Goal: Task Accomplishment & Management: Manage account settings

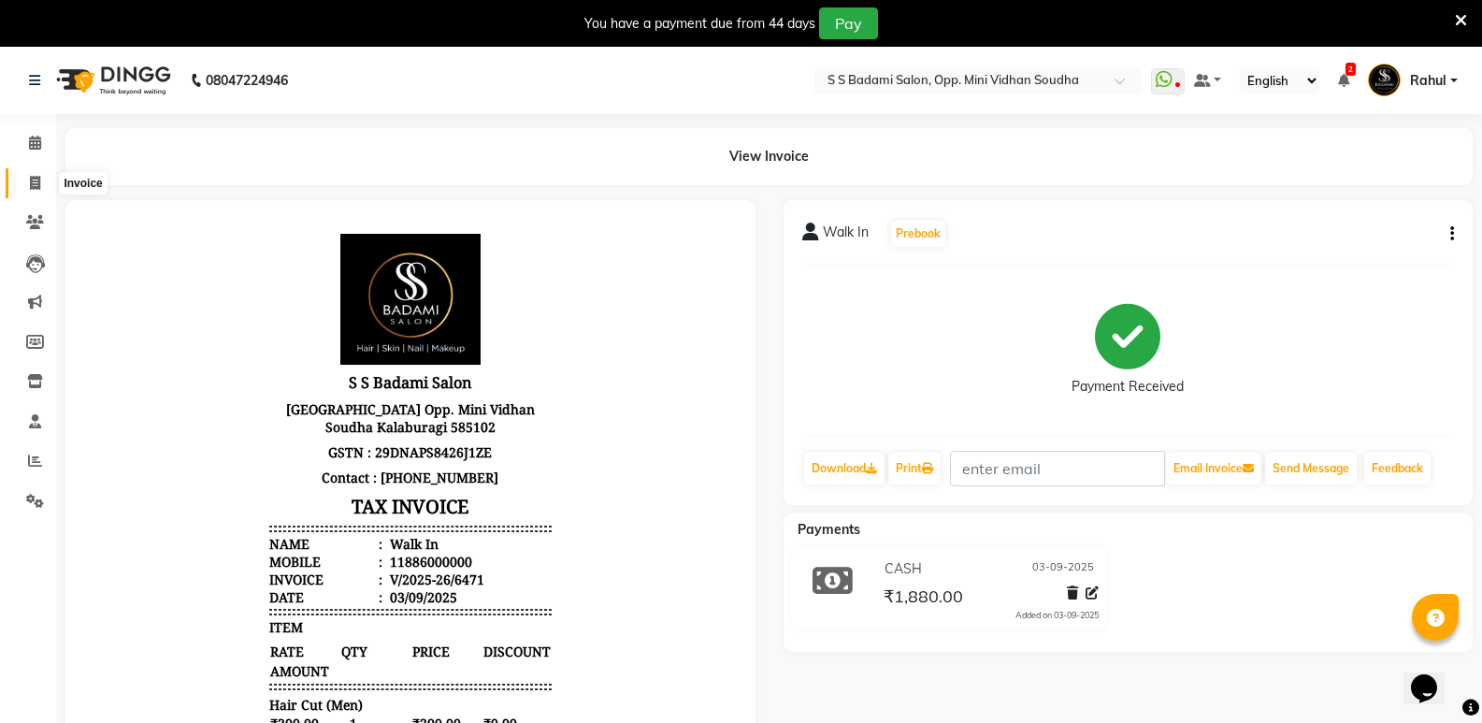
click at [30, 182] on icon at bounding box center [35, 183] width 10 height 14
select select "service"
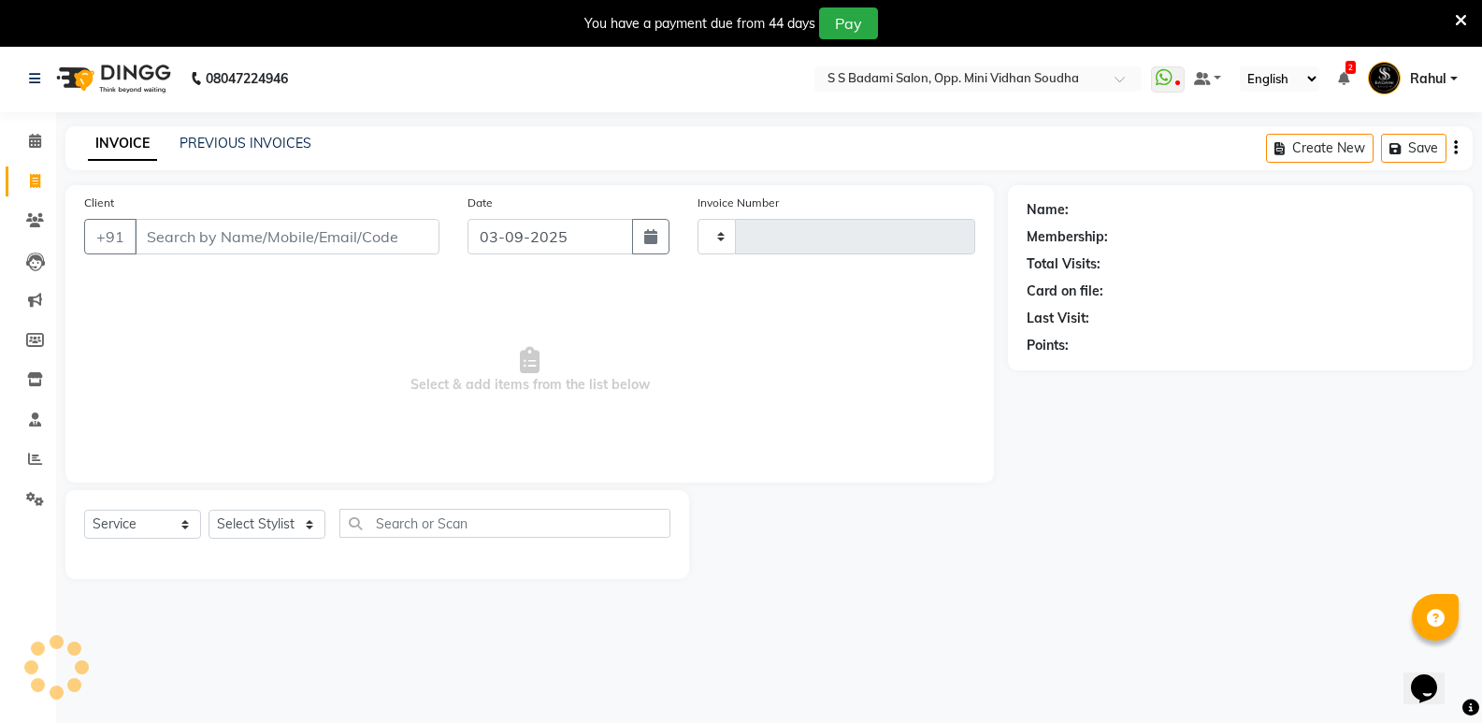
type input "6472"
select select "4533"
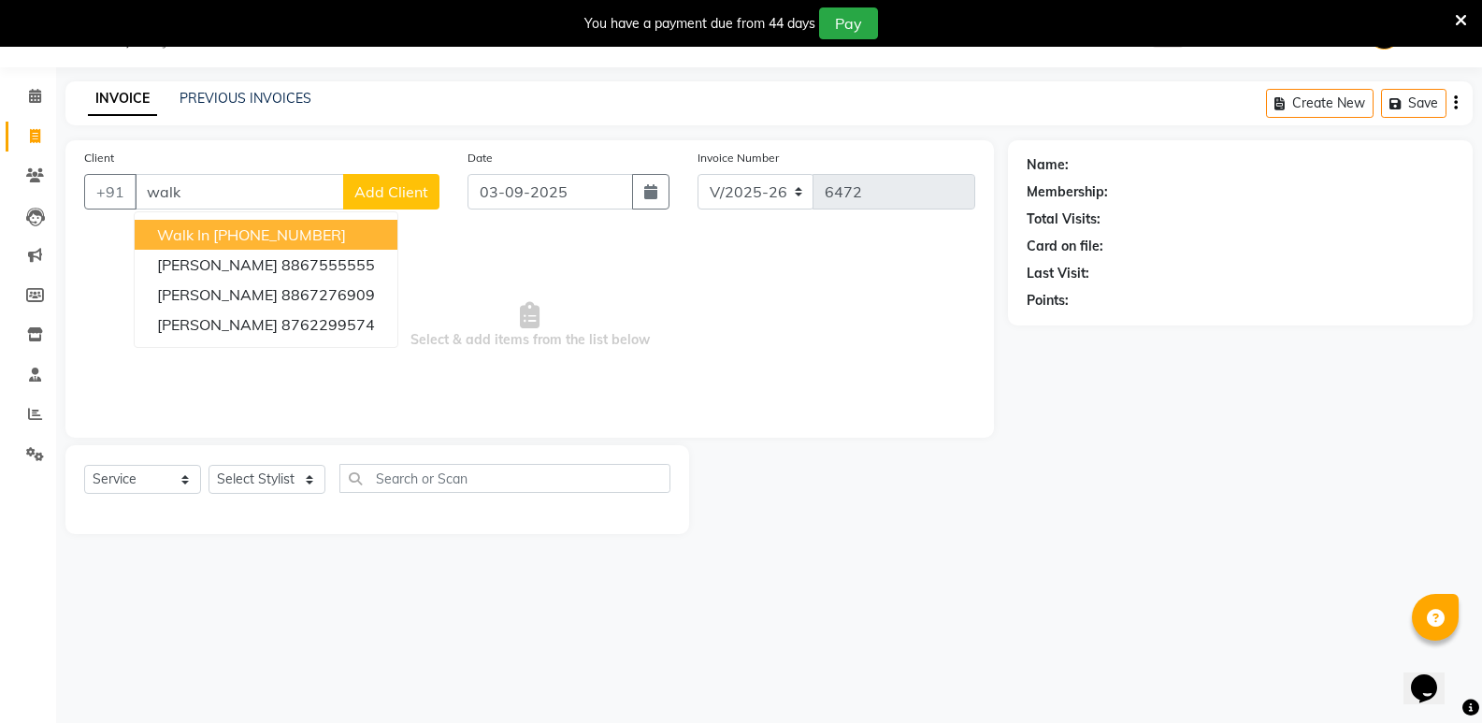
click at [342, 222] on button "Walk In [PHONE_NUMBER]" at bounding box center [266, 235] width 263 height 30
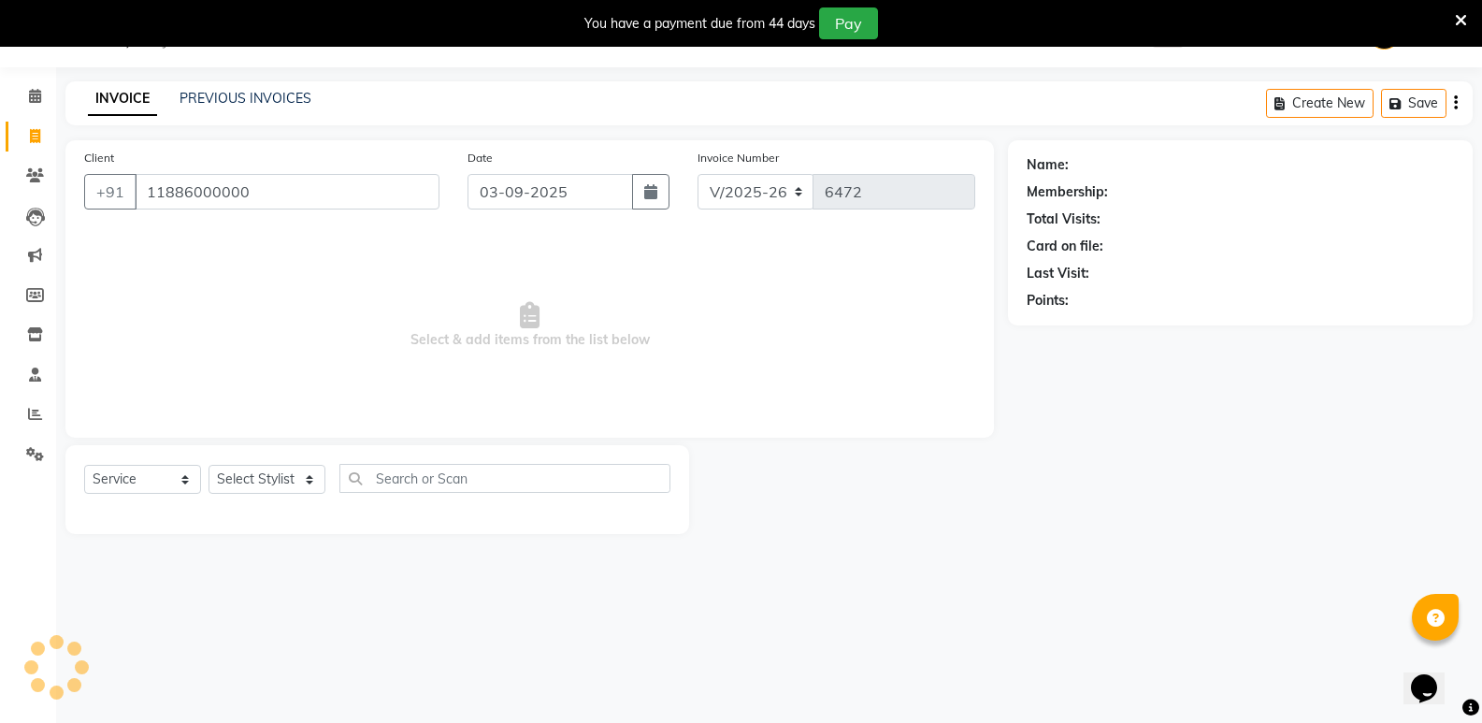
type input "11886000000"
click at [265, 471] on select "Select Stylist [PERSON_NAME] [PERSON_NAME] Mallu Manjunath Marmma [PERSON_NAME]…" at bounding box center [266, 479] width 117 height 29
select select "1: Object"
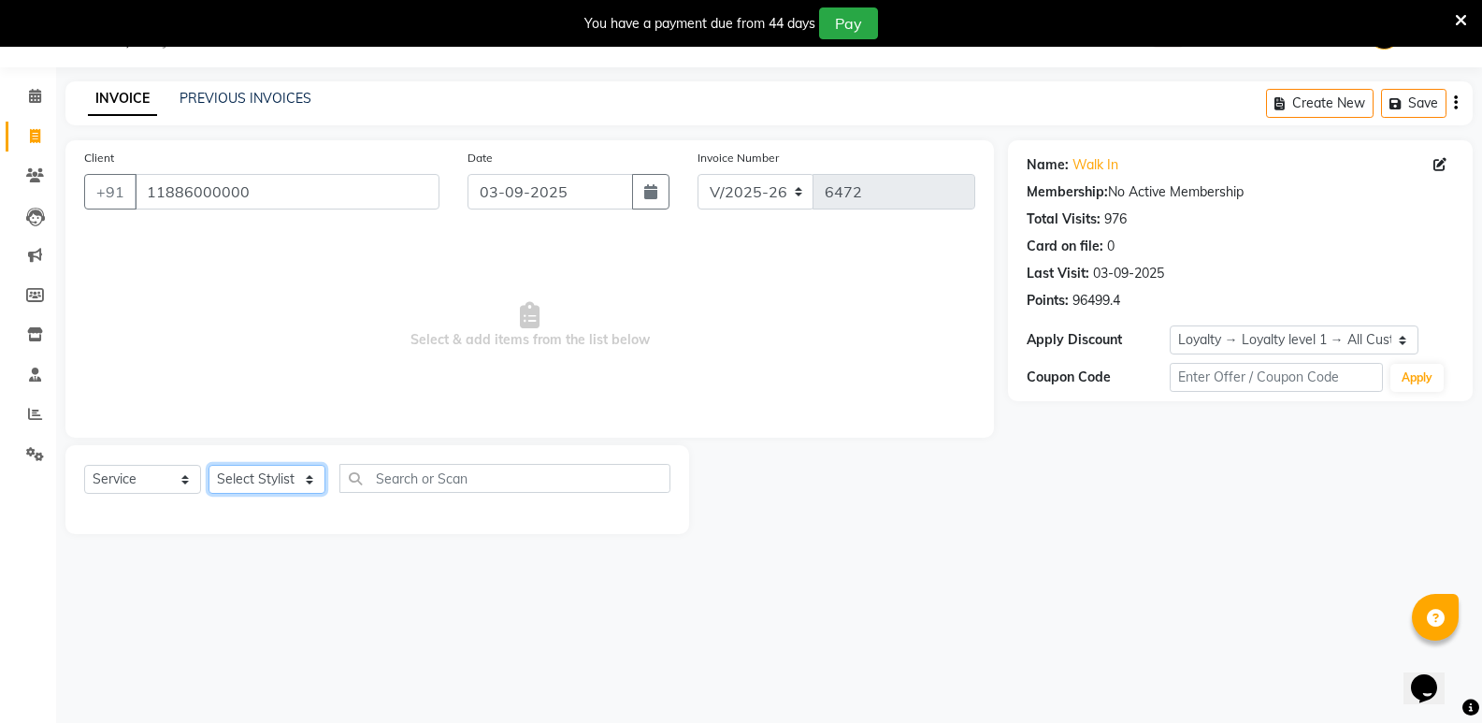
select select "28117"
click at [208, 465] on select "Select Stylist [PERSON_NAME] [PERSON_NAME] Mallu Manjunath Marmma [PERSON_NAME]…" at bounding box center [266, 479] width 117 height 29
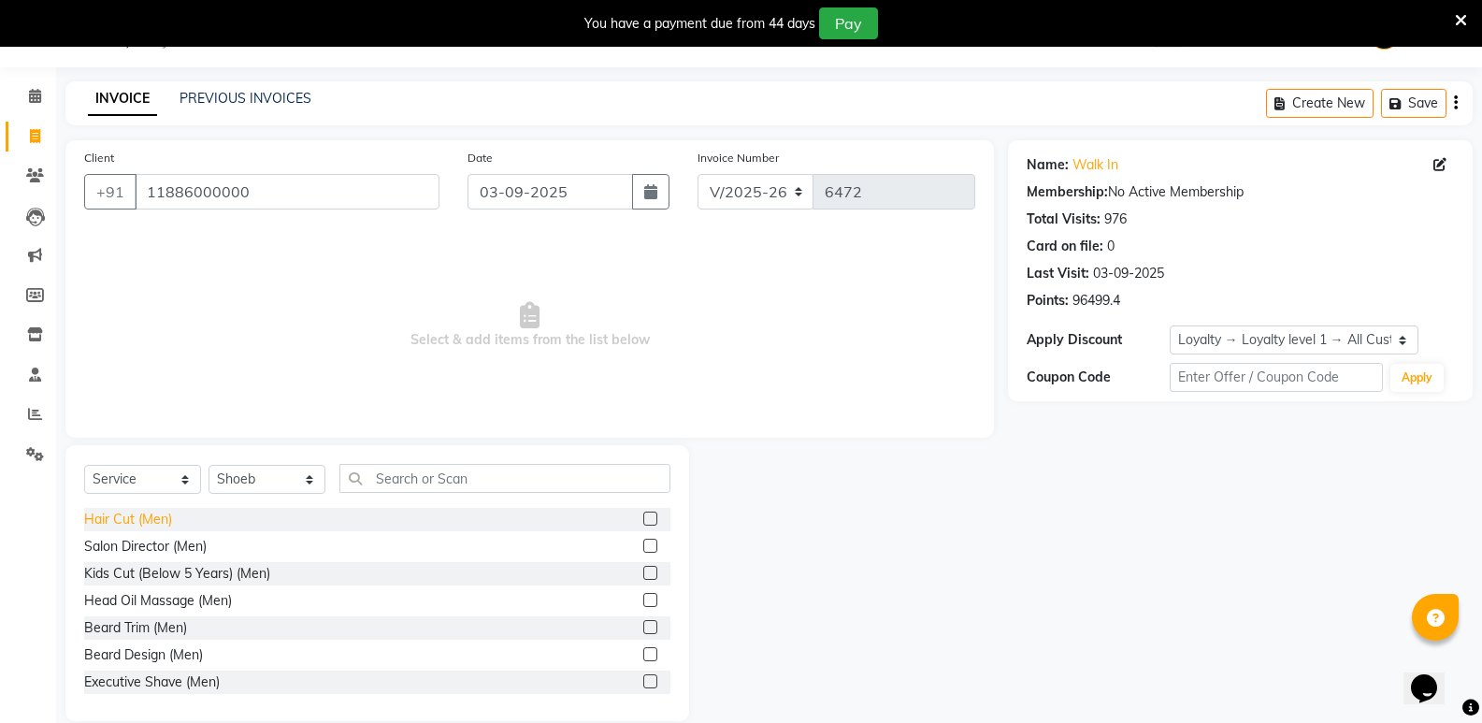
click at [140, 524] on div "Hair Cut (Men)" at bounding box center [128, 519] width 88 height 20
checkbox input "false"
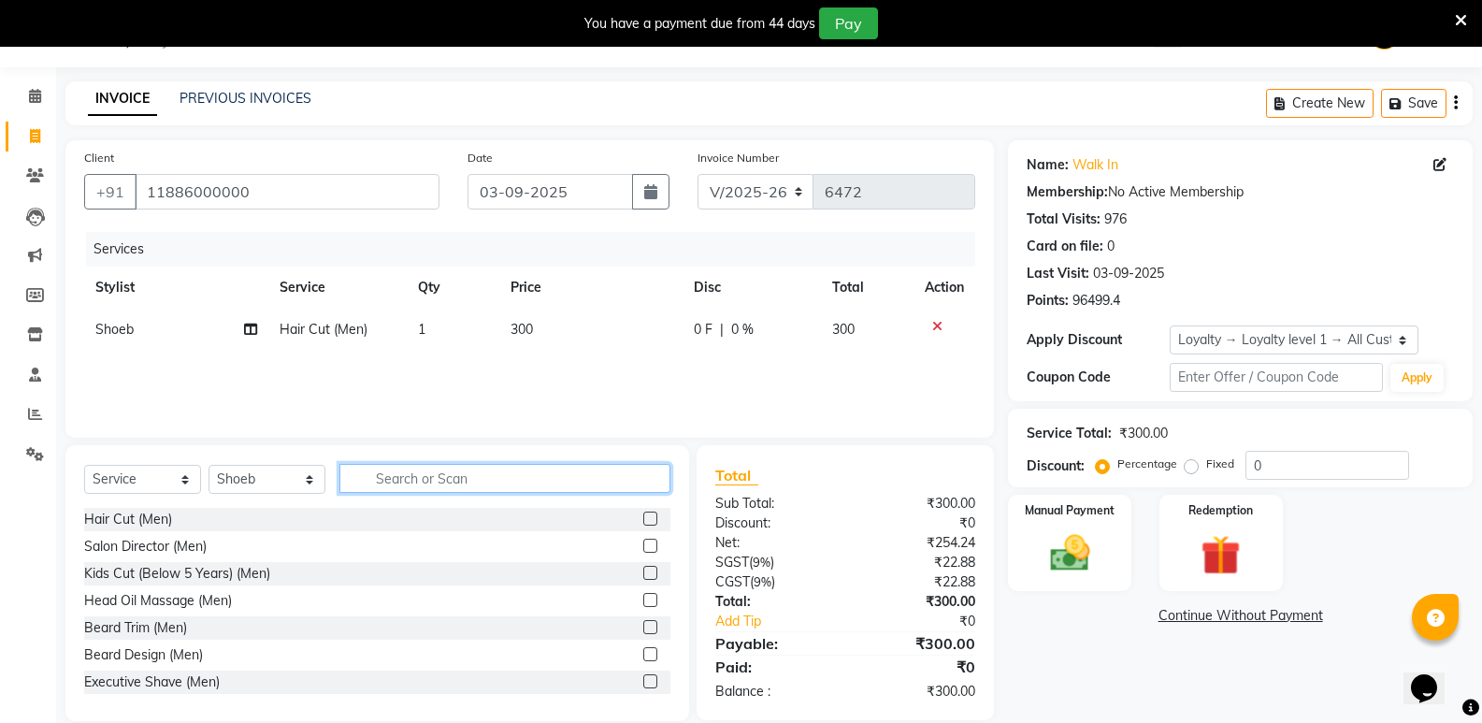
click at [518, 479] on input "text" at bounding box center [504, 478] width 331 height 29
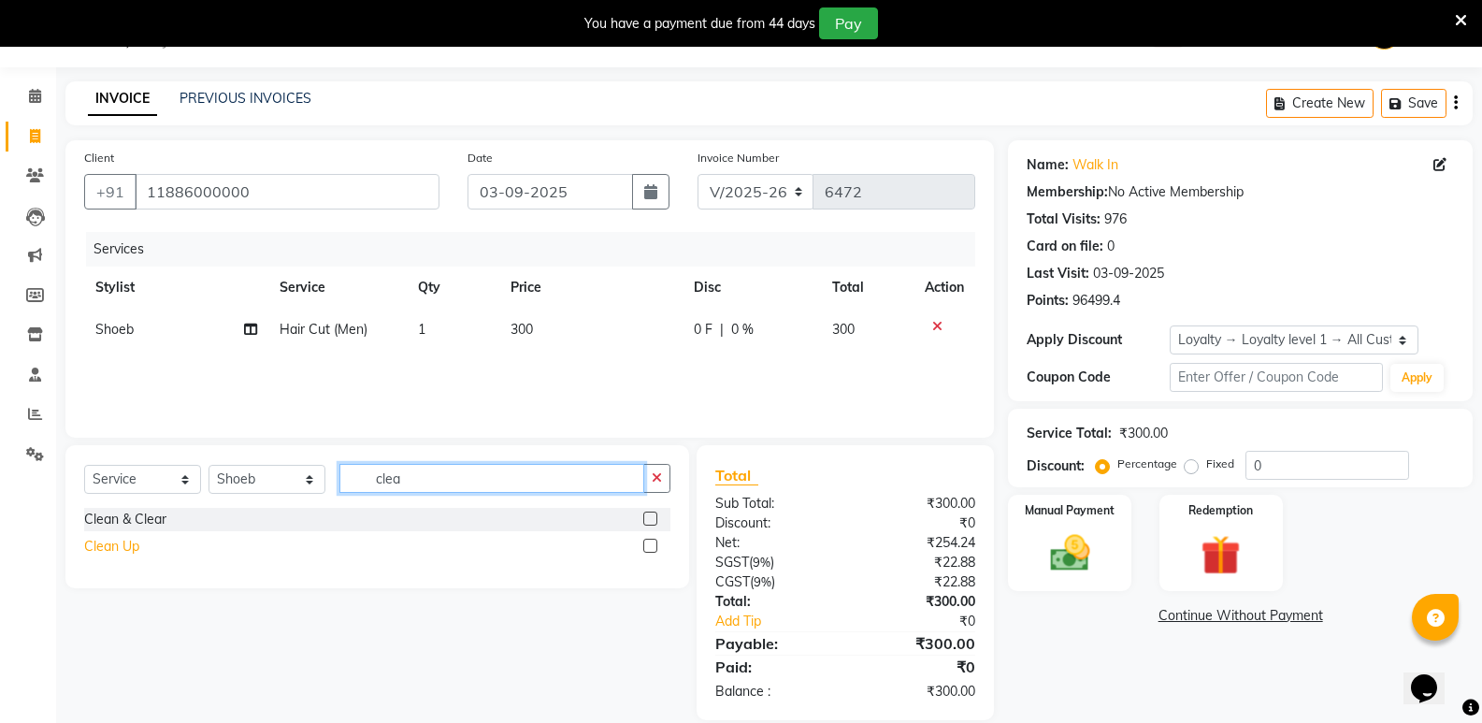
type input "clea"
click at [98, 548] on div "Clean Up" at bounding box center [111, 547] width 55 height 20
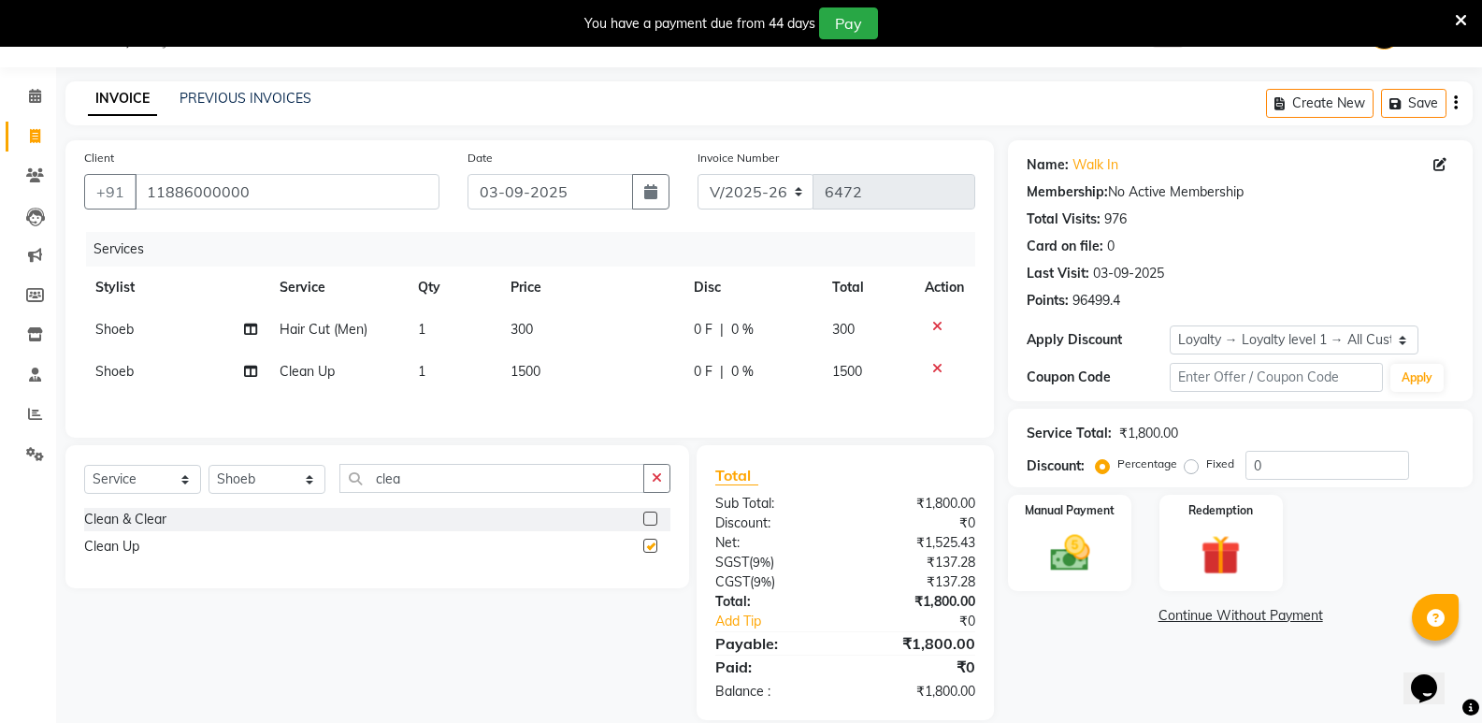
checkbox input "false"
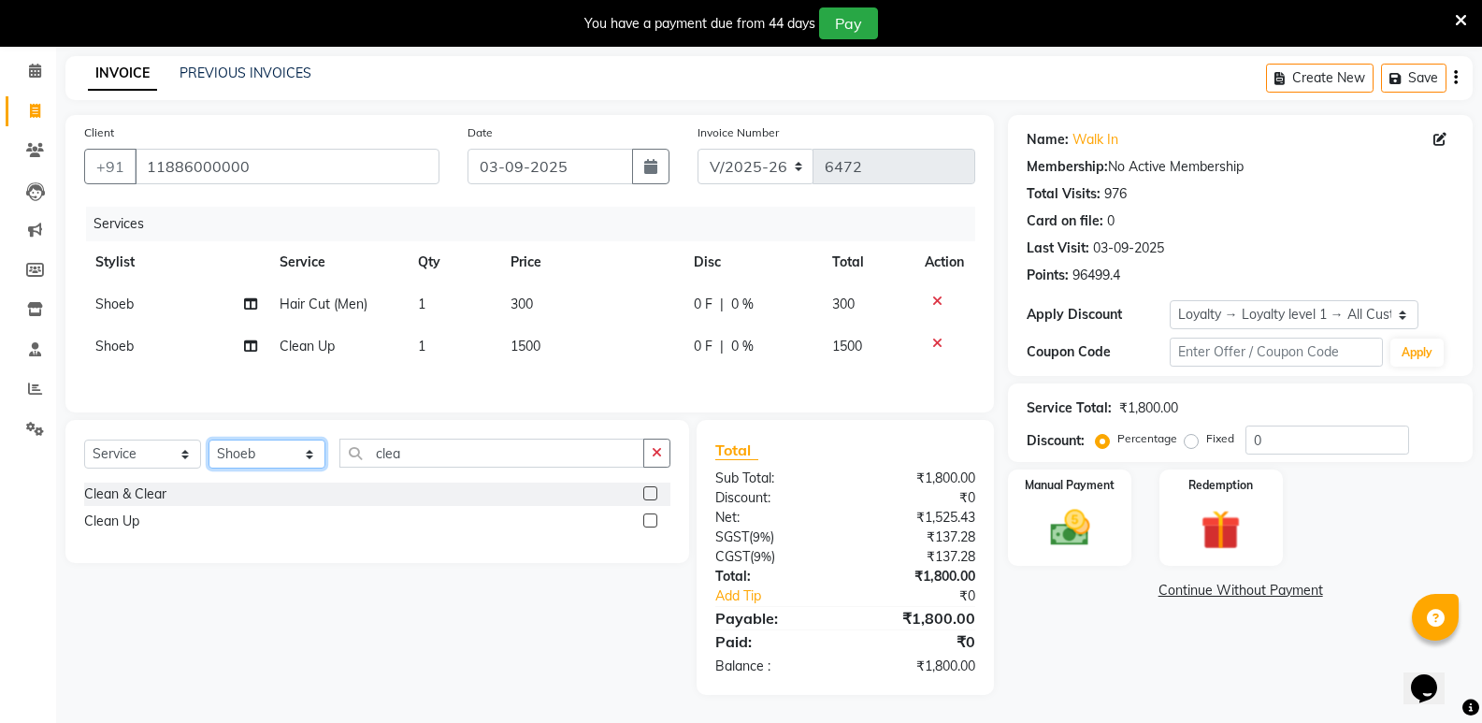
click at [283, 461] on select "Select Stylist [PERSON_NAME] [PERSON_NAME] Mallu Manjunath Marmma [PERSON_NAME]…" at bounding box center [266, 453] width 117 height 29
select select "88232"
click at [208, 439] on select "Select Stylist [PERSON_NAME] [PERSON_NAME] Mallu Manjunath Marmma [PERSON_NAME]…" at bounding box center [266, 453] width 117 height 29
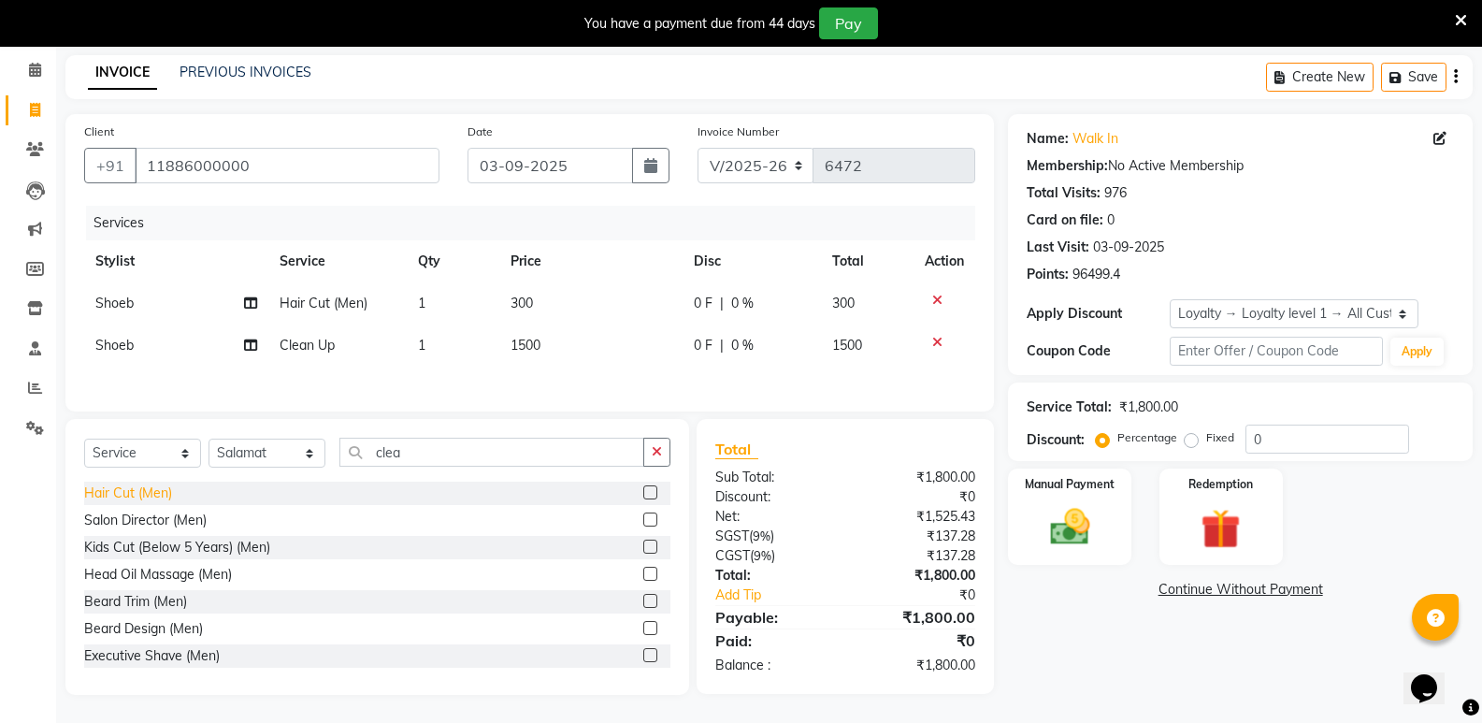
click at [136, 485] on div "Hair Cut (Men)" at bounding box center [128, 493] width 88 height 20
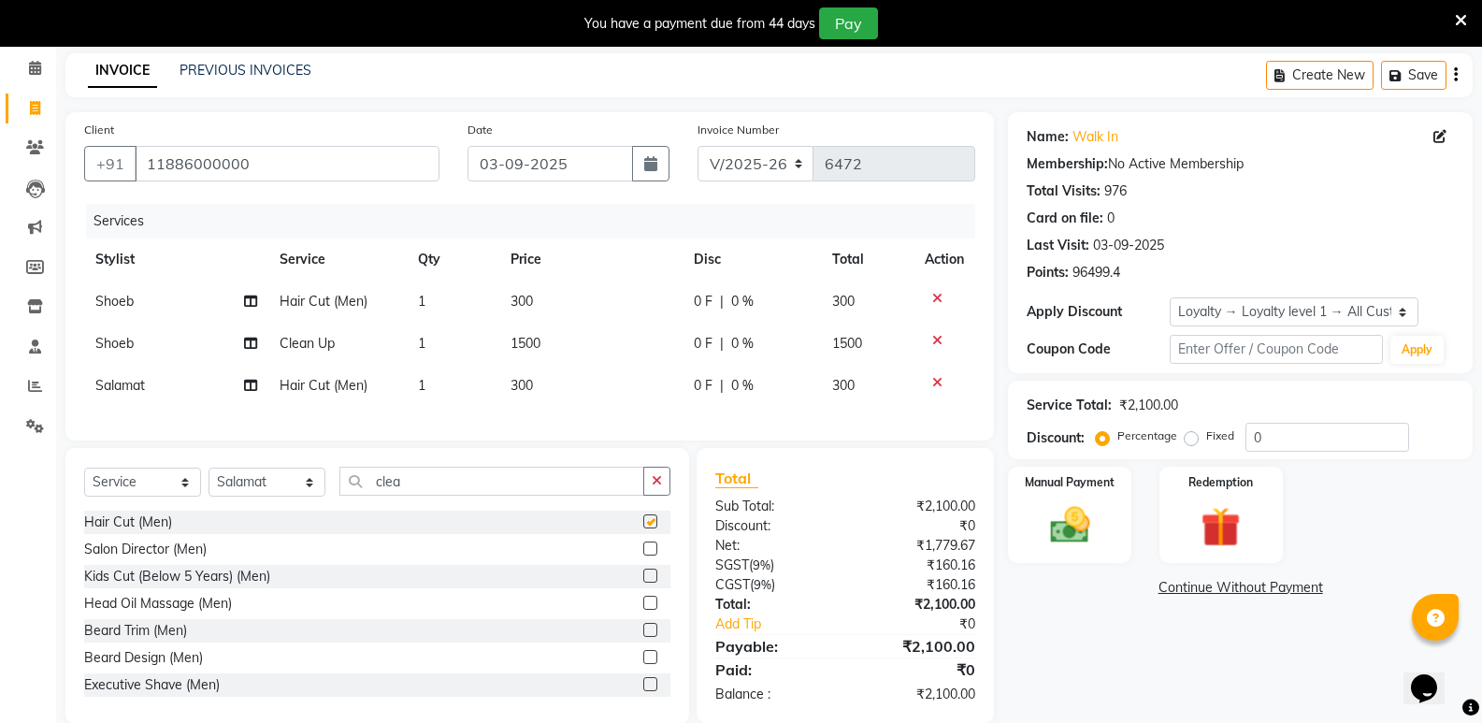
checkbox input "false"
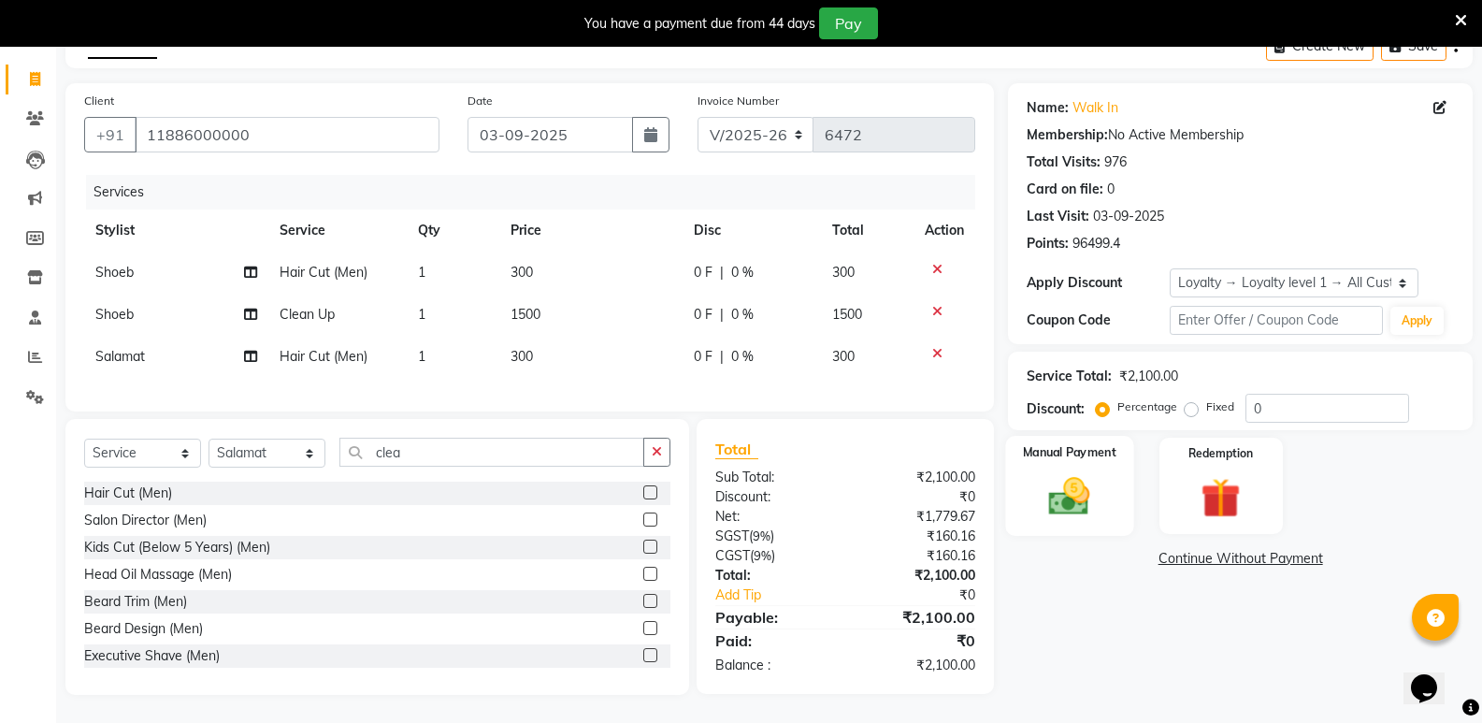
click at [1105, 468] on div "Manual Payment" at bounding box center [1070, 486] width 128 height 100
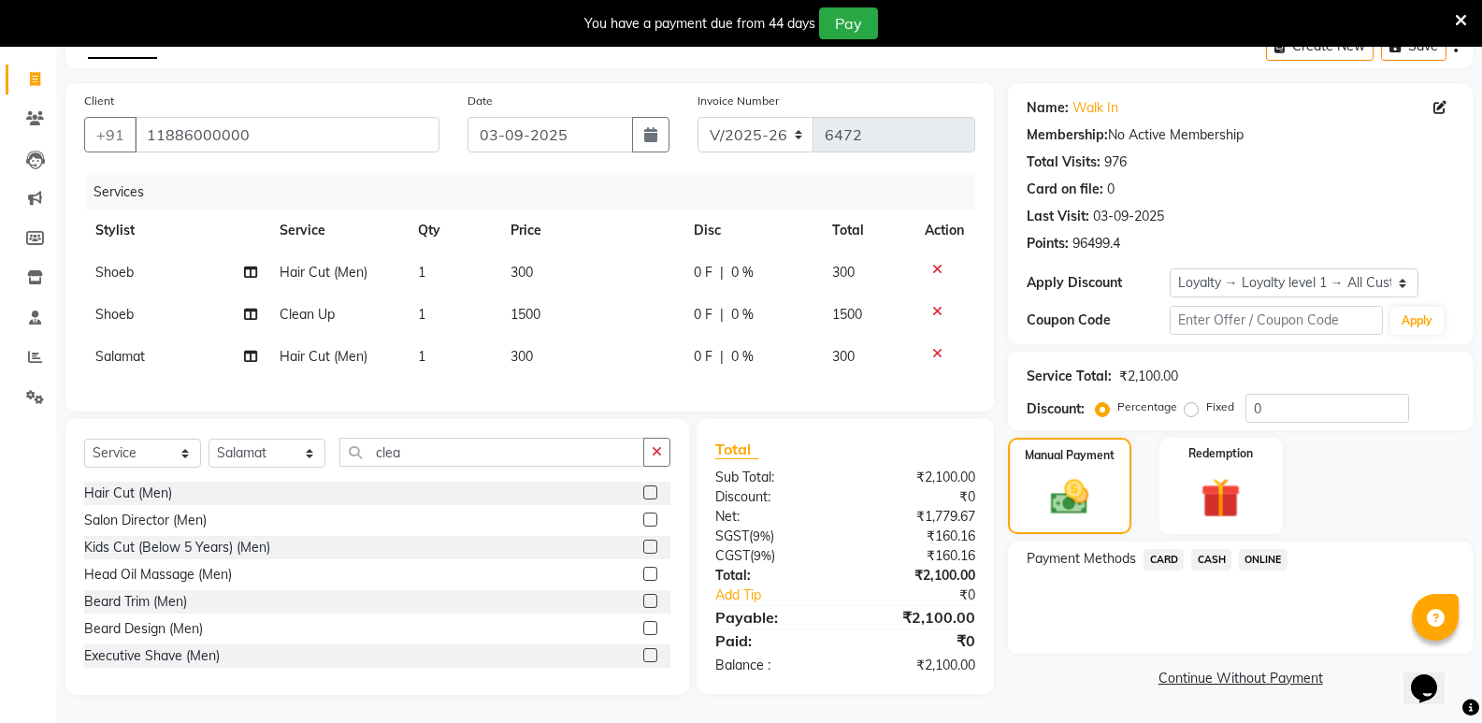
click at [1205, 549] on span "CASH" at bounding box center [1211, 559] width 40 height 21
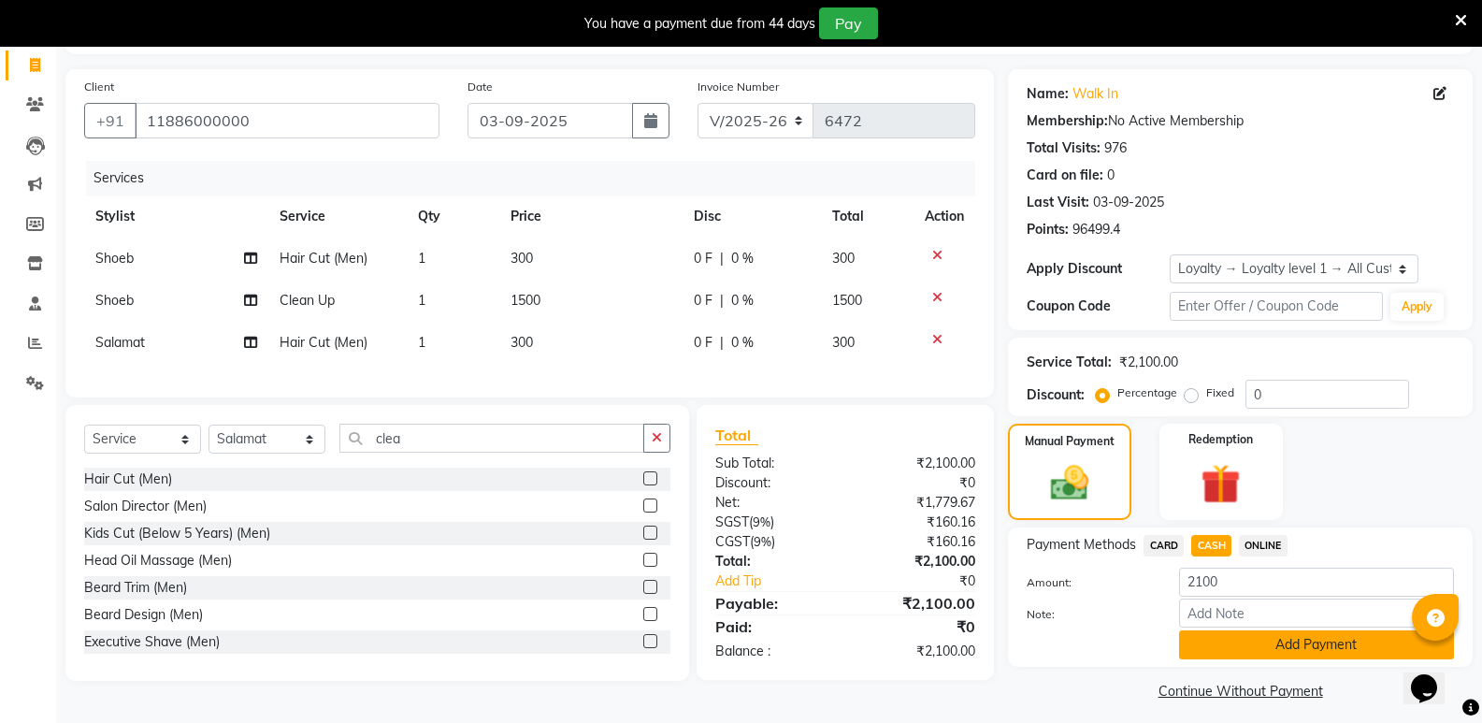
click at [1225, 652] on button "Add Payment" at bounding box center [1316, 644] width 275 height 29
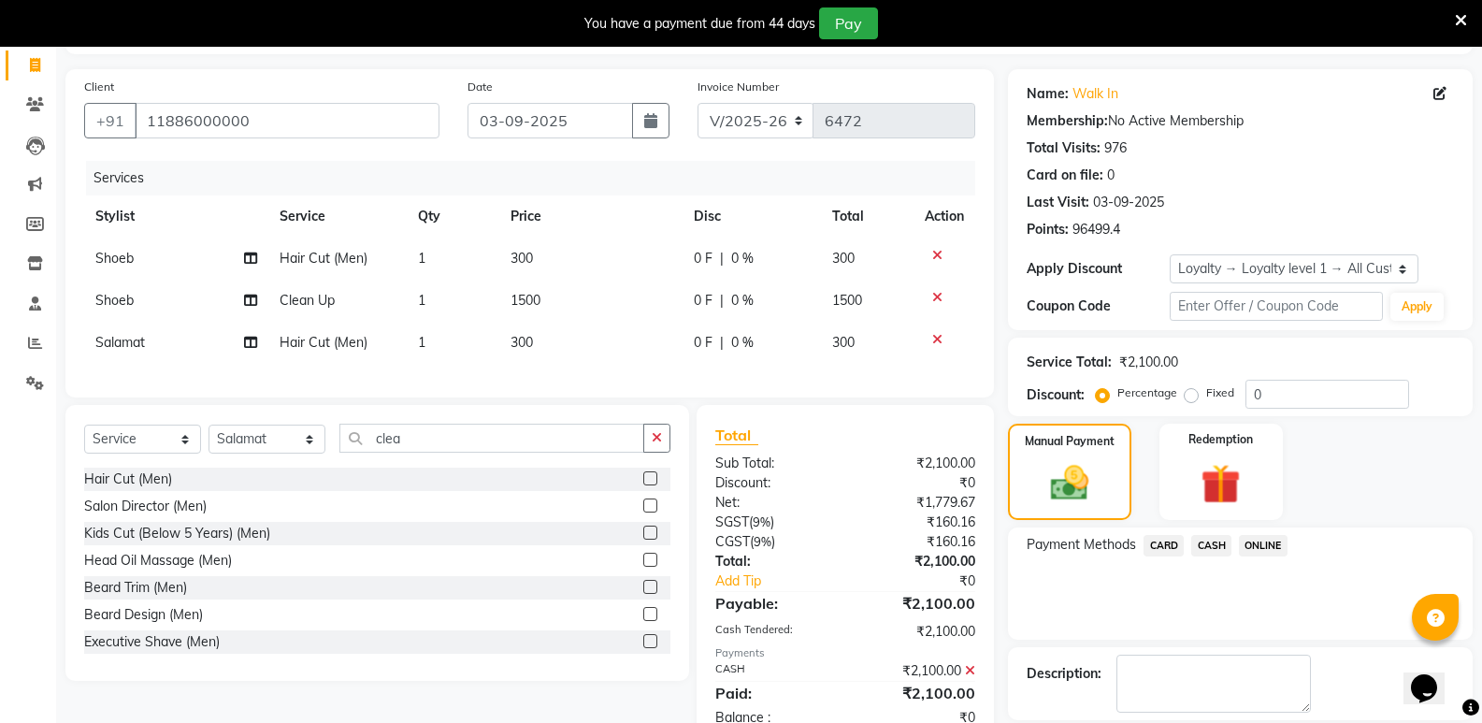
scroll to position [276, 0]
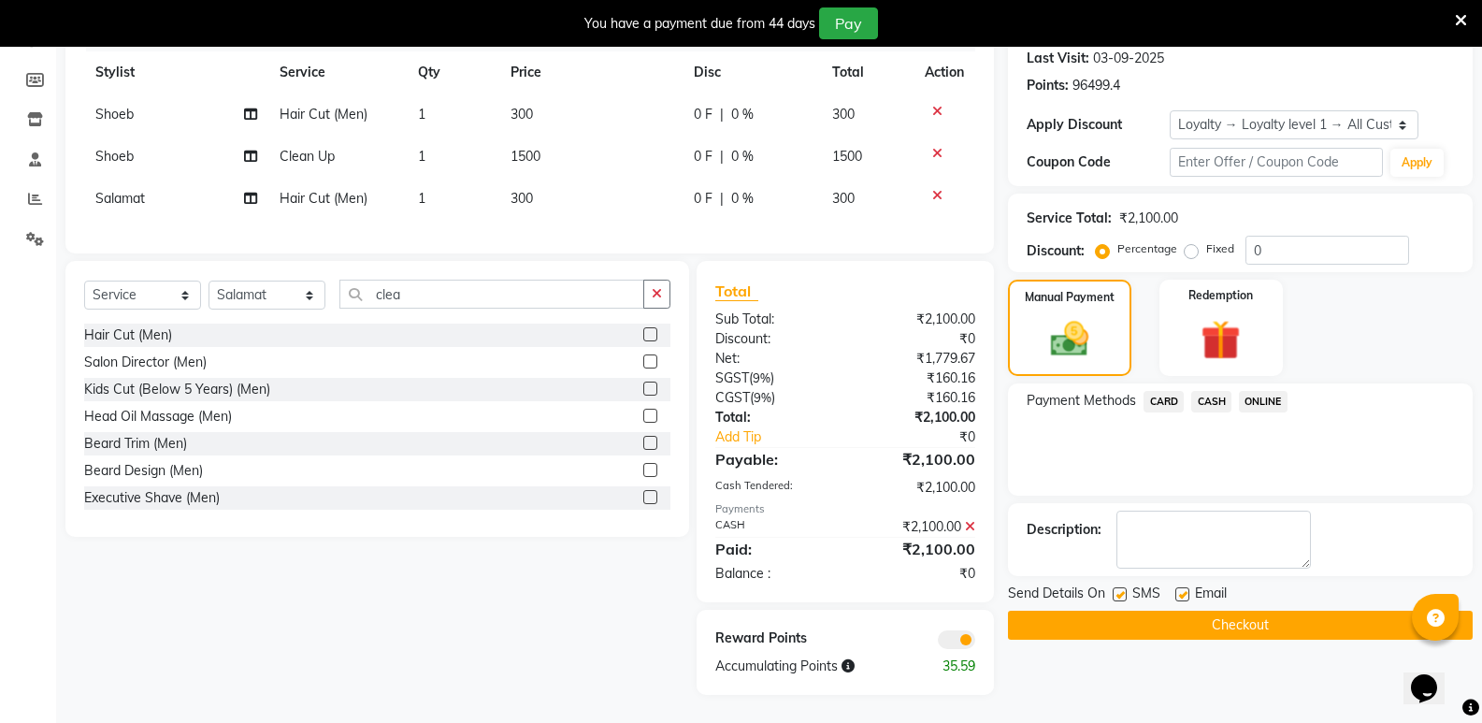
click at [1251, 621] on button "Checkout" at bounding box center [1240, 624] width 465 height 29
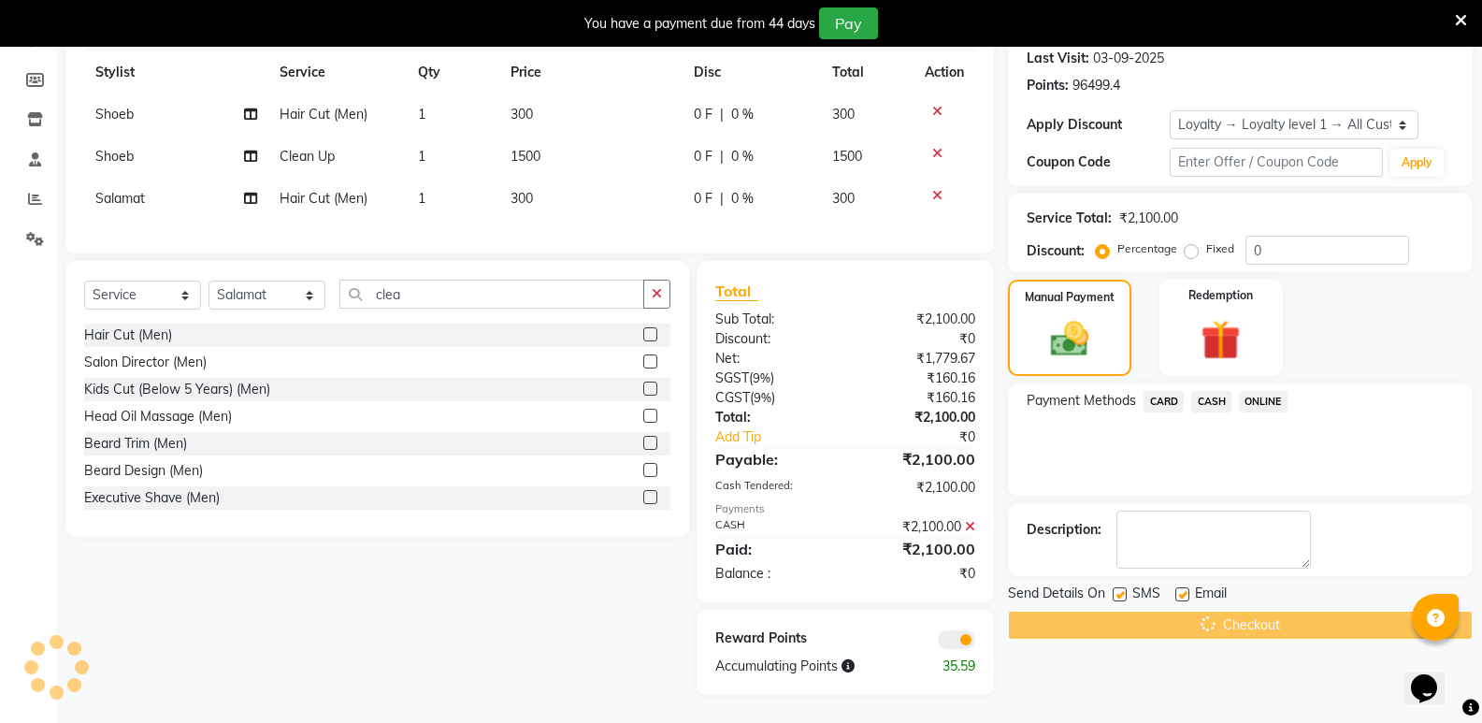
scroll to position [0, 0]
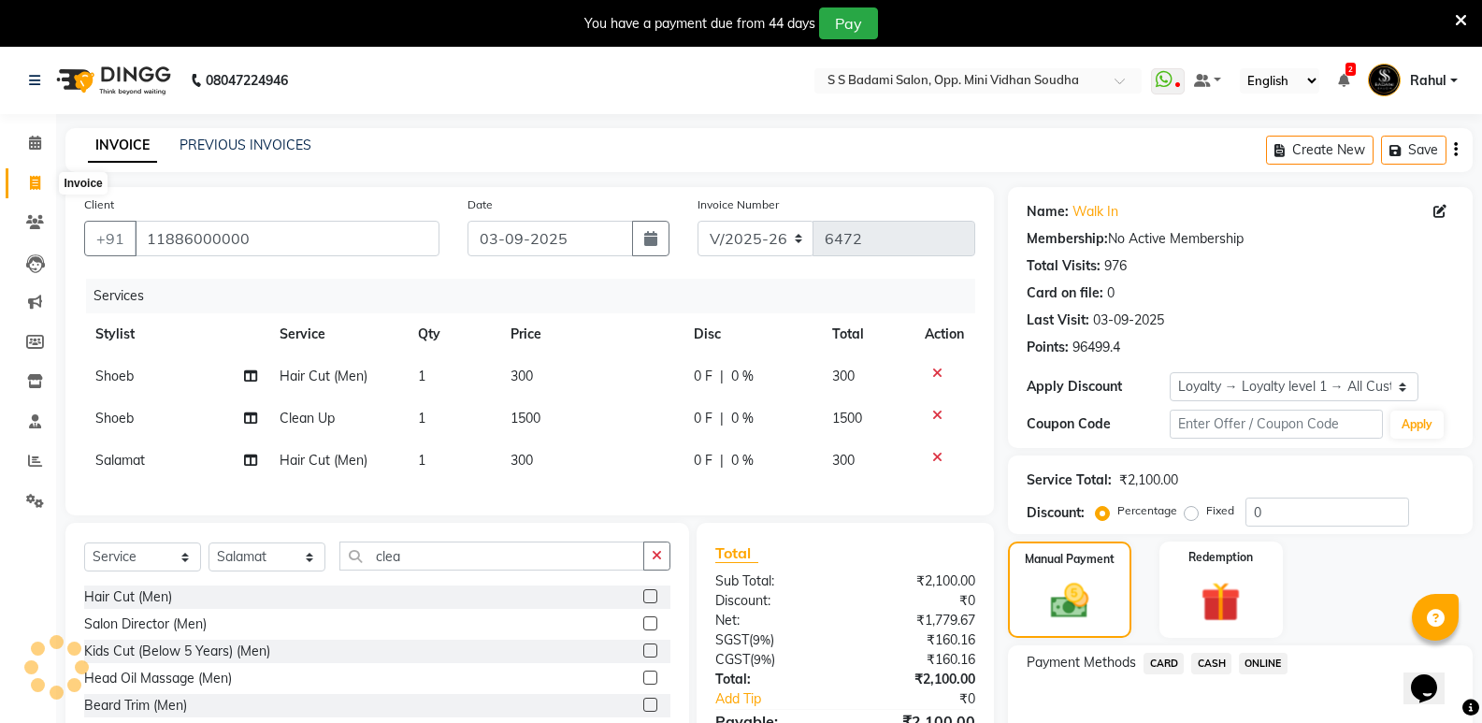
click at [34, 181] on icon at bounding box center [35, 183] width 10 height 14
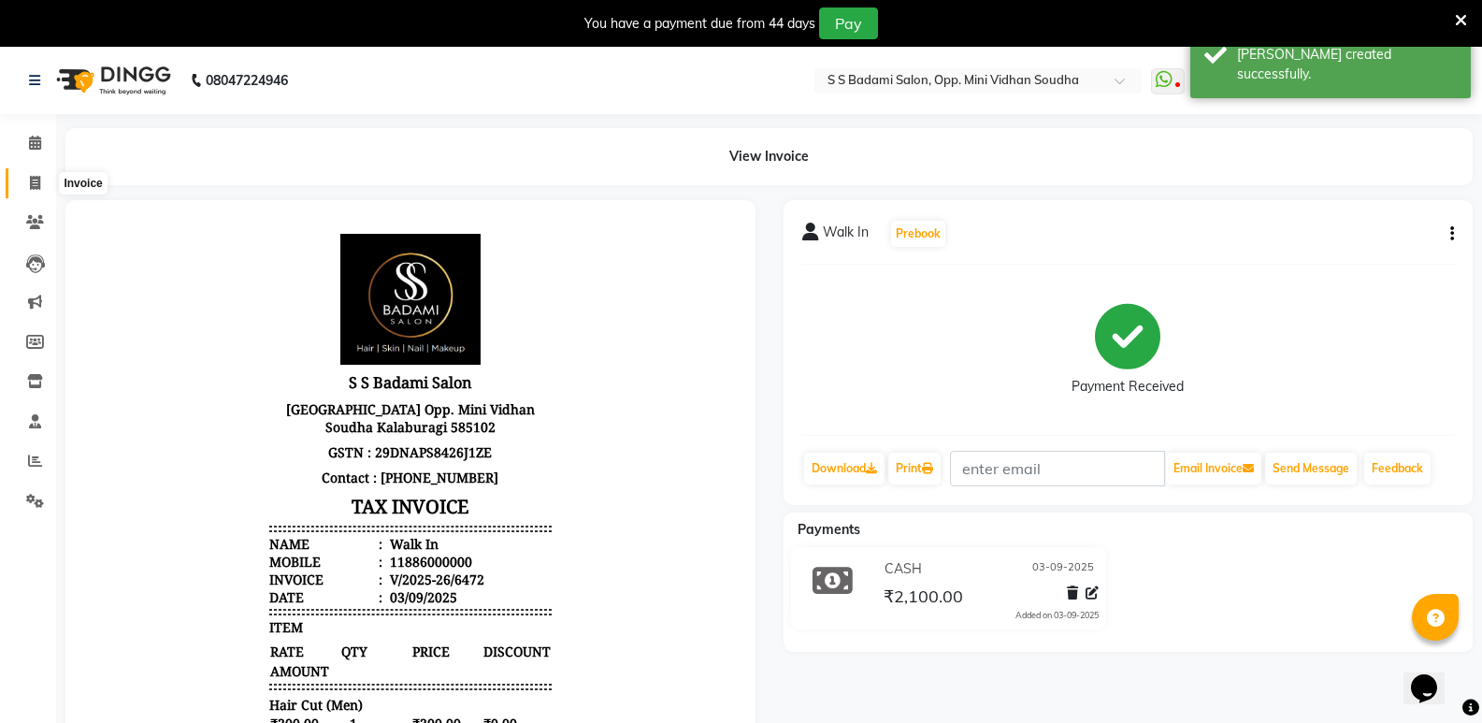
click at [19, 186] on span at bounding box center [35, 183] width 33 height 21
select select "service"
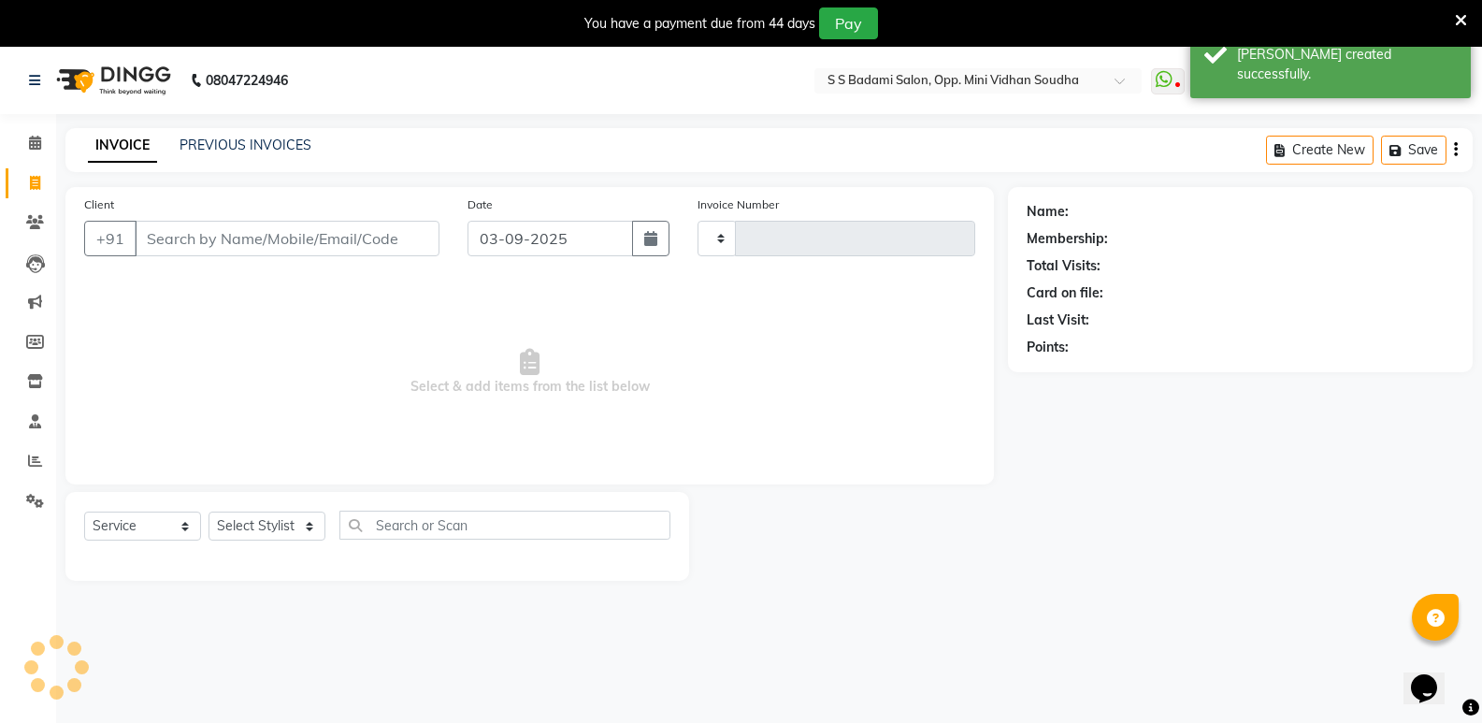
type input "6473"
select select "4533"
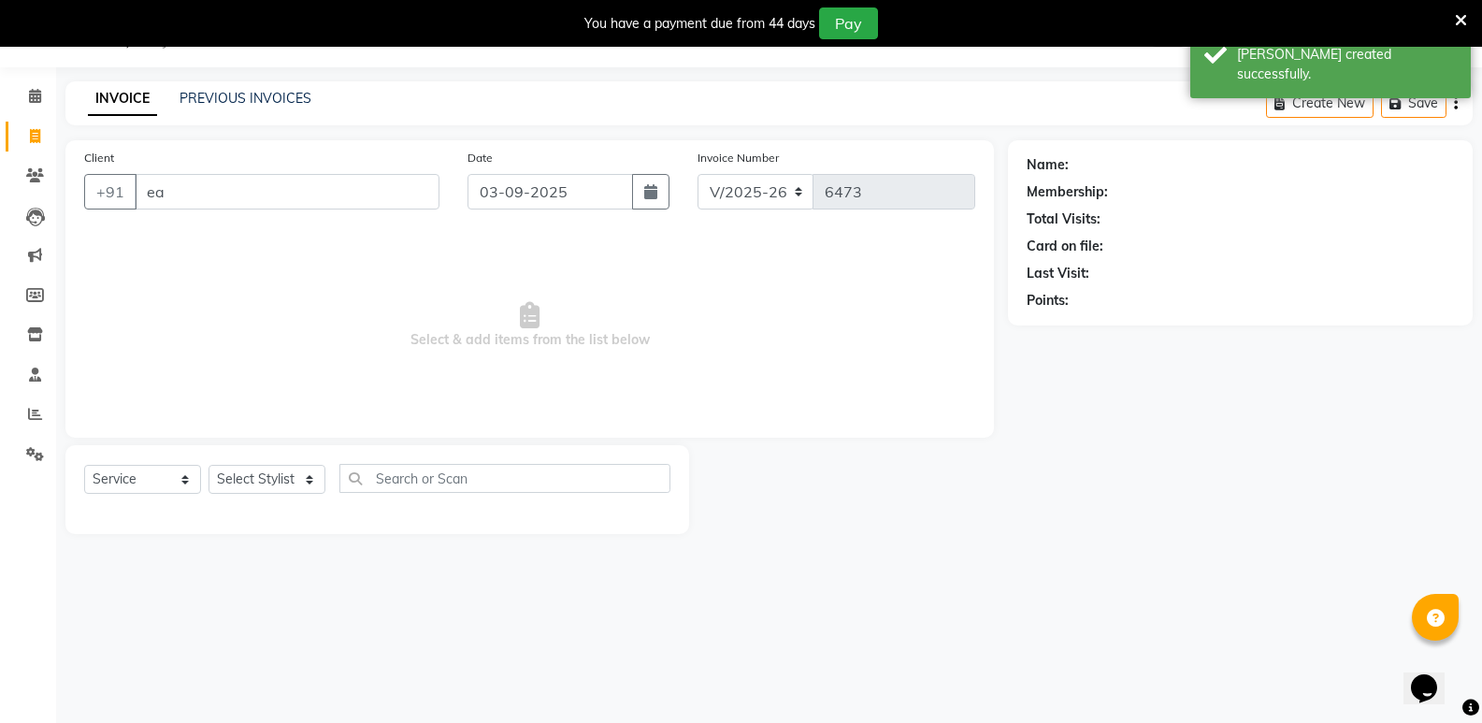
type input "e"
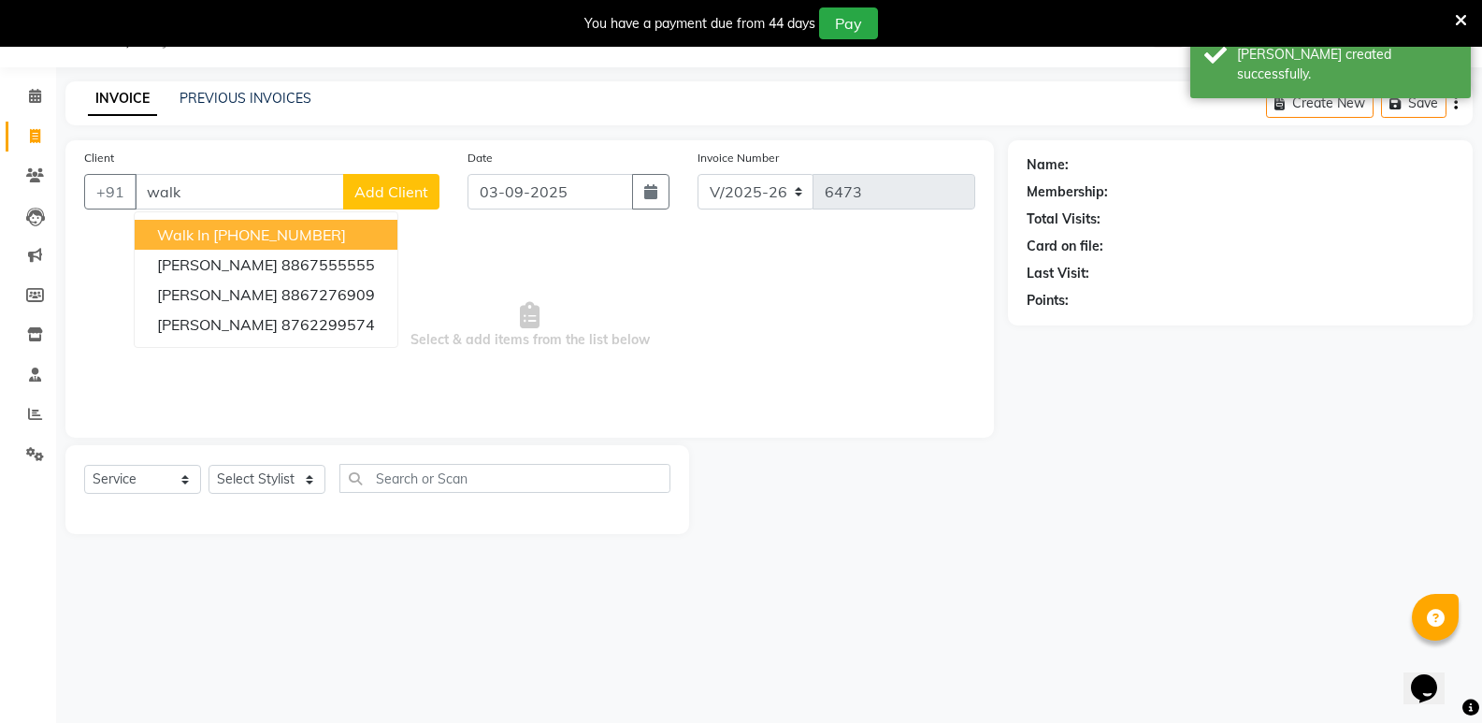
scroll to position [0, 0]
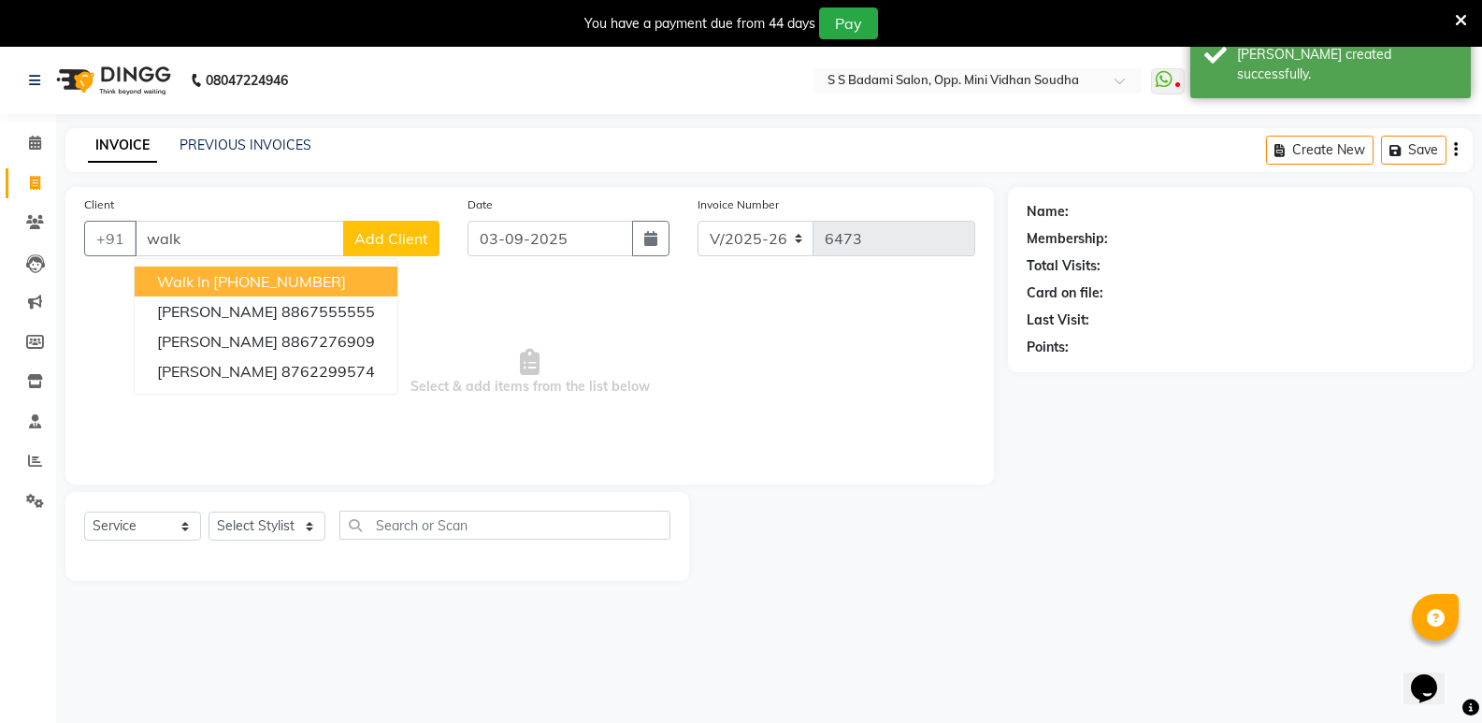
click at [321, 285] on ngb-highlight "[PHONE_NUMBER]" at bounding box center [279, 281] width 133 height 19
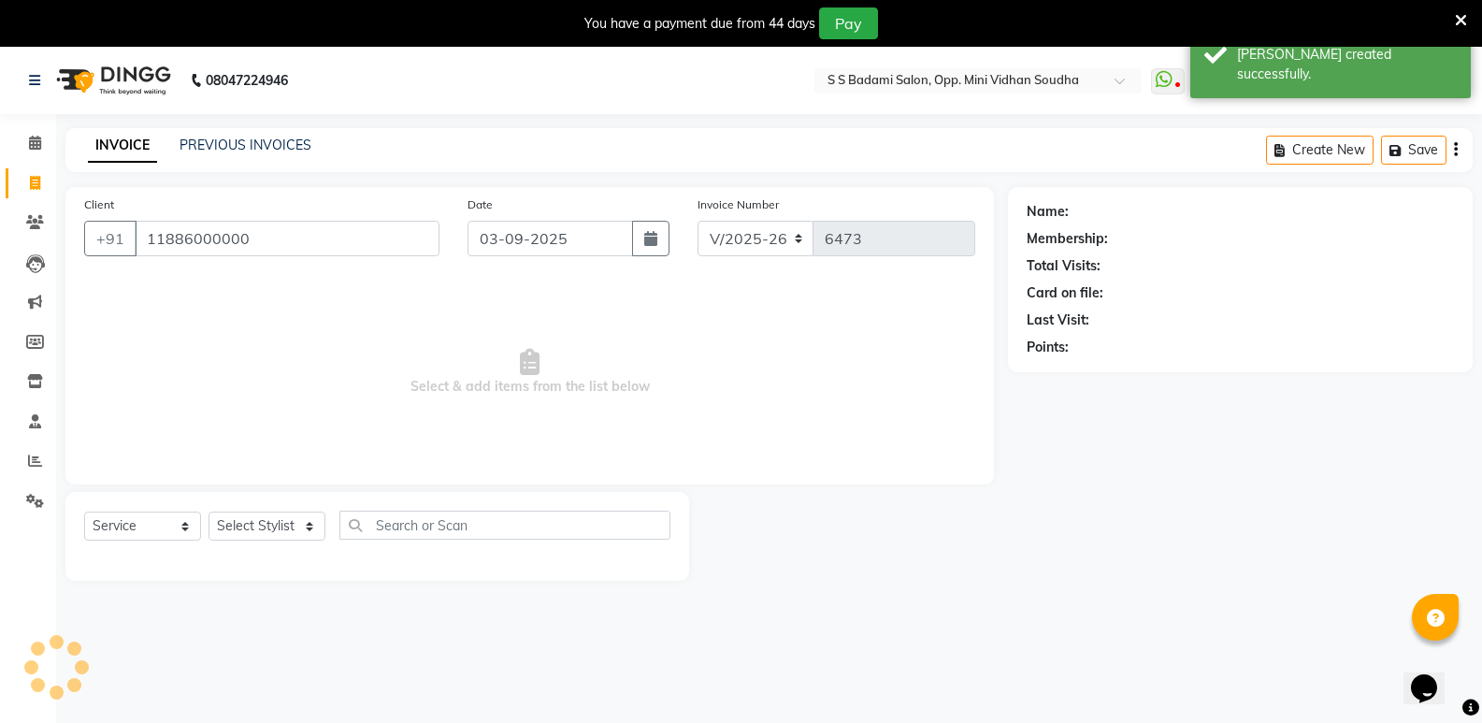
type input "11886000000"
select select "1: Object"
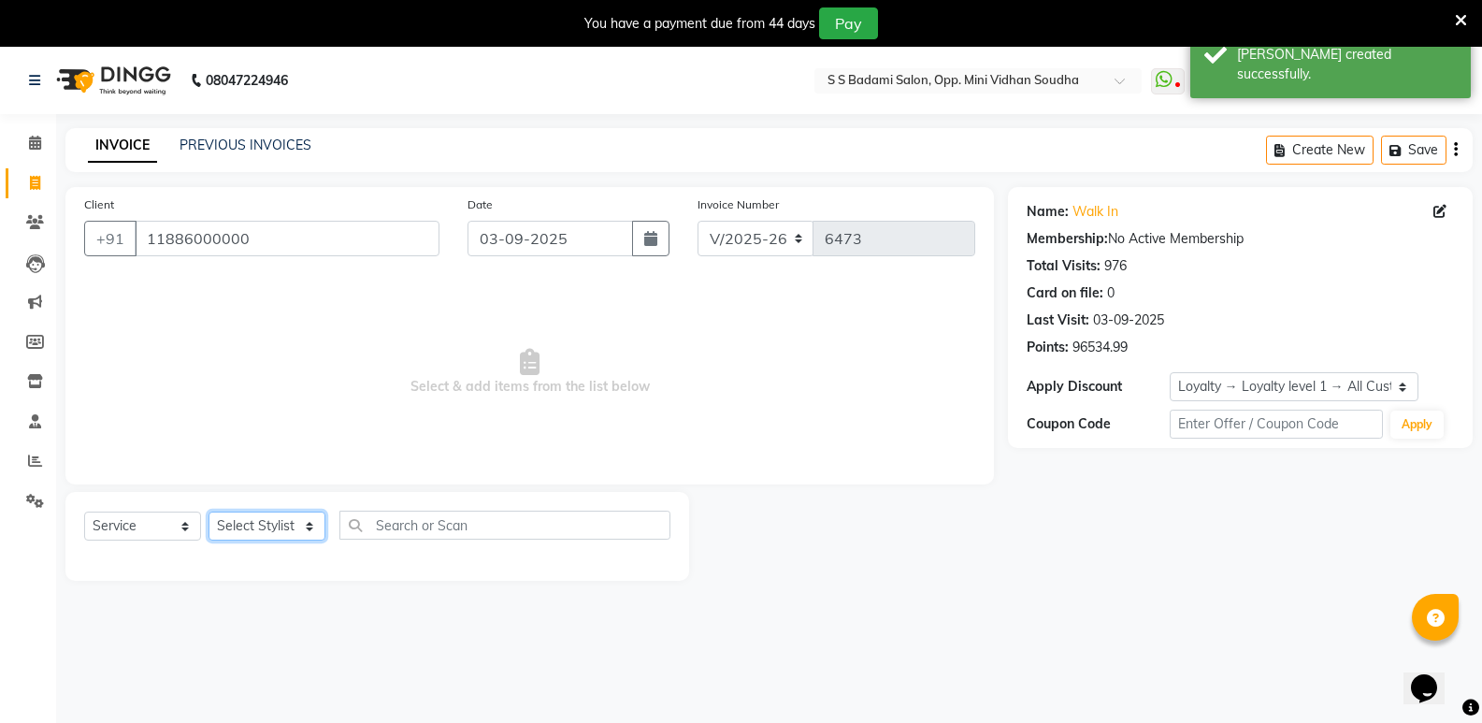
click at [238, 526] on select "Select Stylist [PERSON_NAME] [PERSON_NAME] [PERSON_NAME] Mallu [PERSON_NAME] [P…" at bounding box center [266, 525] width 117 height 29
select select "45809"
click at [208, 511] on select "Select Stylist [PERSON_NAME] [PERSON_NAME] [PERSON_NAME] Mallu [PERSON_NAME] [P…" at bounding box center [266, 525] width 117 height 29
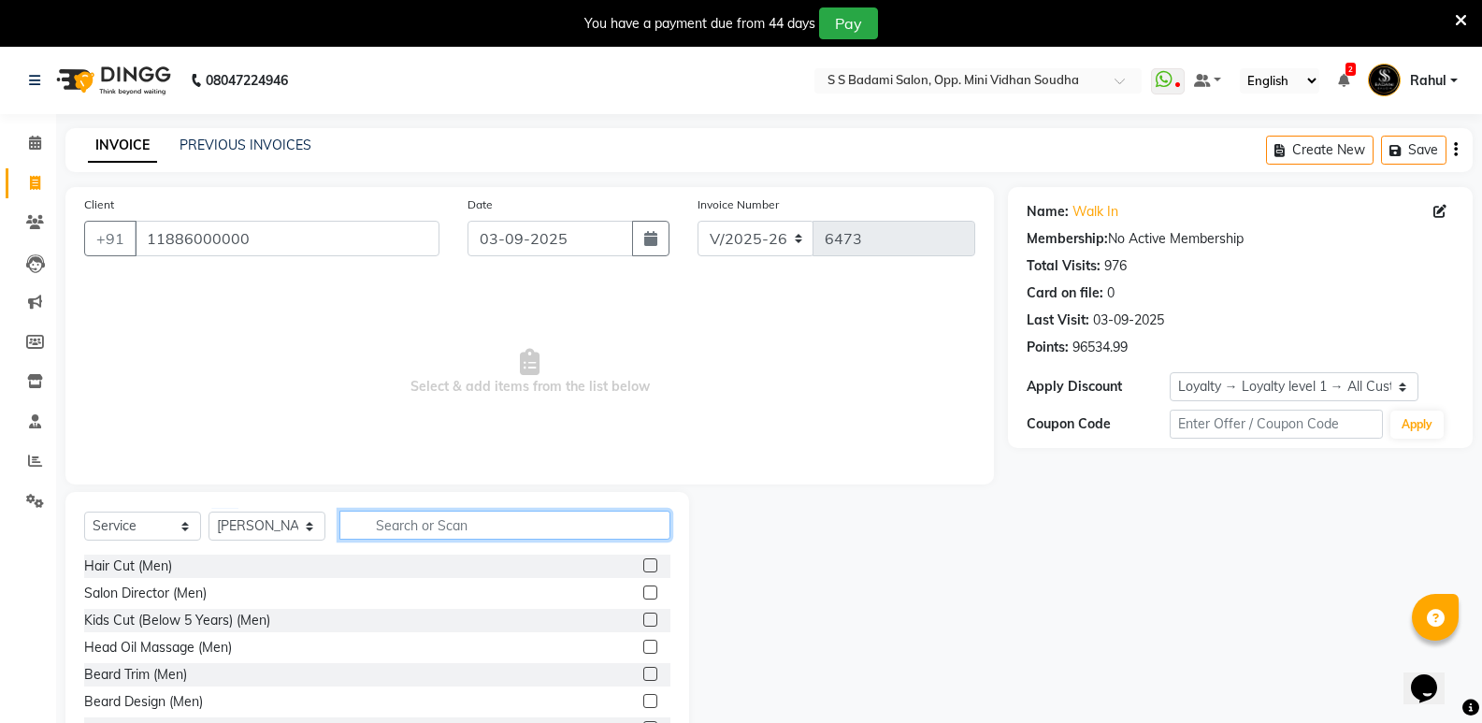
click at [440, 523] on input "text" at bounding box center [504, 524] width 331 height 29
click at [104, 560] on div "Hair Cut (Men)" at bounding box center [128, 566] width 88 height 20
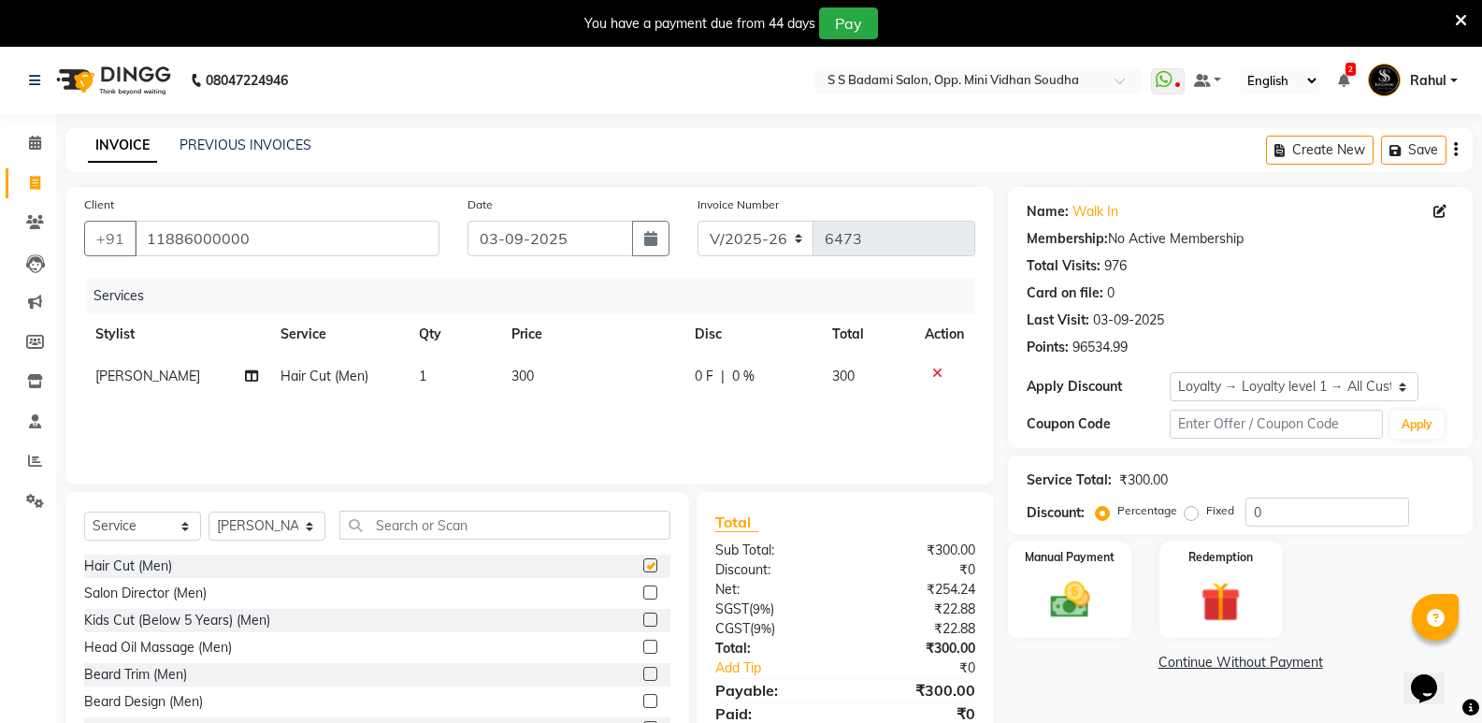
checkbox input "false"
click at [479, 531] on input "text" at bounding box center [504, 524] width 331 height 29
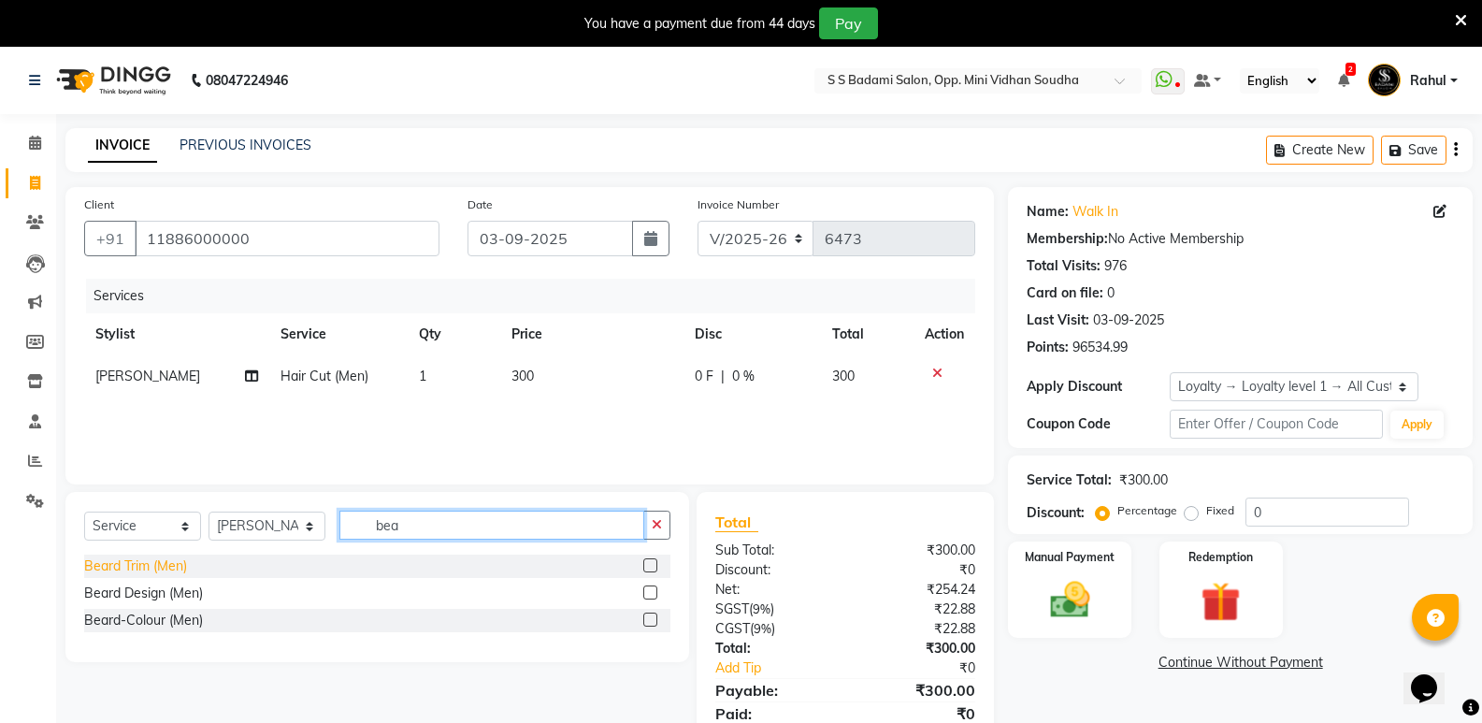
type input "bea"
click at [133, 559] on div "Beard Trim (Men)" at bounding box center [135, 566] width 103 height 20
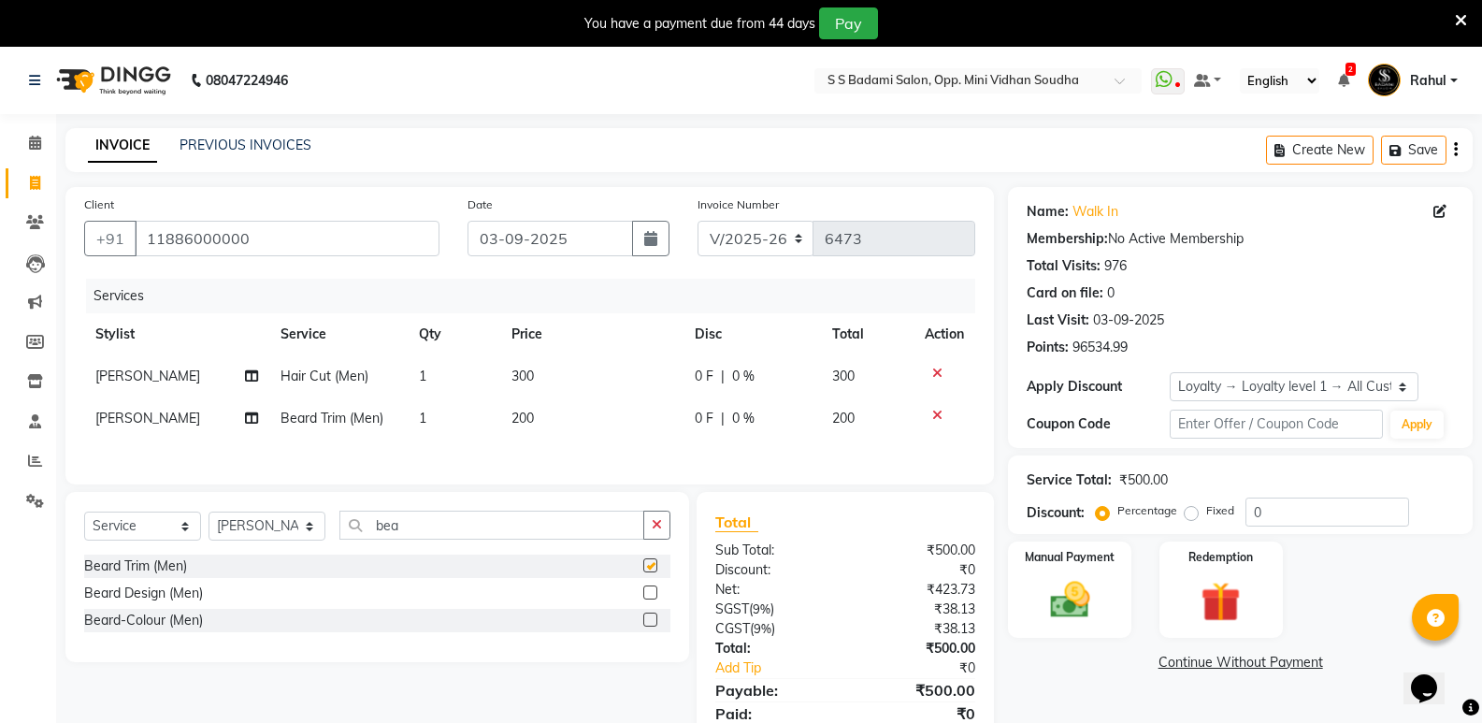
checkbox input "false"
drag, startPoint x: 457, startPoint y: 527, endPoint x: 289, endPoint y: 549, distance: 169.6
click at [289, 549] on div "Select Service Product Membership Package Voucher Prepaid Gift Card Select Styl…" at bounding box center [377, 532] width 586 height 44
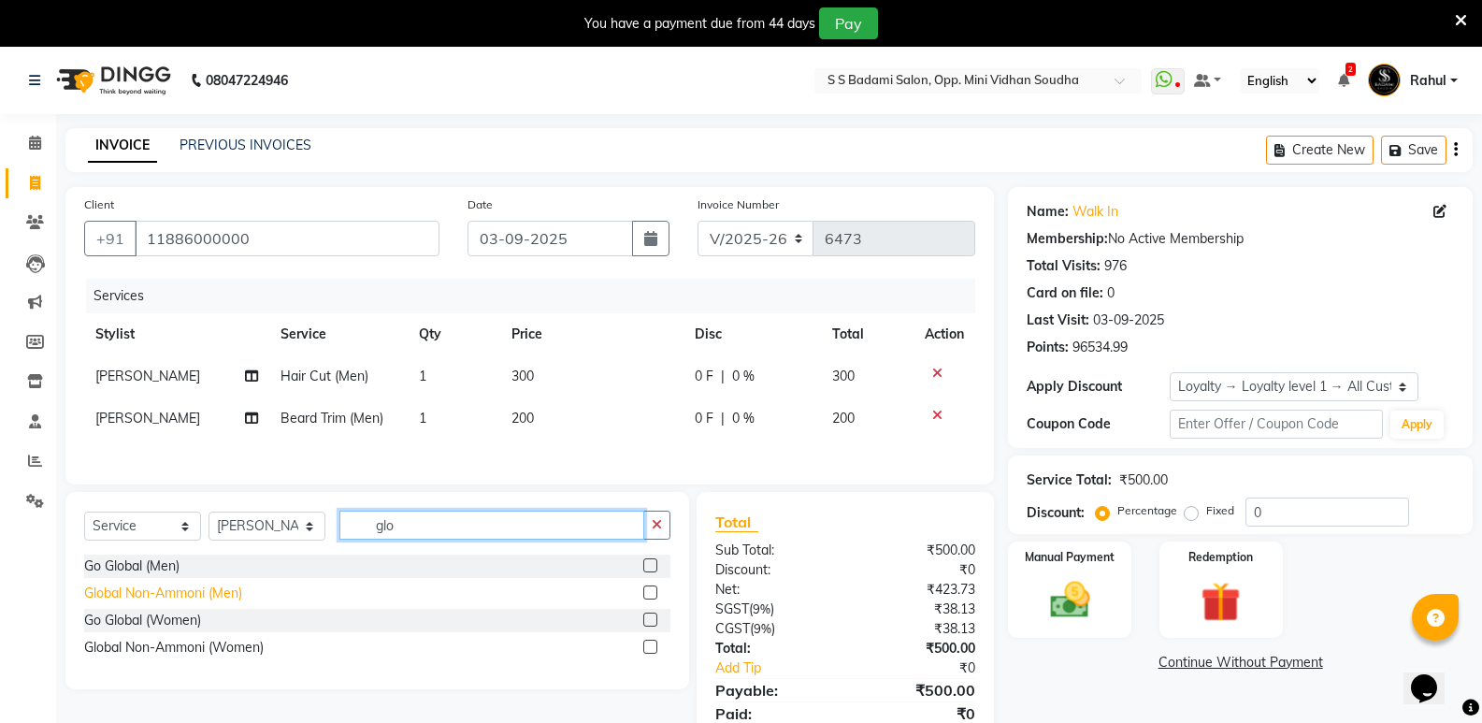
type input "glo"
click at [230, 588] on div "Global Non-Ammoni (Men)" at bounding box center [163, 593] width 158 height 20
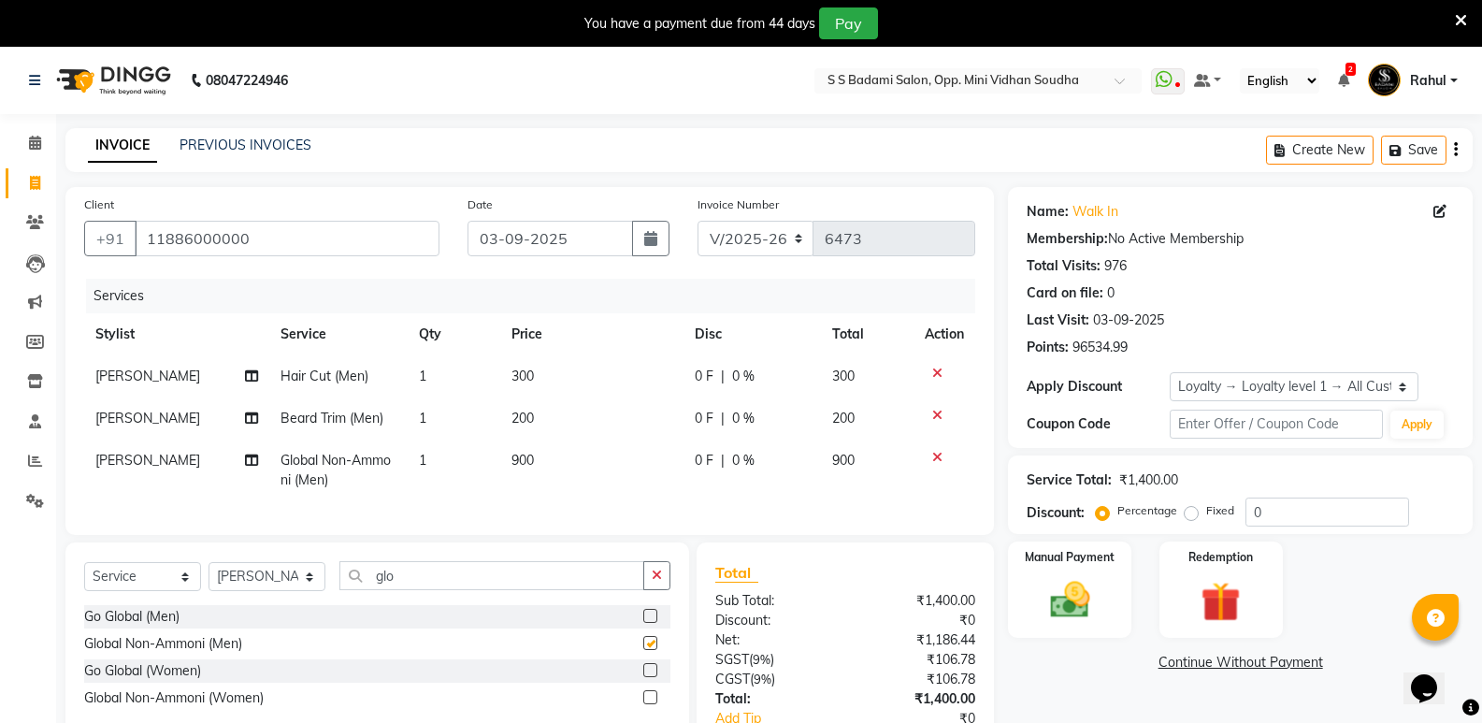
checkbox input "false"
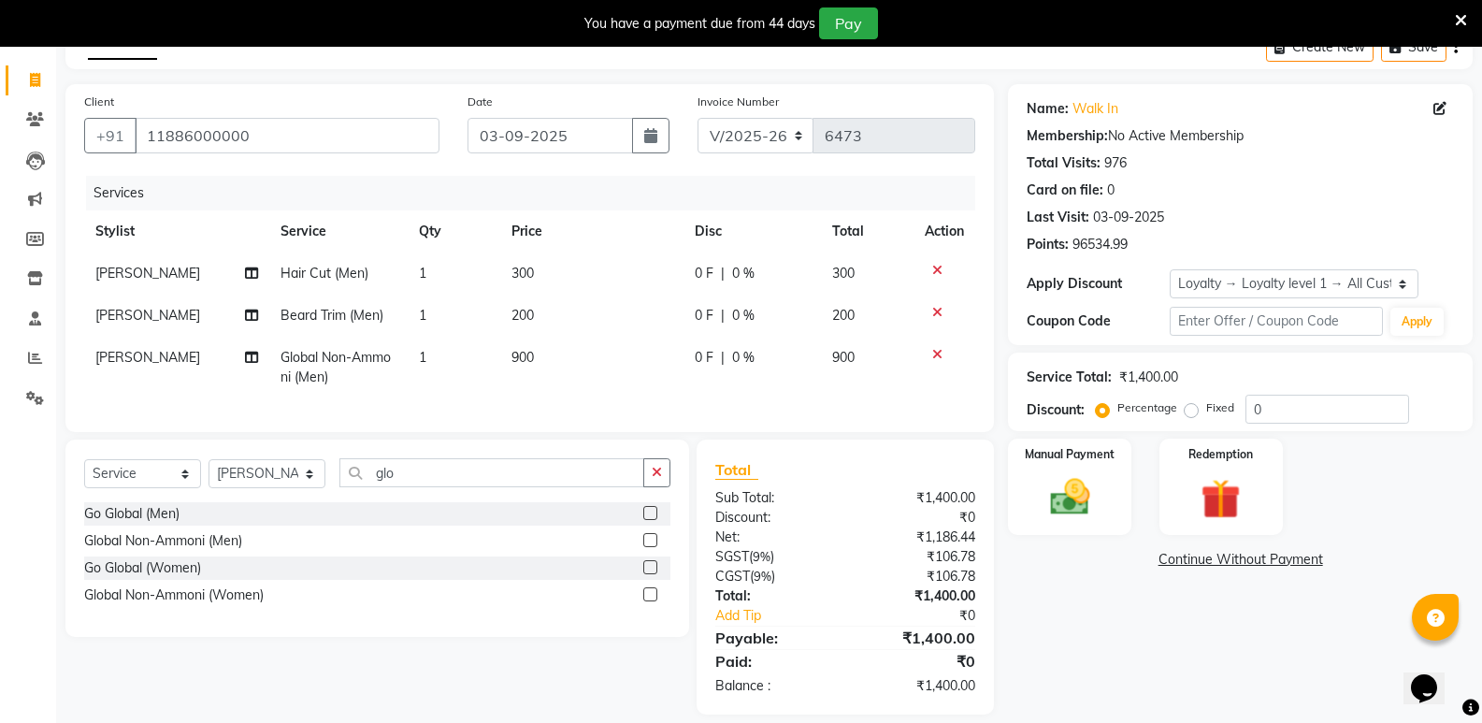
scroll to position [136, 0]
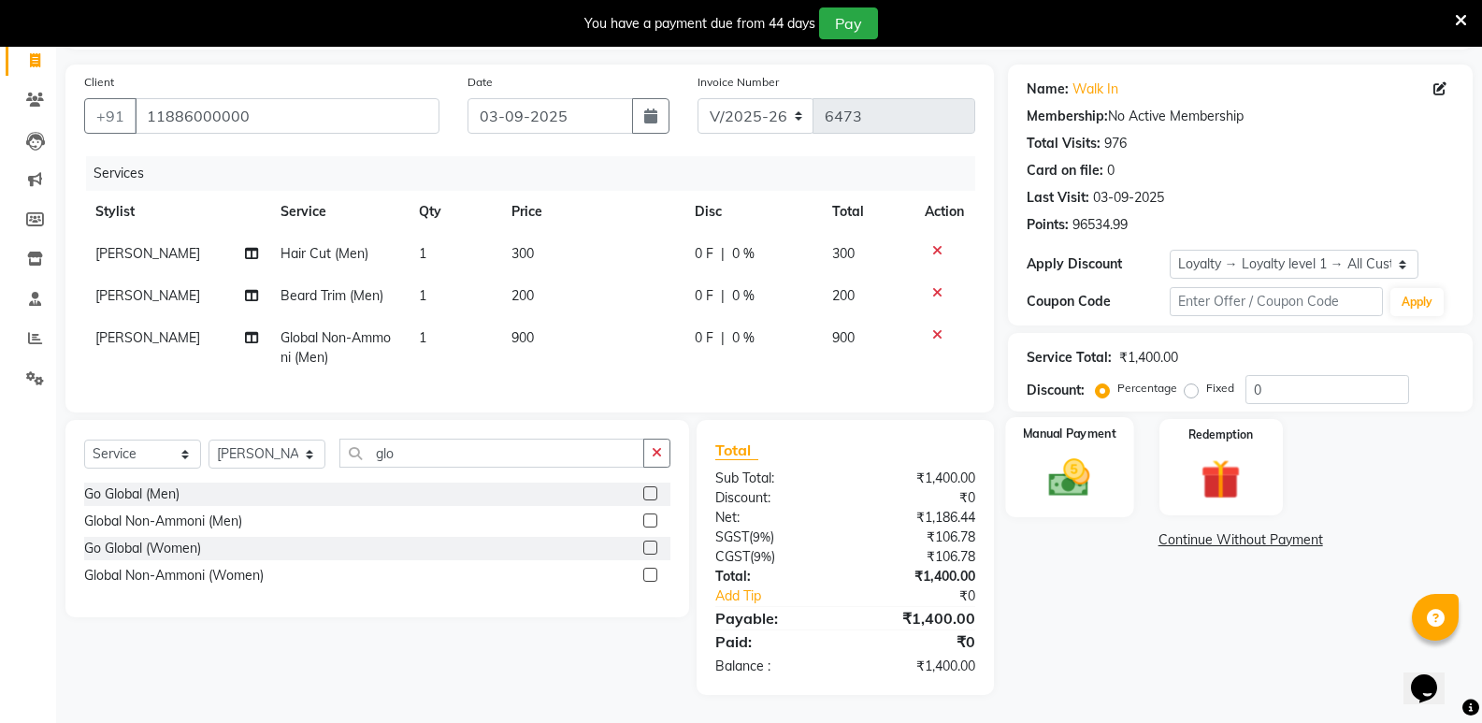
click at [1066, 461] on img at bounding box center [1069, 477] width 66 height 48
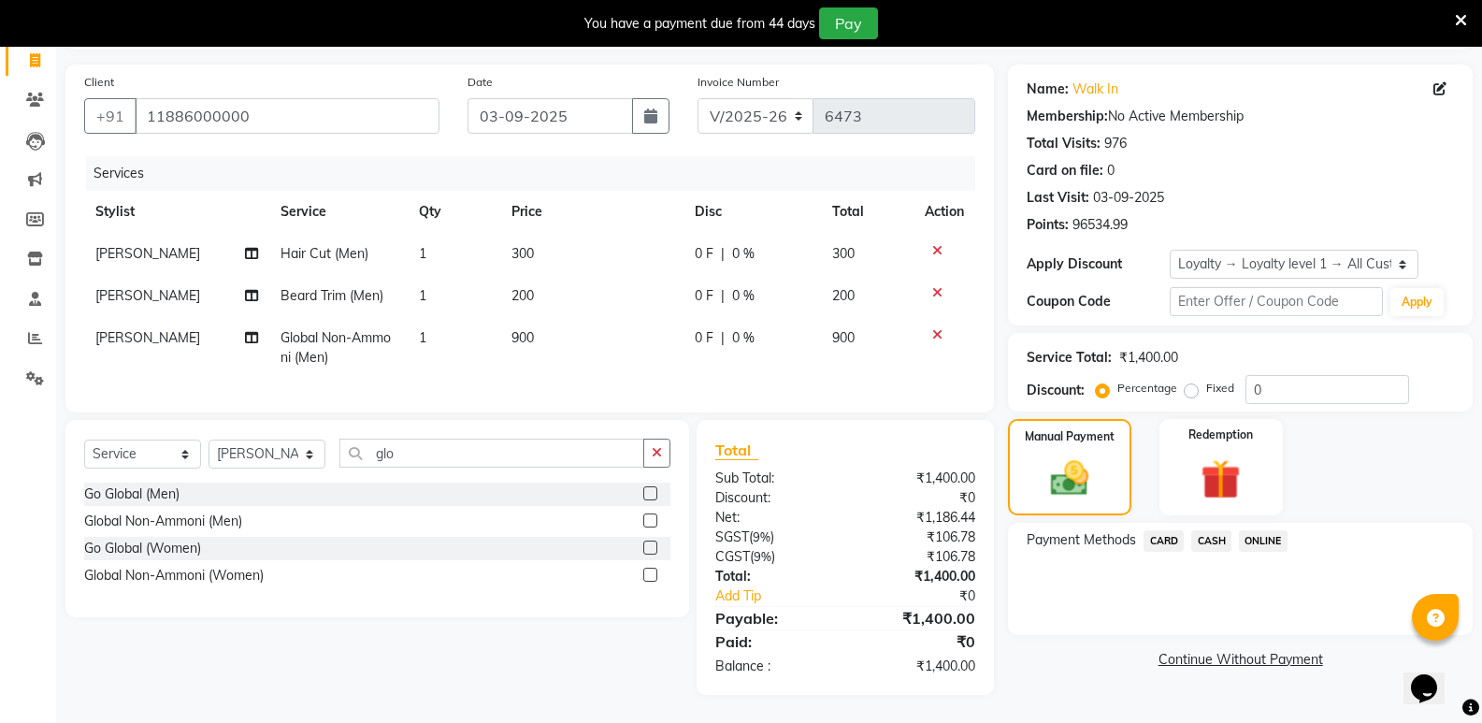
click at [1218, 536] on span "CASH" at bounding box center [1211, 540] width 40 height 21
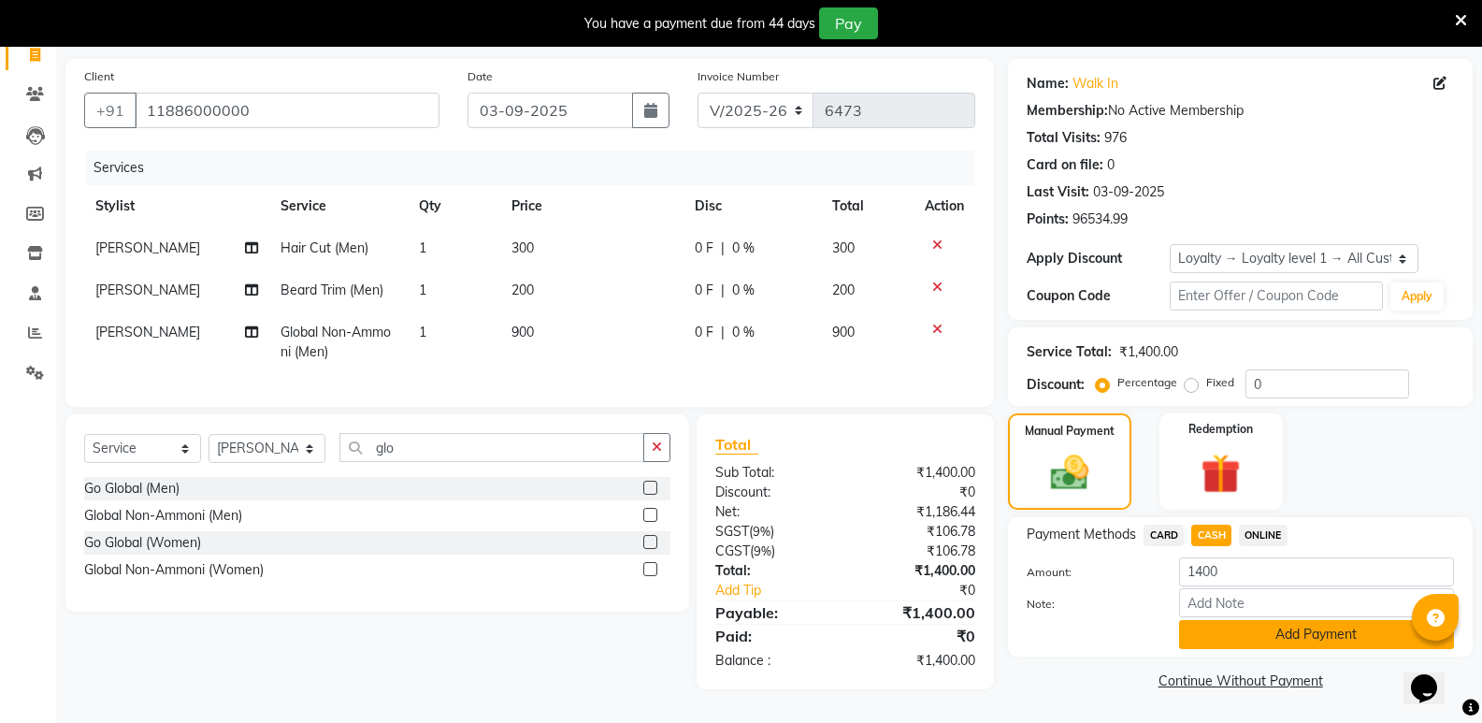
click at [1204, 630] on button "Add Payment" at bounding box center [1316, 634] width 275 height 29
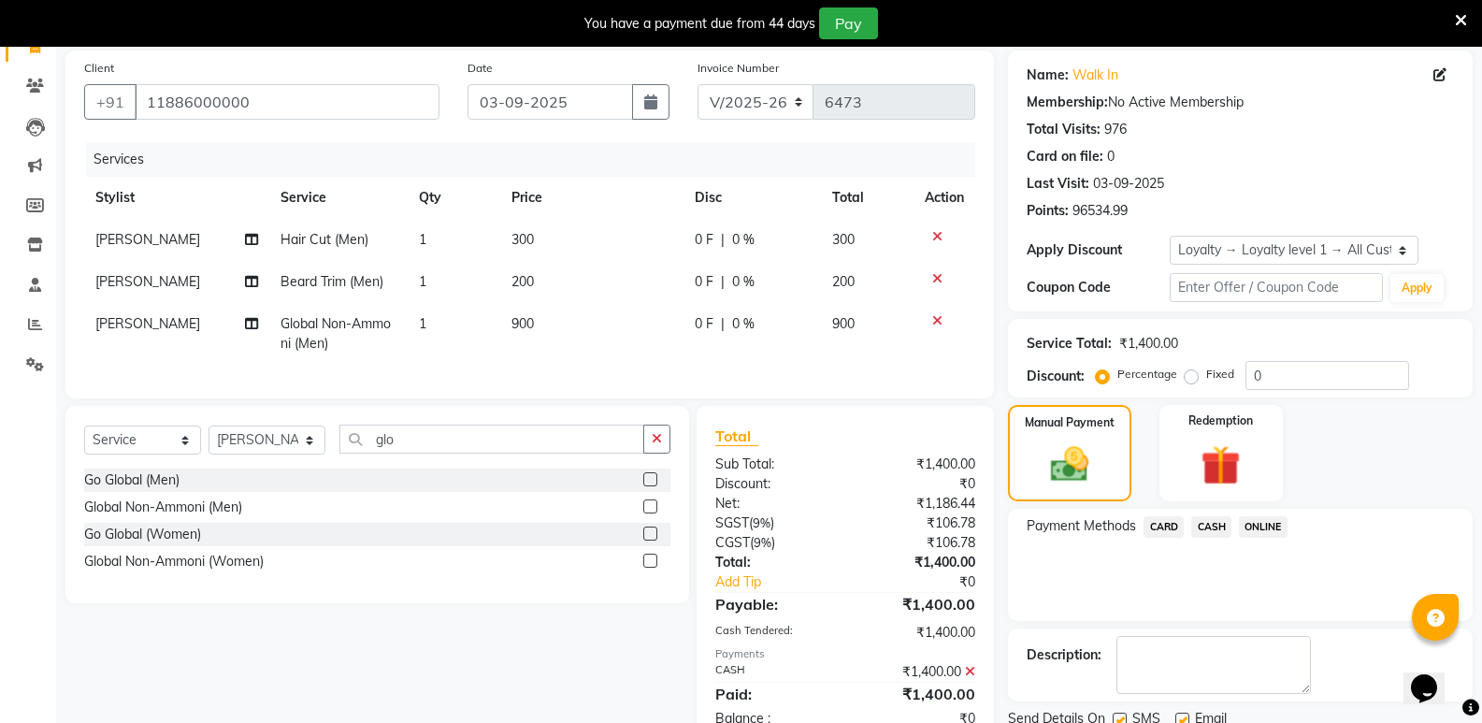
scroll to position [295, 0]
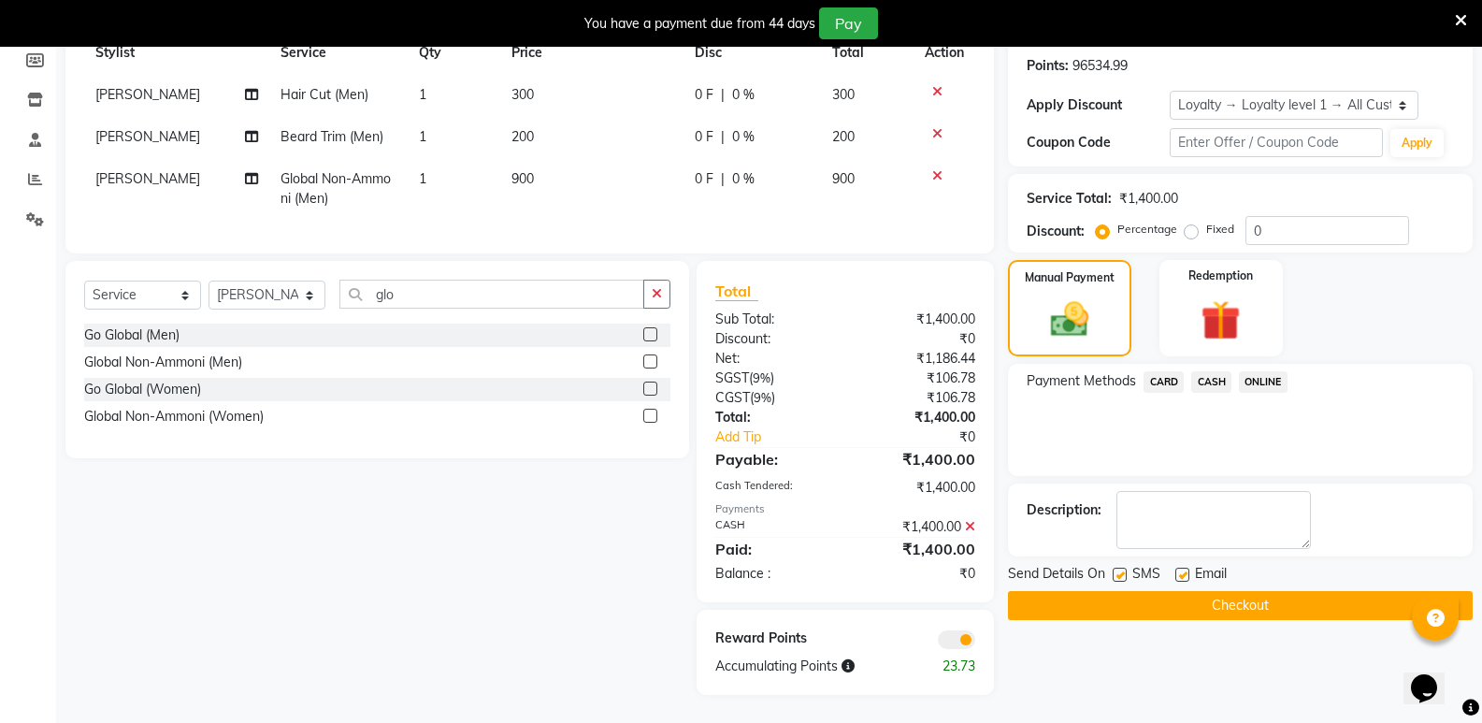
click at [1183, 591] on button "Checkout" at bounding box center [1240, 605] width 465 height 29
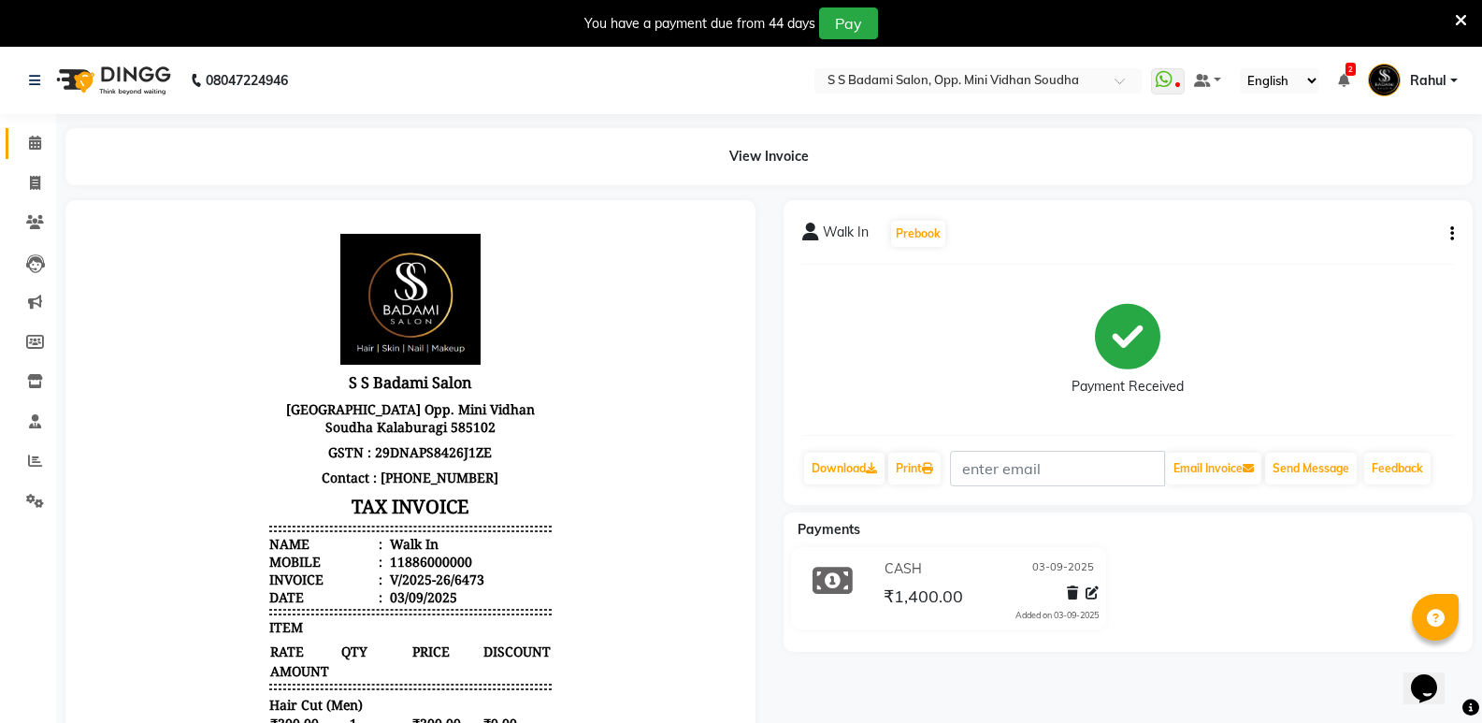
click at [18, 135] on link "Calendar" at bounding box center [28, 143] width 45 height 31
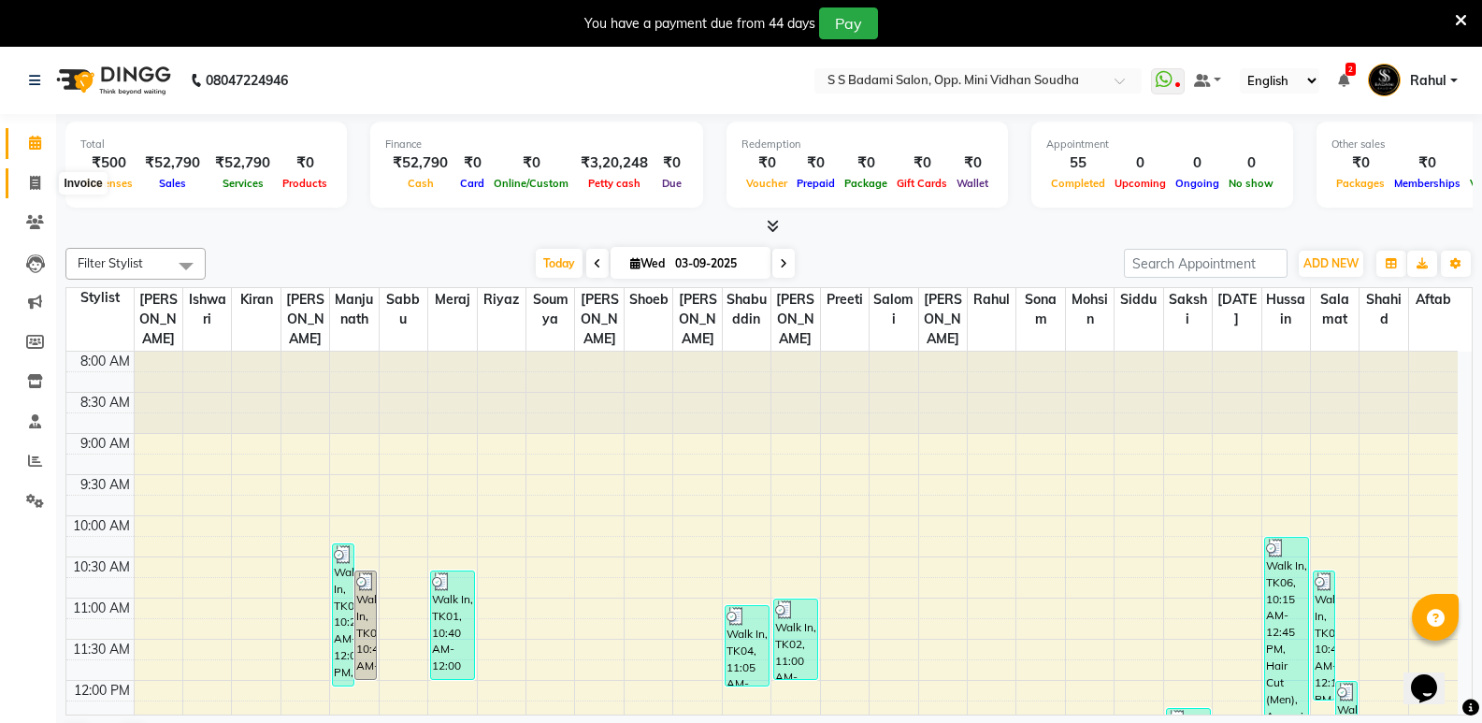
click at [37, 173] on span at bounding box center [35, 183] width 33 height 21
select select "4533"
select select "service"
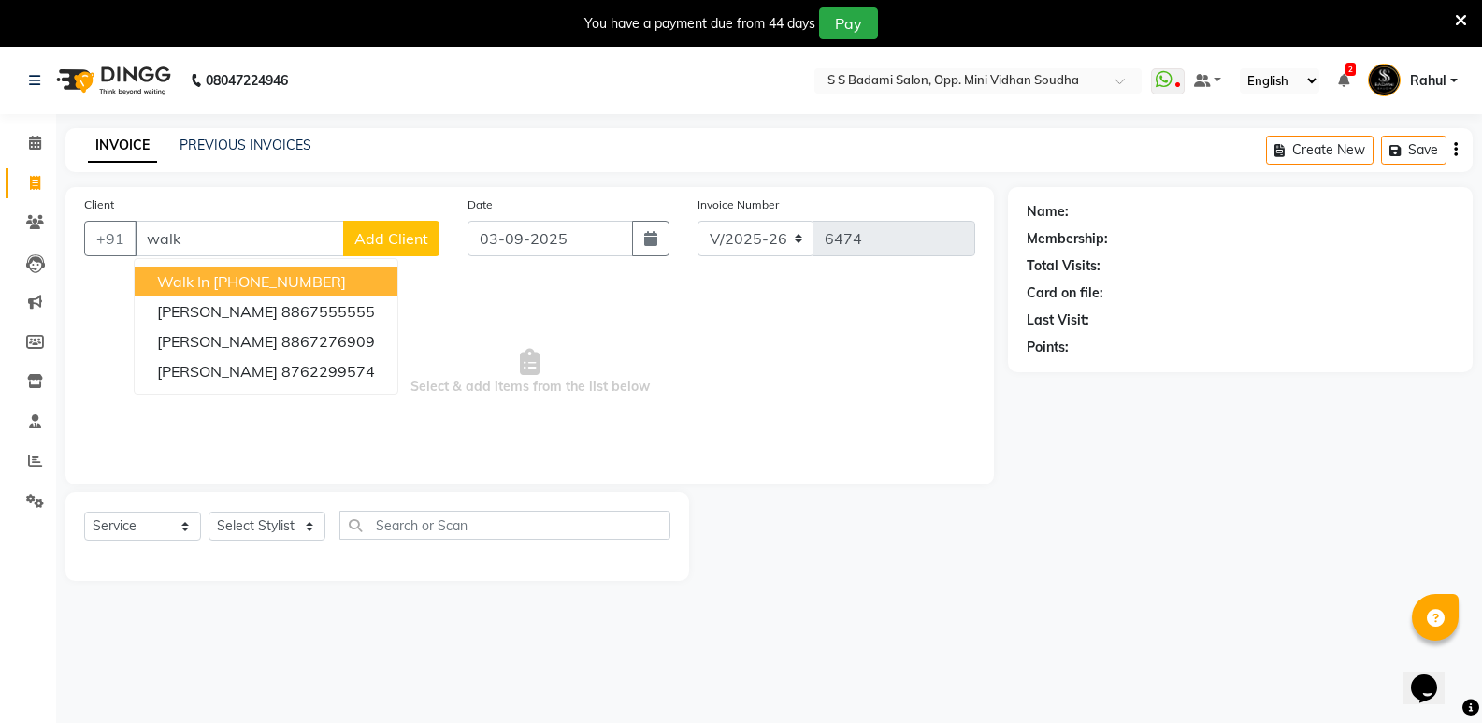
click at [314, 277] on ngb-highlight "[PHONE_NUMBER]" at bounding box center [279, 281] width 133 height 19
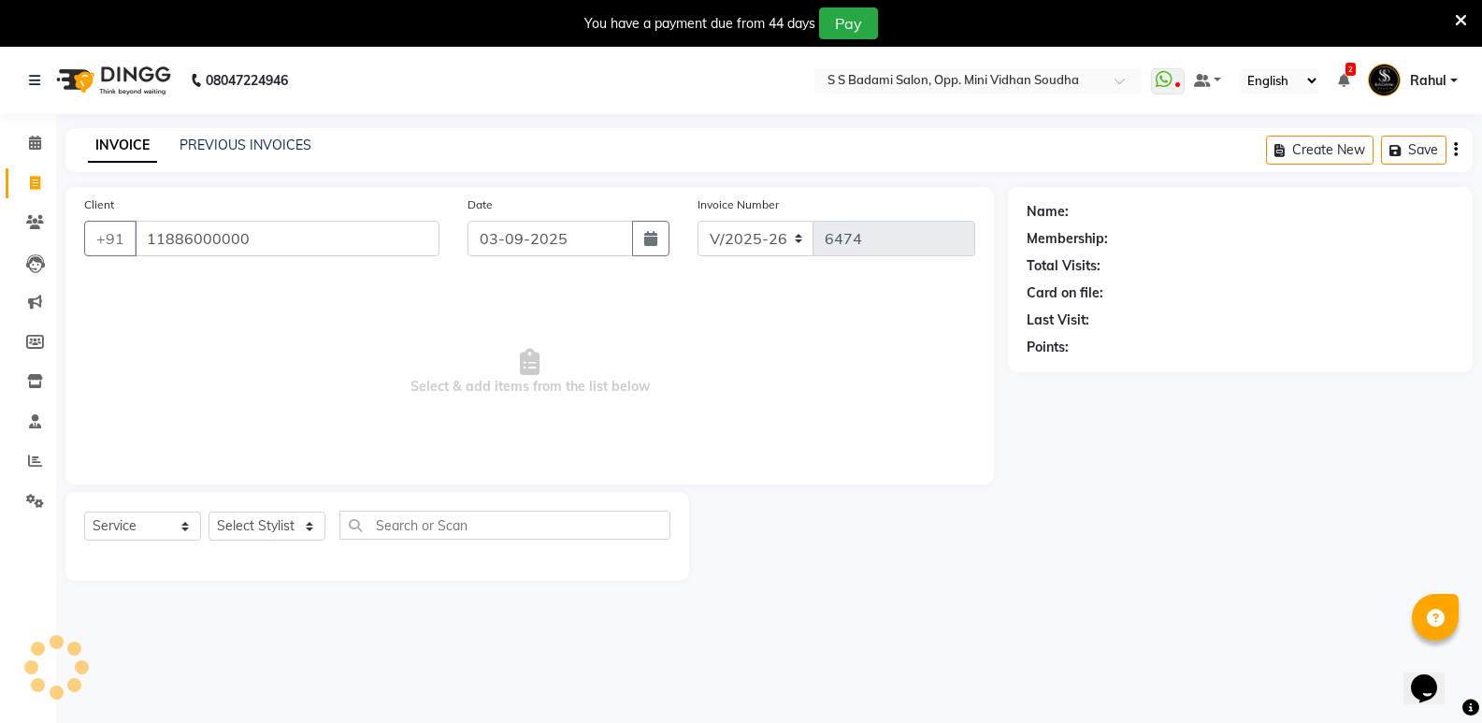
type input "11886000000"
click at [295, 512] on select "Select Stylist [PERSON_NAME] [PERSON_NAME] [PERSON_NAME] Mallu [PERSON_NAME] [P…" at bounding box center [266, 525] width 117 height 29
select select "1: Object"
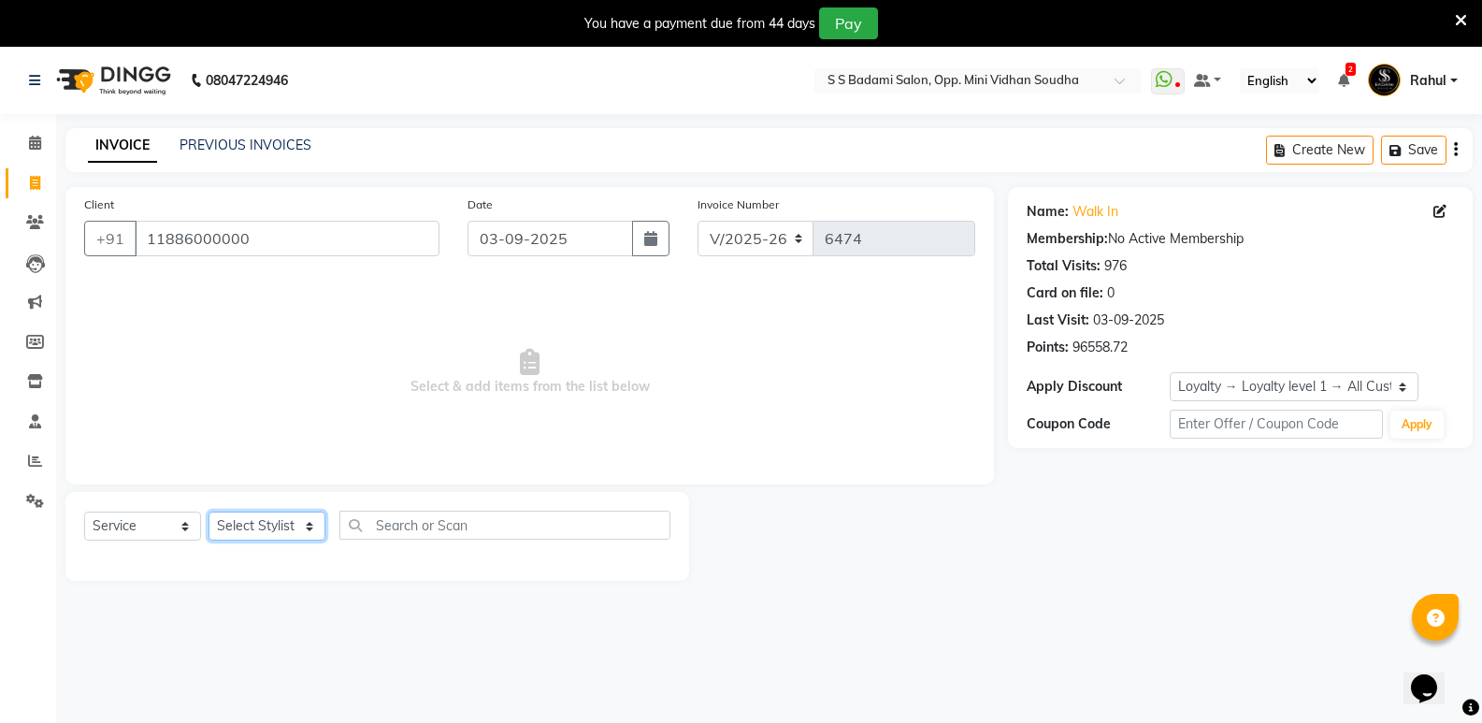
click at [282, 528] on select "Select Stylist [PERSON_NAME] [PERSON_NAME] [PERSON_NAME] Mallu [PERSON_NAME] [P…" at bounding box center [266, 525] width 117 height 29
select select "43648"
click at [208, 511] on select "Select Stylist [PERSON_NAME] [PERSON_NAME] [PERSON_NAME] Mallu [PERSON_NAME] [P…" at bounding box center [266, 525] width 117 height 29
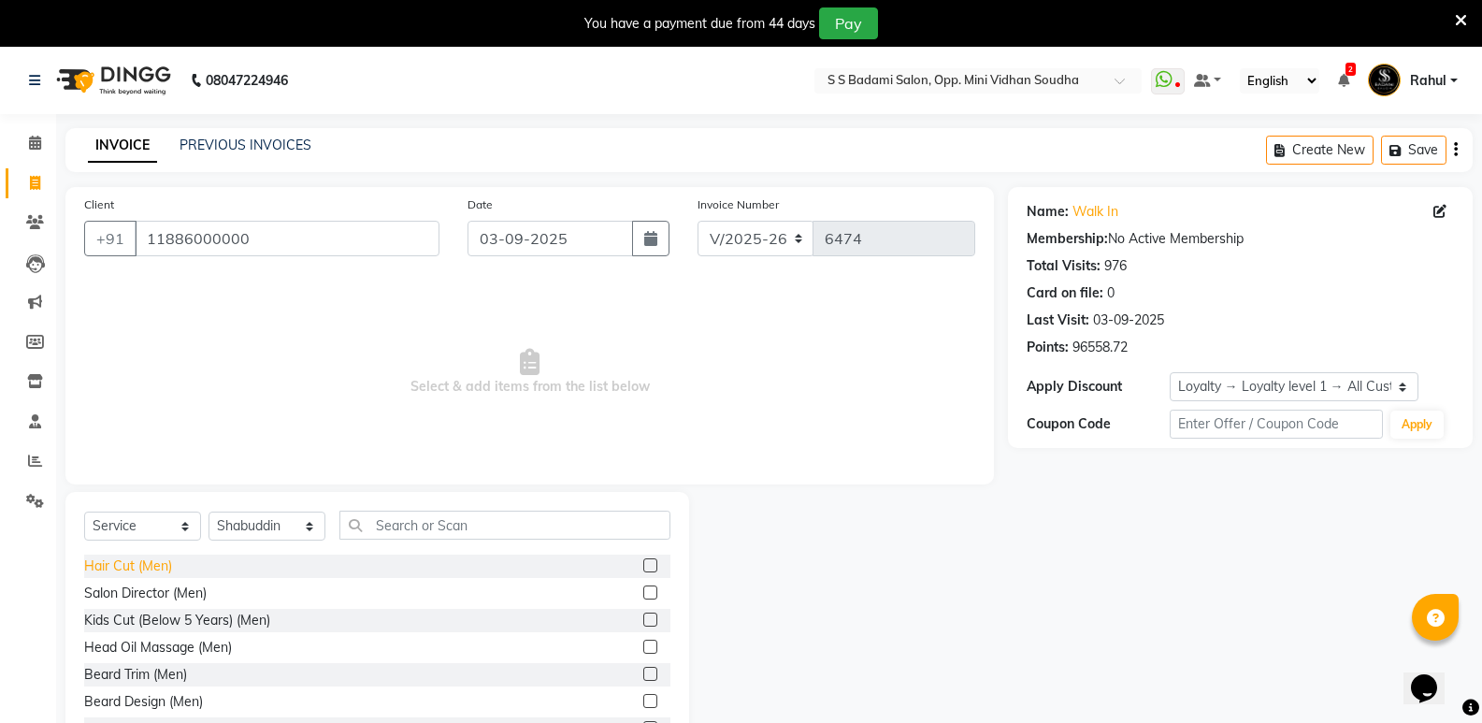
click at [144, 558] on div "Hair Cut (Men)" at bounding box center [128, 566] width 88 height 20
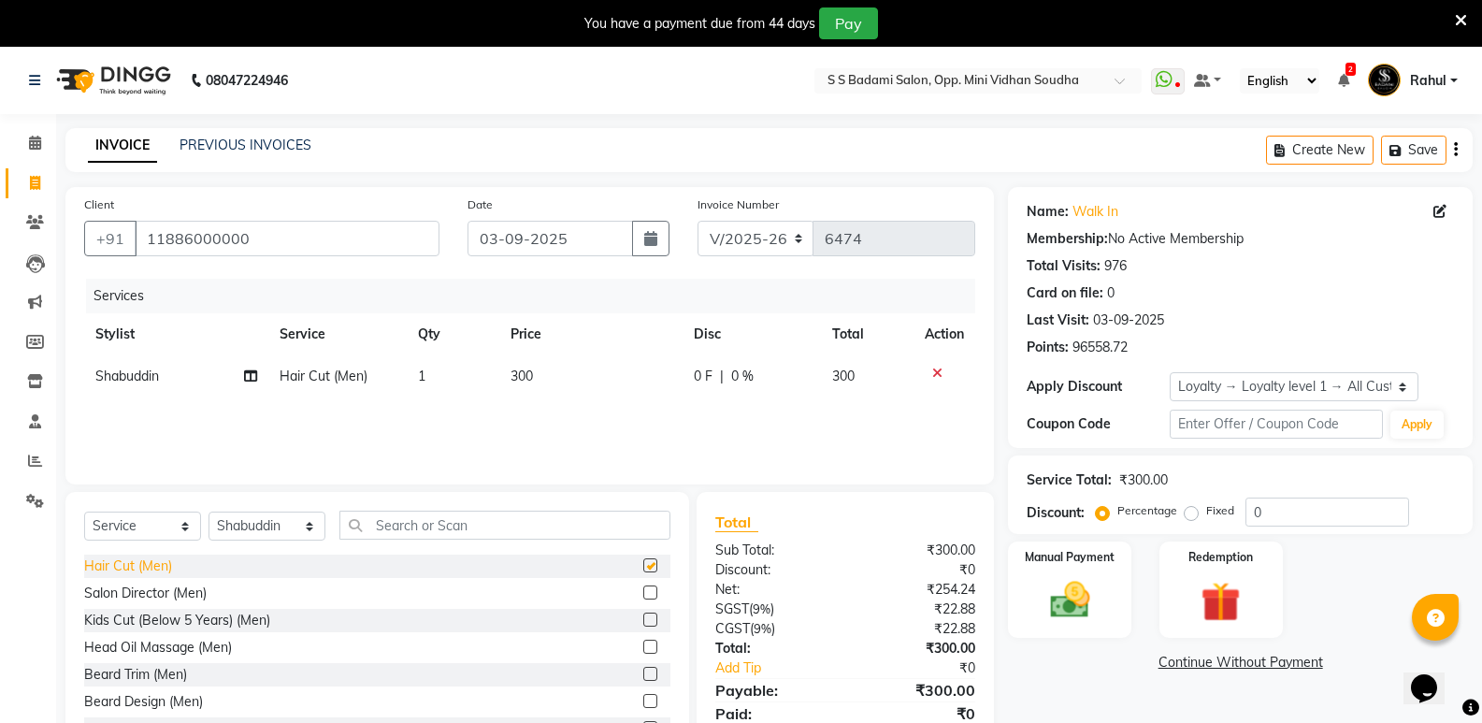
checkbox input "false"
click at [454, 532] on input "text" at bounding box center [504, 524] width 331 height 29
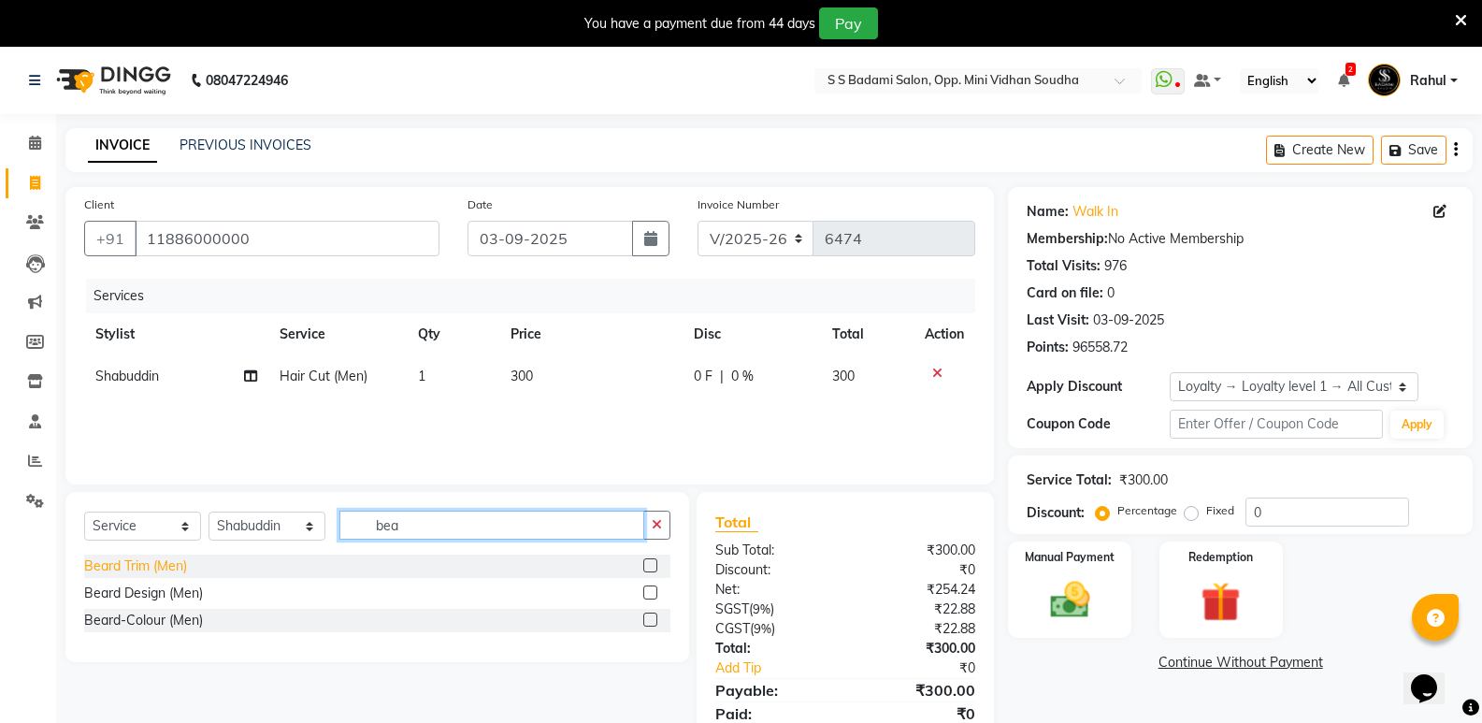
type input "bea"
click at [124, 567] on div "Beard Trim (Men)" at bounding box center [135, 566] width 103 height 20
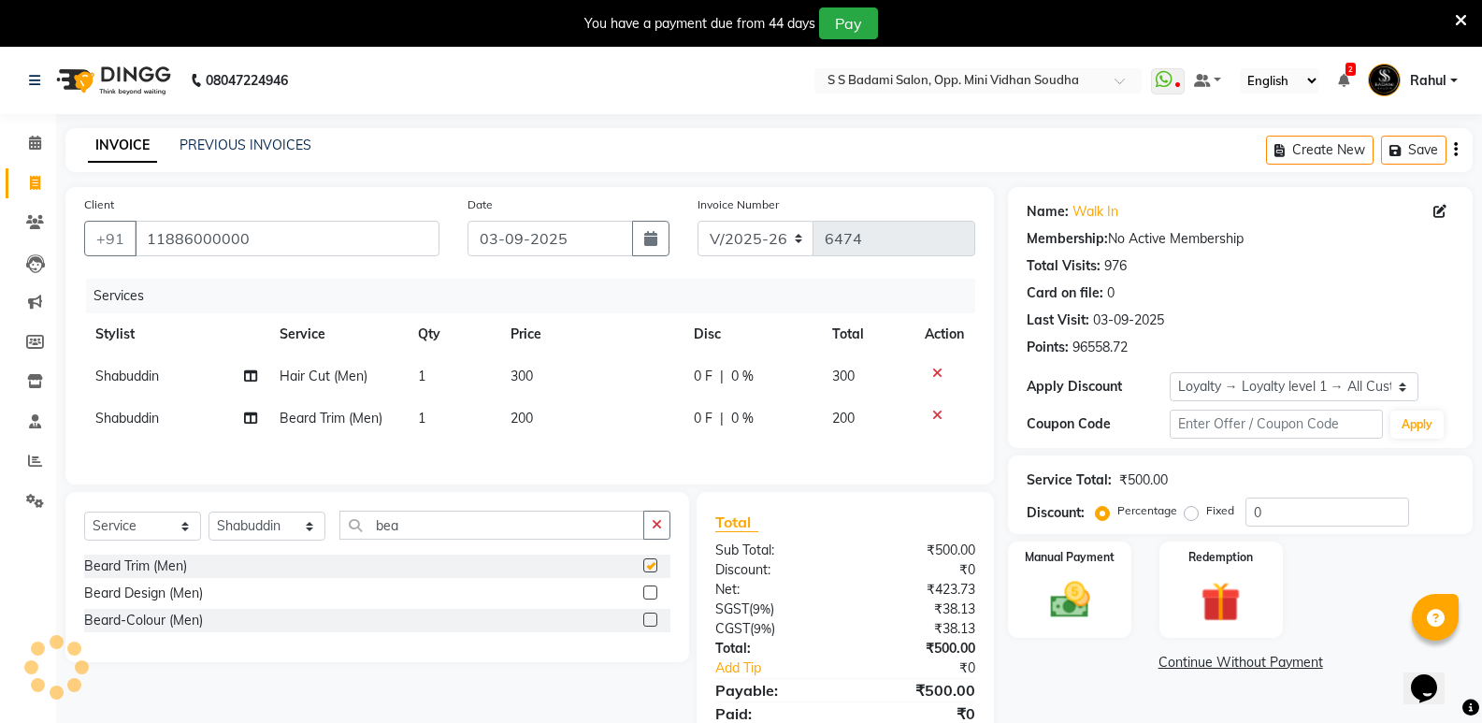
checkbox input "false"
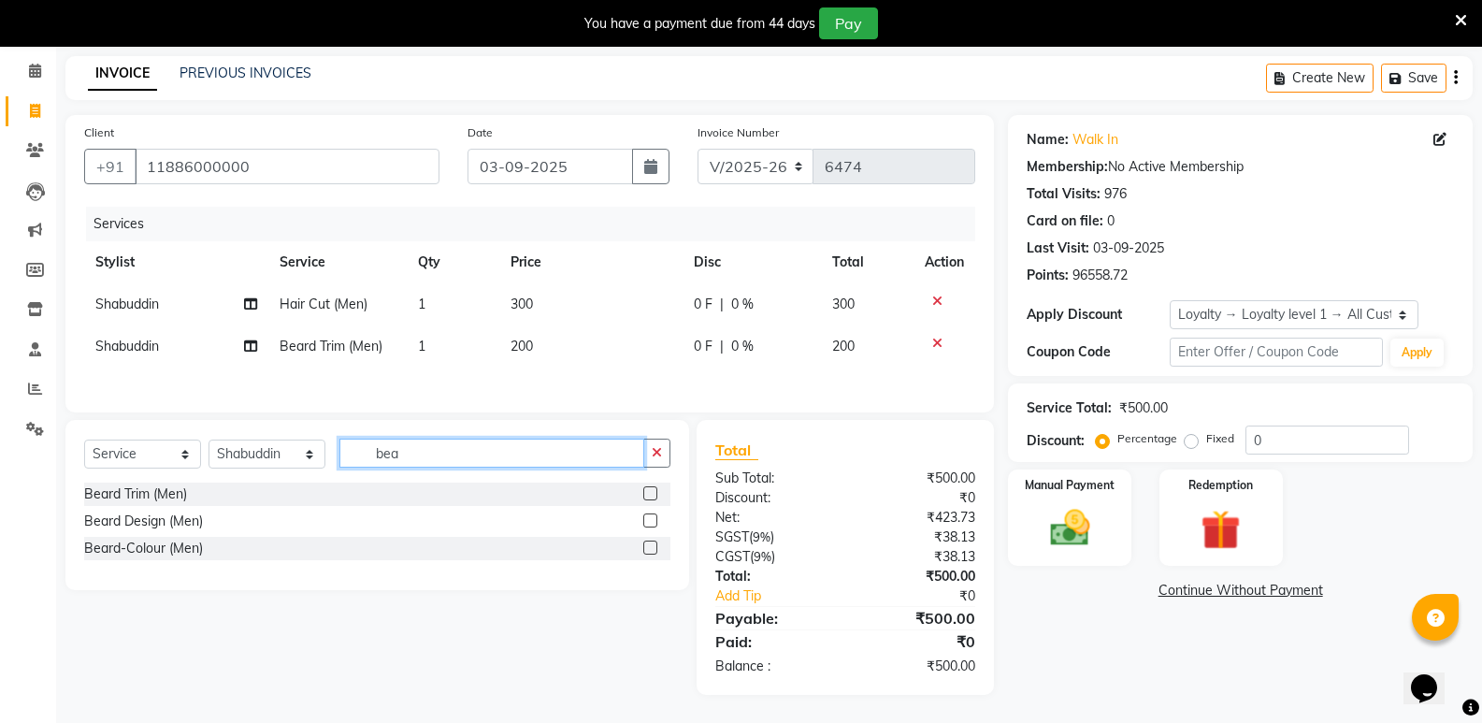
drag, startPoint x: 465, startPoint y: 456, endPoint x: 282, endPoint y: 485, distance: 185.5
click at [282, 485] on div "Select Service Product Membership Package Voucher Prepaid Gift Card Select Styl…" at bounding box center [376, 505] width 623 height 170
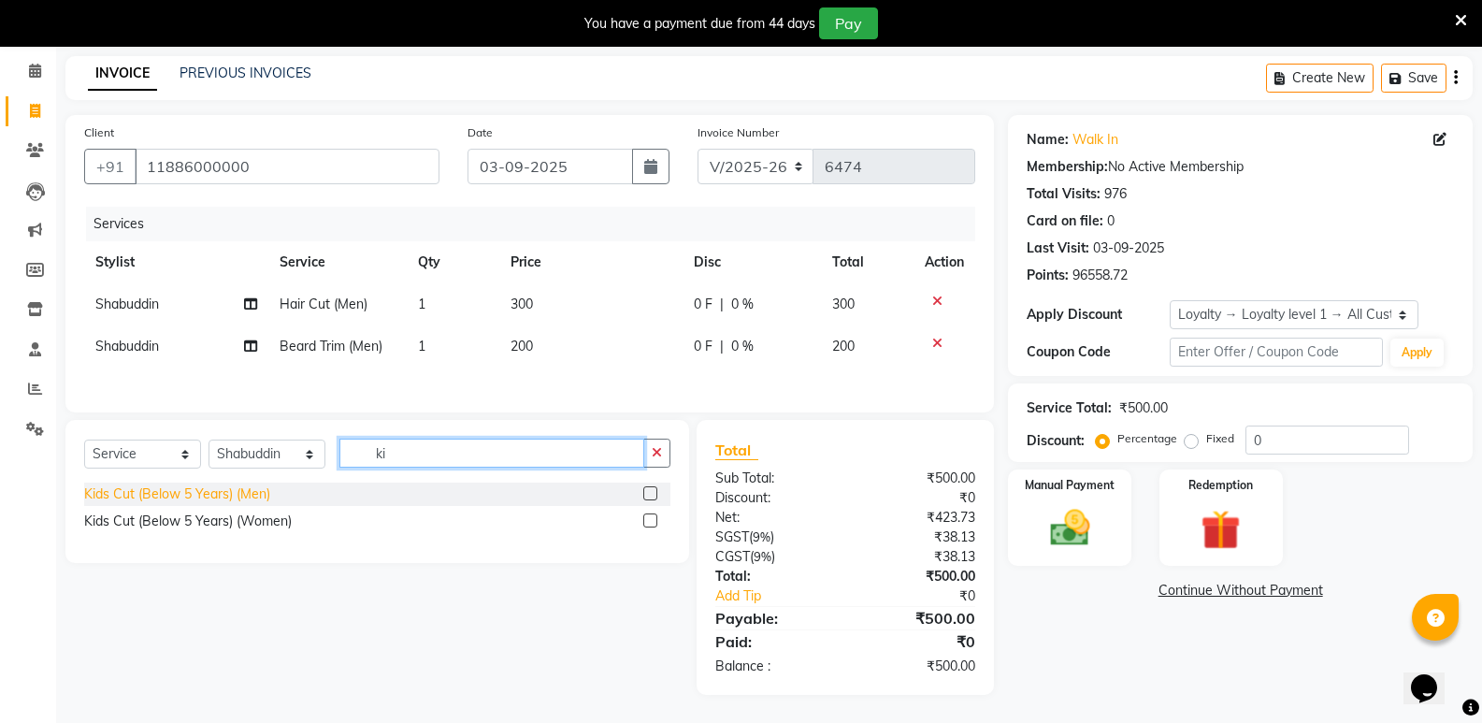
type input "ki"
click at [188, 491] on div "Kids Cut (Below 5 Years) (Men)" at bounding box center [177, 494] width 186 height 20
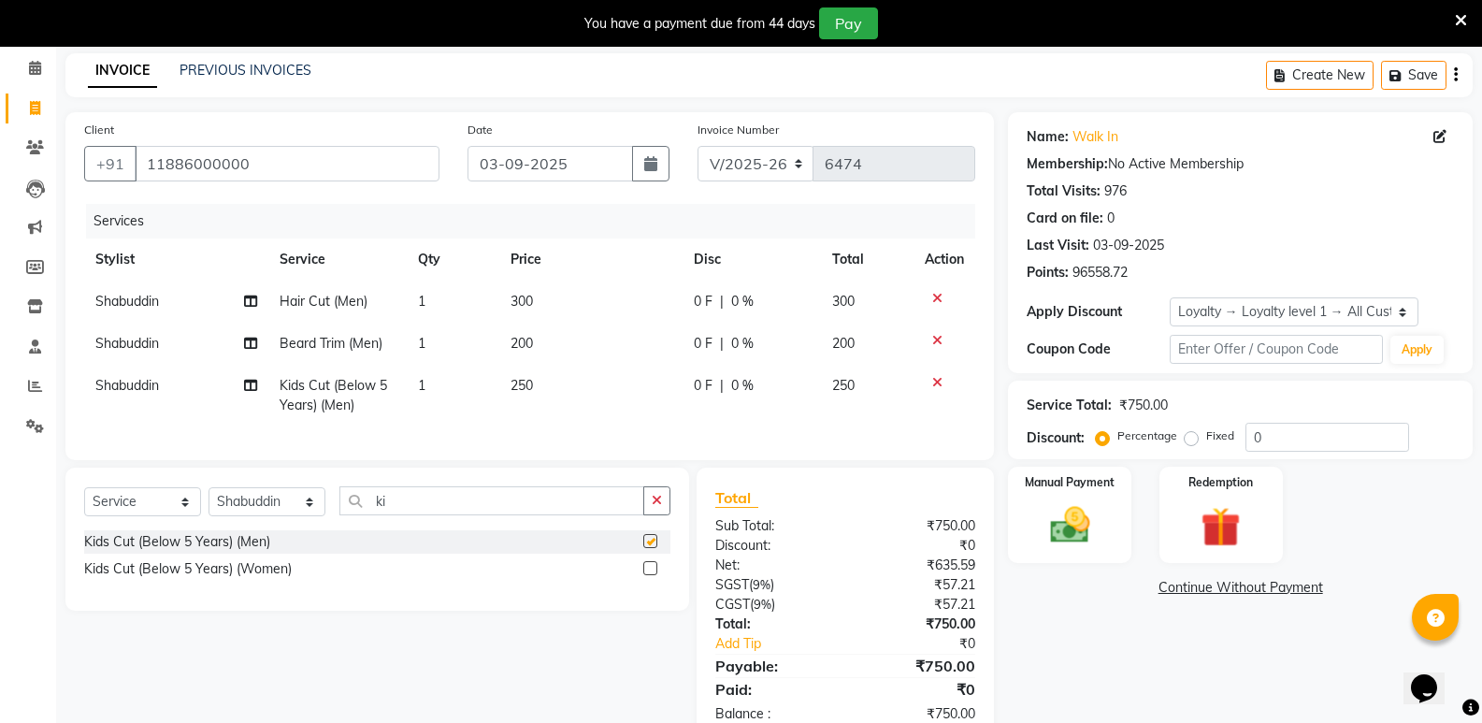
checkbox input "false"
drag, startPoint x: 402, startPoint y: 522, endPoint x: 338, endPoint y: 526, distance: 63.7
click at [338, 526] on div "Select Service Product Membership Package Voucher Prepaid Gift Card Select Styl…" at bounding box center [377, 508] width 586 height 44
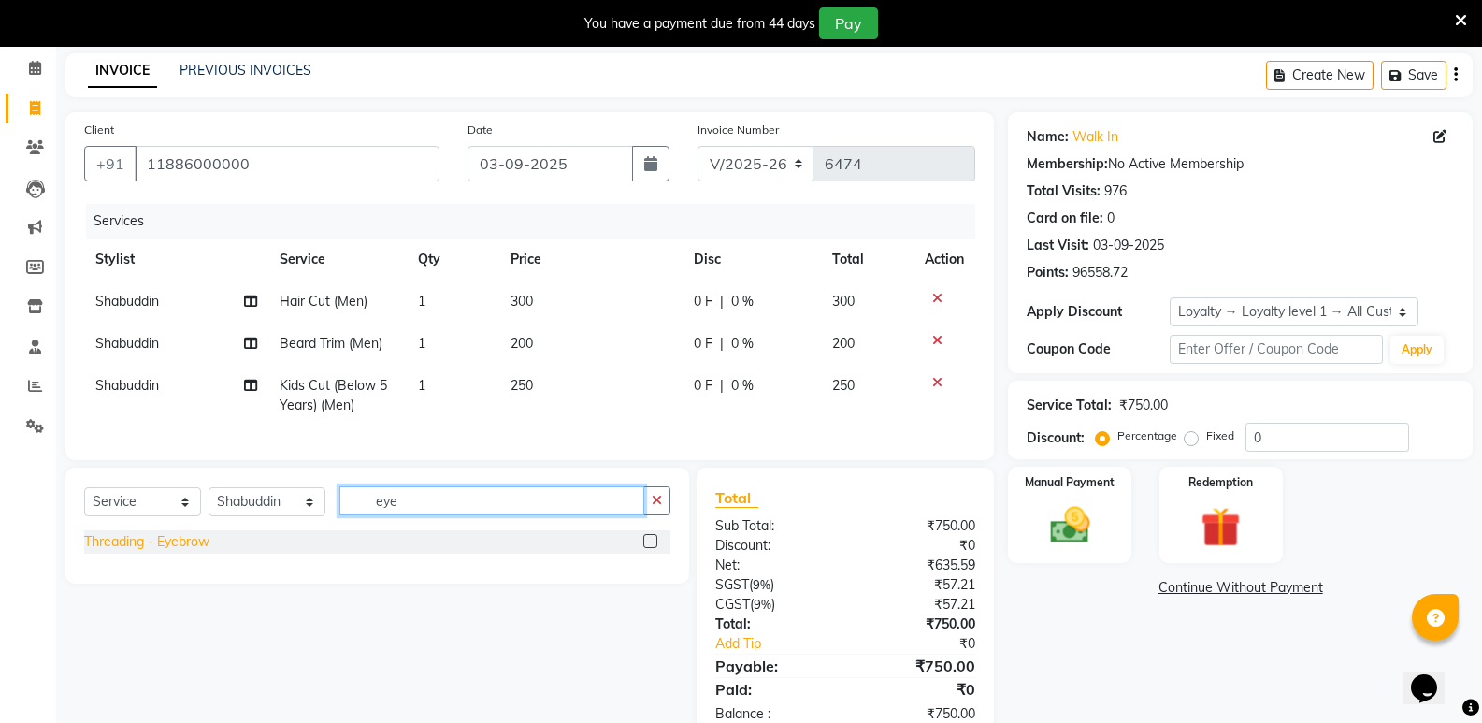
type input "eye"
click at [172, 551] on div "Threading - Eyebrow" at bounding box center [146, 542] width 125 height 20
checkbox input "false"
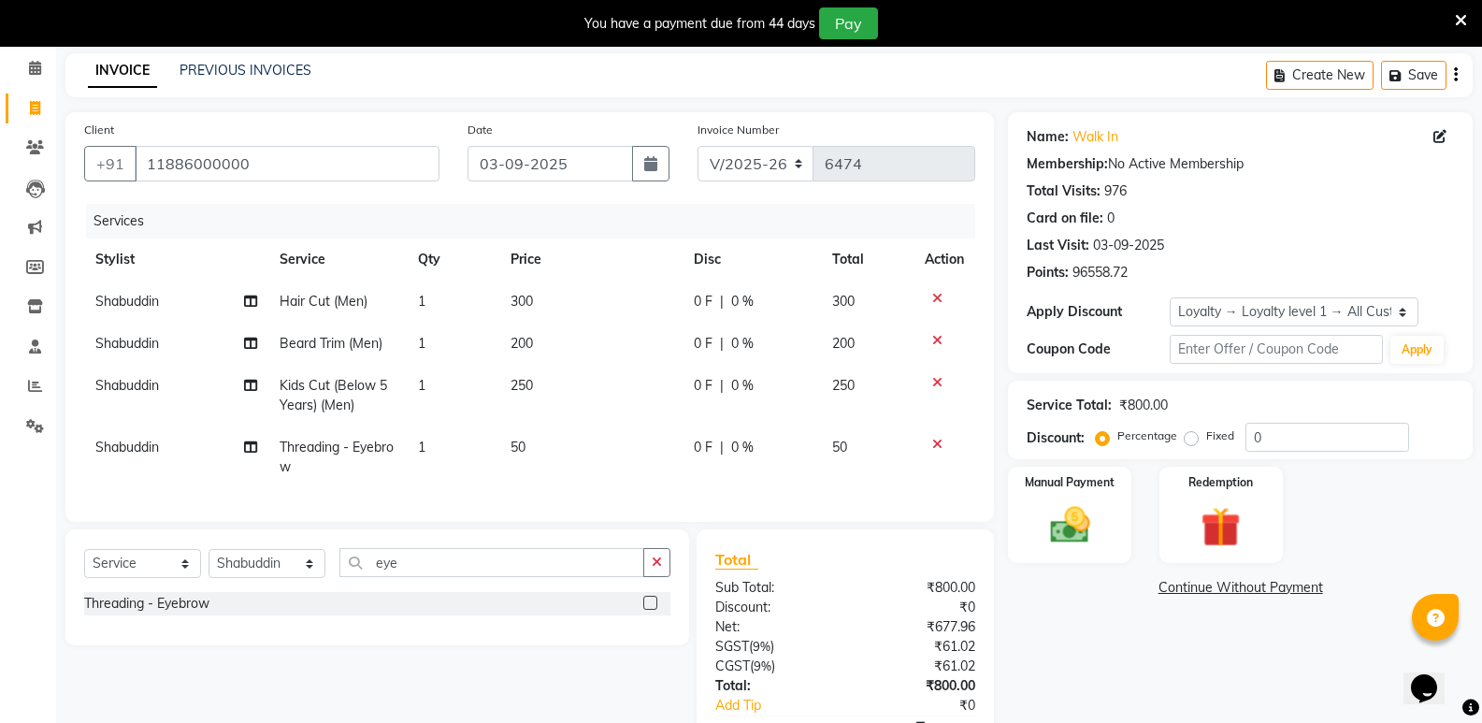
scroll to position [198, 0]
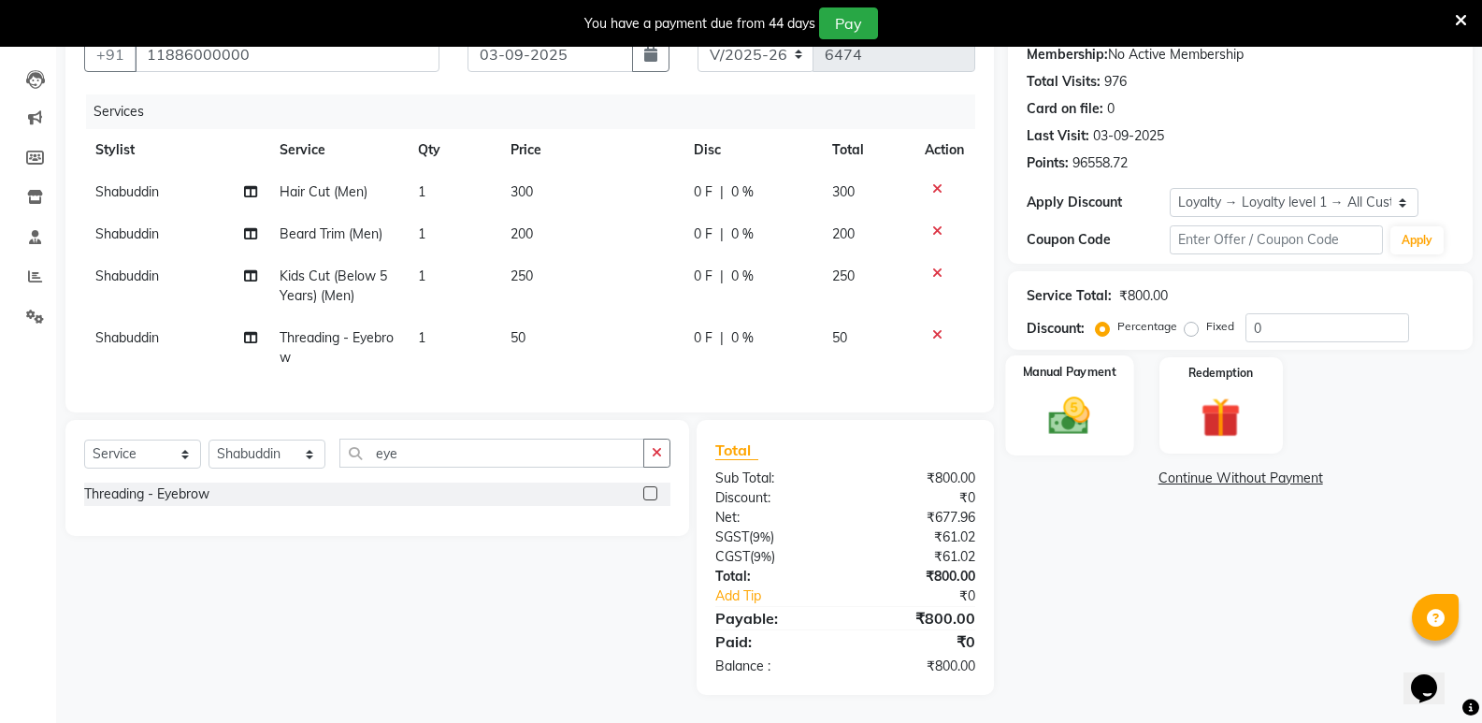
click at [1084, 423] on img at bounding box center [1069, 416] width 66 height 48
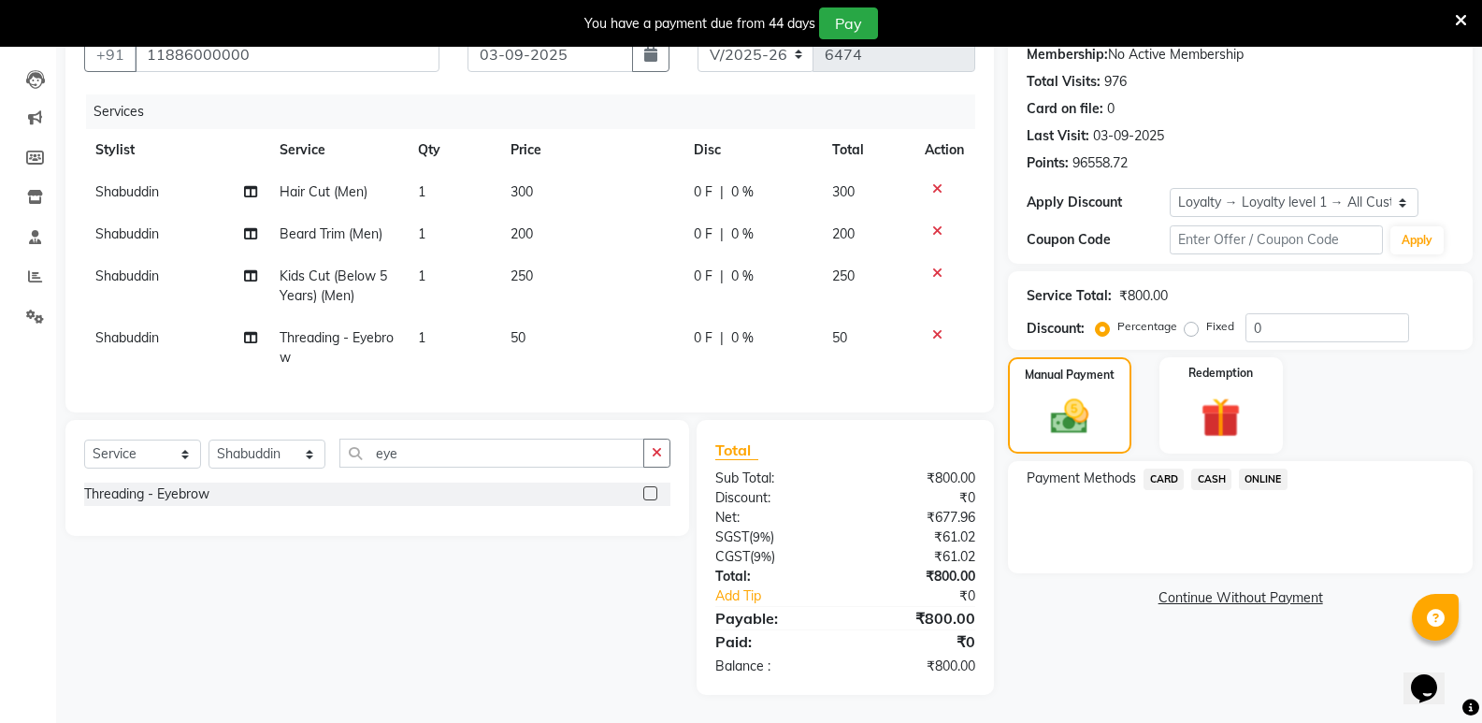
click at [1217, 468] on span "CASH" at bounding box center [1211, 478] width 40 height 21
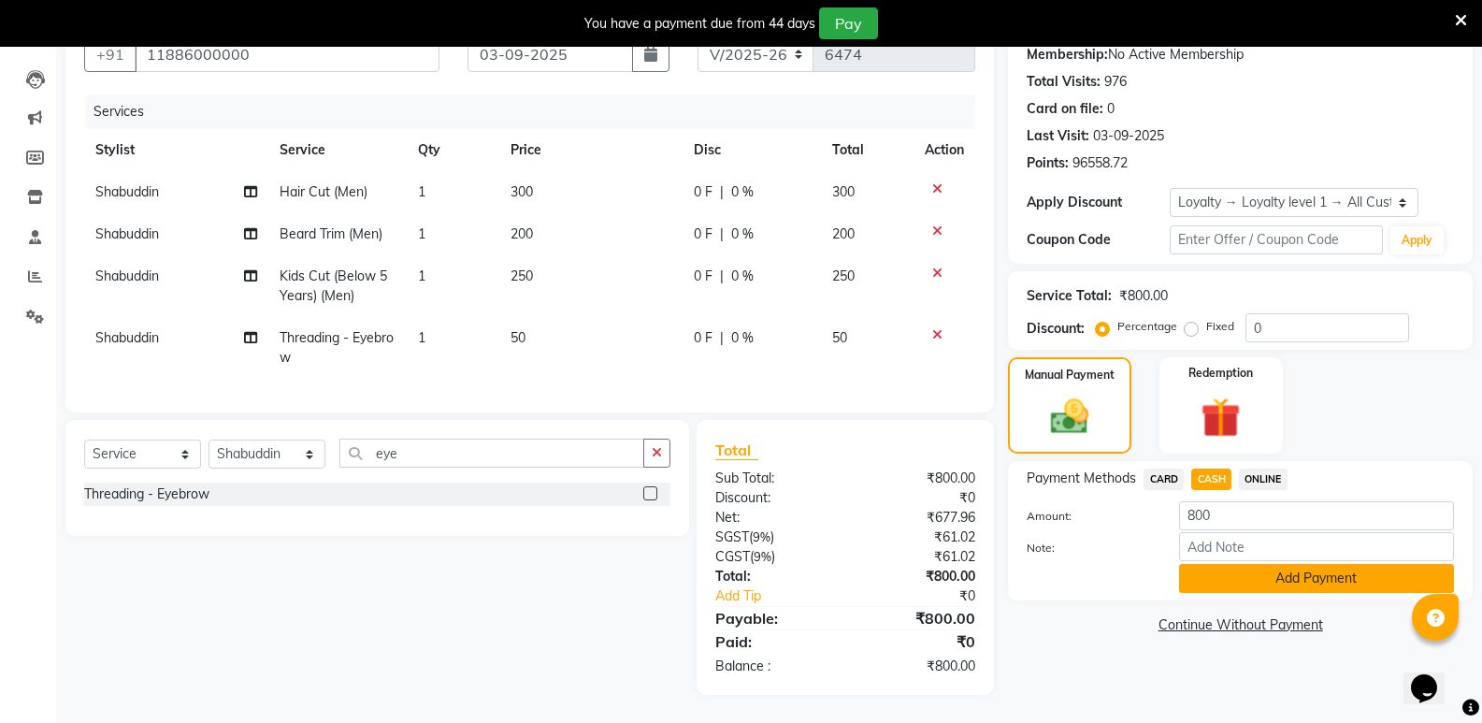
click at [1214, 564] on button "Add Payment" at bounding box center [1316, 578] width 275 height 29
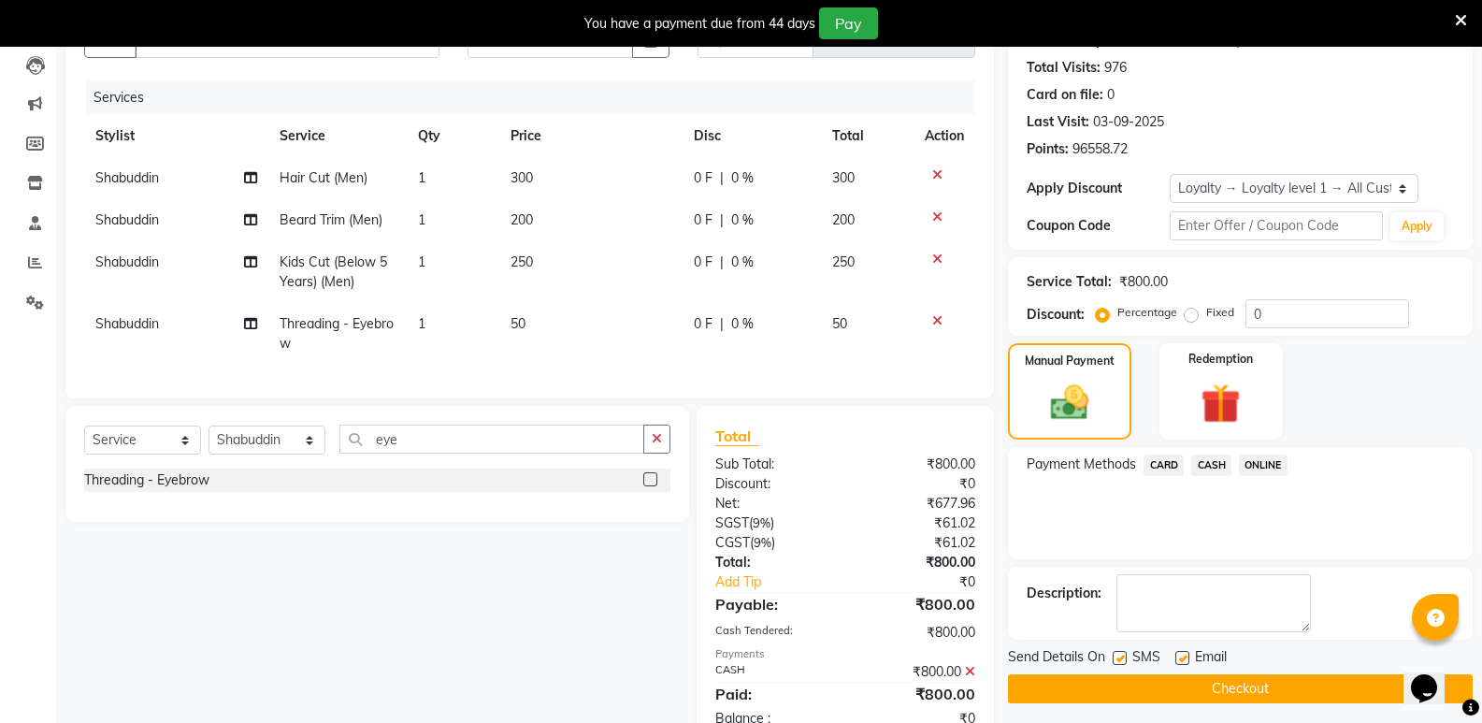
scroll to position [357, 0]
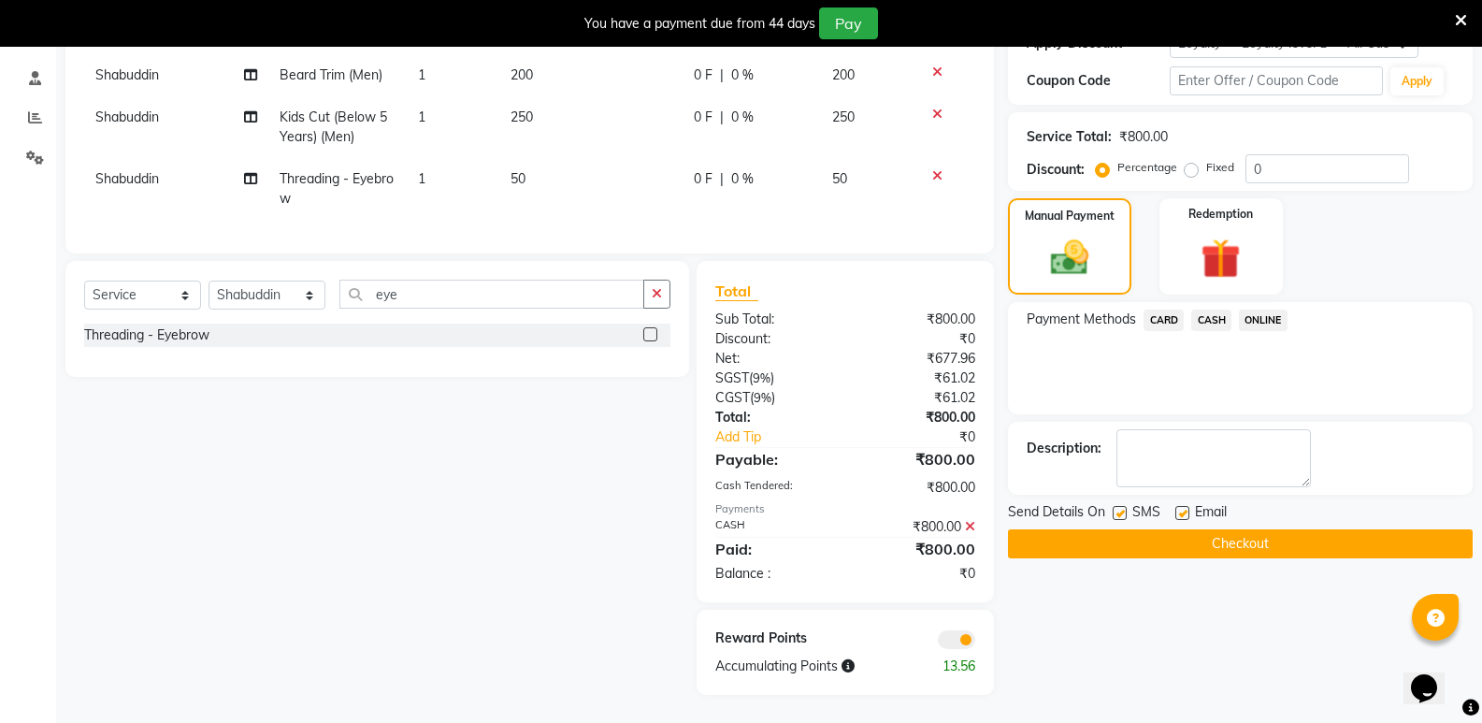
click at [1217, 539] on button "Checkout" at bounding box center [1240, 543] width 465 height 29
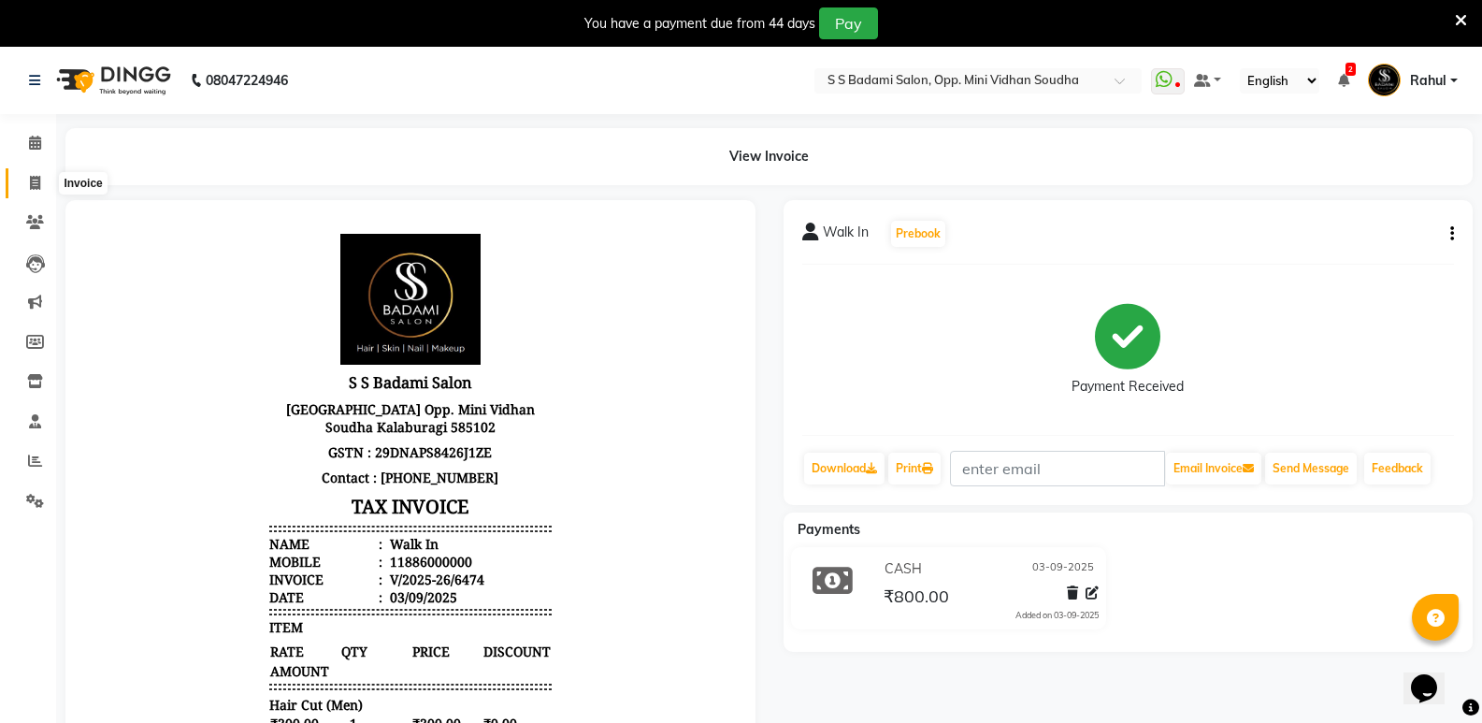
click at [30, 181] on icon at bounding box center [35, 183] width 10 height 14
select select "4533"
select select "service"
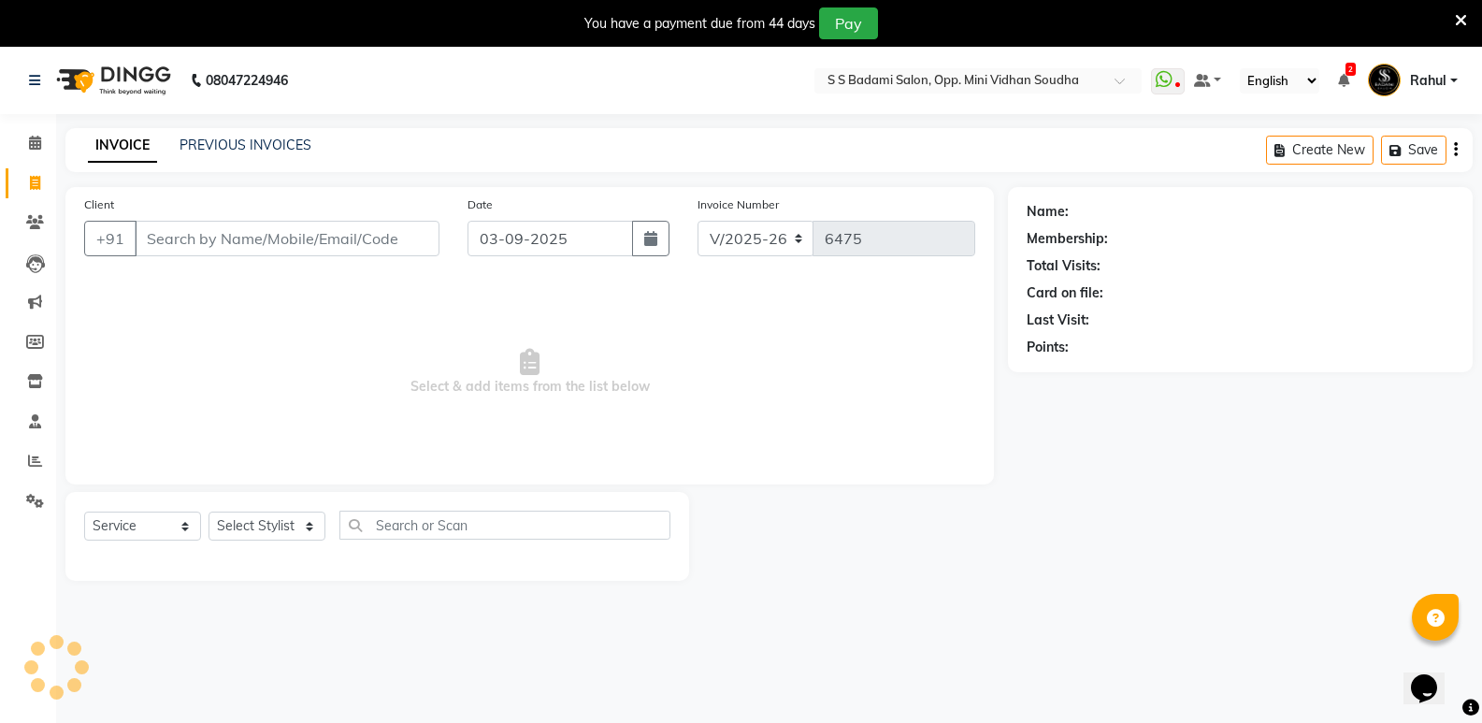
scroll to position [47, 0]
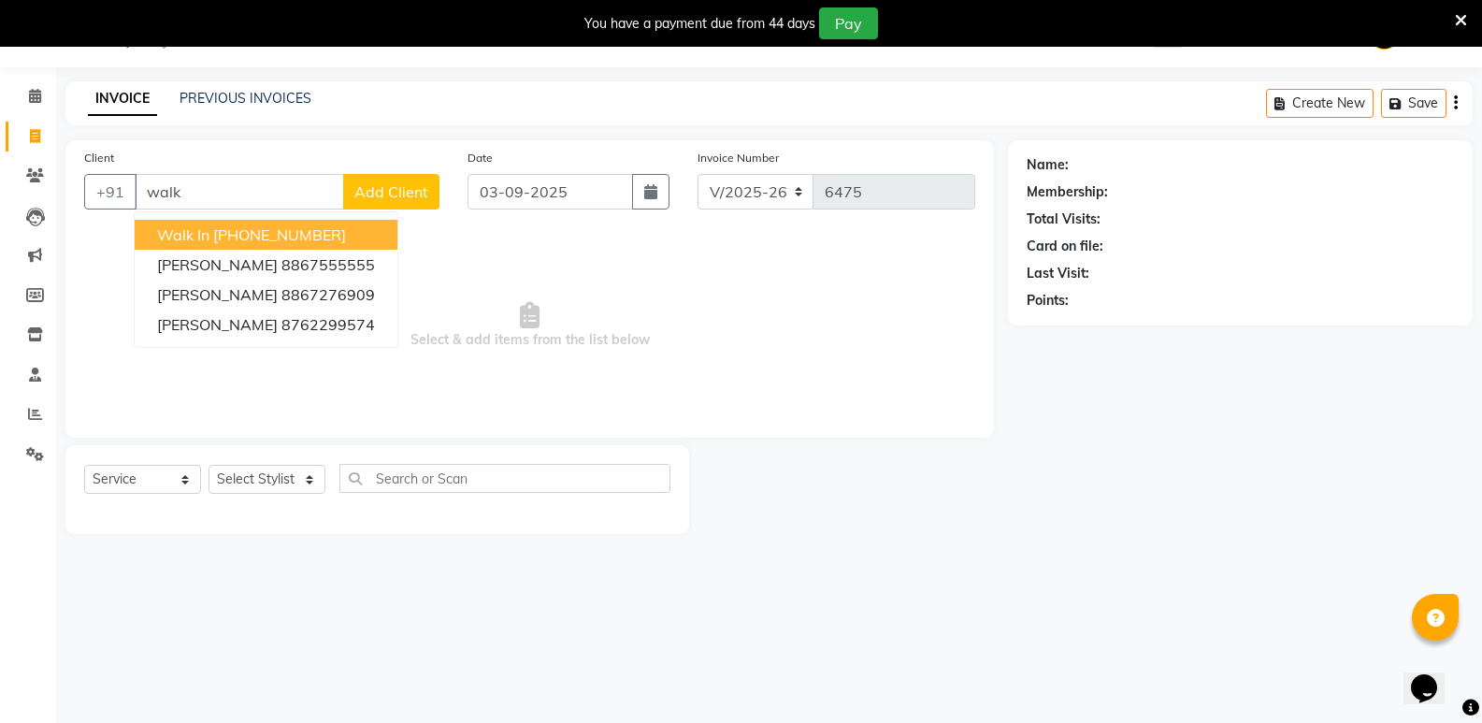
click at [208, 249] on button "Walk In +91 11886000000" at bounding box center [266, 235] width 263 height 30
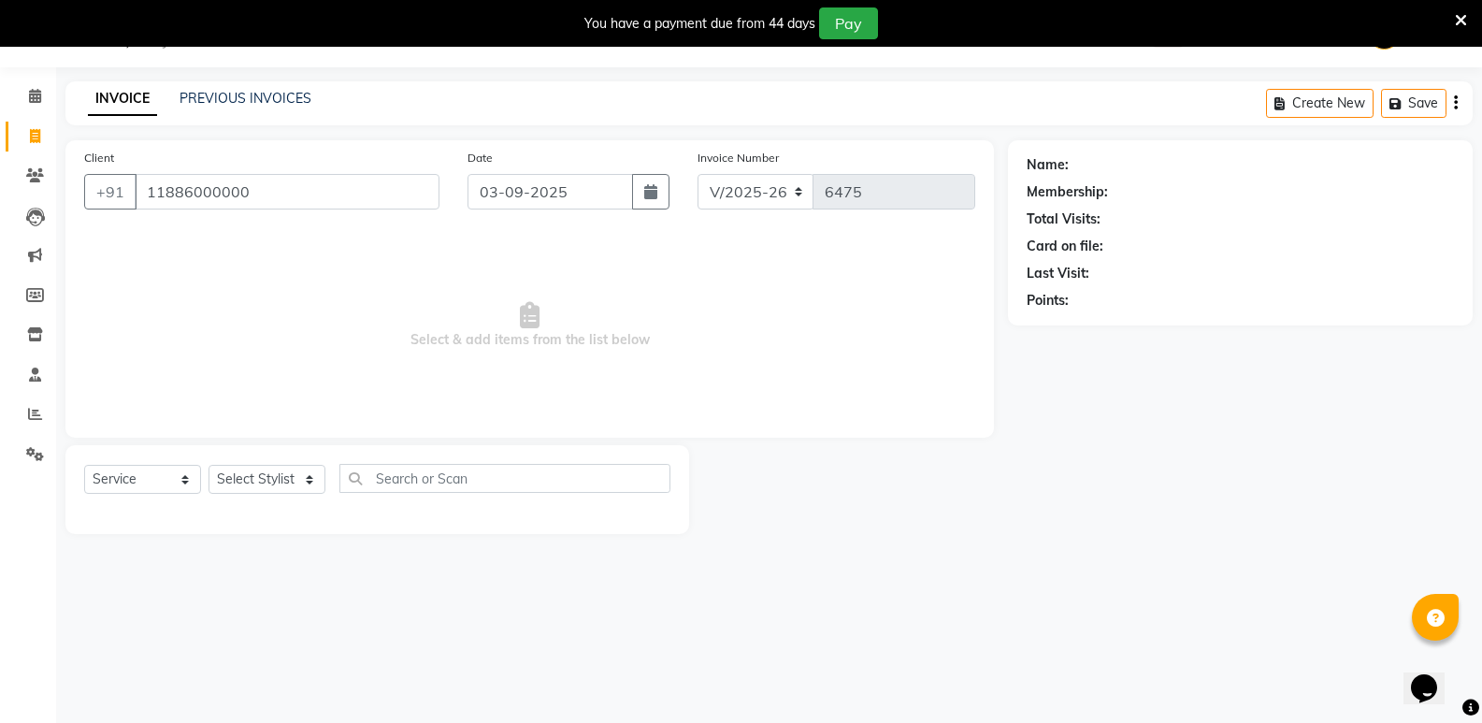
type input "11886000000"
select select "1: Object"
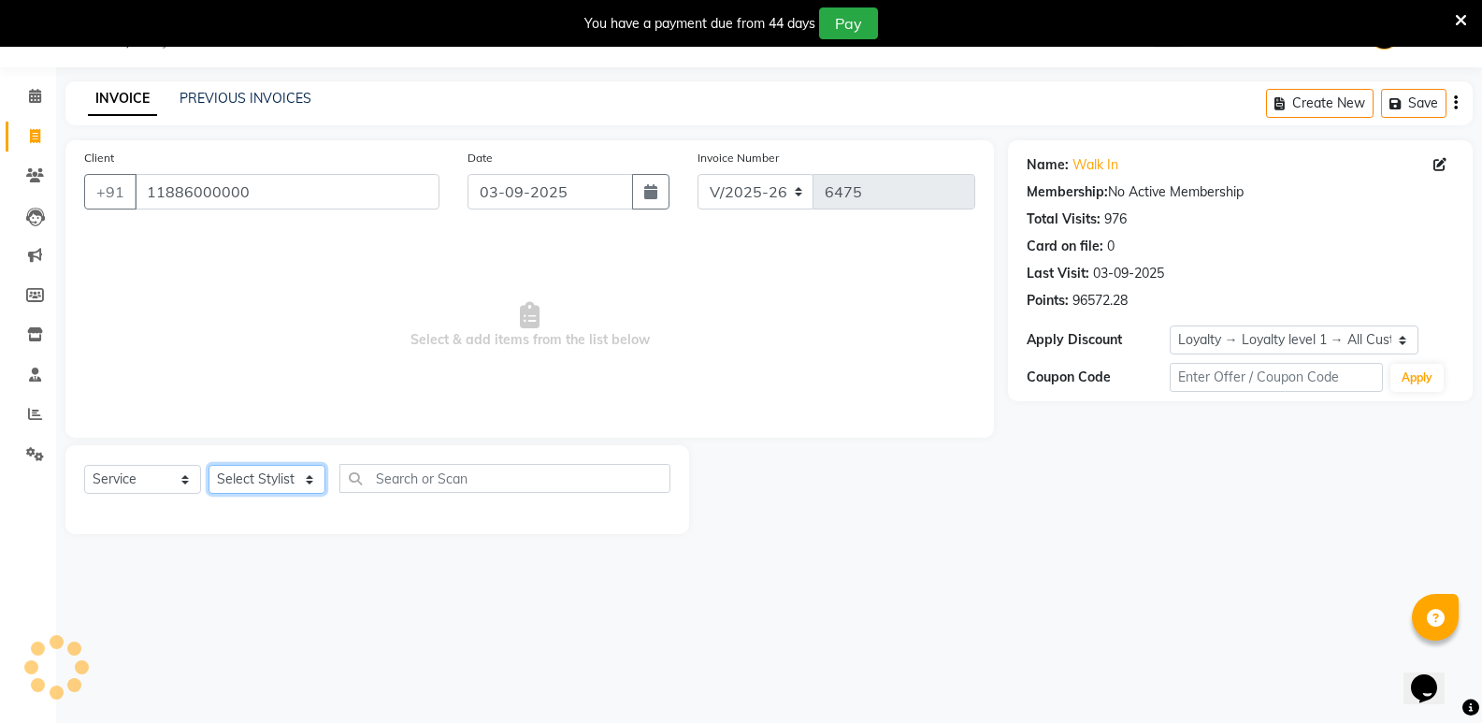
click at [262, 486] on select "Select Stylist [PERSON_NAME] [PERSON_NAME] [PERSON_NAME] Mallu [PERSON_NAME] [P…" at bounding box center [266, 479] width 117 height 29
select select "25906"
click at [208, 465] on select "Select Stylist [PERSON_NAME] [PERSON_NAME] [PERSON_NAME] Mallu [PERSON_NAME] [P…" at bounding box center [266, 479] width 117 height 29
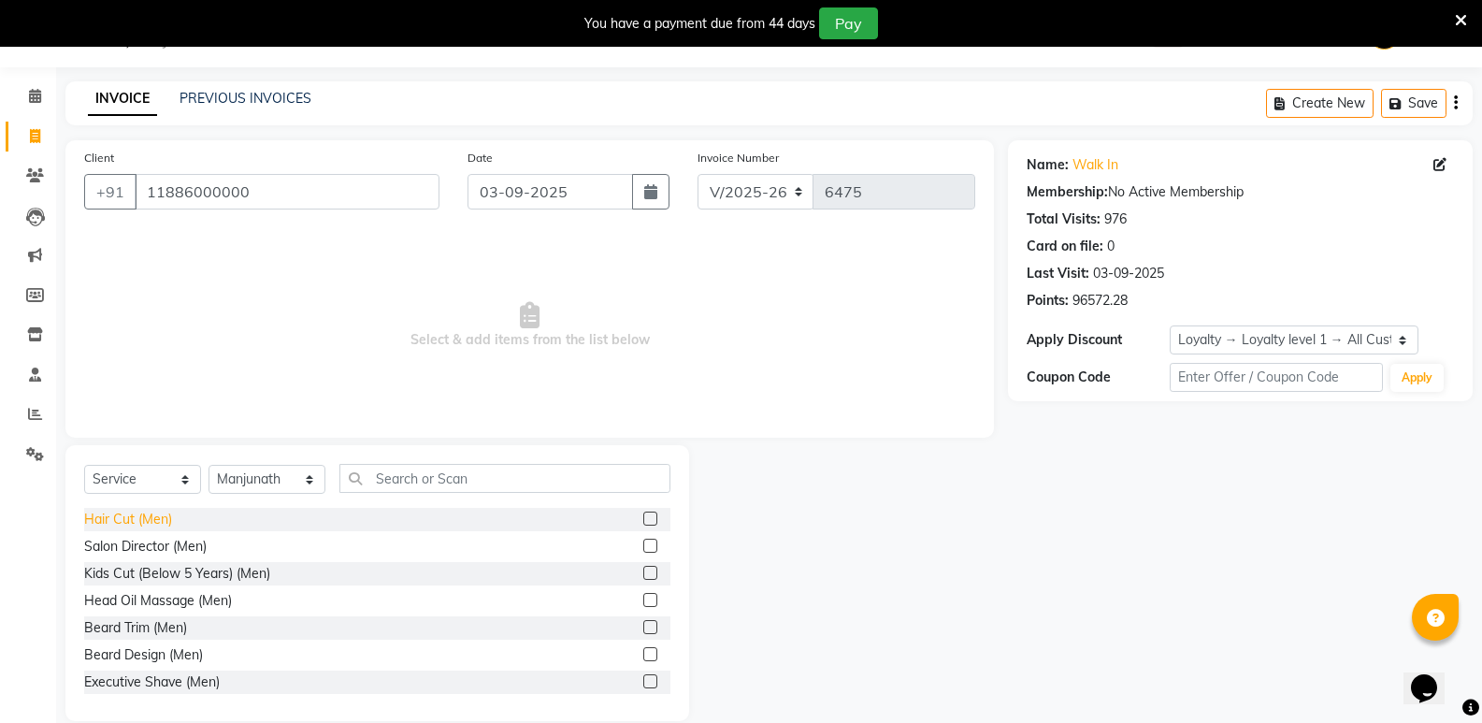
click at [138, 519] on div "Hair Cut (Men)" at bounding box center [128, 519] width 88 height 20
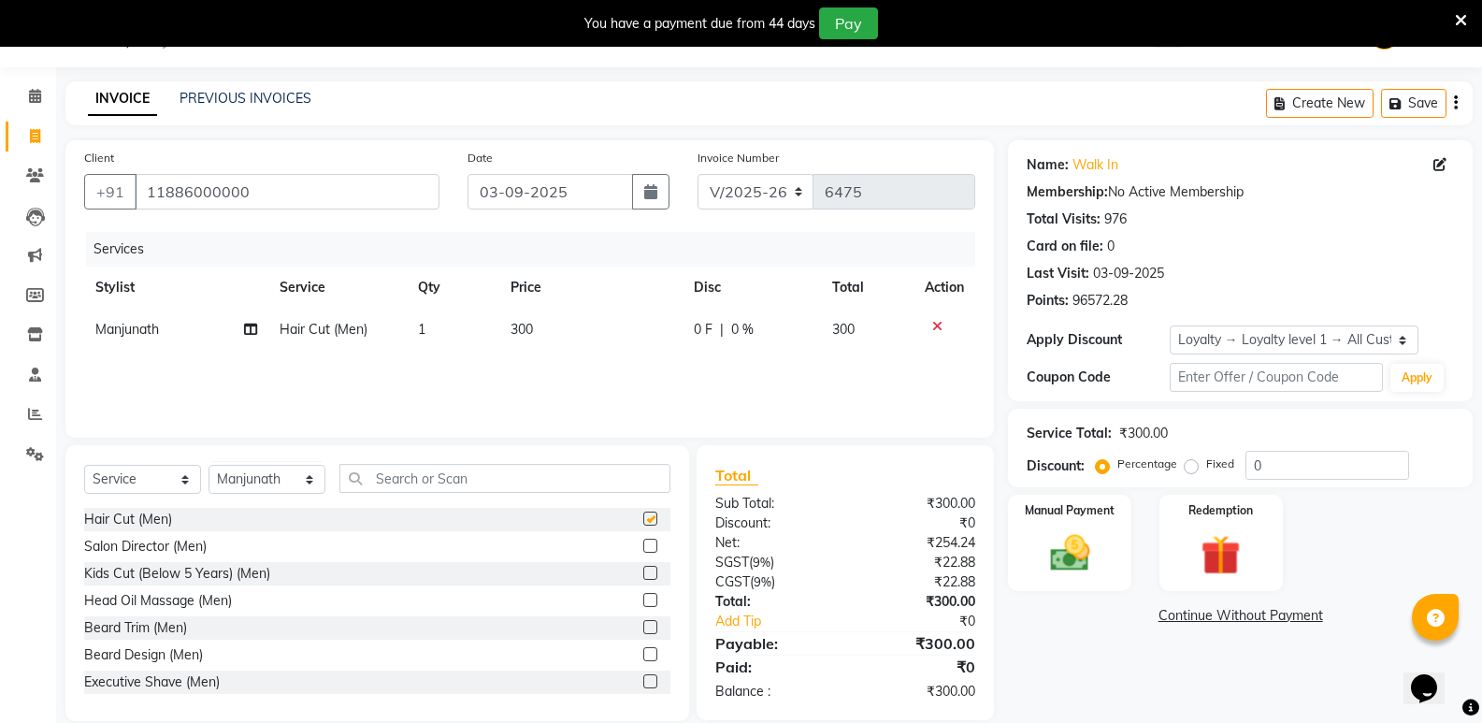
checkbox input "false"
click at [464, 477] on input "text" at bounding box center [504, 478] width 331 height 29
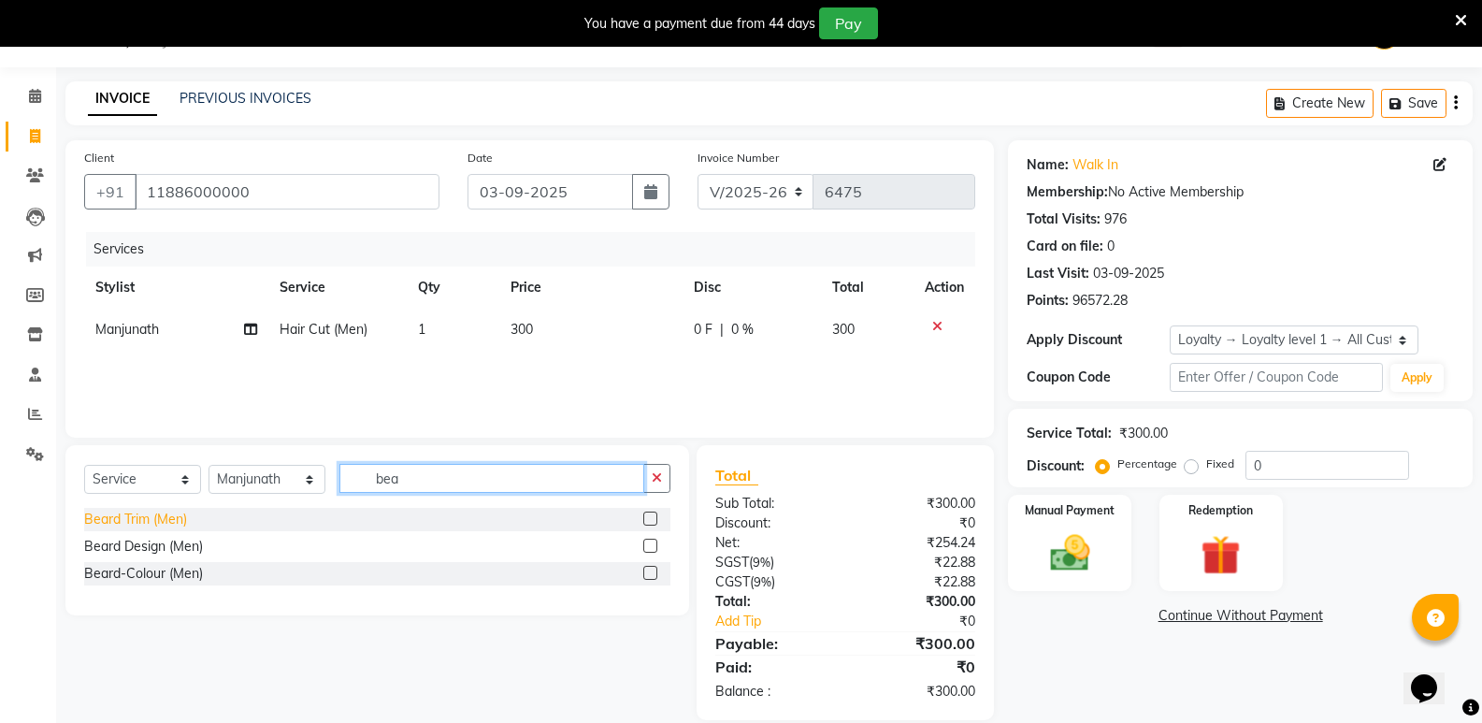
type input "bea"
click at [114, 523] on div "Beard Trim (Men)" at bounding box center [135, 519] width 103 height 20
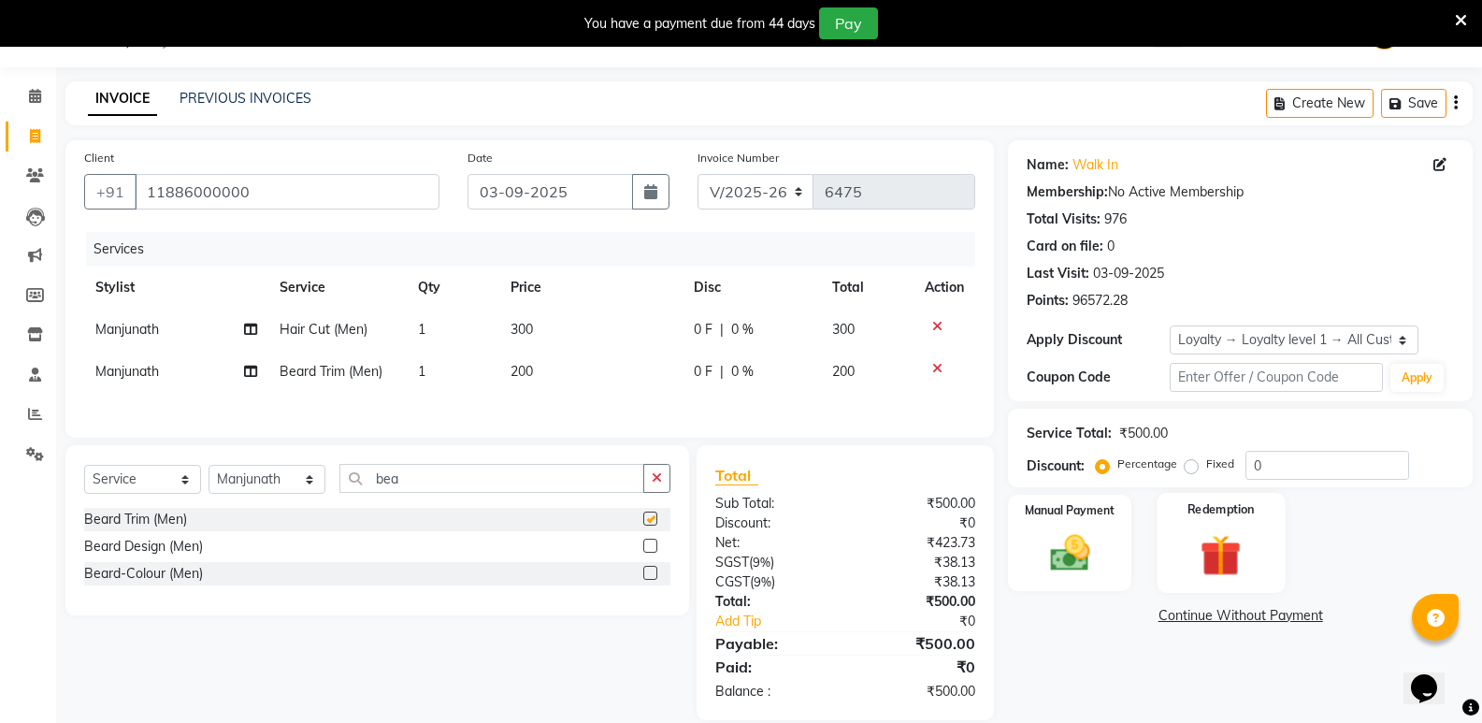
checkbox input "false"
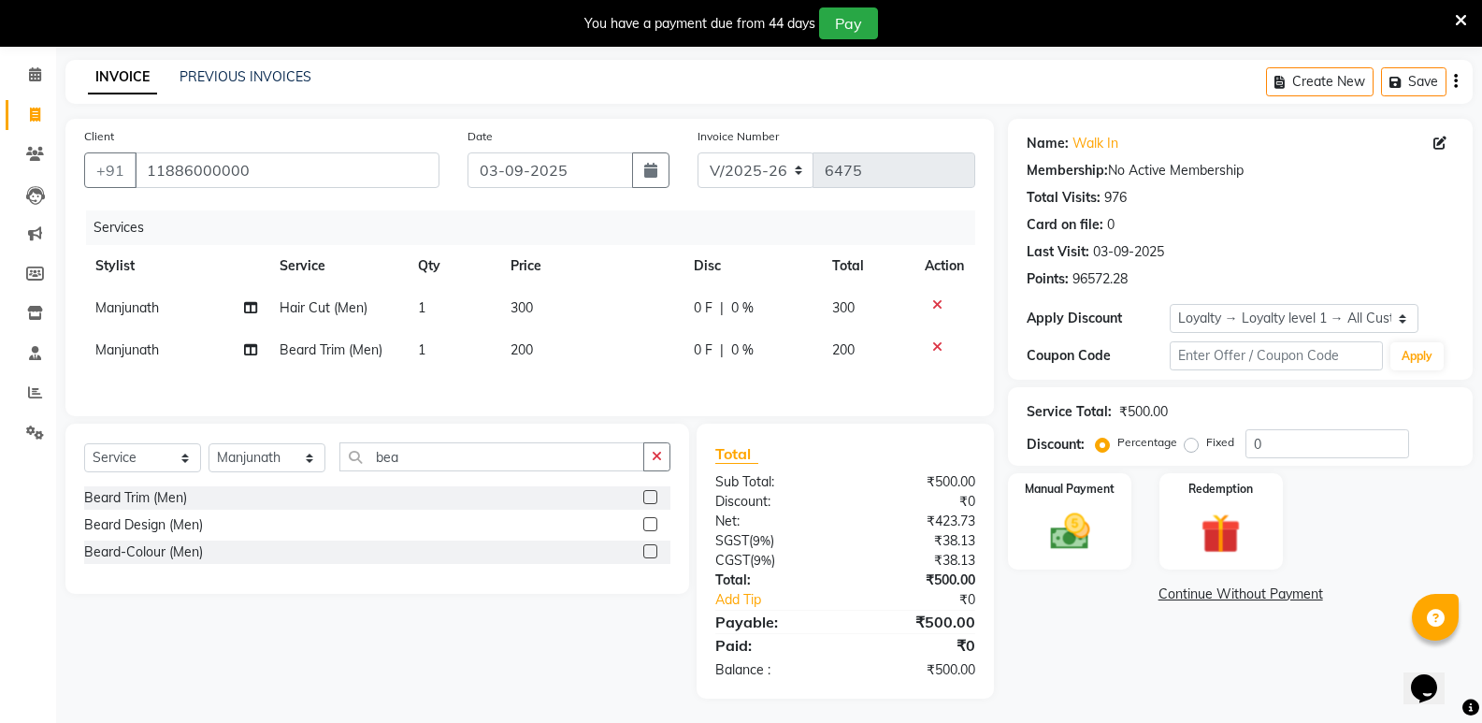
scroll to position [75, 0]
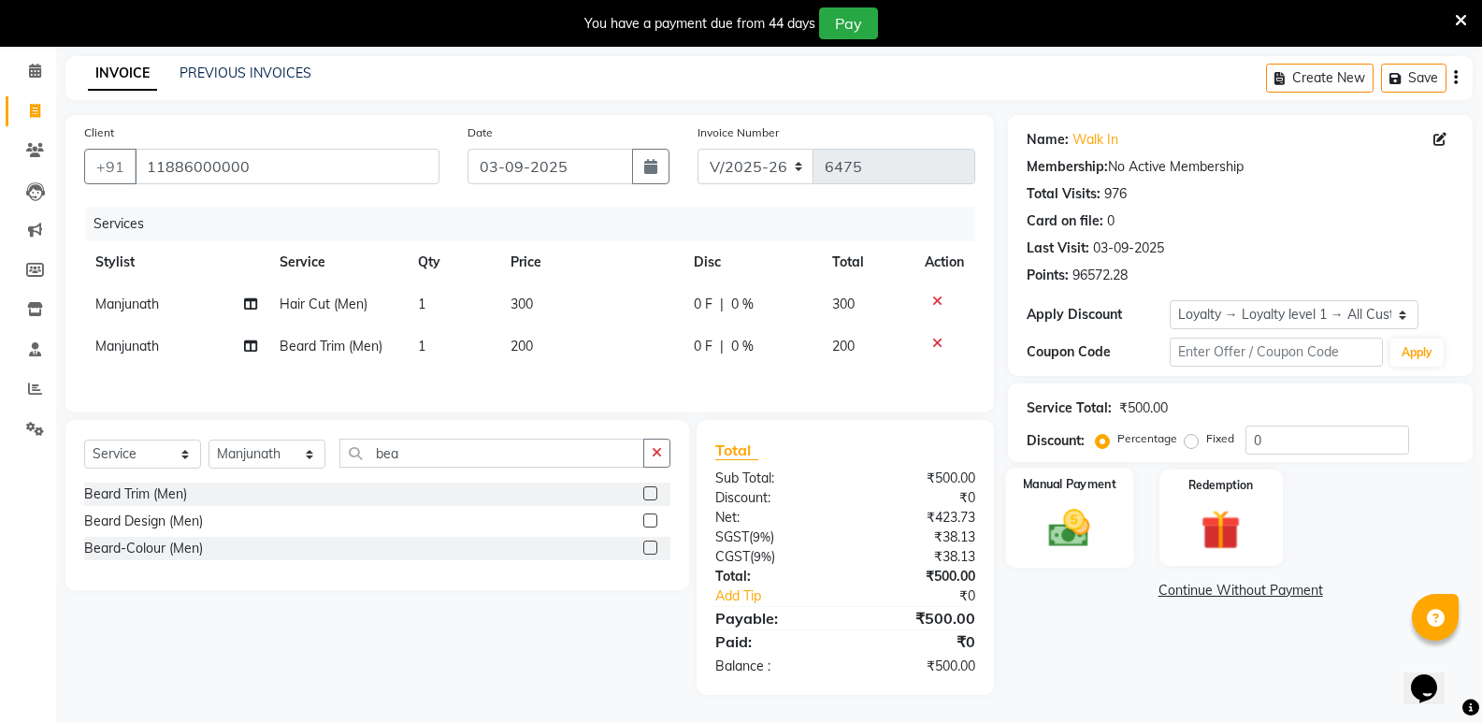
click at [1091, 531] on img at bounding box center [1069, 528] width 66 height 48
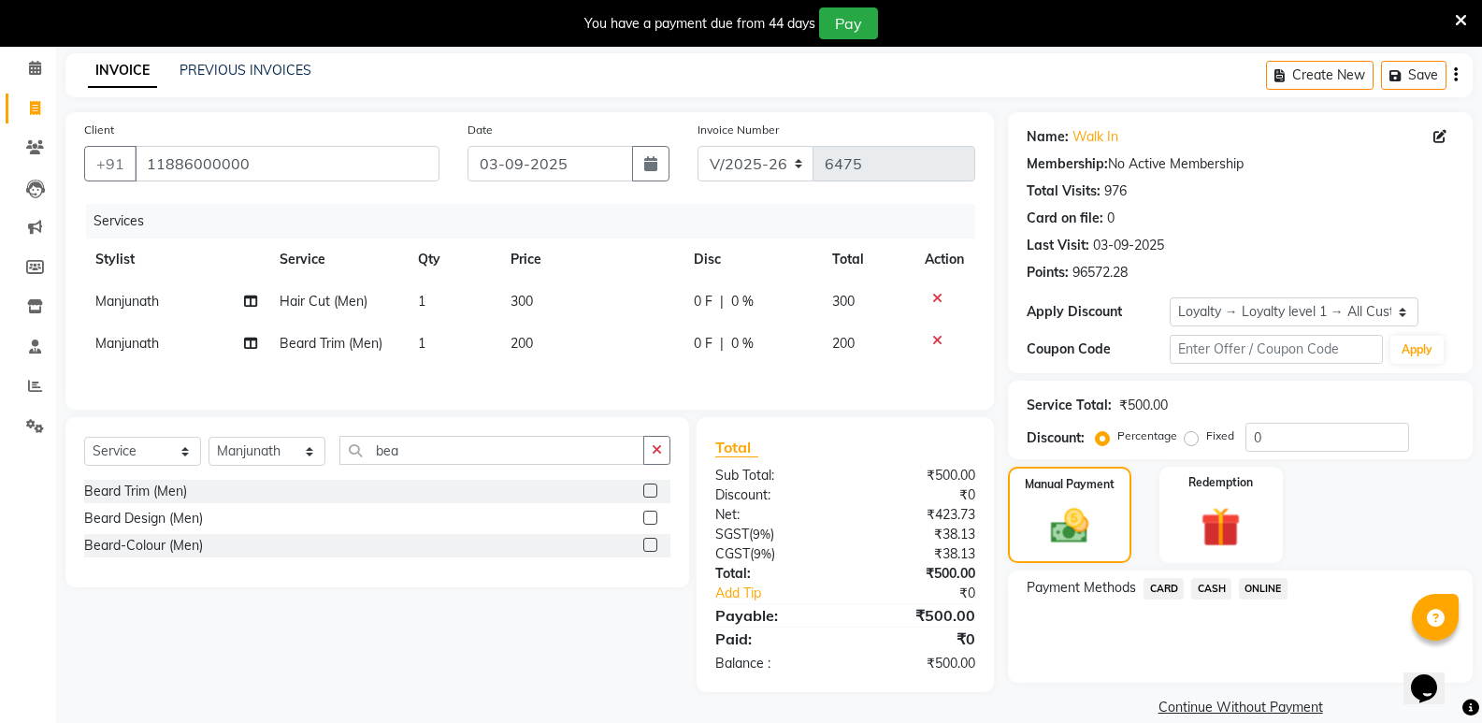
click at [1220, 581] on span "CASH" at bounding box center [1211, 588] width 40 height 21
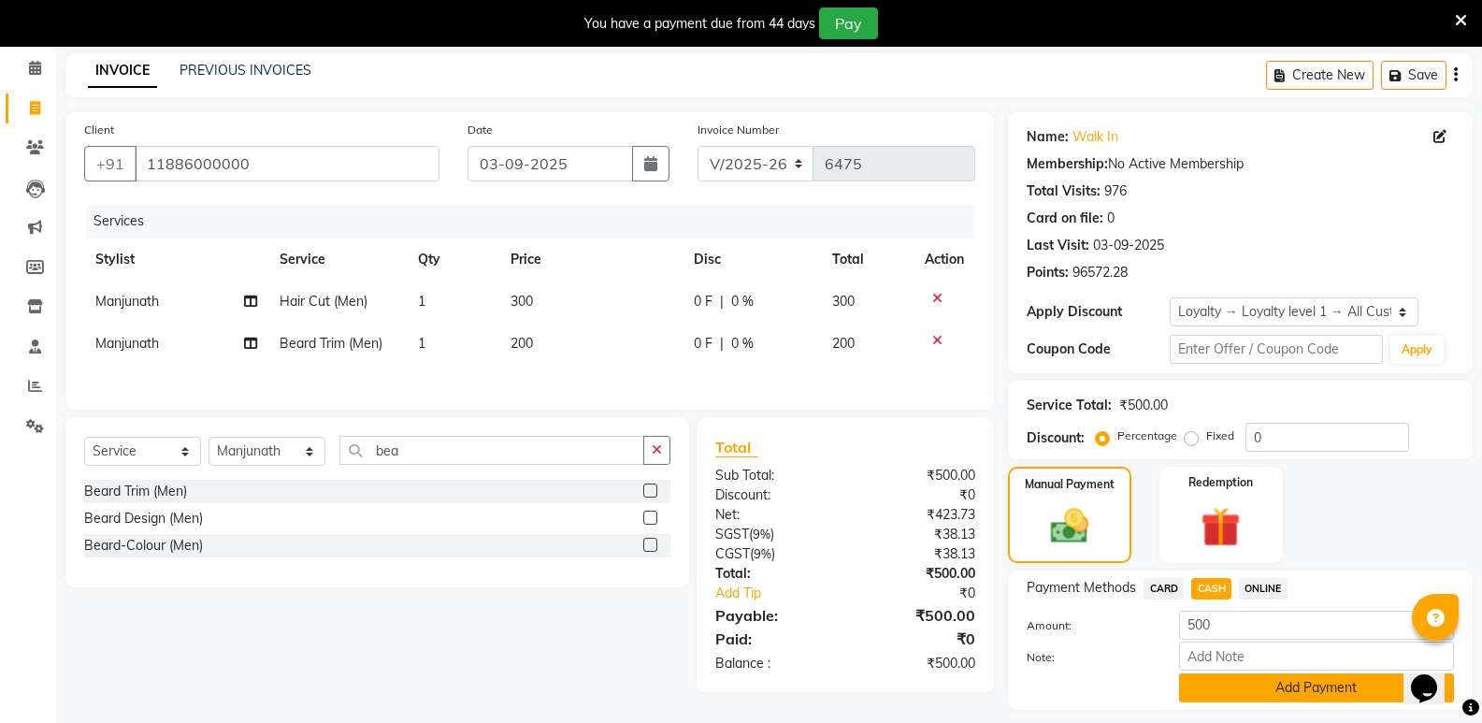
click at [1231, 679] on button "Add Payment" at bounding box center [1316, 687] width 275 height 29
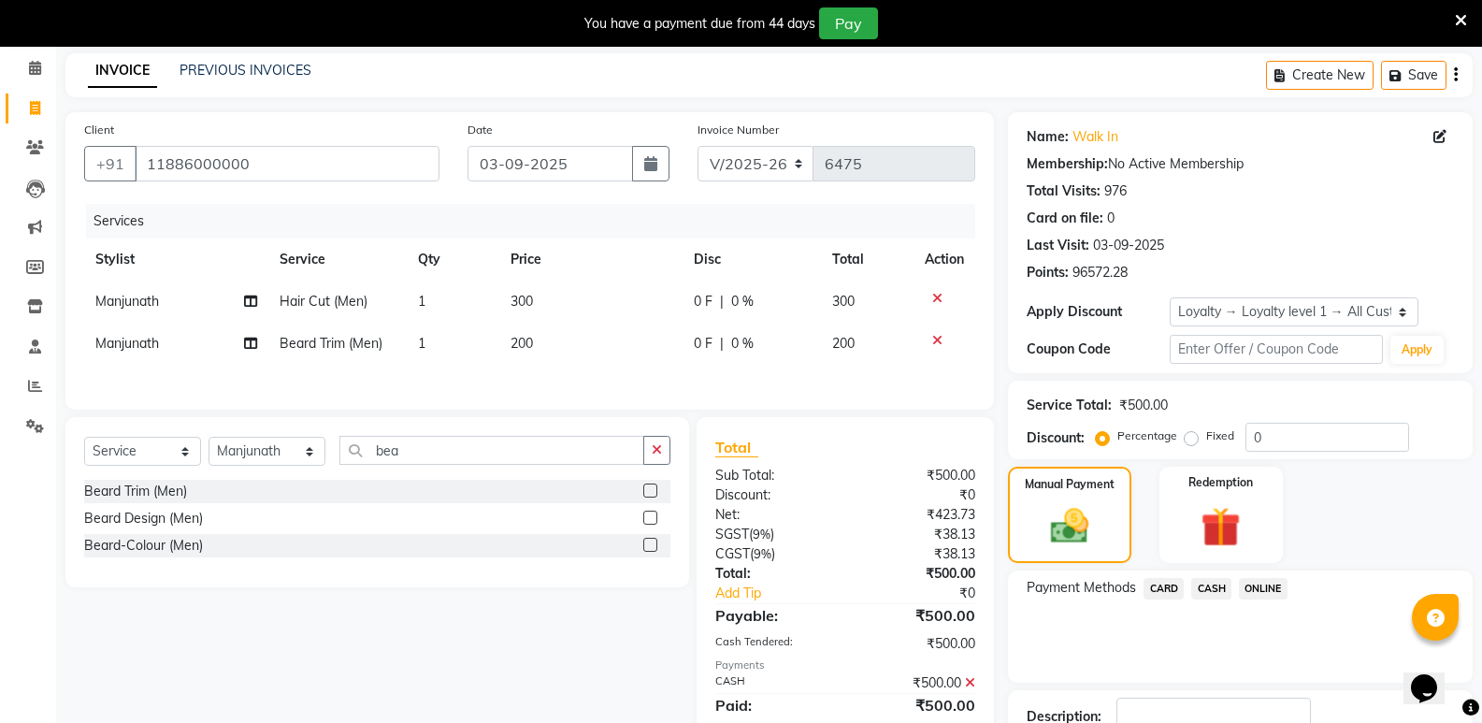
scroll to position [234, 0]
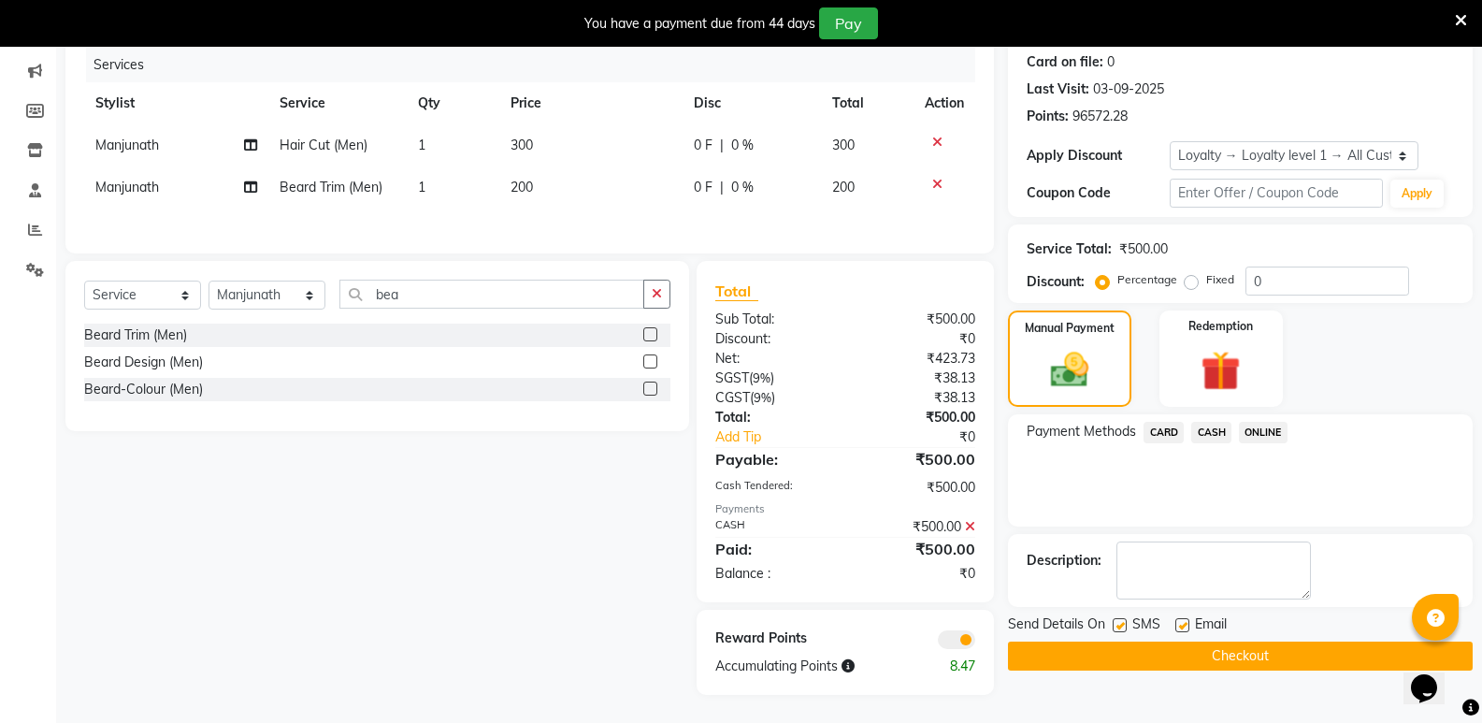
click at [1225, 651] on button "Checkout" at bounding box center [1240, 655] width 465 height 29
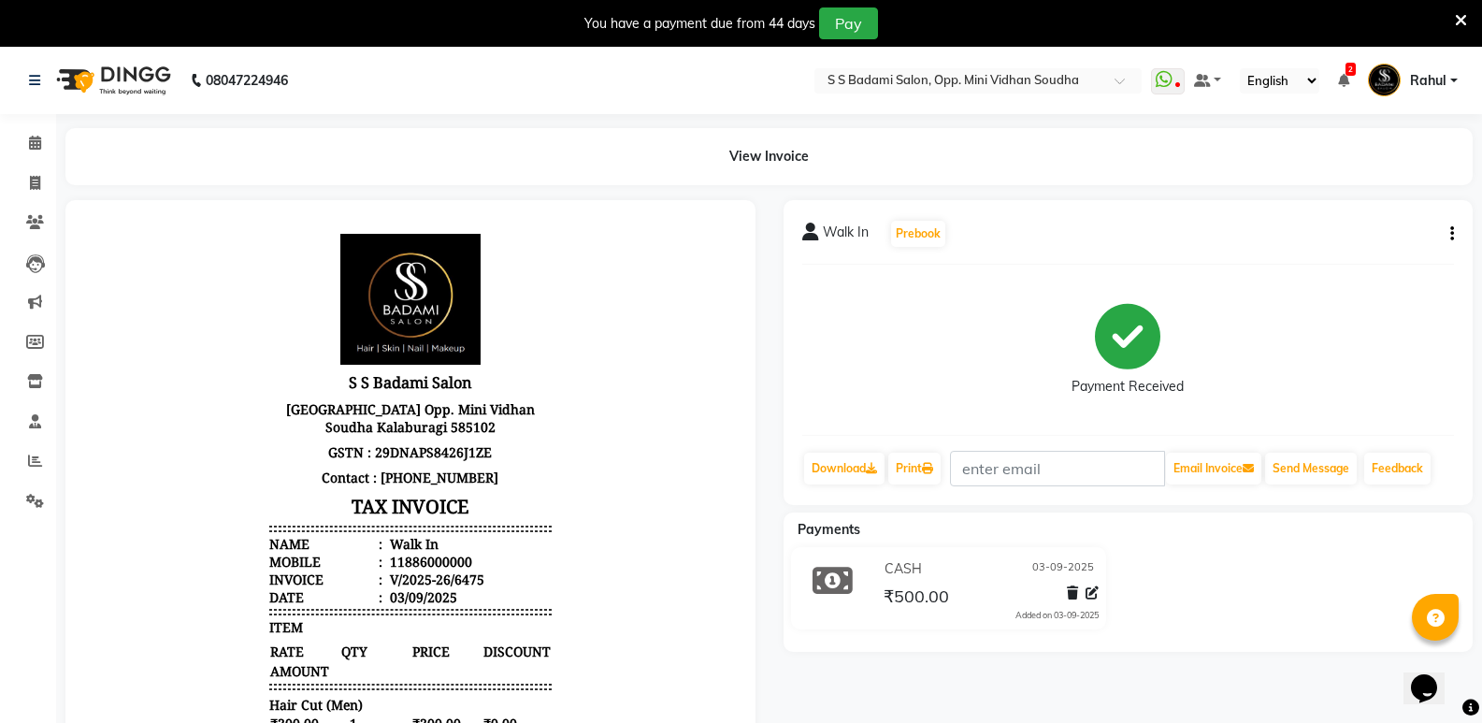
click at [1465, 12] on icon at bounding box center [1460, 20] width 12 height 17
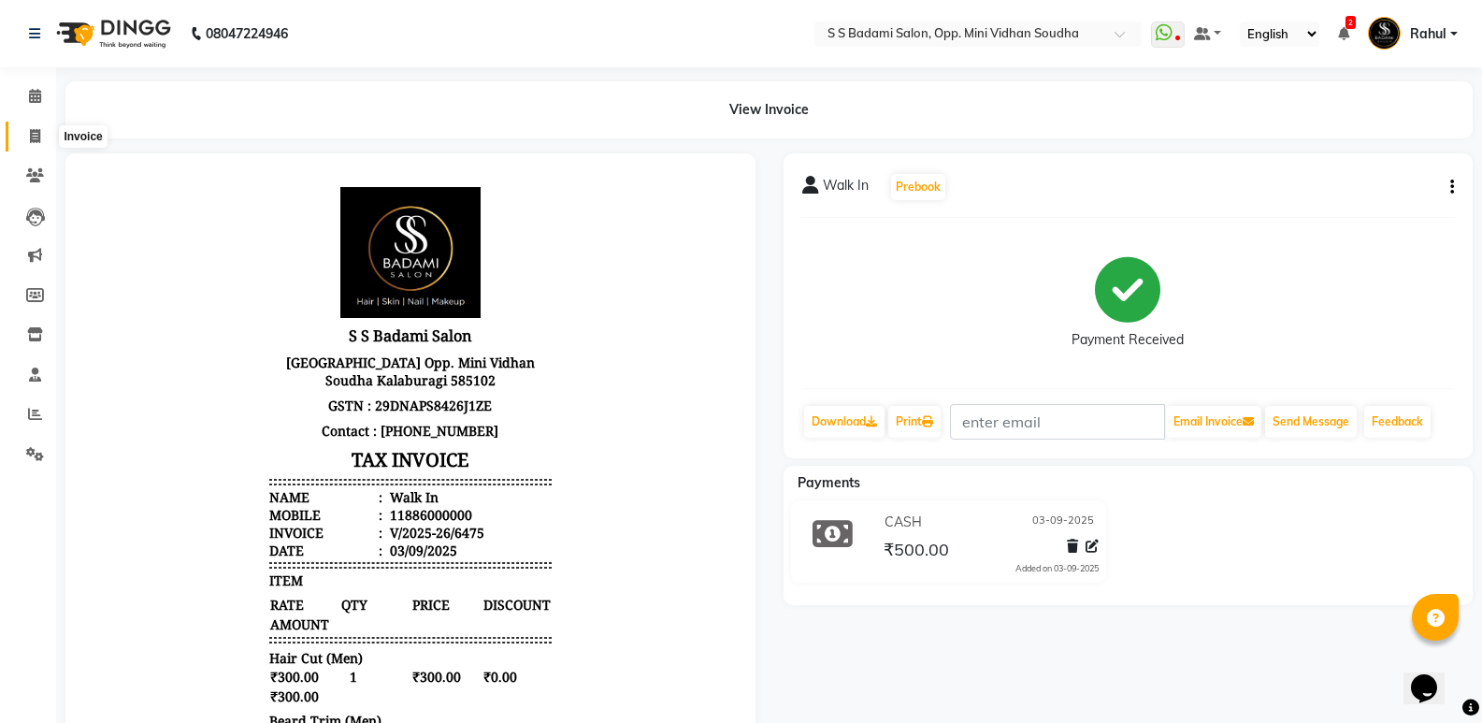
click at [20, 140] on span at bounding box center [35, 136] width 33 height 21
select select "service"
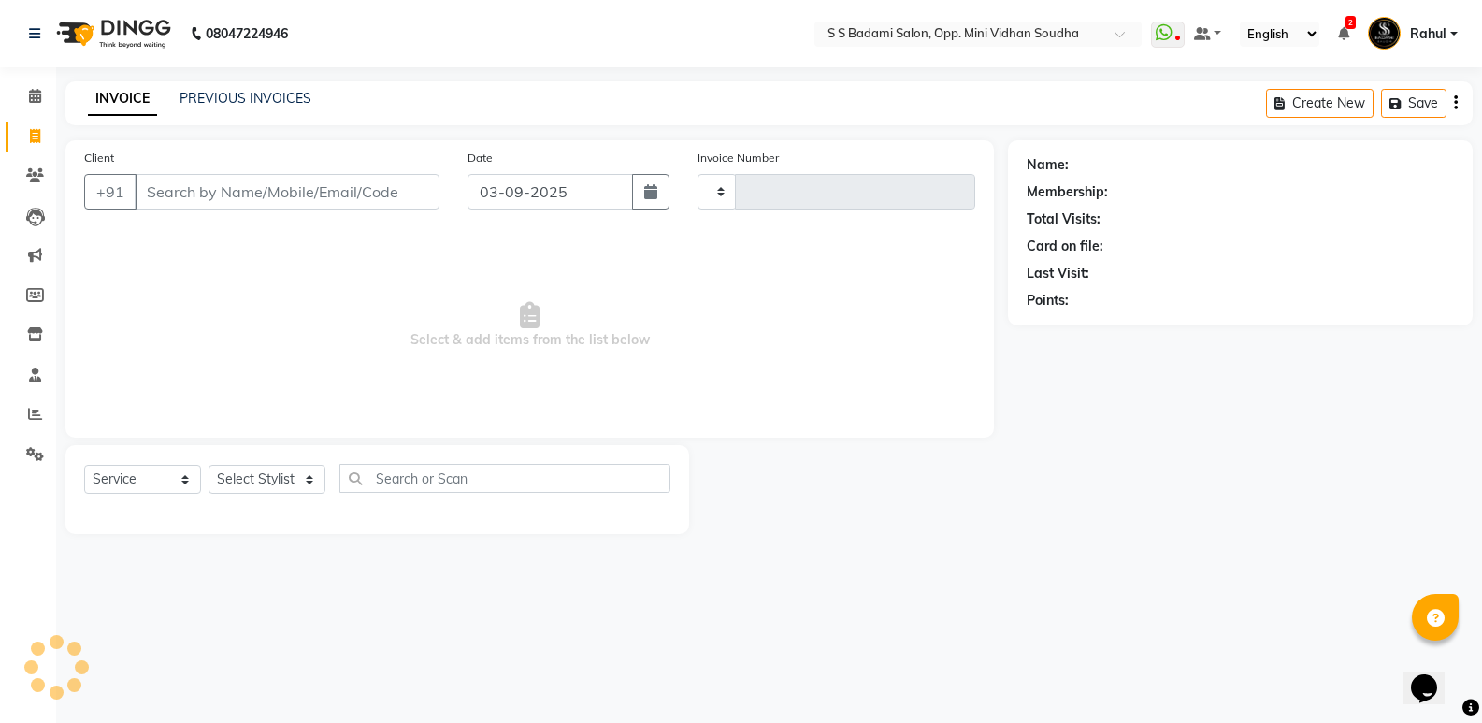
type input "6476"
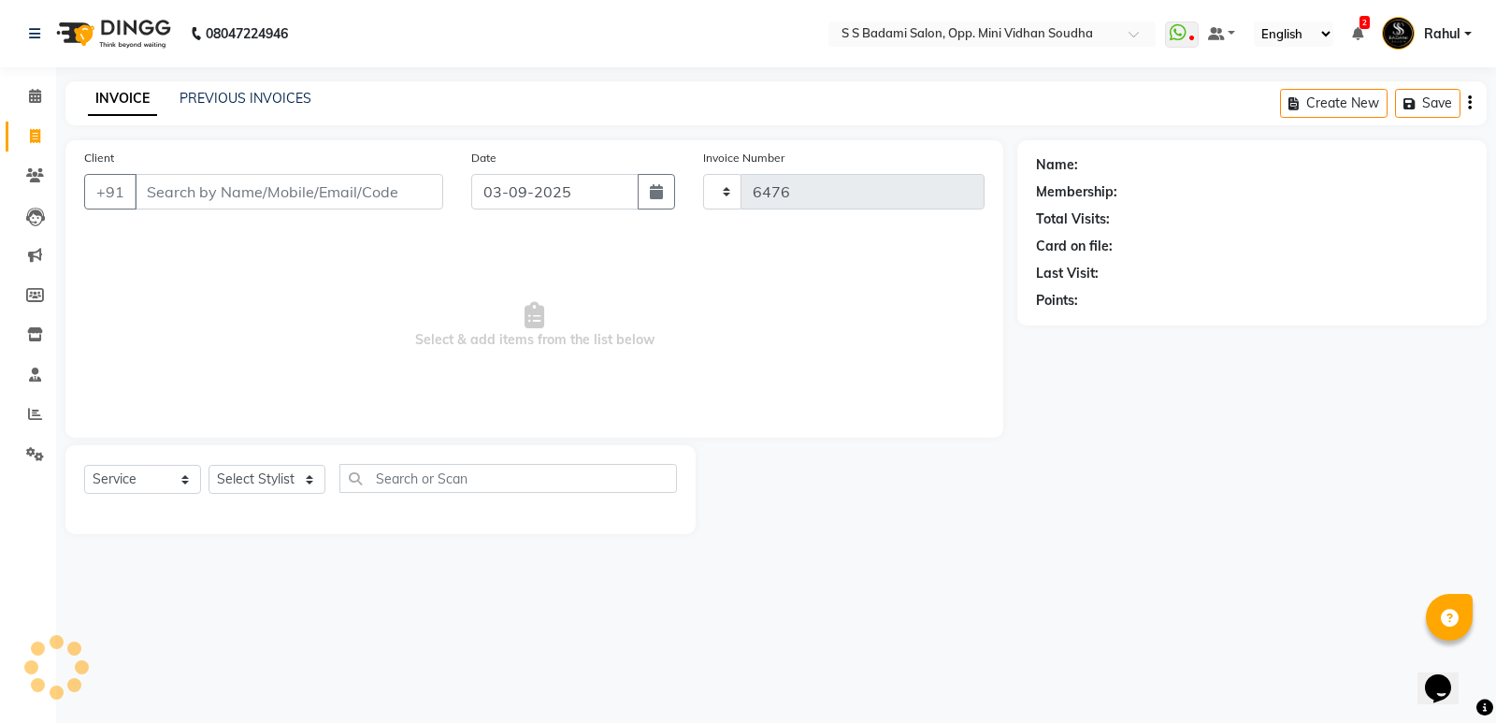
select select "4533"
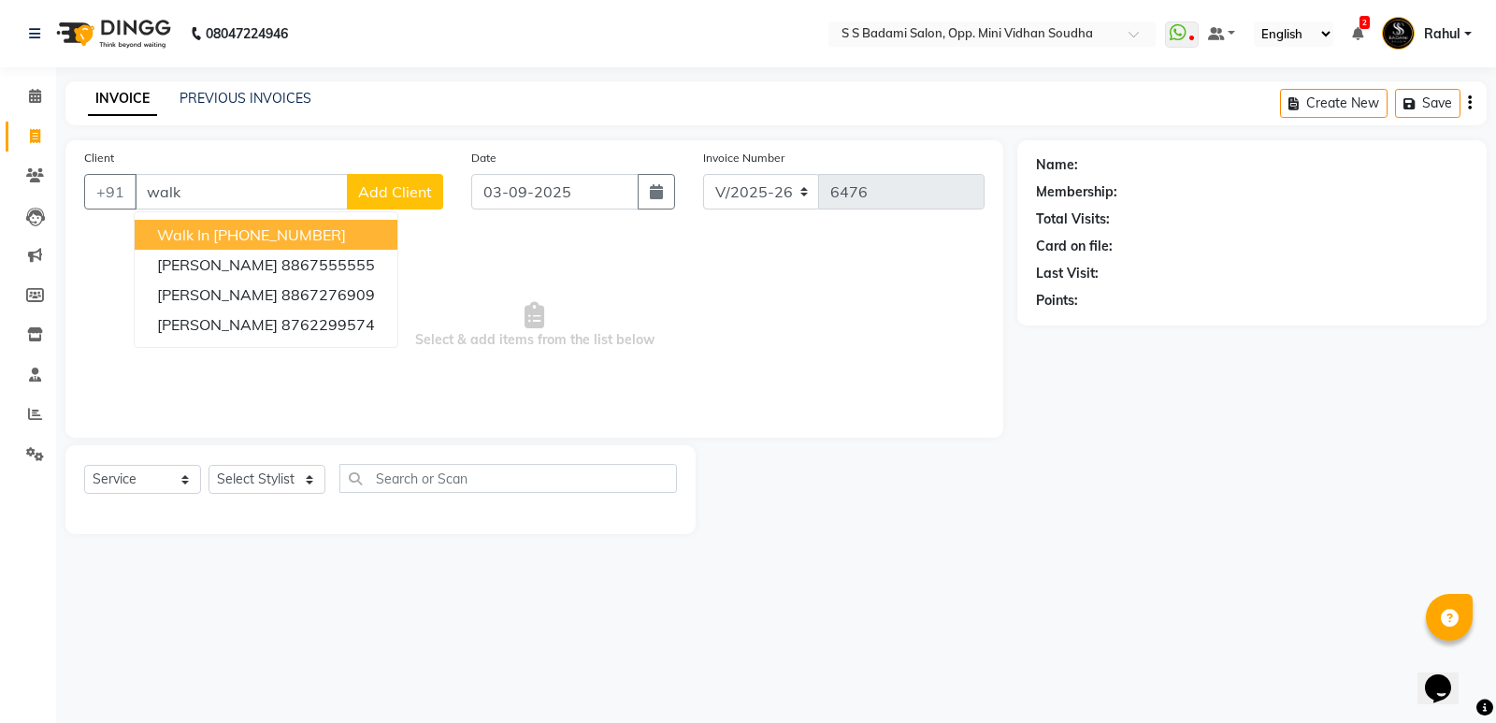
drag, startPoint x: 326, startPoint y: 236, endPoint x: 276, endPoint y: 532, distance: 299.7
click at [329, 244] on button "Walk In +91 11886000000" at bounding box center [266, 235] width 263 height 30
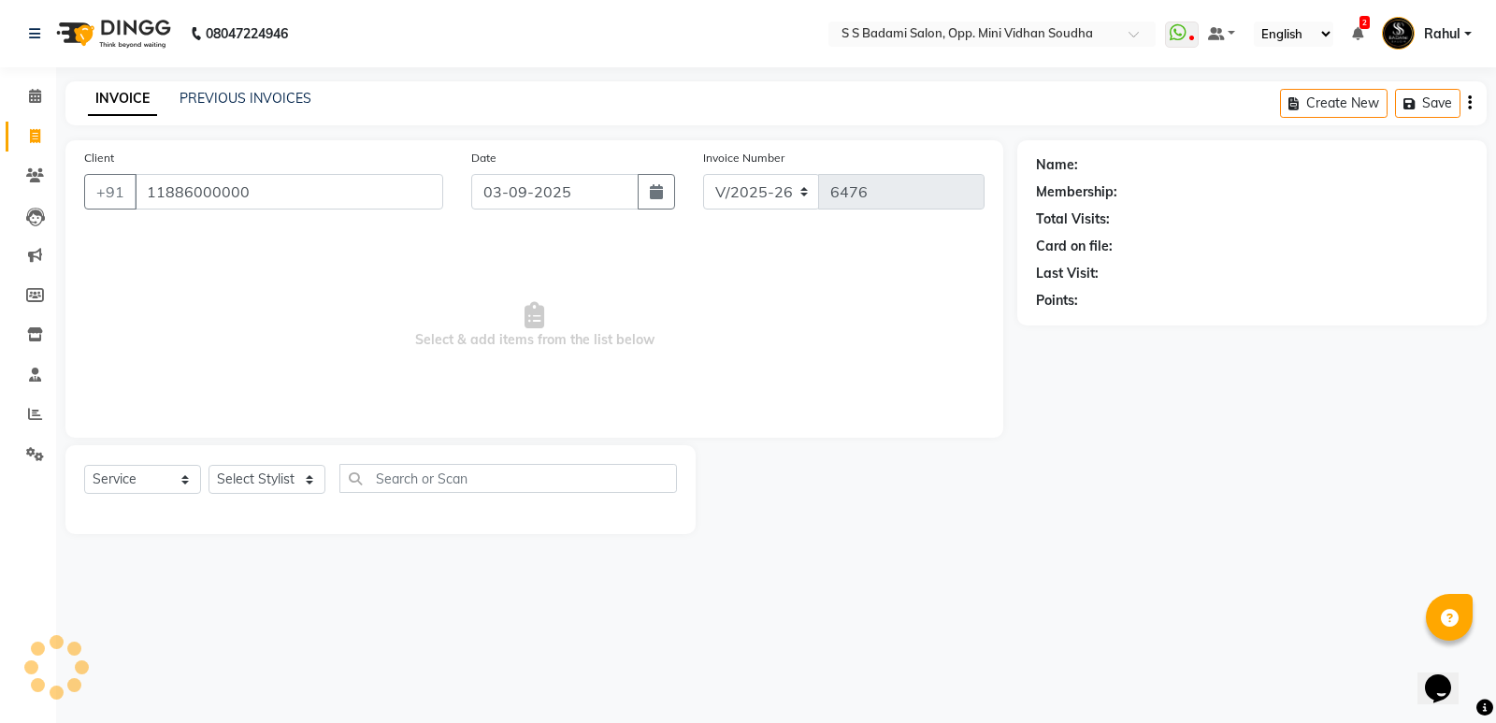
type input "11886000000"
click at [276, 493] on select "Select Stylist [PERSON_NAME] [PERSON_NAME] [PERSON_NAME] Mallu [PERSON_NAME] [P…" at bounding box center [266, 479] width 117 height 29
select select "1: Object"
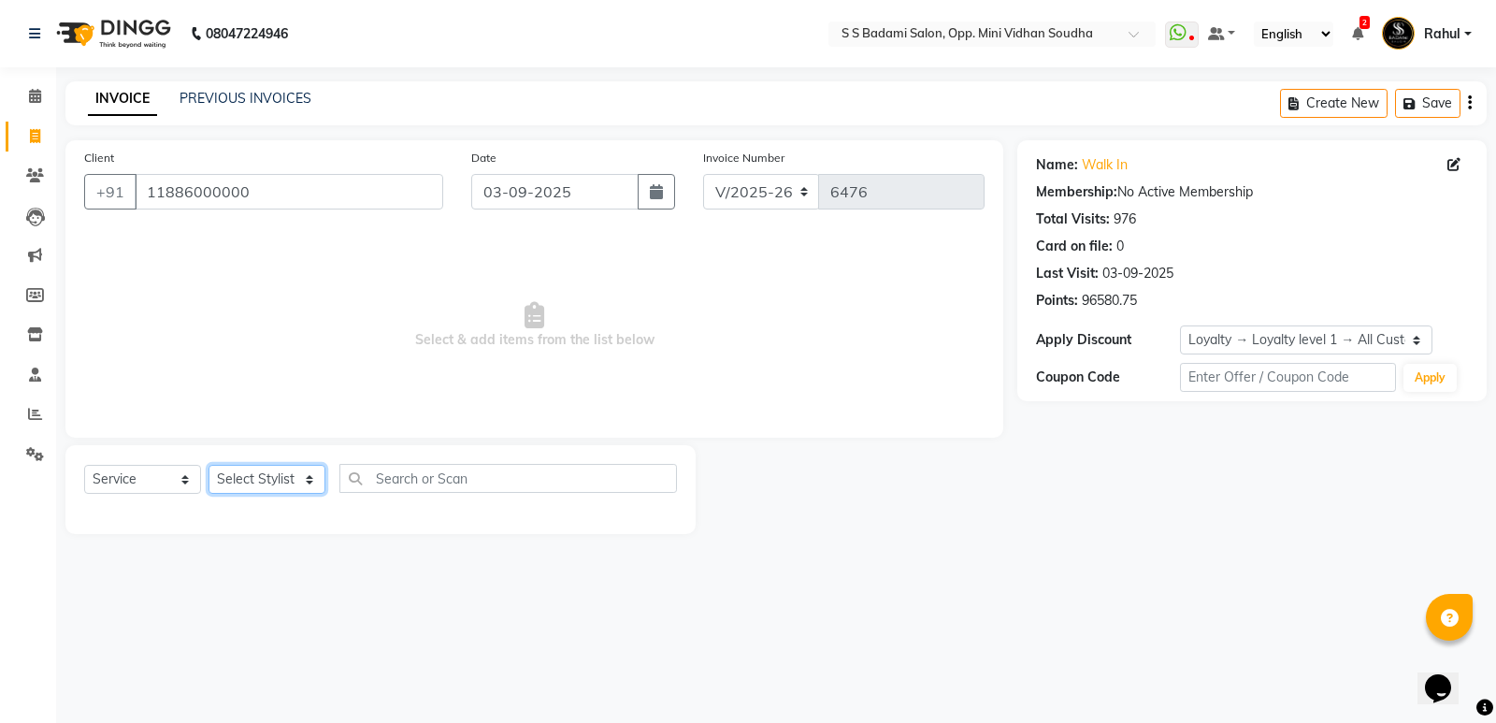
select select "87807"
click at [208, 465] on select "Select Stylist [PERSON_NAME] [PERSON_NAME] [PERSON_NAME] Mallu [PERSON_NAME] [P…" at bounding box center [266, 479] width 117 height 29
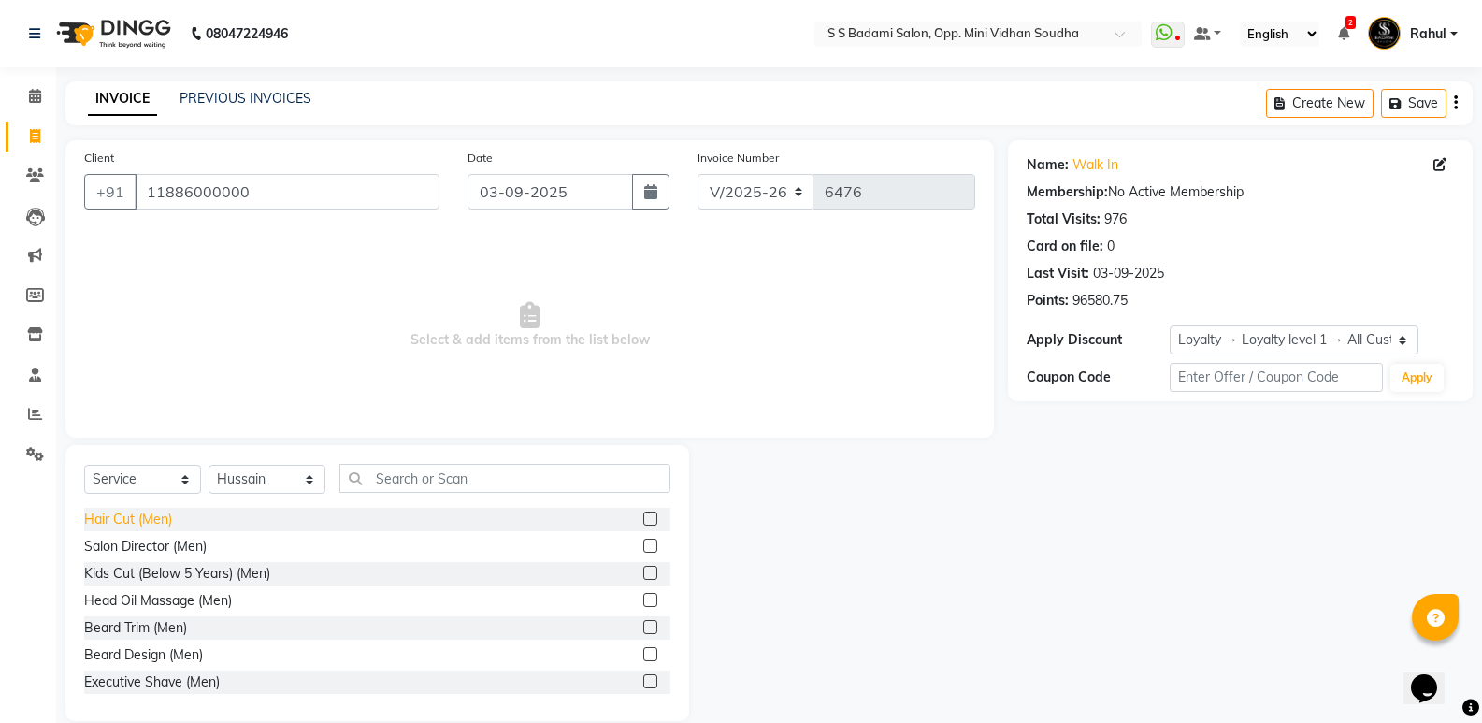
click at [101, 518] on div "Hair Cut (Men)" at bounding box center [128, 519] width 88 height 20
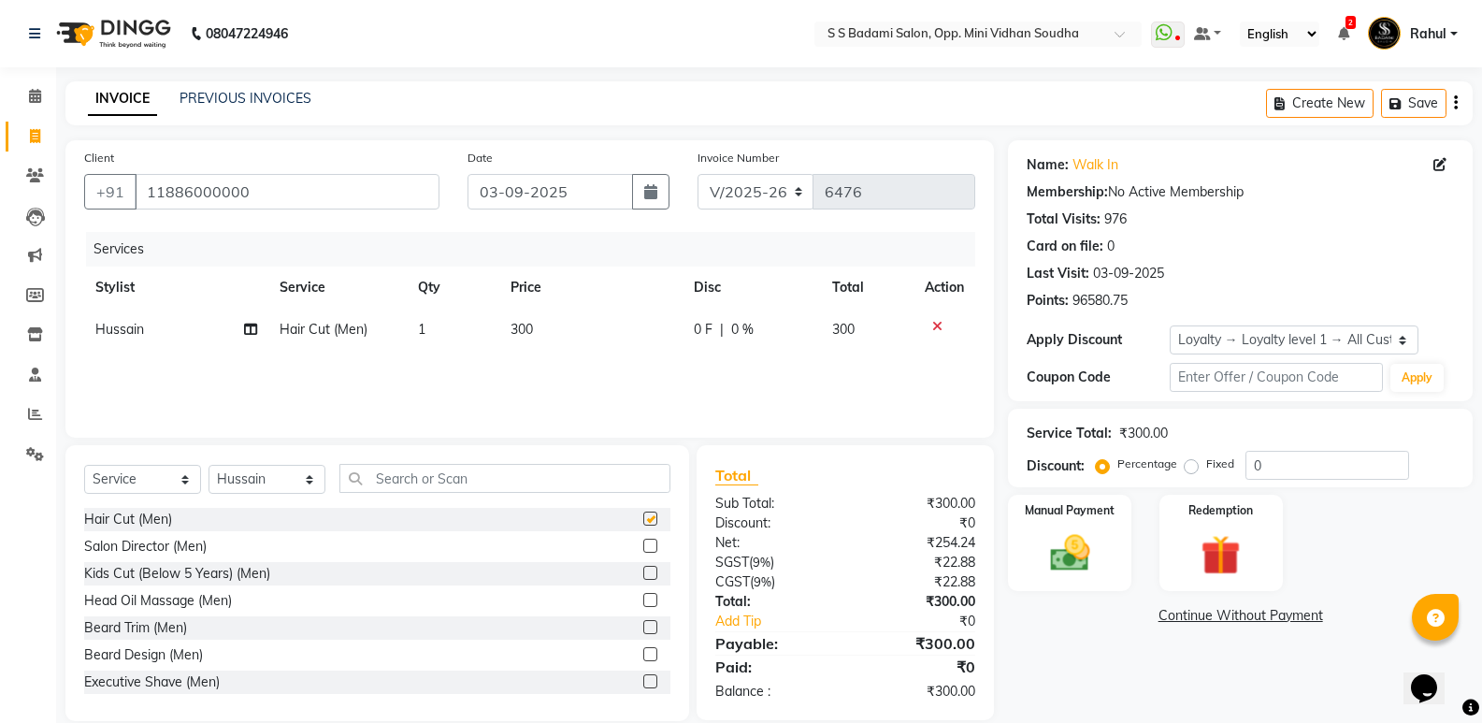
checkbox input "false"
click at [468, 472] on input "text" at bounding box center [504, 478] width 331 height 29
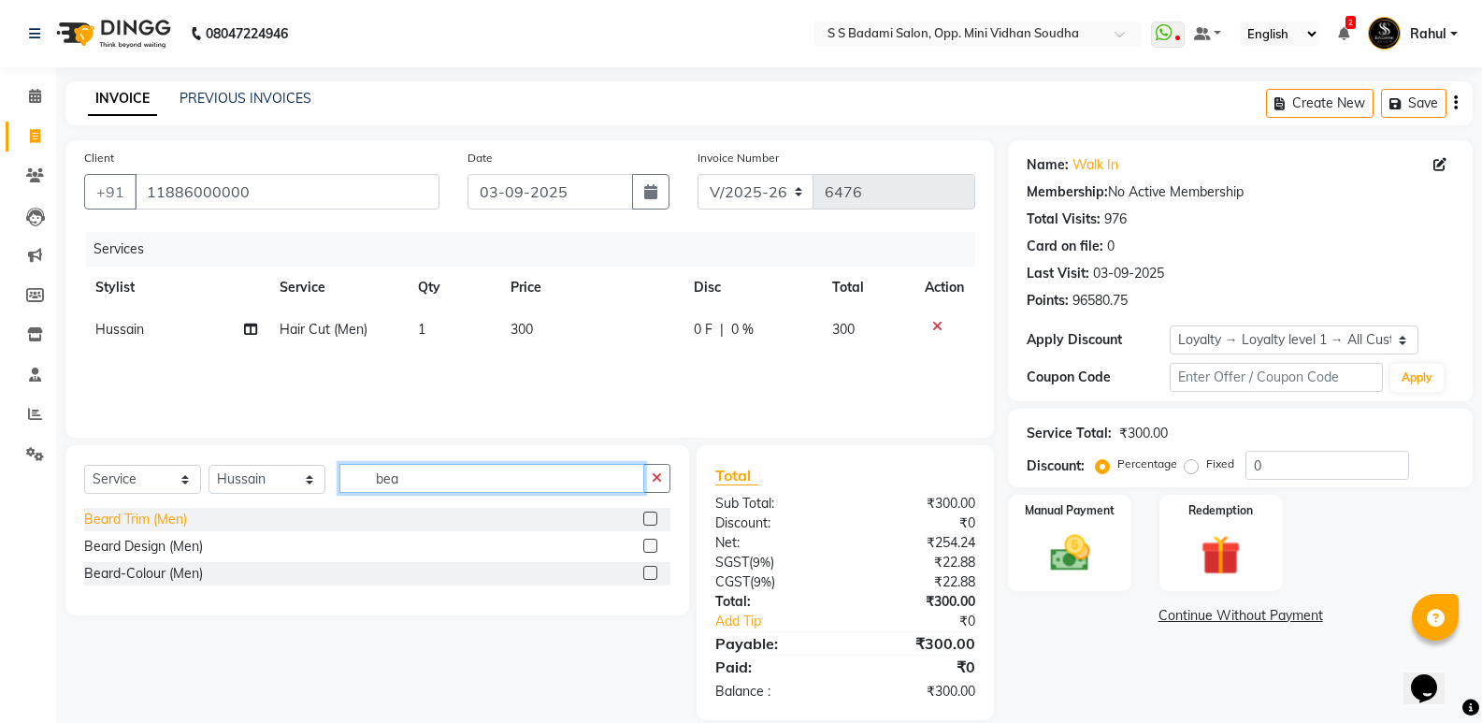
type input "bea"
click at [113, 520] on div "Beard Trim (Men)" at bounding box center [135, 519] width 103 height 20
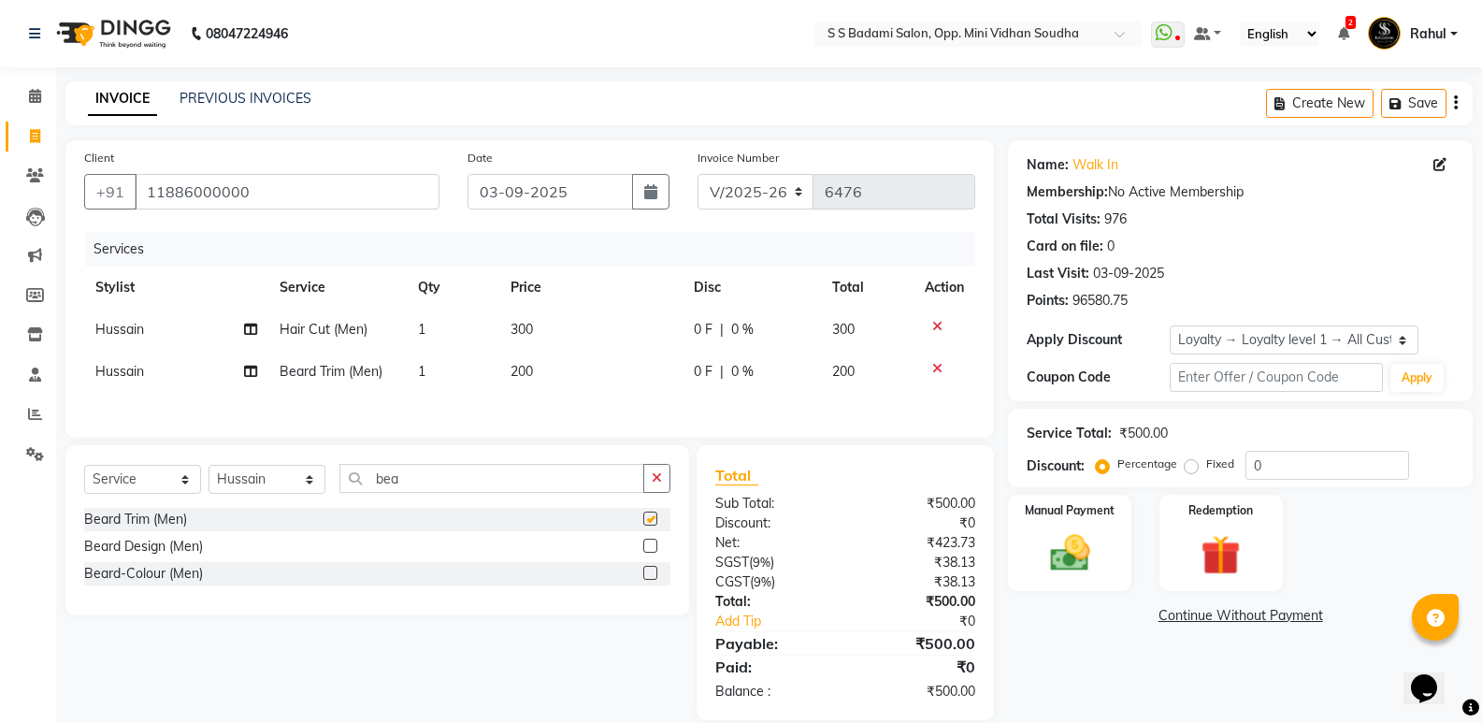
checkbox input "false"
click at [1089, 553] on img at bounding box center [1069, 553] width 66 height 48
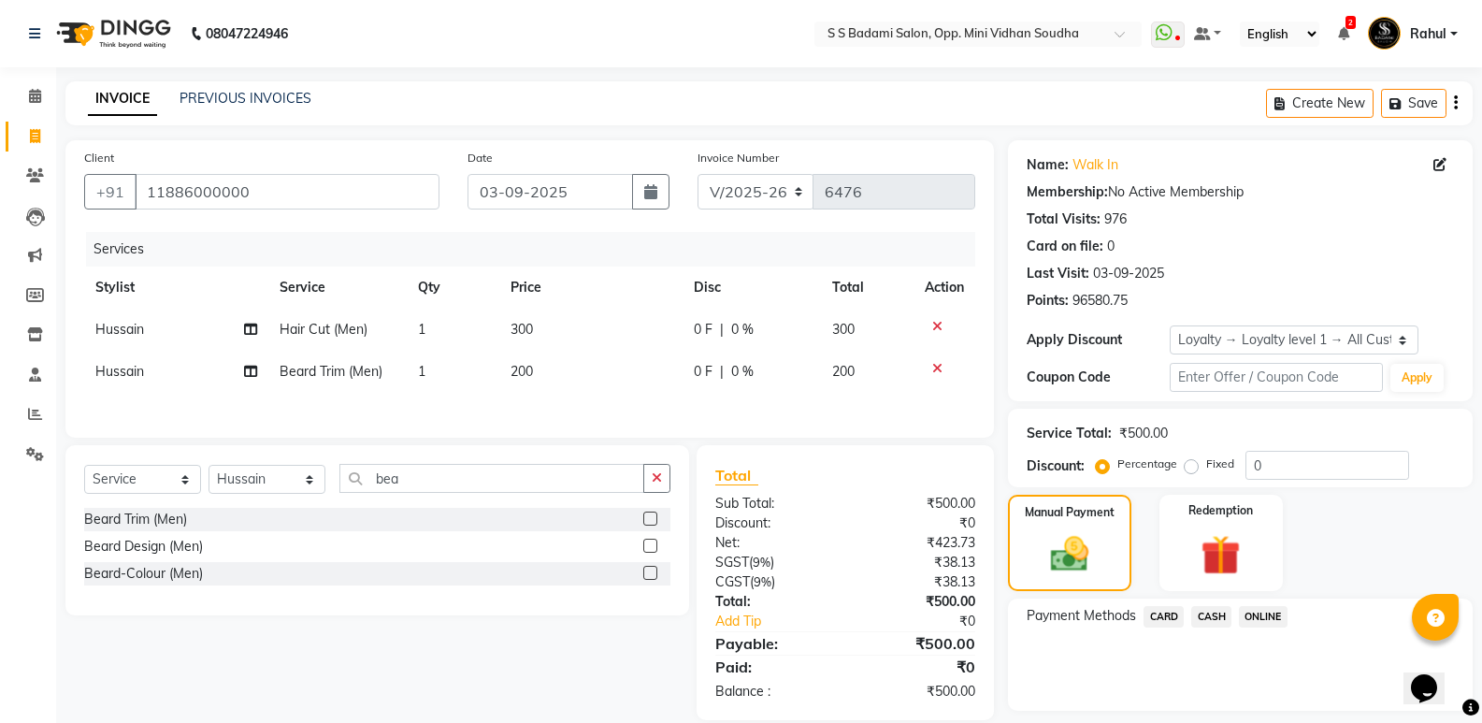
click at [1217, 613] on span "CASH" at bounding box center [1211, 616] width 40 height 21
click at [1264, 709] on button "Add Payment" at bounding box center [1316, 715] width 275 height 29
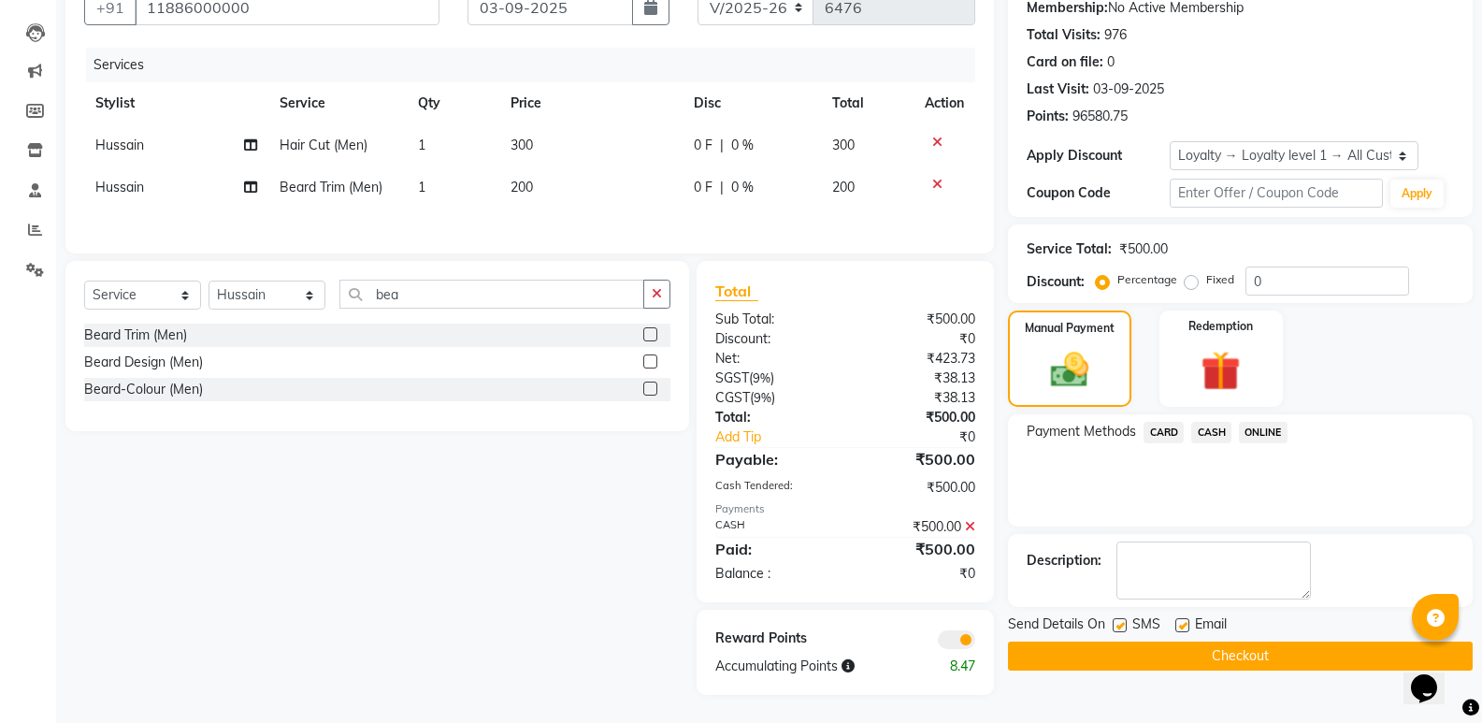
scroll to position [187, 0]
click at [1253, 652] on button "Checkout" at bounding box center [1240, 655] width 465 height 29
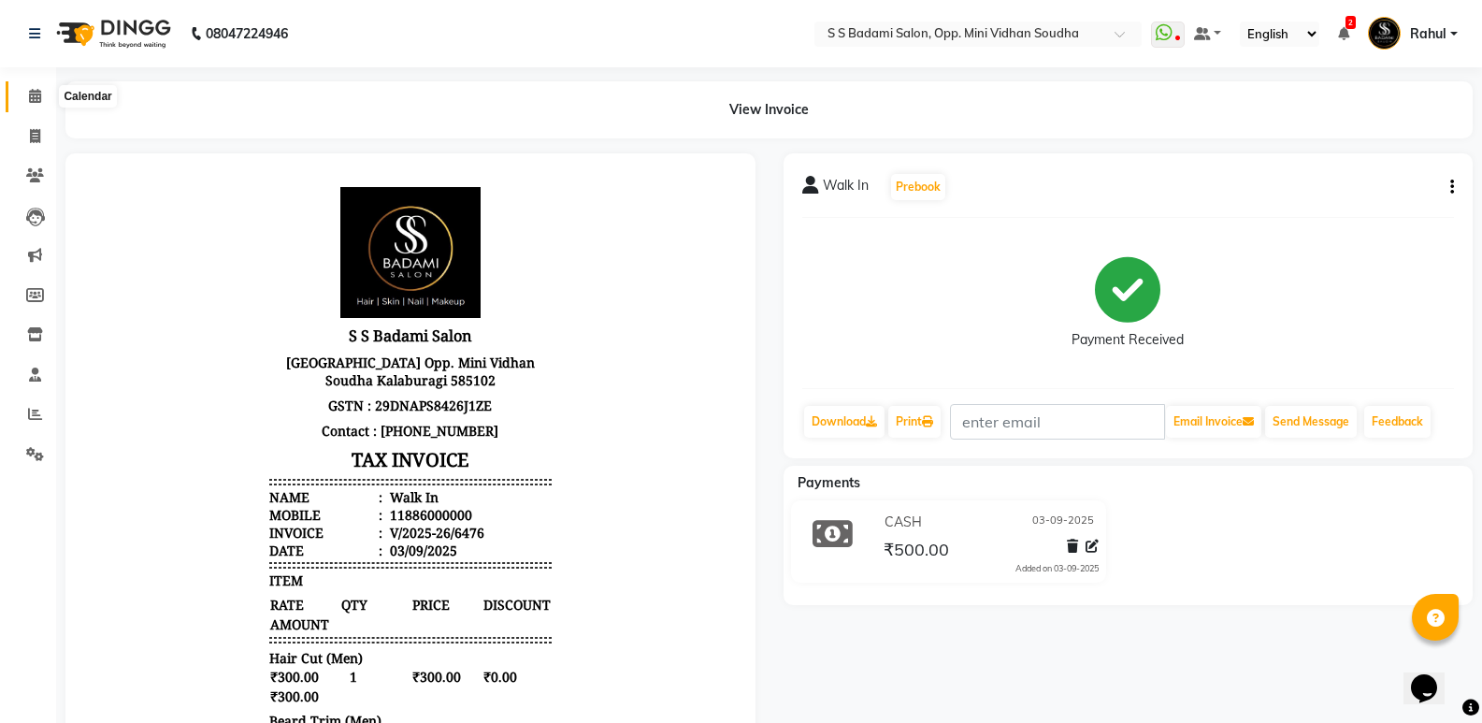
click at [34, 102] on icon at bounding box center [35, 96] width 12 height 14
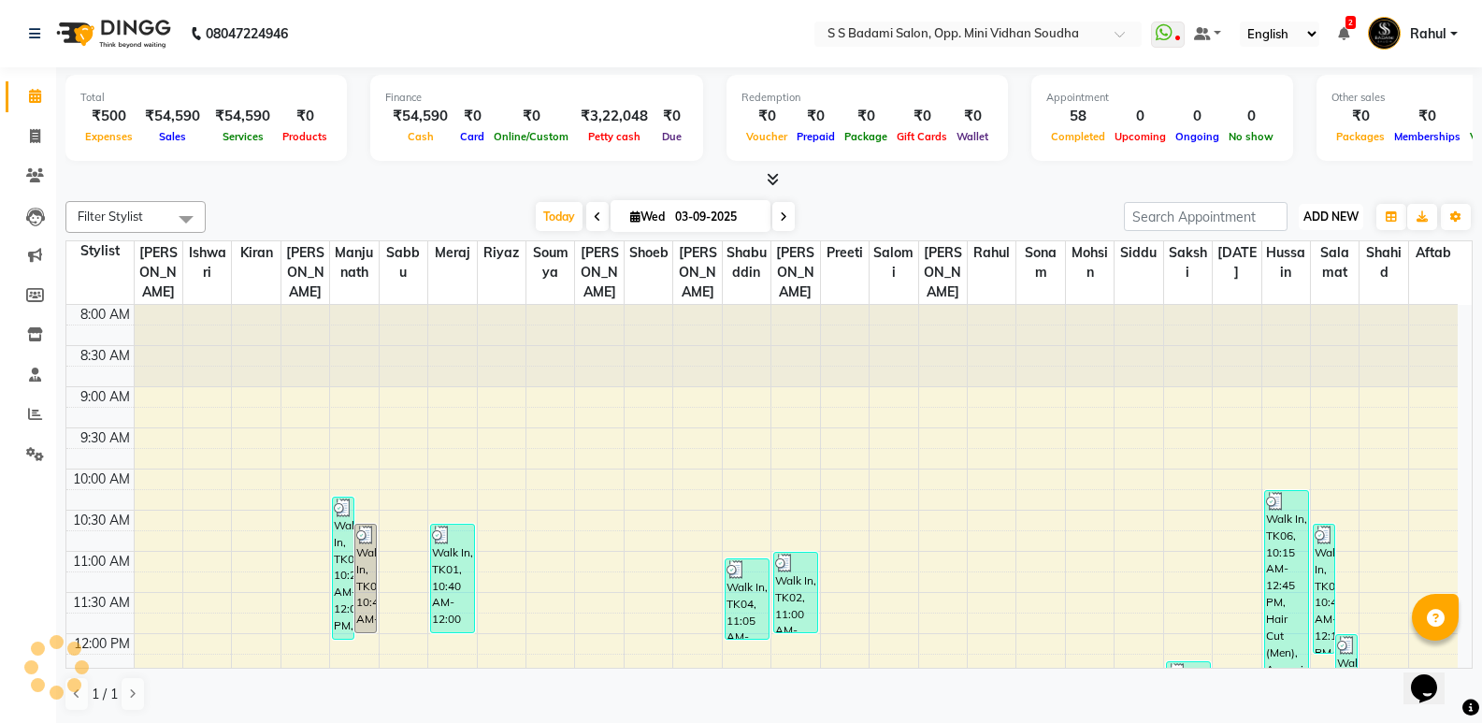
click at [1322, 222] on span "ADD NEW" at bounding box center [1330, 216] width 55 height 14
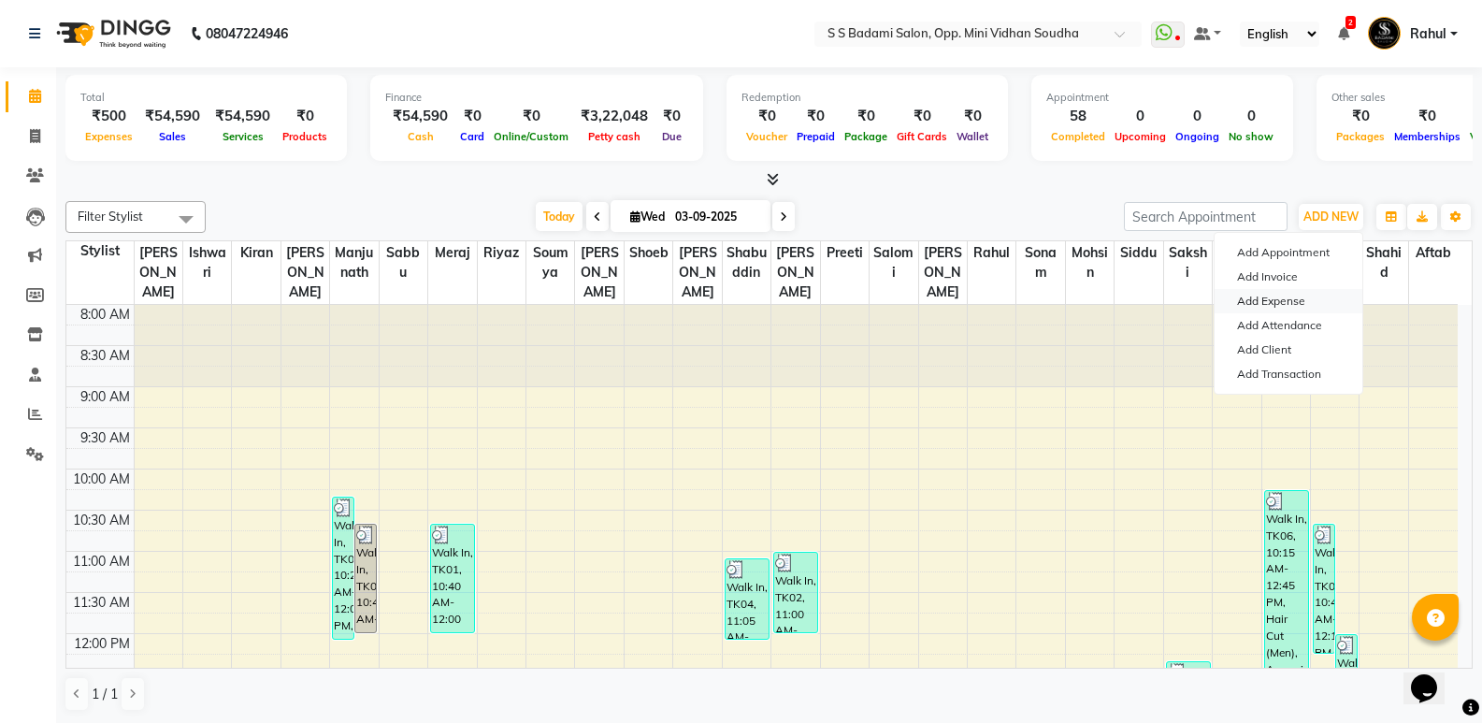
click at [1271, 301] on link "Add Expense" at bounding box center [1288, 301] width 148 height 24
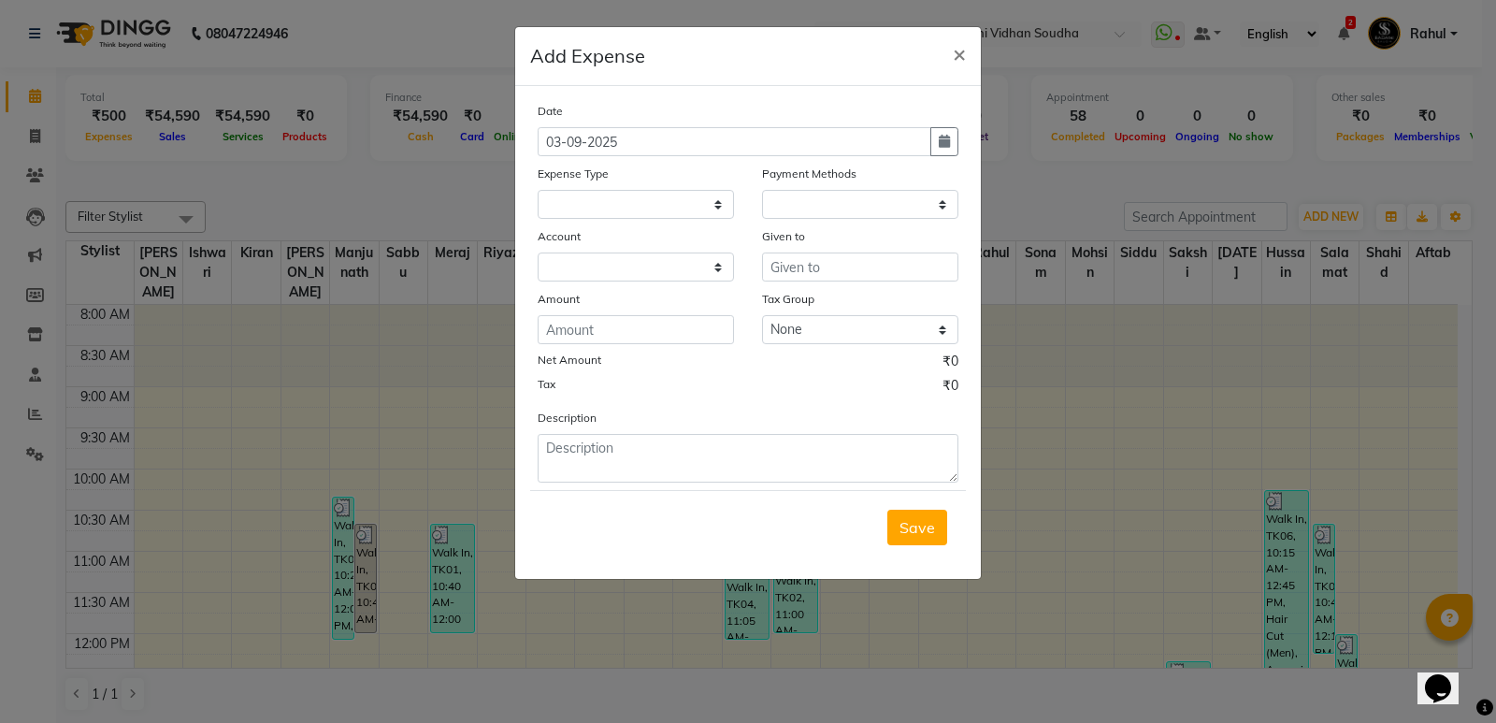
select select
select select "1"
select select "3356"
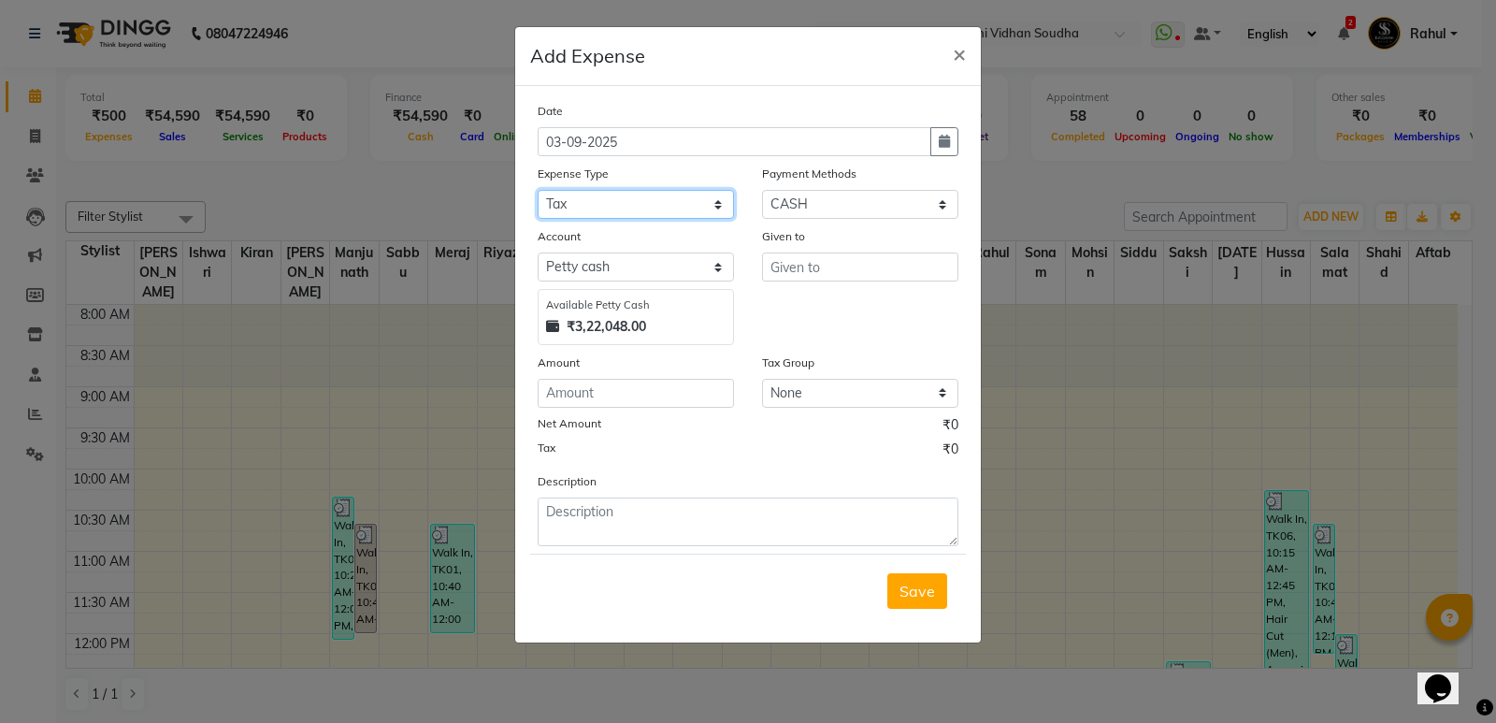
select select "6034"
type input "Finance"
type input "480"
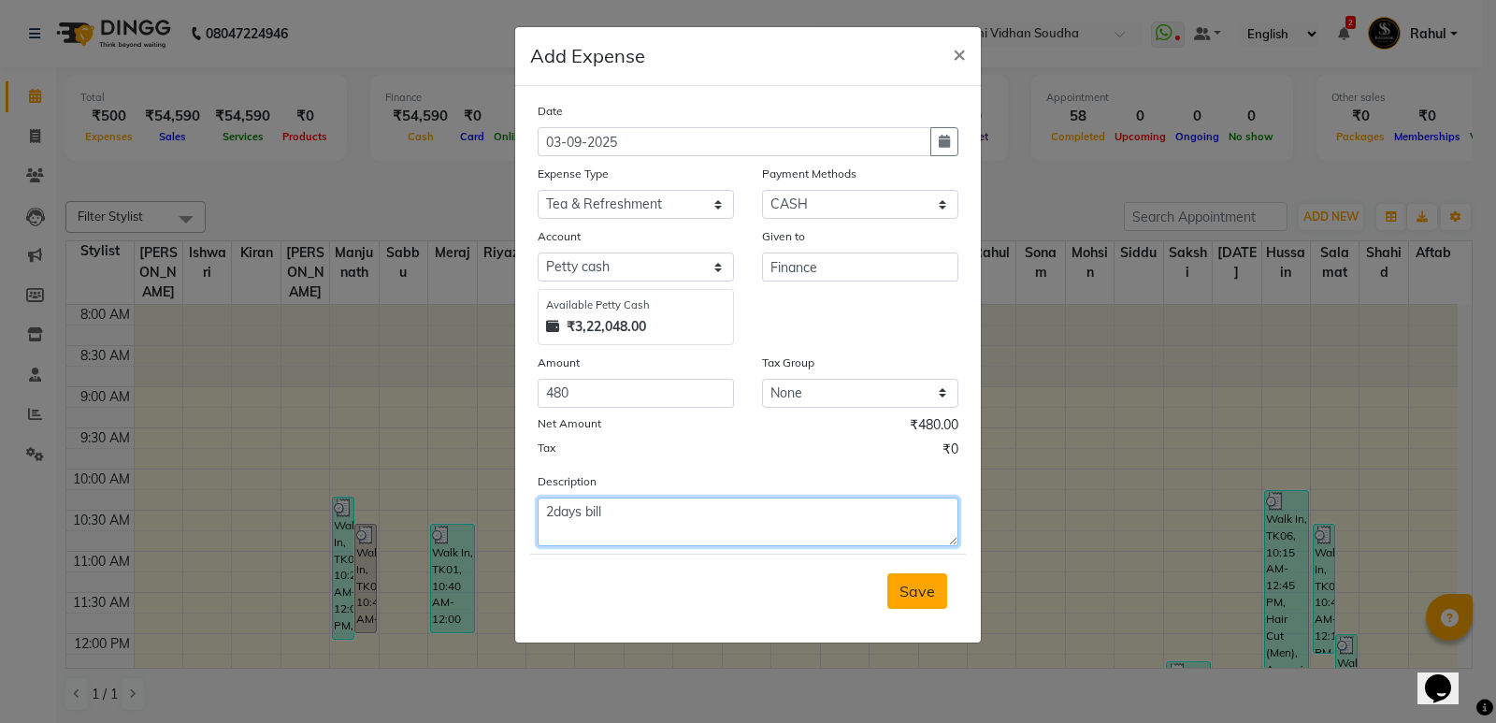
type textarea "2days bill"
click at [923, 592] on span "Save" at bounding box center [917, 590] width 36 height 19
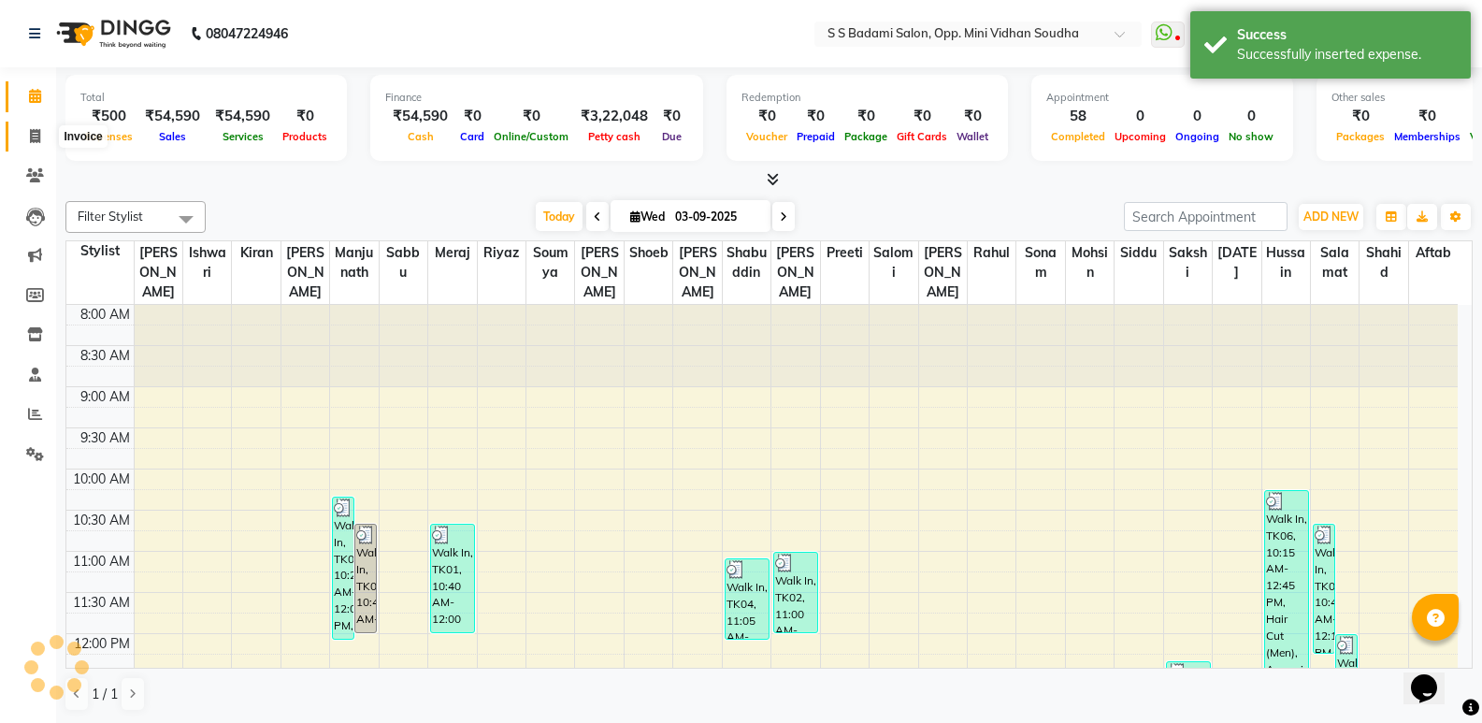
click at [24, 130] on span at bounding box center [35, 136] width 33 height 21
select select "service"
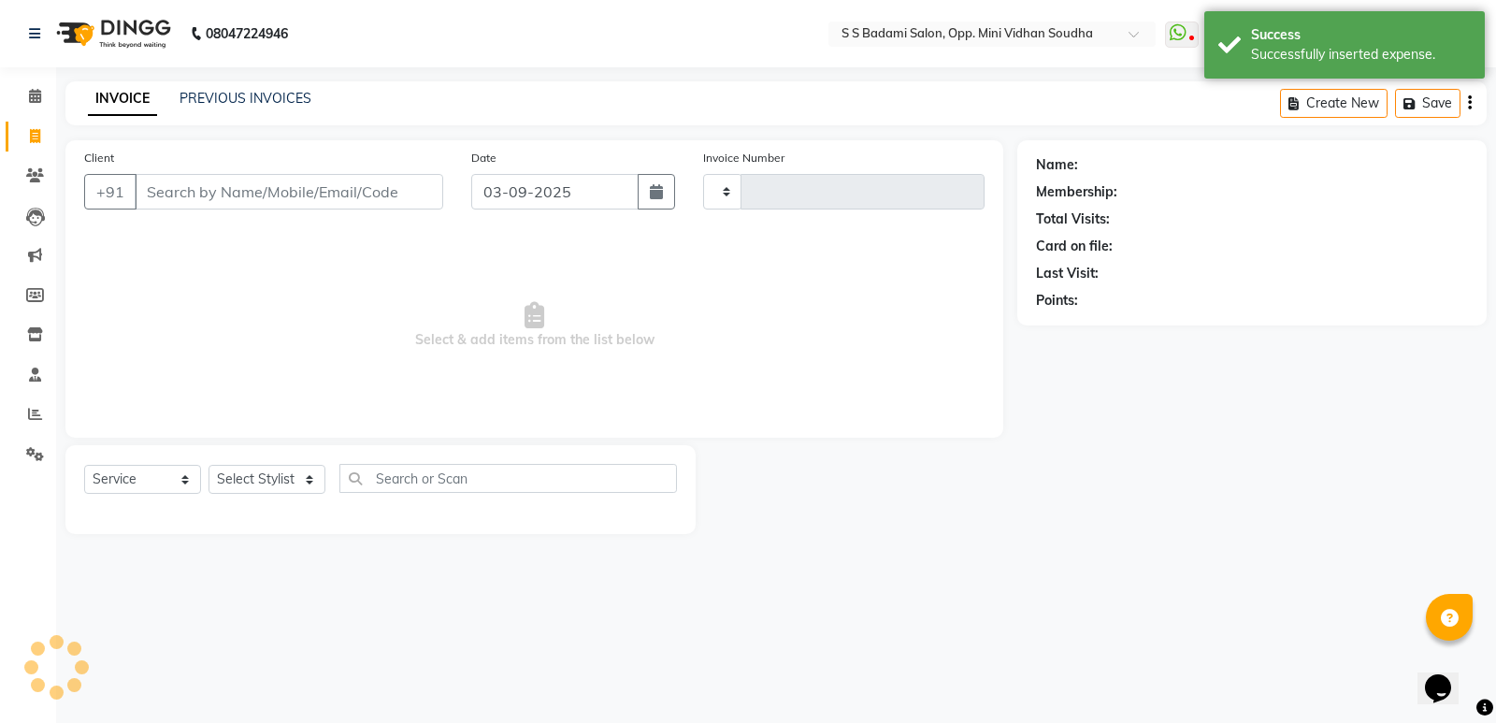
type input "6477"
select select "4533"
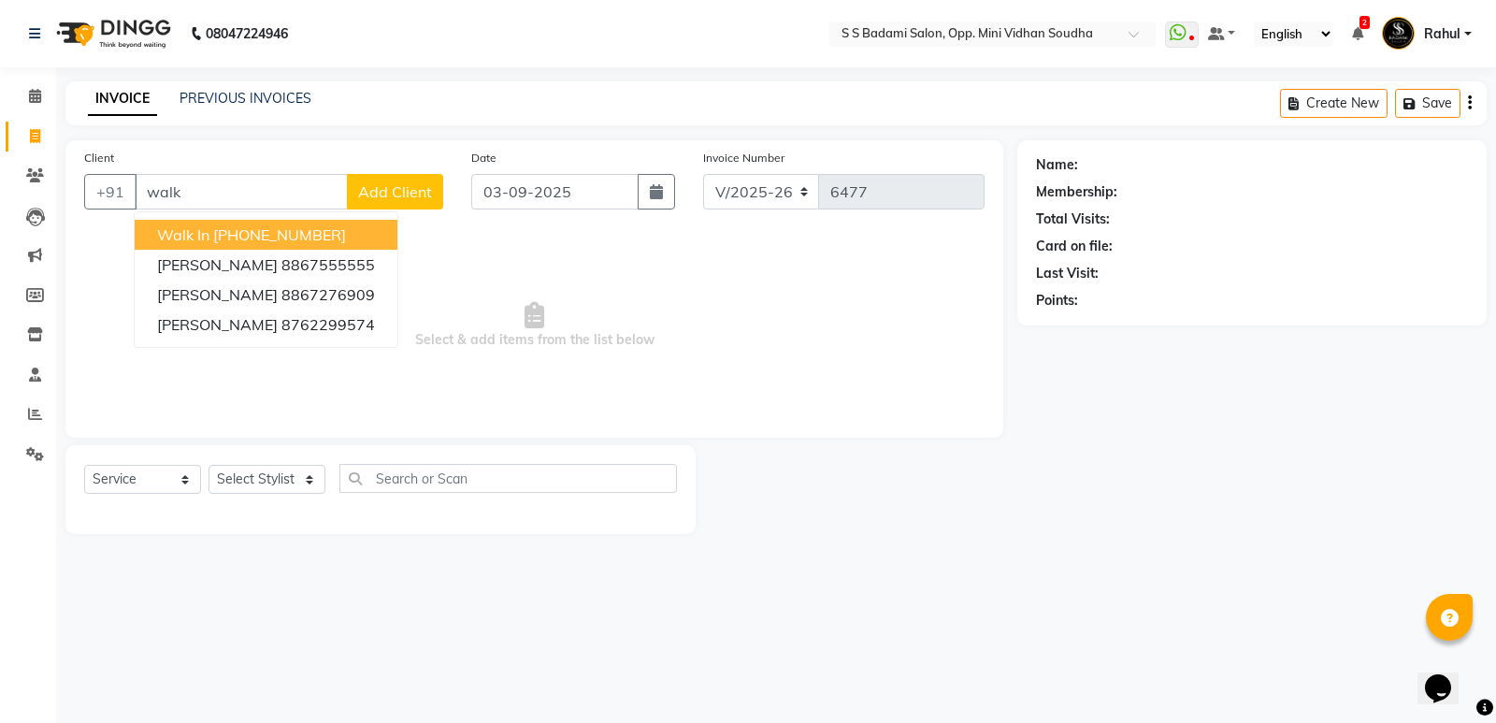
click at [272, 234] on ngb-highlight "[PHONE_NUMBER]" at bounding box center [279, 234] width 133 height 19
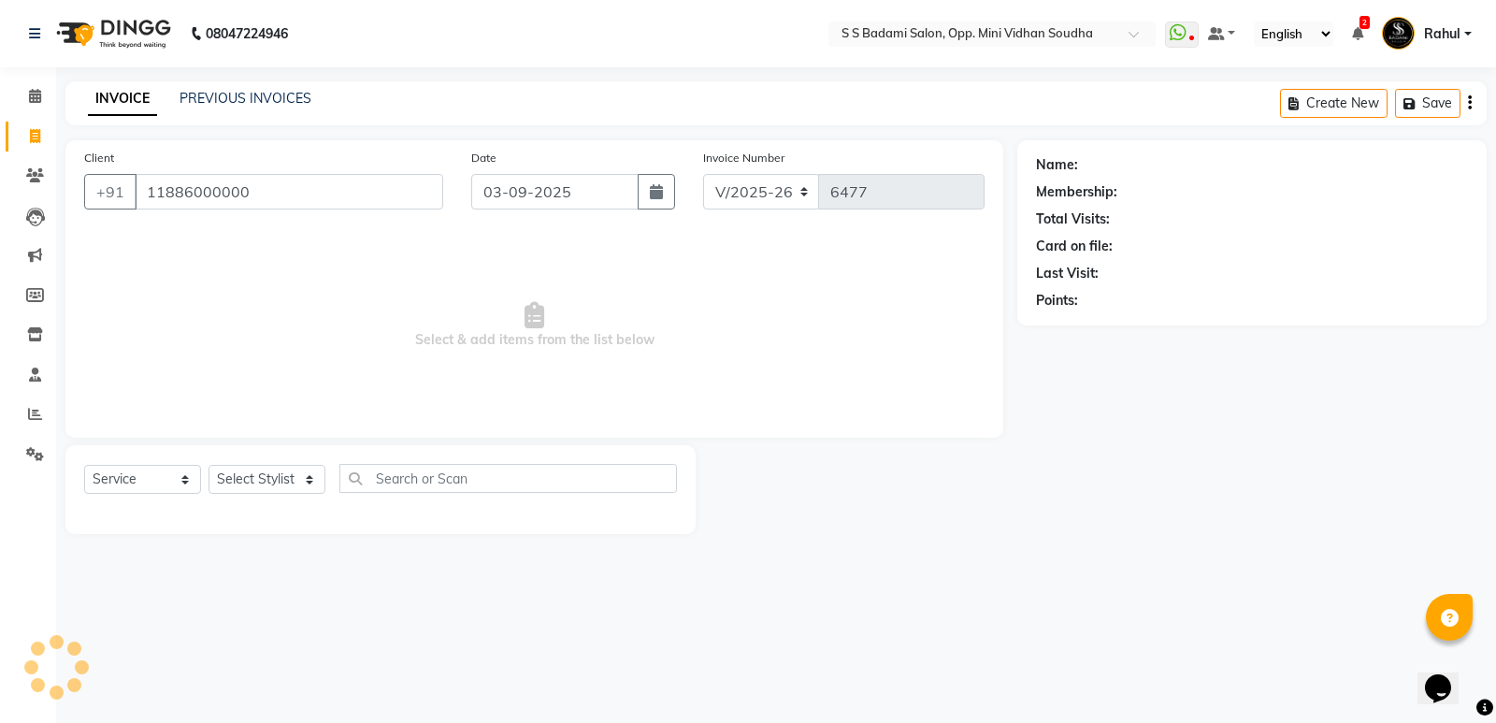
type input "11886000000"
select select "1: Object"
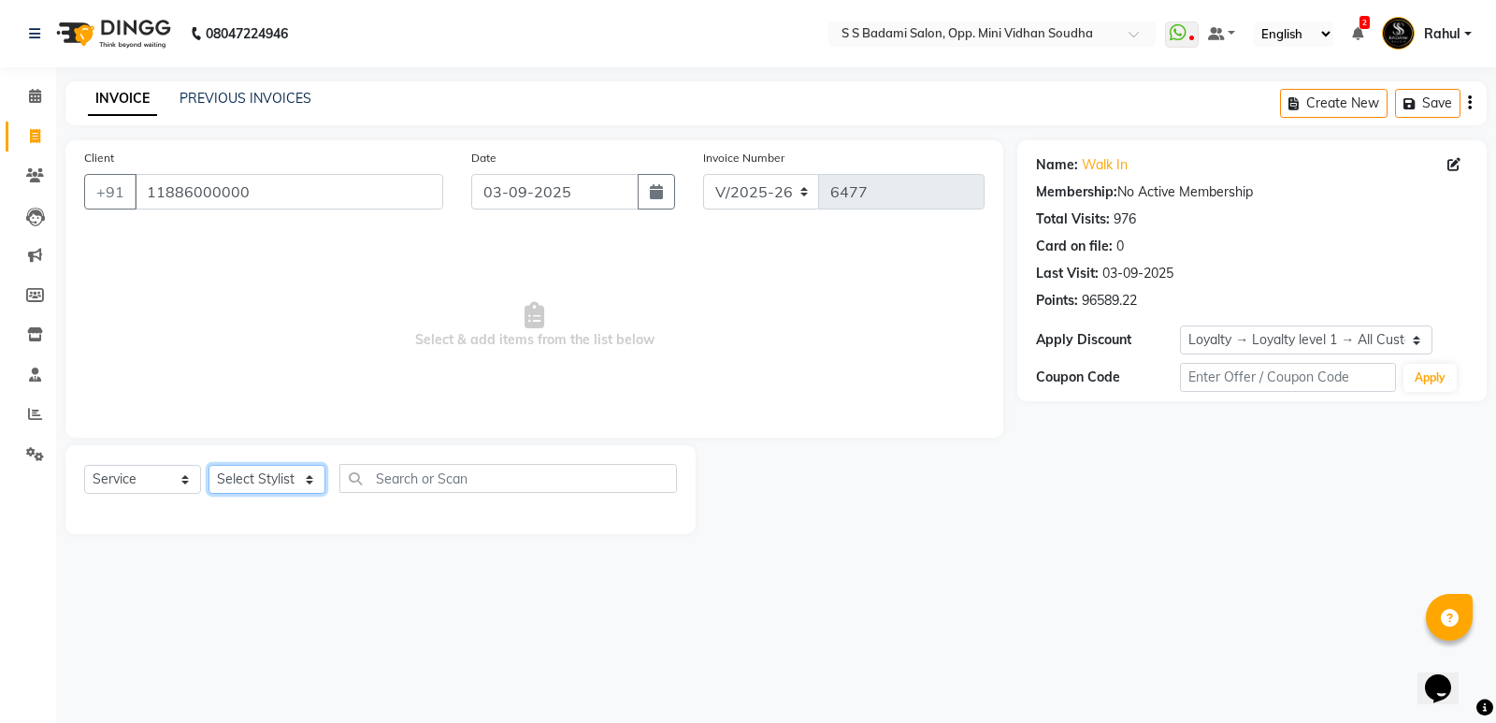
click at [275, 482] on select "Select Stylist [PERSON_NAME] [PERSON_NAME] [PERSON_NAME] Mallu [PERSON_NAME] [P…" at bounding box center [266, 479] width 117 height 29
select select "28117"
click at [208, 465] on select "Select Stylist [PERSON_NAME] [PERSON_NAME] [PERSON_NAME] Mallu [PERSON_NAME] [P…" at bounding box center [266, 479] width 117 height 29
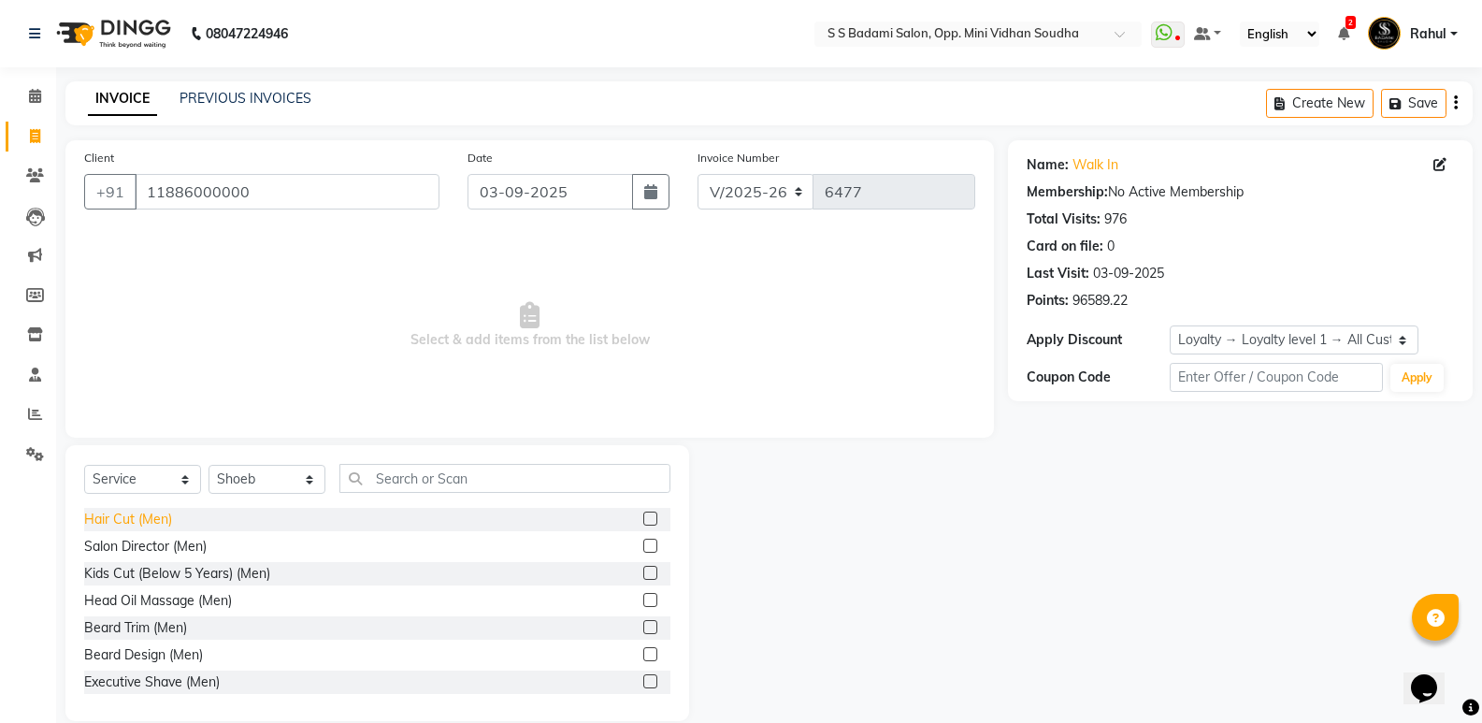
click at [146, 522] on div "Hair Cut (Men)" at bounding box center [128, 519] width 88 height 20
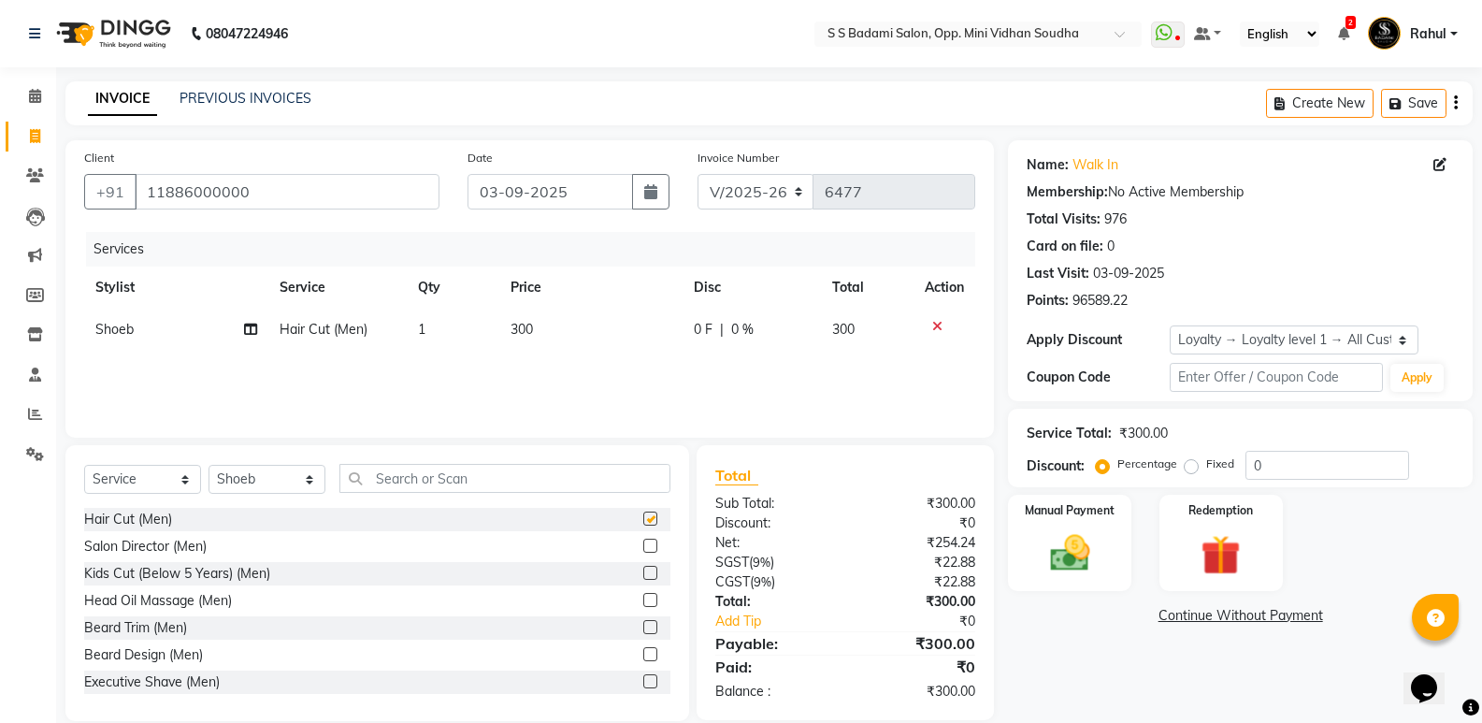
checkbox input "false"
click at [392, 471] on input "text" at bounding box center [504, 478] width 331 height 29
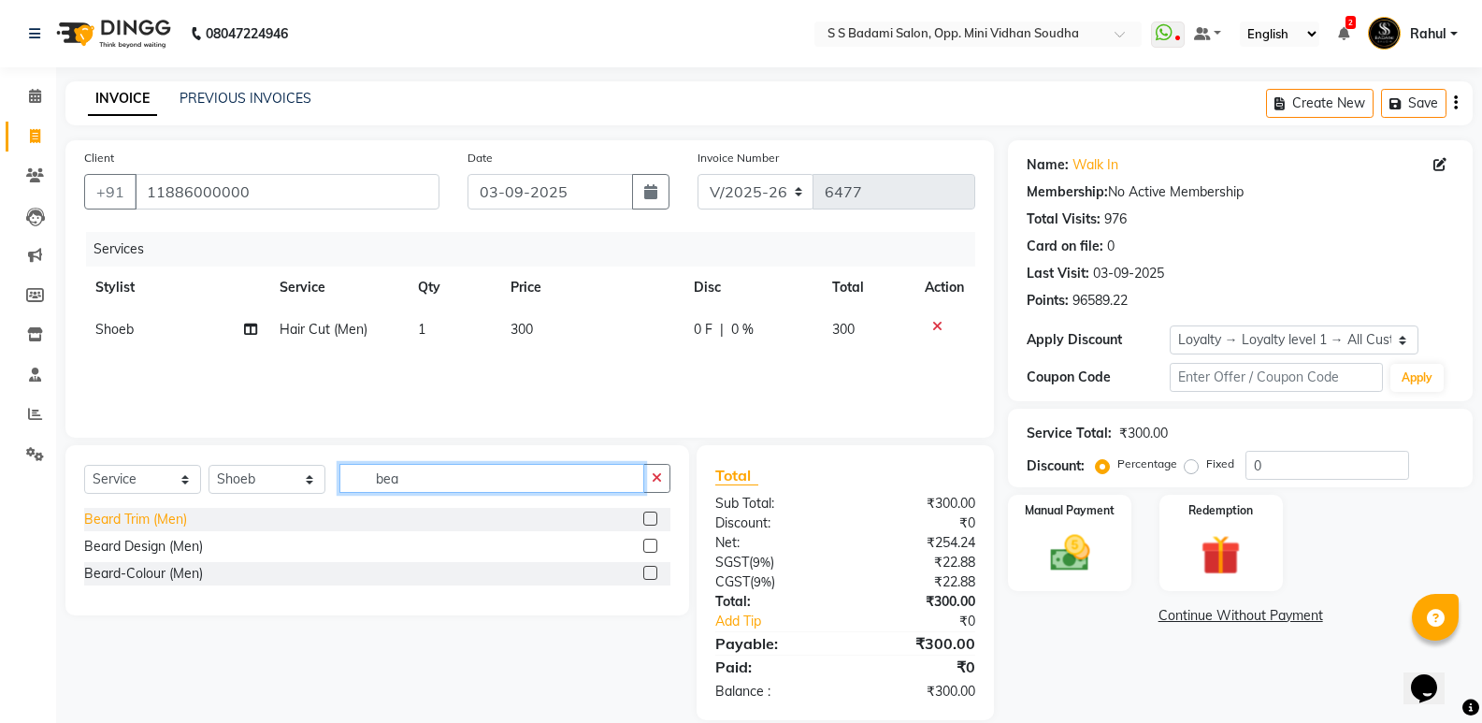
type input "bea"
click at [112, 511] on div "Beard Trim (Men)" at bounding box center [135, 519] width 103 height 20
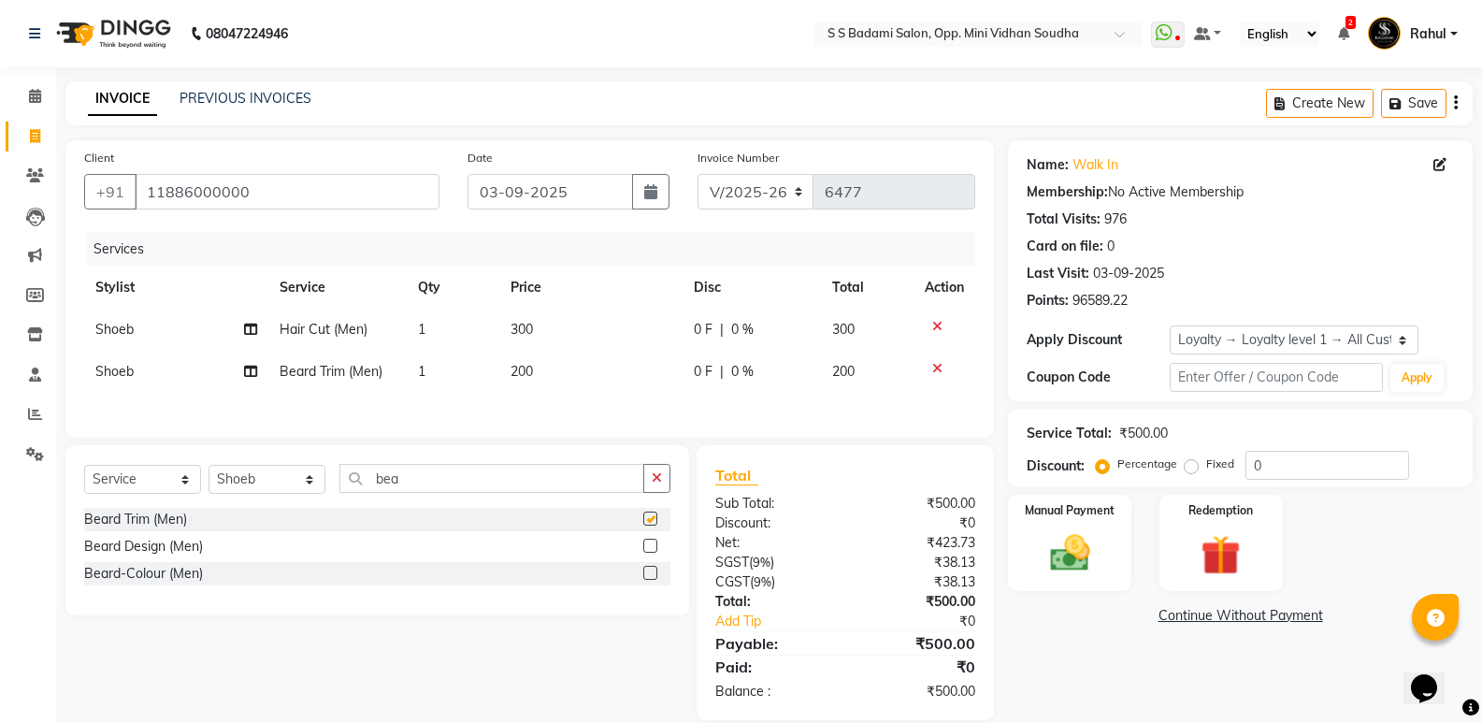
checkbox input "false"
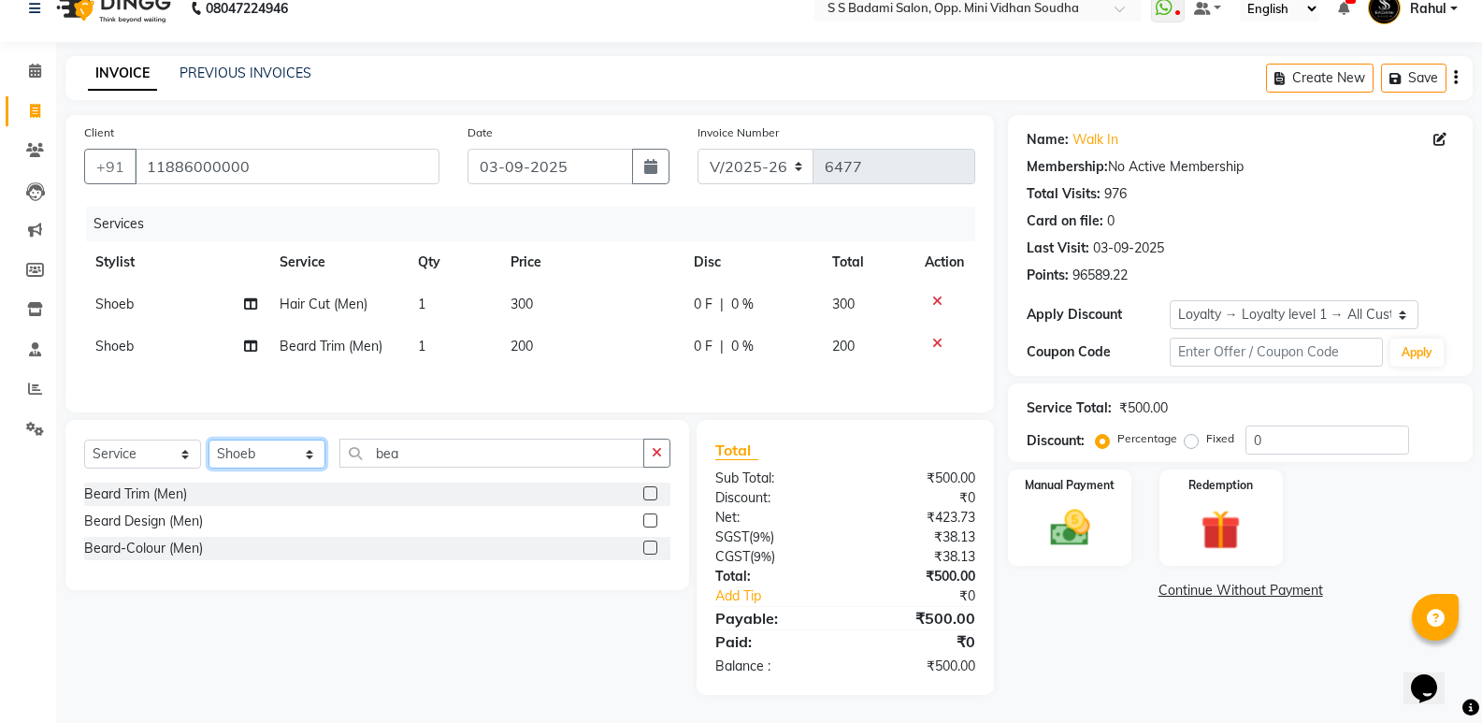
click at [256, 452] on select "Select Stylist [PERSON_NAME] [PERSON_NAME] [PERSON_NAME] Mallu [PERSON_NAME] [P…" at bounding box center [266, 453] width 117 height 29
select select "50243"
click at [208, 439] on select "Select Stylist [PERSON_NAME] [PERSON_NAME] [PERSON_NAME] Mallu [PERSON_NAME] [P…" at bounding box center [266, 453] width 117 height 29
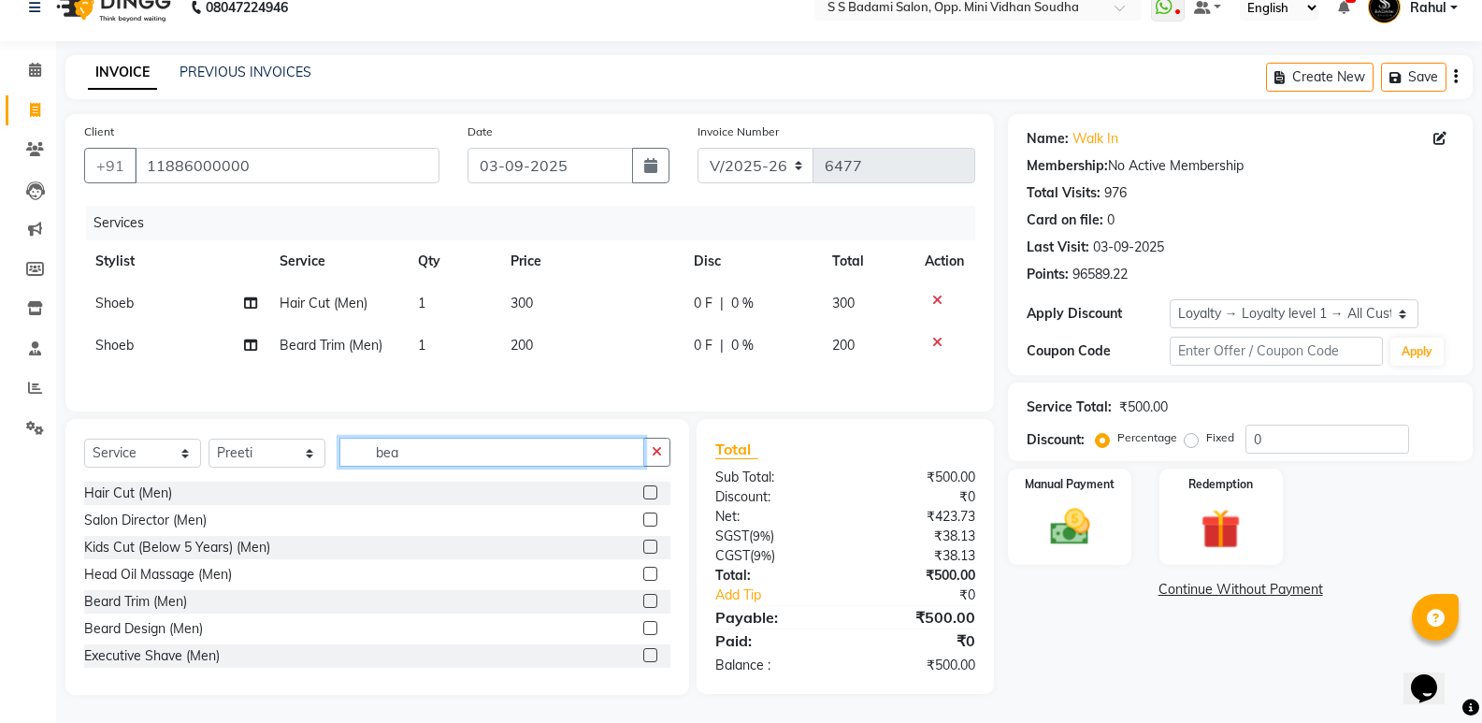
drag, startPoint x: 423, startPoint y: 451, endPoint x: 320, endPoint y: 485, distance: 109.1
click at [320, 485] on div "Select Service Product Membership Package Voucher Prepaid Gift Card Select Styl…" at bounding box center [376, 557] width 623 height 276
type input "women"
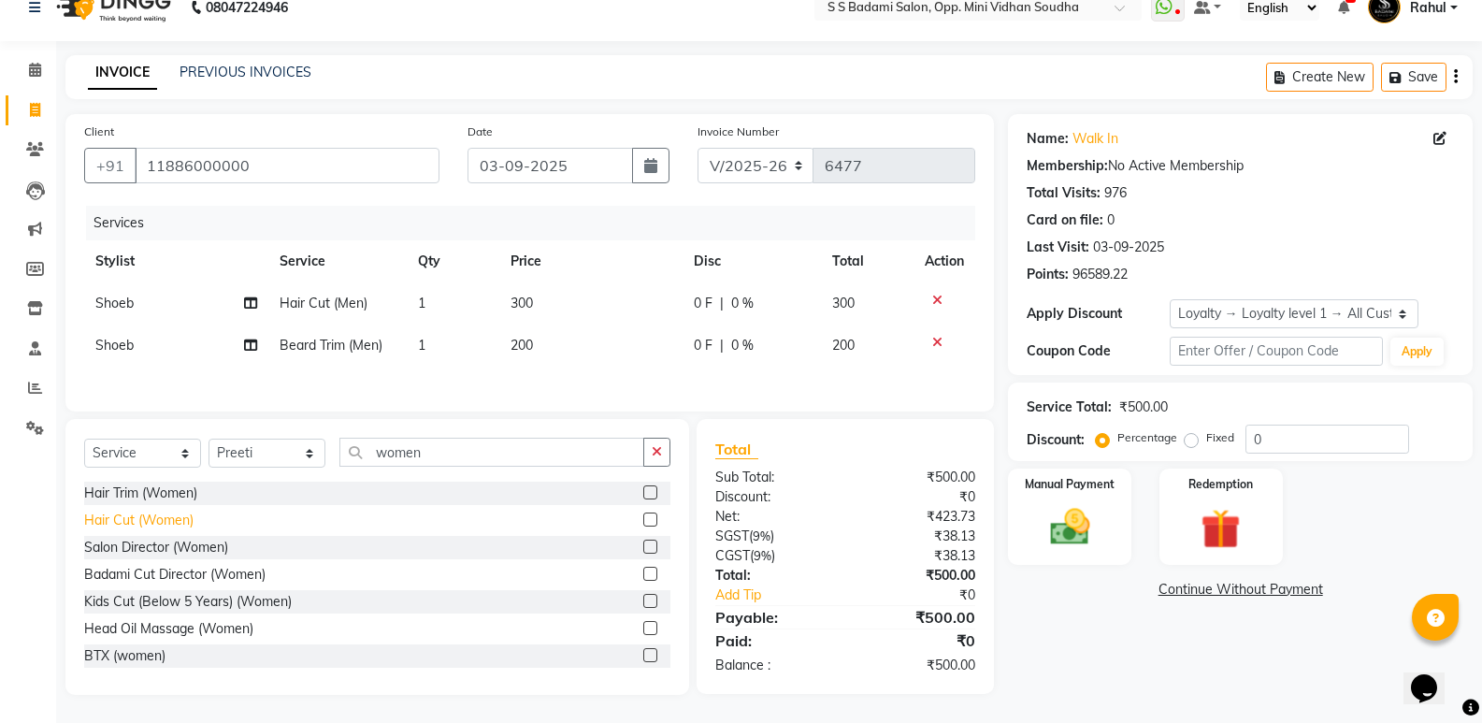
click at [162, 520] on div "Hair Cut (Women)" at bounding box center [138, 520] width 109 height 20
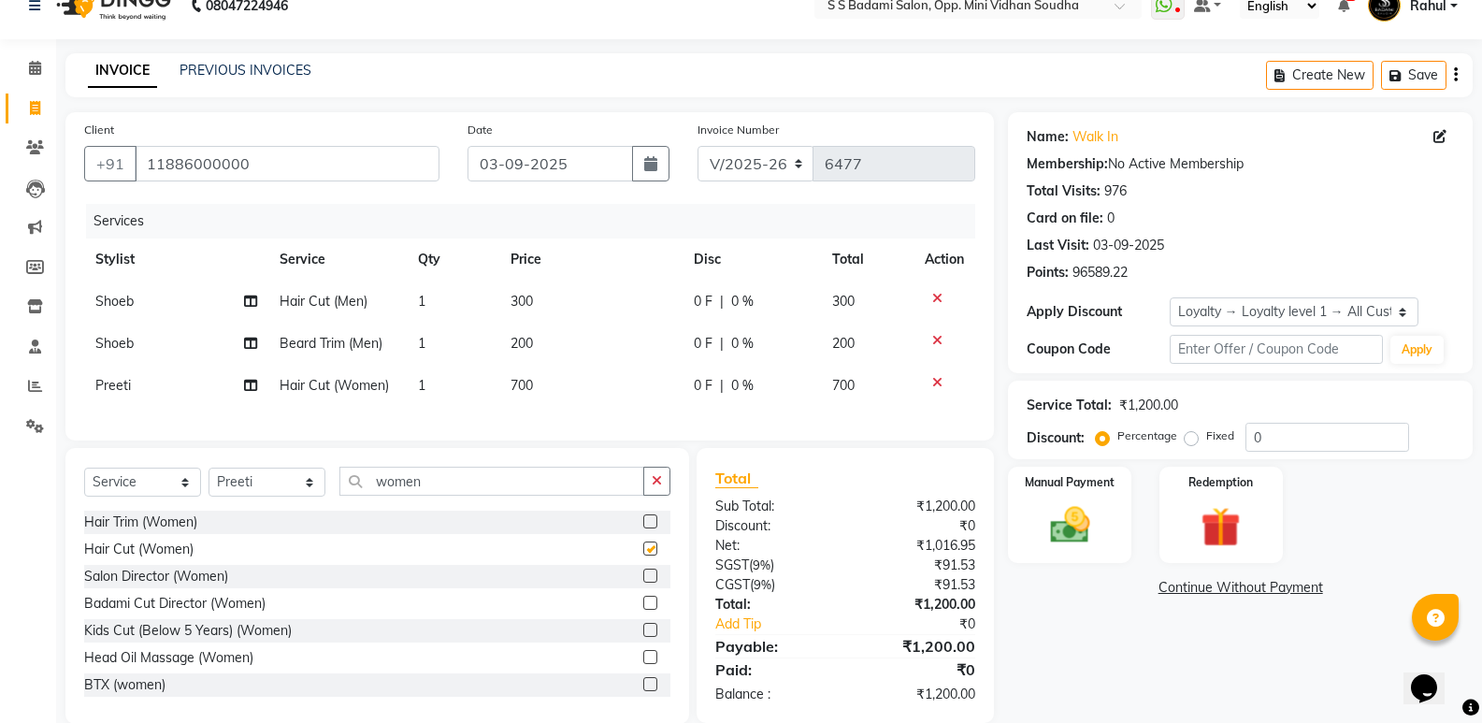
checkbox input "false"
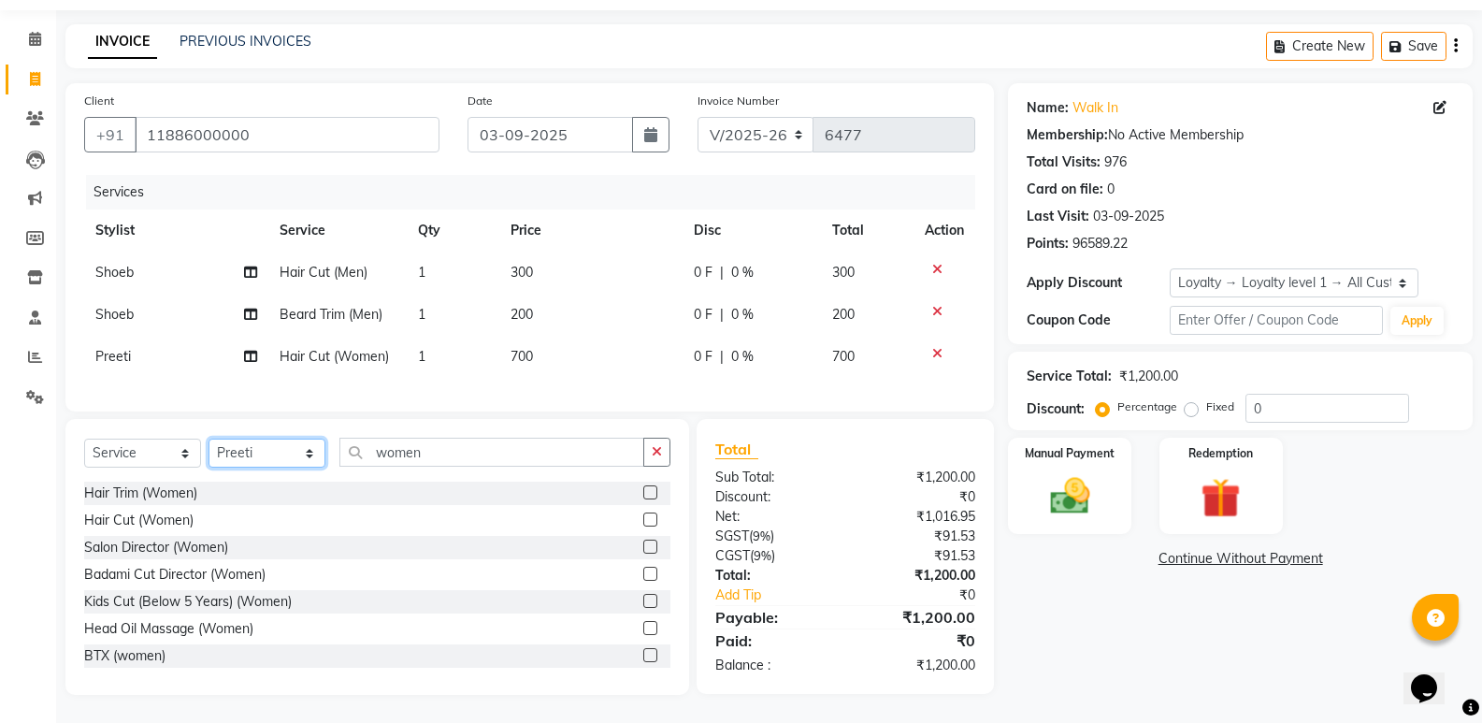
click at [246, 454] on select "Select Stylist [PERSON_NAME] [PERSON_NAME] [PERSON_NAME] Mallu [PERSON_NAME] [P…" at bounding box center [266, 452] width 117 height 29
select select "50304"
click at [208, 438] on select "Select Stylist [PERSON_NAME] [PERSON_NAME] [PERSON_NAME] Mallu [PERSON_NAME] [P…" at bounding box center [266, 452] width 117 height 29
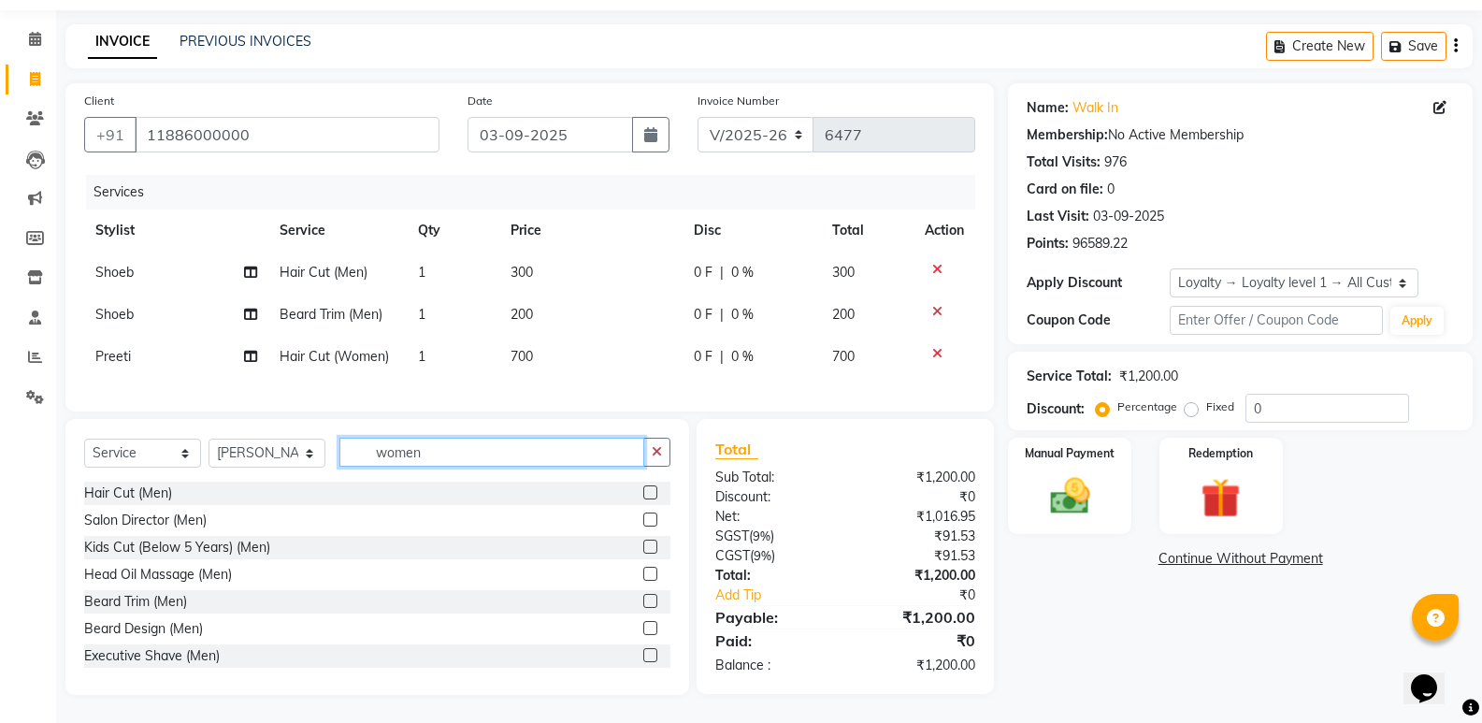
drag, startPoint x: 442, startPoint y: 459, endPoint x: 262, endPoint y: 490, distance: 183.0
click at [262, 489] on div "Select Service Product Membership Package Voucher Prepaid Gift Card Select Styl…" at bounding box center [376, 557] width 623 height 276
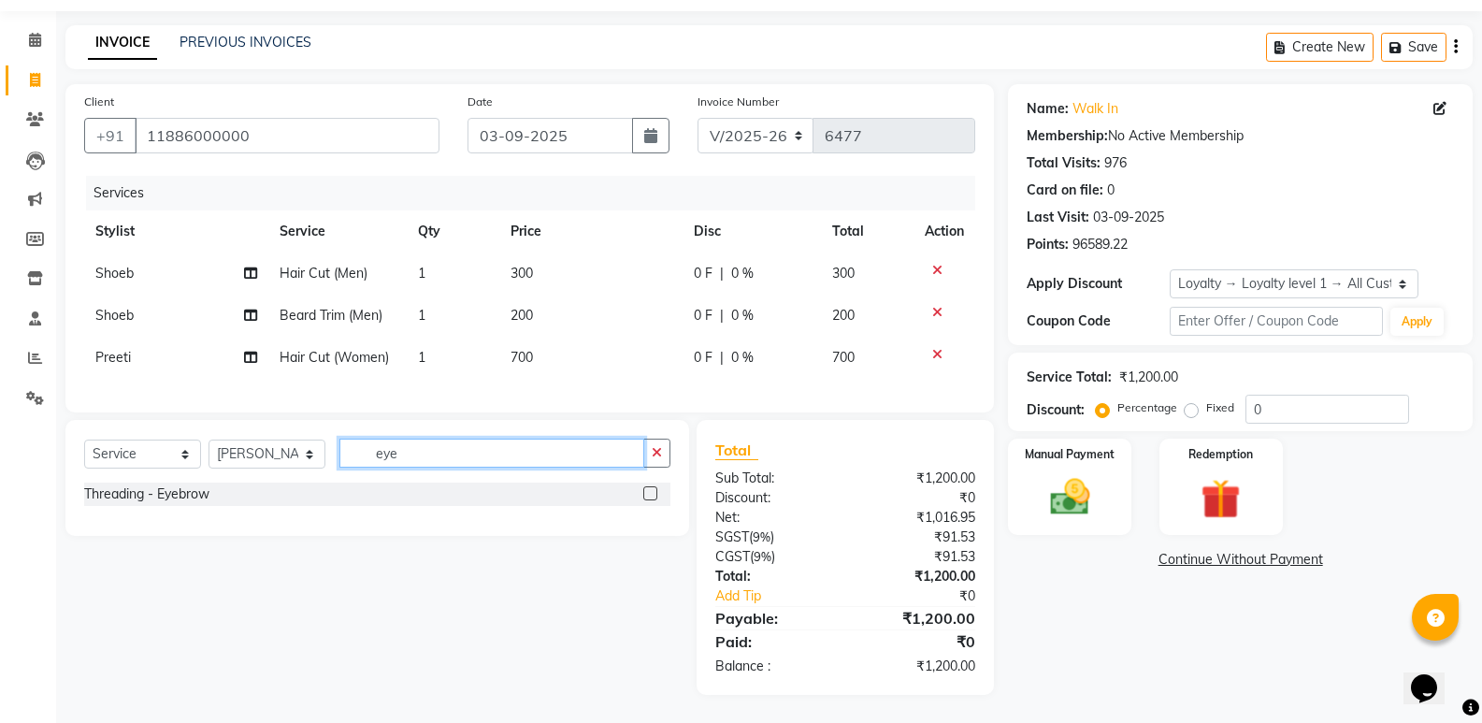
scroll to position [70, 0]
type input "eye"
click at [150, 496] on div "Threading - Eyebrow" at bounding box center [146, 494] width 125 height 20
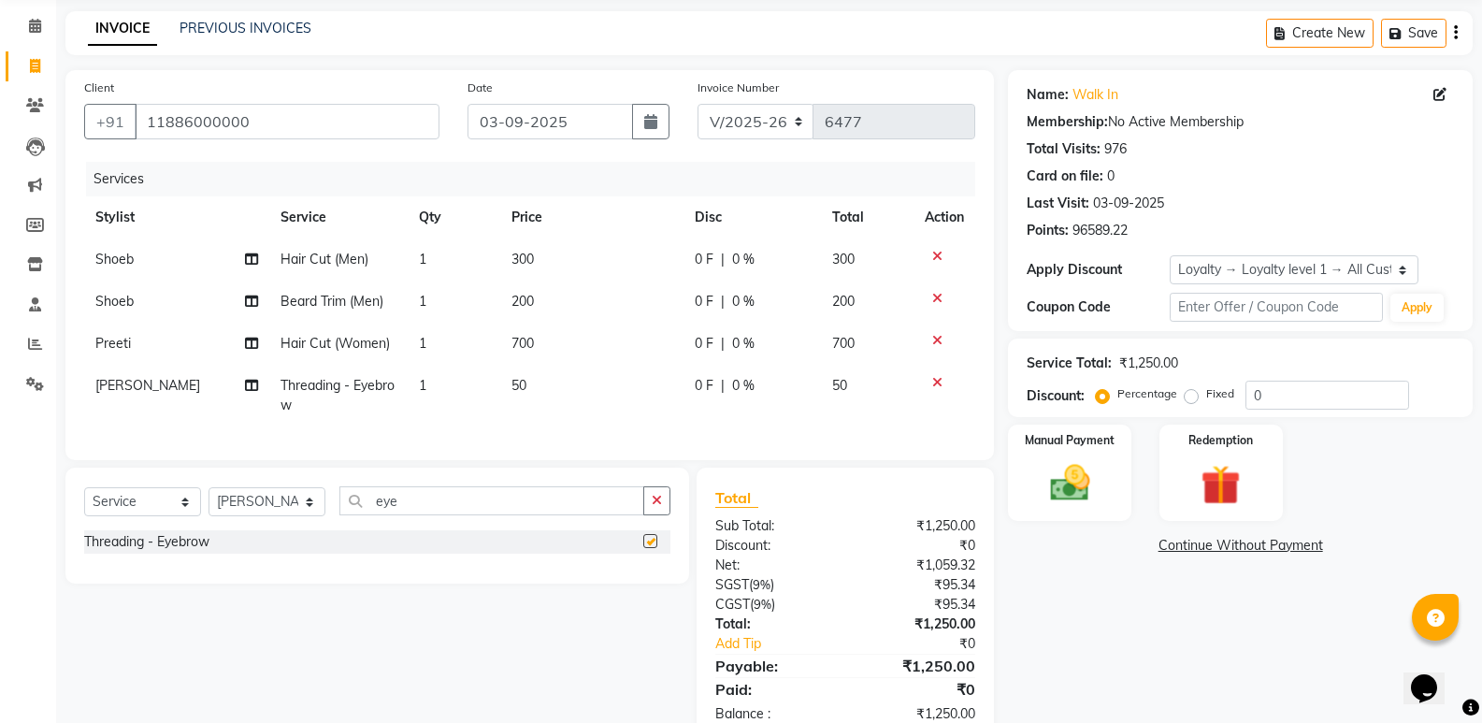
checkbox input "false"
drag, startPoint x: 436, startPoint y: 515, endPoint x: 341, endPoint y: 527, distance: 95.2
click at [341, 515] on input "eye" at bounding box center [491, 500] width 305 height 29
type input "upp"
drag, startPoint x: 129, startPoint y: 582, endPoint x: 161, endPoint y: 589, distance: 32.4
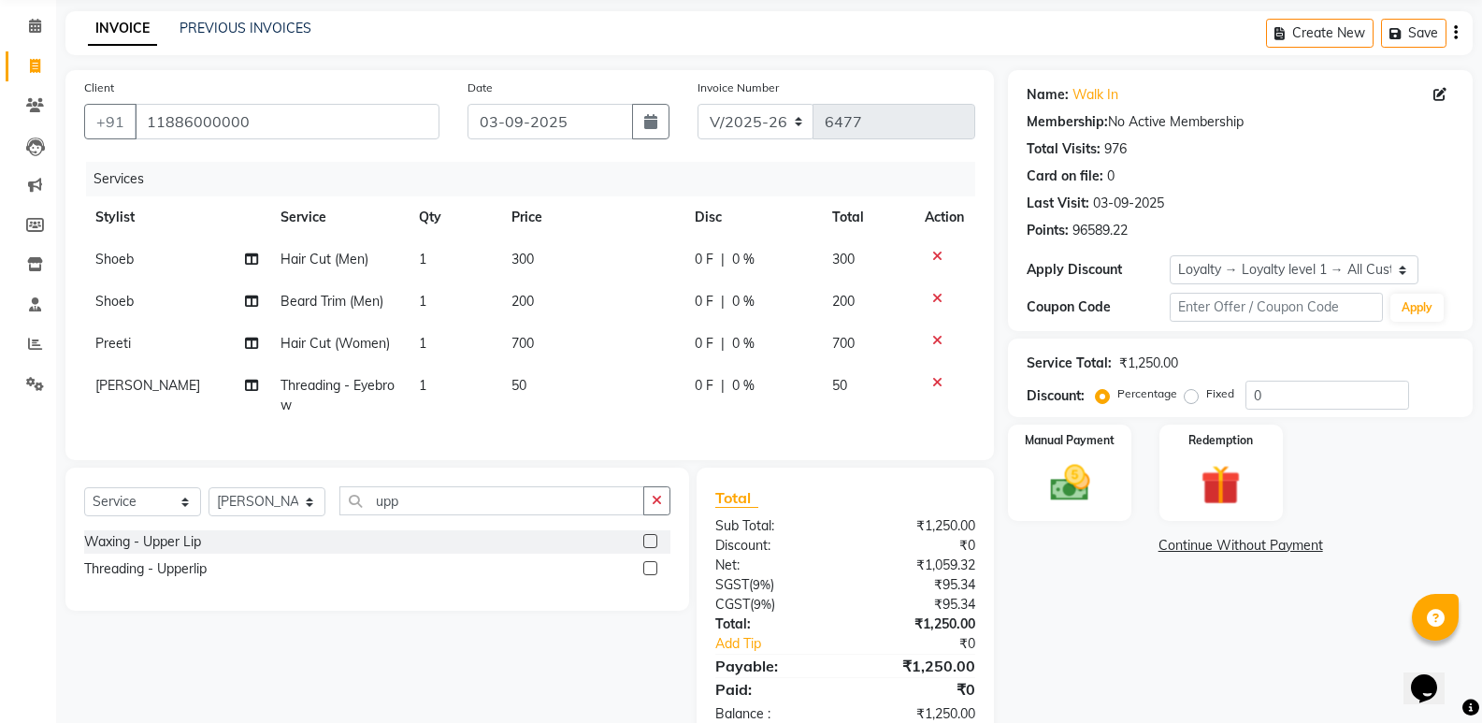
click at [136, 579] on div "Threading - Upperlip" at bounding box center [145, 569] width 122 height 20
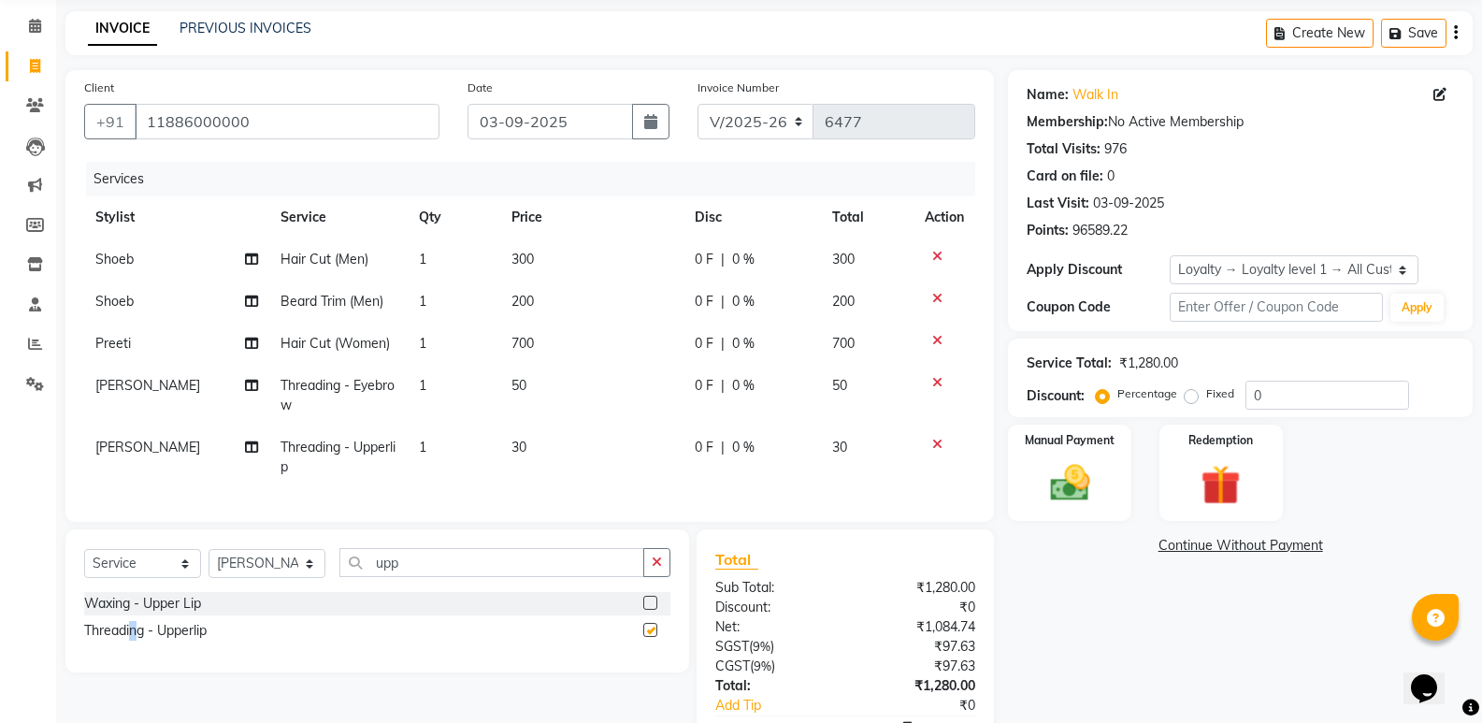
checkbox input "false"
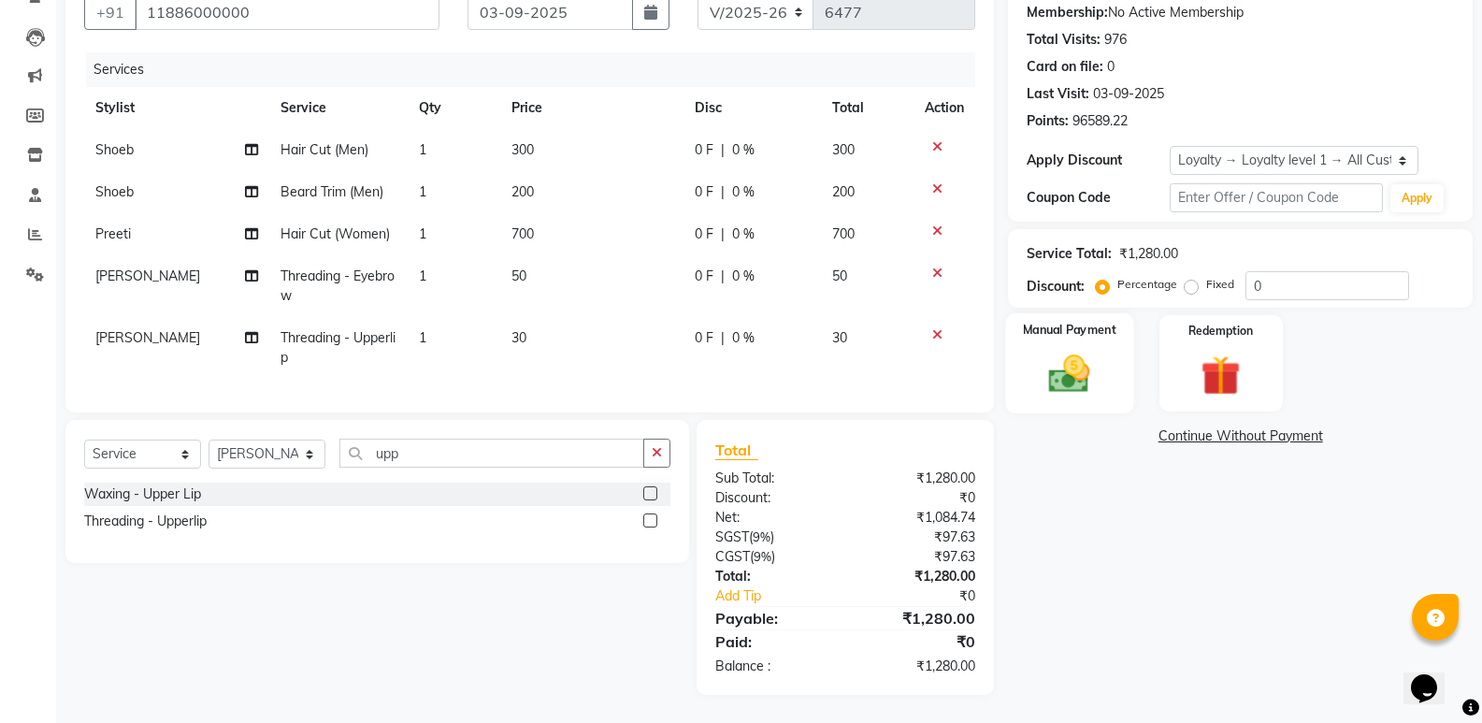
drag, startPoint x: 1057, startPoint y: 335, endPoint x: 1067, endPoint y: 350, distance: 17.6
click at [1057, 334] on div "Manual Payment" at bounding box center [1070, 363] width 128 height 100
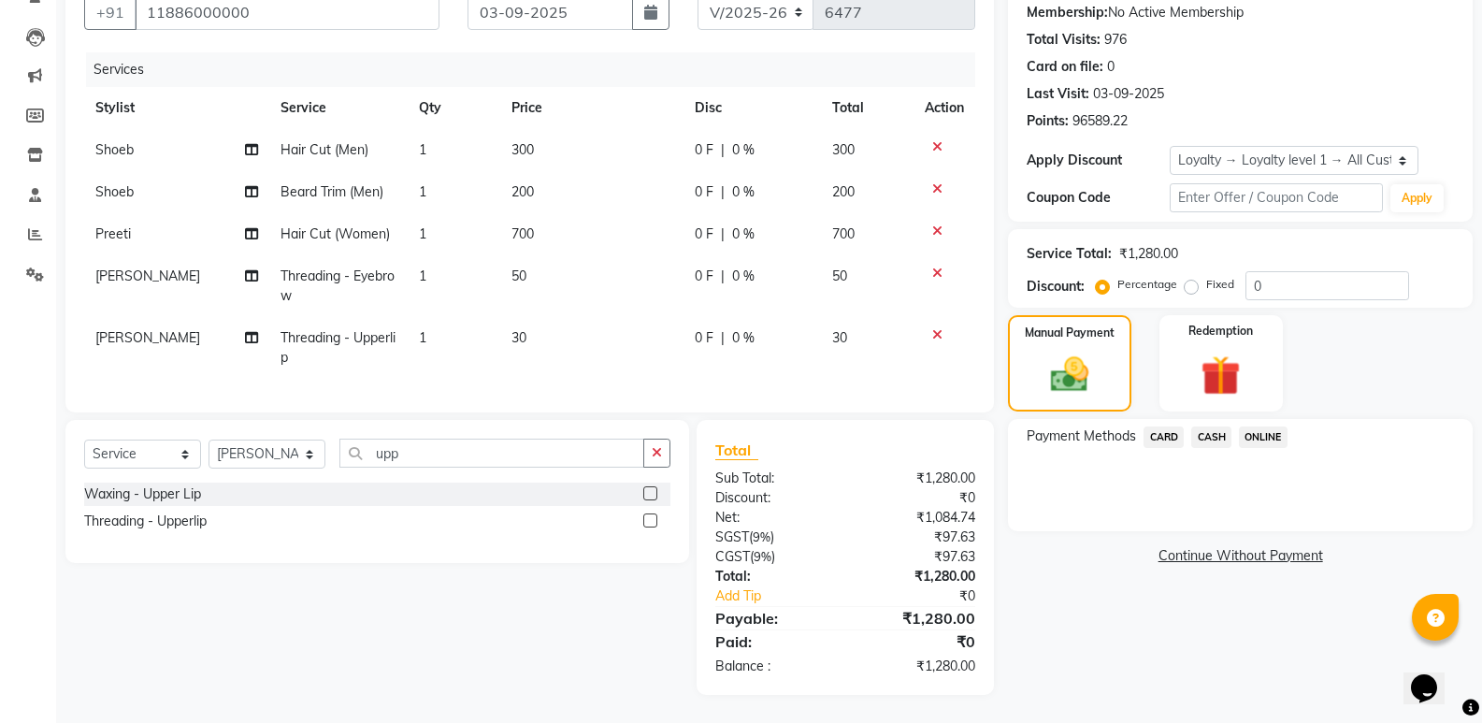
click at [1207, 428] on span "CASH" at bounding box center [1211, 436] width 40 height 21
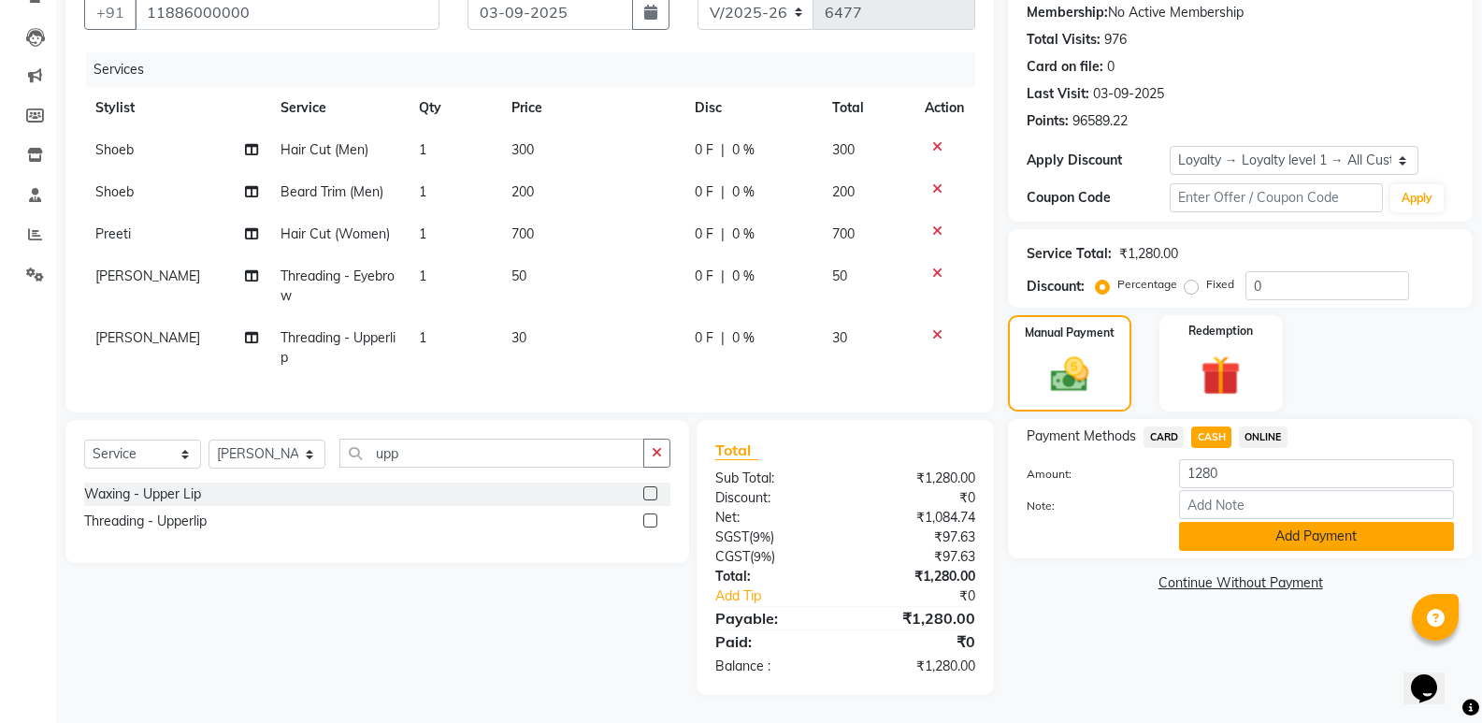
click at [1225, 522] on button "Add Payment" at bounding box center [1316, 536] width 275 height 29
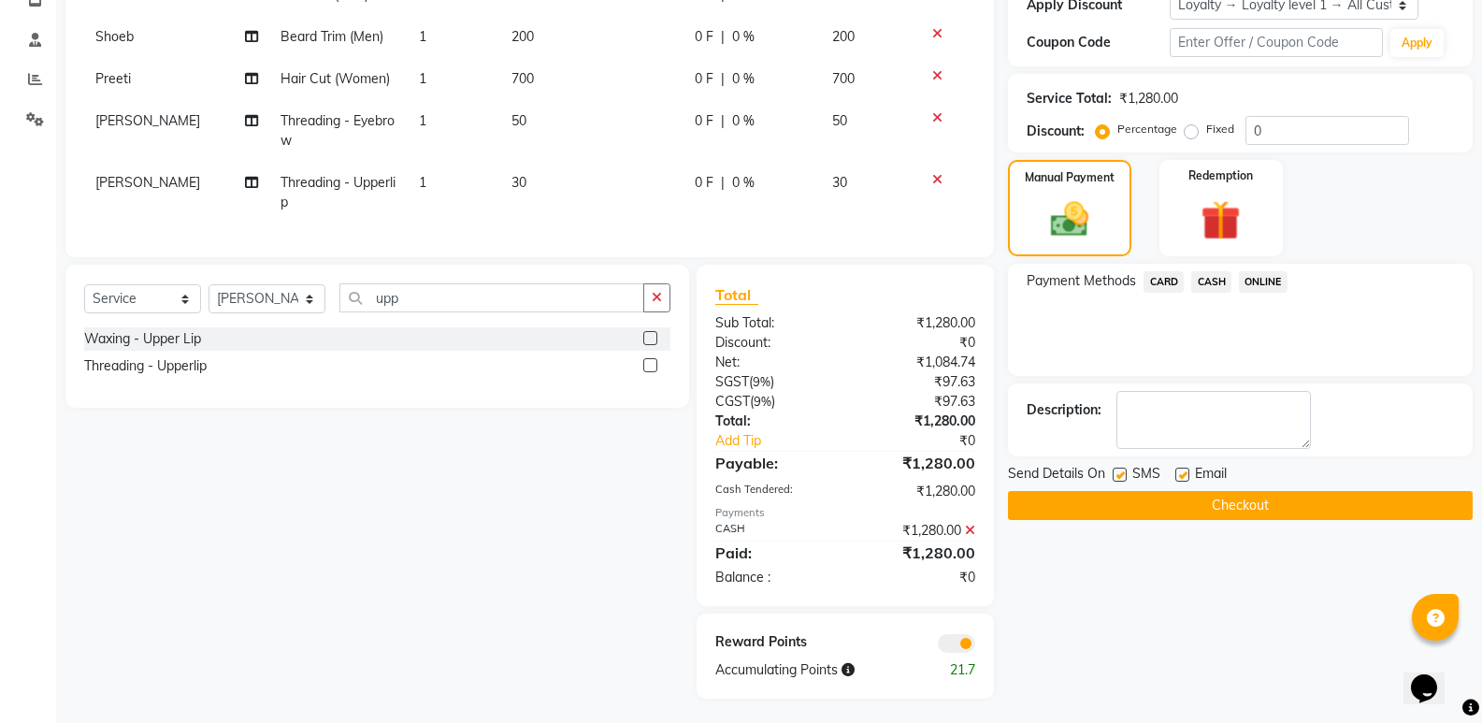
scroll to position [352, 0]
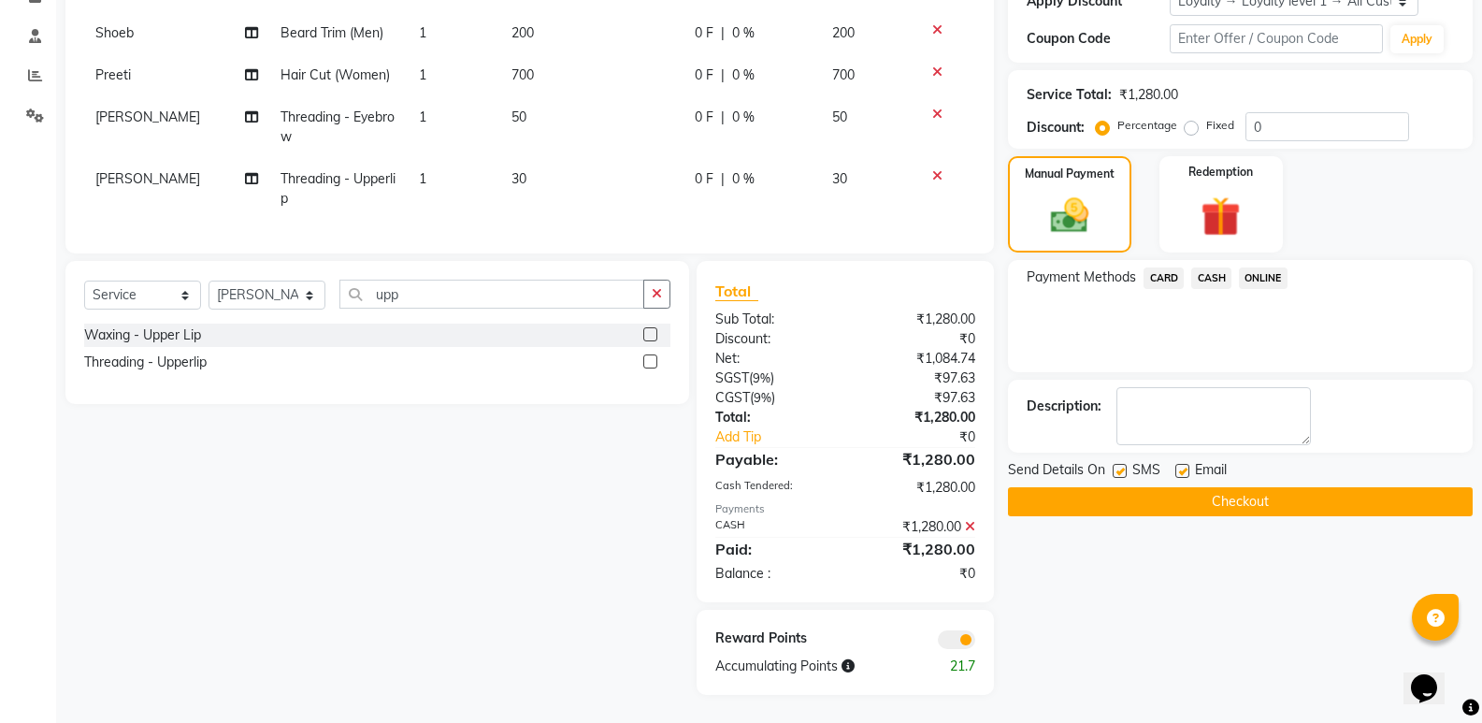
click at [1211, 487] on button "Checkout" at bounding box center [1240, 501] width 465 height 29
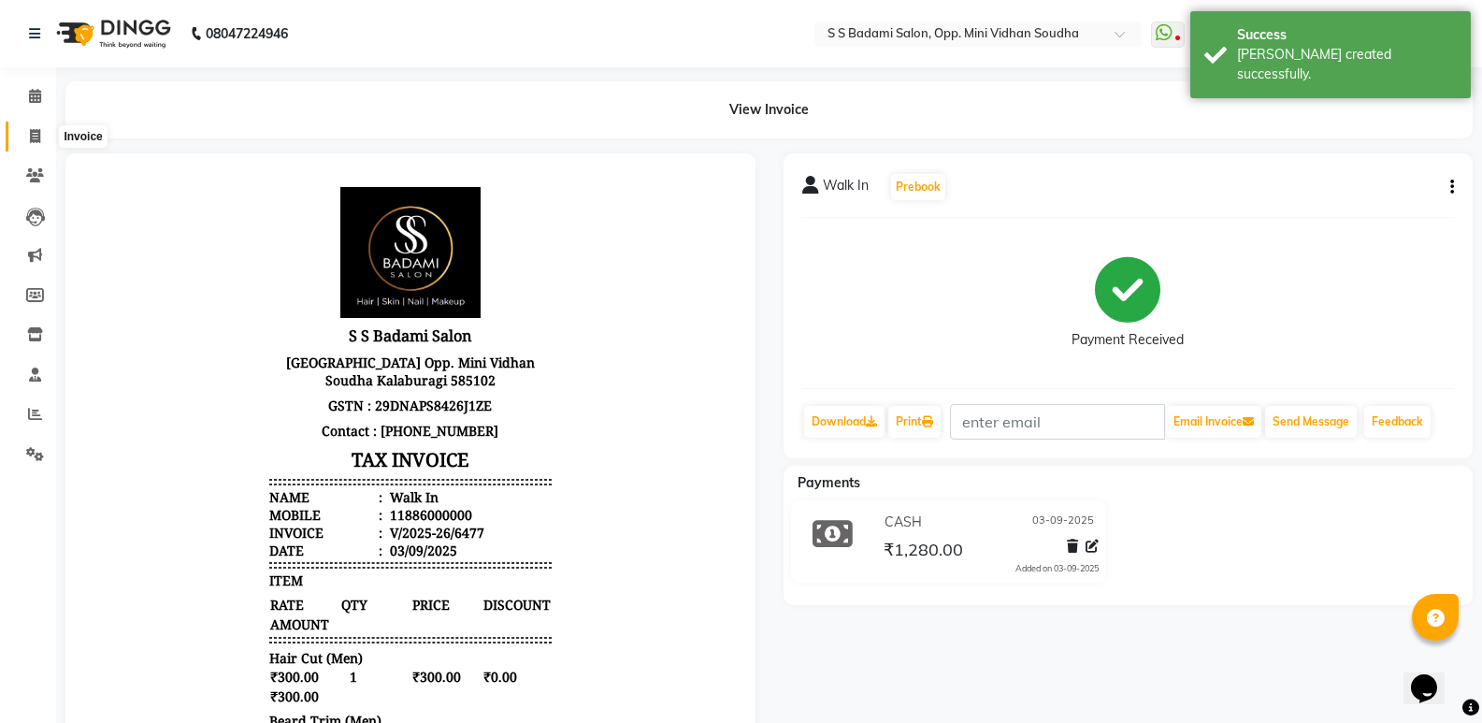
click at [26, 140] on span at bounding box center [35, 136] width 33 height 21
select select "4533"
select select "service"
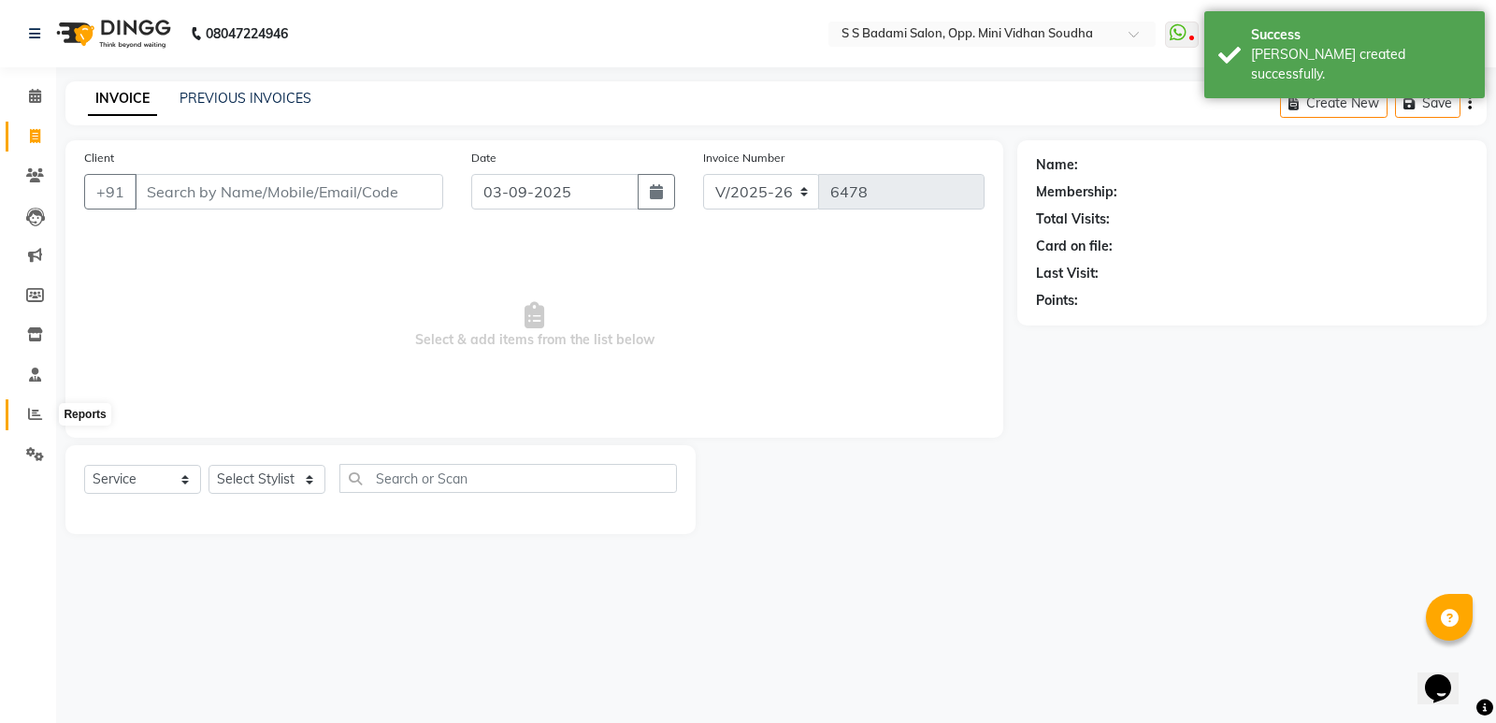
click at [39, 418] on icon at bounding box center [35, 414] width 14 height 14
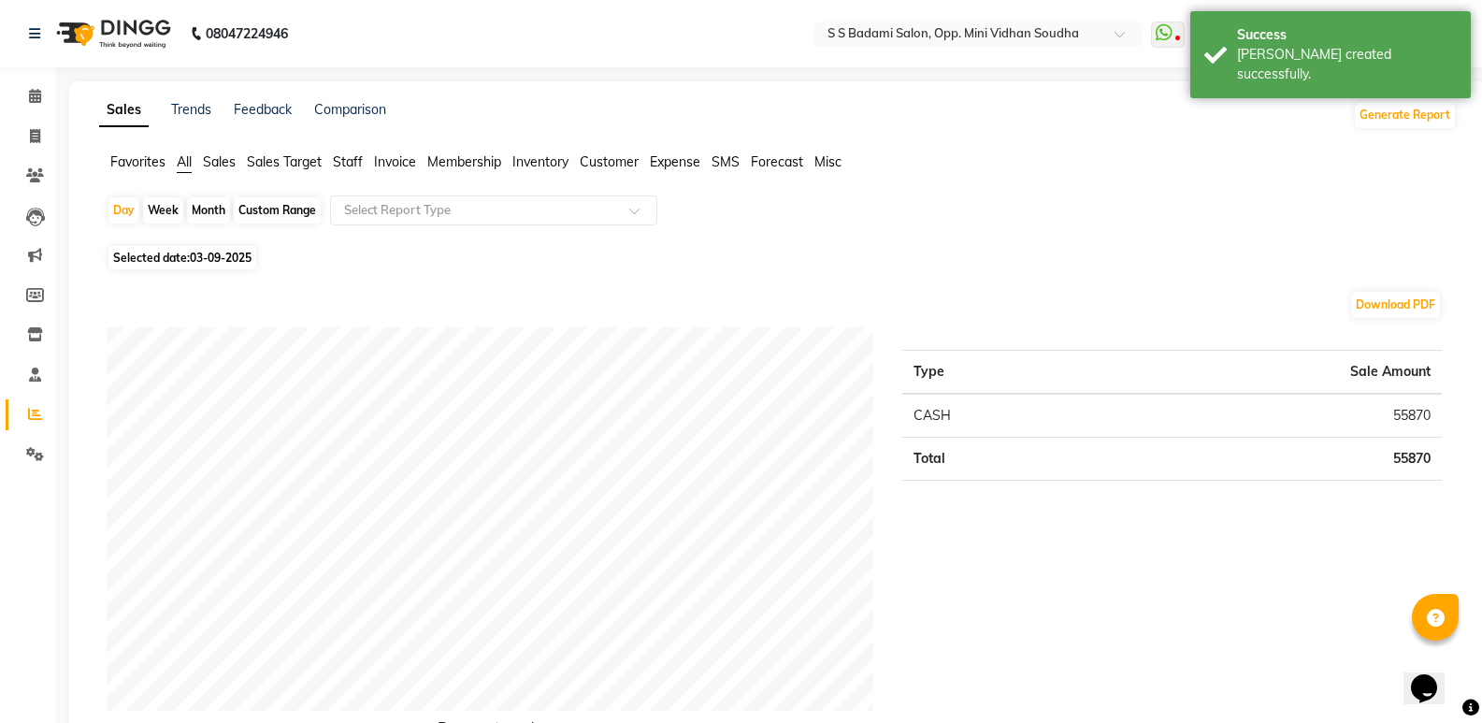
click at [358, 169] on span "Staff" at bounding box center [348, 161] width 30 height 17
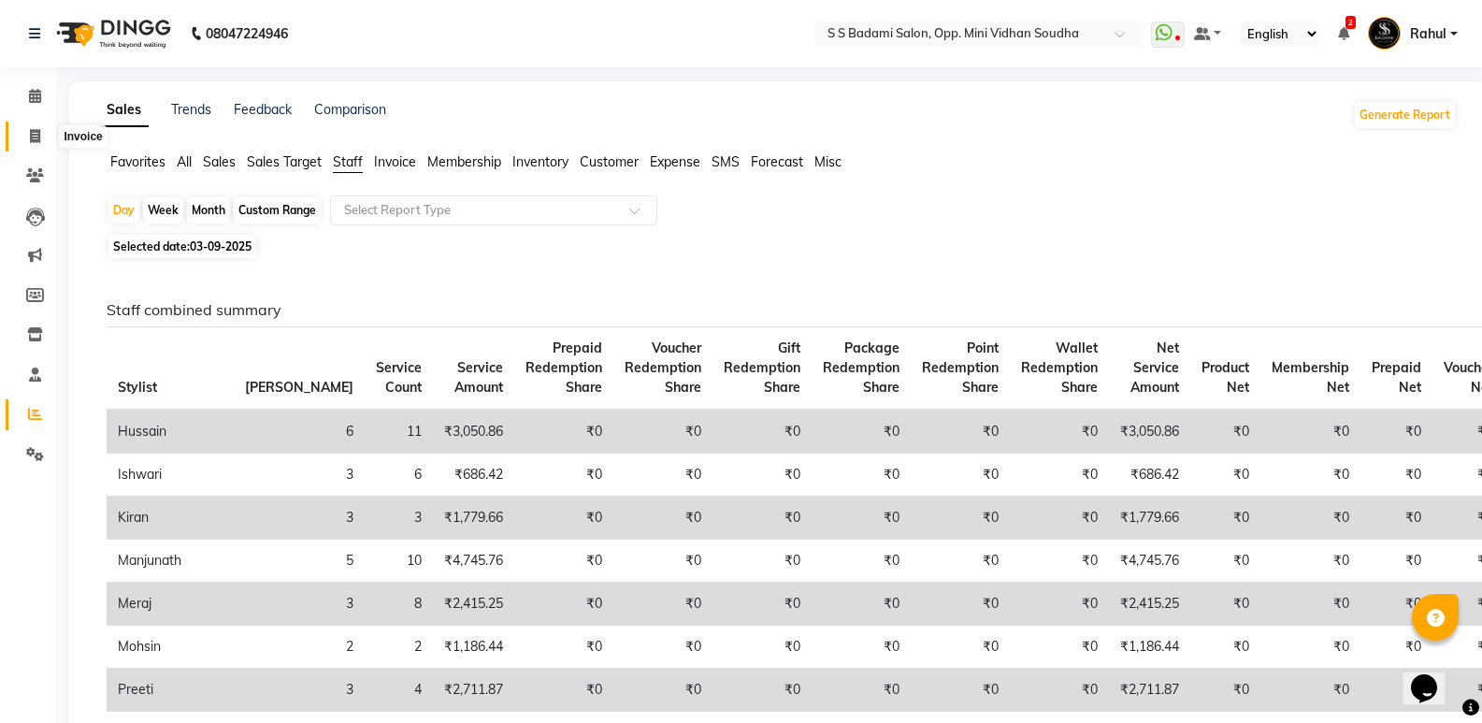
click at [38, 139] on icon at bounding box center [35, 136] width 10 height 14
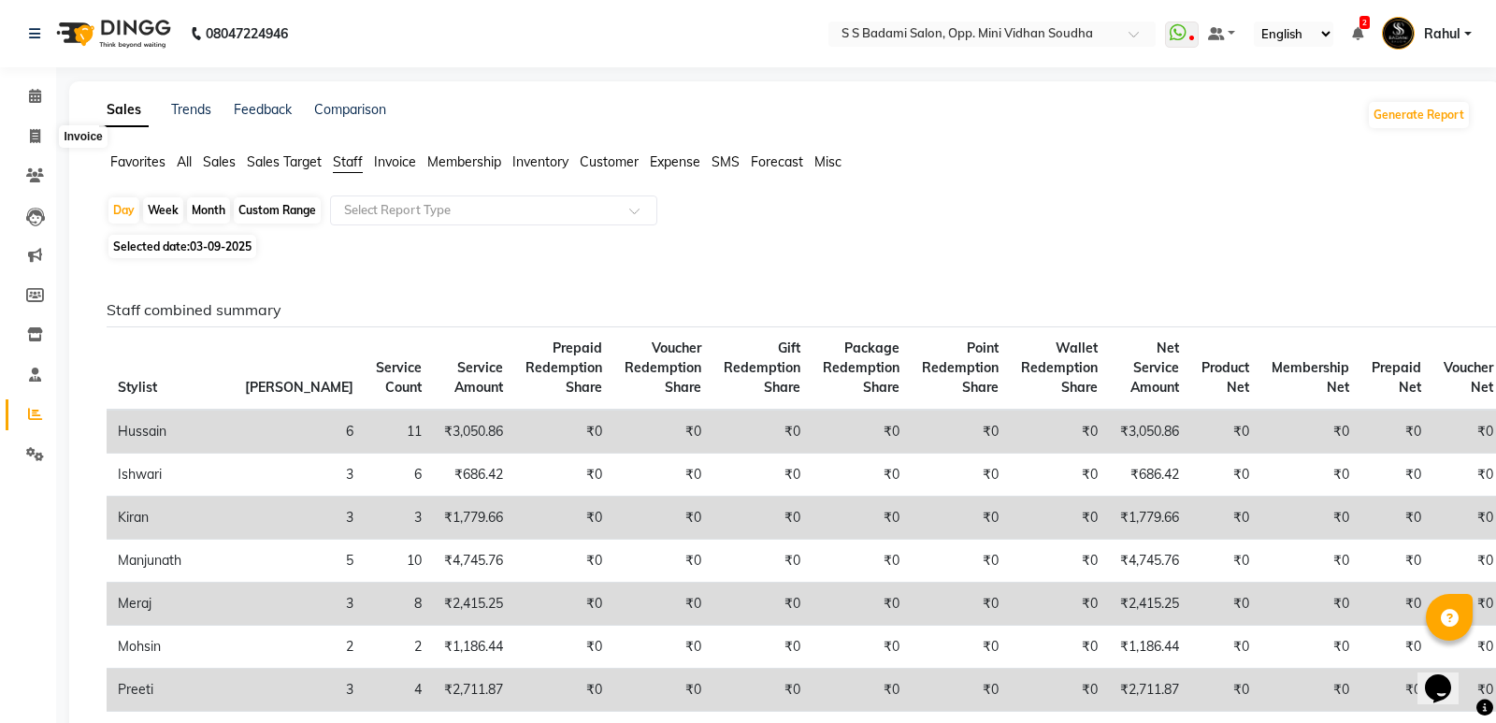
select select "4533"
select select "service"
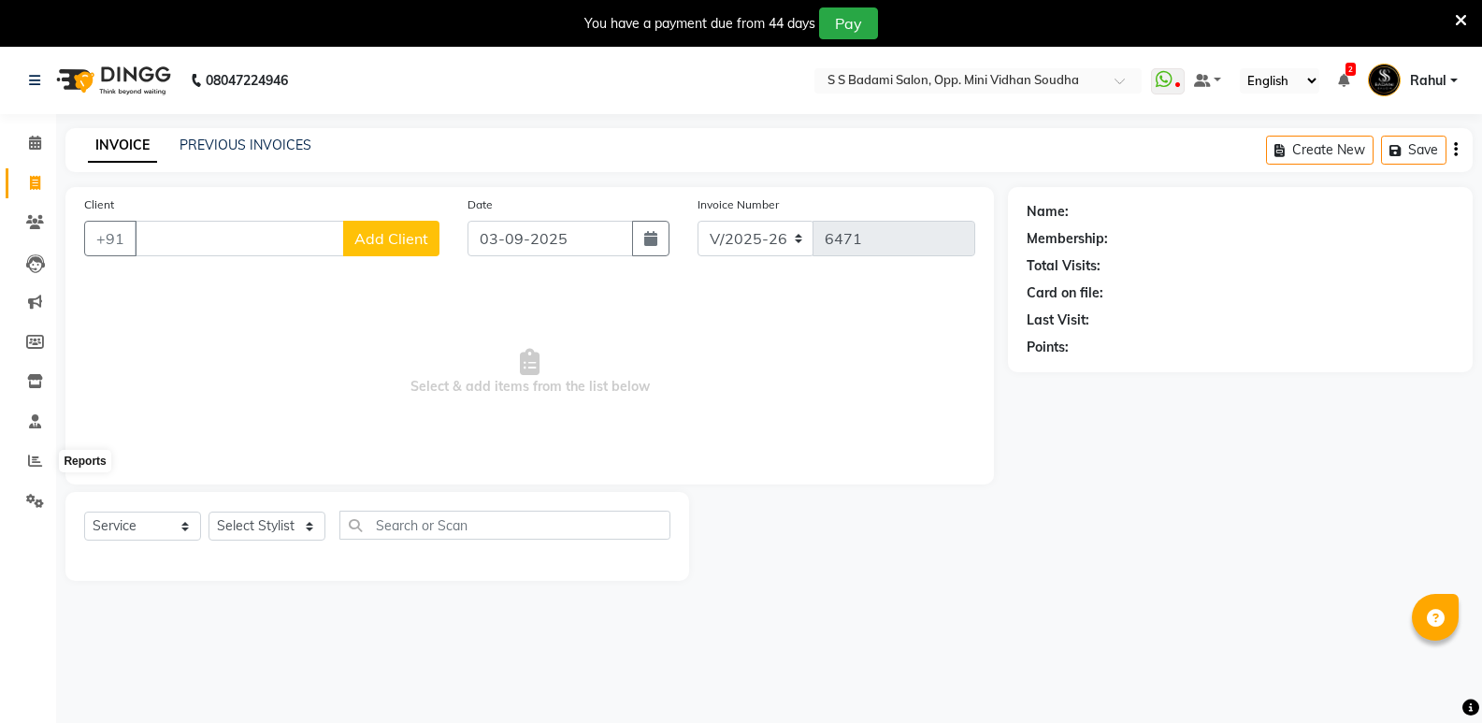
select select "4533"
select select "service"
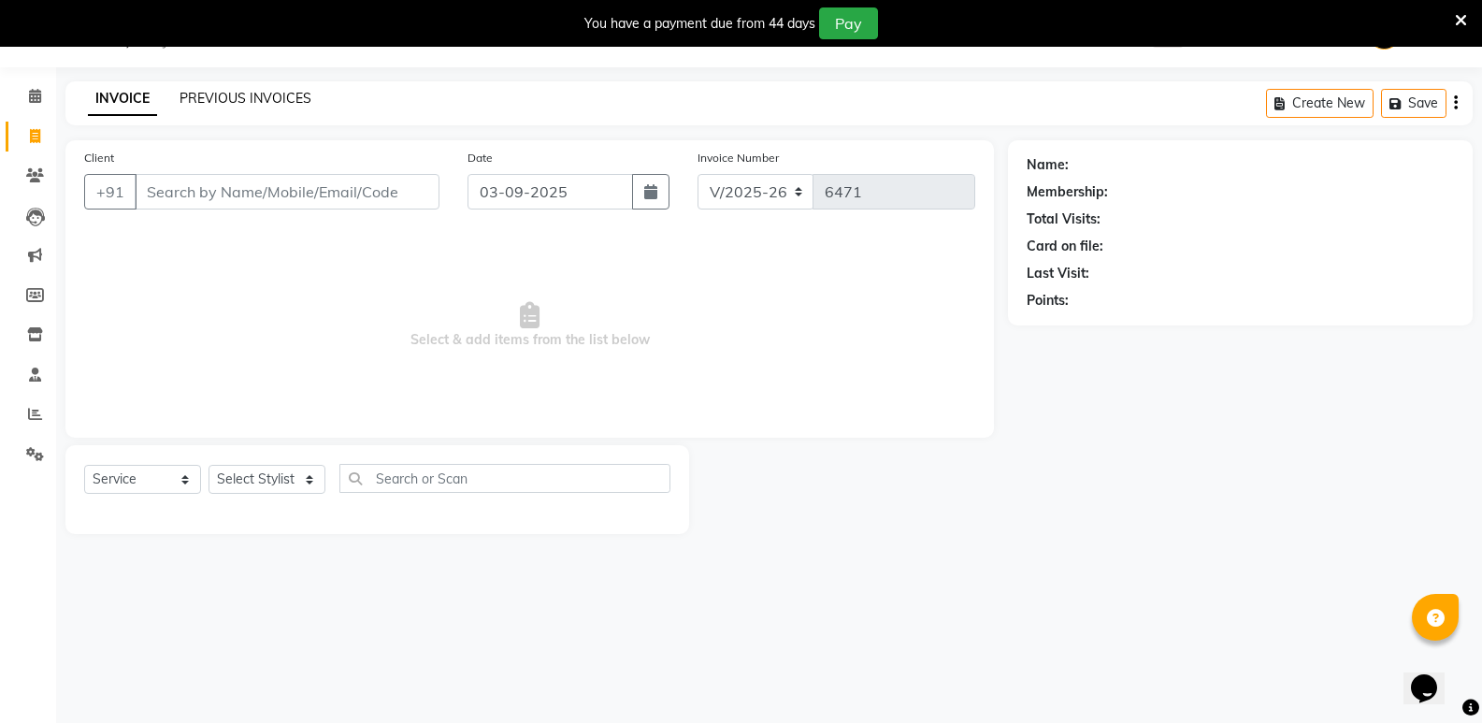
click at [232, 96] on link "PREVIOUS INVOICES" at bounding box center [245, 98] width 132 height 17
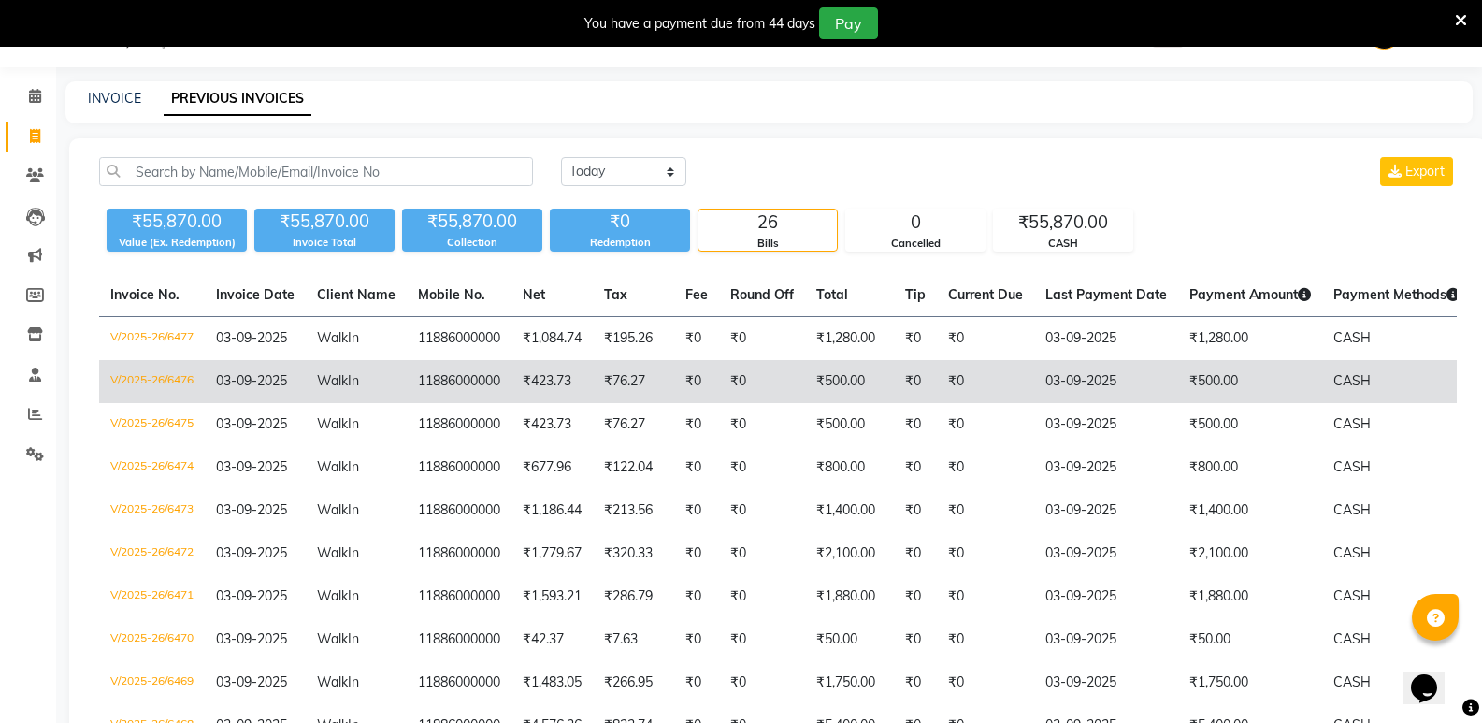
click at [1200, 363] on td "₹500.00" at bounding box center [1250, 381] width 144 height 43
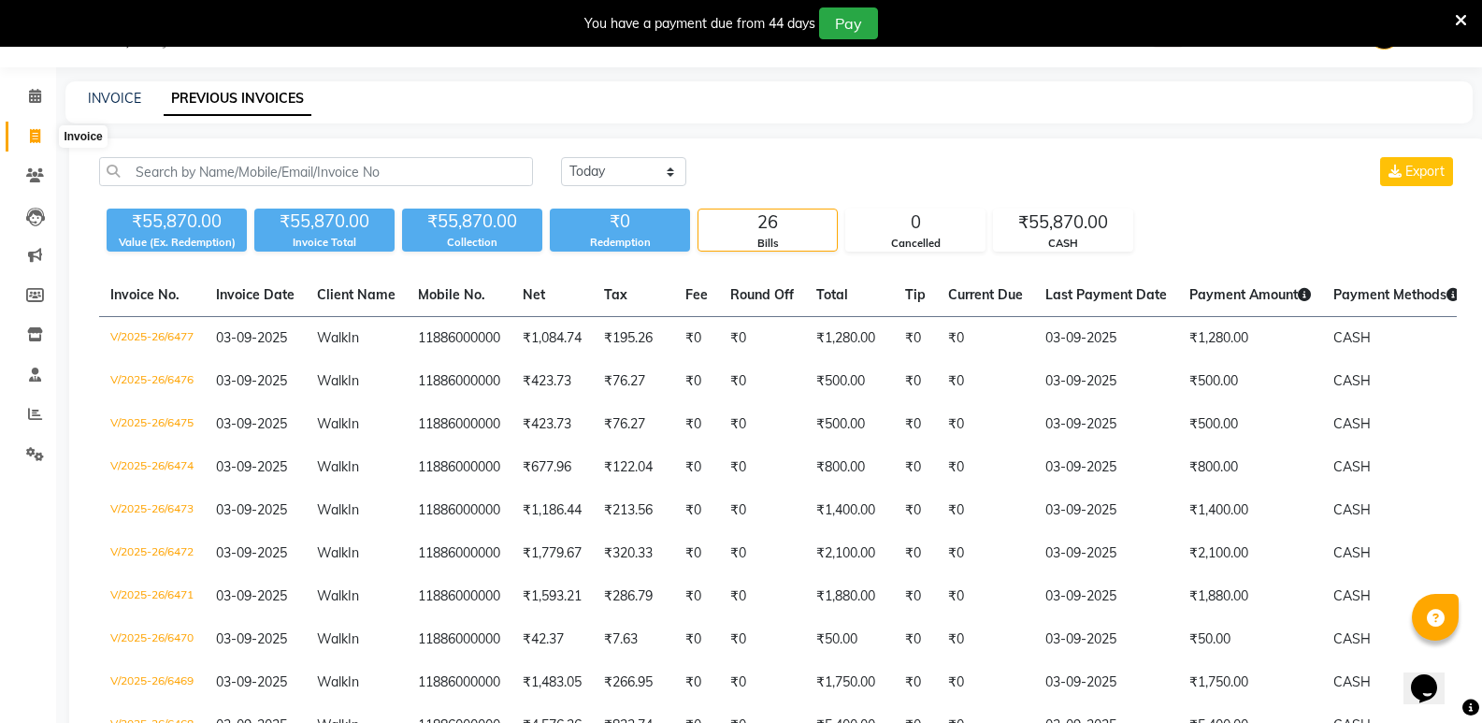
click at [34, 133] on icon at bounding box center [35, 136] width 10 height 14
select select "4533"
select select "service"
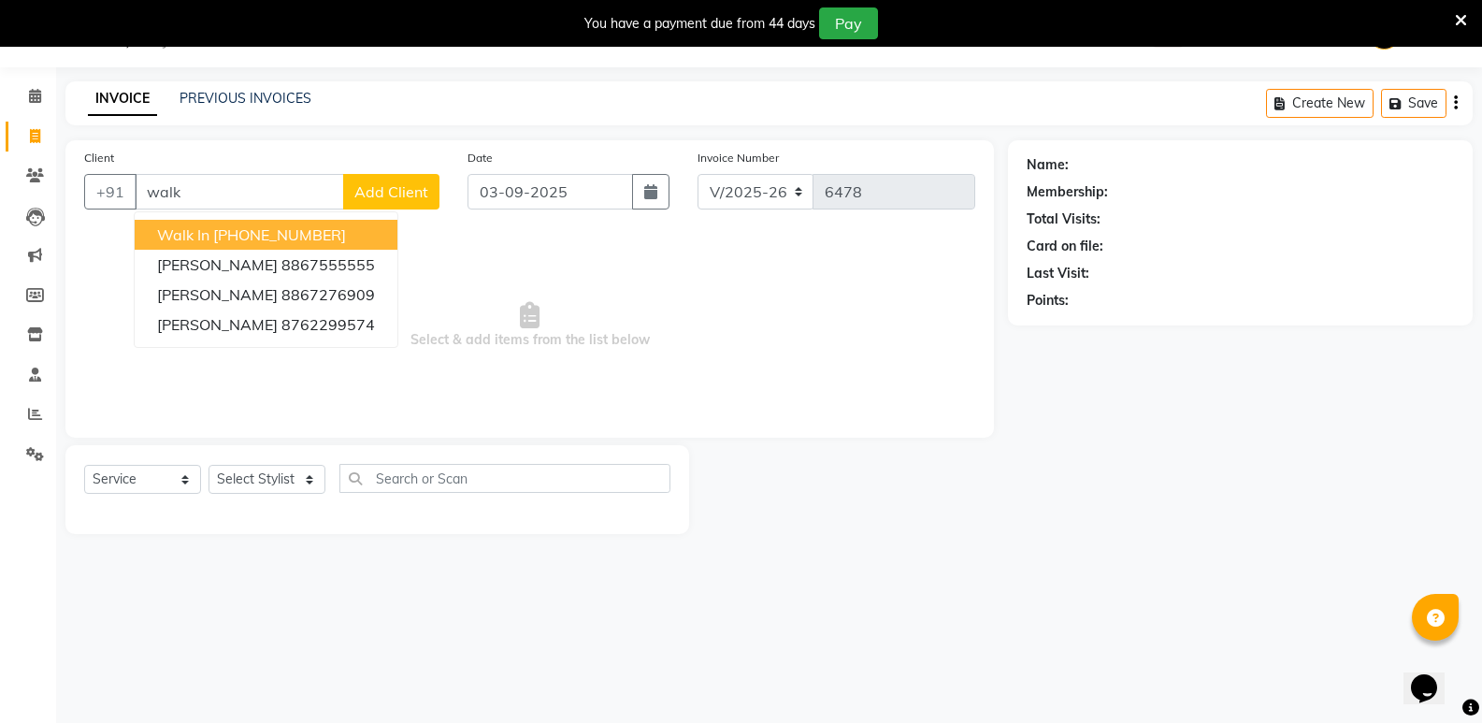
click at [360, 235] on button "Walk In [PHONE_NUMBER]" at bounding box center [266, 235] width 263 height 30
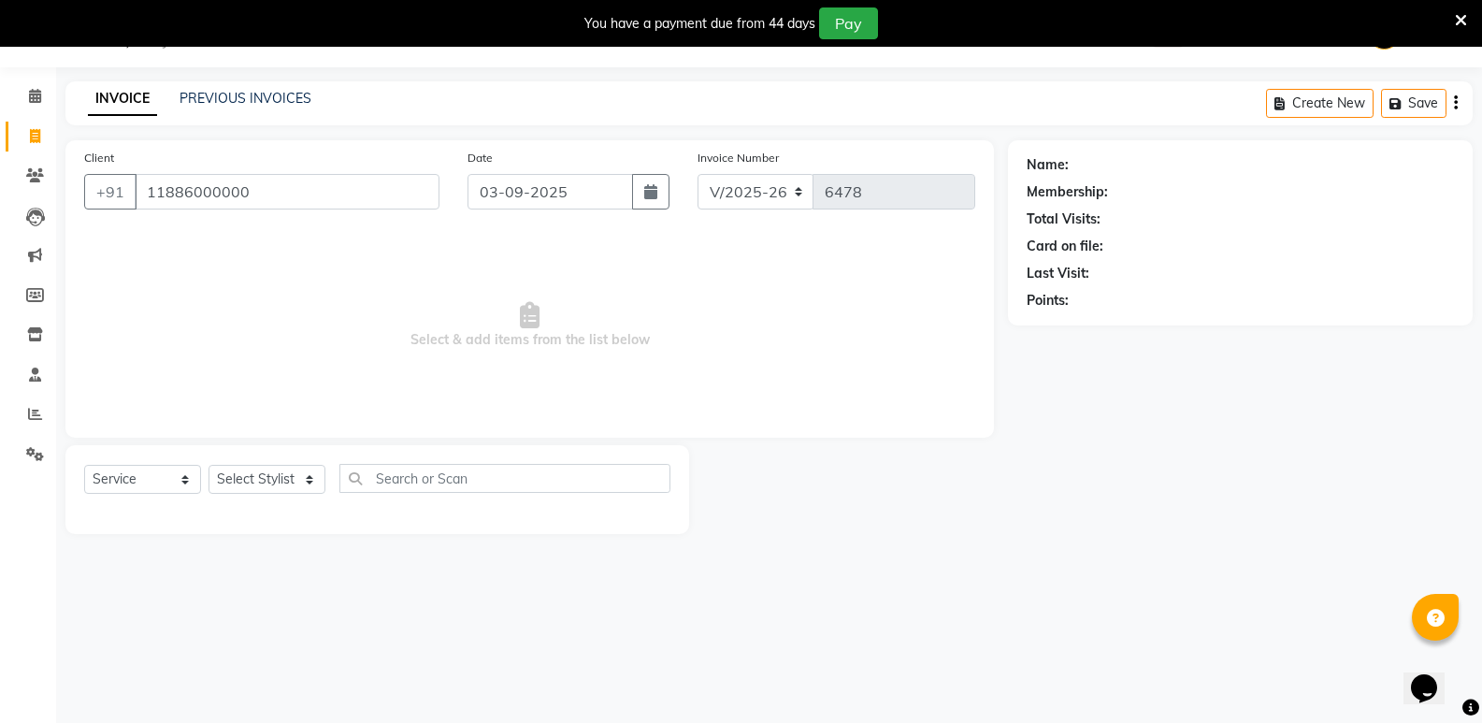
type input "11886000000"
select select "1: Object"
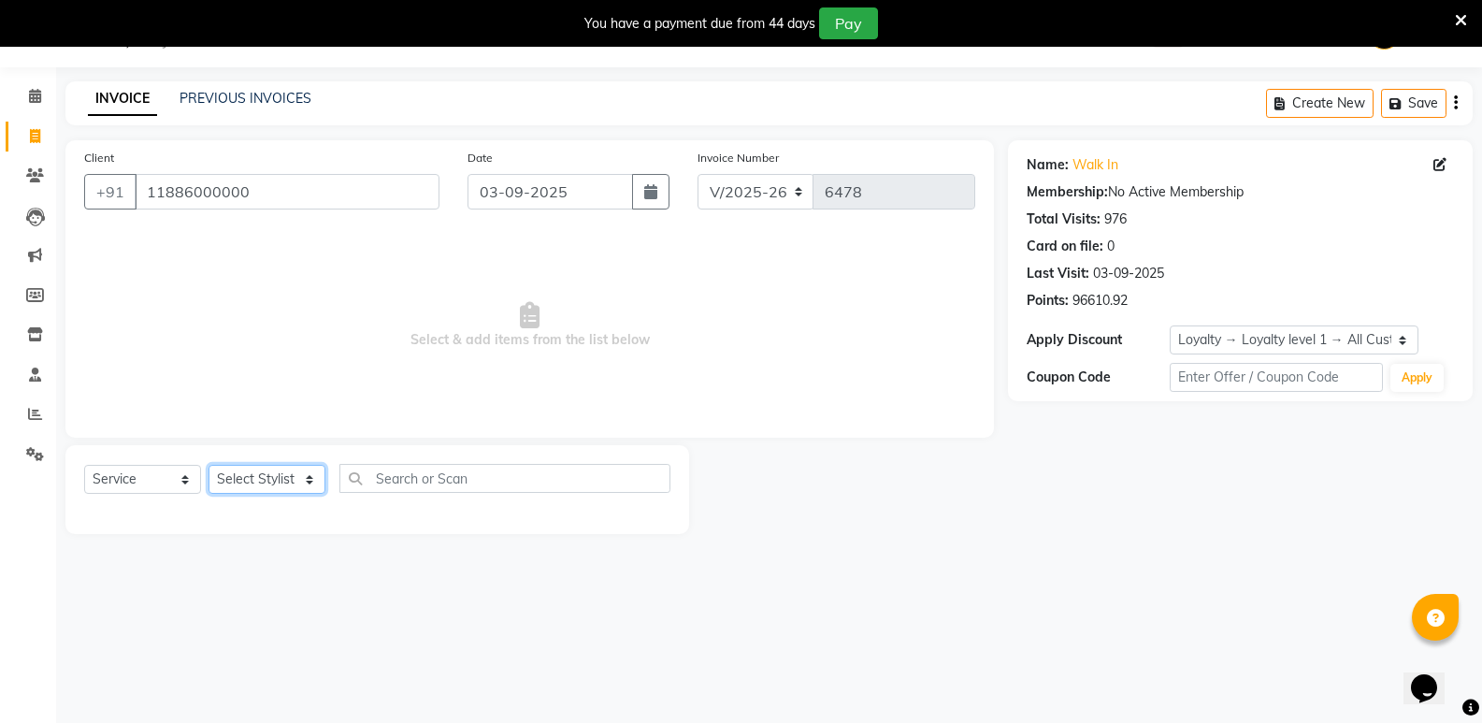
click at [265, 478] on select "Select Stylist [PERSON_NAME] [PERSON_NAME] Mallu Manjunath Marmma [PERSON_NAME]…" at bounding box center [266, 479] width 117 height 29
select select "88232"
click at [208, 465] on select "Select Stylist [PERSON_NAME] [PERSON_NAME] Mallu Manjunath Marmma [PERSON_NAME]…" at bounding box center [266, 479] width 117 height 29
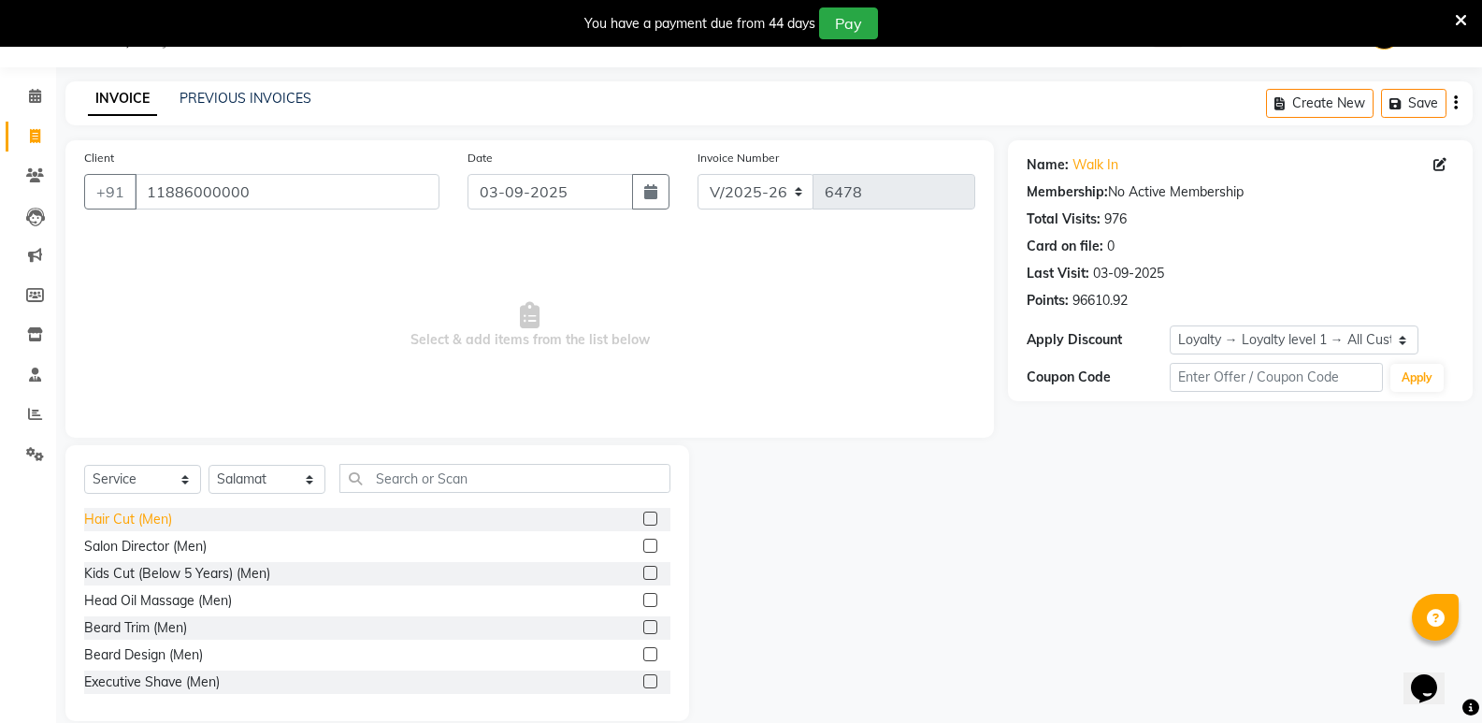
click at [146, 511] on div "Hair Cut (Men)" at bounding box center [128, 519] width 88 height 20
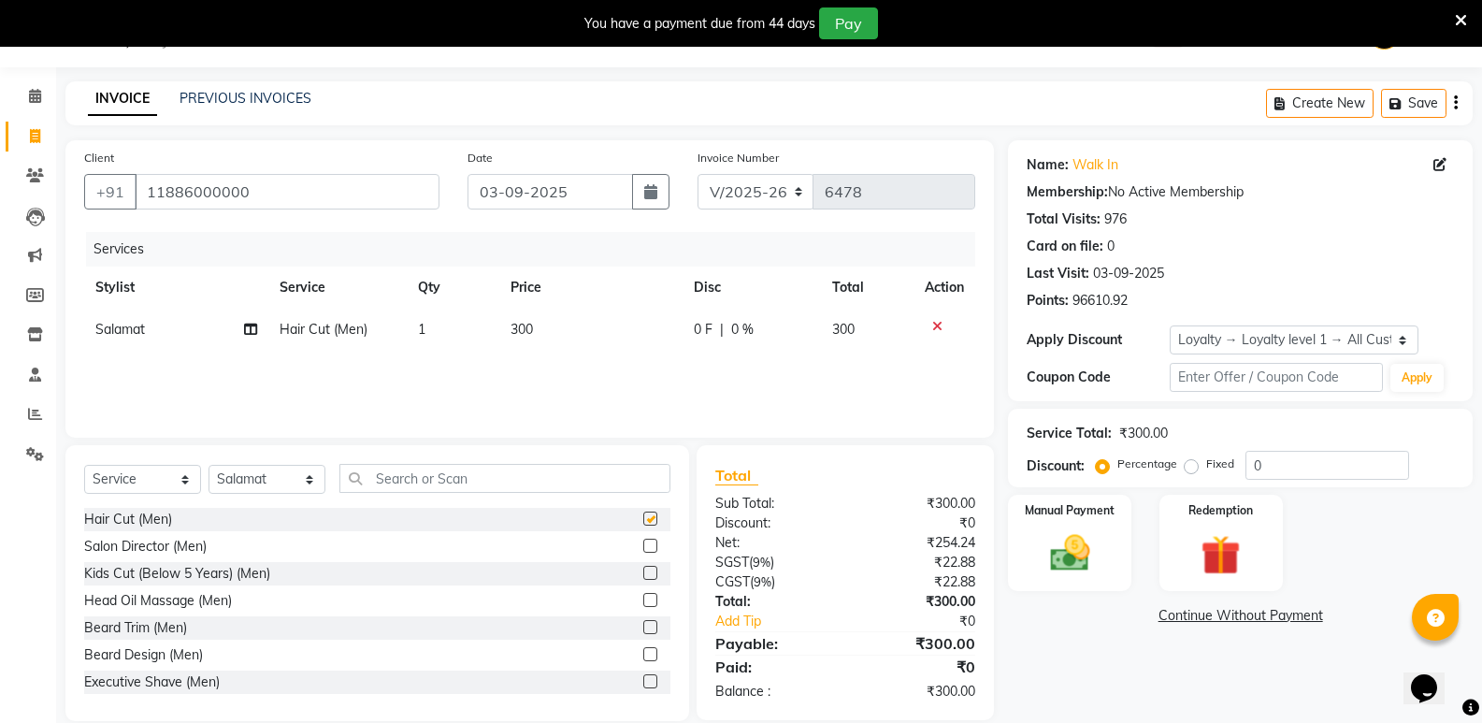
checkbox input "false"
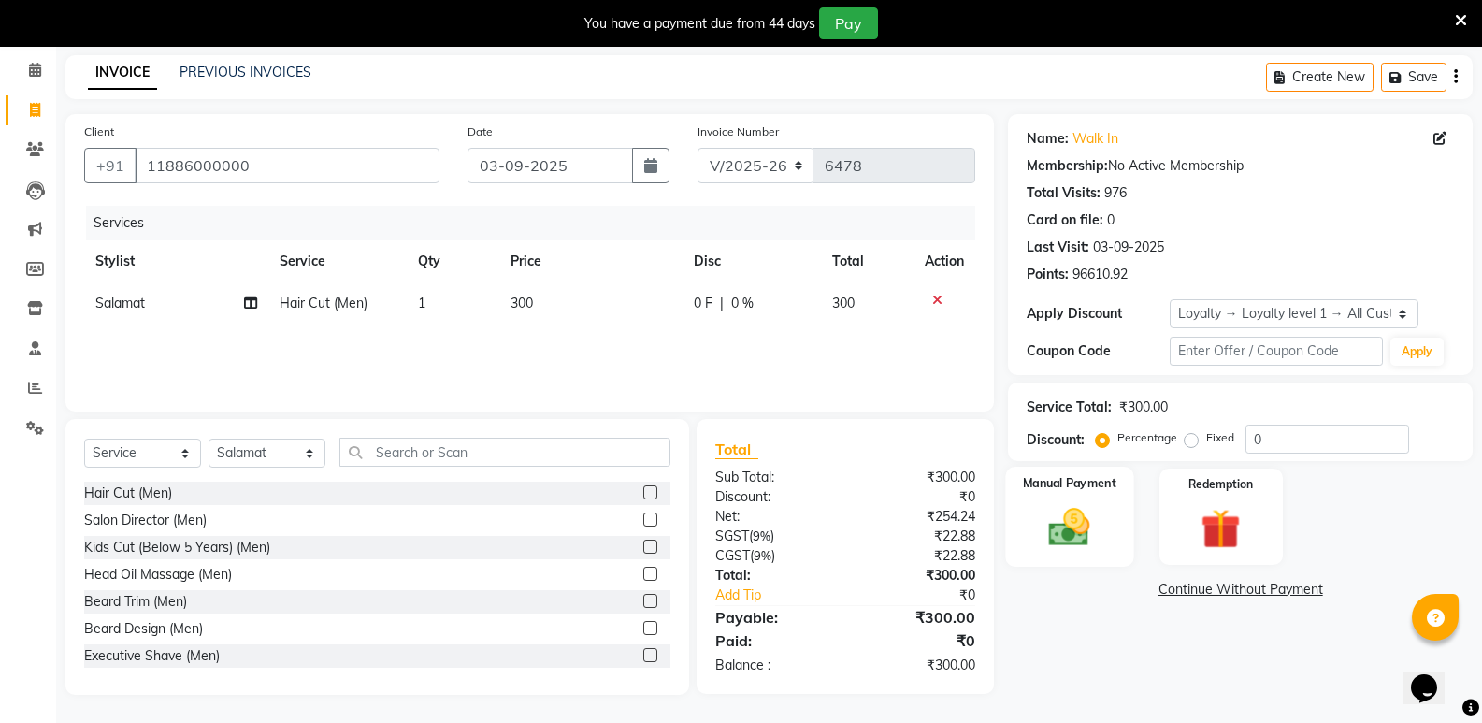
click at [1072, 522] on img at bounding box center [1069, 527] width 66 height 48
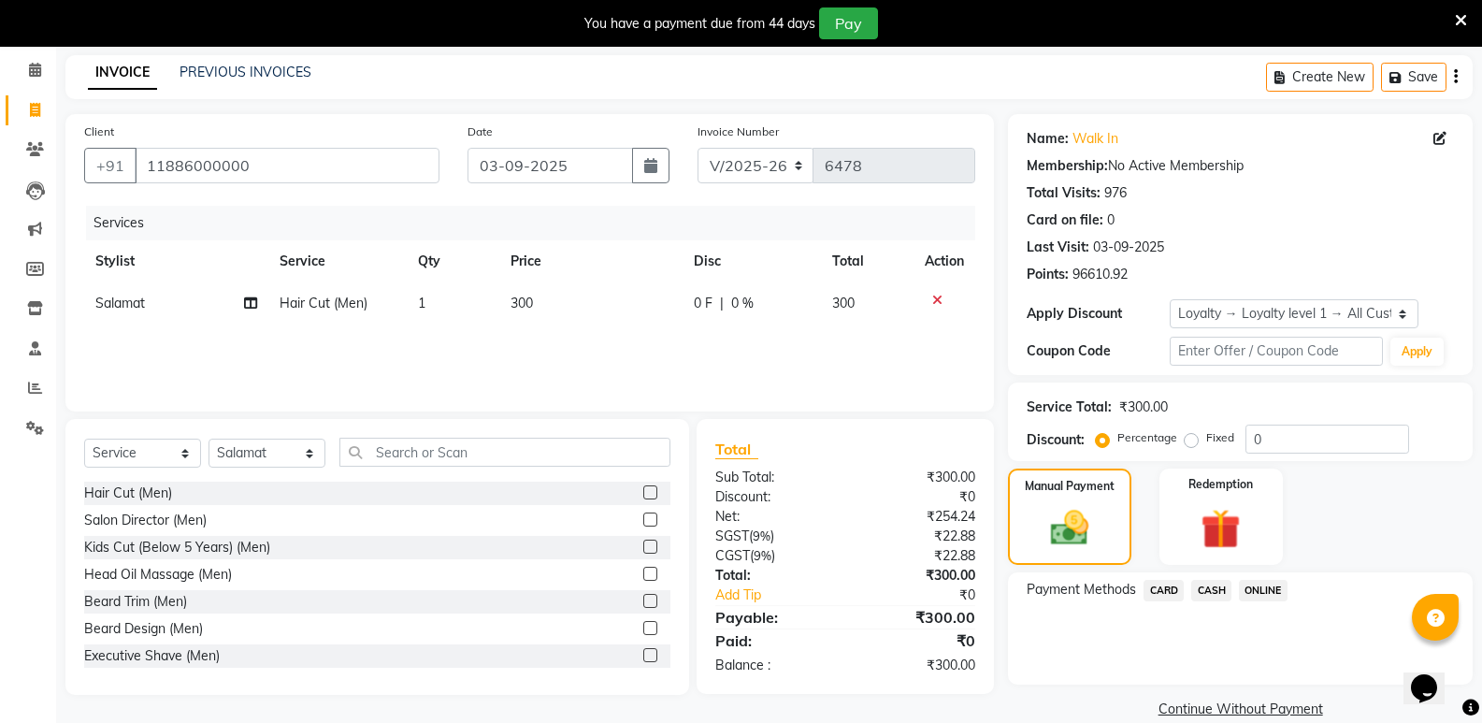
click at [1202, 587] on span "CASH" at bounding box center [1211, 590] width 40 height 21
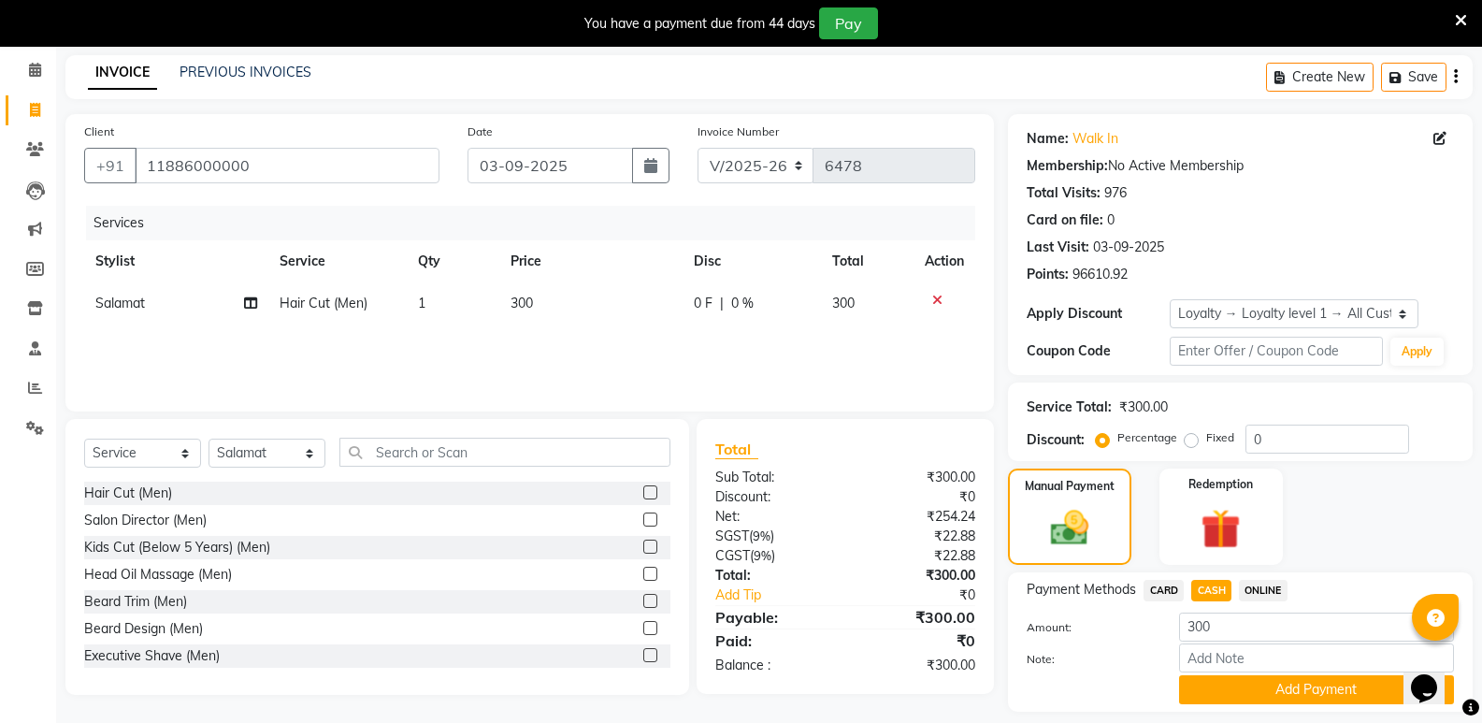
click at [1237, 690] on button "Add Payment" at bounding box center [1316, 689] width 275 height 29
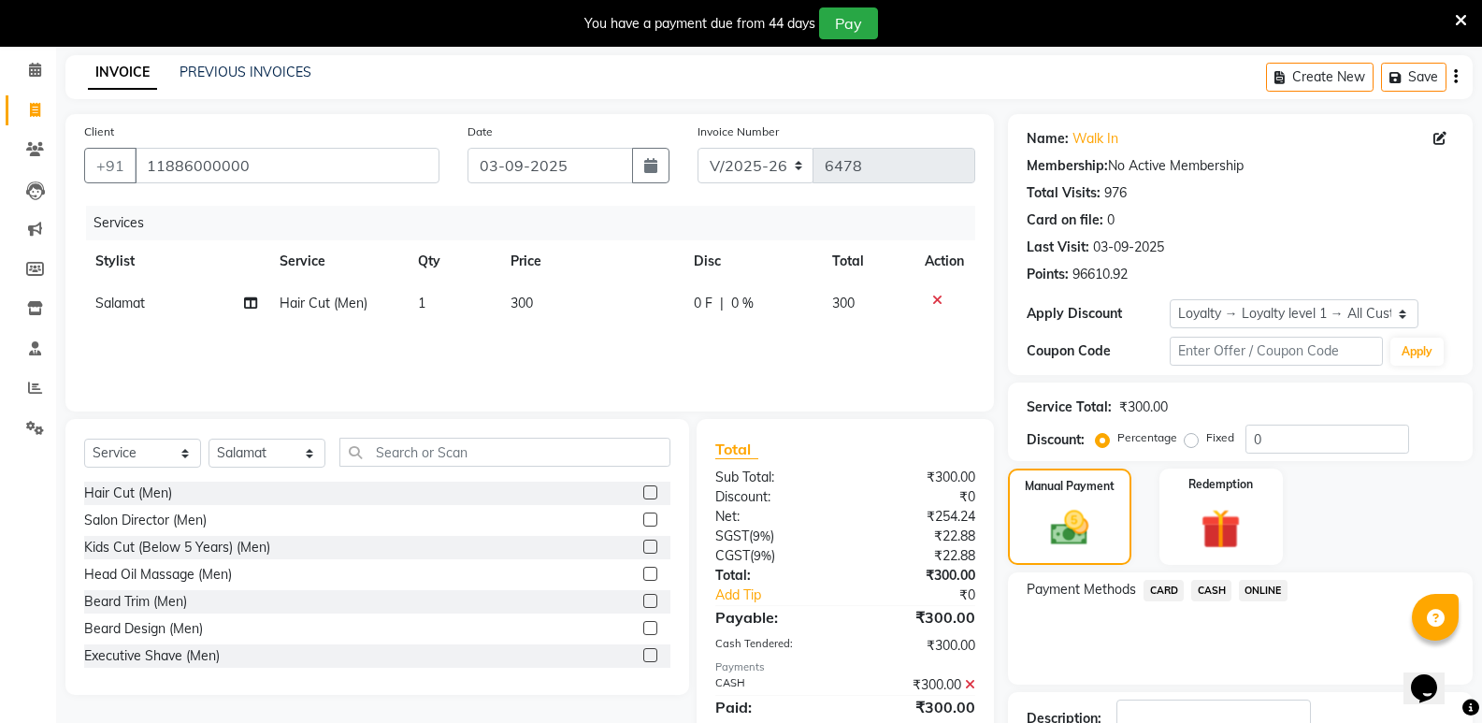
scroll to position [231, 0]
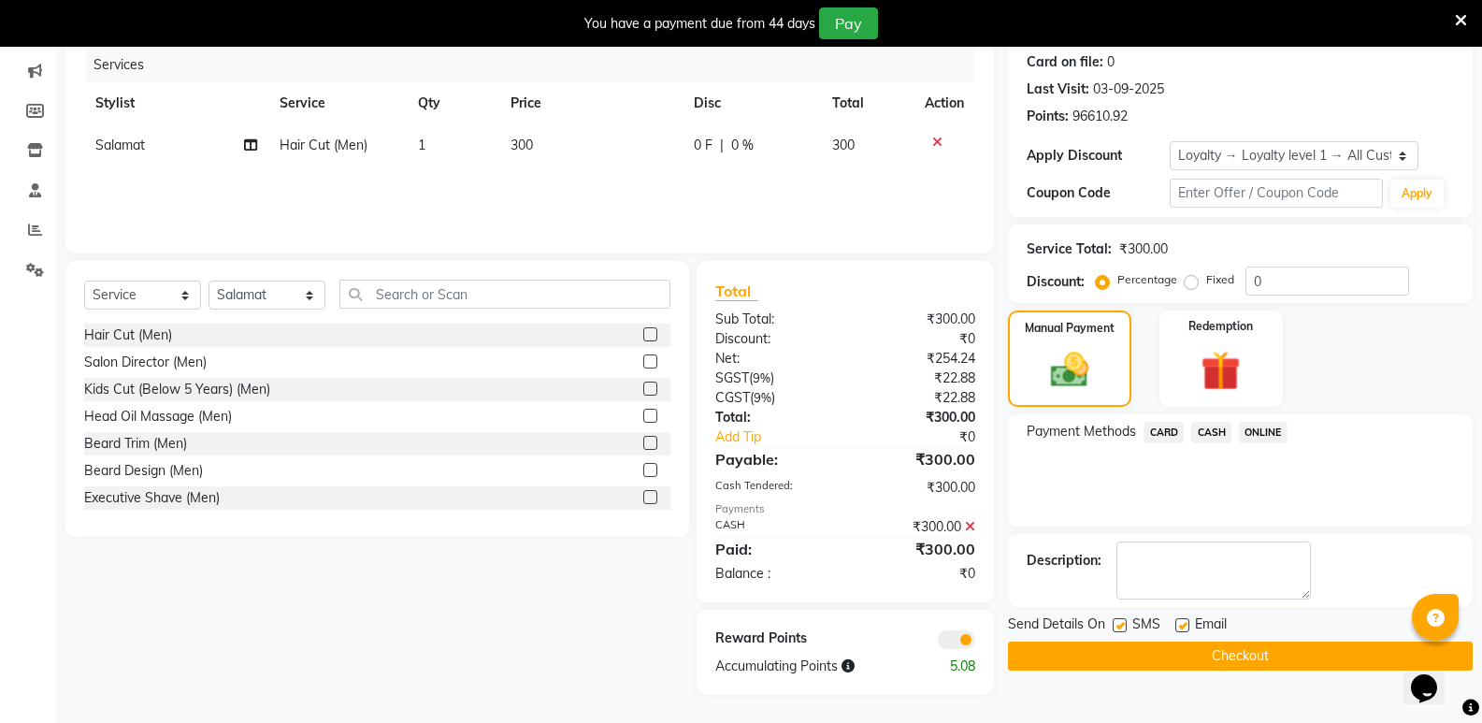
click at [1226, 660] on button "Checkout" at bounding box center [1240, 655] width 465 height 29
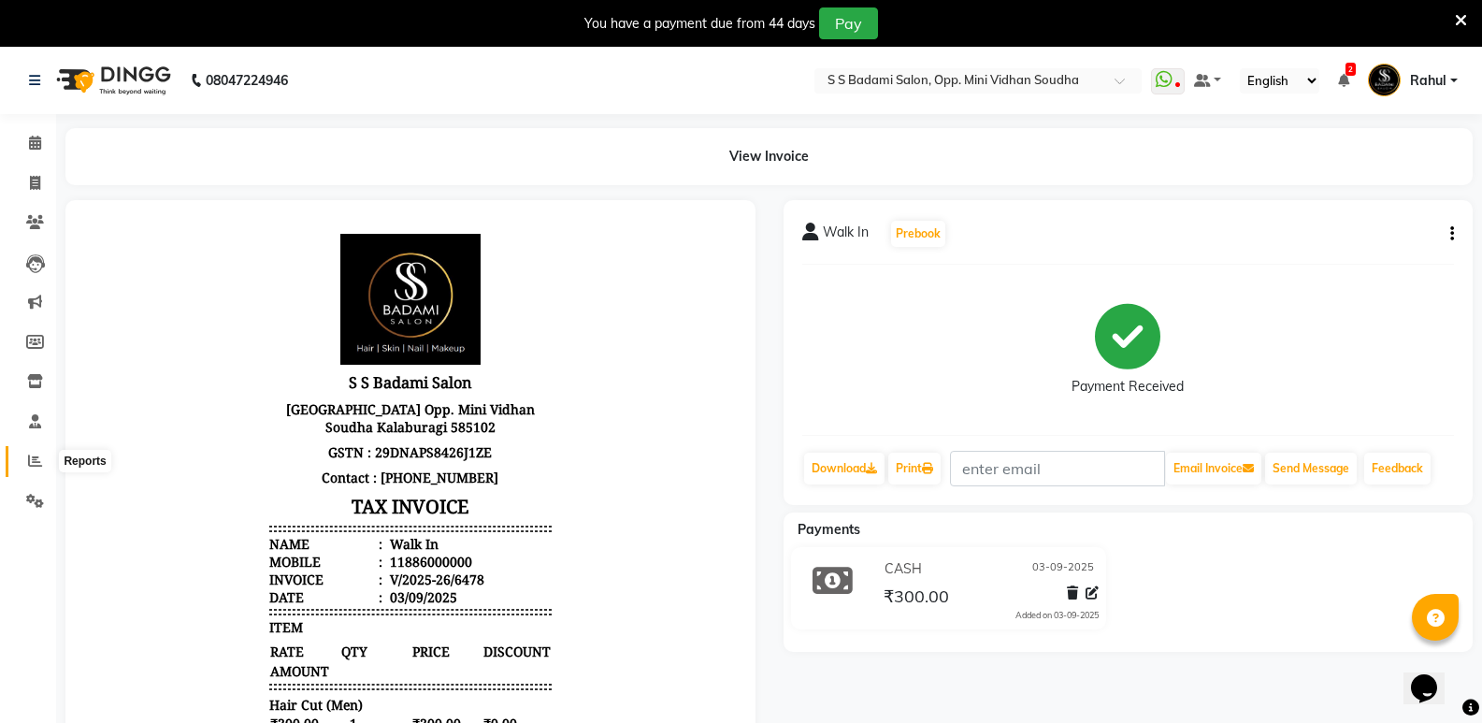
click at [33, 451] on span at bounding box center [35, 461] width 33 height 21
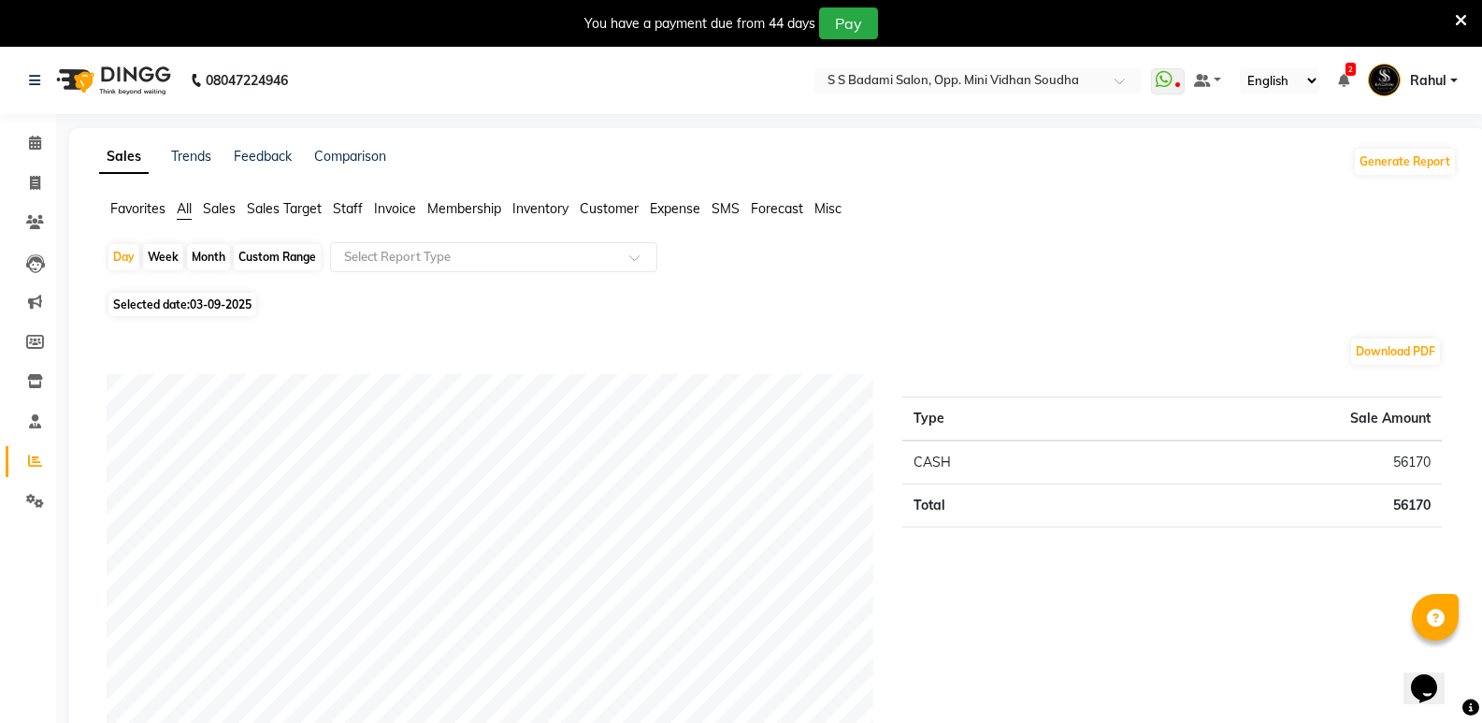
click at [693, 209] on span "Expense" at bounding box center [675, 208] width 50 height 17
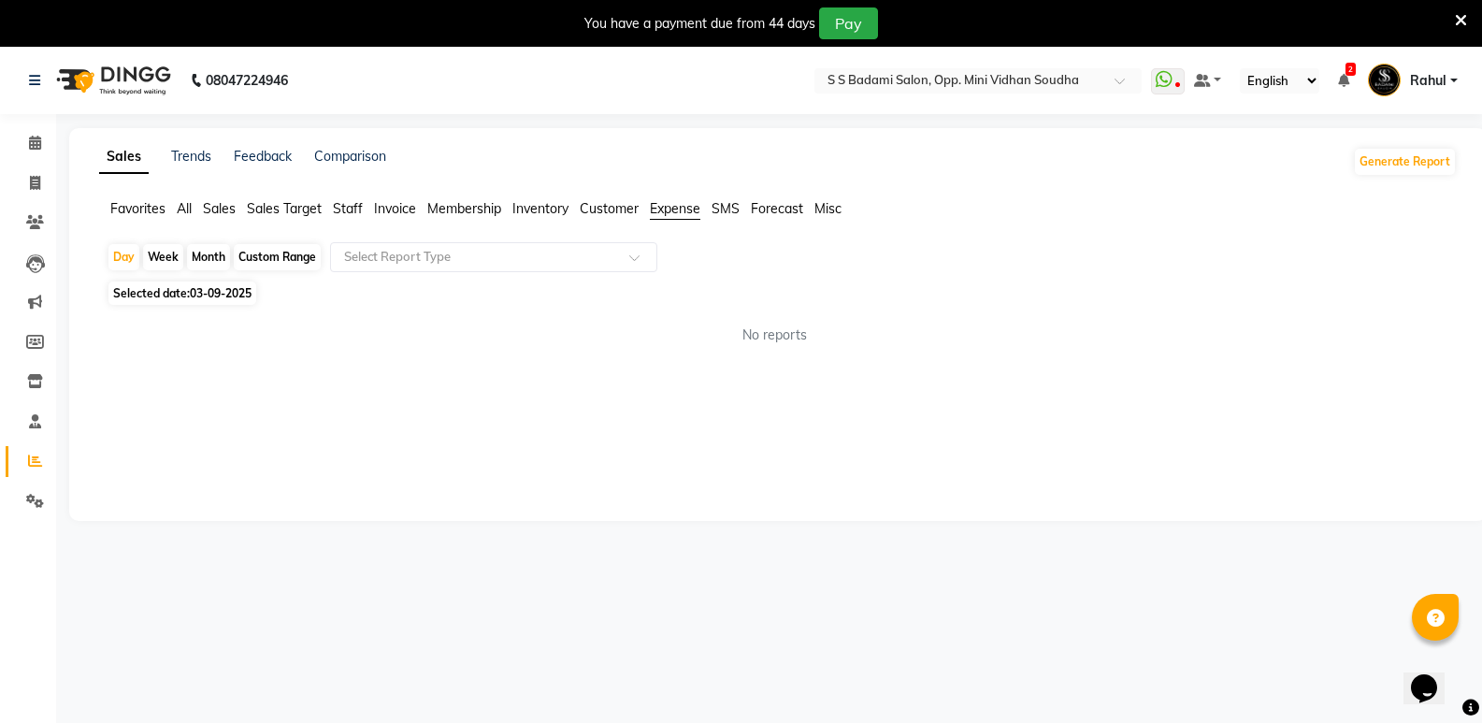
click at [201, 251] on div "Month" at bounding box center [208, 257] width 43 height 26
select select "9"
select select "2025"
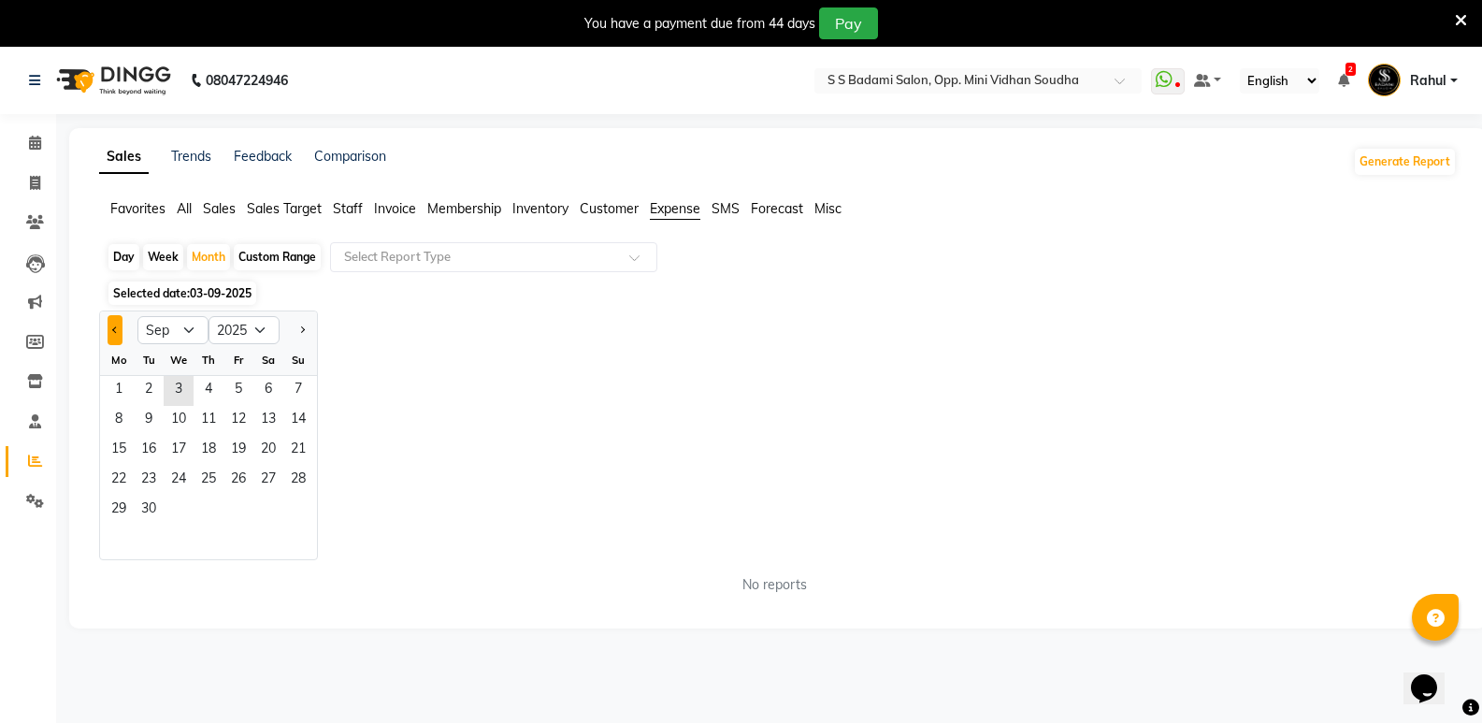
click at [119, 333] on button "Previous month" at bounding box center [114, 330] width 15 height 30
select select "8"
click at [303, 505] on span "31" at bounding box center [298, 510] width 30 height 30
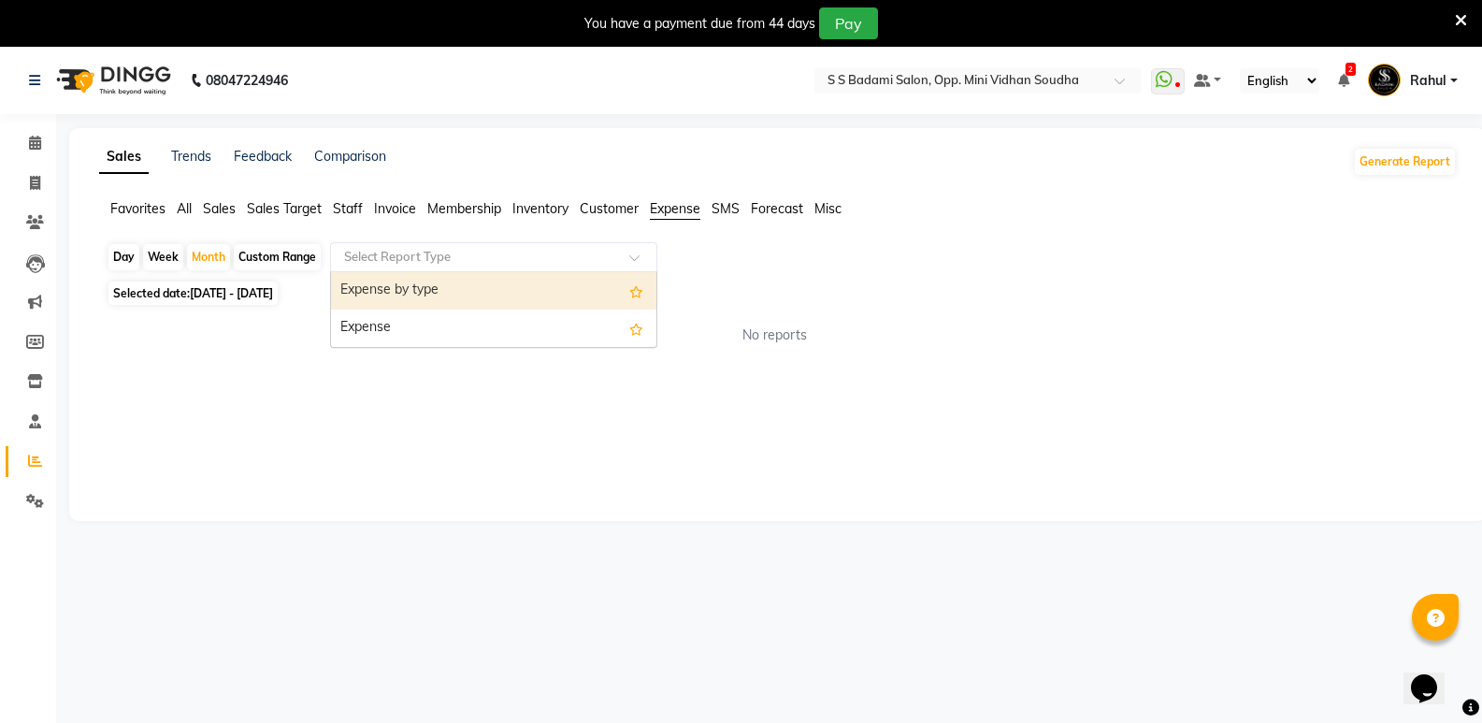
click at [591, 259] on input "text" at bounding box center [474, 257] width 269 height 19
click at [601, 281] on div "Expense by type" at bounding box center [493, 290] width 325 height 37
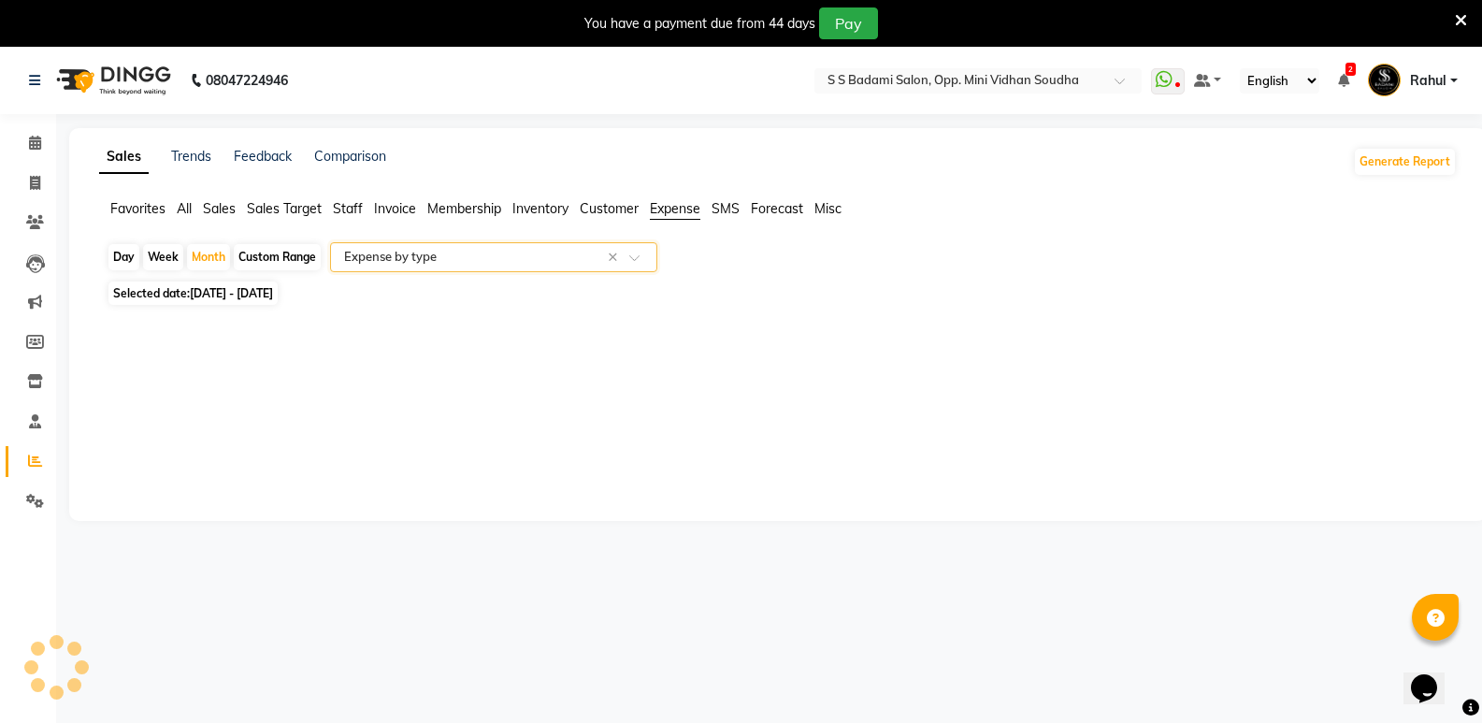
select select "full_report"
select select "csv"
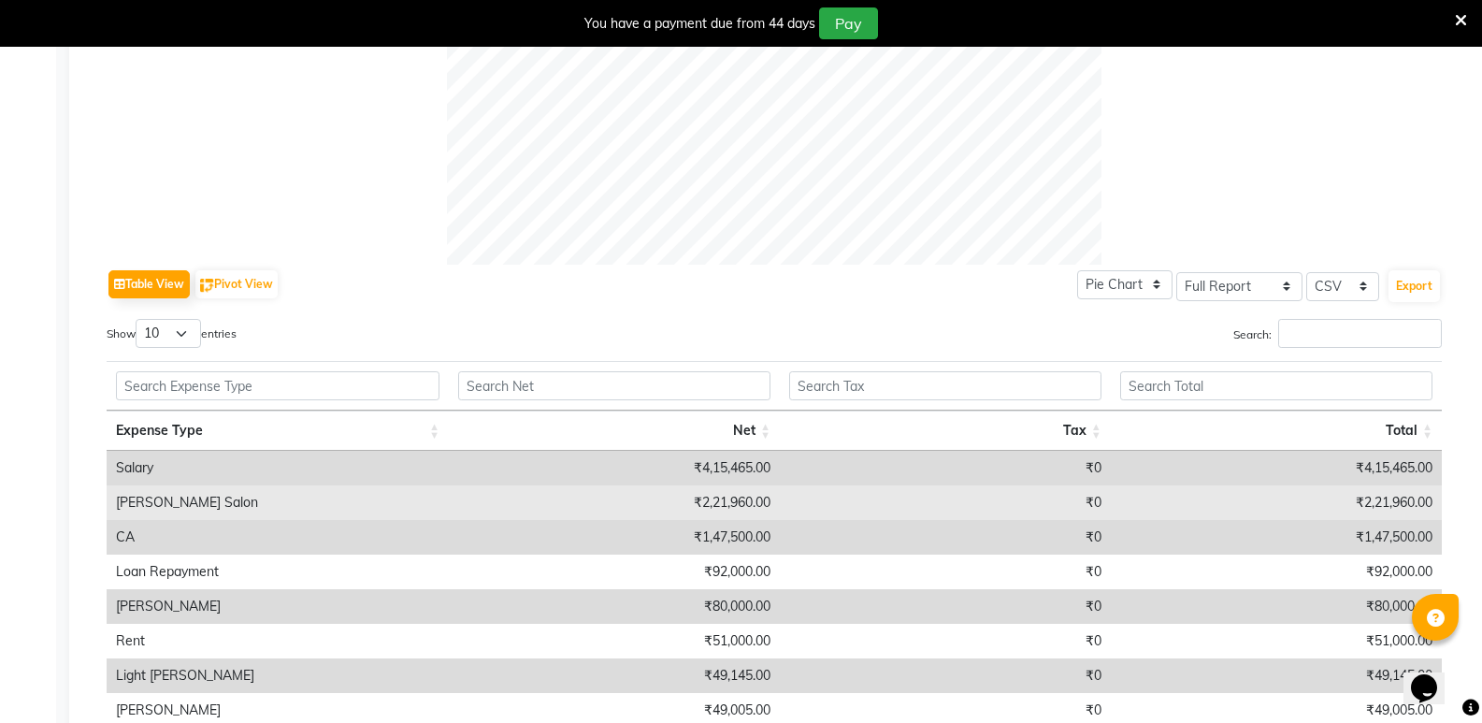
scroll to position [935, 0]
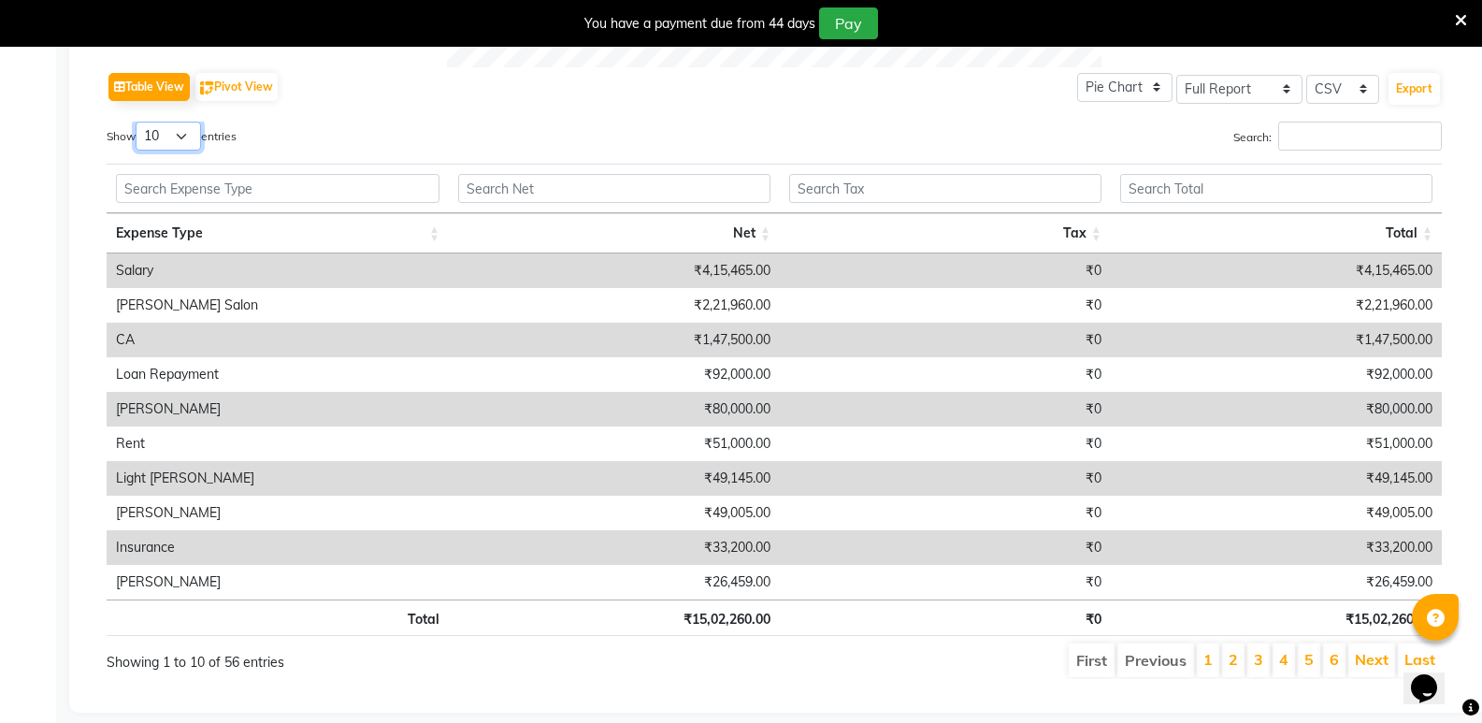
click at [172, 137] on select "10 25 50 100" at bounding box center [168, 136] width 65 height 29
select select "50"
click at [138, 122] on select "10 25 50 100" at bounding box center [168, 136] width 65 height 29
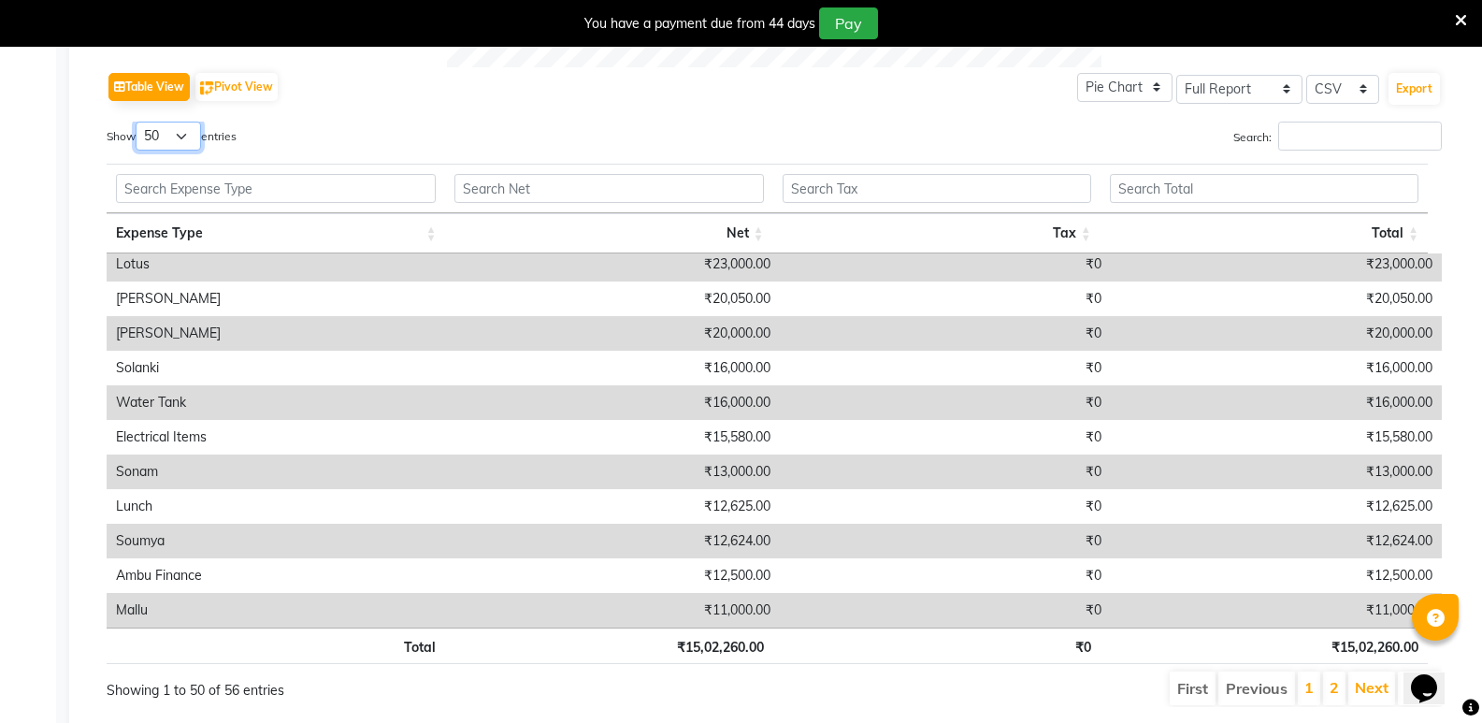
scroll to position [467, 0]
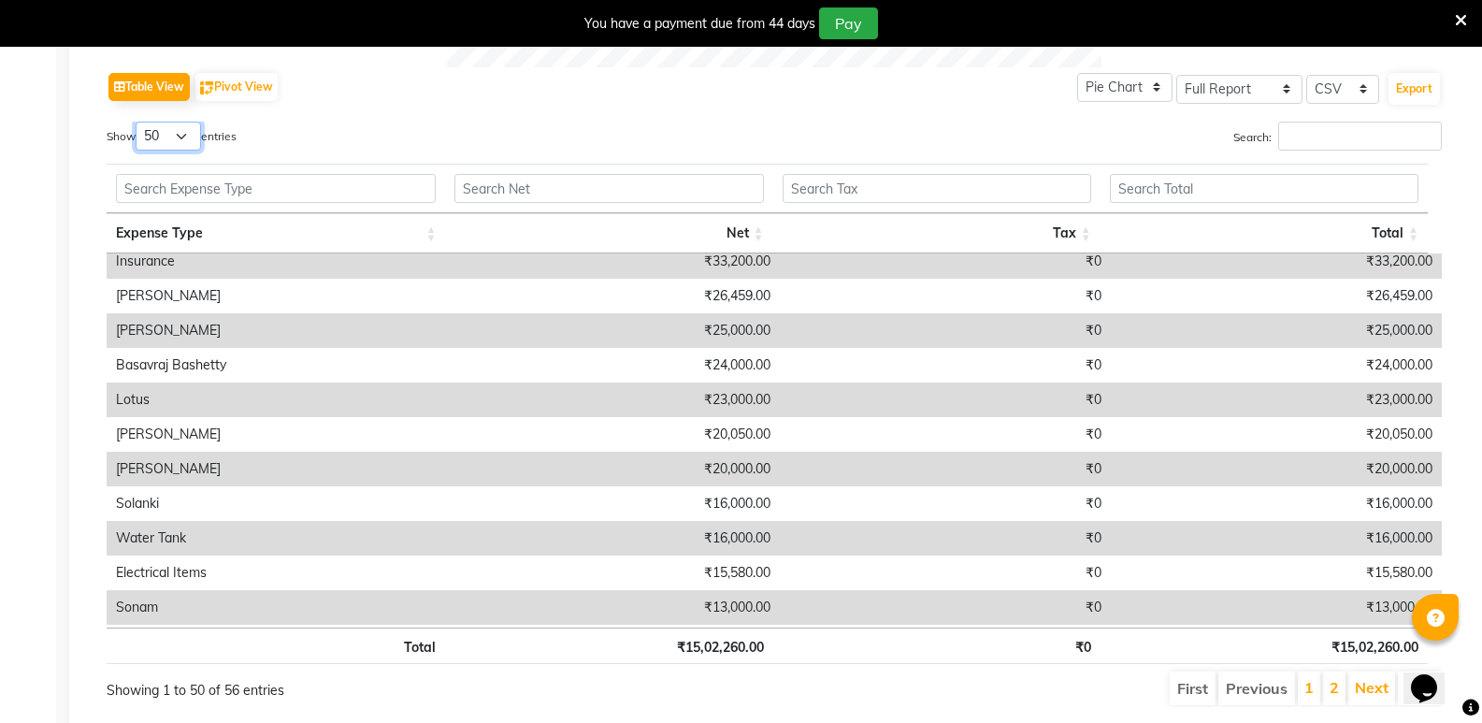
drag, startPoint x: 651, startPoint y: 0, endPoint x: 1432, endPoint y: 289, distance: 833.1
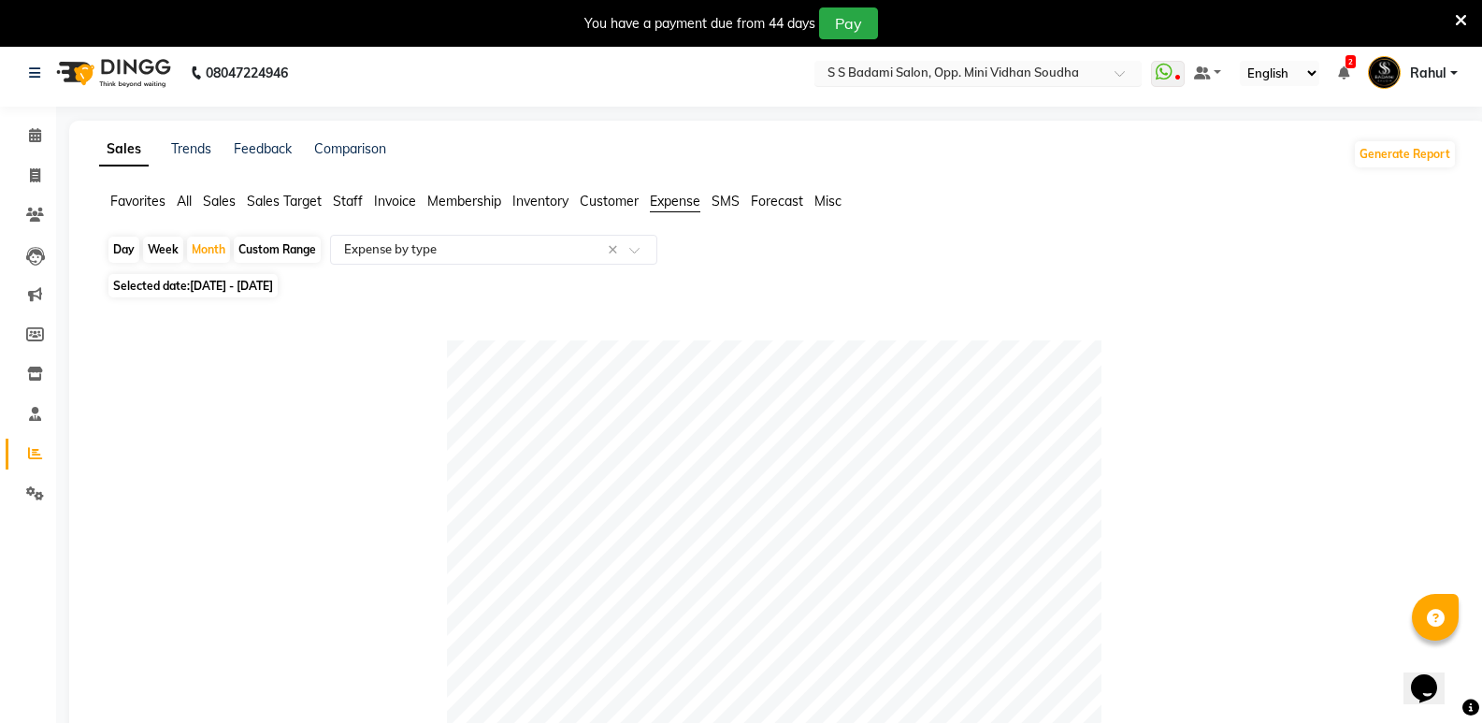
scroll to position [0, 0]
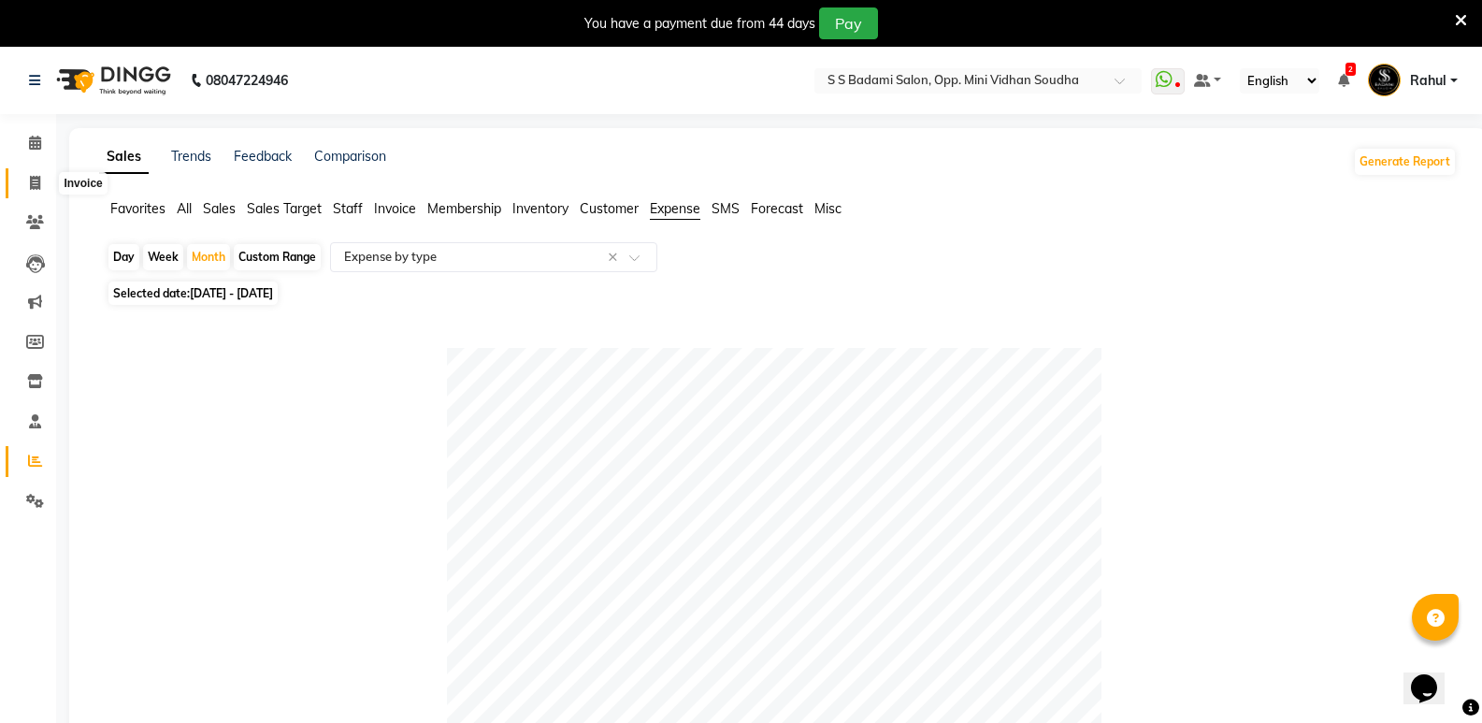
click at [36, 193] on span at bounding box center [35, 183] width 33 height 21
select select "service"
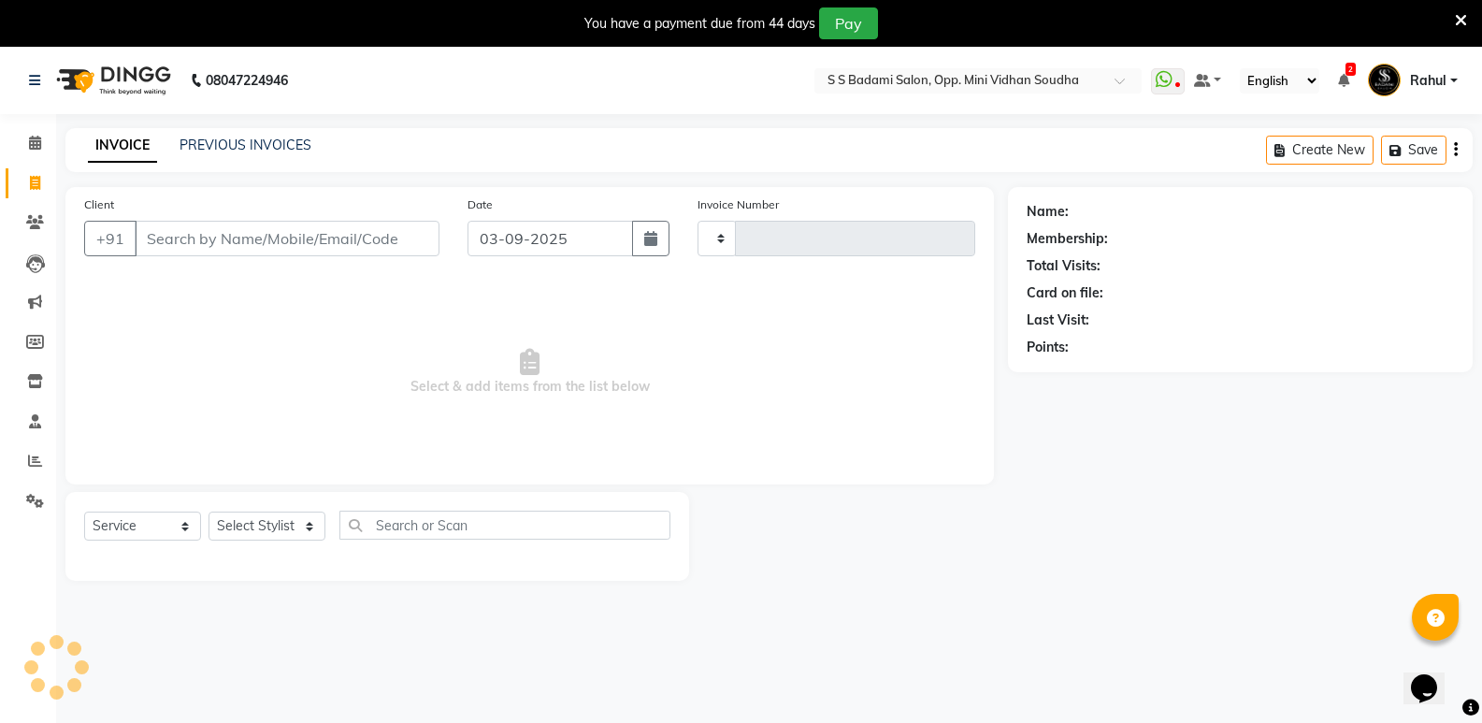
type input "6479"
select select "4533"
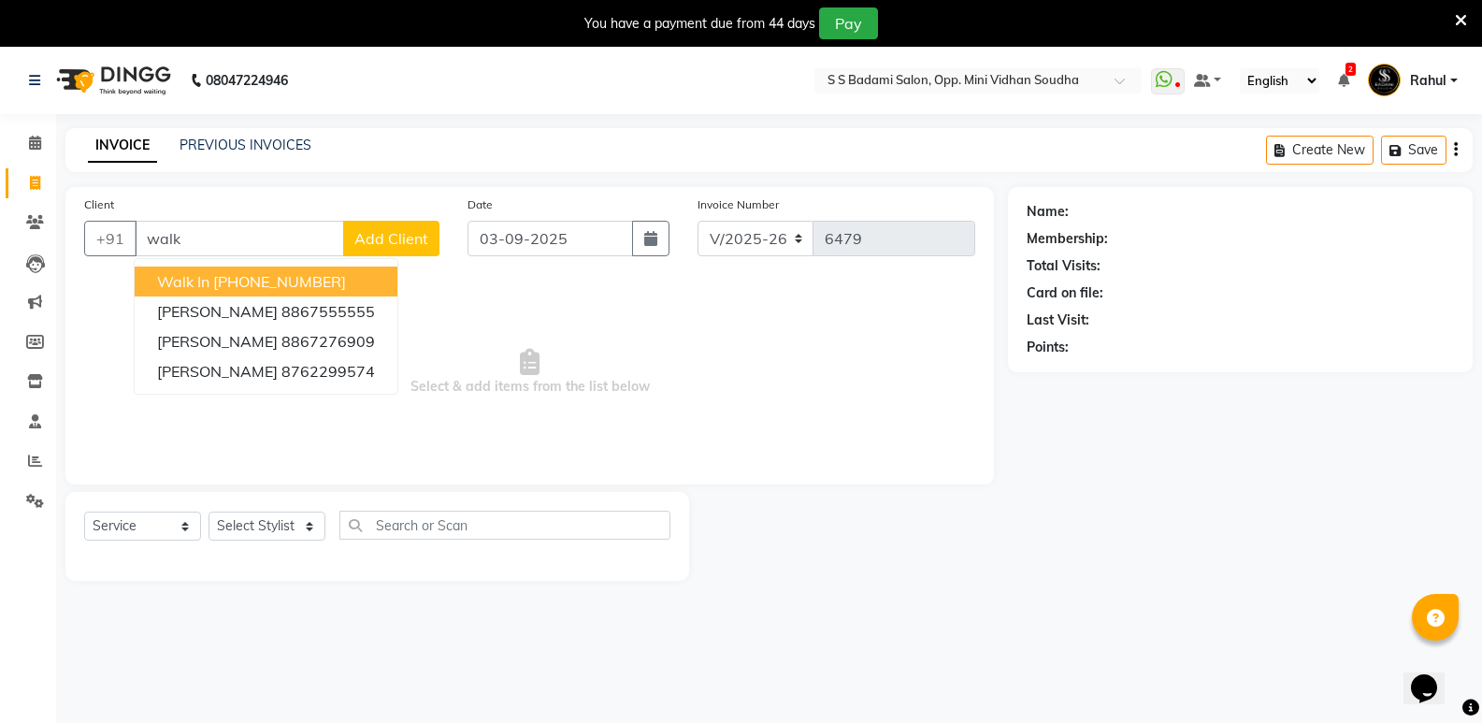
click at [350, 270] on button "Walk In +91 11886000000" at bounding box center [266, 281] width 263 height 30
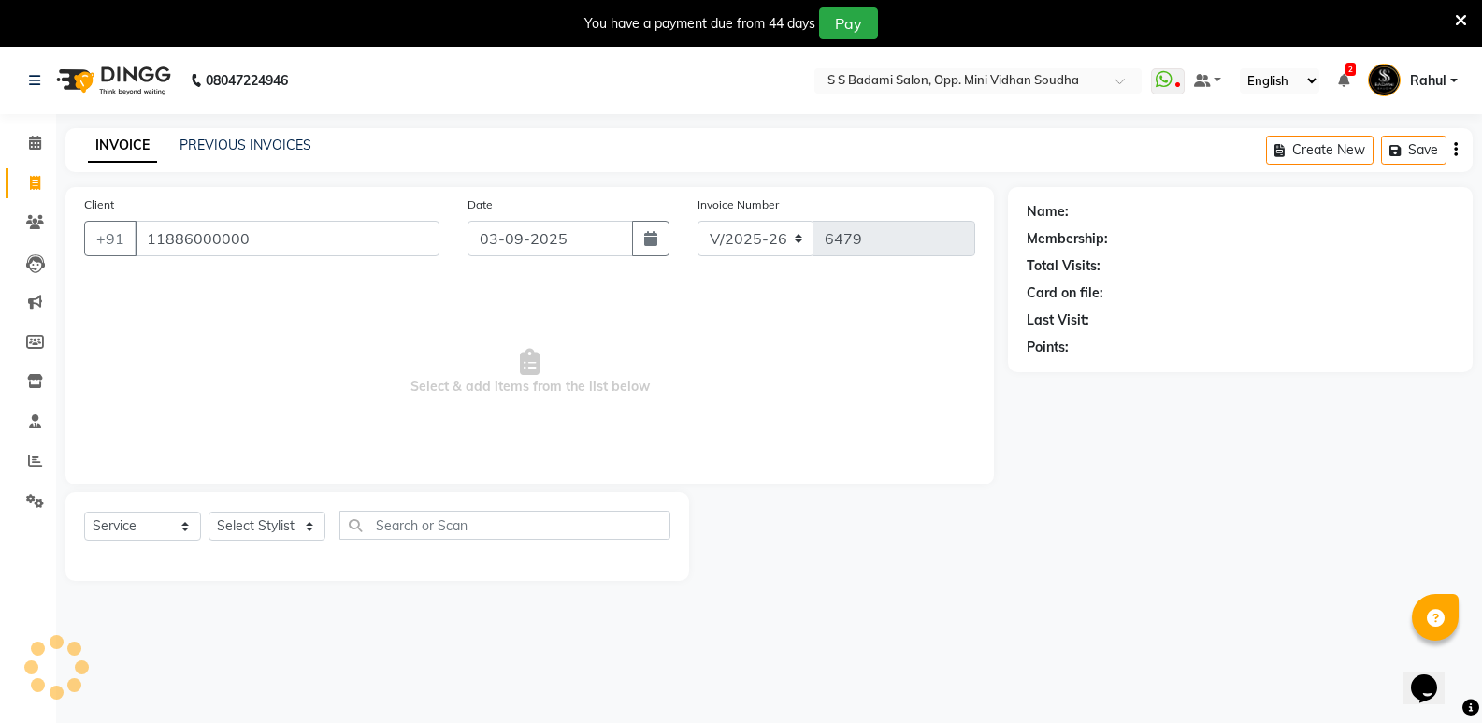
type input "11886000000"
click at [259, 528] on select "Select Stylist [PERSON_NAME] [PERSON_NAME] [PERSON_NAME] Mallu [PERSON_NAME] [P…" at bounding box center [266, 525] width 117 height 29
select select "1: Object"
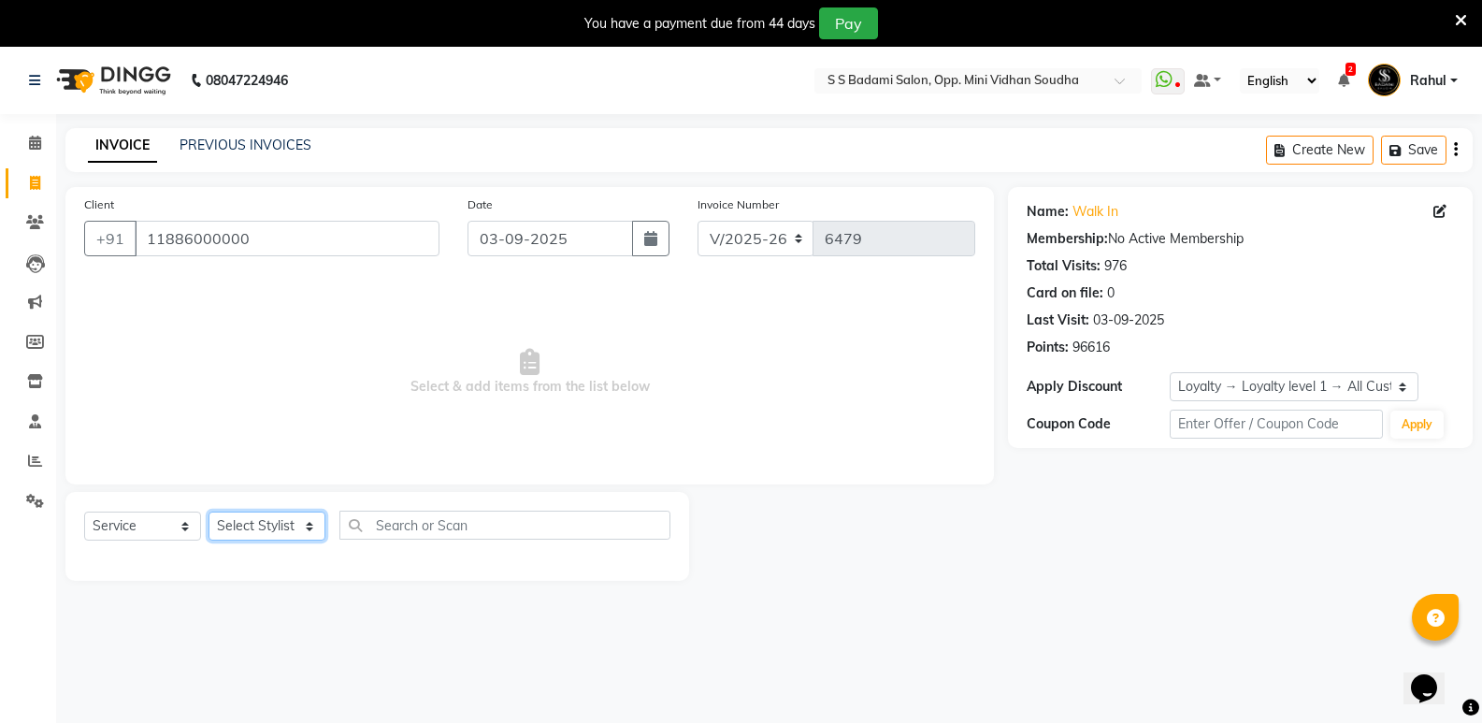
select select "25907"
click at [208, 511] on select "Select Stylist [PERSON_NAME] [PERSON_NAME] [PERSON_NAME] Mallu [PERSON_NAME] [P…" at bounding box center [266, 525] width 117 height 29
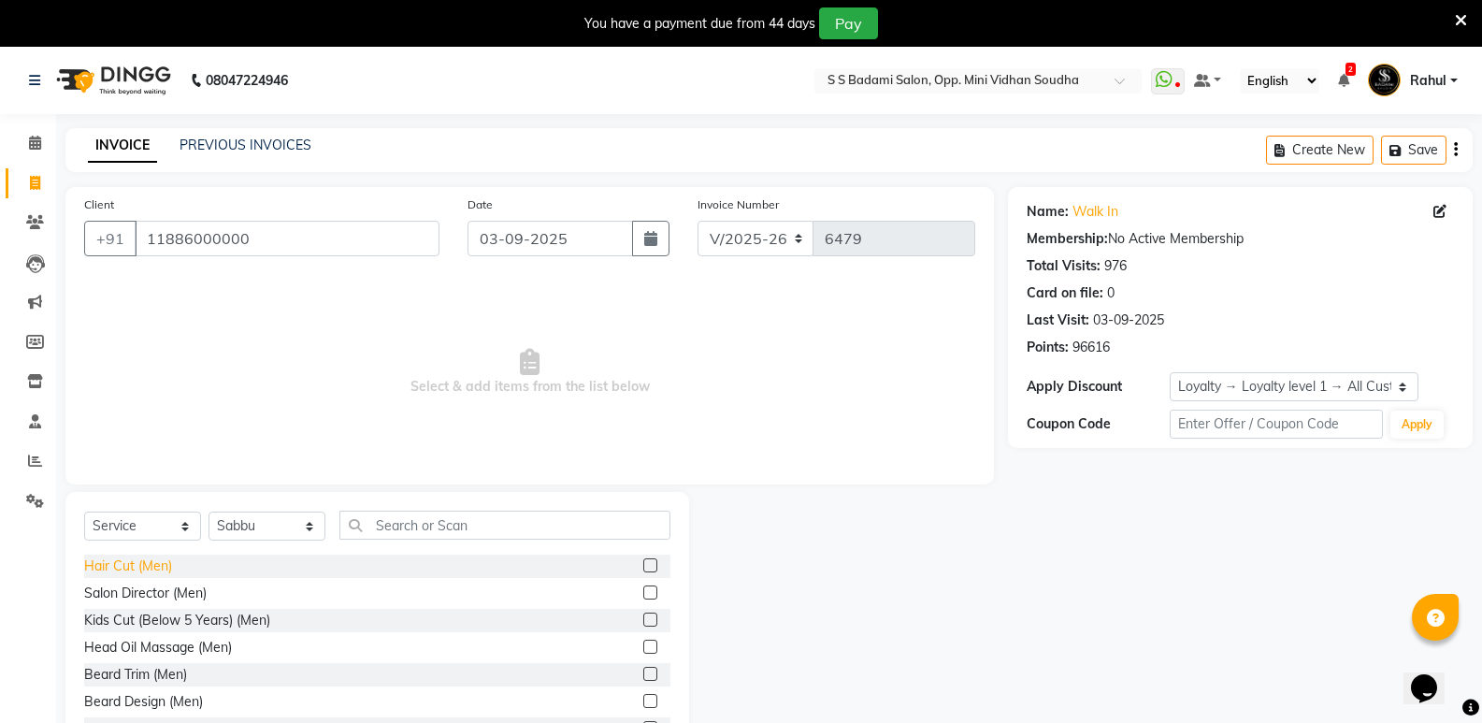
click at [111, 556] on div "Hair Cut (Men)" at bounding box center [128, 566] width 88 height 20
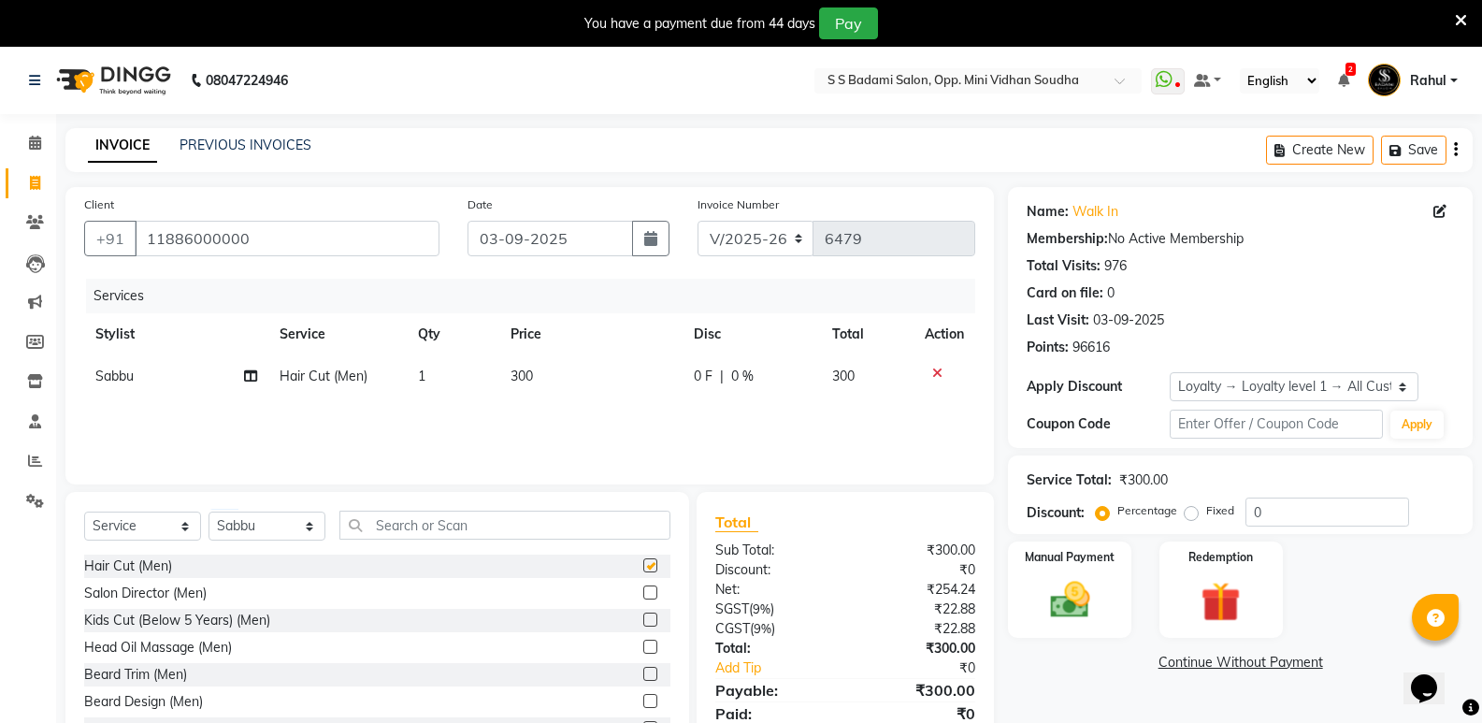
checkbox input "false"
click at [427, 530] on input "text" at bounding box center [504, 524] width 331 height 29
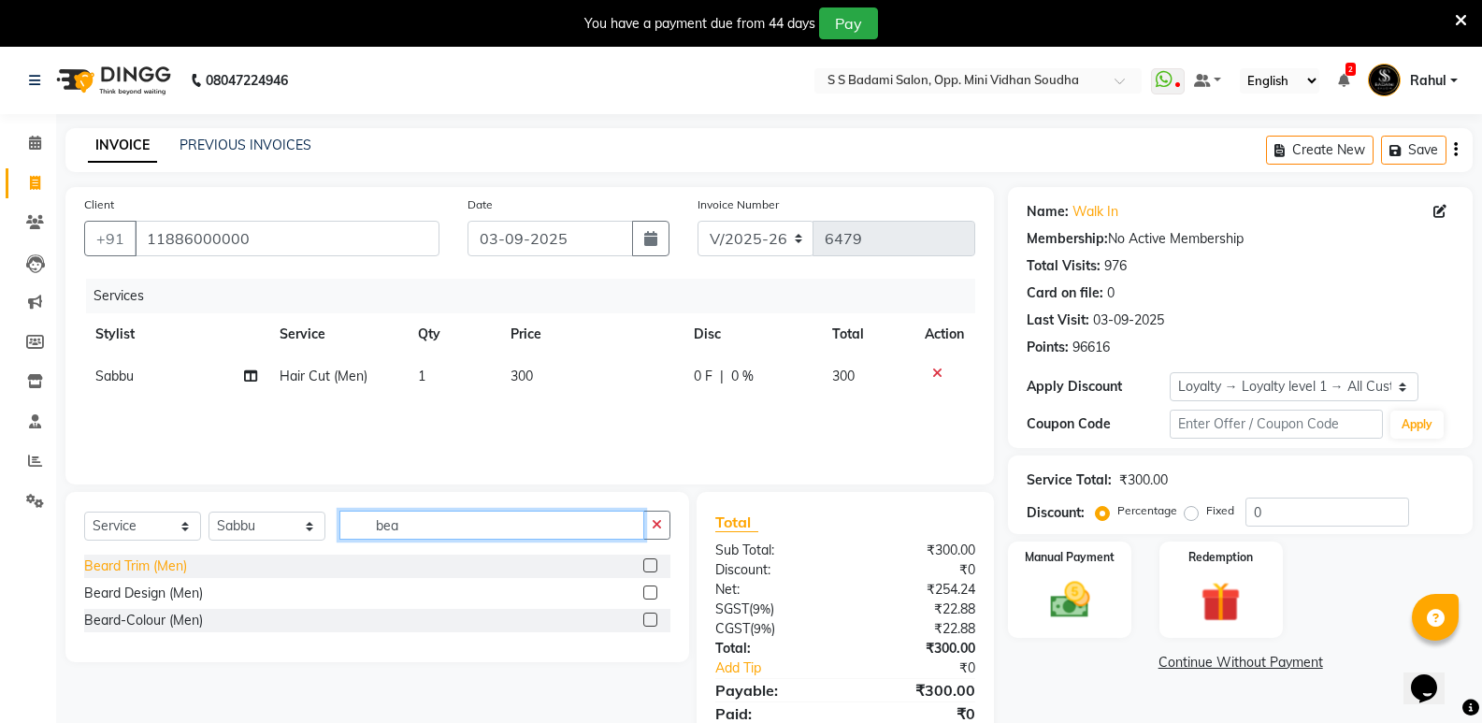
type input "bea"
click at [179, 565] on div "Beard Trim (Men)" at bounding box center [135, 566] width 103 height 20
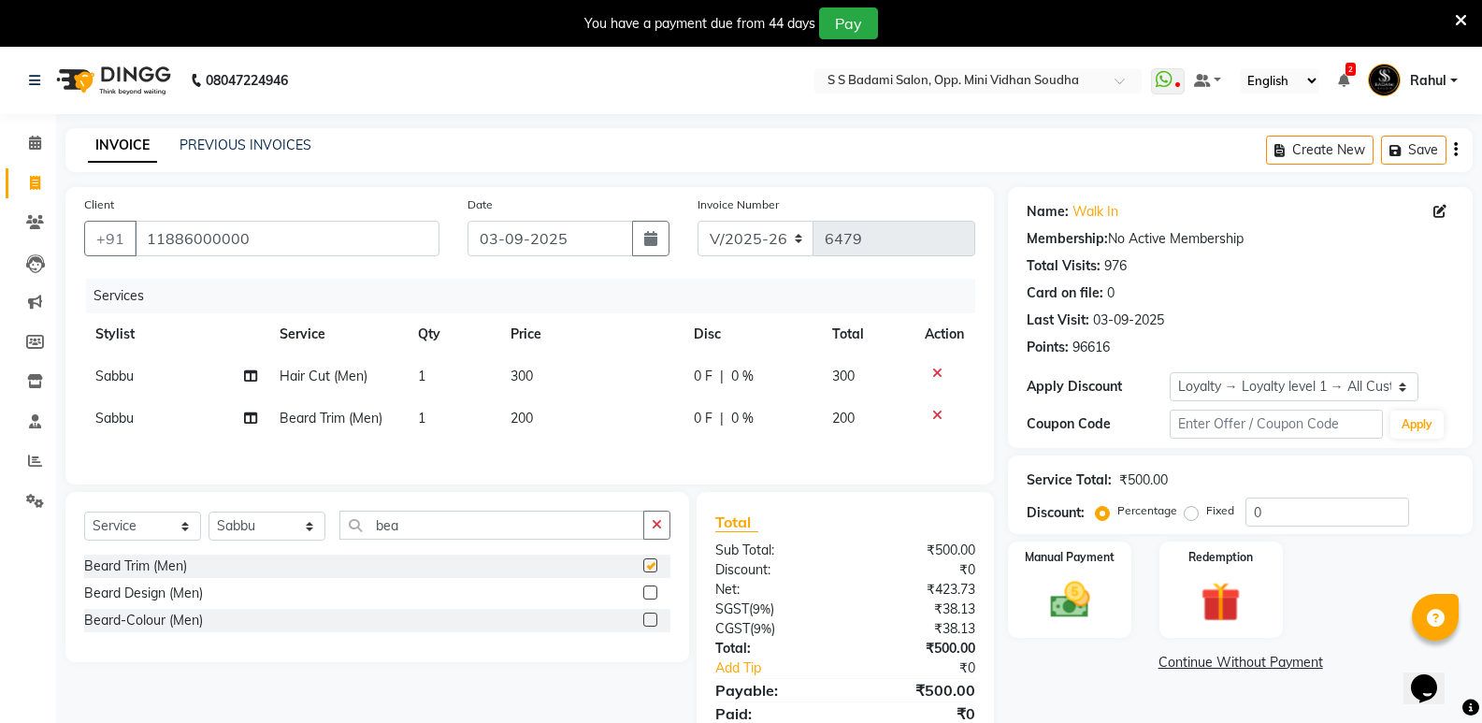
checkbox input "false"
click at [253, 537] on select "Select Stylist [PERSON_NAME] [PERSON_NAME] [PERSON_NAME] Mallu [PERSON_NAME] [P…" at bounding box center [266, 525] width 117 height 29
select select "70683"
click at [208, 514] on select "Select Stylist [PERSON_NAME] [PERSON_NAME] [PERSON_NAME] Mallu [PERSON_NAME] [P…" at bounding box center [266, 525] width 117 height 29
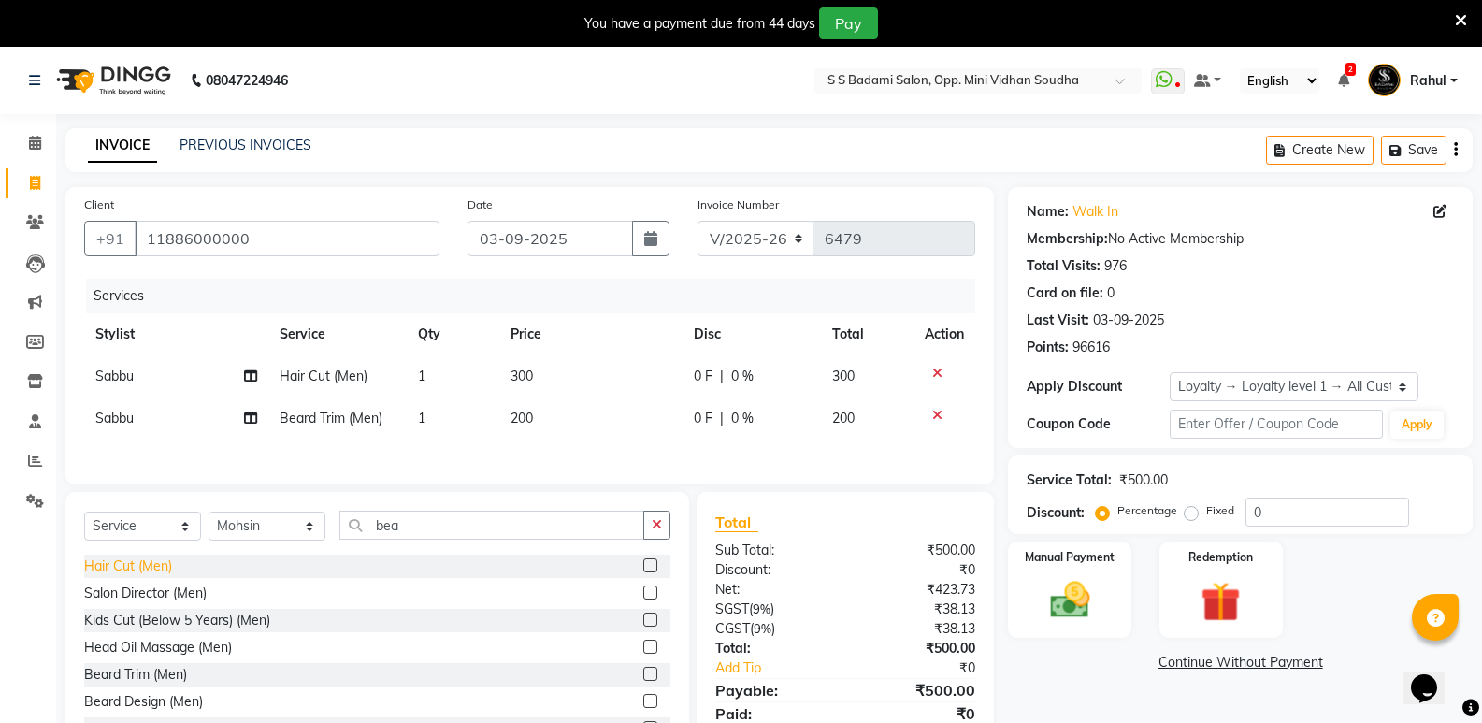
click at [130, 568] on div "Hair Cut (Men)" at bounding box center [128, 566] width 88 height 20
checkbox input "false"
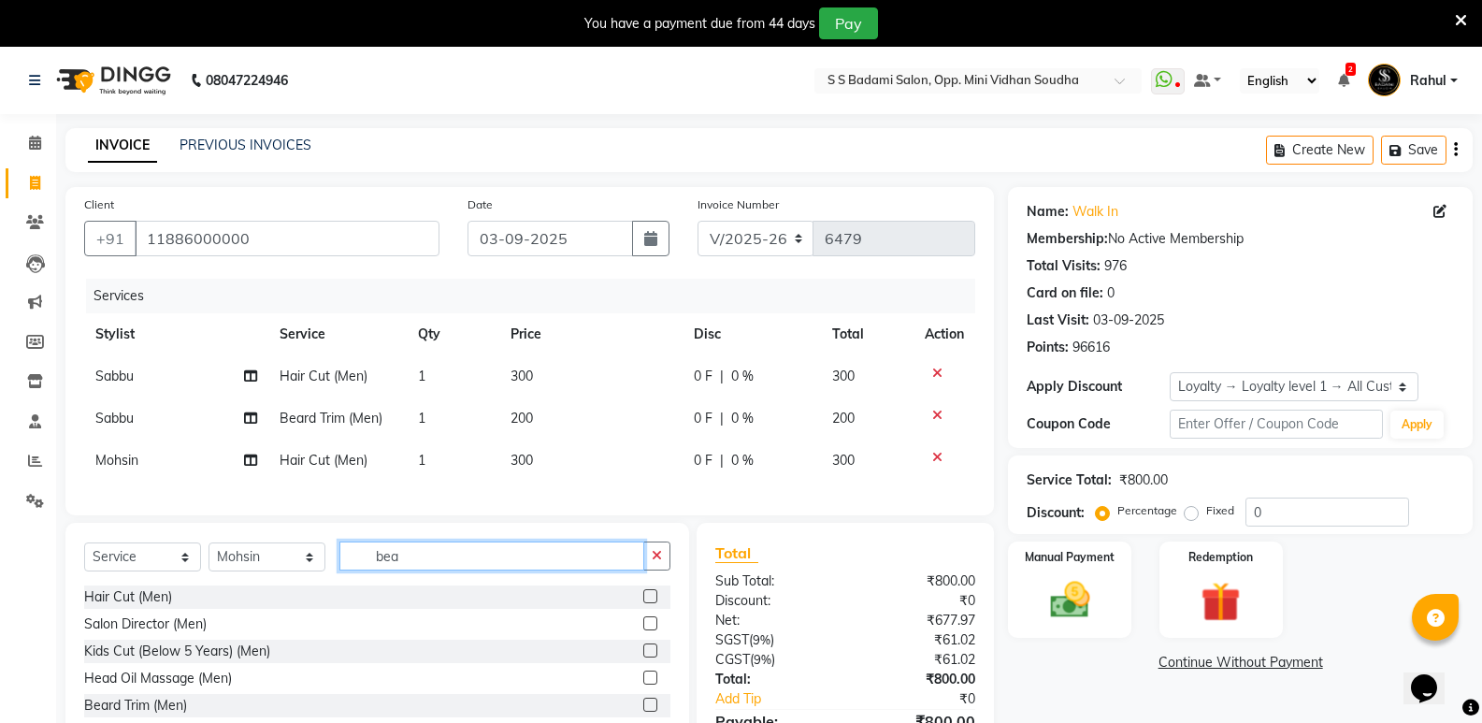
click at [418, 563] on input "bea" at bounding box center [491, 555] width 305 height 29
type input "bear"
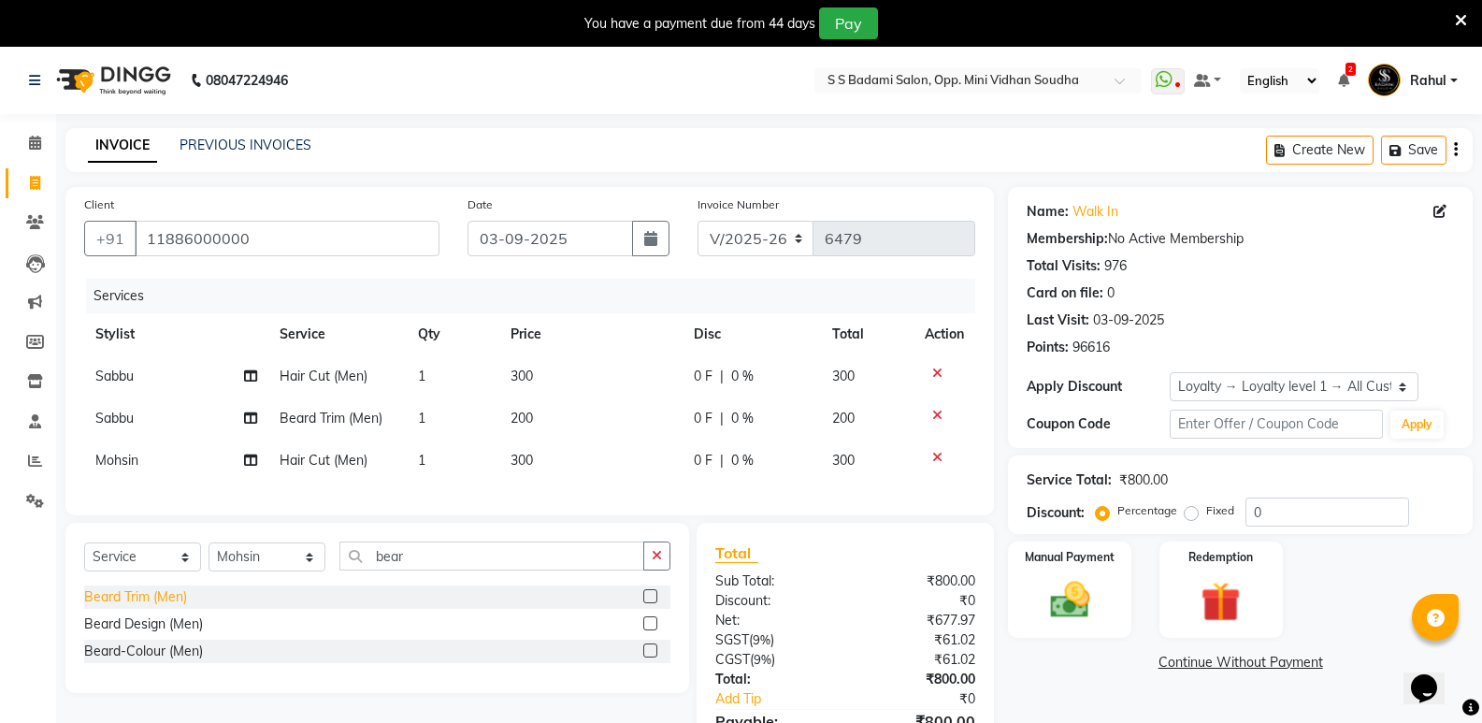
click at [156, 606] on div "Beard Trim (Men)" at bounding box center [135, 597] width 103 height 20
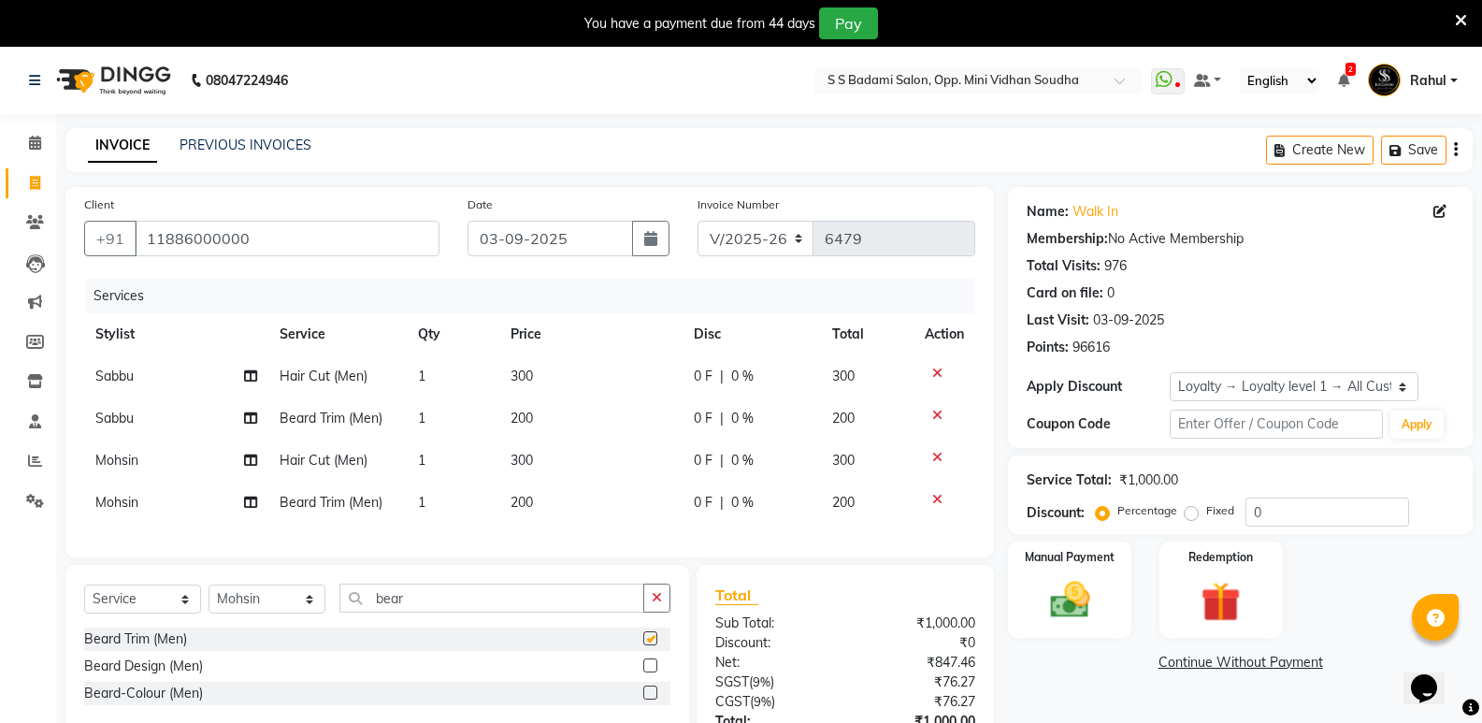
checkbox input "false"
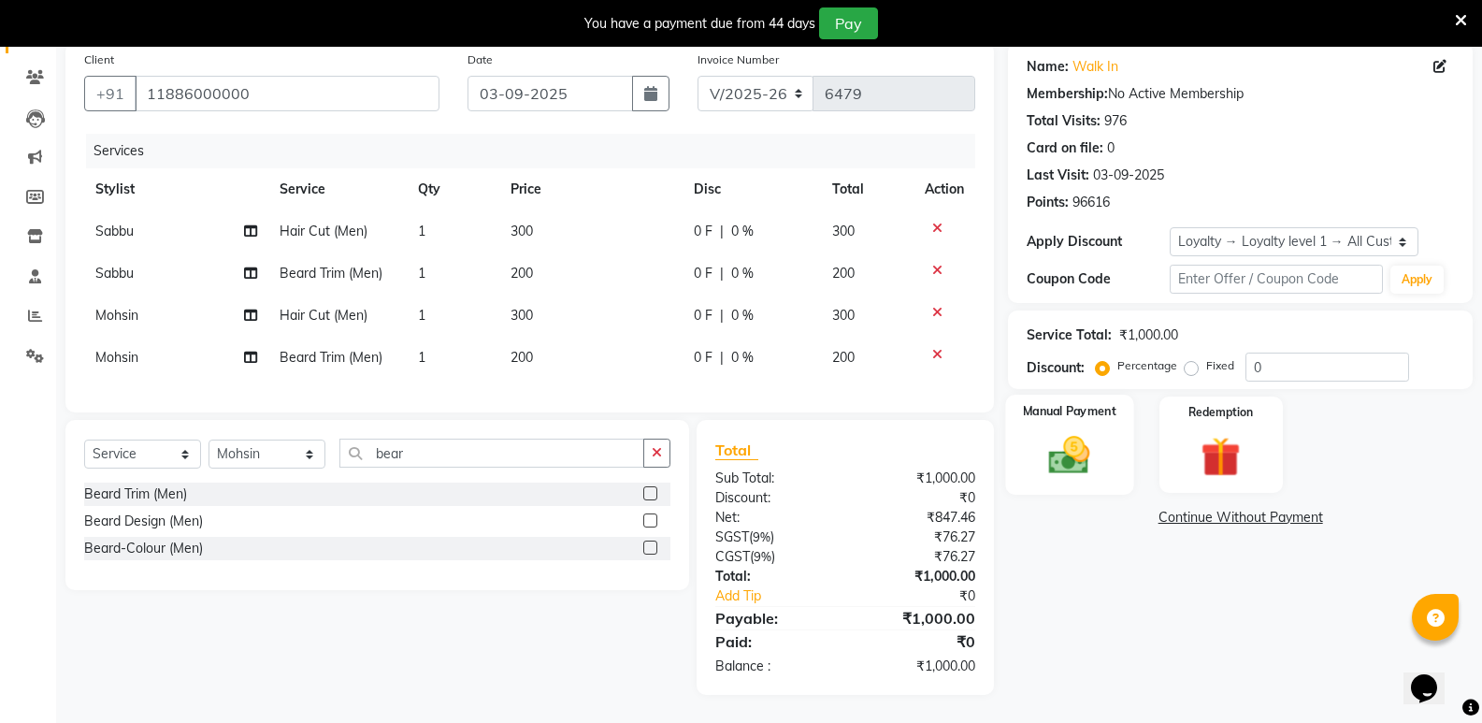
click at [1075, 470] on div "Manual Payment" at bounding box center [1070, 444] width 128 height 100
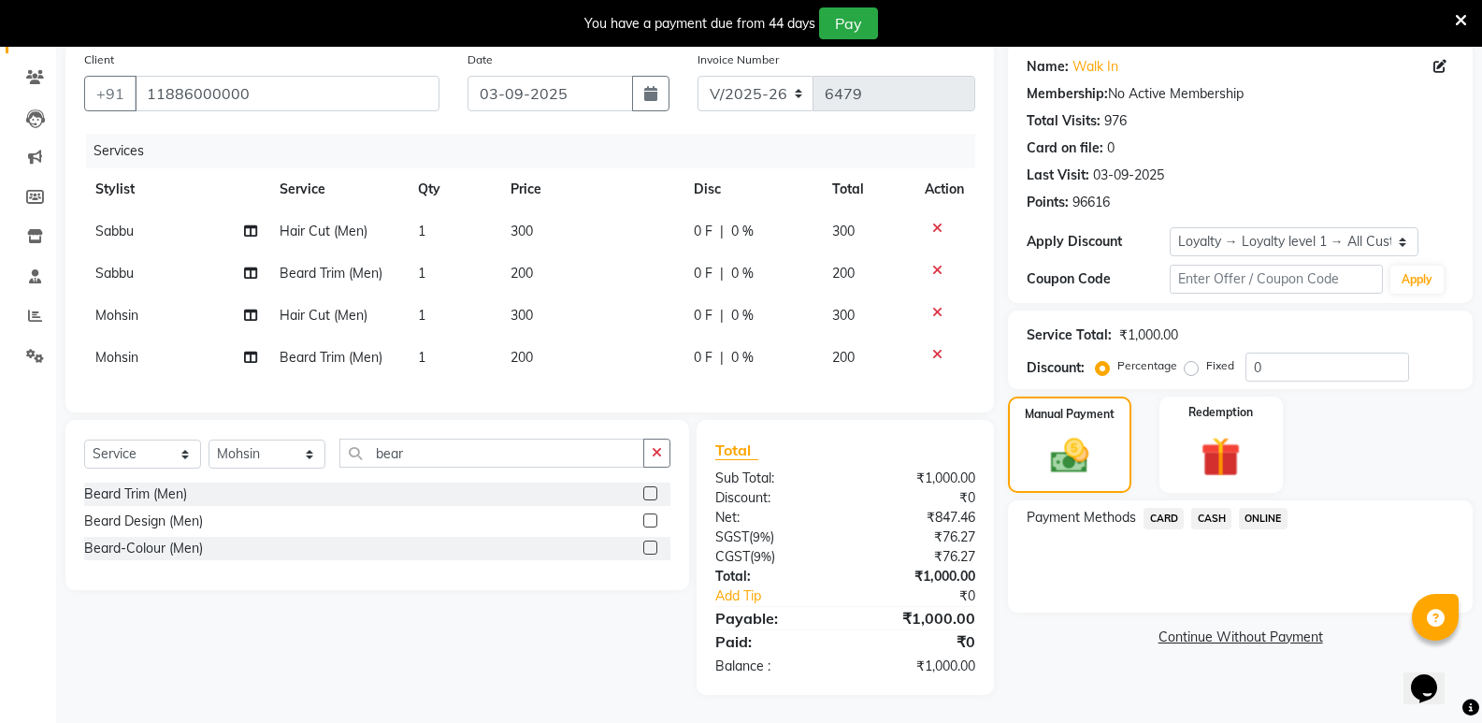
click at [1217, 508] on span "CASH" at bounding box center [1211, 518] width 40 height 21
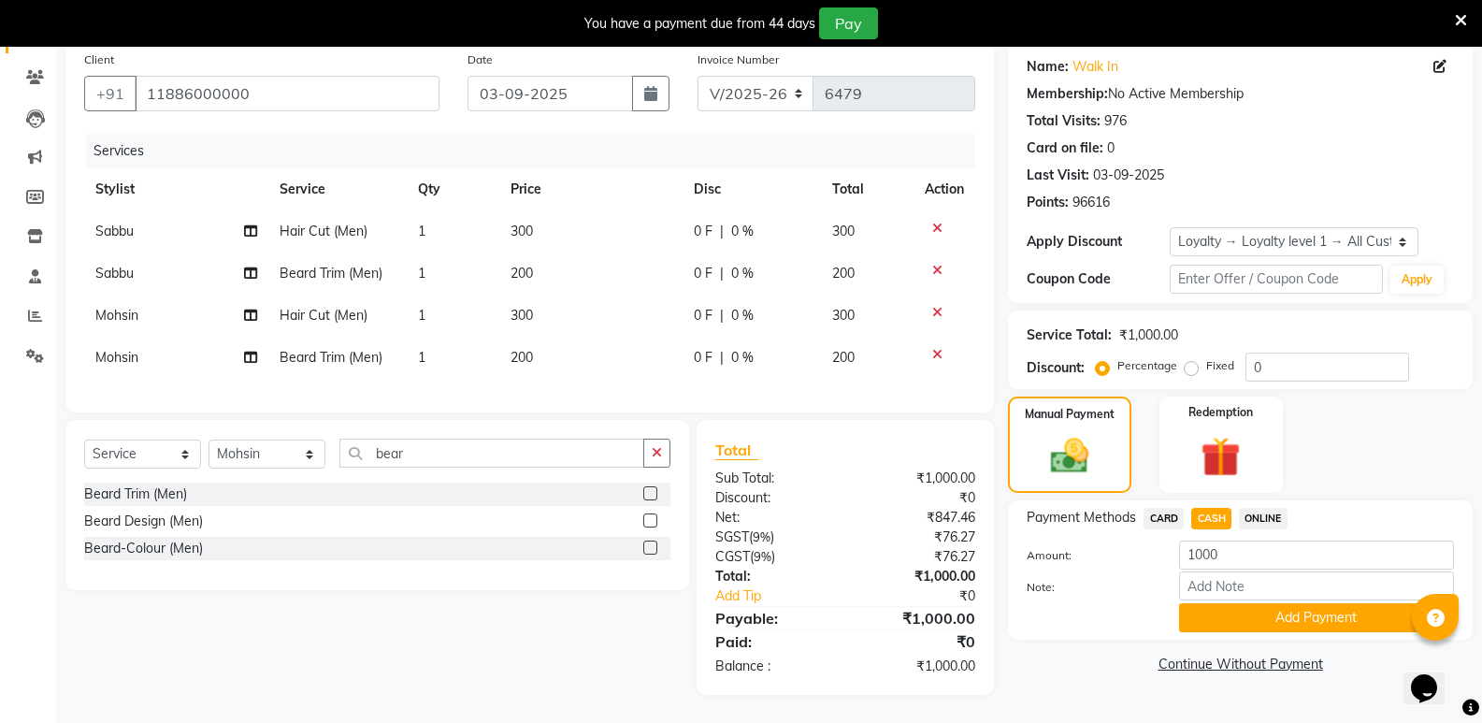
click at [1210, 603] on button "Add Payment" at bounding box center [1316, 617] width 275 height 29
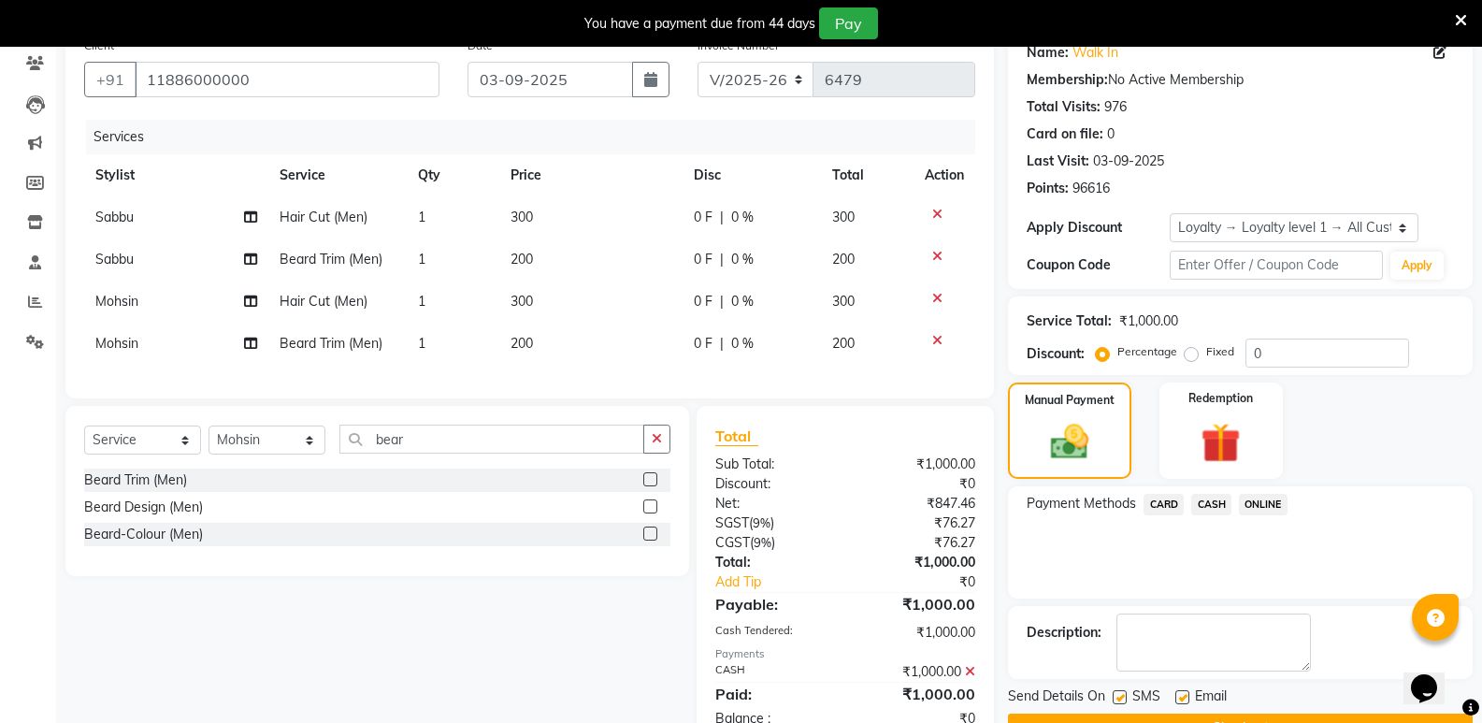
scroll to position [318, 0]
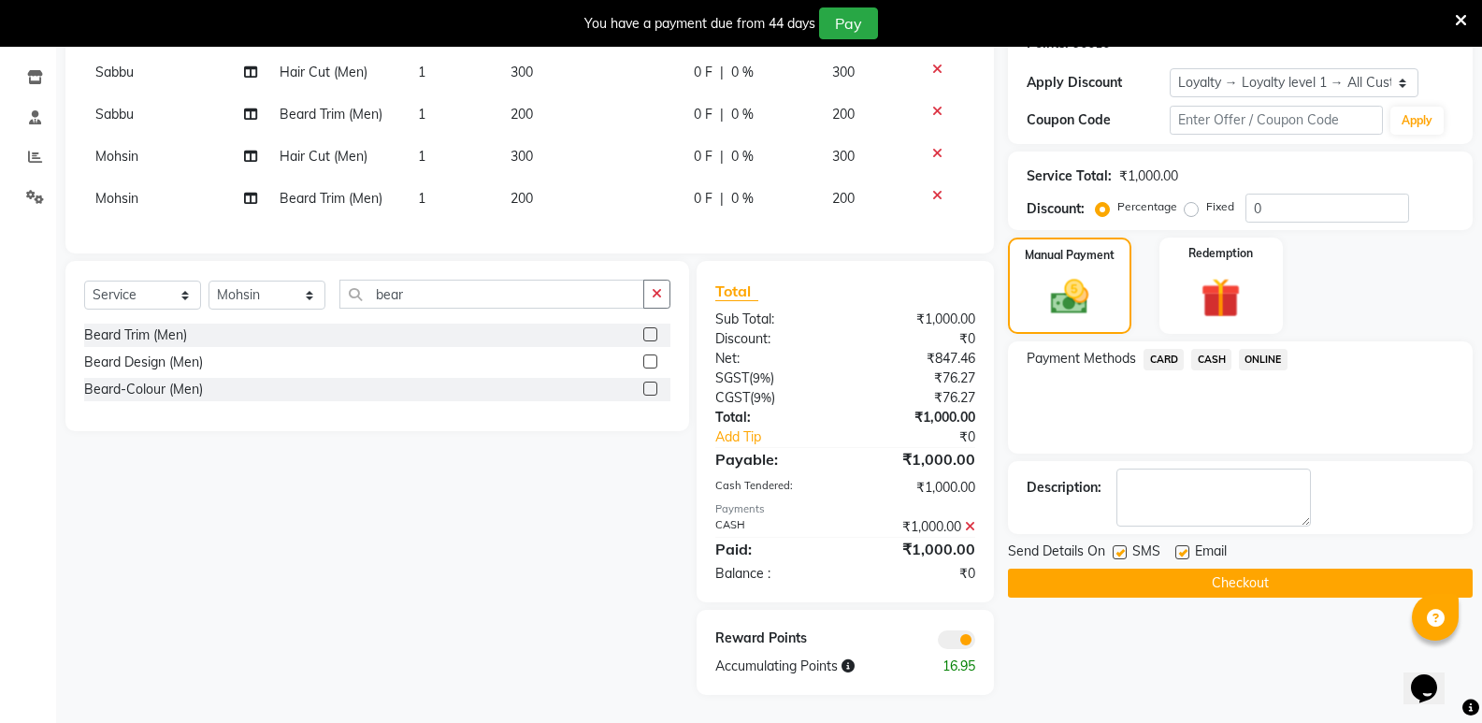
click at [1206, 575] on button "Checkout" at bounding box center [1240, 582] width 465 height 29
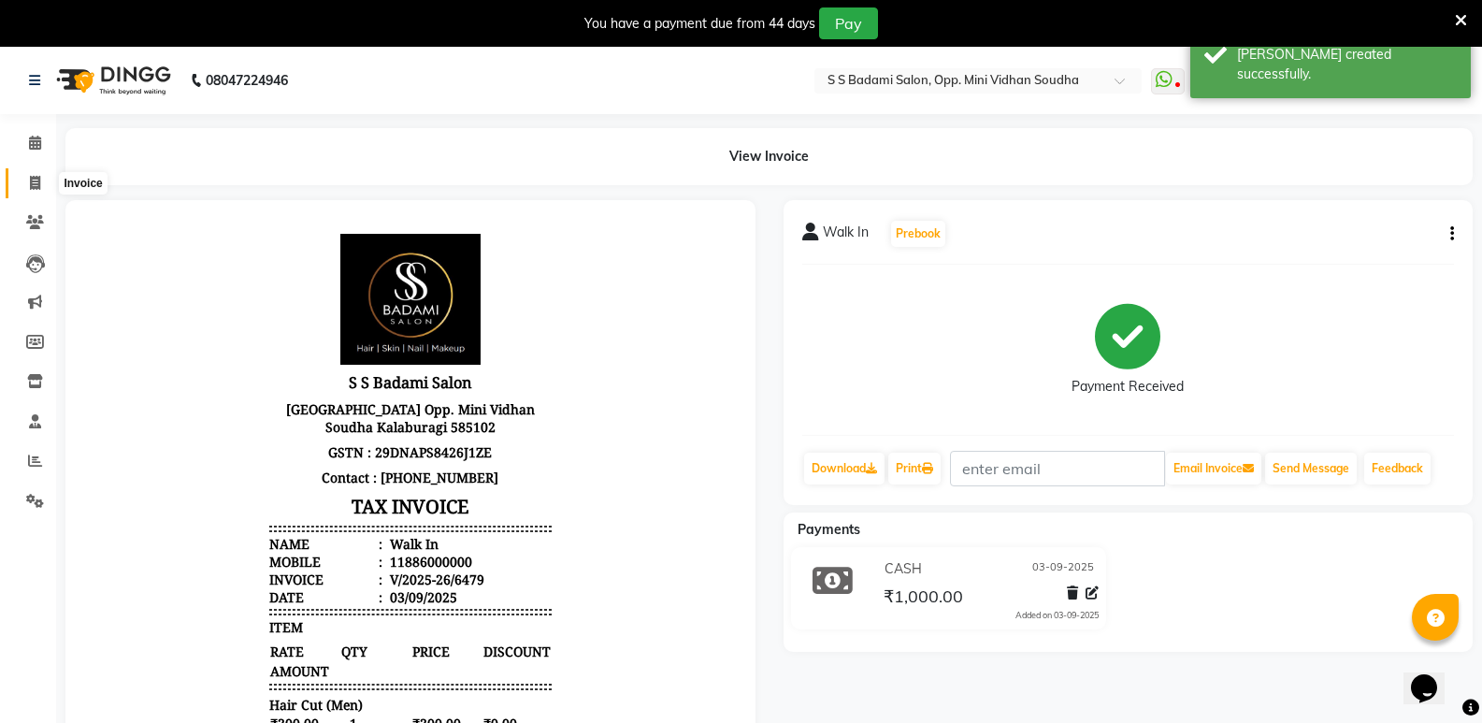
click at [43, 179] on span at bounding box center [35, 183] width 33 height 21
select select "service"
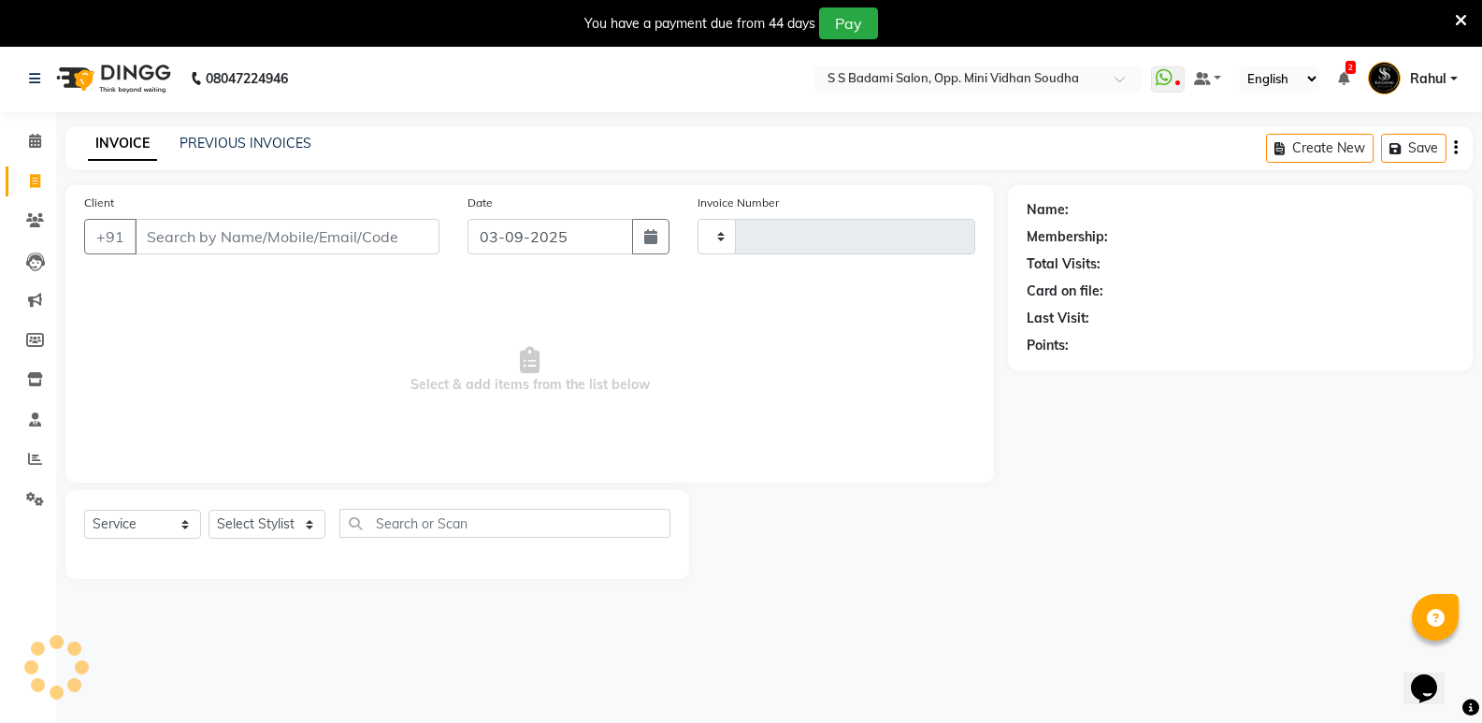
type input "6480"
select select "4533"
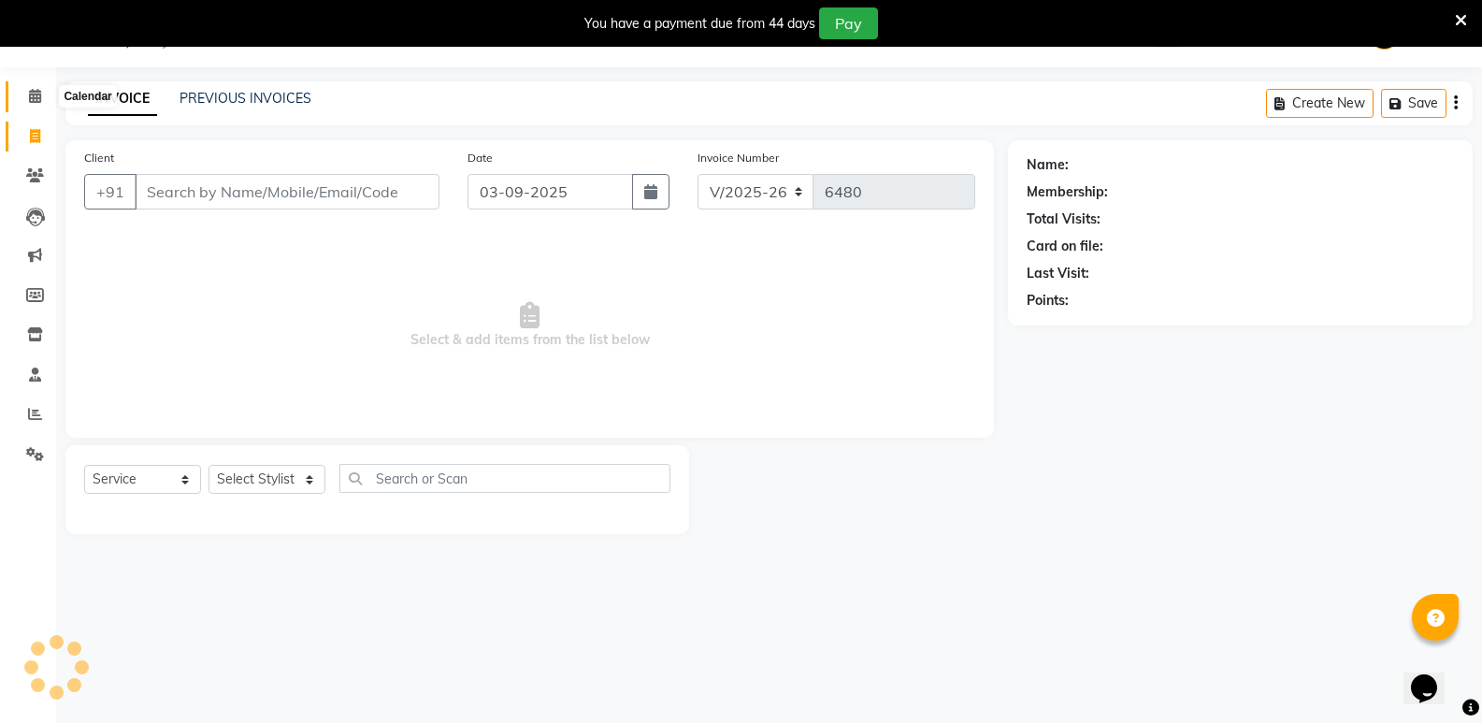
click at [44, 100] on span at bounding box center [35, 96] width 33 height 21
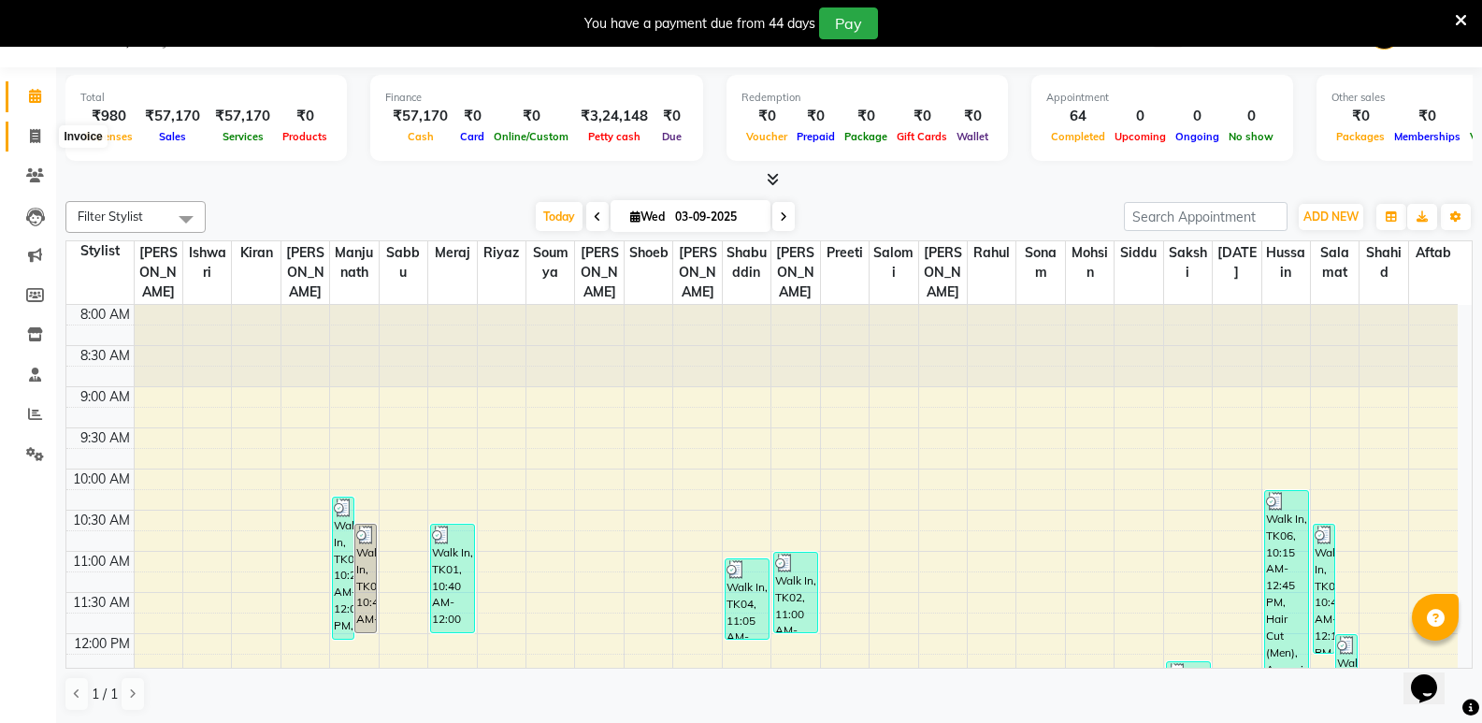
click at [30, 135] on icon at bounding box center [35, 136] width 10 height 14
select select "service"
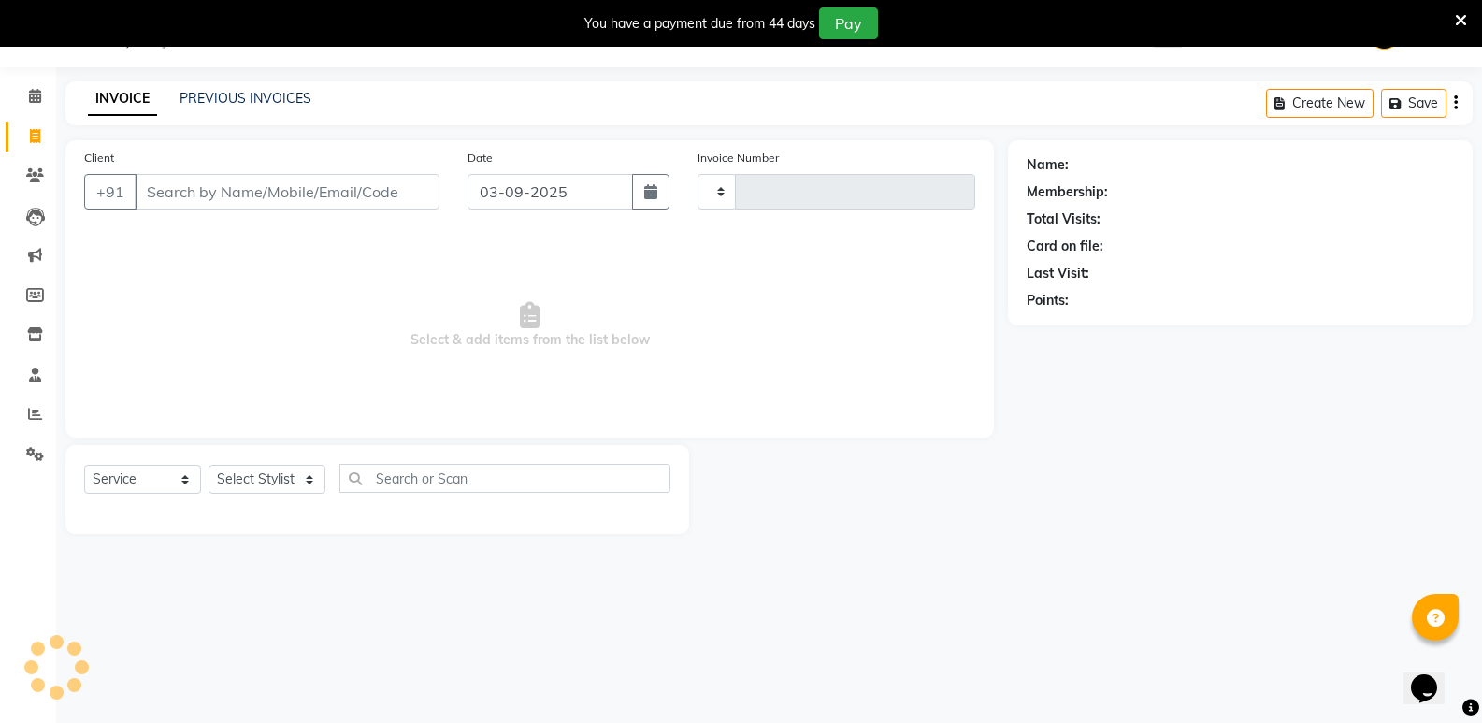
type input "6480"
select select "4533"
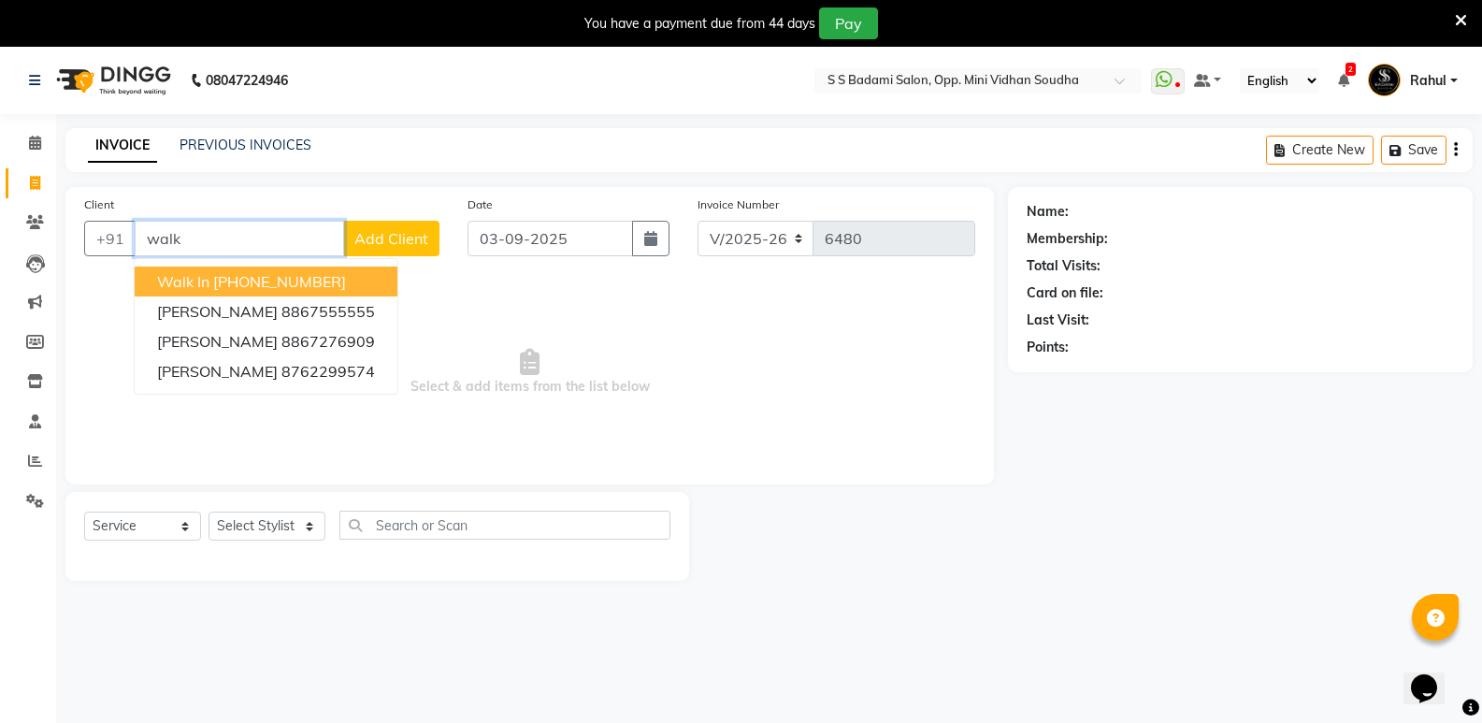
click at [285, 279] on ngb-highlight "[PHONE_NUMBER]" at bounding box center [279, 281] width 133 height 19
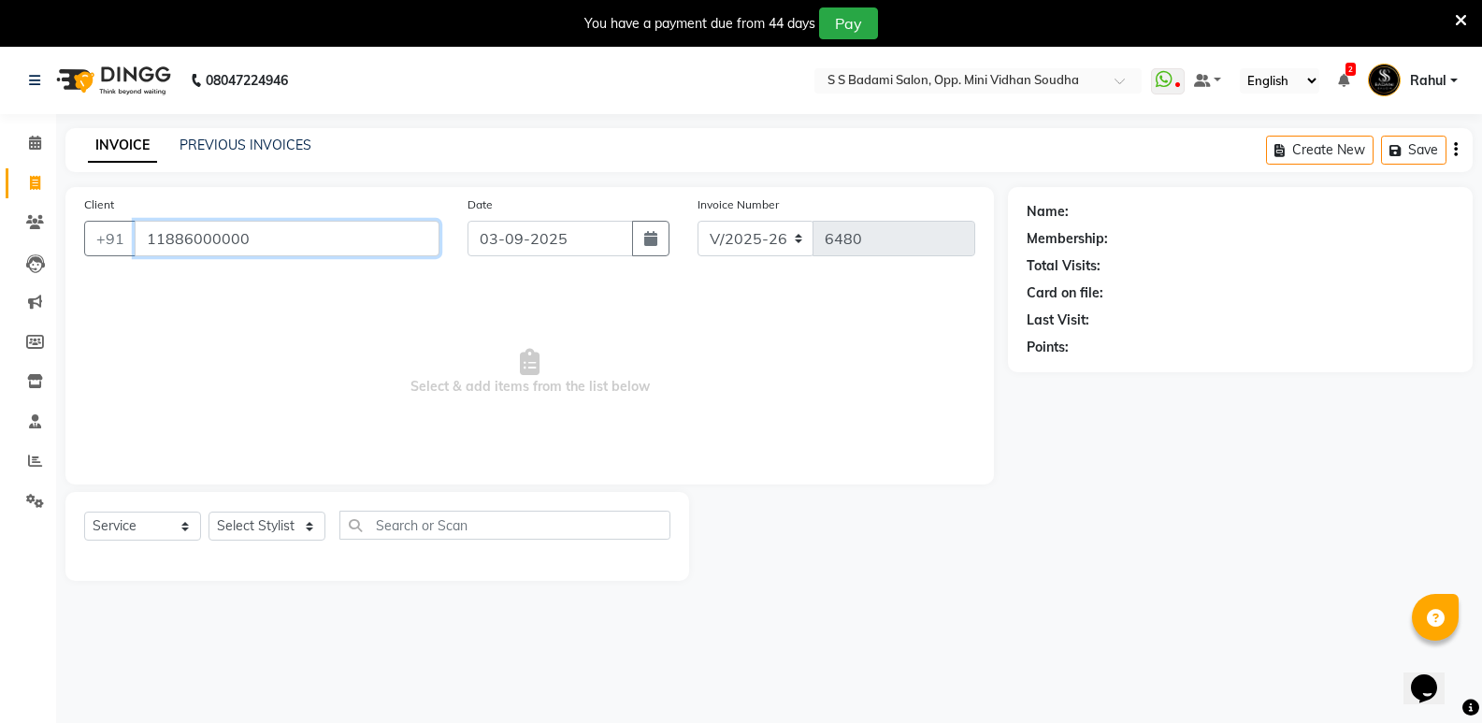
type input "11886000000"
click at [256, 521] on select "Select Stylist [PERSON_NAME] [PERSON_NAME] [PERSON_NAME] Mallu [PERSON_NAME] [P…" at bounding box center [266, 525] width 117 height 29
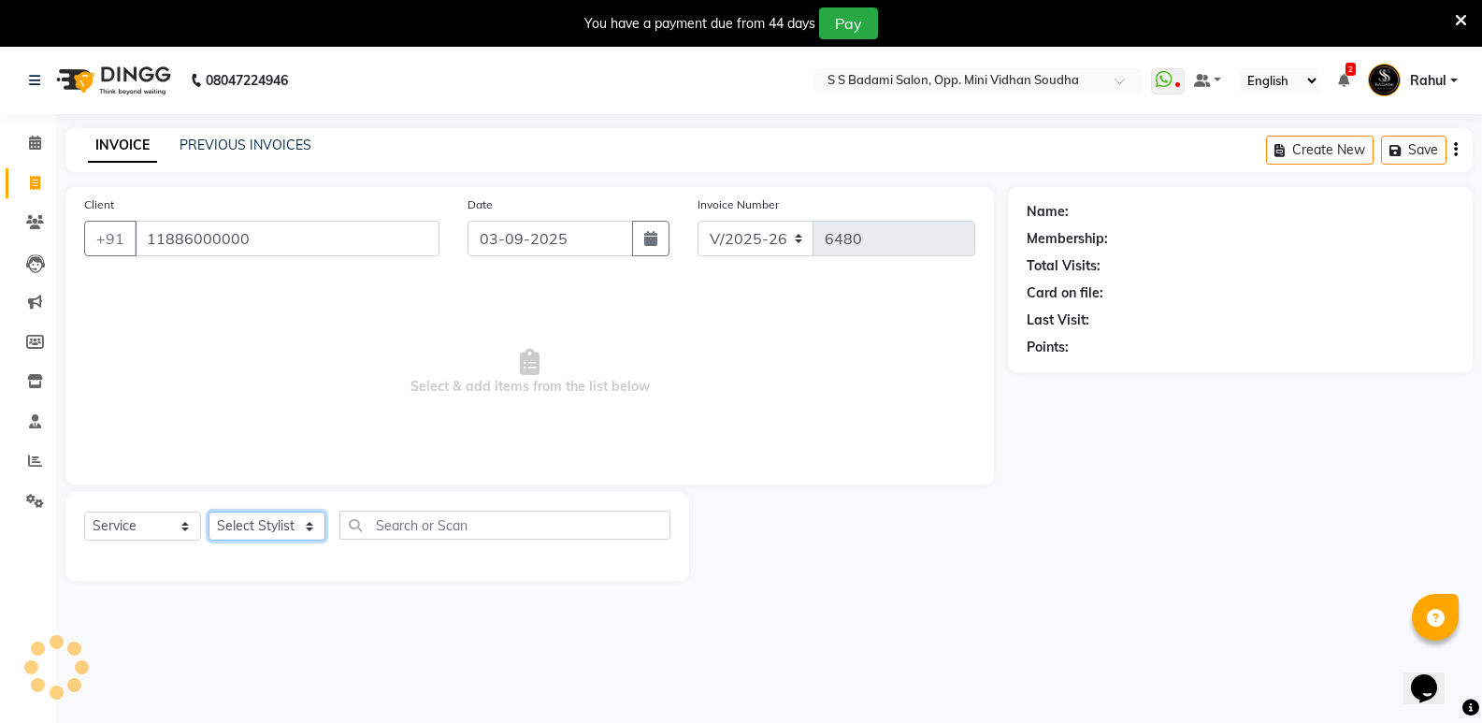
select select "63628"
click at [208, 511] on select "Select Stylist [PERSON_NAME] [PERSON_NAME] [PERSON_NAME] Mallu [PERSON_NAME] [P…" at bounding box center [266, 525] width 117 height 29
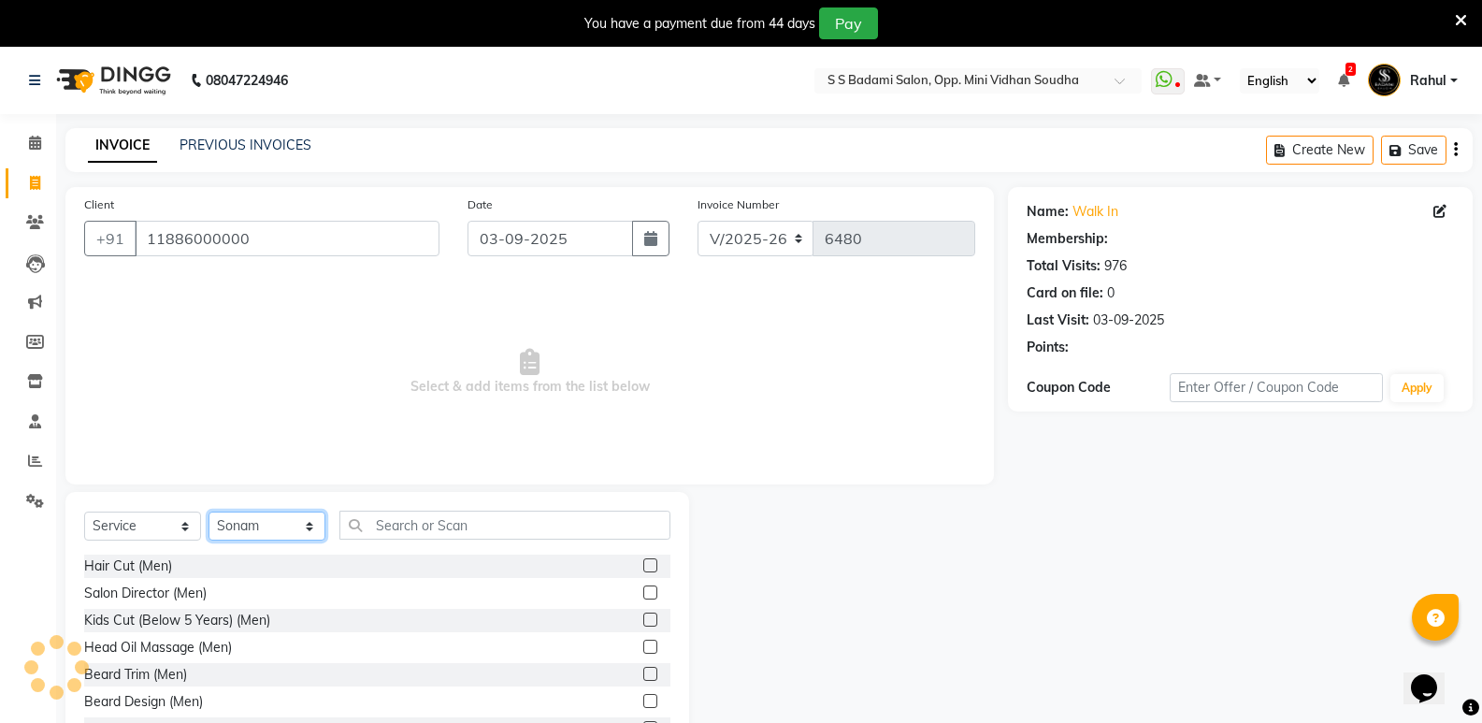
select select "1: Object"
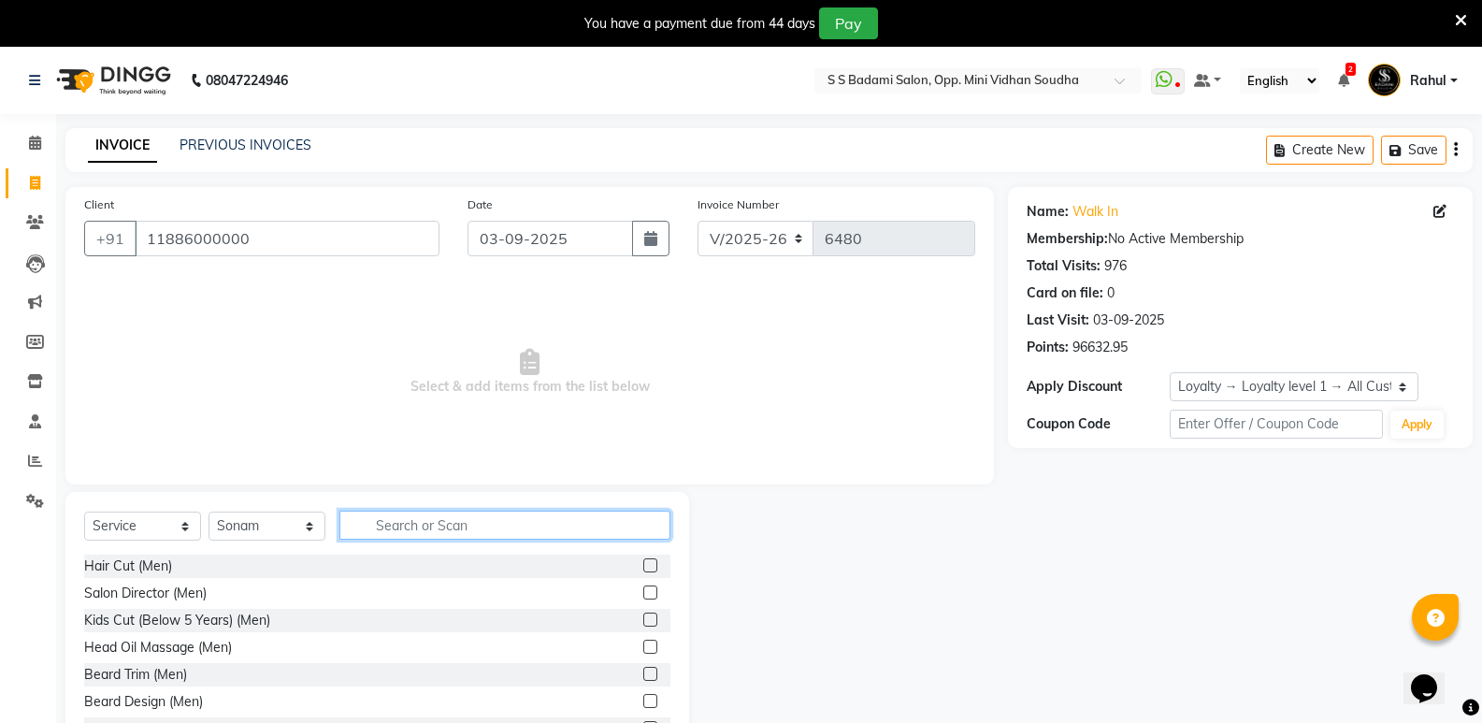
click at [422, 522] on input "text" at bounding box center [504, 524] width 331 height 29
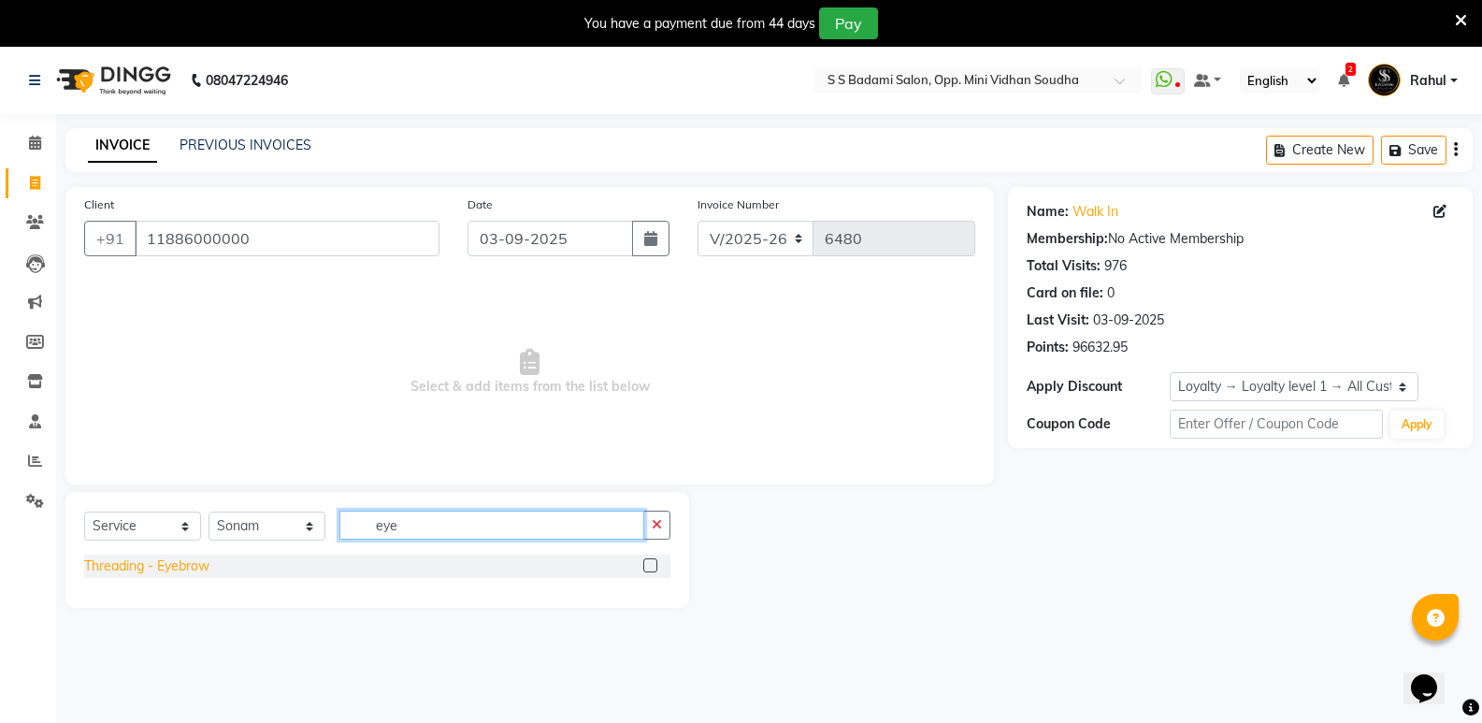
type input "eye"
click at [92, 563] on div "Threading - Eyebrow" at bounding box center [146, 566] width 125 height 20
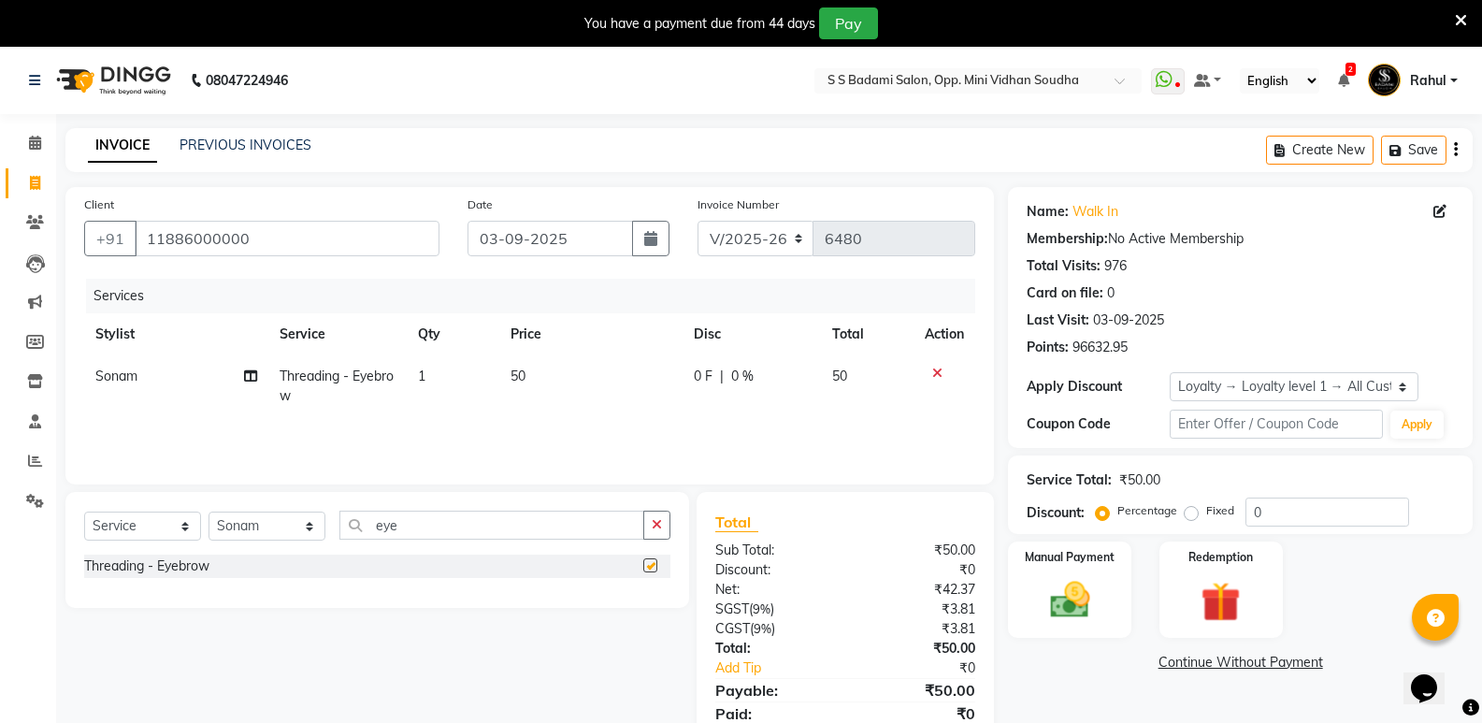
checkbox input "false"
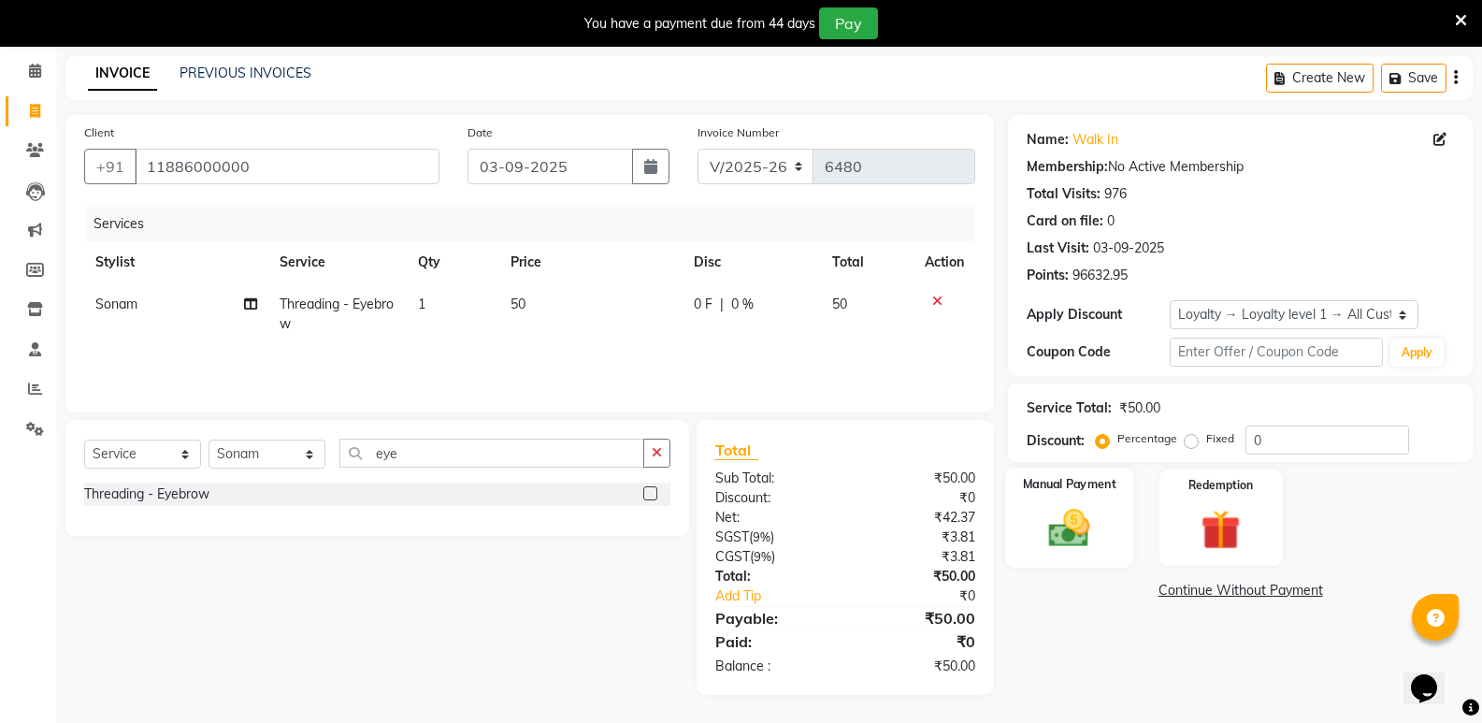
click at [1058, 528] on img at bounding box center [1069, 528] width 66 height 48
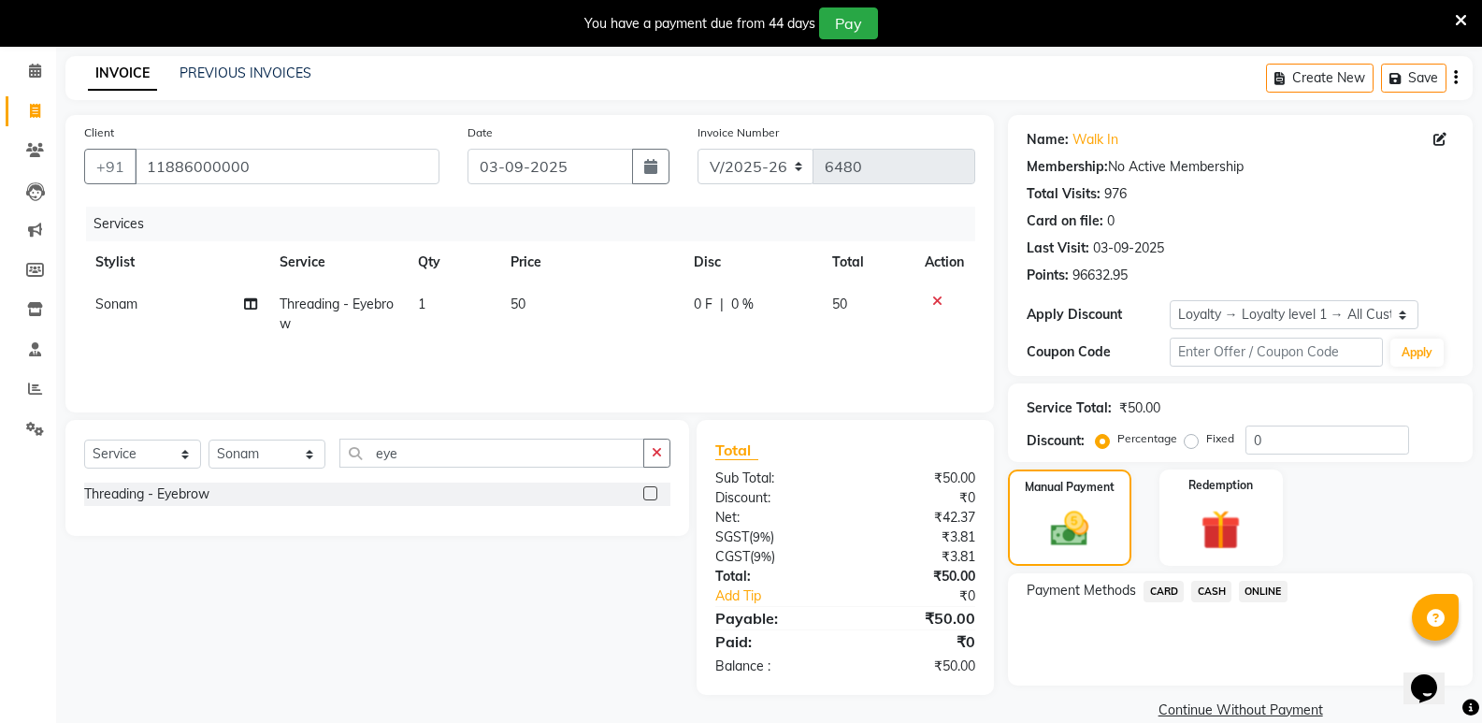
click at [1221, 592] on span "CASH" at bounding box center [1211, 590] width 40 height 21
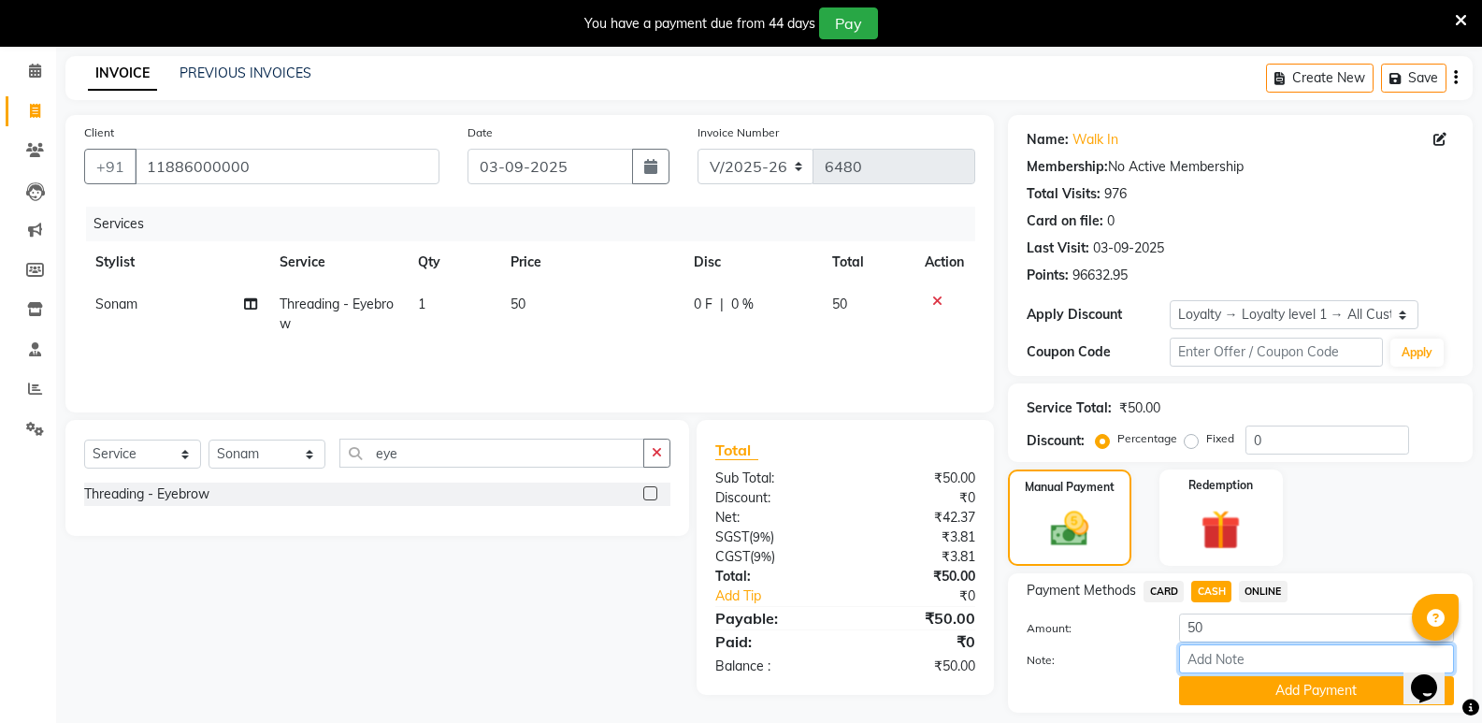
click at [1197, 673] on input "Note:" at bounding box center [1316, 658] width 275 height 29
click at [1197, 683] on button "Add Payment" at bounding box center [1316, 690] width 275 height 29
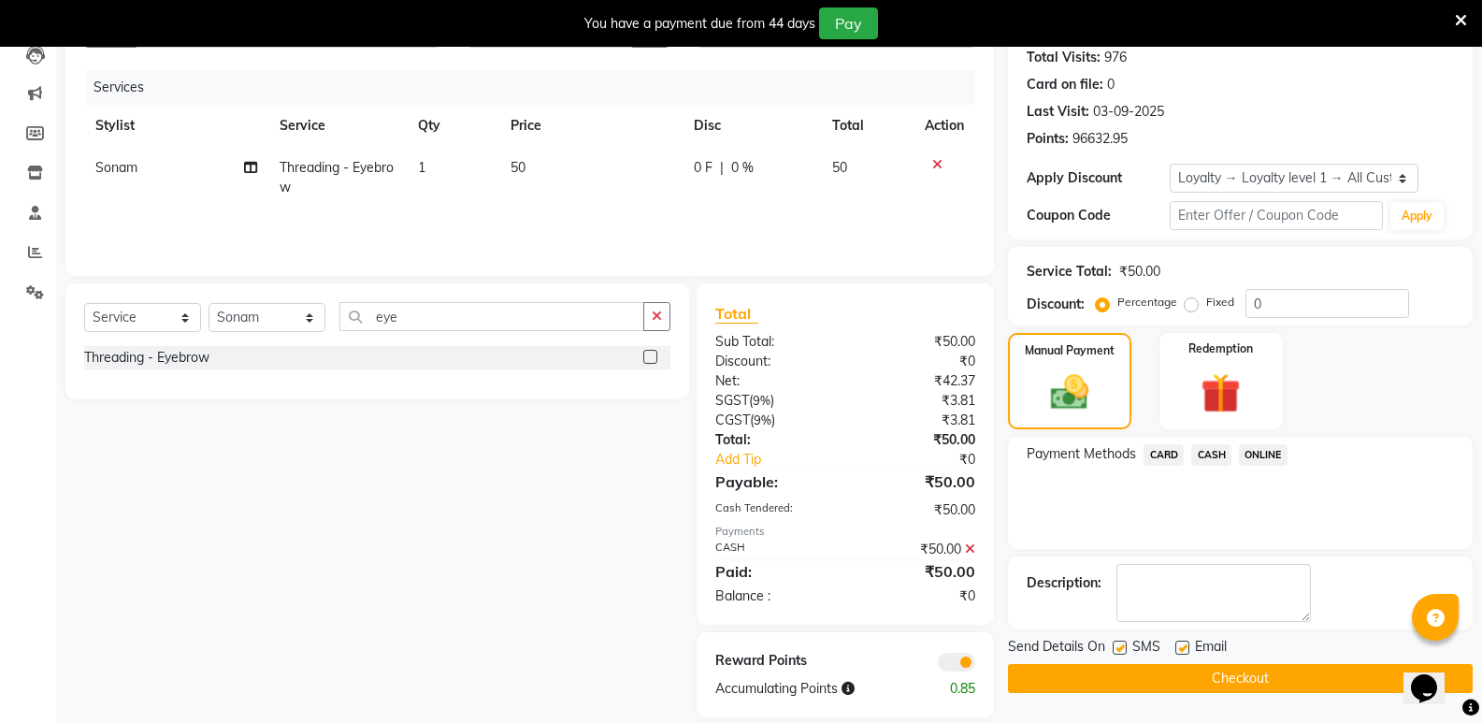
scroll to position [231, 0]
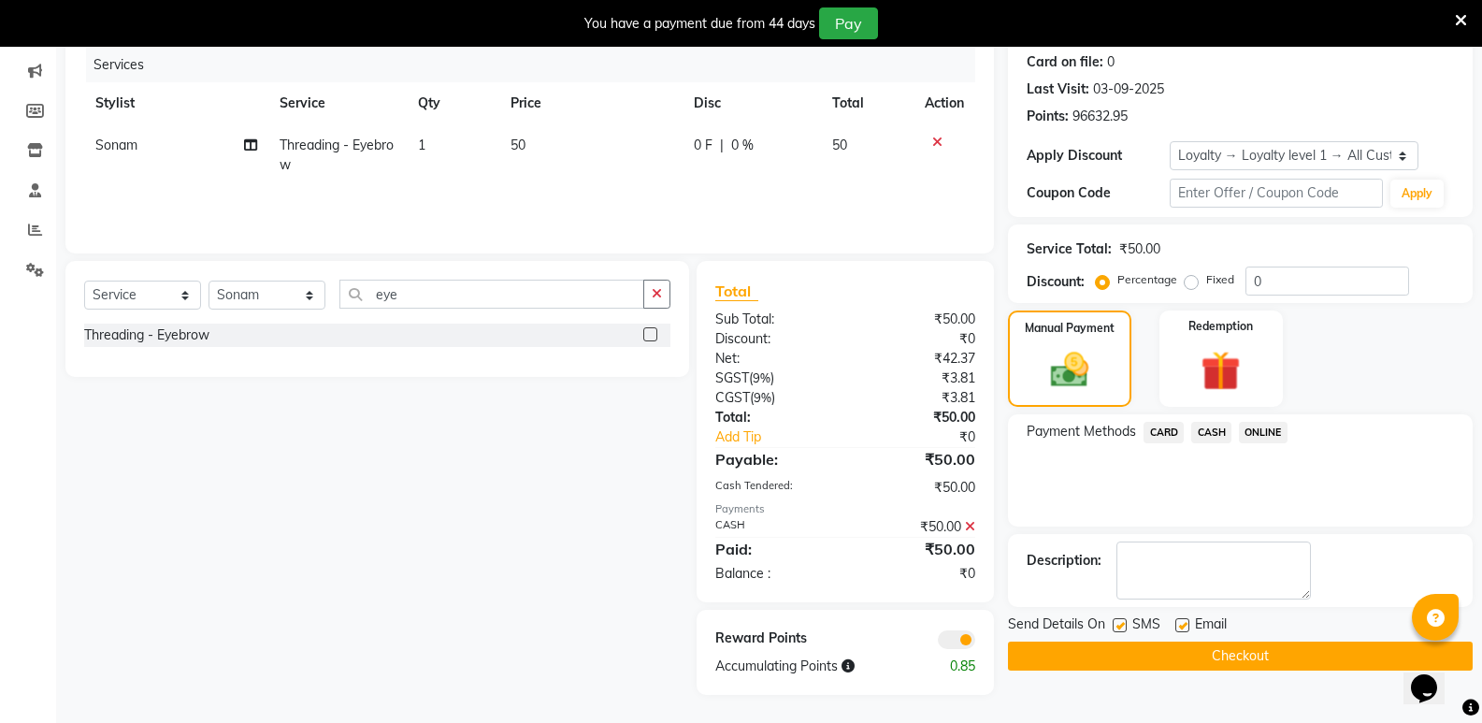
click at [1190, 652] on button "Checkout" at bounding box center [1240, 655] width 465 height 29
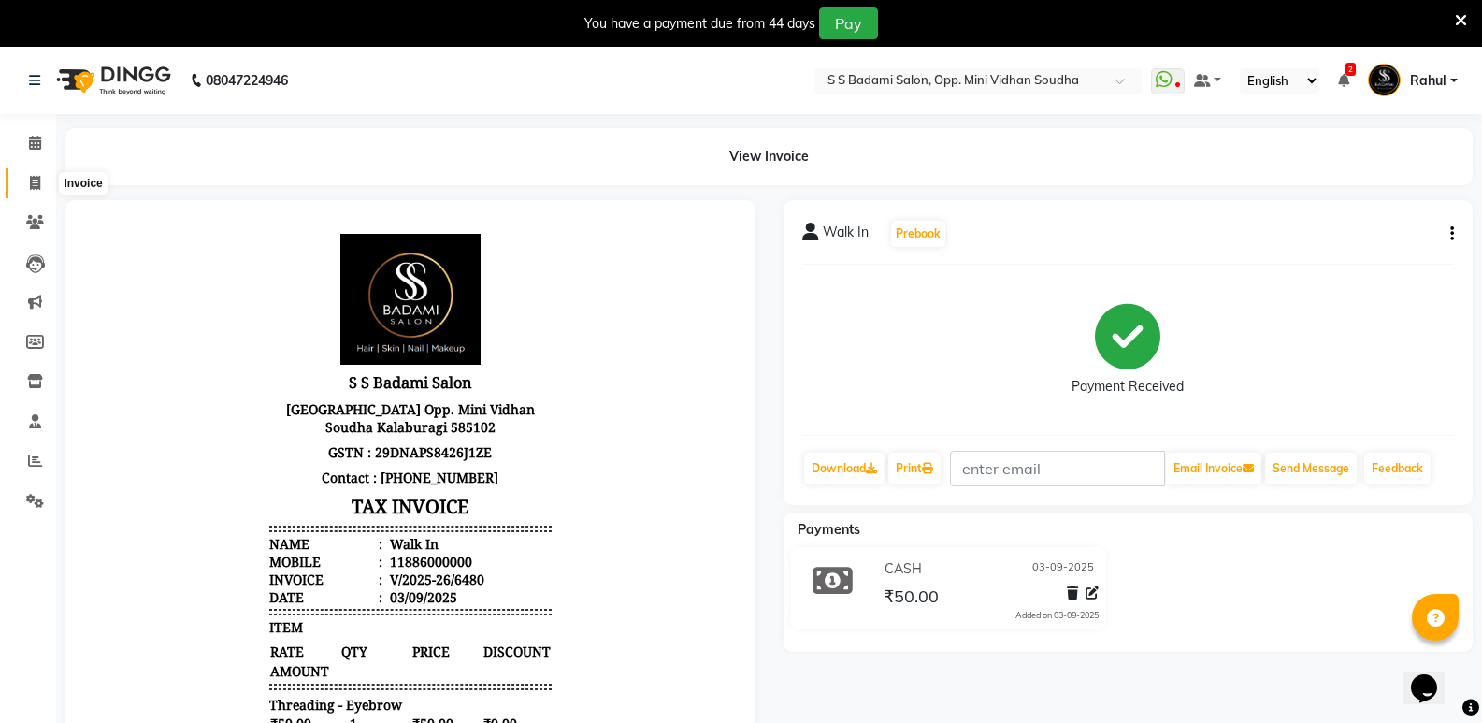
click at [41, 183] on span at bounding box center [35, 183] width 33 height 21
select select "service"
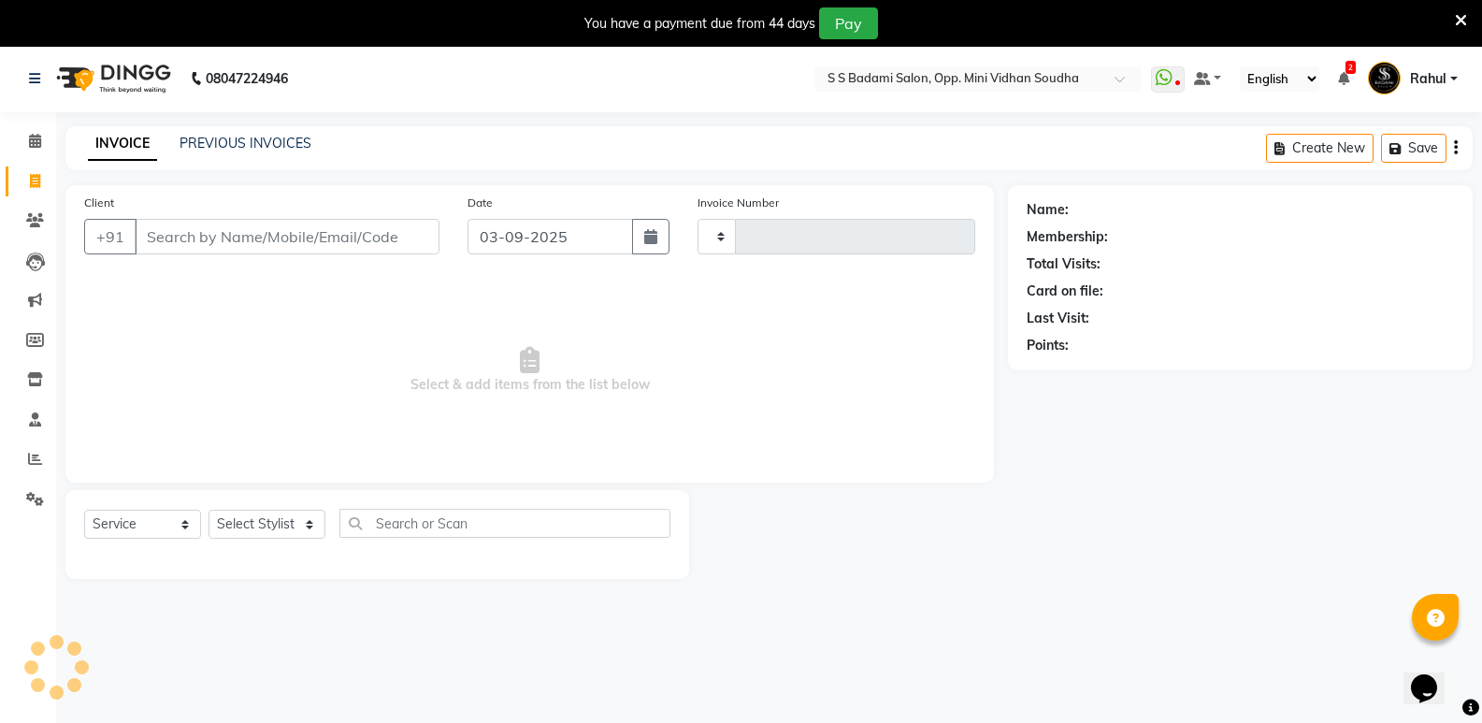
type input "6481"
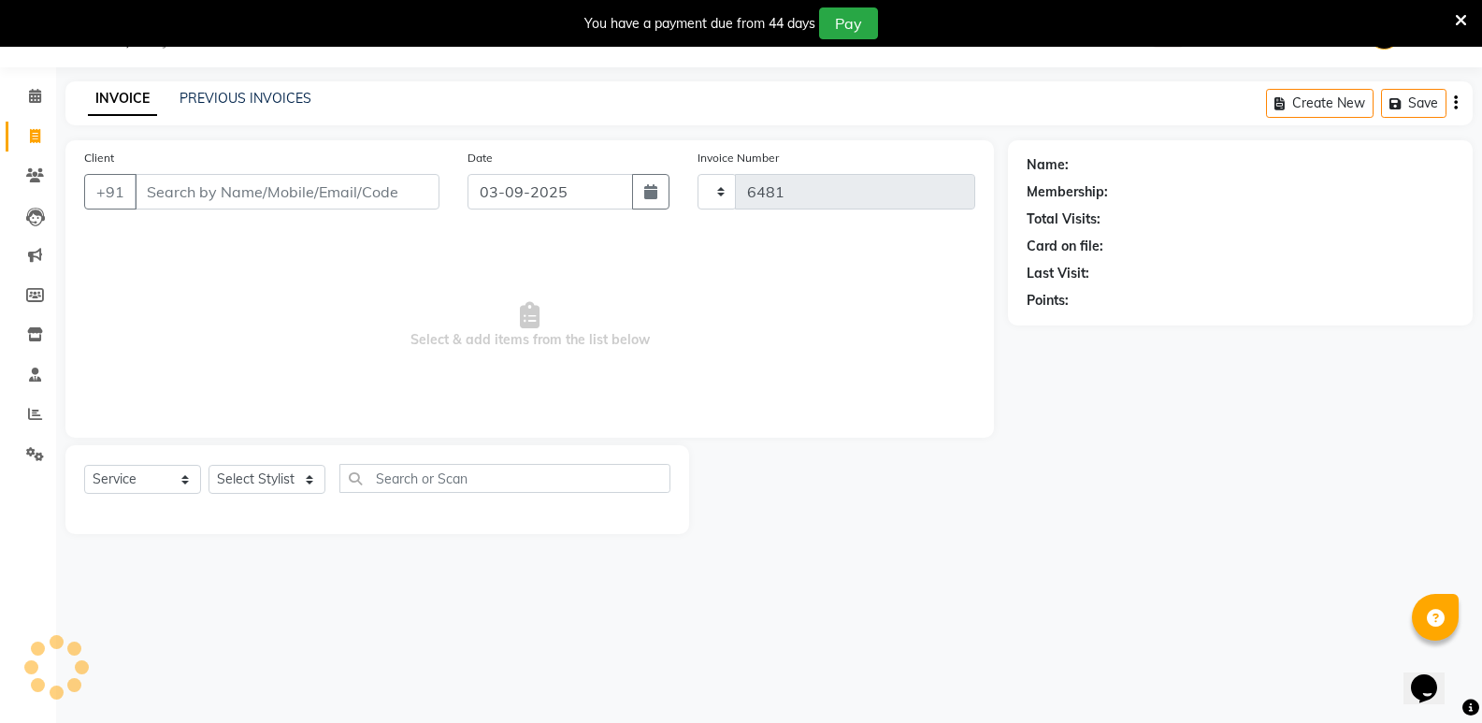
select select "4533"
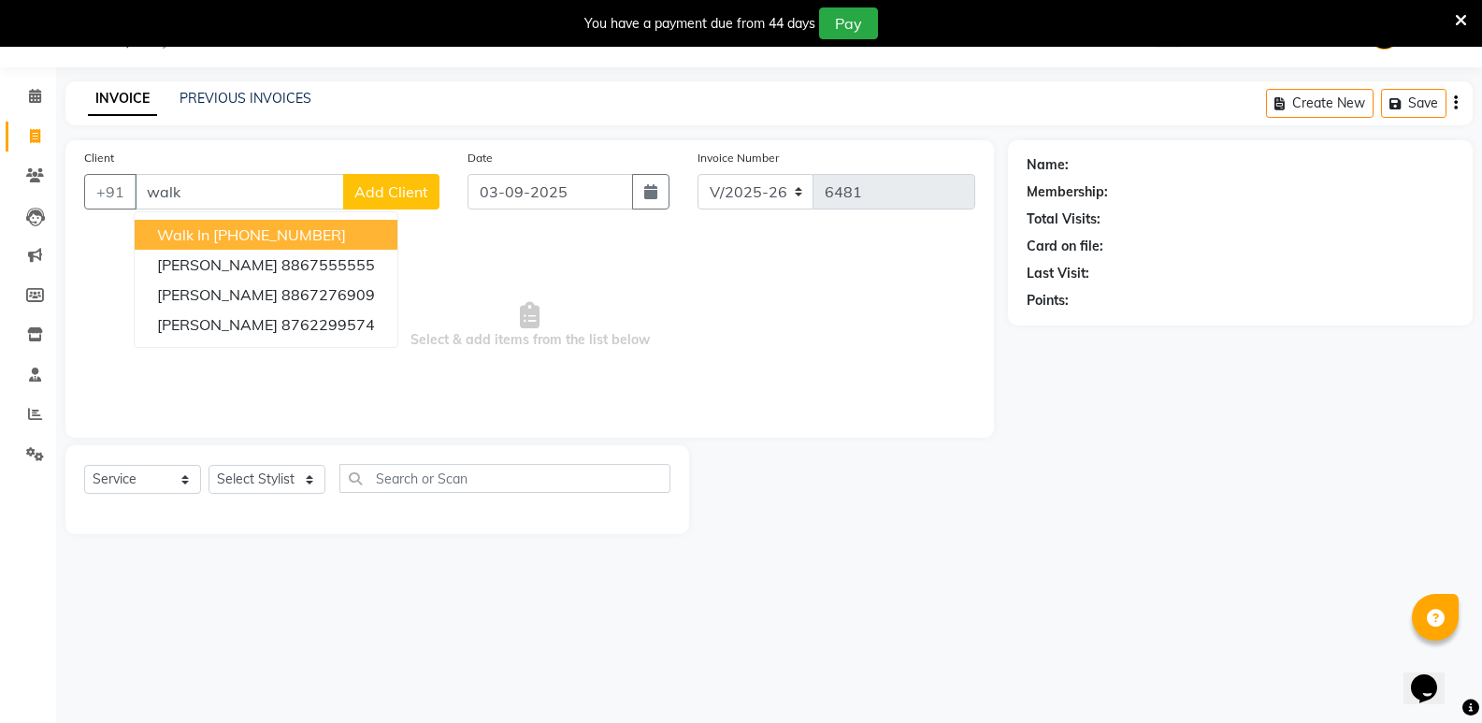
click at [326, 232] on ngb-highlight "[PHONE_NUMBER]" at bounding box center [279, 234] width 133 height 19
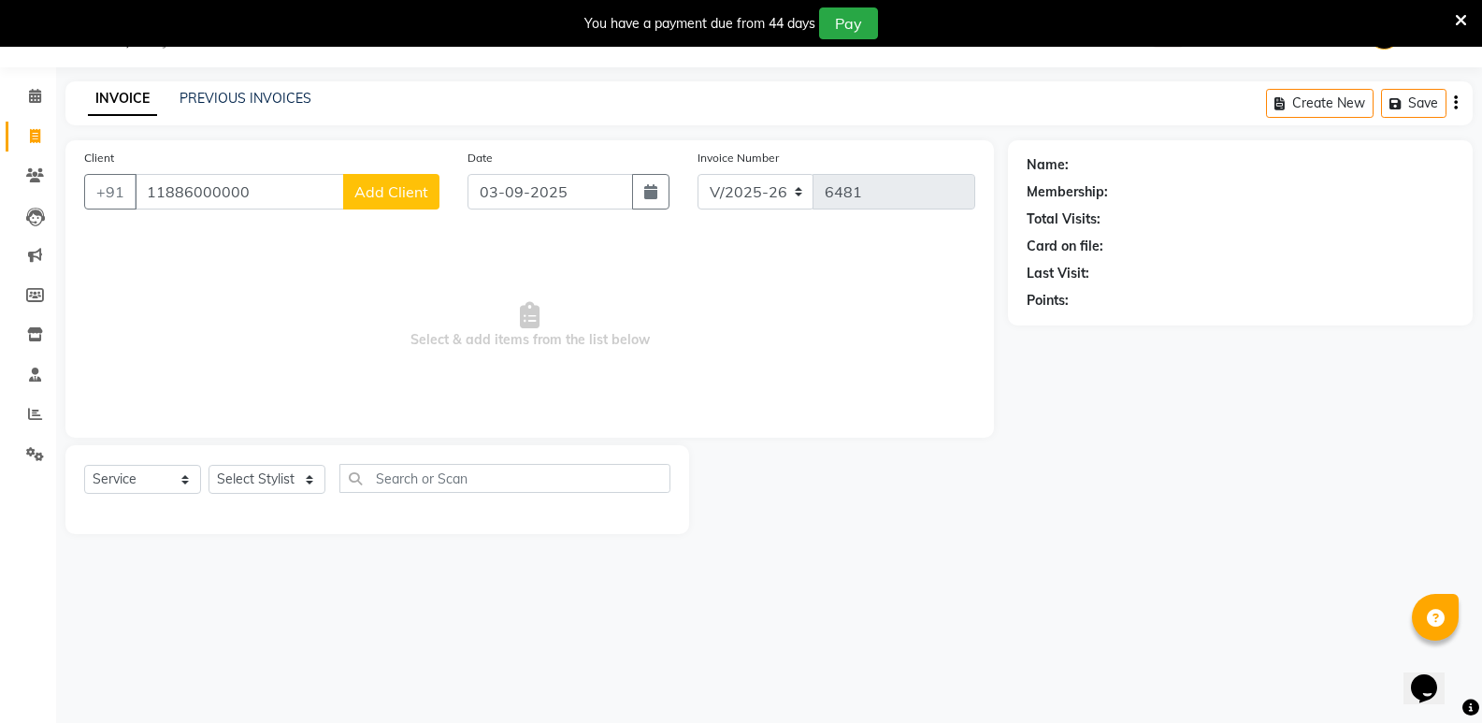
type input "11886000000"
click at [269, 491] on select "Select Stylist [PERSON_NAME] [PERSON_NAME] [PERSON_NAME] Mallu [PERSON_NAME] [P…" at bounding box center [266, 479] width 117 height 29
select select "89150"
click at [208, 465] on select "Select Stylist [PERSON_NAME] [PERSON_NAME] [PERSON_NAME] Mallu [PERSON_NAME] [P…" at bounding box center [266, 479] width 117 height 29
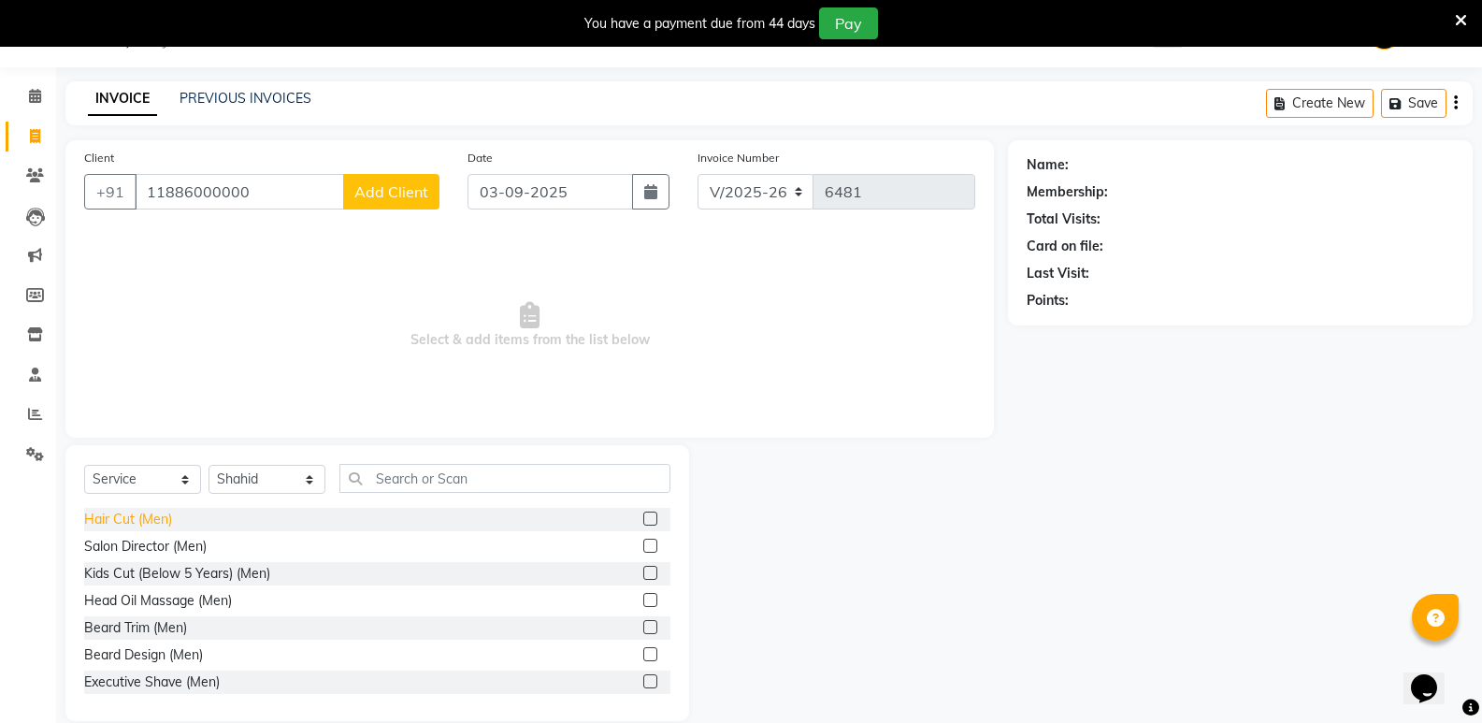
click at [165, 520] on div "Hair Cut (Men)" at bounding box center [128, 519] width 88 height 20
checkbox input "false"
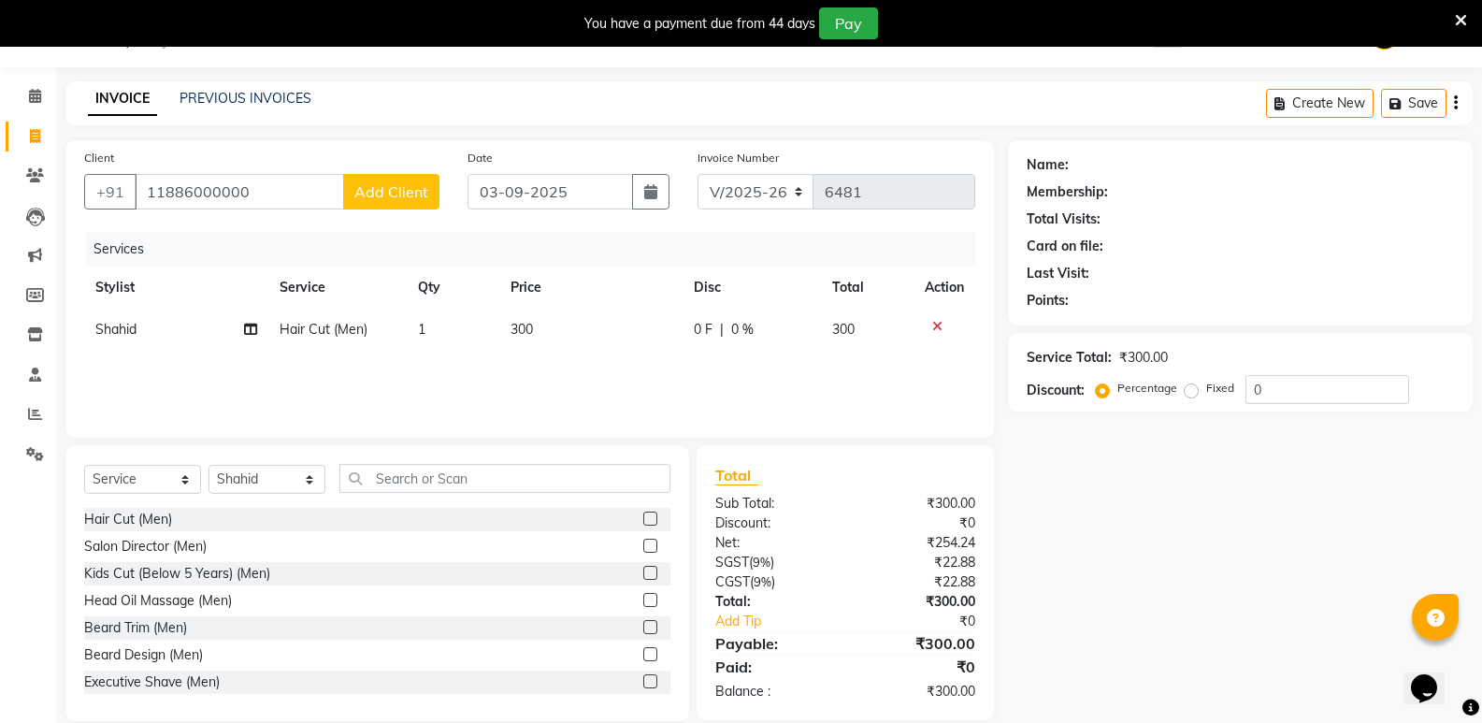
click at [934, 324] on icon at bounding box center [937, 326] width 10 height 13
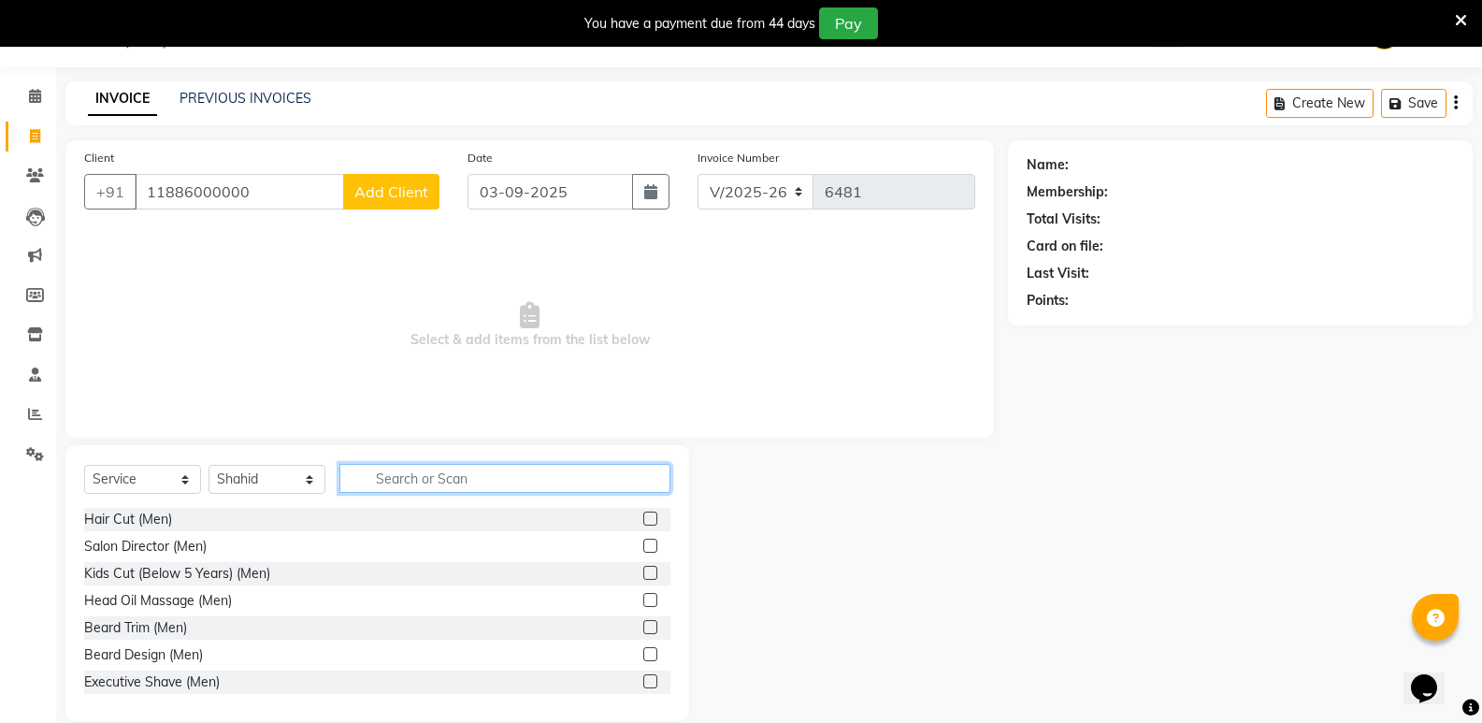
click at [554, 481] on input "text" at bounding box center [504, 478] width 331 height 29
type input "women"
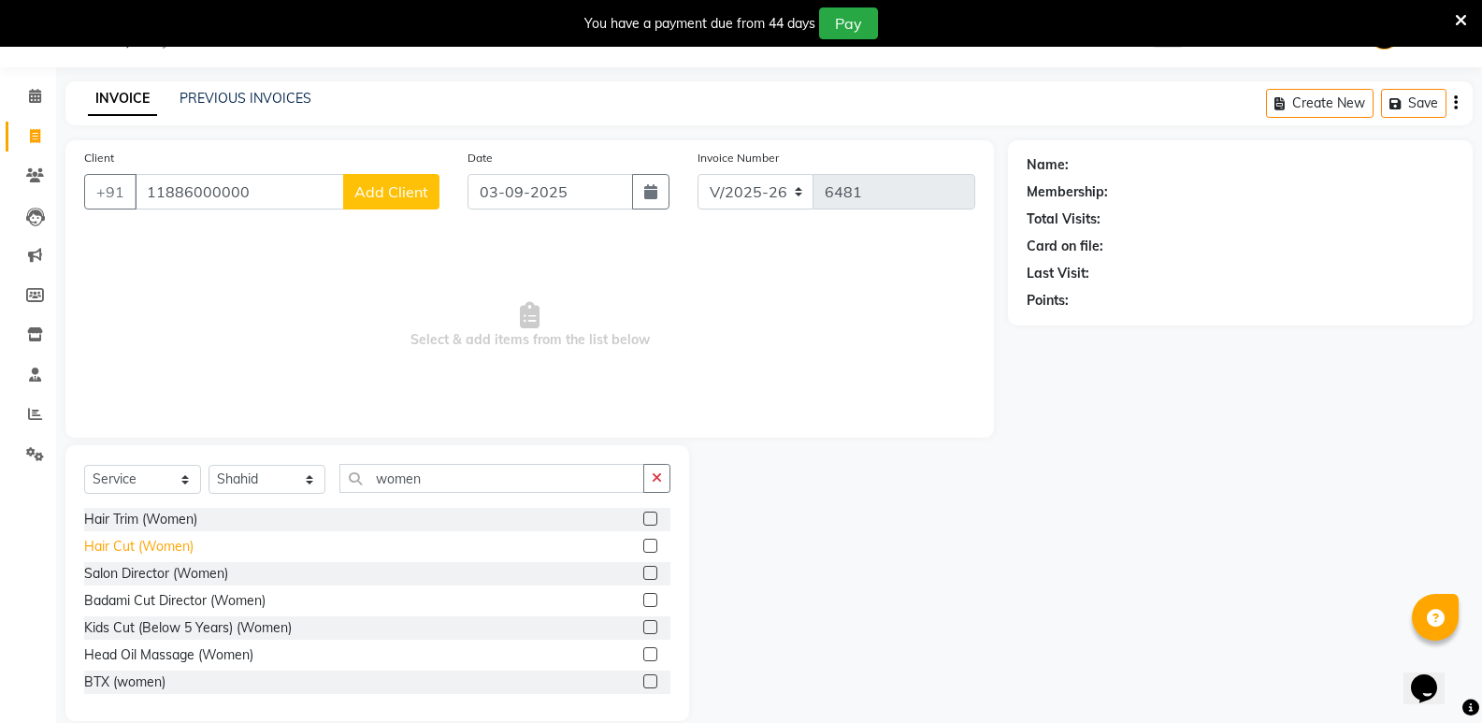
click at [148, 542] on div "Hair Cut (Women)" at bounding box center [138, 547] width 109 height 20
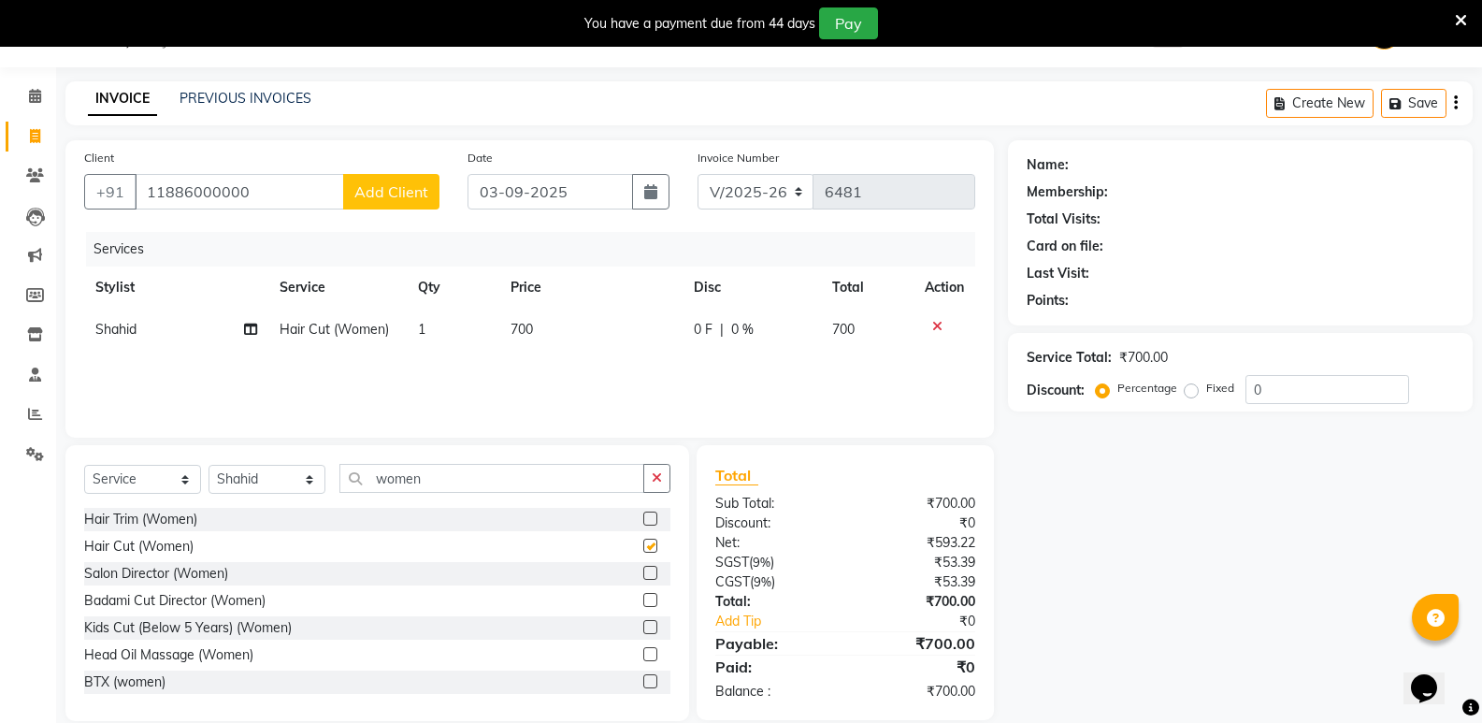
checkbox input "false"
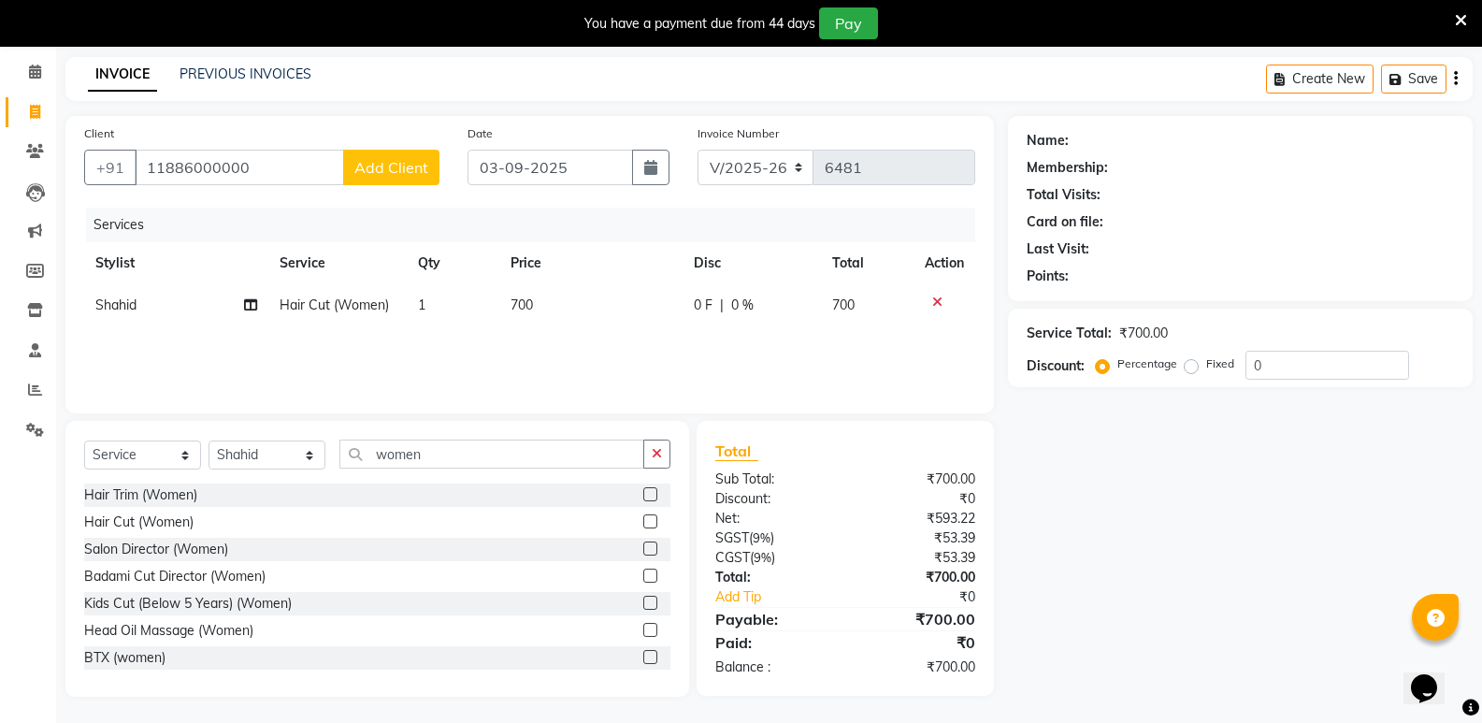
scroll to position [73, 0]
click at [935, 294] on icon at bounding box center [937, 300] width 10 height 13
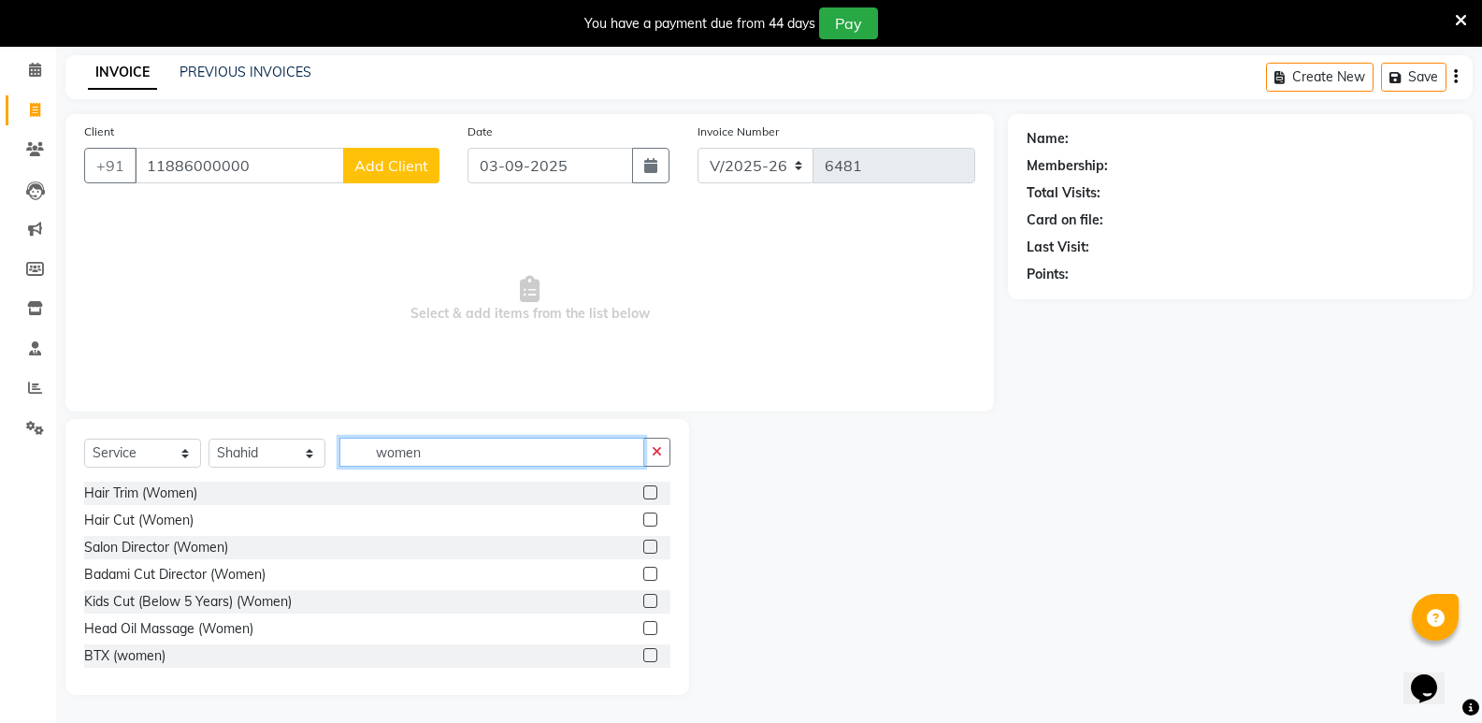
click at [471, 460] on input "women" at bounding box center [491, 451] width 305 height 29
type input "w"
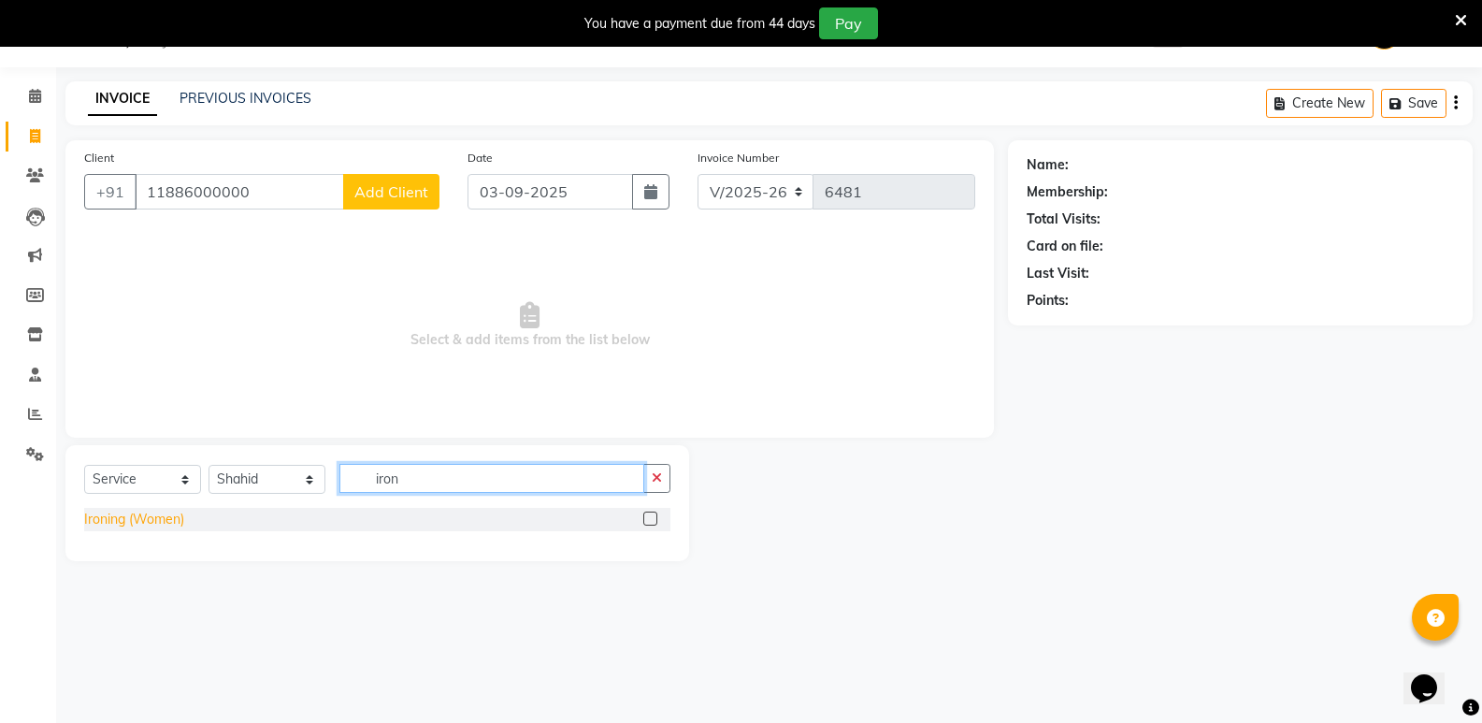
type input "iron"
click at [118, 520] on div "Ironing (Women)" at bounding box center [134, 519] width 100 height 20
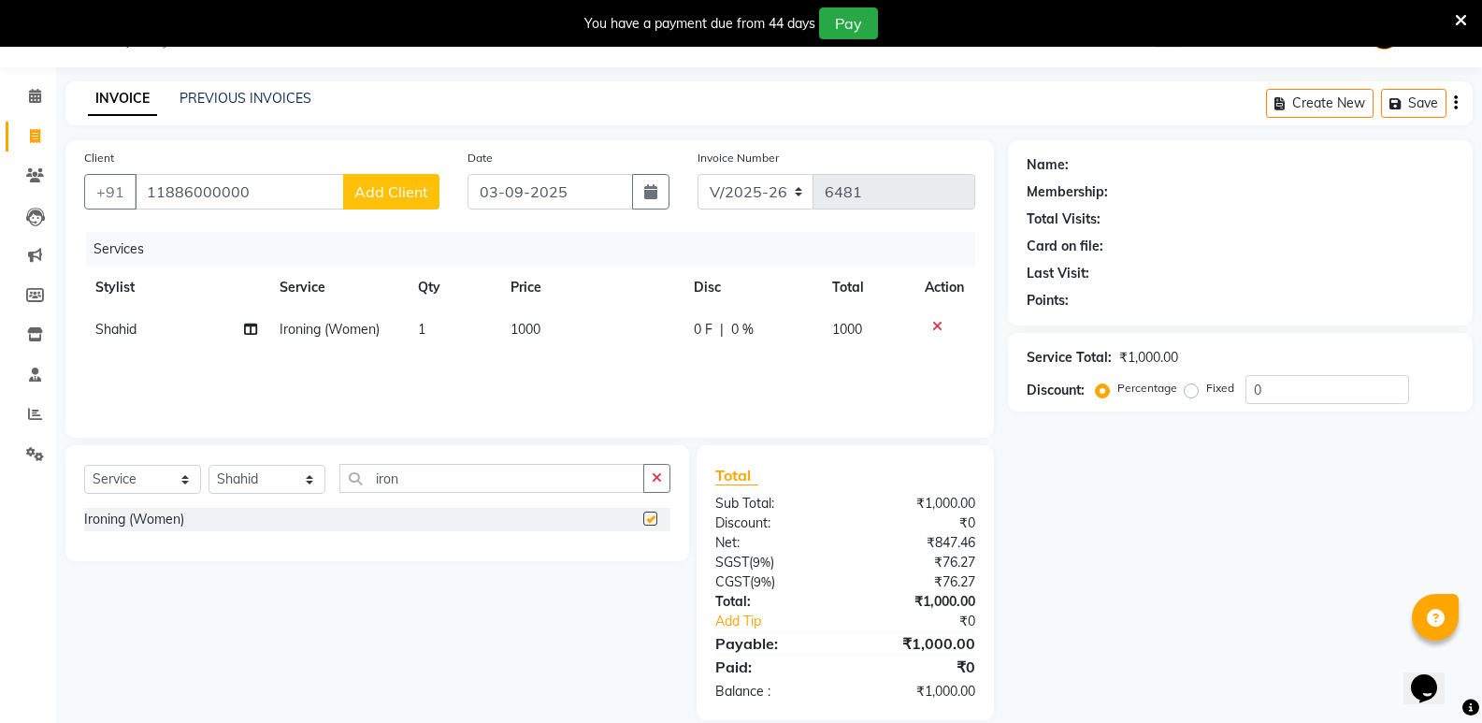
checkbox input "false"
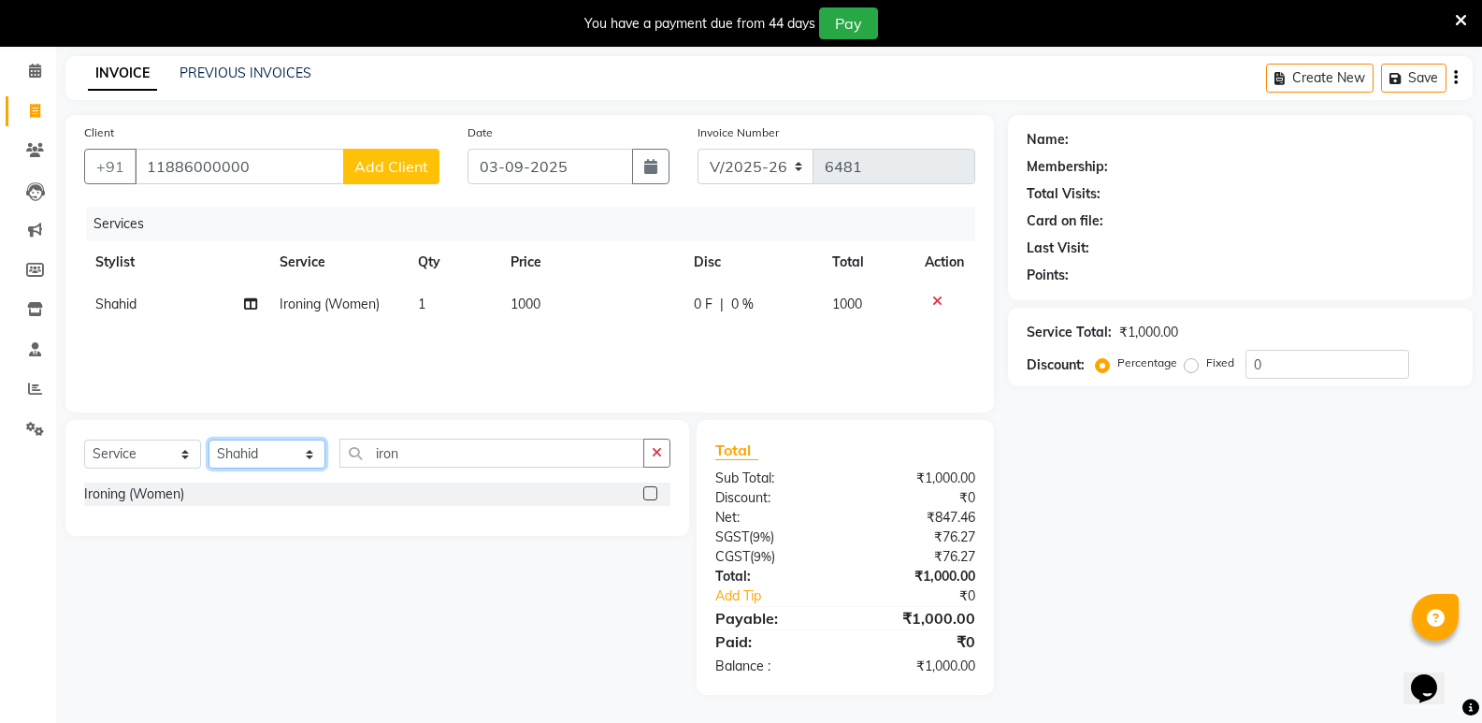
click at [264, 454] on select "Select Stylist [PERSON_NAME] [PERSON_NAME] [PERSON_NAME] Mallu [PERSON_NAME] [P…" at bounding box center [266, 453] width 117 height 29
select select "87807"
click at [208, 439] on select "Select Stylist [PERSON_NAME] [PERSON_NAME] [PERSON_NAME] Mallu [PERSON_NAME] [P…" at bounding box center [266, 453] width 117 height 29
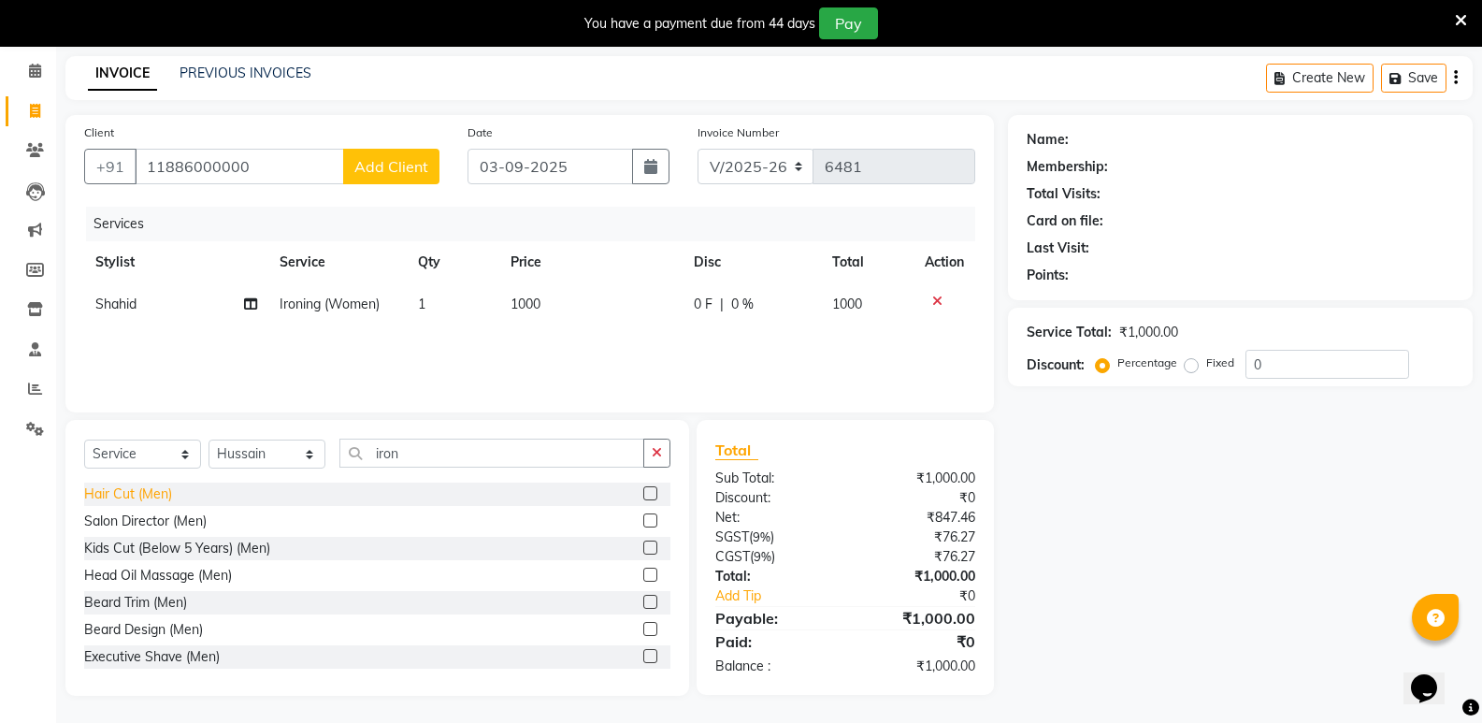
click at [162, 487] on div "Hair Cut (Men)" at bounding box center [128, 494] width 88 height 20
checkbox input "false"
click at [236, 463] on select "Select Stylist [PERSON_NAME] [PERSON_NAME] [PERSON_NAME] Mallu [PERSON_NAME] [P…" at bounding box center [266, 453] width 117 height 29
select select "28117"
click at [208, 442] on select "Select Stylist [PERSON_NAME] [PERSON_NAME] [PERSON_NAME] Mallu [PERSON_NAME] [P…" at bounding box center [266, 453] width 117 height 29
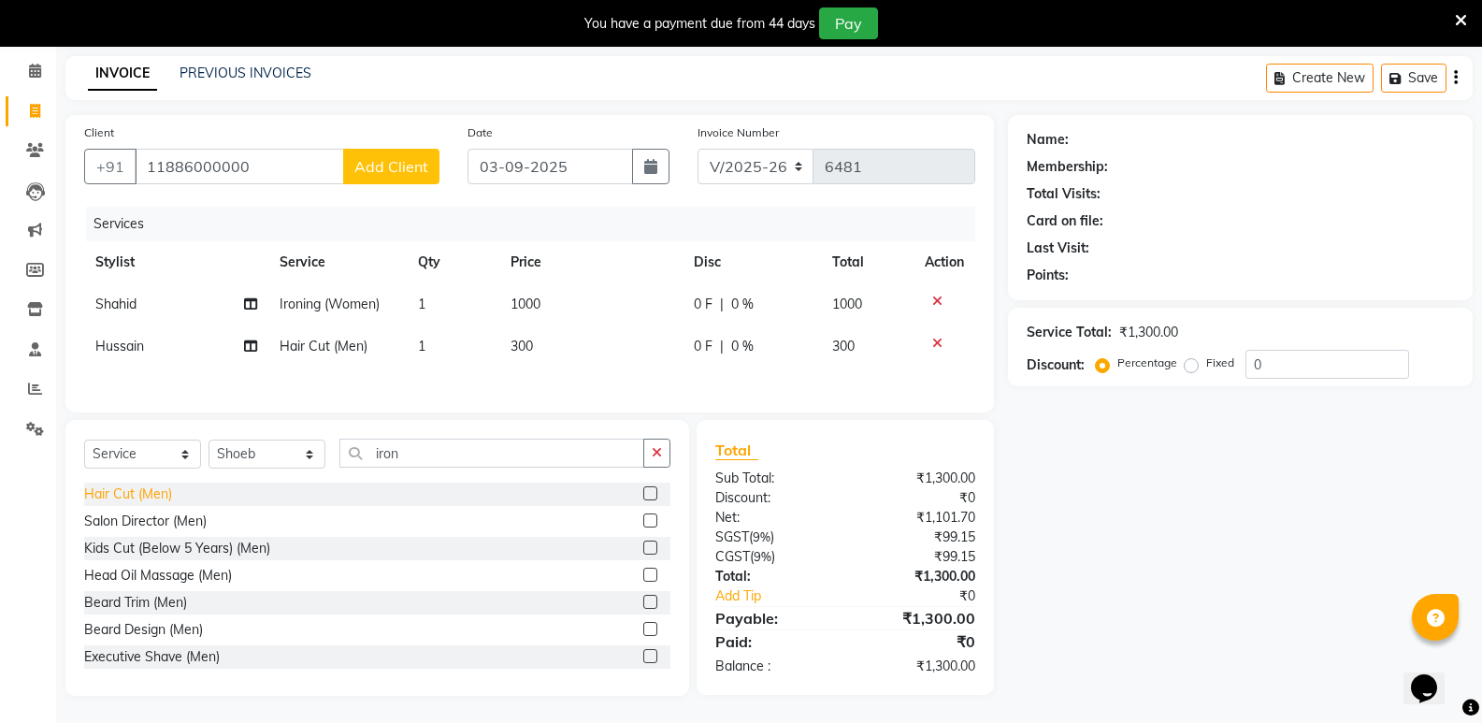
click at [127, 496] on div "Hair Cut (Men)" at bounding box center [128, 494] width 88 height 20
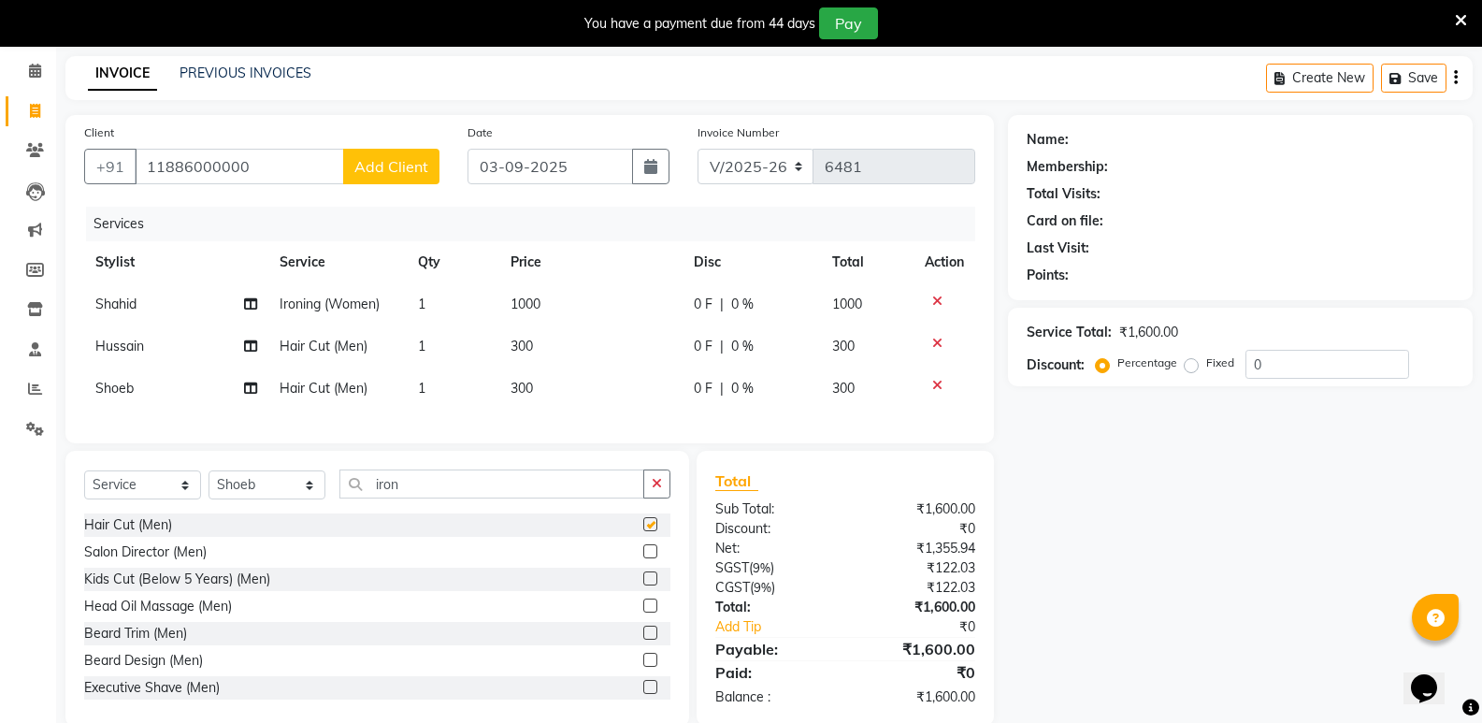
checkbox input "false"
click at [246, 499] on select "Select Stylist [PERSON_NAME] [PERSON_NAME] [PERSON_NAME] Mallu [PERSON_NAME] [P…" at bounding box center [266, 484] width 117 height 29
select select "25906"
click at [208, 484] on select "Select Stylist [PERSON_NAME] [PERSON_NAME] [PERSON_NAME] Mallu [PERSON_NAME] [P…" at bounding box center [266, 484] width 117 height 29
click at [144, 535] on div "Hair Cut (Men)" at bounding box center [128, 525] width 88 height 20
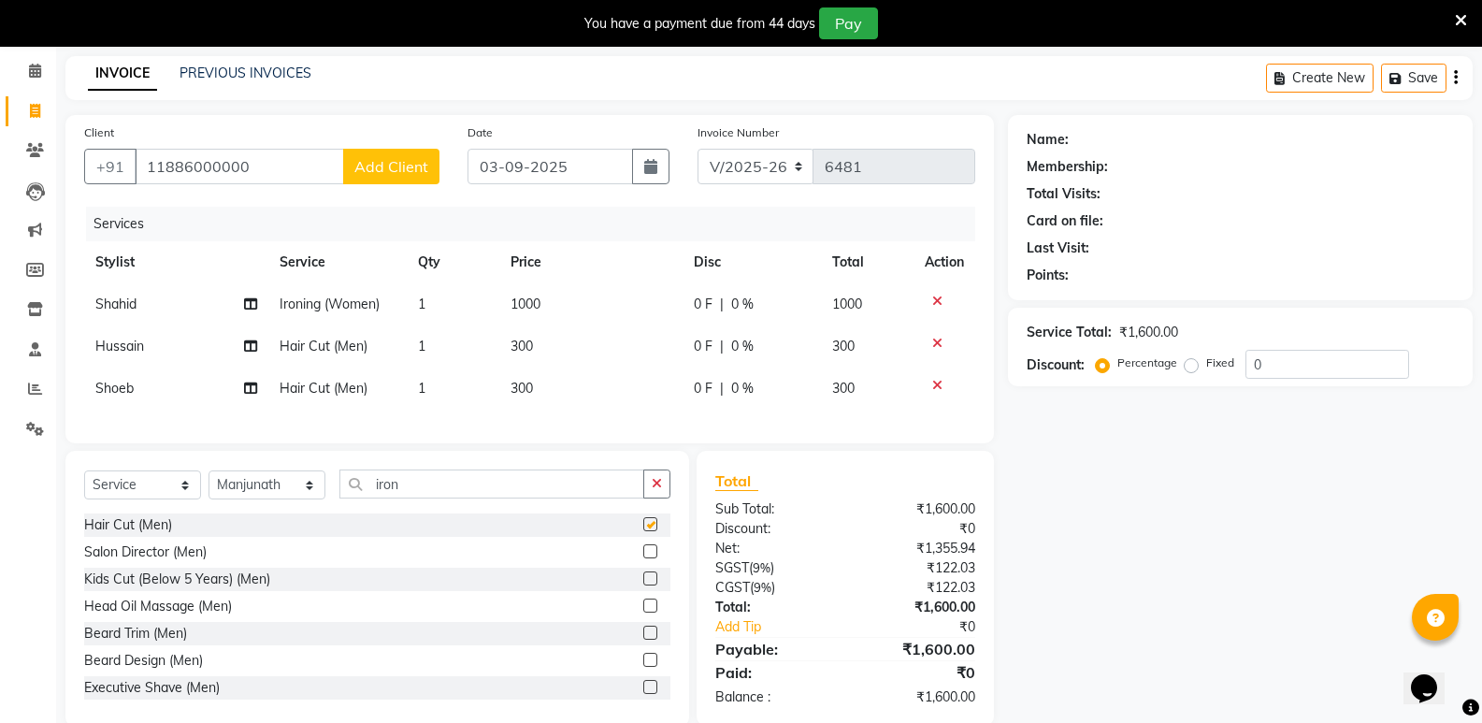
checkbox input "false"
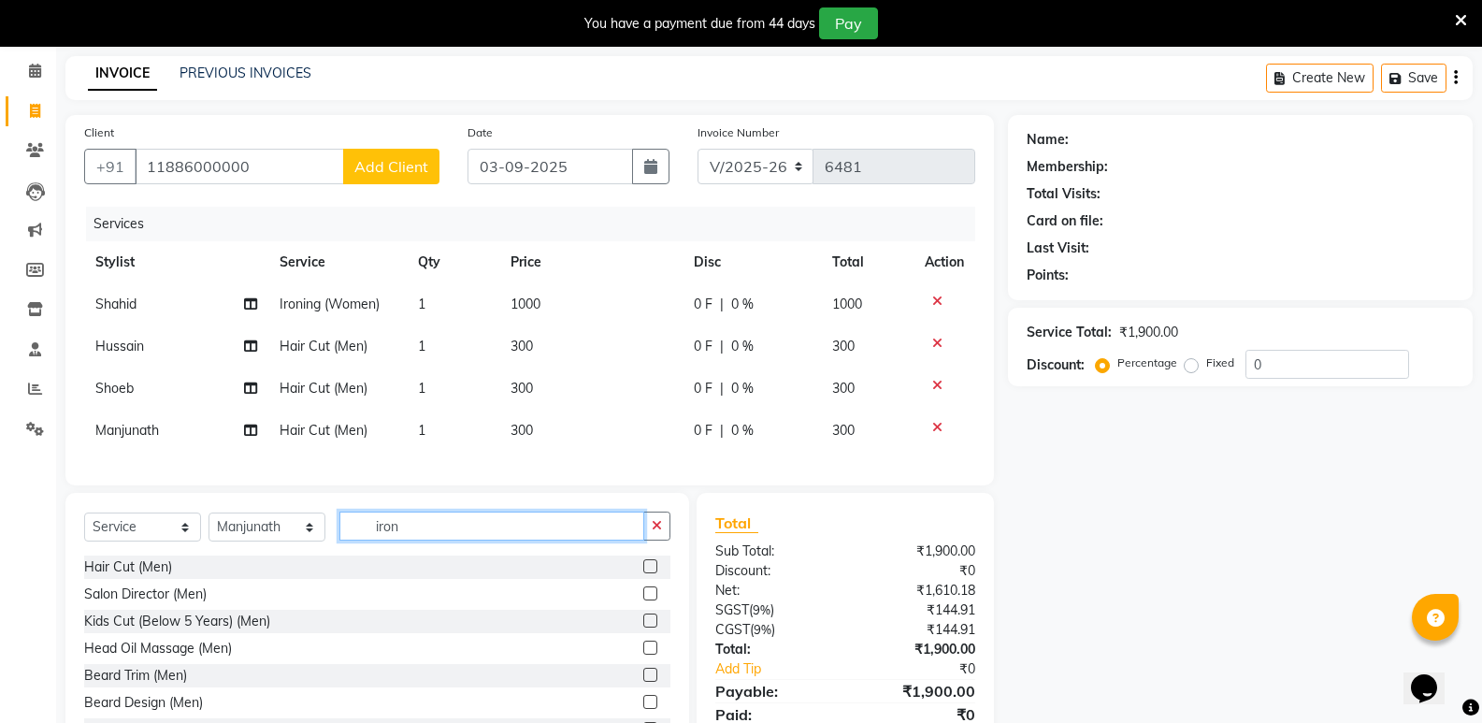
drag, startPoint x: 461, startPoint y: 542, endPoint x: 305, endPoint y: 601, distance: 166.8
click at [305, 601] on div "Select Service Product Membership Package Voucher Prepaid Gift Card Select Styl…" at bounding box center [376, 631] width 623 height 276
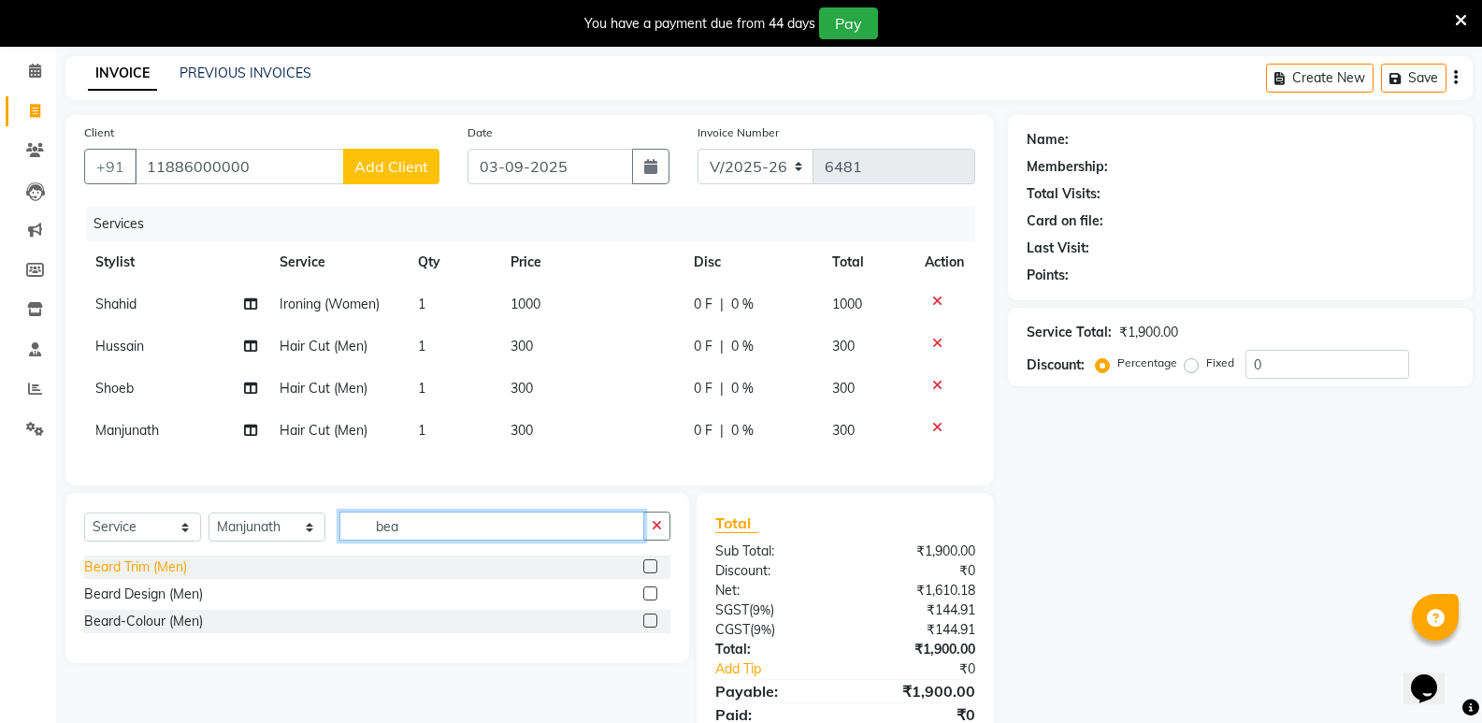
type input "bea"
click at [150, 575] on div "Beard Trim (Men)" at bounding box center [135, 567] width 103 height 20
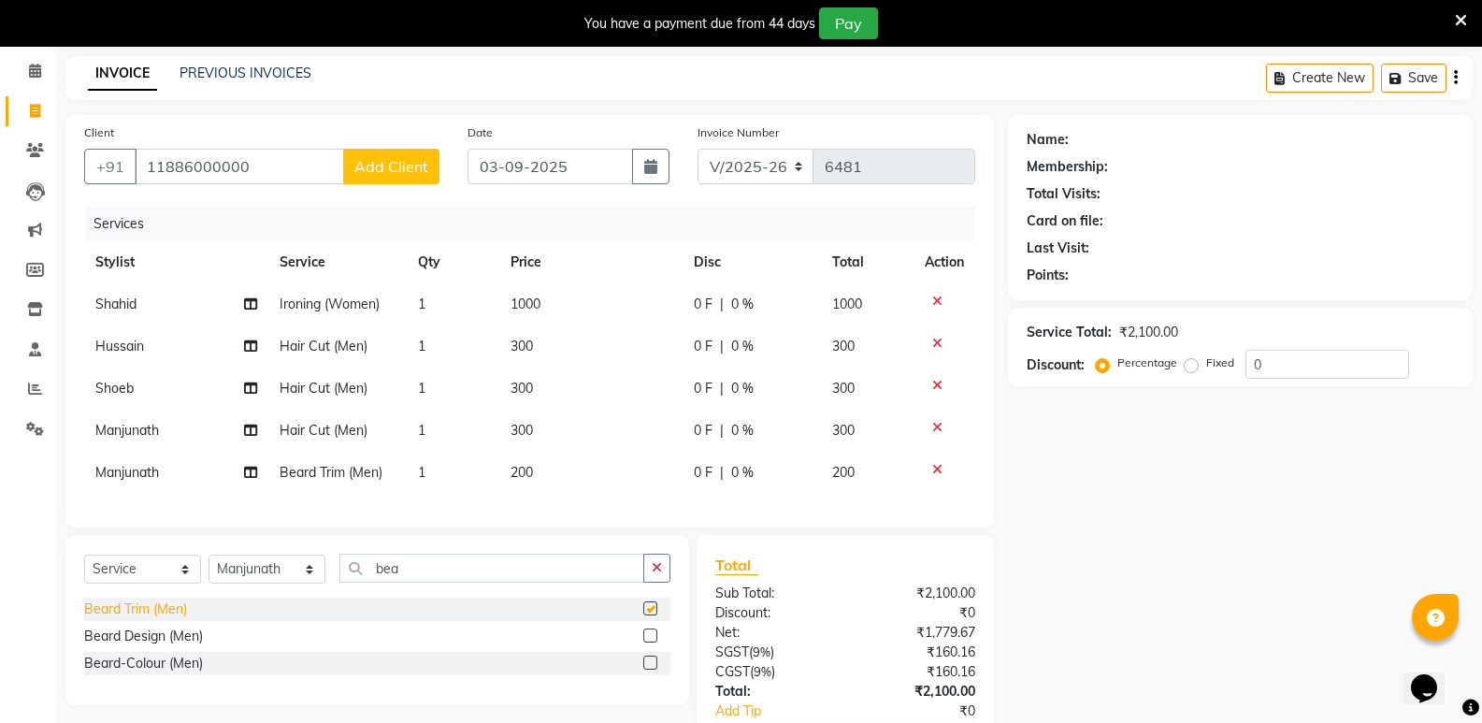
checkbox input "false"
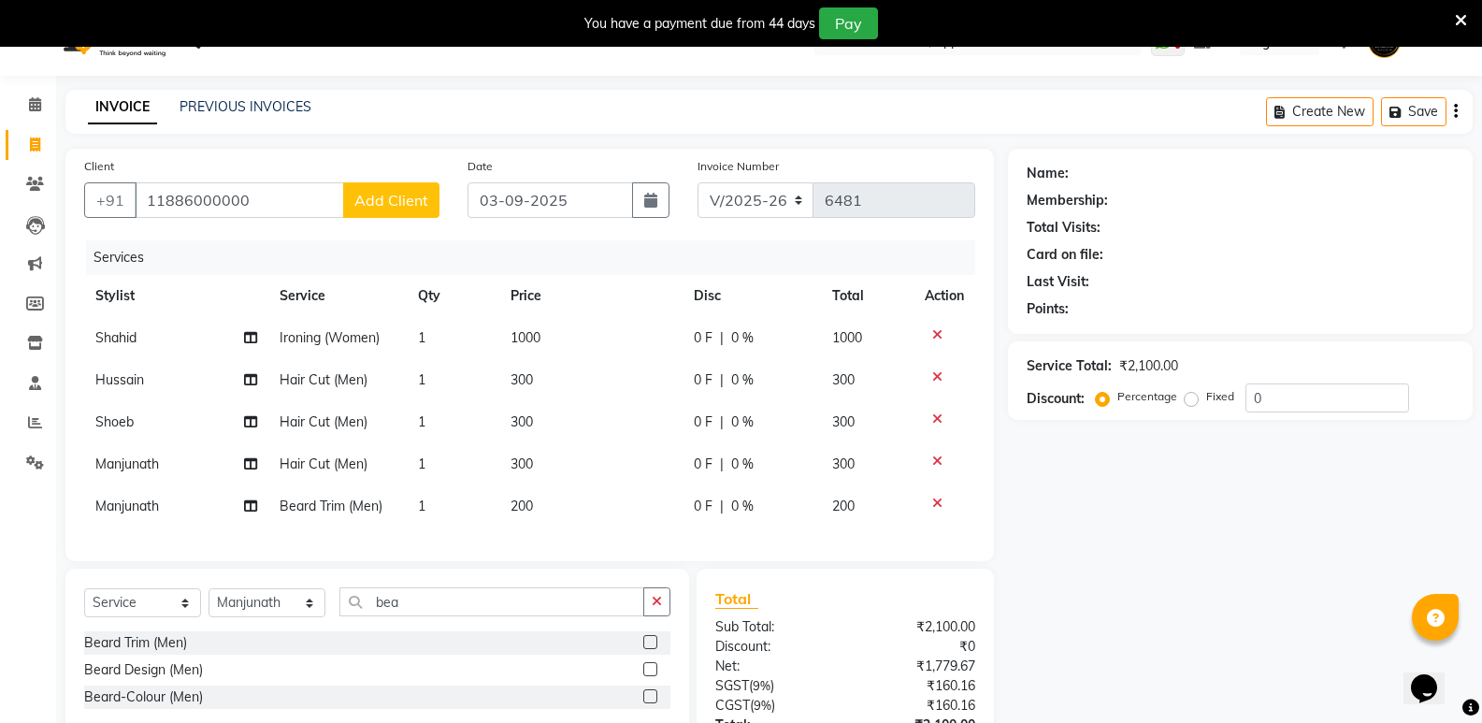
scroll to position [0, 0]
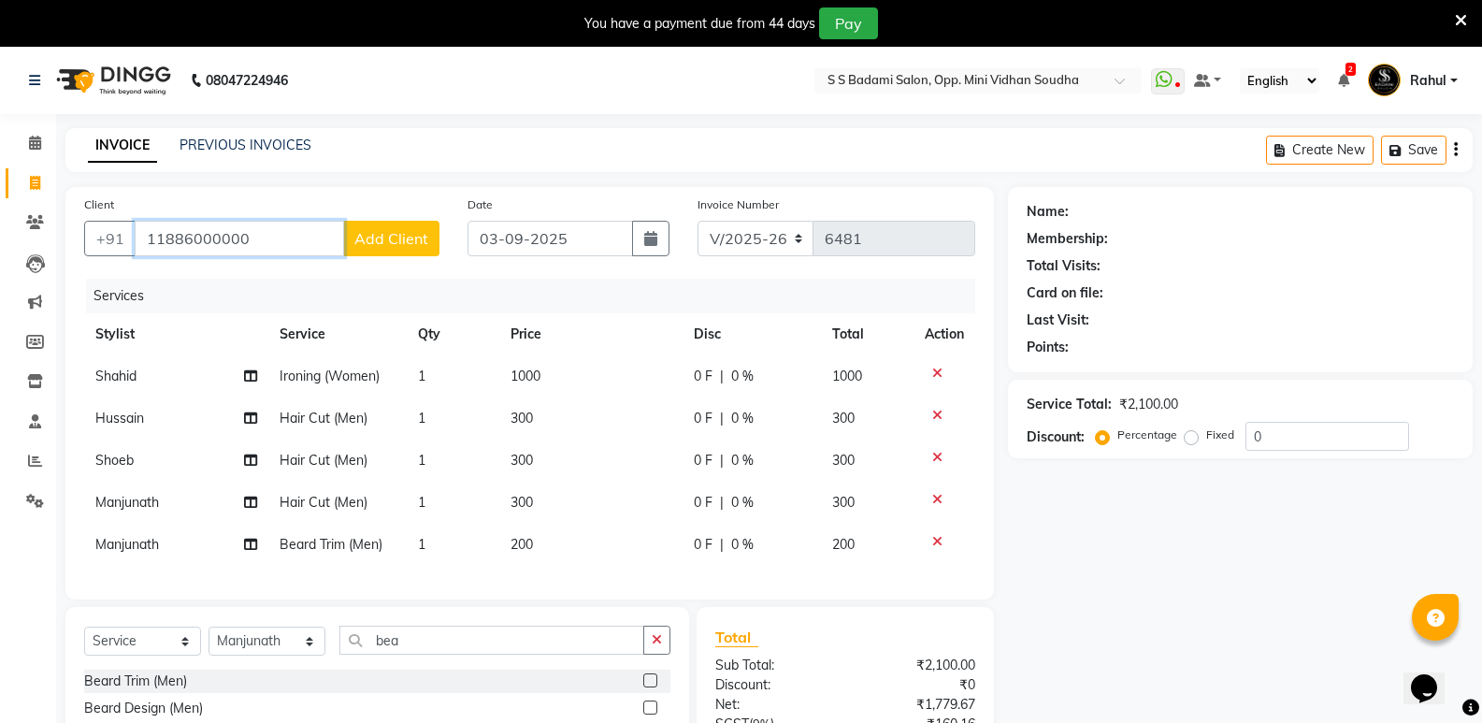
click at [260, 249] on input "11886000000" at bounding box center [239, 239] width 209 height 36
click at [277, 284] on span "1188600000" at bounding box center [287, 281] width 93 height 19
type input "11886000000"
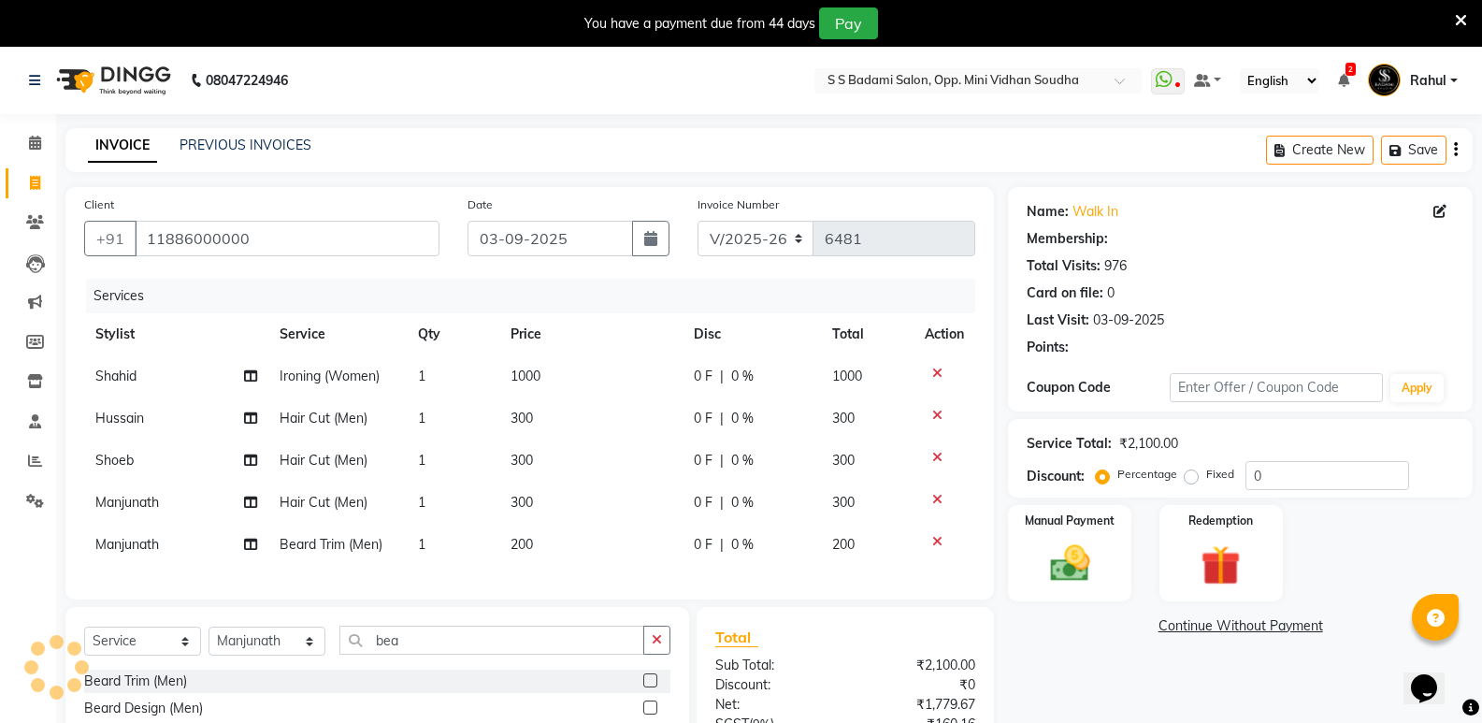
select select "1: Object"
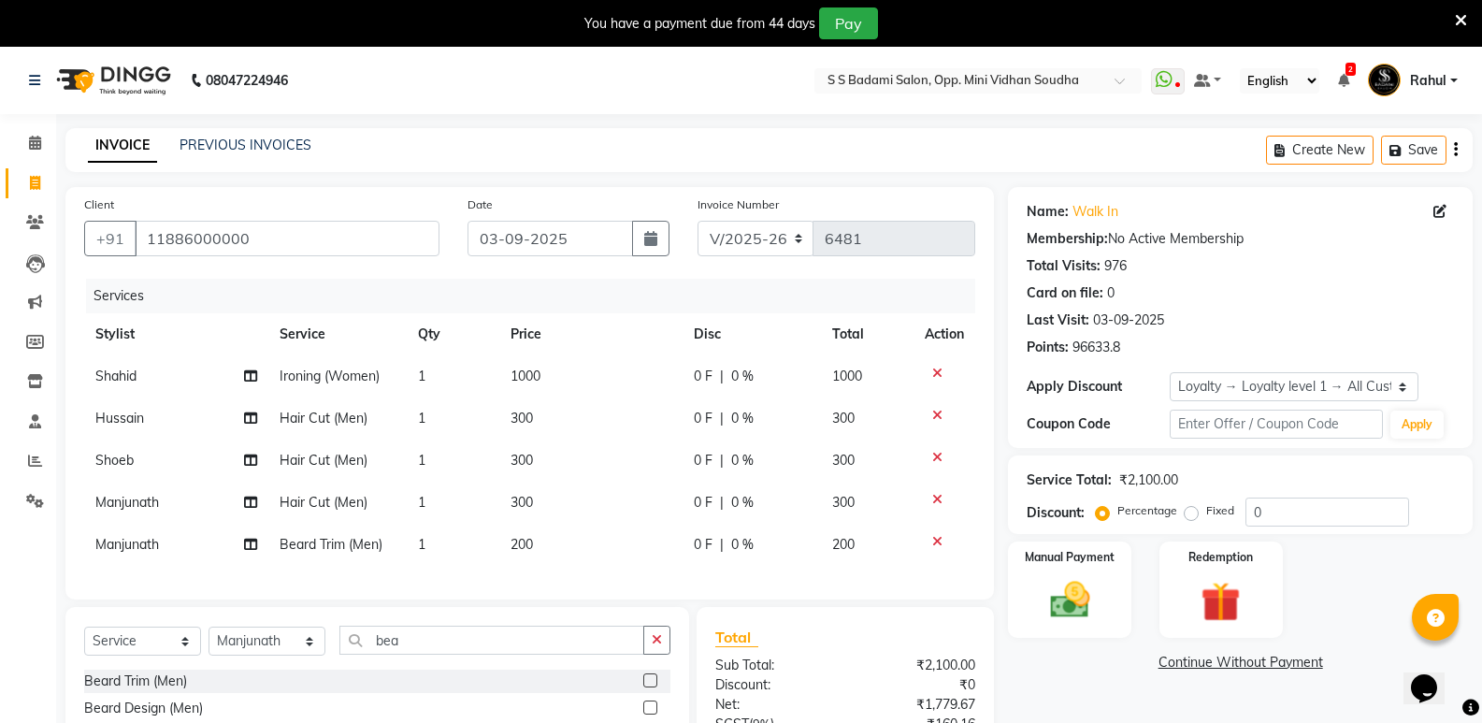
scroll to position [201, 0]
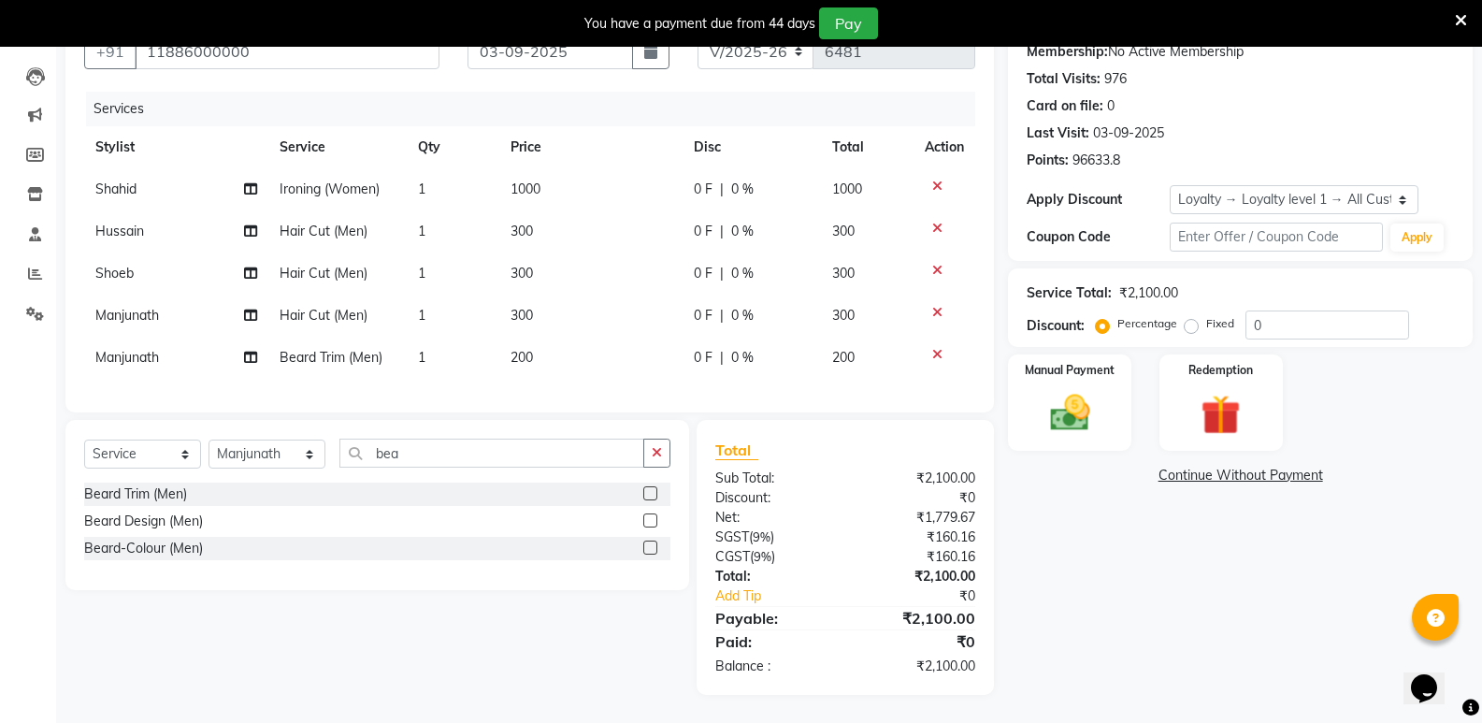
drag, startPoint x: 1076, startPoint y: 628, endPoint x: 1059, endPoint y: 524, distance: 105.1
click at [1075, 622] on div "Name: Walk In Membership: No Active Membership Total Visits: 976 Card on file: …" at bounding box center [1247, 347] width 479 height 694
click at [1073, 403] on img at bounding box center [1069, 413] width 66 height 48
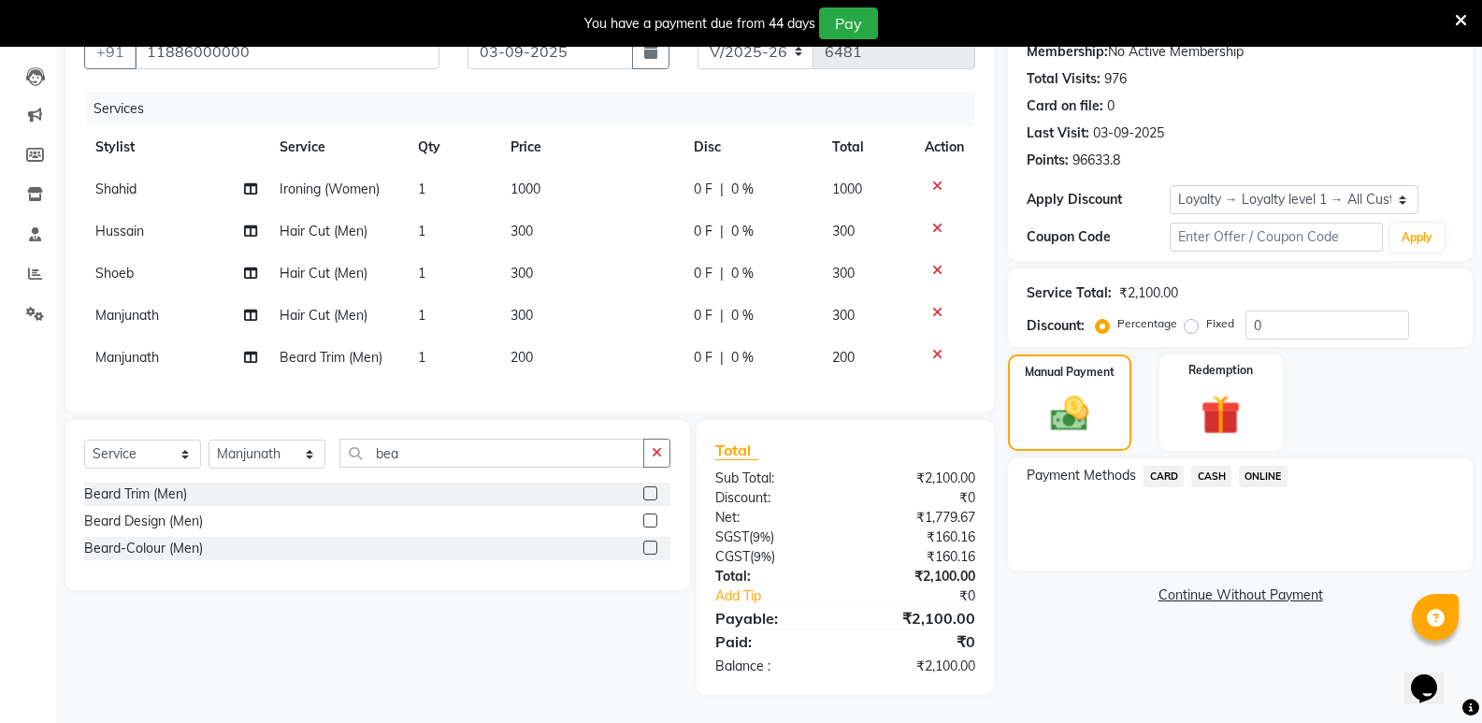
click at [1206, 465] on span "CASH" at bounding box center [1211, 475] width 40 height 21
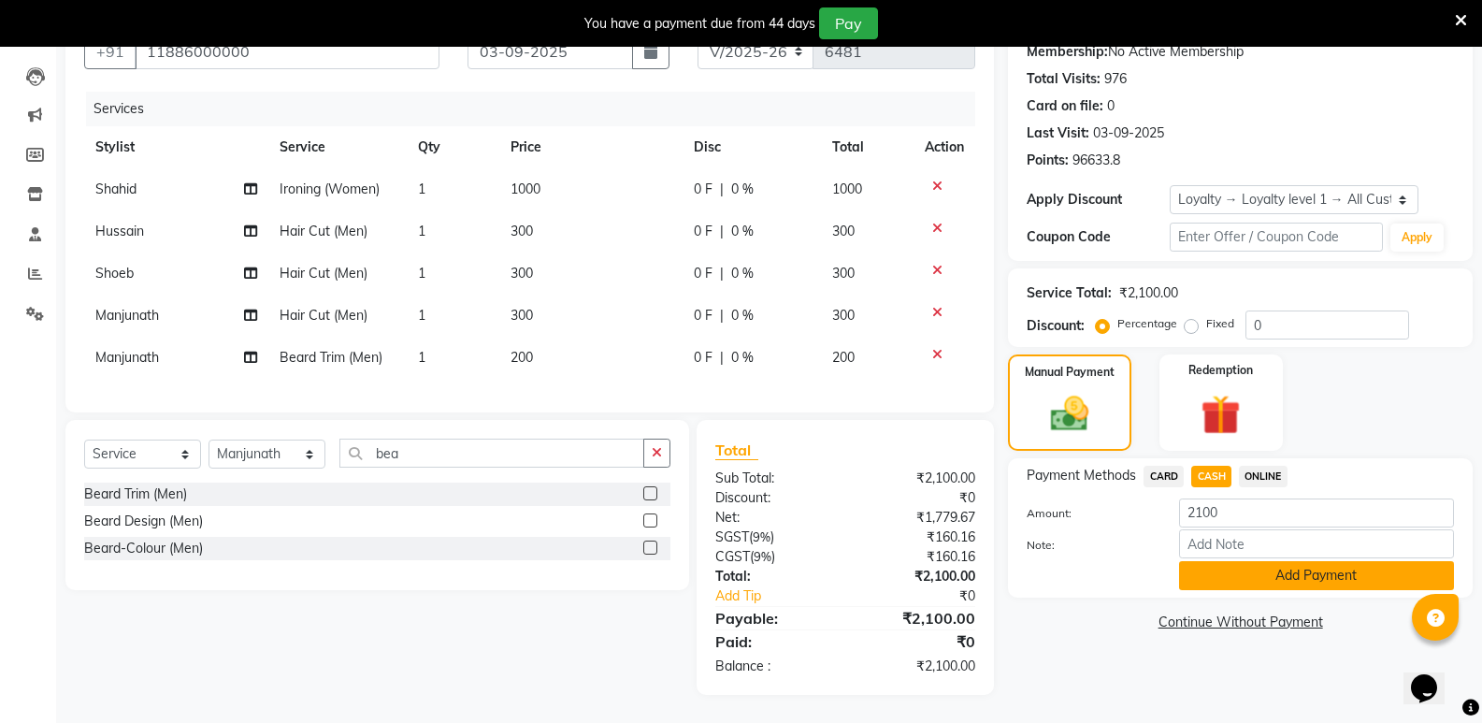
click at [1230, 570] on button "Add Payment" at bounding box center [1316, 575] width 275 height 29
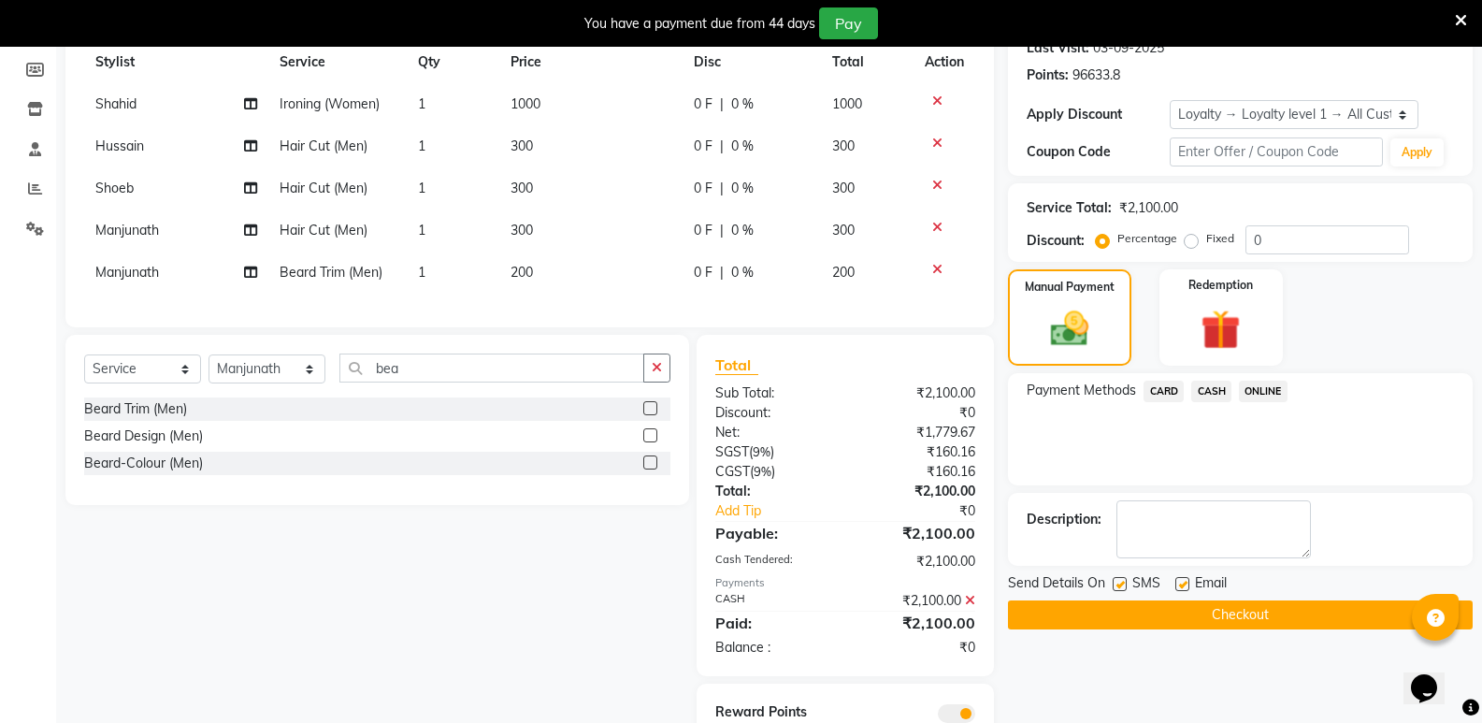
scroll to position [360, 0]
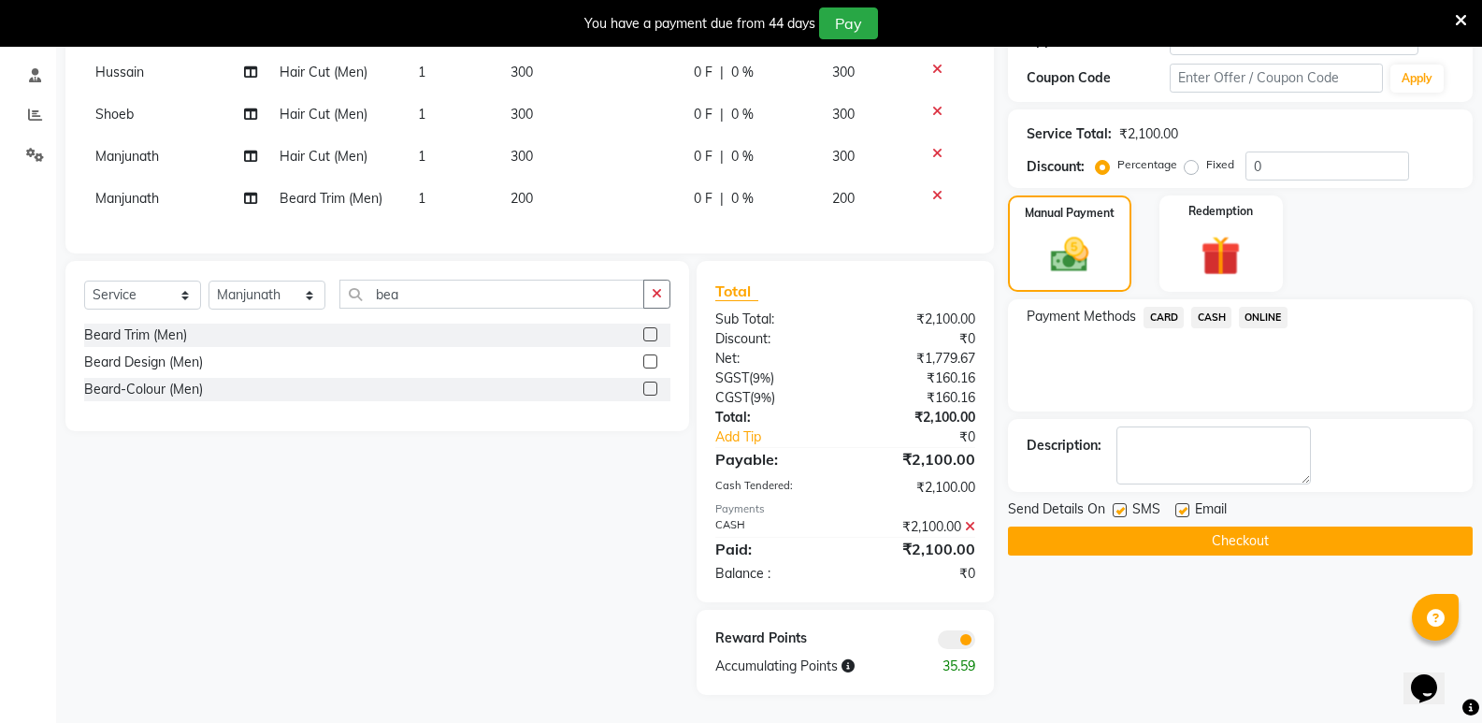
click at [1227, 526] on button "Checkout" at bounding box center [1240, 540] width 465 height 29
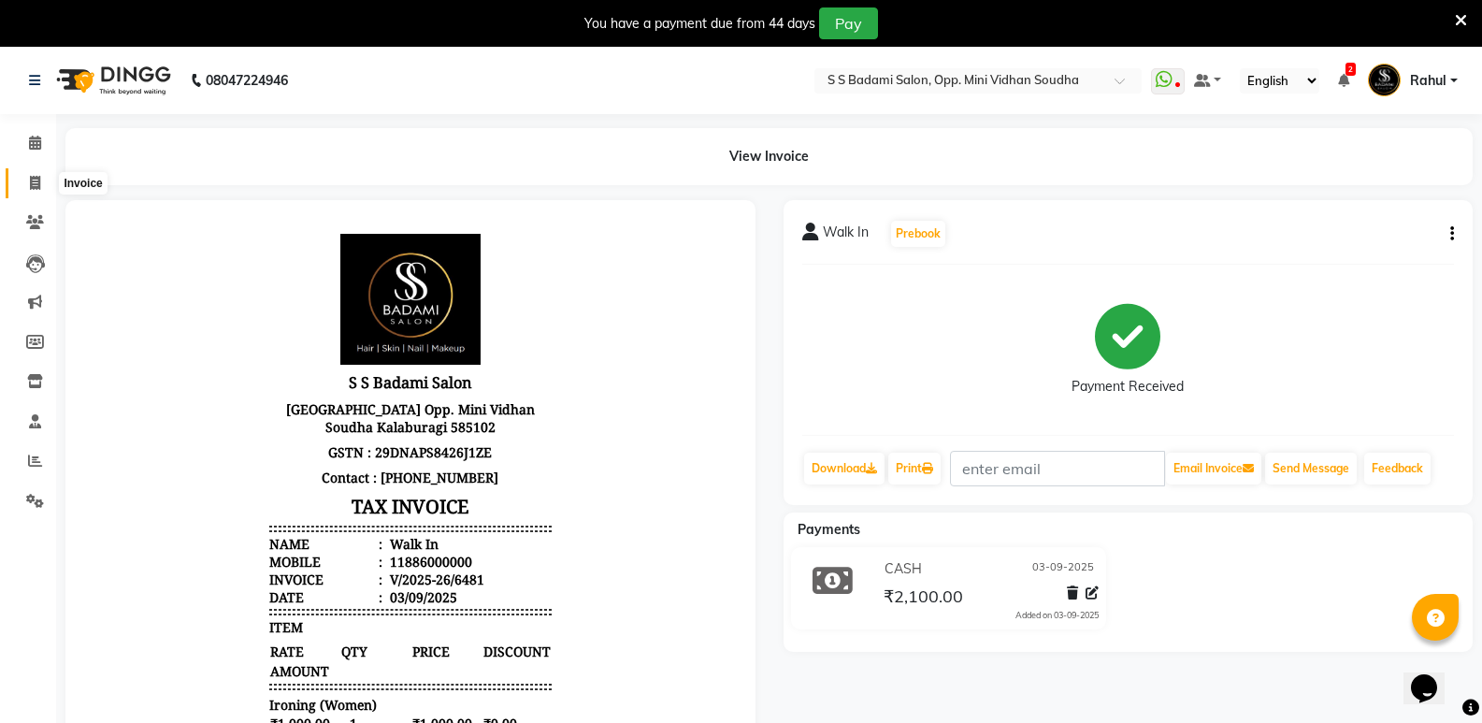
click at [30, 178] on icon at bounding box center [35, 183] width 10 height 14
select select "4533"
select select "service"
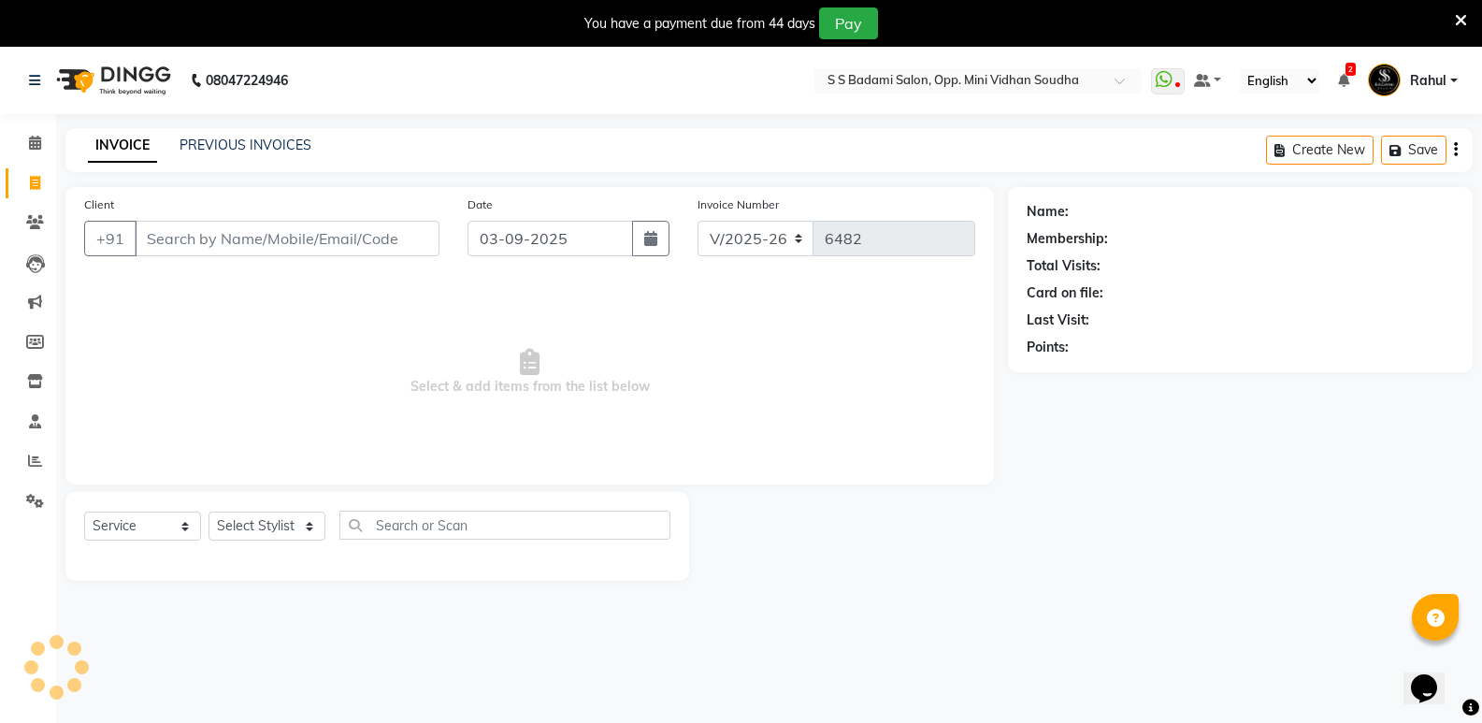
scroll to position [47, 0]
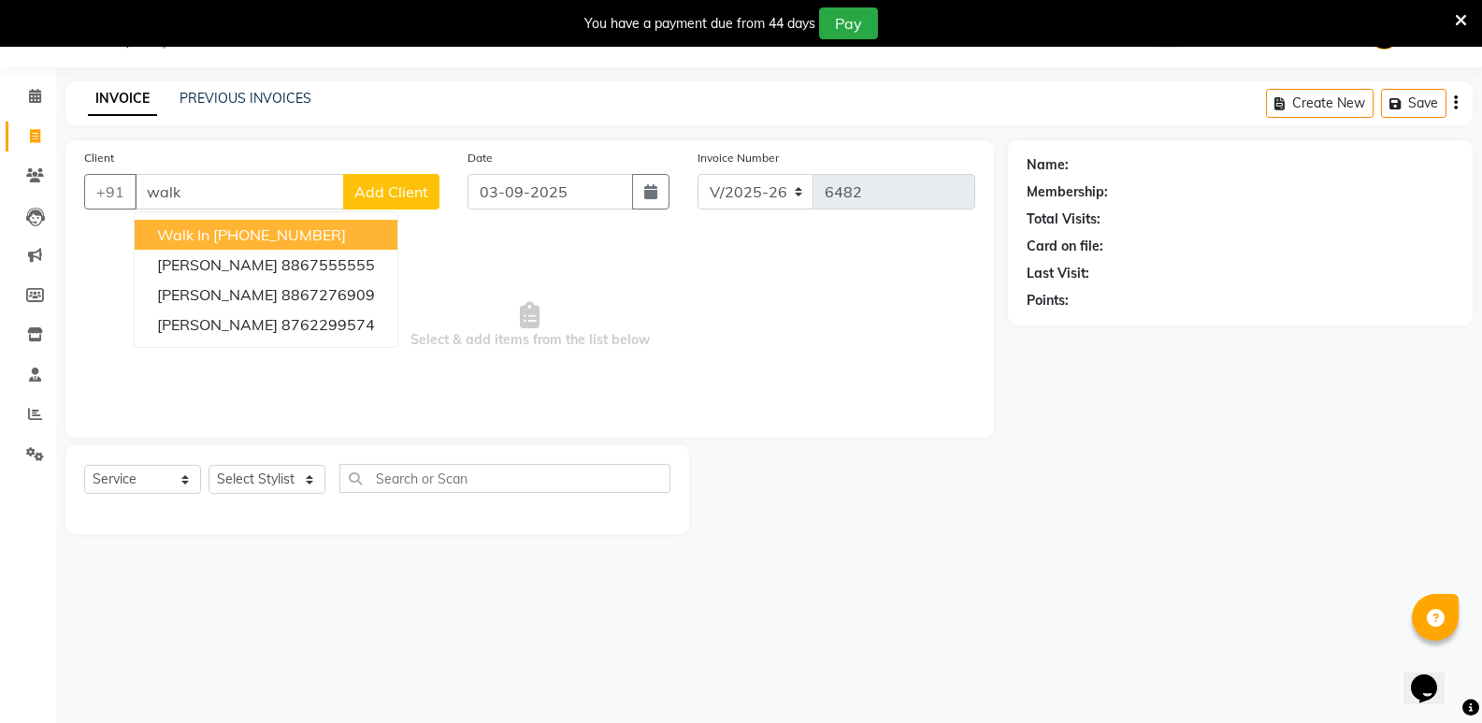
click at [243, 222] on button "Walk In +91 11886000000" at bounding box center [266, 235] width 263 height 30
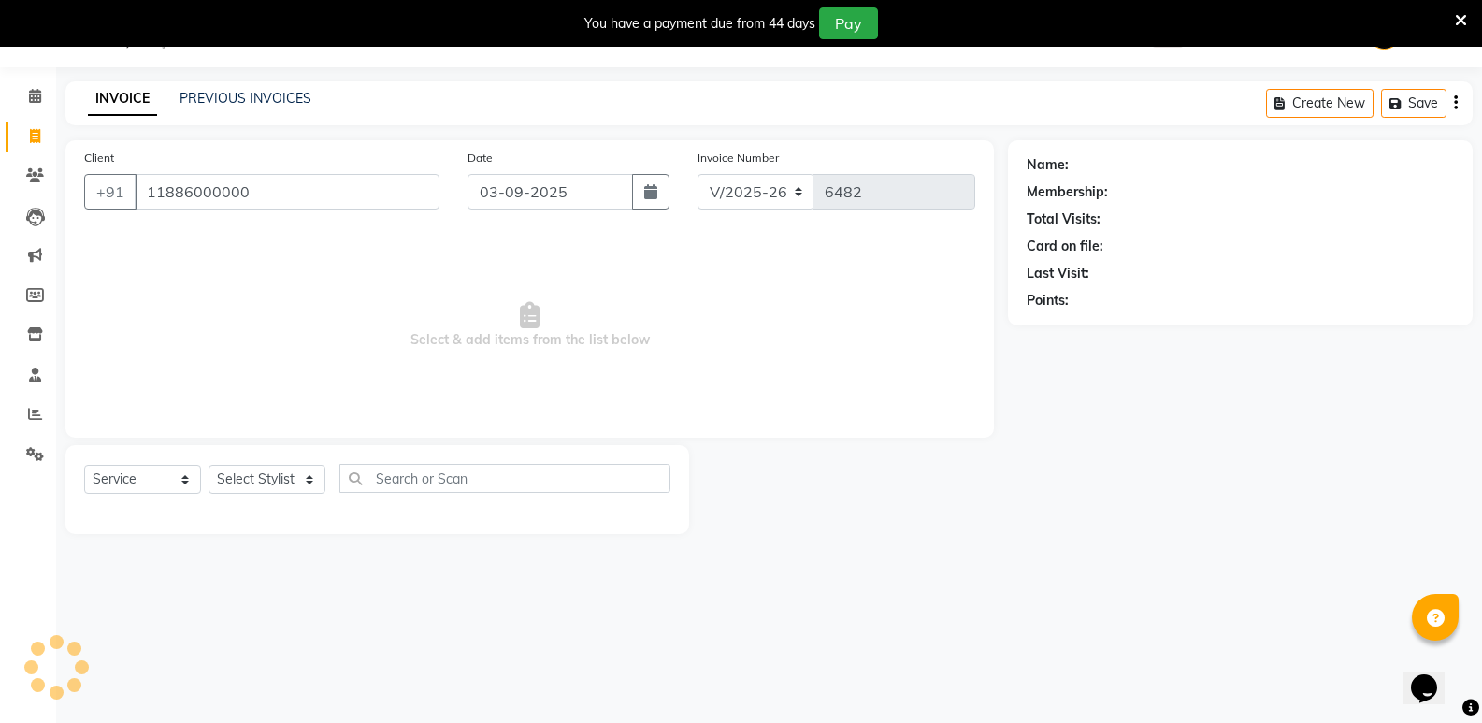
type input "11886000000"
click at [281, 483] on select "Select Stylist [PERSON_NAME] [PERSON_NAME] [PERSON_NAME] Mallu [PERSON_NAME] [P…" at bounding box center [266, 479] width 117 height 29
select select "1: Object"
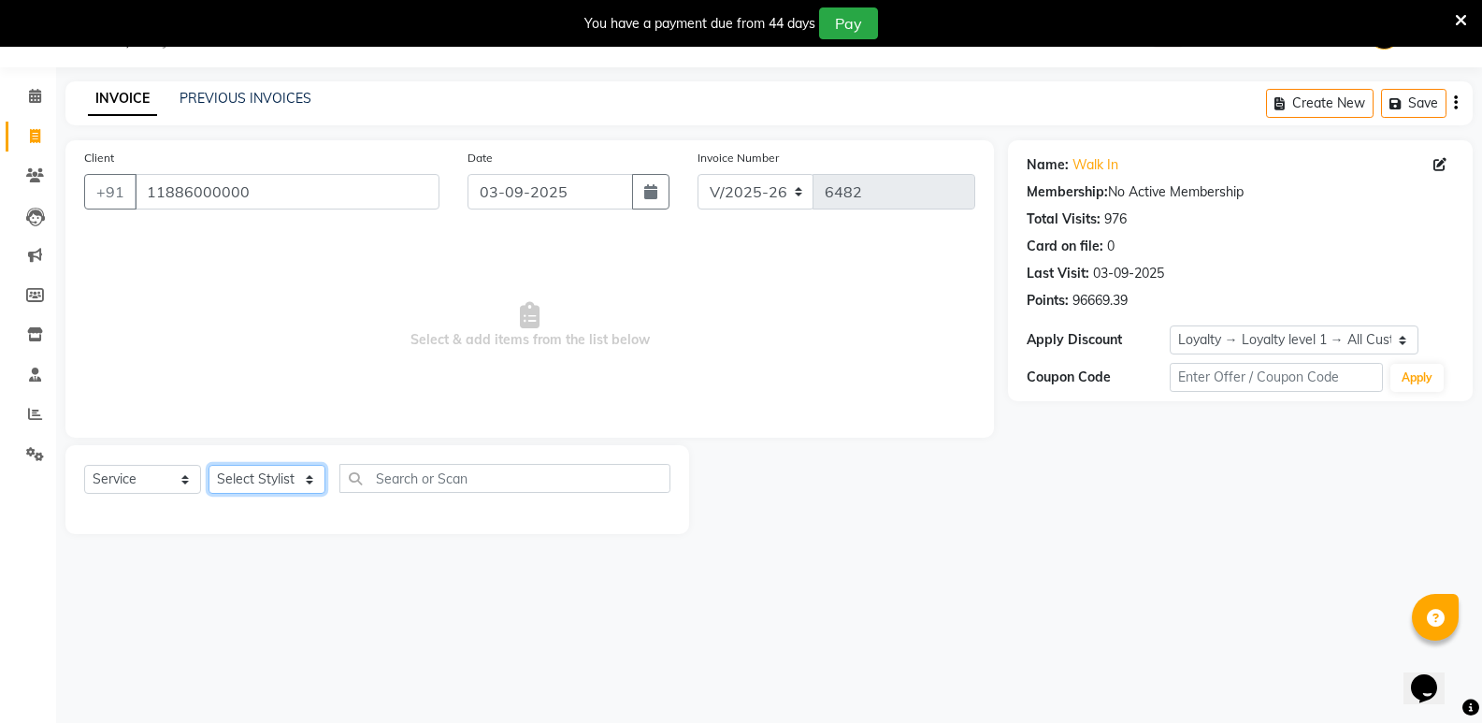
select select "28117"
click at [208, 465] on select "Select Stylist [PERSON_NAME] [PERSON_NAME] [PERSON_NAME] Mallu [PERSON_NAME] [P…" at bounding box center [266, 479] width 117 height 29
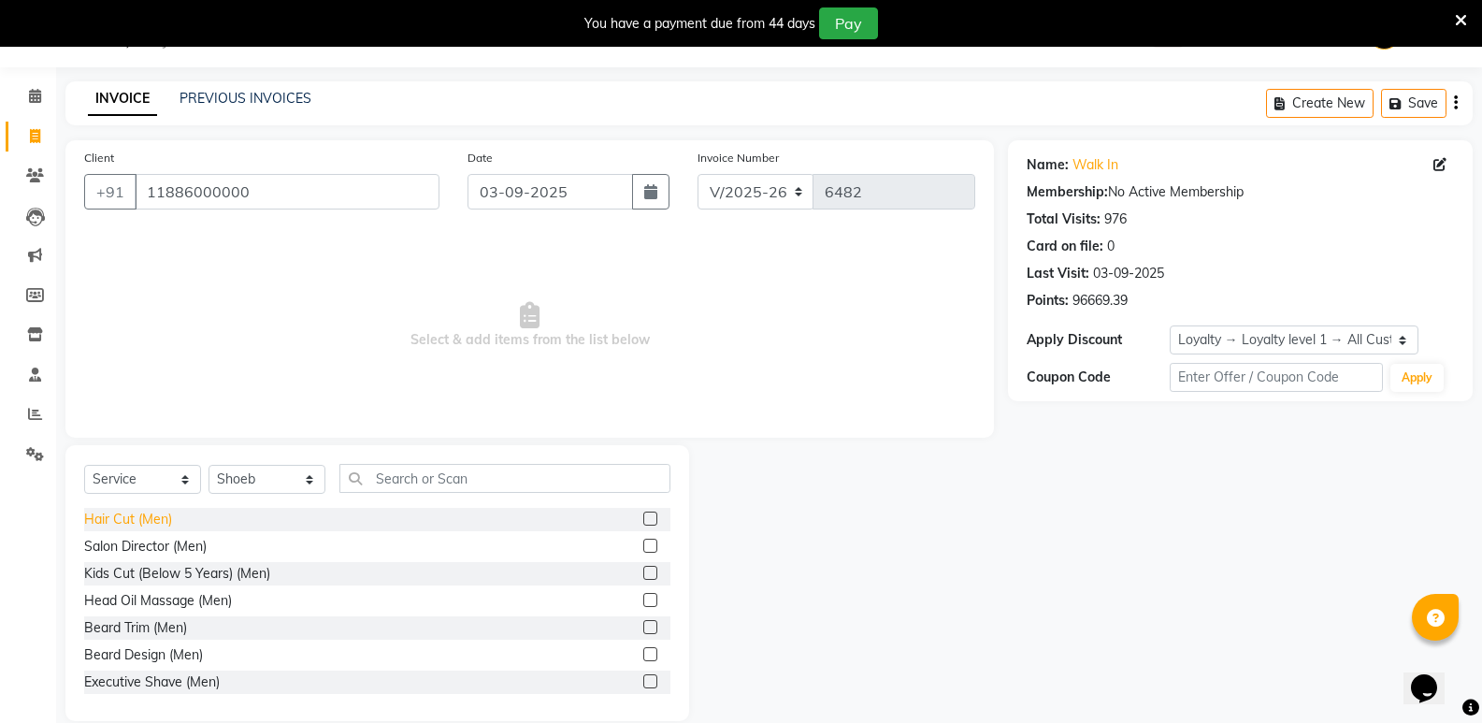
click at [137, 523] on div "Hair Cut (Men)" at bounding box center [128, 519] width 88 height 20
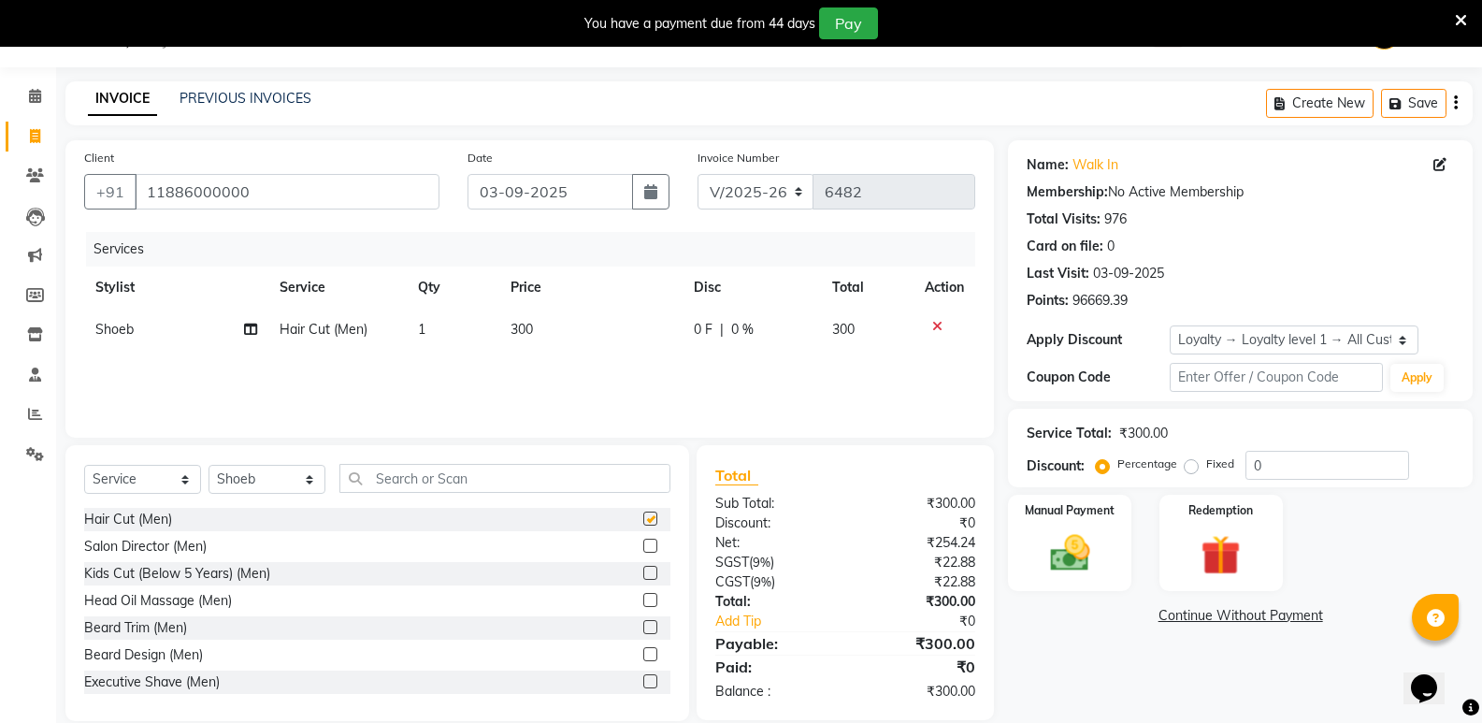
checkbox input "false"
click at [462, 488] on input "text" at bounding box center [504, 478] width 331 height 29
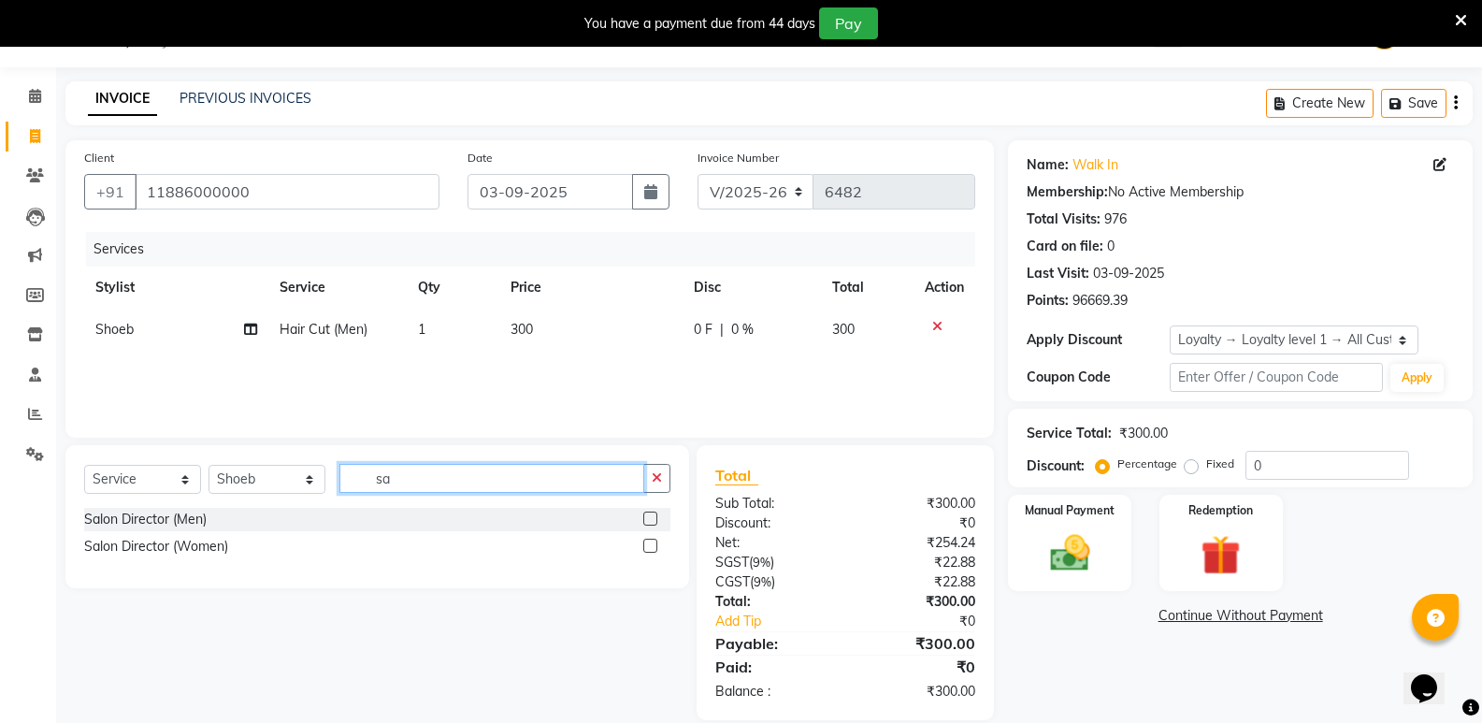
type input "s"
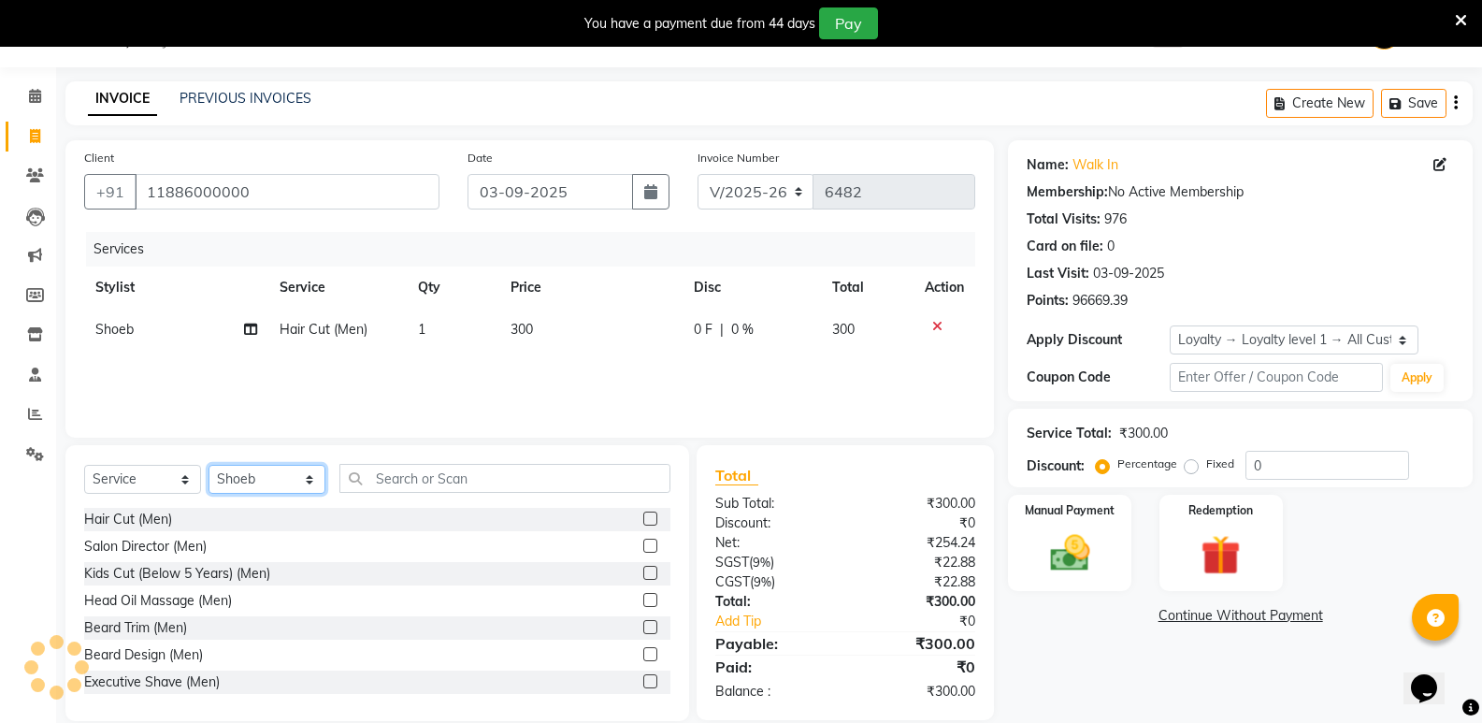
click at [271, 483] on select "Select Stylist [PERSON_NAME] [PERSON_NAME] [PERSON_NAME] Mallu [PERSON_NAME] [P…" at bounding box center [266, 479] width 117 height 29
select select "88232"
click at [208, 465] on select "Select Stylist [PERSON_NAME] [PERSON_NAME] [PERSON_NAME] Mallu [PERSON_NAME] [P…" at bounding box center [266, 479] width 117 height 29
click at [150, 511] on div "Hair Cut (Men)" at bounding box center [128, 519] width 88 height 20
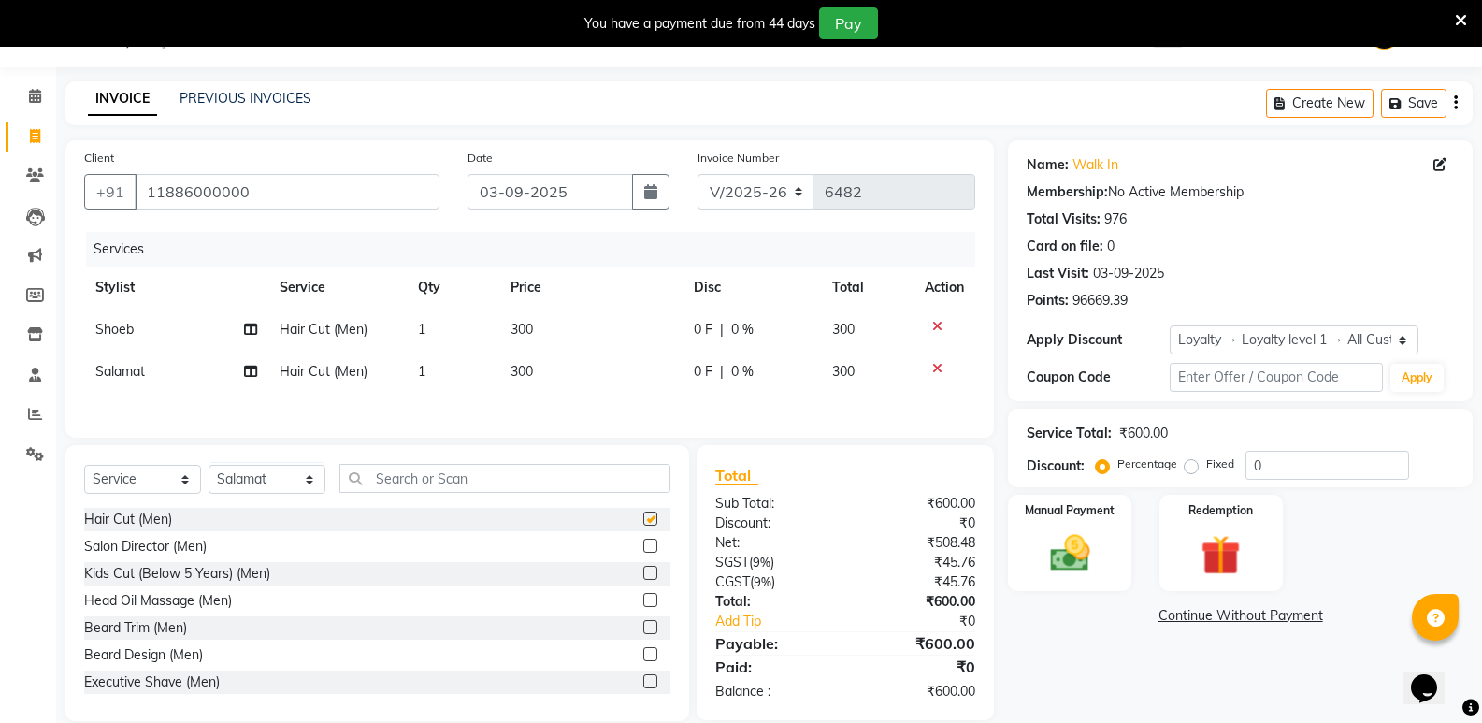
checkbox input "false"
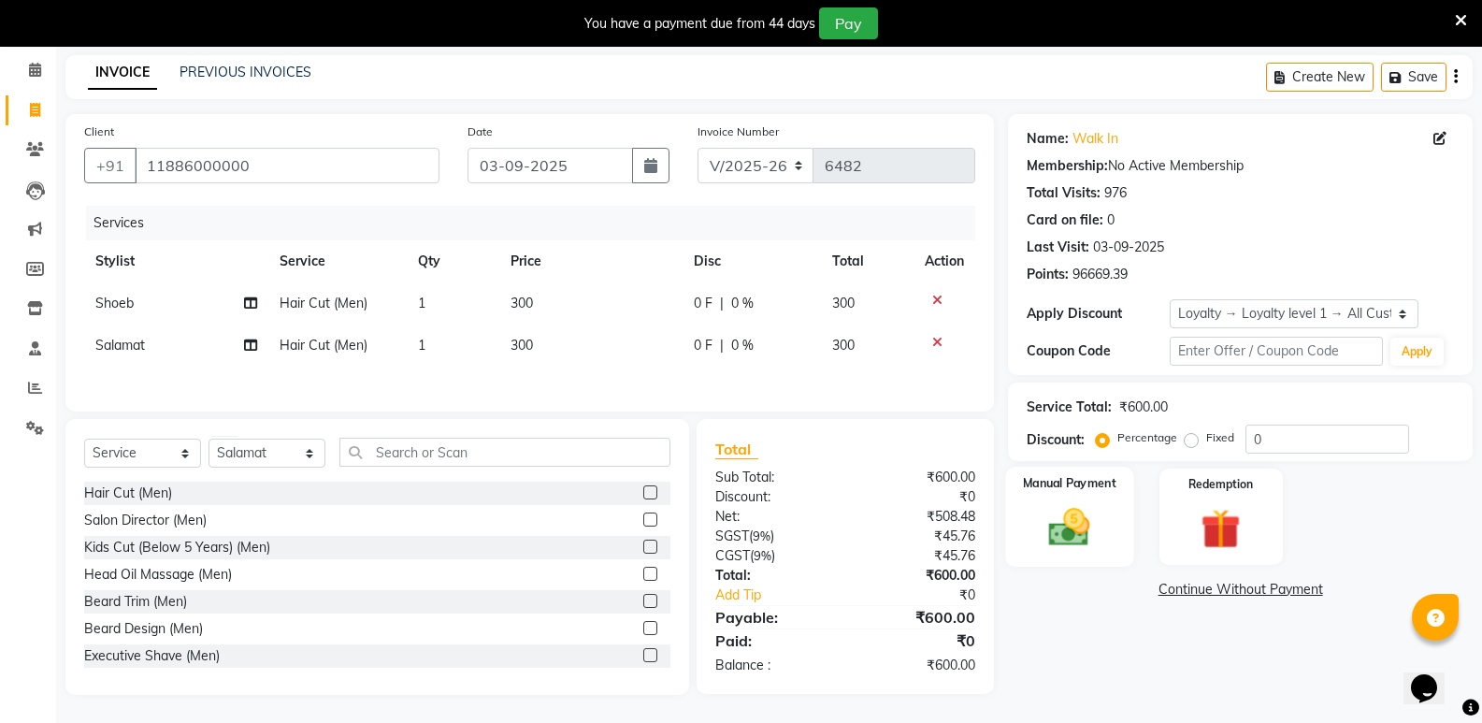
click at [1064, 525] on img at bounding box center [1069, 527] width 66 height 48
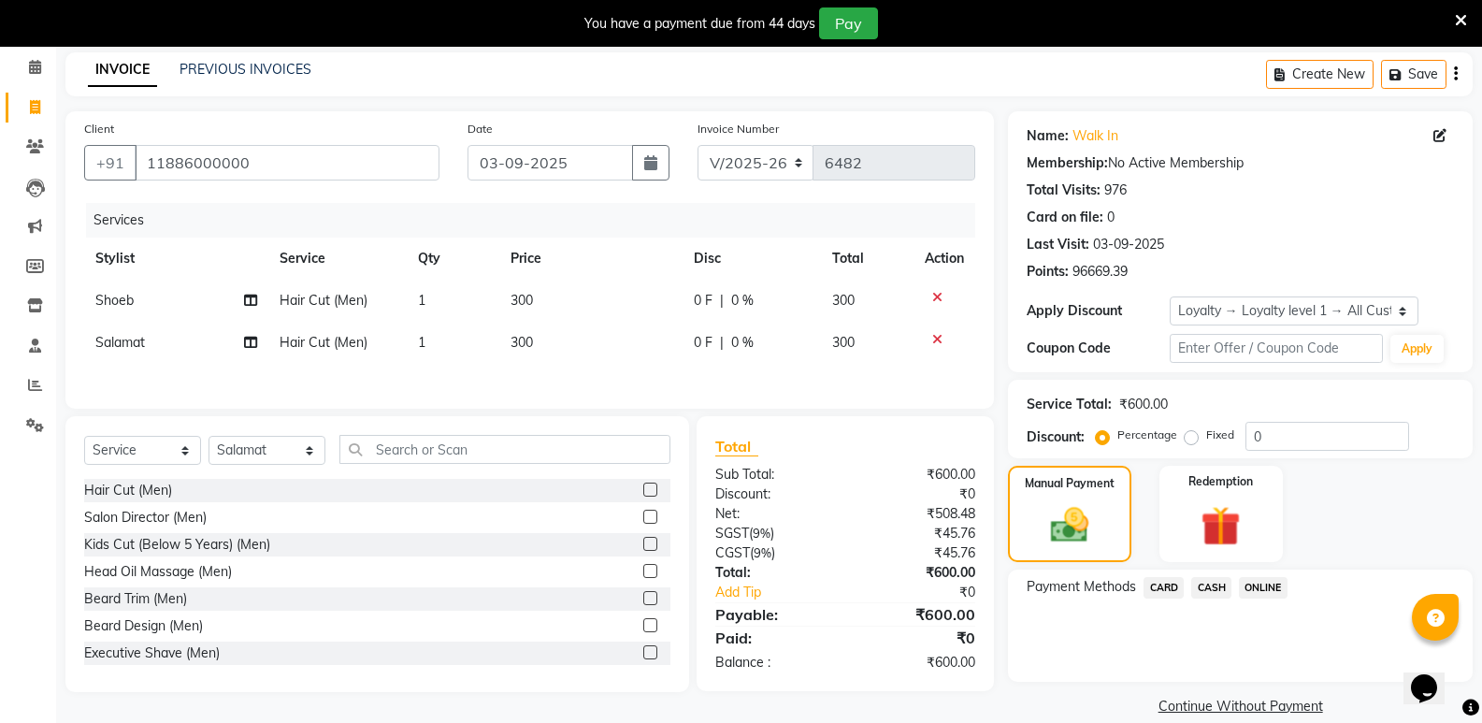
click at [1212, 584] on span "CASH" at bounding box center [1211, 587] width 40 height 21
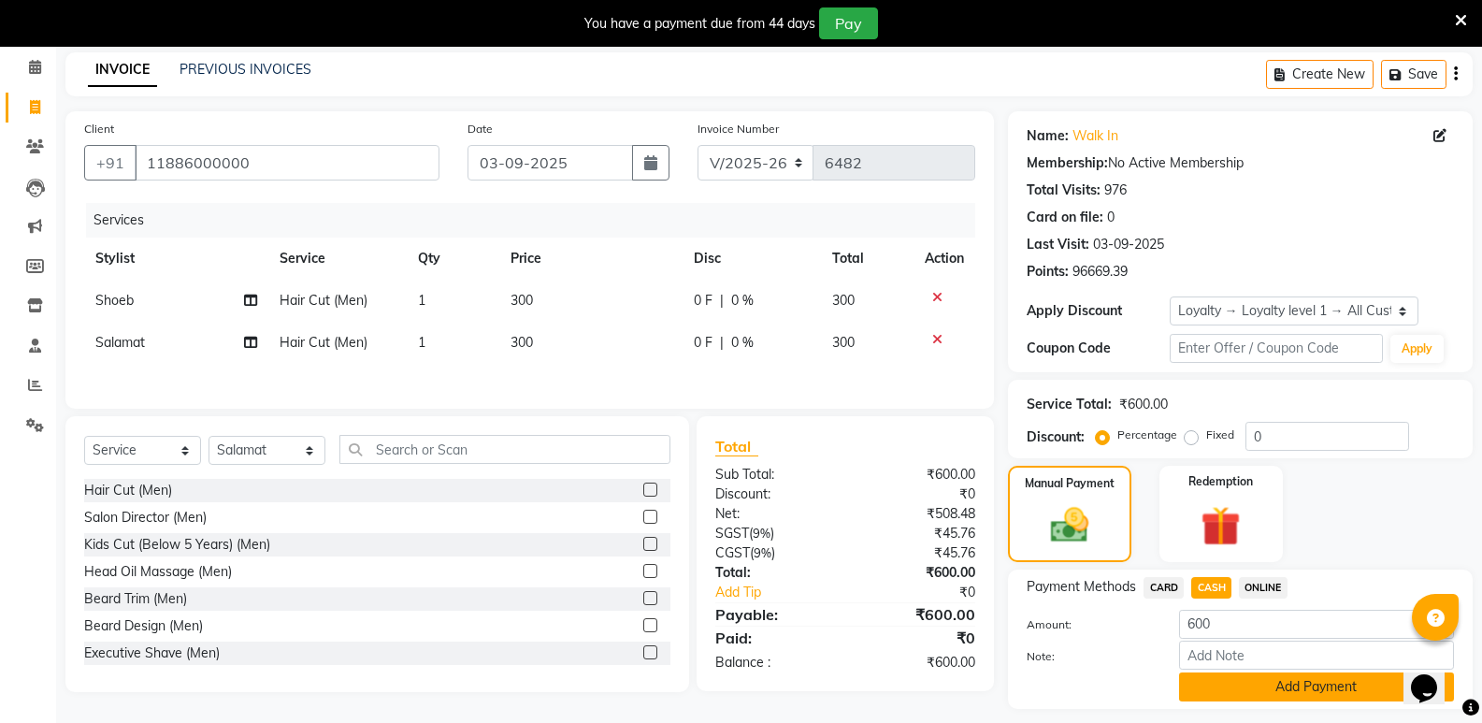
click at [1240, 678] on button "Add Payment" at bounding box center [1316, 686] width 275 height 29
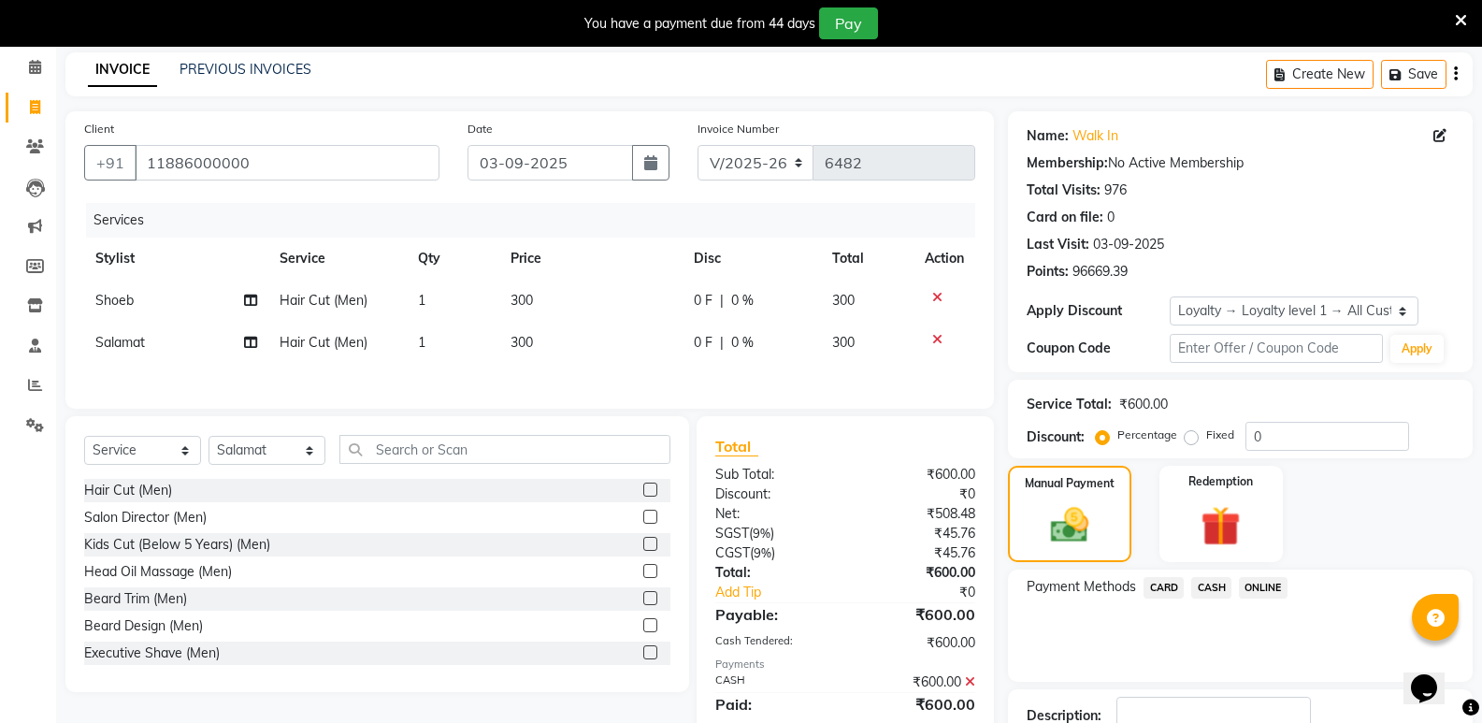
scroll to position [234, 0]
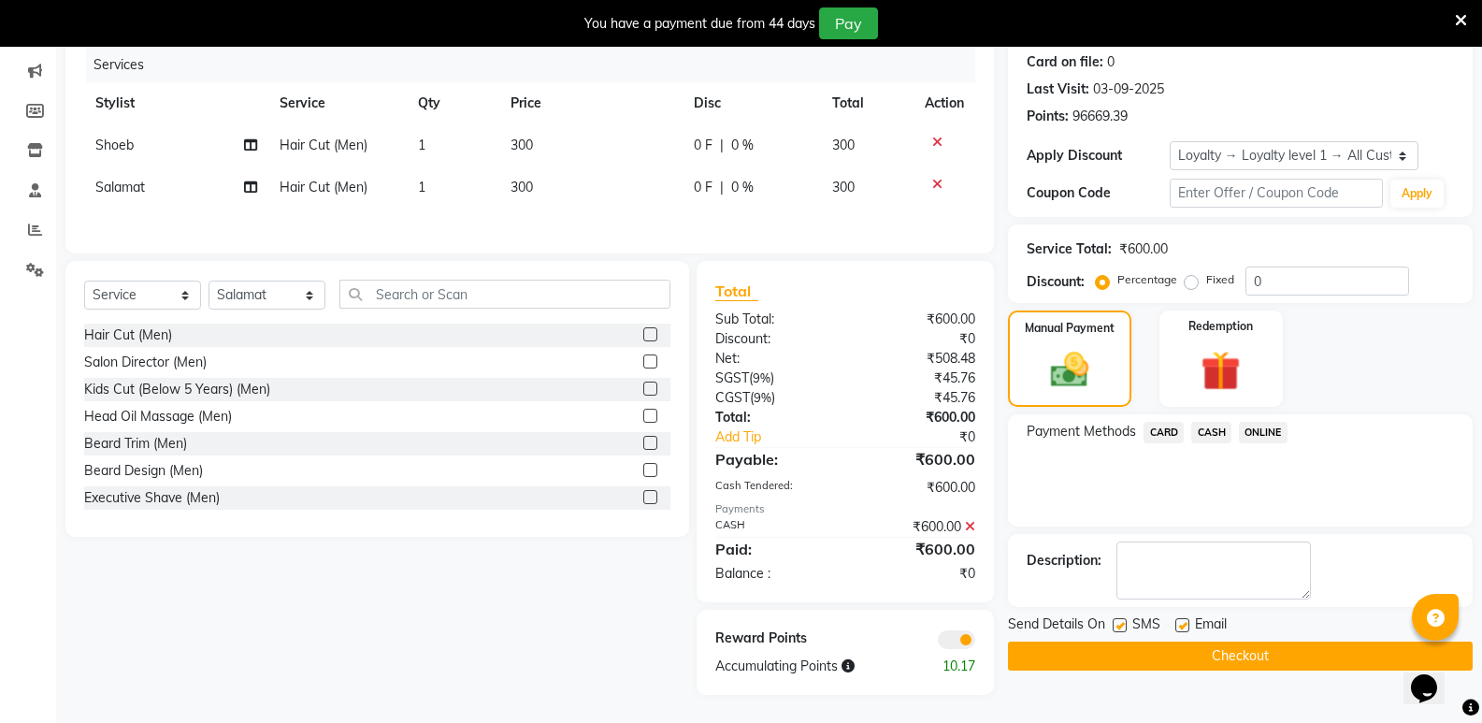
click at [1252, 660] on button "Checkout" at bounding box center [1240, 655] width 465 height 29
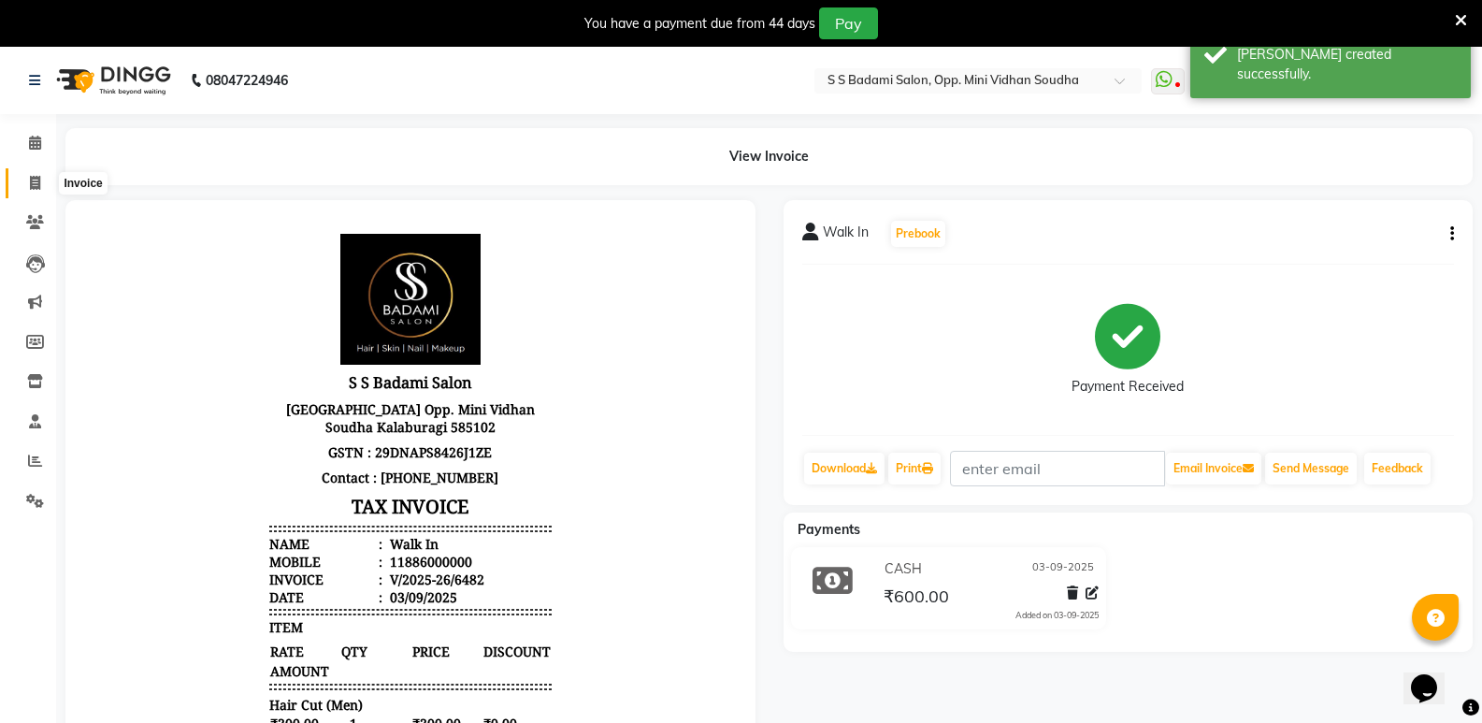
click at [24, 182] on span at bounding box center [35, 183] width 33 height 21
select select "service"
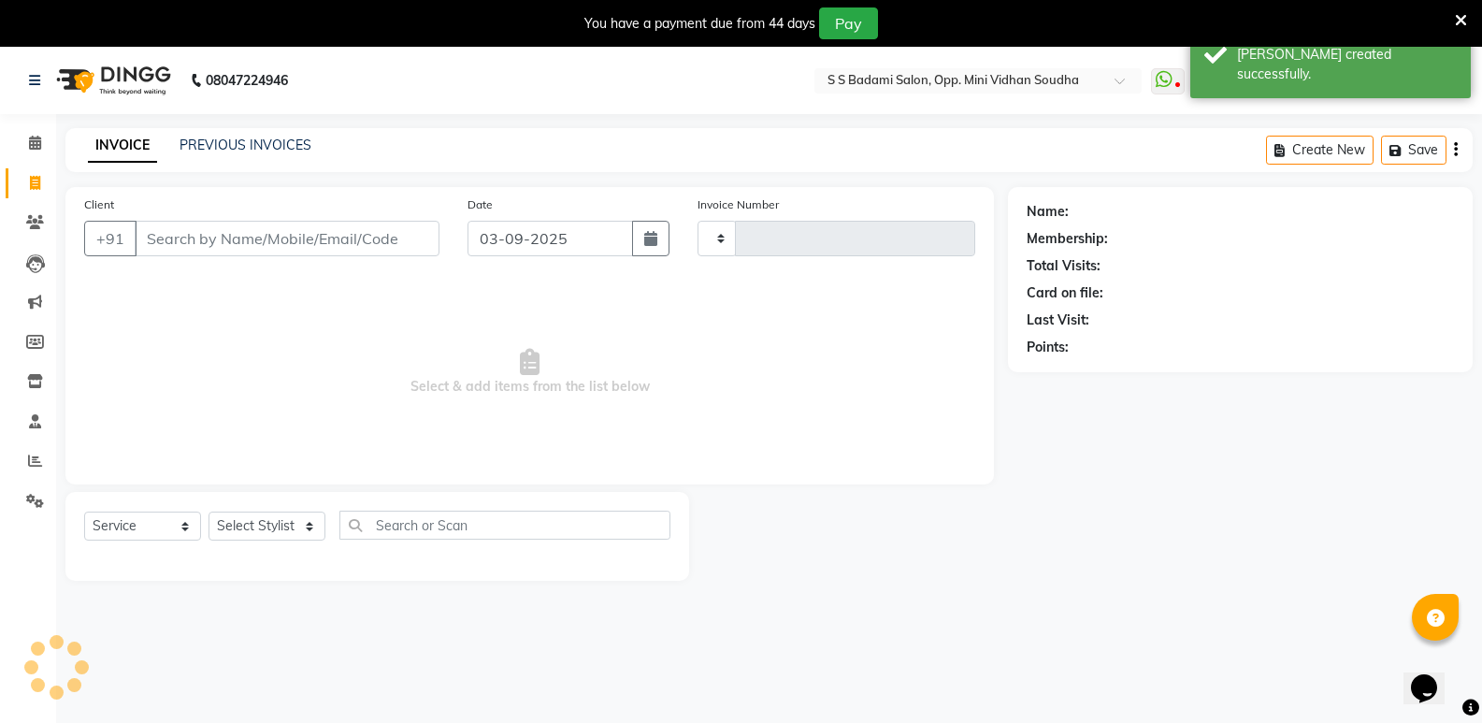
type input "6483"
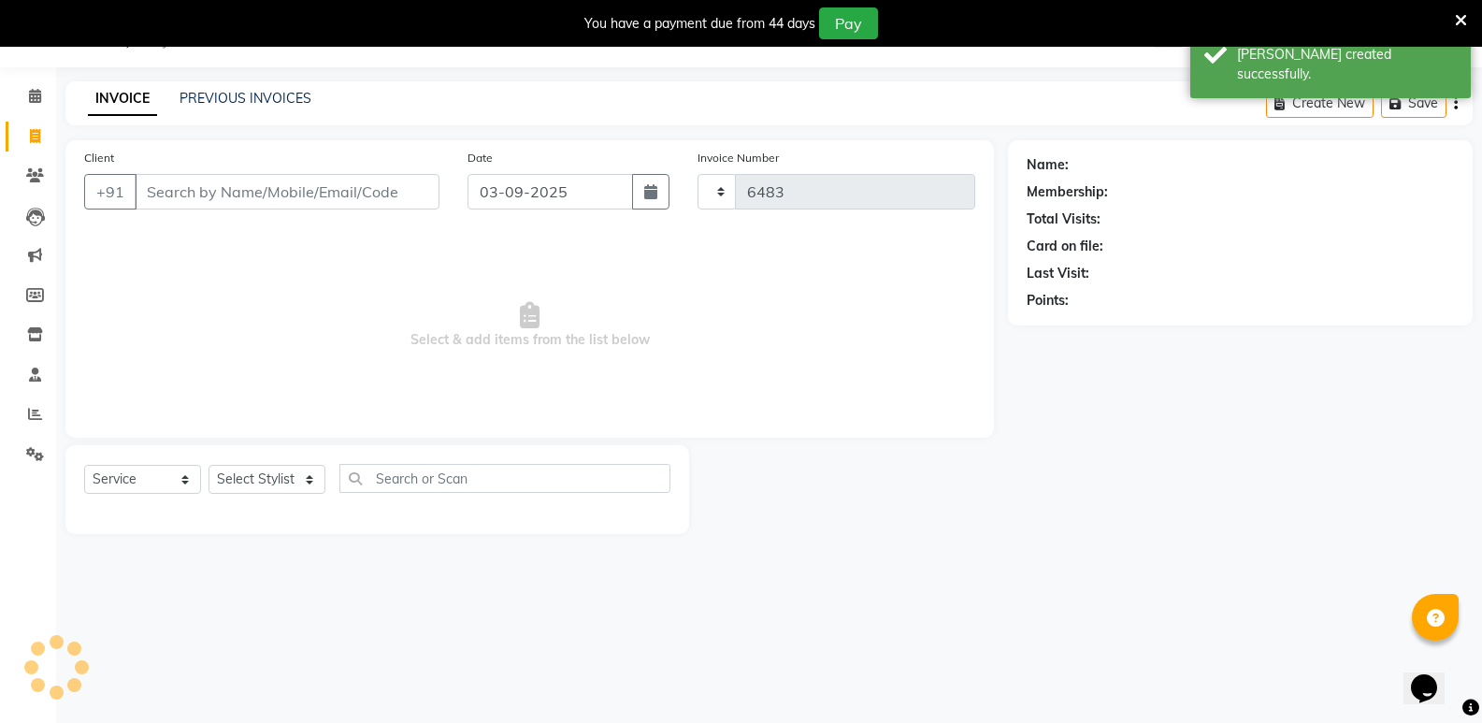
select select "4533"
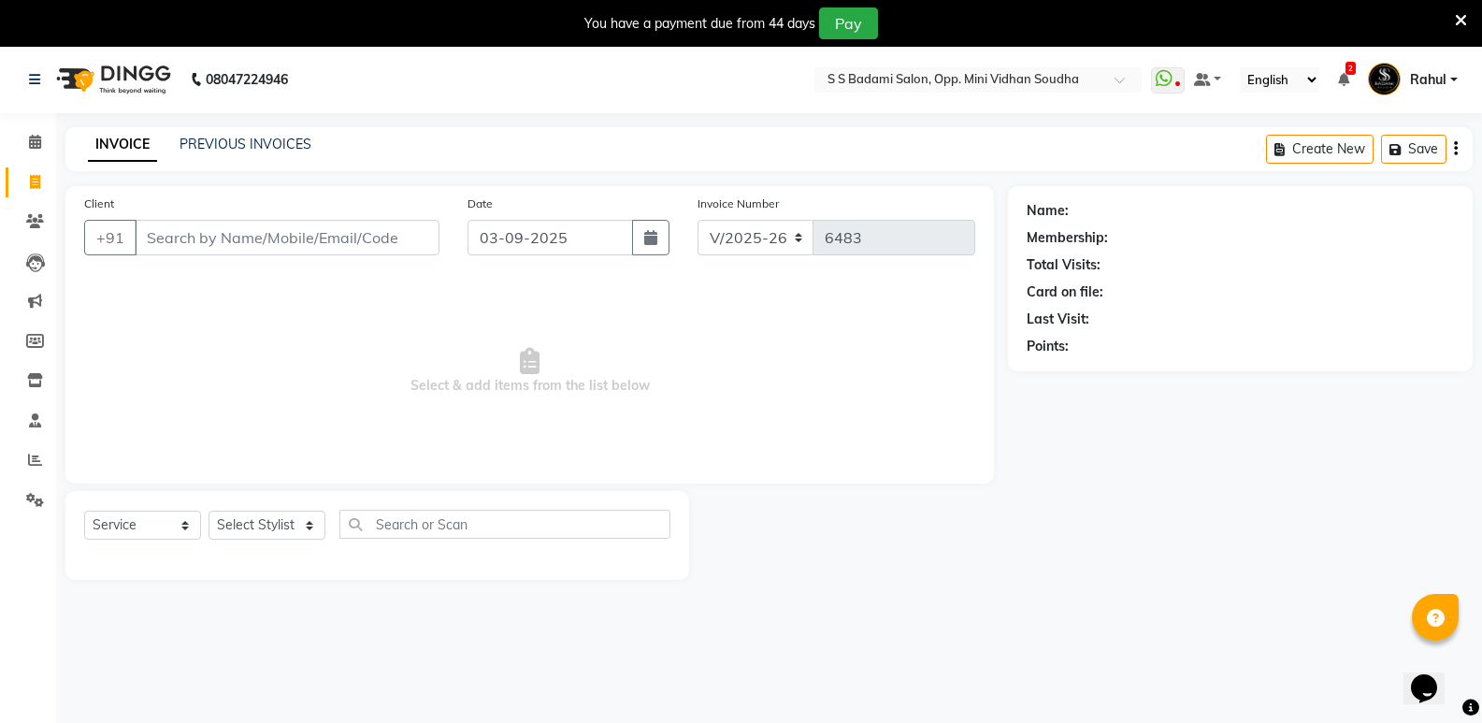
scroll to position [0, 0]
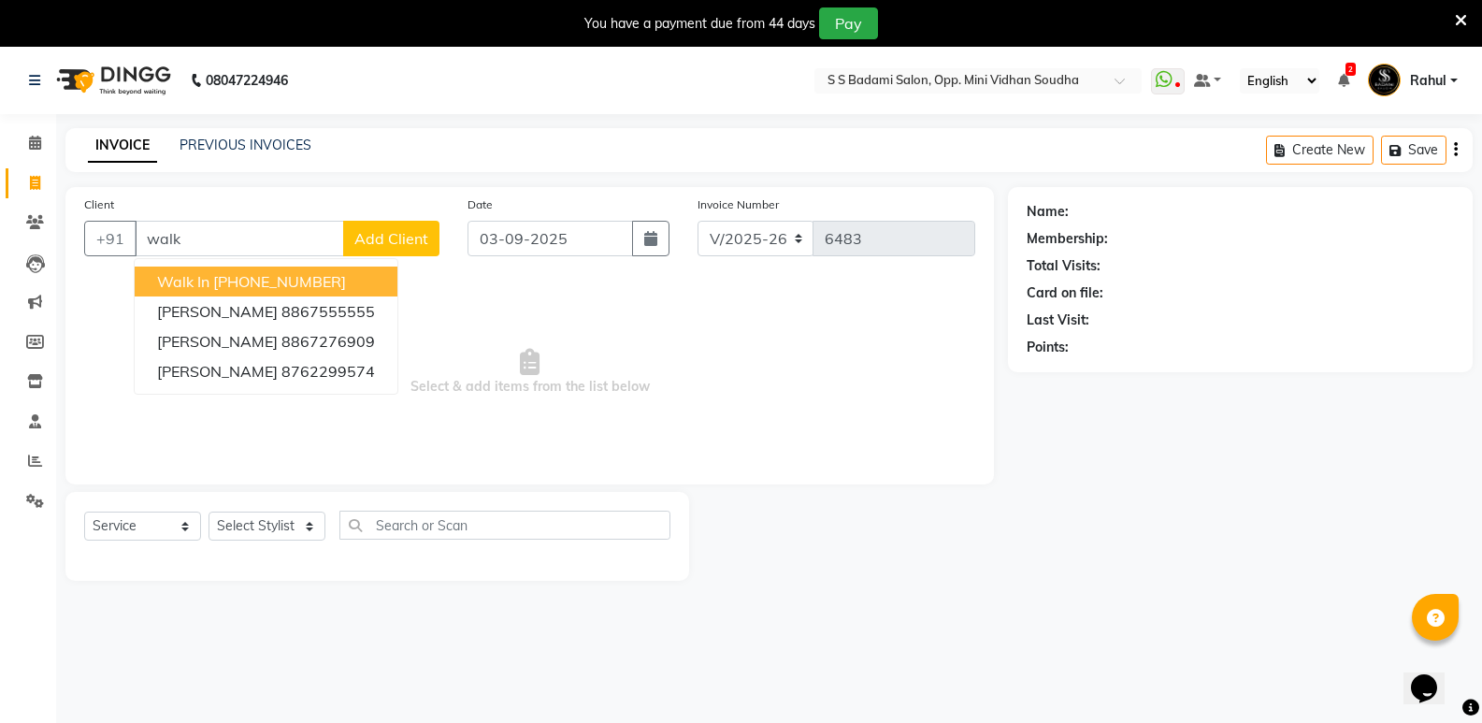
click at [255, 290] on ngb-highlight "[PHONE_NUMBER]" at bounding box center [279, 281] width 133 height 19
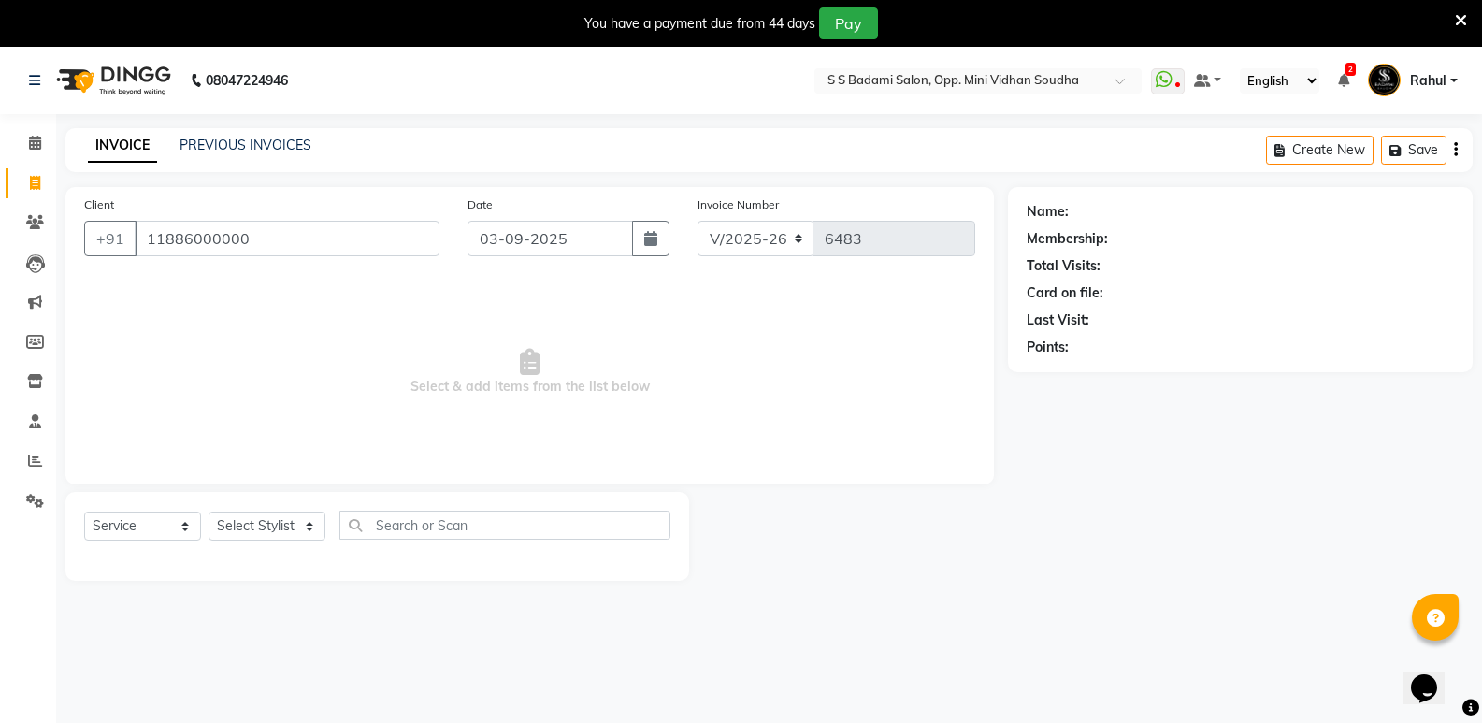
type input "11886000000"
select select "1: Object"
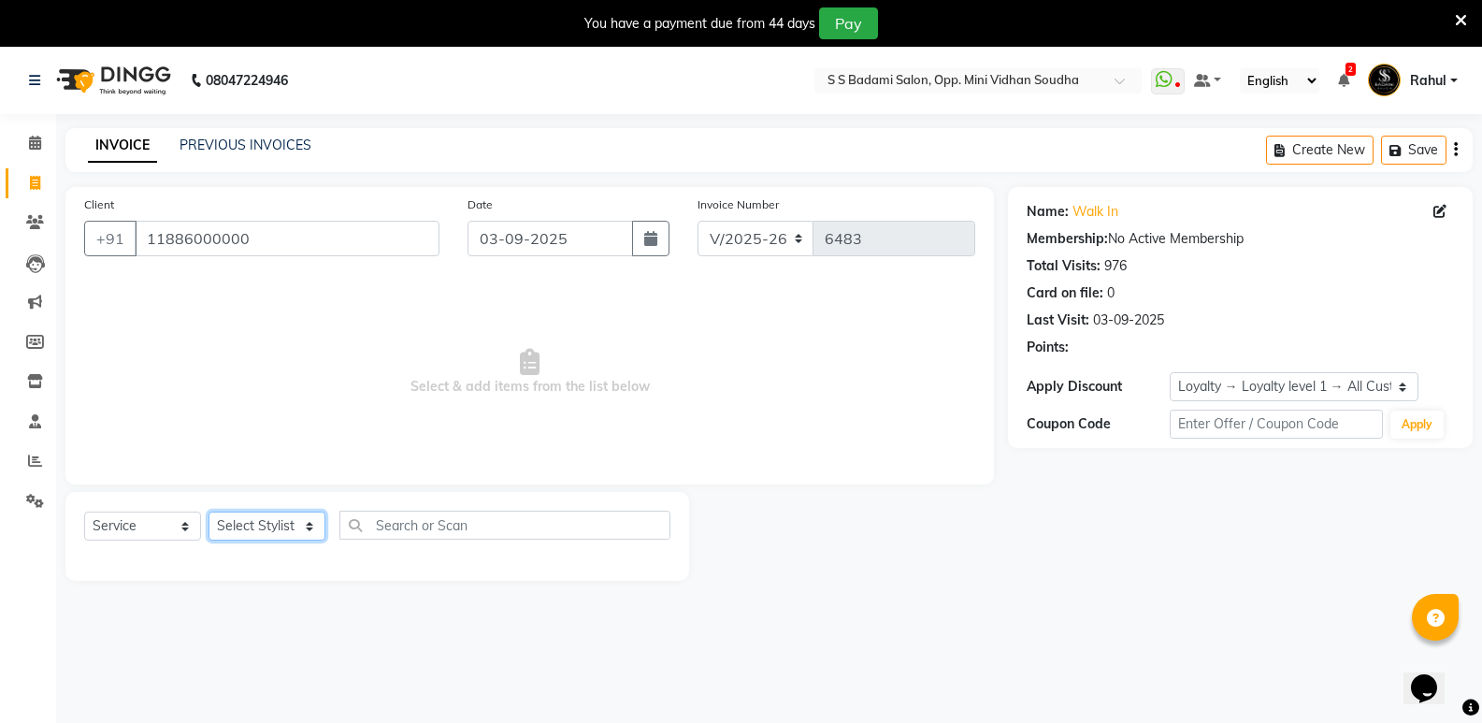
click at [236, 523] on select "Select Stylist [PERSON_NAME] [PERSON_NAME] [PERSON_NAME] Mallu [PERSON_NAME] [P…" at bounding box center [266, 525] width 117 height 29
select select "25906"
click at [208, 511] on select "Select Stylist [PERSON_NAME] [PERSON_NAME] [PERSON_NAME] Mallu [PERSON_NAME] [P…" at bounding box center [266, 525] width 117 height 29
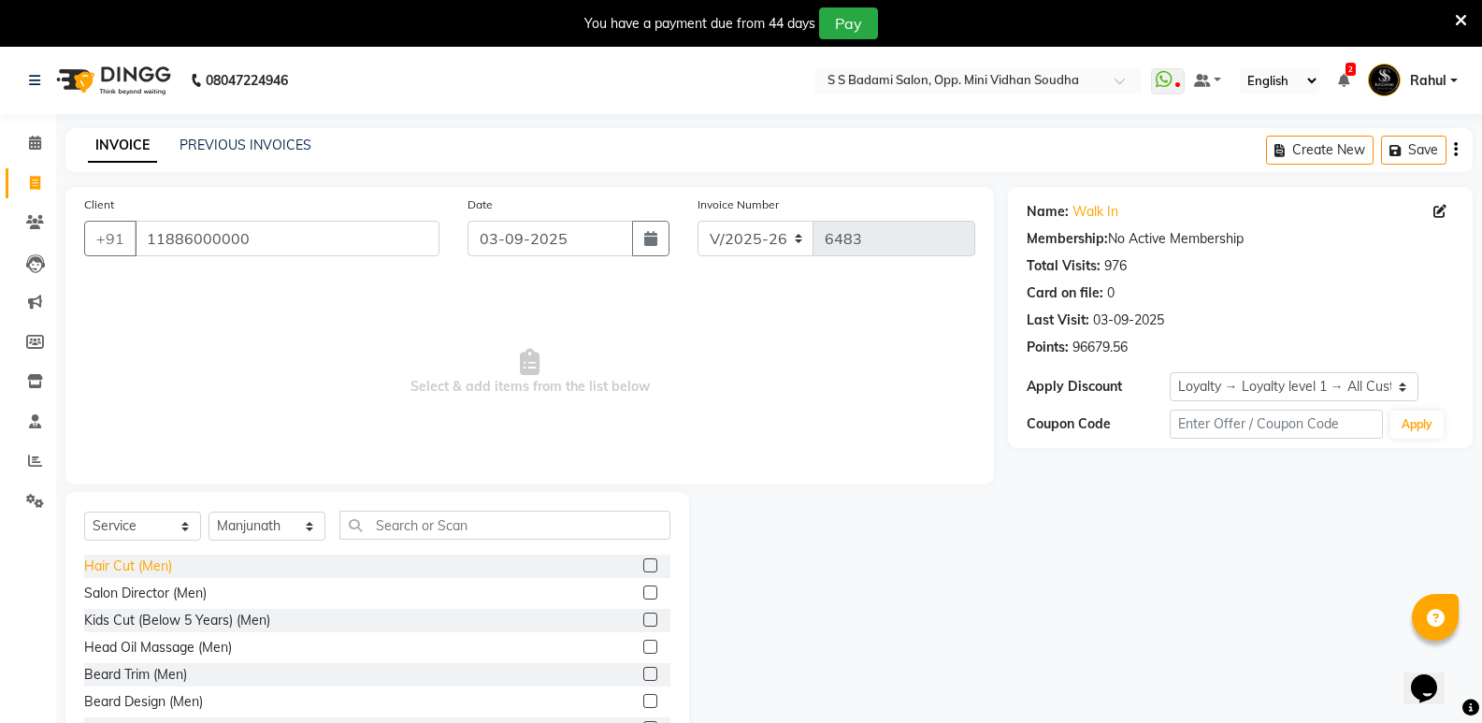
click at [133, 563] on div "Hair Cut (Men)" at bounding box center [128, 566] width 88 height 20
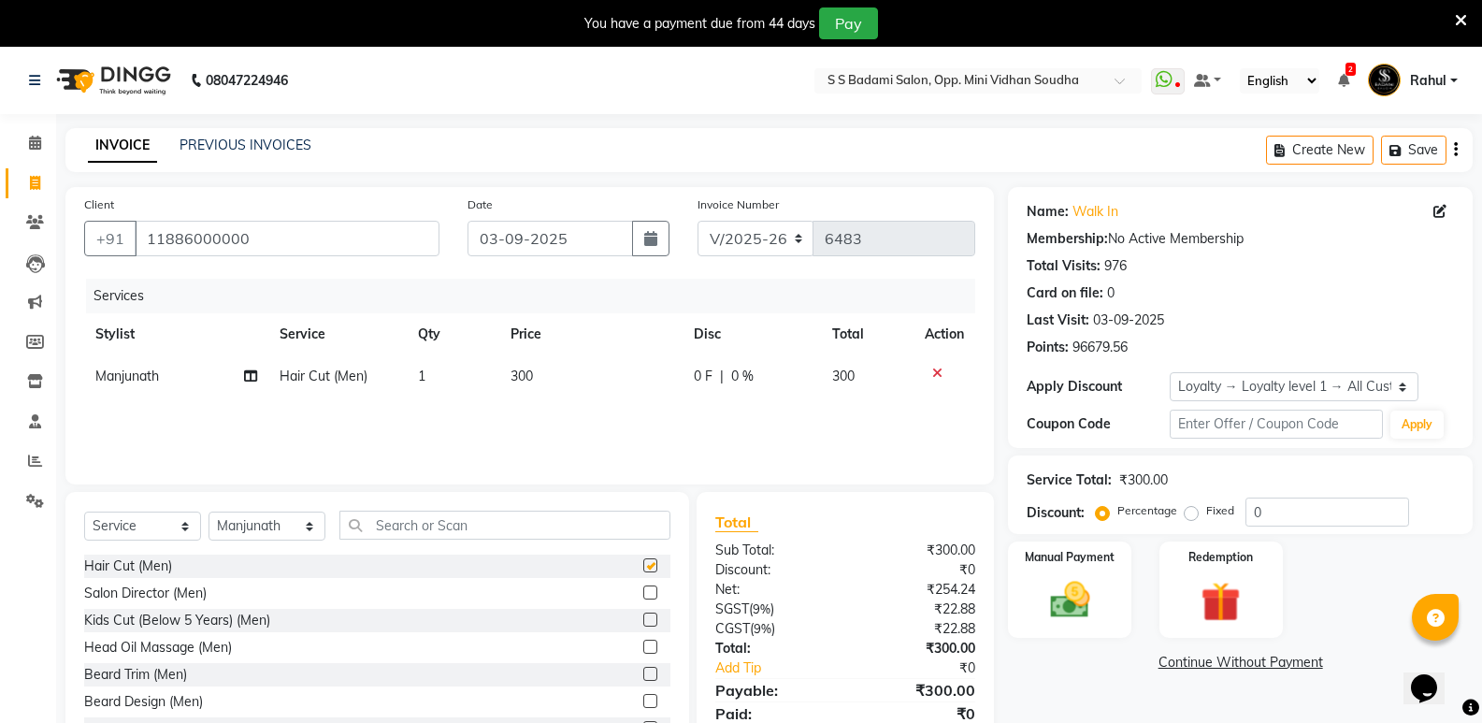
checkbox input "false"
click at [528, 518] on input "text" at bounding box center [504, 524] width 331 height 29
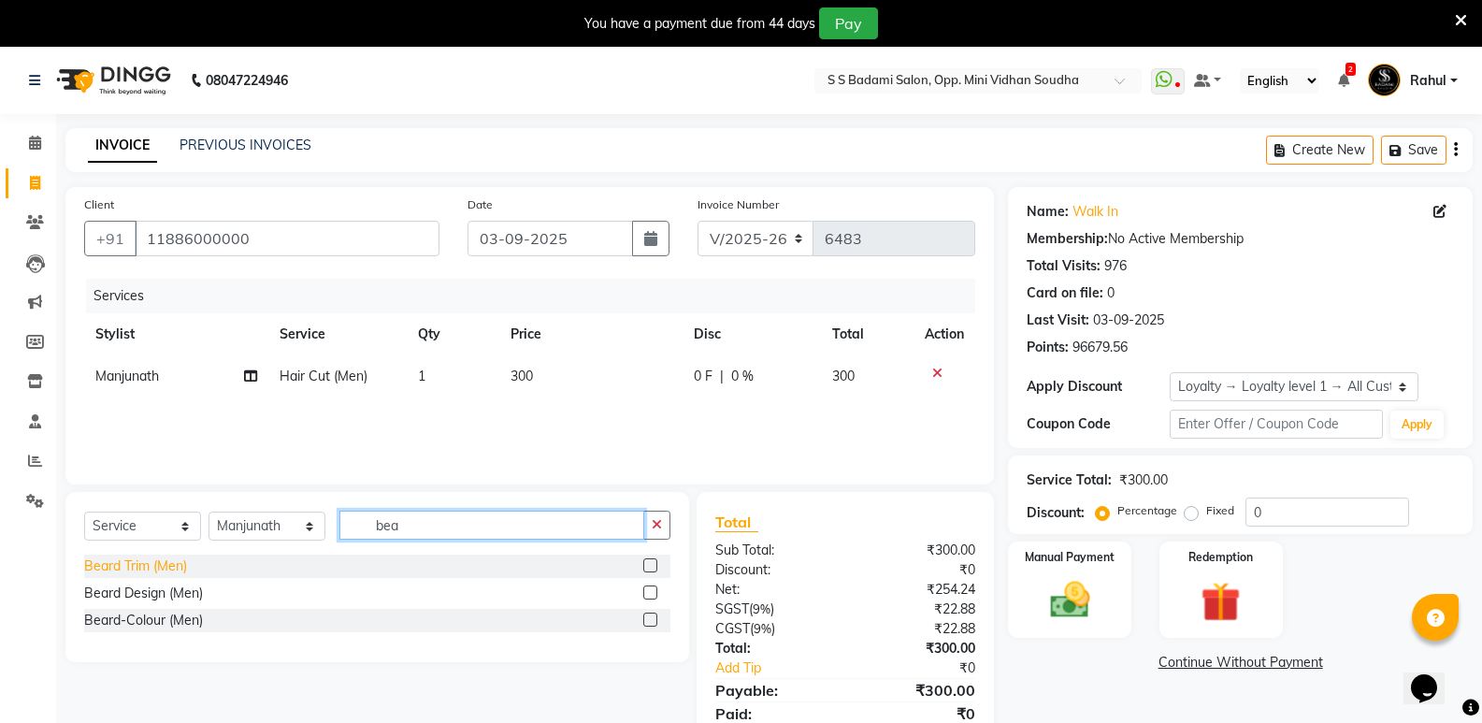
type input "bea"
click at [134, 567] on div "Beard Trim (Men)" at bounding box center [135, 566] width 103 height 20
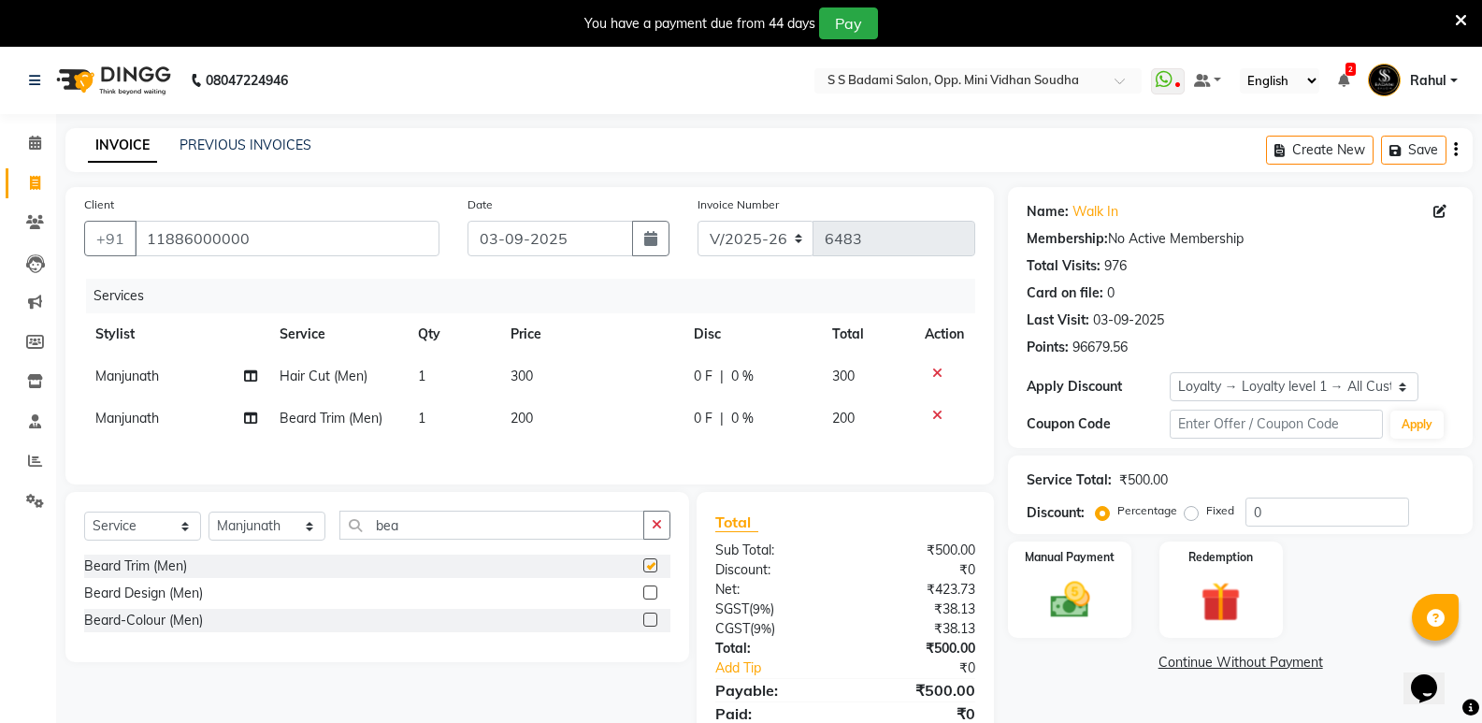
checkbox input "false"
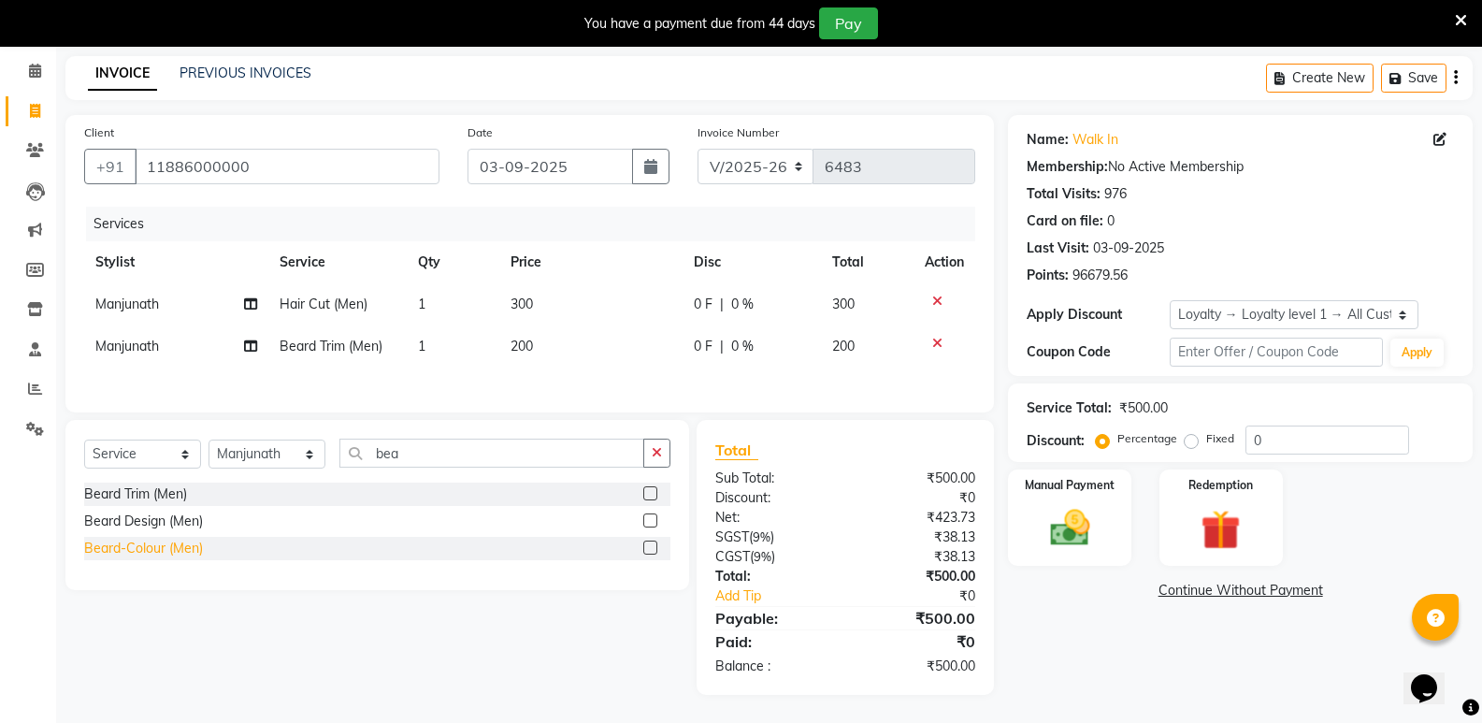
click at [156, 549] on div "Beard-Colour (Men)" at bounding box center [143, 548] width 119 height 20
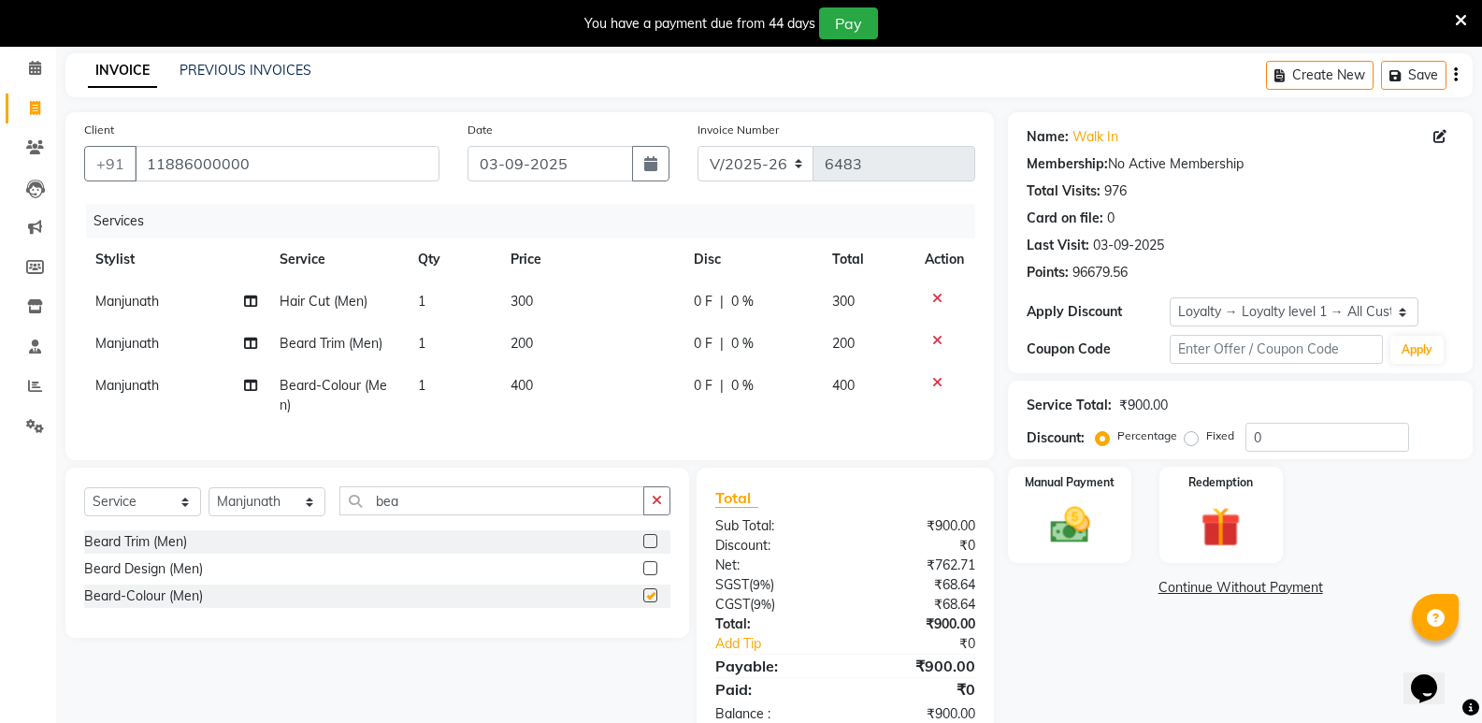
checkbox input "false"
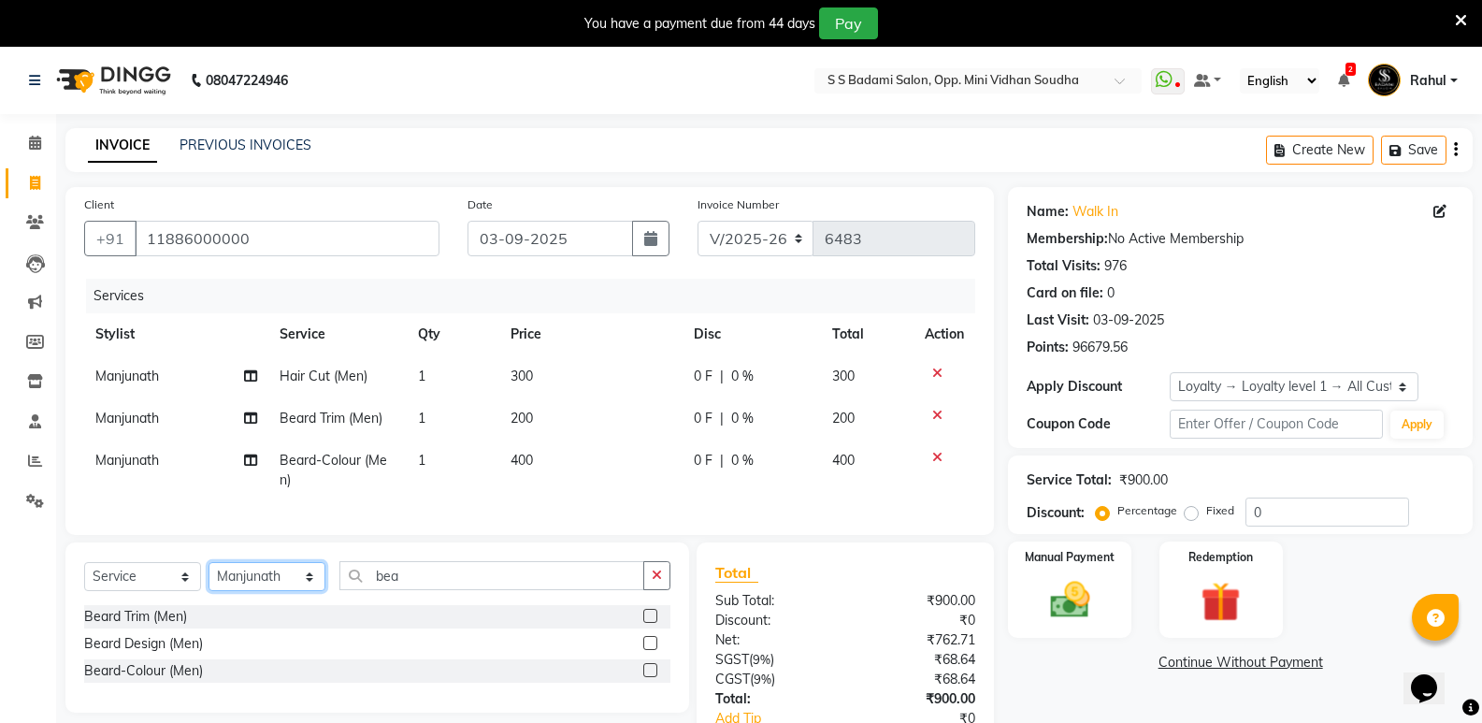
click at [265, 591] on select "Select Stylist [PERSON_NAME] [PERSON_NAME] [PERSON_NAME] Mallu [PERSON_NAME] [P…" at bounding box center [266, 576] width 117 height 29
select select "88232"
click at [208, 576] on select "Select Stylist [PERSON_NAME] [PERSON_NAME] [PERSON_NAME] Mallu [PERSON_NAME] [P…" at bounding box center [266, 576] width 117 height 29
click at [109, 626] on div "Hair Cut (Men)" at bounding box center [128, 617] width 88 height 20
checkbox input "false"
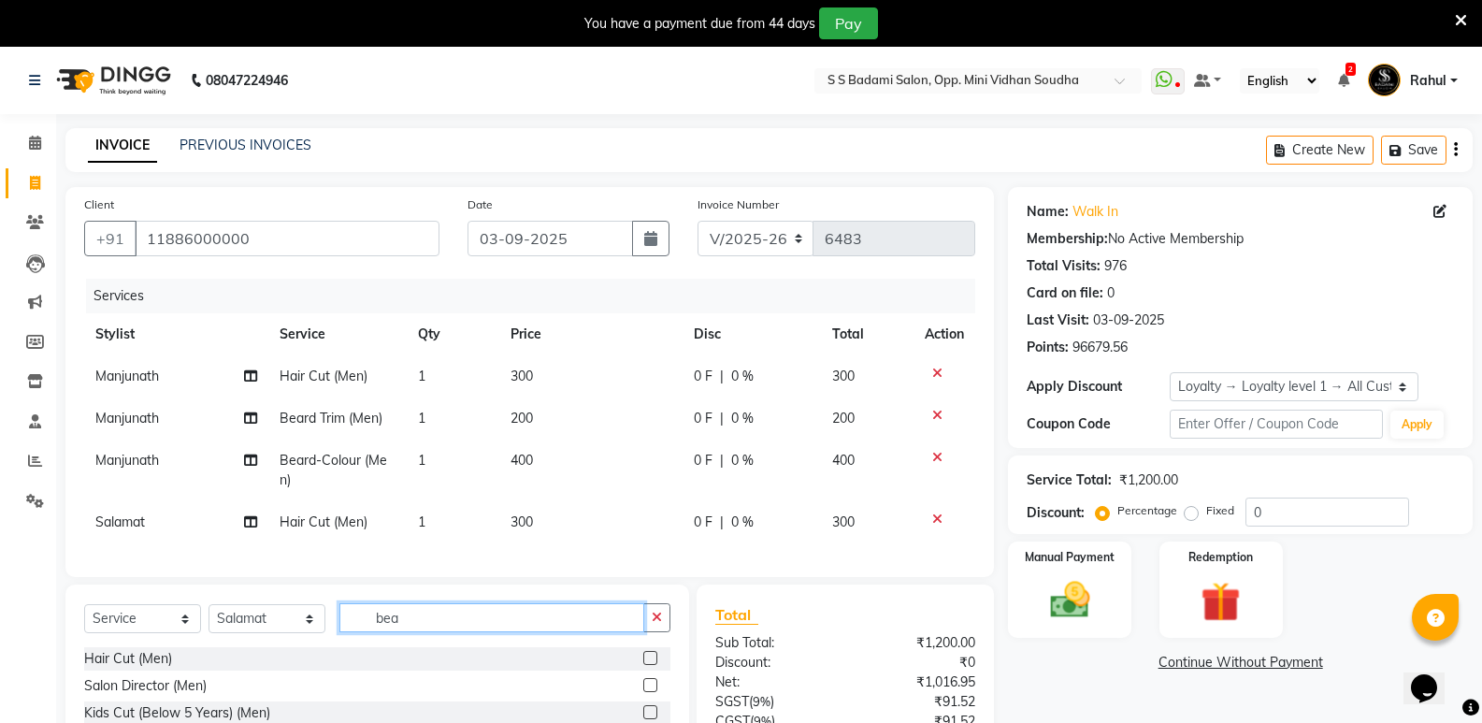
click at [439, 626] on input "bea" at bounding box center [491, 617] width 305 height 29
type input "bear"
click at [119, 668] on div "Beard Trim (Men)" at bounding box center [135, 659] width 103 height 20
checkbox input "false"
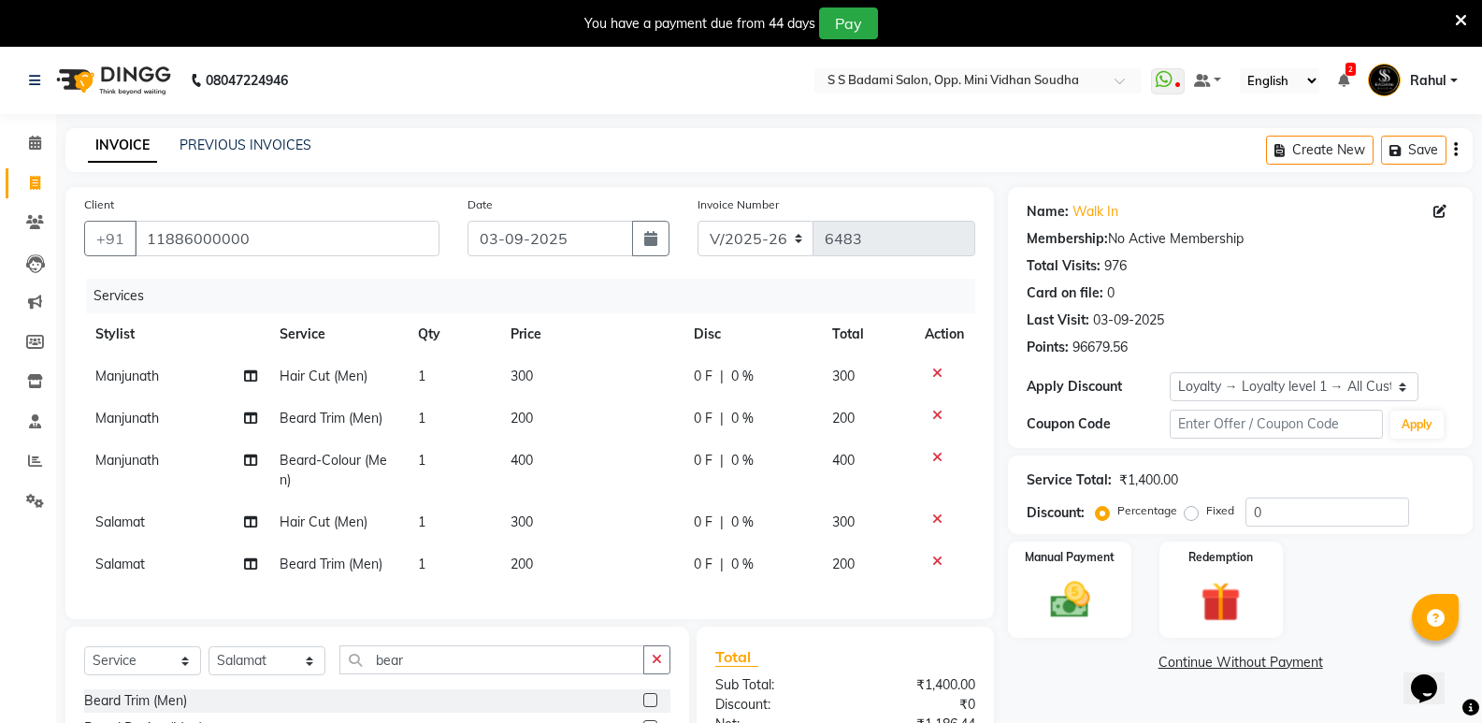
scroll to position [221, 0]
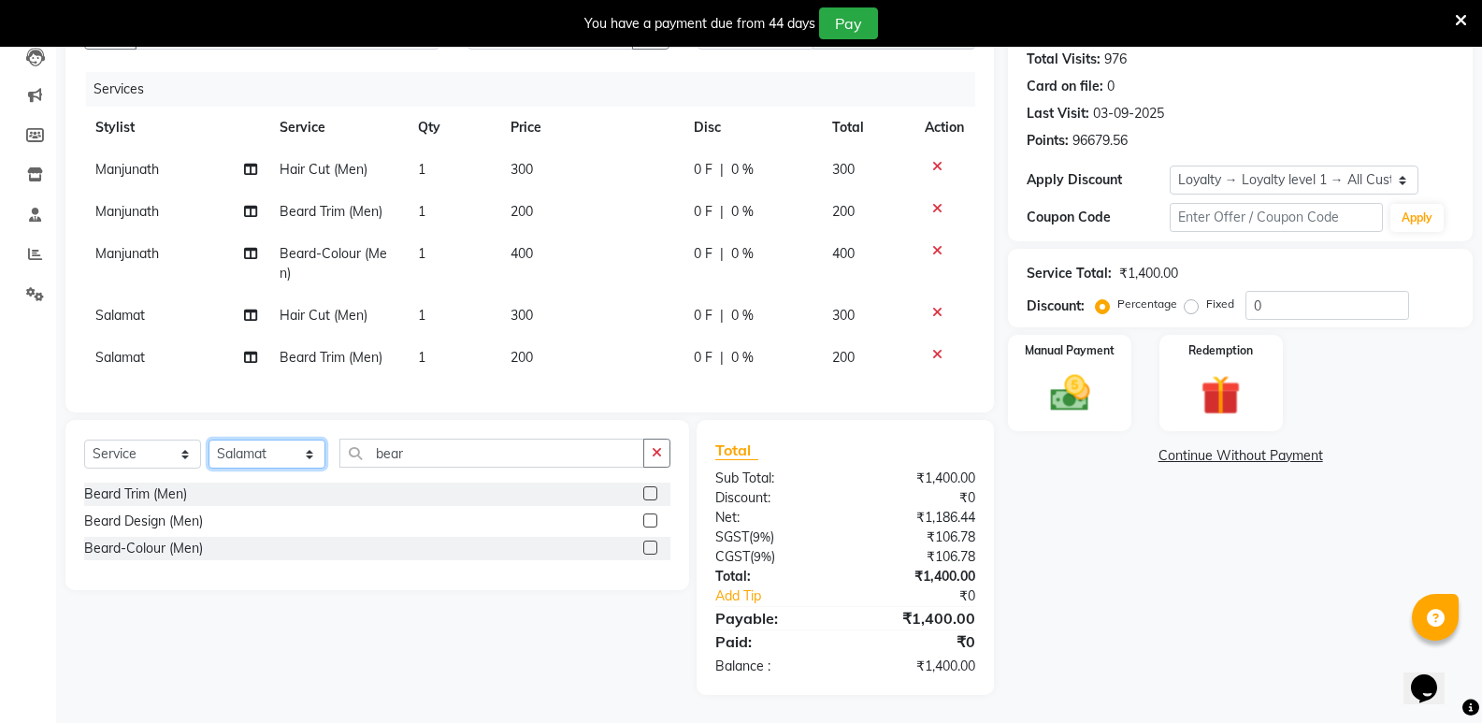
click at [250, 452] on select "Select Stylist [PERSON_NAME] [PERSON_NAME] [PERSON_NAME] Mallu [PERSON_NAME] [P…" at bounding box center [266, 453] width 117 height 29
click at [208, 439] on select "Select Stylist [PERSON_NAME] [PERSON_NAME] [PERSON_NAME] Mallu [PERSON_NAME] [P…" at bounding box center [266, 453] width 117 height 29
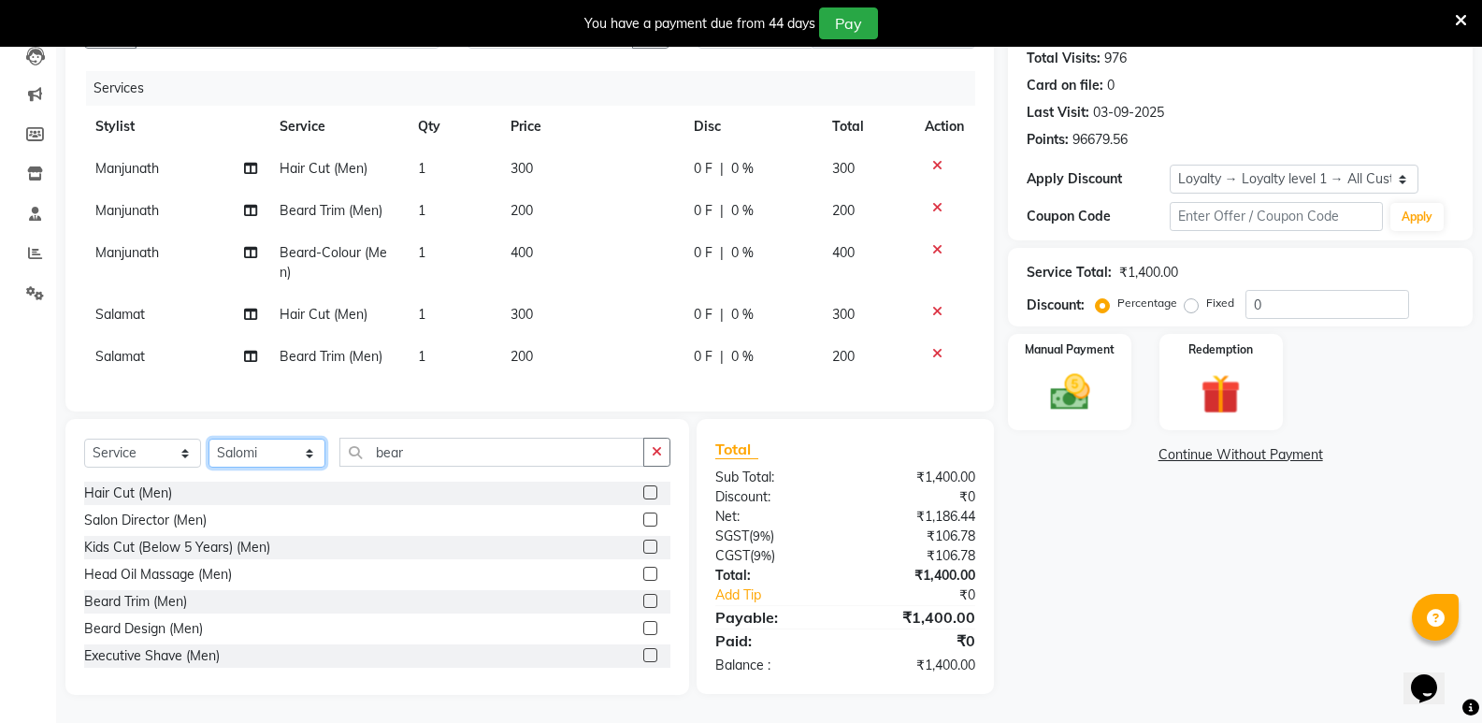
click at [268, 459] on select "Select Stylist [PERSON_NAME] [PERSON_NAME] [PERSON_NAME] Mallu [PERSON_NAME] [P…" at bounding box center [266, 452] width 117 height 29
select select "25907"
click at [208, 439] on select "Select Stylist [PERSON_NAME] [PERSON_NAME] [PERSON_NAME] Mallu [PERSON_NAME] [P…" at bounding box center [266, 452] width 117 height 29
click at [459, 458] on input "bear" at bounding box center [491, 451] width 305 height 29
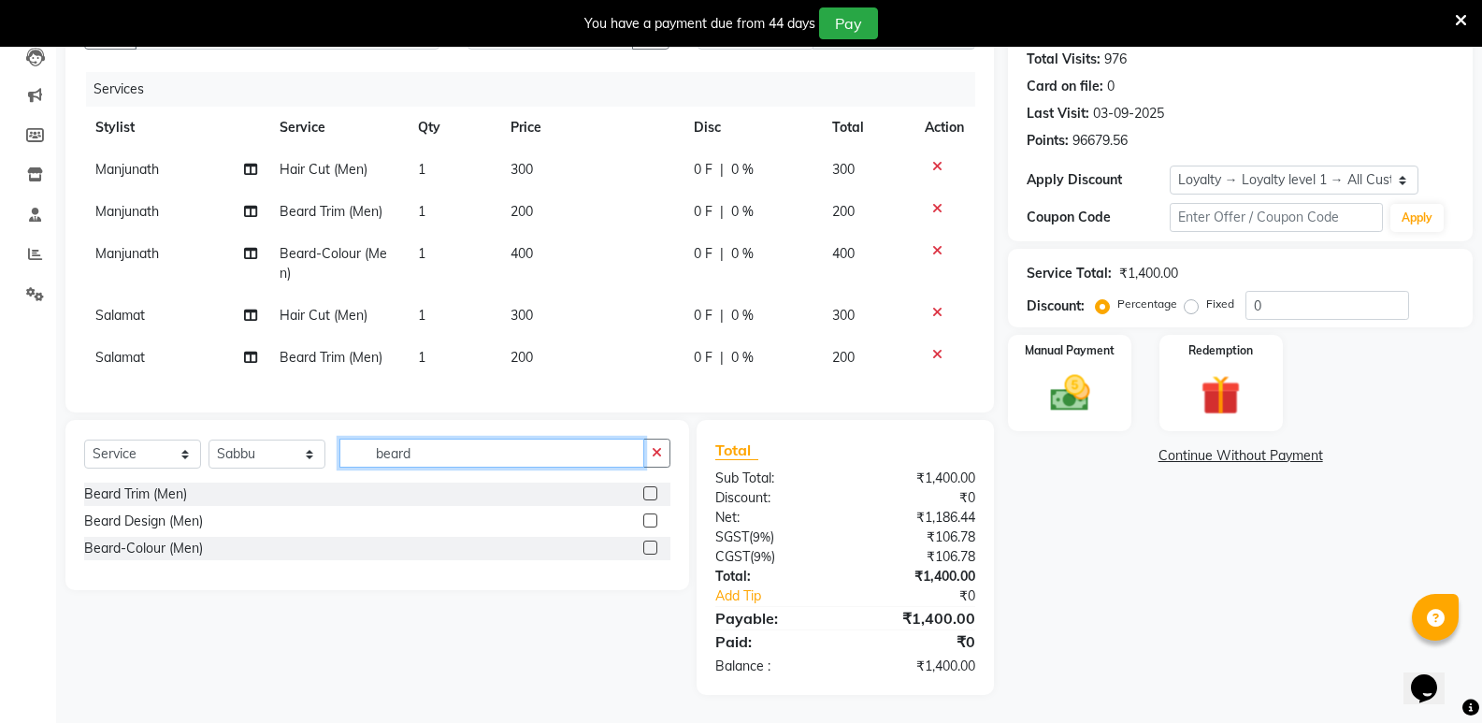
scroll to position [221, 0]
type input "beard"
click at [123, 494] on div "Beard Trim (Men)" at bounding box center [135, 494] width 103 height 20
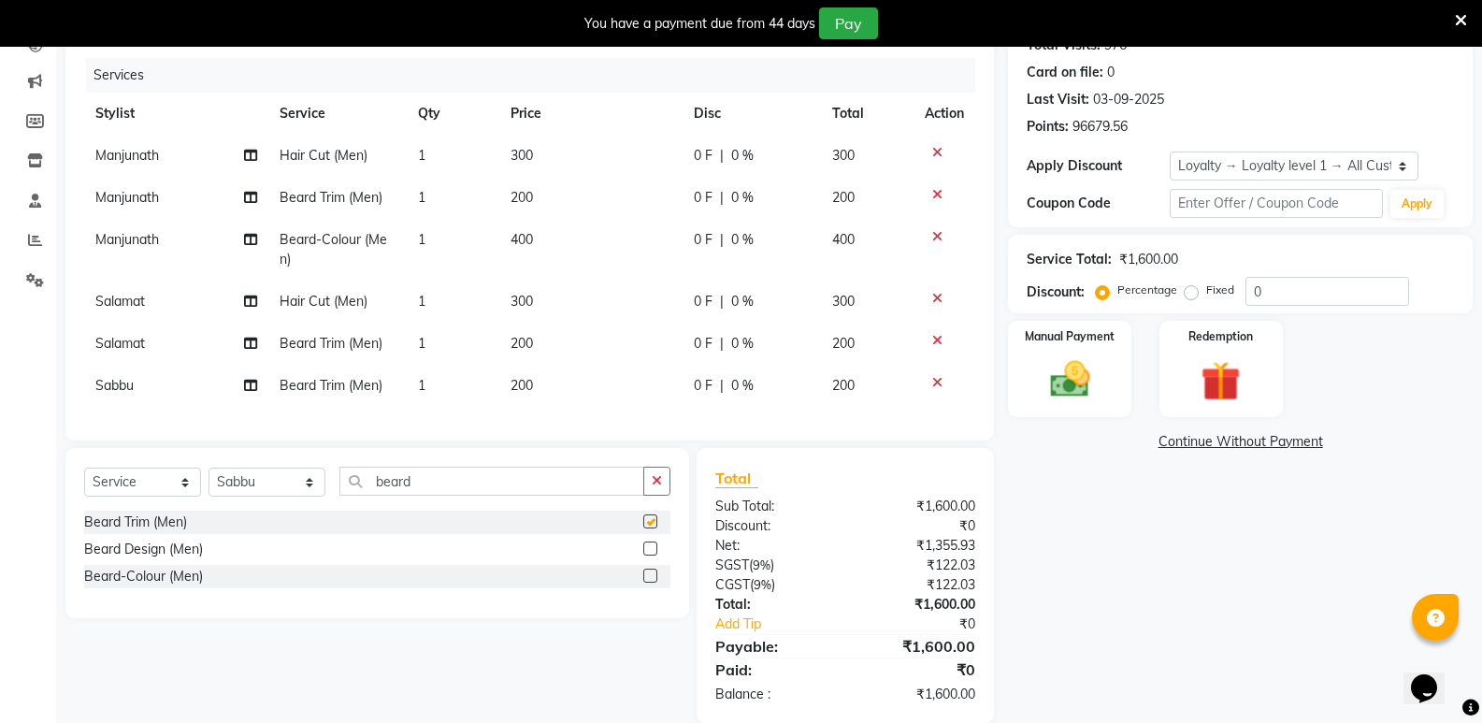
checkbox input "false"
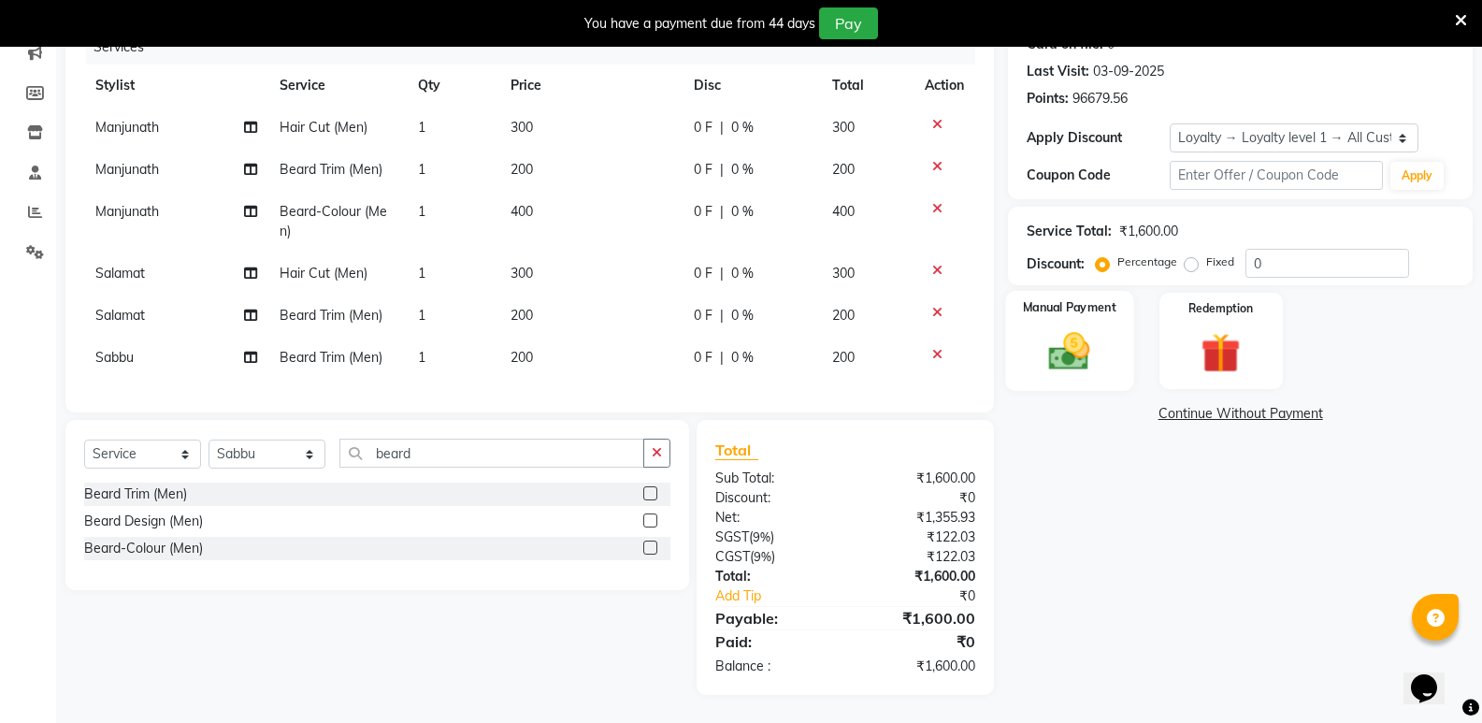
click at [1081, 347] on img at bounding box center [1069, 351] width 66 height 48
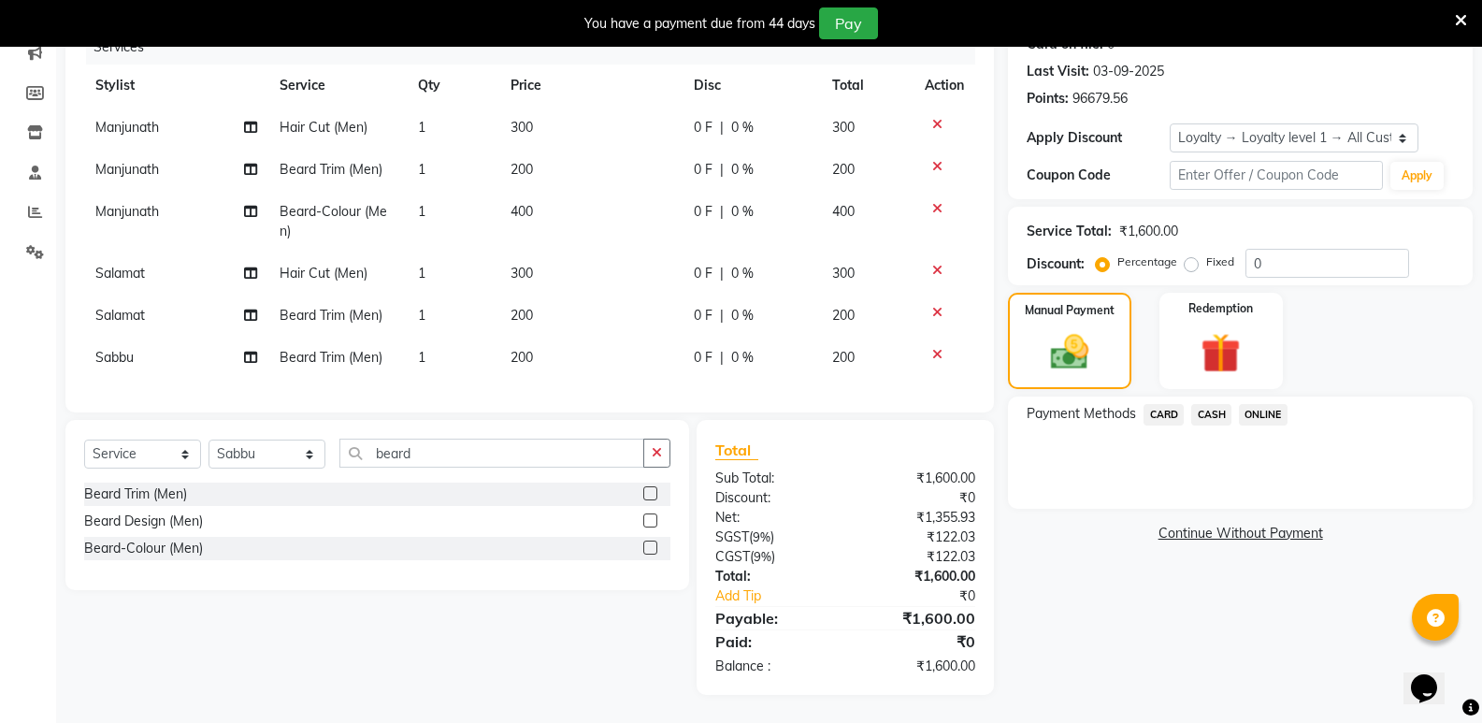
click at [1219, 404] on span "CASH" at bounding box center [1211, 414] width 40 height 21
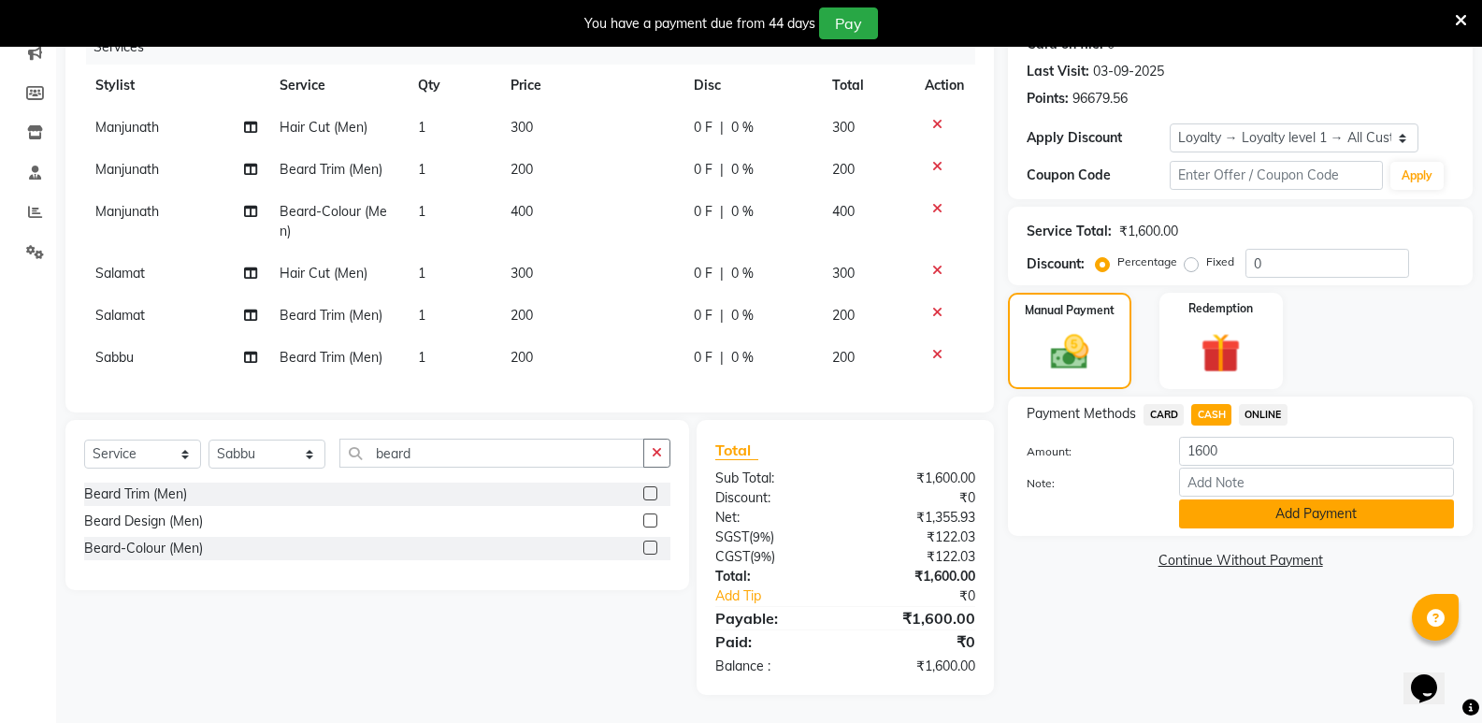
click at [1244, 499] on button "Add Payment" at bounding box center [1316, 513] width 275 height 29
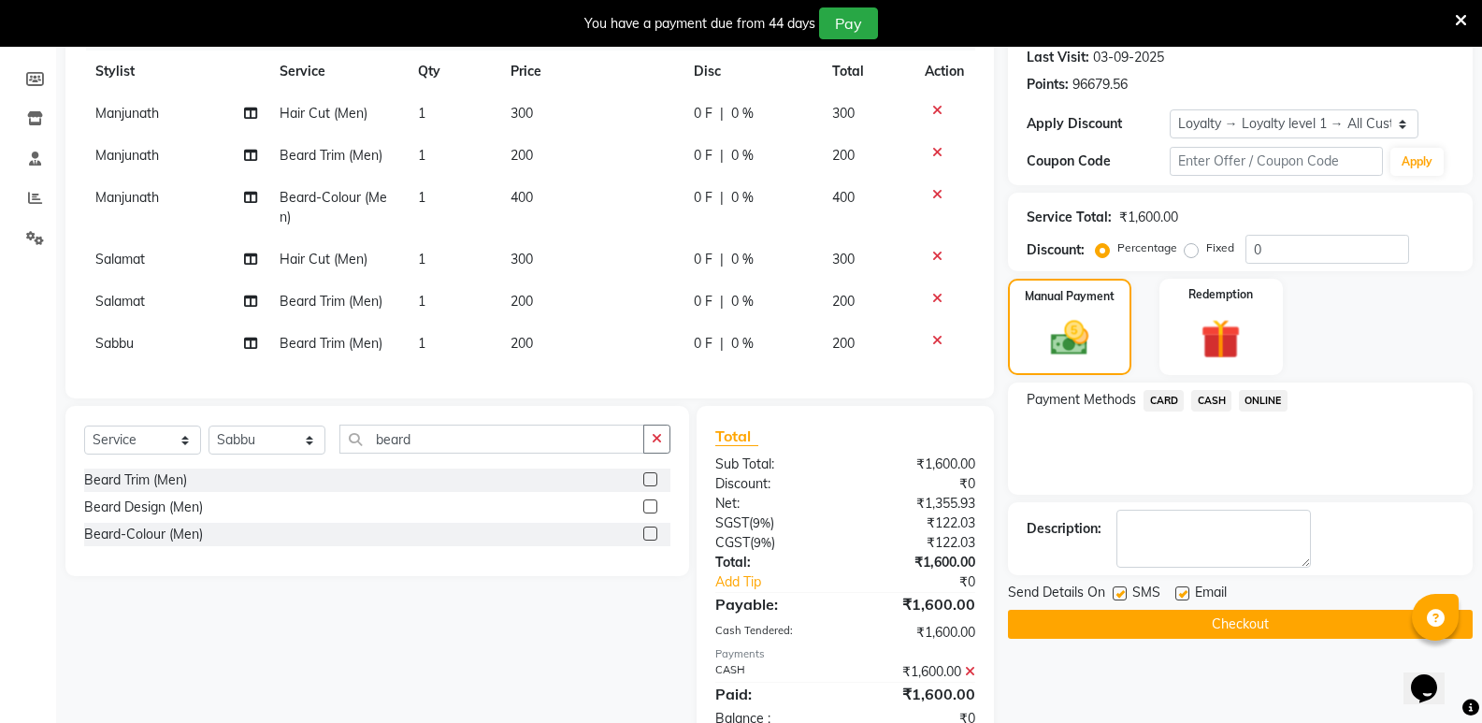
scroll to position [422, 0]
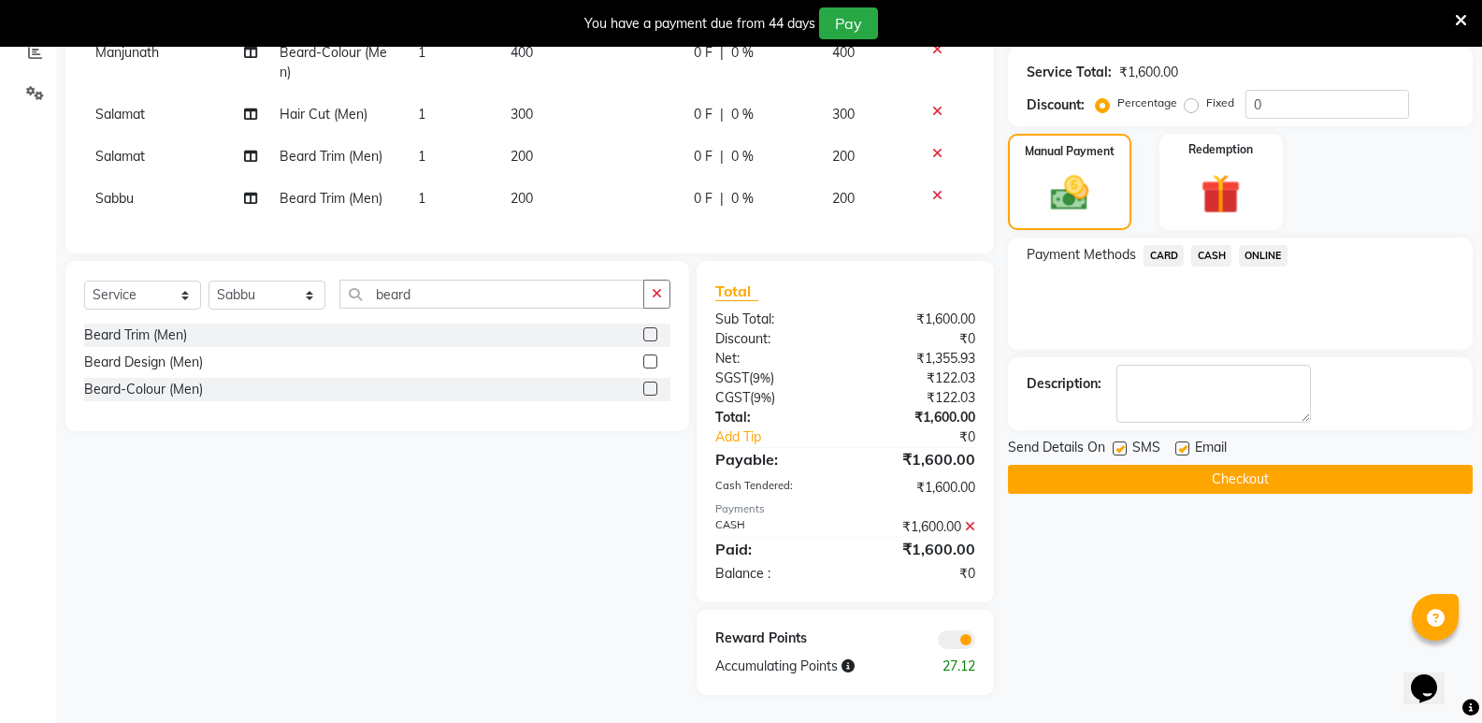
click at [1231, 476] on button "Checkout" at bounding box center [1240, 479] width 465 height 29
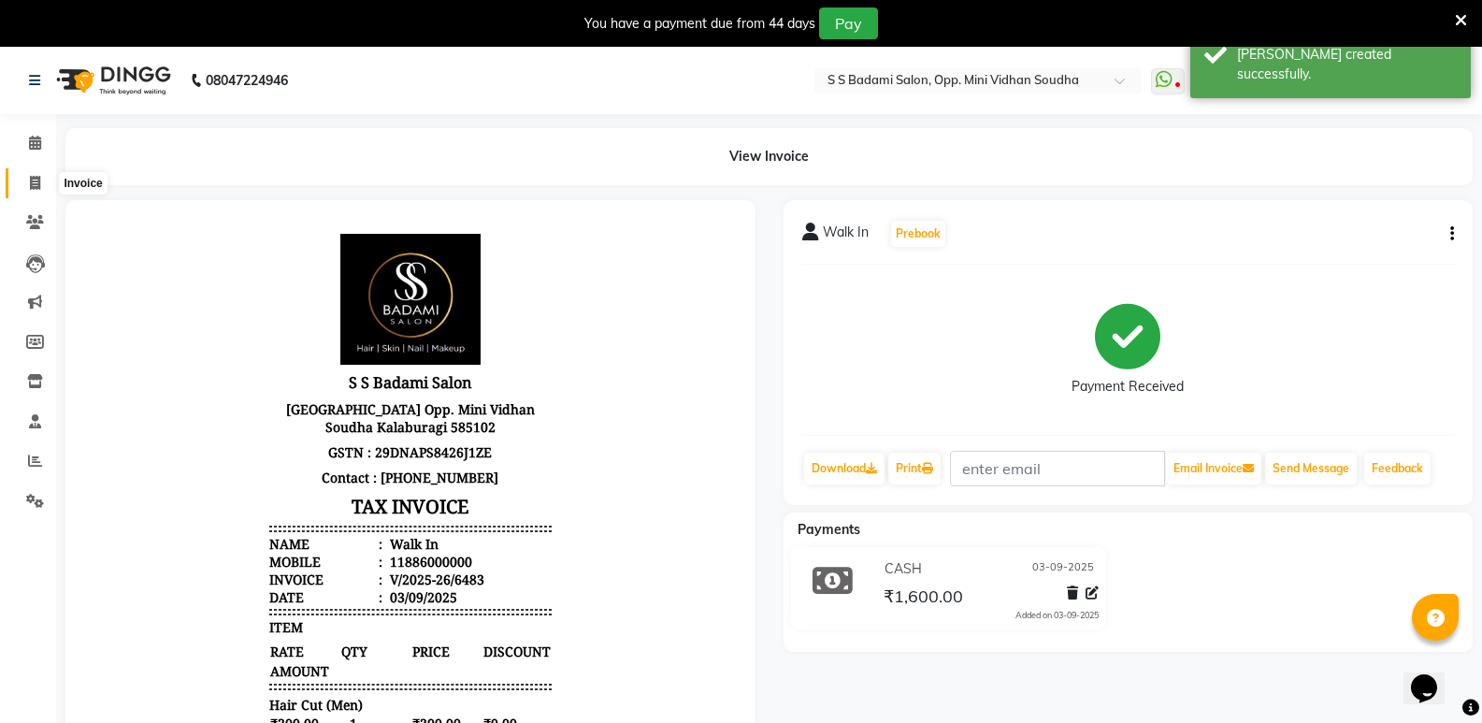
click at [26, 192] on span at bounding box center [35, 183] width 33 height 21
select select "4533"
select select "service"
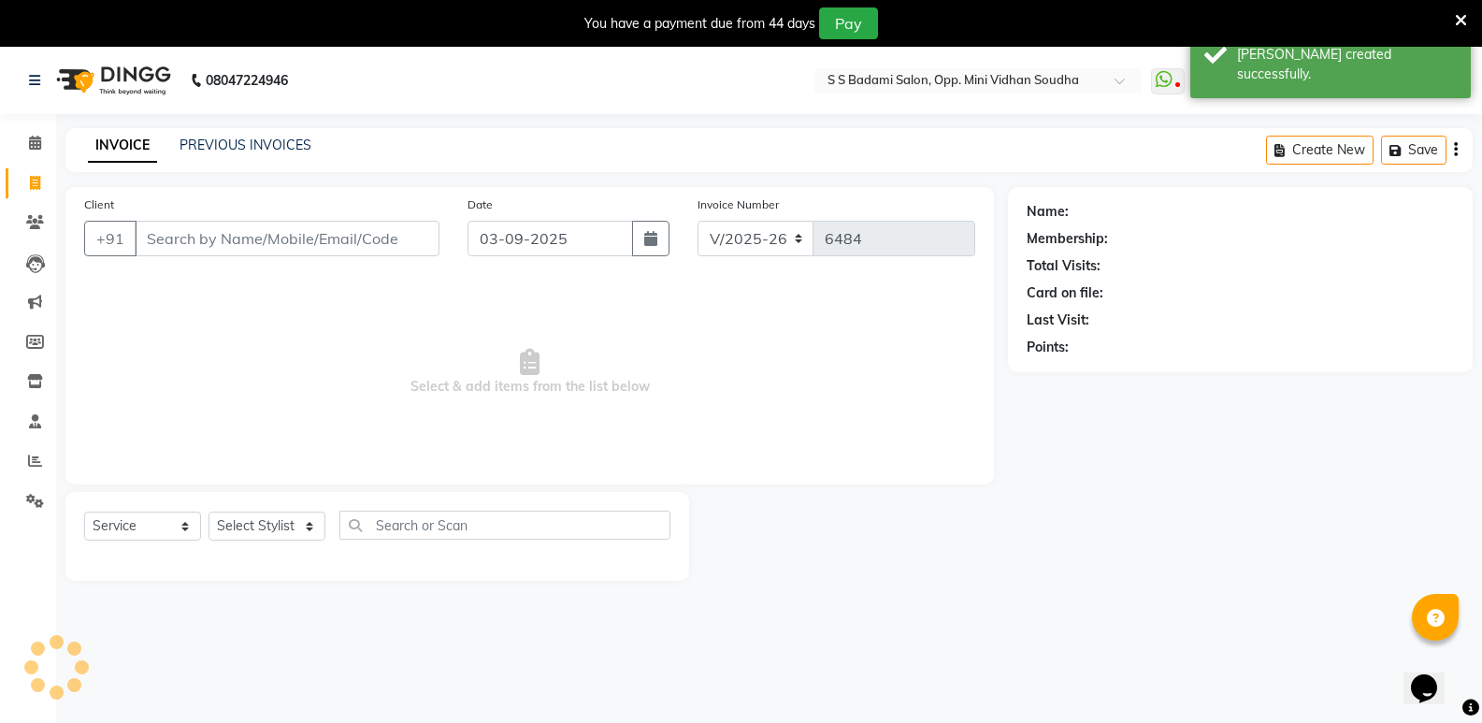
scroll to position [47, 0]
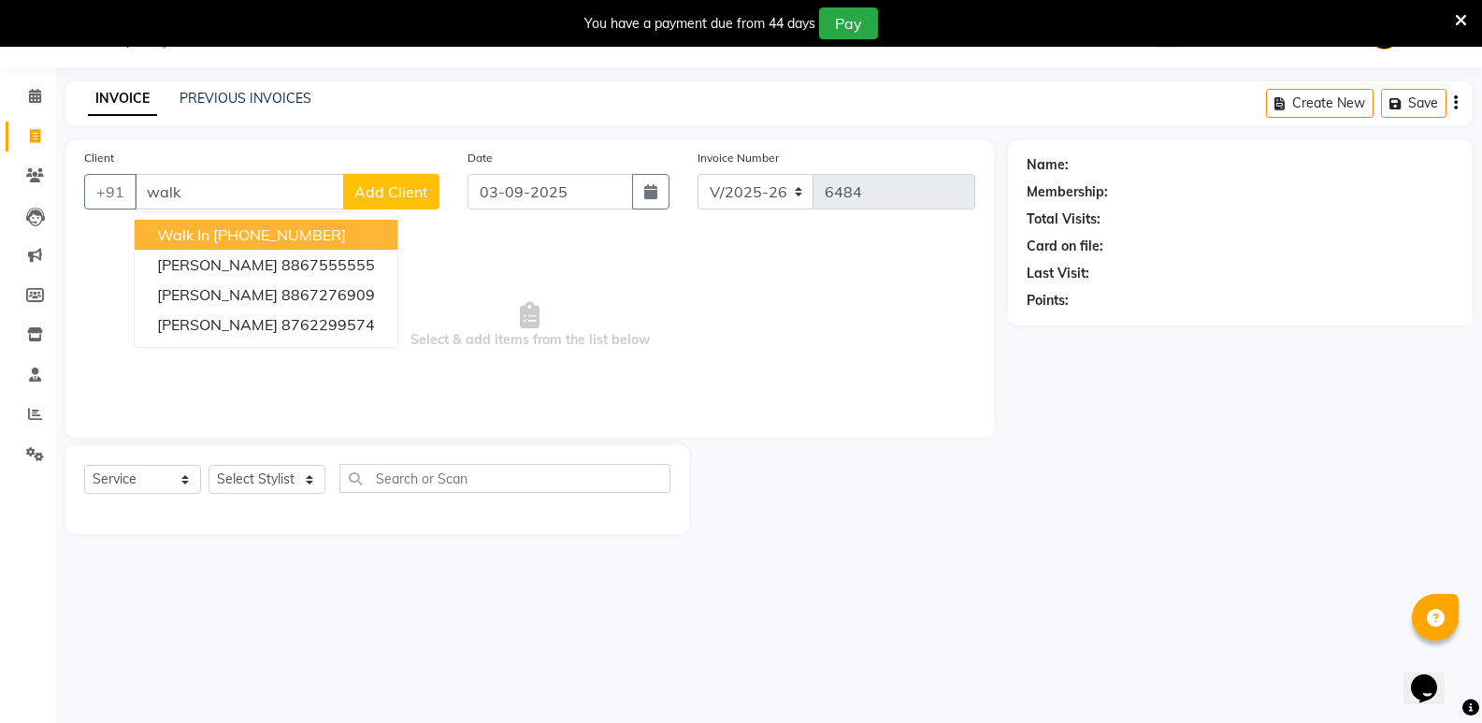
click at [309, 222] on button "Walk In +91 11886000000" at bounding box center [266, 235] width 263 height 30
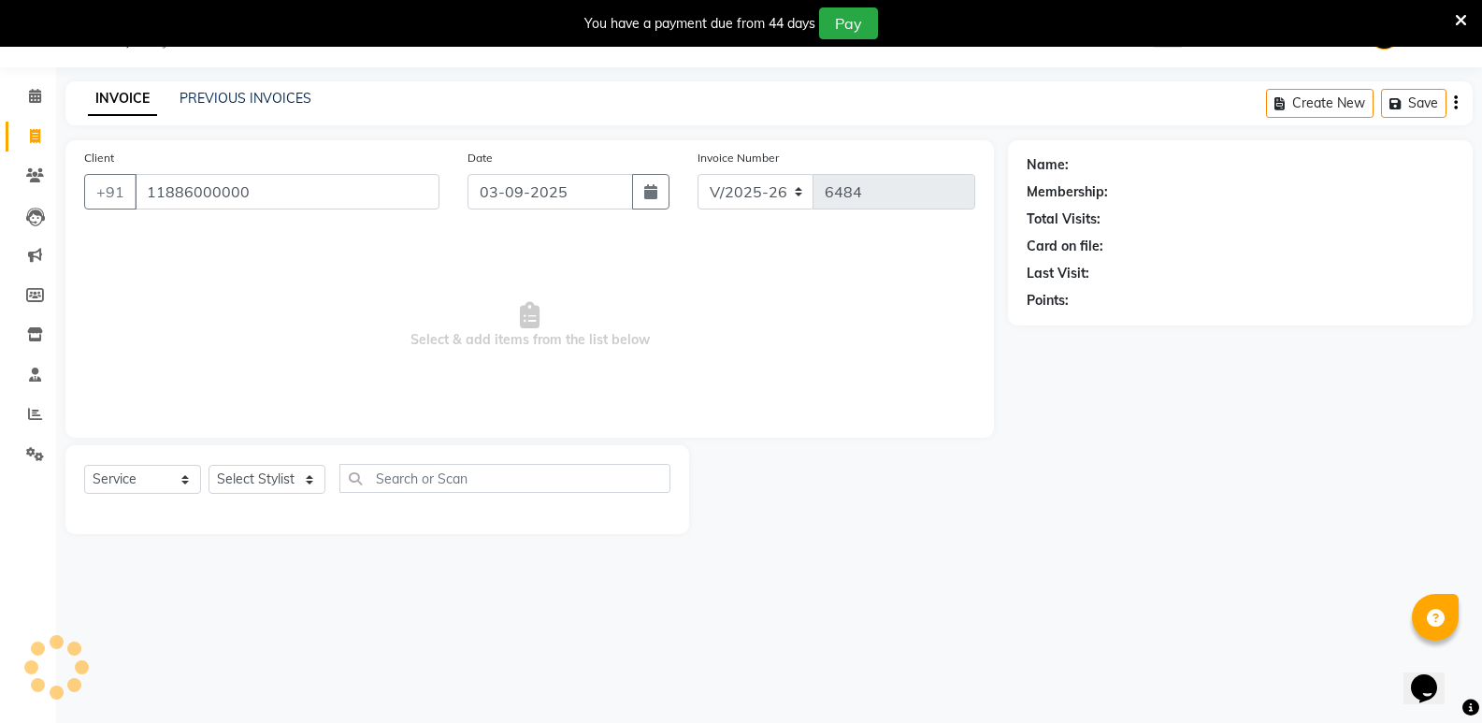
type input "11886000000"
click at [290, 481] on select "Select Stylist [PERSON_NAME] [PERSON_NAME] [PERSON_NAME] Mallu [PERSON_NAME] [P…" at bounding box center [266, 479] width 117 height 29
select select "74043"
click at [208, 465] on select "Select Stylist [PERSON_NAME] [PERSON_NAME] [PERSON_NAME] Mallu [PERSON_NAME] [P…" at bounding box center [266, 479] width 117 height 29
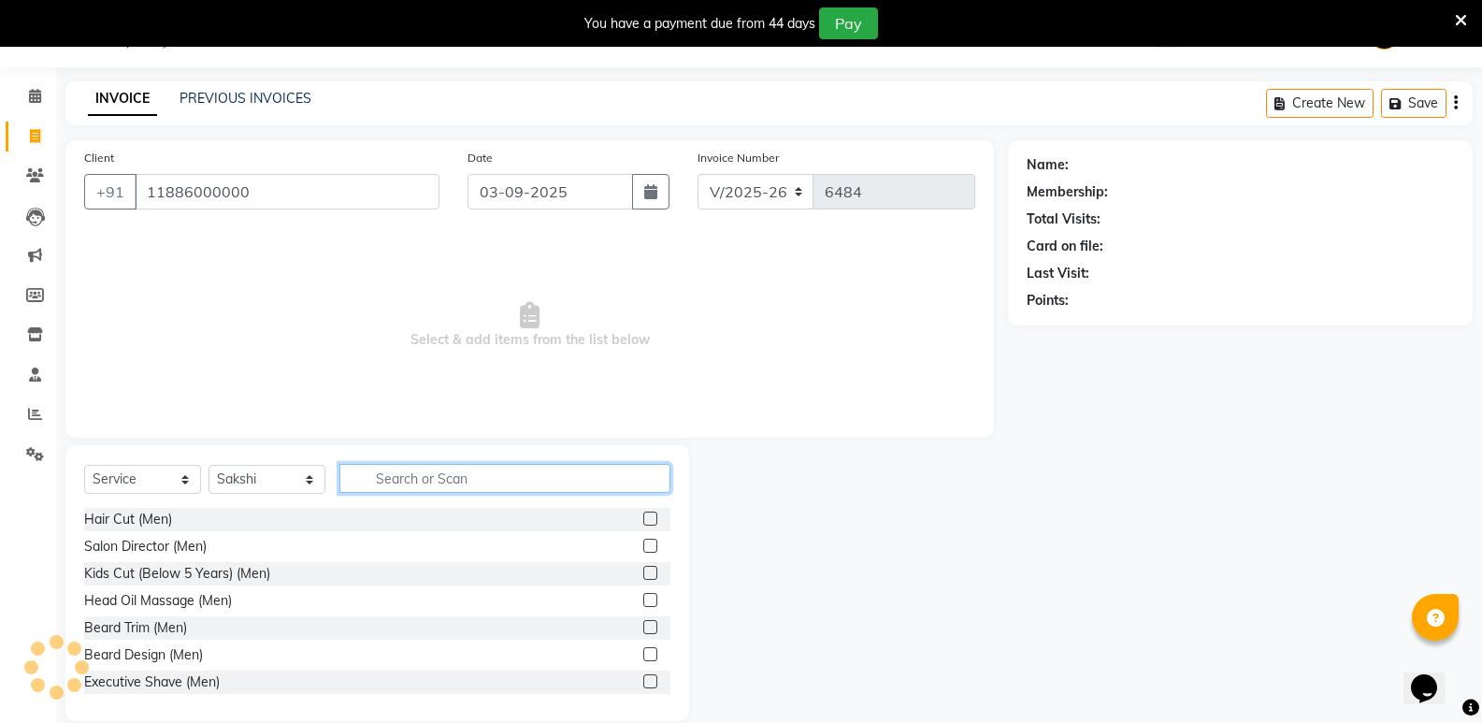
click at [514, 481] on input "text" at bounding box center [504, 478] width 331 height 29
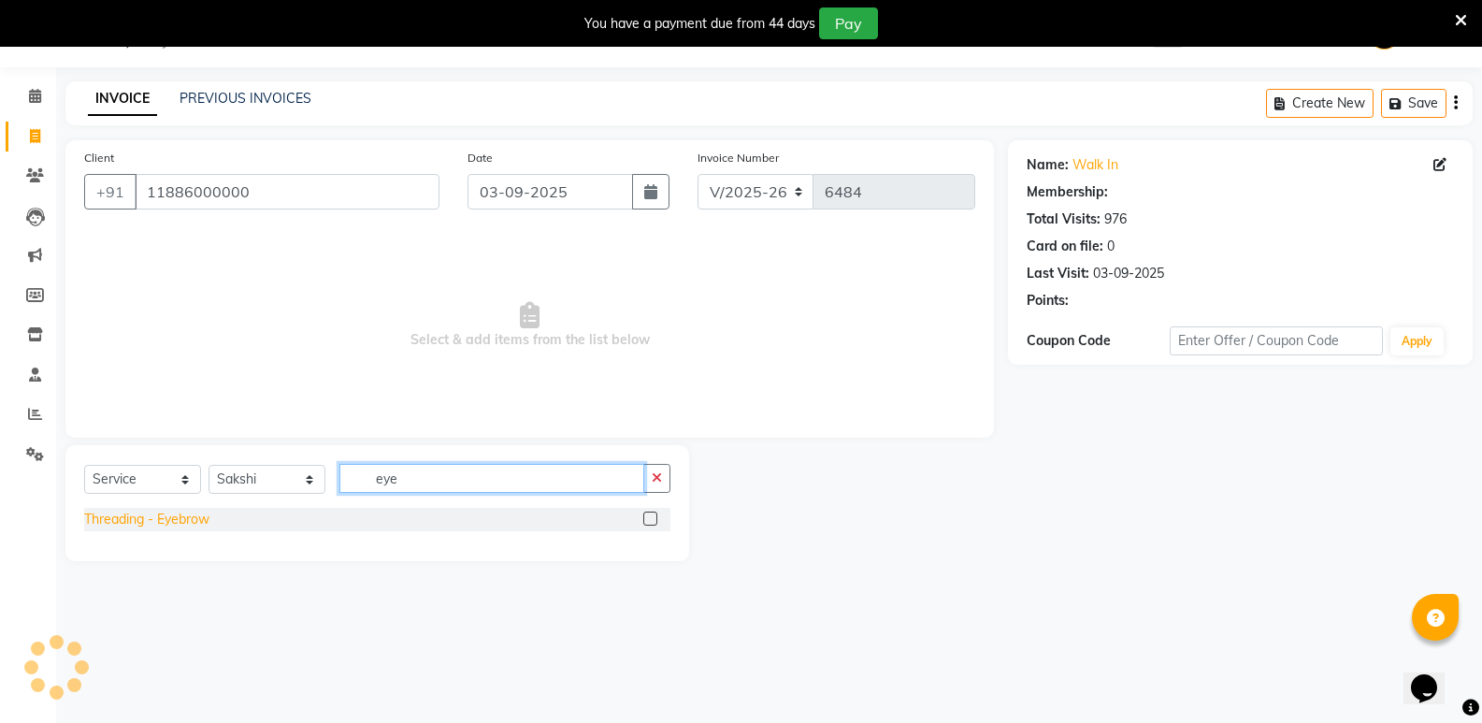
type input "eye"
select select "1: Object"
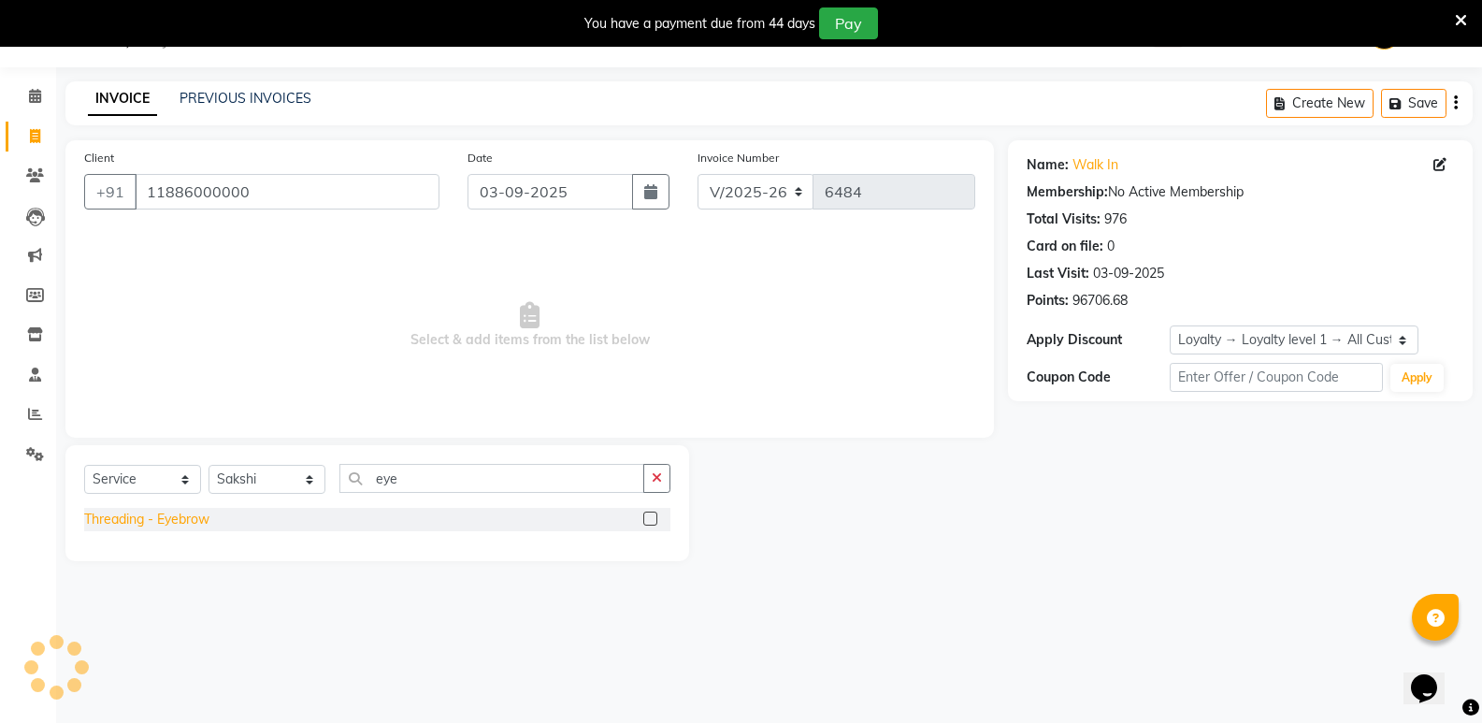
click at [137, 525] on div "Threading - Eyebrow" at bounding box center [146, 519] width 125 height 20
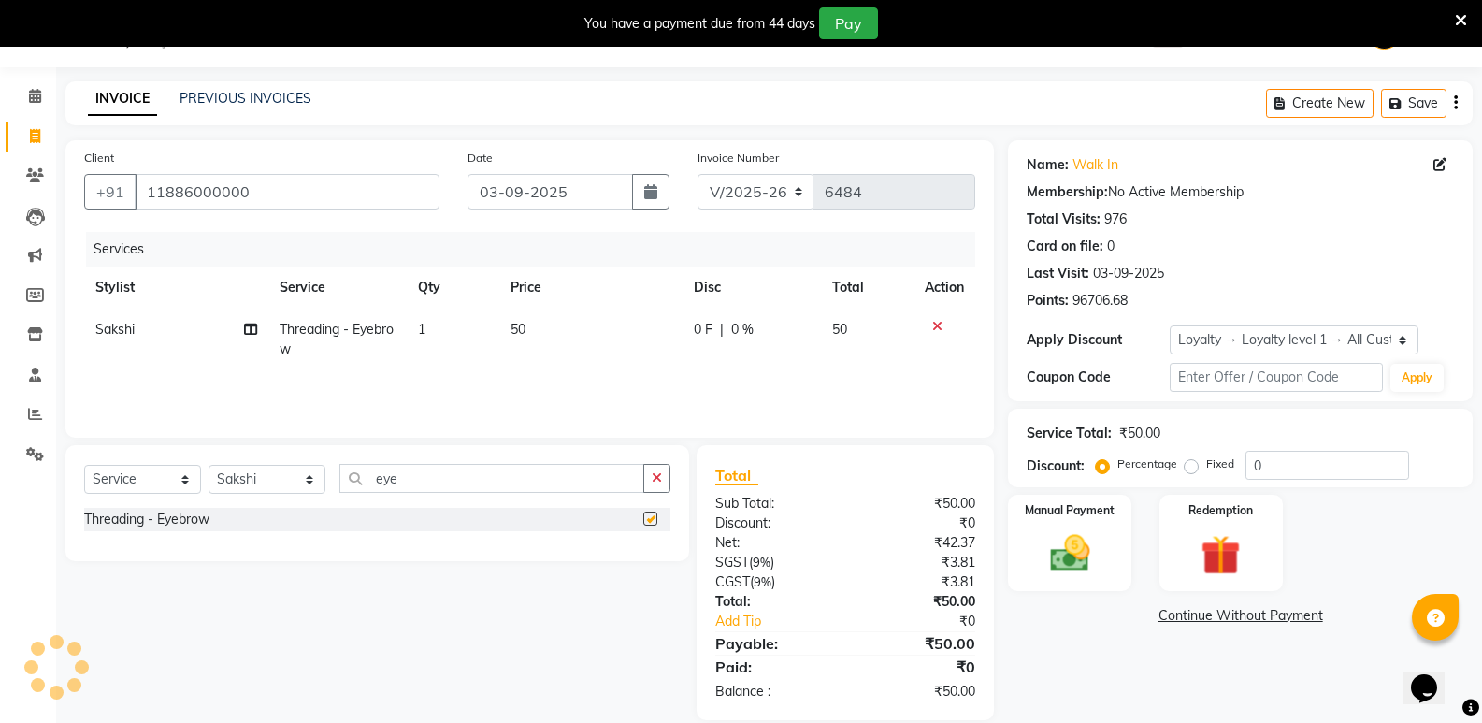
checkbox input "false"
click at [1083, 572] on img at bounding box center [1069, 553] width 66 height 48
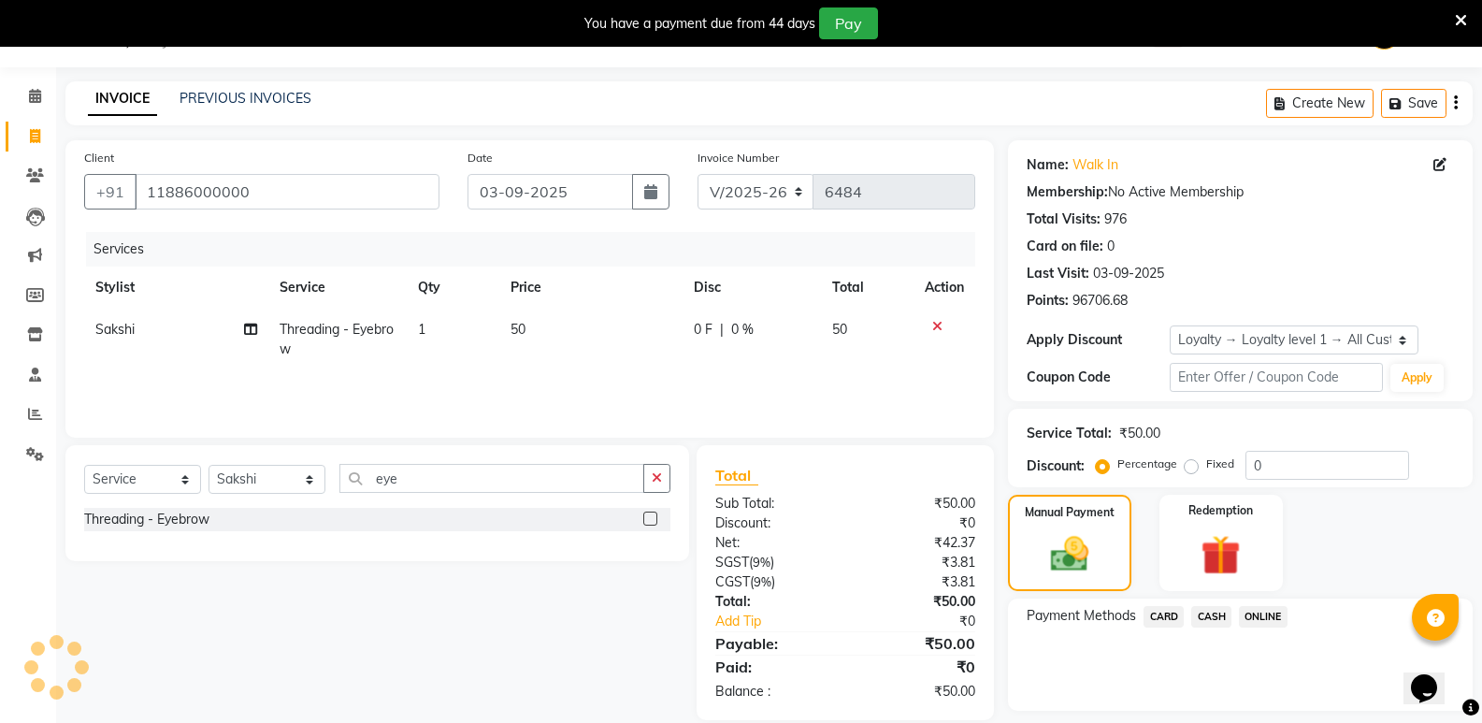
click at [1202, 616] on span "CASH" at bounding box center [1211, 616] width 40 height 21
click at [1218, 707] on button "Add Payment" at bounding box center [1316, 715] width 275 height 29
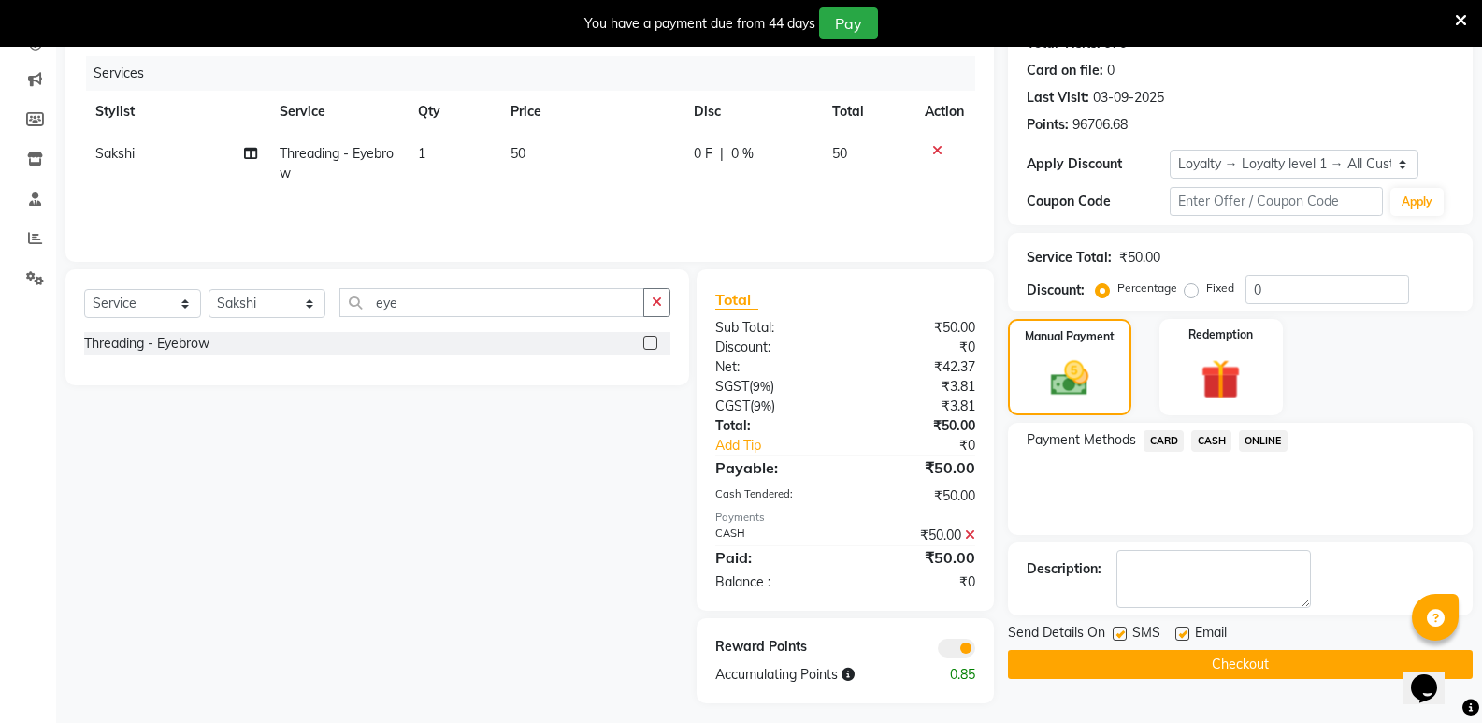
scroll to position [231, 0]
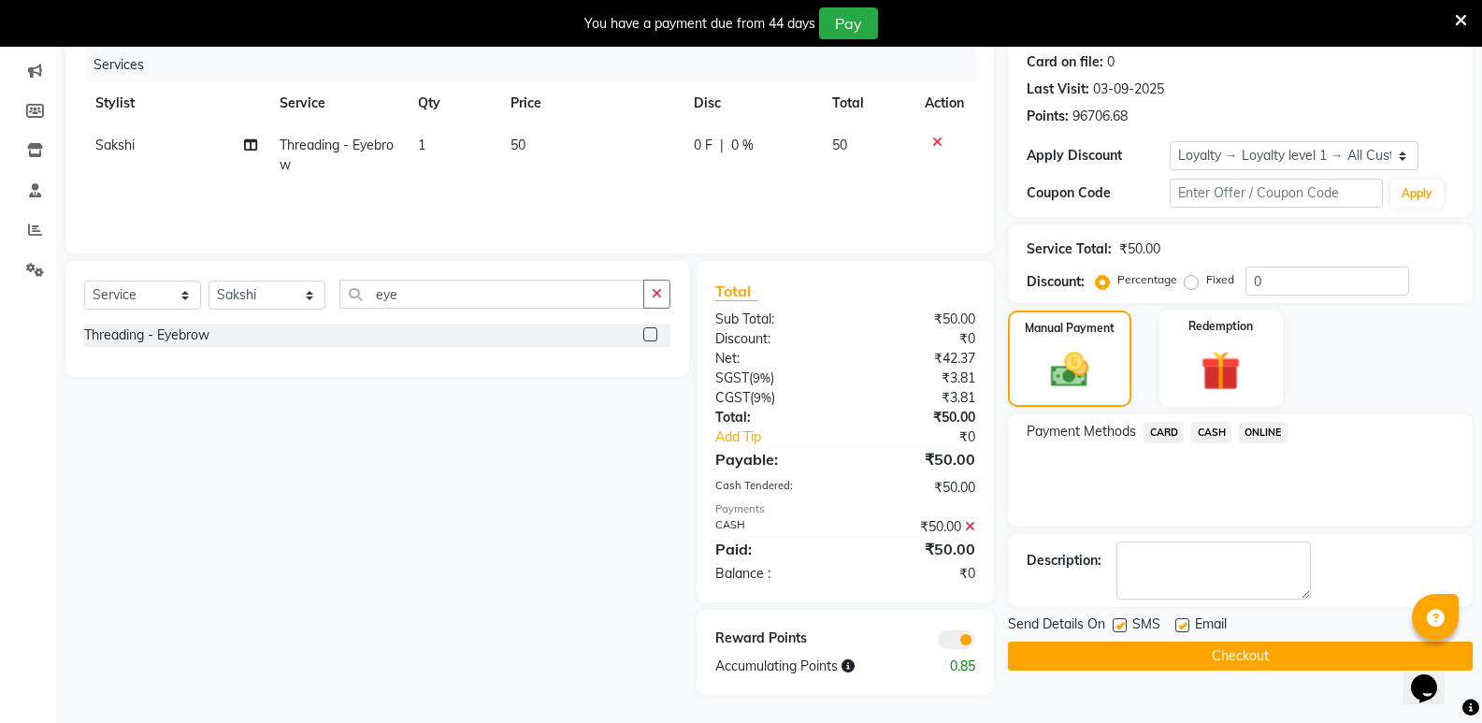
click at [1220, 654] on button "Checkout" at bounding box center [1240, 655] width 465 height 29
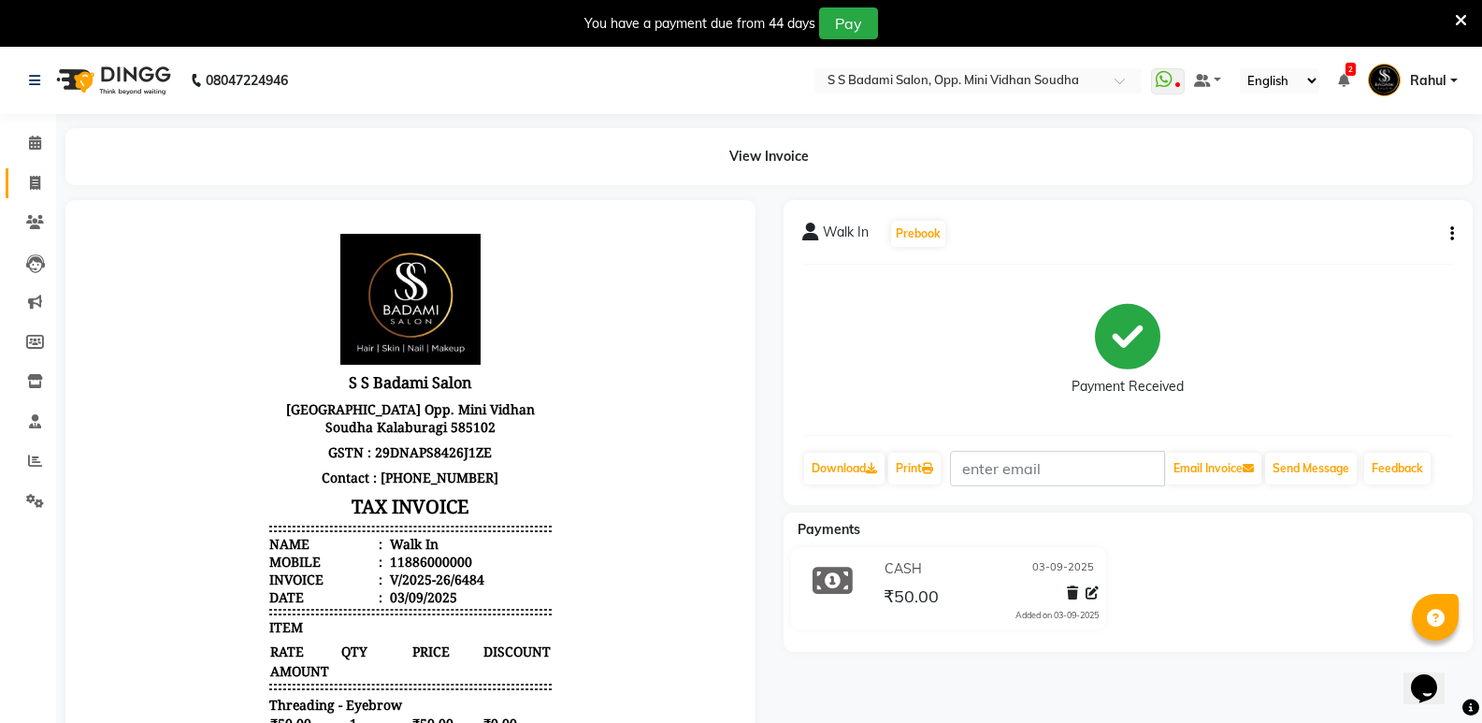
click at [21, 169] on link "Invoice" at bounding box center [28, 183] width 45 height 31
select select "service"
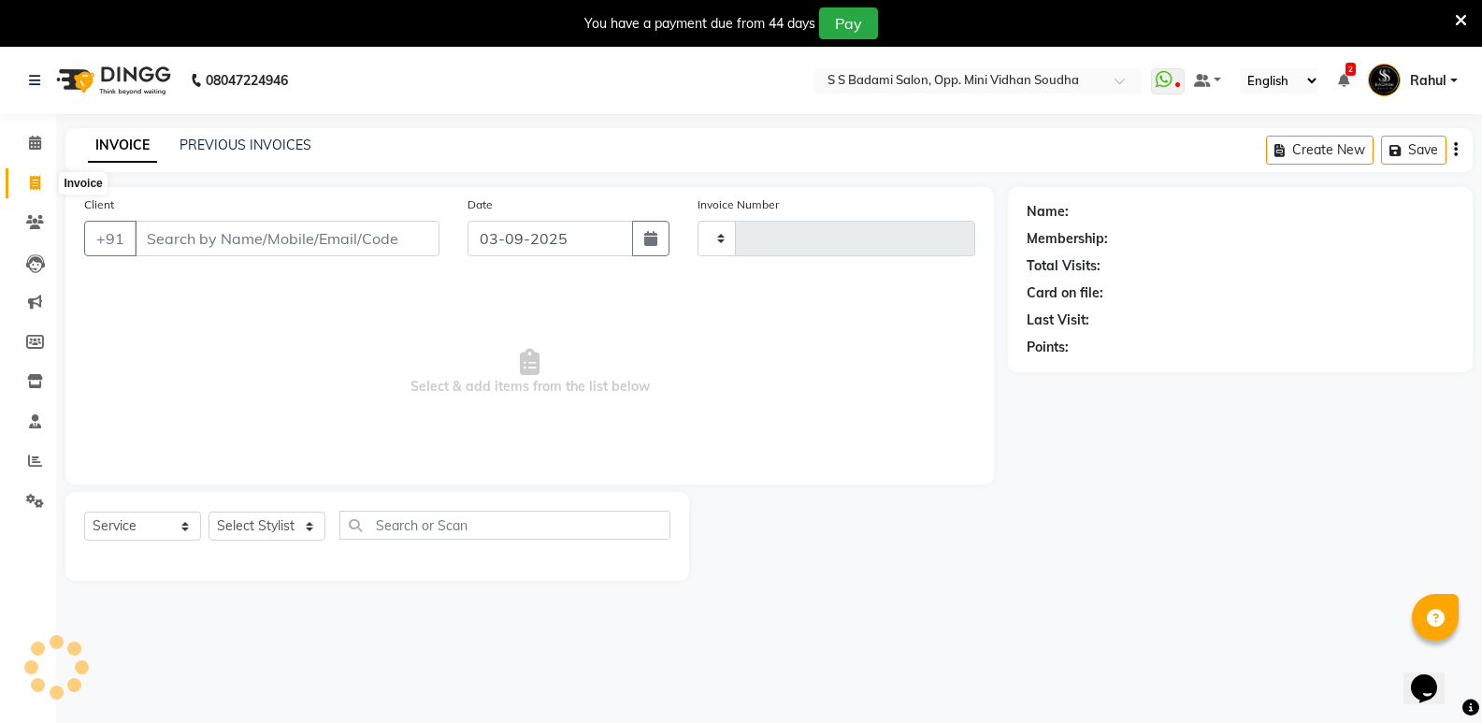
scroll to position [47, 0]
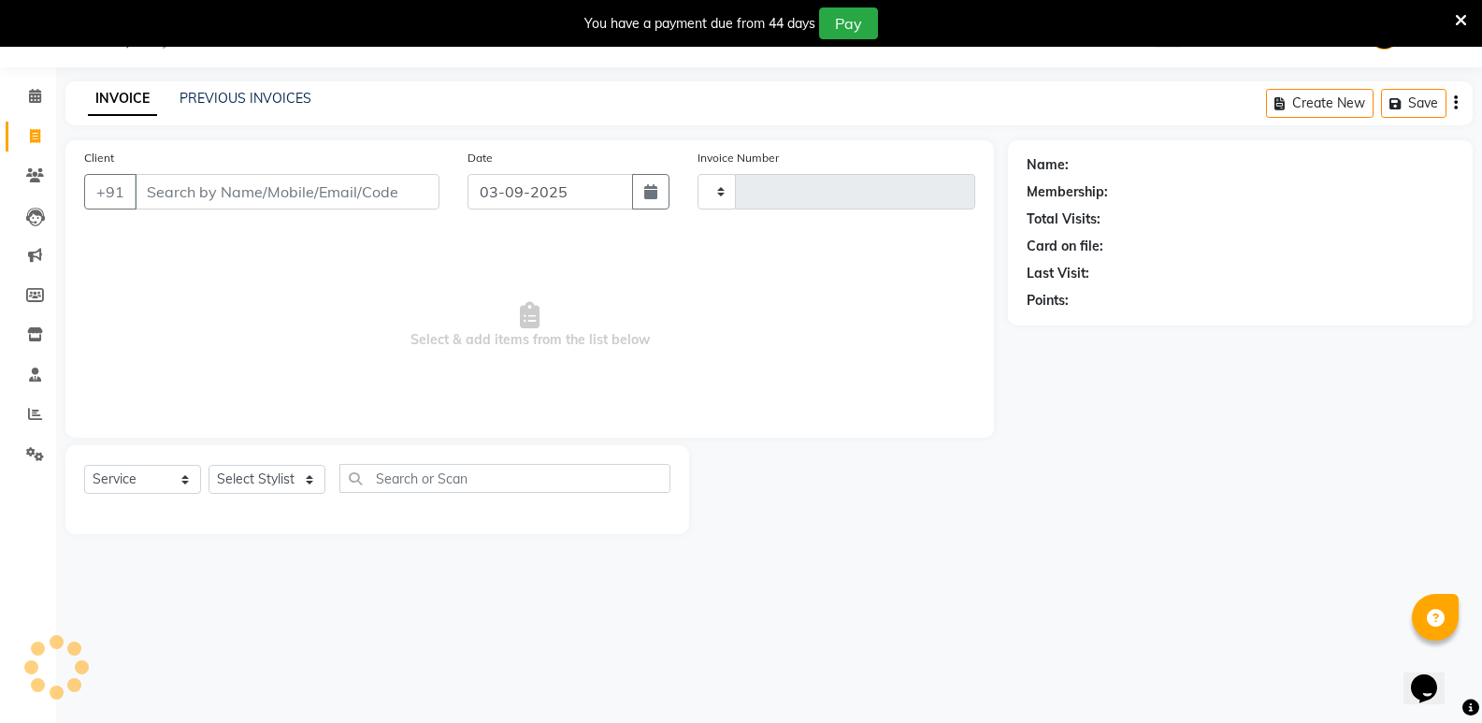
type input "6485"
select select "4533"
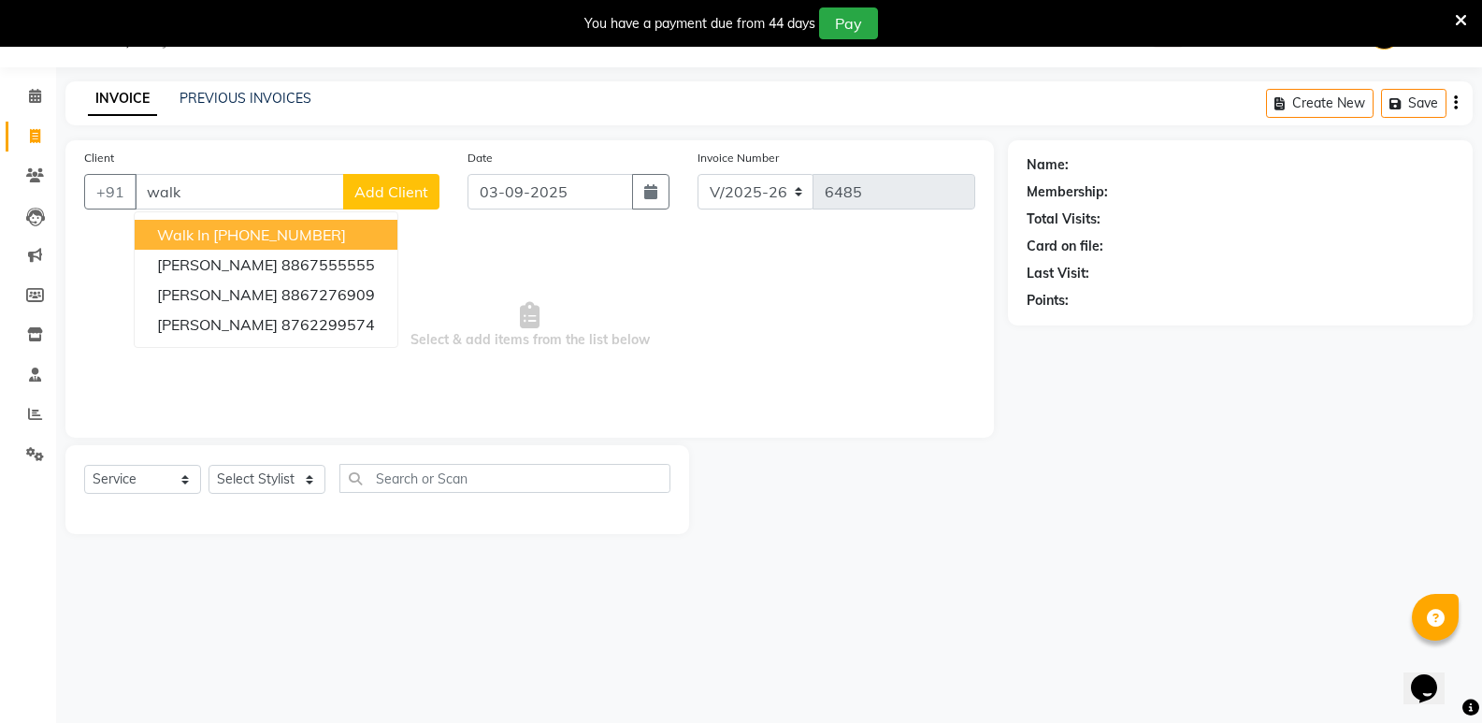
click at [259, 241] on ngb-highlight "[PHONE_NUMBER]" at bounding box center [279, 234] width 133 height 19
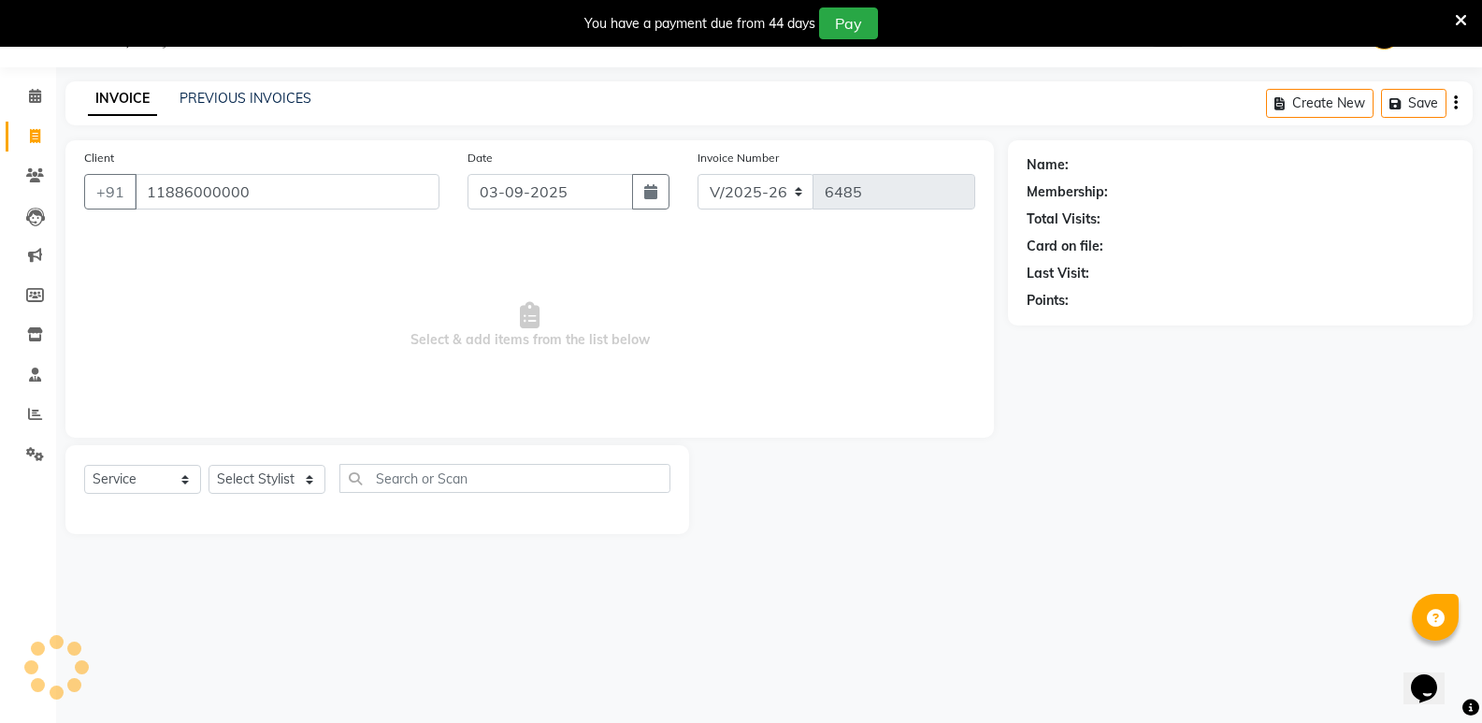
type input "11886000000"
click at [255, 463] on div "Select Service Product Membership Package Voucher Prepaid Gift Card Select Styl…" at bounding box center [376, 489] width 623 height 89
click at [258, 480] on select "Select Stylist [PERSON_NAME] [PERSON_NAME] [PERSON_NAME] Mallu [PERSON_NAME] [P…" at bounding box center [266, 479] width 117 height 29
select select "1: Object"
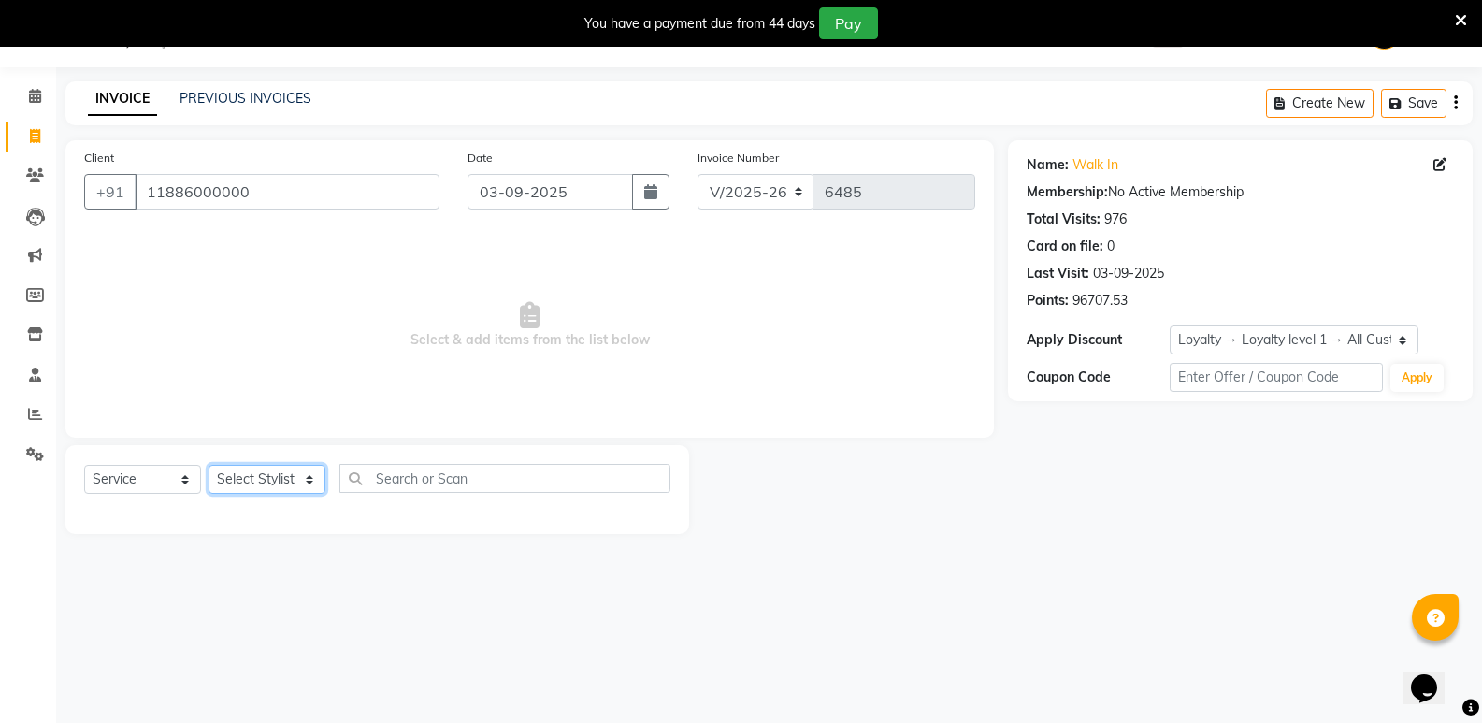
select select "25906"
click at [208, 465] on select "Select Stylist [PERSON_NAME] [PERSON_NAME] [PERSON_NAME] Mallu [PERSON_NAME] [P…" at bounding box center [266, 479] width 117 height 29
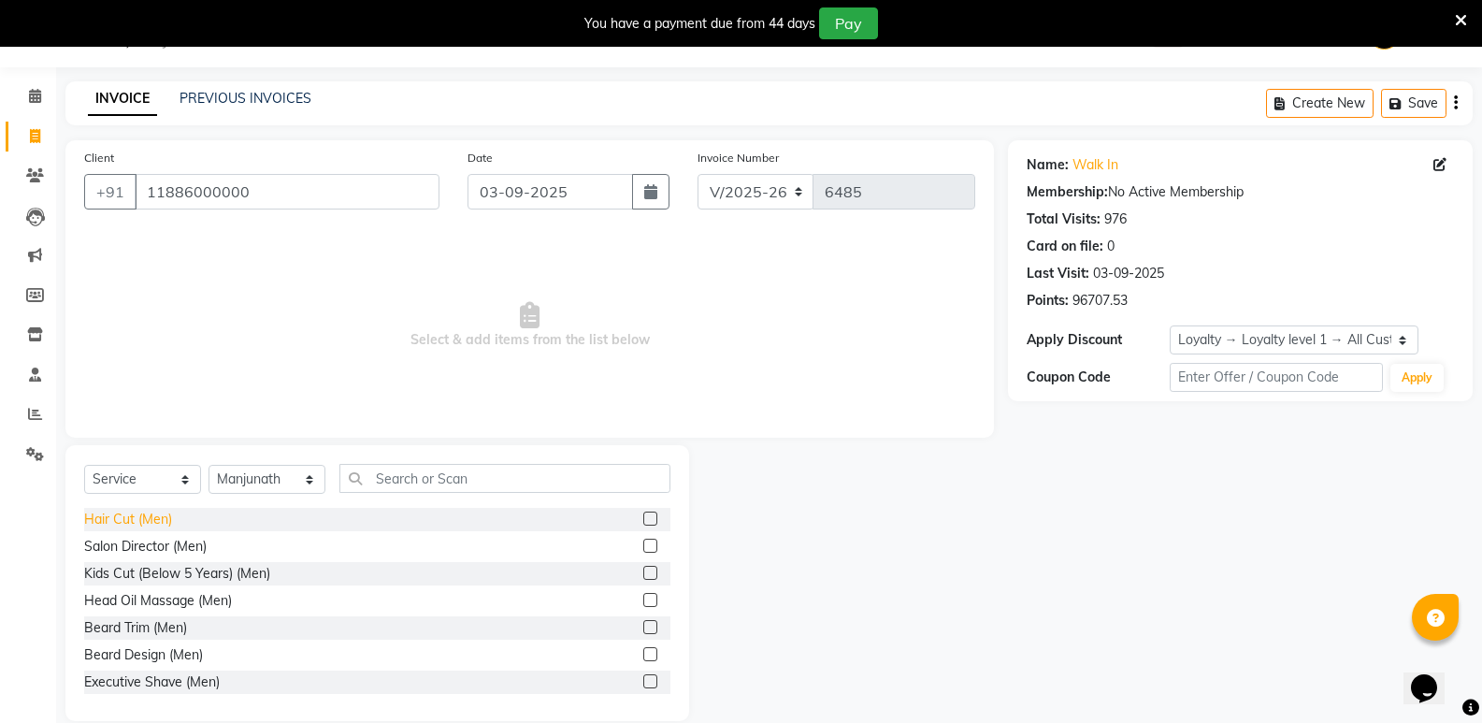
click at [122, 517] on div "Hair Cut (Men)" at bounding box center [128, 519] width 88 height 20
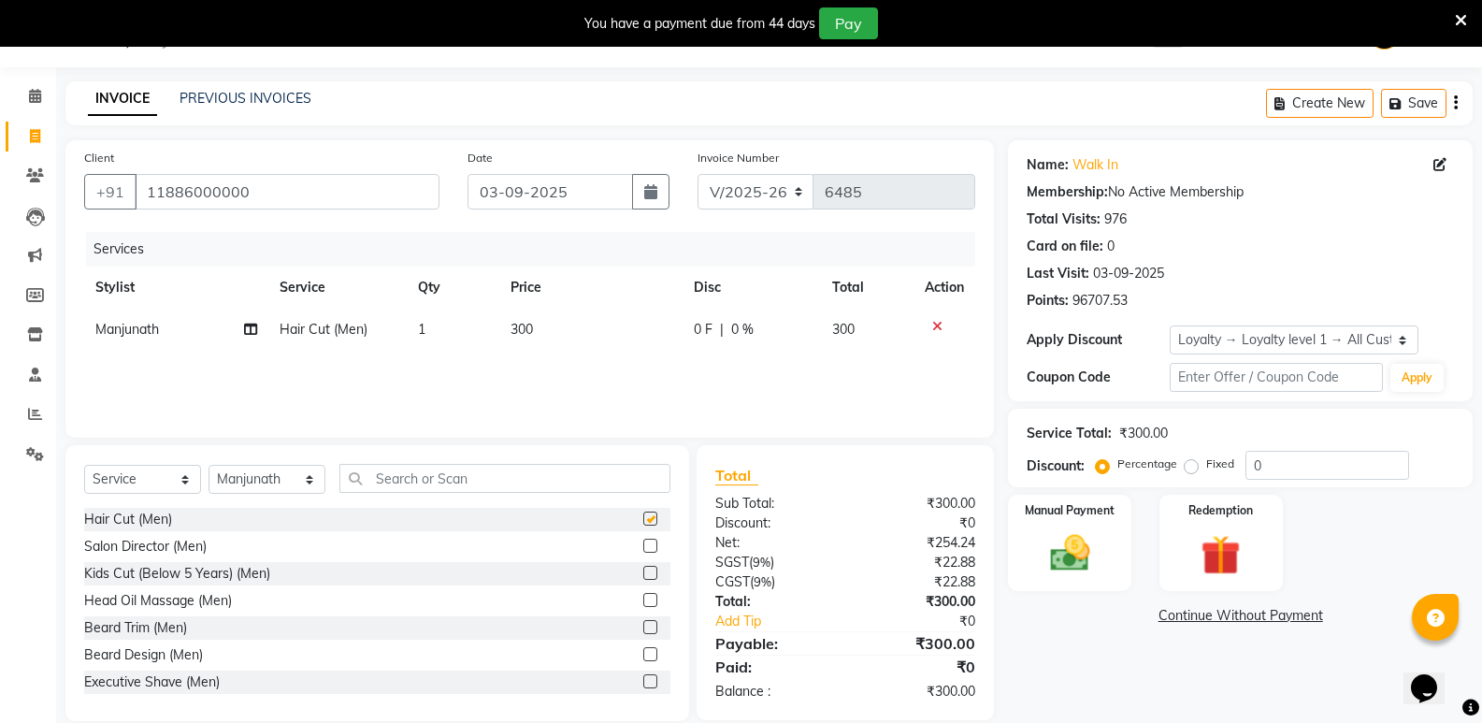
checkbox input "false"
click at [449, 487] on input "text" at bounding box center [504, 478] width 331 height 29
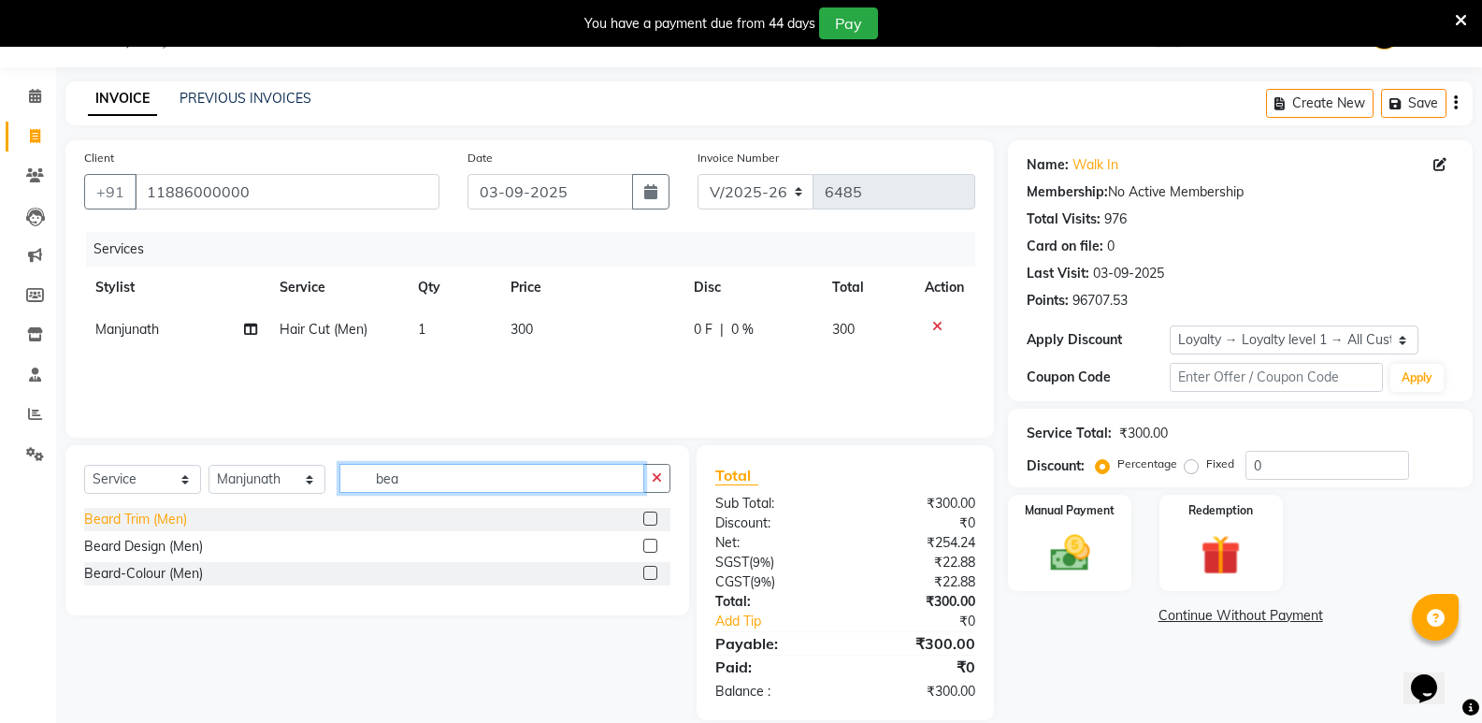
type input "bea"
click at [150, 512] on div "Beard Trim (Men)" at bounding box center [135, 519] width 103 height 20
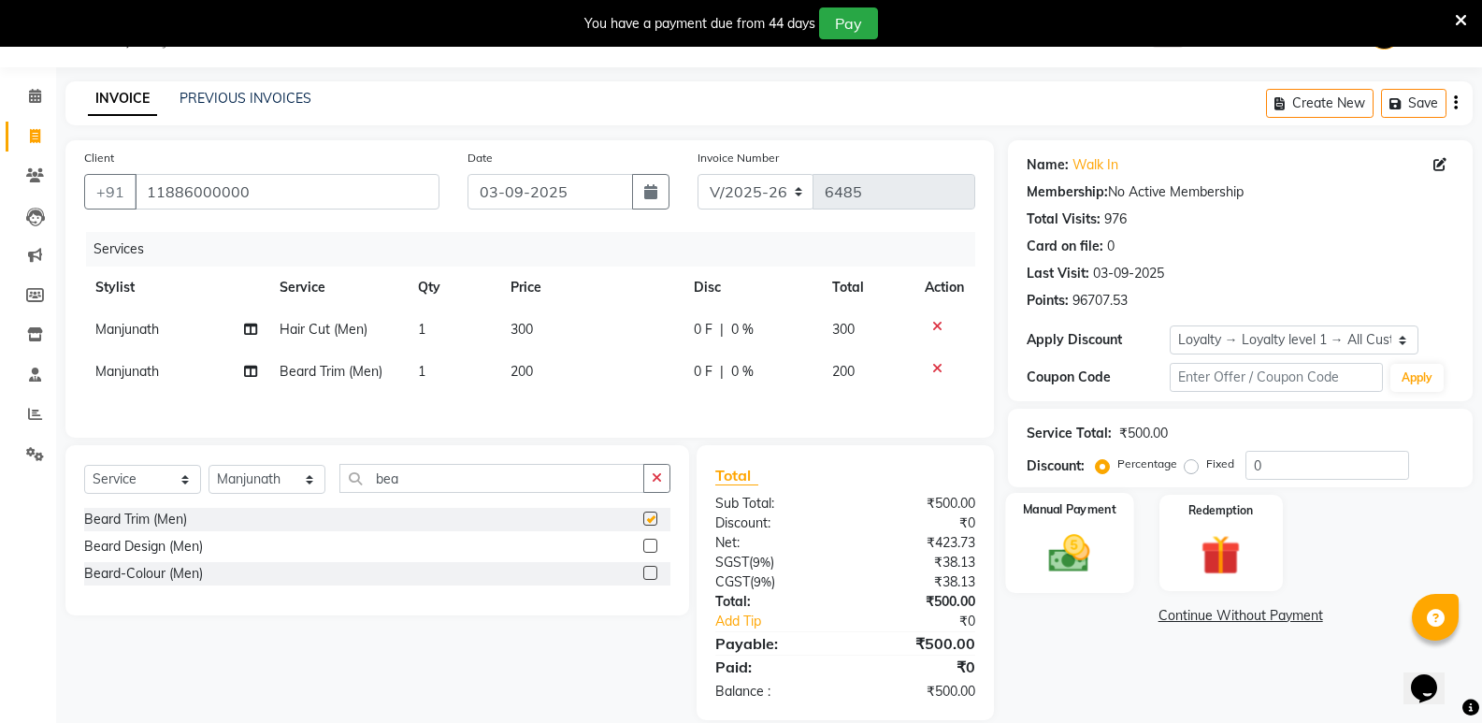
checkbox input "false"
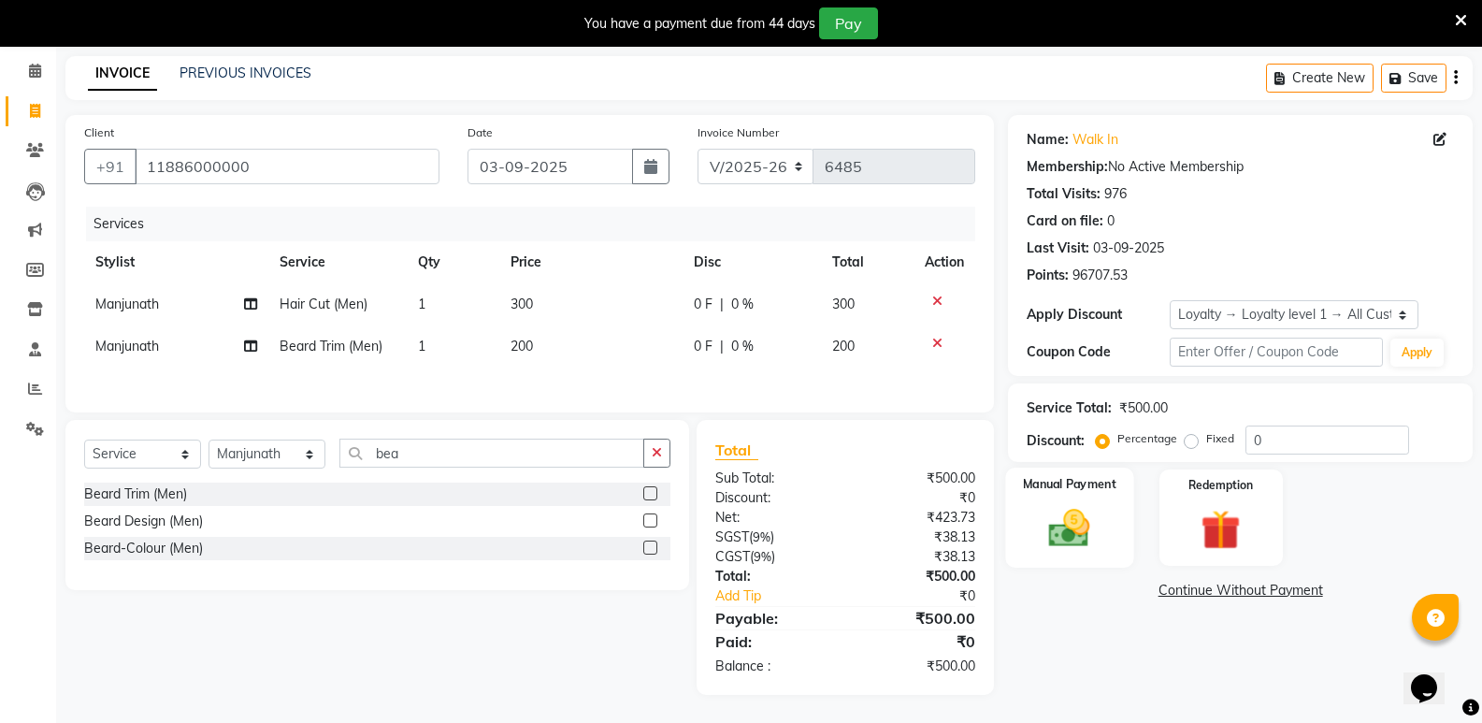
click at [1065, 517] on img at bounding box center [1069, 528] width 66 height 48
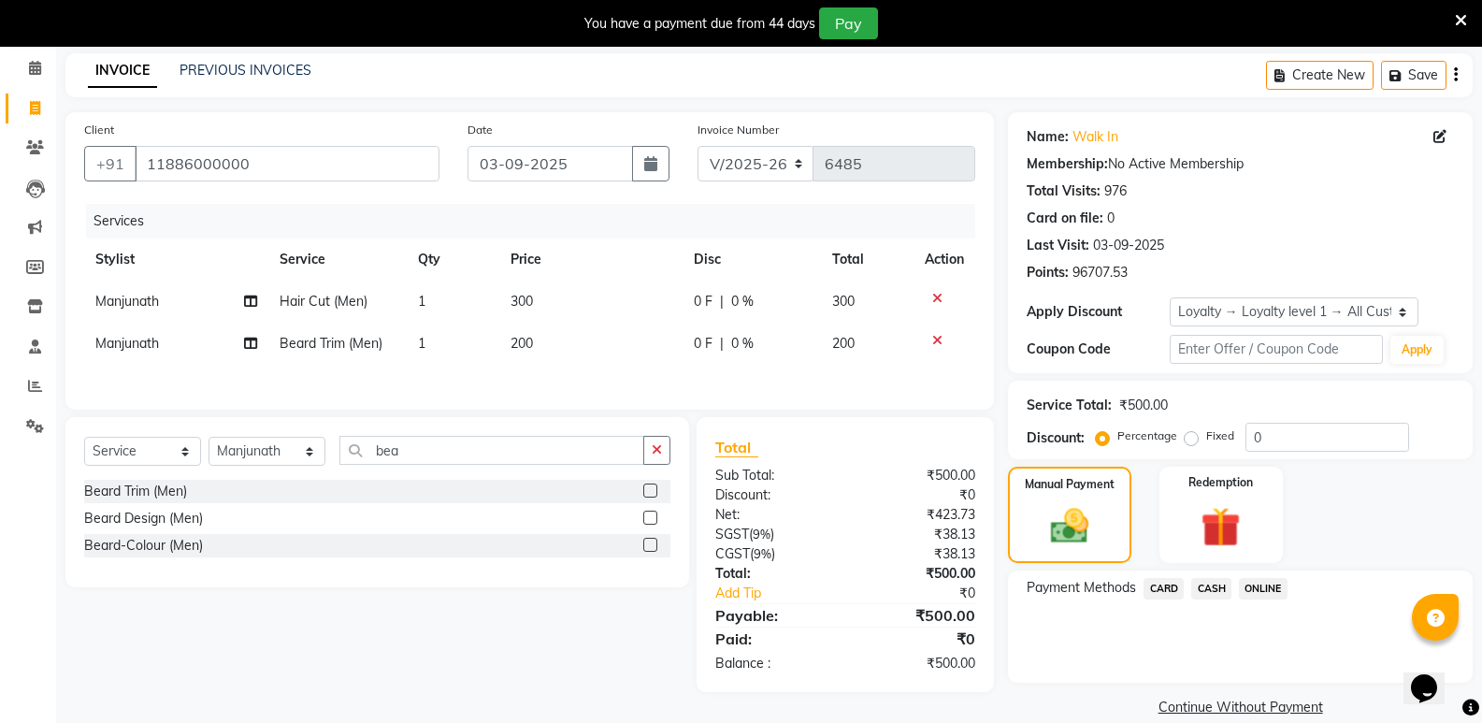
click at [1222, 590] on span "CASH" at bounding box center [1211, 588] width 40 height 21
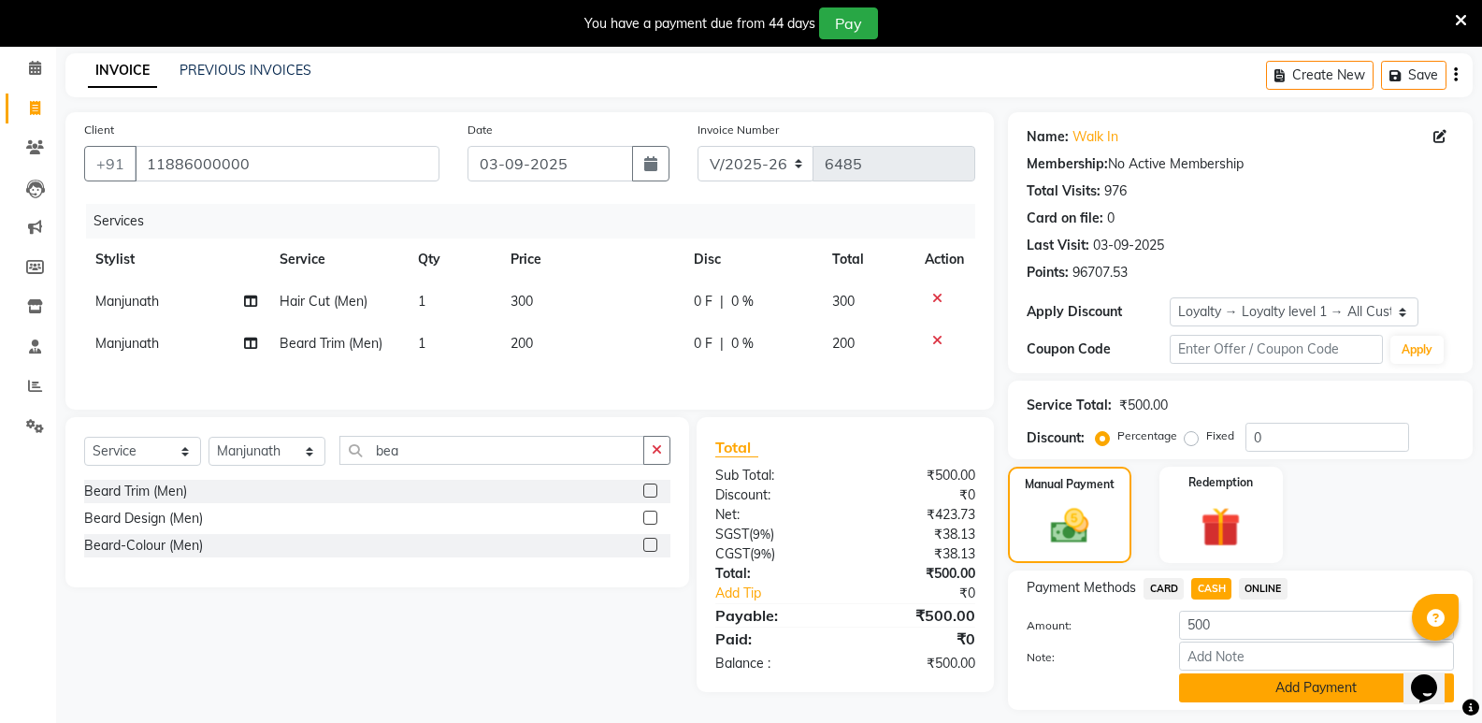
click at [1228, 680] on button "Add Payment" at bounding box center [1316, 687] width 275 height 29
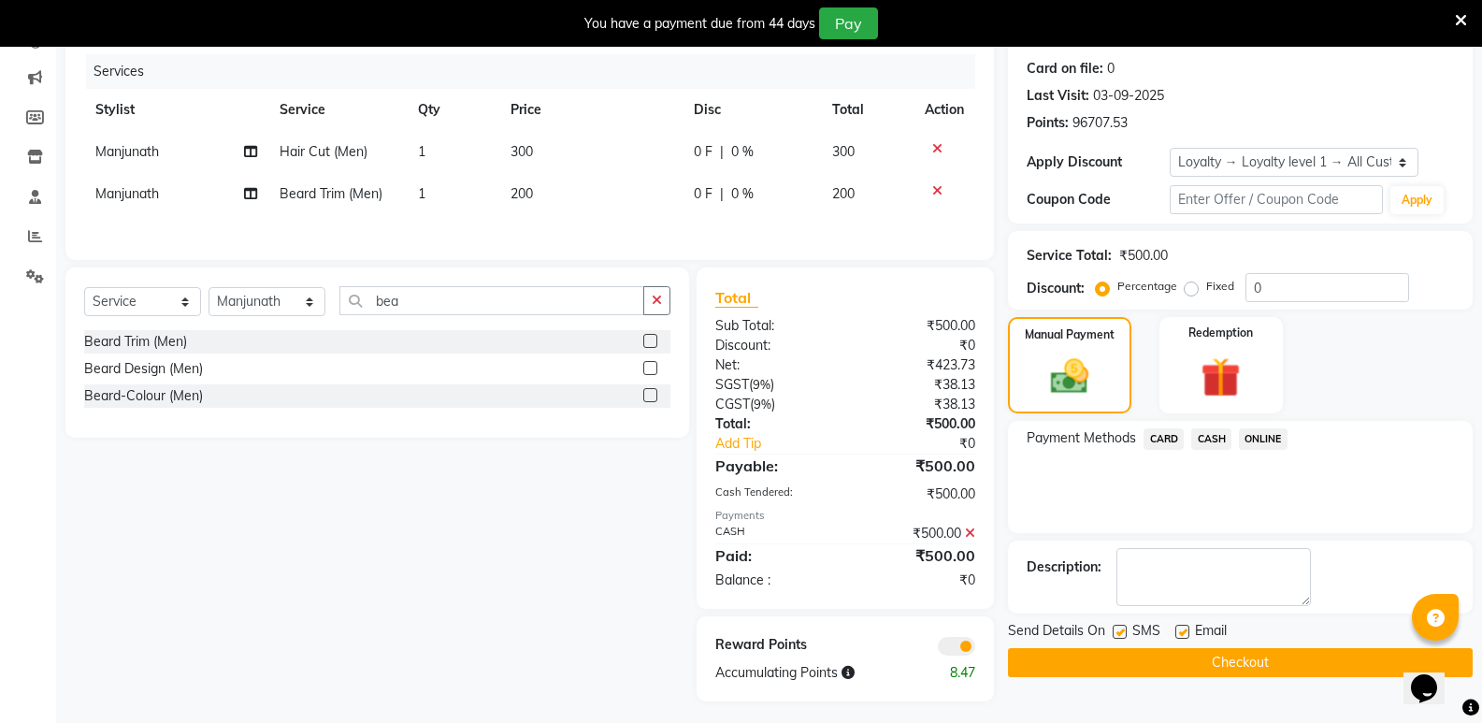
scroll to position [234, 0]
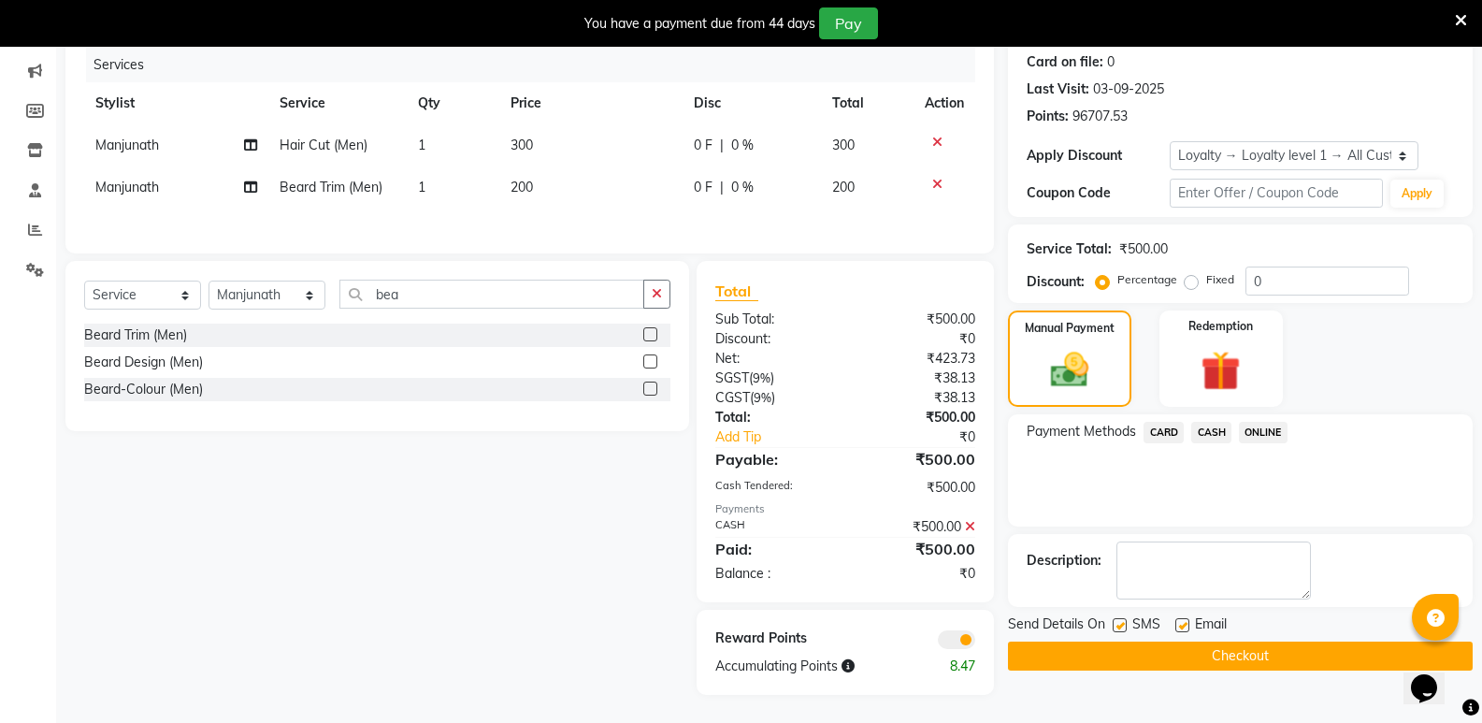
click at [1212, 661] on button "Checkout" at bounding box center [1240, 655] width 465 height 29
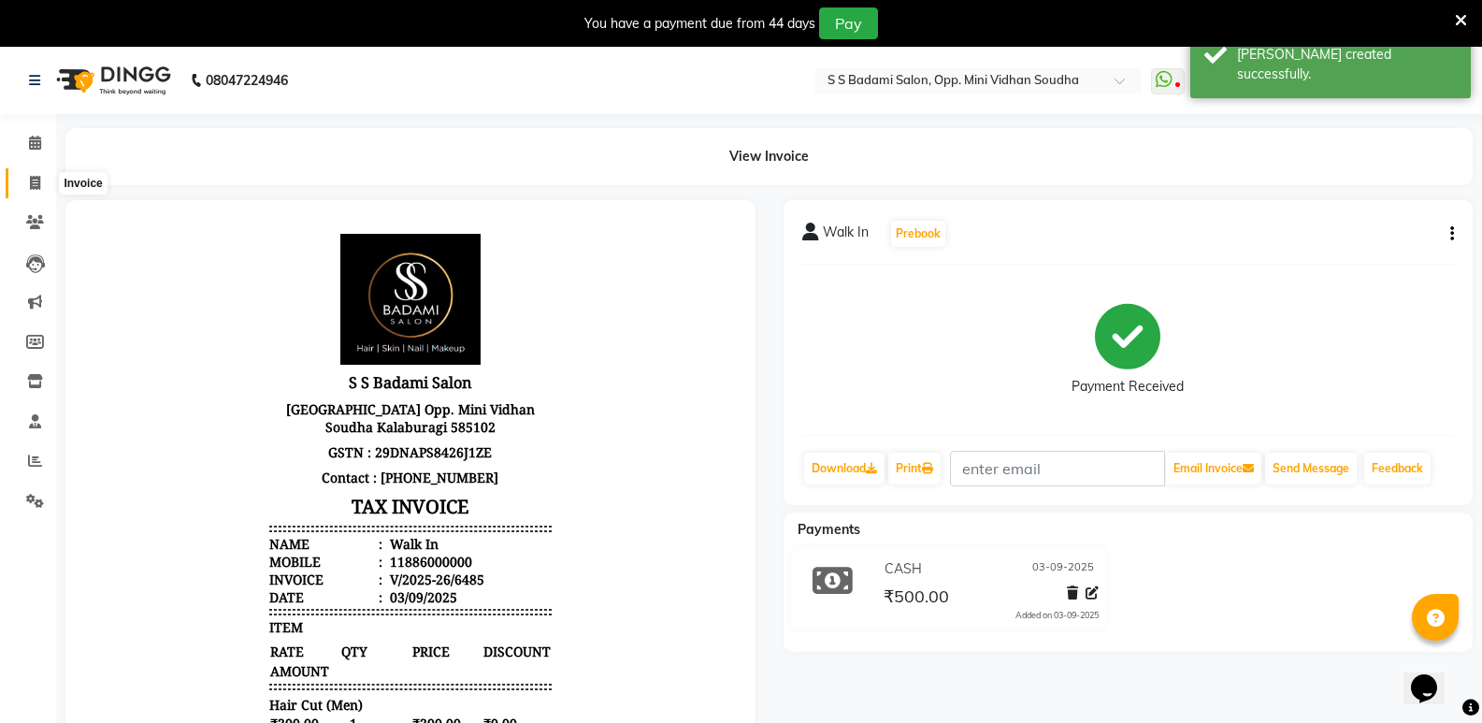
click at [21, 184] on span at bounding box center [35, 183] width 33 height 21
select select "4533"
select select "service"
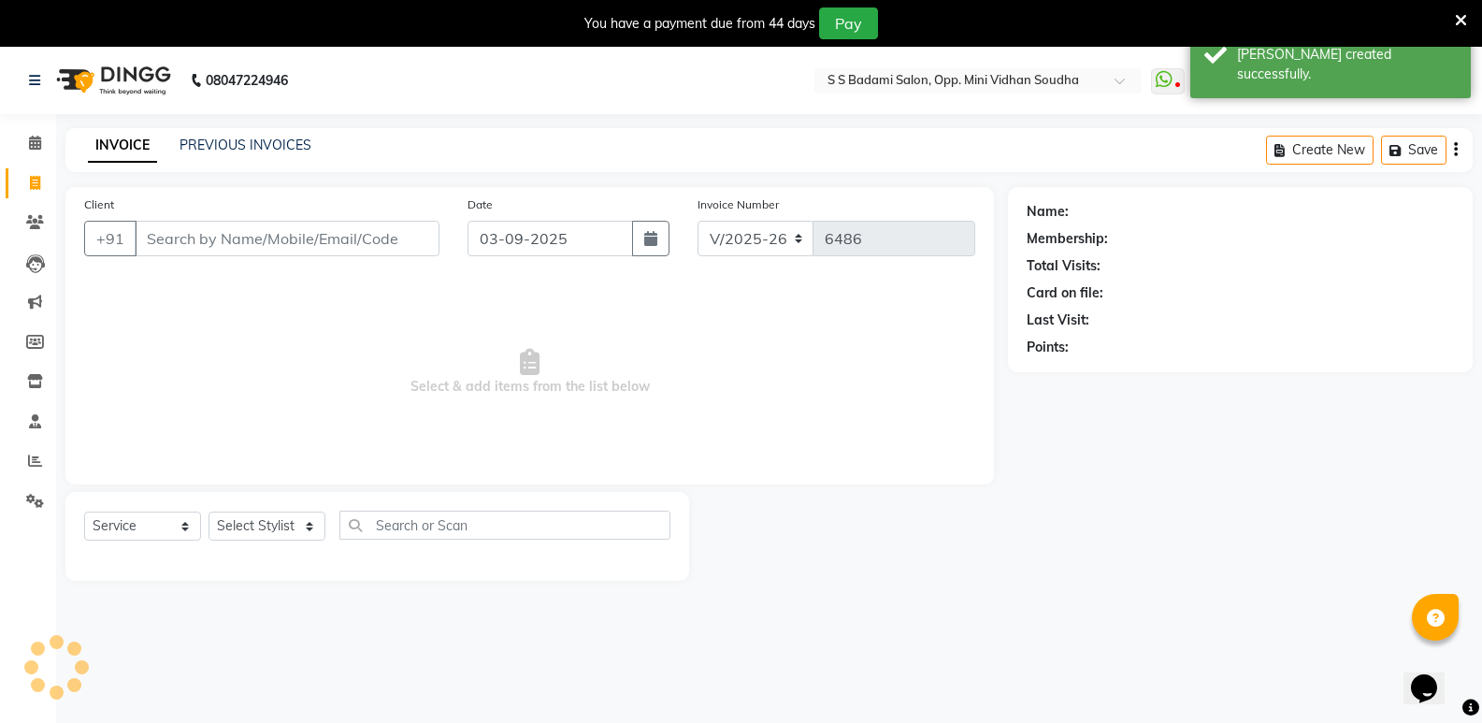
scroll to position [47, 0]
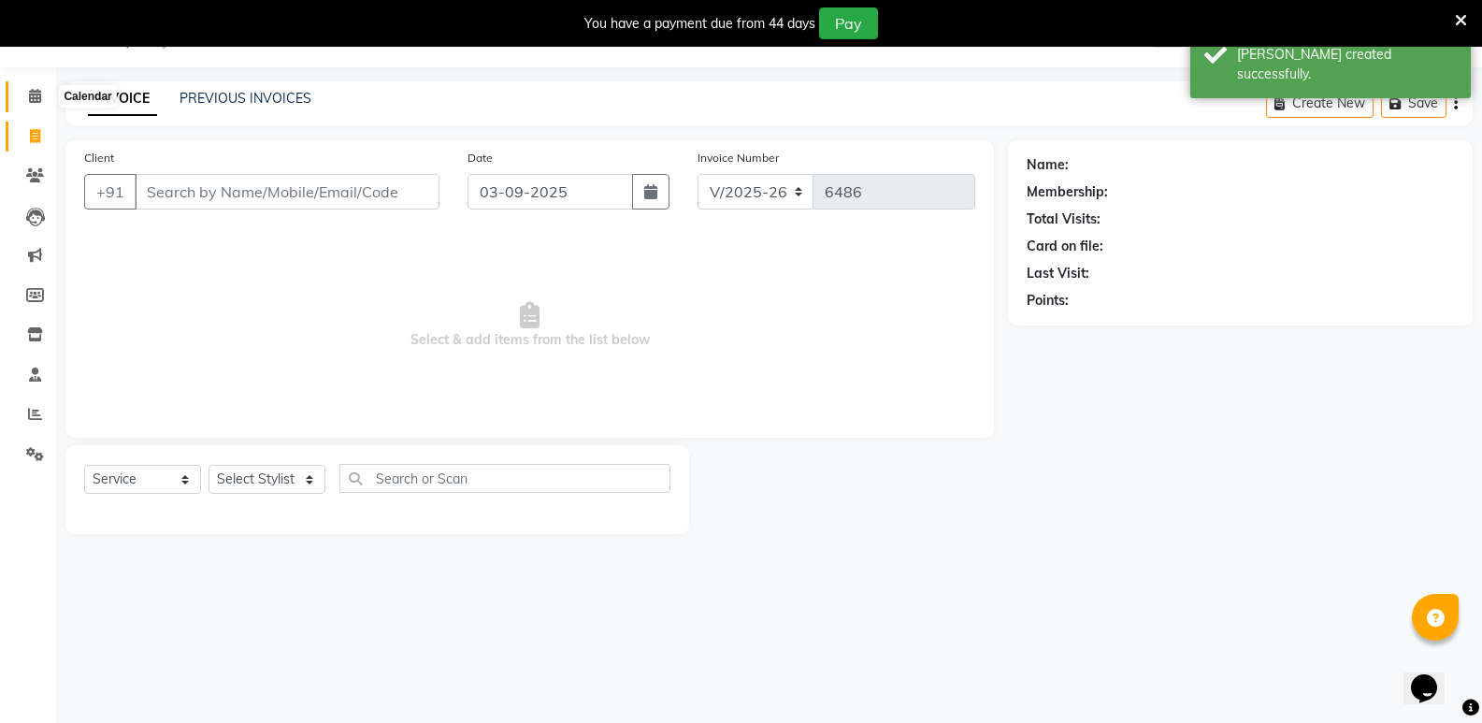
click at [31, 93] on icon at bounding box center [35, 96] width 12 height 14
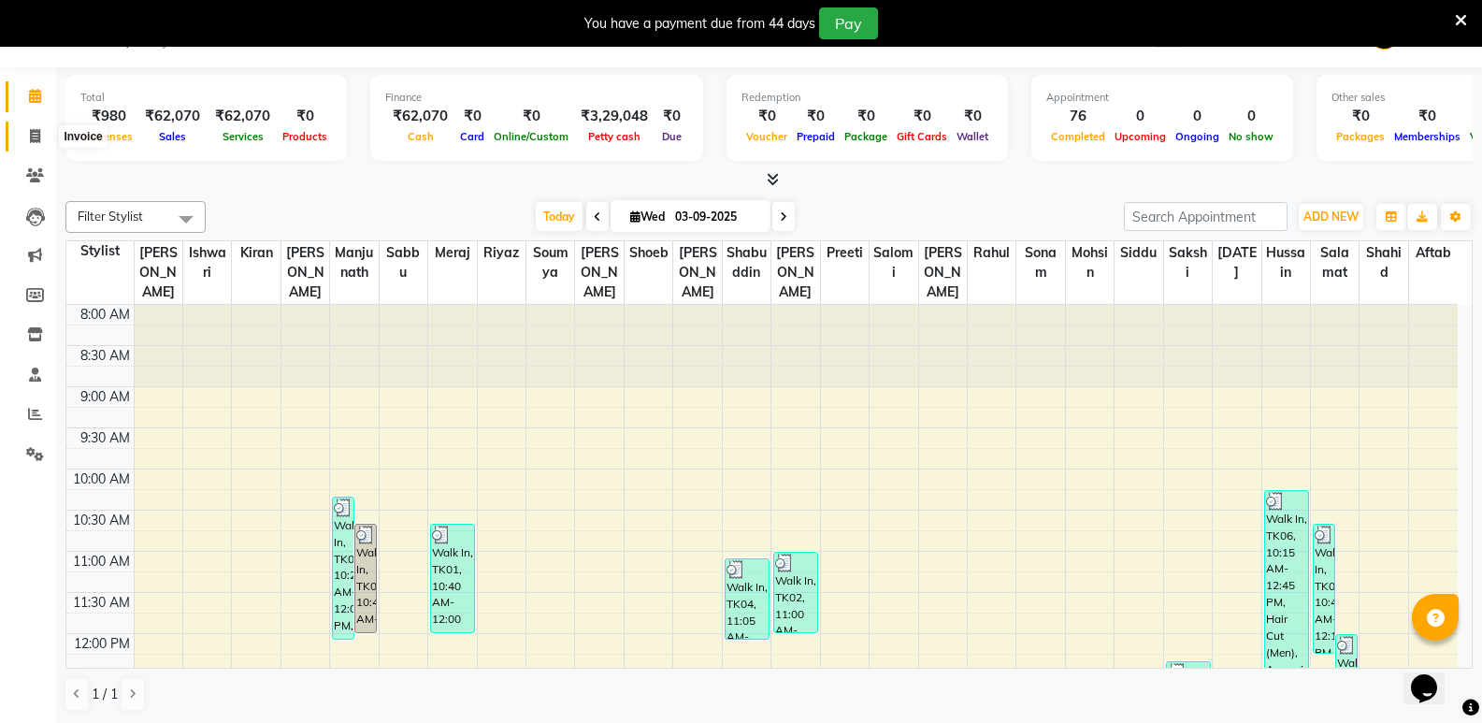
click at [39, 137] on icon at bounding box center [35, 136] width 10 height 14
select select "4533"
select select "service"
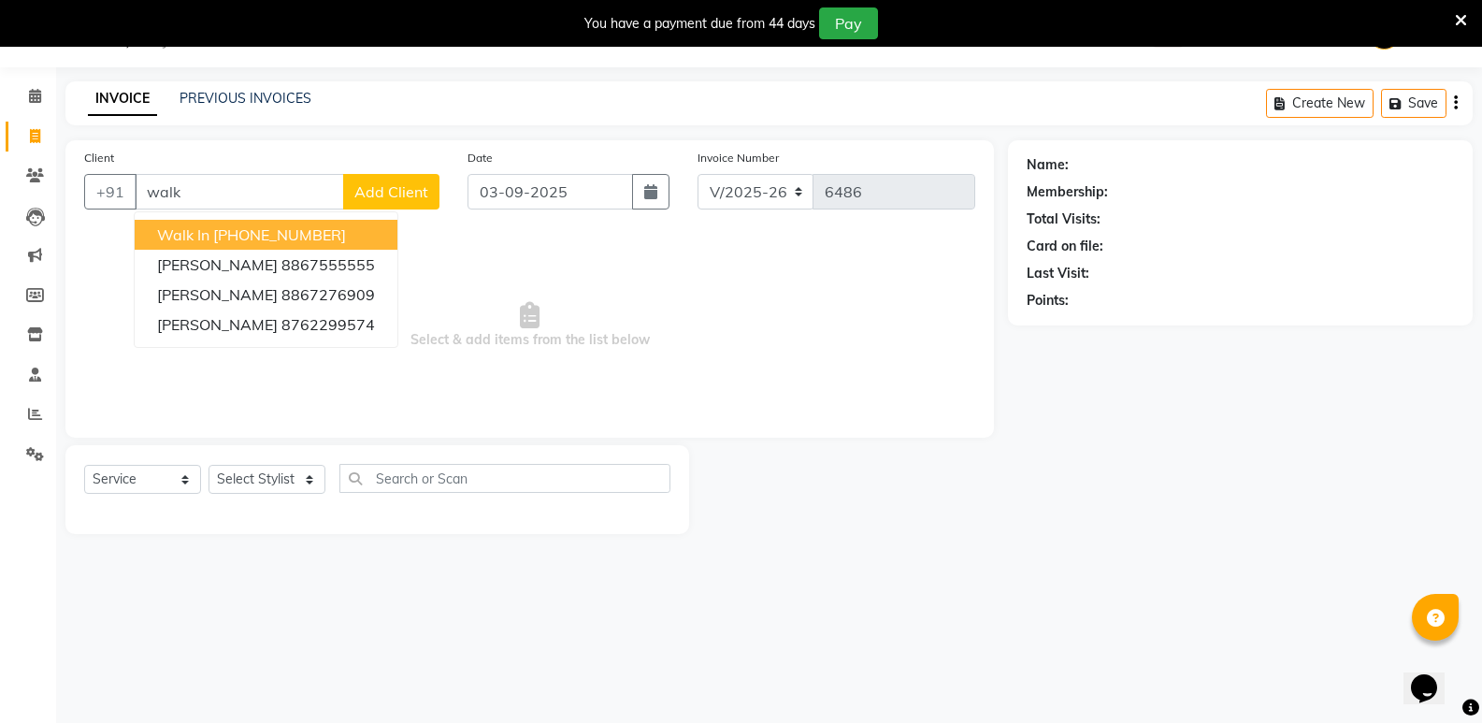
click at [252, 232] on ngb-highlight "[PHONE_NUMBER]" at bounding box center [279, 234] width 133 height 19
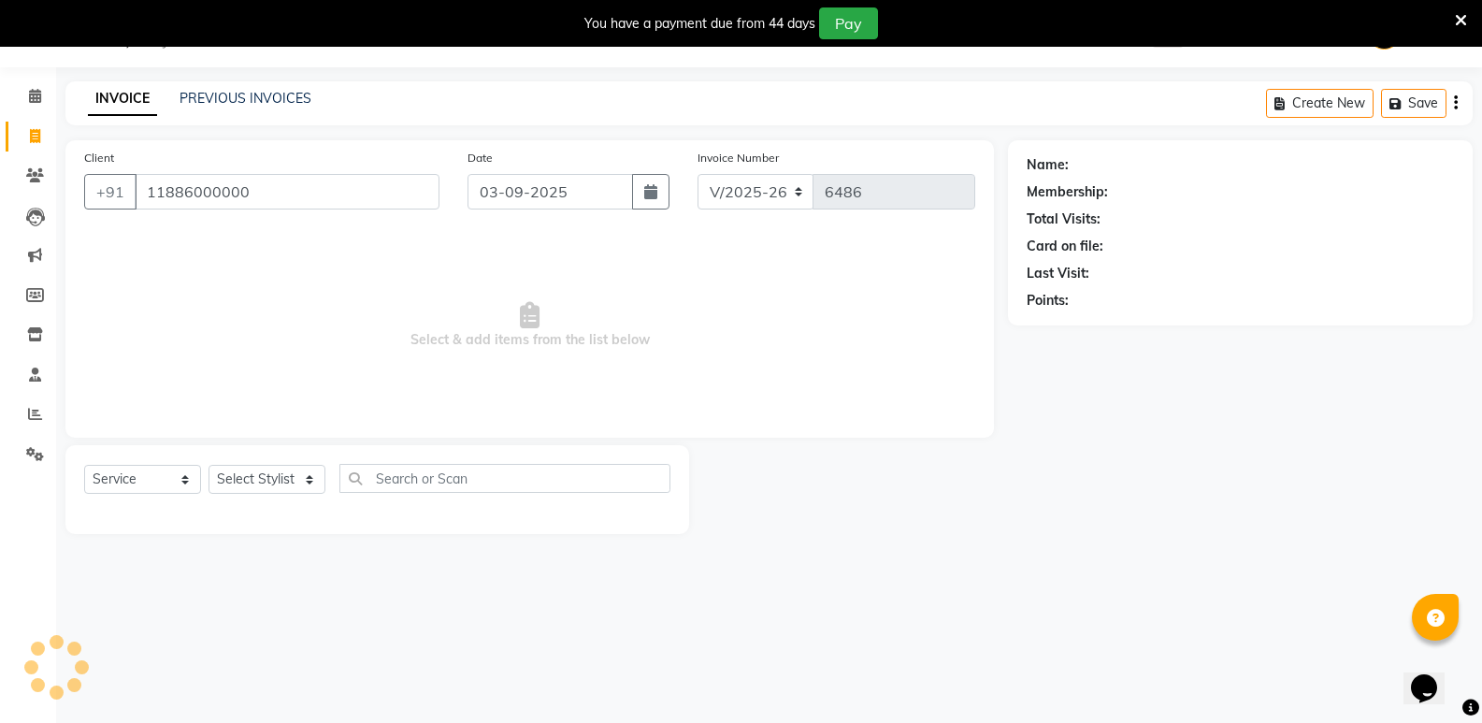
type input "11886000000"
click at [263, 490] on select "Select Stylist [PERSON_NAME] [PERSON_NAME] [PERSON_NAME] Mallu [PERSON_NAME] [P…" at bounding box center [266, 479] width 117 height 29
select select "28117"
click at [208, 465] on select "Select Stylist [PERSON_NAME] [PERSON_NAME] [PERSON_NAME] Mallu [PERSON_NAME] [P…" at bounding box center [266, 479] width 117 height 29
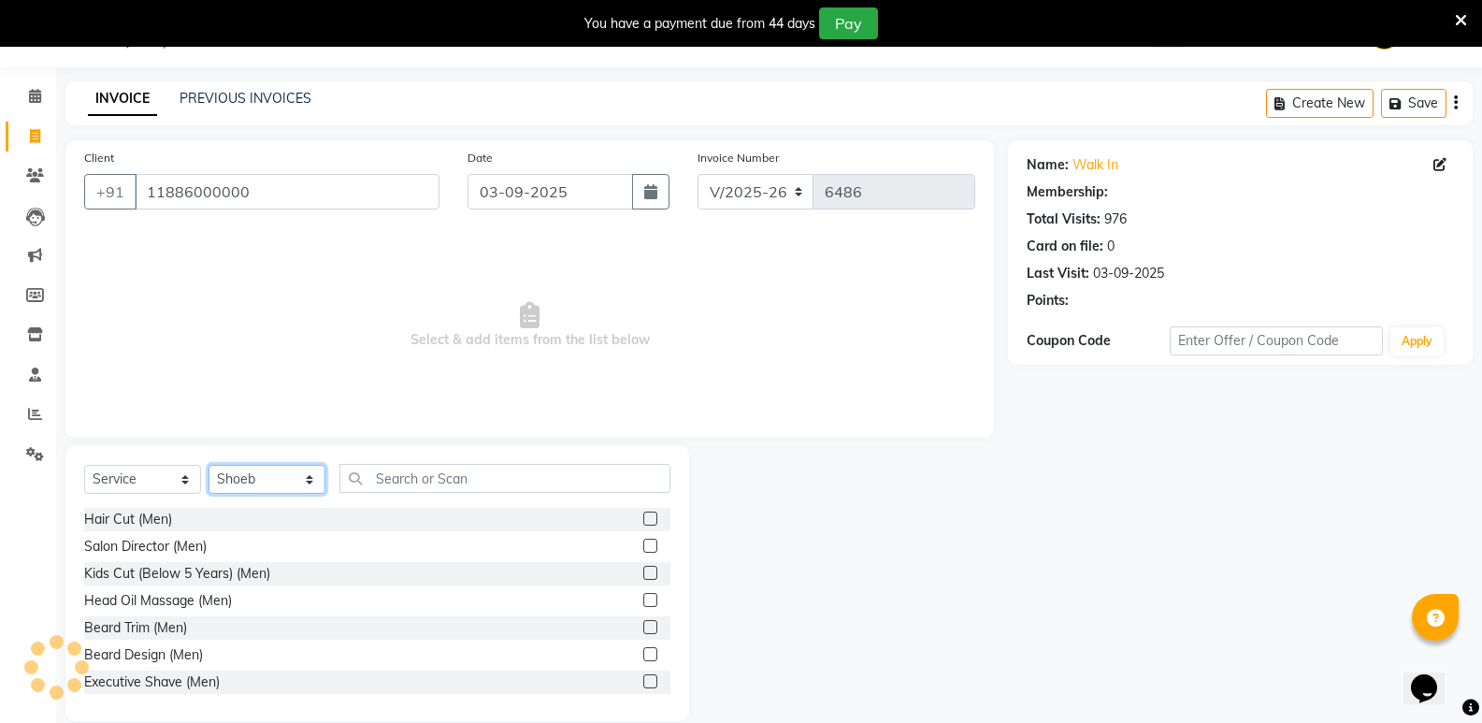
select select "1: Object"
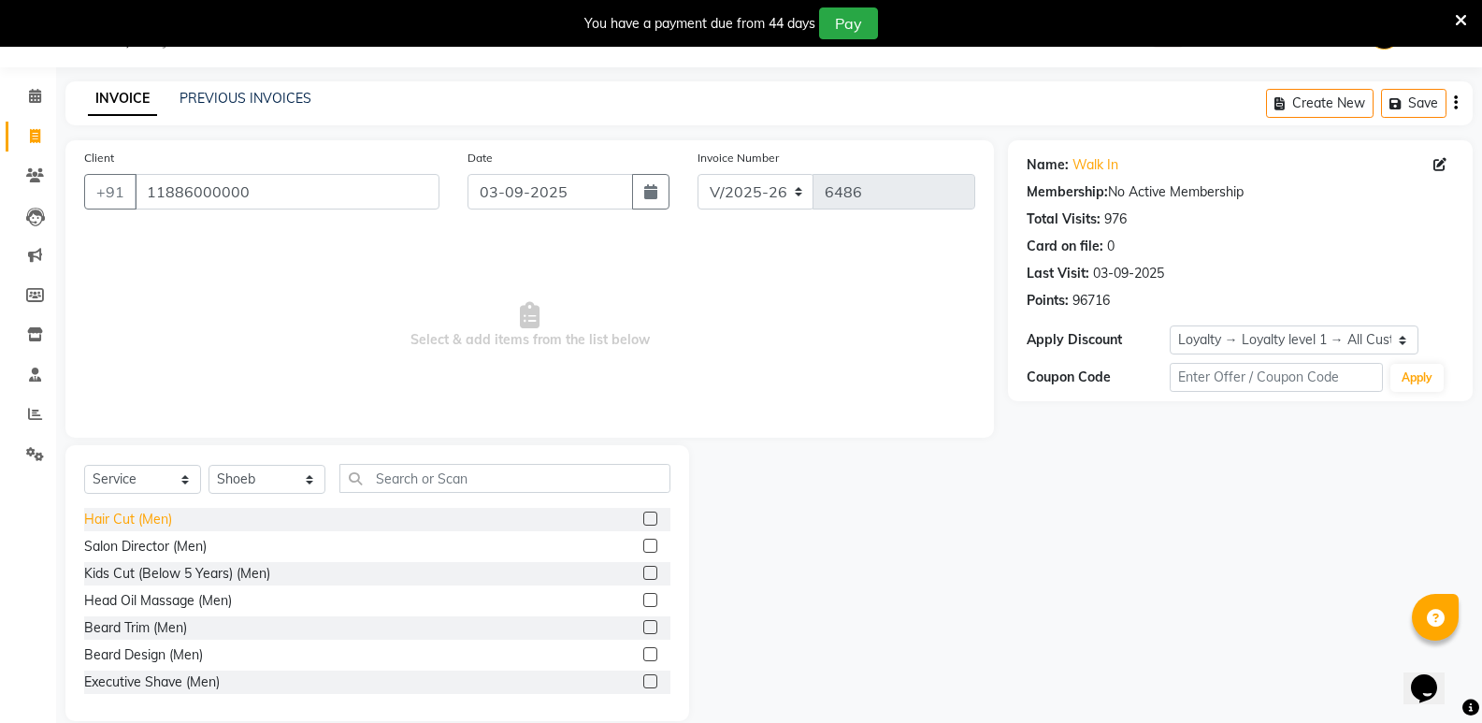
click at [116, 523] on div "Hair Cut (Men)" at bounding box center [128, 519] width 88 height 20
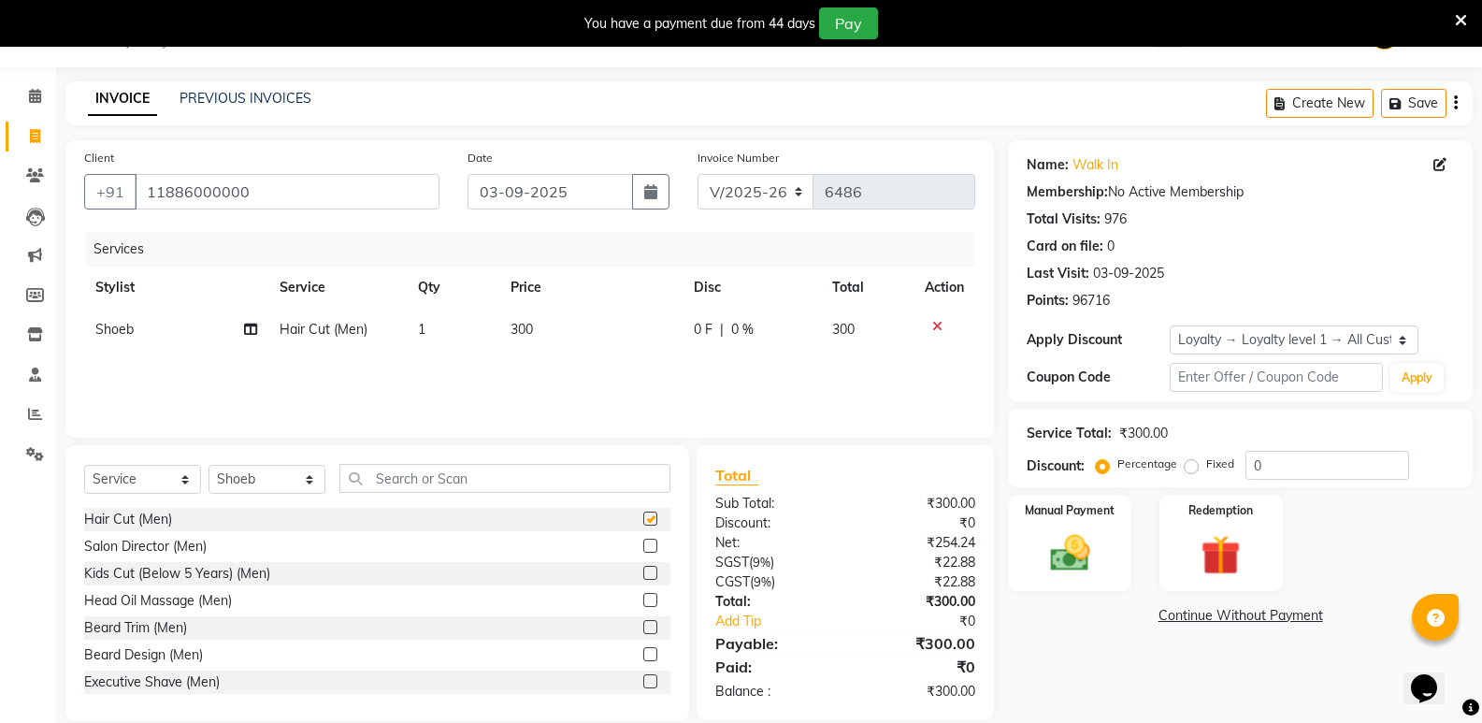
checkbox input "false"
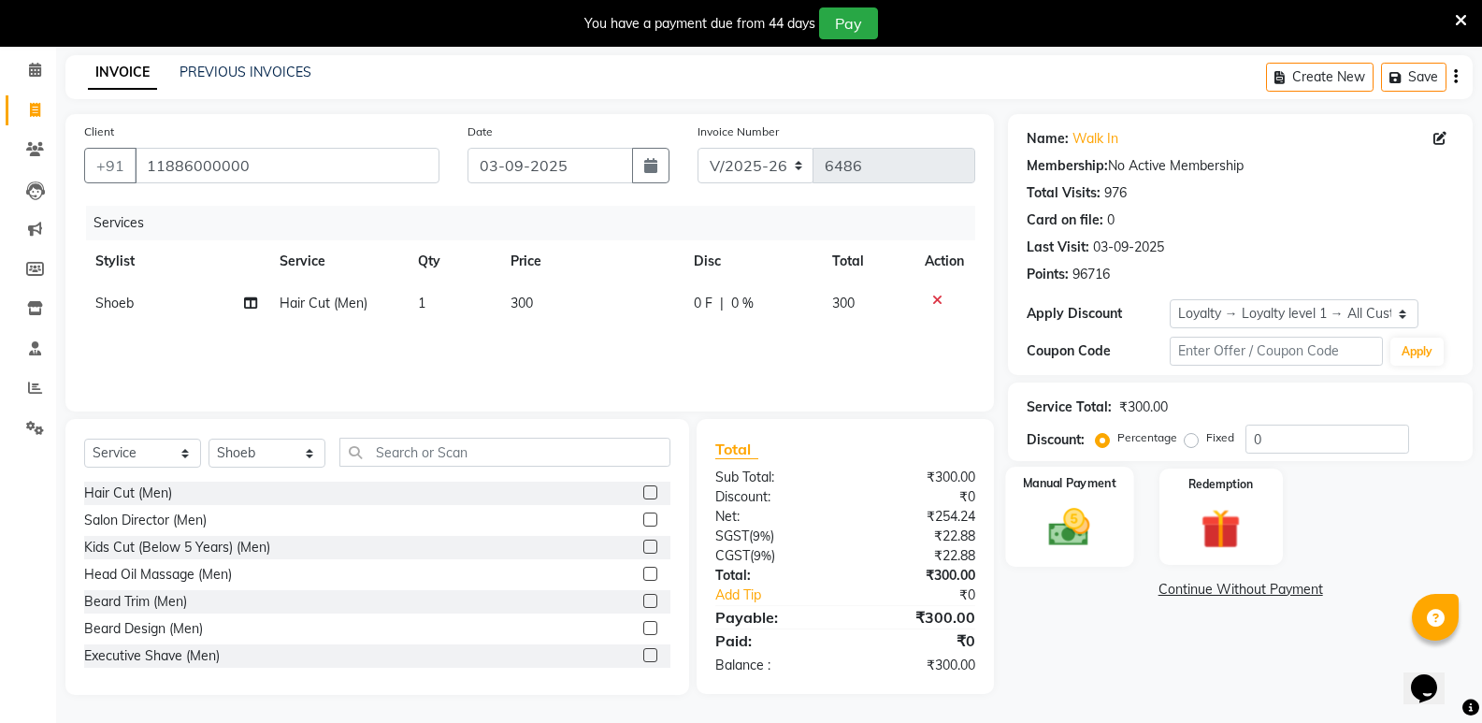
click at [1073, 536] on img at bounding box center [1069, 527] width 66 height 48
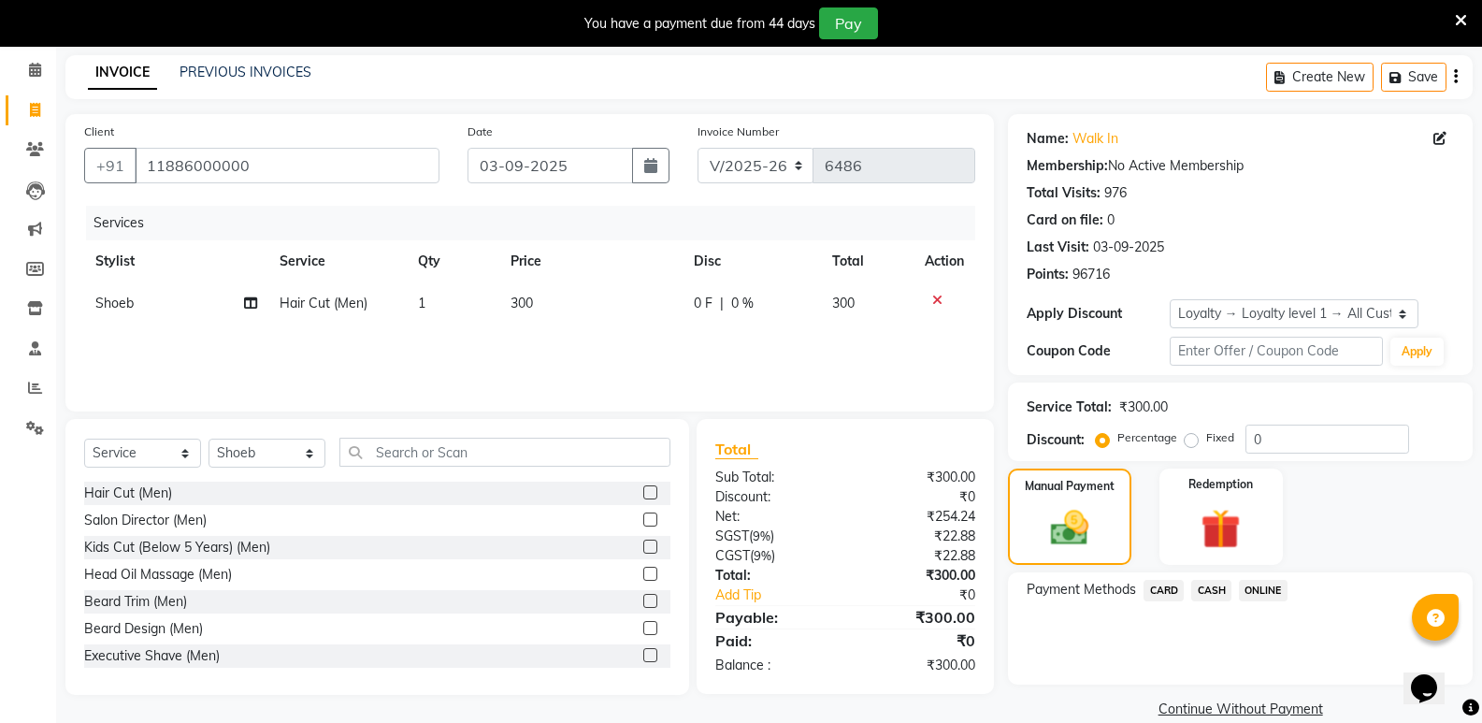
click at [1205, 592] on span "CASH" at bounding box center [1211, 590] width 40 height 21
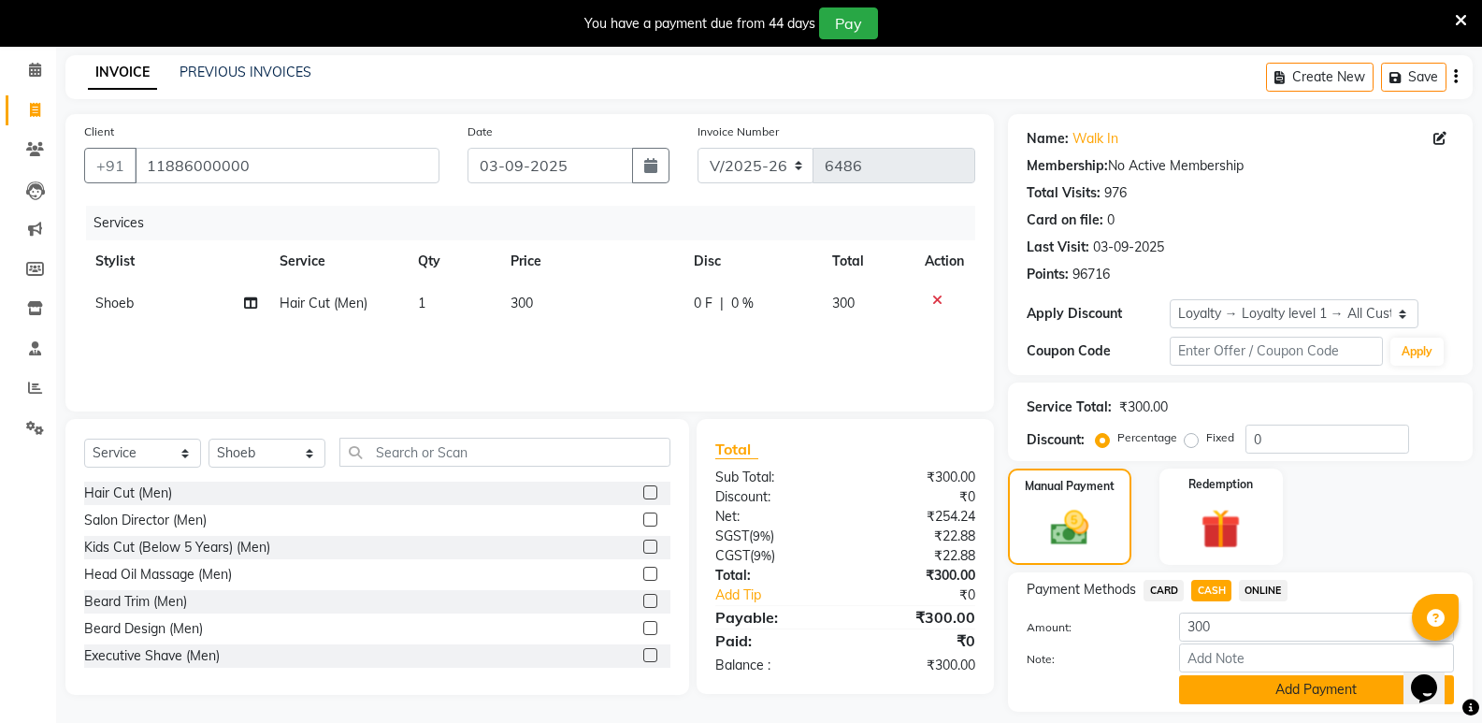
click at [1192, 694] on button "Add Payment" at bounding box center [1316, 689] width 275 height 29
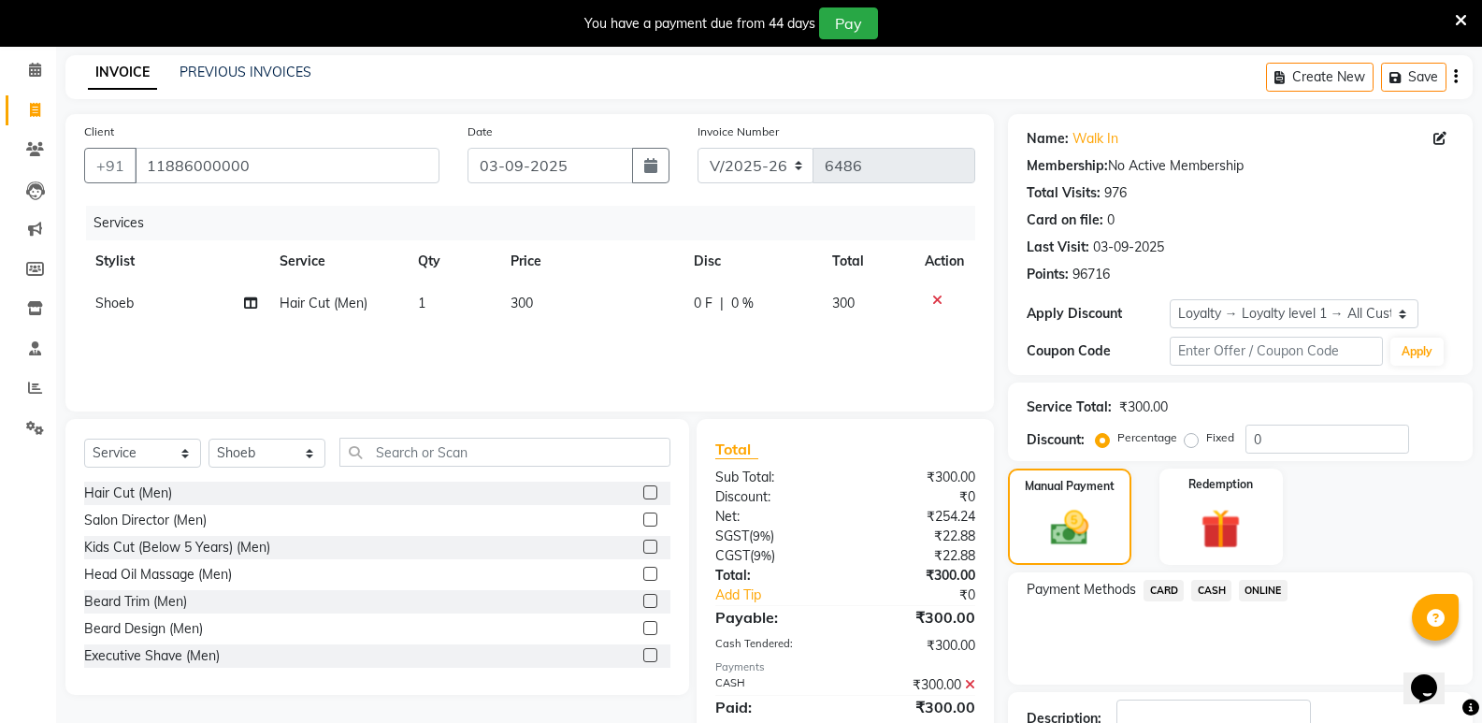
scroll to position [231, 0]
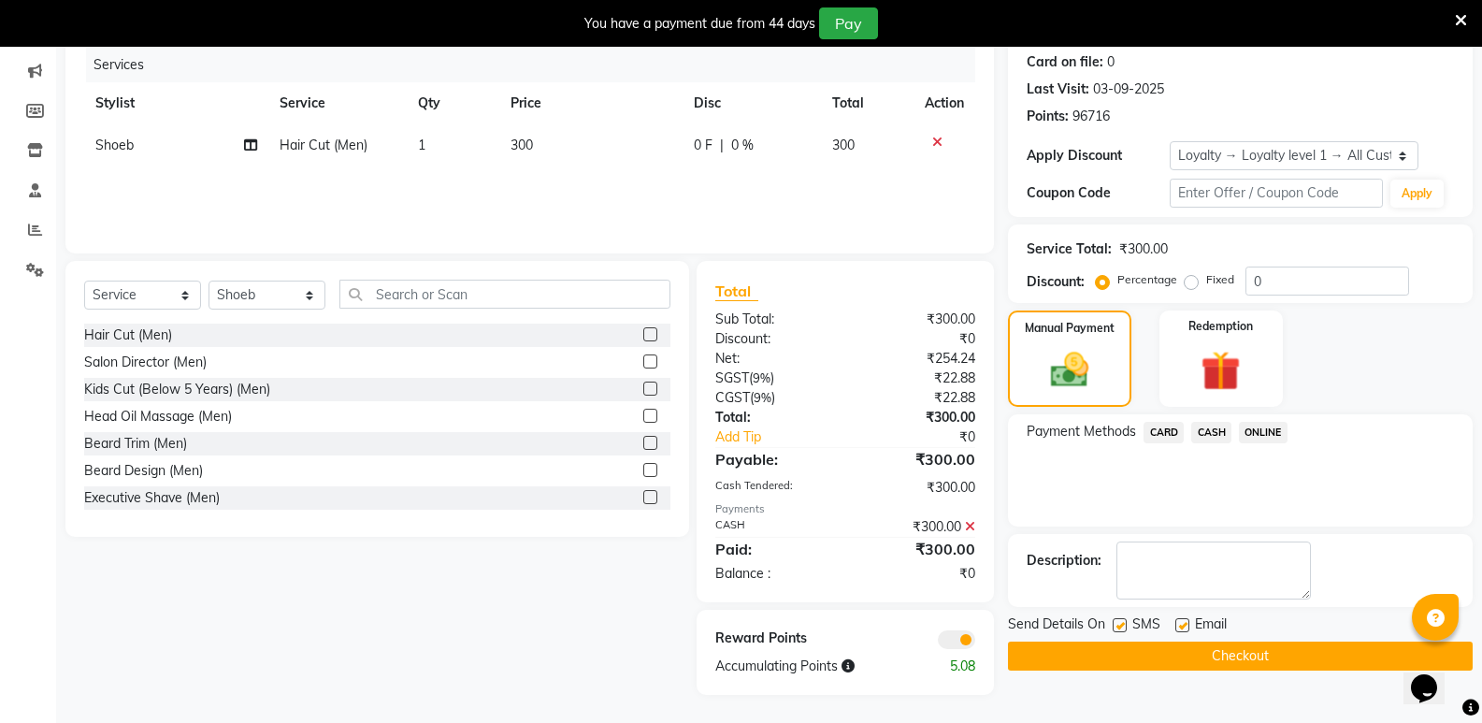
click at [1189, 660] on button "Checkout" at bounding box center [1240, 655] width 465 height 29
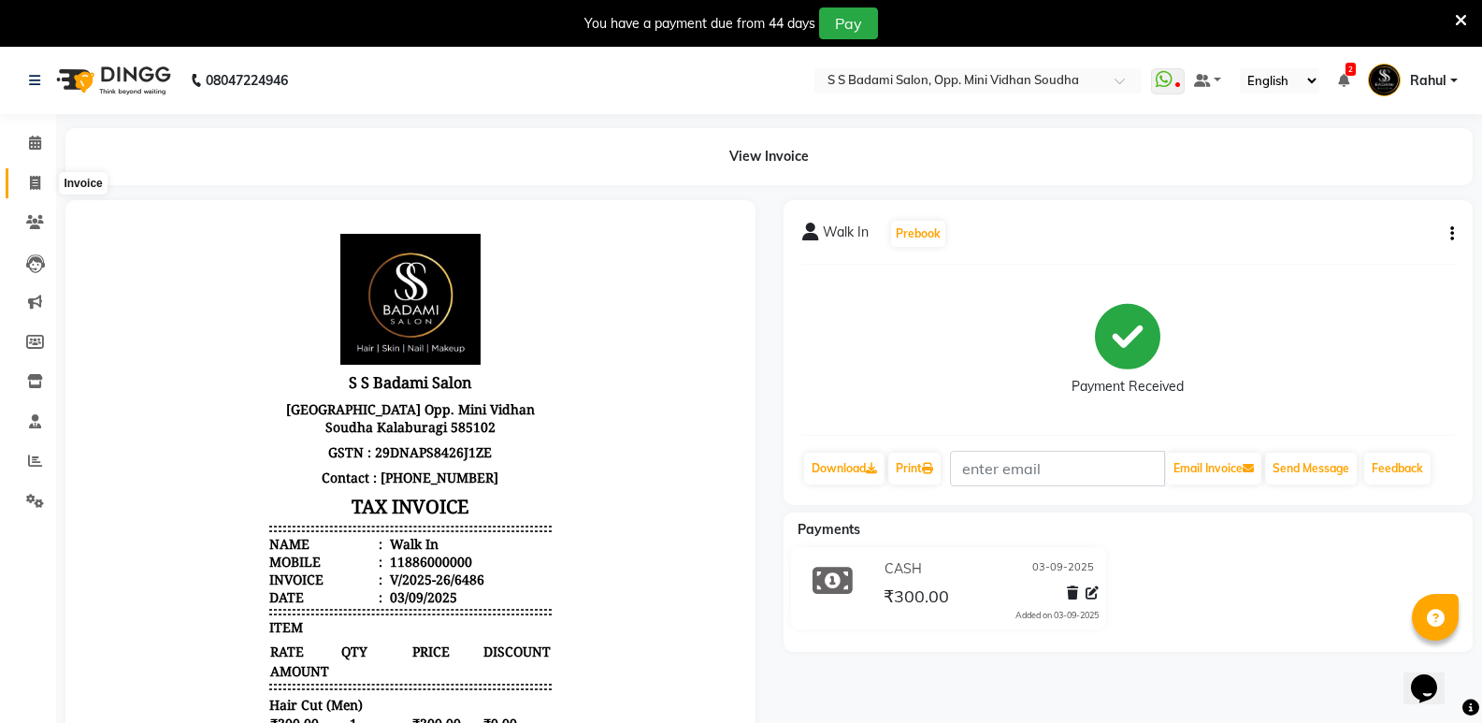
click at [36, 186] on icon at bounding box center [35, 183] width 10 height 14
select select "4533"
select select "service"
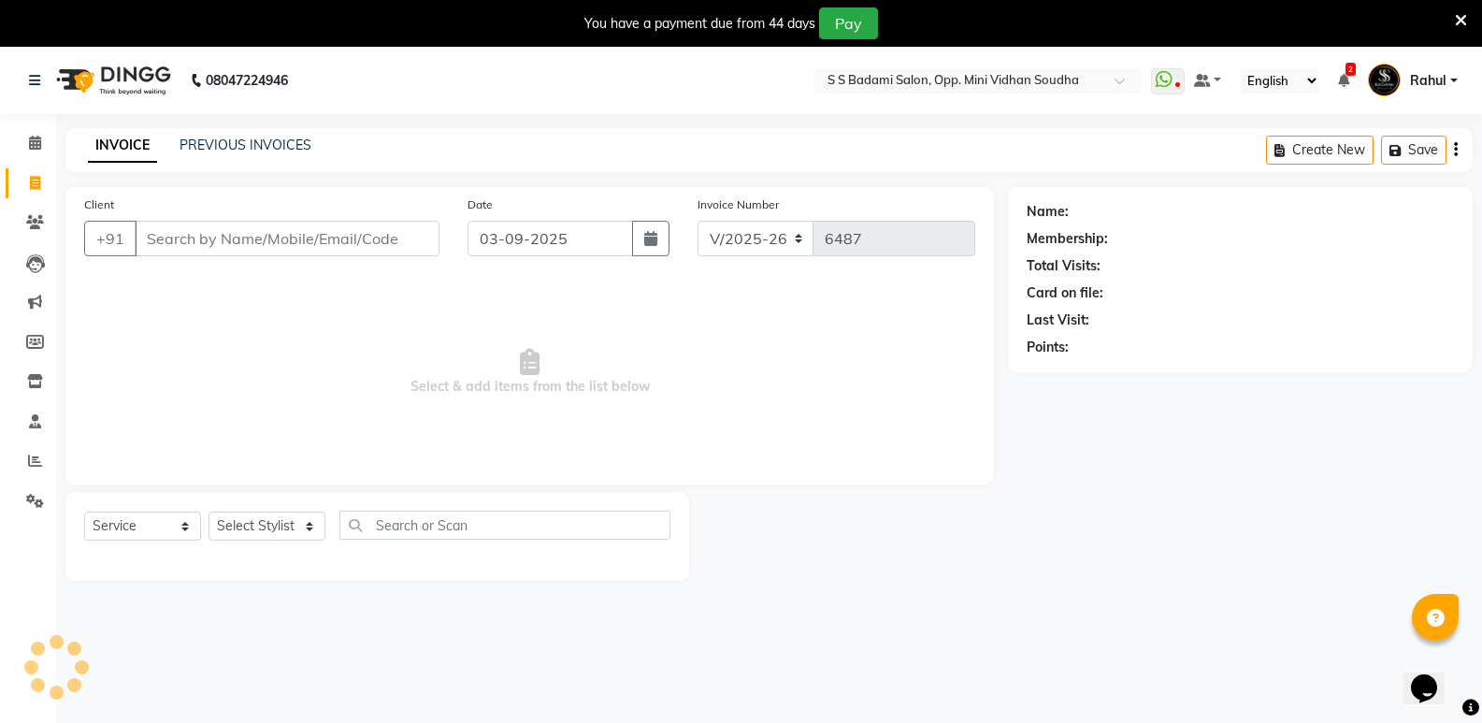
scroll to position [47, 0]
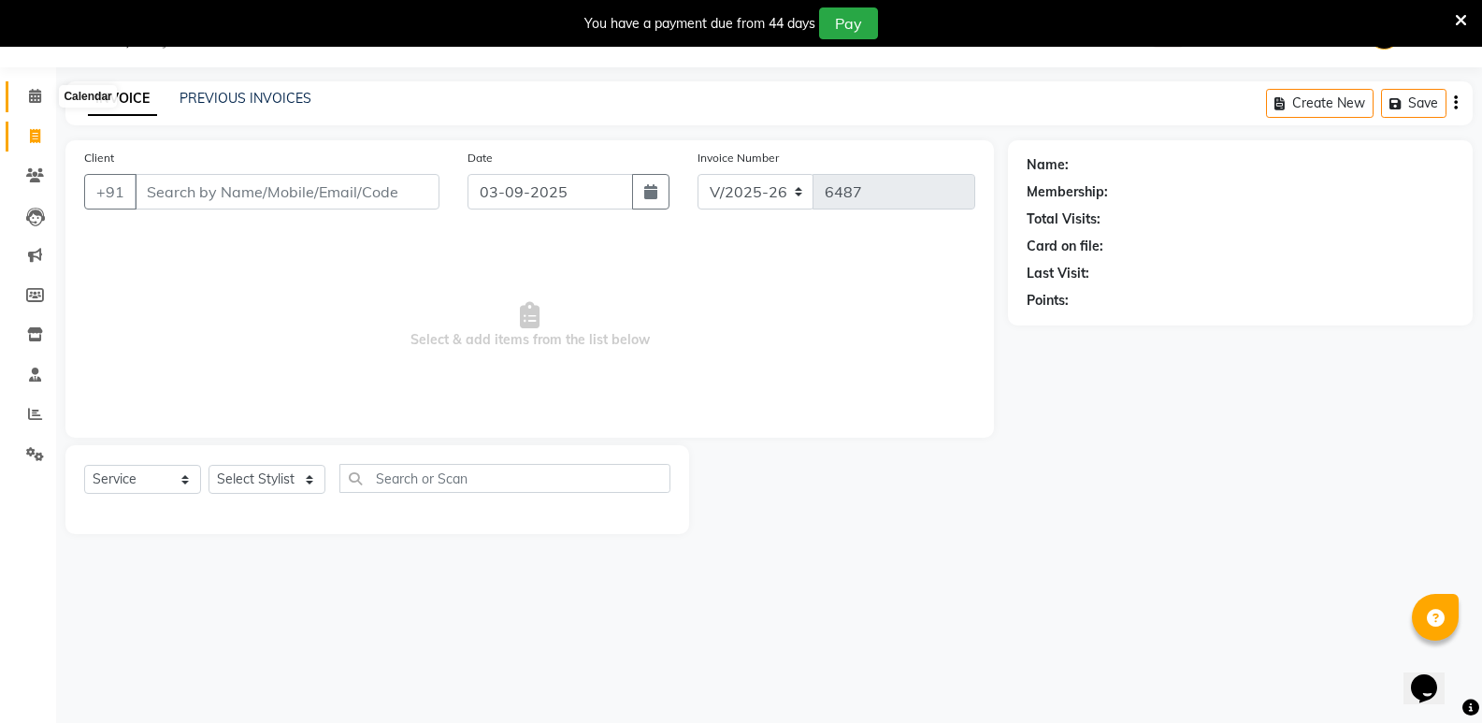
click at [32, 89] on icon at bounding box center [35, 96] width 12 height 14
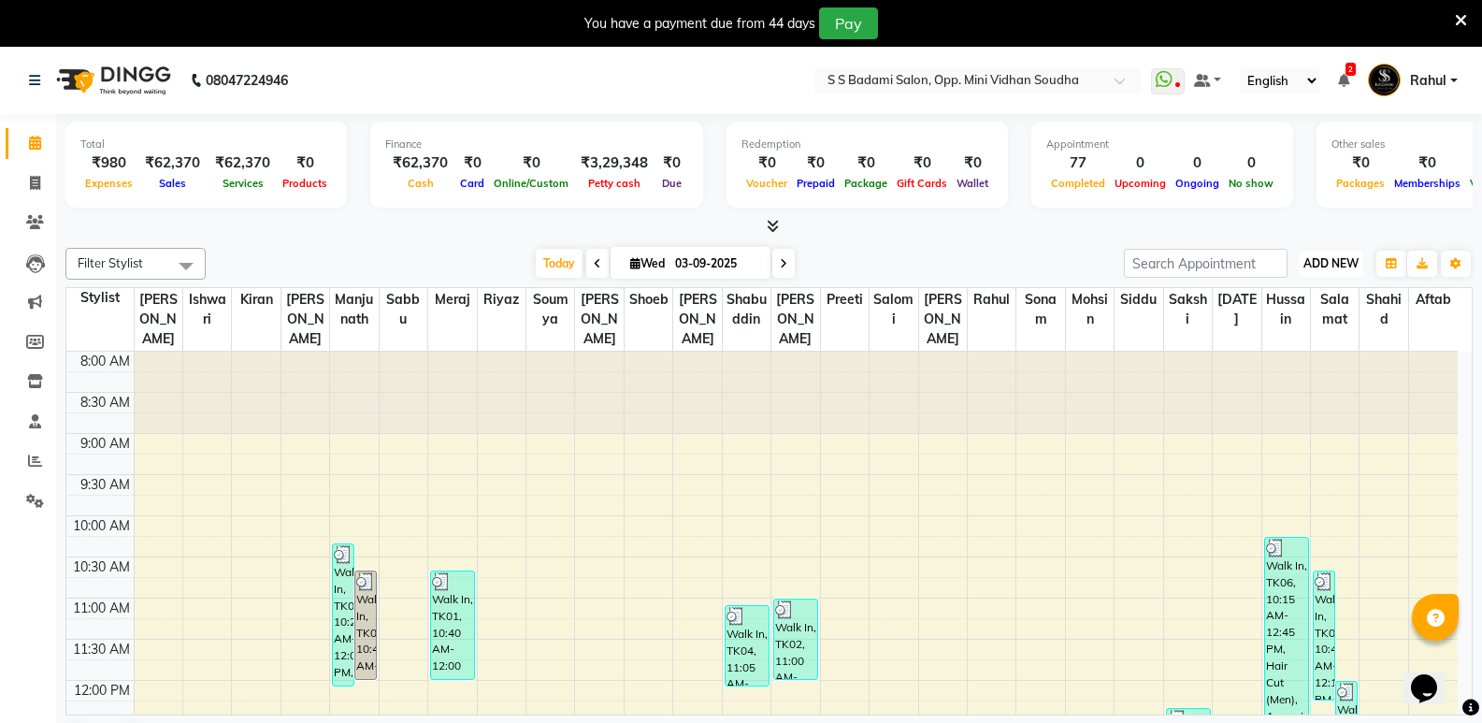
click at [1339, 268] on span "ADD NEW" at bounding box center [1330, 263] width 55 height 14
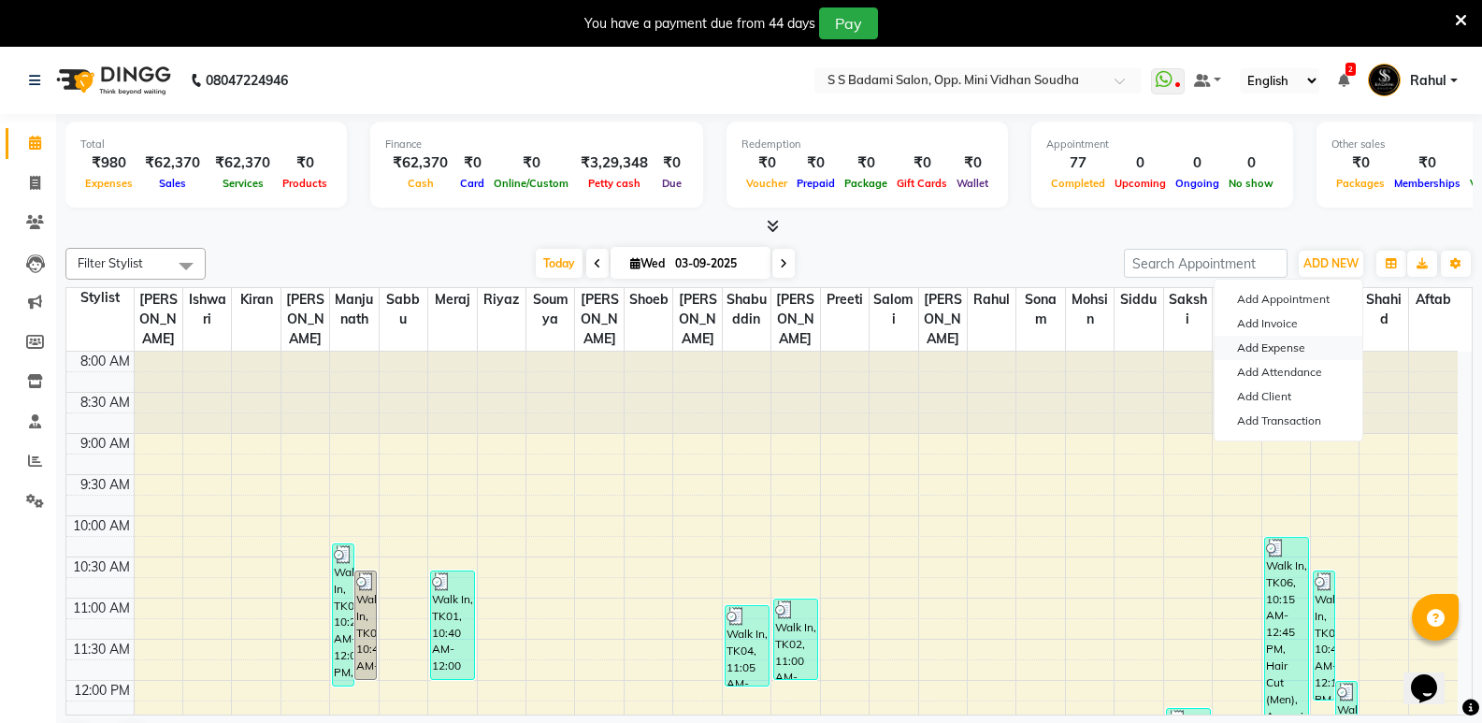
click at [1266, 346] on link "Add Expense" at bounding box center [1288, 348] width 148 height 24
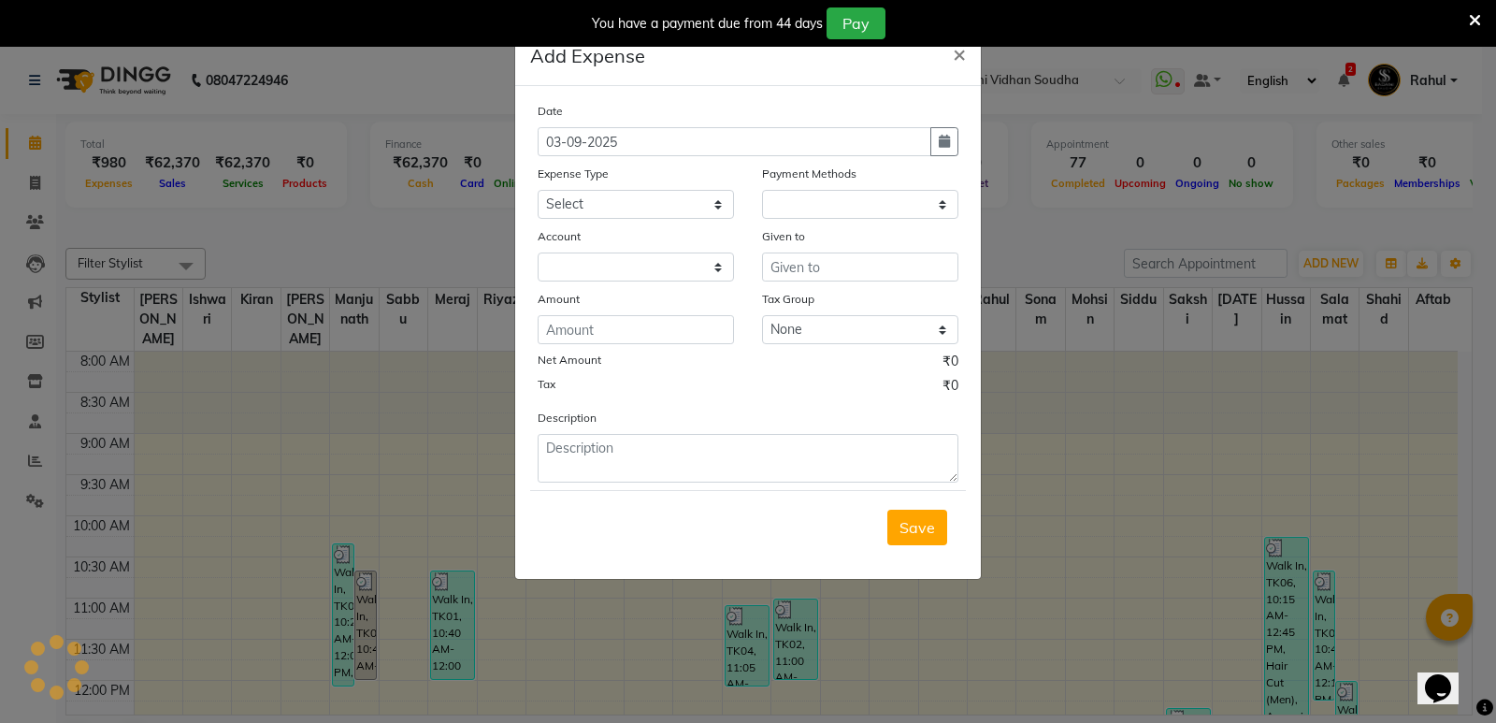
select select "1"
select select "3356"
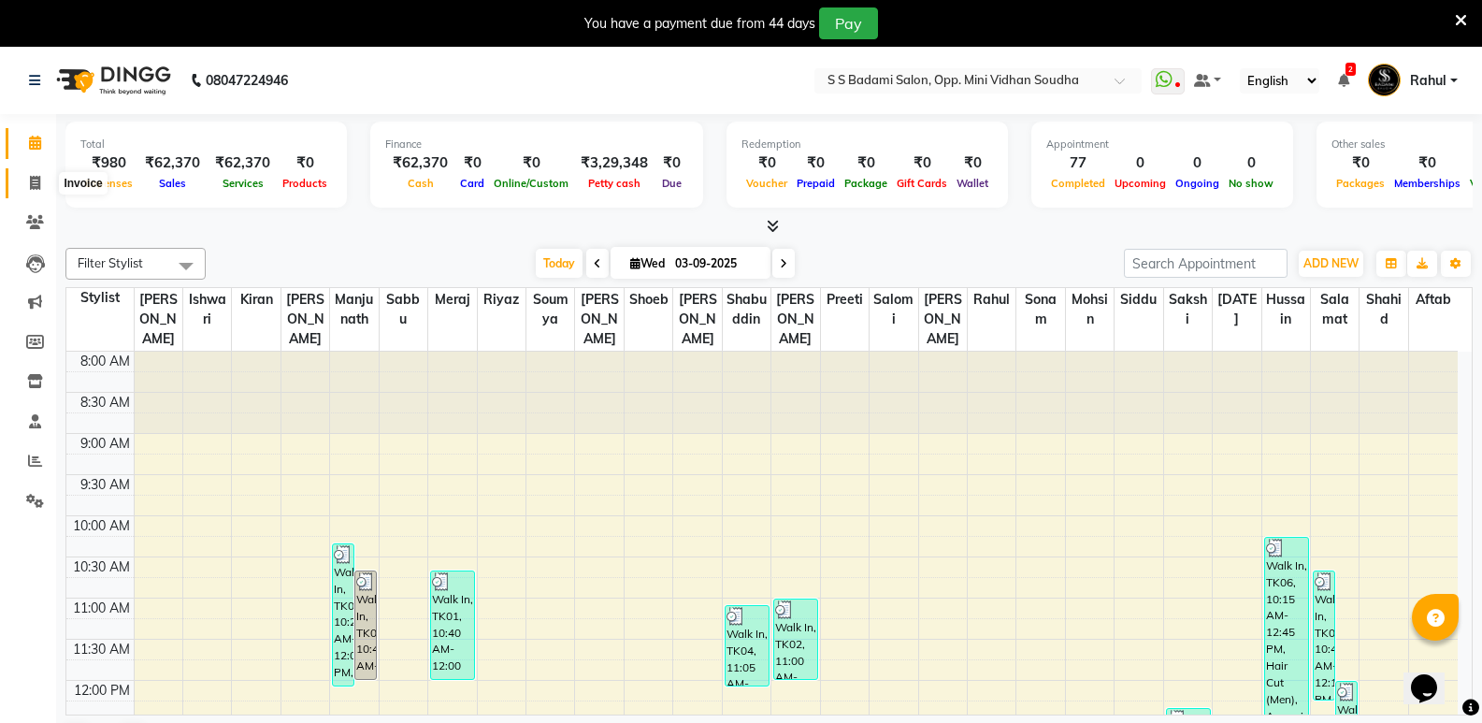
click at [23, 178] on span at bounding box center [35, 183] width 33 height 21
select select "service"
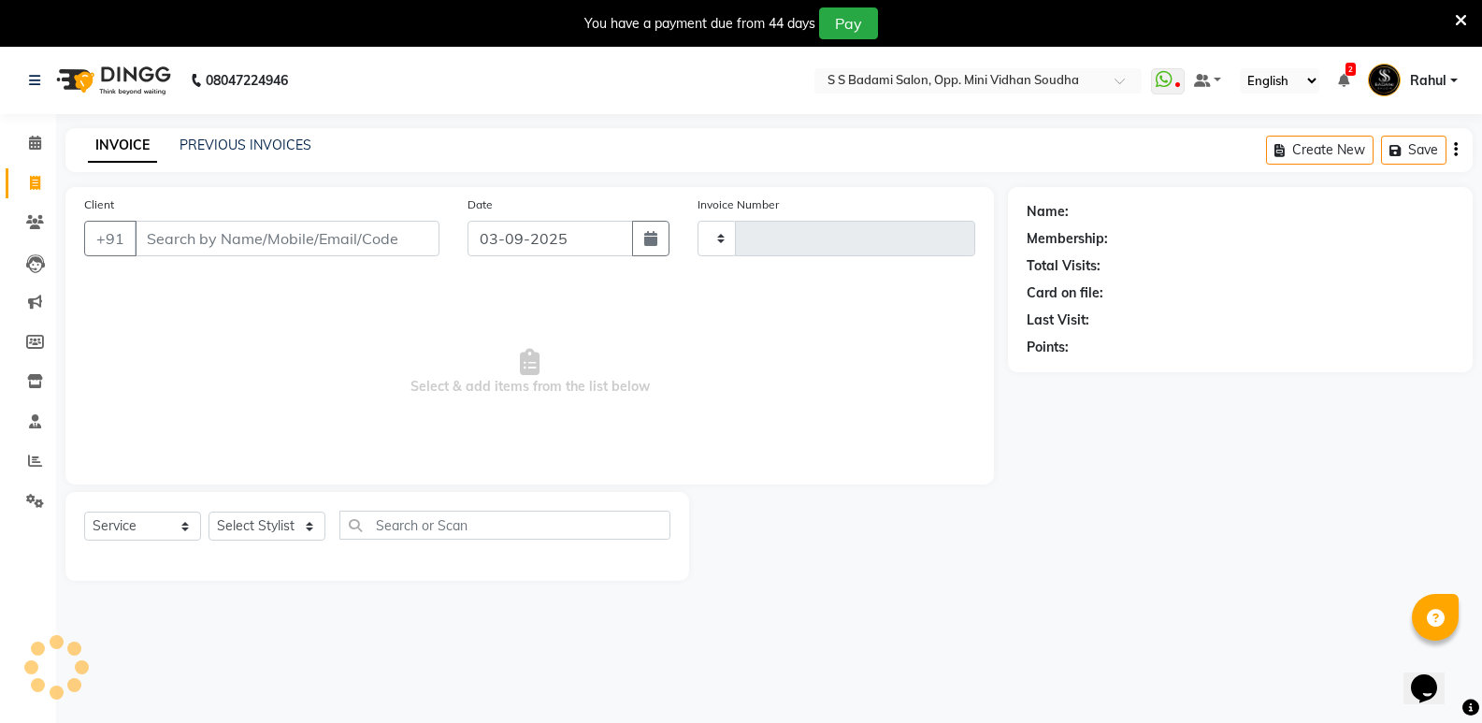
type input "6487"
select select "4533"
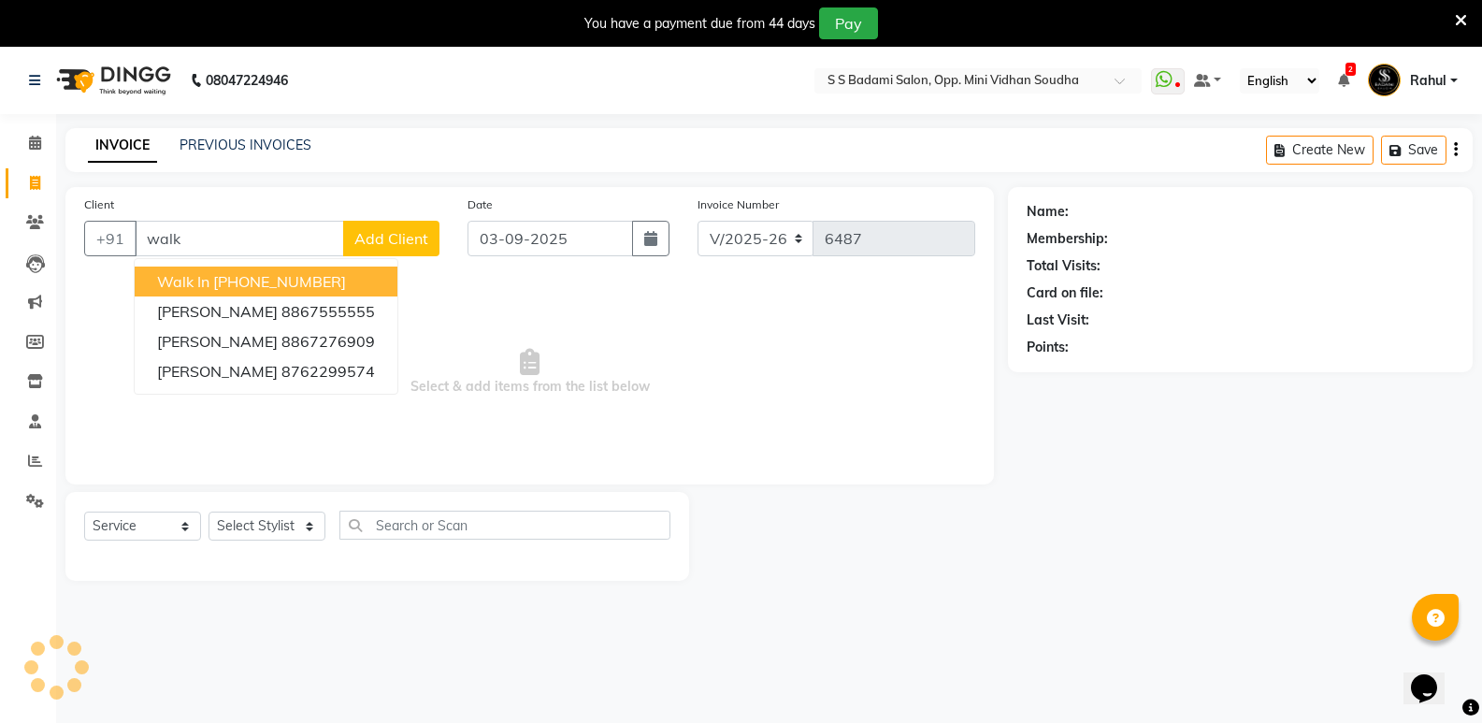
click at [342, 280] on ngb-highlight "[PHONE_NUMBER]" at bounding box center [279, 281] width 133 height 19
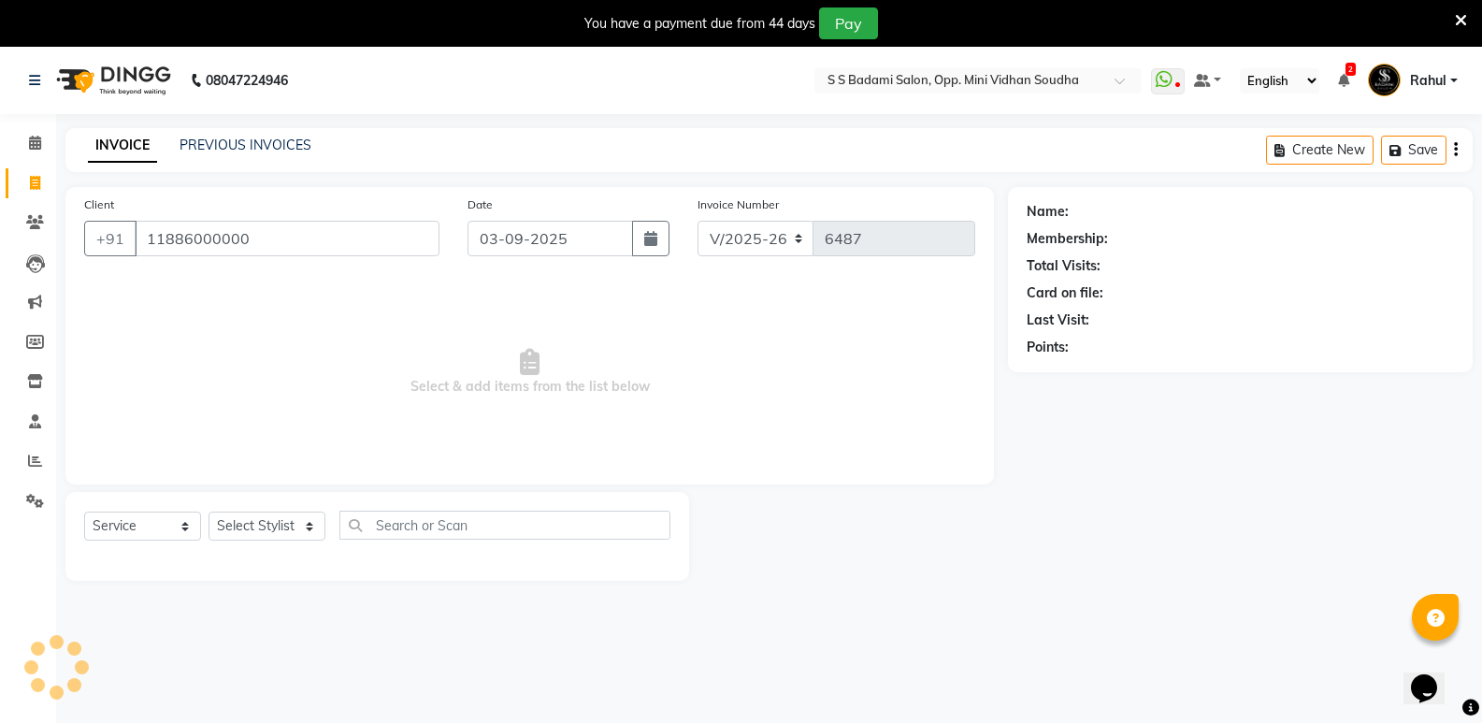
type input "11886000000"
select select "1: Object"
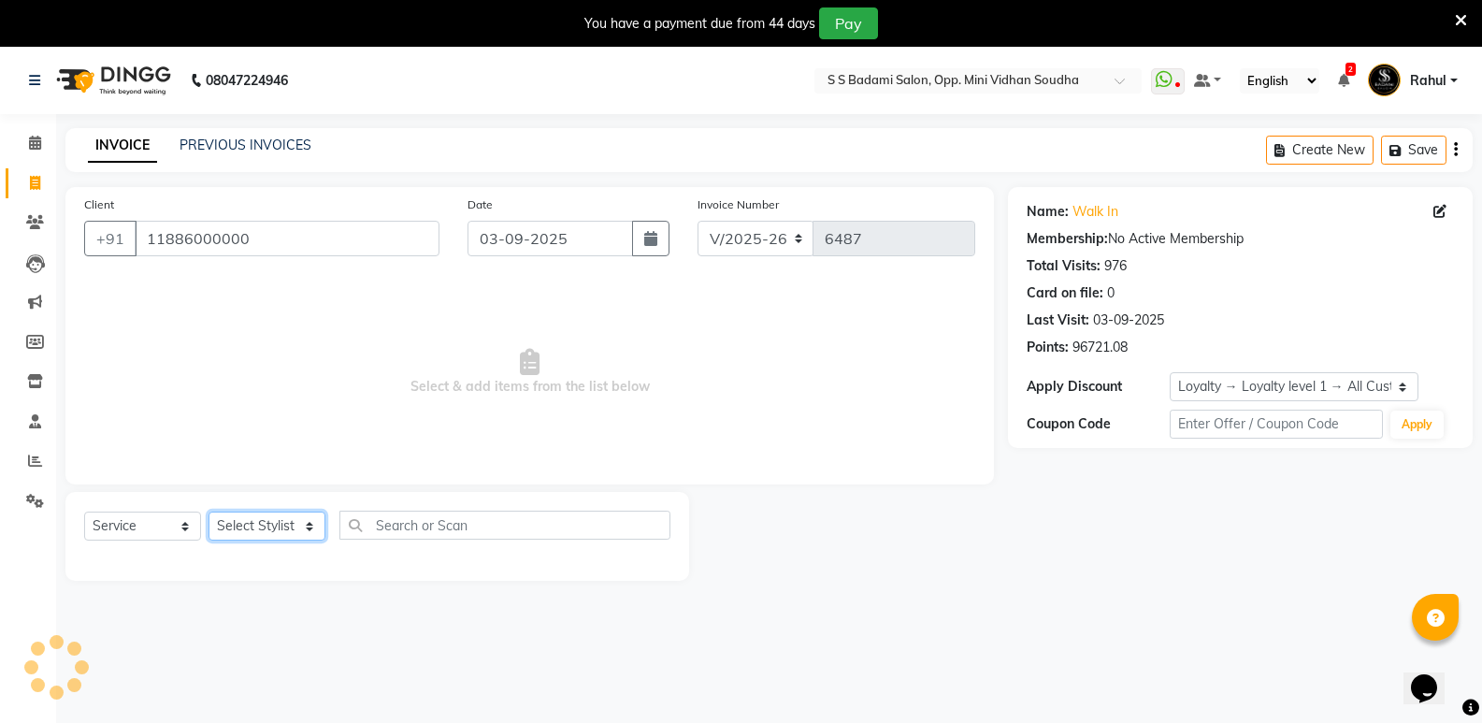
click at [240, 527] on select "Select Stylist [PERSON_NAME] [PERSON_NAME] [PERSON_NAME] Mallu [PERSON_NAME] [P…" at bounding box center [266, 525] width 117 height 29
select select "25907"
click at [208, 511] on select "Select Stylist [PERSON_NAME] [PERSON_NAME] [PERSON_NAME] Mallu [PERSON_NAME] [P…" at bounding box center [266, 525] width 117 height 29
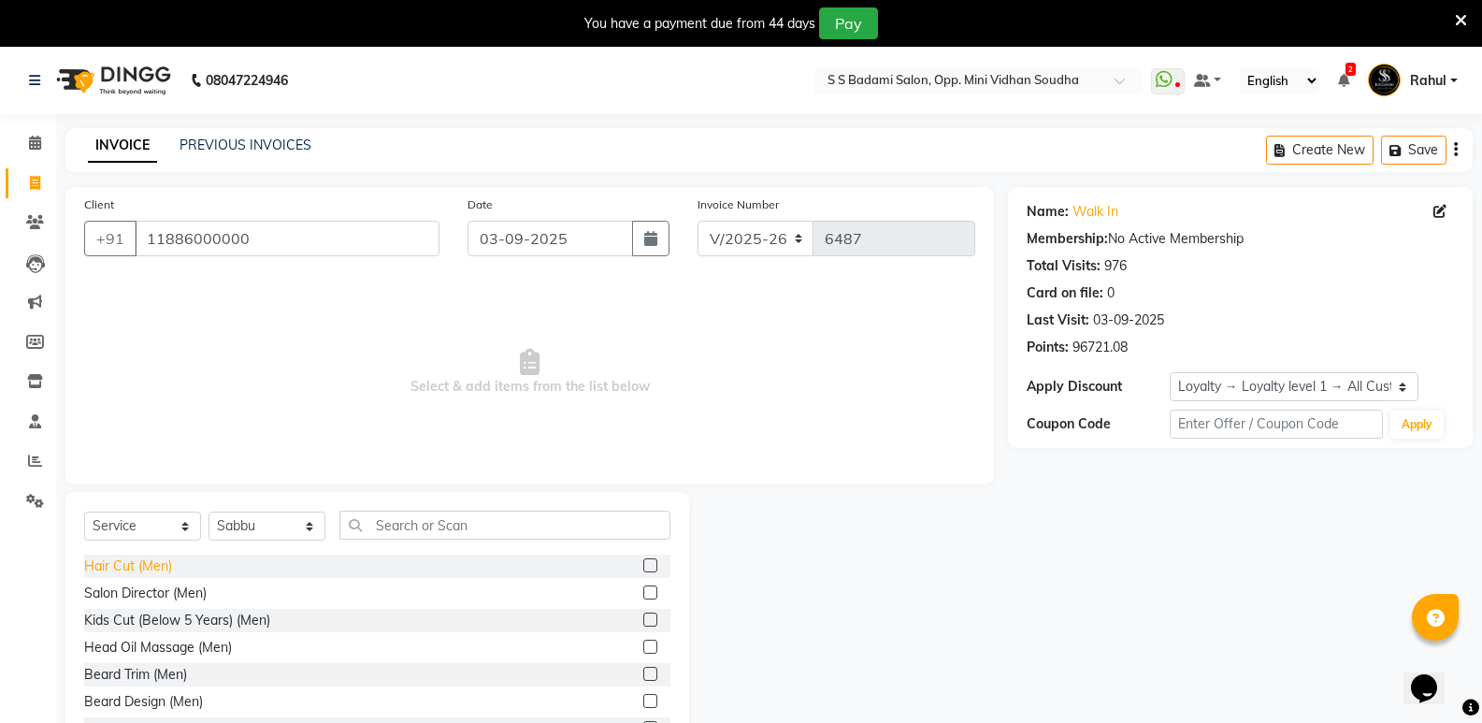
click at [116, 574] on div "Hair Cut (Men)" at bounding box center [128, 566] width 88 height 20
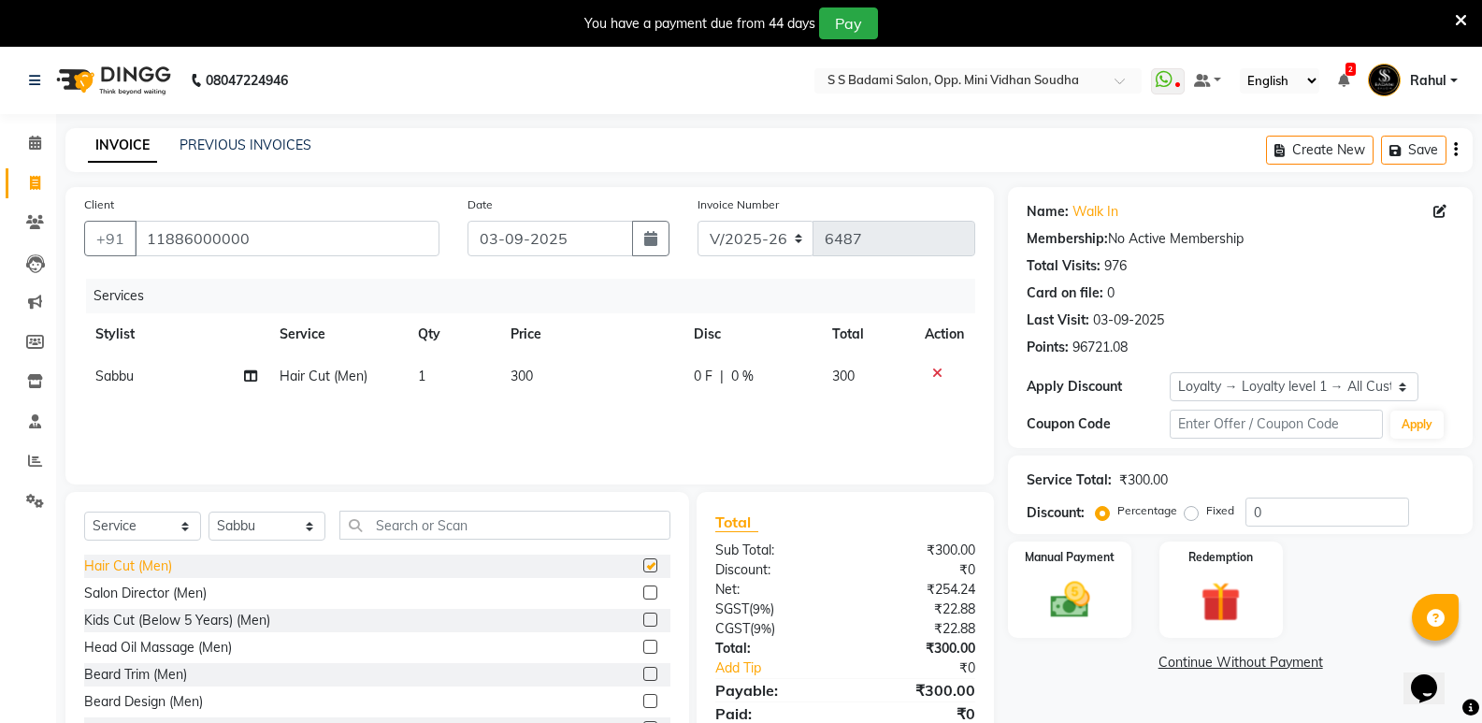
checkbox input "false"
click at [495, 524] on input "text" at bounding box center [504, 524] width 331 height 29
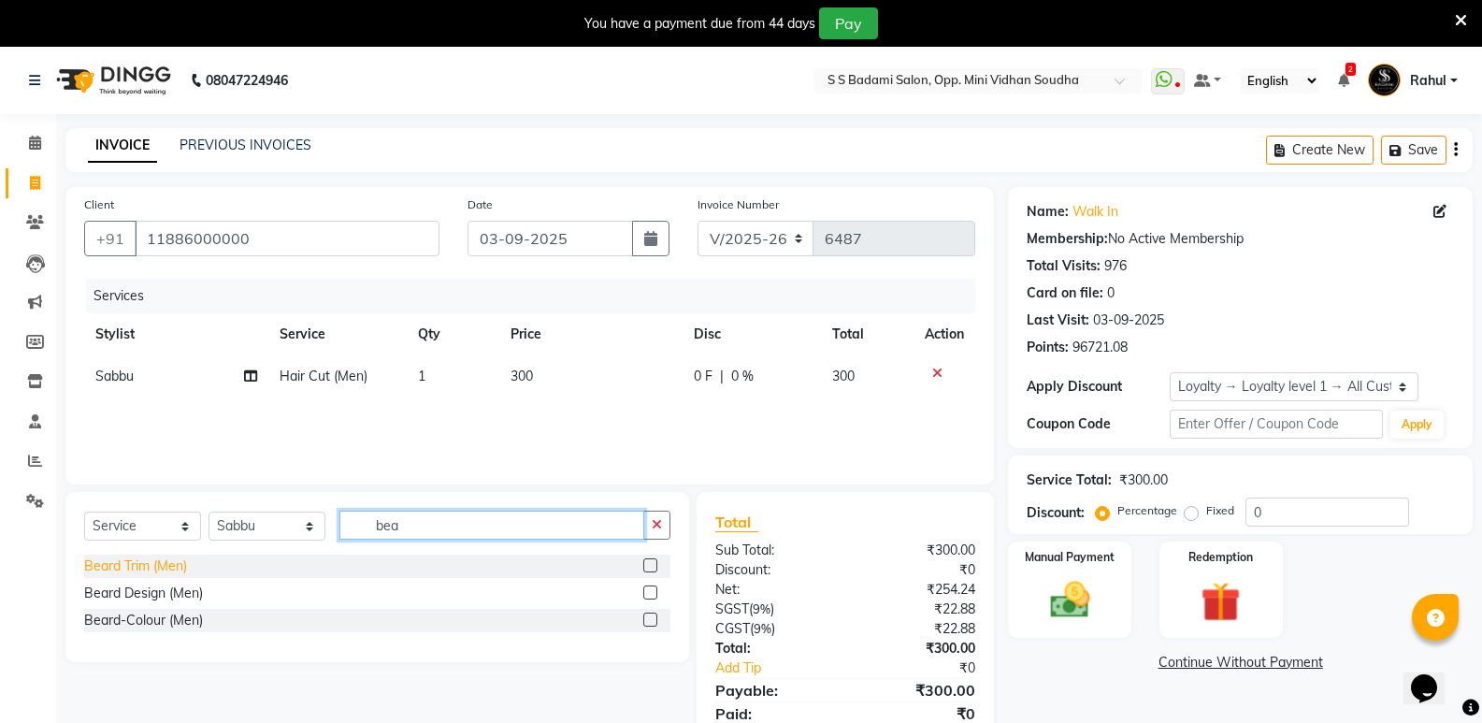
type input "bea"
click at [140, 560] on div "Beard Trim (Men)" at bounding box center [135, 566] width 103 height 20
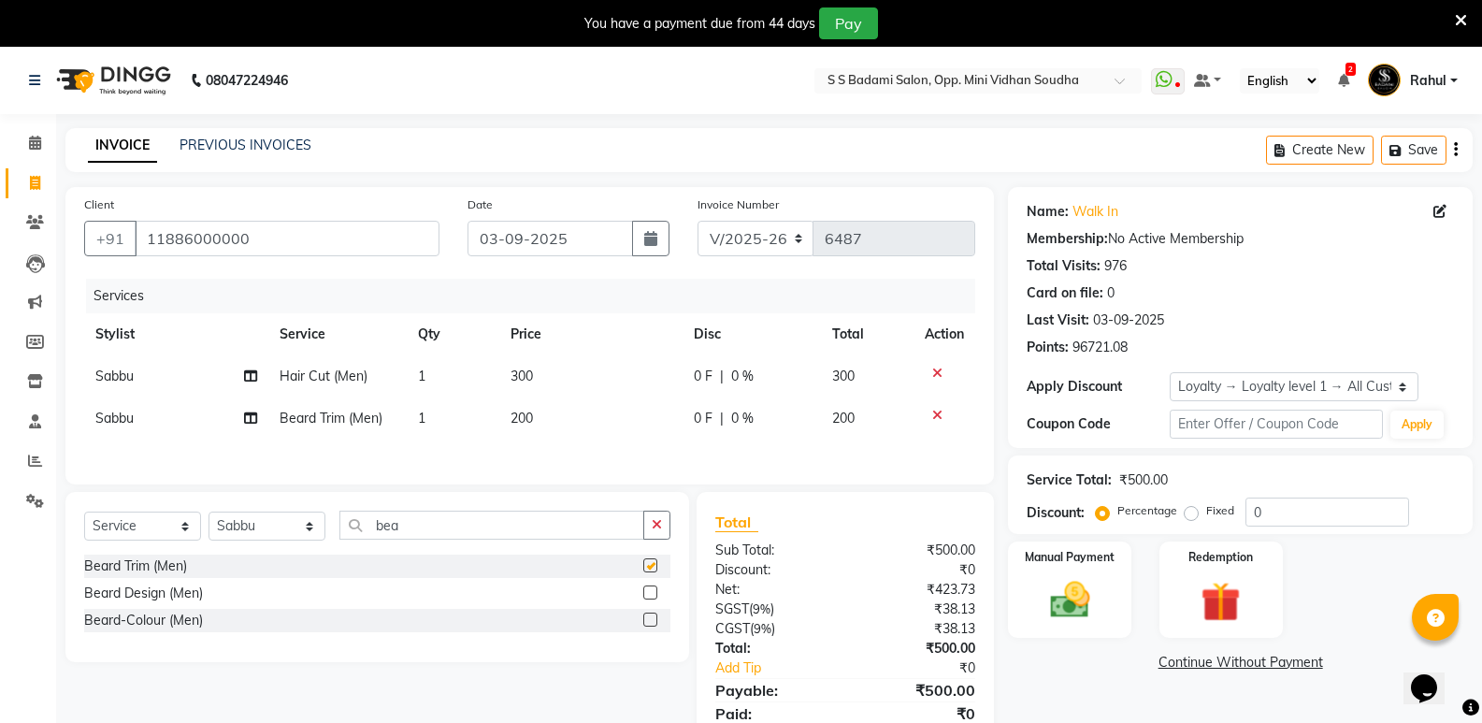
checkbox input "false"
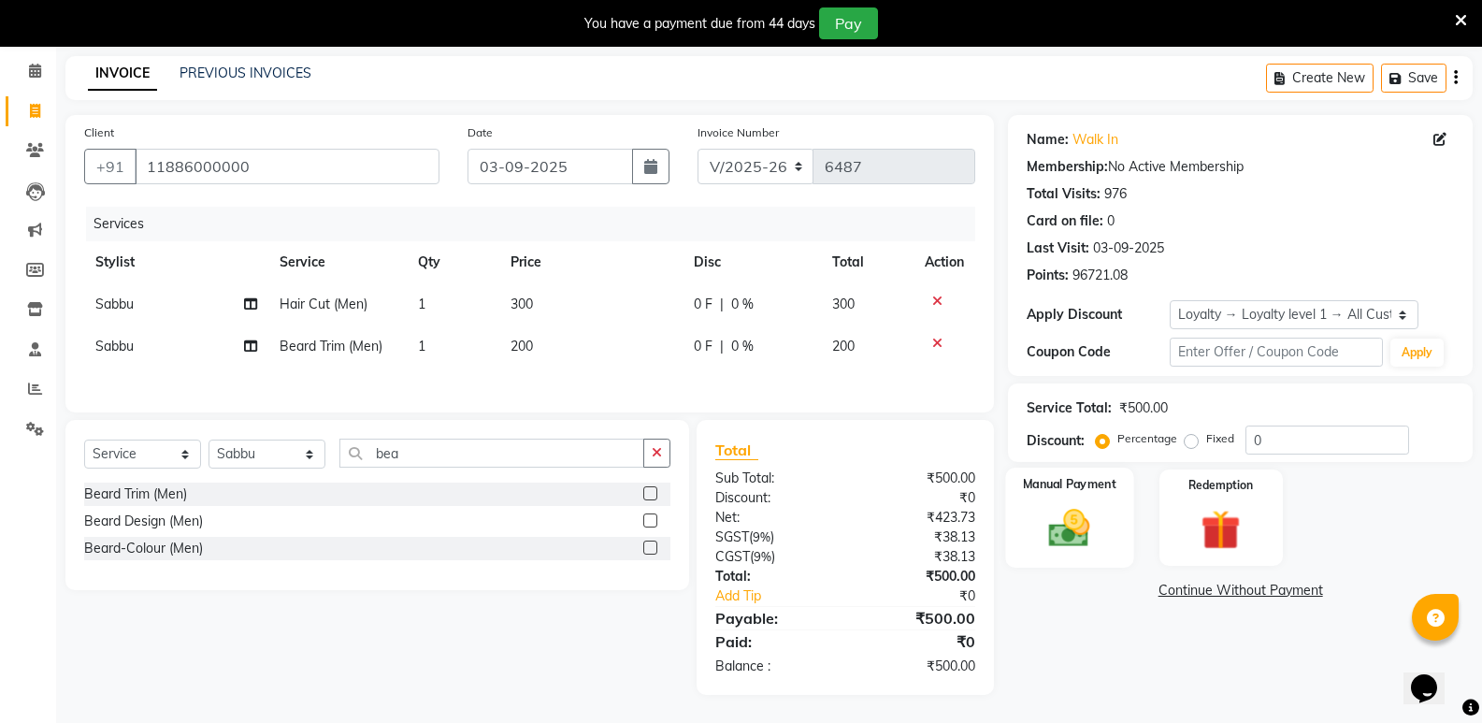
click at [1062, 540] on img at bounding box center [1069, 528] width 66 height 48
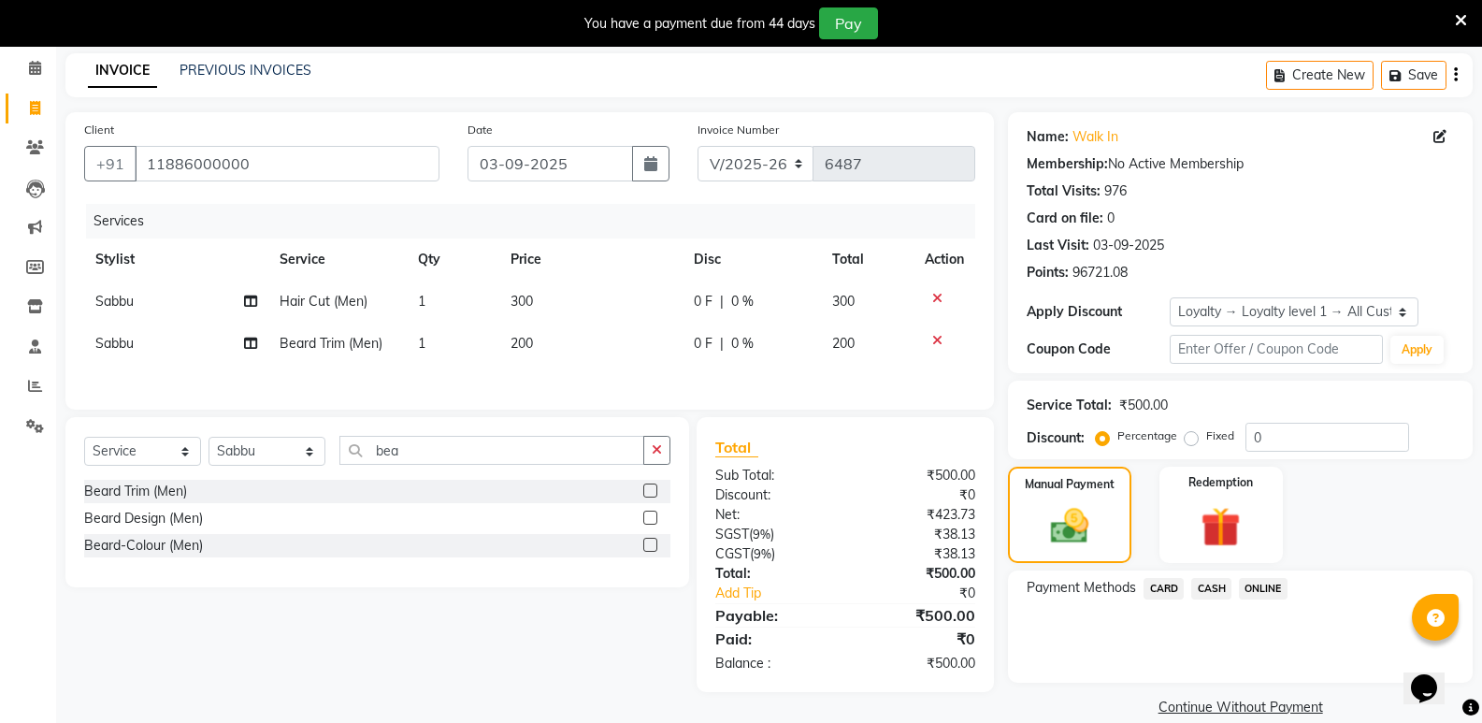
click at [1213, 594] on span "CASH" at bounding box center [1211, 588] width 40 height 21
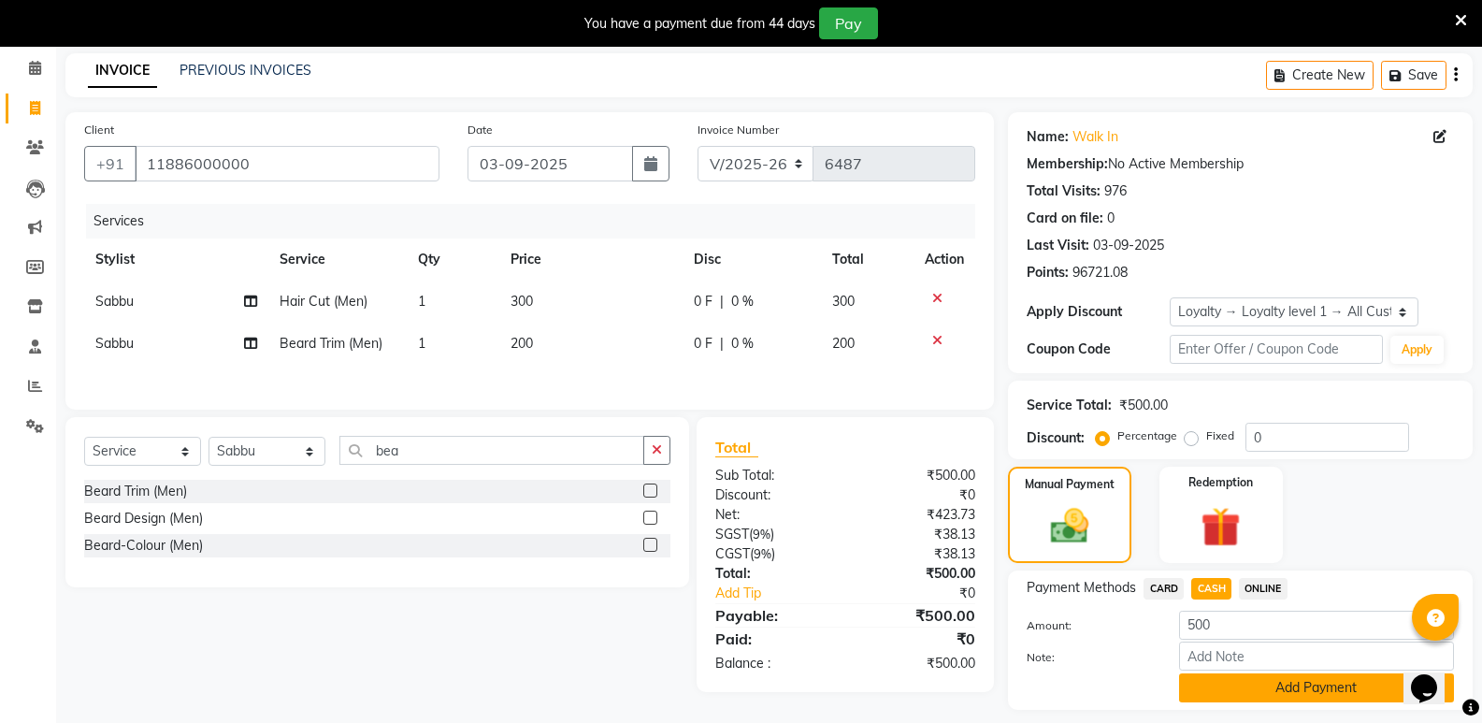
click at [1276, 678] on button "Add Payment" at bounding box center [1316, 687] width 275 height 29
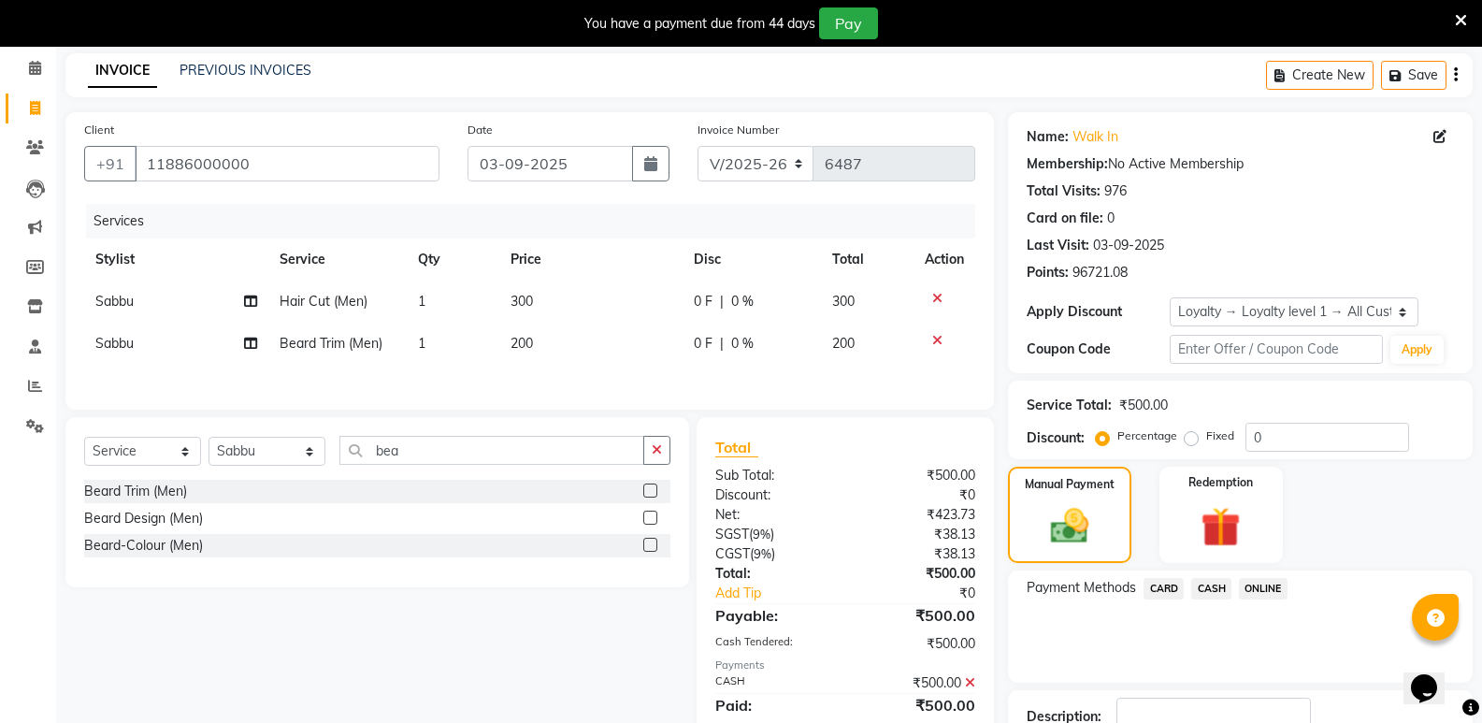
scroll to position [234, 0]
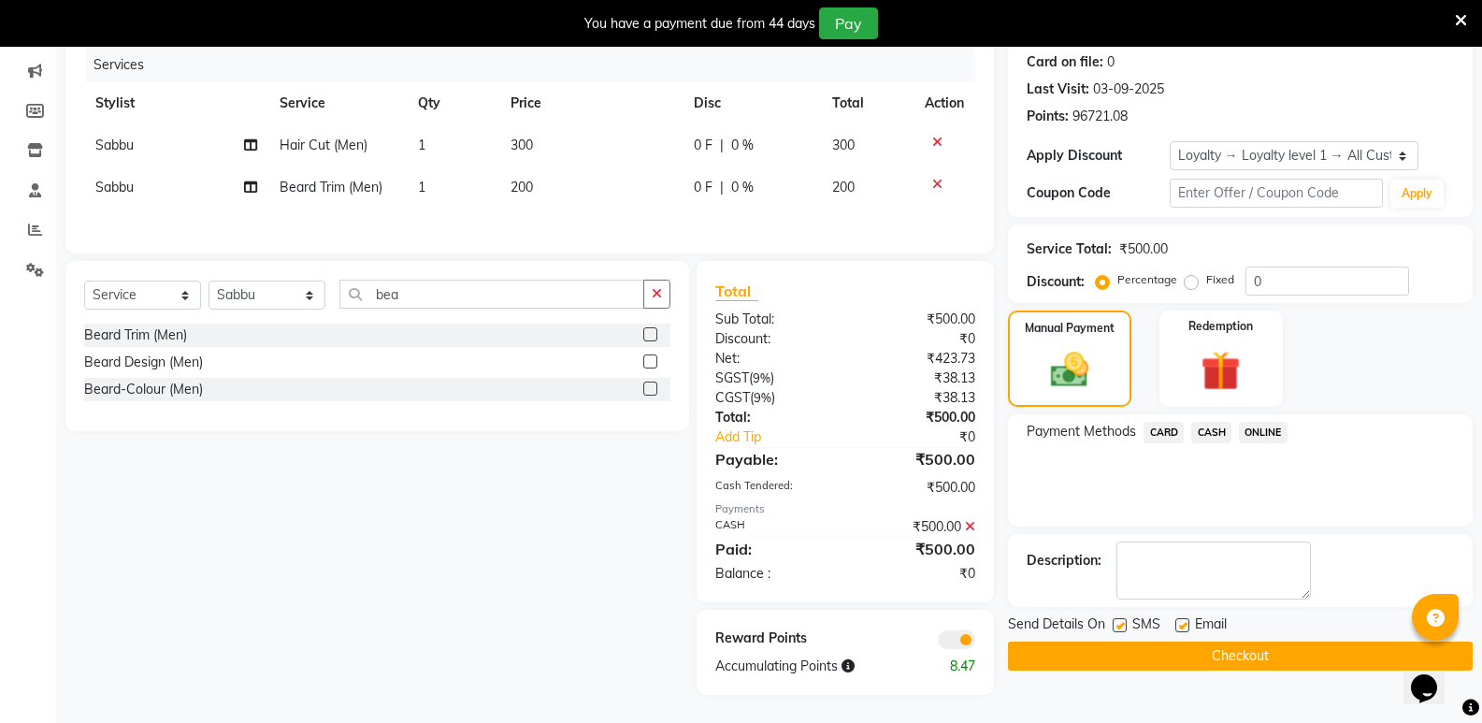
click at [1183, 654] on button "Checkout" at bounding box center [1240, 655] width 465 height 29
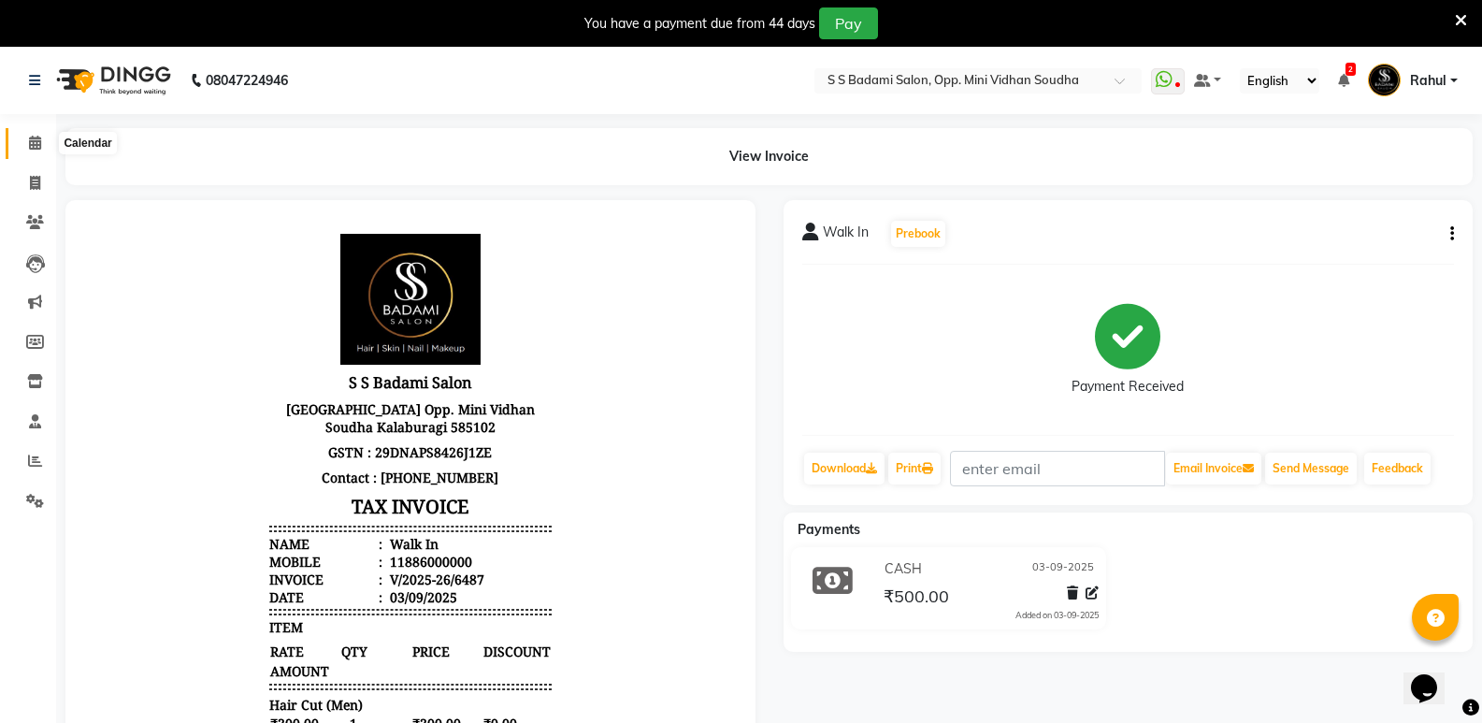
click at [38, 140] on icon at bounding box center [35, 143] width 12 height 14
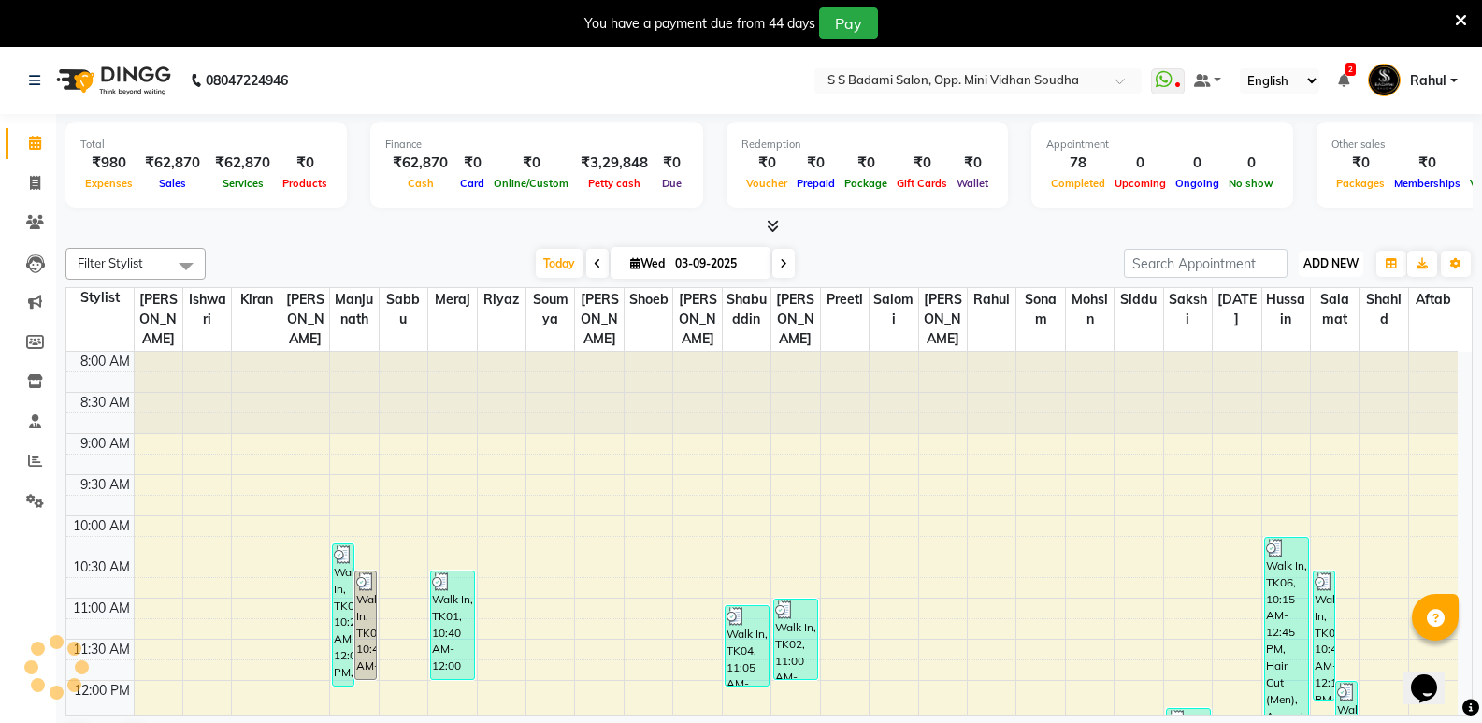
click at [1337, 265] on span "ADD NEW" at bounding box center [1330, 263] width 55 height 14
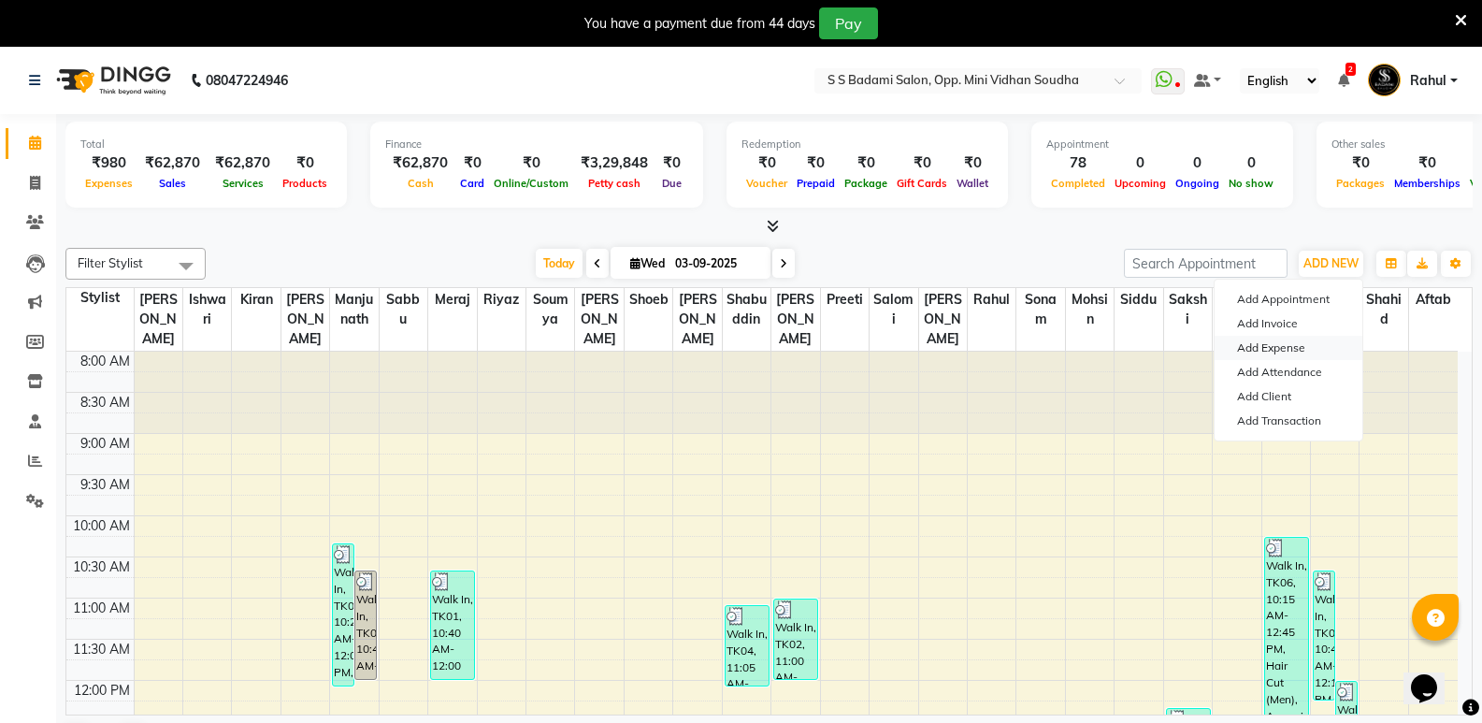
click at [1277, 342] on link "Add Expense" at bounding box center [1288, 348] width 148 height 24
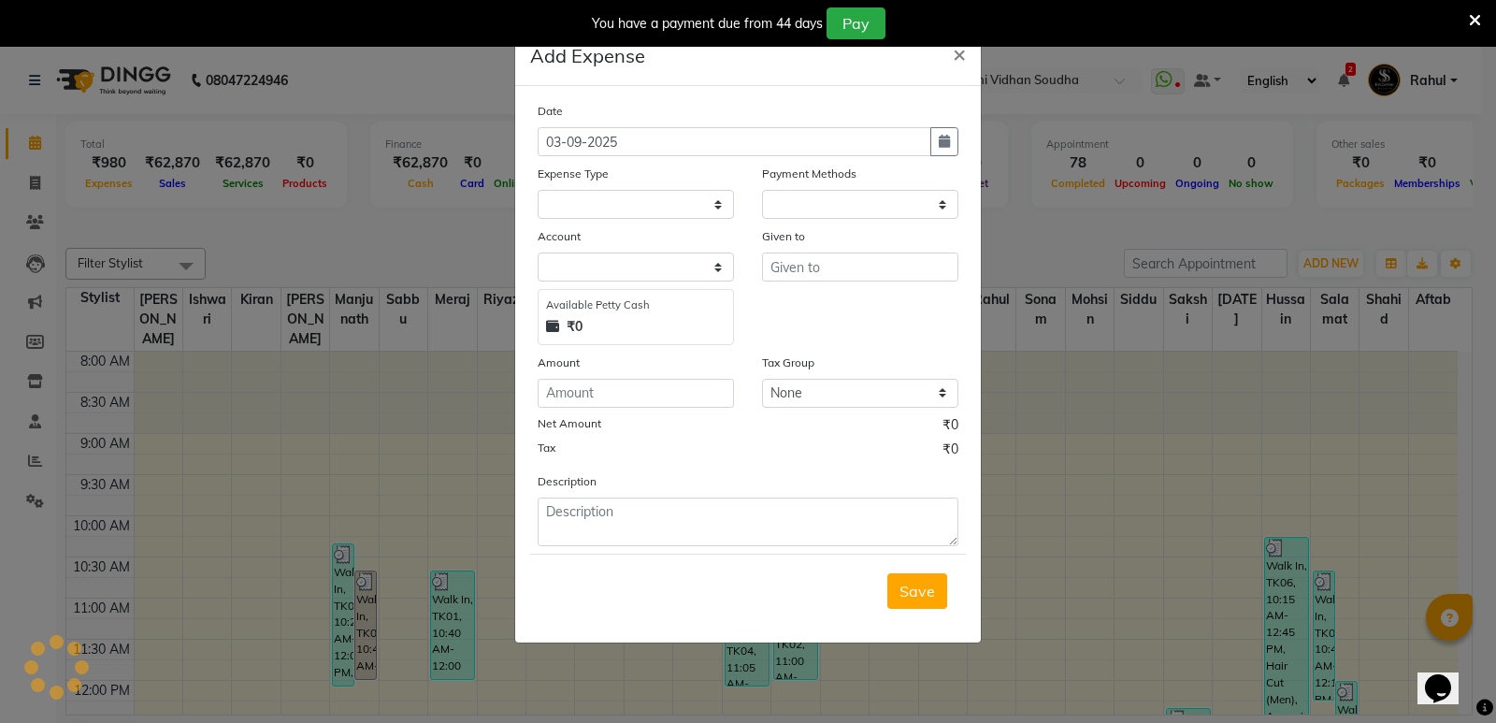
select select "1"
select select "3356"
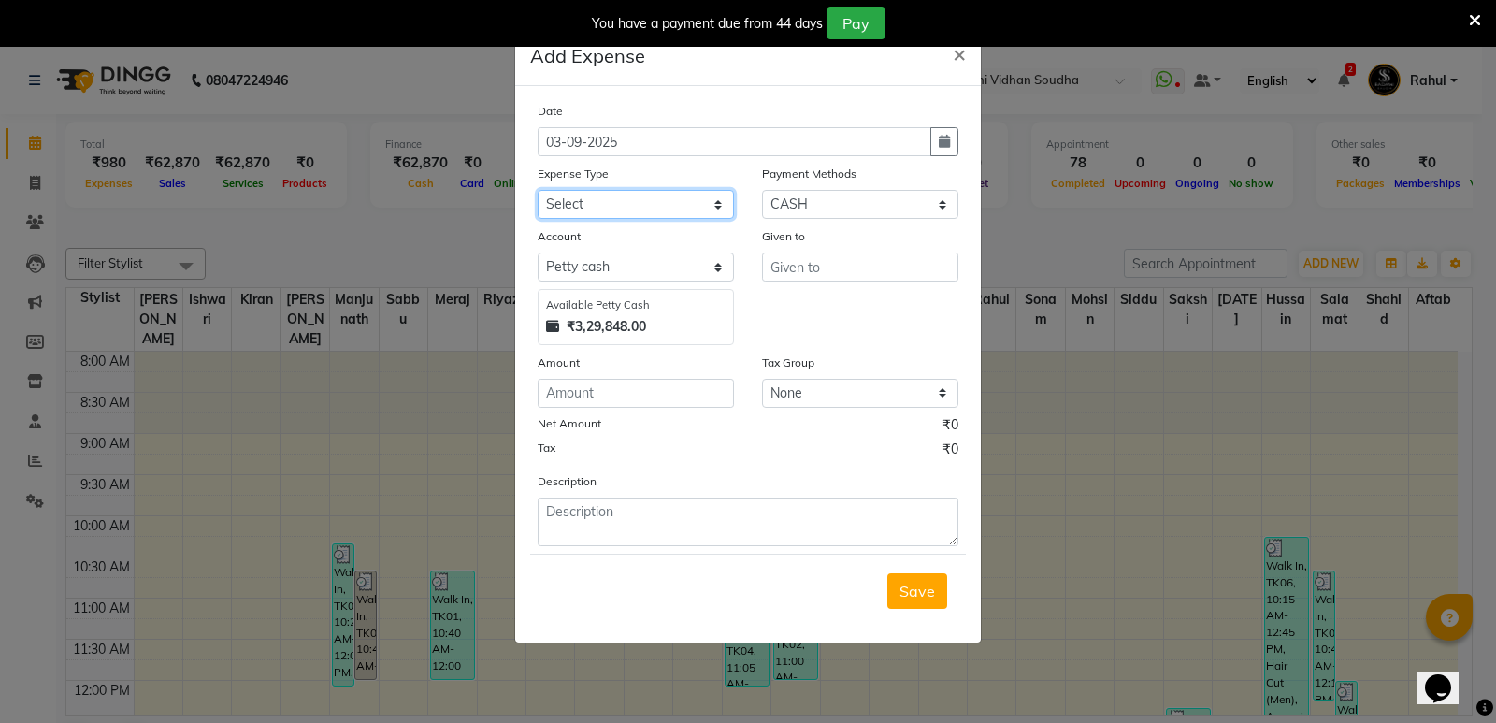
click at [594, 210] on select "Select Abhishek Gutedar AC Service Advance Salary Aftab Ambu Finance Amir Bank …" at bounding box center [635, 204] width 196 height 29
click at [351, 271] on ngb-modal-window "Add Expense × Date 03-09-2025 Expense Type Select Abhishek Gutedar AC Service A…" at bounding box center [748, 361] width 1496 height 723
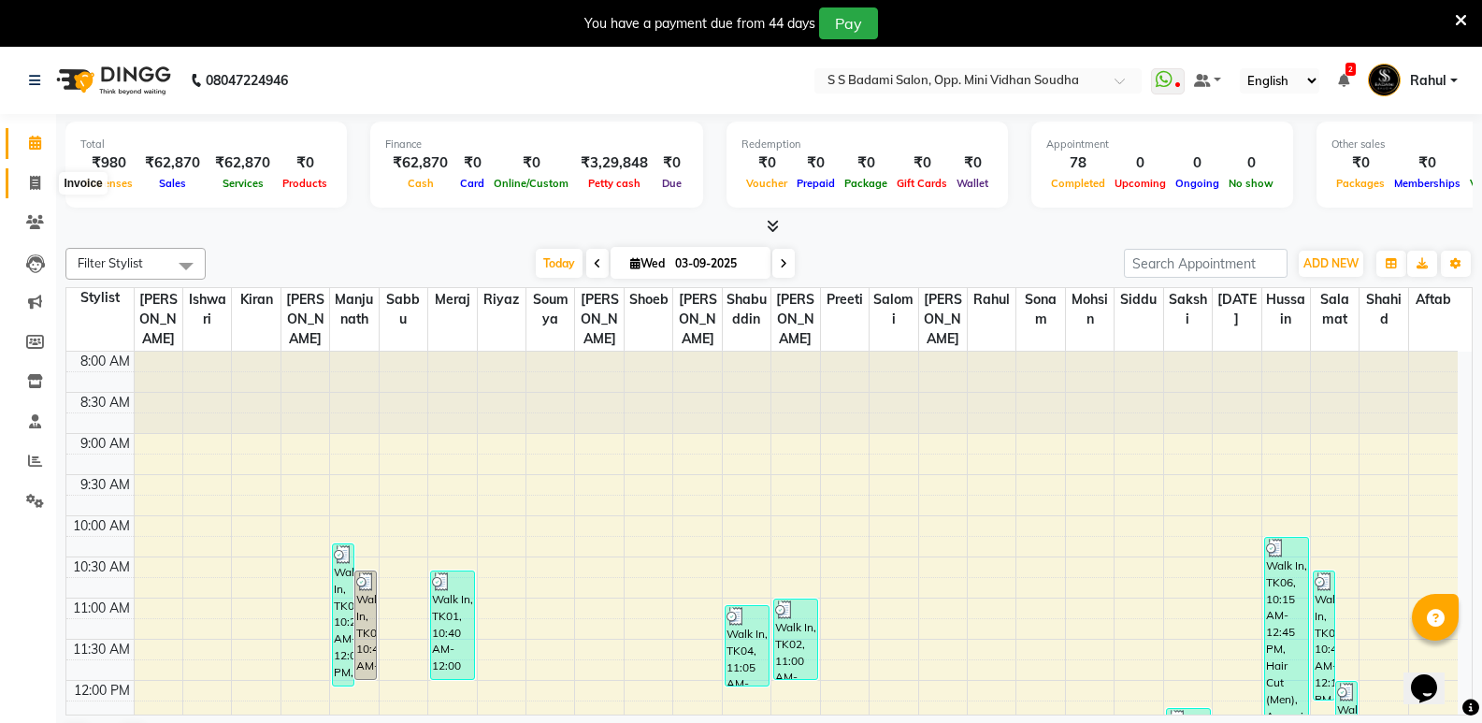
click at [39, 177] on icon at bounding box center [35, 183] width 10 height 14
select select "service"
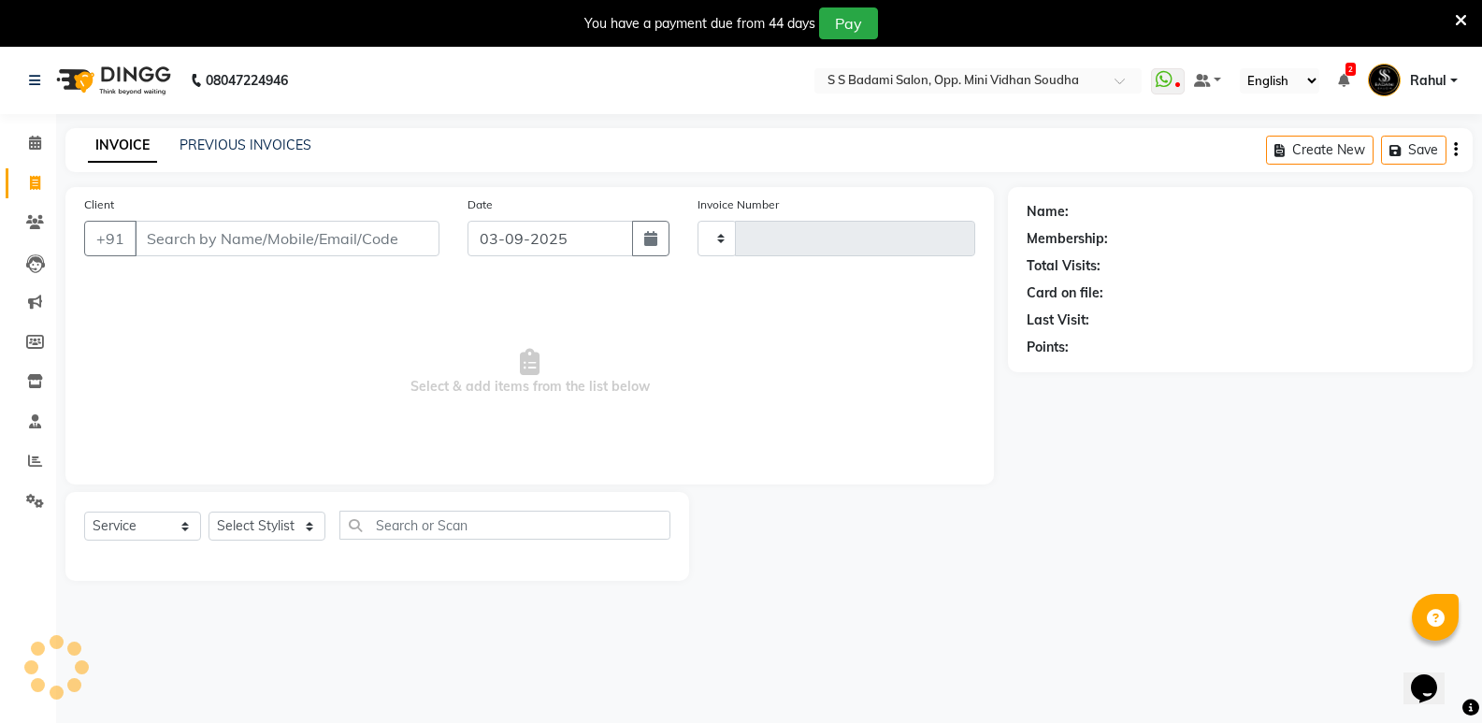
type input "6488"
select select "4533"
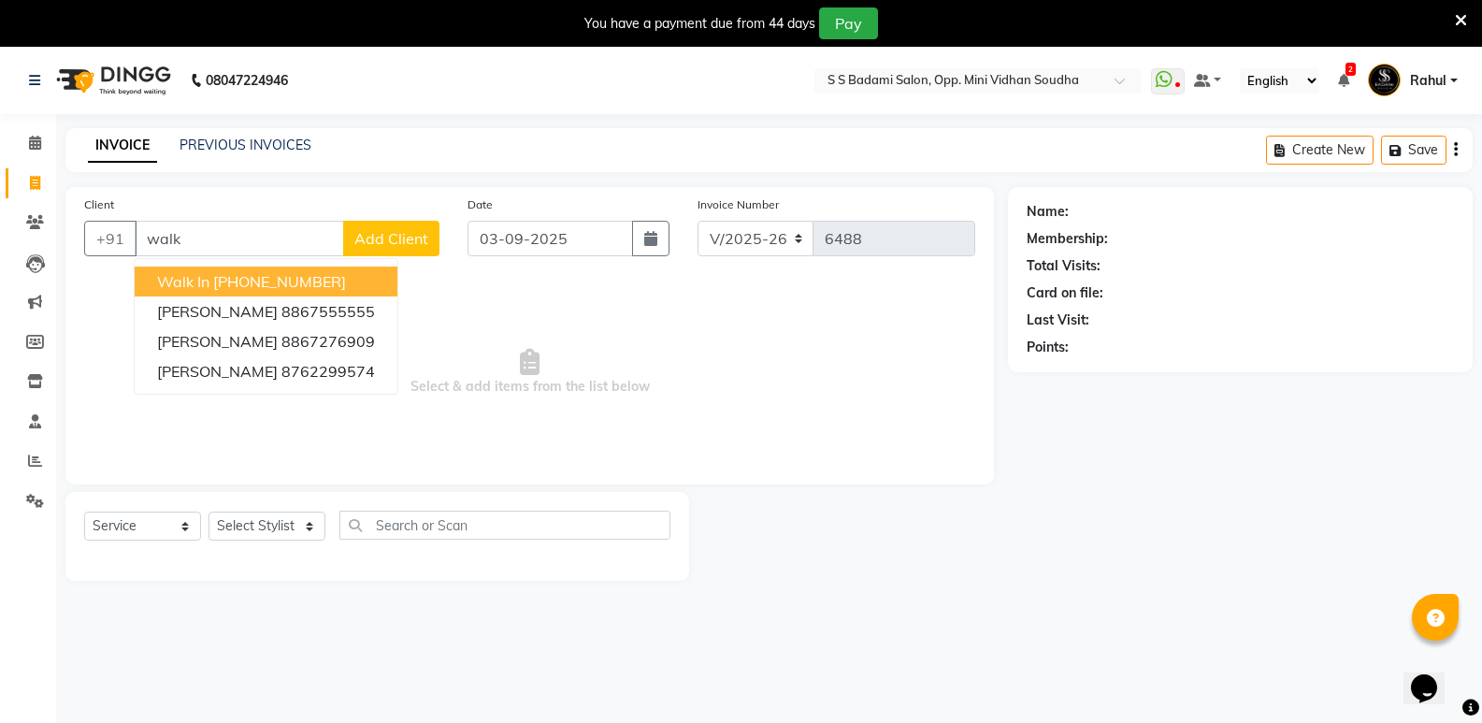
drag, startPoint x: 318, startPoint y: 268, endPoint x: 318, endPoint y: 279, distance: 11.2
click at [320, 268] on button "Walk In +91 11886000000" at bounding box center [266, 281] width 263 height 30
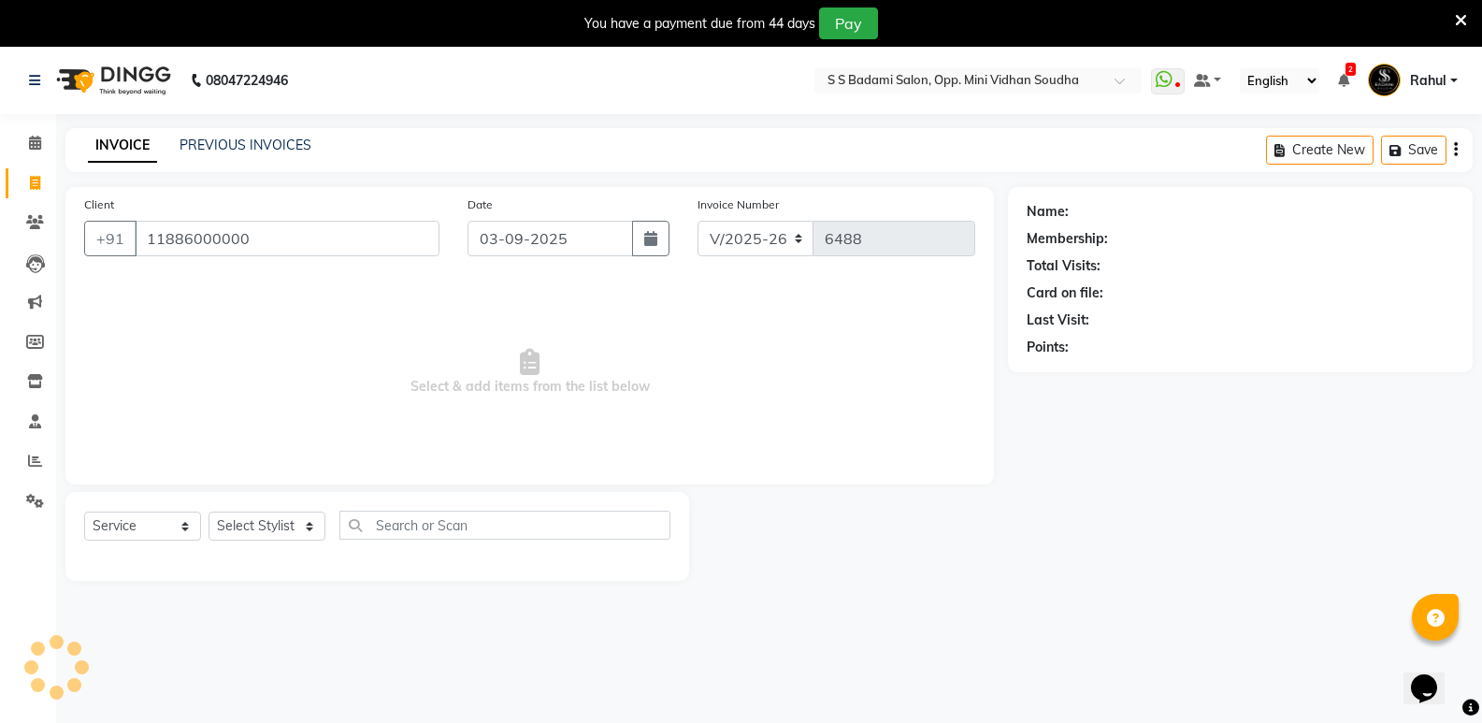
type input "11886000000"
select select "1: Object"
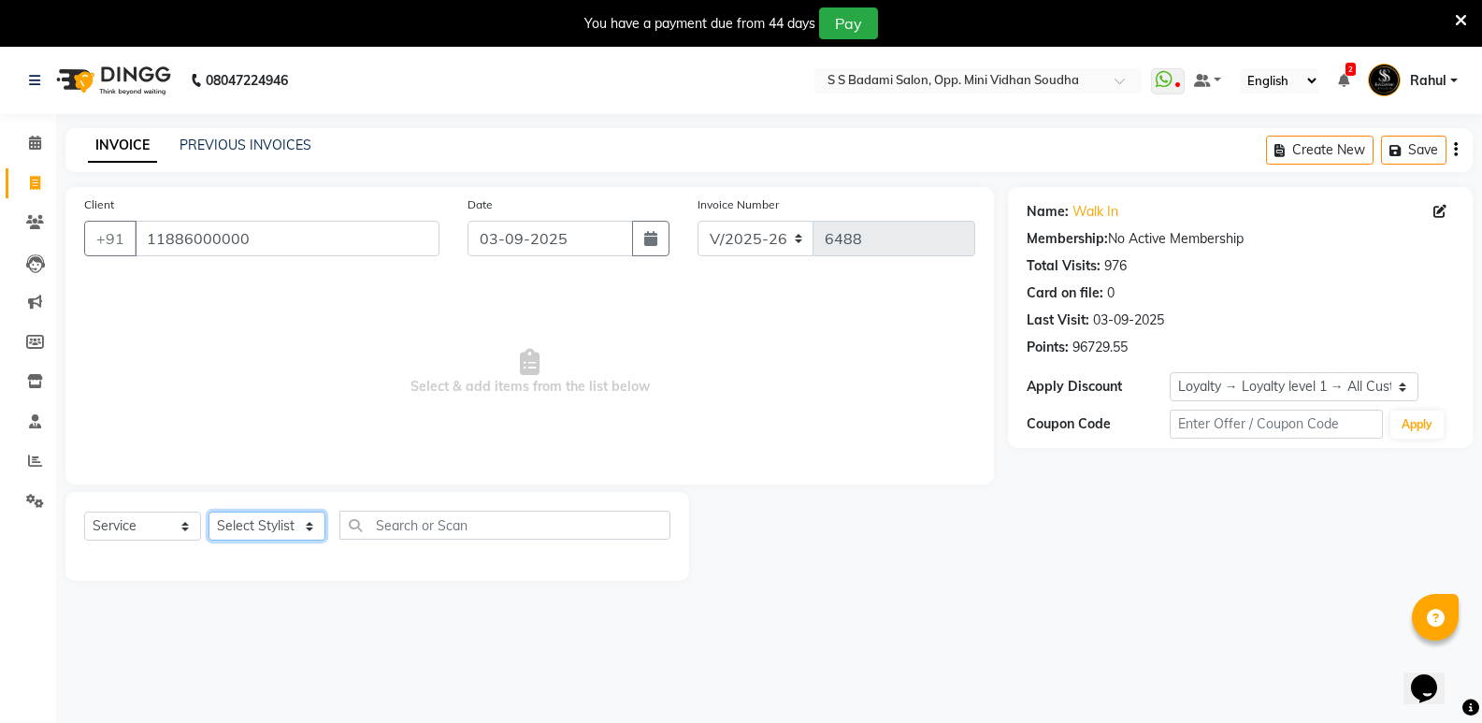
click at [273, 518] on select "Select Stylist [PERSON_NAME] [PERSON_NAME] [PERSON_NAME] Mallu [PERSON_NAME] [P…" at bounding box center [266, 525] width 117 height 29
select select "89150"
click at [208, 511] on select "Select Stylist [PERSON_NAME] [PERSON_NAME] [PERSON_NAME] Mallu [PERSON_NAME] [P…" at bounding box center [266, 525] width 117 height 29
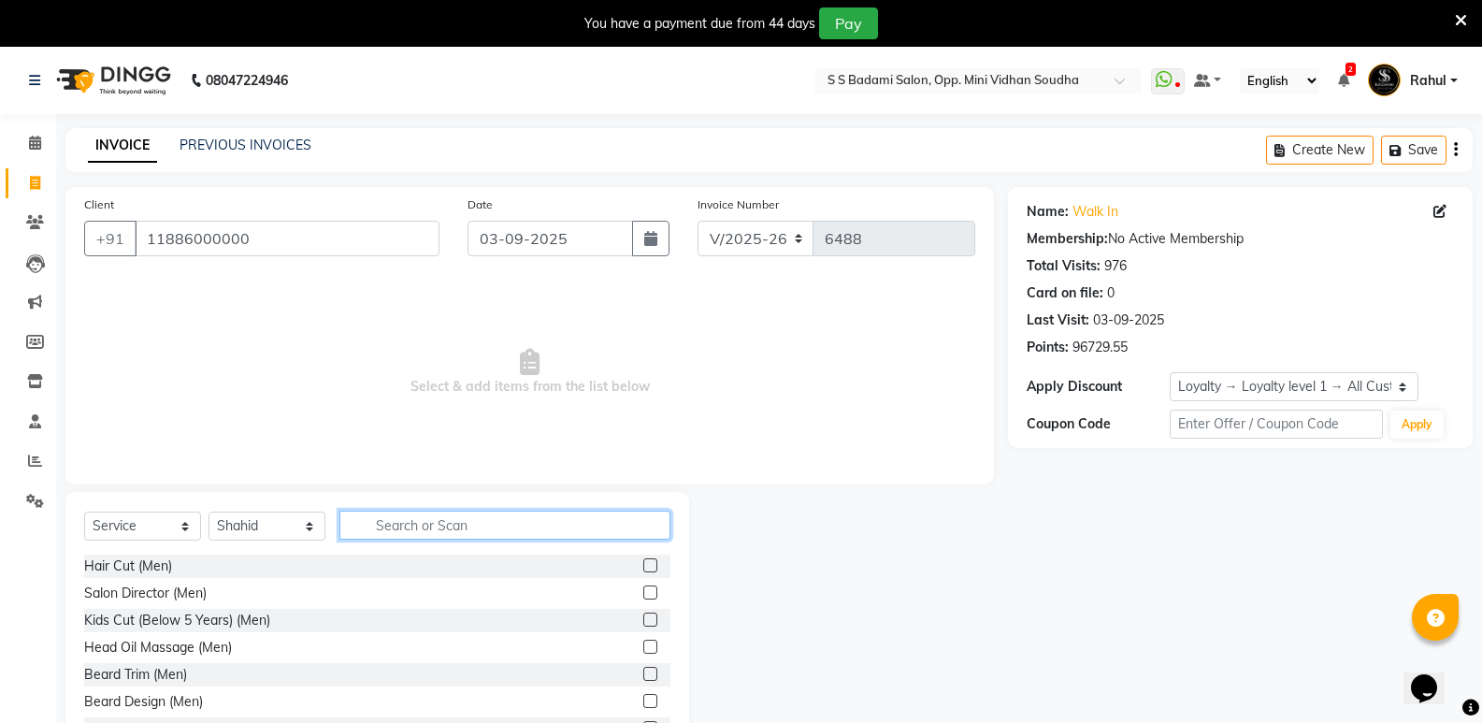
click at [443, 517] on input "text" at bounding box center [504, 524] width 331 height 29
type input "women"
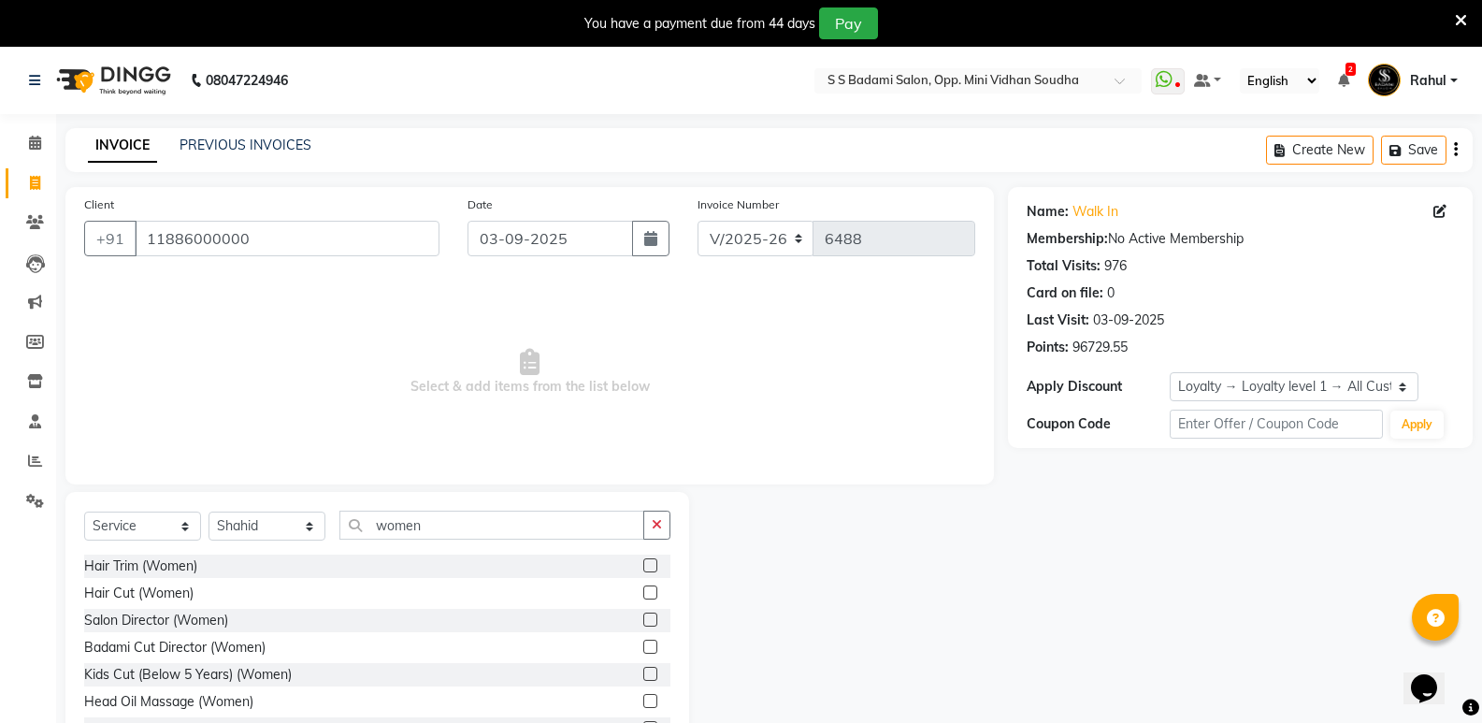
click at [149, 582] on div "Hair Cut (Women)" at bounding box center [377, 592] width 586 height 23
drag, startPoint x: 179, startPoint y: 591, endPoint x: 312, endPoint y: 524, distance: 149.2
click at [180, 581] on div "Hair Cut (Women)" at bounding box center [377, 592] width 586 height 23
click at [127, 595] on div "Hair Cut (Women)" at bounding box center [138, 593] width 109 height 20
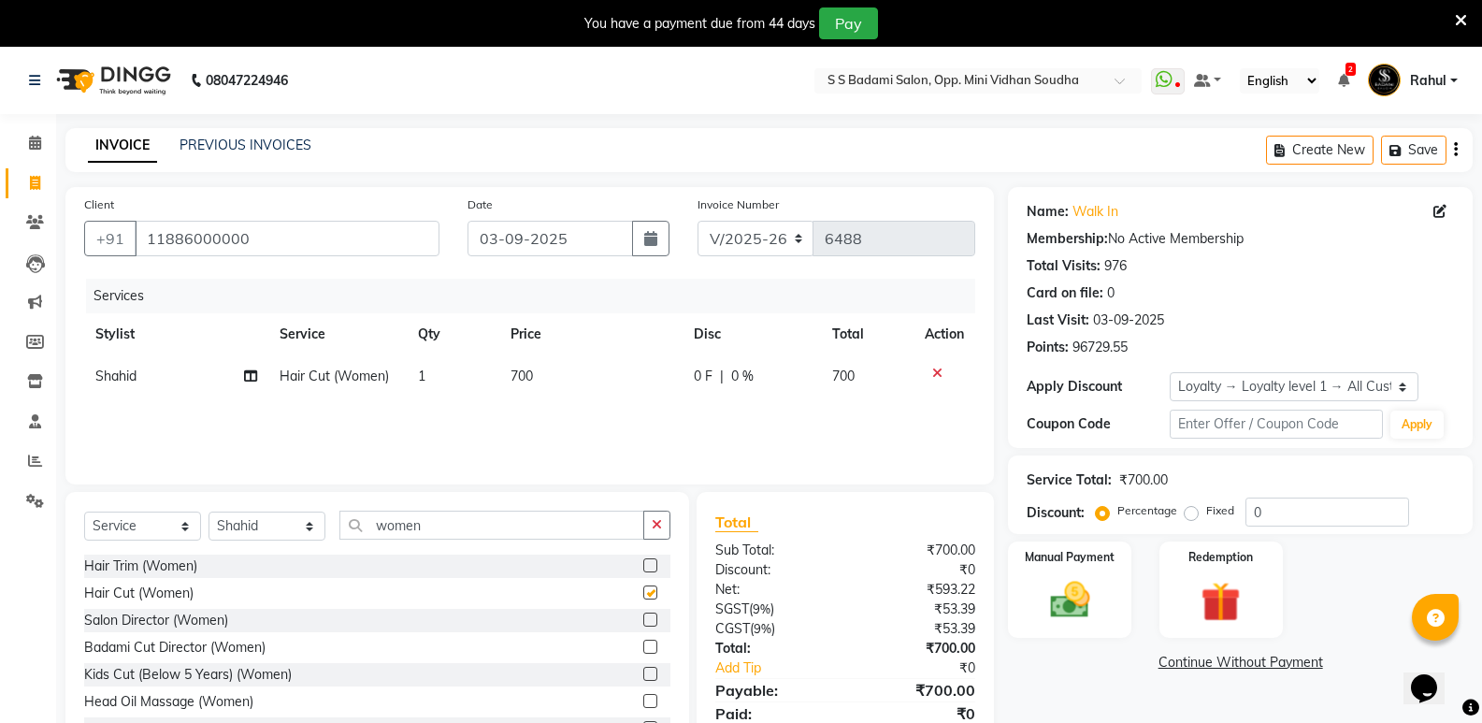
checkbox input "false"
click at [516, 382] on span "700" at bounding box center [521, 375] width 22 height 17
select select "89150"
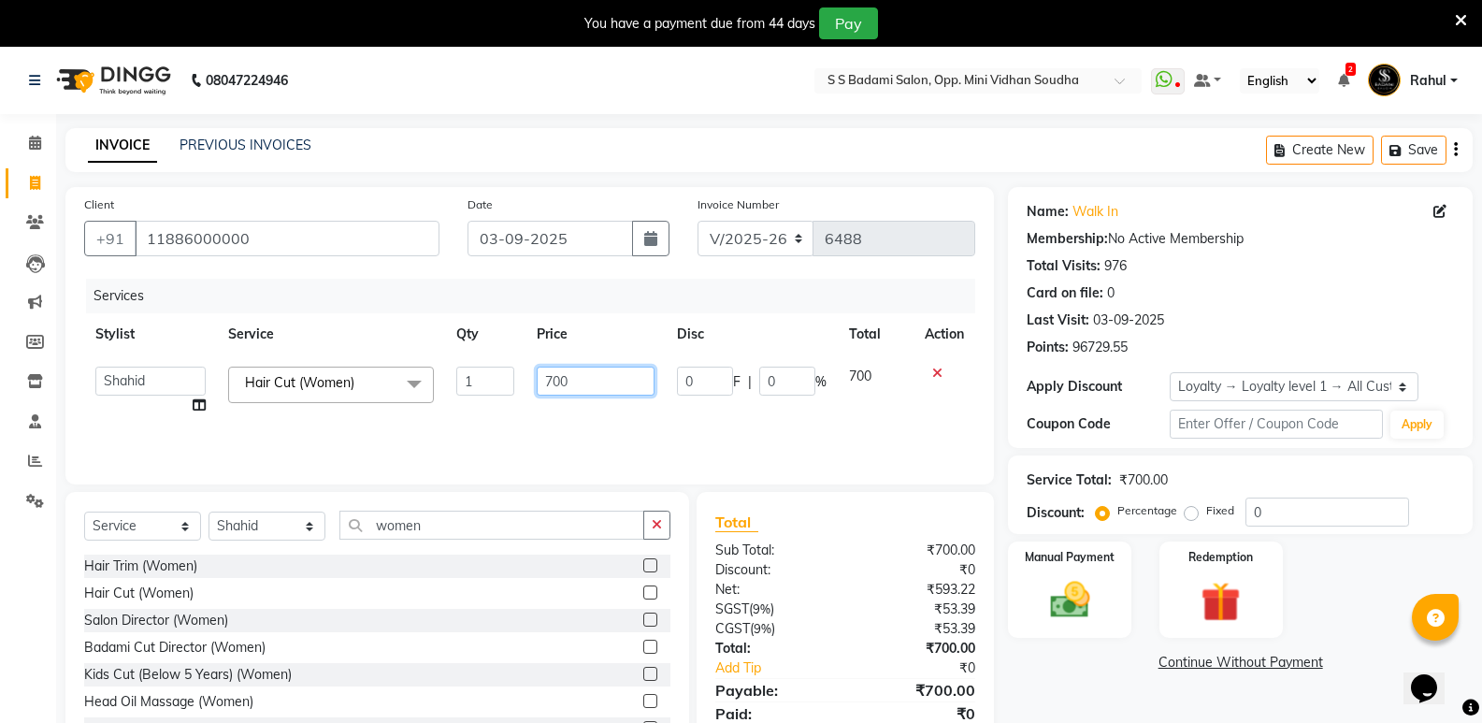
click at [551, 387] on input "700" at bounding box center [595, 380] width 117 height 29
type input "600"
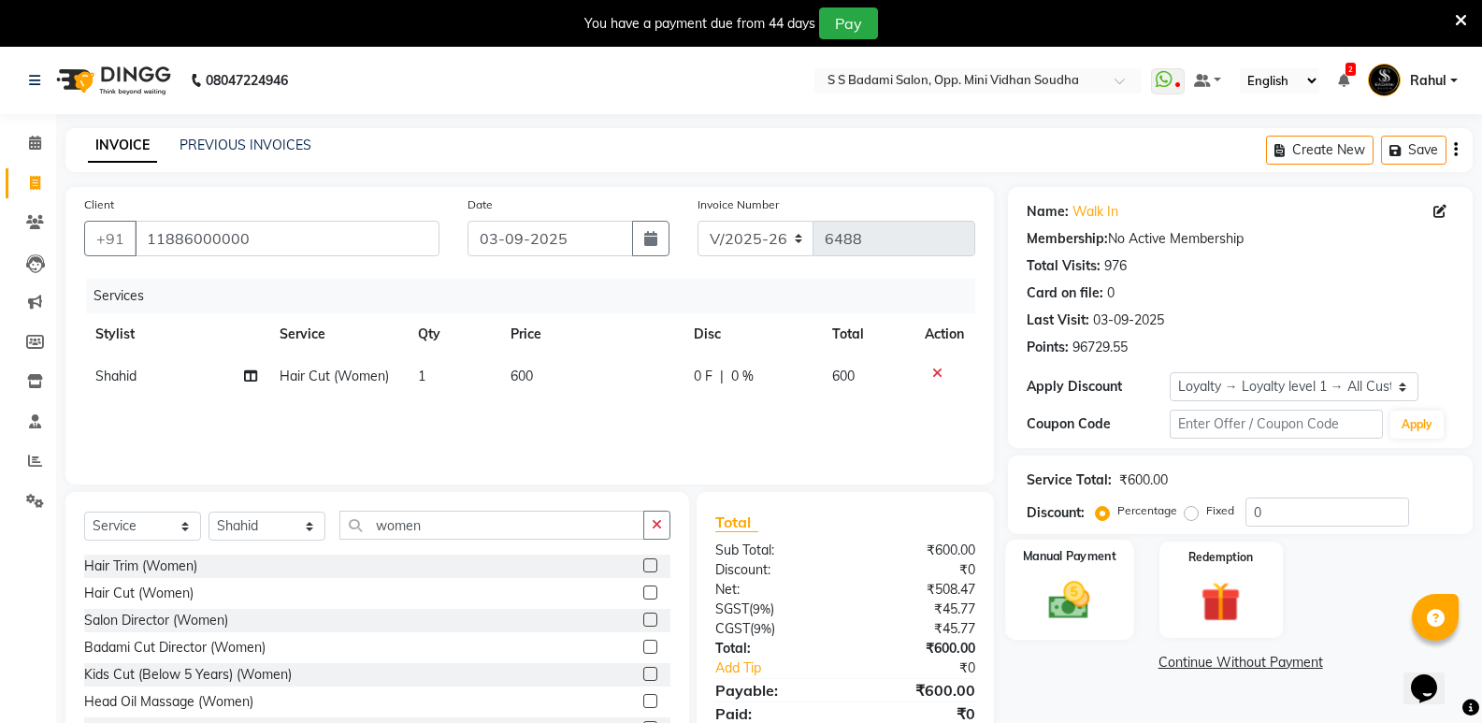
click at [1088, 596] on img at bounding box center [1069, 600] width 66 height 48
click at [1226, 661] on span "CASH" at bounding box center [1211, 662] width 40 height 21
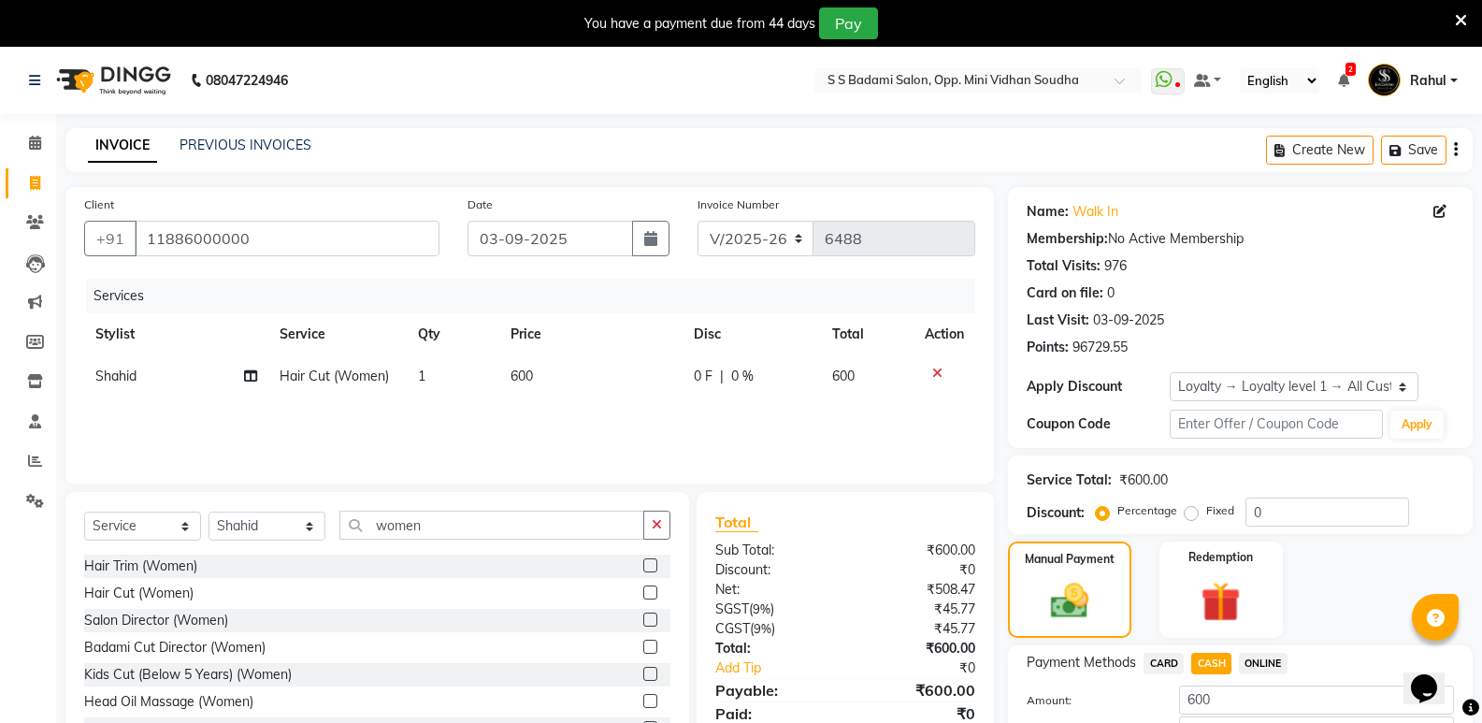
click at [1200, 665] on span "CASH" at bounding box center [1211, 662] width 40 height 21
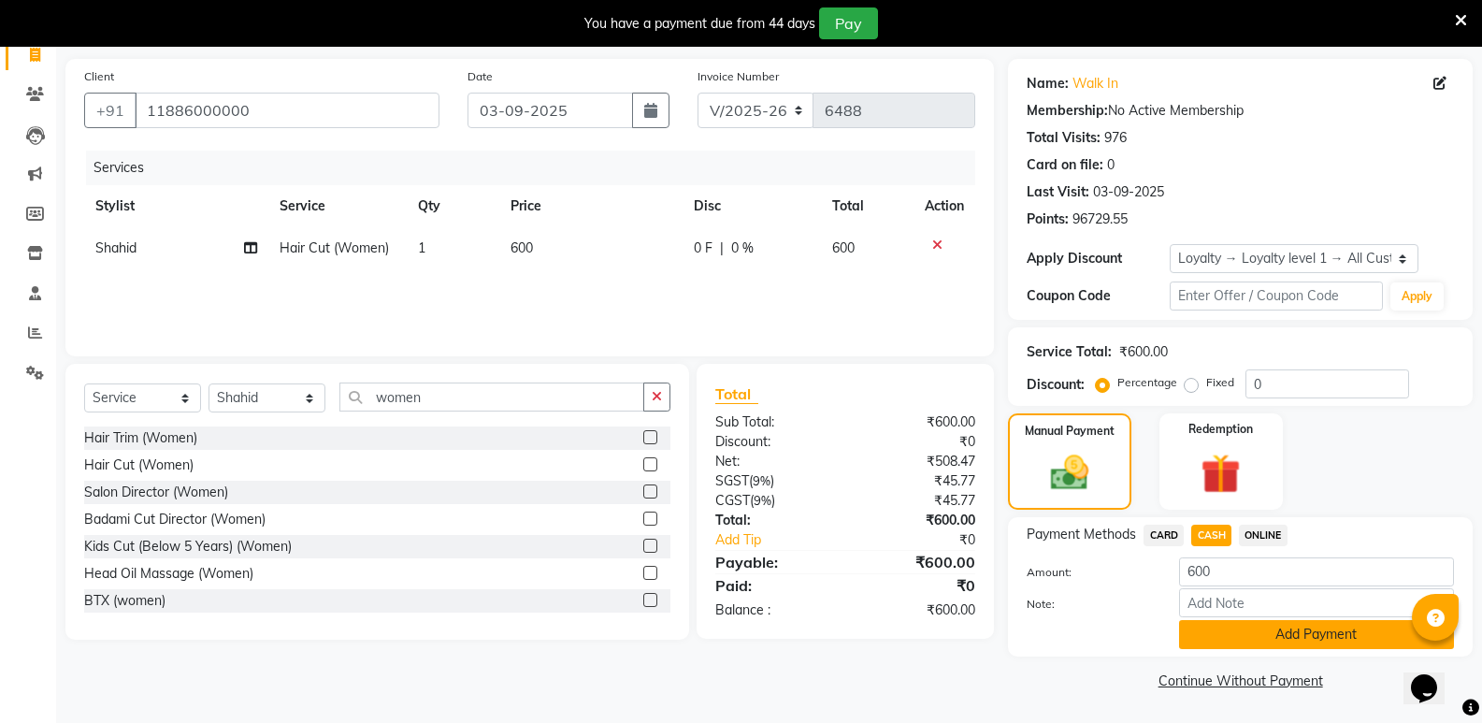
click at [1218, 644] on button "Add Payment" at bounding box center [1316, 634] width 275 height 29
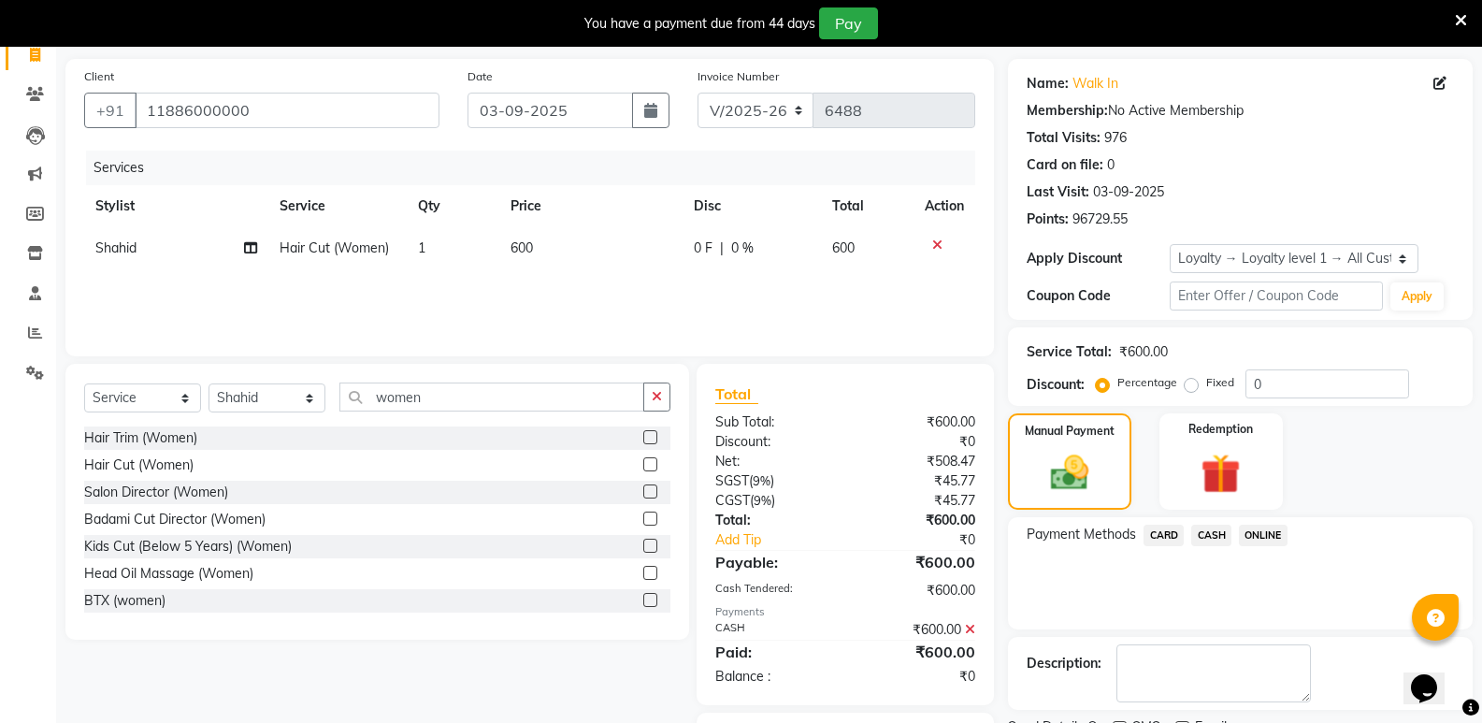
scroll to position [231, 0]
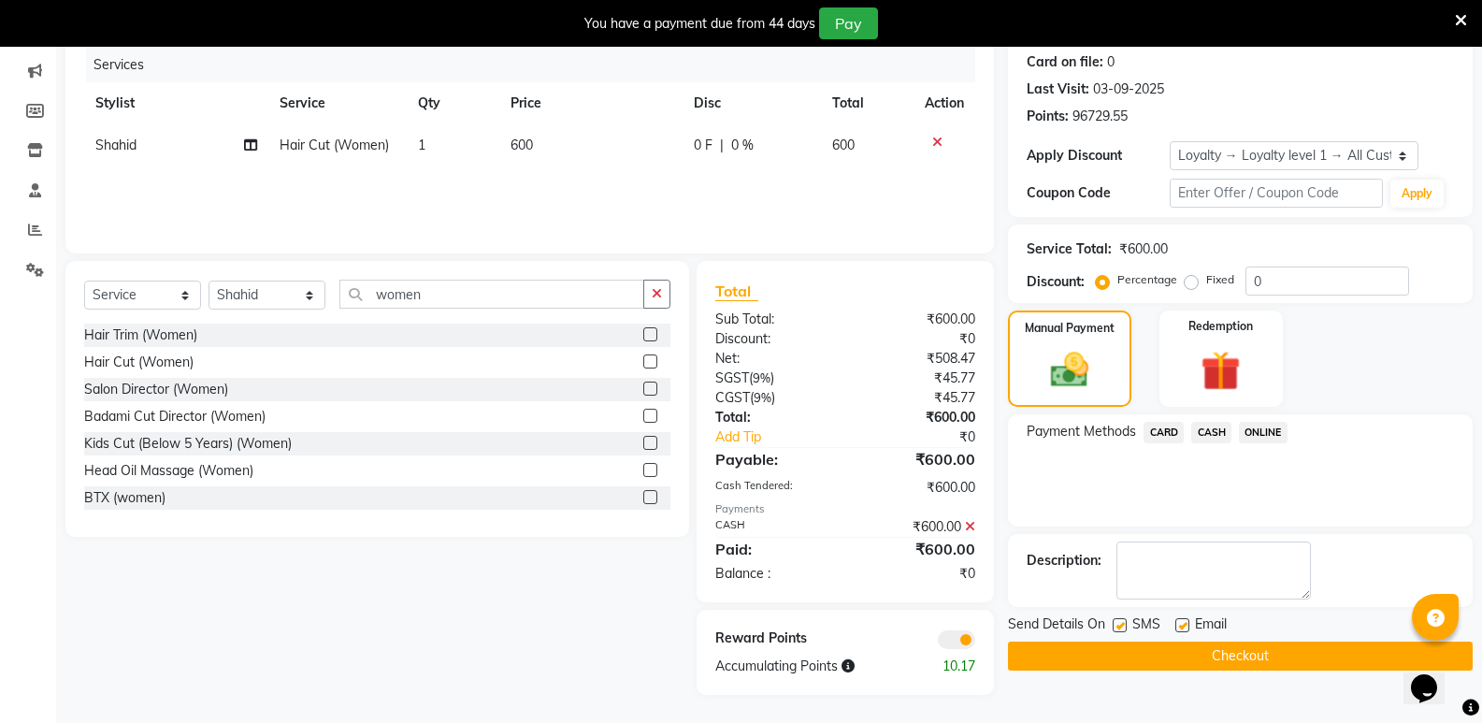
drag, startPoint x: 1219, startPoint y: 637, endPoint x: 1238, endPoint y: 656, distance: 26.4
click at [1227, 641] on div "Send Details On SMS Email Checkout" at bounding box center [1240, 642] width 465 height 56
click at [1238, 656] on button "Checkout" at bounding box center [1240, 655] width 465 height 29
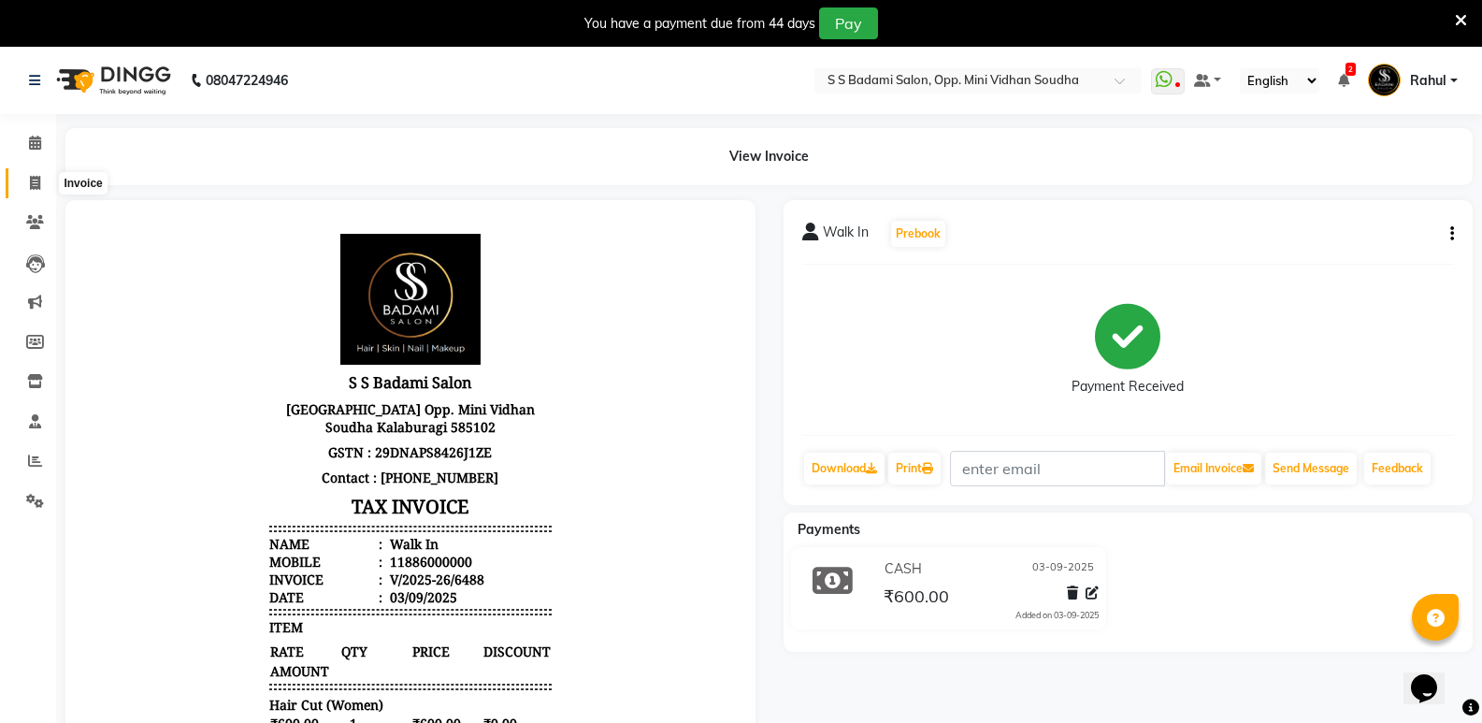
click at [40, 174] on span at bounding box center [35, 183] width 33 height 21
select select "service"
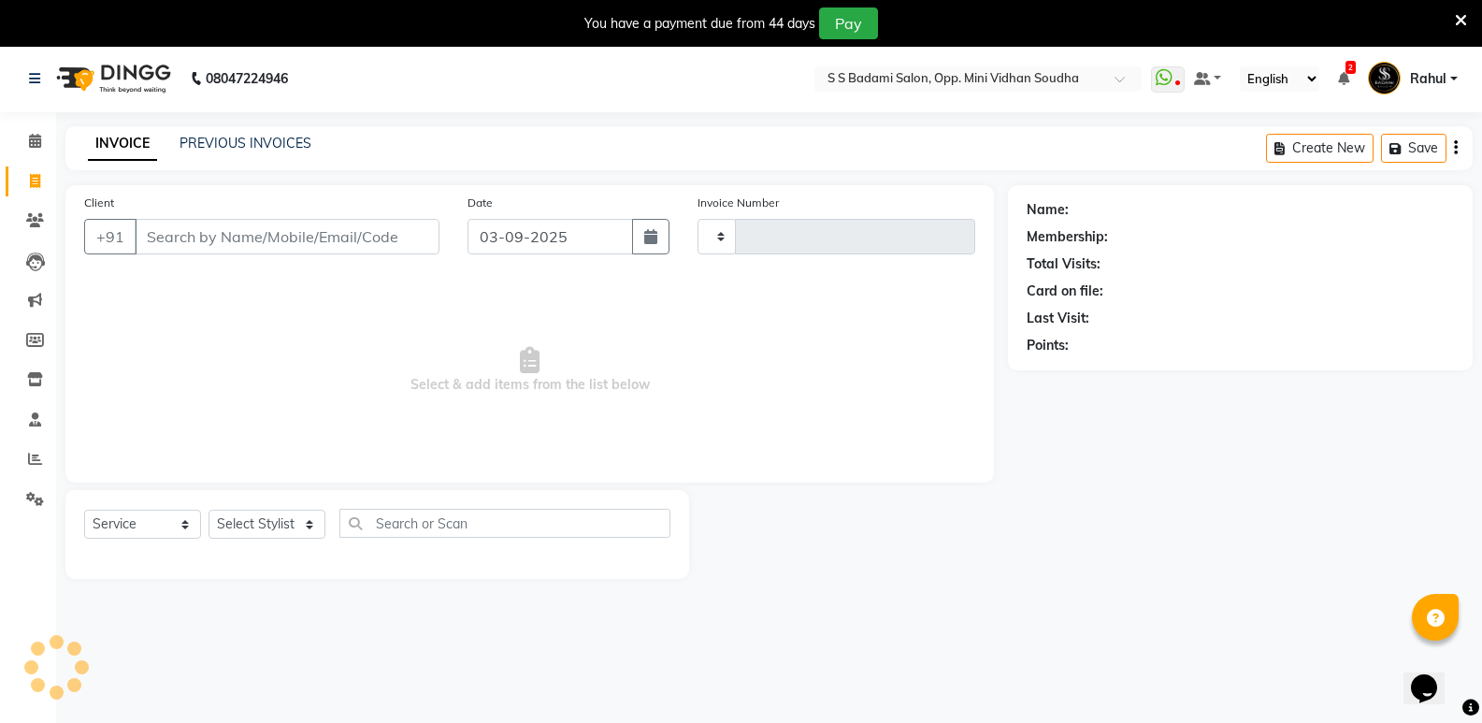
type input "6489"
select select "4533"
click at [42, 133] on span at bounding box center [35, 143] width 33 height 21
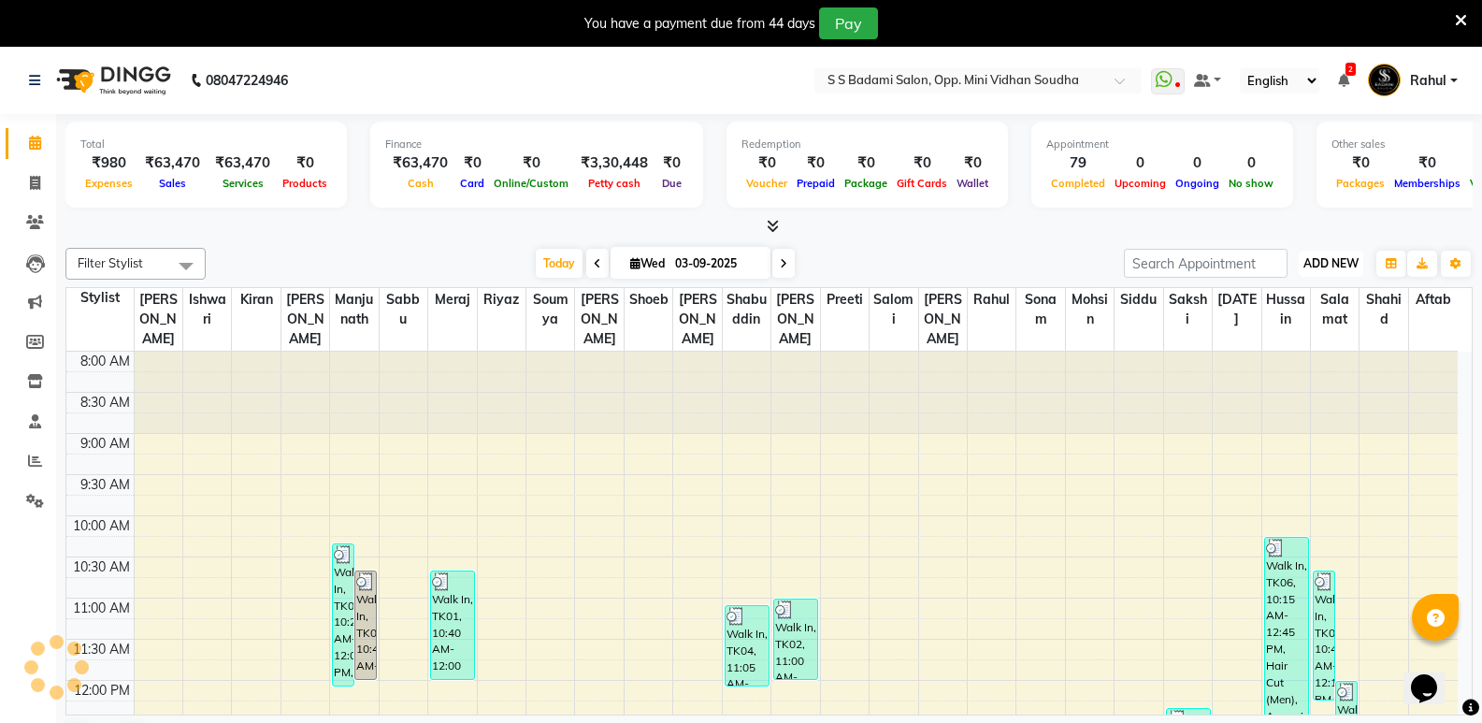
click at [1352, 264] on span "ADD NEW" at bounding box center [1330, 263] width 55 height 14
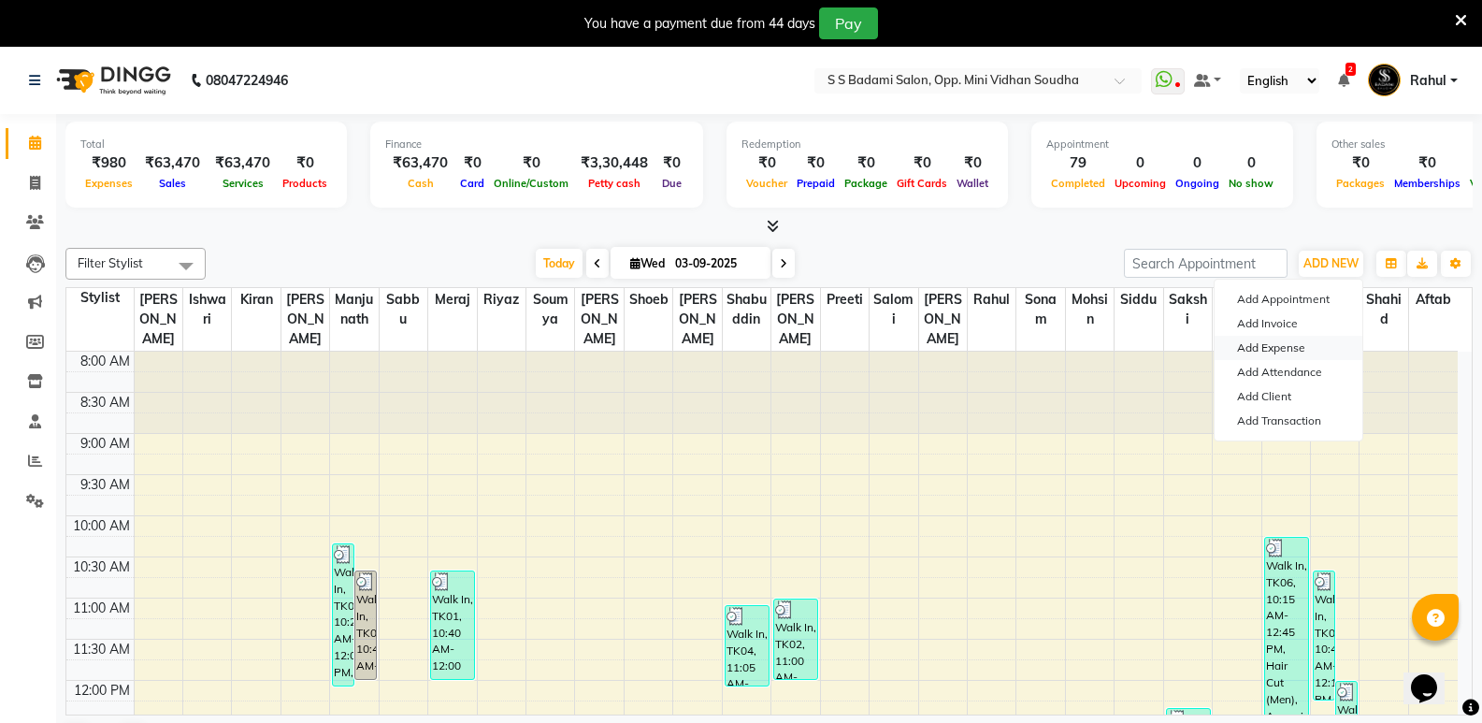
click at [1279, 345] on link "Add Expense" at bounding box center [1288, 348] width 148 height 24
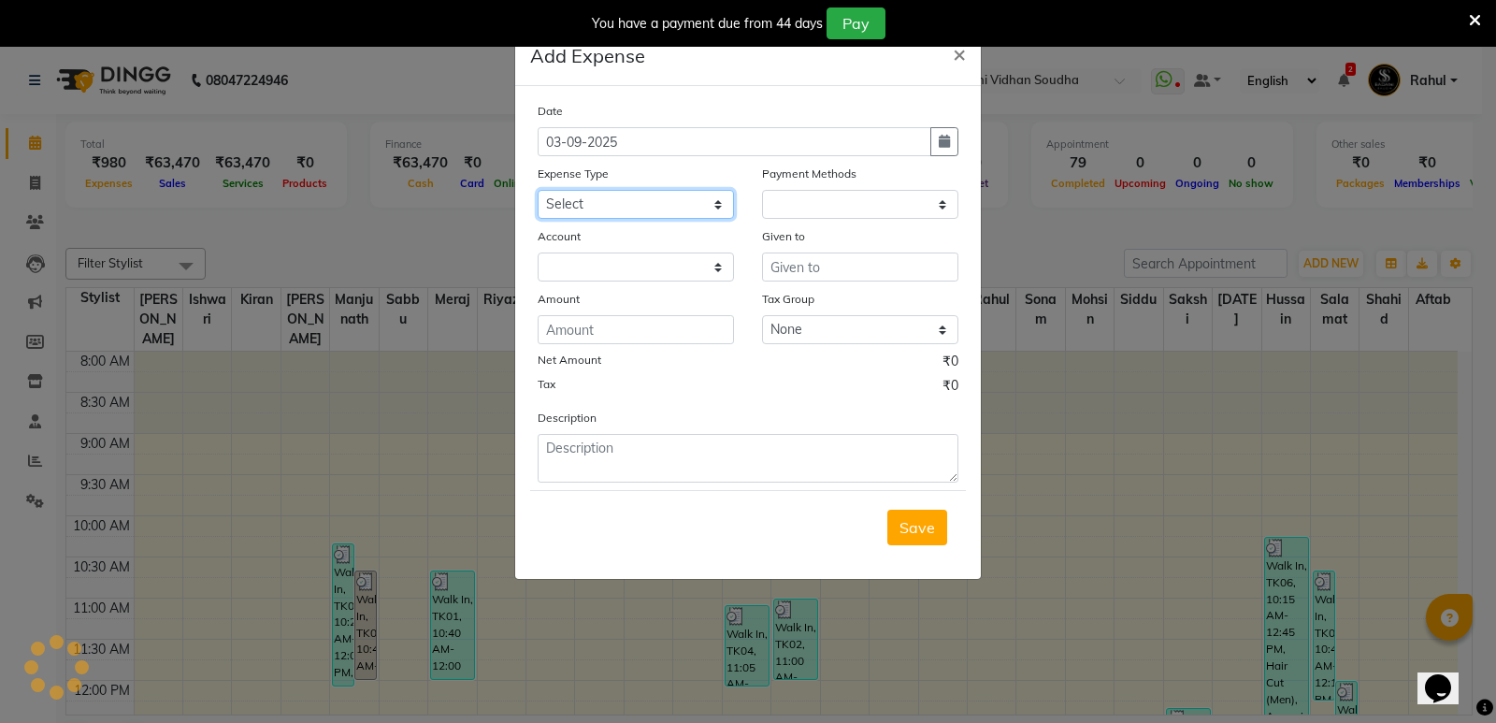
select select "1"
select select "3356"
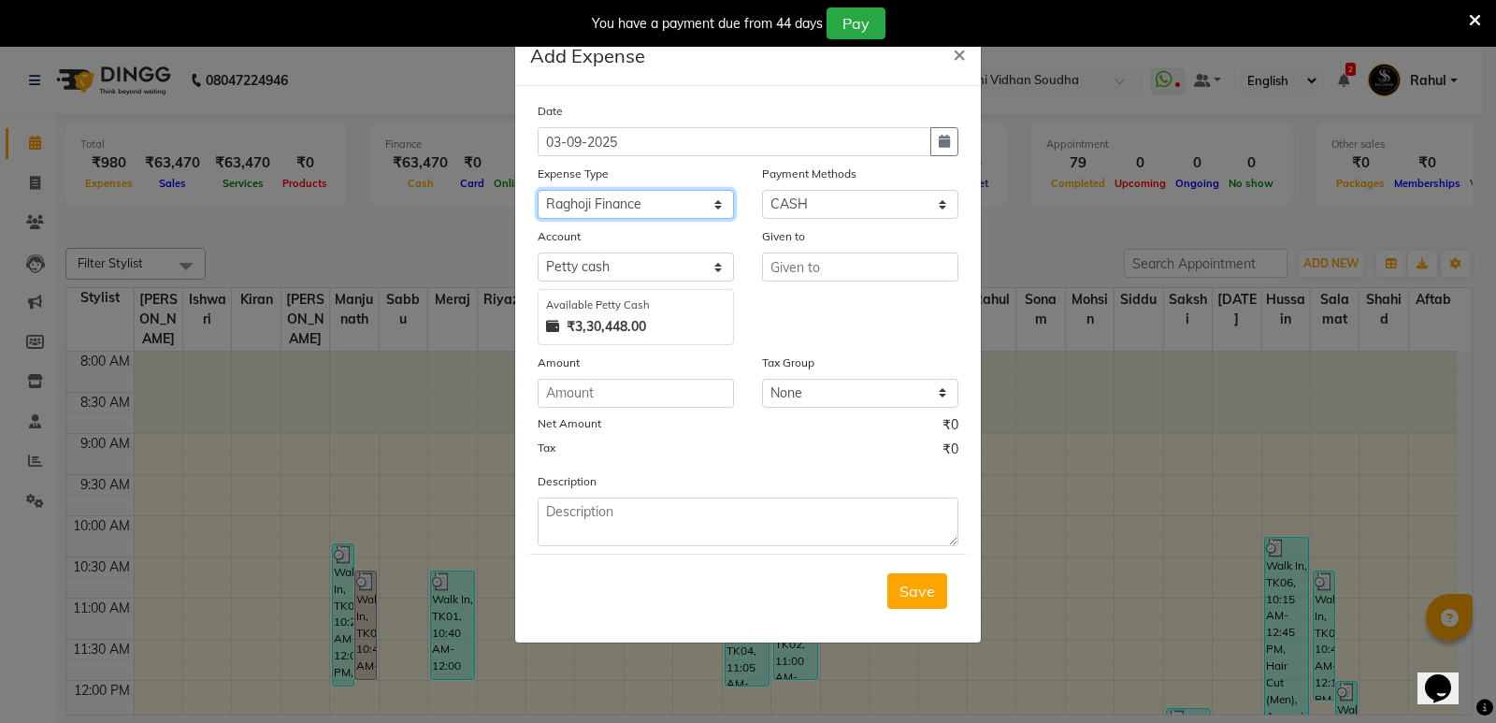
select select "14137"
type input "Prajwal"
type input "35"
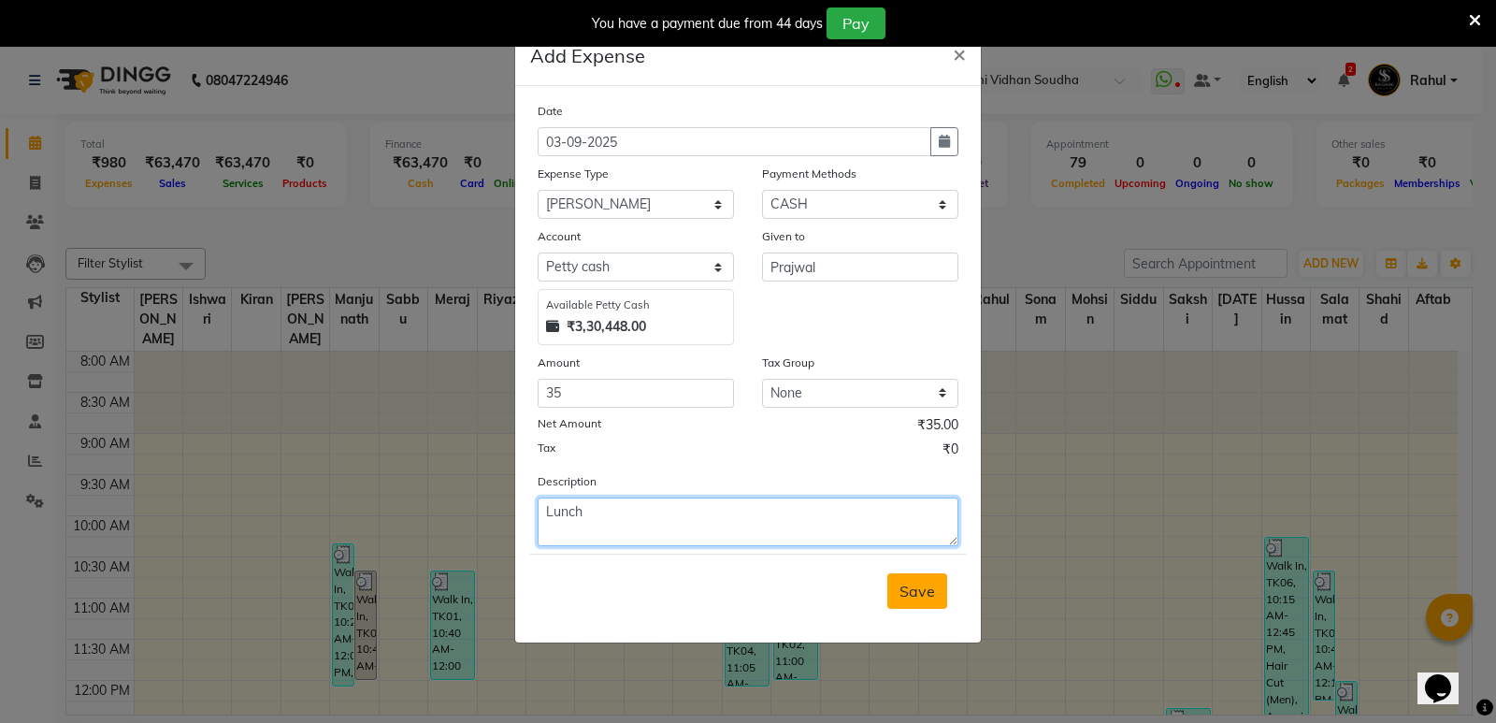
type textarea "Lunch"
click at [909, 595] on span "Save" at bounding box center [917, 590] width 36 height 19
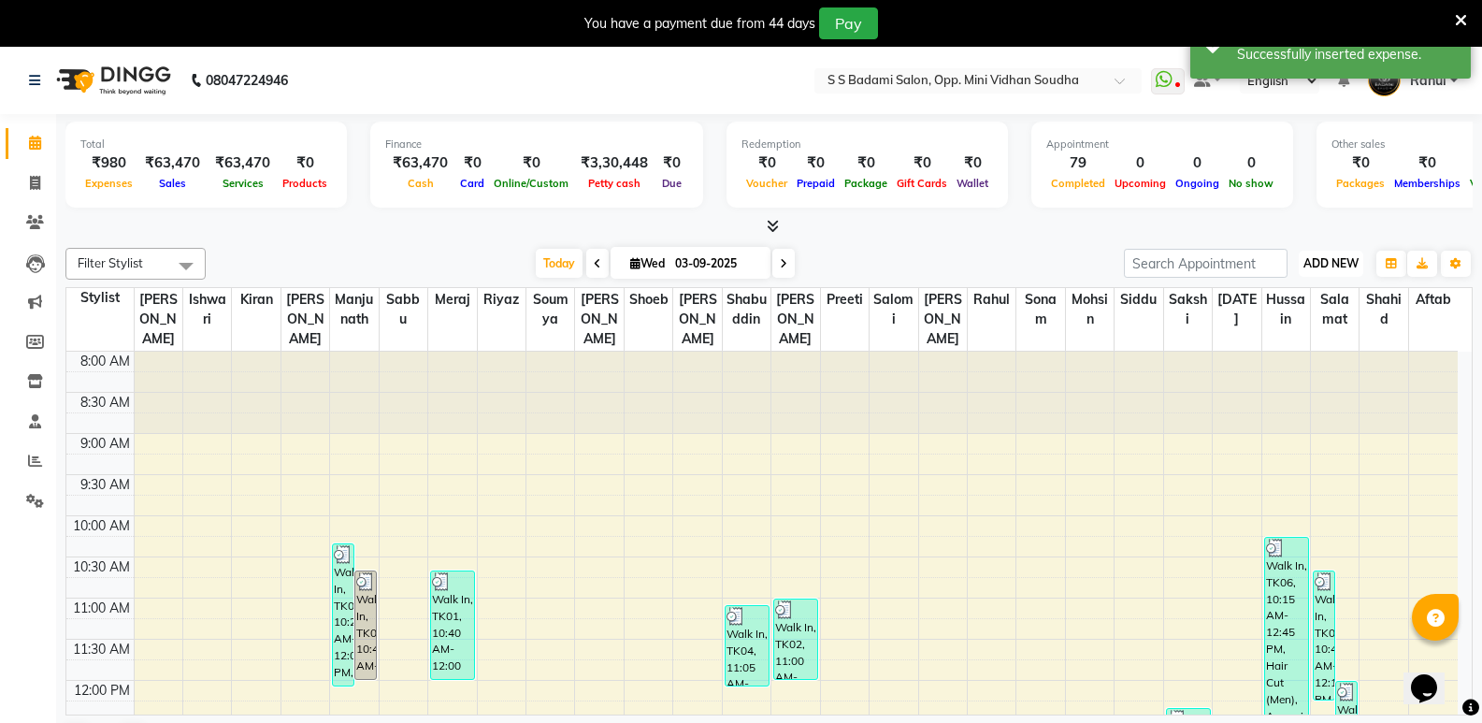
click at [1328, 269] on span "ADD NEW" at bounding box center [1330, 263] width 55 height 14
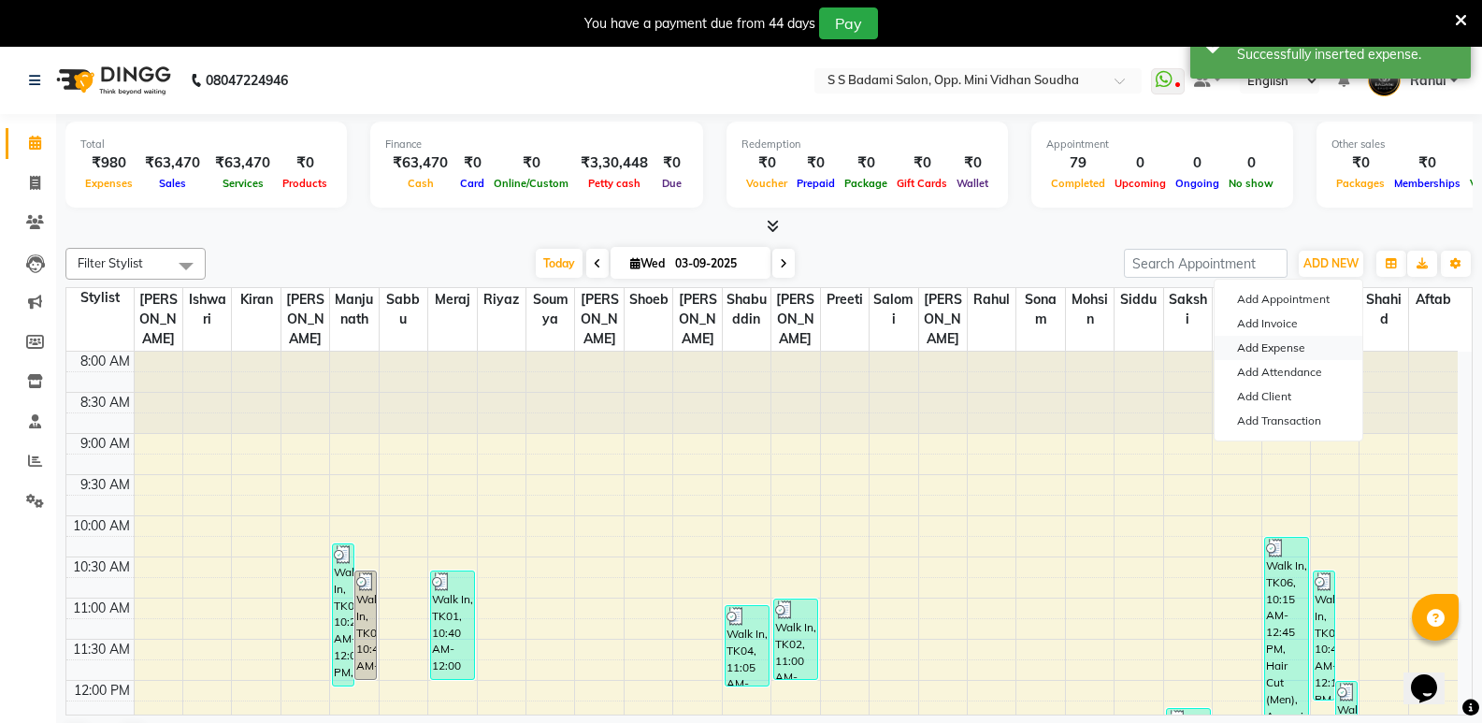
click at [1293, 348] on link "Add Expense" at bounding box center [1288, 348] width 148 height 24
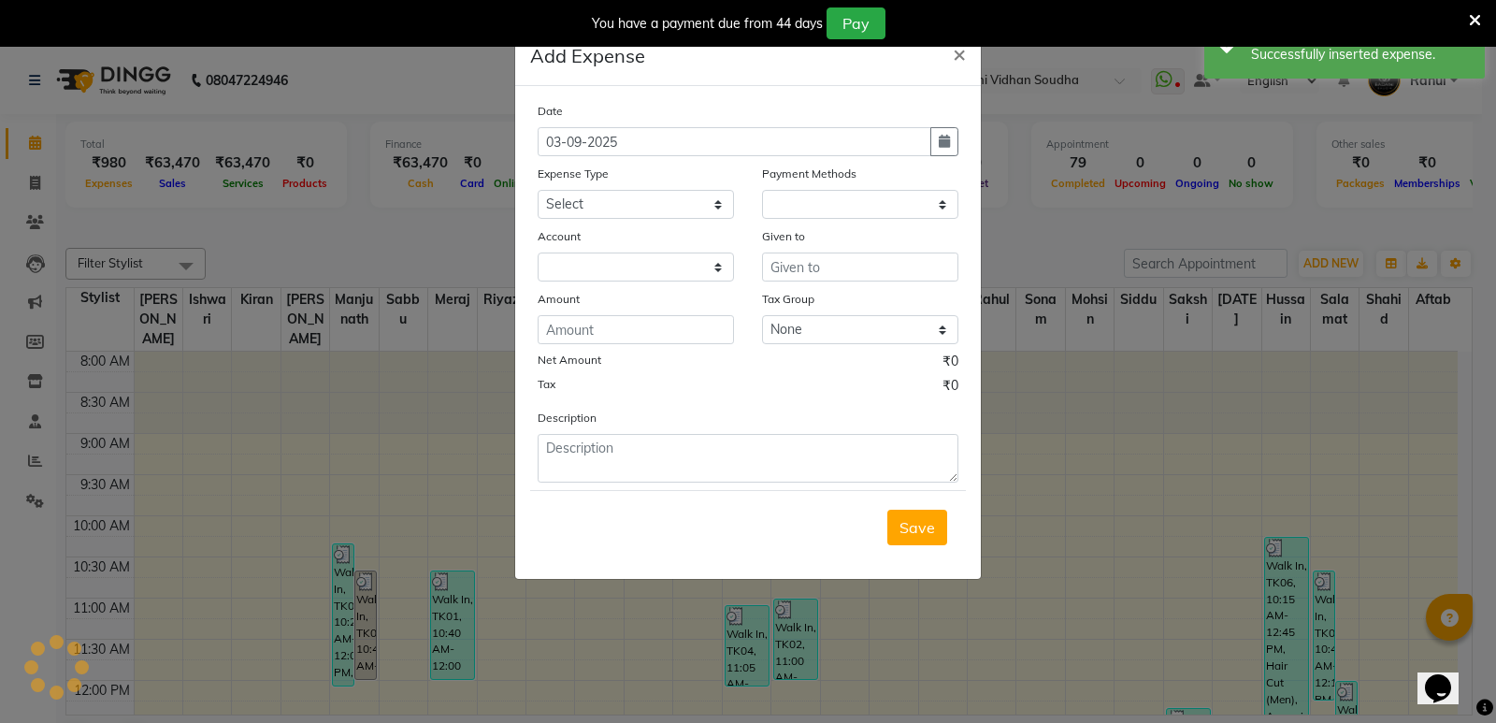
select select "1"
select select "3356"
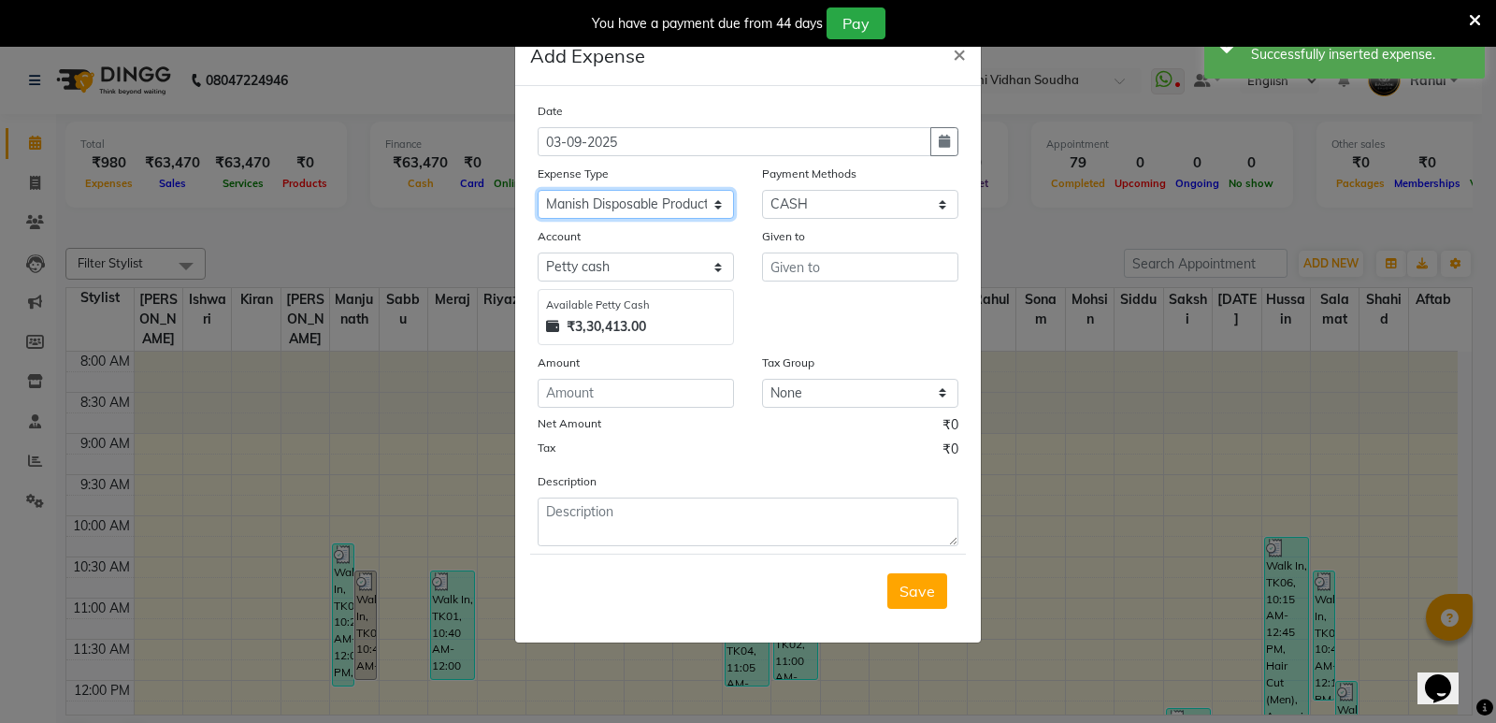
select select "6889"
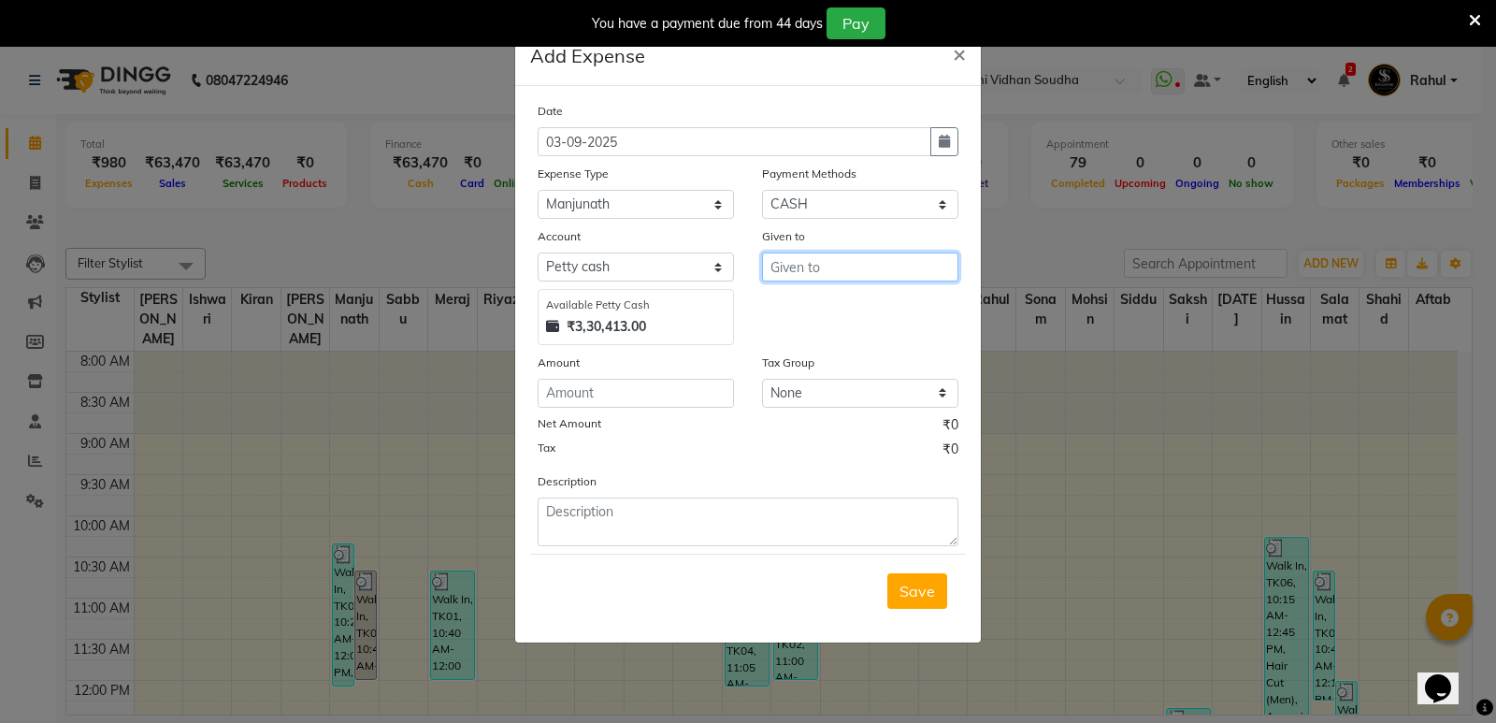
paste input "Prajwal"
type input "Prajwal"
type input "80"
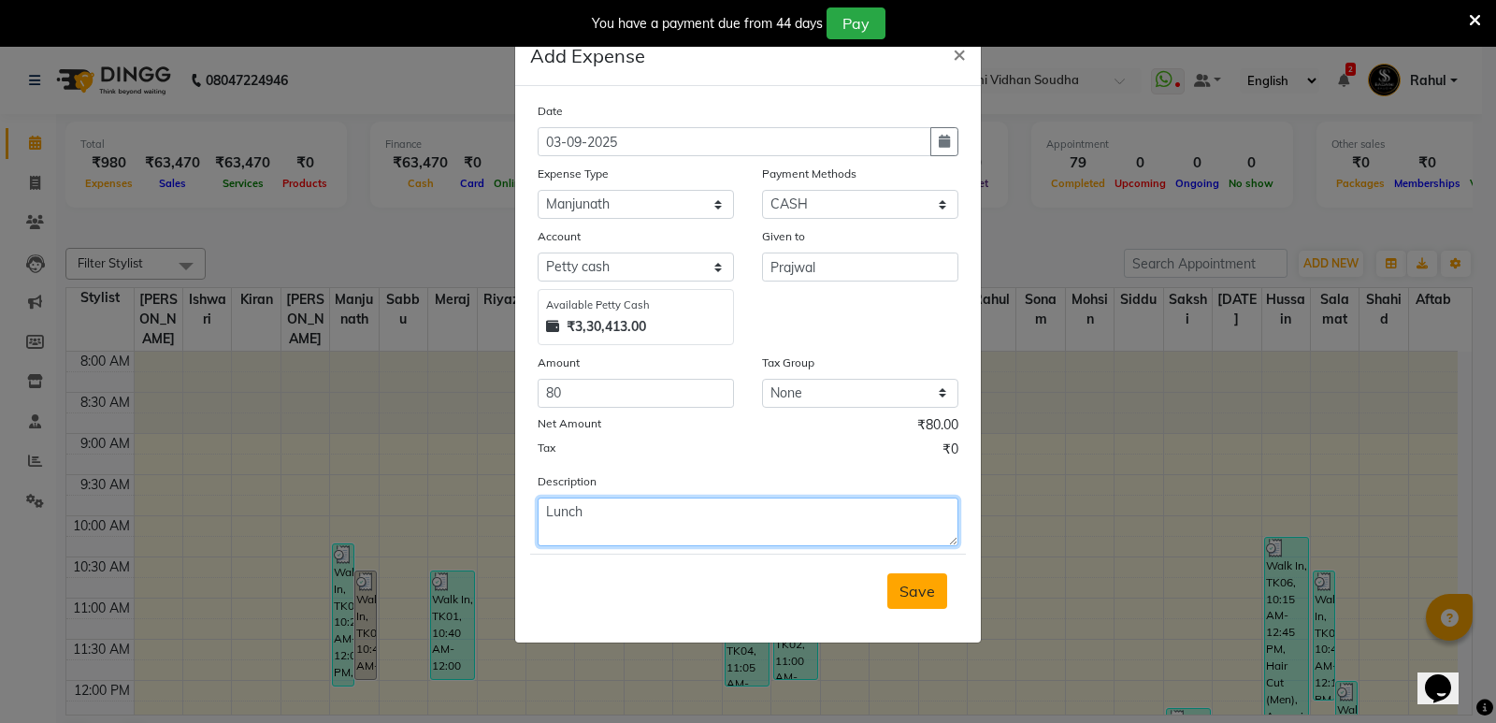
type textarea "Lunch"
click at [922, 590] on span "Save" at bounding box center [917, 590] width 36 height 19
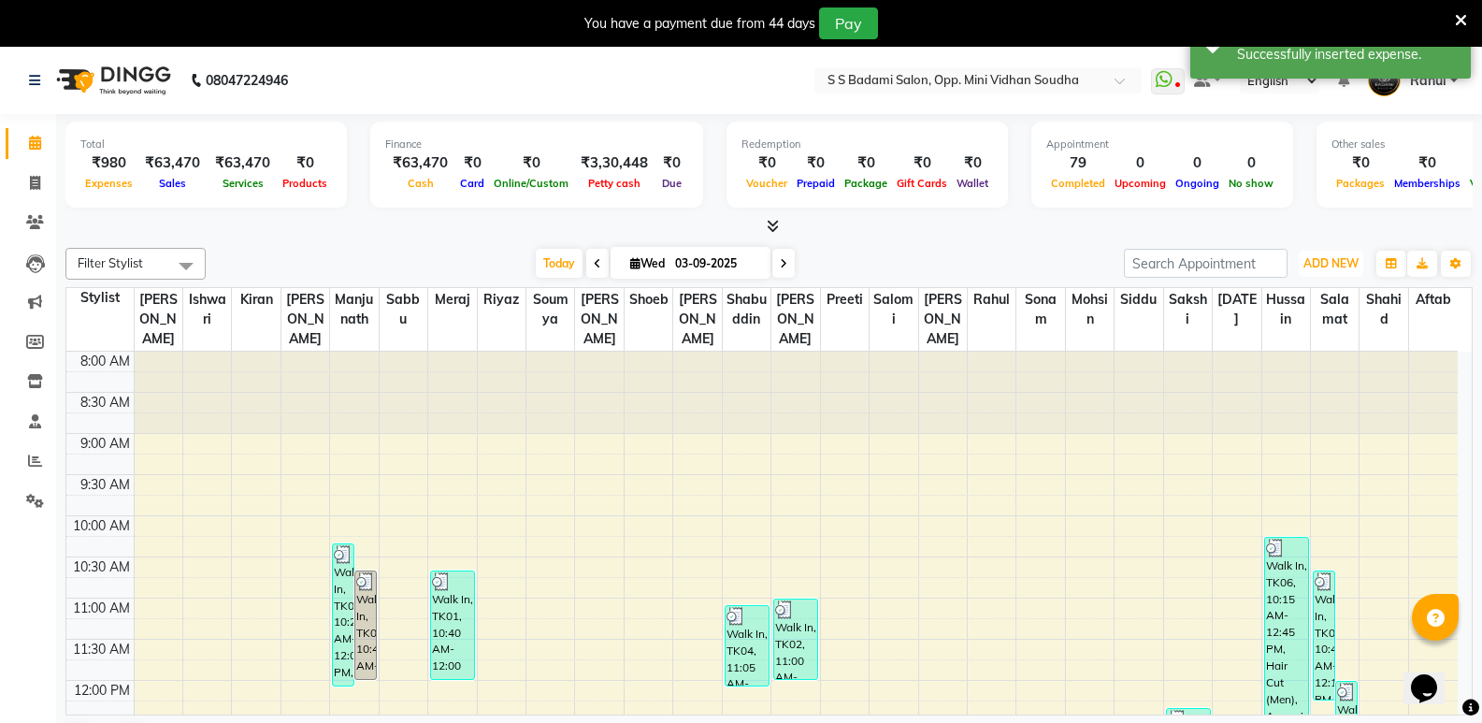
click at [1346, 256] on span "ADD NEW" at bounding box center [1330, 263] width 55 height 14
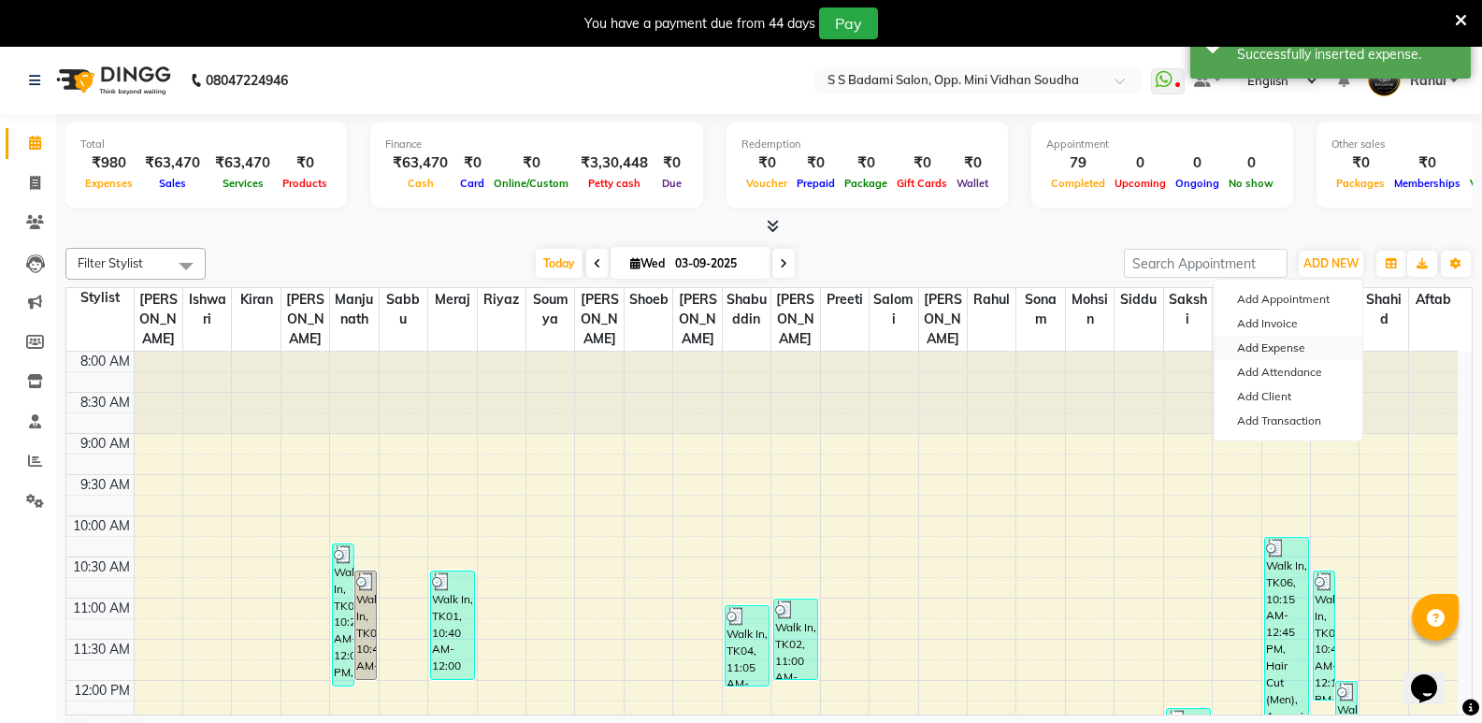
click at [1285, 343] on link "Add Expense" at bounding box center [1288, 348] width 148 height 24
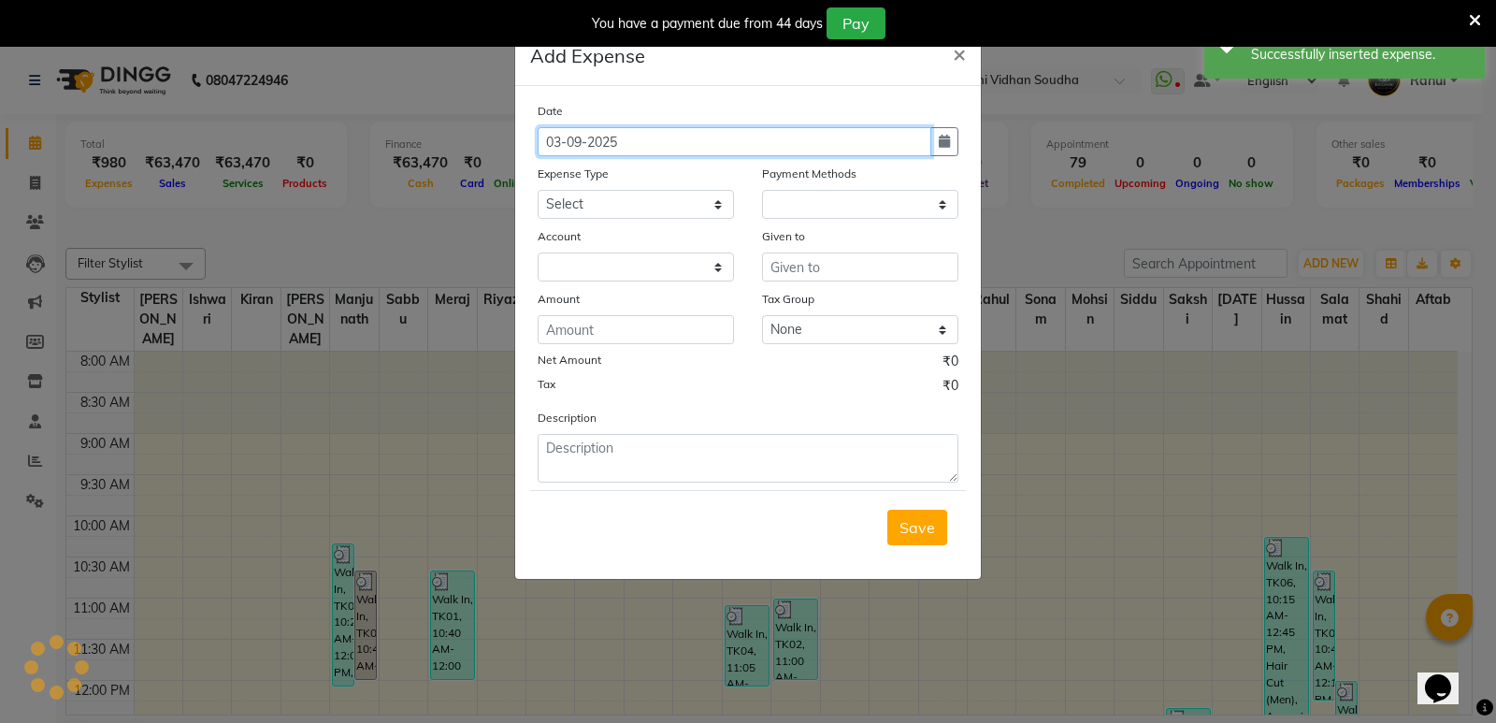
select select "1"
select select "3356"
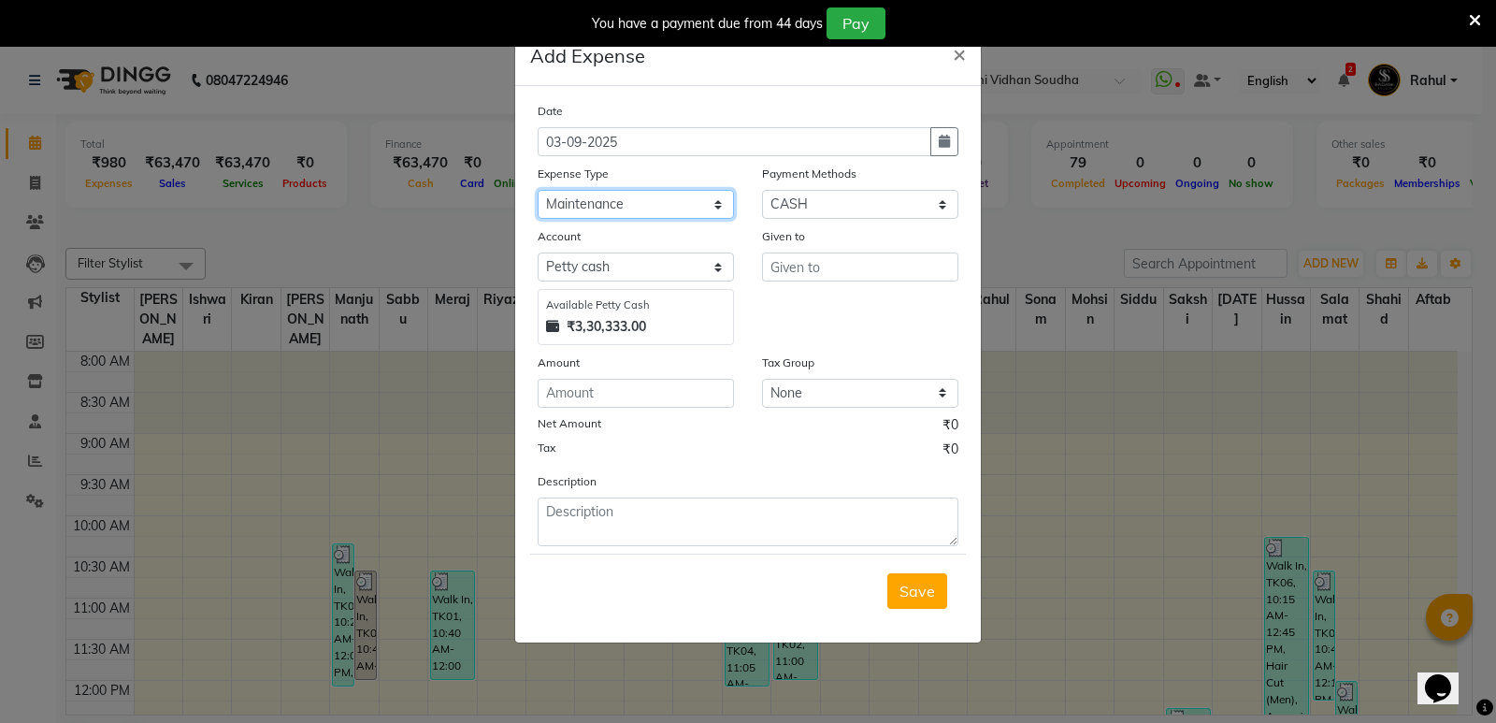
select select "20729"
paste input "Prajwal"
type input "Prajwal"
type input "80"
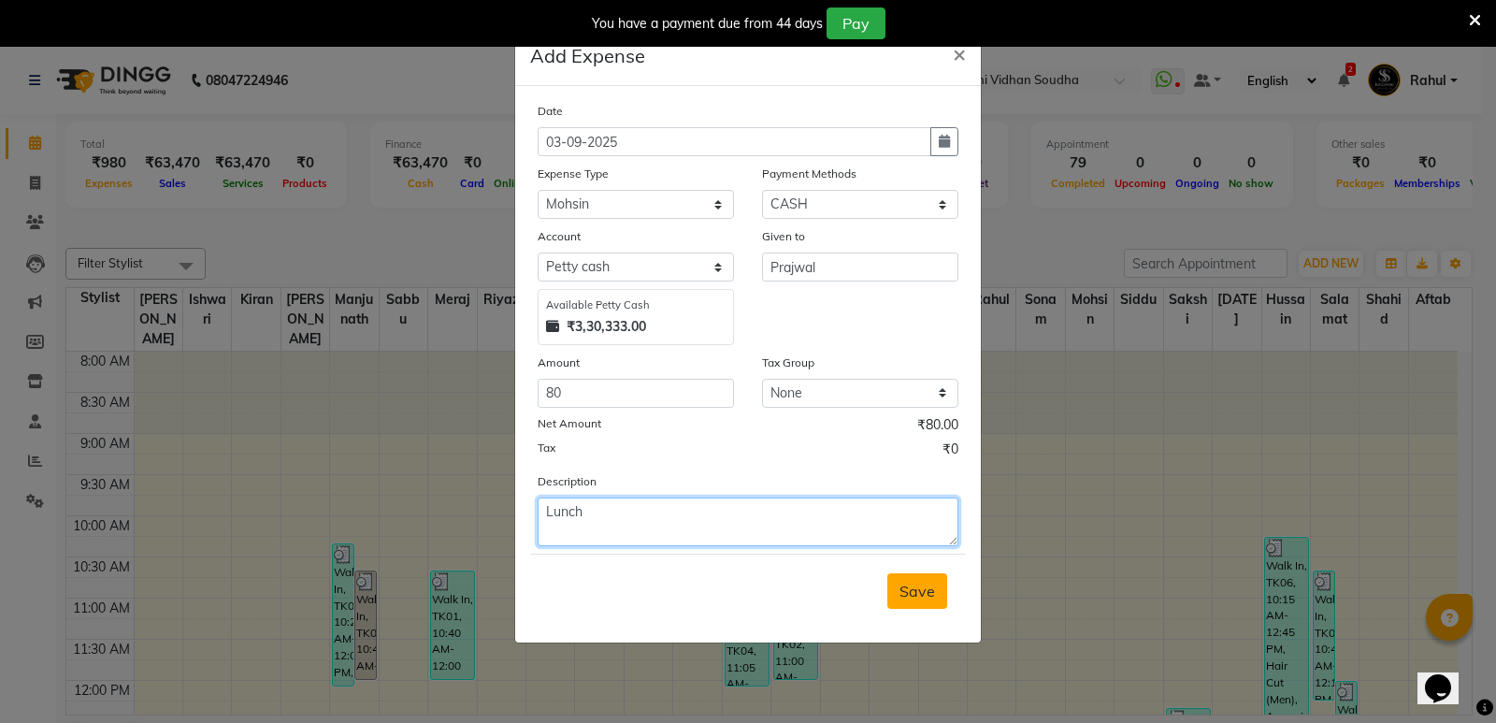
type textarea "Lunch"
click at [928, 593] on span "Save" at bounding box center [917, 590] width 36 height 19
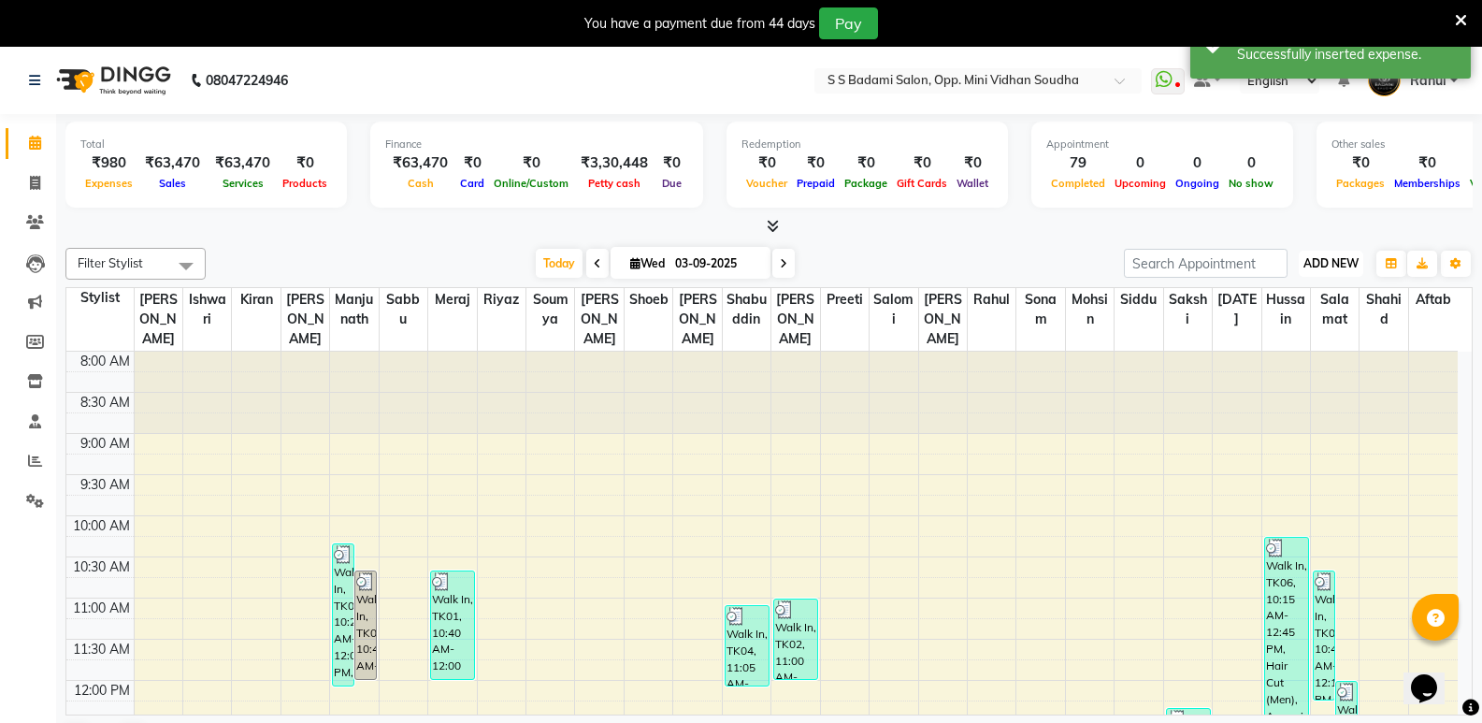
click at [1350, 254] on button "ADD NEW Toggle Dropdown" at bounding box center [1330, 264] width 64 height 26
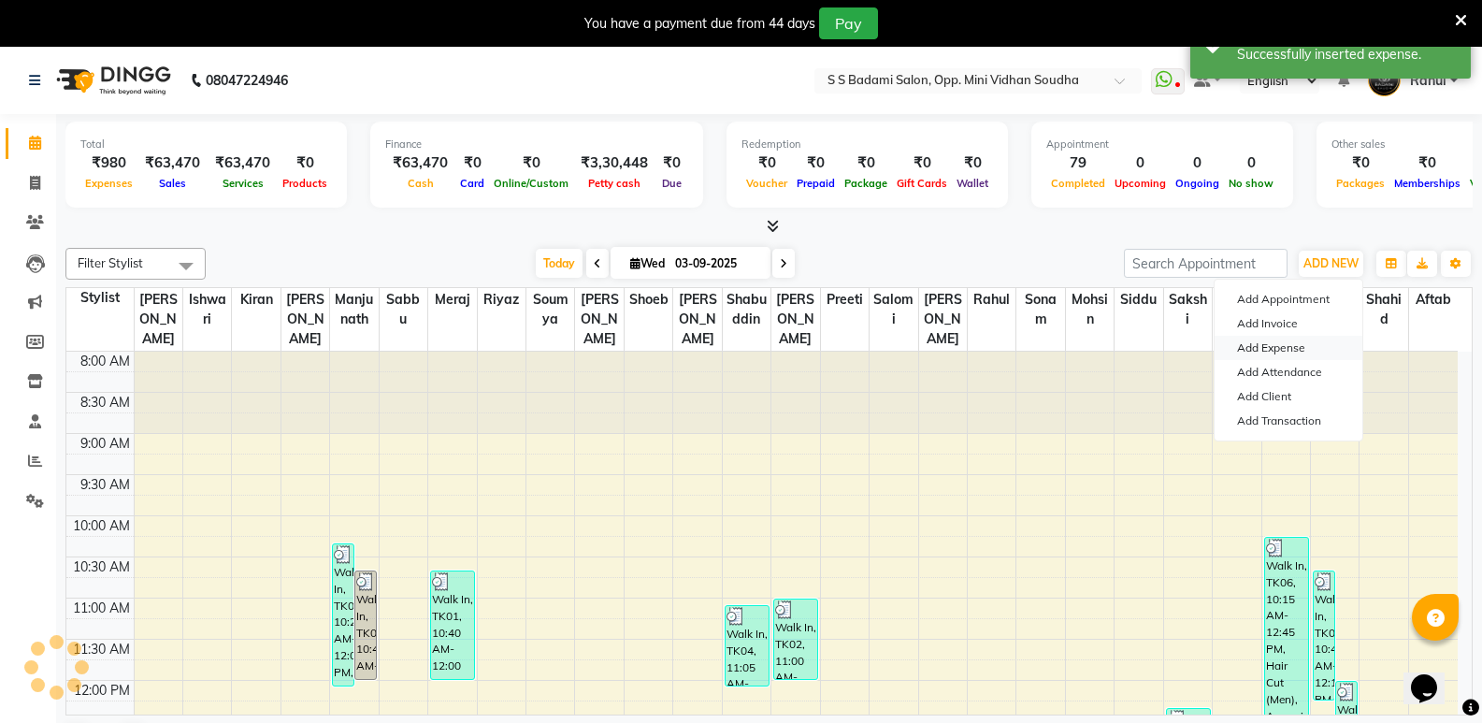
click at [1292, 343] on link "Add Expense" at bounding box center [1288, 348] width 148 height 24
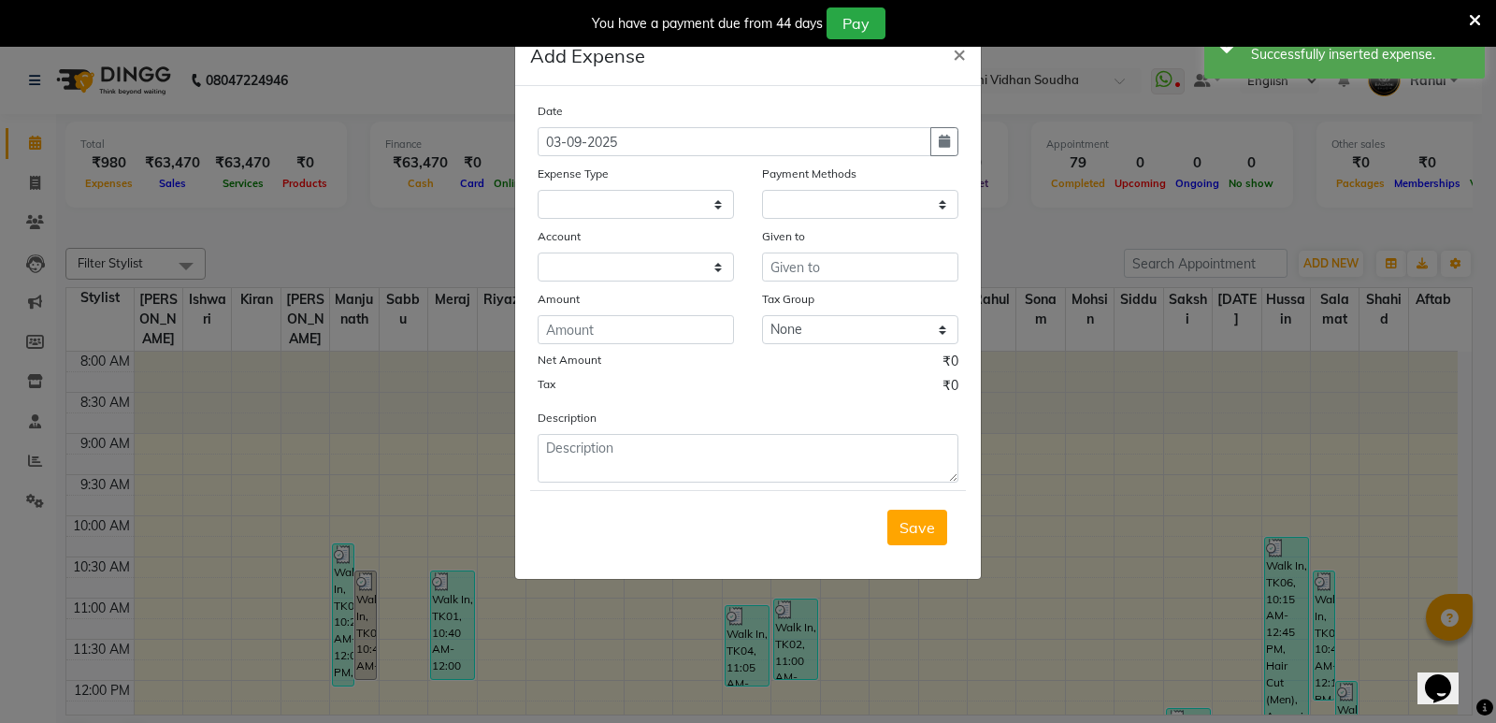
select select
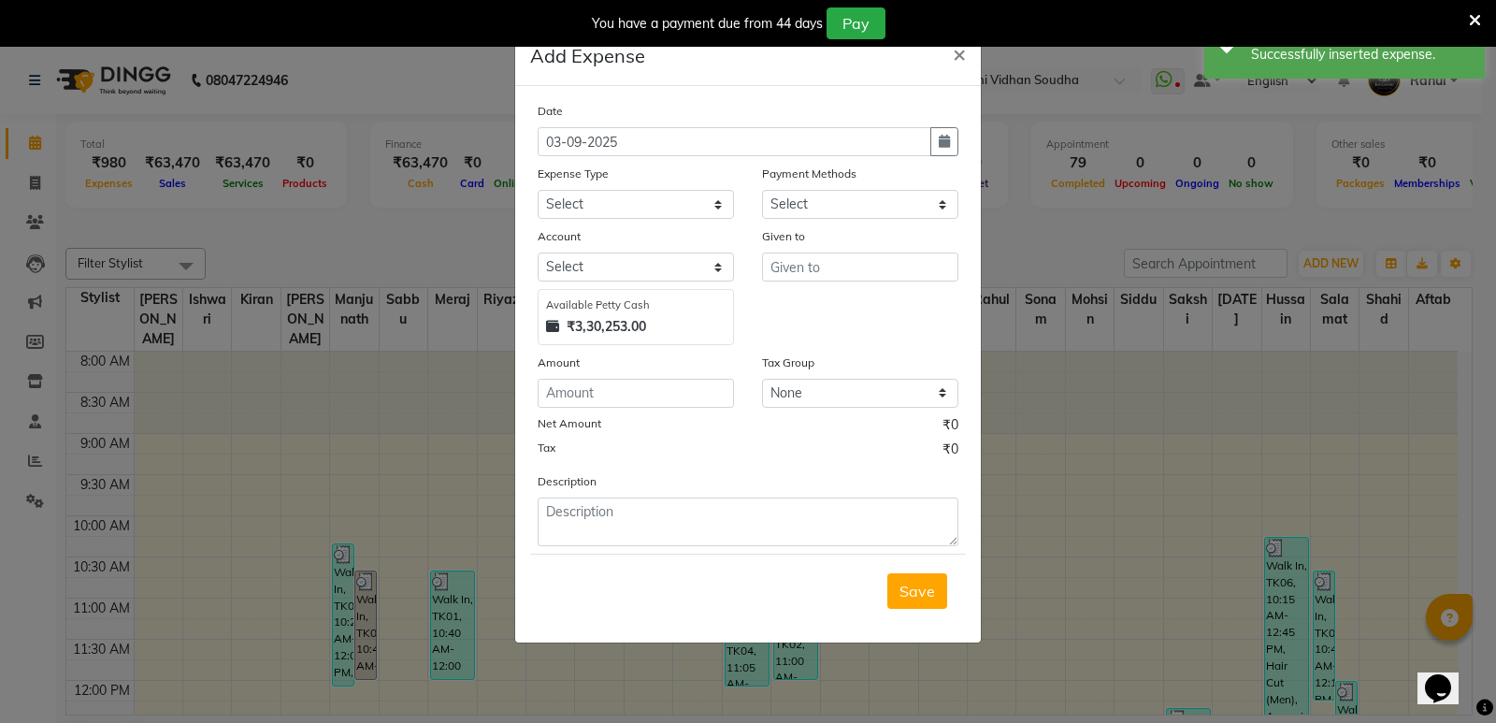
select select "1"
select select "3356"
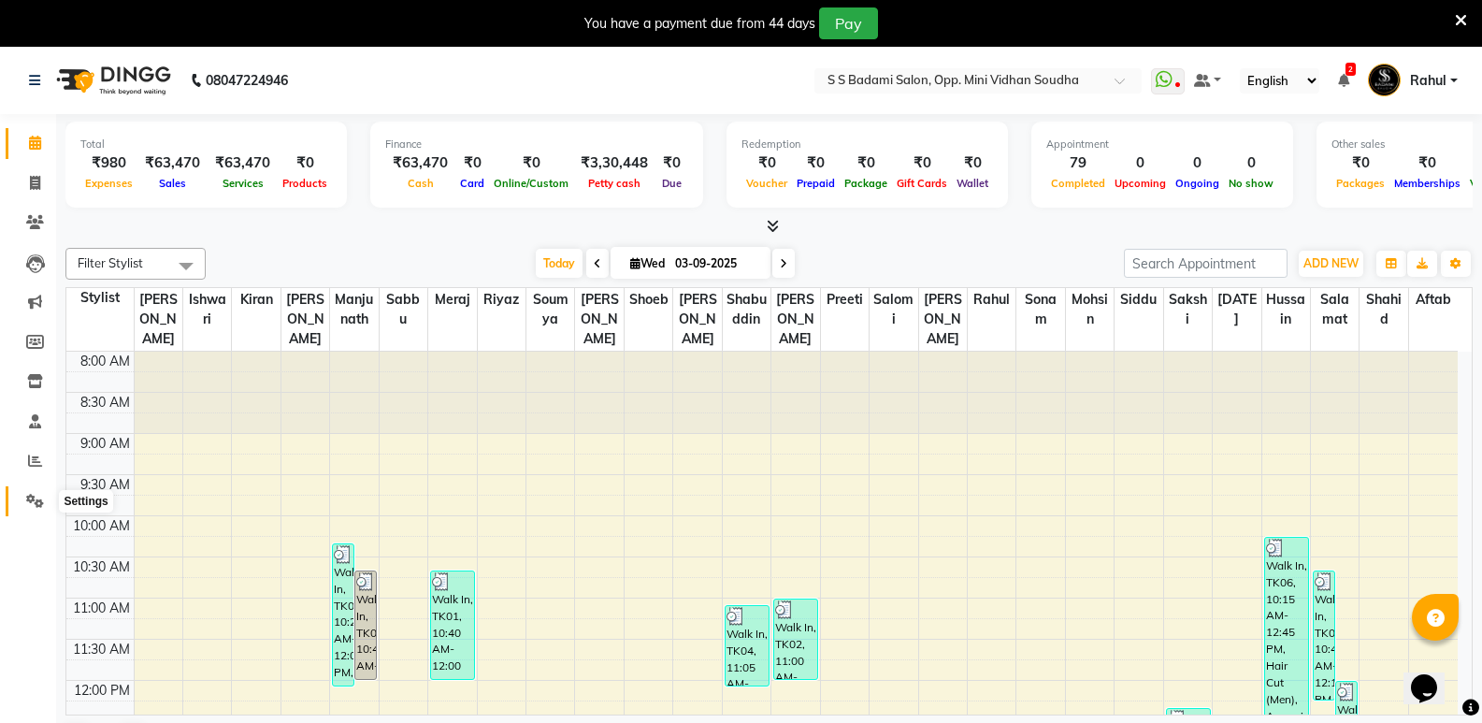
click at [41, 500] on icon at bounding box center [35, 501] width 18 height 14
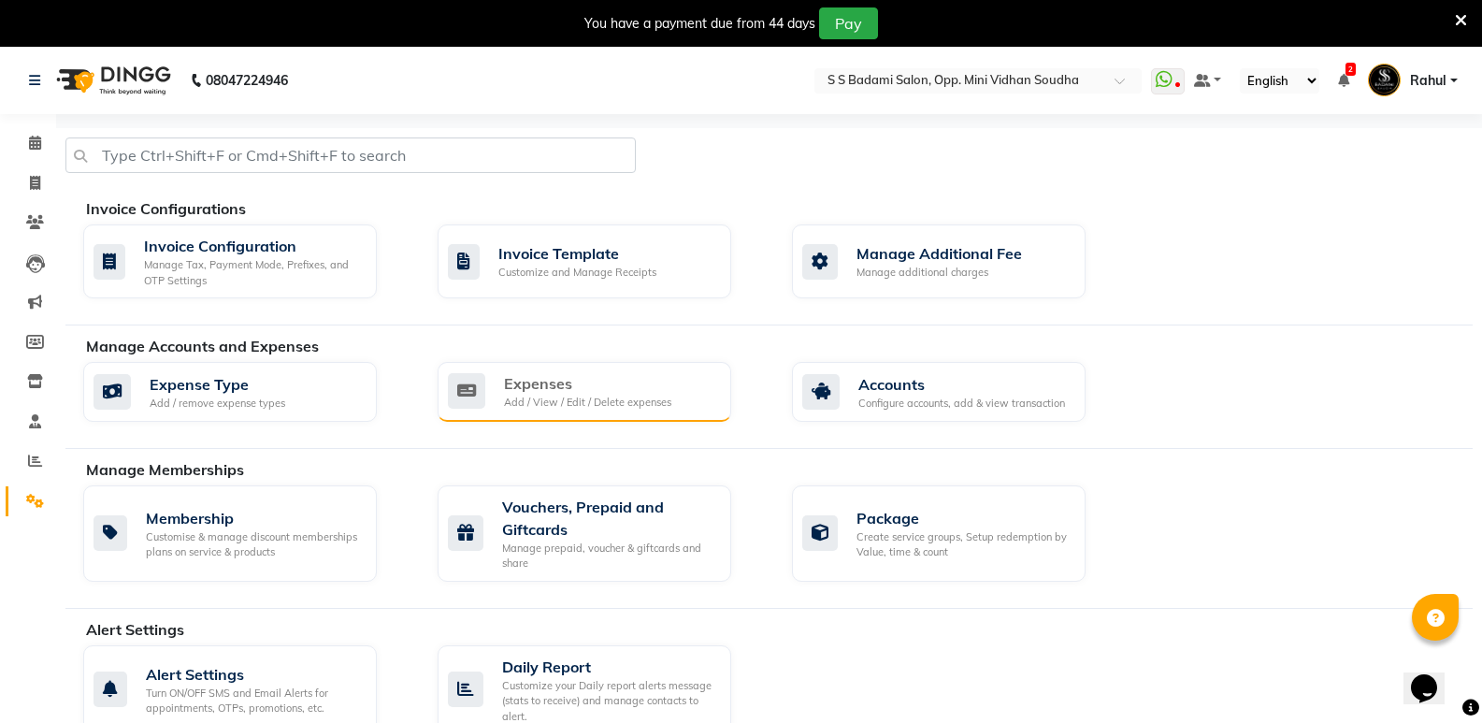
click at [530, 400] on div "Add / View / Edit / Delete expenses" at bounding box center [587, 402] width 167 height 16
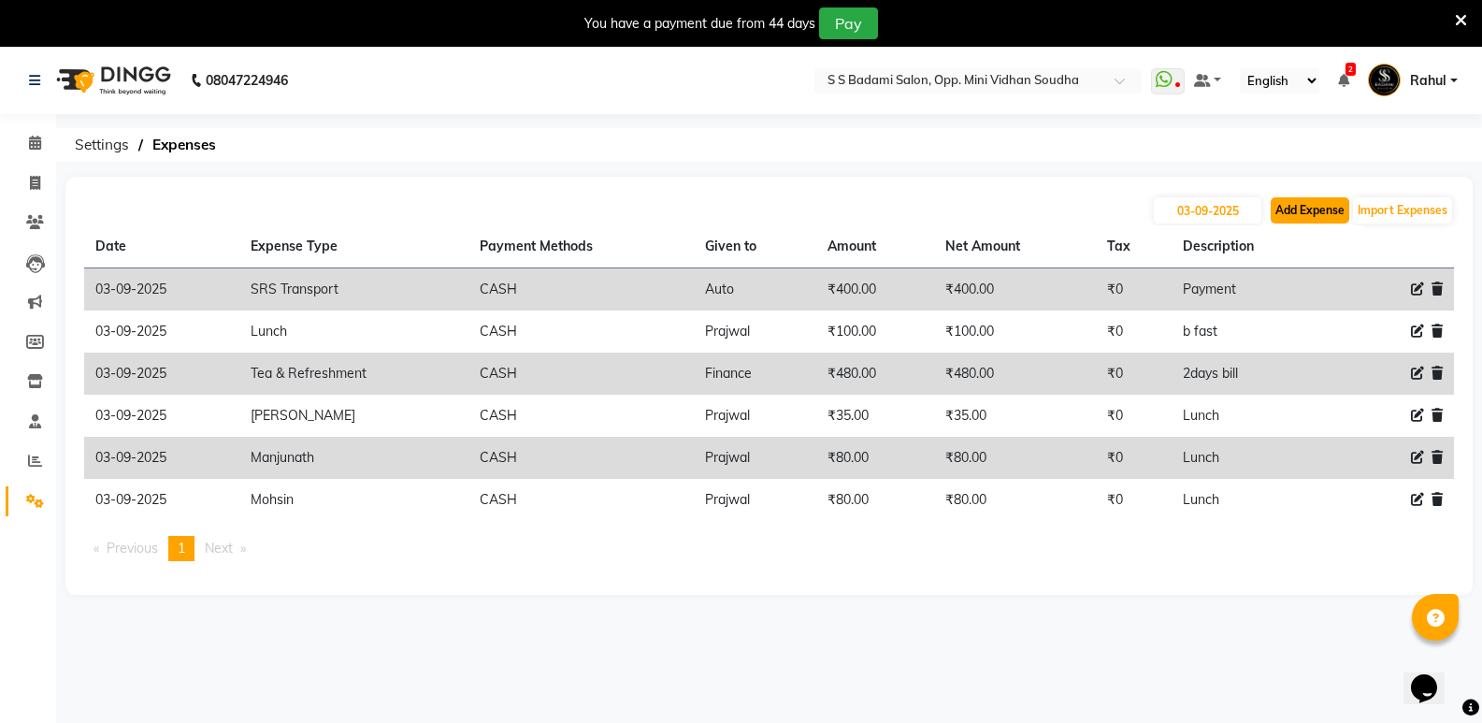
click at [1321, 213] on button "Add Expense" at bounding box center [1309, 210] width 79 height 26
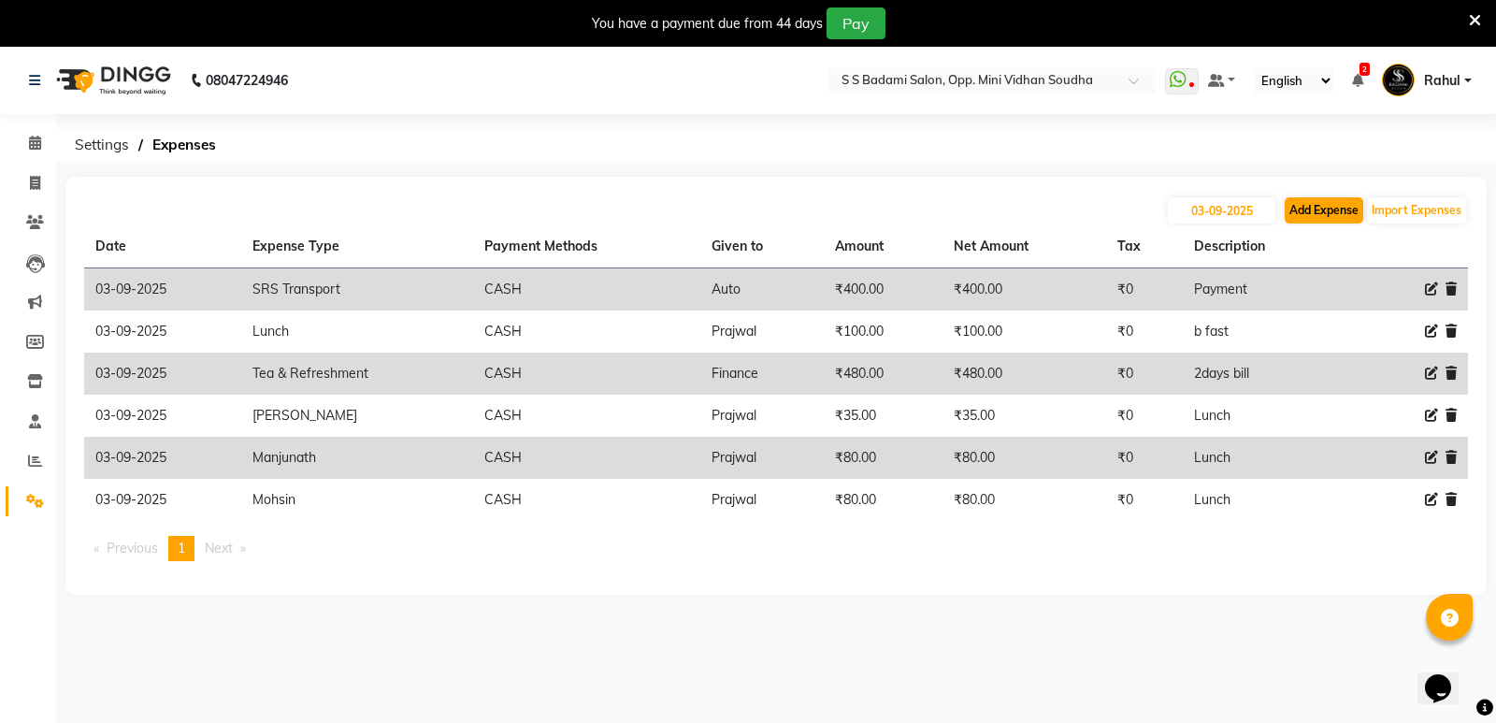
select select "1"
select select "3356"
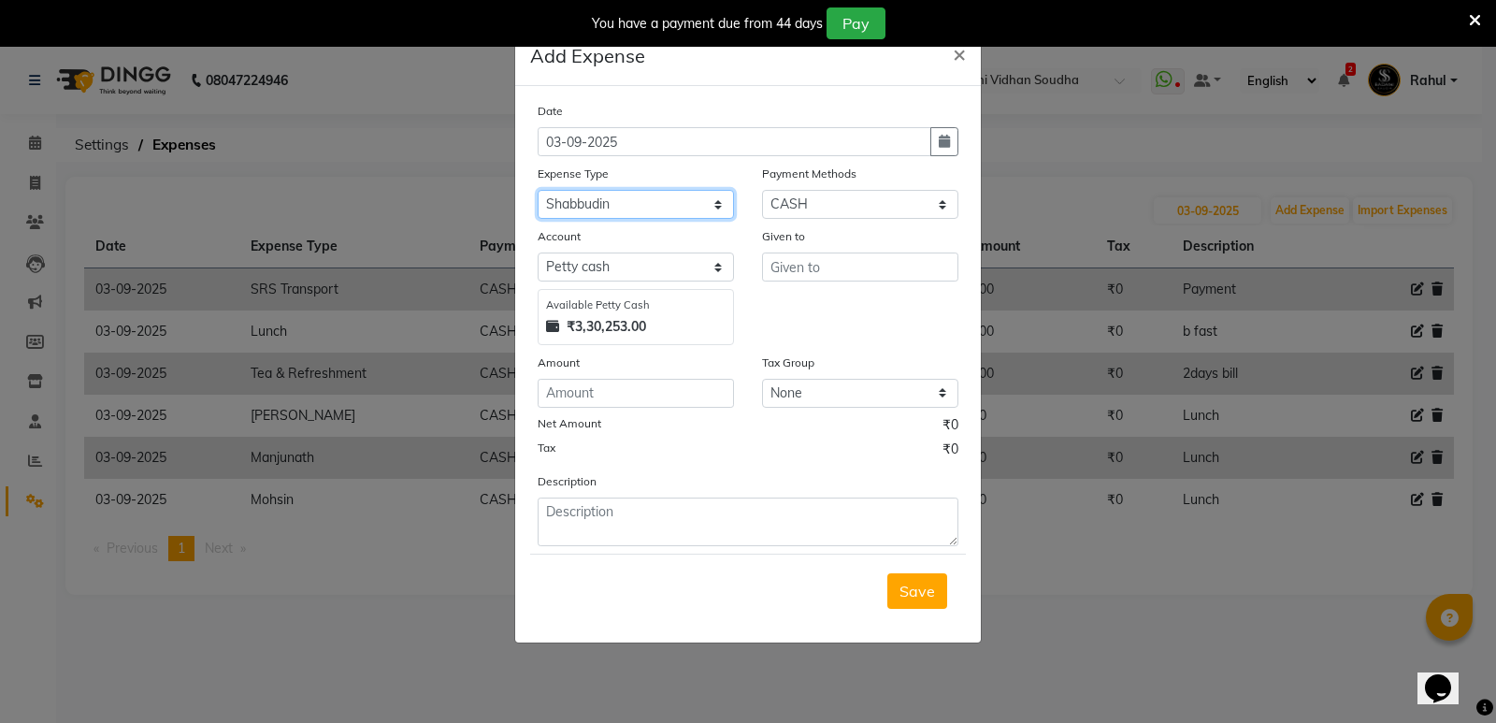
select select "24362"
paste input "Prajwal"
type input "Prajwal"
type input "80"
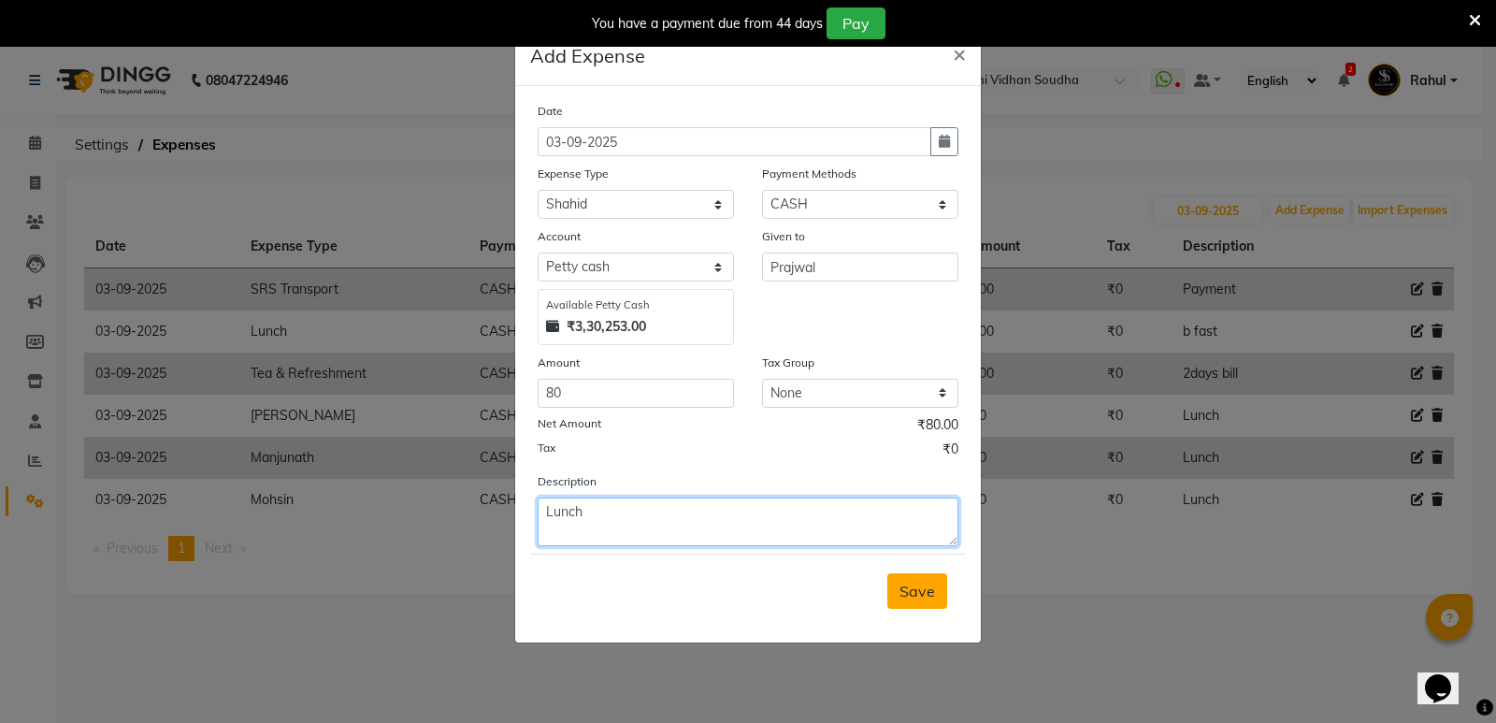
type textarea "Lunch"
click at [932, 588] on span "Save" at bounding box center [917, 590] width 36 height 19
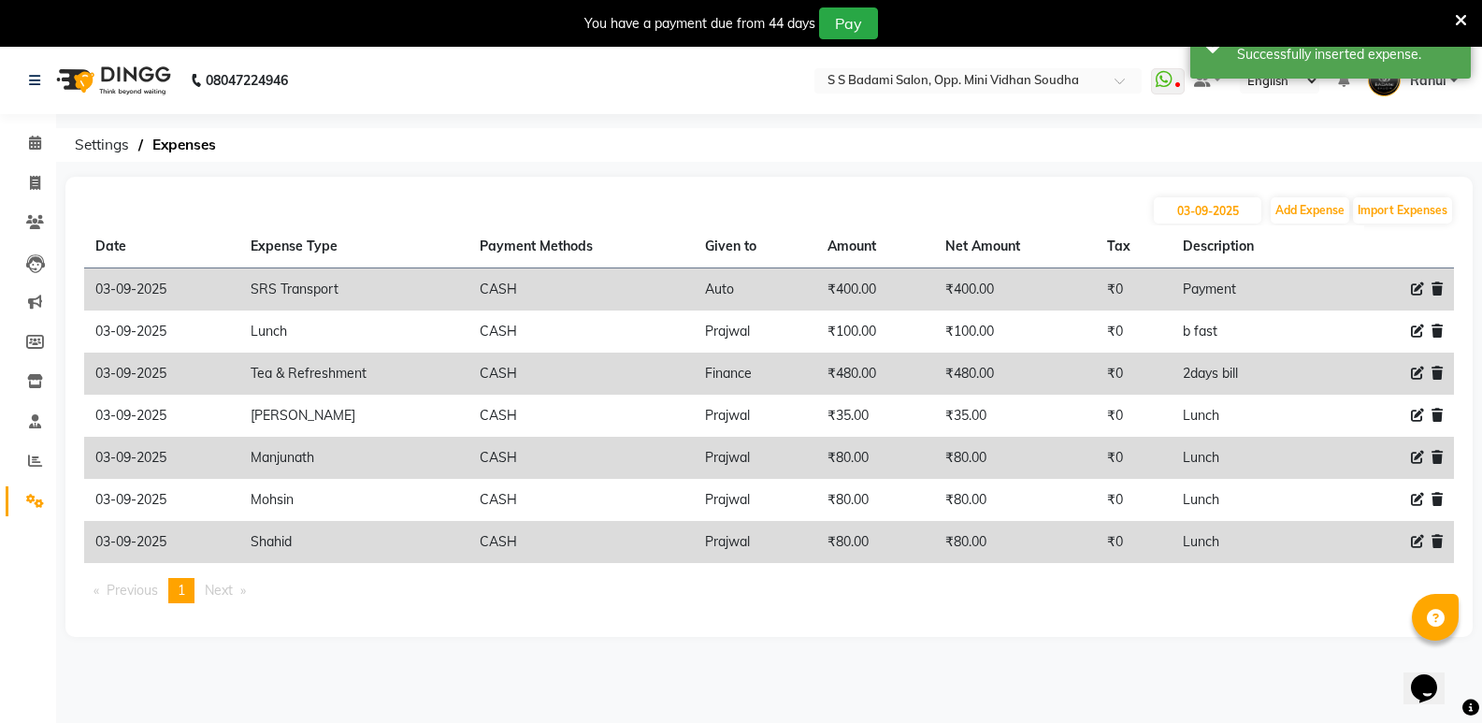
click at [1311, 196] on div "03-09-2025 Add Expense Import Expenses" at bounding box center [768, 210] width 1369 height 30
click at [1313, 214] on button "Add Expense" at bounding box center [1309, 210] width 79 height 26
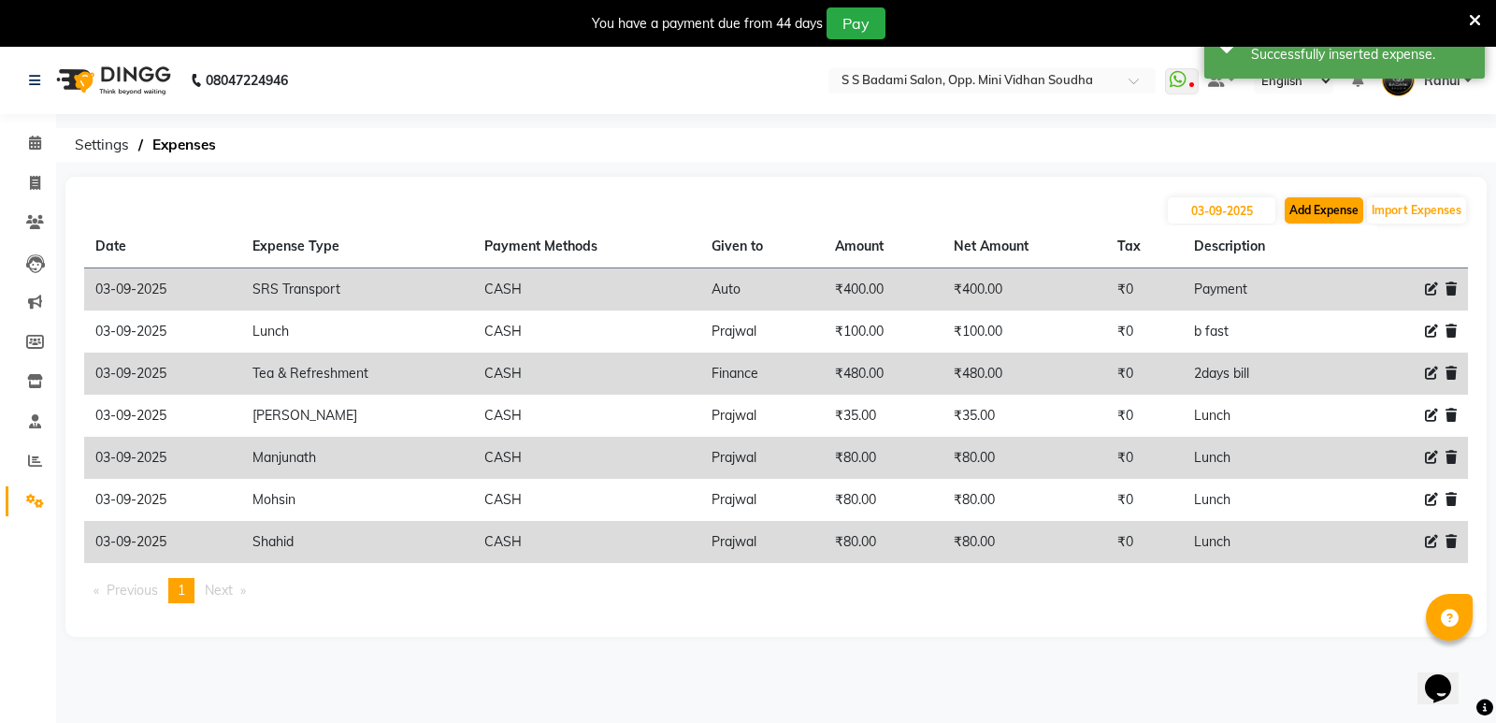
select select "1"
select select "3356"
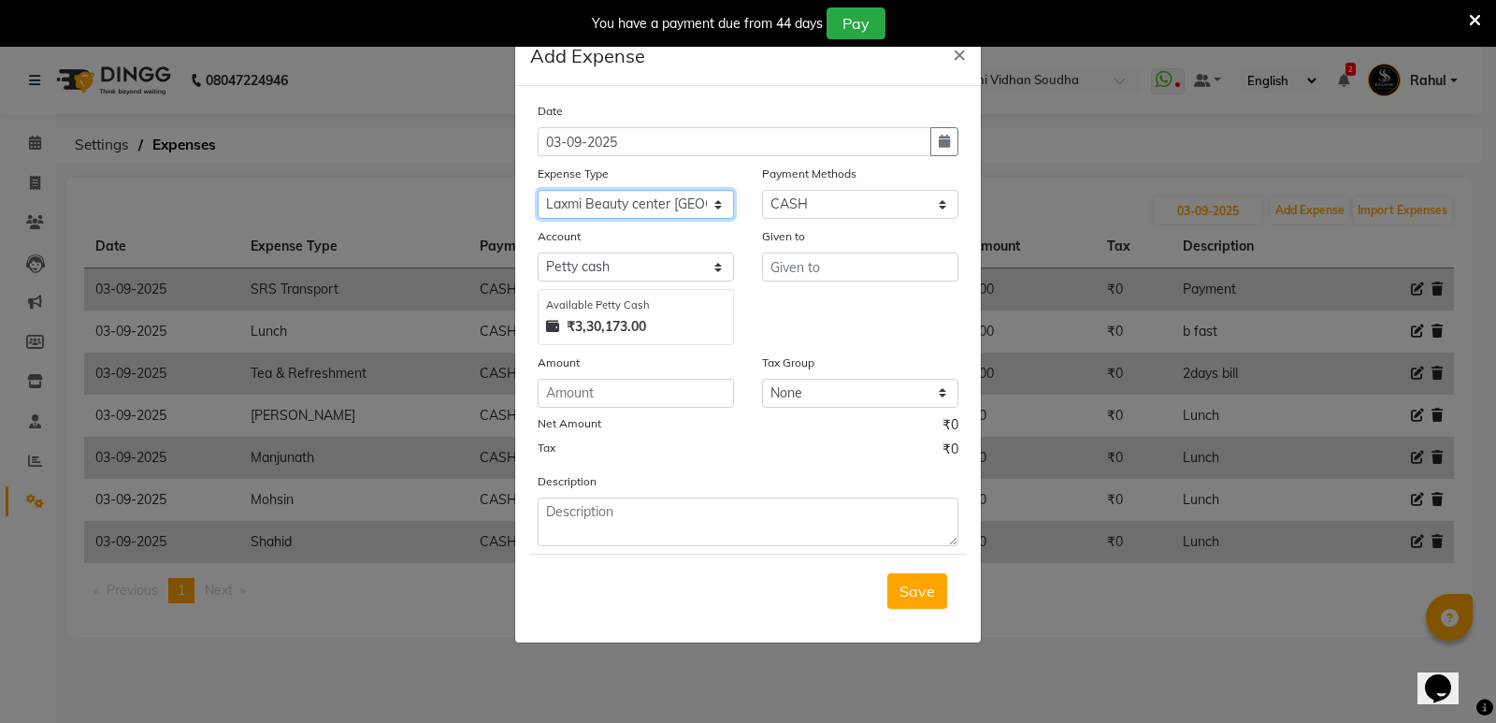
select select "8077"
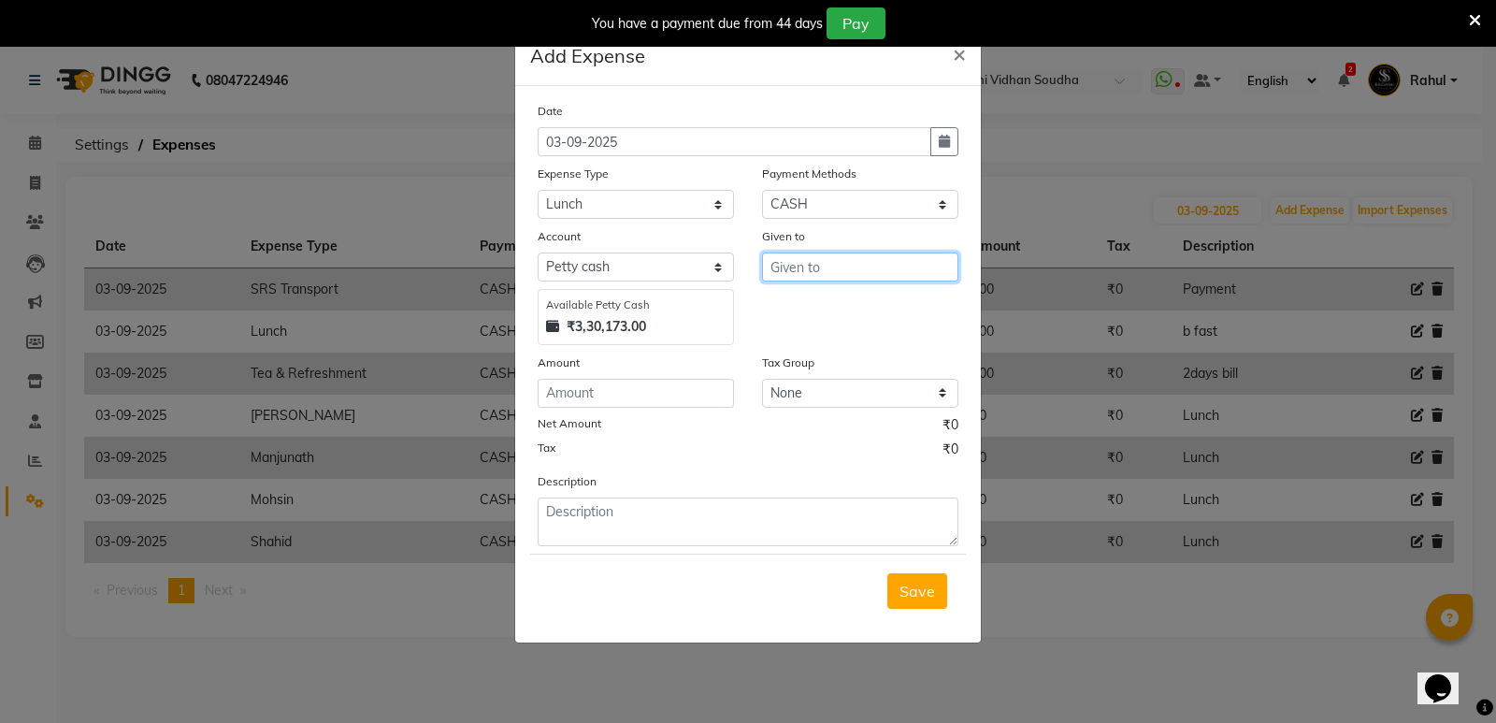
paste input "Prajwal"
type input "Prajwal"
type input "600"
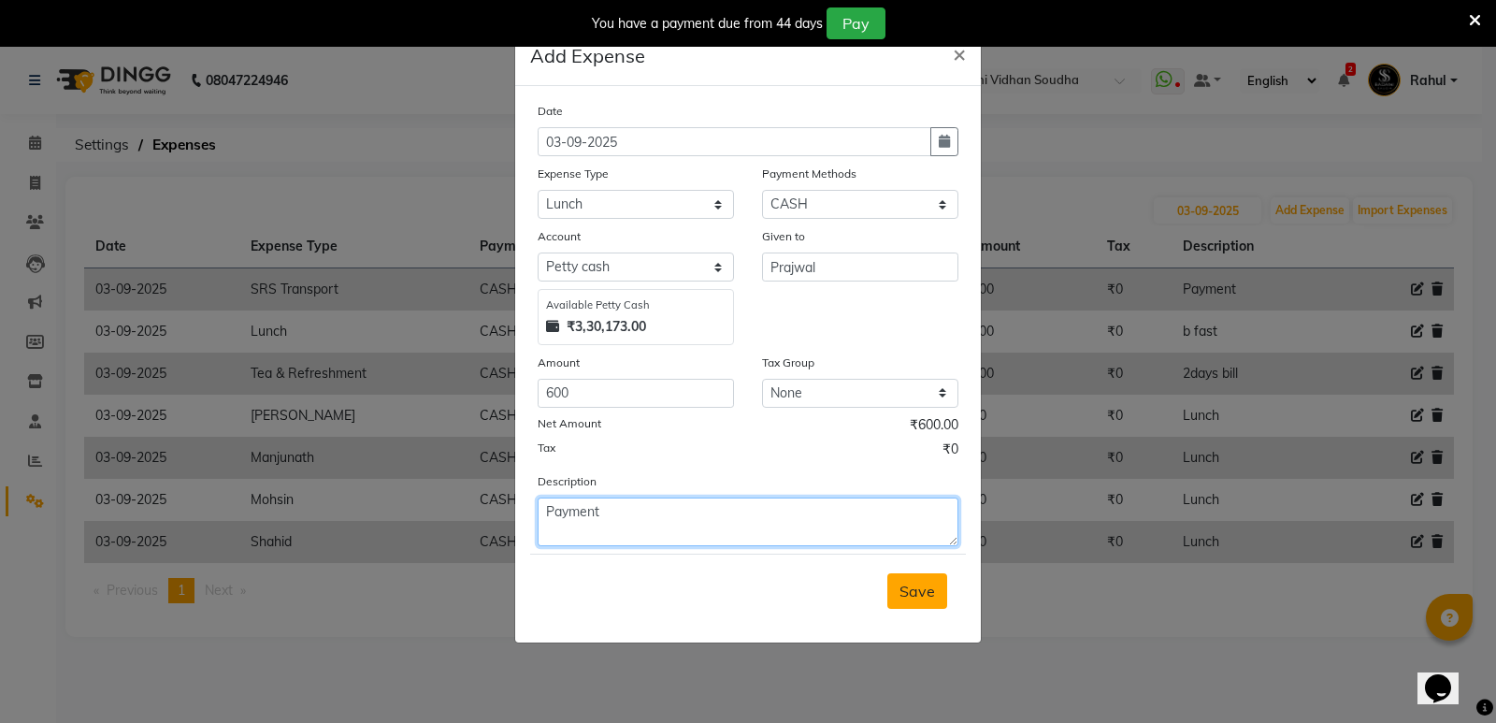
type textarea "Payment"
click at [928, 592] on span "Save" at bounding box center [917, 590] width 36 height 19
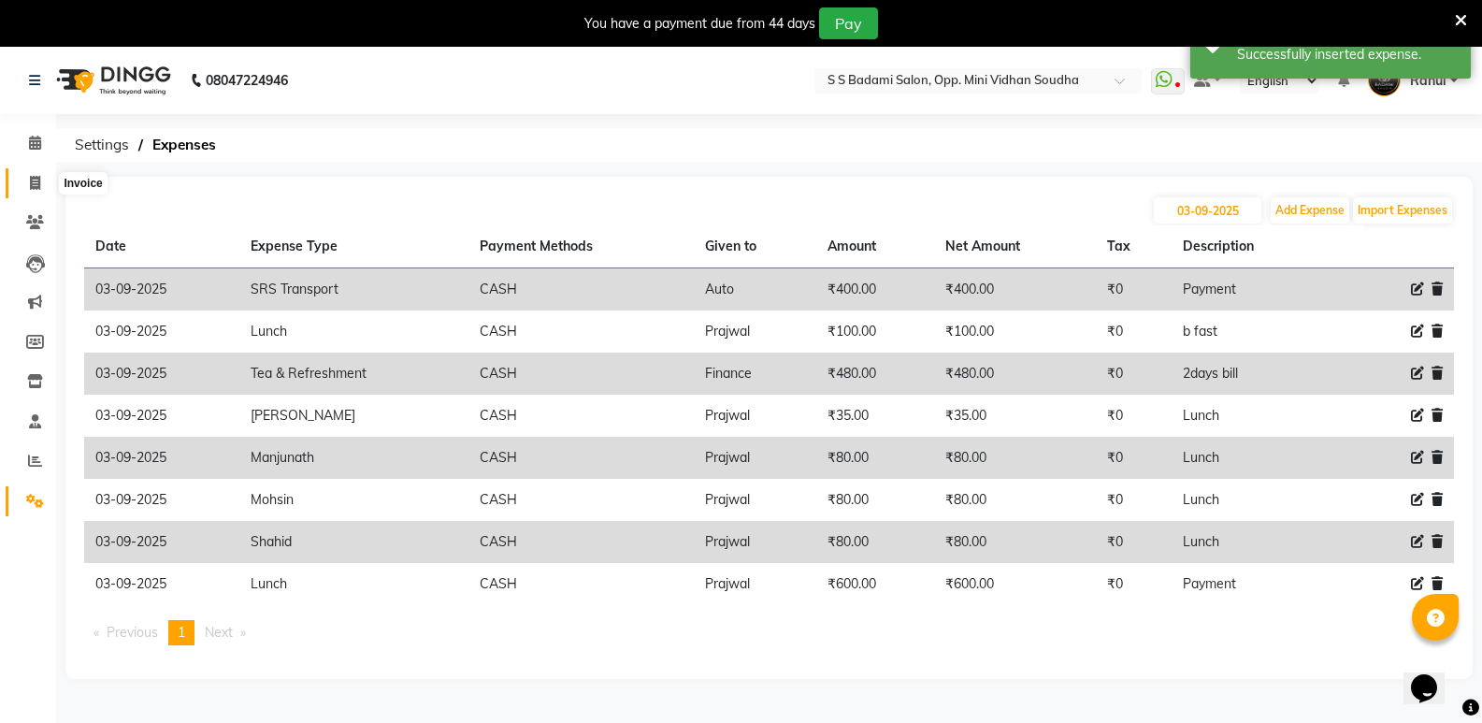
click at [33, 187] on icon at bounding box center [35, 183] width 10 height 14
select select "service"
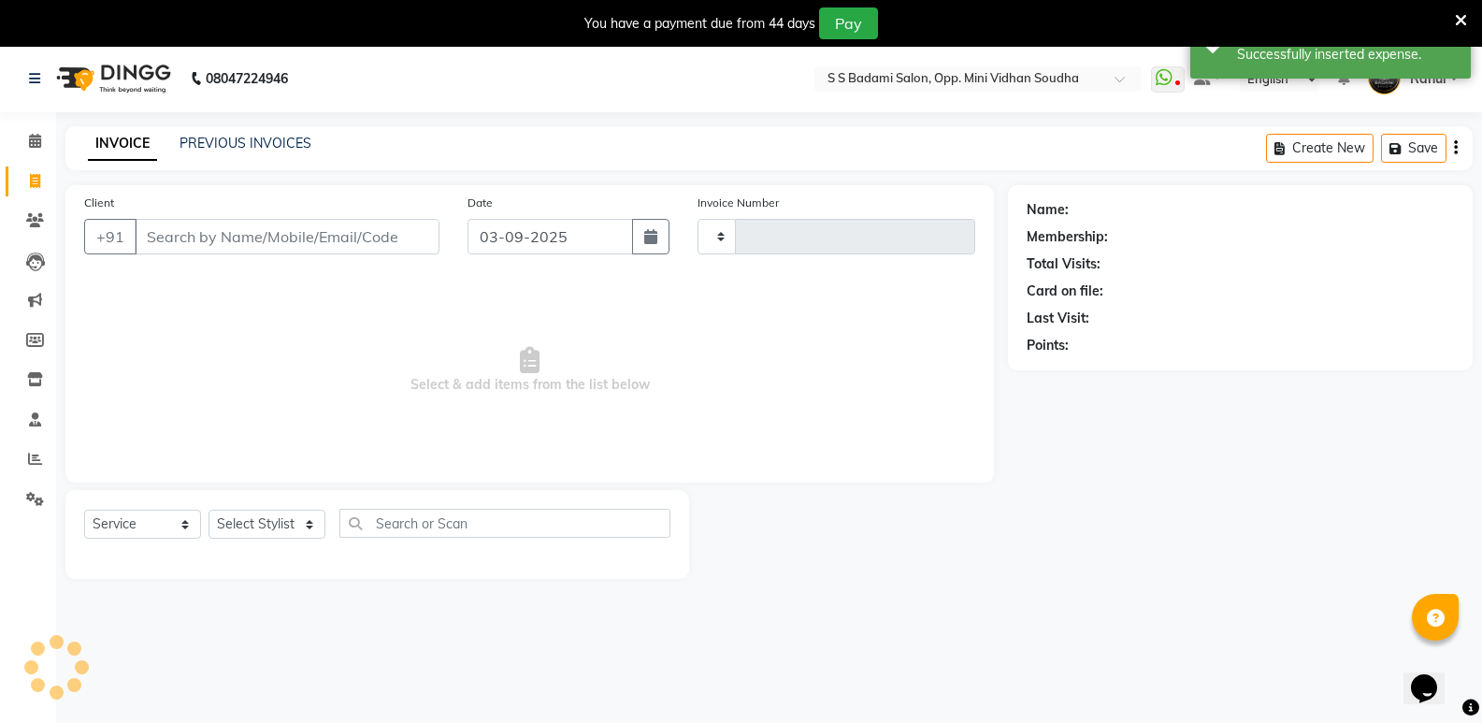
scroll to position [47, 0]
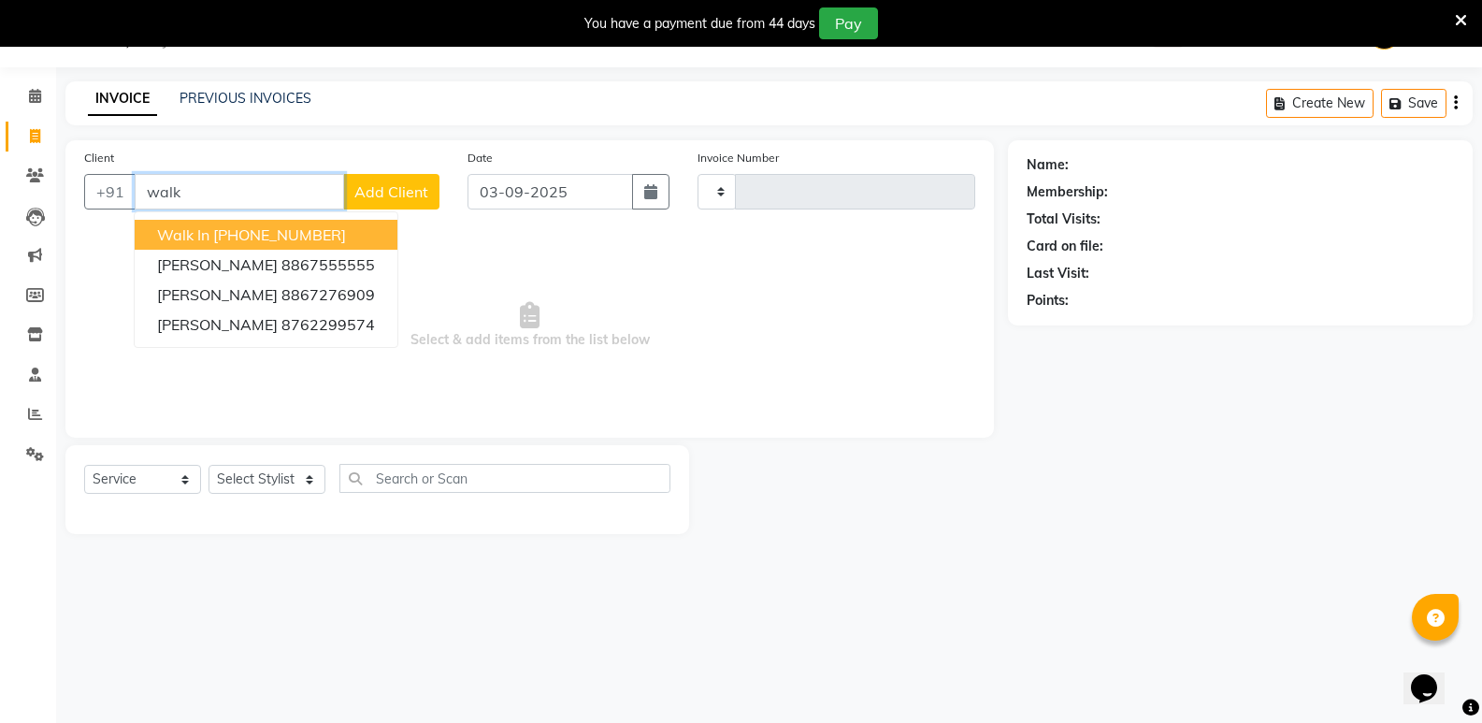
click at [257, 236] on ngb-highlight "[PHONE_NUMBER]" at bounding box center [279, 234] width 133 height 19
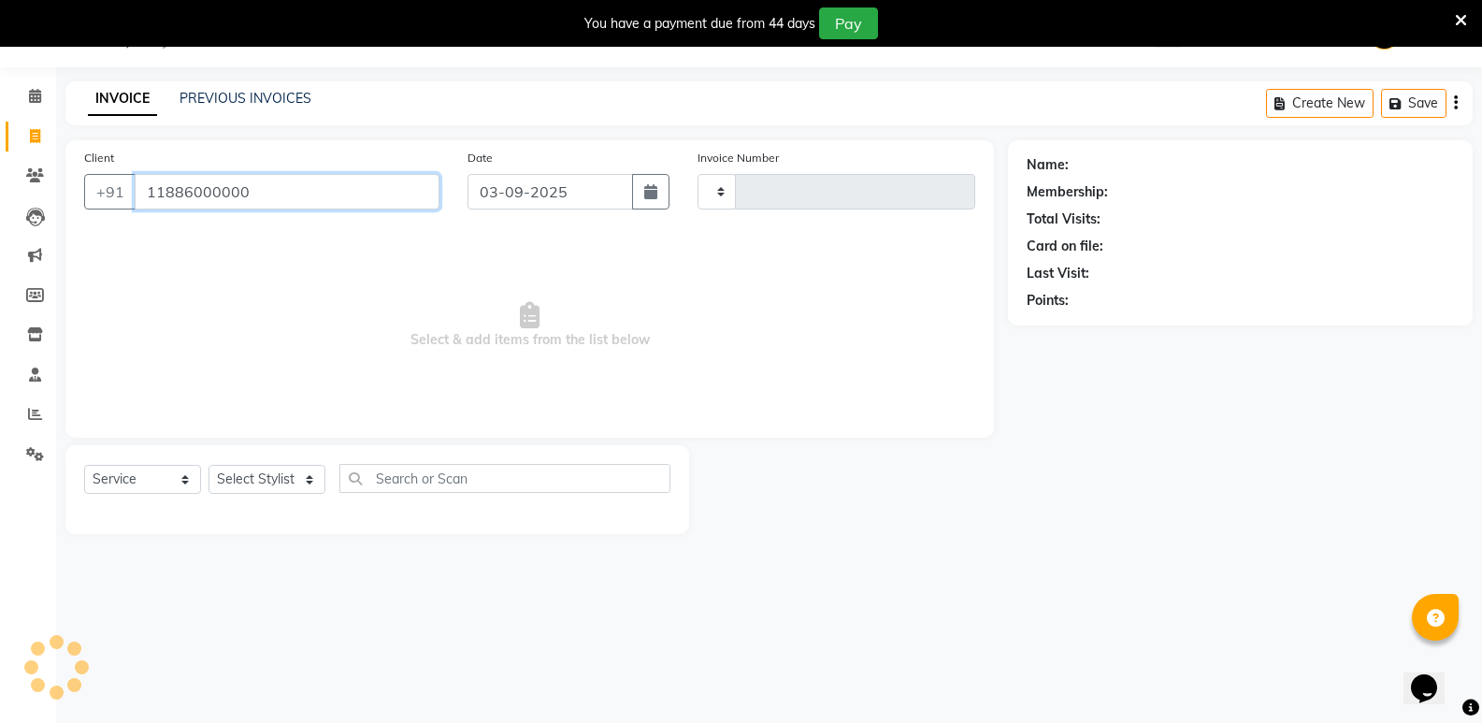
type input "11886000000"
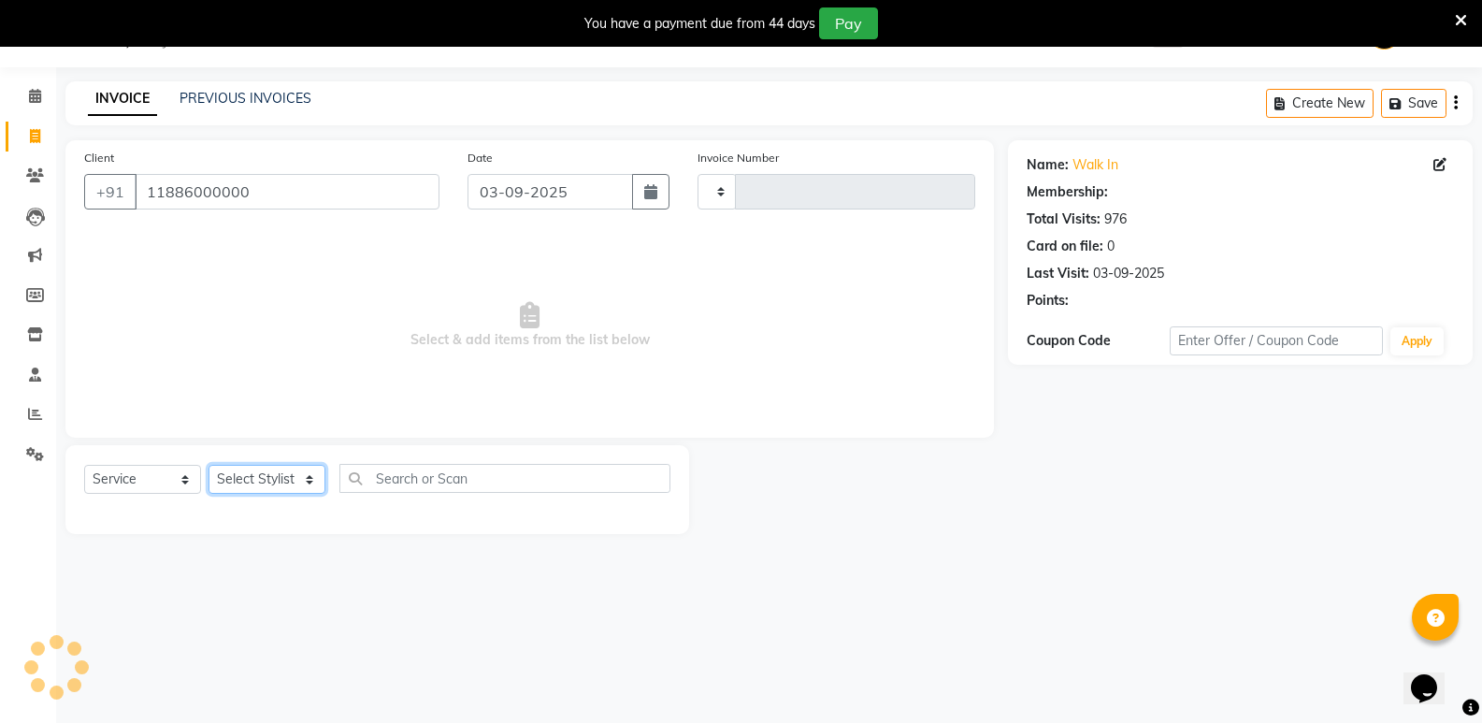
select select "1: Object"
click at [256, 484] on select "Select Stylist [PERSON_NAME] [PERSON_NAME] [PERSON_NAME] Mallu [PERSON_NAME] [P…" at bounding box center [266, 479] width 117 height 29
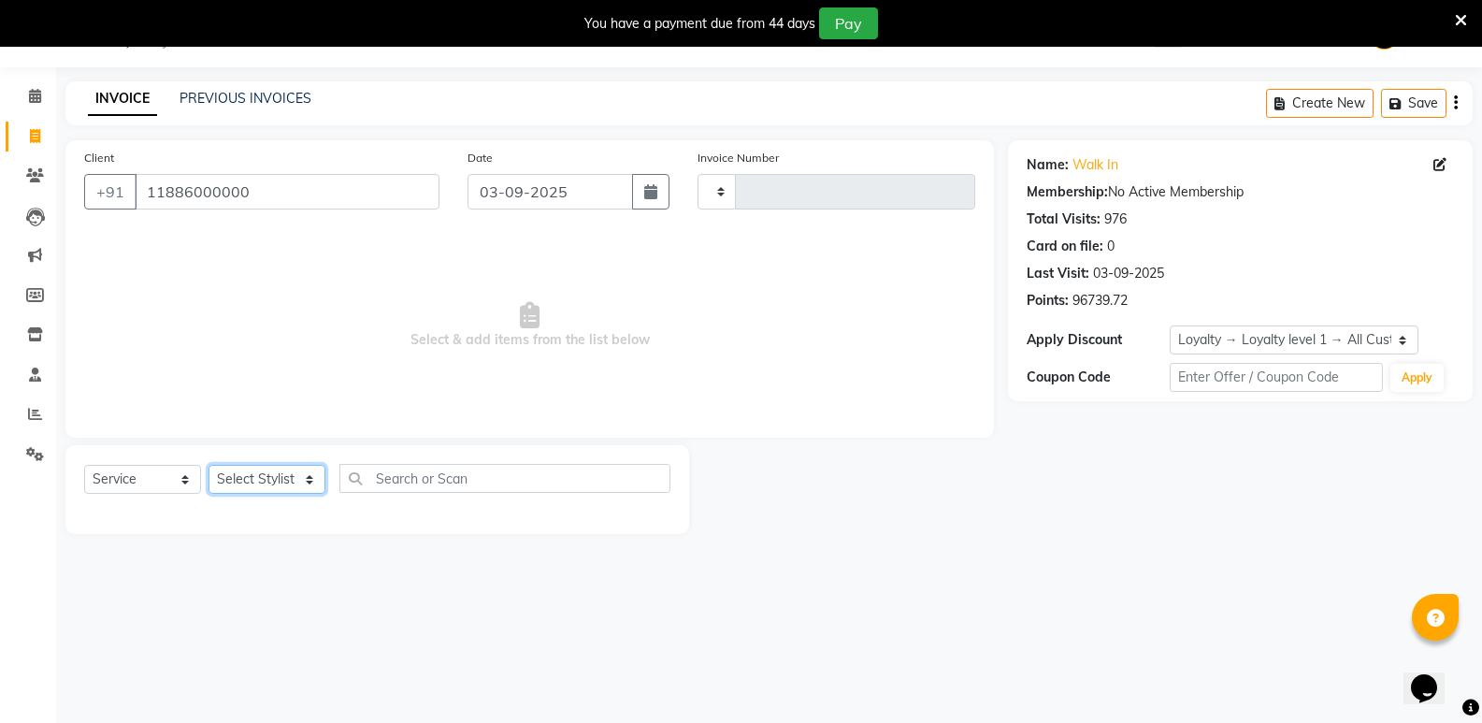
select select "88232"
click at [208, 465] on select "Select Stylist [PERSON_NAME] [PERSON_NAME] [PERSON_NAME] Mallu [PERSON_NAME] [P…" at bounding box center [266, 479] width 117 height 29
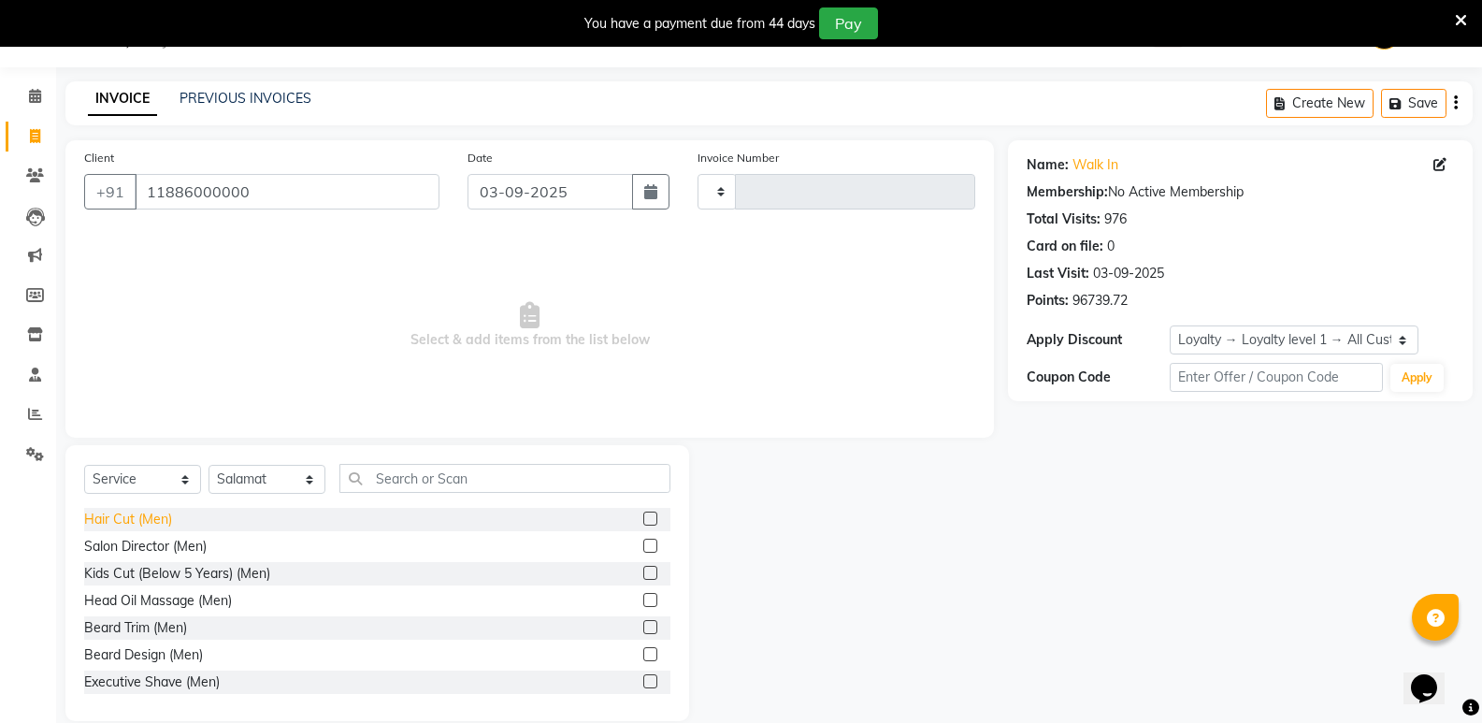
click at [136, 513] on div "Hair Cut (Men)" at bounding box center [128, 519] width 88 height 20
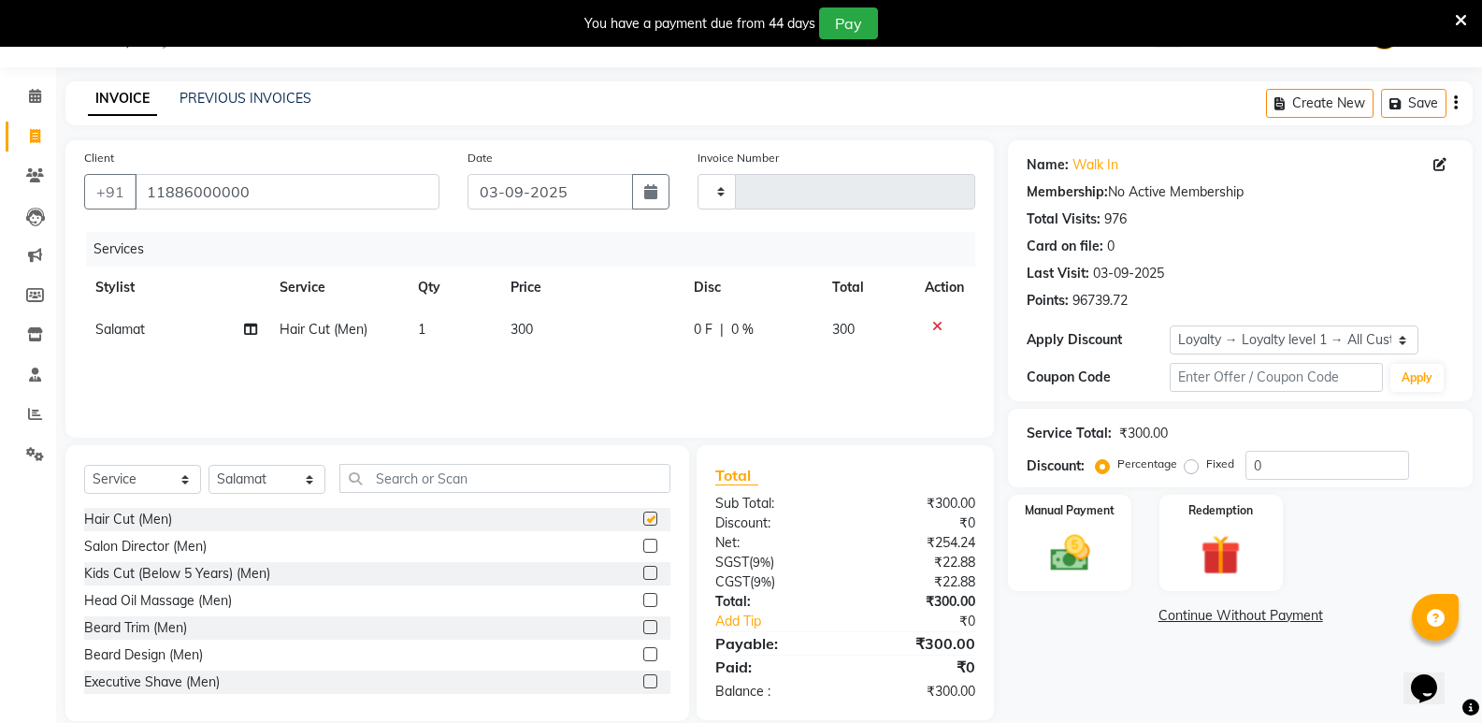
checkbox input "false"
click at [375, 484] on input "text" at bounding box center [504, 478] width 331 height 29
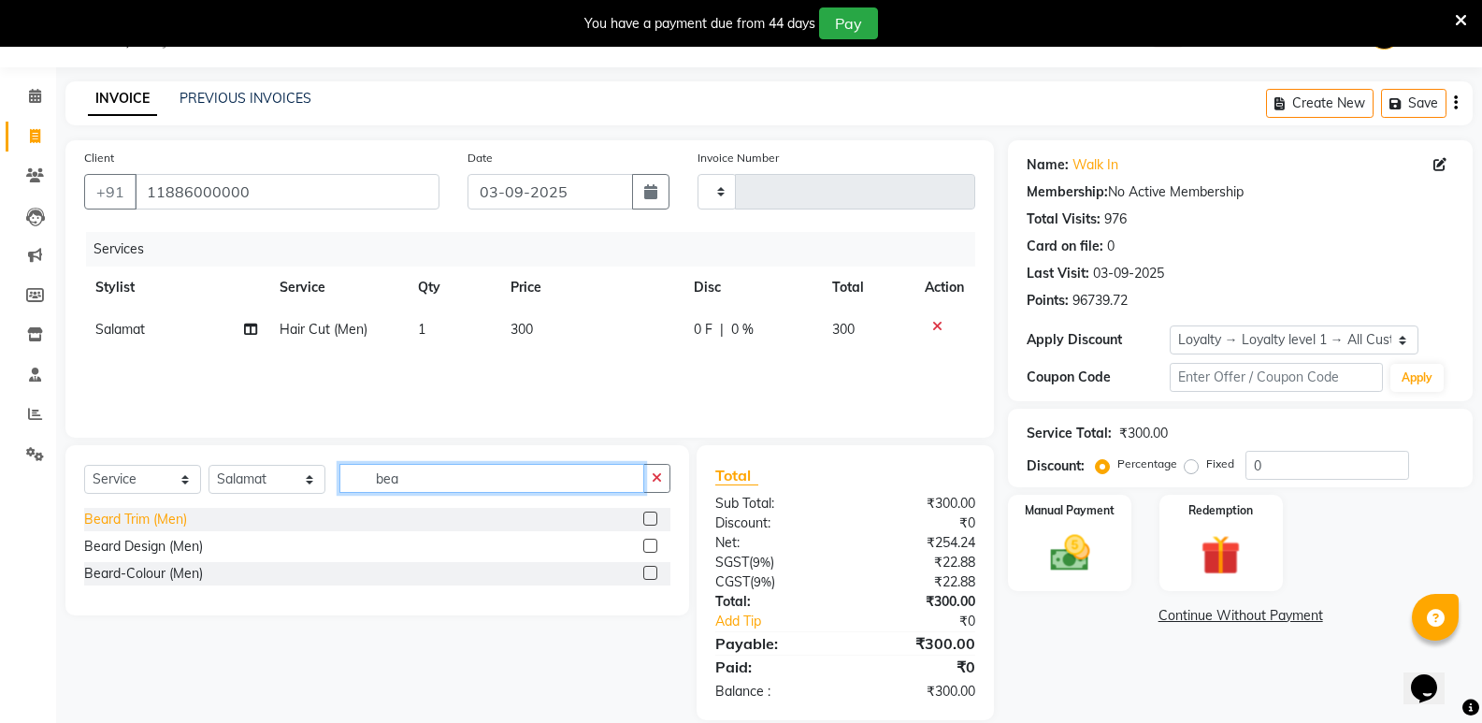
type input "bea"
click at [136, 512] on div "Beard Trim (Men)" at bounding box center [135, 519] width 103 height 20
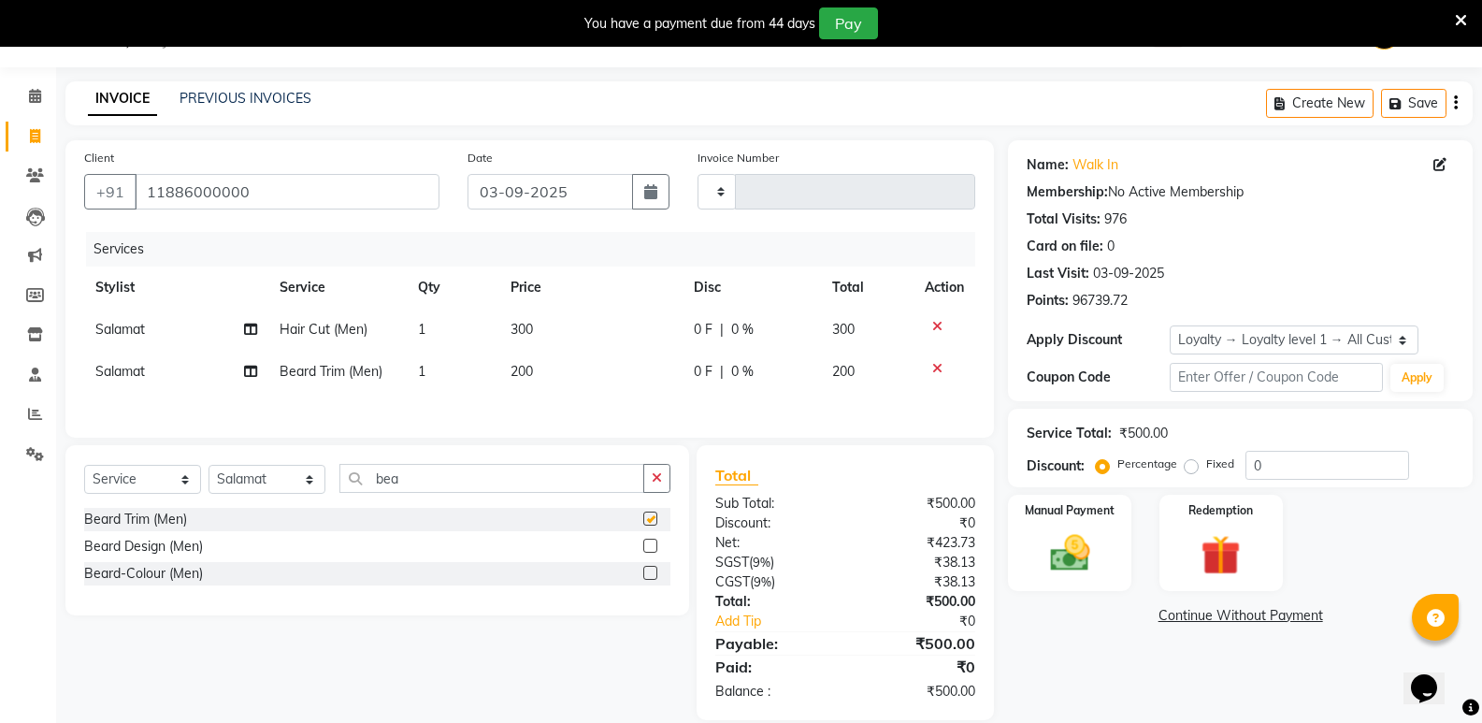
checkbox input "false"
click at [458, 325] on td "1" at bounding box center [453, 329] width 93 height 42
select select "88232"
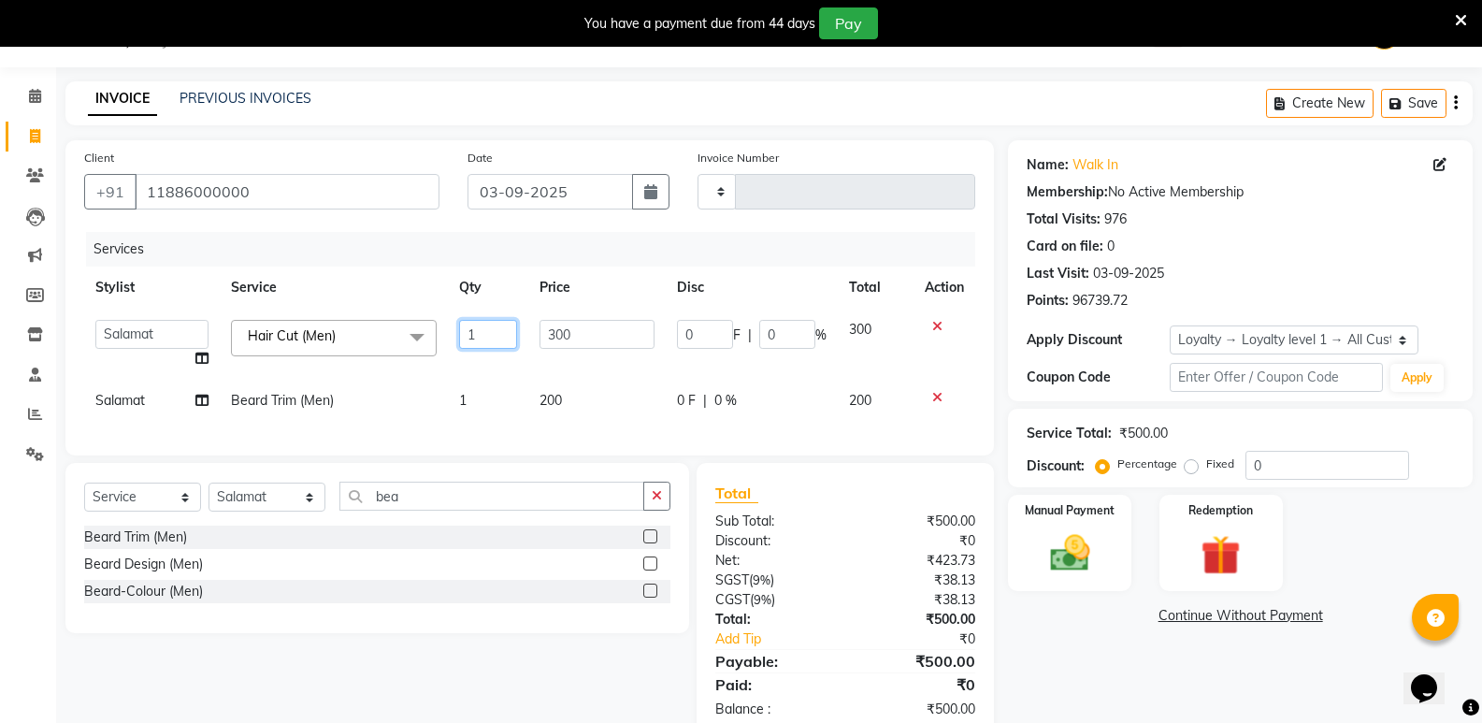
click at [496, 331] on input "1" at bounding box center [488, 334] width 58 height 29
type input "2"
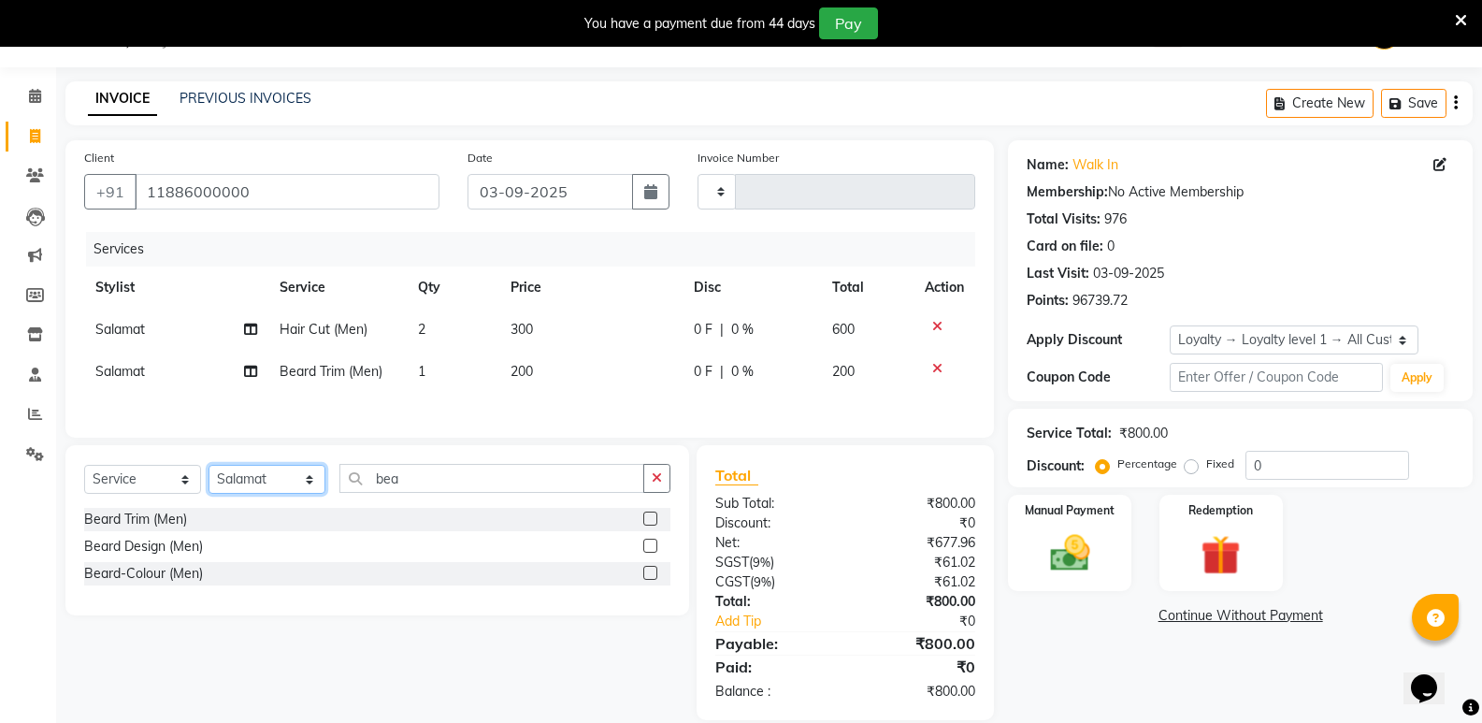
click at [249, 517] on div "Select Service Product Membership Package Voucher Prepaid Gift Card Select Styl…" at bounding box center [376, 530] width 623 height 170
click at [257, 491] on select "Select Stylist [PERSON_NAME] [PERSON_NAME] [PERSON_NAME] Mallu [PERSON_NAME] [P…" at bounding box center [266, 479] width 117 height 29
select select "50243"
click at [208, 467] on select "Select Stylist [PERSON_NAME] [PERSON_NAME] [PERSON_NAME] Mallu [PERSON_NAME] [P…" at bounding box center [266, 479] width 117 height 29
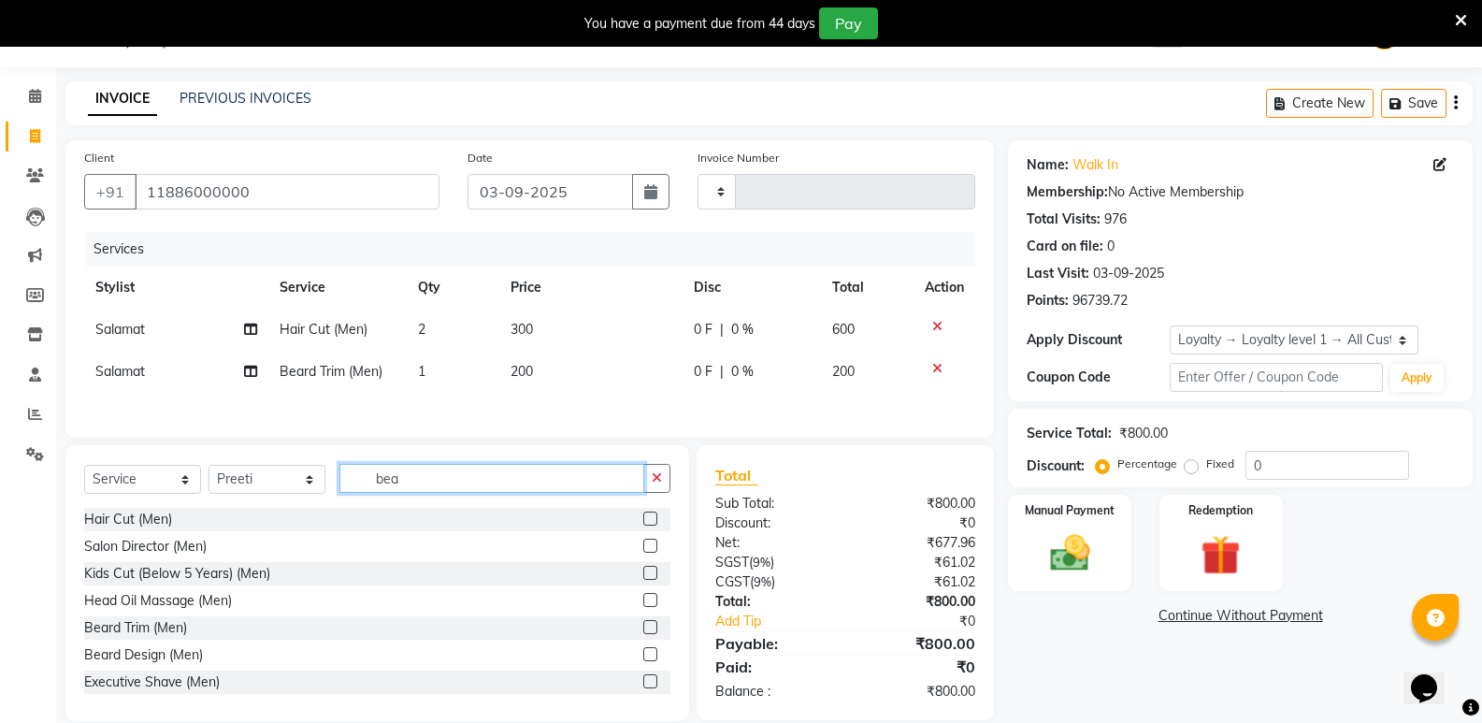
drag, startPoint x: 403, startPoint y: 485, endPoint x: 349, endPoint y: 485, distance: 54.2
click at [349, 485] on input "bea" at bounding box center [491, 478] width 305 height 29
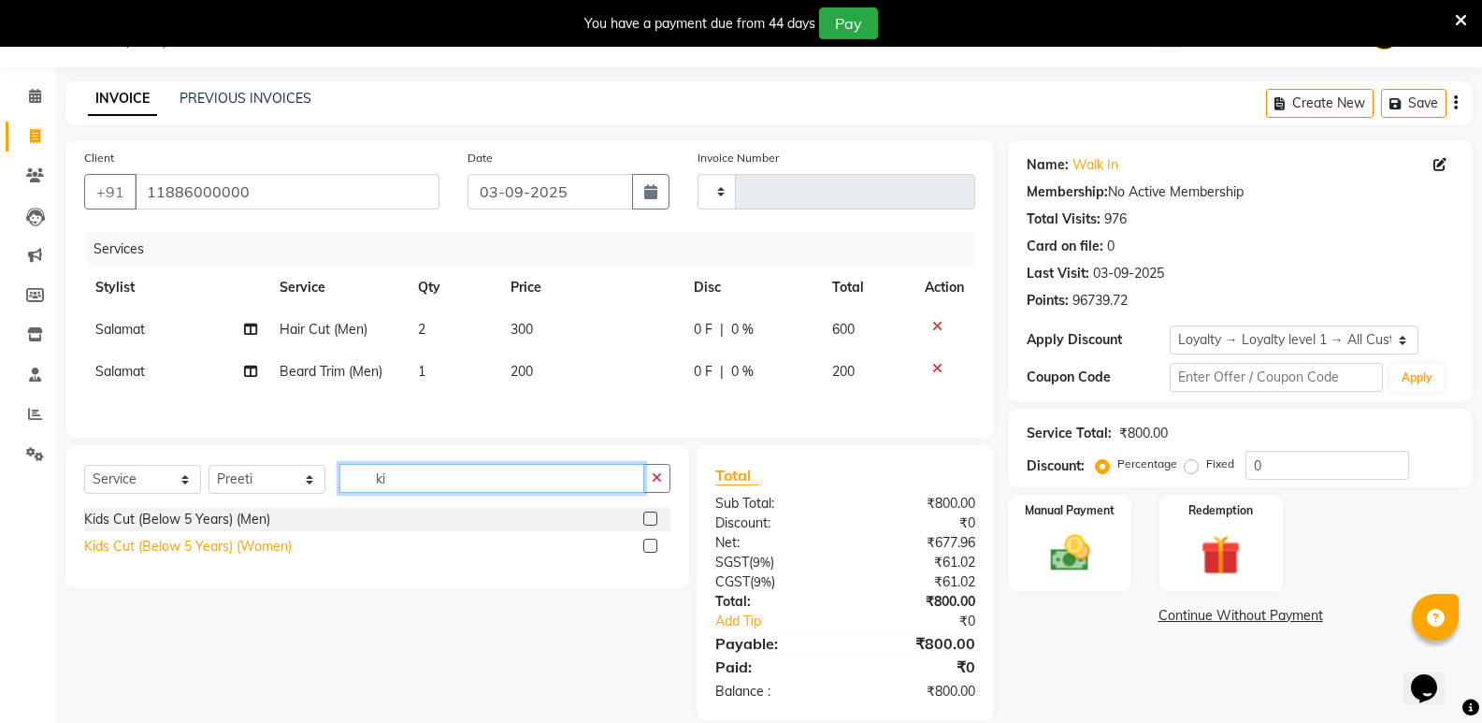
type input "ki"
click at [203, 548] on div "Kids Cut (Below 5 Years) (Women)" at bounding box center [188, 547] width 208 height 20
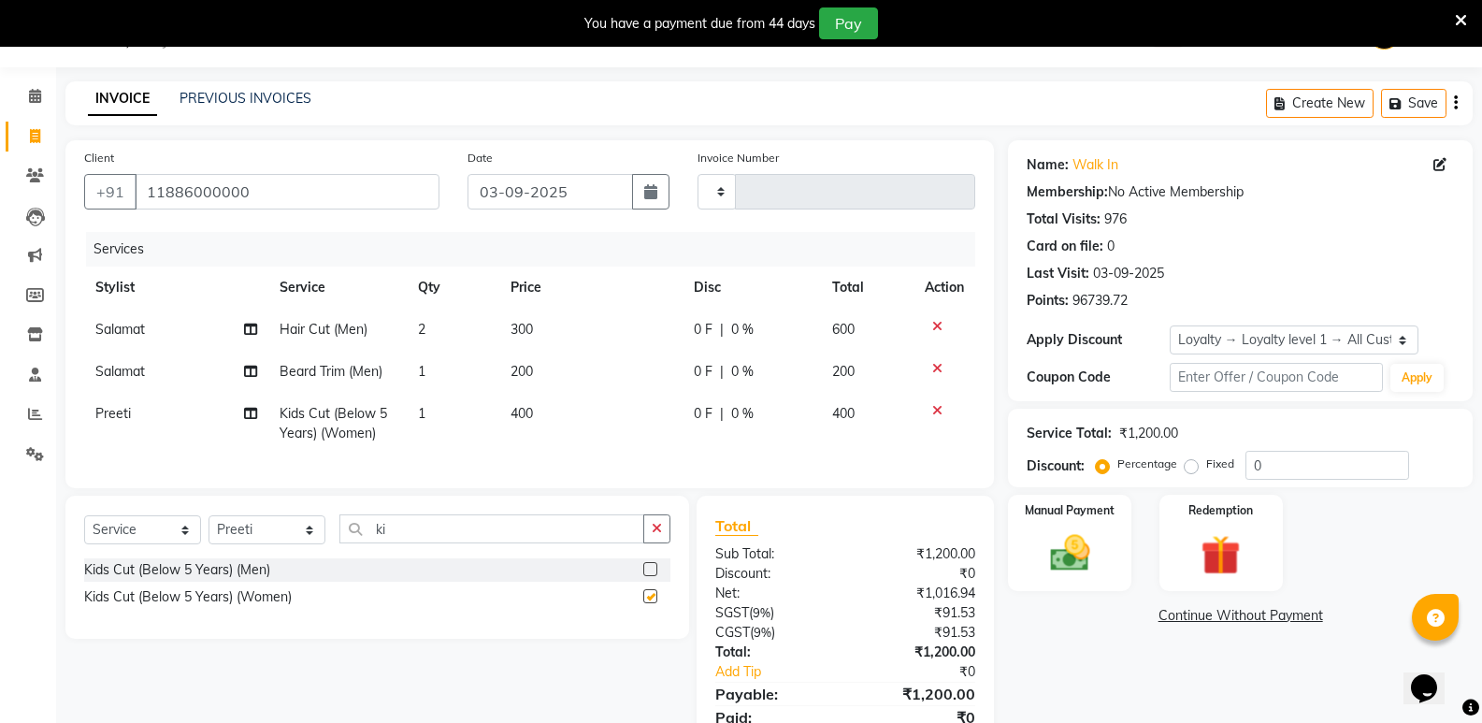
checkbox input "false"
drag, startPoint x: 407, startPoint y: 552, endPoint x: 322, endPoint y: 565, distance: 85.0
click at [322, 558] on div "Select Service Product Membership Package Voucher Prepaid Gift Card Select Styl…" at bounding box center [377, 536] width 586 height 44
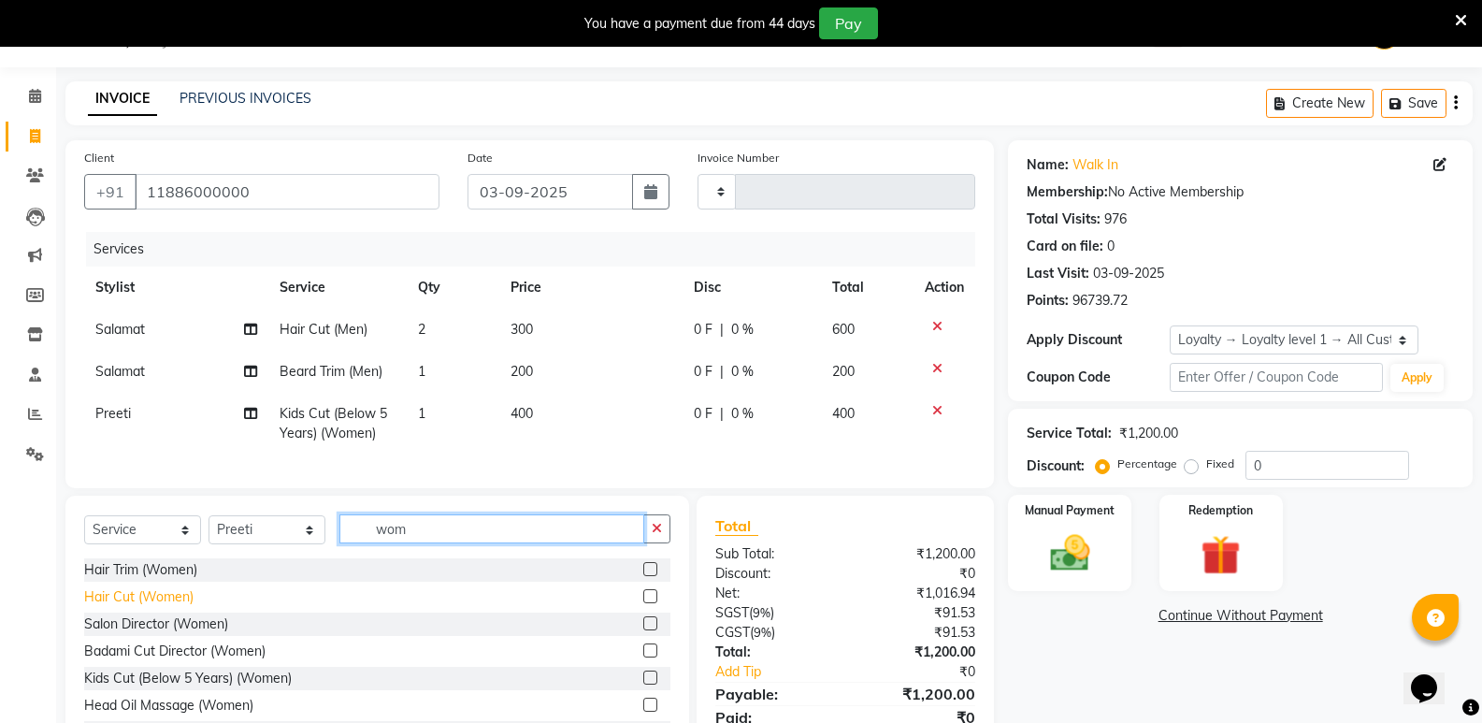
type input "wom"
click at [179, 603] on div "Hair Cut (Women)" at bounding box center [138, 597] width 109 height 20
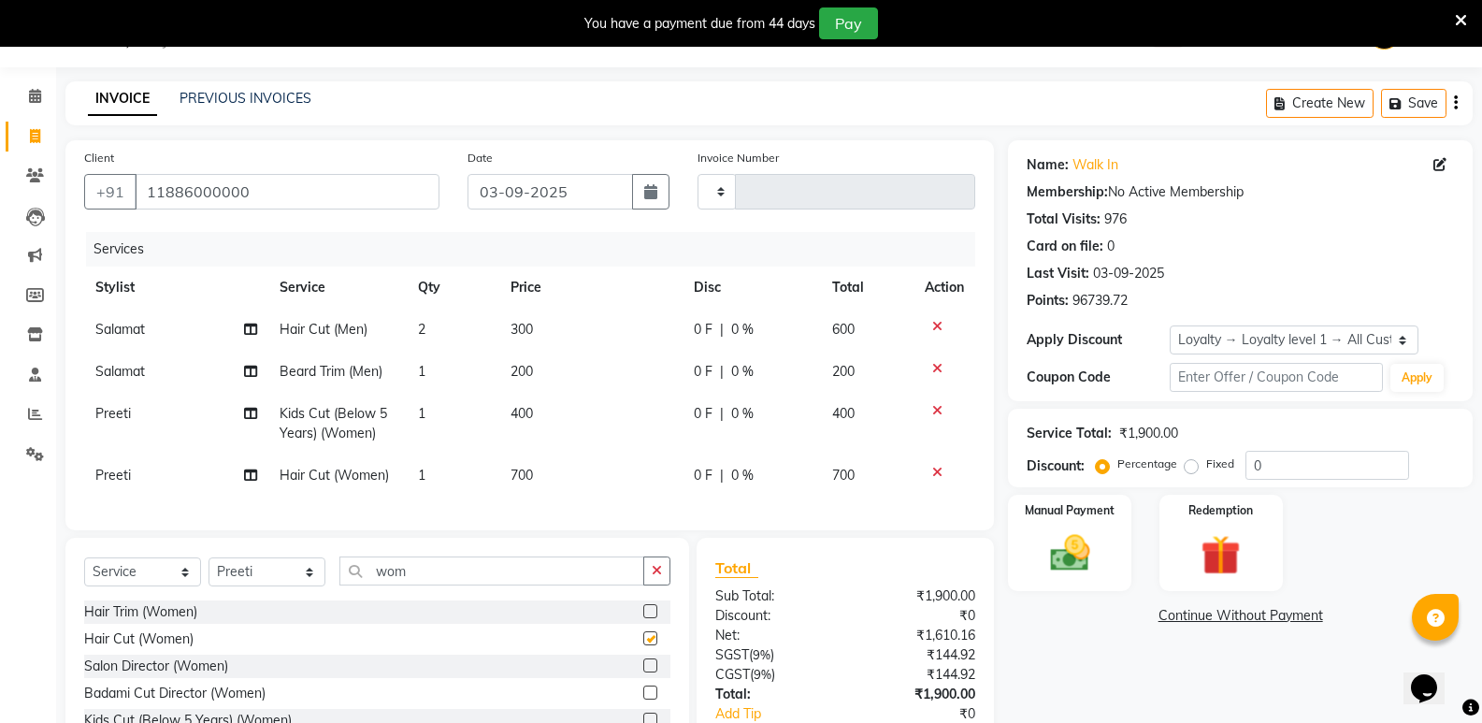
checkbox input "false"
click at [523, 416] on span "400" at bounding box center [521, 413] width 22 height 17
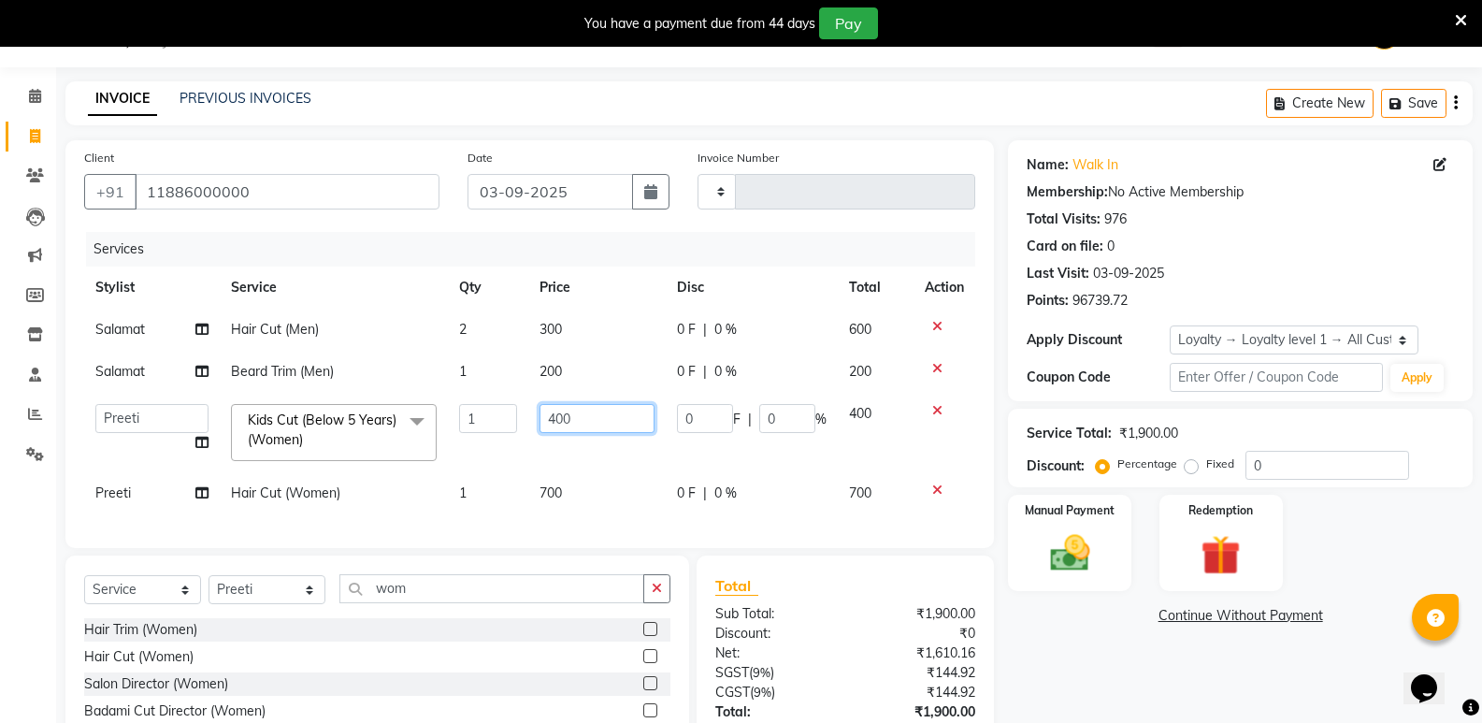
click at [553, 428] on input "400" at bounding box center [597, 418] width 116 height 29
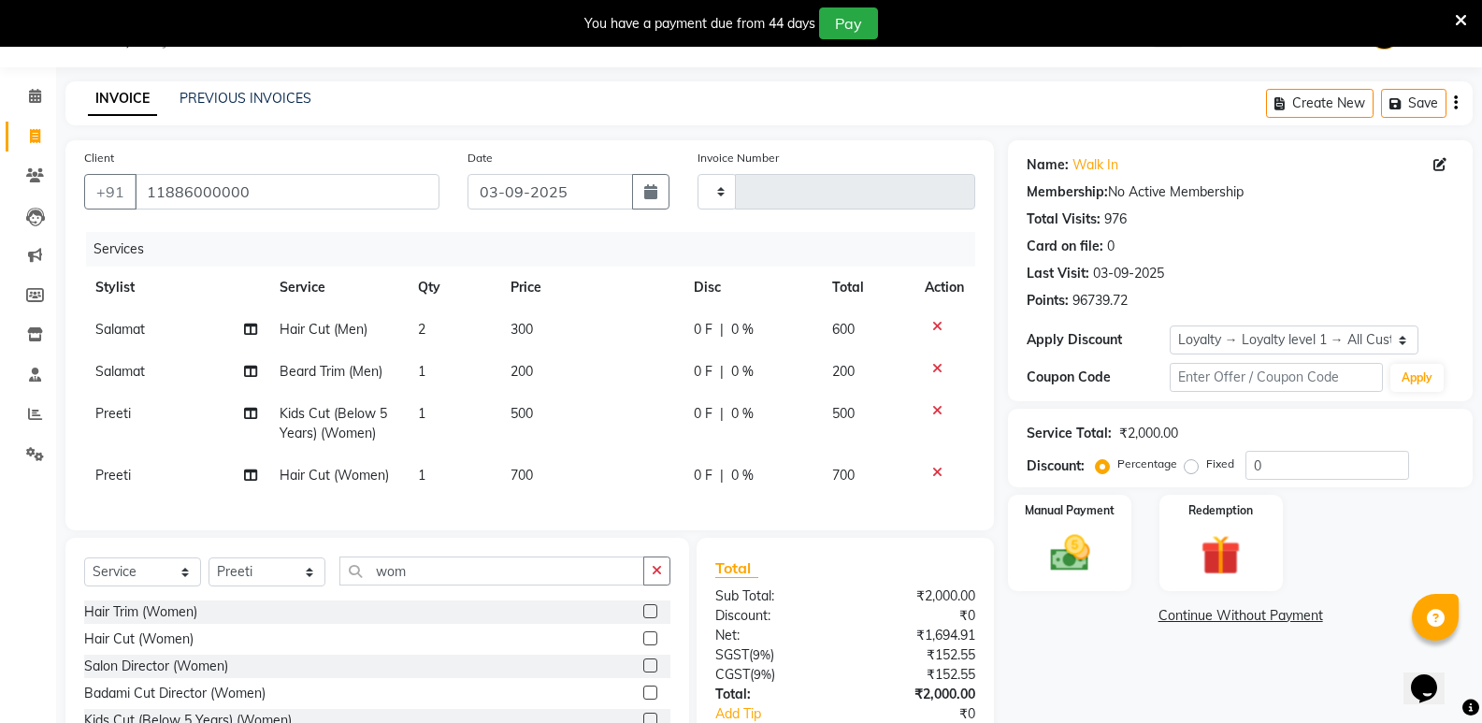
click at [545, 490] on td "700" at bounding box center [591, 475] width 184 height 42
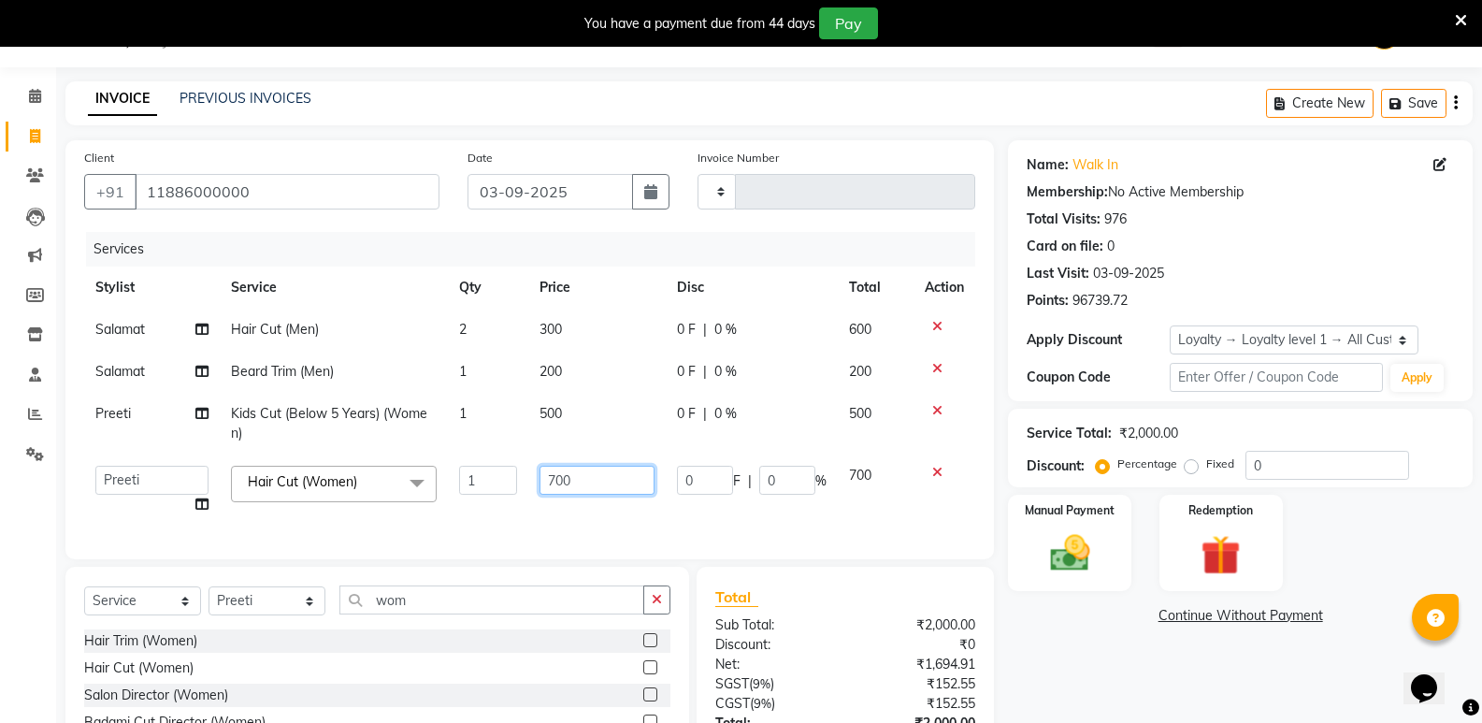
click at [556, 490] on input "700" at bounding box center [597, 479] width 116 height 29
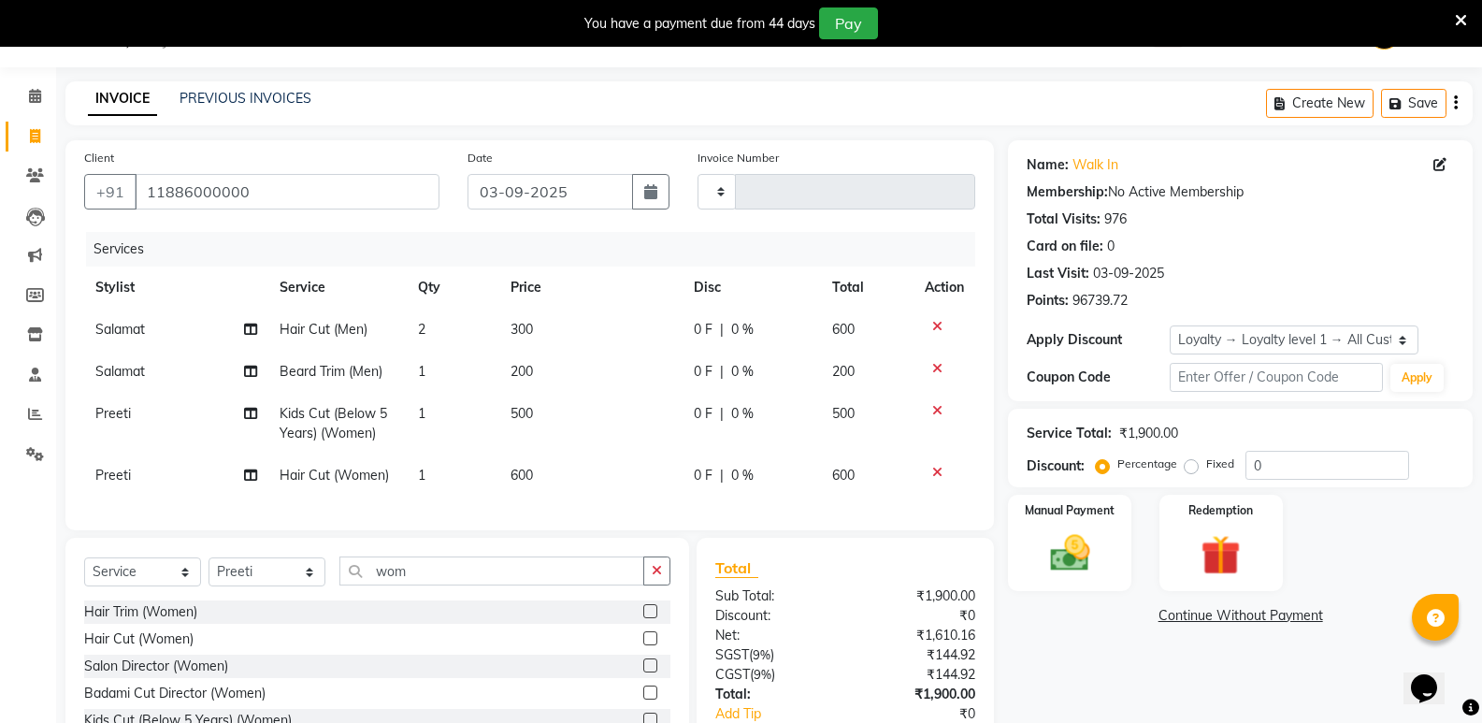
click at [1139, 663] on div "Name: Walk In Membership: No Active Membership Total Visits: 976 Card on file: …" at bounding box center [1247, 476] width 479 height 673
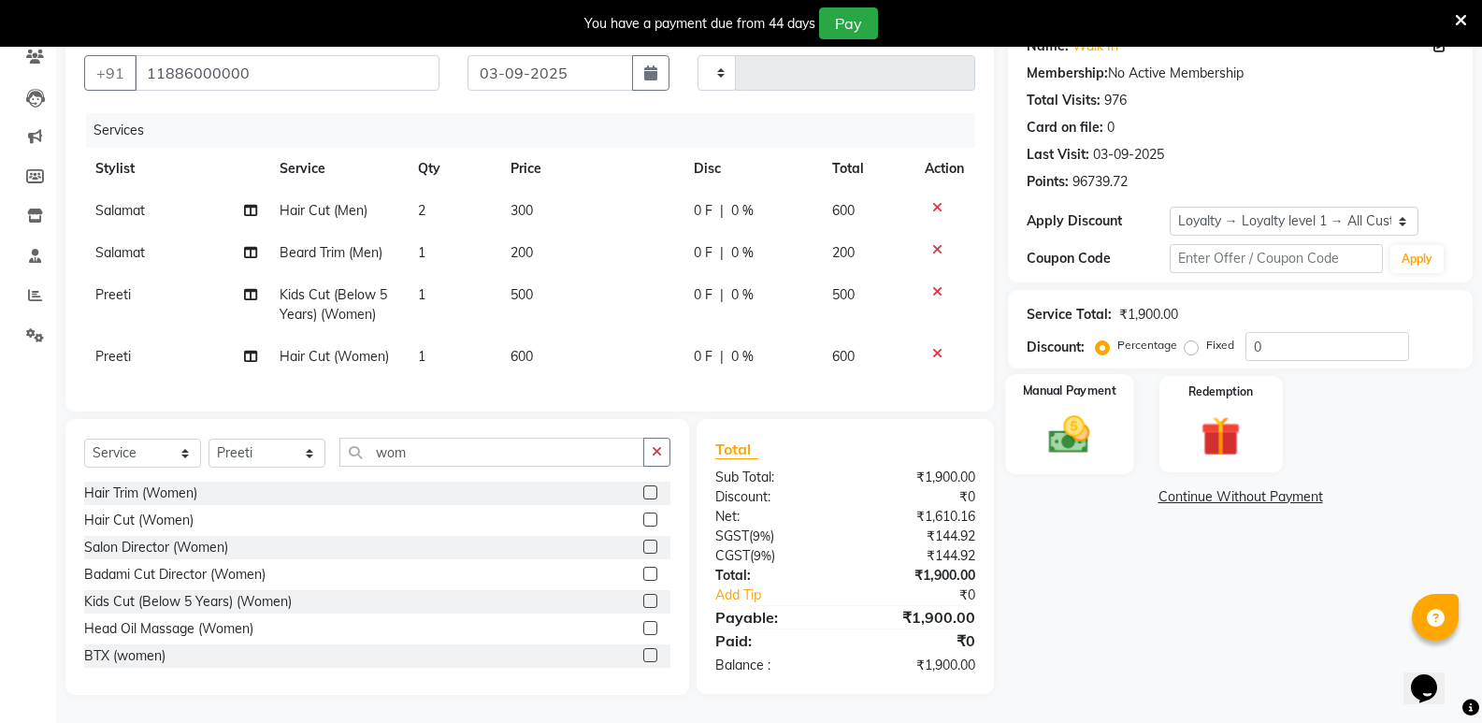
click at [1075, 449] on div "Manual Payment" at bounding box center [1070, 424] width 128 height 100
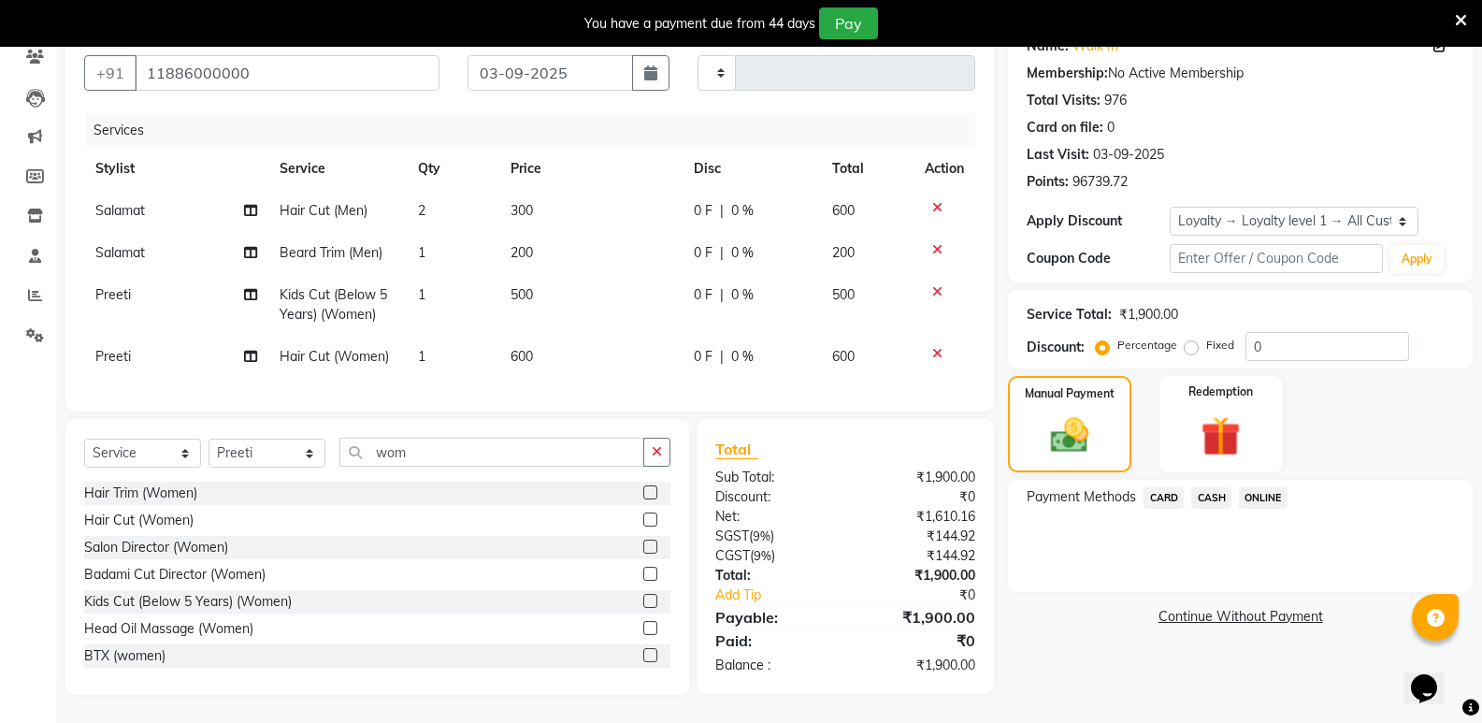
click at [1213, 491] on span "CASH" at bounding box center [1211, 497] width 40 height 21
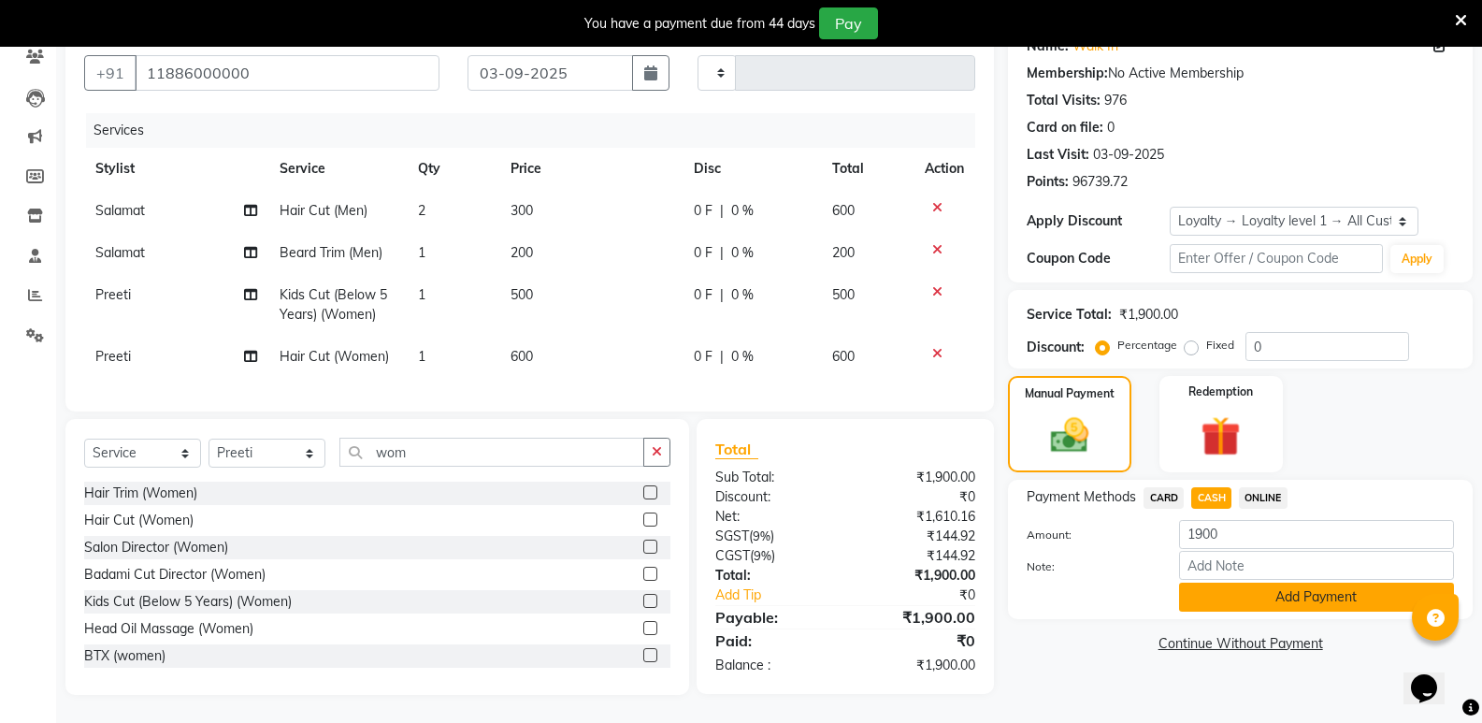
click at [1212, 591] on button "Add Payment" at bounding box center [1316, 596] width 275 height 29
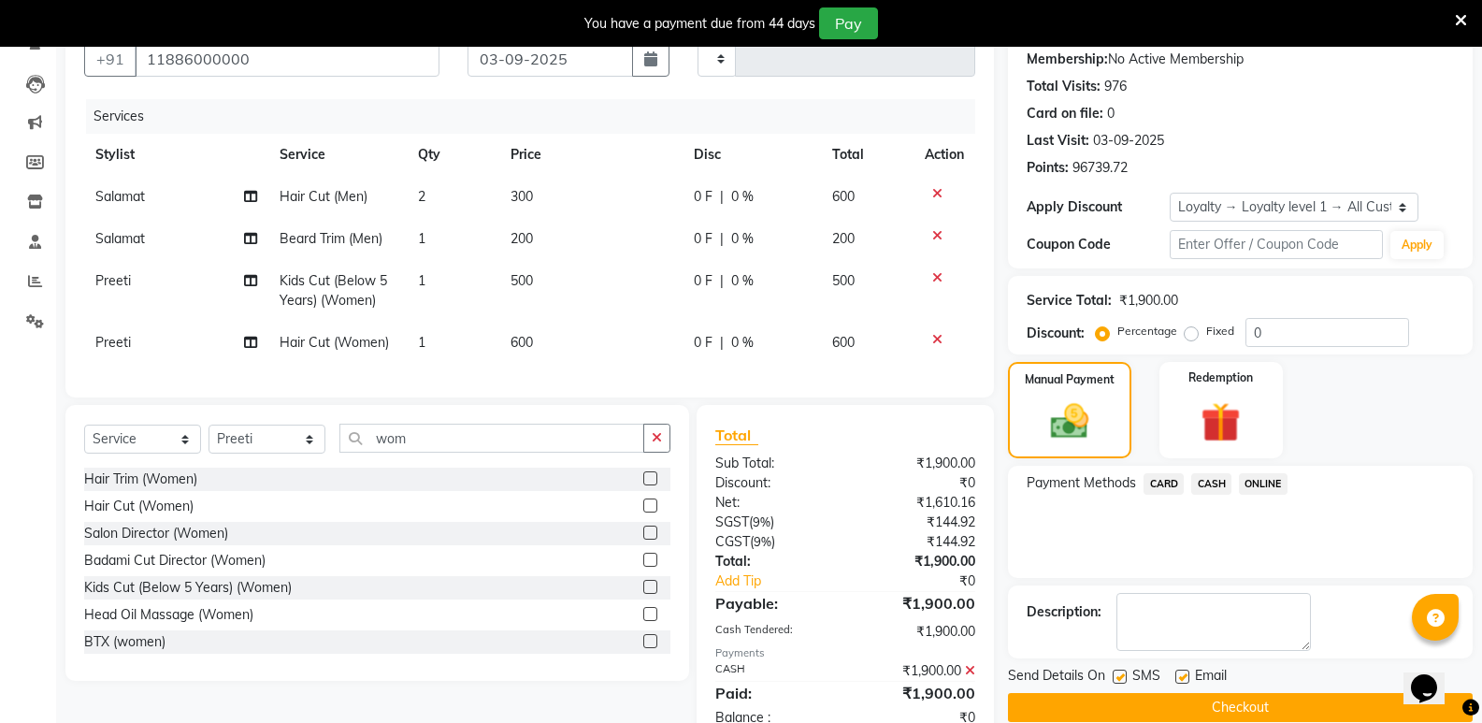
drag, startPoint x: 1241, startPoint y: 695, endPoint x: 1231, endPoint y: 686, distance: 13.9
click at [1240, 695] on button "Checkout" at bounding box center [1240, 707] width 465 height 29
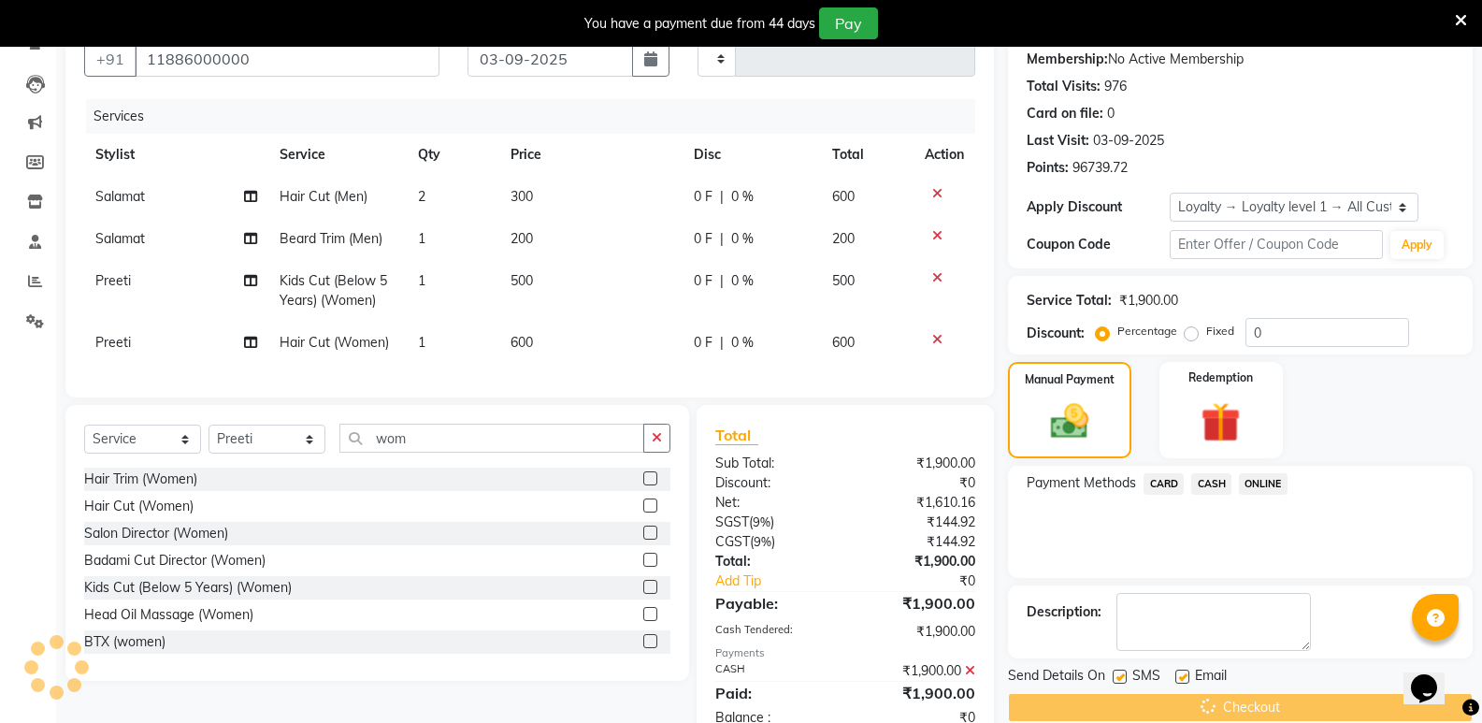
scroll to position [0, 0]
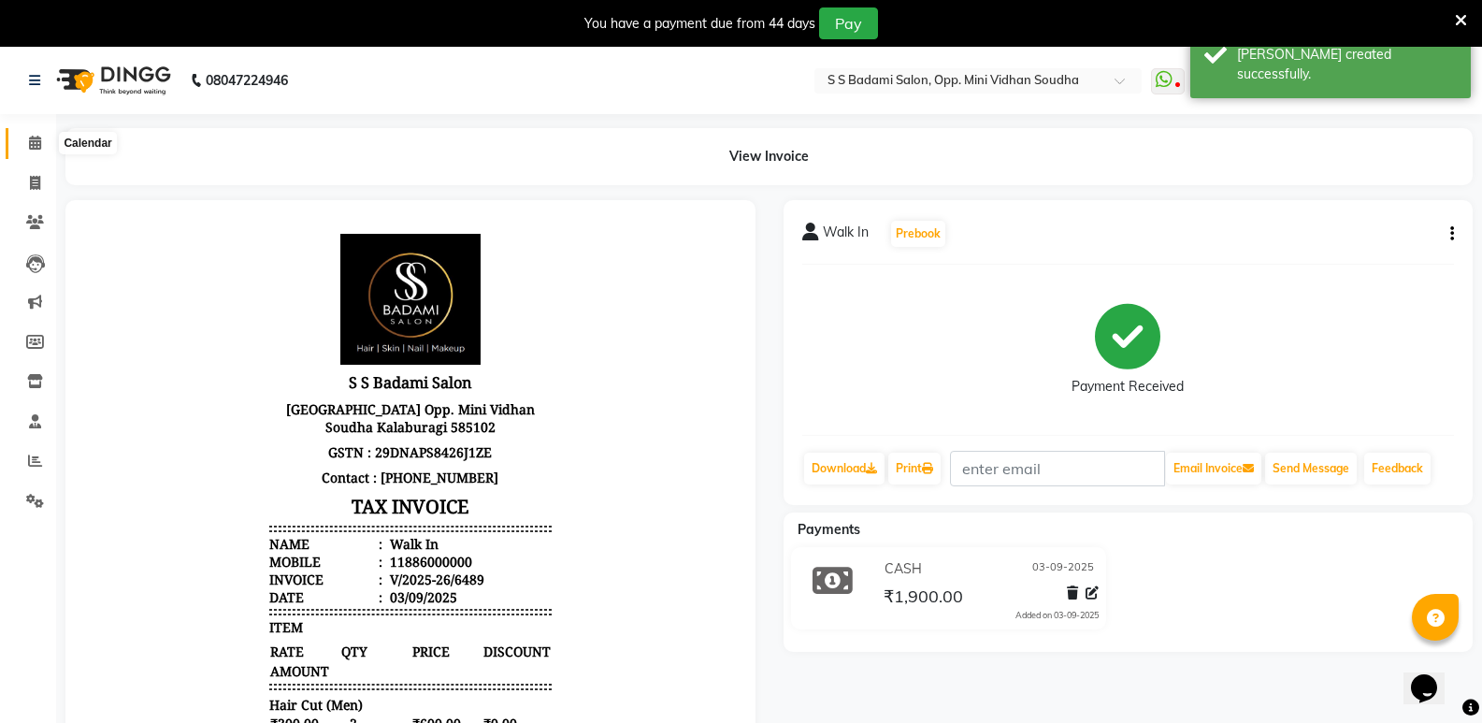
click at [35, 143] on icon at bounding box center [35, 143] width 12 height 14
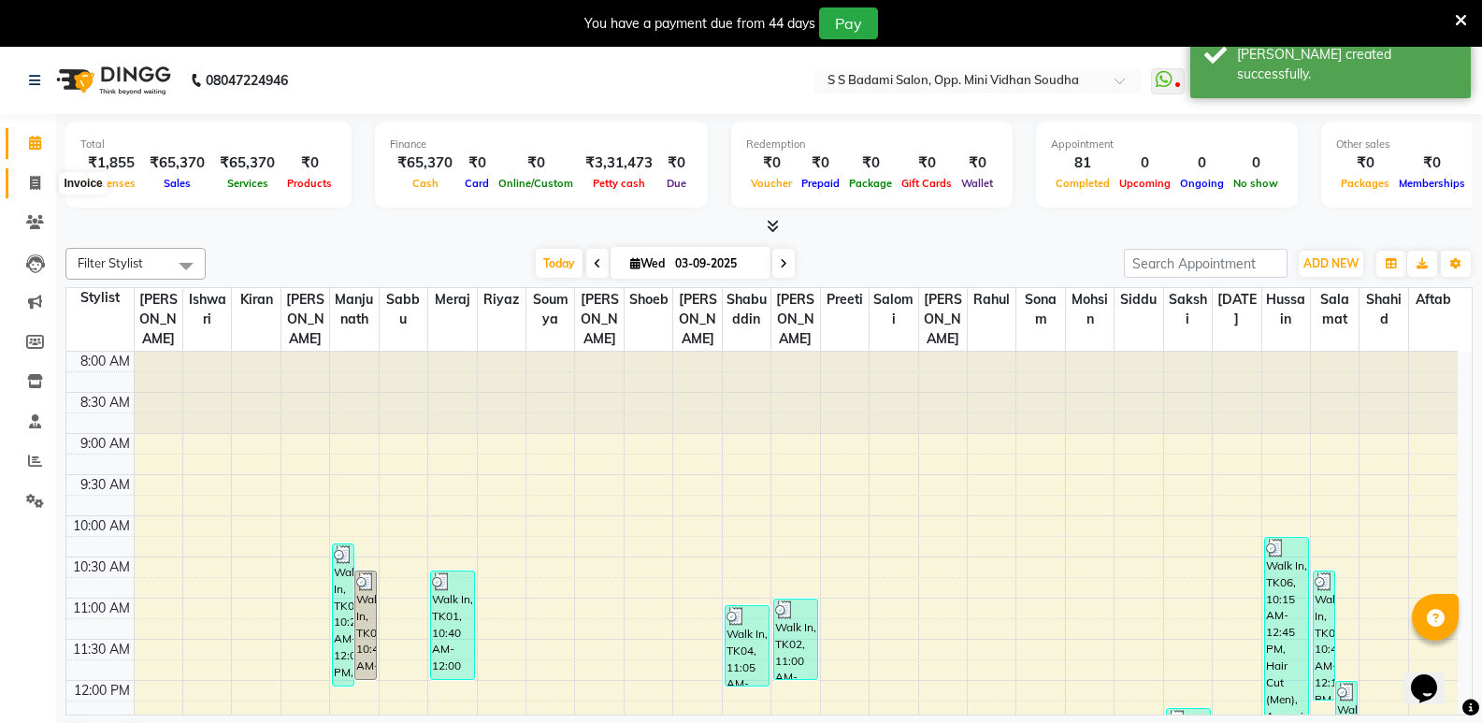
click at [41, 177] on span at bounding box center [35, 183] width 33 height 21
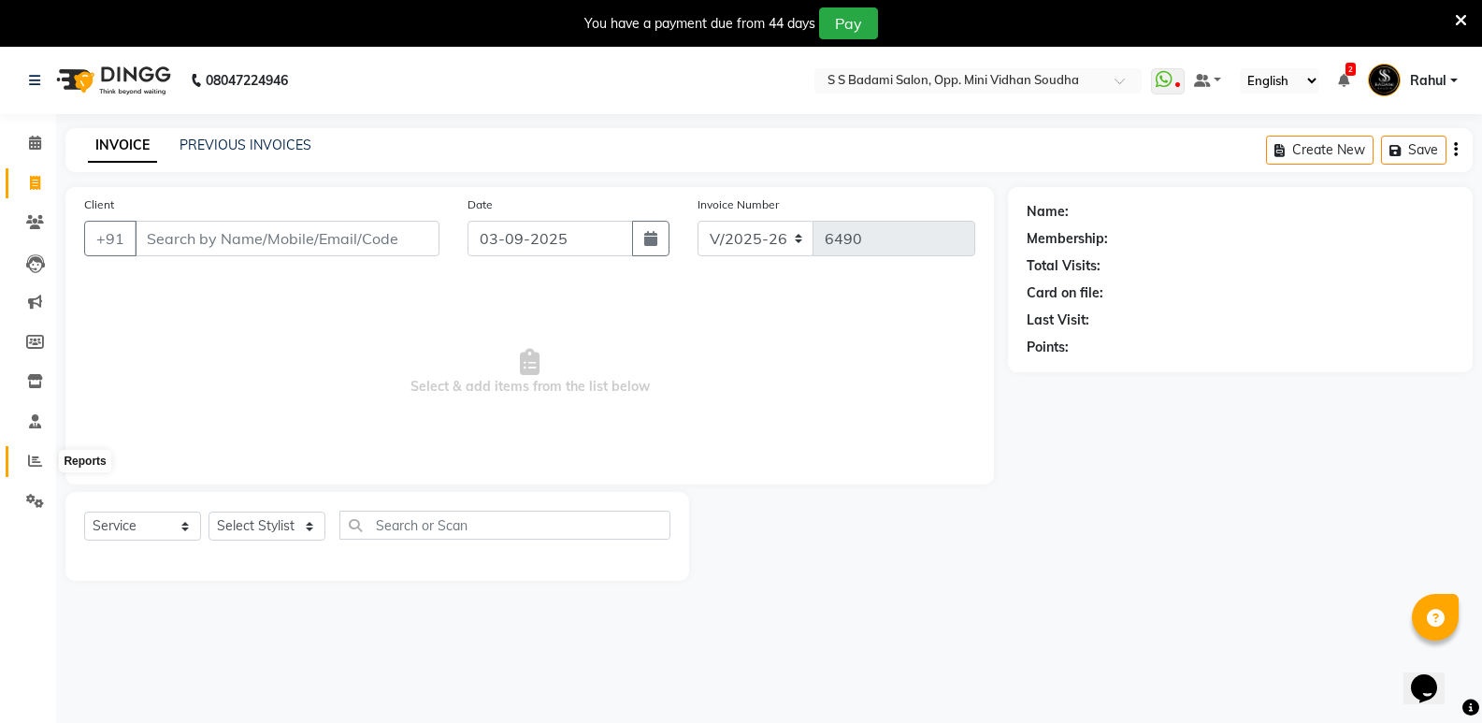
click at [28, 459] on icon at bounding box center [35, 460] width 14 height 14
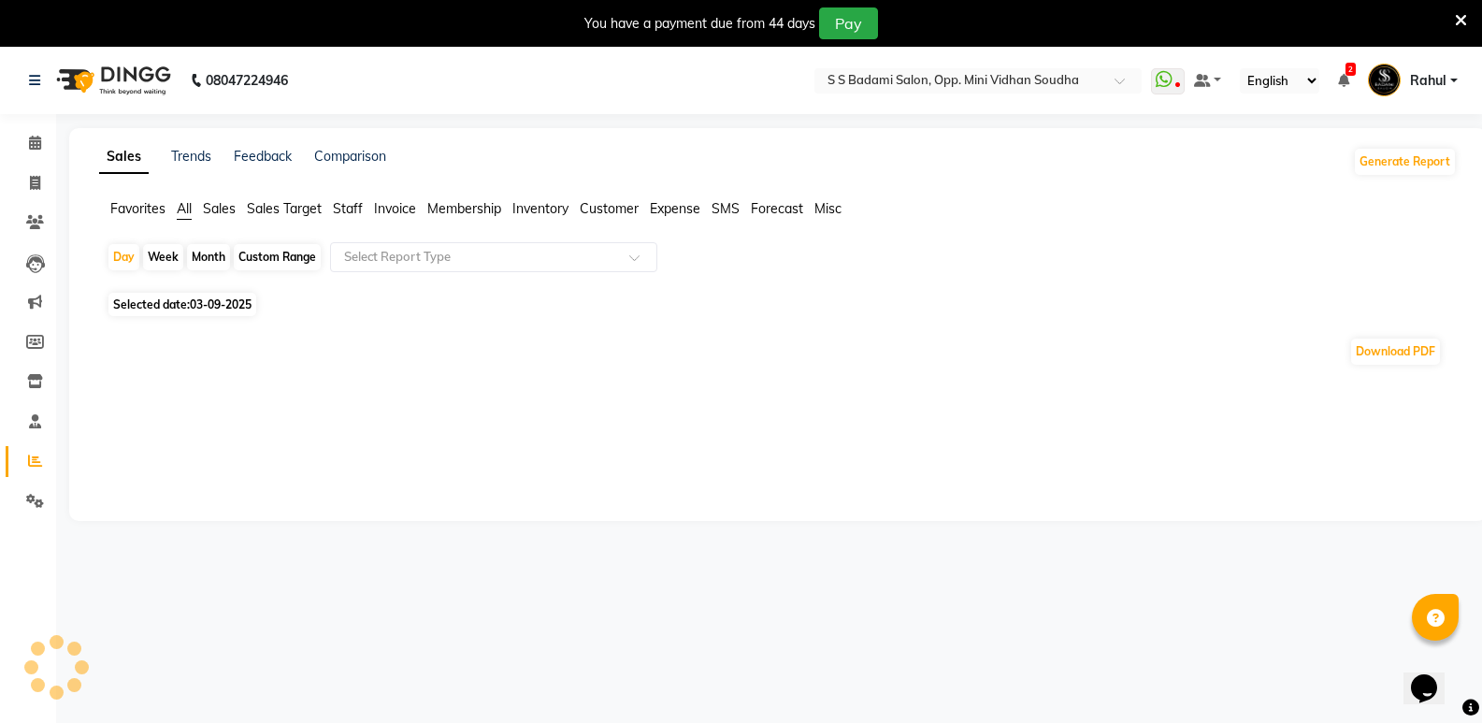
click at [350, 209] on span "Staff" at bounding box center [348, 208] width 30 height 17
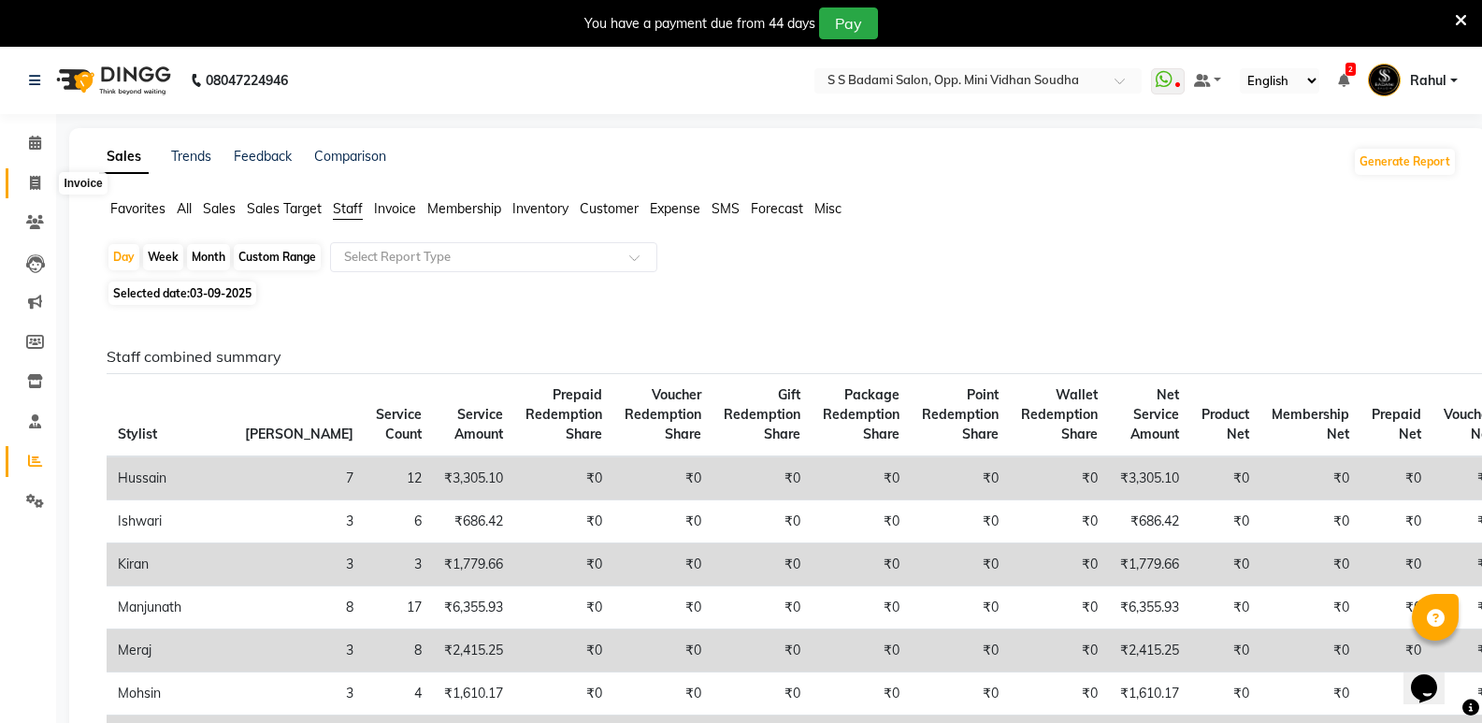
click at [38, 177] on icon at bounding box center [35, 183] width 10 height 14
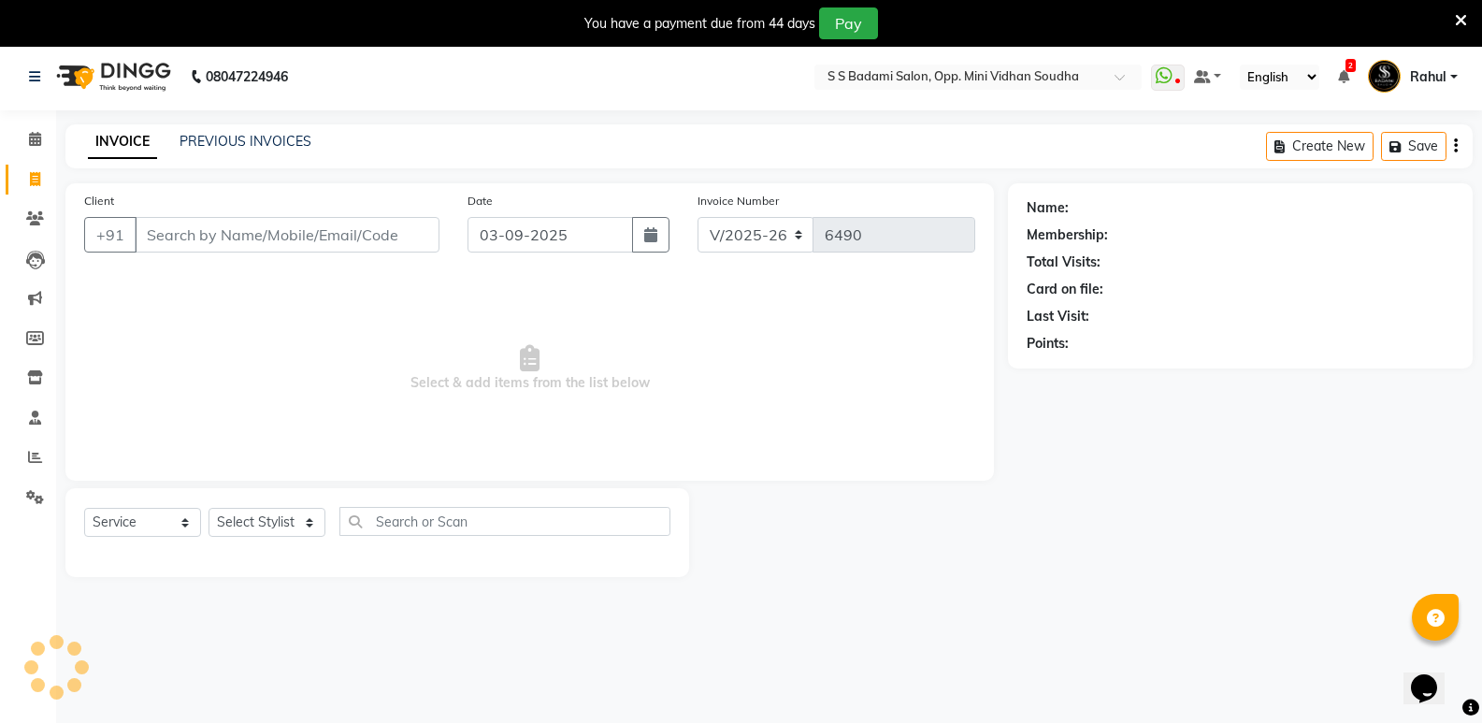
scroll to position [47, 0]
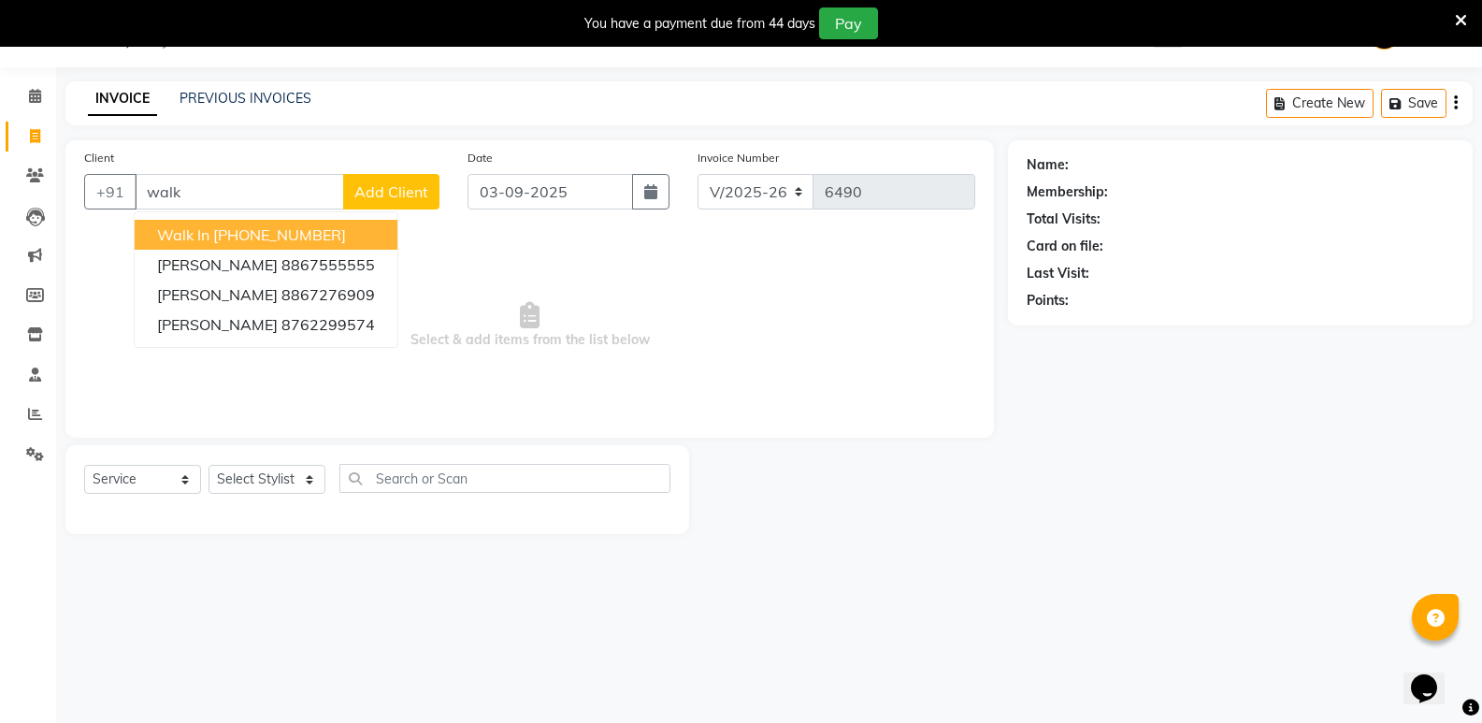
click at [236, 236] on ngb-highlight "[PHONE_NUMBER]" at bounding box center [279, 234] width 133 height 19
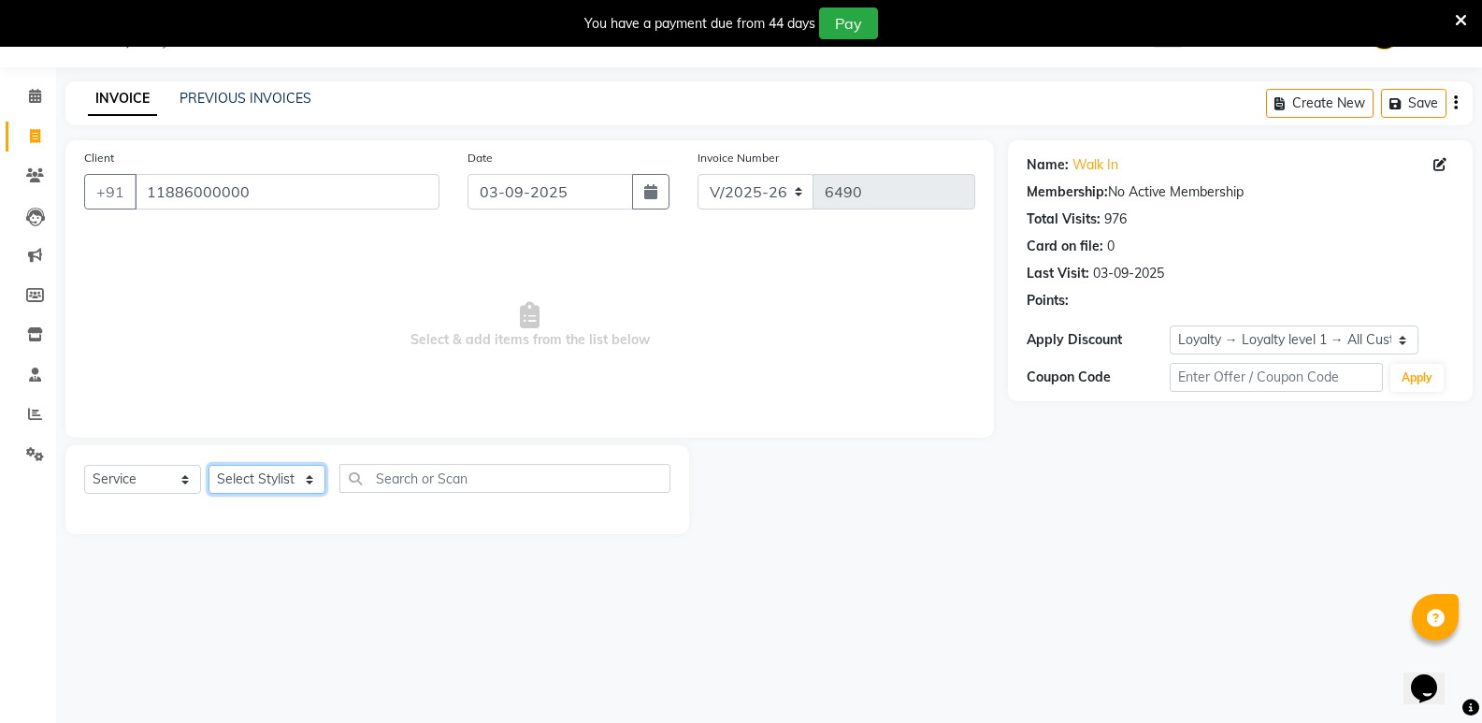
click at [246, 480] on select "Select Stylist [PERSON_NAME] [PERSON_NAME] [PERSON_NAME] Mallu [PERSON_NAME] [P…" at bounding box center [266, 479] width 117 height 29
click at [208, 465] on select "Select Stylist [PERSON_NAME] [PERSON_NAME] [PERSON_NAME] Mallu [PERSON_NAME] [P…" at bounding box center [266, 479] width 117 height 29
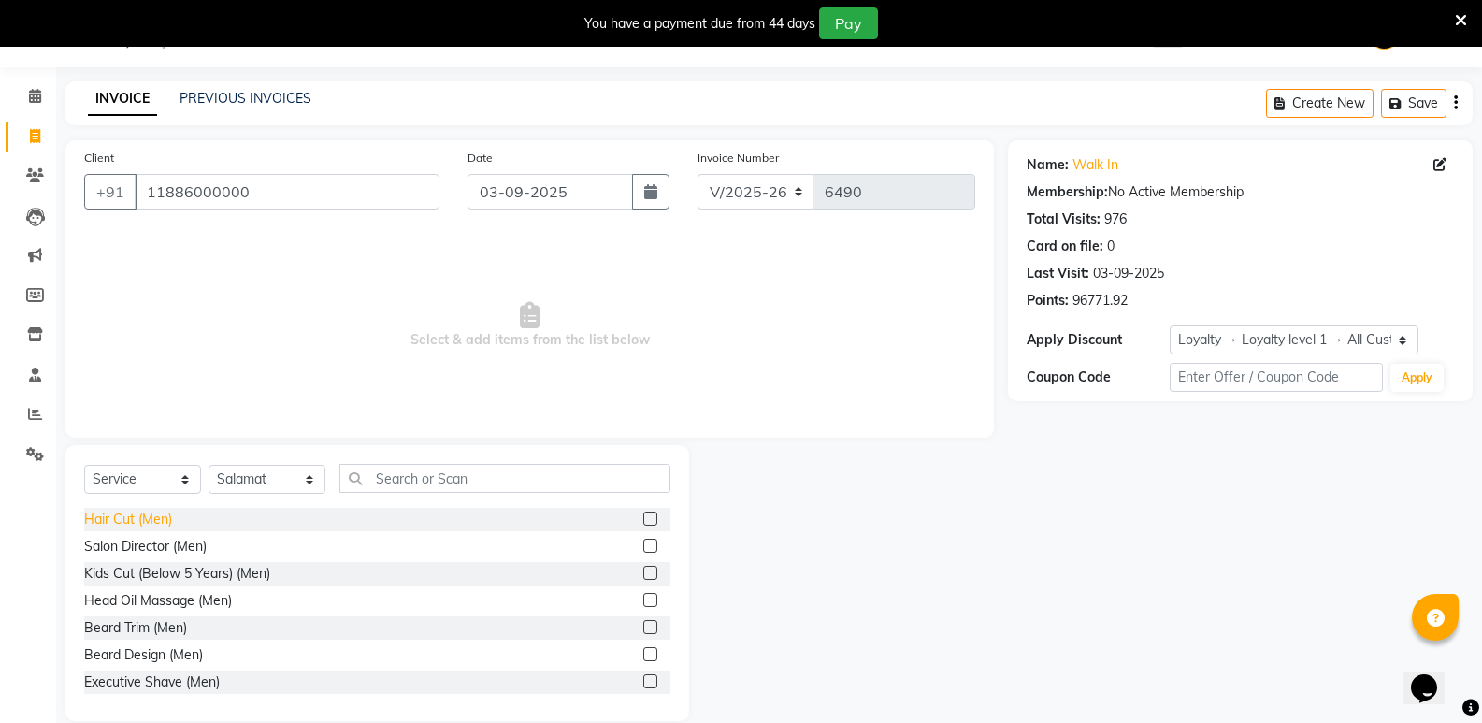
click at [149, 523] on div "Hair Cut (Men)" at bounding box center [128, 519] width 88 height 20
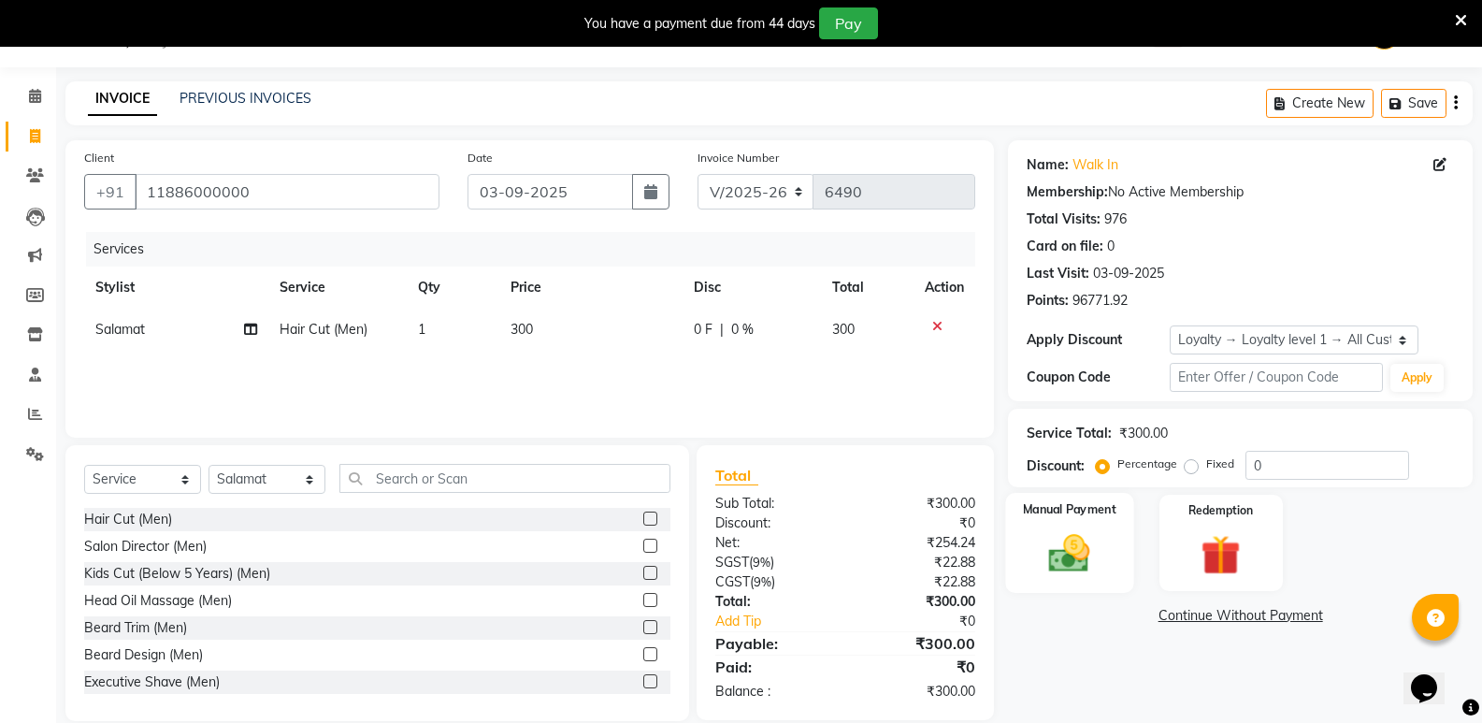
click at [1075, 570] on img at bounding box center [1069, 553] width 66 height 48
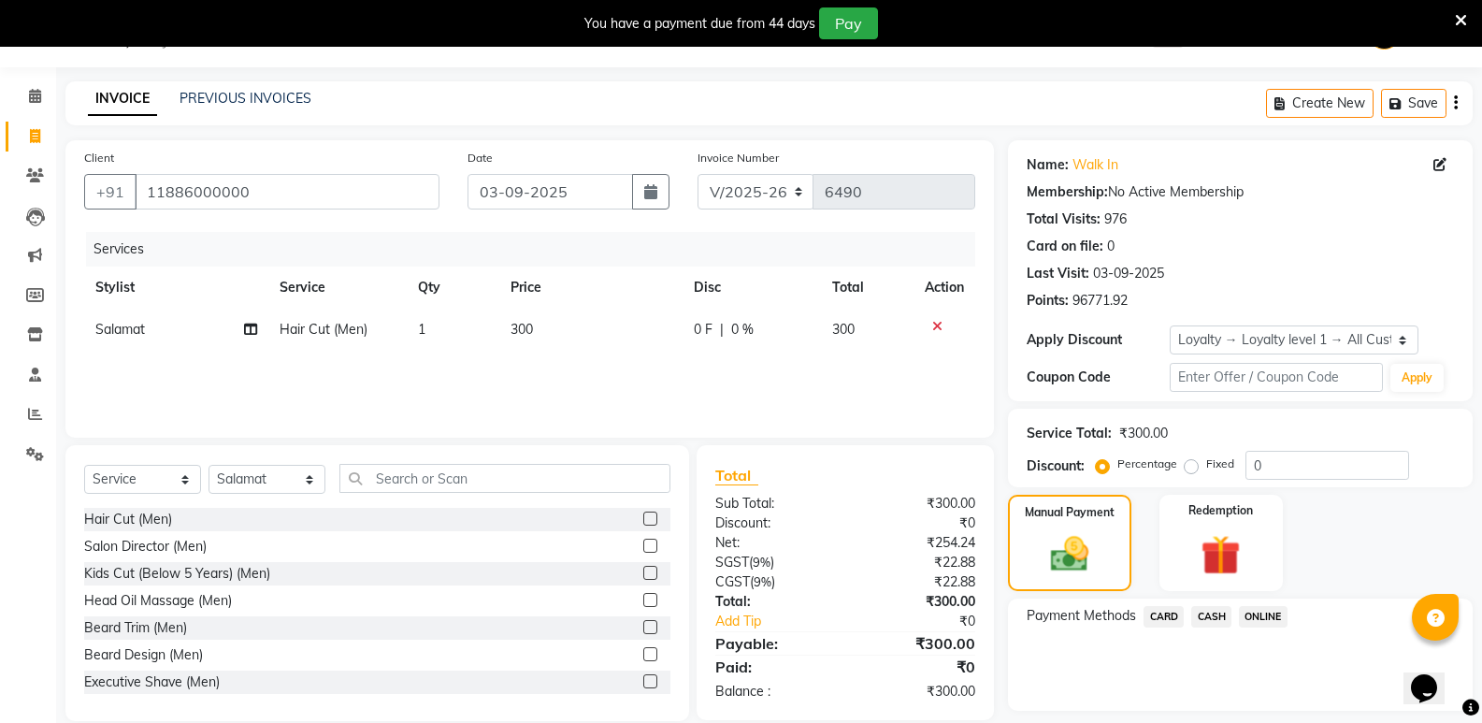
click at [1216, 613] on span "CASH" at bounding box center [1211, 616] width 40 height 21
click at [1234, 705] on button "Add Payment" at bounding box center [1316, 715] width 275 height 29
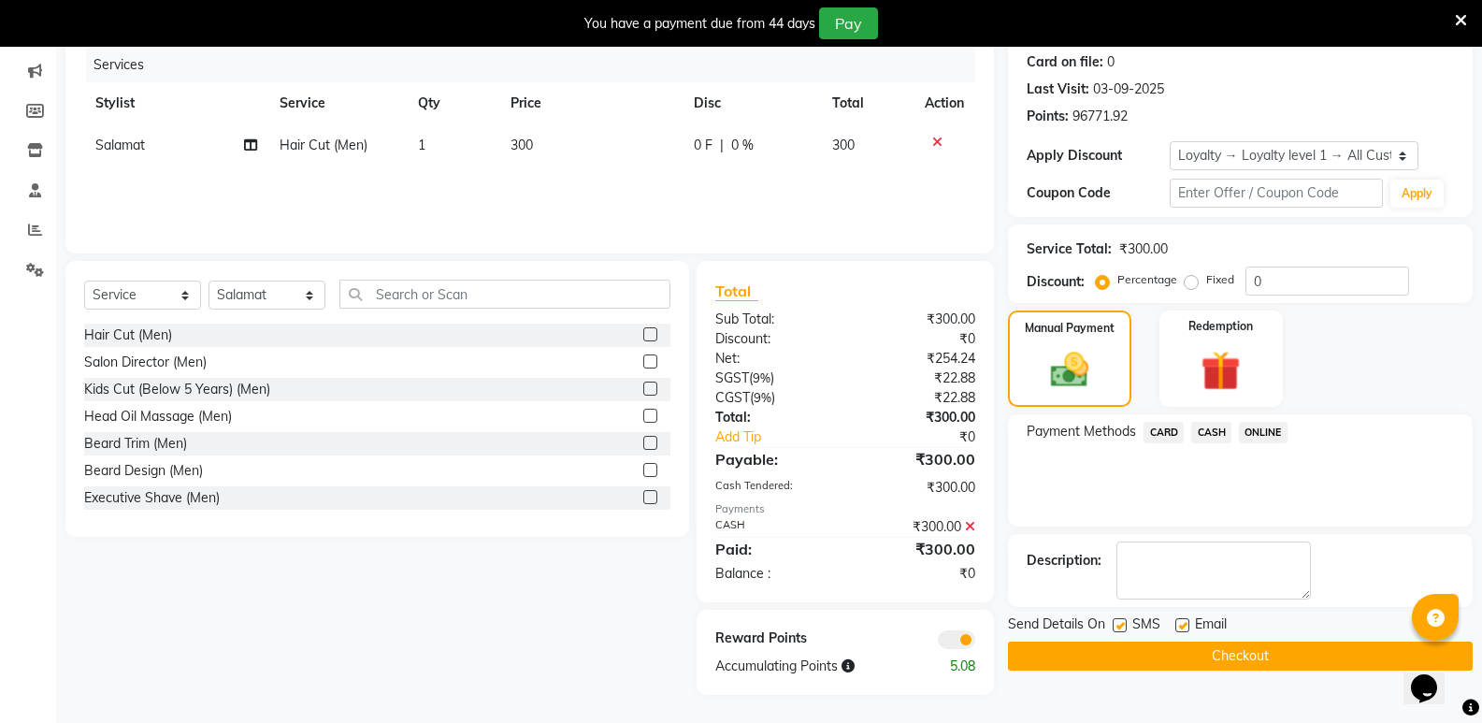
click at [1233, 654] on button "Checkout" at bounding box center [1240, 655] width 465 height 29
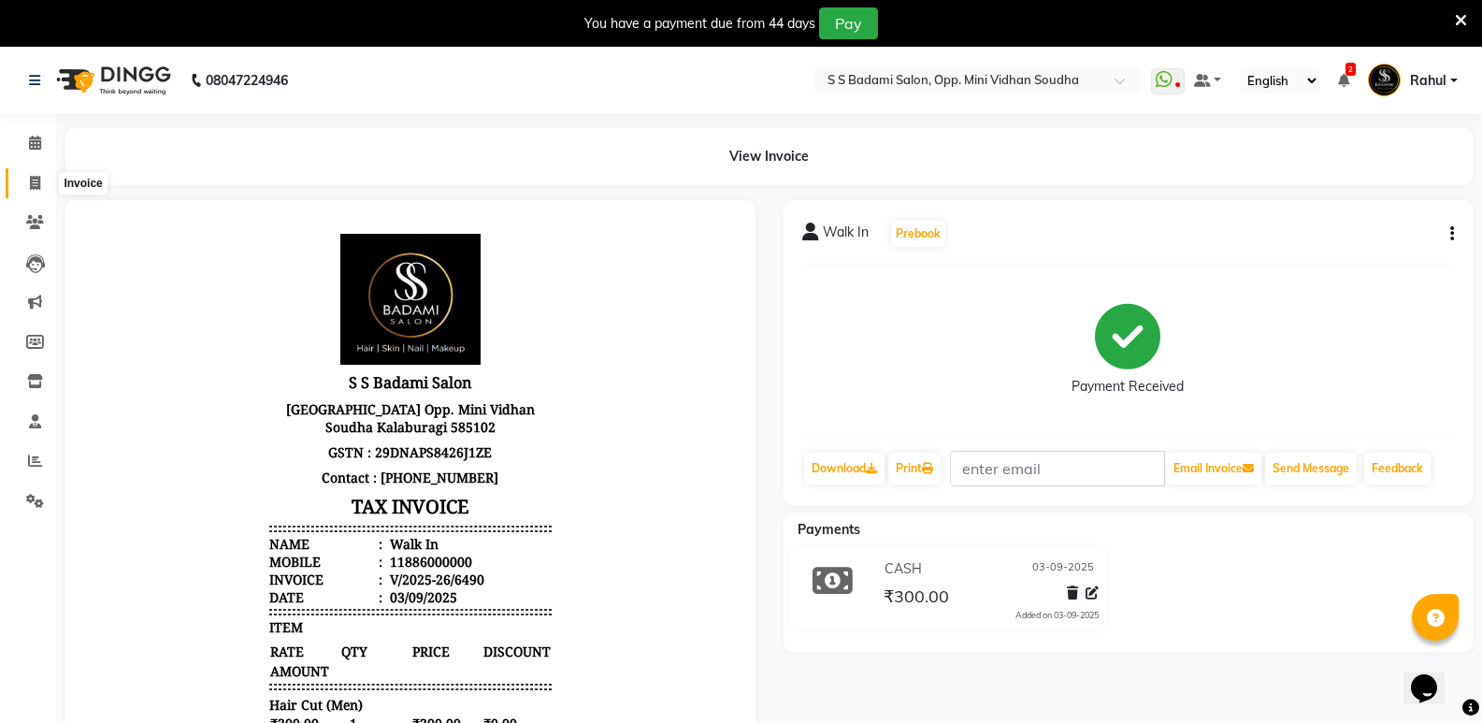
click at [36, 187] on icon at bounding box center [35, 183] width 10 height 14
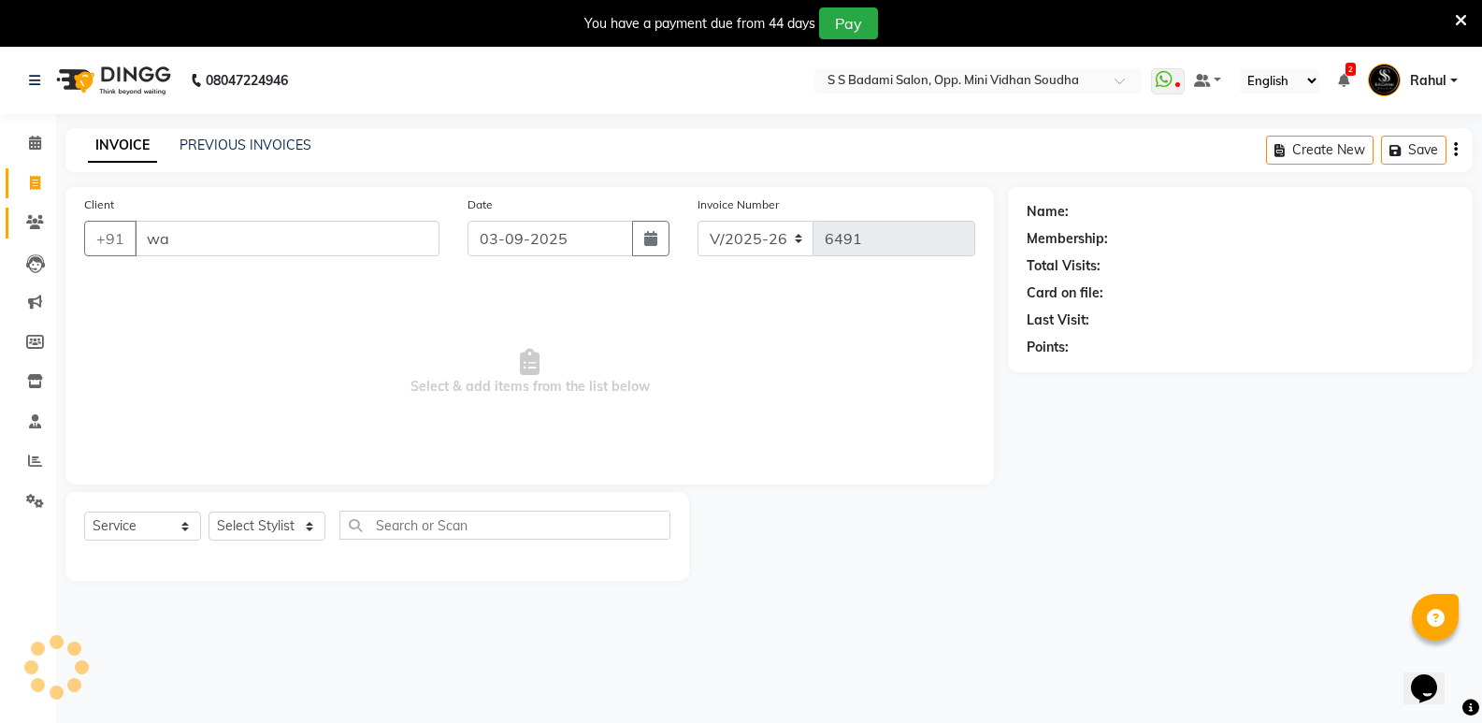
scroll to position [47, 0]
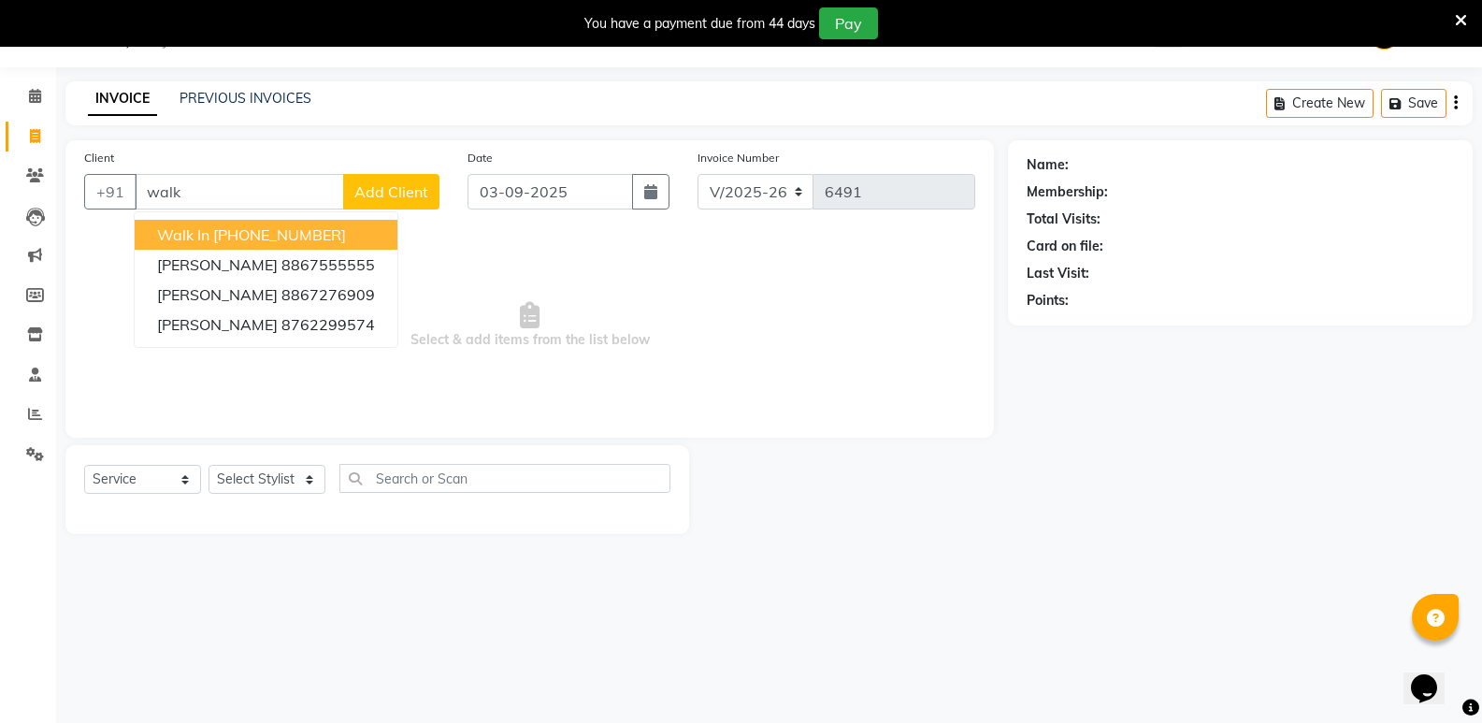
click at [268, 225] on ngb-highlight "[PHONE_NUMBER]" at bounding box center [279, 234] width 133 height 19
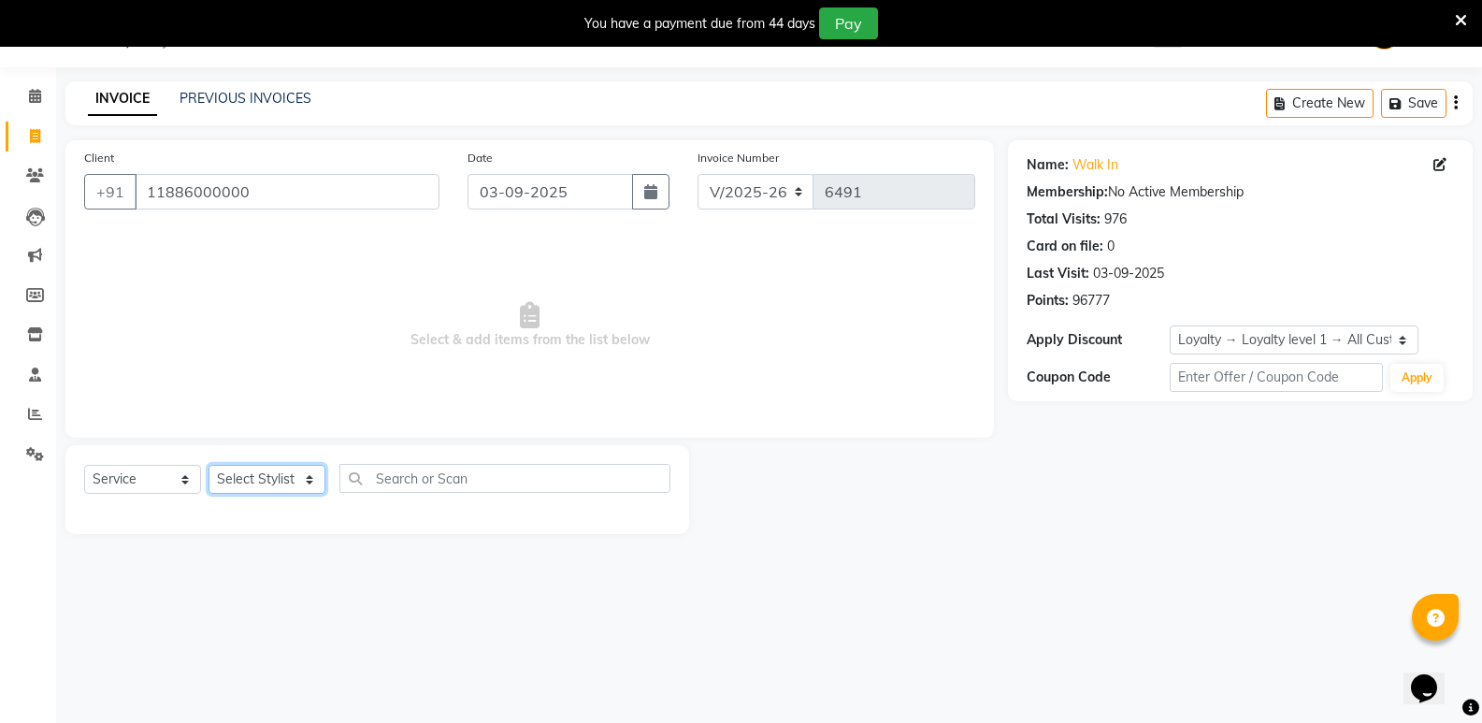
click at [258, 488] on select "Select Stylist [PERSON_NAME] [PERSON_NAME] [PERSON_NAME] Mallu [PERSON_NAME] [P…" at bounding box center [266, 479] width 117 height 29
click at [208, 465] on select "Select Stylist [PERSON_NAME] [PERSON_NAME] [PERSON_NAME] Mallu [PERSON_NAME] [P…" at bounding box center [266, 479] width 117 height 29
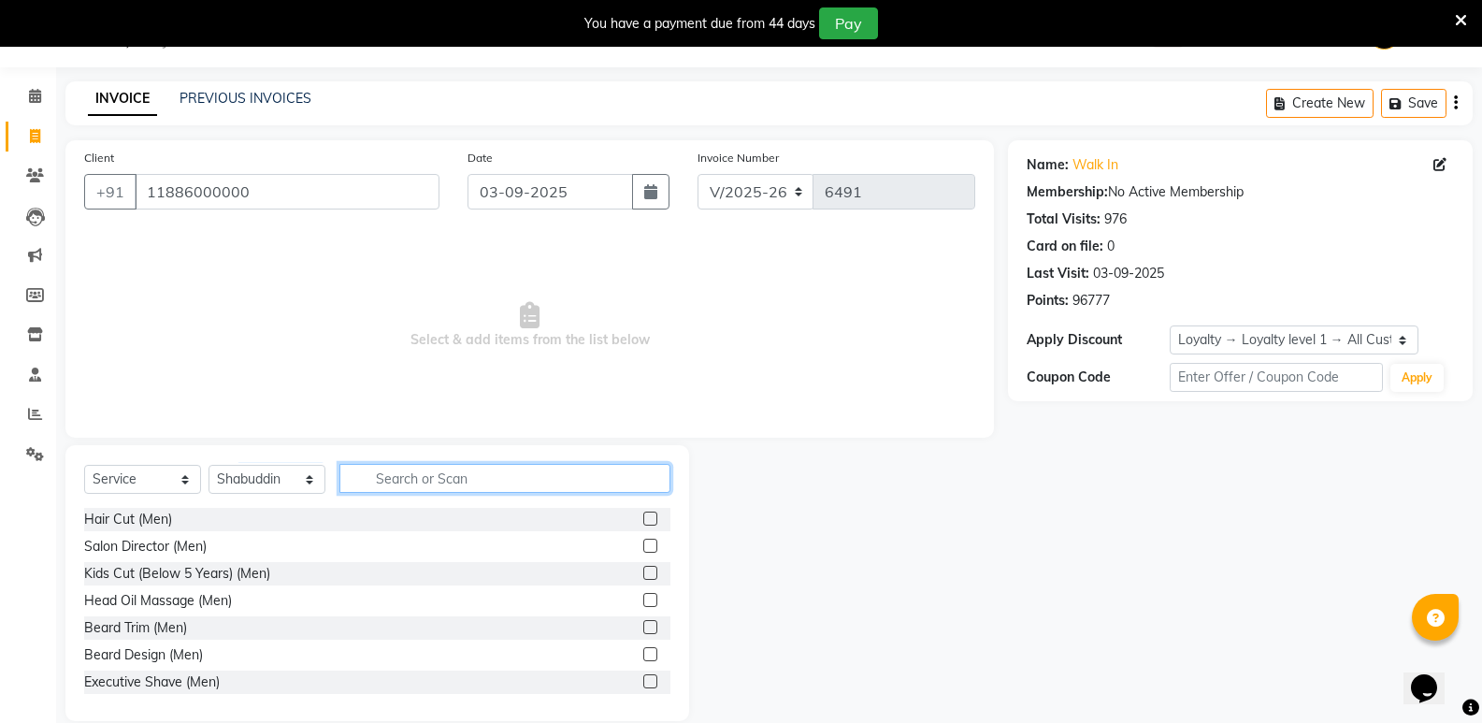
click at [468, 470] on input "text" at bounding box center [504, 478] width 331 height 29
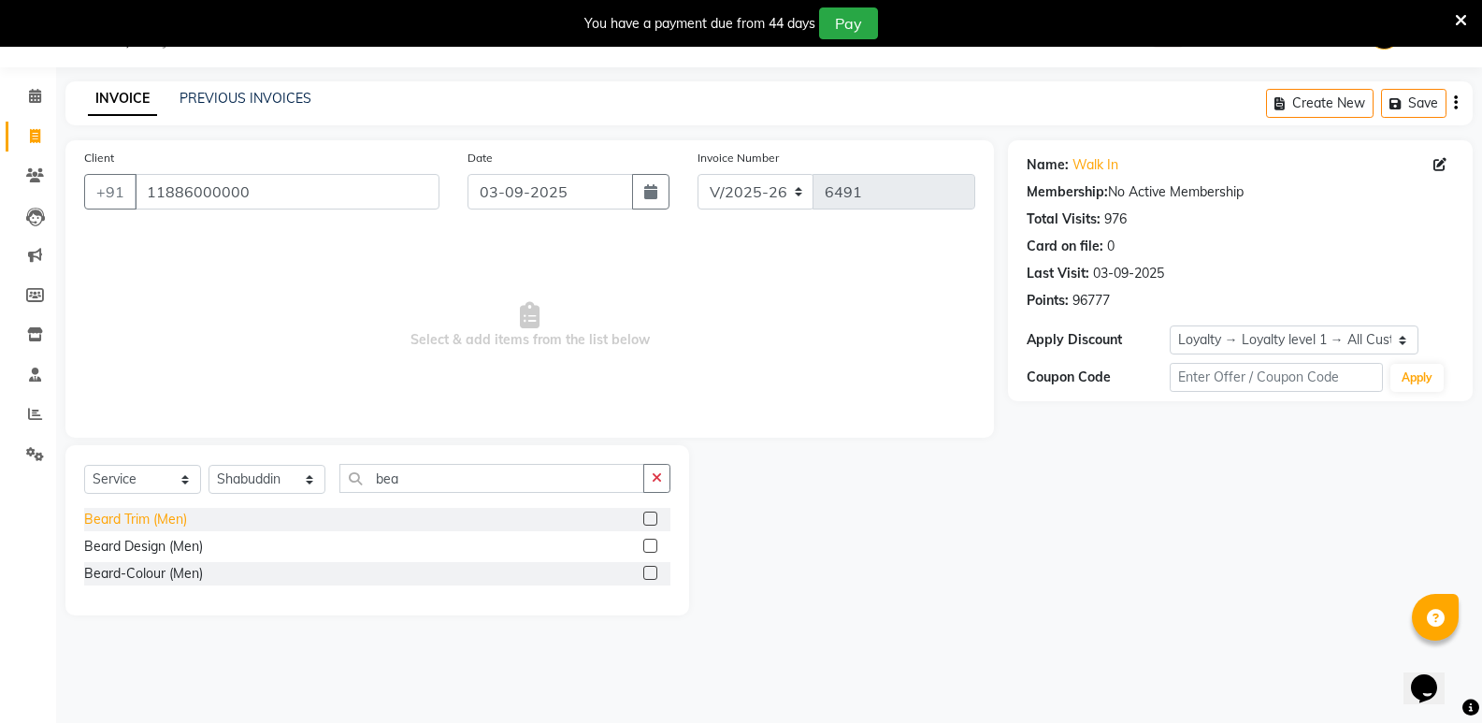
click at [103, 512] on div "Beard Trim (Men)" at bounding box center [135, 519] width 103 height 20
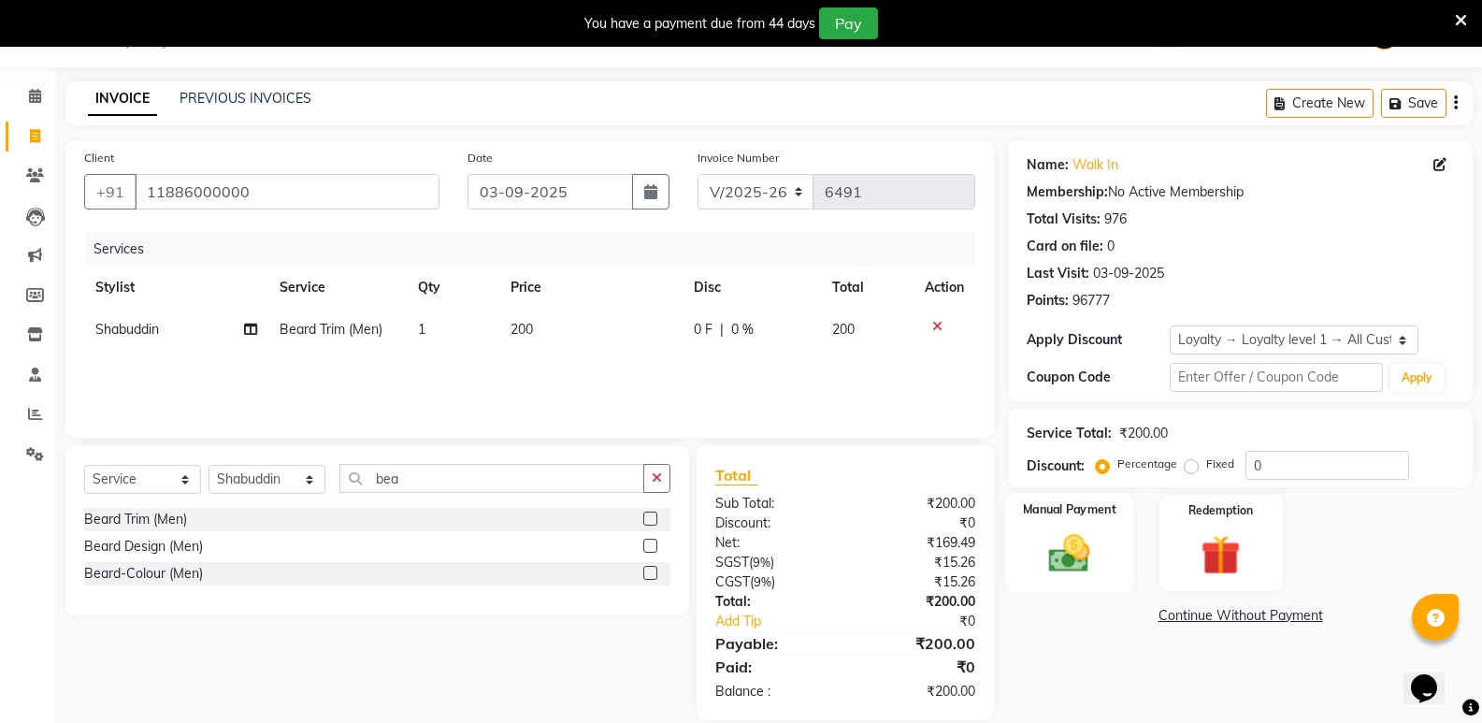
click at [1083, 577] on img at bounding box center [1069, 553] width 66 height 48
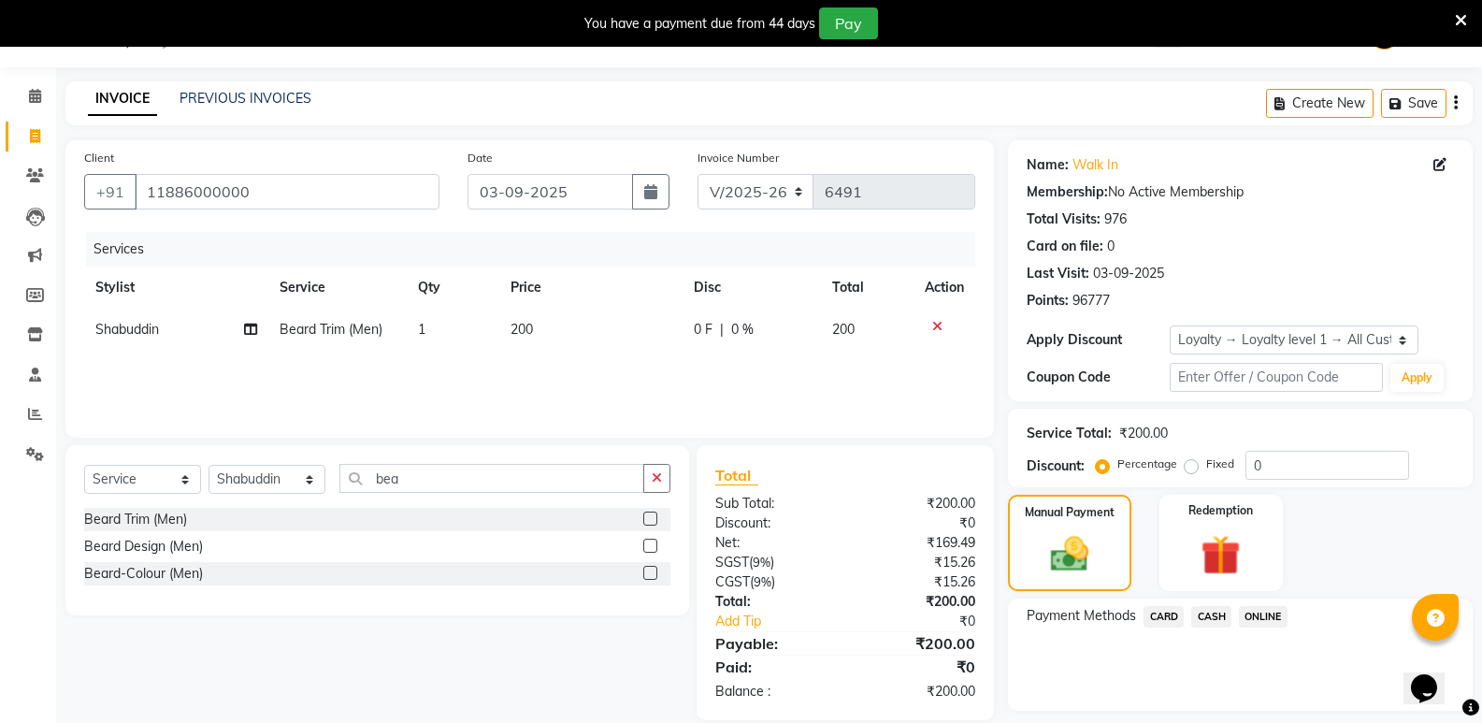
click at [1225, 619] on span "CASH" at bounding box center [1211, 616] width 40 height 21
click at [1248, 709] on button "Add Payment" at bounding box center [1316, 715] width 275 height 29
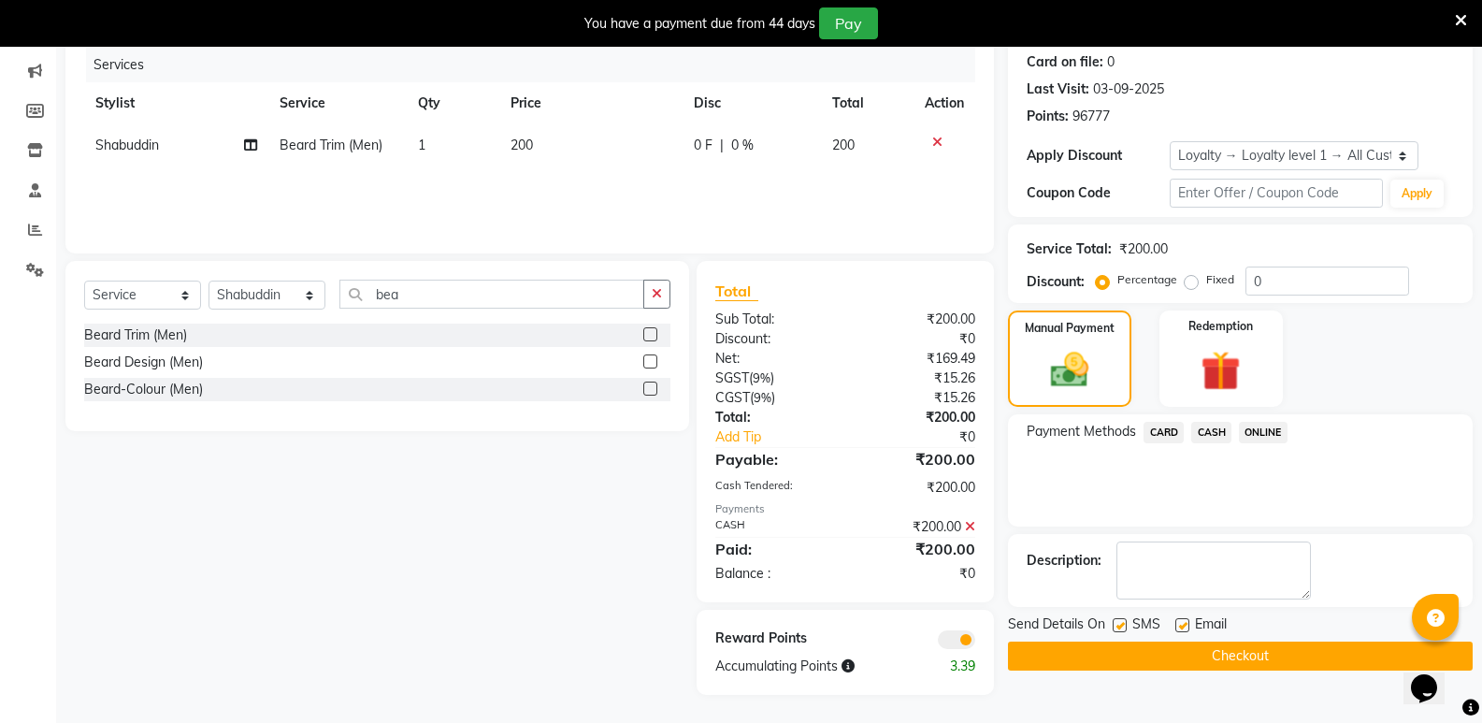
click at [1250, 657] on button "Checkout" at bounding box center [1240, 655] width 465 height 29
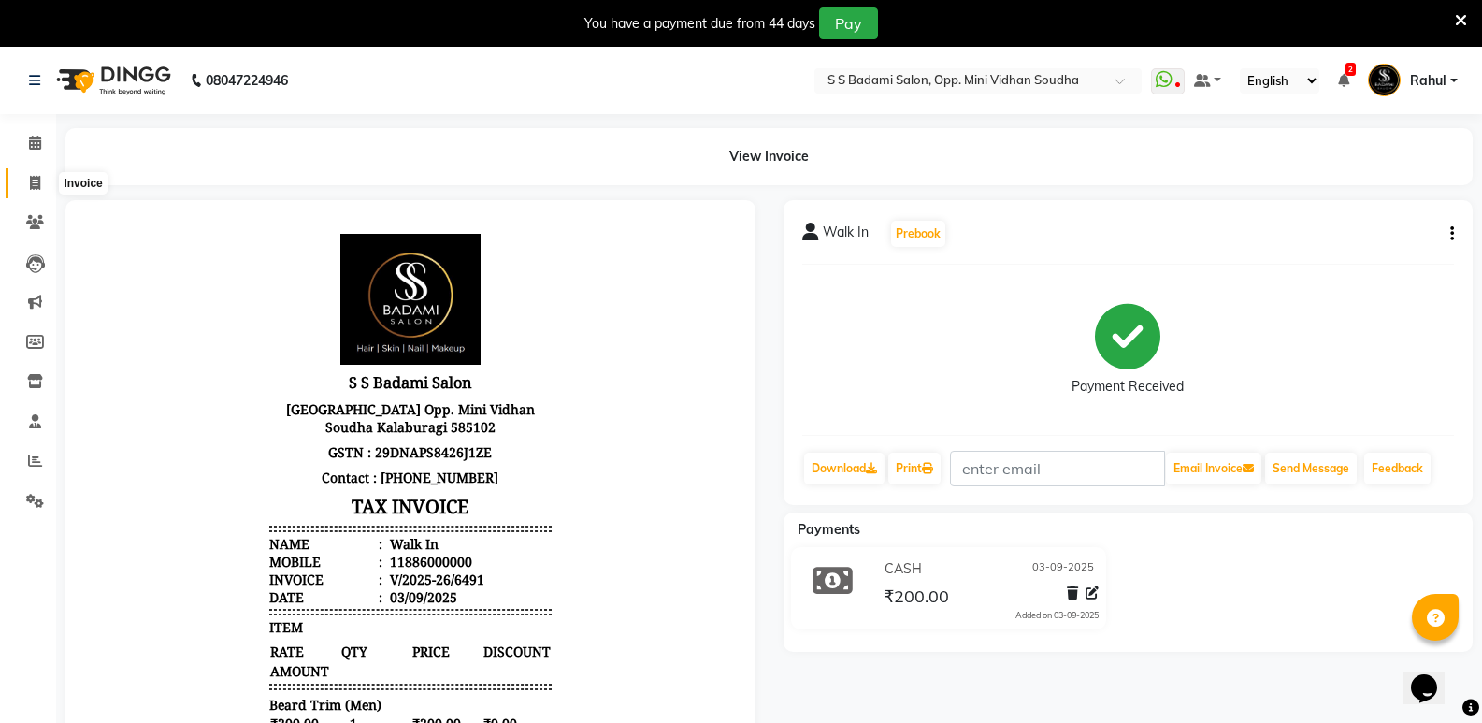
click at [40, 174] on span at bounding box center [35, 183] width 33 height 21
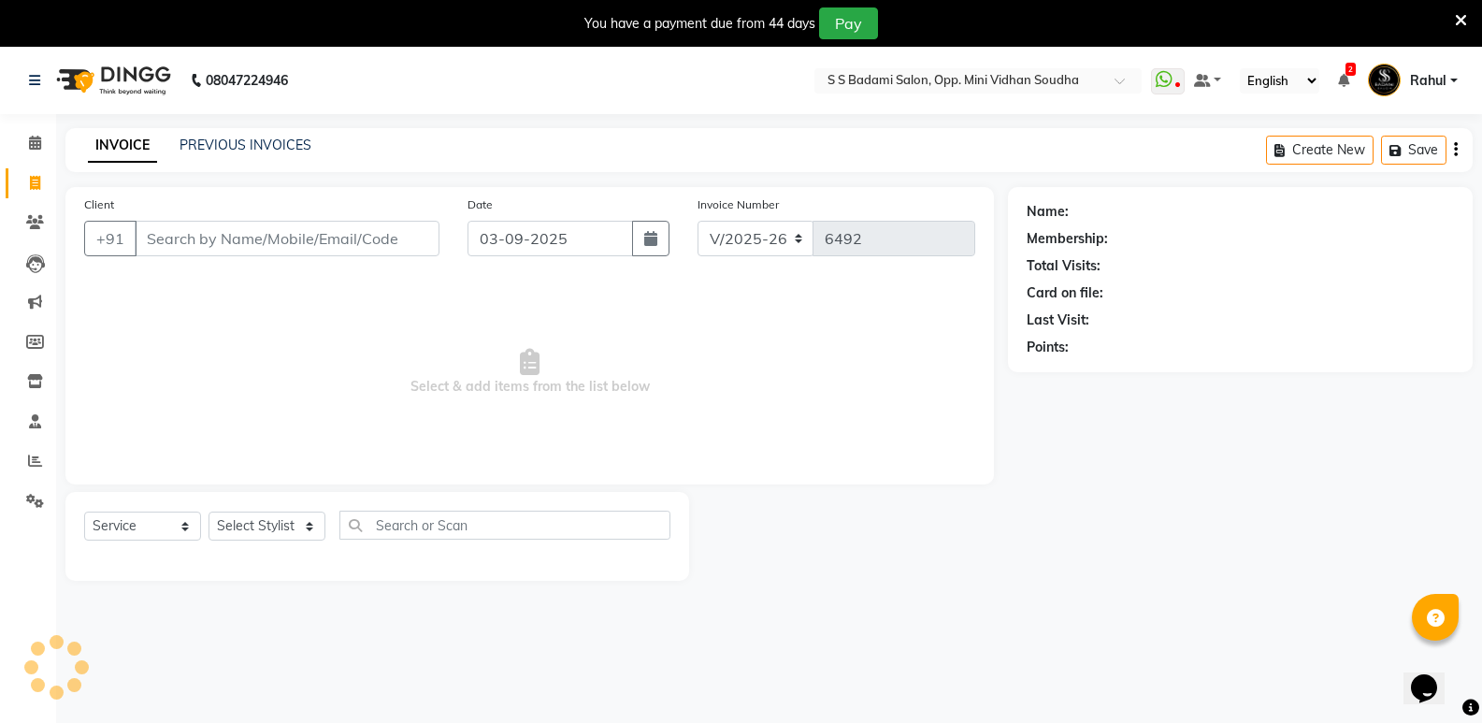
scroll to position [47, 0]
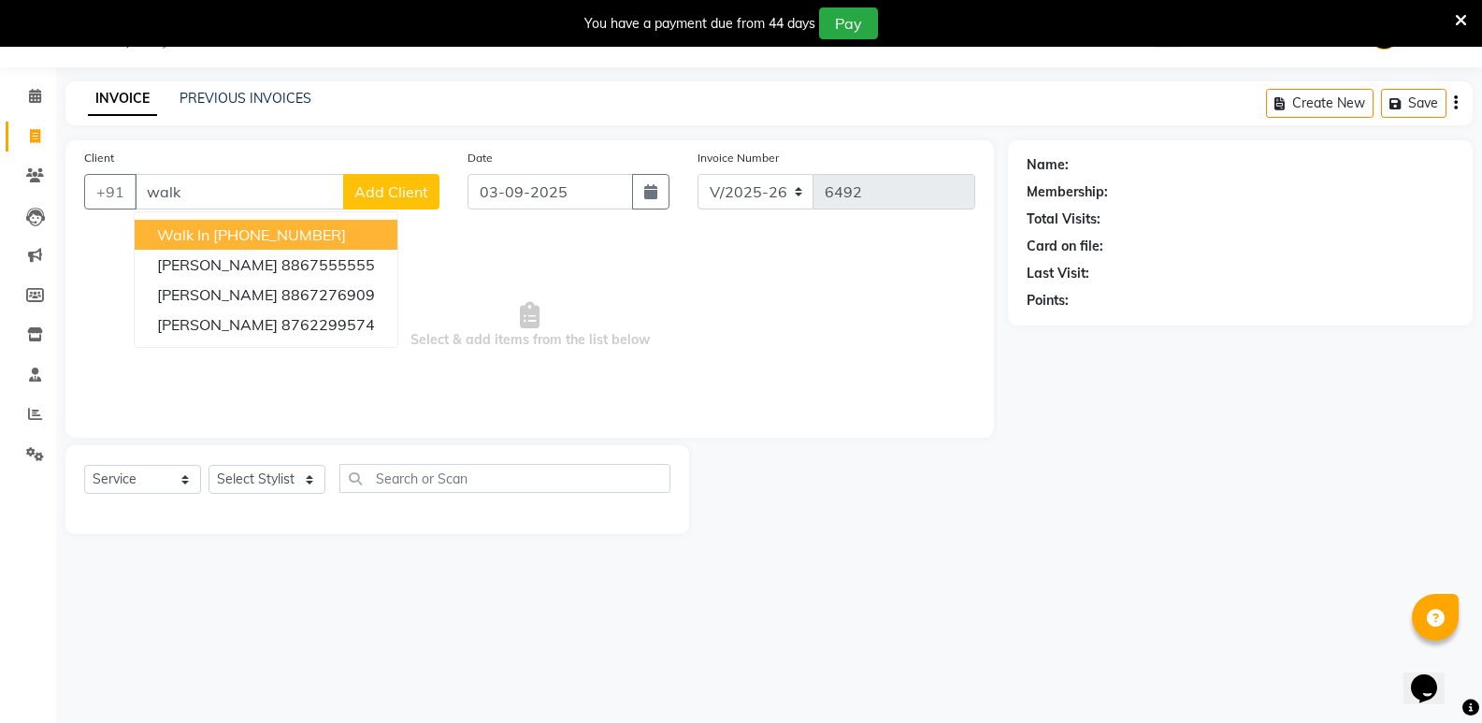
click at [233, 238] on ngb-highlight "[PHONE_NUMBER]" at bounding box center [279, 234] width 133 height 19
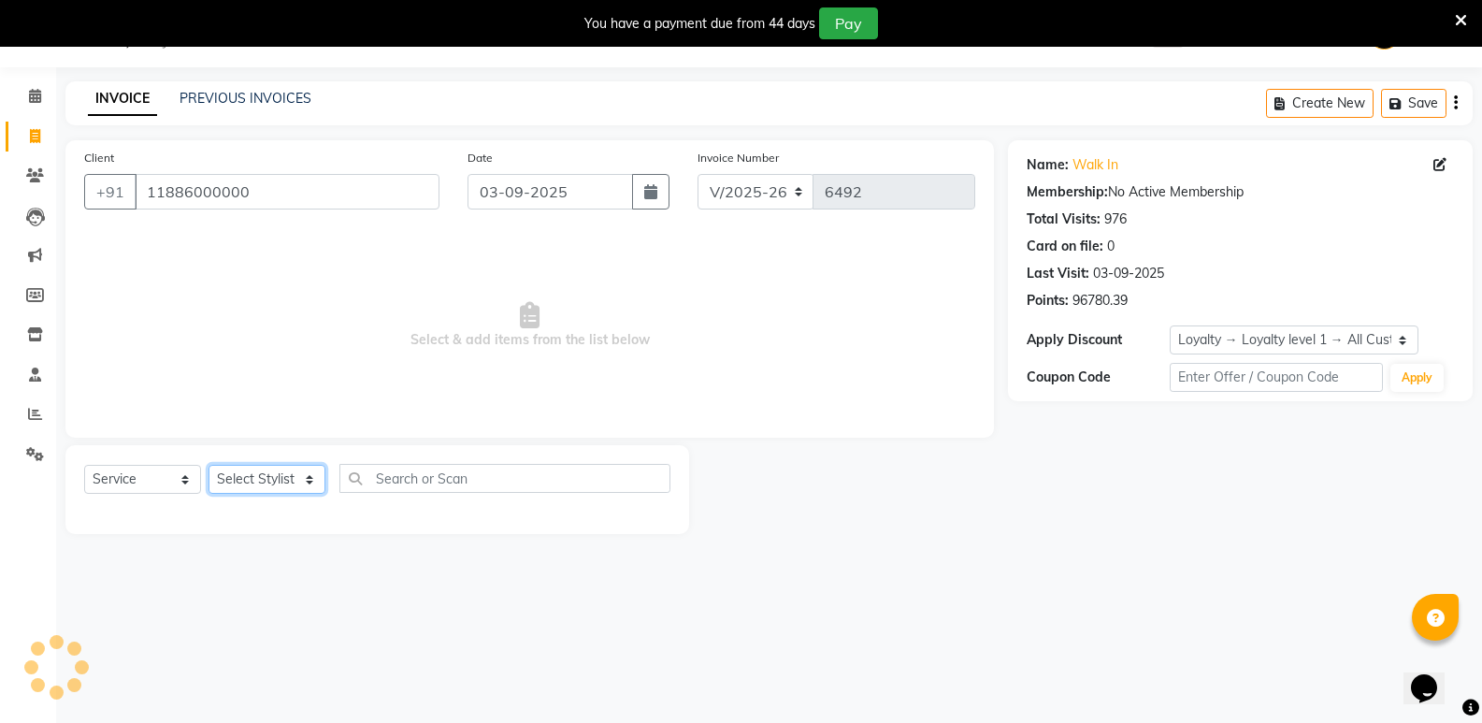
click at [276, 482] on select "Select Stylist [PERSON_NAME] [PERSON_NAME] [PERSON_NAME] Mallu [PERSON_NAME] [P…" at bounding box center [266, 479] width 117 height 29
click at [208, 465] on select "Select Stylist [PERSON_NAME] [PERSON_NAME] [PERSON_NAME] Mallu [PERSON_NAME] [P…" at bounding box center [266, 479] width 117 height 29
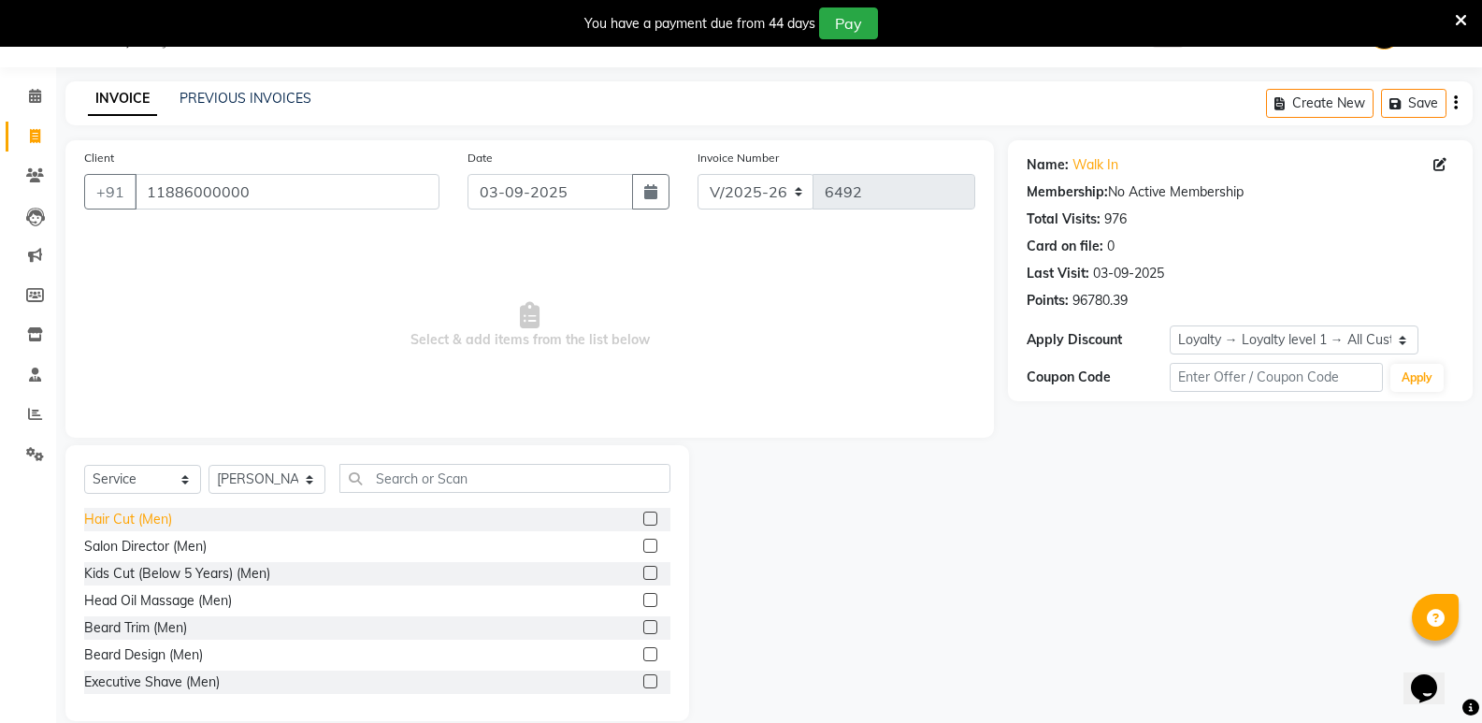
drag, startPoint x: 144, startPoint y: 522, endPoint x: 165, endPoint y: 522, distance: 21.5
click at [144, 522] on div "Hair Cut (Men)" at bounding box center [128, 519] width 88 height 20
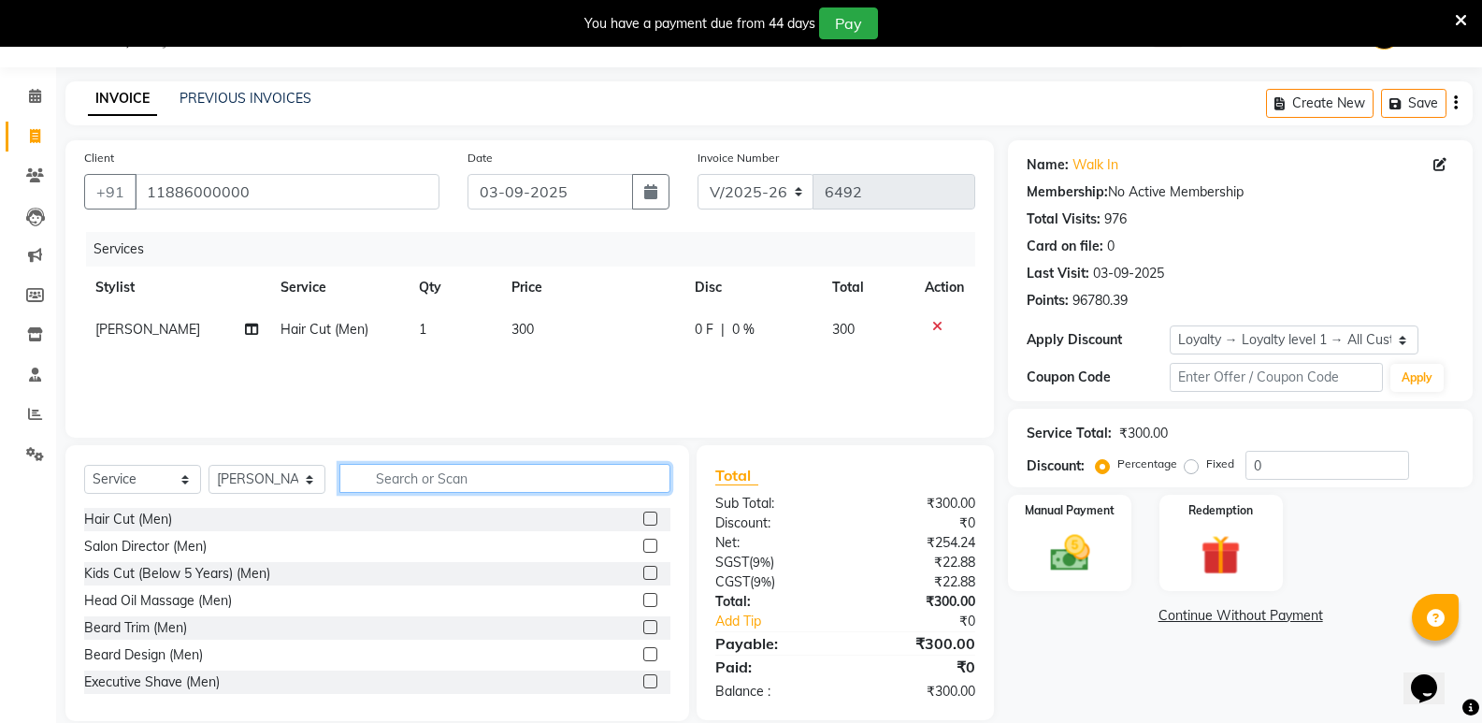
click at [446, 481] on input "text" at bounding box center [504, 478] width 331 height 29
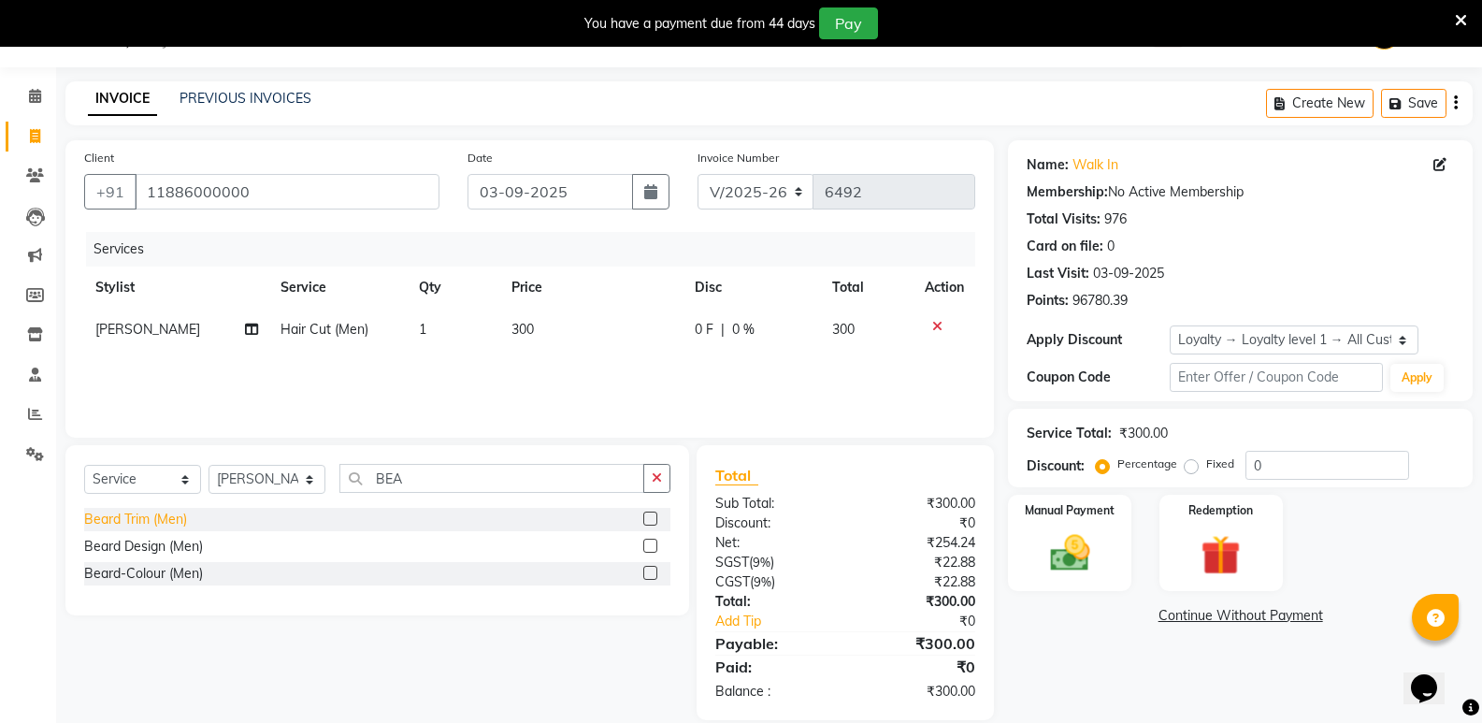
click at [148, 516] on div "Beard Trim (Men)" at bounding box center [135, 519] width 103 height 20
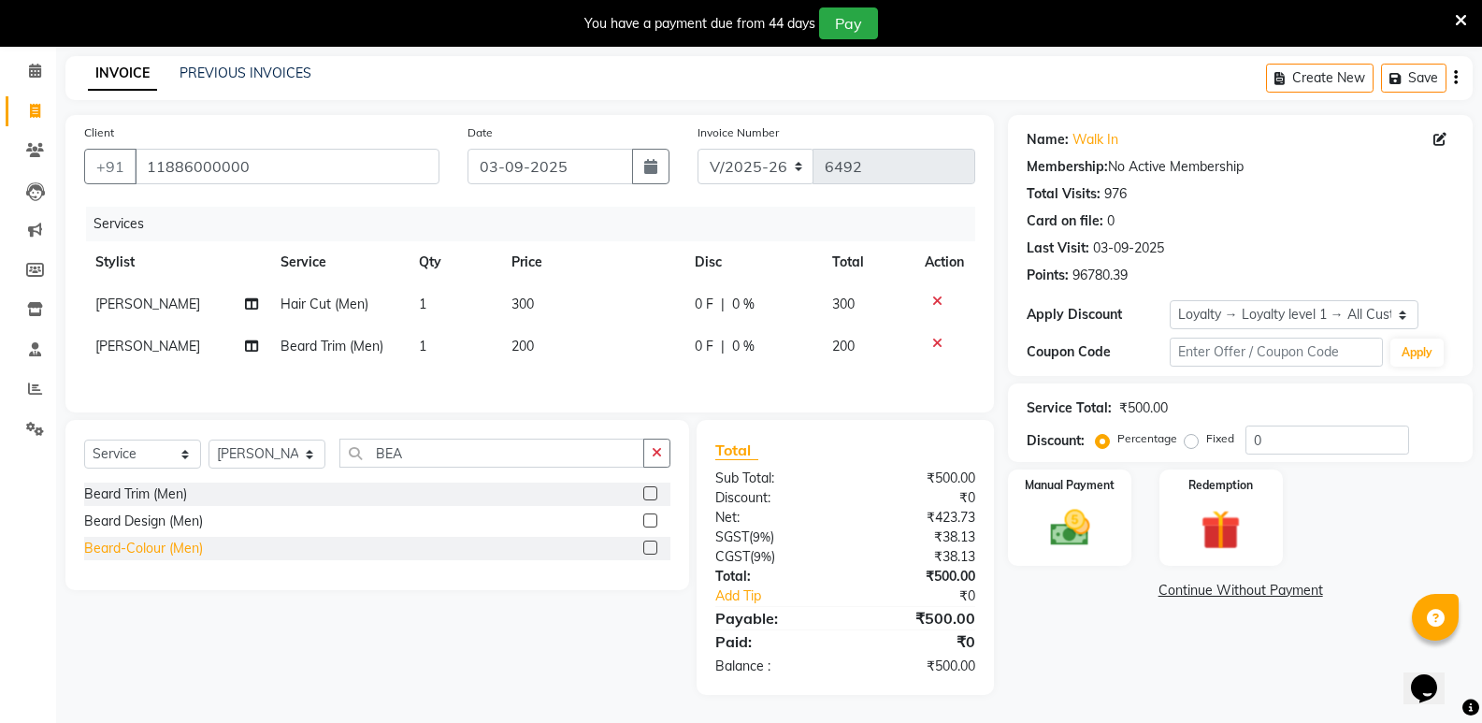
click at [160, 547] on div "Beard-Colour (Men)" at bounding box center [143, 548] width 119 height 20
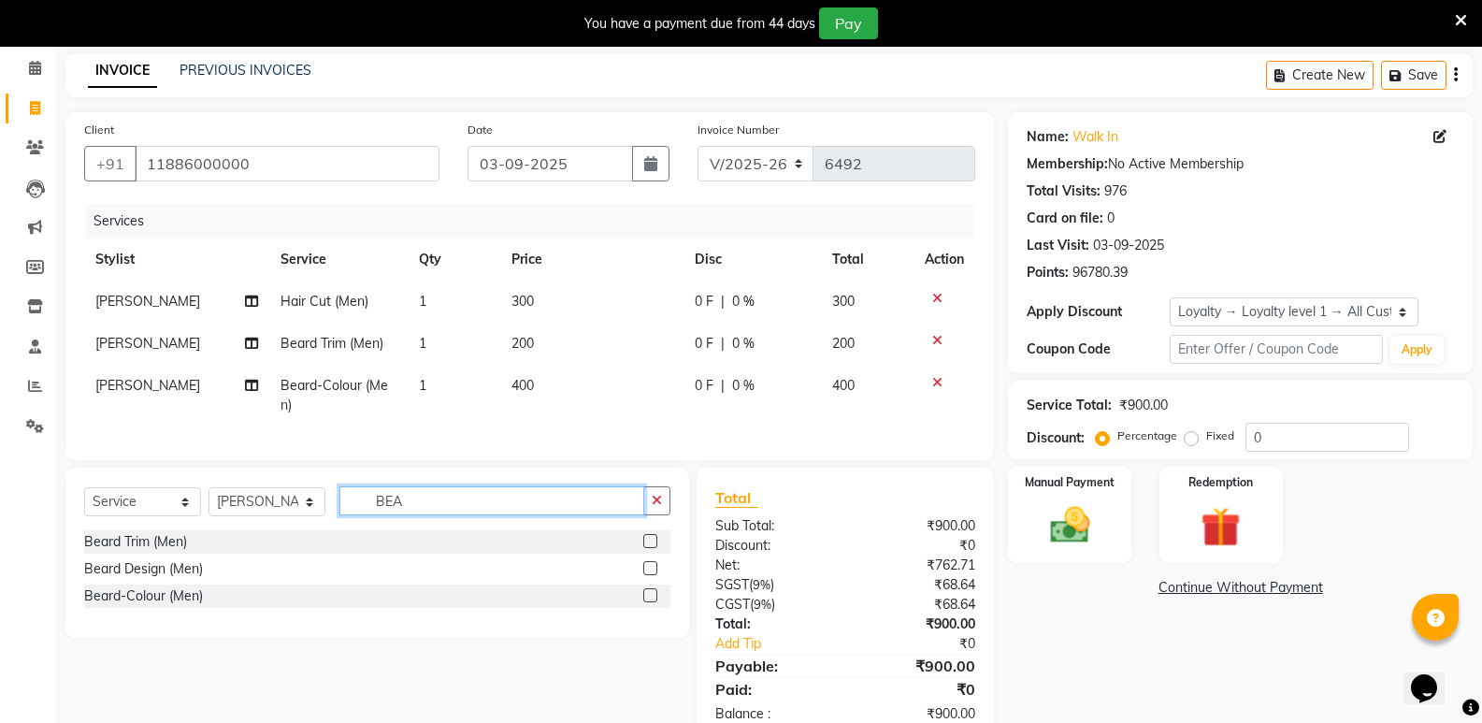
drag, startPoint x: 450, startPoint y: 519, endPoint x: 370, endPoint y: 534, distance: 80.8
click at [370, 530] on div "Select Service Product Membership Package Voucher Prepaid Gift Card Select Styl…" at bounding box center [377, 508] width 586 height 44
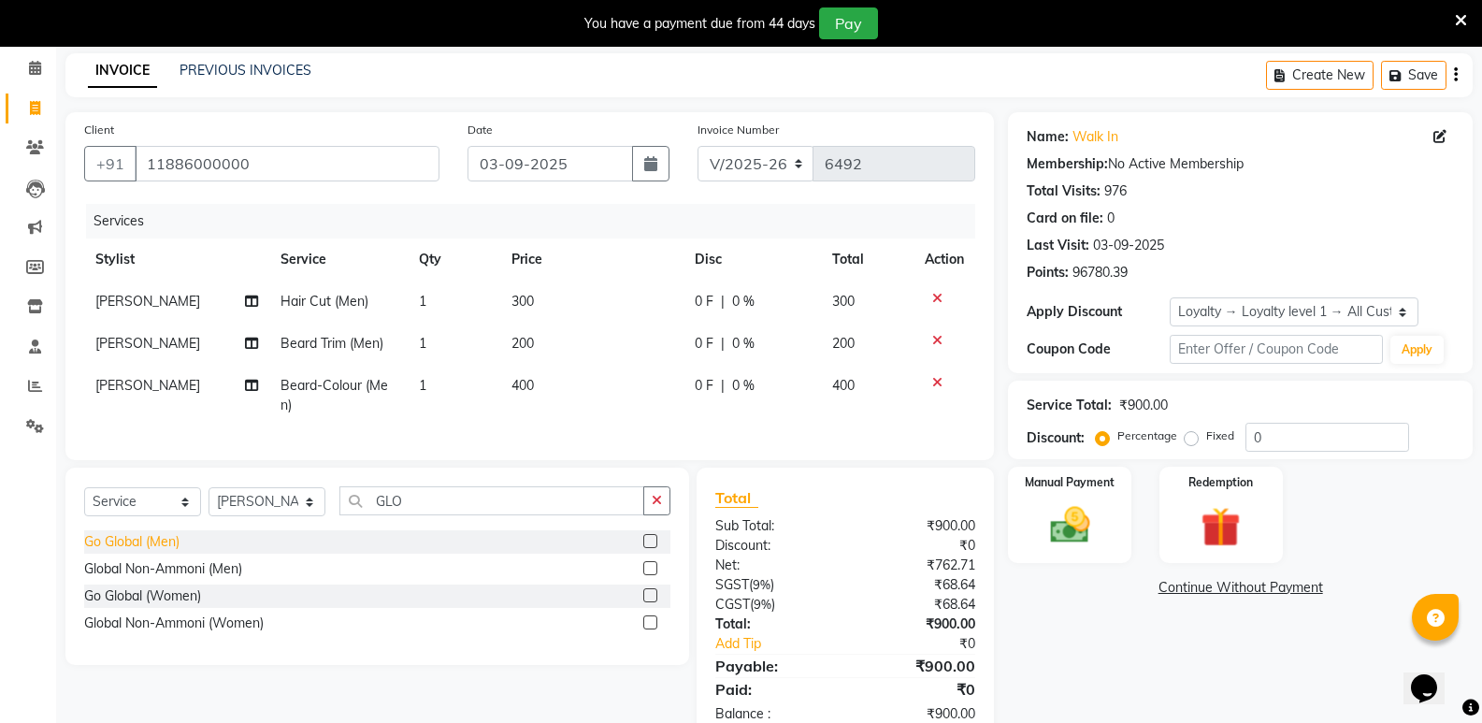
click at [163, 551] on div "Go Global (Men)" at bounding box center [131, 542] width 95 height 20
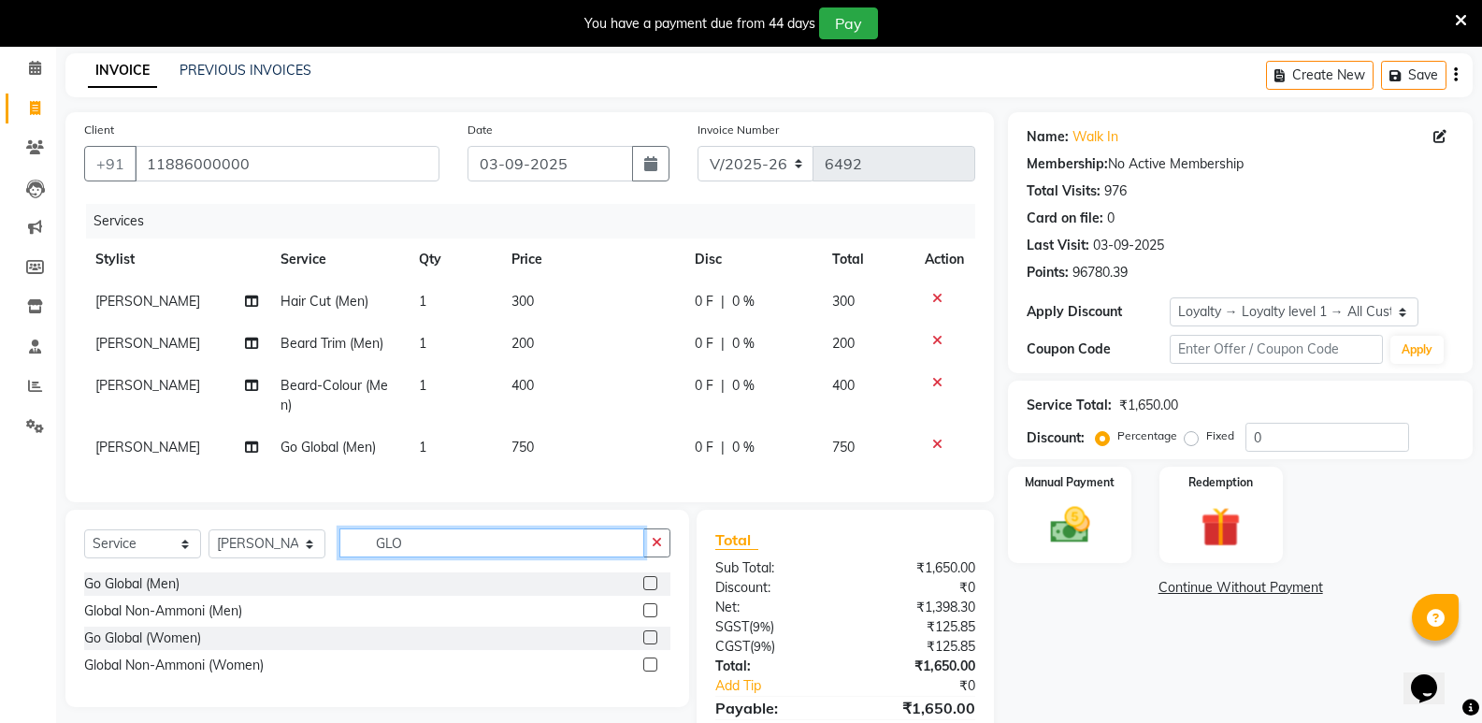
drag, startPoint x: 423, startPoint y: 556, endPoint x: 315, endPoint y: 564, distance: 108.7
click at [315, 564] on div "Select Service Product Membership Package Voucher Prepaid Gift Card Select Styl…" at bounding box center [377, 550] width 586 height 44
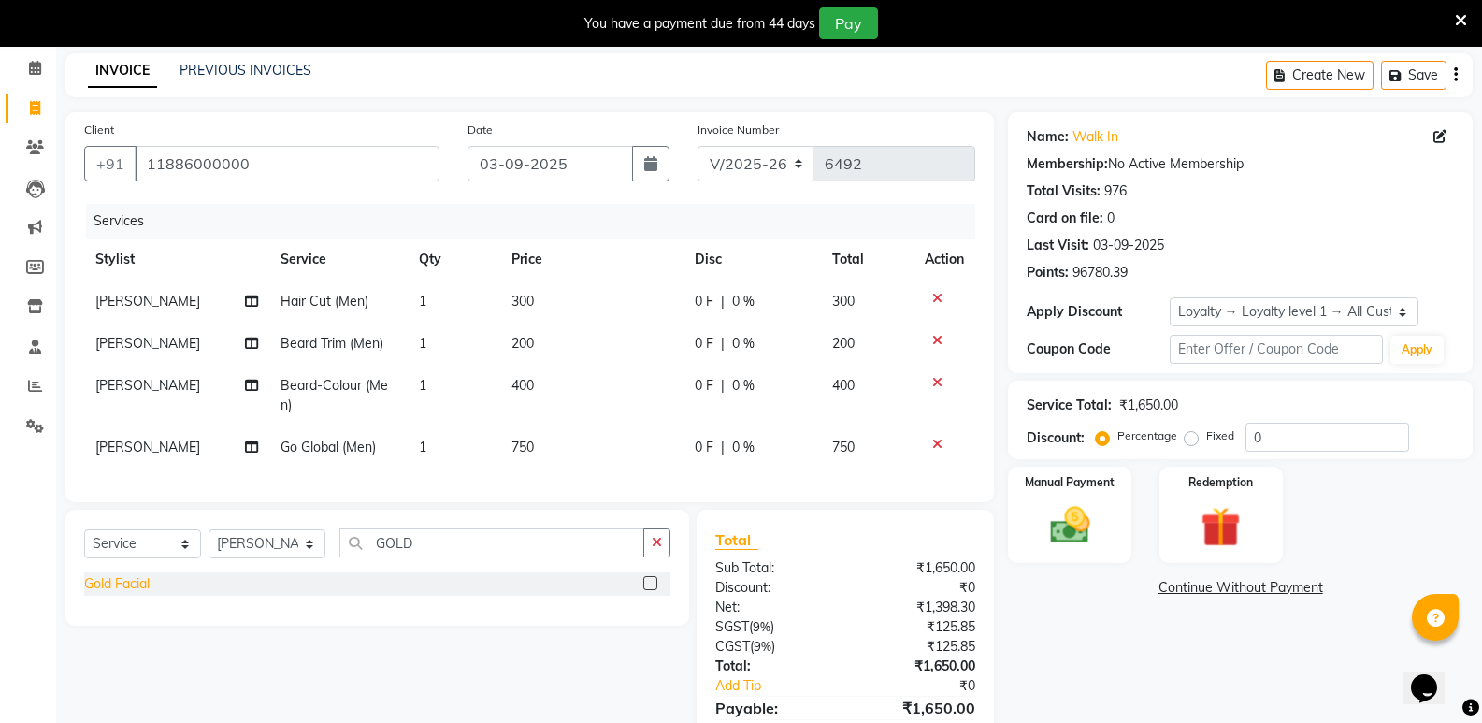
click at [130, 594] on div "Gold Facial" at bounding box center [116, 584] width 65 height 20
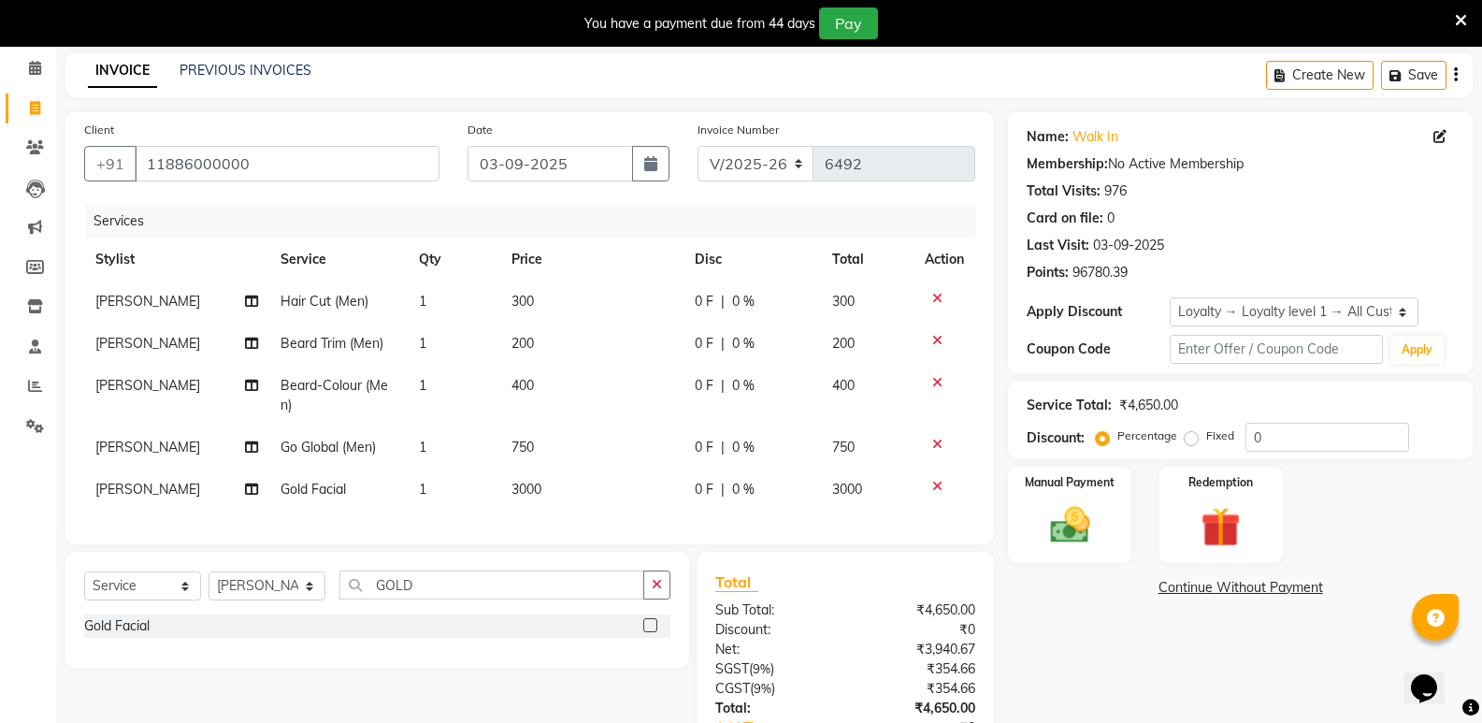
scroll to position [221, 0]
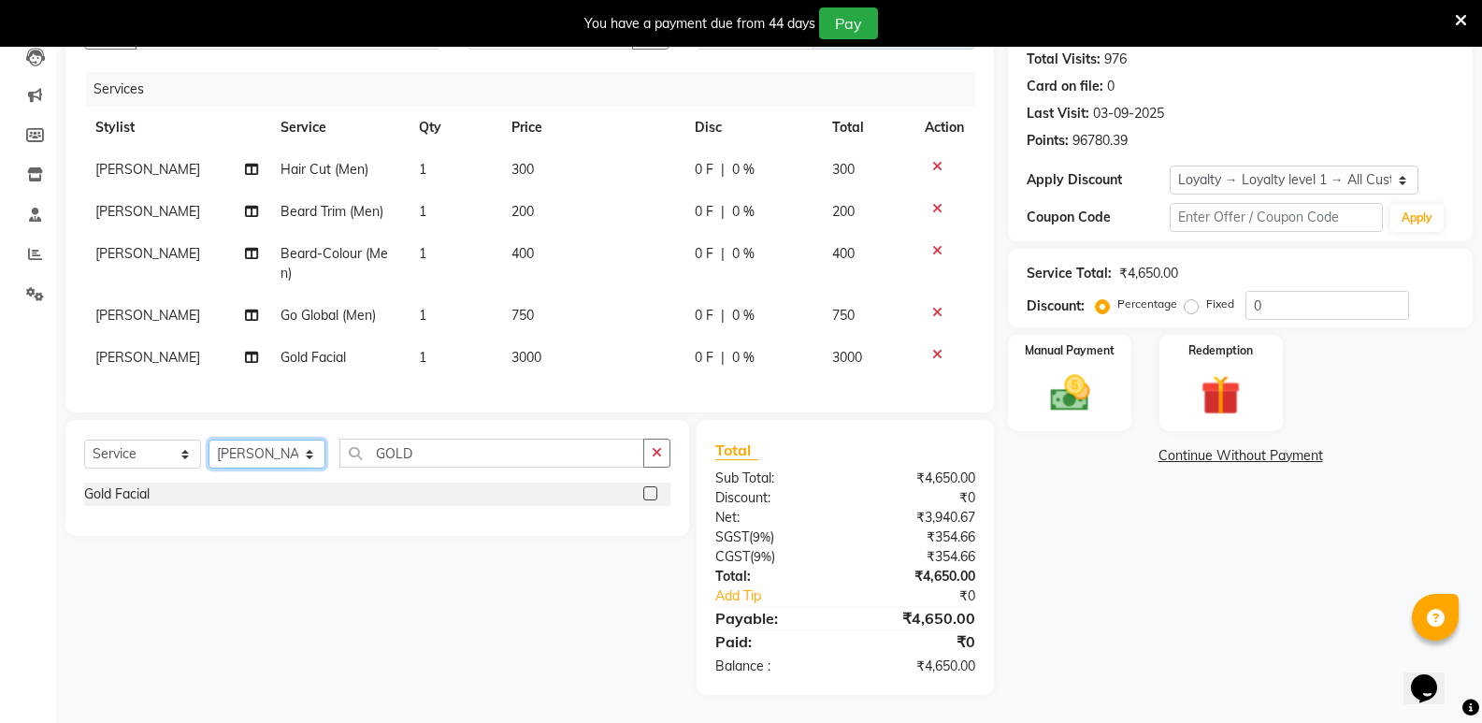
click at [294, 458] on select "Select Stylist [PERSON_NAME] [PERSON_NAME] [PERSON_NAME] Mallu [PERSON_NAME] [P…" at bounding box center [266, 453] width 117 height 29
click at [208, 439] on select "Select Stylist [PERSON_NAME] [PERSON_NAME] [PERSON_NAME] Mallu [PERSON_NAME] [P…" at bounding box center [266, 453] width 117 height 29
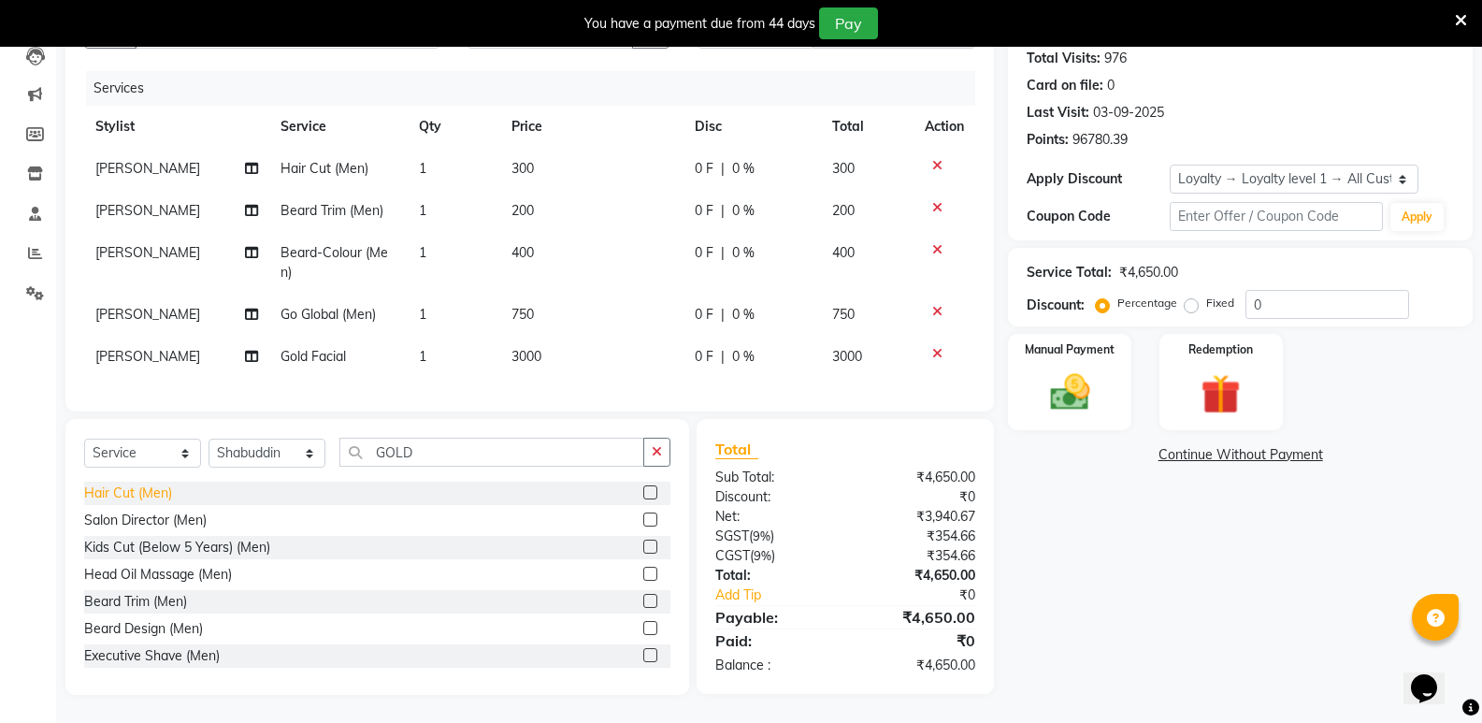
drag, startPoint x: 161, startPoint y: 494, endPoint x: 401, endPoint y: 472, distance: 241.2
click at [164, 494] on div "Hair Cut (Men)" at bounding box center [128, 493] width 88 height 20
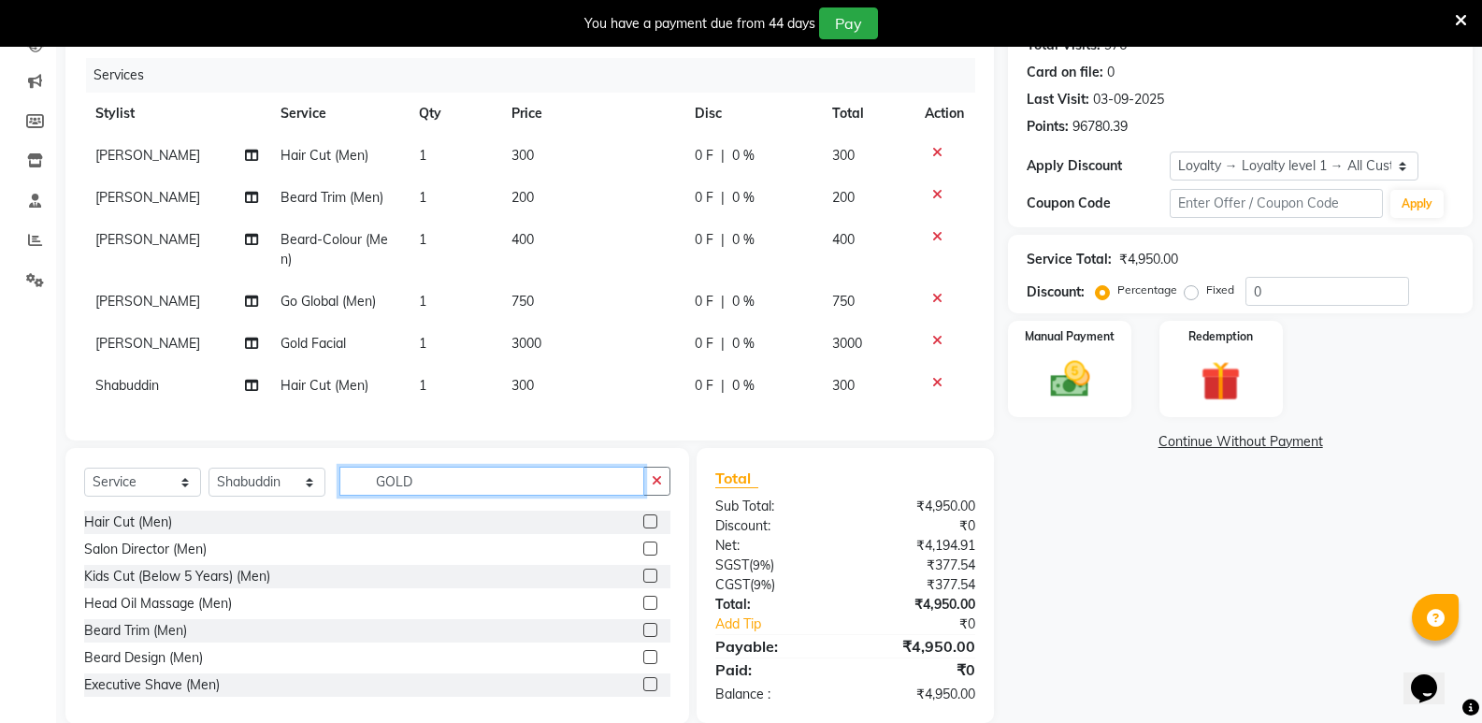
drag, startPoint x: 435, startPoint y: 495, endPoint x: 330, endPoint y: 510, distance: 105.8
click at [330, 510] on div "Select Service Product Membership Package Voucher Prepaid Gift Card Select Styl…" at bounding box center [377, 488] width 586 height 44
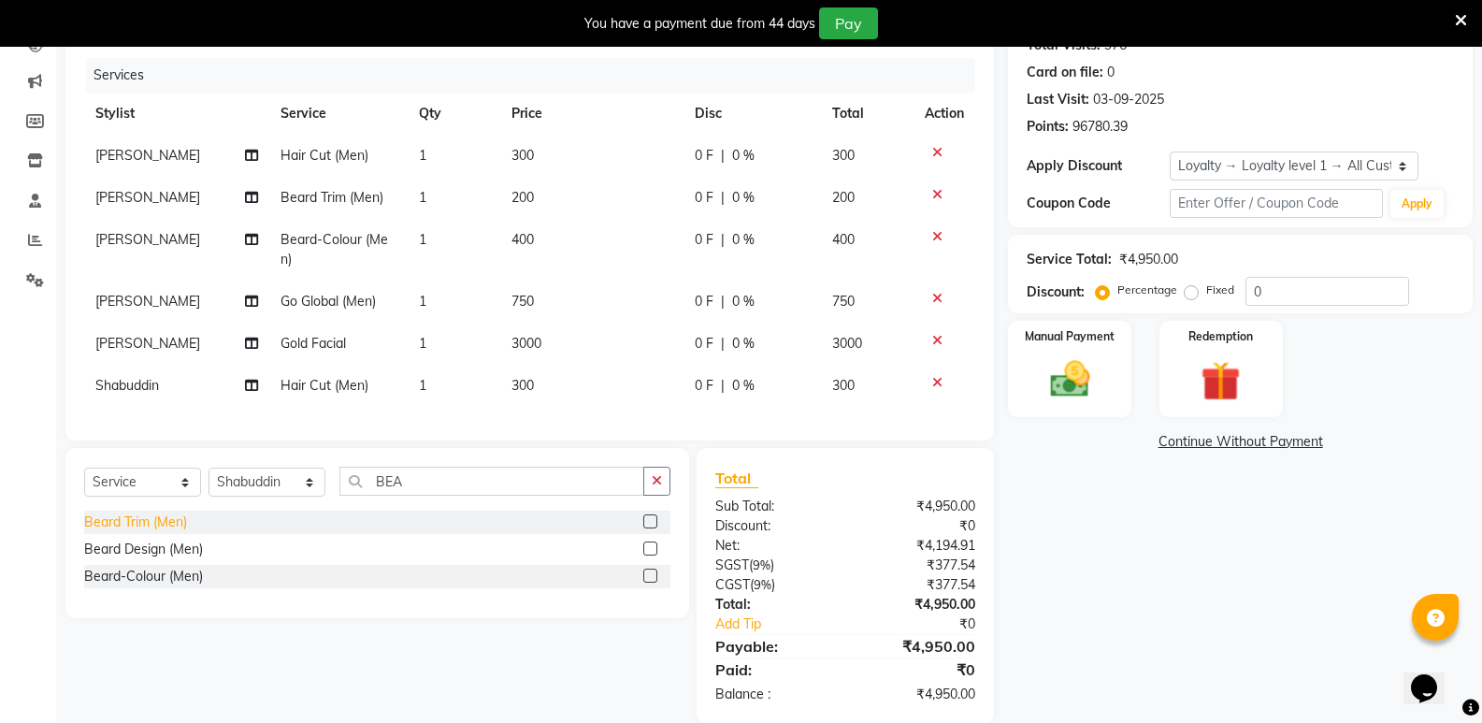
click at [162, 532] on div "Beard Trim (Men)" at bounding box center [135, 522] width 103 height 20
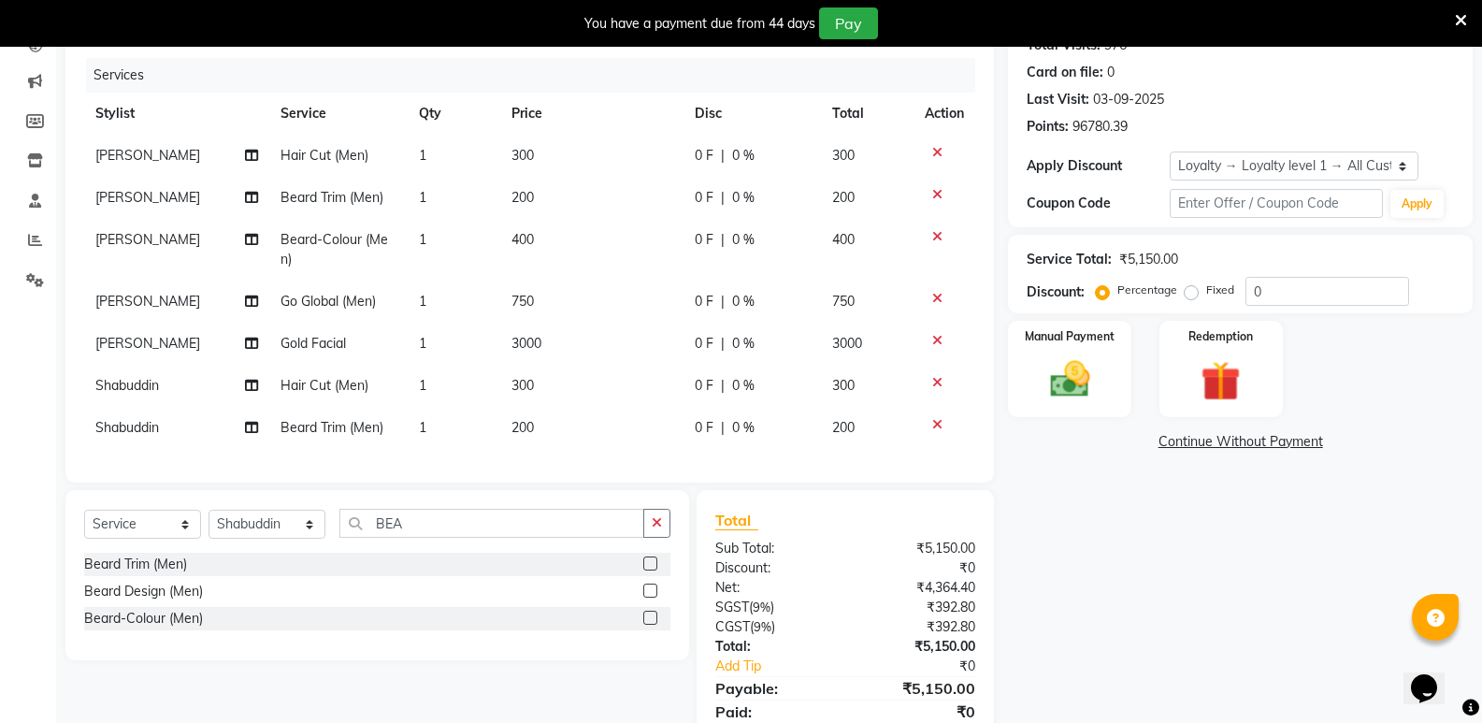
scroll to position [305, 0]
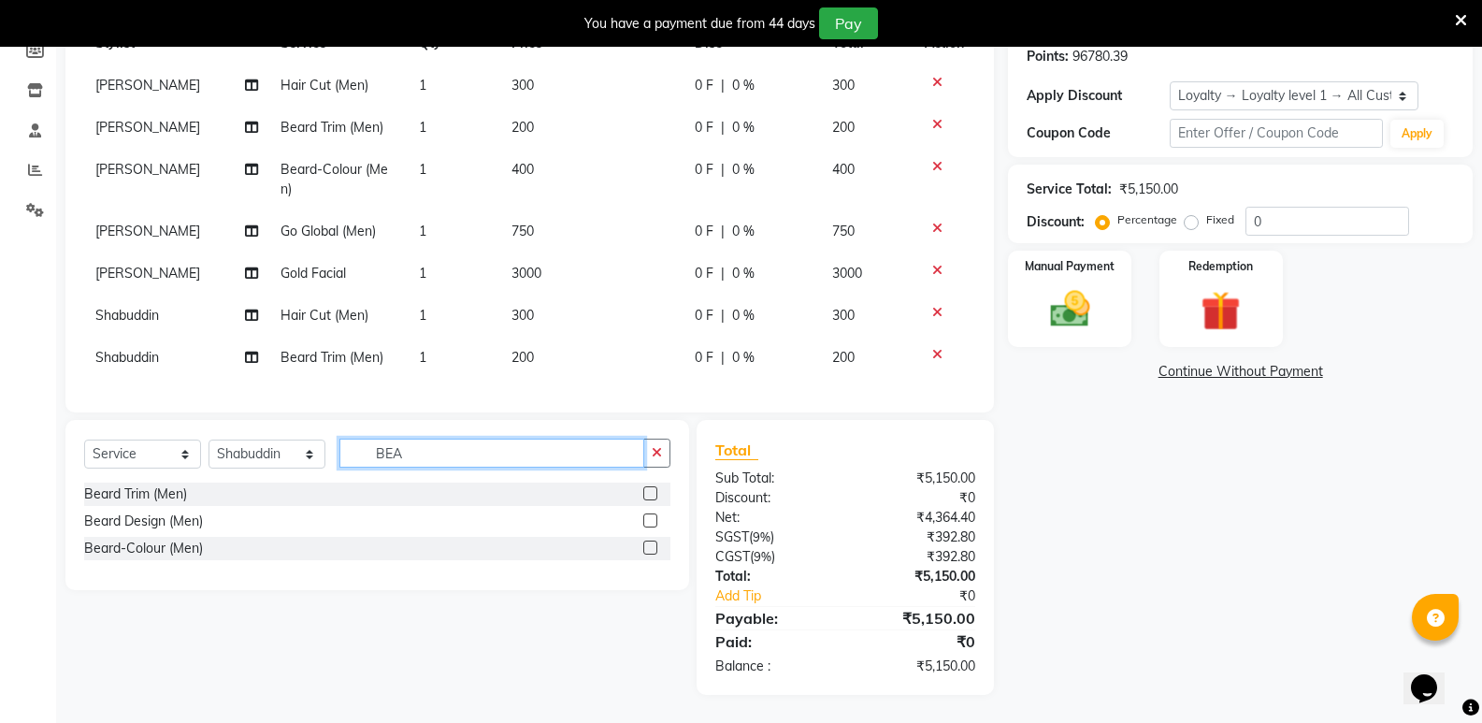
drag, startPoint x: 418, startPoint y: 452, endPoint x: 301, endPoint y: 475, distance: 119.0
click at [301, 475] on div "Select Service Product Membership Package Voucher Prepaid Gift Card Select Styl…" at bounding box center [377, 460] width 586 height 44
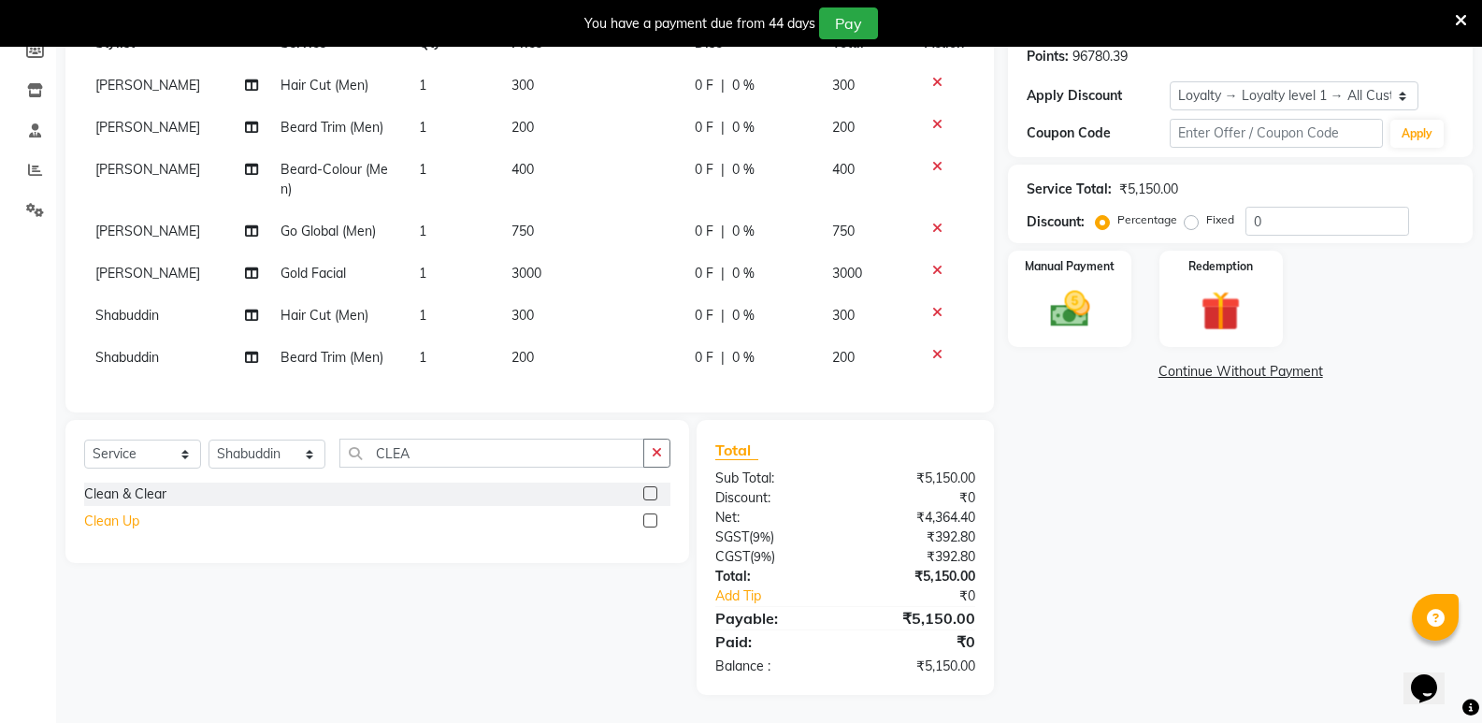
click at [122, 523] on div "Clean Up" at bounding box center [111, 521] width 55 height 20
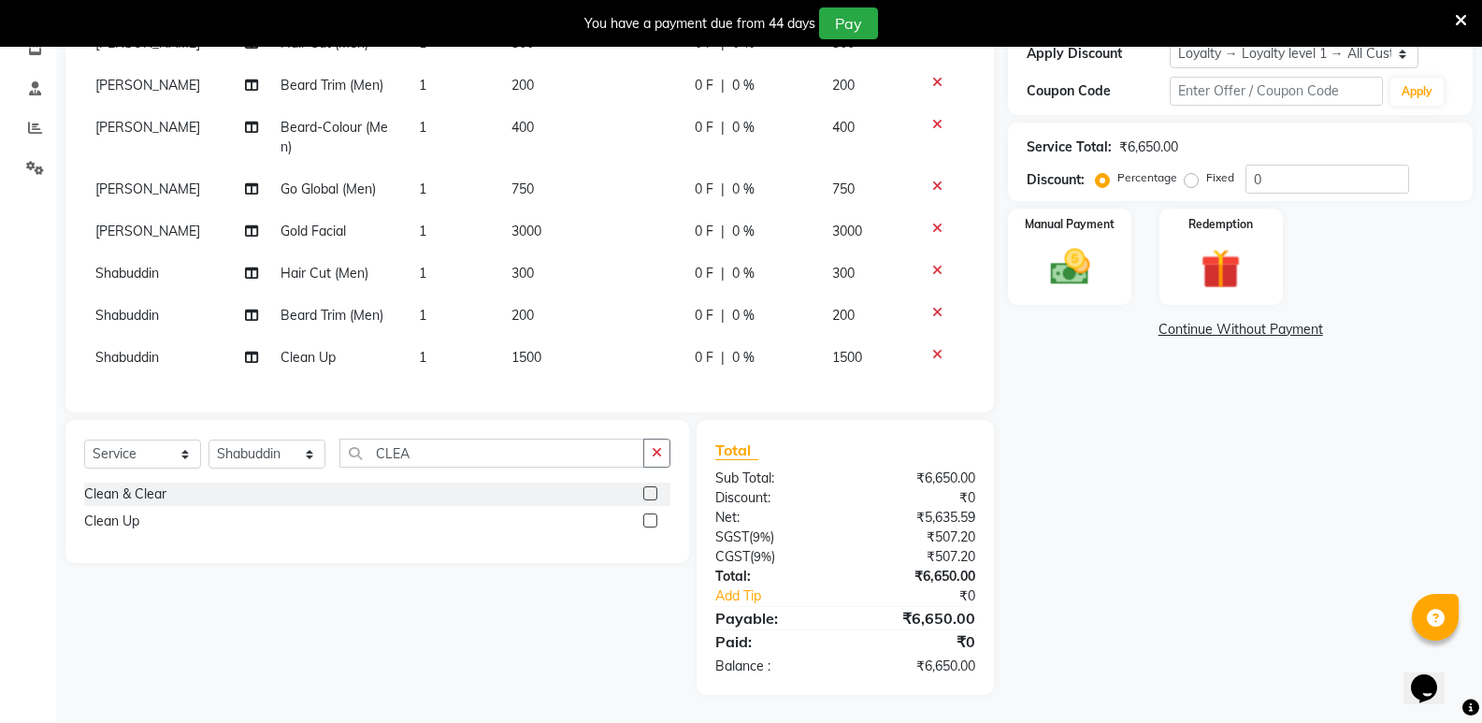
scroll to position [347, 0]
click at [246, 462] on select "Select Stylist [PERSON_NAME] [PERSON_NAME] [PERSON_NAME] Mallu [PERSON_NAME] [P…" at bounding box center [266, 453] width 117 height 29
click at [208, 439] on select "Select Stylist [PERSON_NAME] [PERSON_NAME] [PERSON_NAME] Mallu [PERSON_NAME] [P…" at bounding box center [266, 453] width 117 height 29
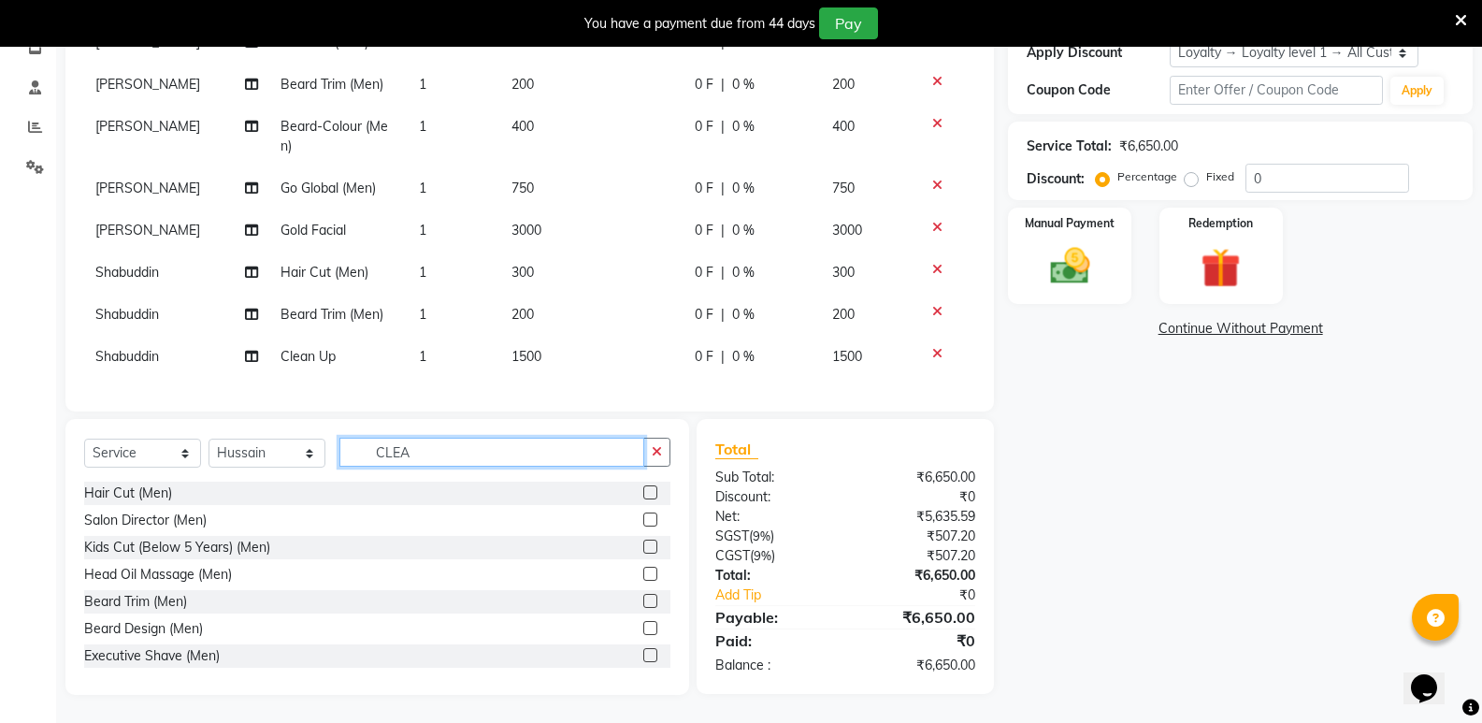
drag, startPoint x: 450, startPoint y: 463, endPoint x: 320, endPoint y: 462, distance: 129.9
click at [320, 462] on div "Select Service Product Membership Package Voucher Prepaid Gift Card Select Styl…" at bounding box center [377, 459] width 586 height 44
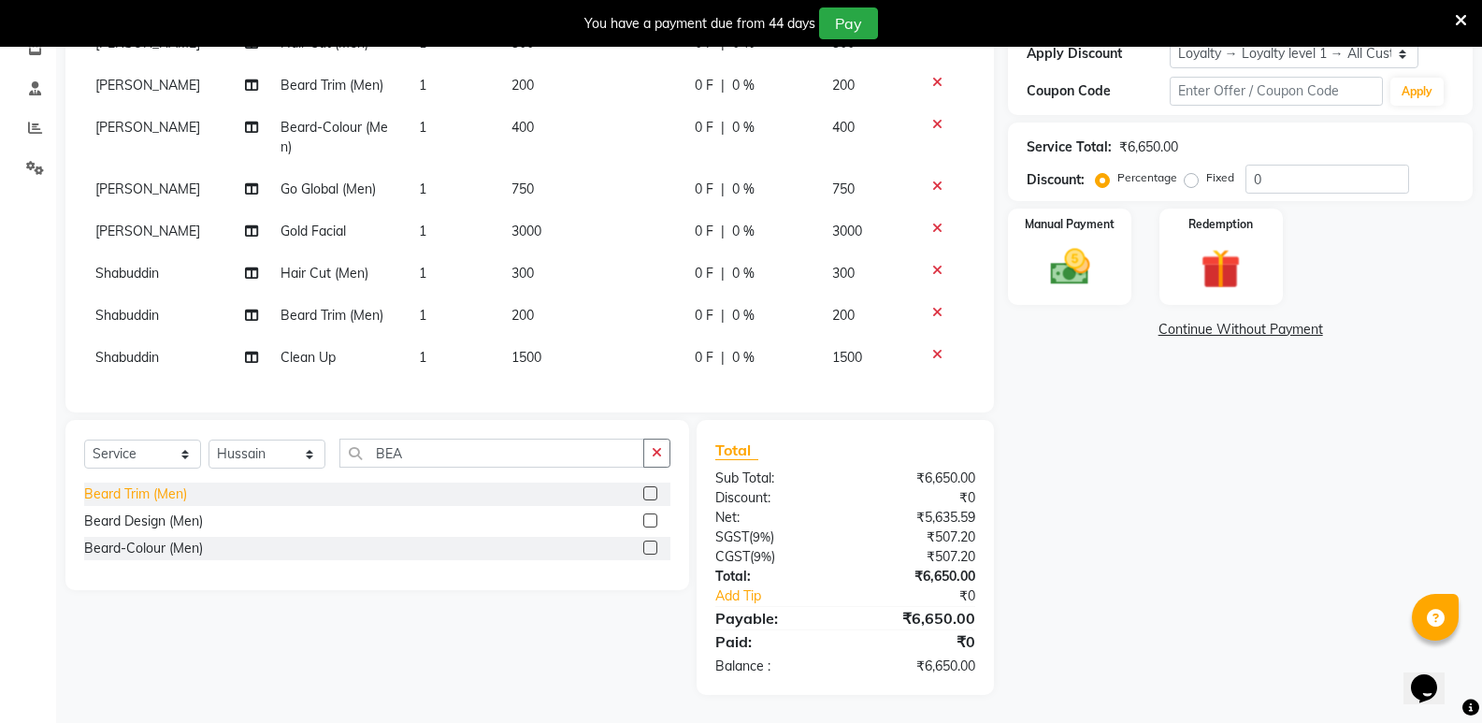
click at [145, 489] on div "Beard Trim (Men)" at bounding box center [135, 494] width 103 height 20
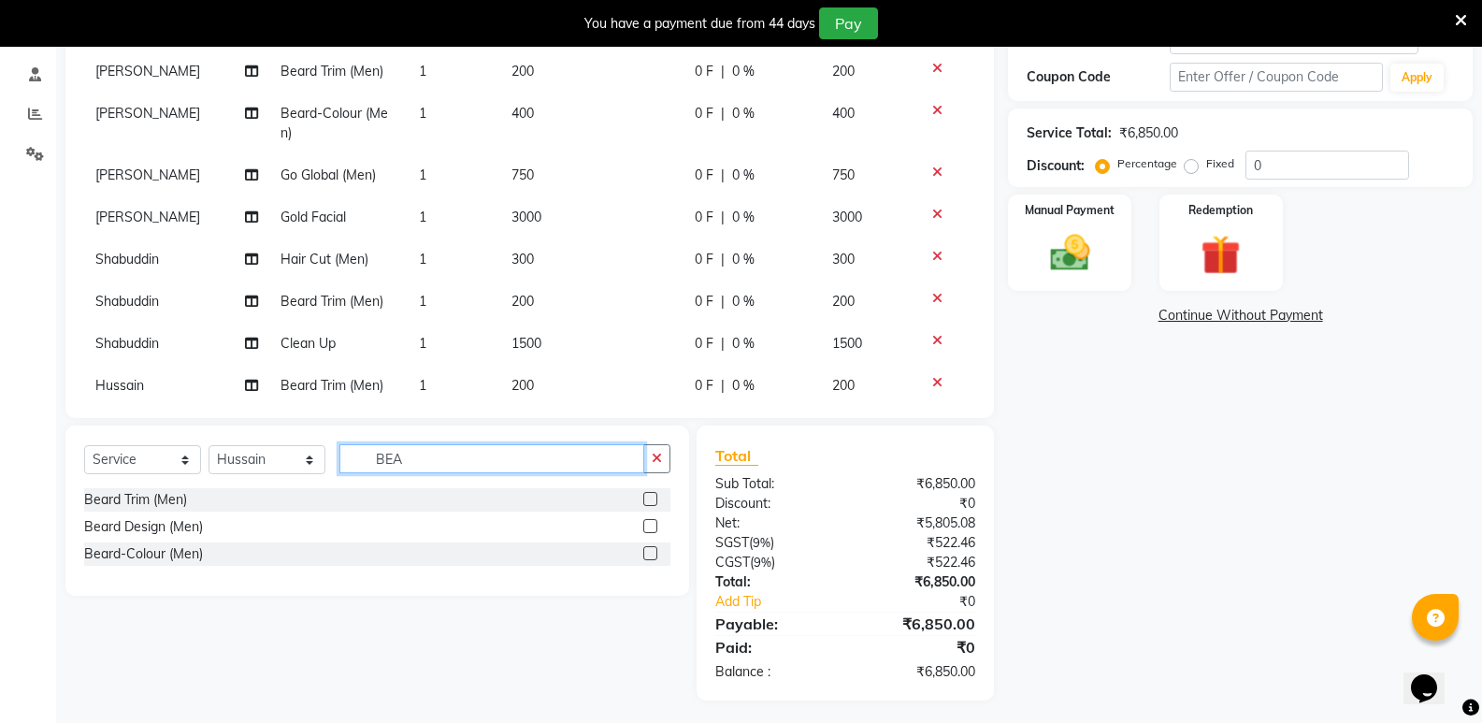
drag, startPoint x: 426, startPoint y: 465, endPoint x: 326, endPoint y: 465, distance: 100.0
click at [326, 465] on div "Select Service Product Membership Package Voucher Prepaid Gift Card Select Styl…" at bounding box center [377, 466] width 586 height 44
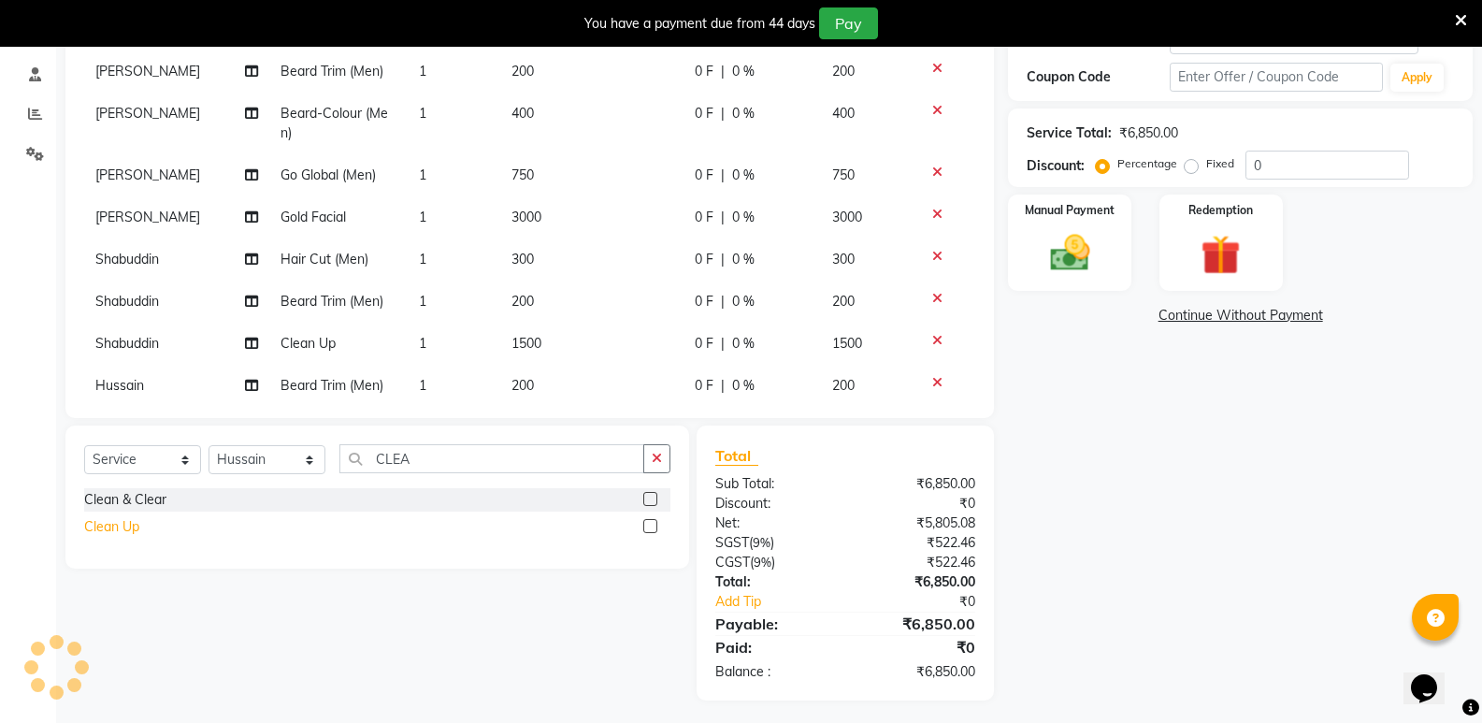
click at [93, 522] on div "Clean Up" at bounding box center [111, 527] width 55 height 20
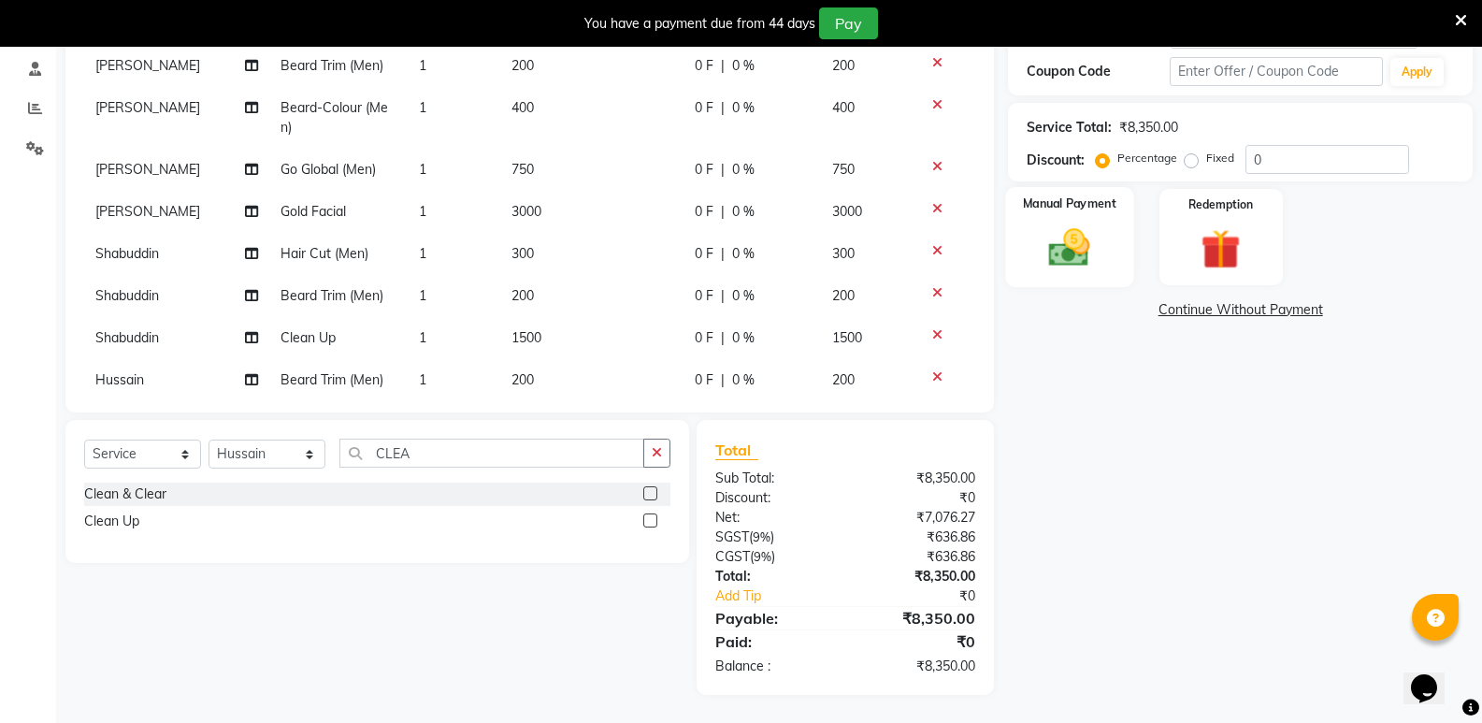
click at [1083, 257] on img at bounding box center [1069, 247] width 66 height 48
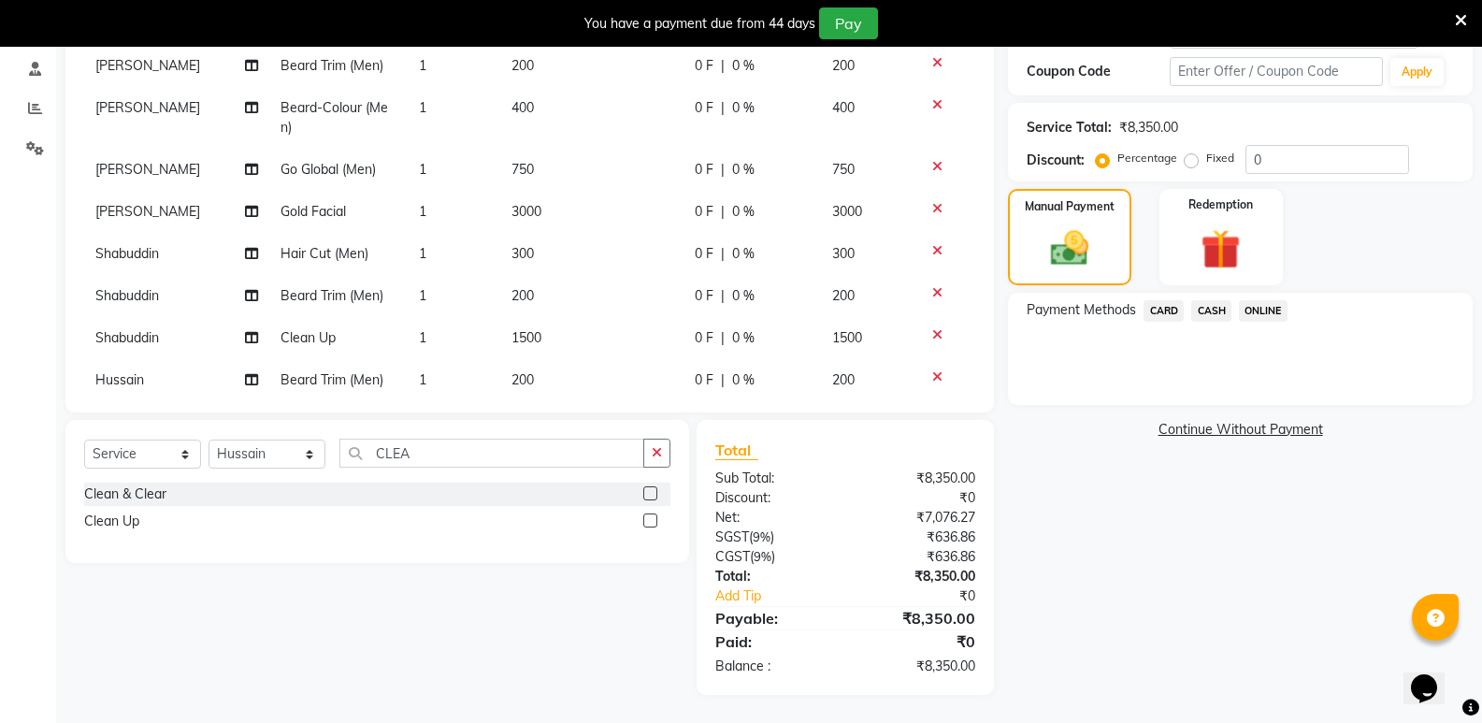
click at [1198, 314] on span "CASH" at bounding box center [1211, 310] width 40 height 21
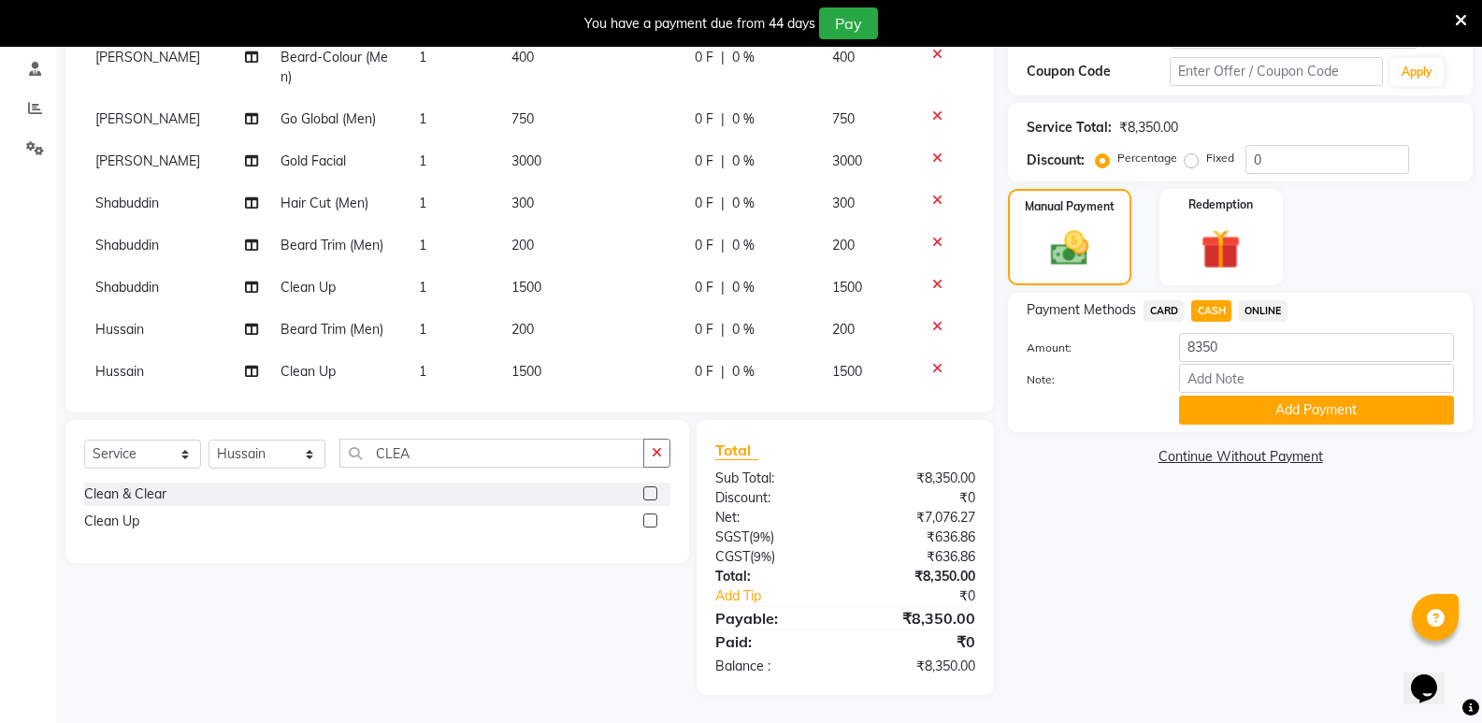
scroll to position [79, 0]
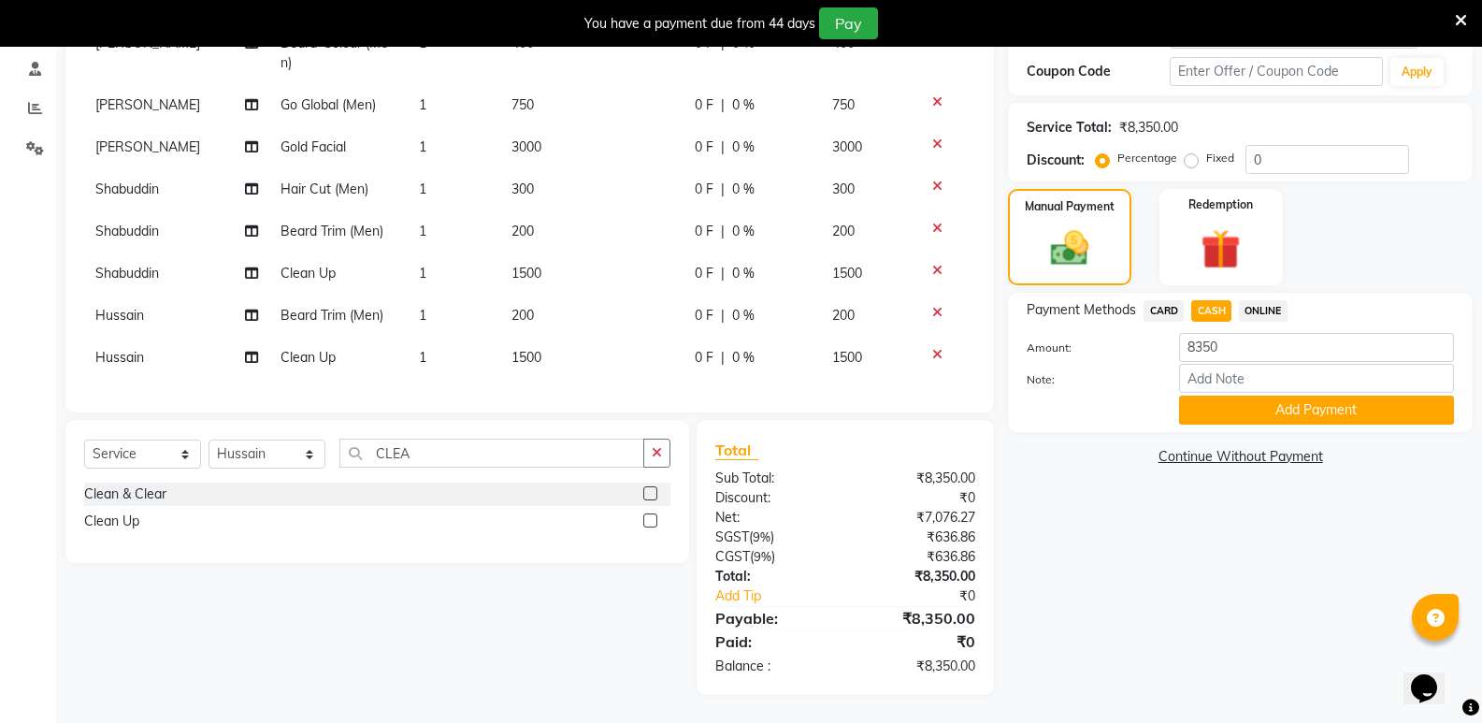
click at [932, 348] on icon at bounding box center [937, 354] width 10 height 13
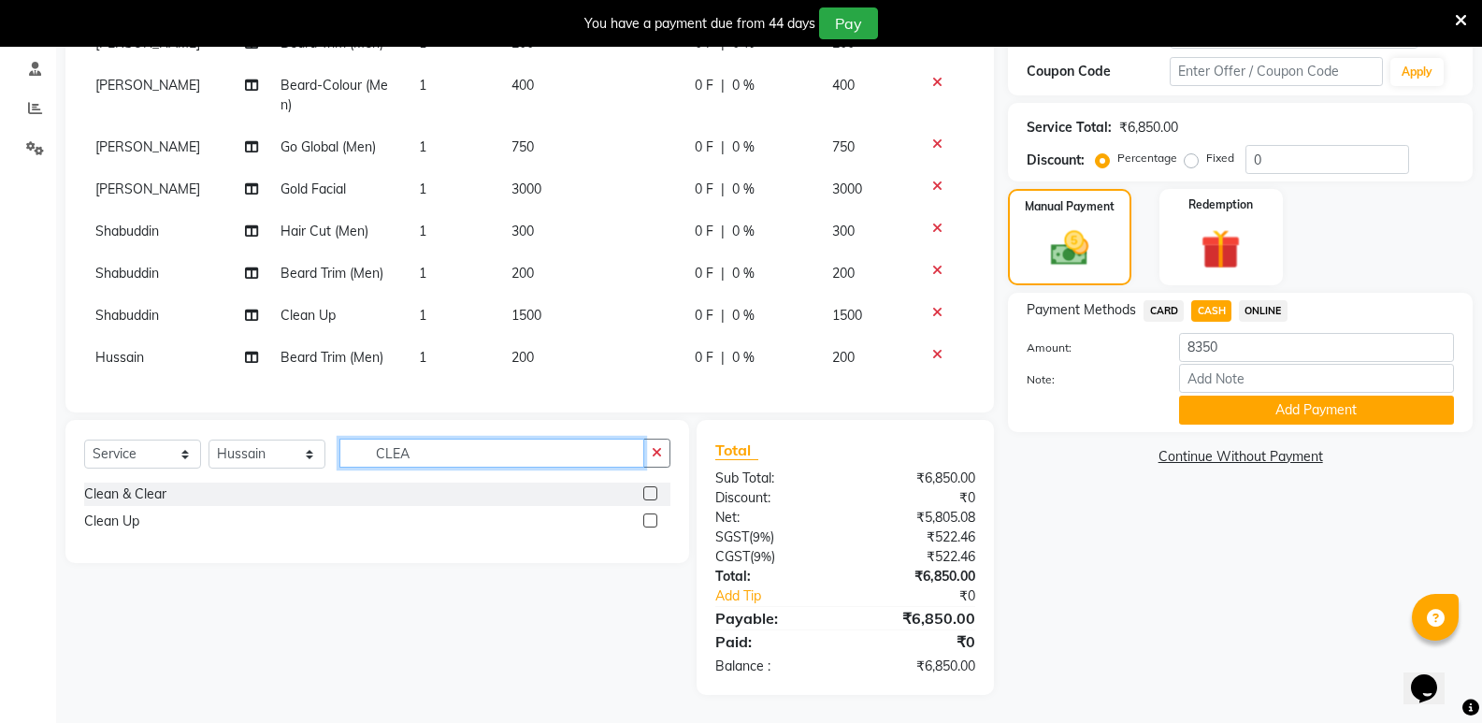
drag, startPoint x: 427, startPoint y: 458, endPoint x: 314, endPoint y: 459, distance: 113.1
click at [314, 459] on div "Select Service Product Membership Package Voucher Prepaid Gift Card Select Styl…" at bounding box center [377, 460] width 586 height 44
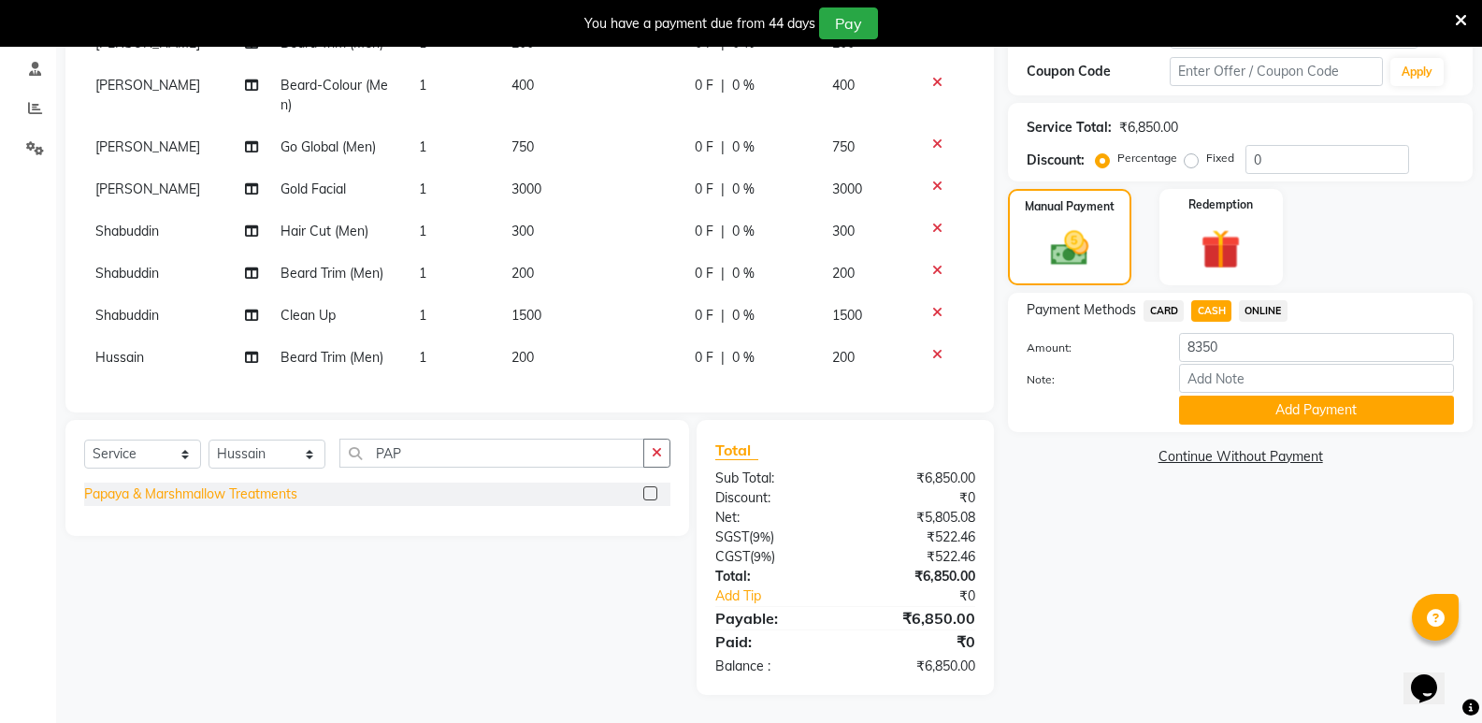
click at [267, 495] on div "Papaya & Marshmallow Treatments" at bounding box center [190, 494] width 213 height 20
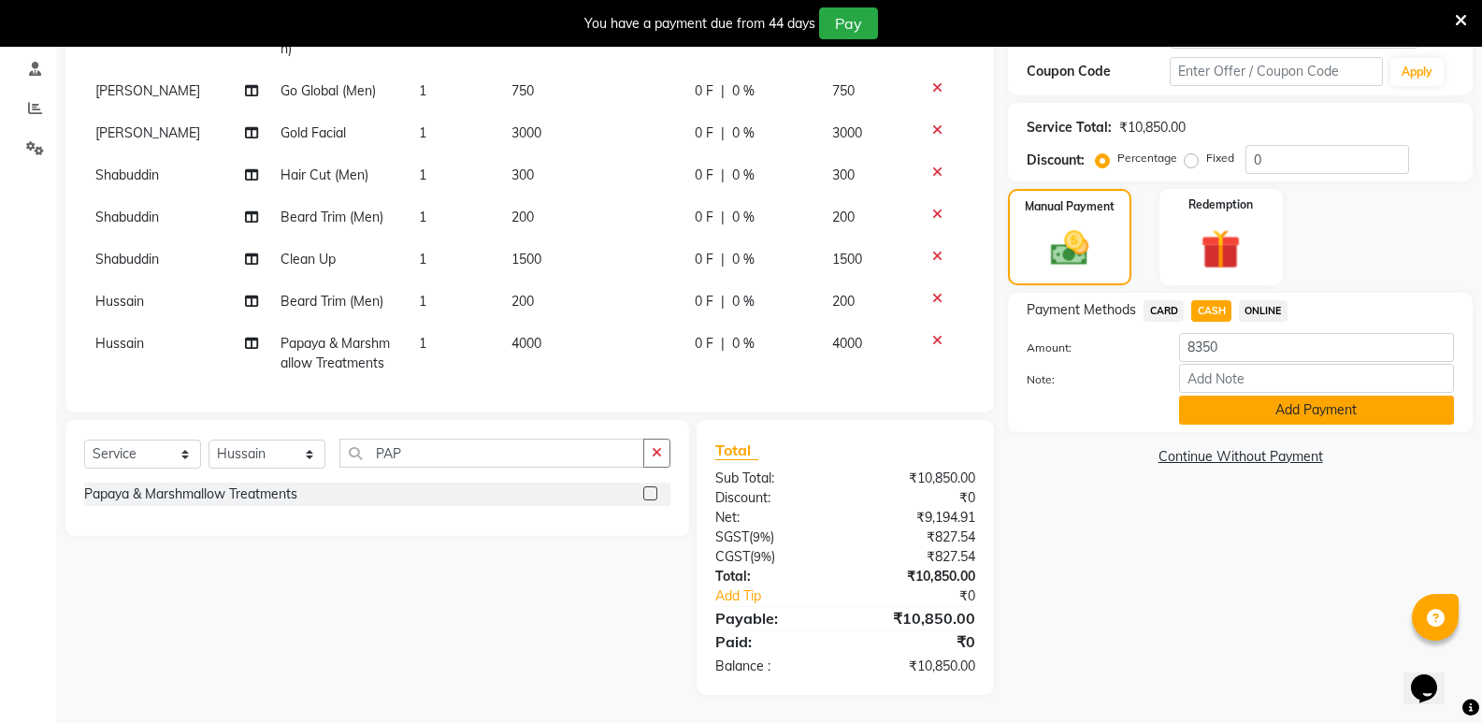
click at [1290, 400] on button "Add Payment" at bounding box center [1316, 409] width 275 height 29
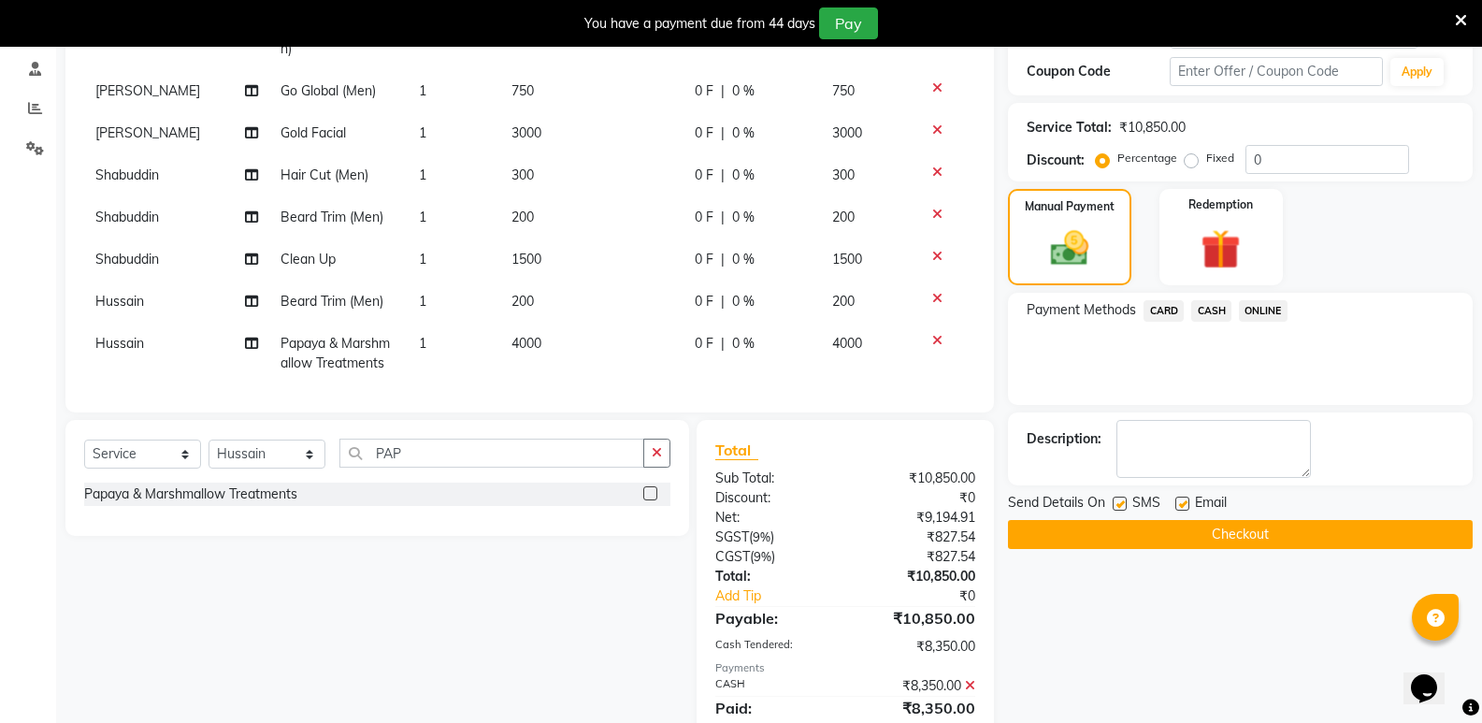
scroll to position [511, 0]
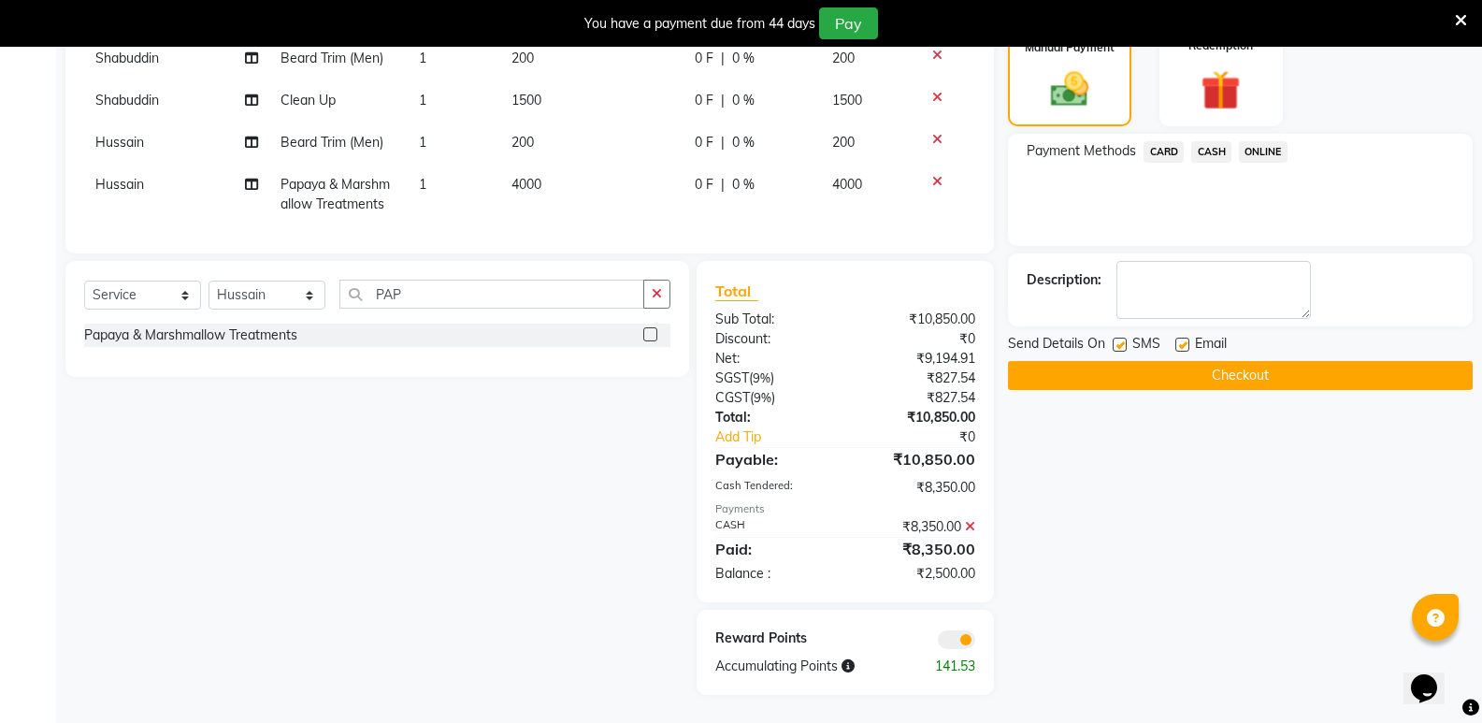
click at [966, 523] on icon at bounding box center [970, 526] width 10 height 13
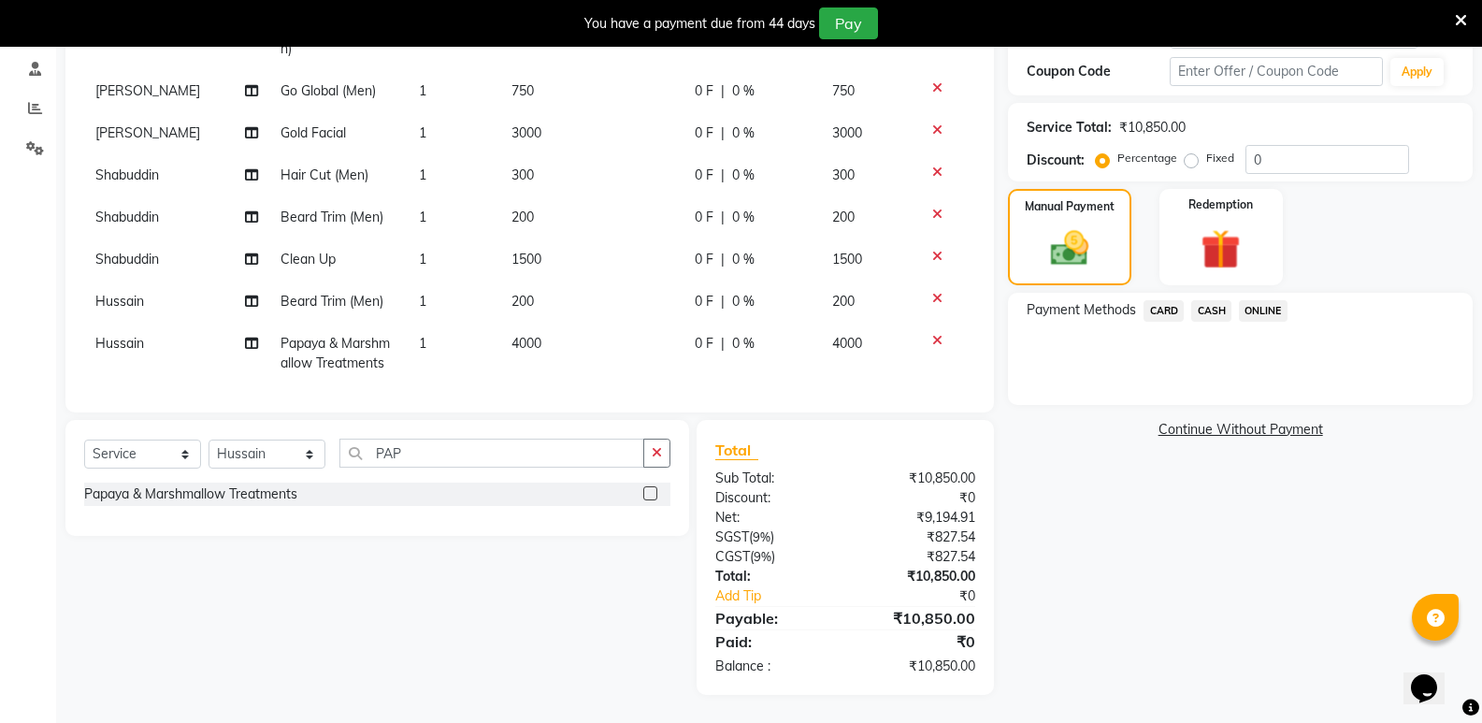
scroll to position [352, 0]
click at [1225, 307] on span "CASH" at bounding box center [1211, 310] width 40 height 21
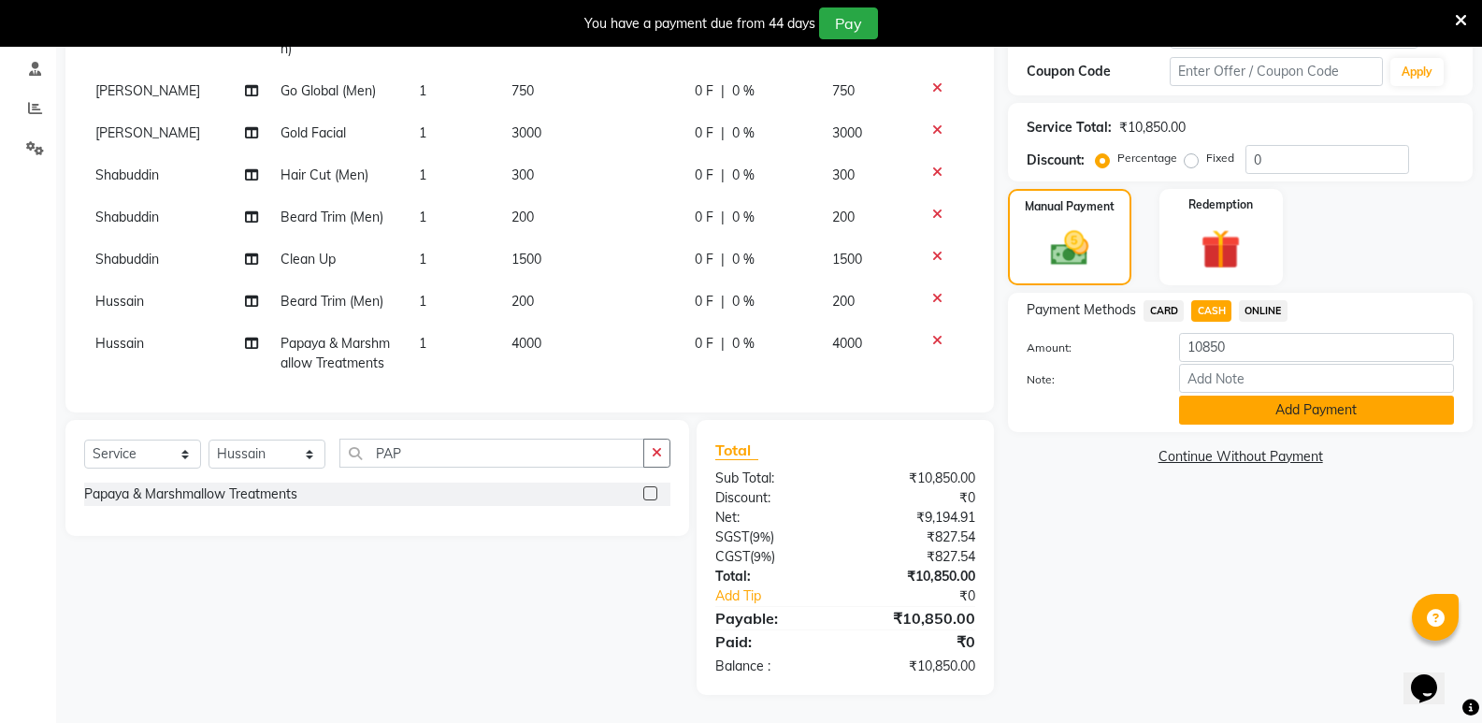
click at [1224, 409] on button "Add Payment" at bounding box center [1316, 409] width 275 height 29
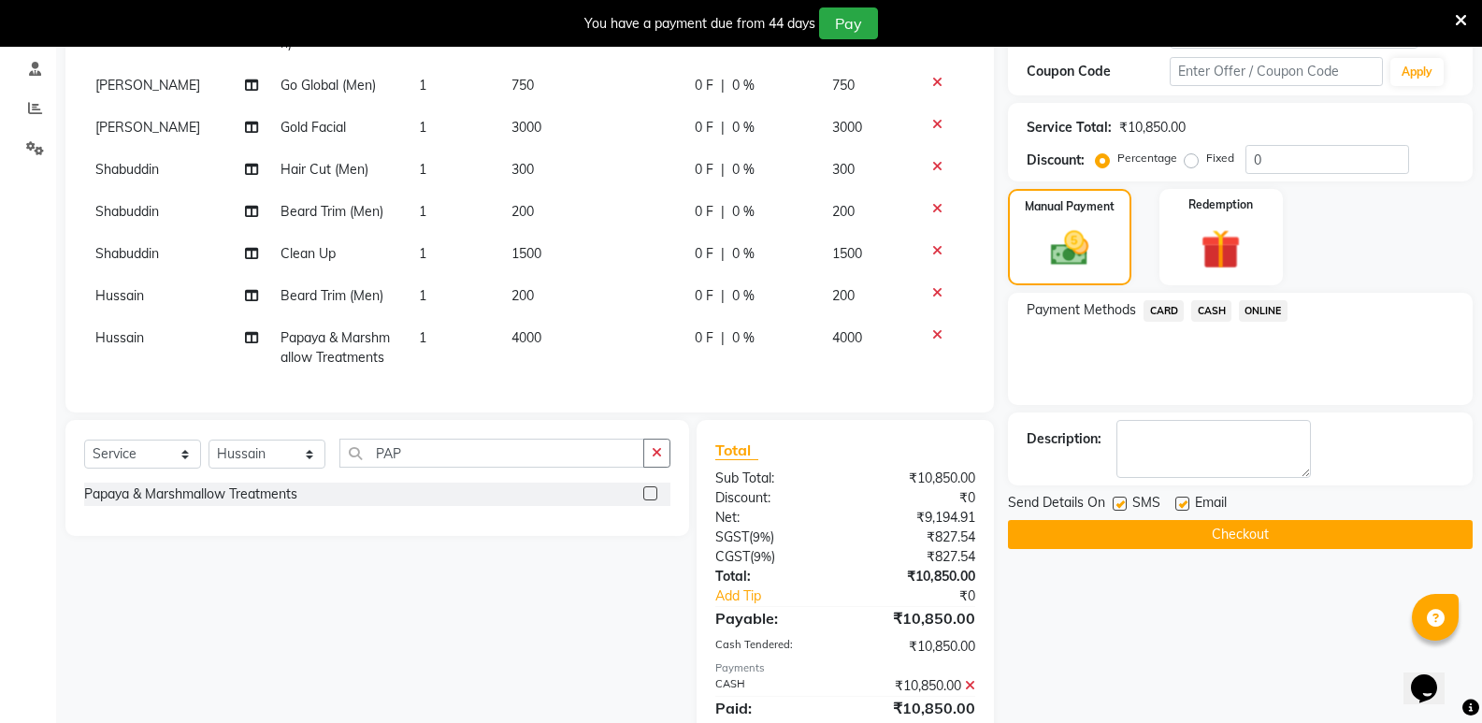
scroll to position [98, 0]
click at [1125, 537] on button "Checkout" at bounding box center [1240, 534] width 465 height 29
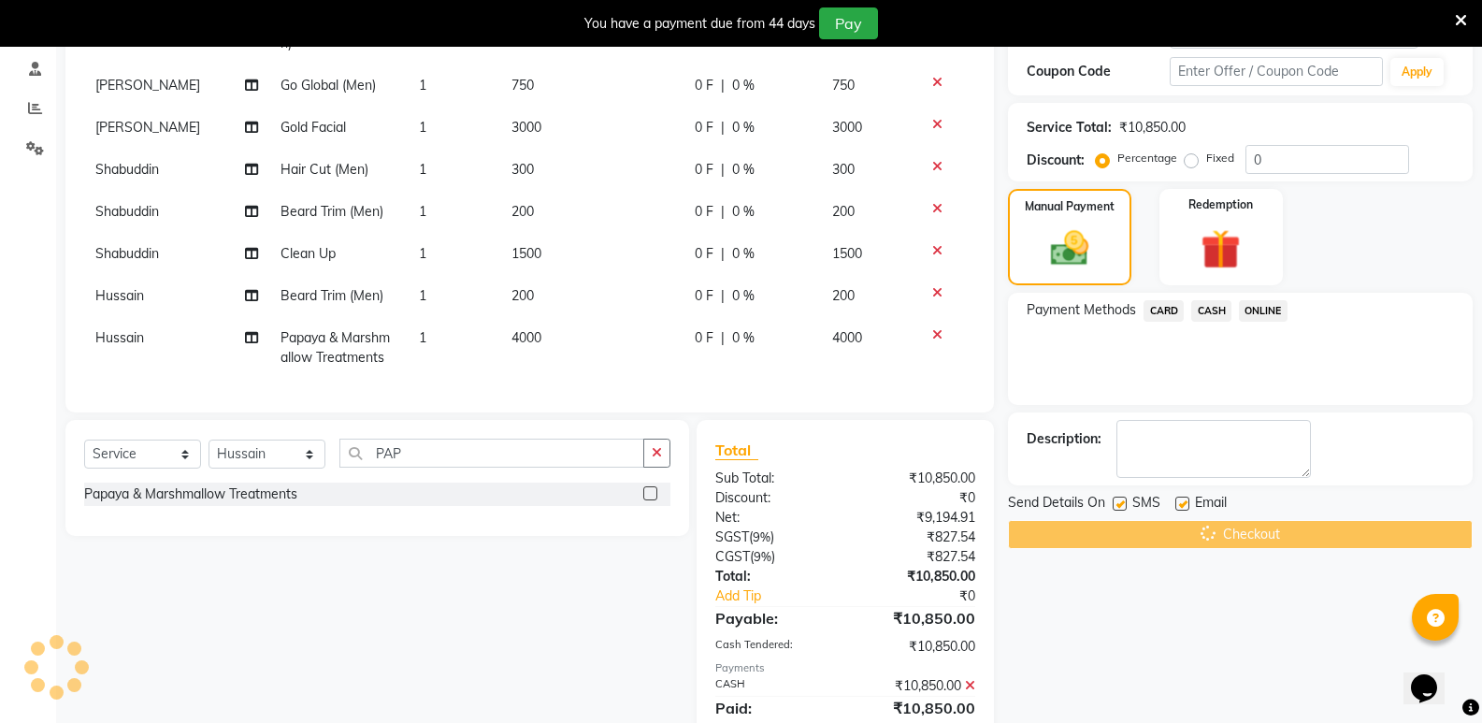
scroll to position [0, 0]
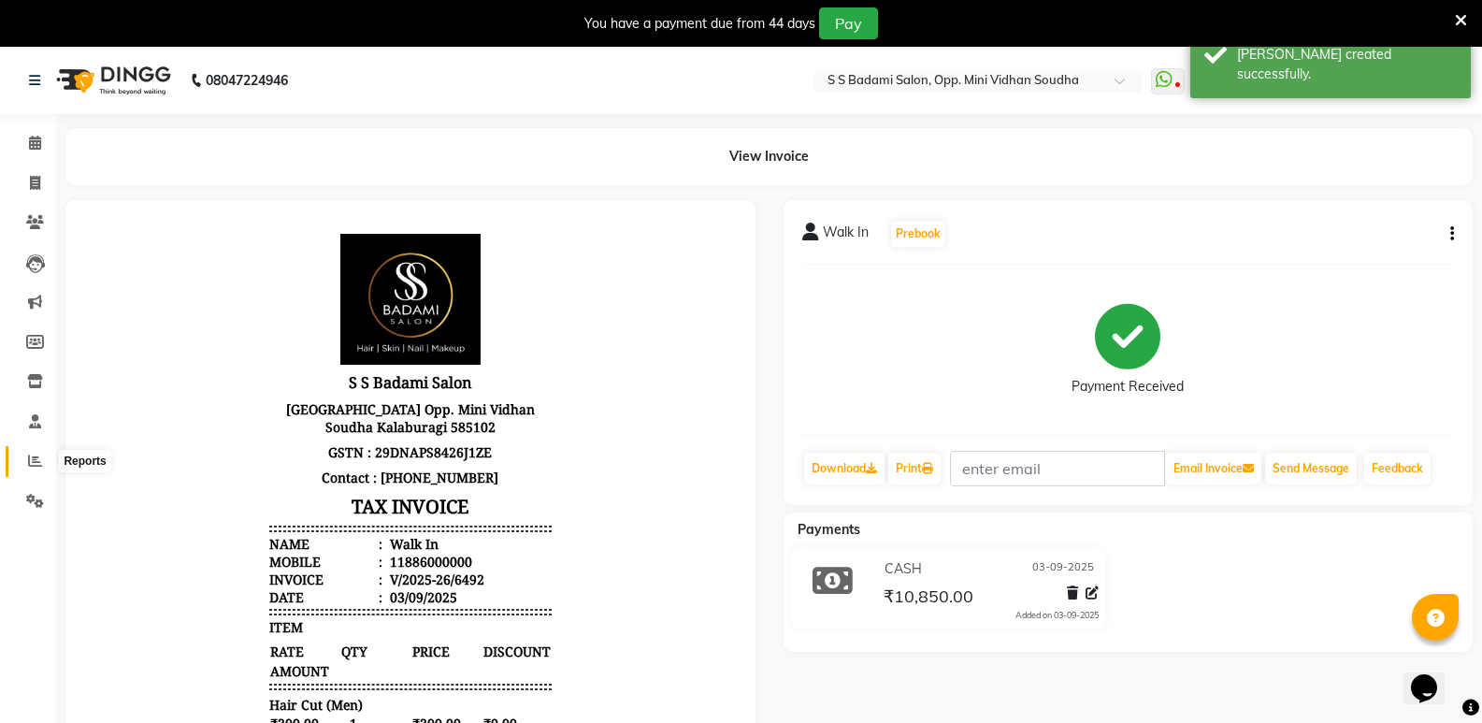
click at [32, 464] on icon at bounding box center [35, 460] width 14 height 14
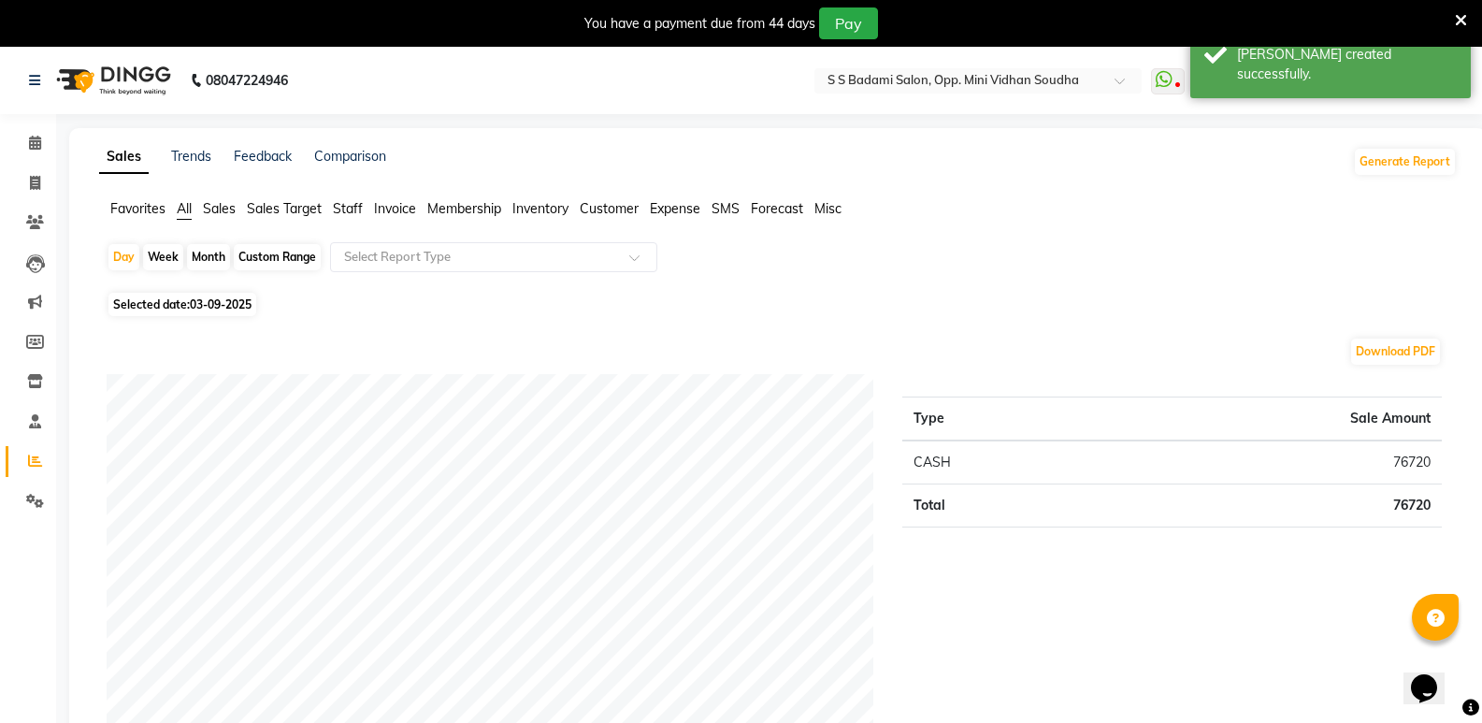
click at [355, 211] on span "Staff" at bounding box center [348, 208] width 30 height 17
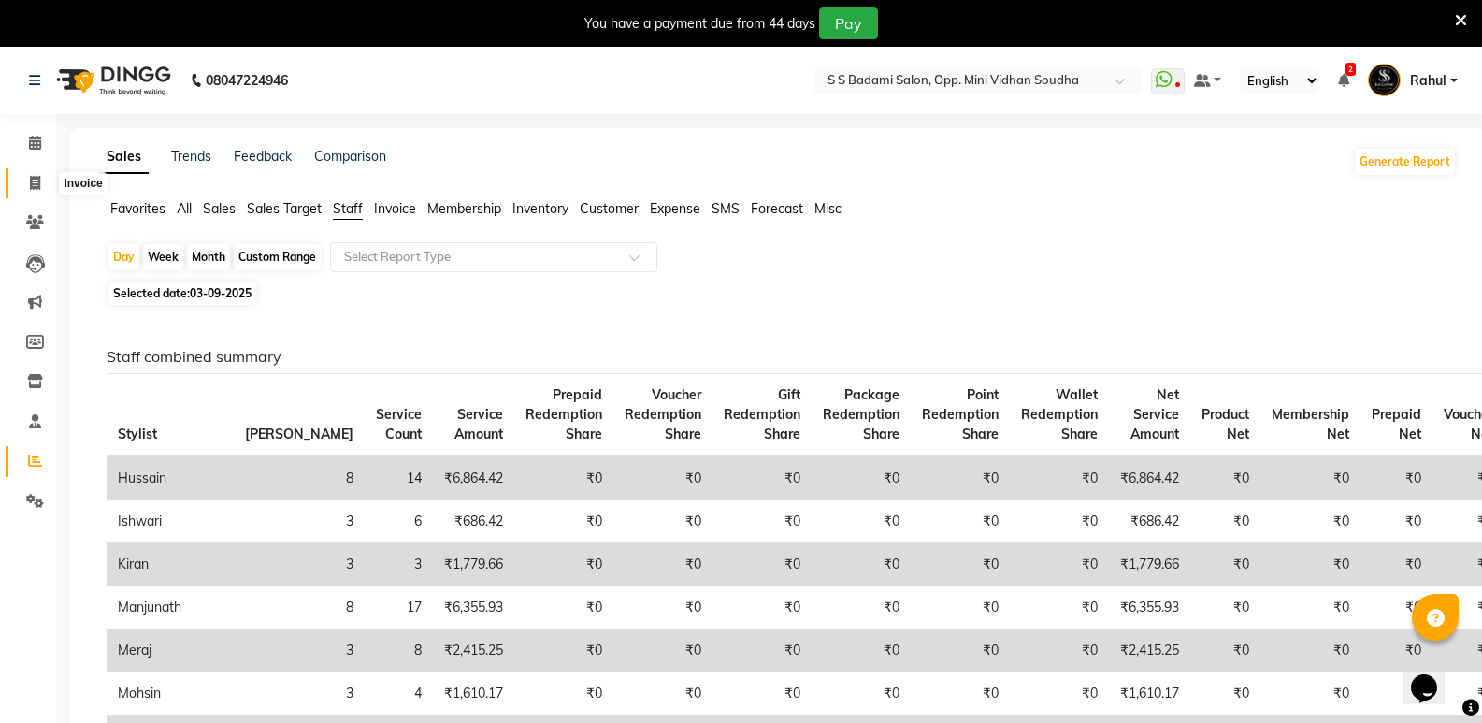
click at [32, 184] on icon at bounding box center [35, 183] width 10 height 14
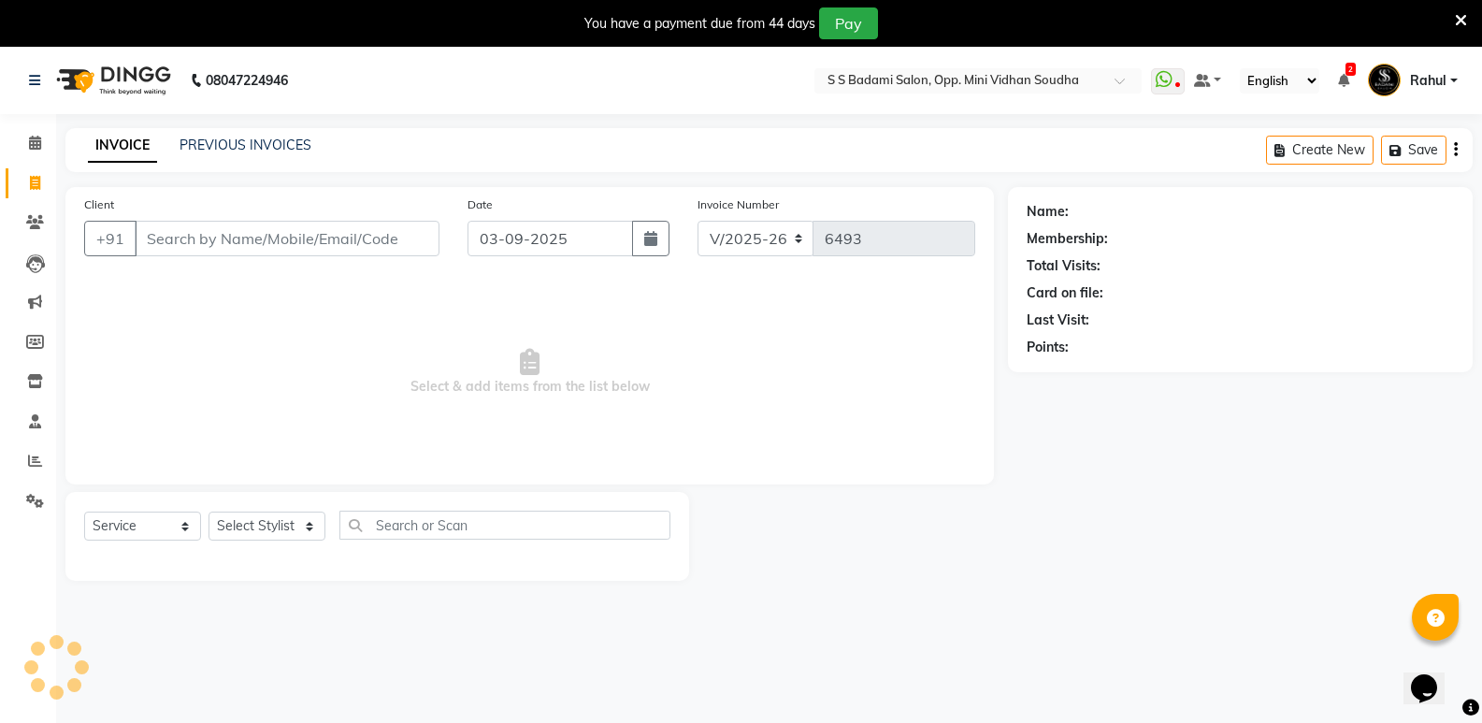
scroll to position [47, 0]
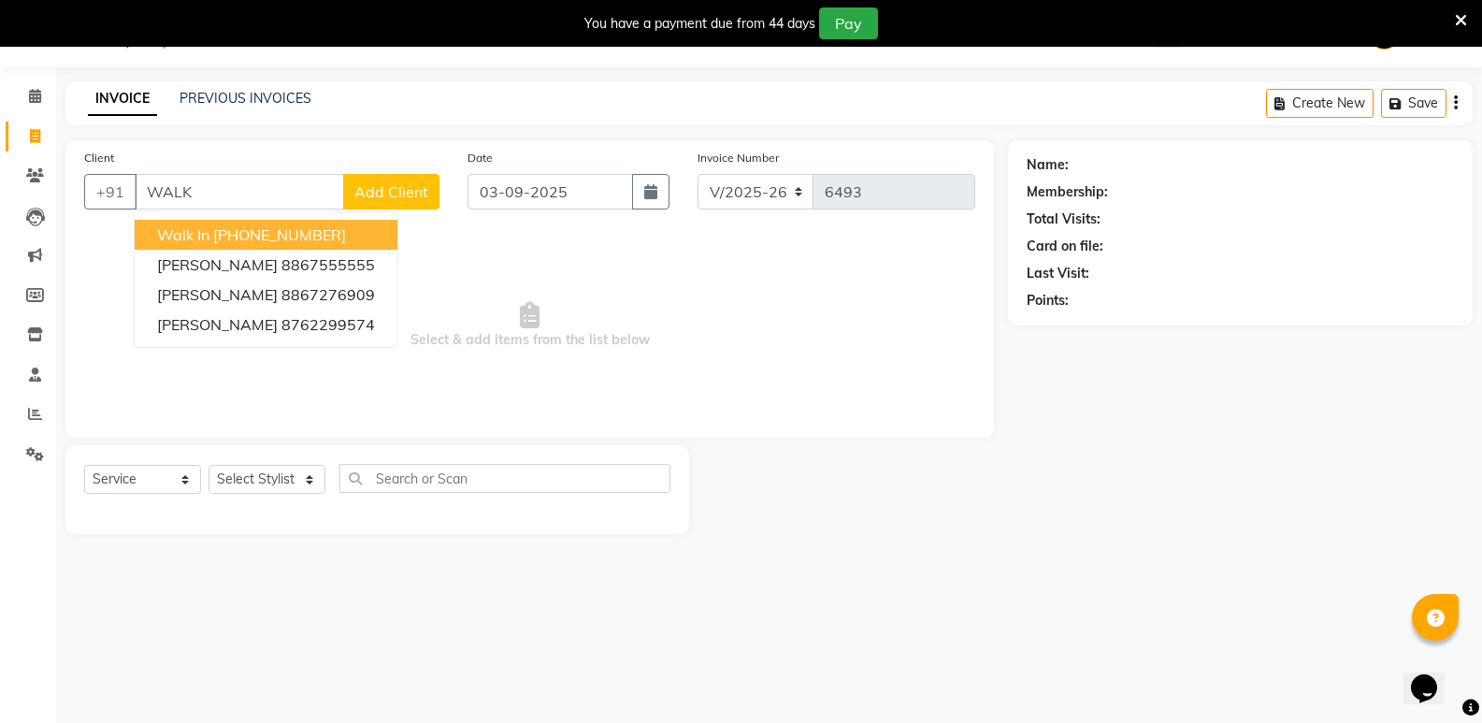
click at [265, 236] on ngb-highlight "[PHONE_NUMBER]" at bounding box center [279, 234] width 133 height 19
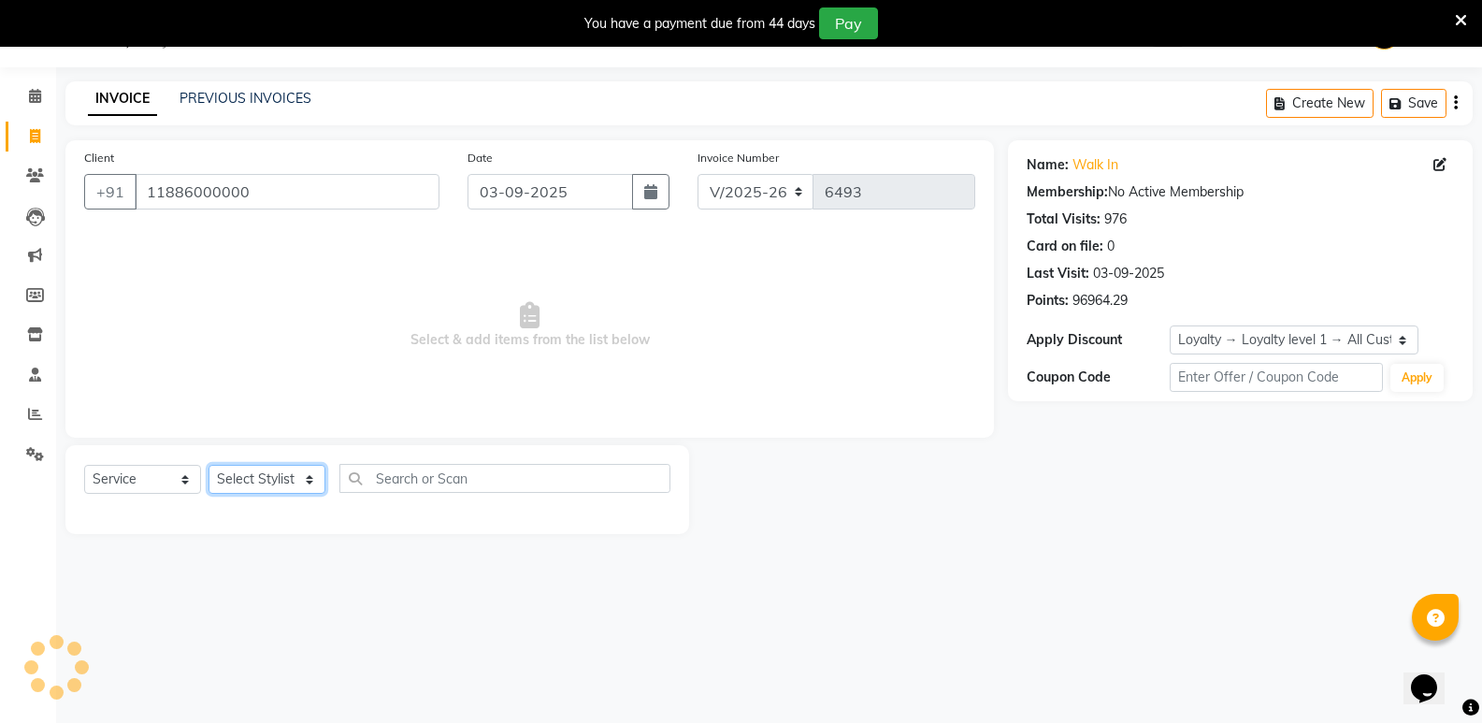
click at [265, 478] on select "Select Stylist [PERSON_NAME] [PERSON_NAME] [PERSON_NAME] Mallu [PERSON_NAME] [P…" at bounding box center [266, 479] width 117 height 29
click at [208, 465] on select "Select Stylist [PERSON_NAME] [PERSON_NAME] [PERSON_NAME] Mallu [PERSON_NAME] [P…" at bounding box center [266, 479] width 117 height 29
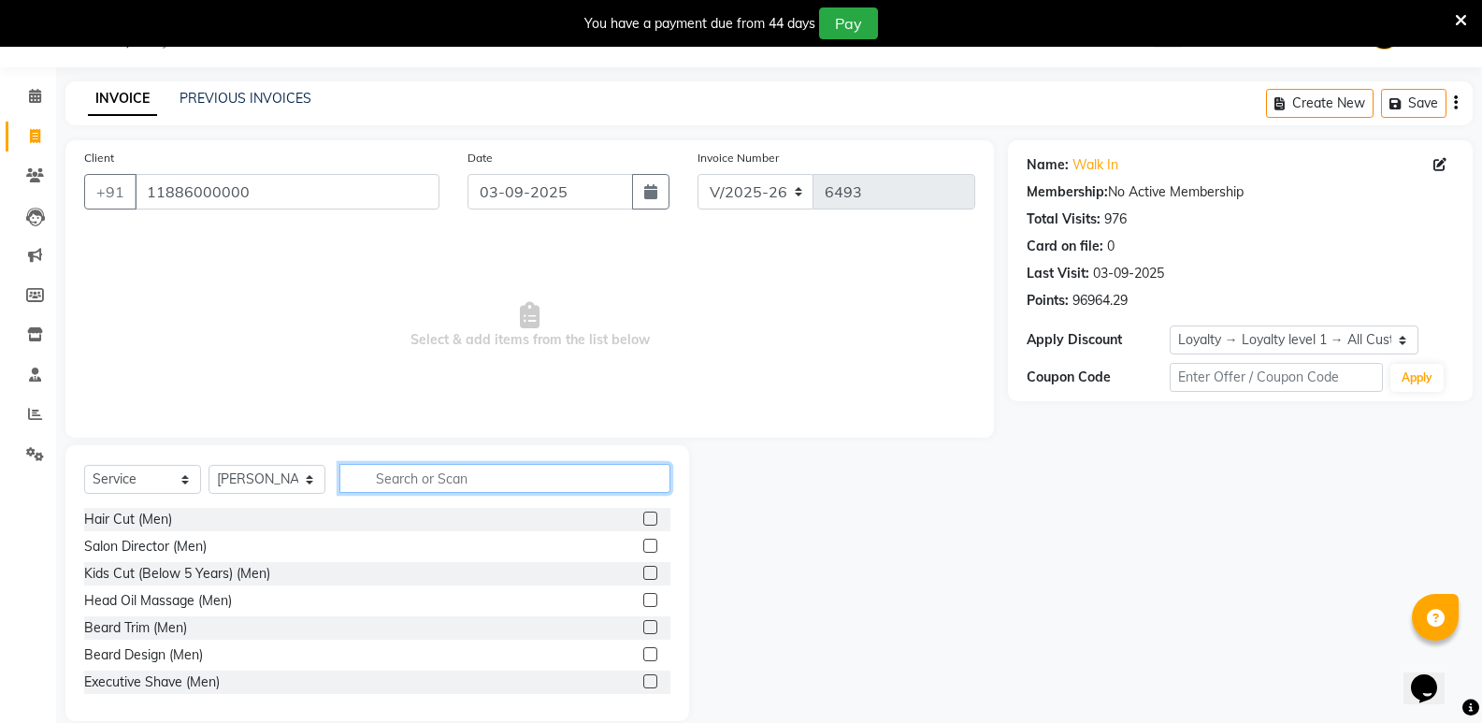
click at [426, 488] on input "text" at bounding box center [504, 478] width 331 height 29
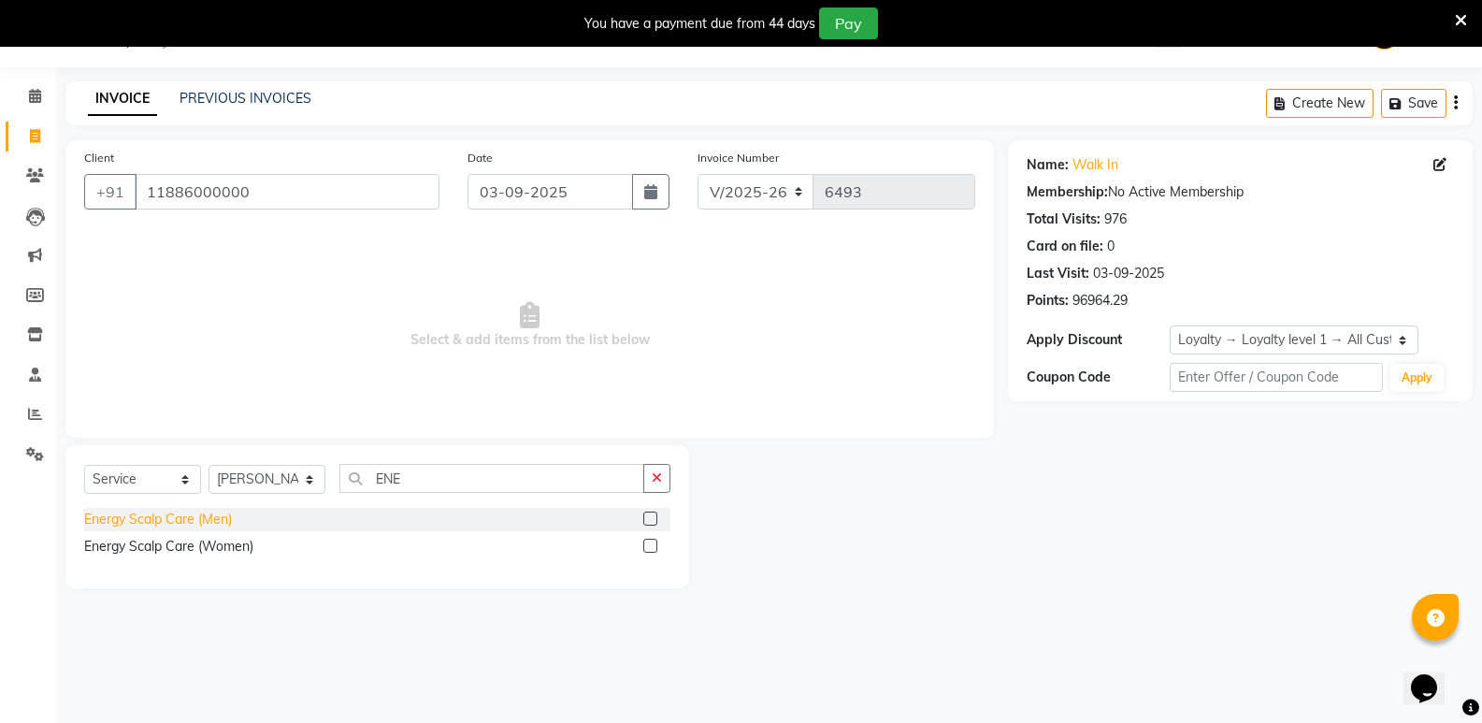
click at [169, 516] on div "Energy Scalp Care (Men)" at bounding box center [158, 519] width 148 height 20
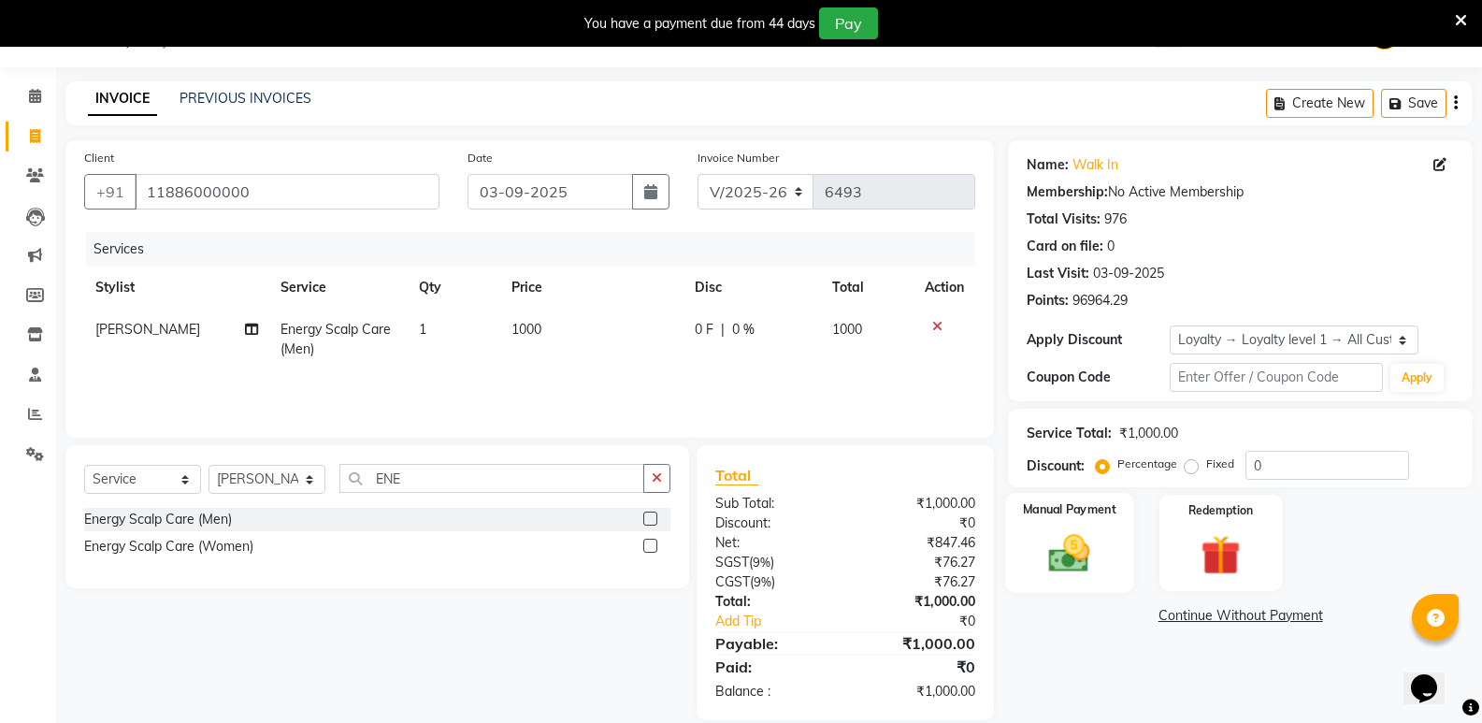
click at [1081, 551] on img at bounding box center [1069, 553] width 66 height 48
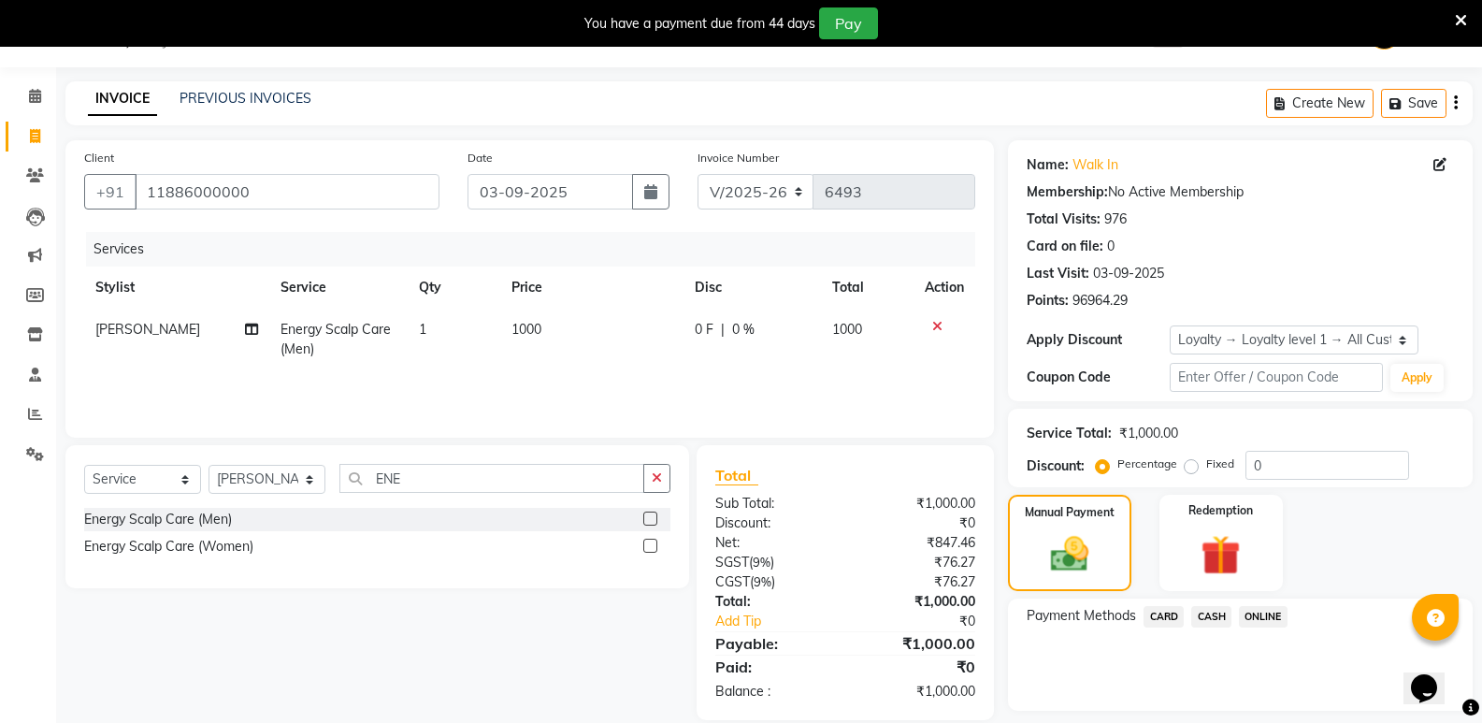
click at [1209, 615] on span "CASH" at bounding box center [1211, 616] width 40 height 21
click at [1246, 701] on button "Add Payment" at bounding box center [1316, 715] width 275 height 29
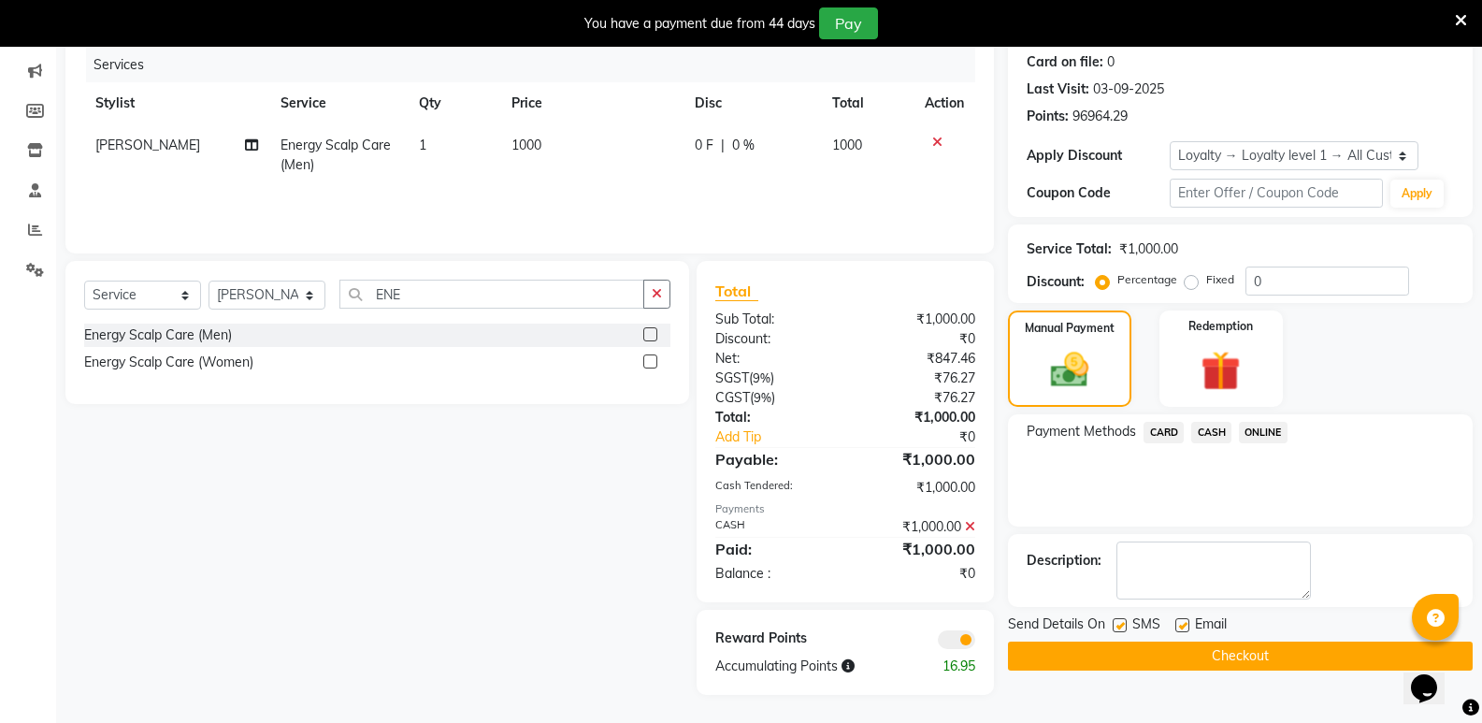
click at [1281, 655] on button "Checkout" at bounding box center [1240, 655] width 465 height 29
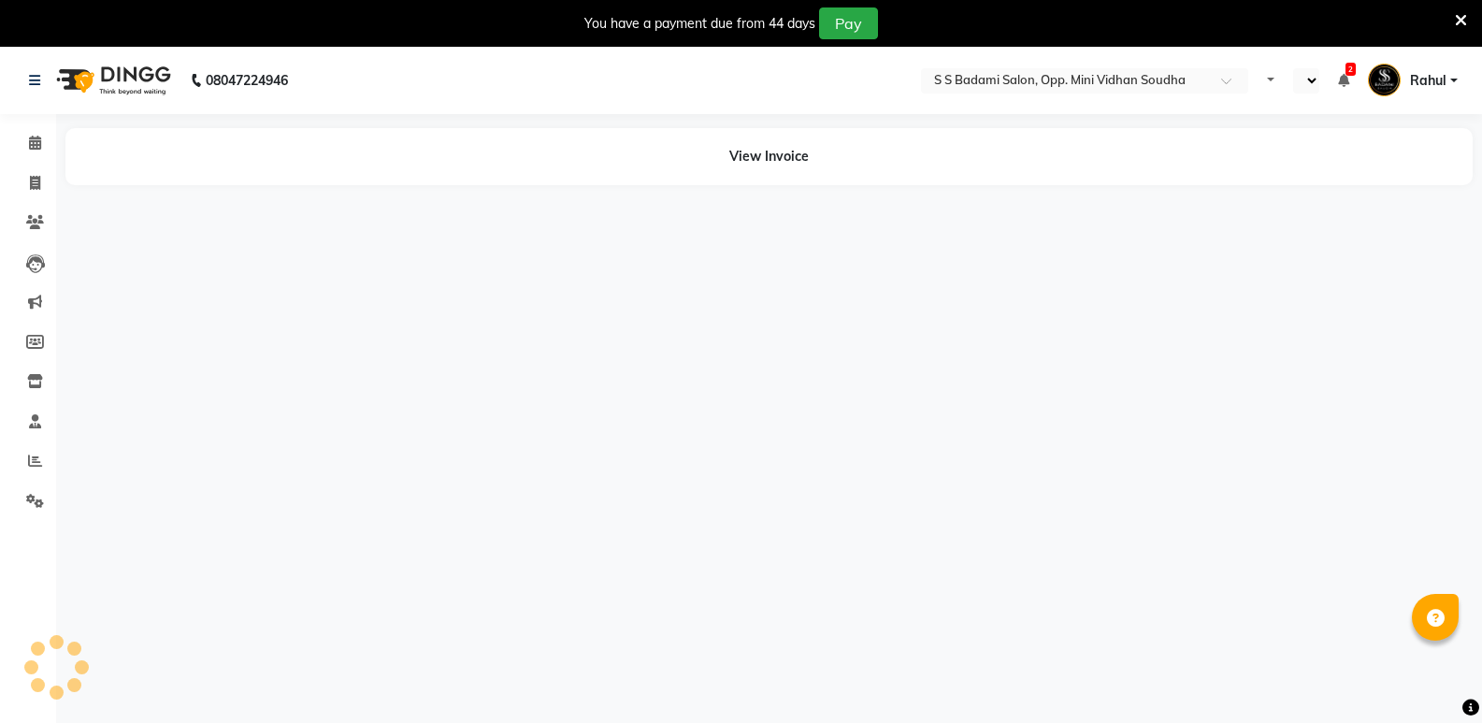
select select "en"
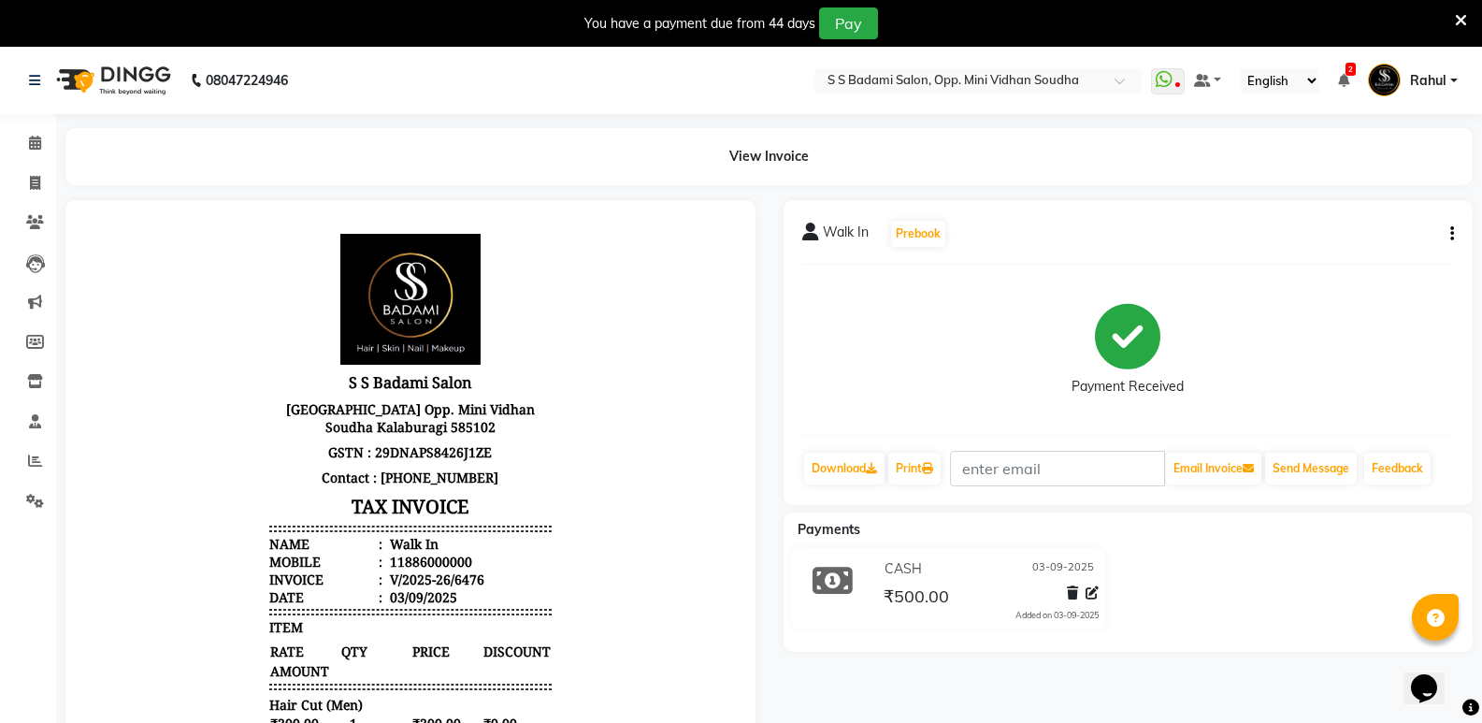
click at [1451, 235] on icon "button" at bounding box center [1452, 234] width 4 height 1
click at [1339, 255] on div "Edit Invoice" at bounding box center [1359, 257] width 128 height 23
select select "service"
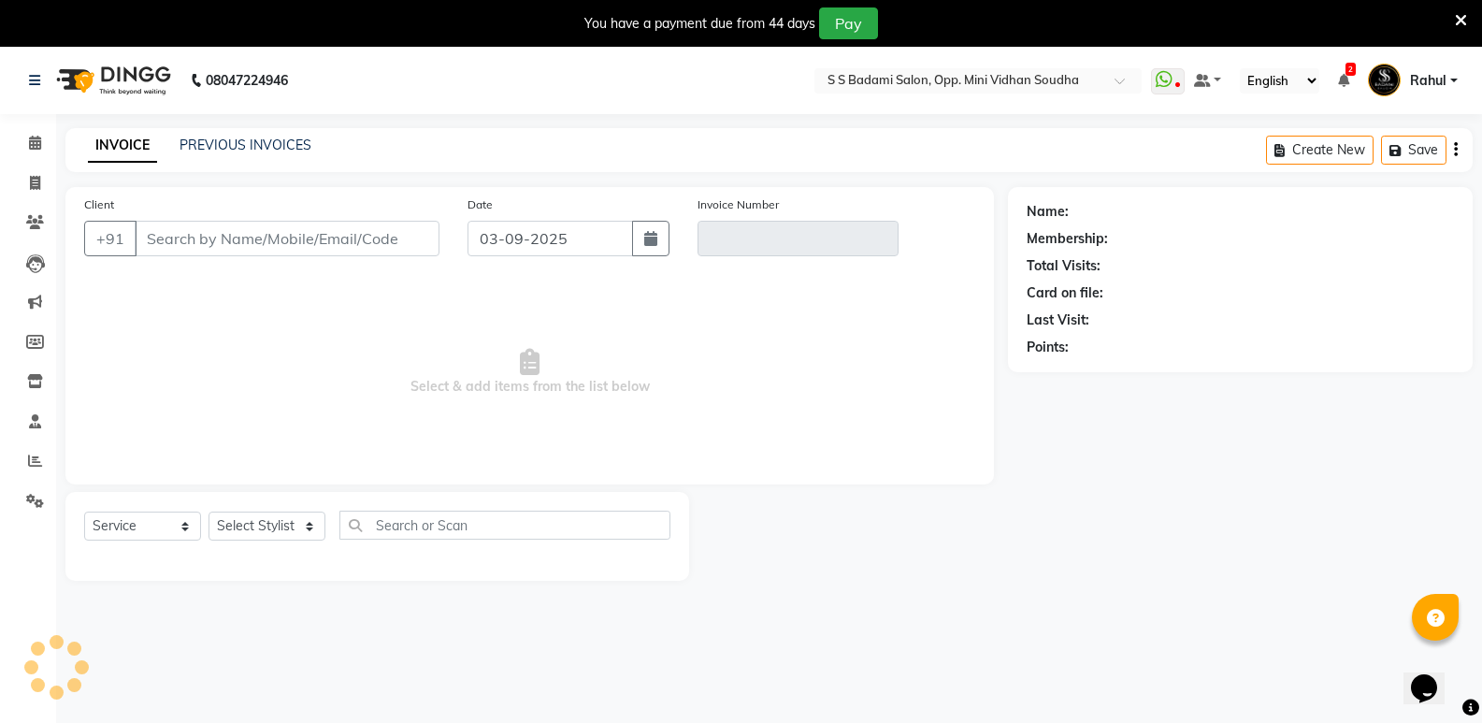
scroll to position [47, 0]
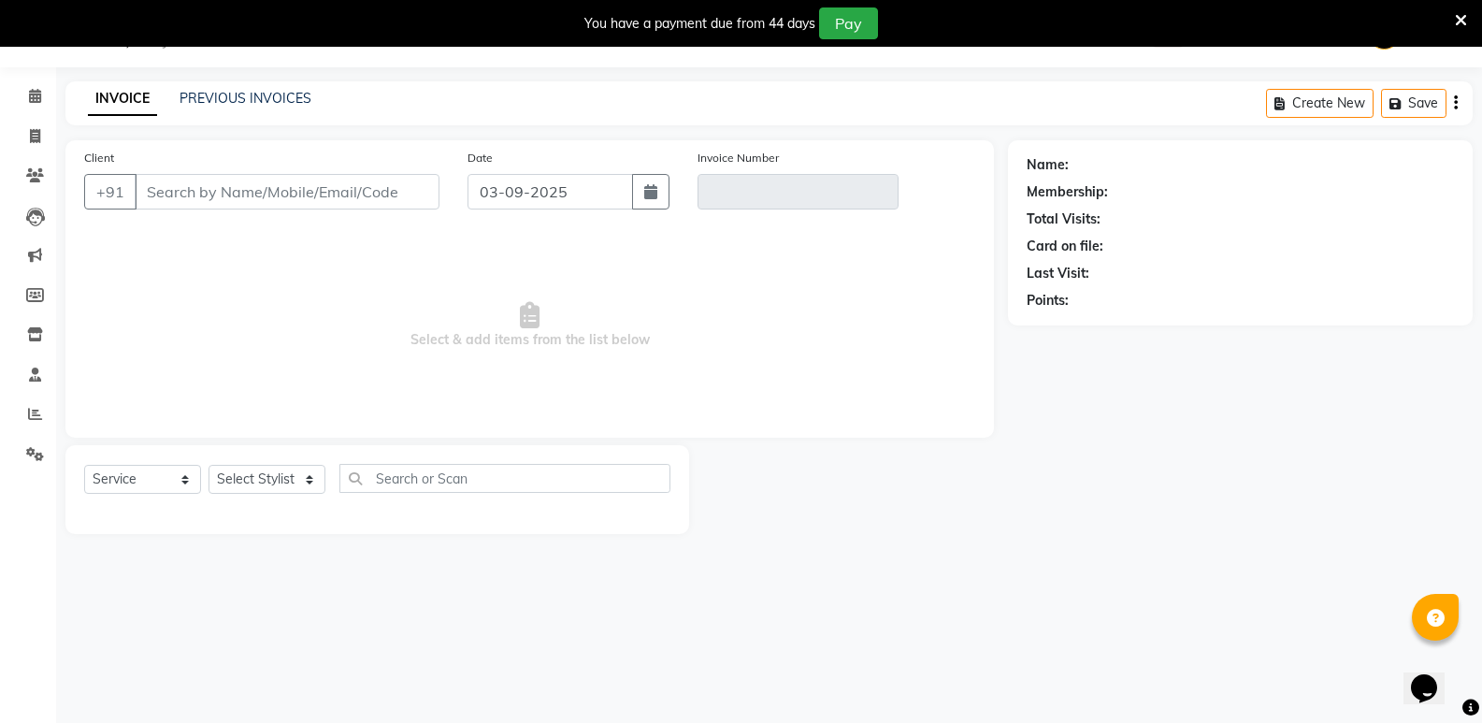
type input "11886000000"
type input "V/2025-26/6476"
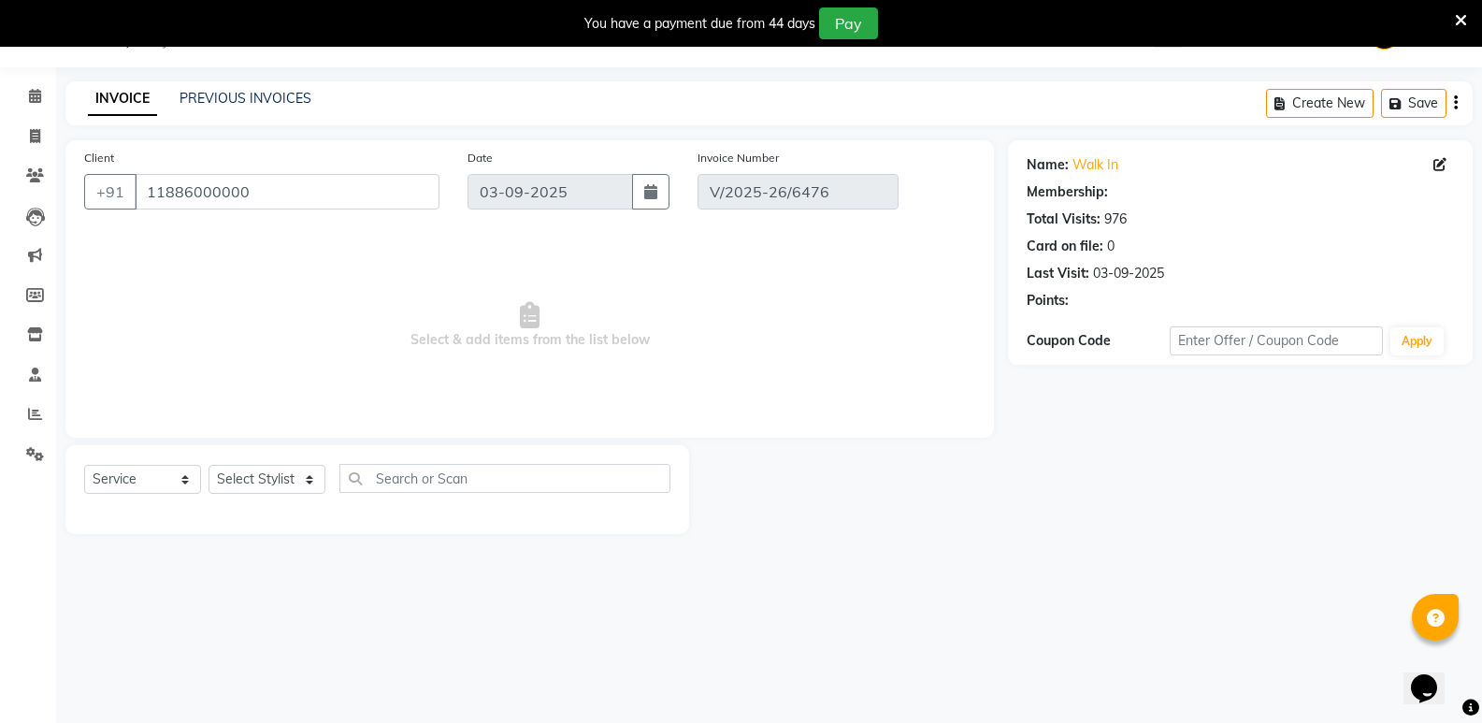
select select "1: Object"
select select "select"
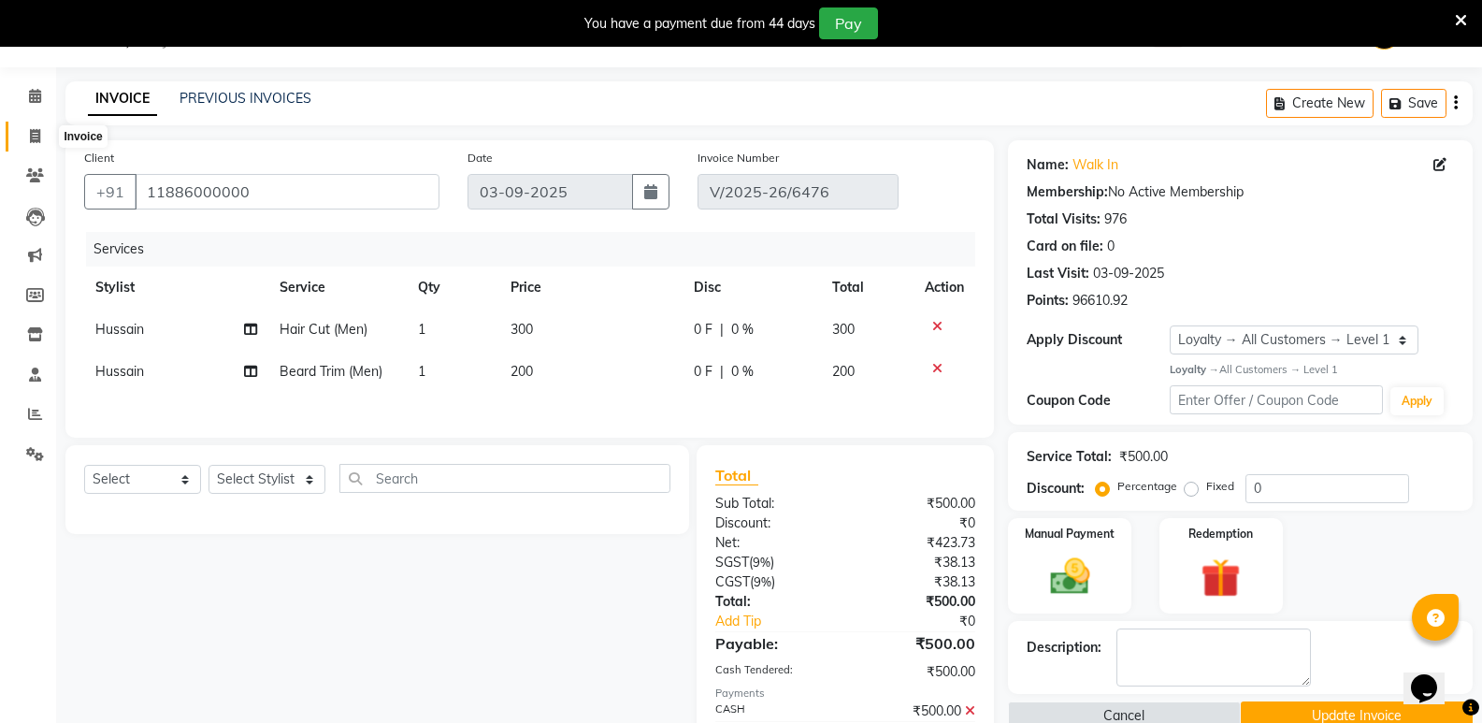
click at [38, 137] on icon at bounding box center [35, 136] width 10 height 14
select select "service"
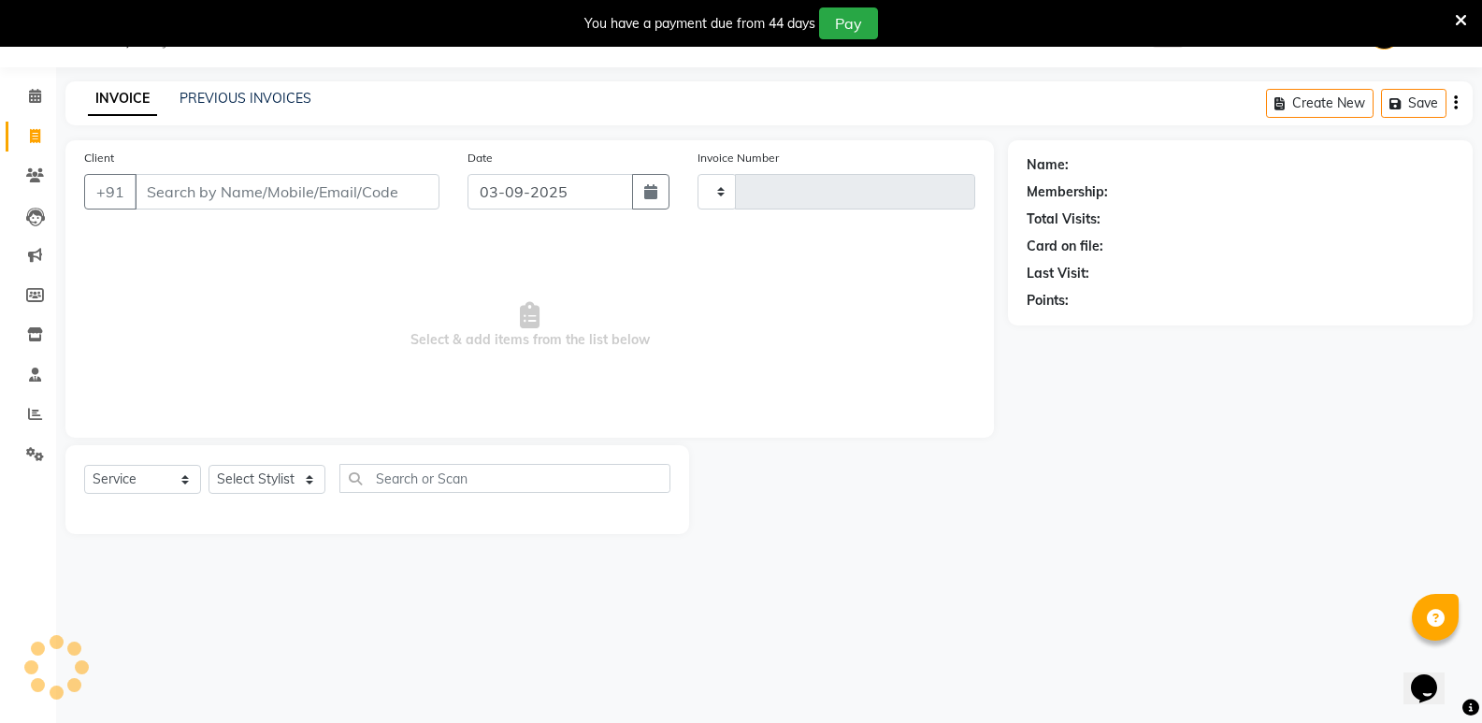
type input "6478"
select select "4533"
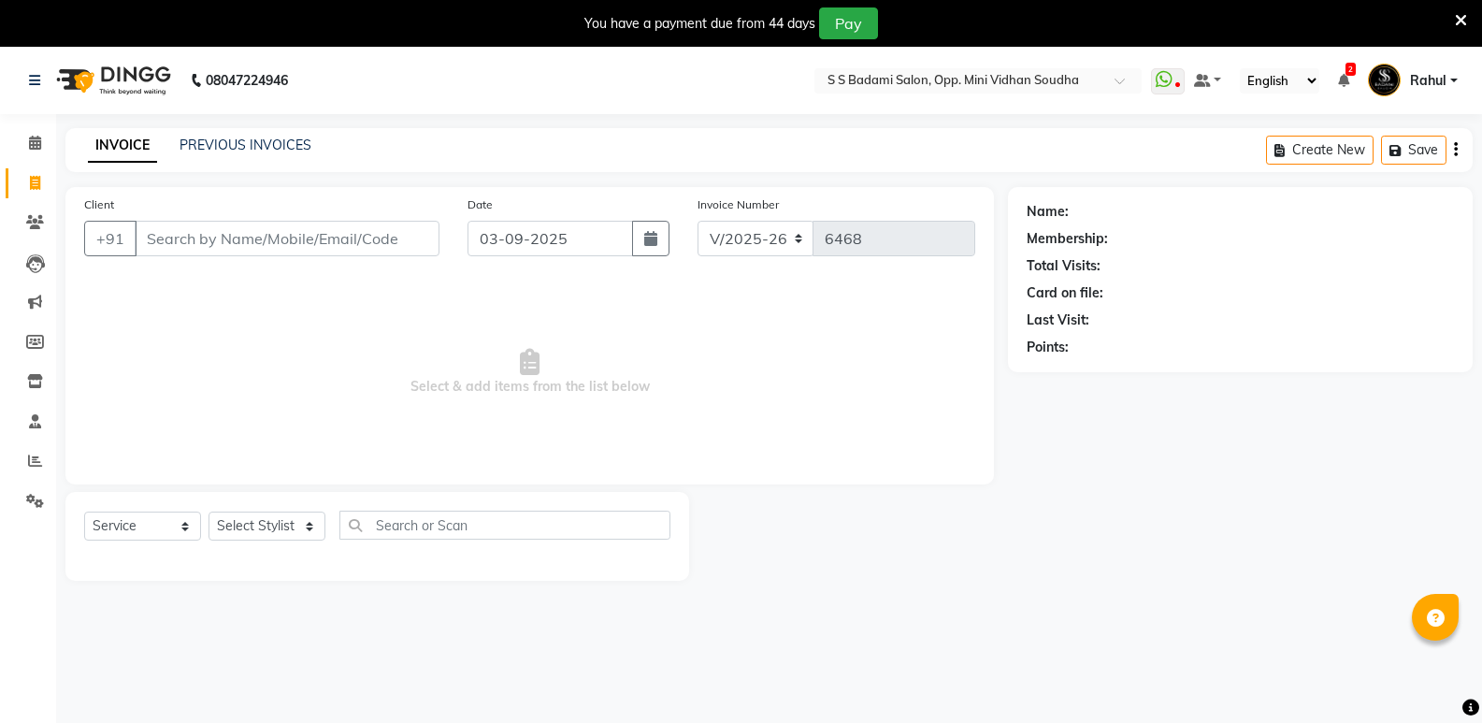
select select "4533"
select select "service"
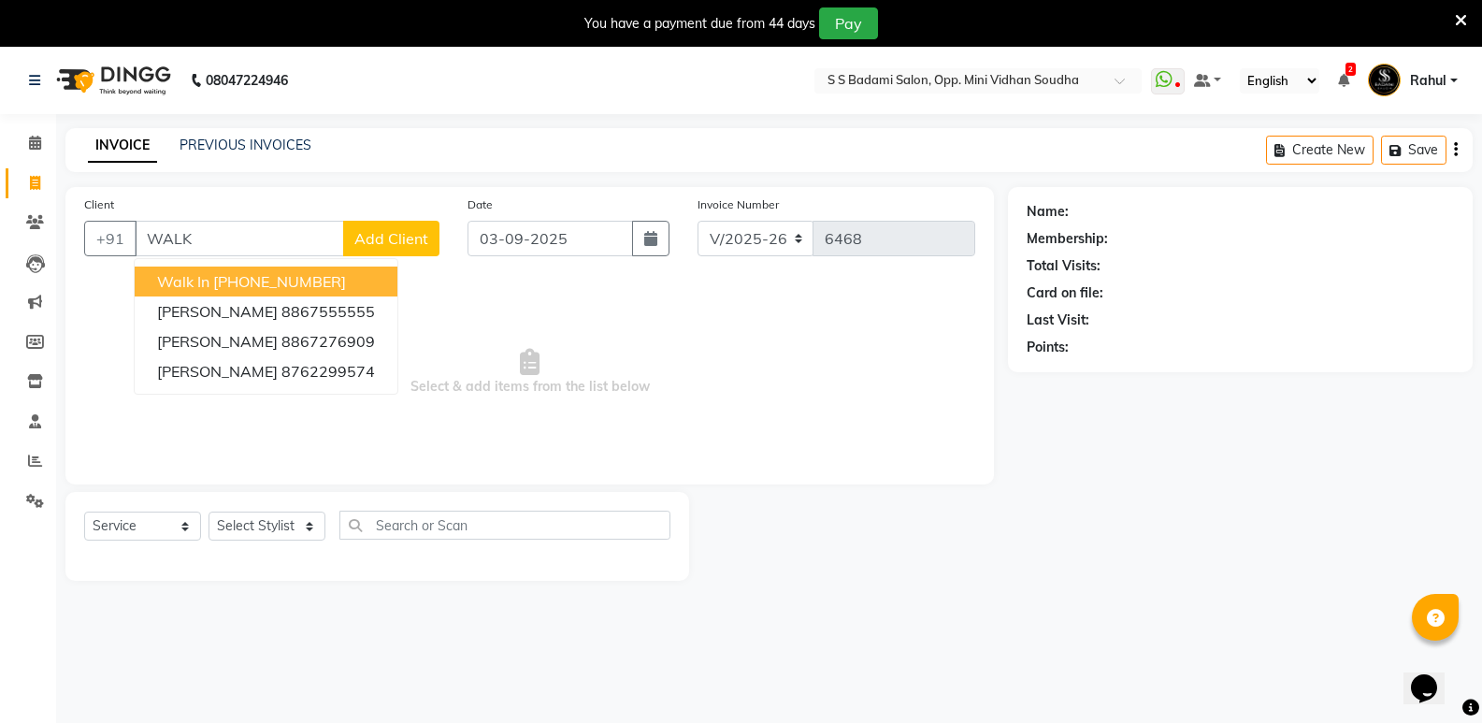
click at [331, 280] on ngb-highlight "[PHONE_NUMBER]" at bounding box center [279, 281] width 133 height 19
type input "11886000000"
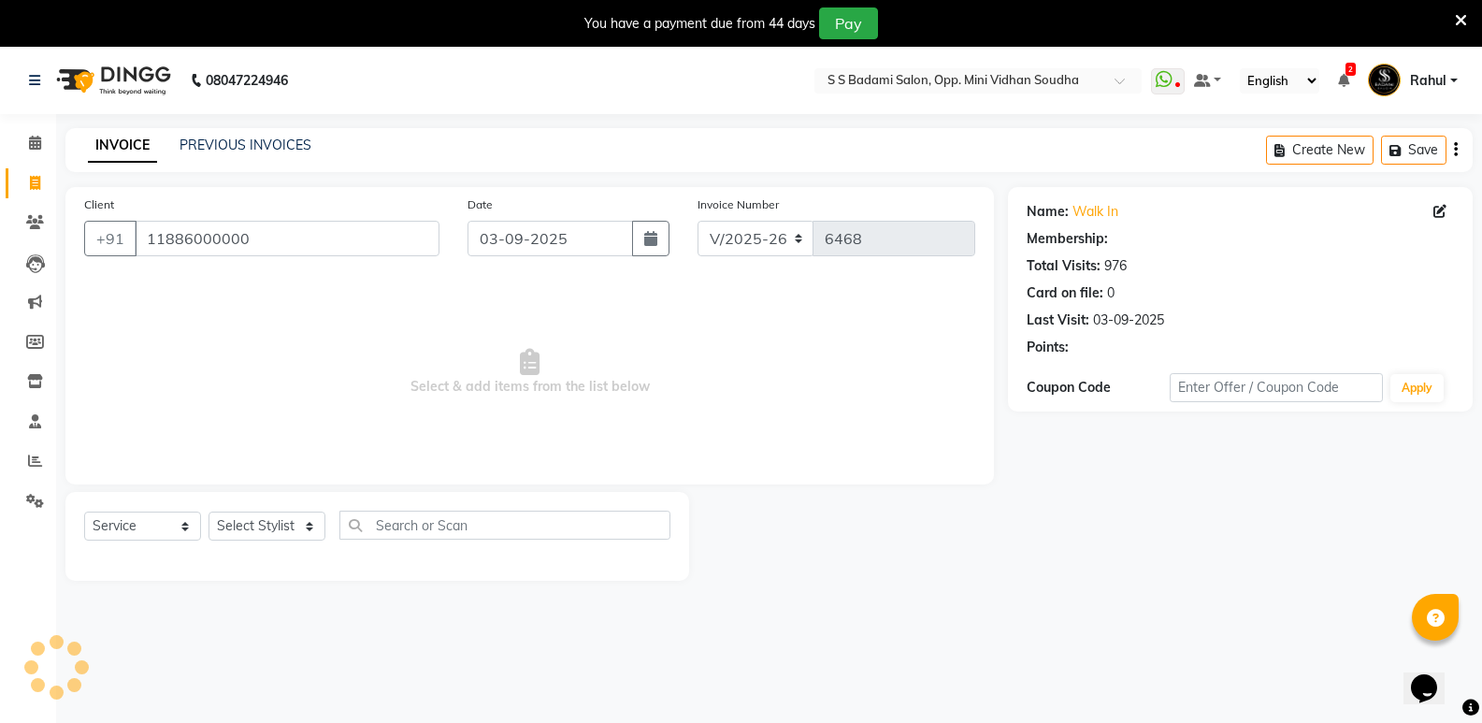
select select "1: Object"
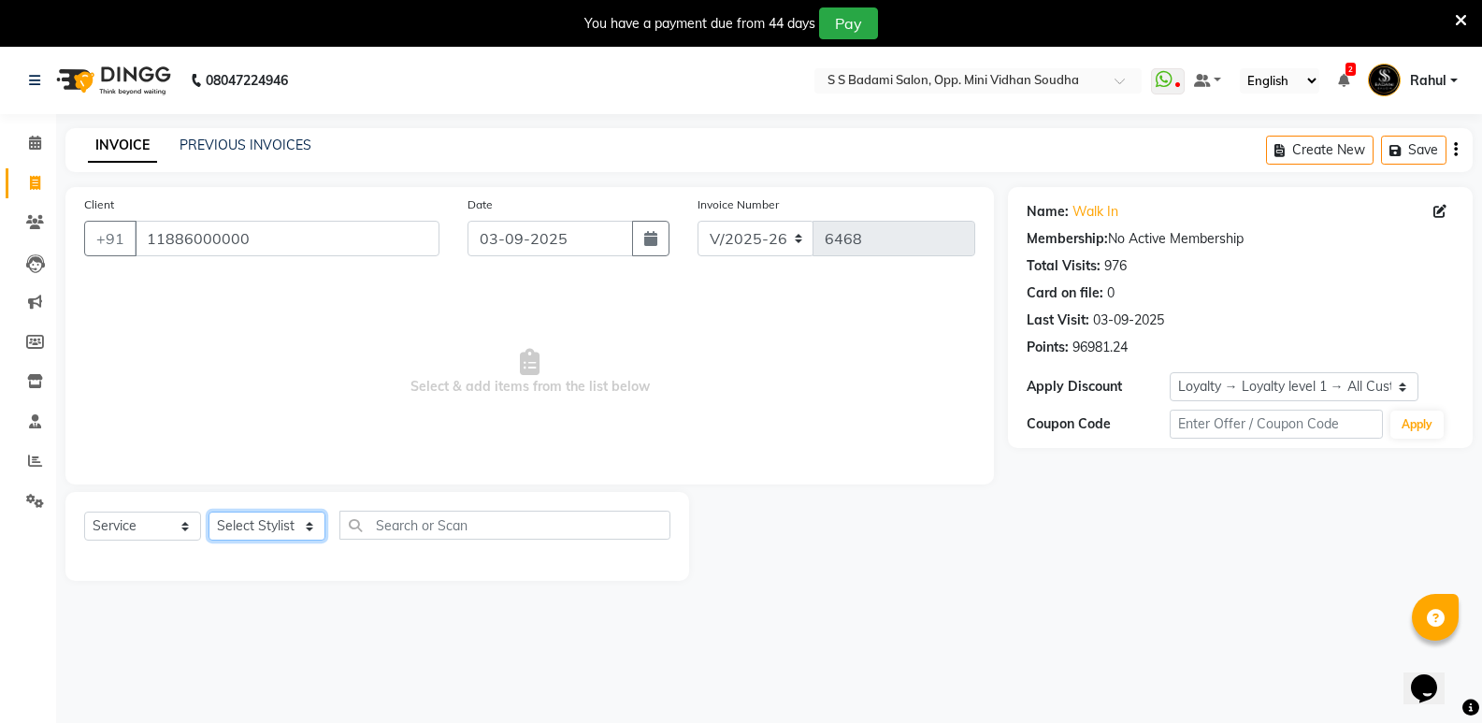
click at [282, 536] on select "Select Stylist [PERSON_NAME] [PERSON_NAME] Mallu Manjunath Marmma [PERSON_NAME]…" at bounding box center [266, 525] width 117 height 29
select select "70683"
click at [208, 511] on select "Select Stylist [PERSON_NAME] [PERSON_NAME] Mallu Manjunath Marmma [PERSON_NAME]…" at bounding box center [266, 525] width 117 height 29
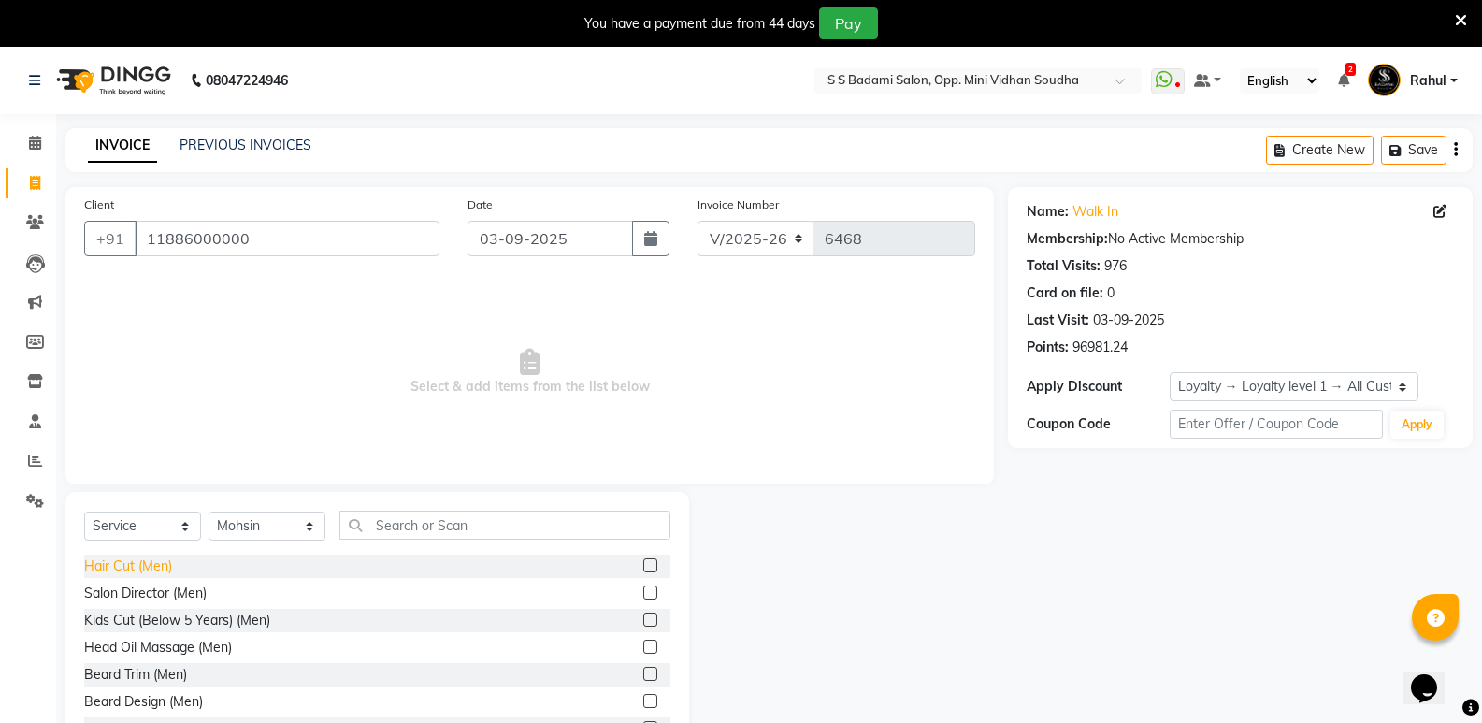
click at [116, 564] on div "Hair Cut (Men)" at bounding box center [128, 566] width 88 height 20
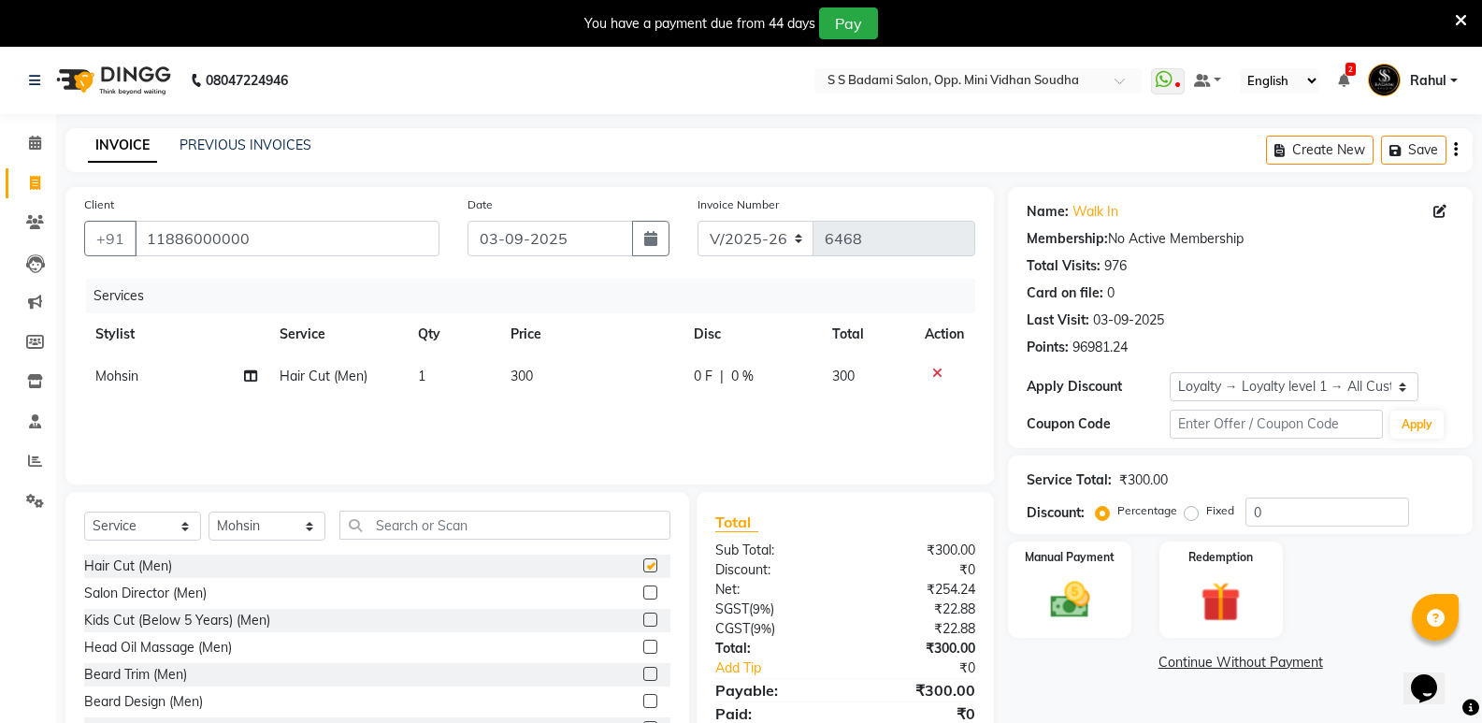
checkbox input "false"
click at [492, 531] on input "text" at bounding box center [504, 524] width 331 height 29
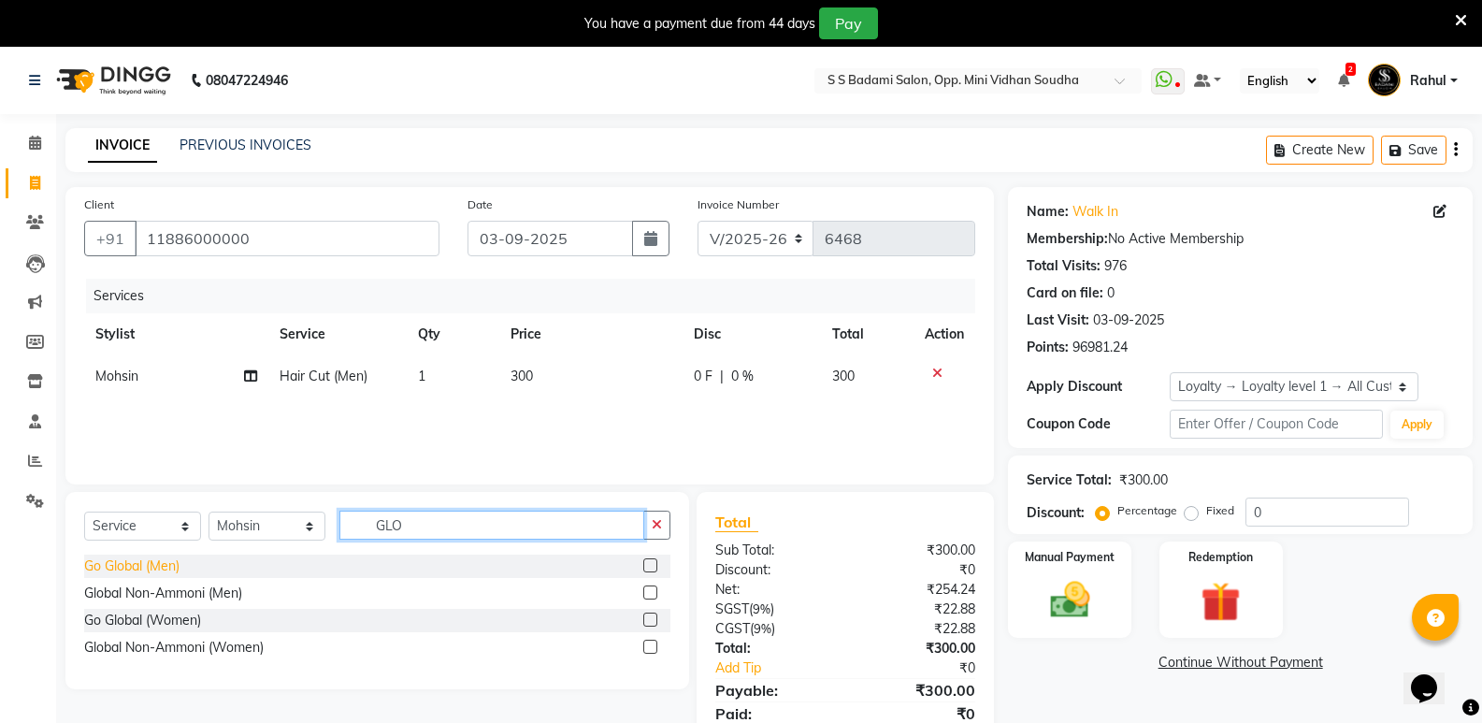
type input "GLO"
click at [113, 563] on div "Go Global (Men)" at bounding box center [131, 566] width 95 height 20
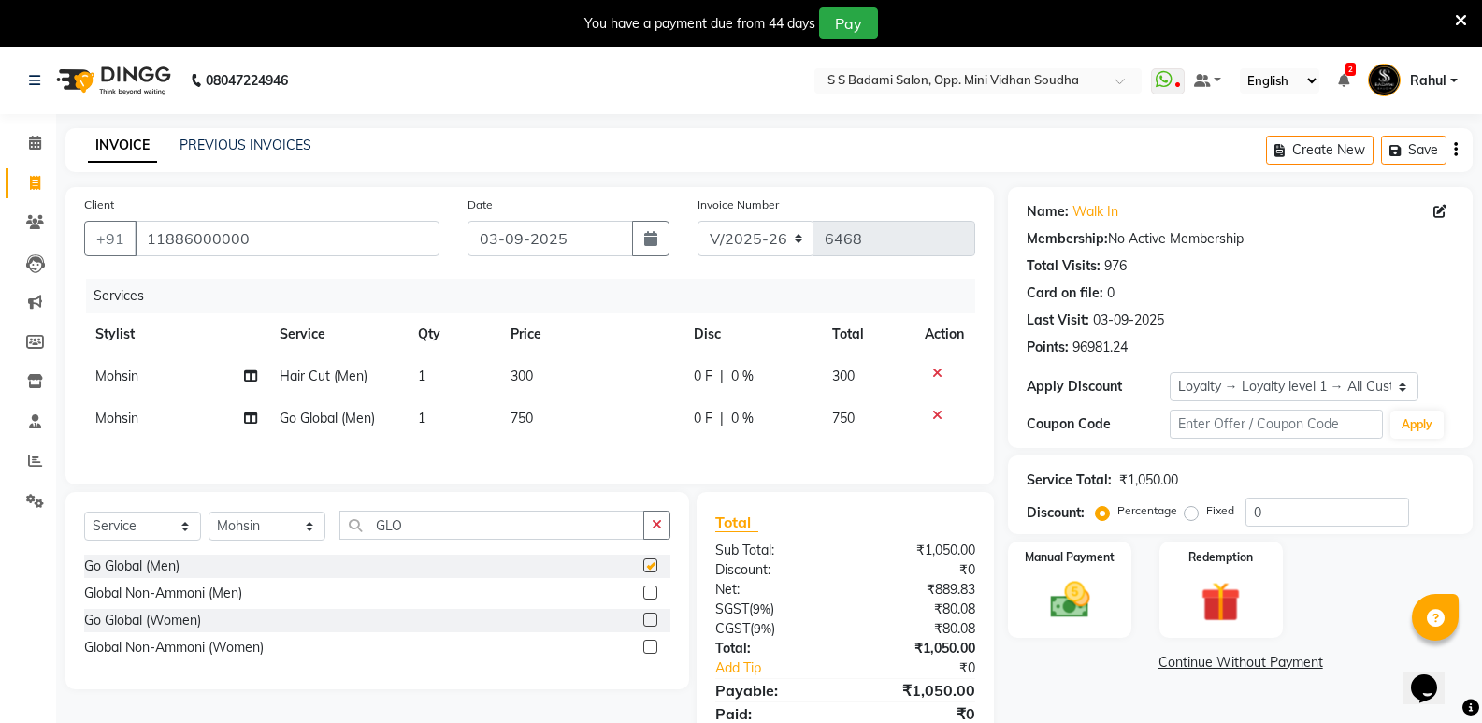
checkbox input "false"
click at [273, 529] on select "Select Stylist [PERSON_NAME] [PERSON_NAME] Mallu Manjunath Marmma [PERSON_NAME]…" at bounding box center [266, 525] width 117 height 29
select select "87807"
click at [208, 514] on select "Select Stylist [PERSON_NAME] [PERSON_NAME] Mallu Manjunath Marmma [PERSON_NAME]…" at bounding box center [266, 525] width 117 height 29
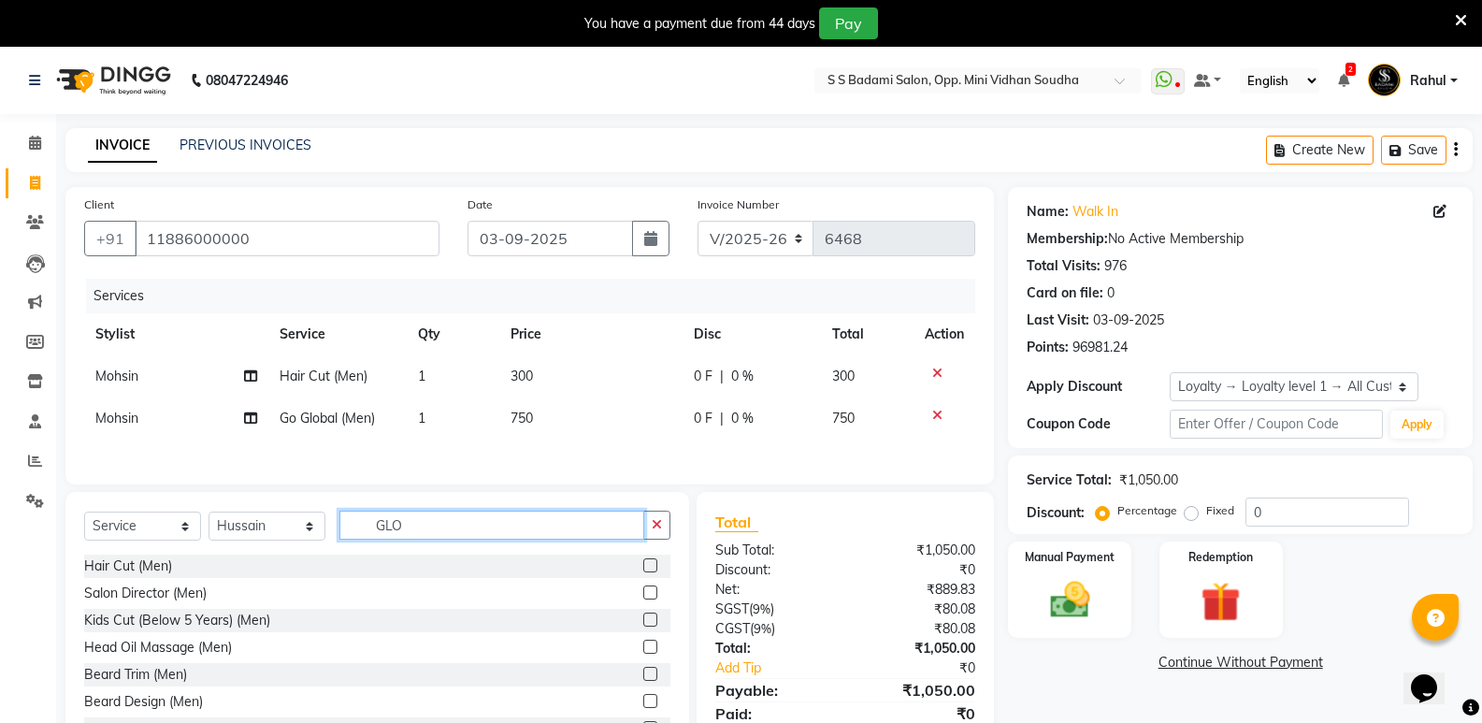
drag, startPoint x: 417, startPoint y: 525, endPoint x: 160, endPoint y: 555, distance: 258.8
click at [160, 554] on div "Select Service Product Membership Package Voucher Prepaid Gift Card Select Styl…" at bounding box center [377, 532] width 586 height 44
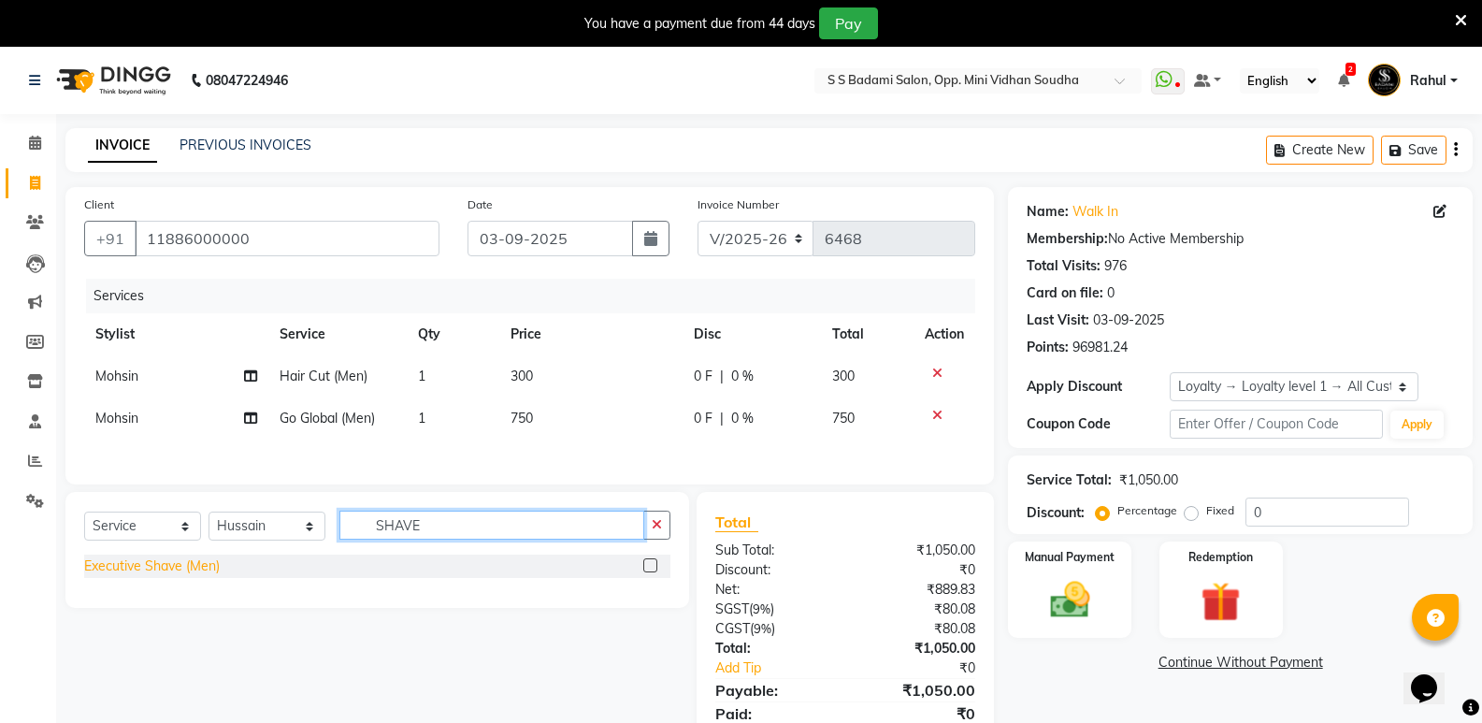
type input "SHAVE"
click at [165, 572] on div "Executive Shave (Men)" at bounding box center [152, 566] width 136 height 20
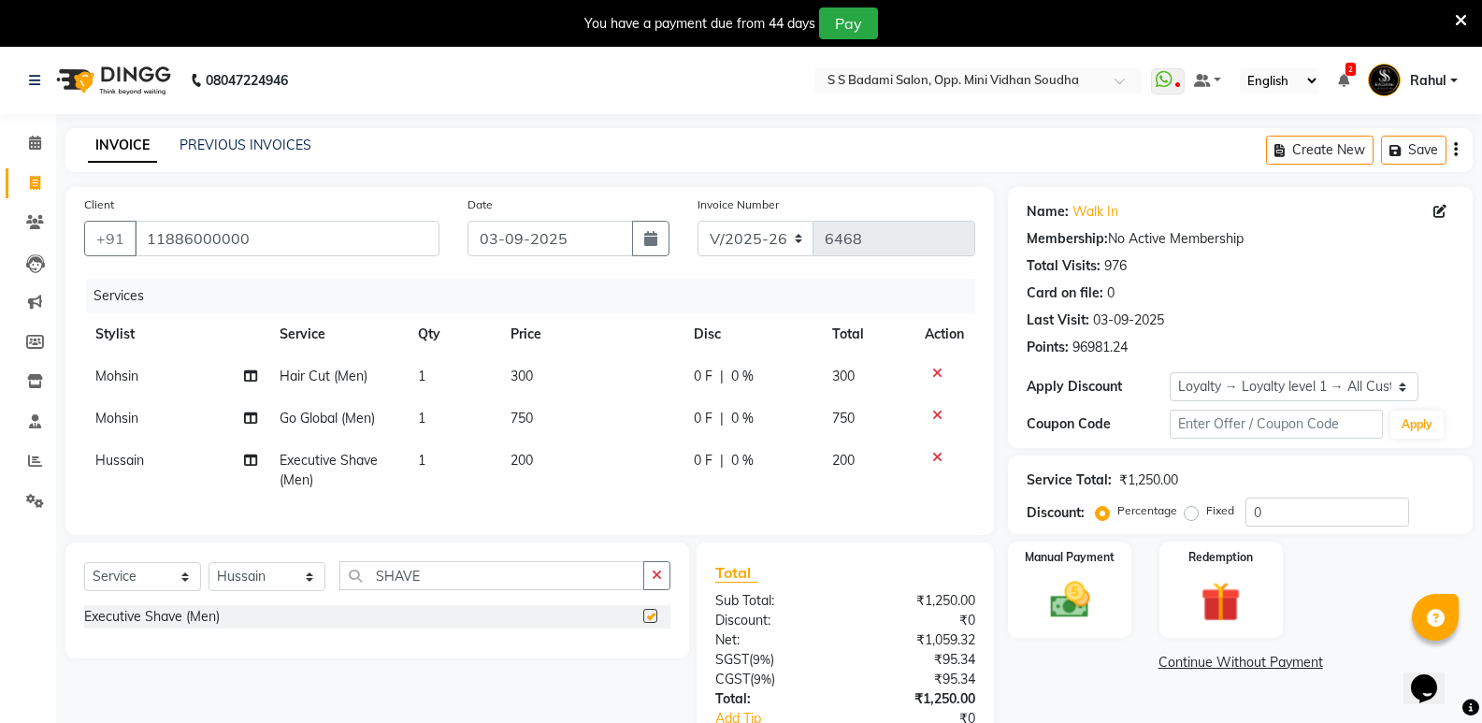
checkbox input "false"
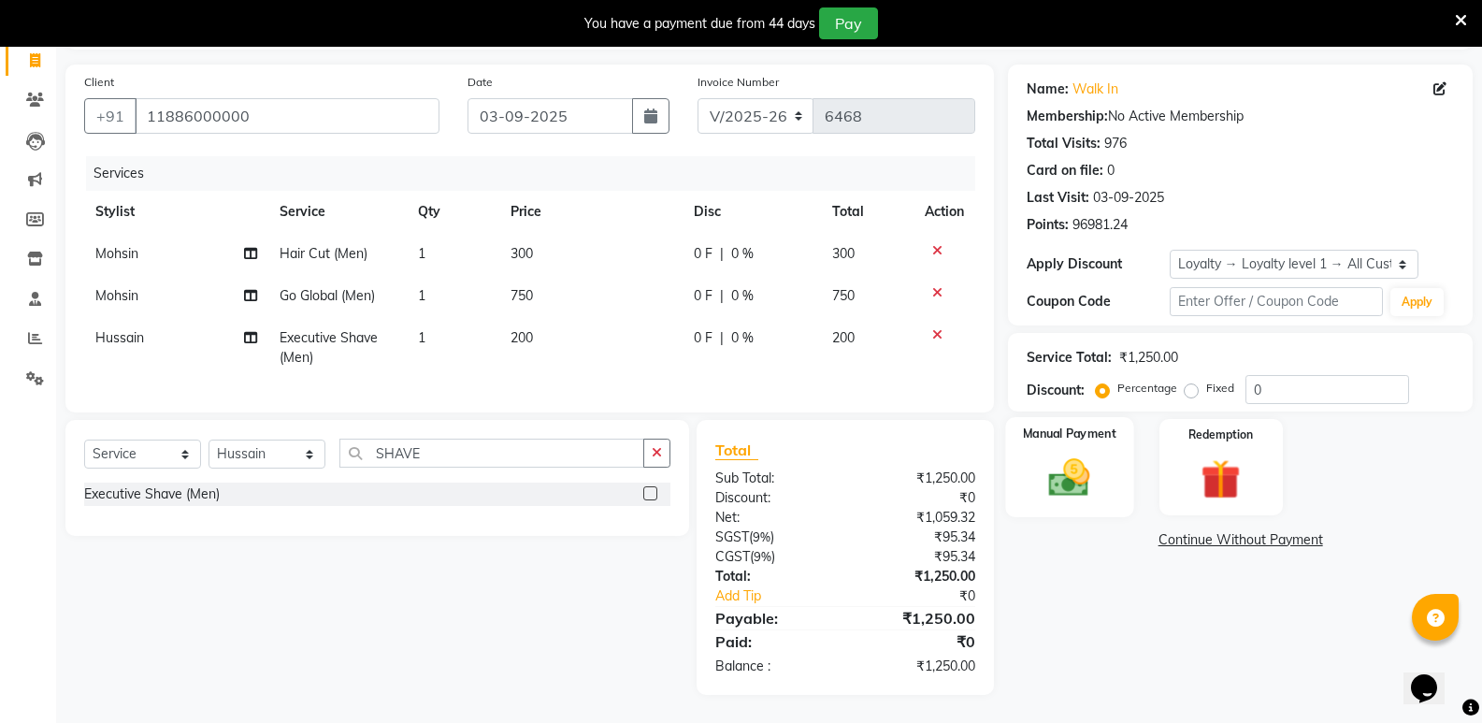
click at [1060, 458] on img at bounding box center [1069, 477] width 66 height 48
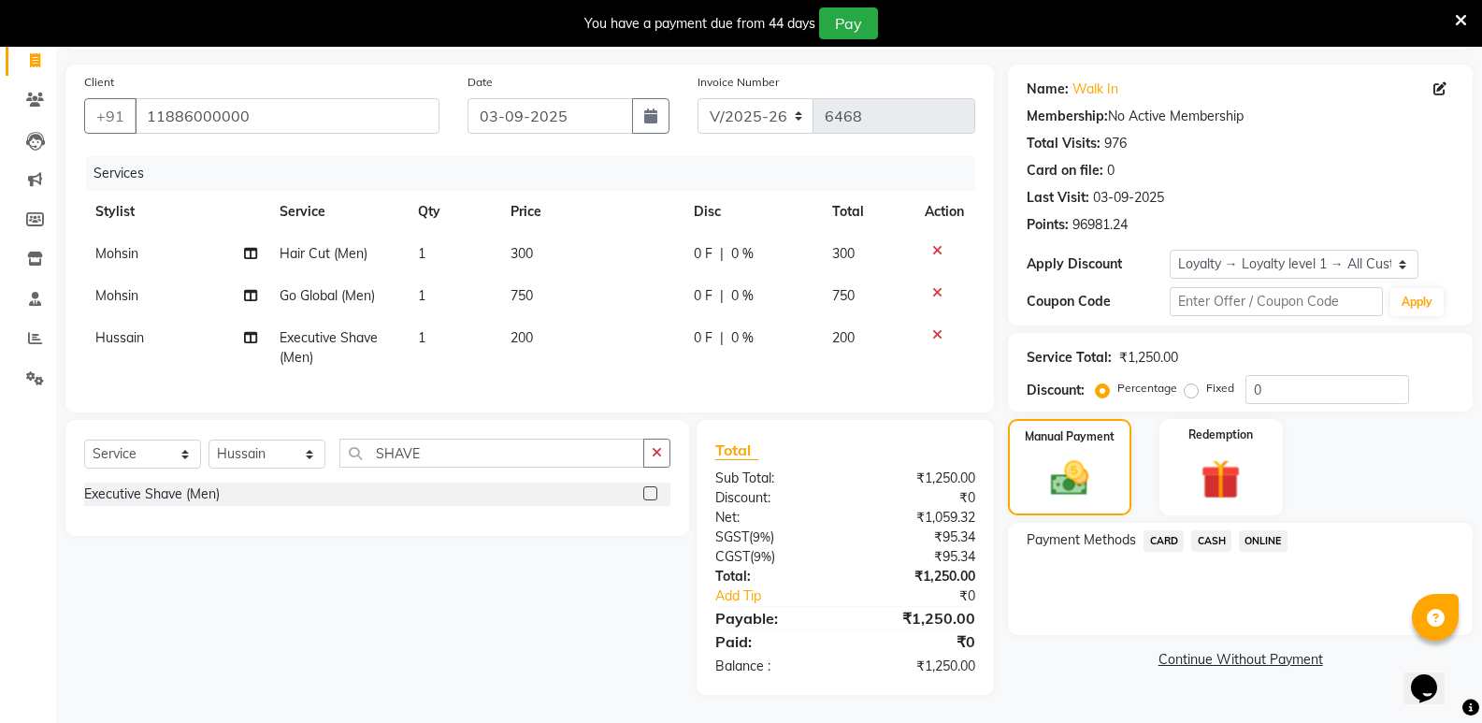
click at [1212, 530] on span "CASH" at bounding box center [1211, 540] width 40 height 21
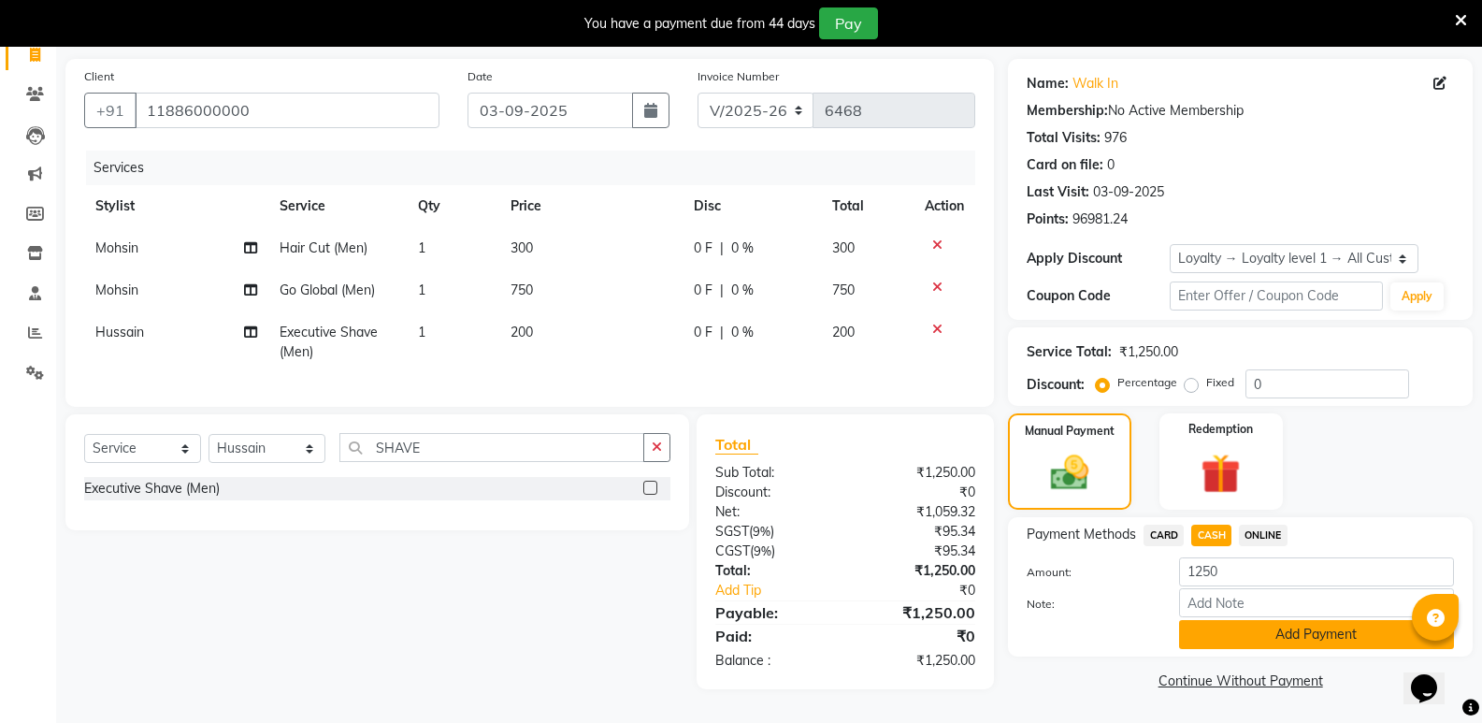
click at [1213, 630] on button "Add Payment" at bounding box center [1316, 634] width 275 height 29
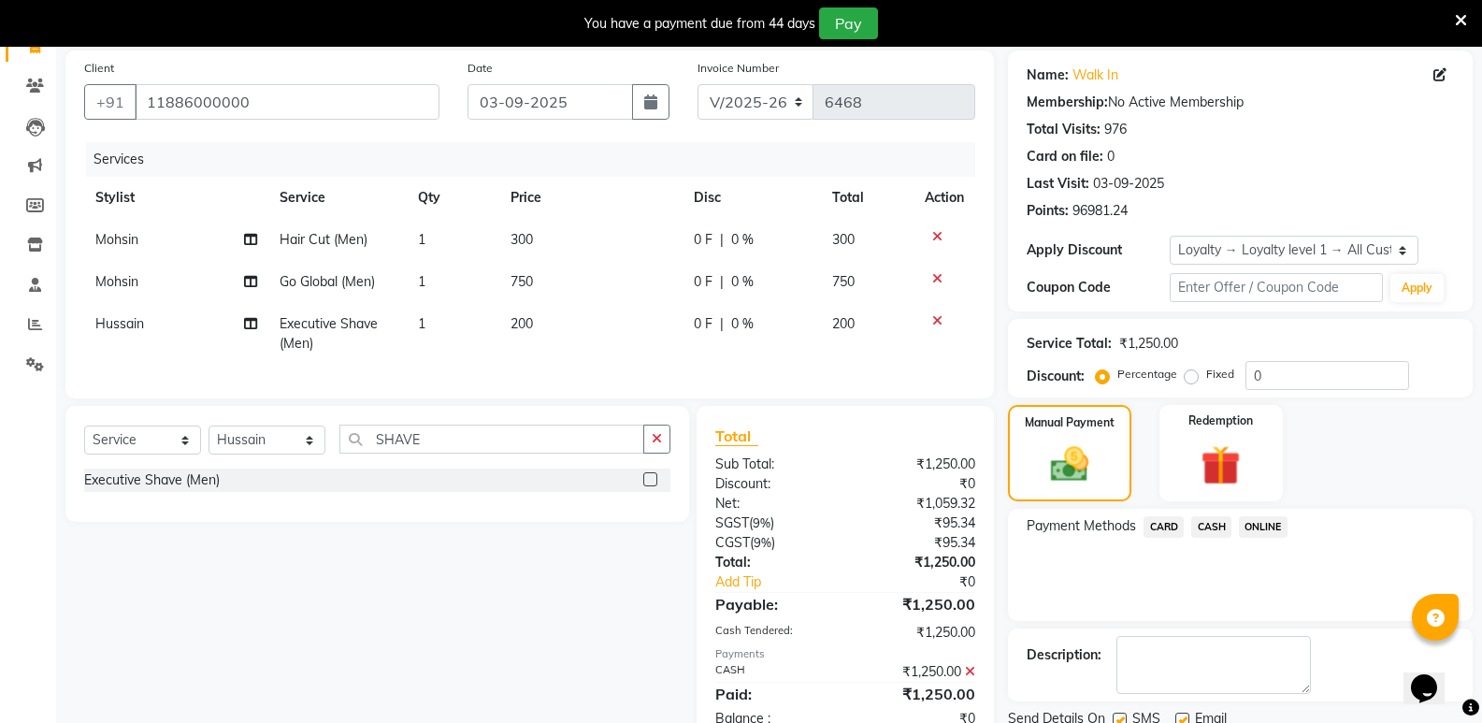
scroll to position [295, 0]
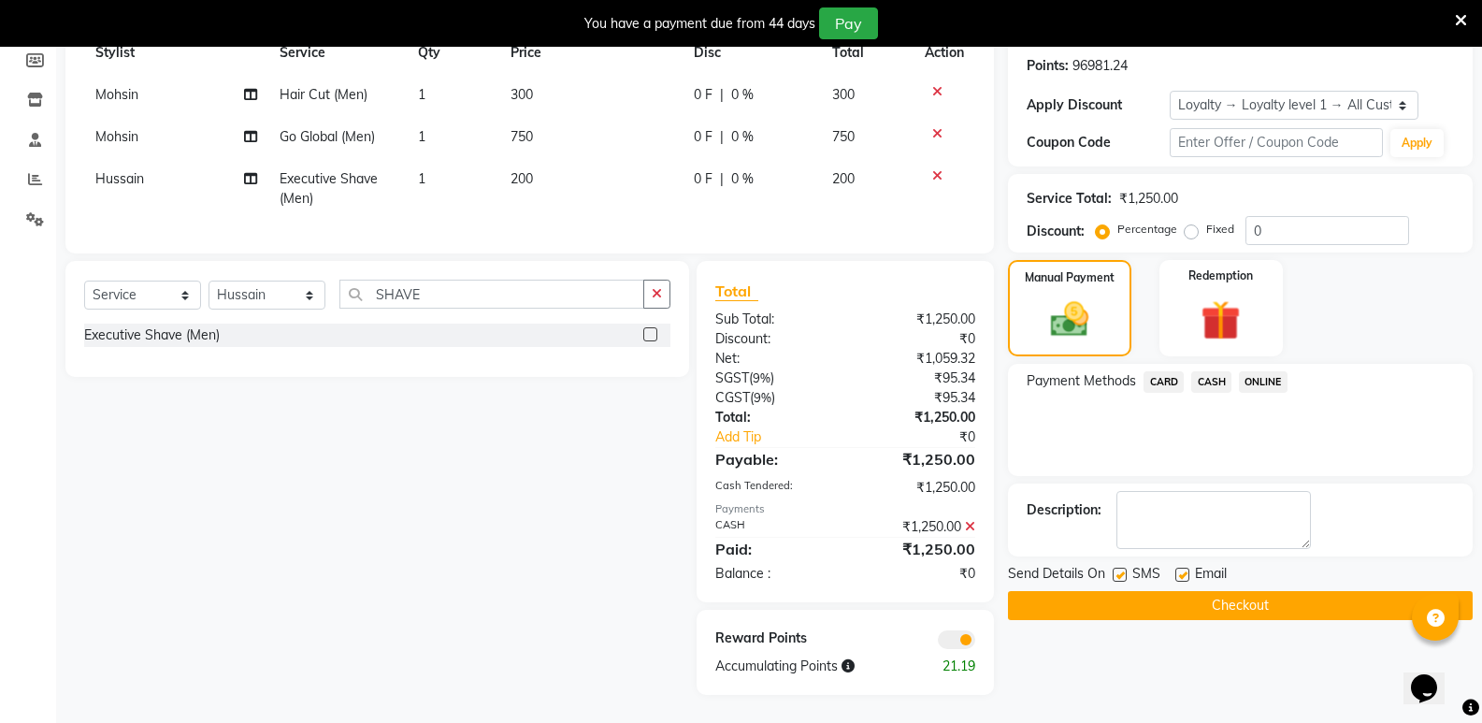
click at [1217, 594] on button "Checkout" at bounding box center [1240, 605] width 465 height 29
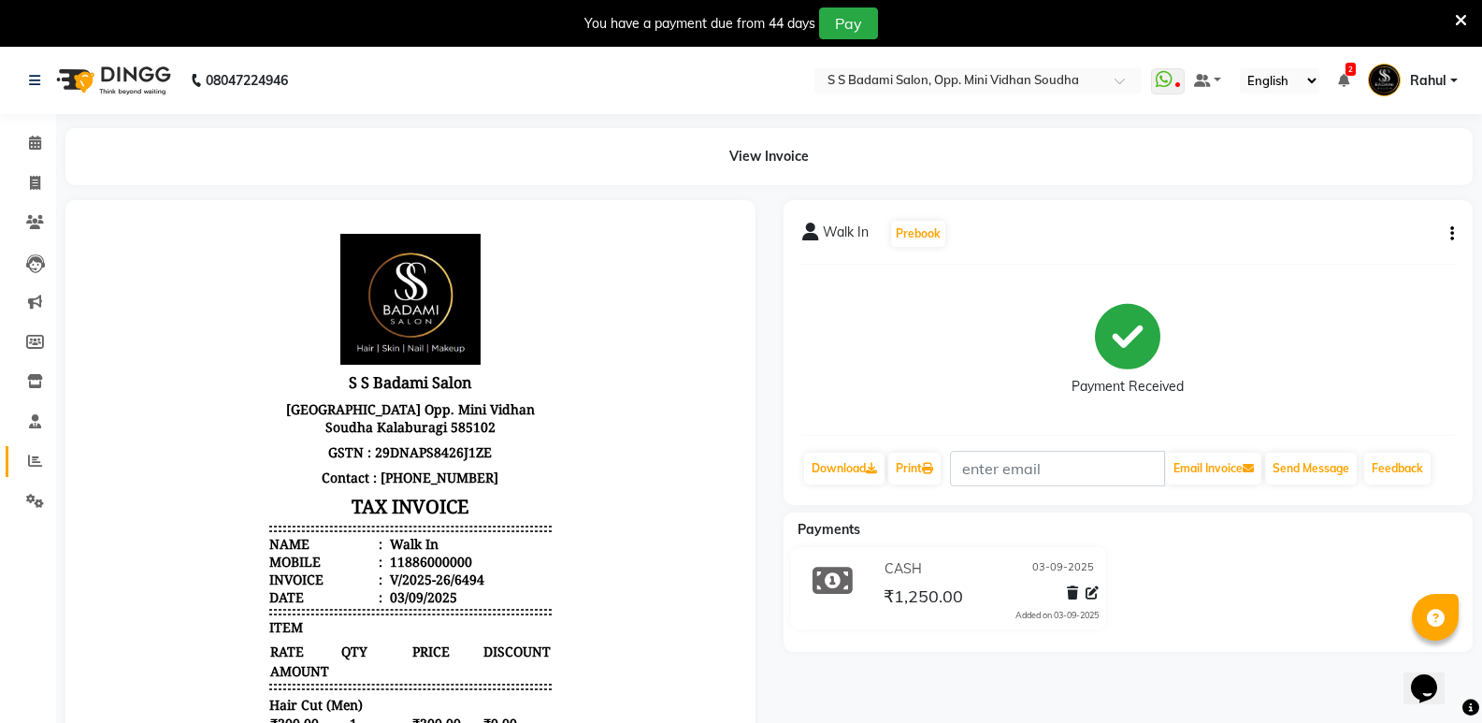
click at [30, 449] on link "Reports" at bounding box center [28, 461] width 45 height 31
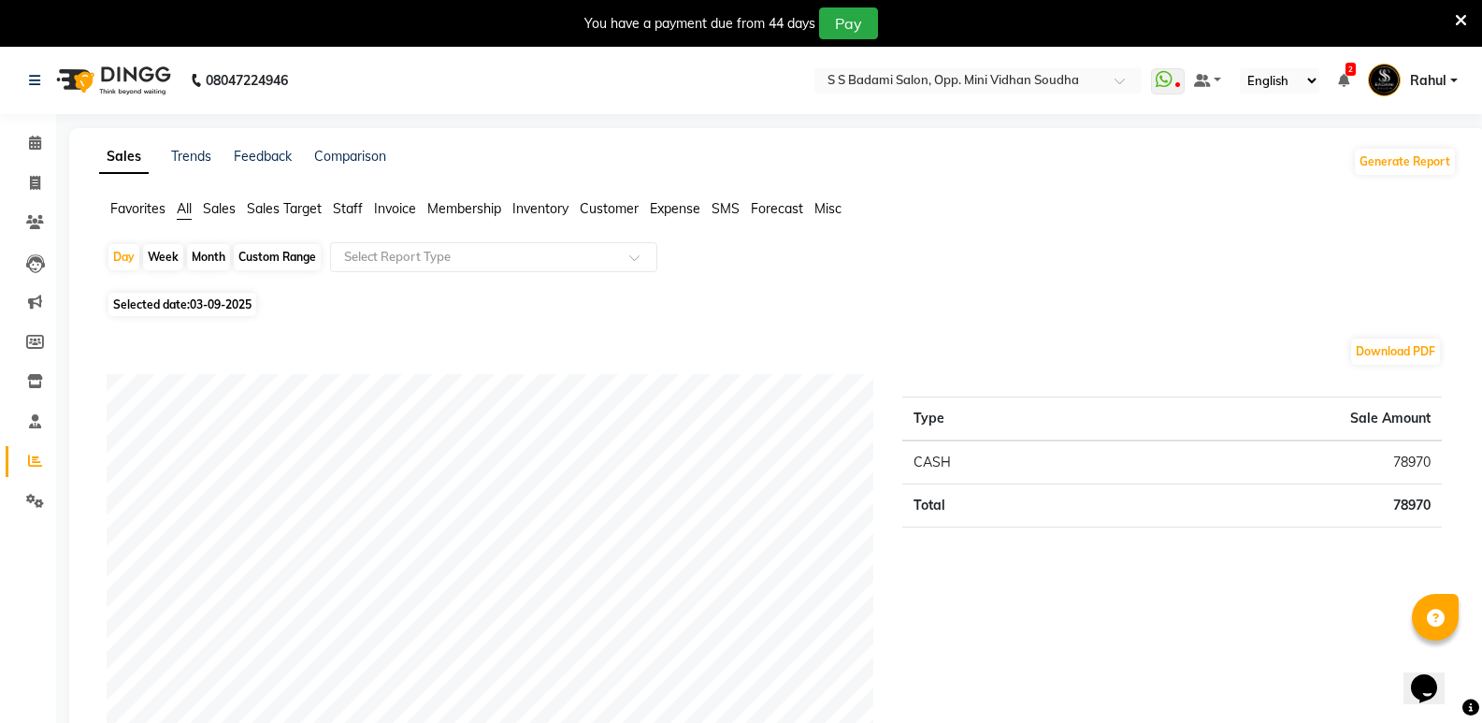
click at [338, 205] on span "Staff" at bounding box center [348, 208] width 30 height 17
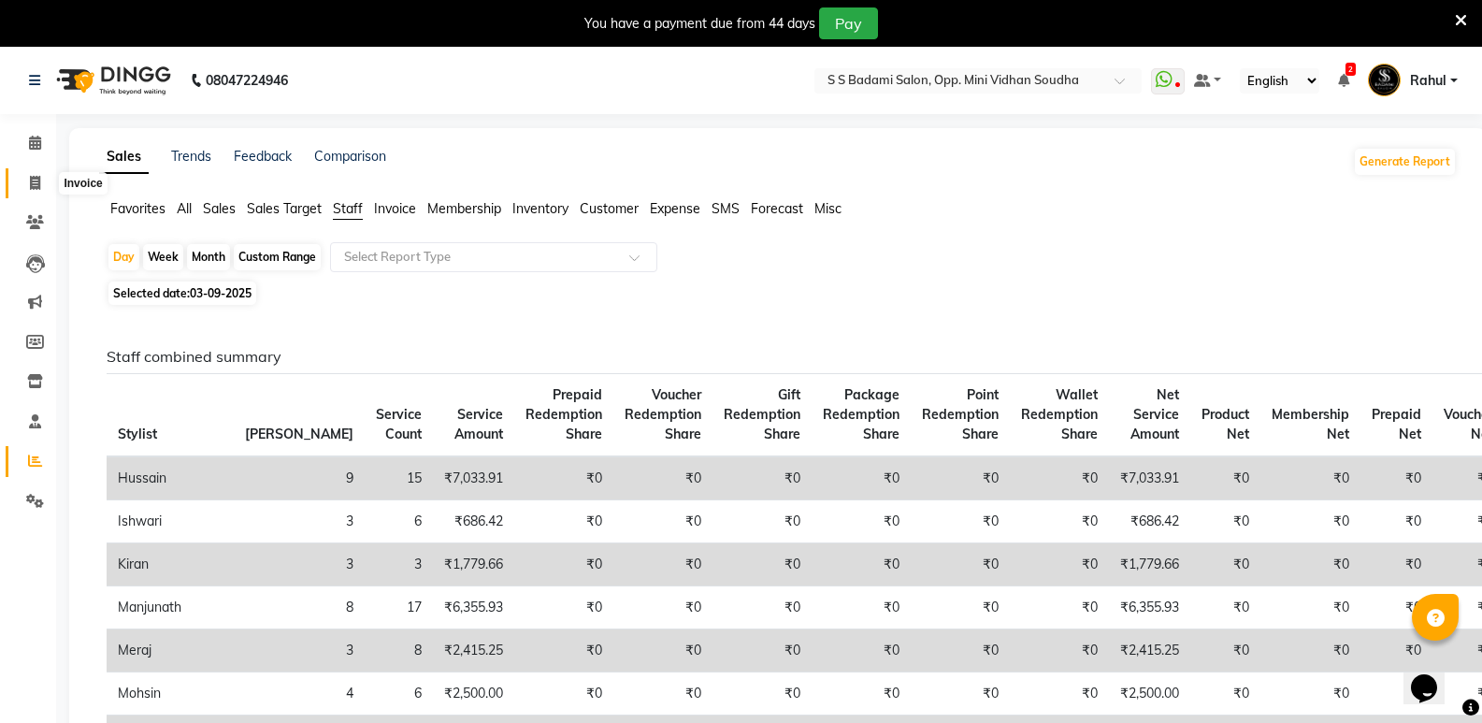
click at [38, 179] on icon at bounding box center [35, 183] width 10 height 14
select select "4533"
select select "service"
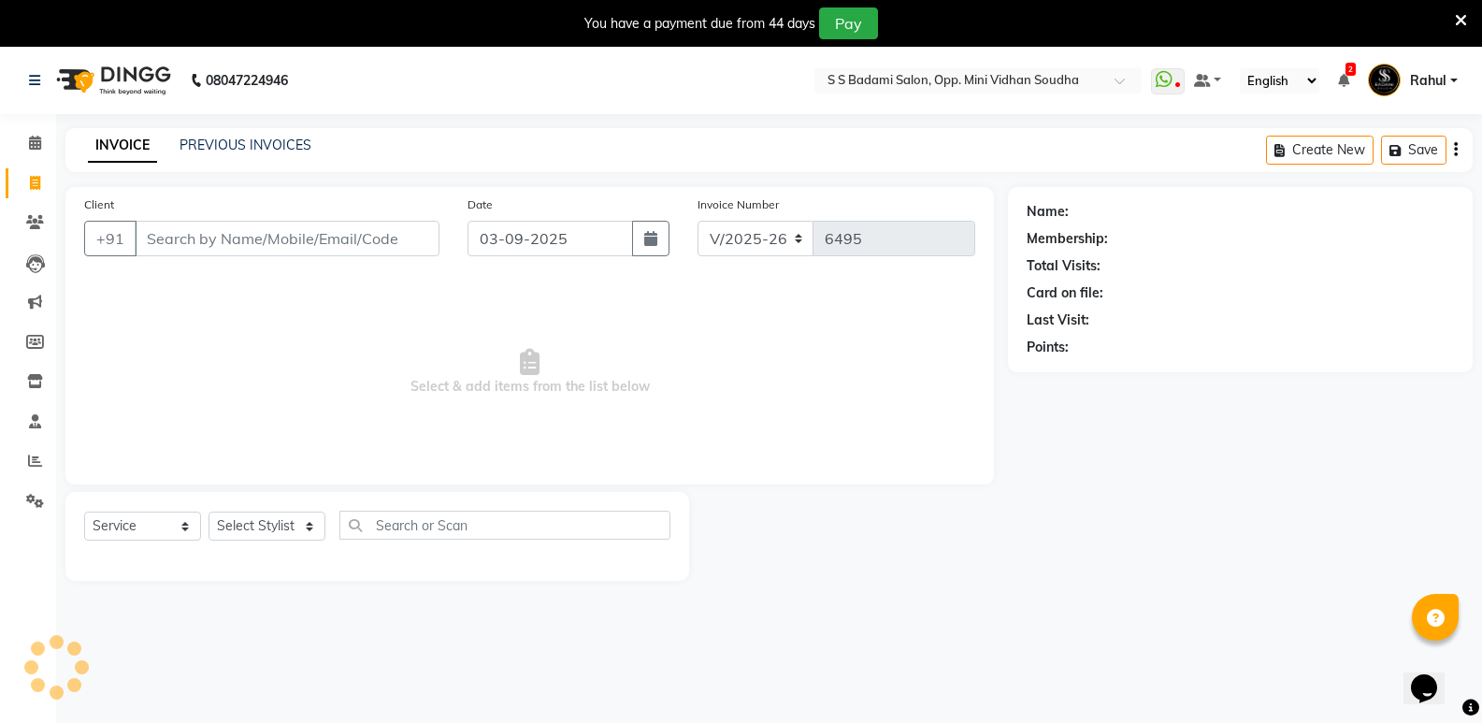
scroll to position [47, 0]
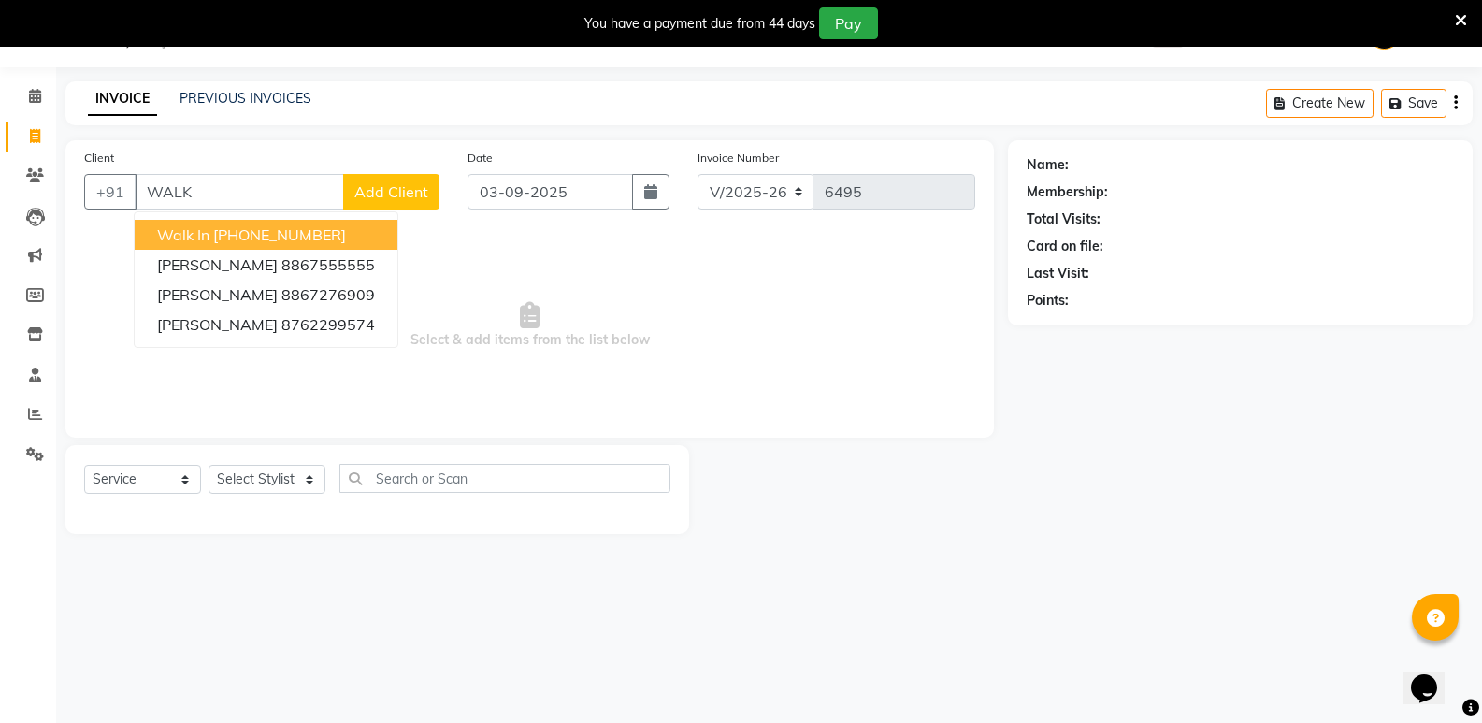
click at [241, 226] on ngb-highlight "[PHONE_NUMBER]" at bounding box center [279, 234] width 133 height 19
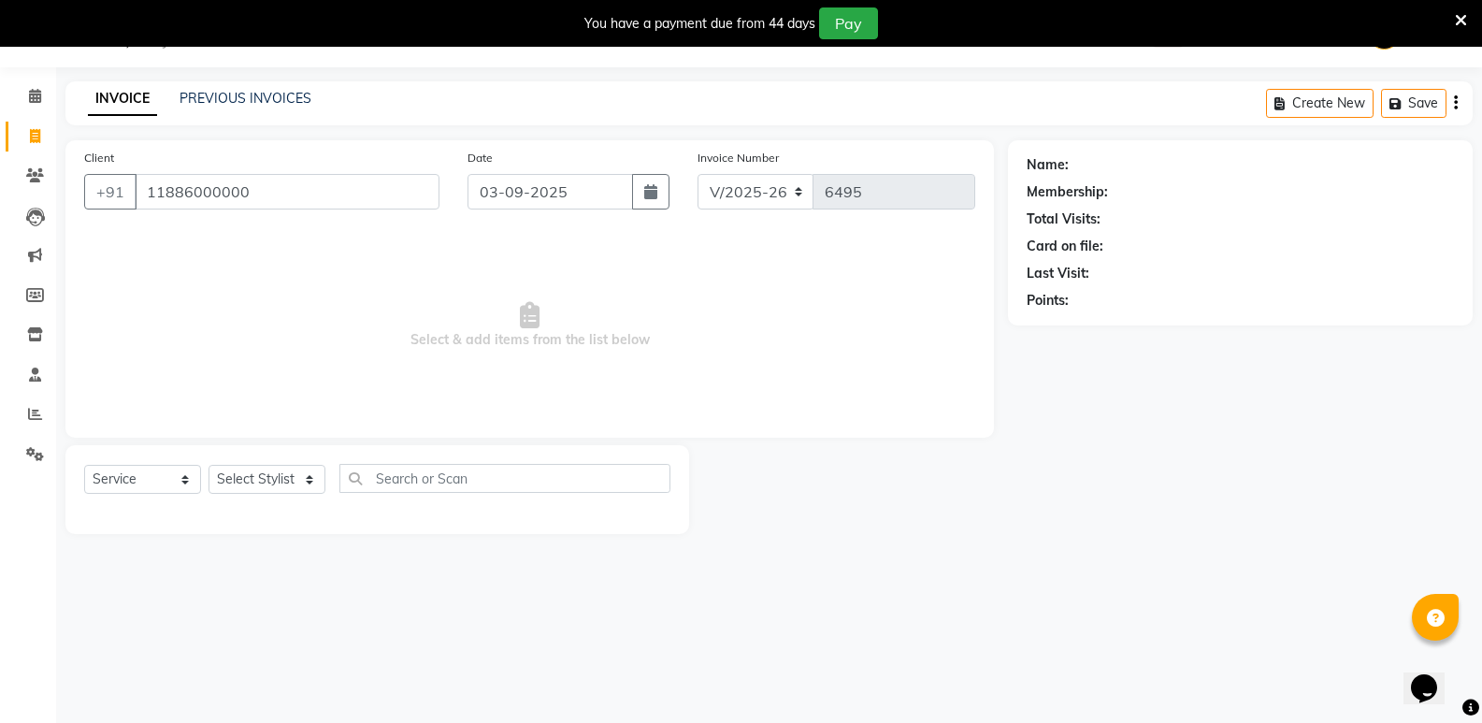
type input "11886000000"
select select "1: Object"
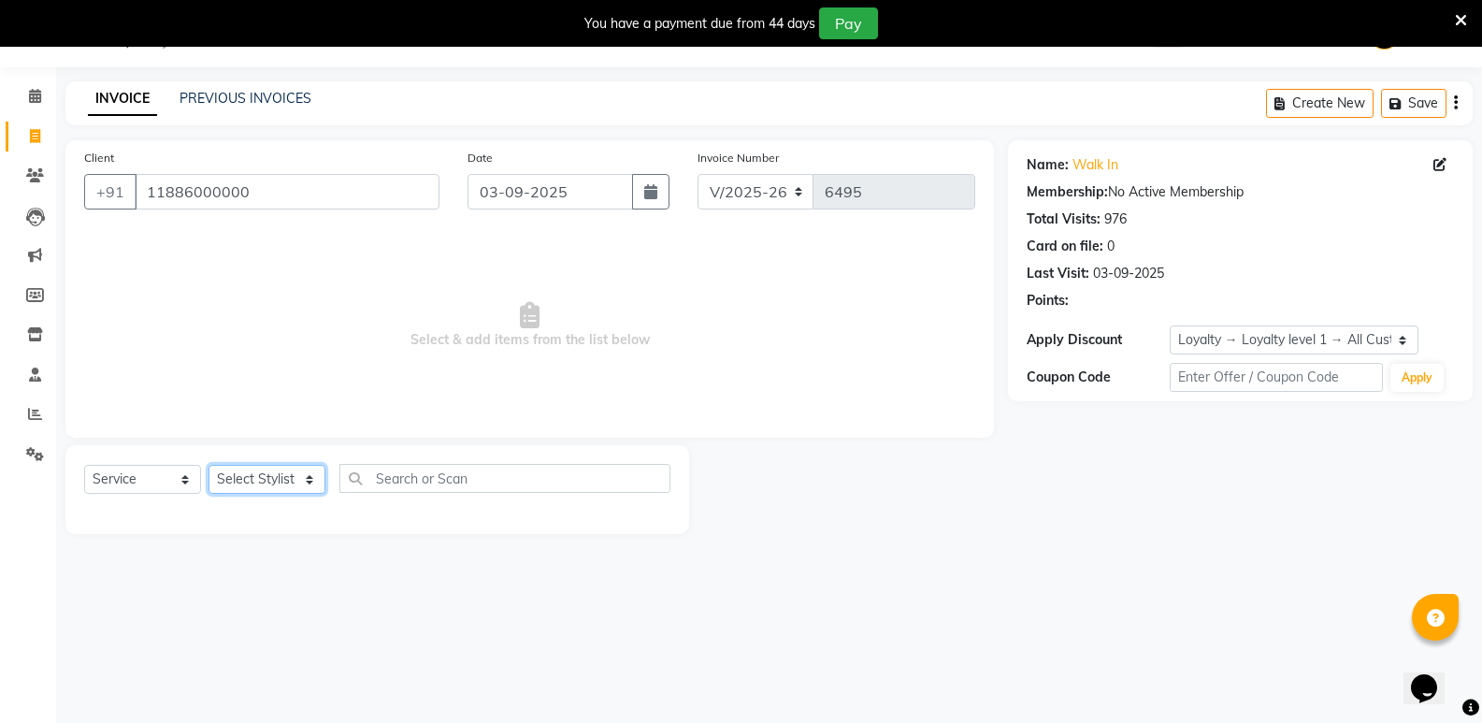
click at [269, 480] on select "Select Stylist [PERSON_NAME] [PERSON_NAME] [PERSON_NAME] Mallu [PERSON_NAME] [P…" at bounding box center [266, 479] width 117 height 29
select select "70683"
click at [208, 465] on select "Select Stylist [PERSON_NAME] [PERSON_NAME] [PERSON_NAME] Mallu [PERSON_NAME] [P…" at bounding box center [266, 479] width 117 height 29
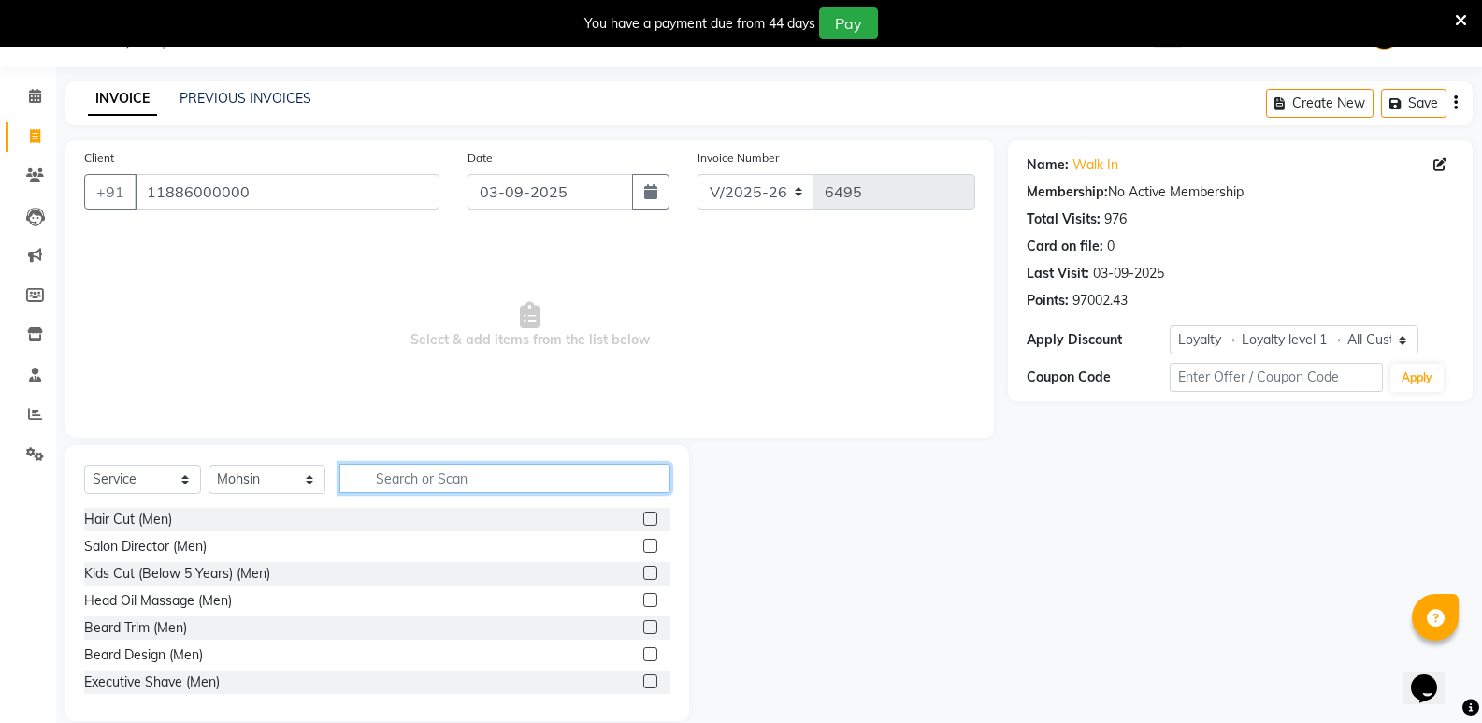
click at [424, 485] on input "text" at bounding box center [504, 478] width 331 height 29
type input "WOME"
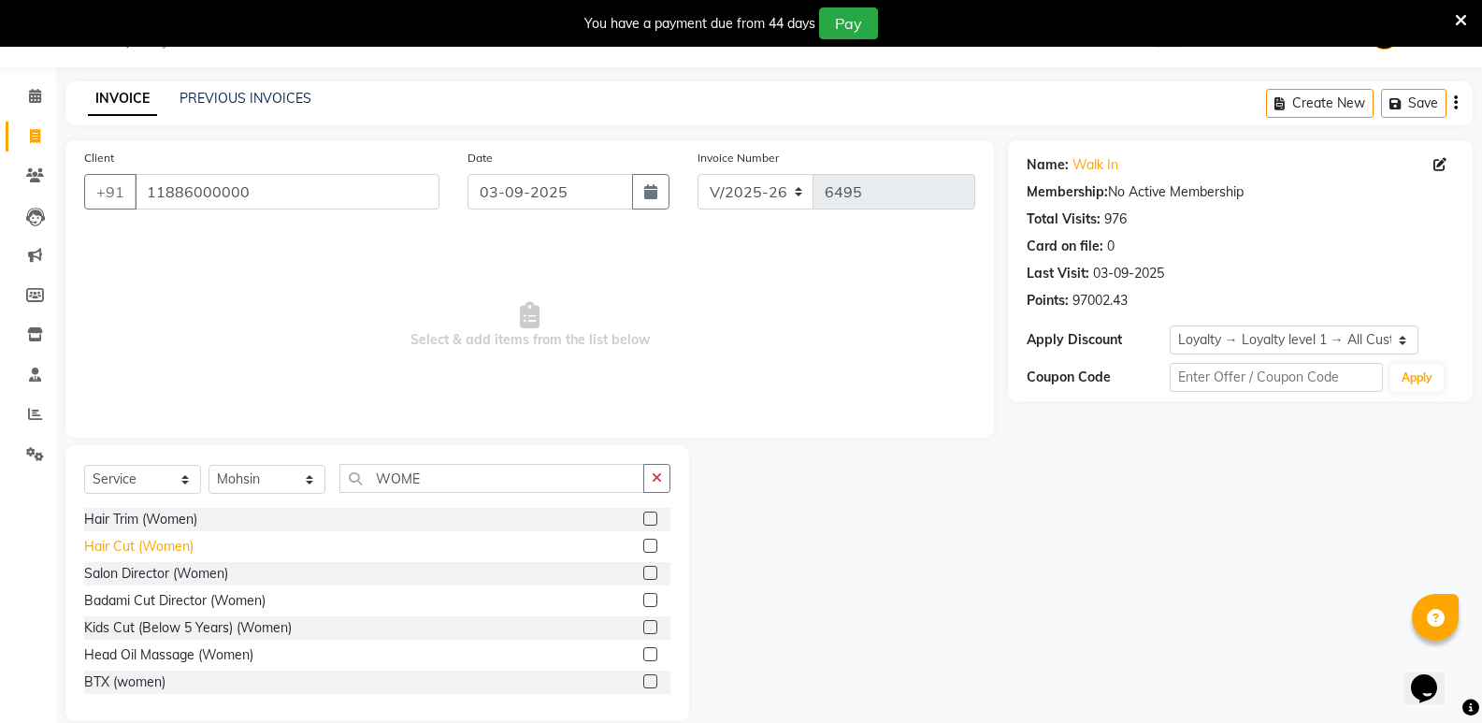
click at [182, 551] on div "Hair Cut (Women)" at bounding box center [138, 547] width 109 height 20
checkbox input "false"
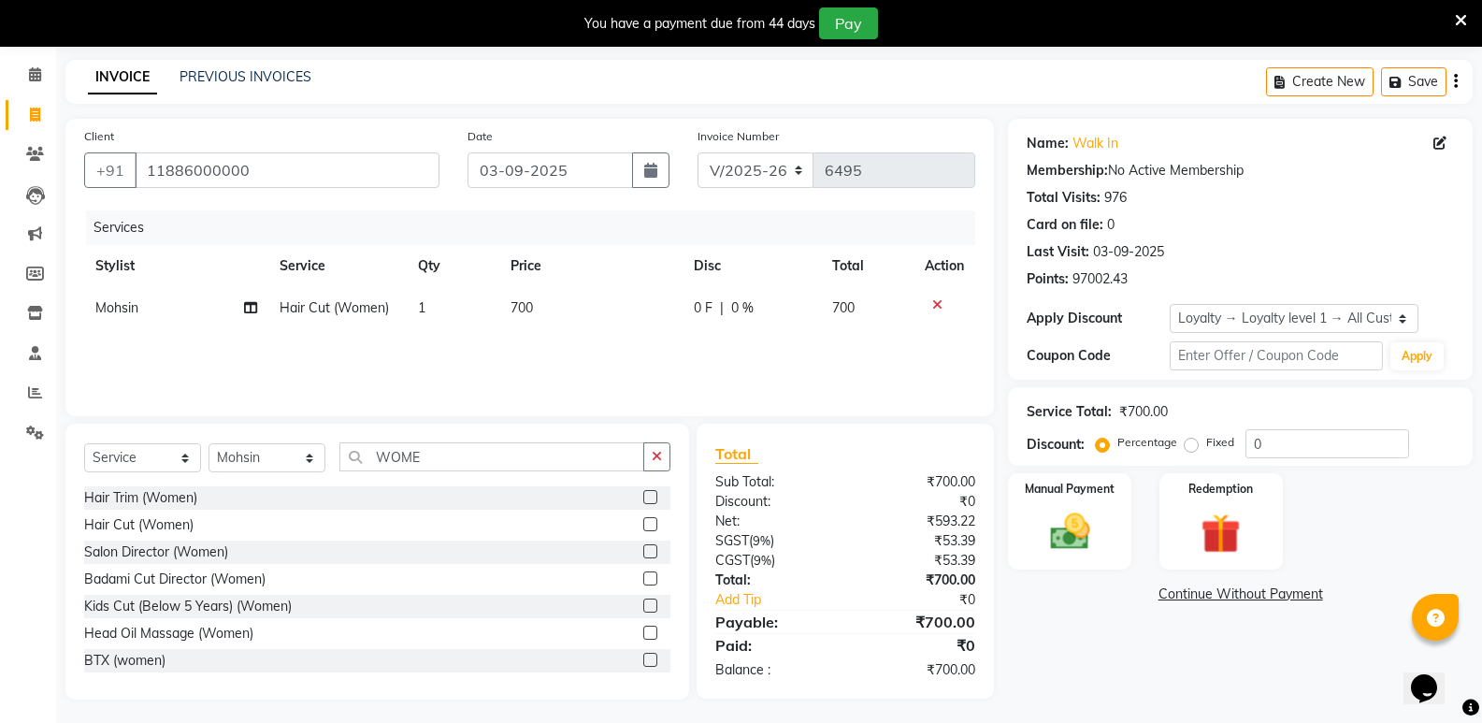
scroll to position [73, 0]
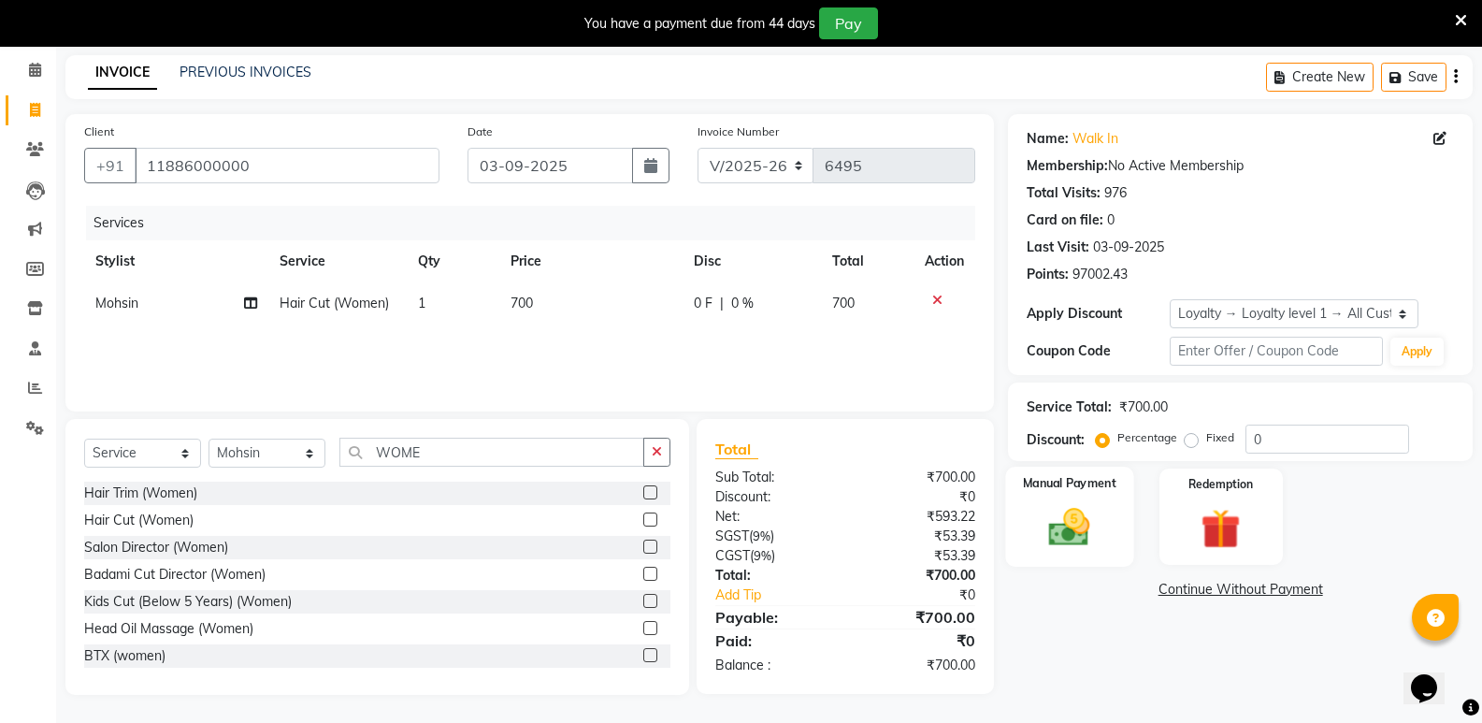
click at [1089, 527] on img at bounding box center [1069, 527] width 66 height 48
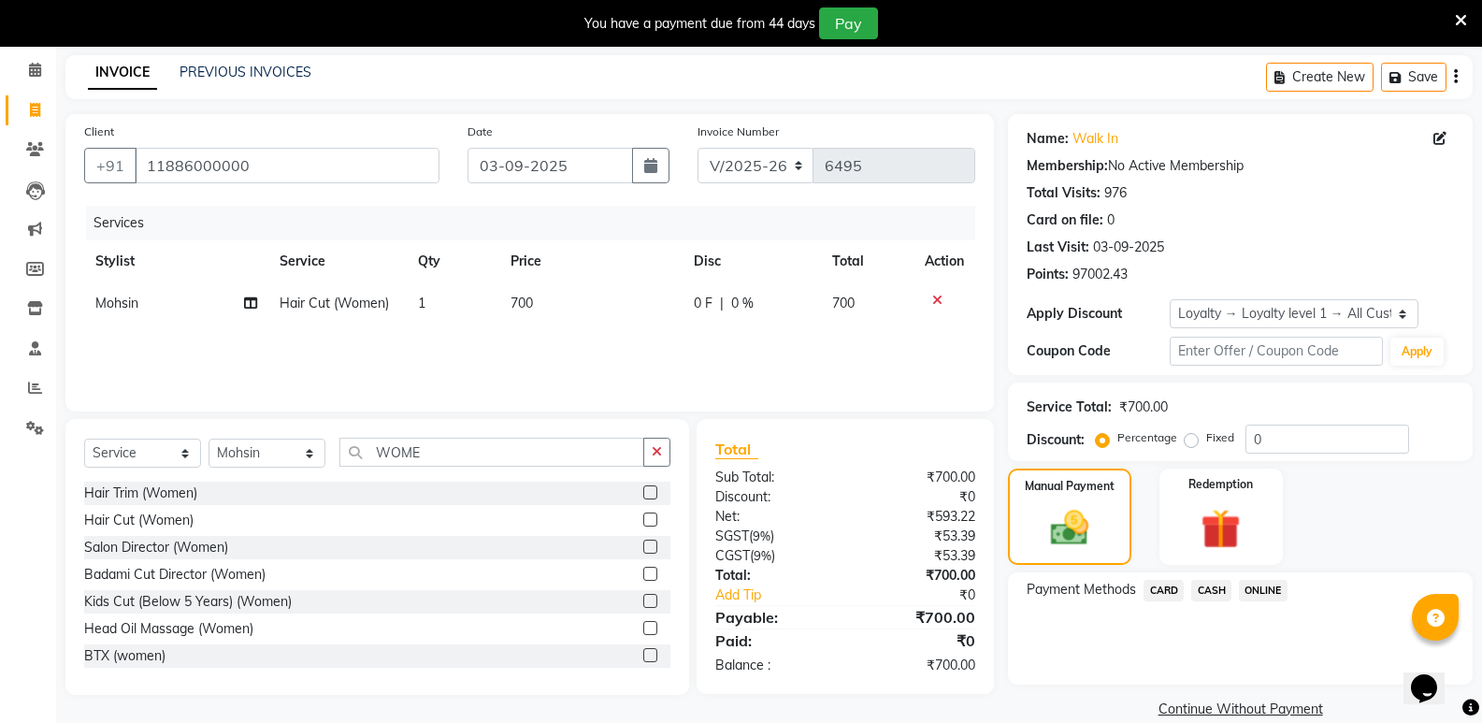
click at [1214, 592] on span "CASH" at bounding box center [1211, 590] width 40 height 21
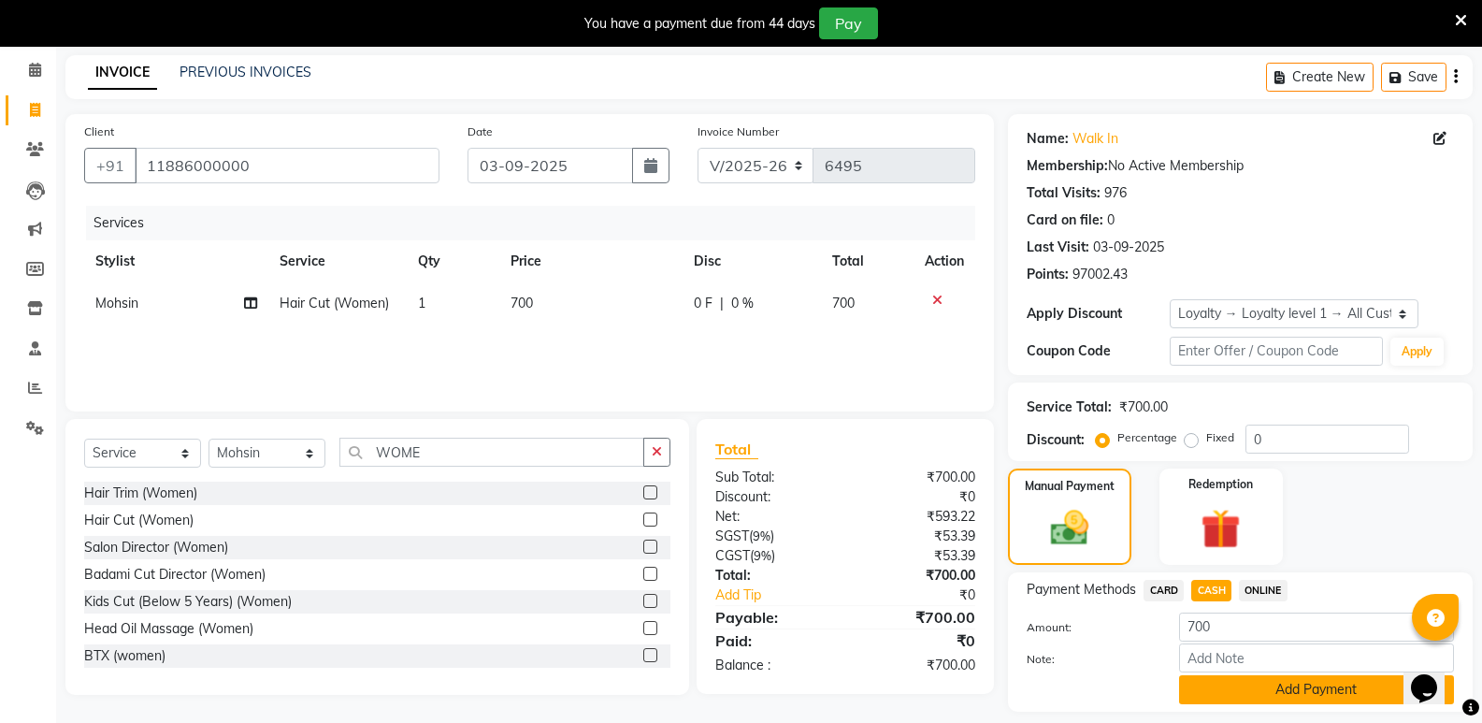
click at [1219, 681] on button "Add Payment" at bounding box center [1316, 689] width 275 height 29
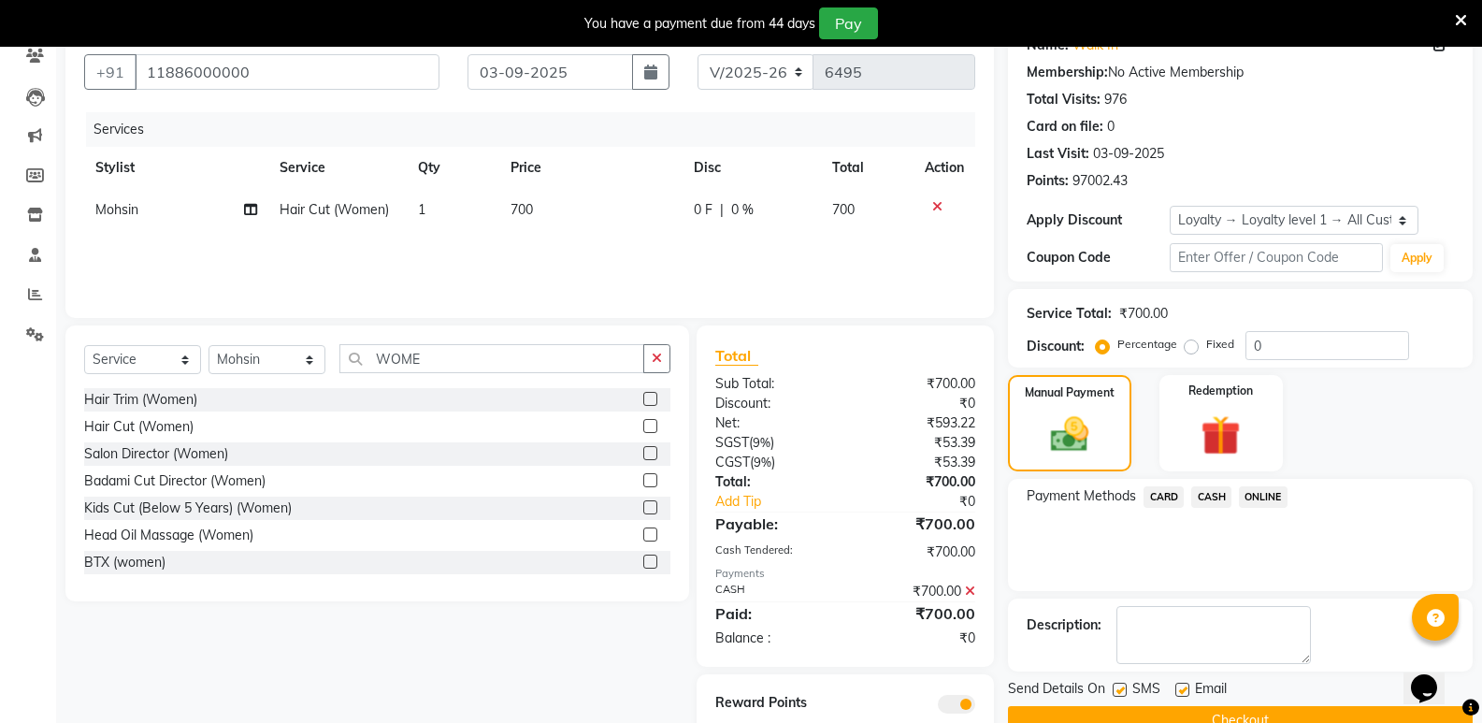
scroll to position [231, 0]
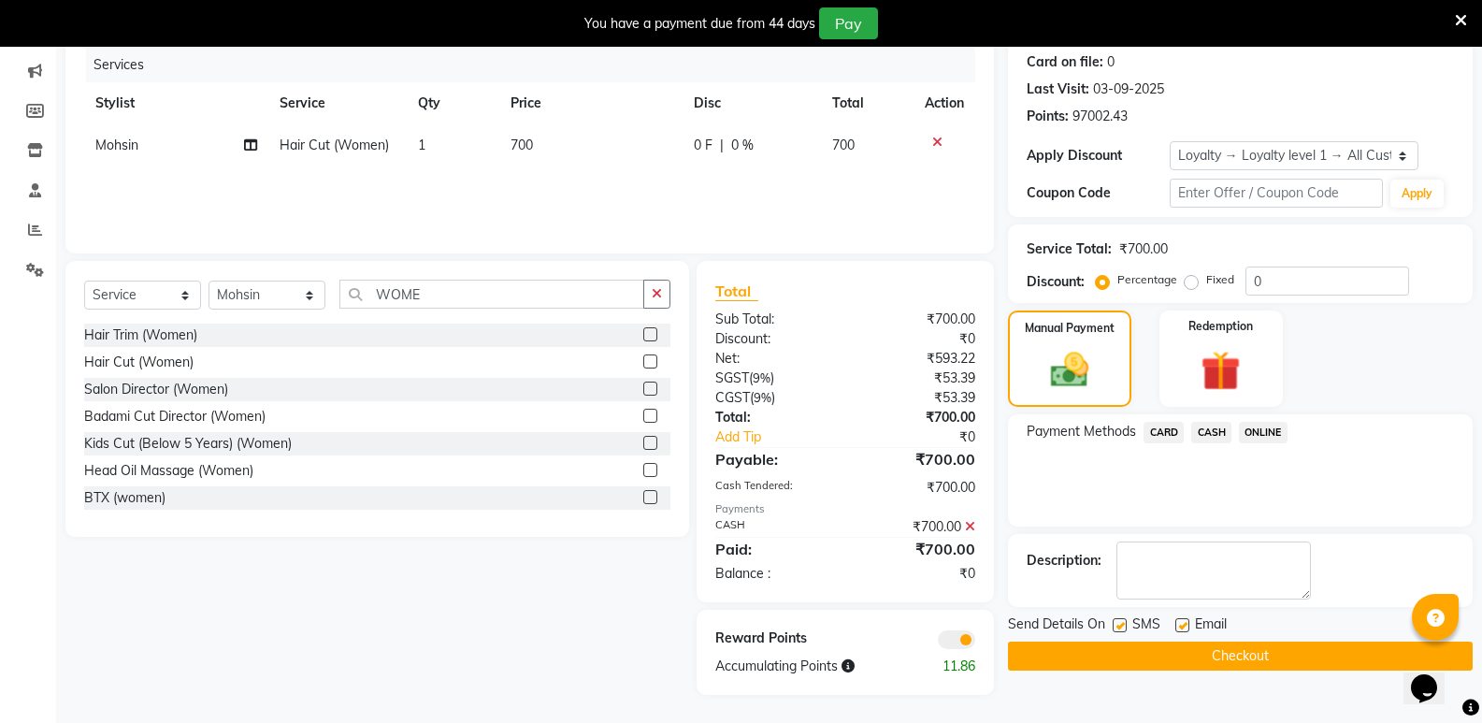
click at [1228, 665] on button "Checkout" at bounding box center [1240, 655] width 465 height 29
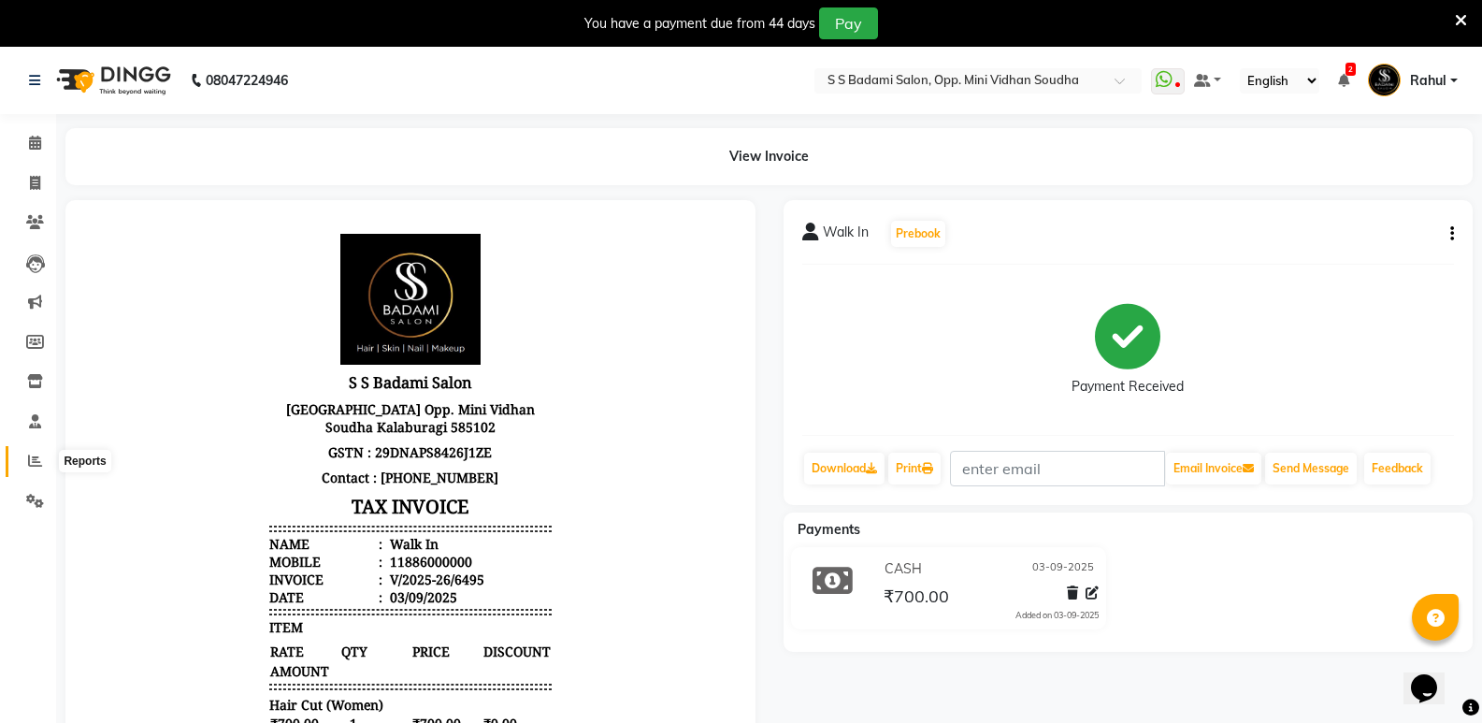
click at [22, 467] on span at bounding box center [35, 461] width 33 height 21
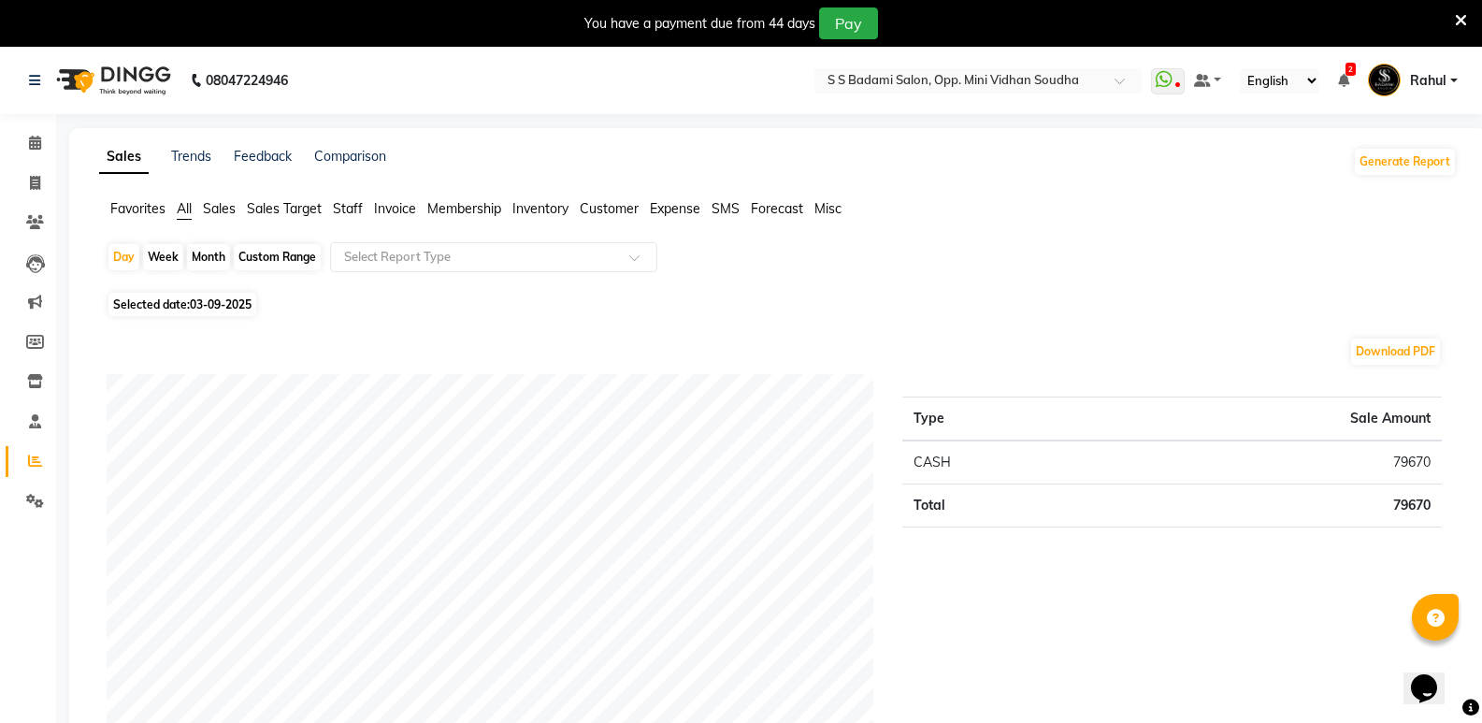
click at [336, 213] on span "Staff" at bounding box center [348, 208] width 30 height 17
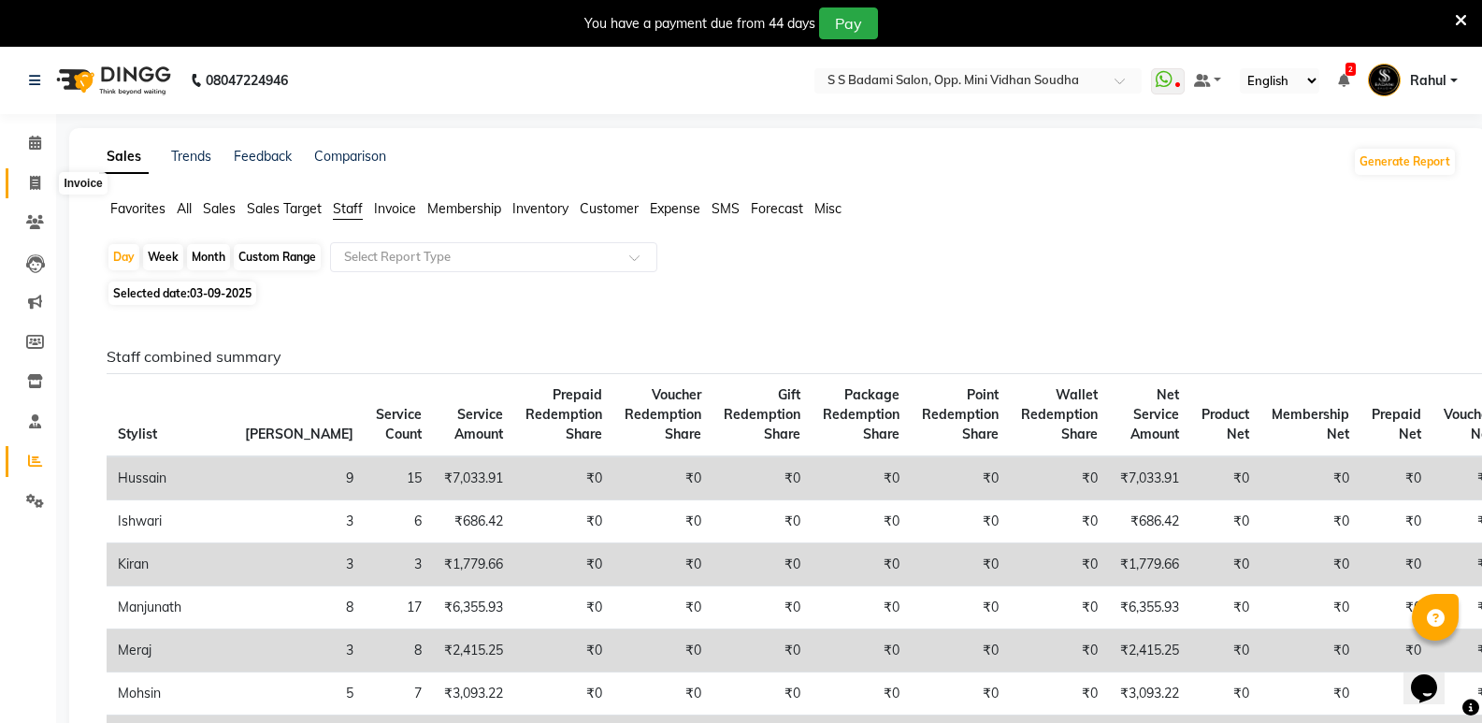
click at [28, 183] on span at bounding box center [35, 183] width 33 height 21
select select "service"
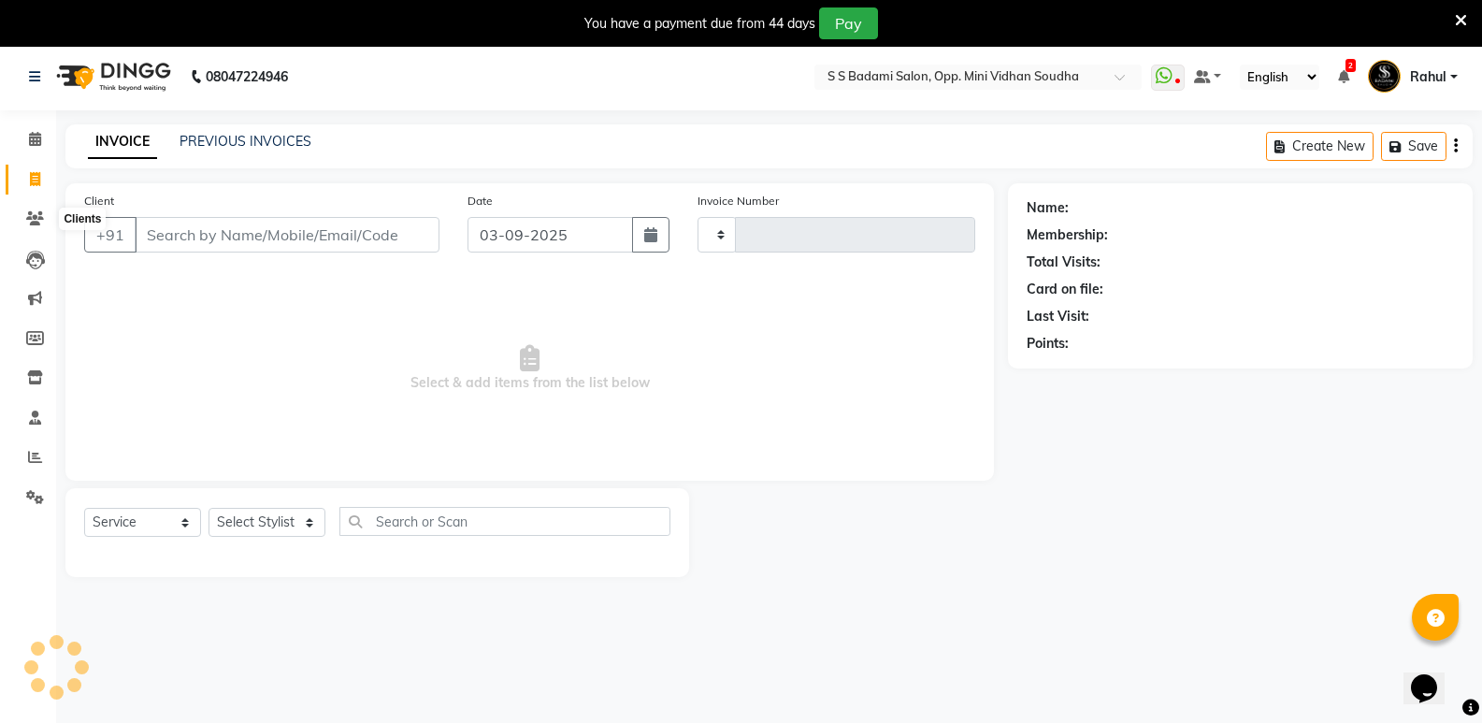
type input "6496"
select select "4533"
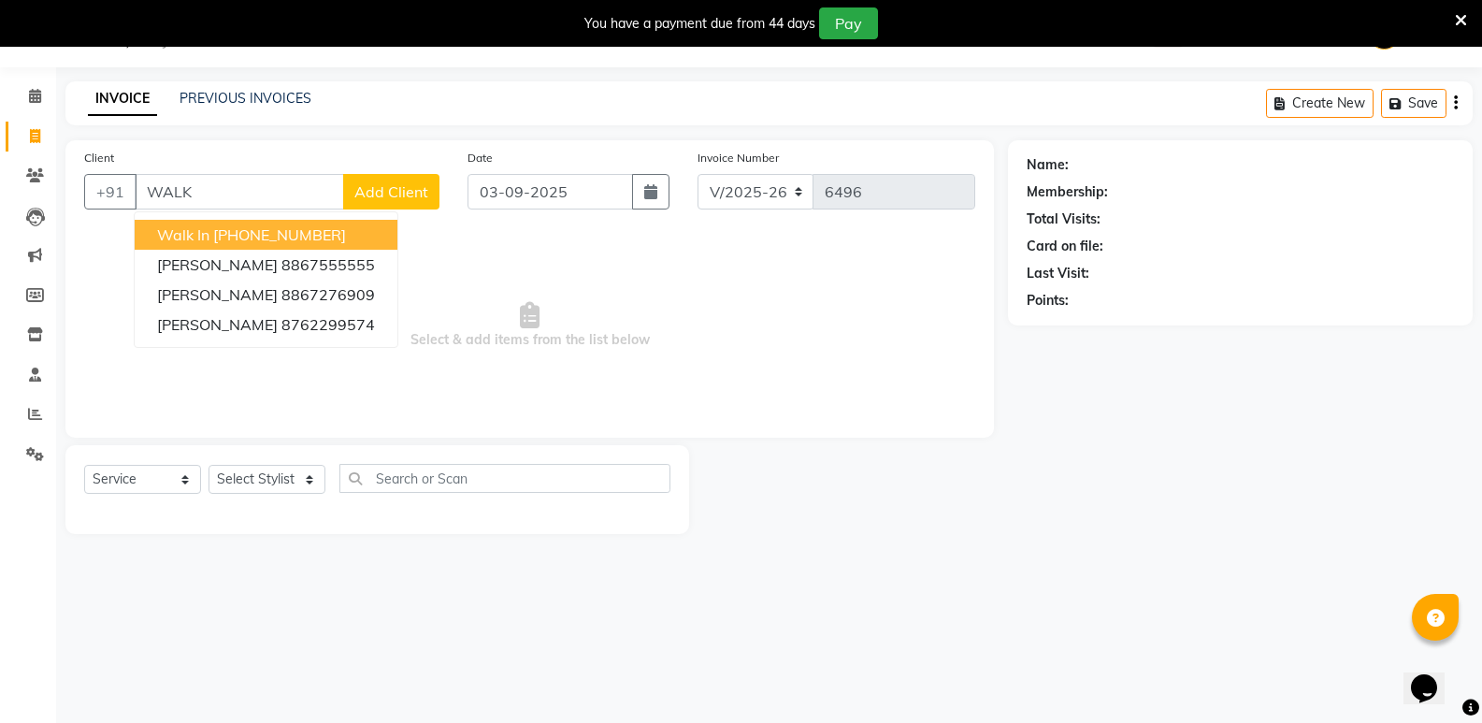
click at [285, 233] on ngb-highlight "[PHONE_NUMBER]" at bounding box center [279, 234] width 133 height 19
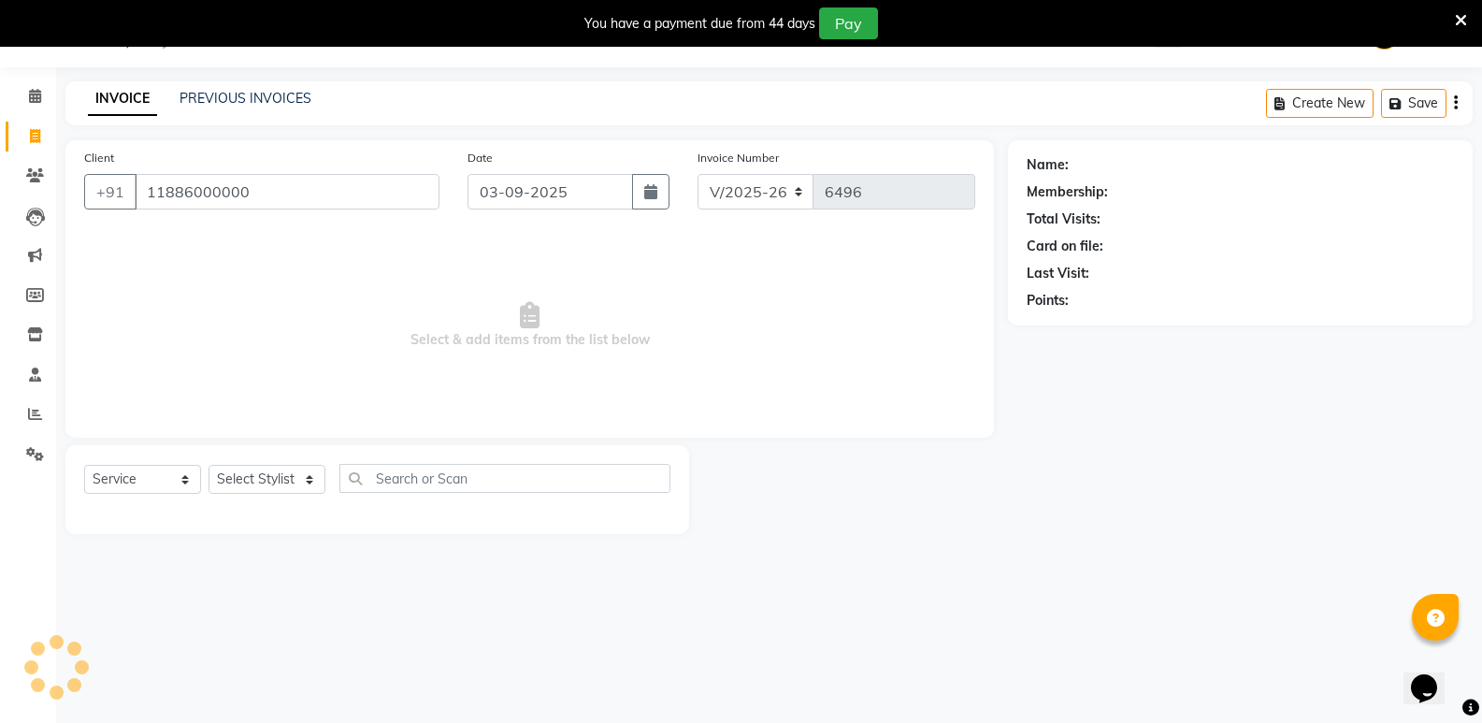
type input "11886000000"
click at [252, 485] on select "Select Stylist [PERSON_NAME] [PERSON_NAME] [PERSON_NAME] Mallu [PERSON_NAME] [P…" at bounding box center [266, 479] width 117 height 29
select select "1: Object"
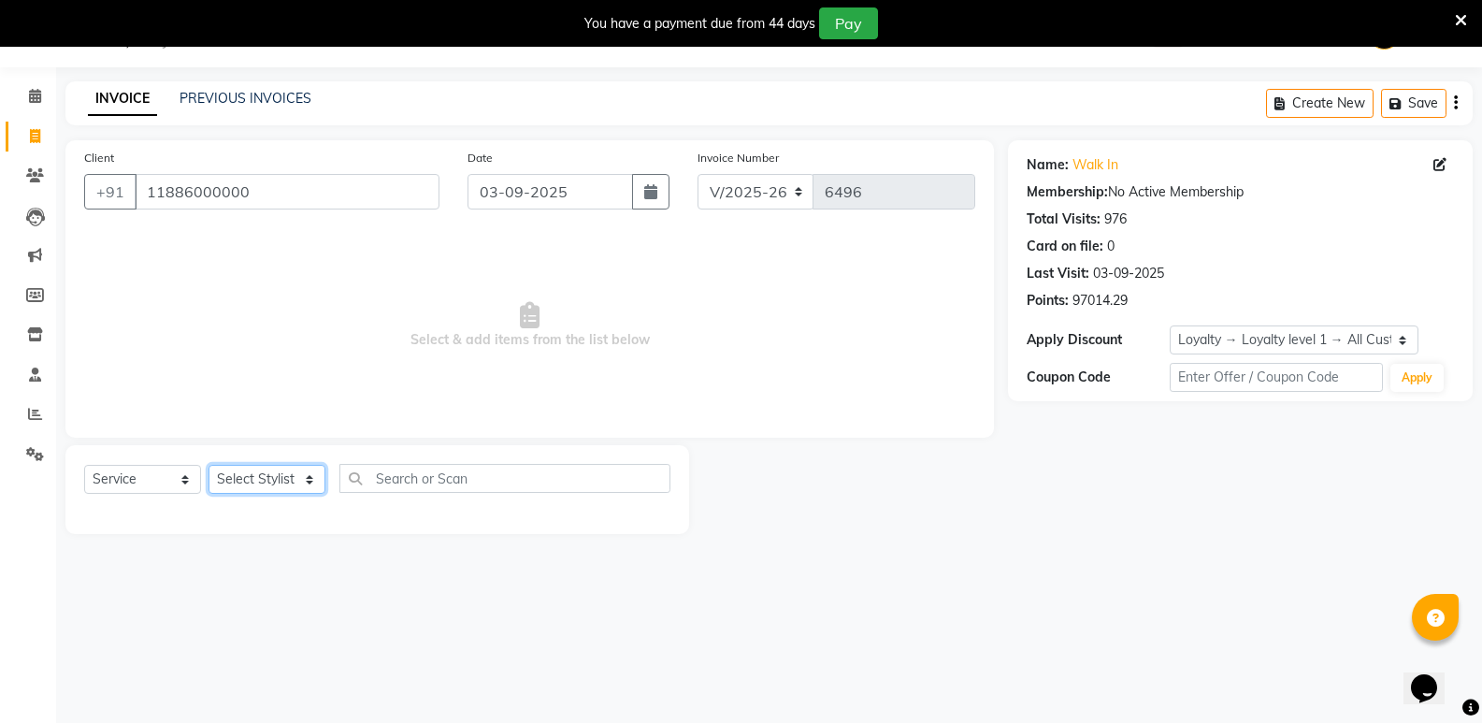
select select "43648"
click at [208, 465] on select "Select Stylist [PERSON_NAME] [PERSON_NAME] [PERSON_NAME] Mallu [PERSON_NAME] [P…" at bounding box center [266, 479] width 117 height 29
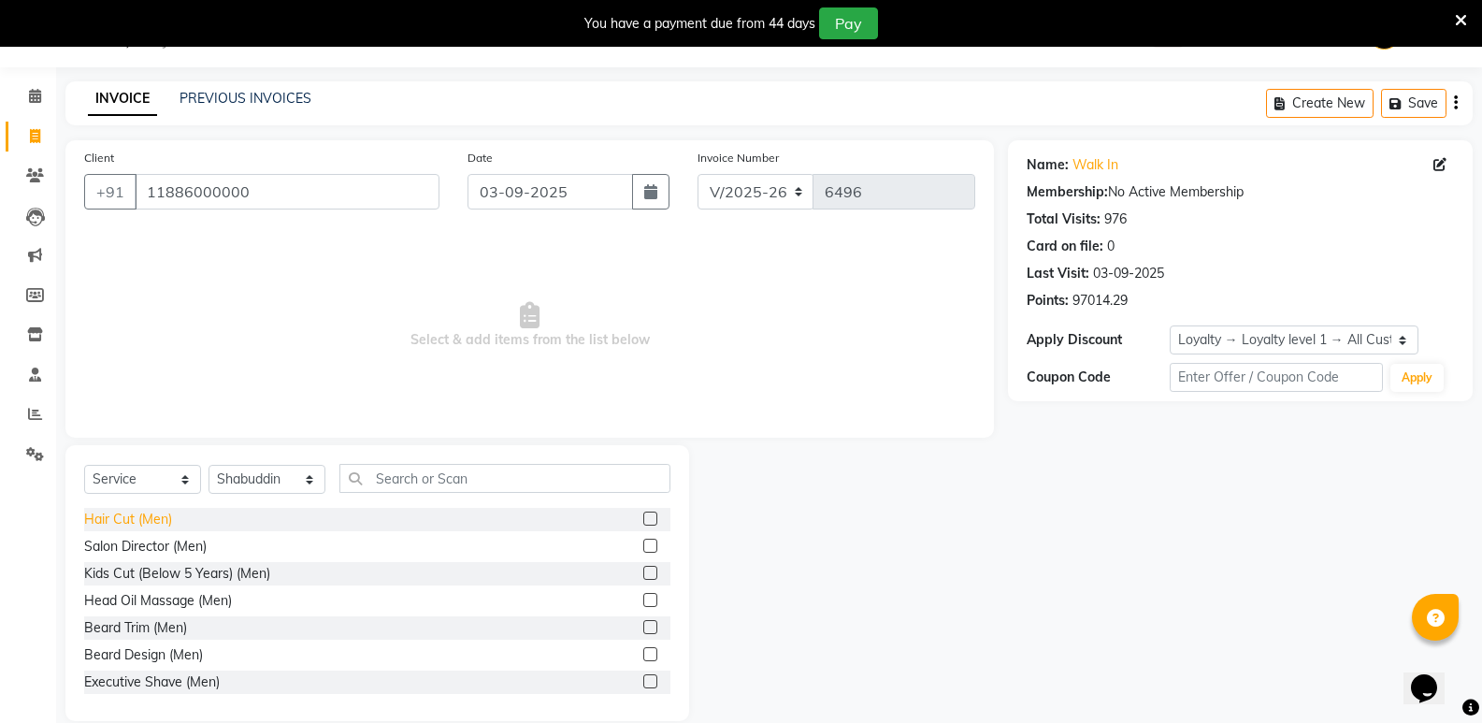
click at [155, 515] on div "Hair Cut (Men)" at bounding box center [128, 519] width 88 height 20
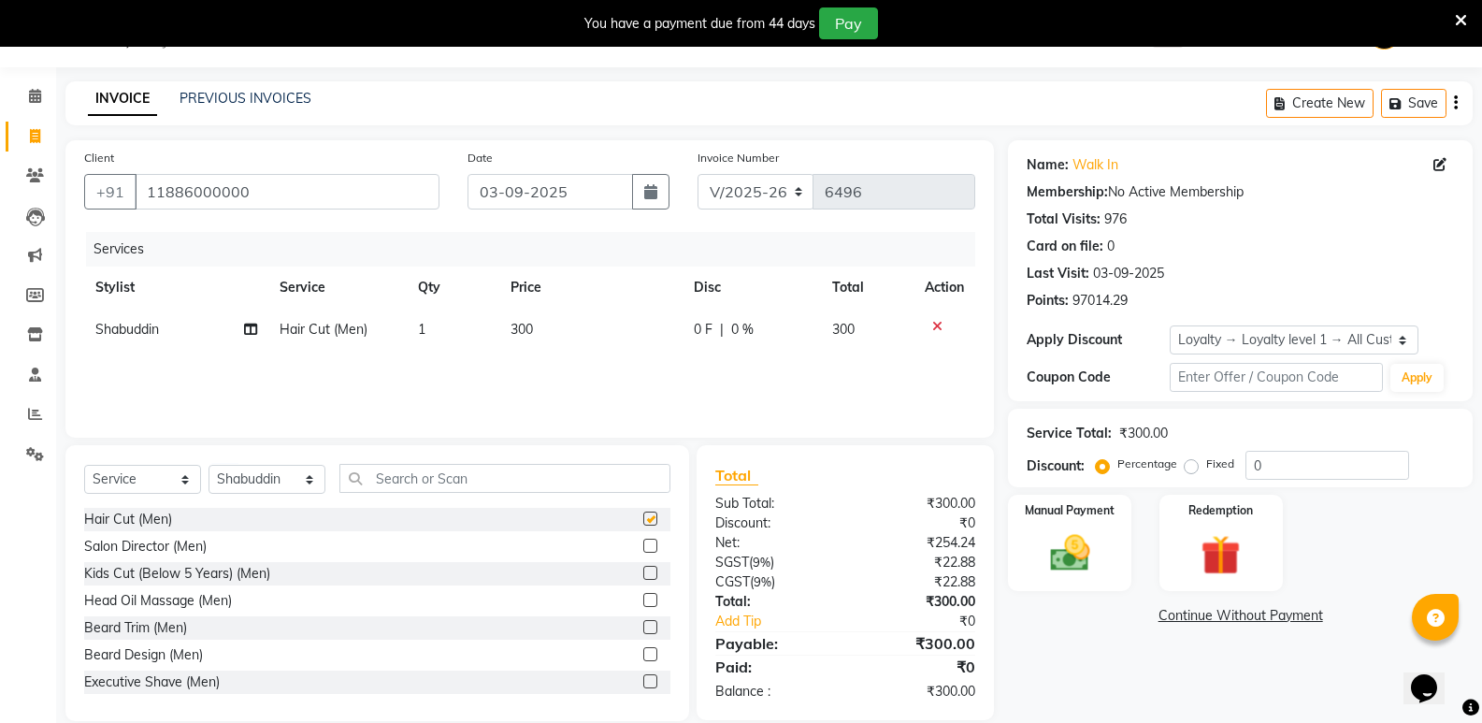
checkbox input "false"
click at [470, 487] on input "text" at bounding box center [504, 478] width 331 height 29
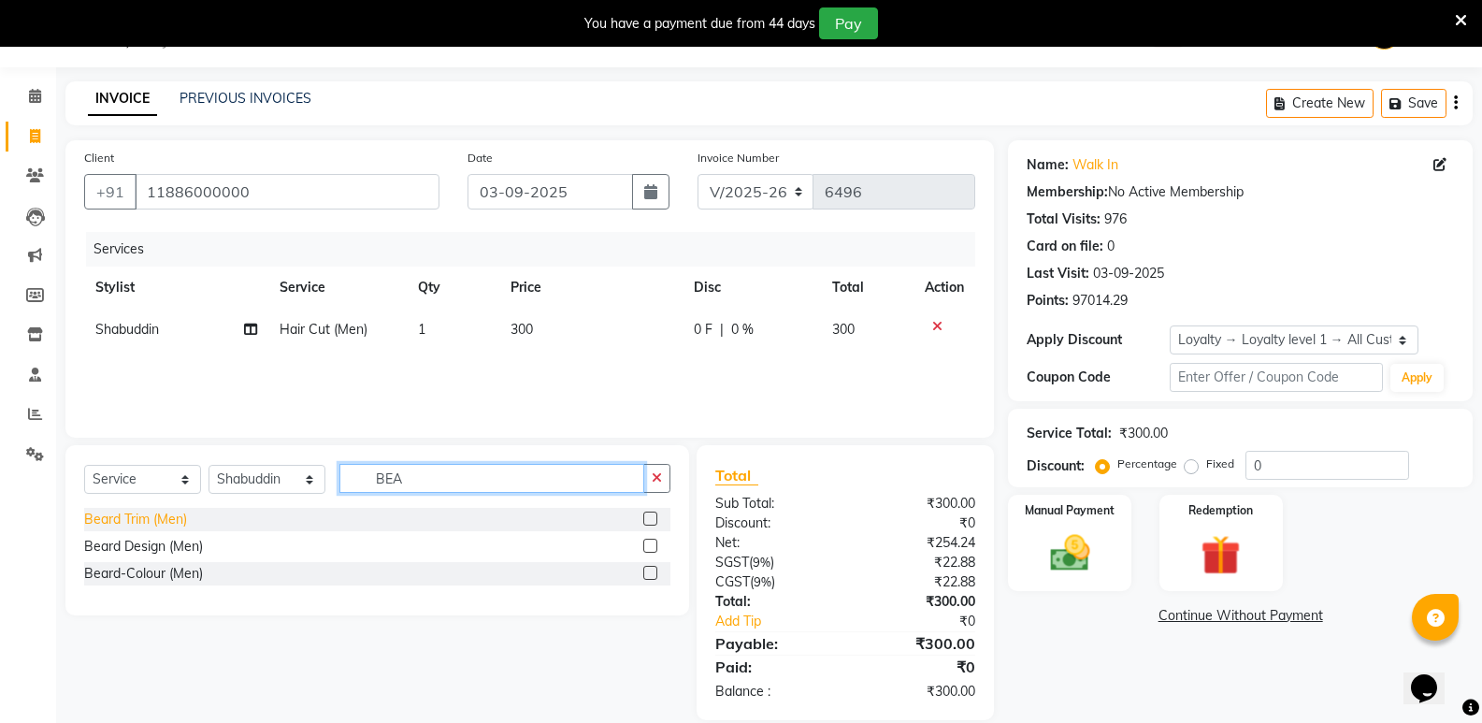
type input "BEA"
click at [122, 516] on div "Beard Trim (Men)" at bounding box center [135, 519] width 103 height 20
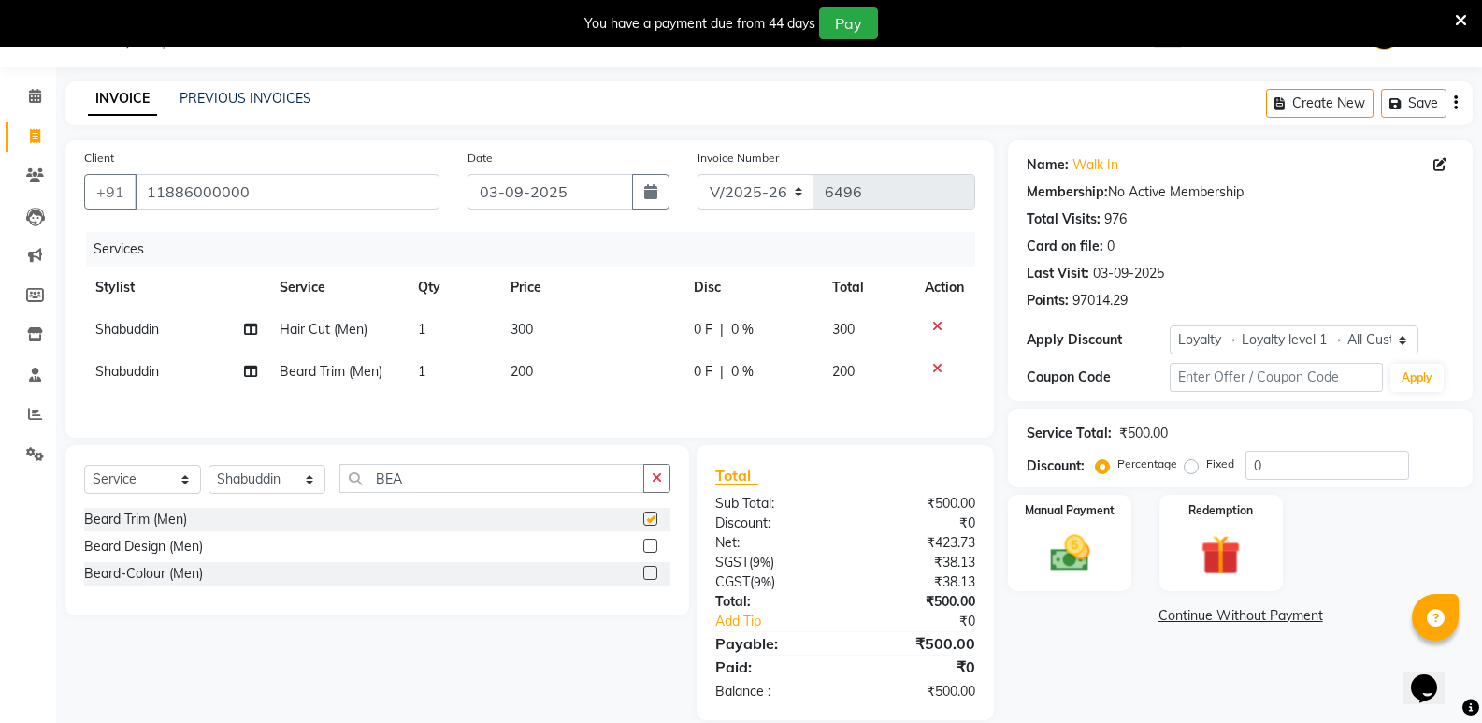
checkbox input "false"
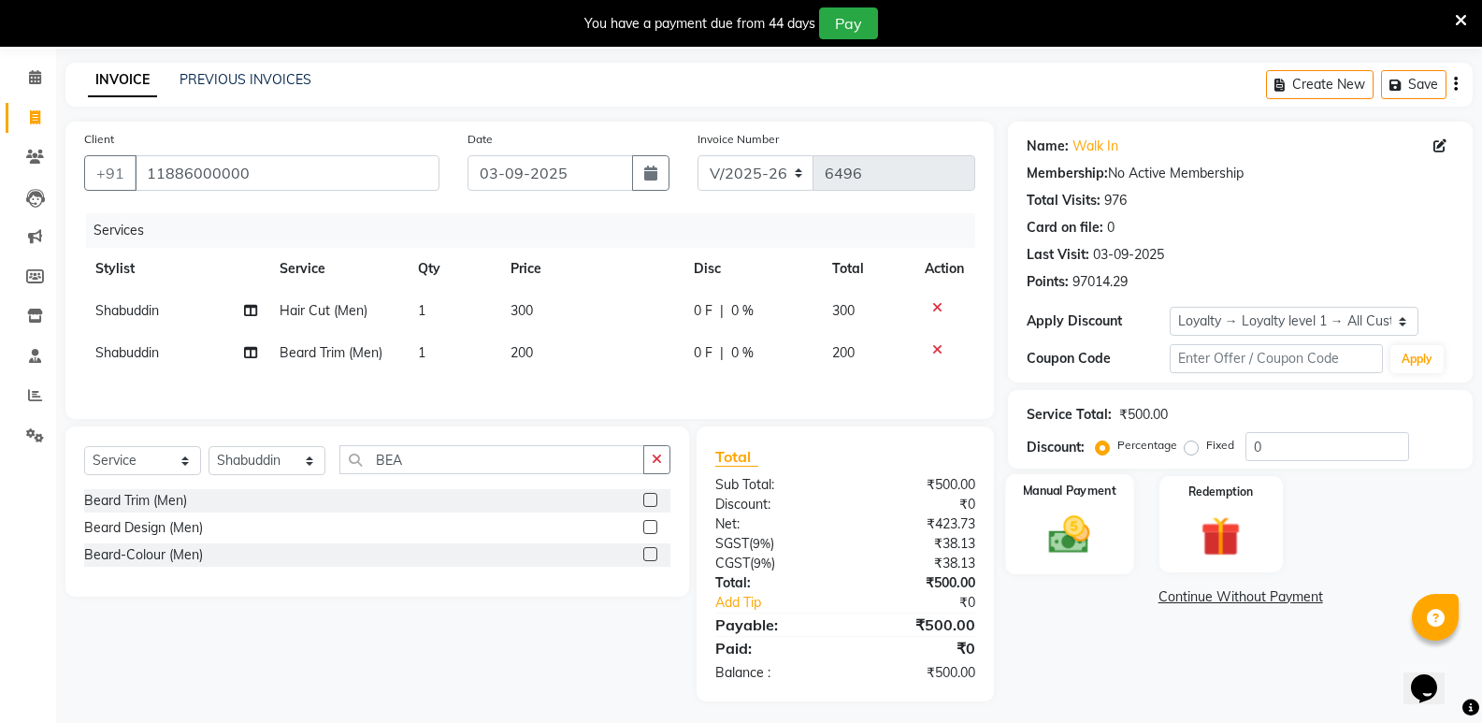
scroll to position [75, 0]
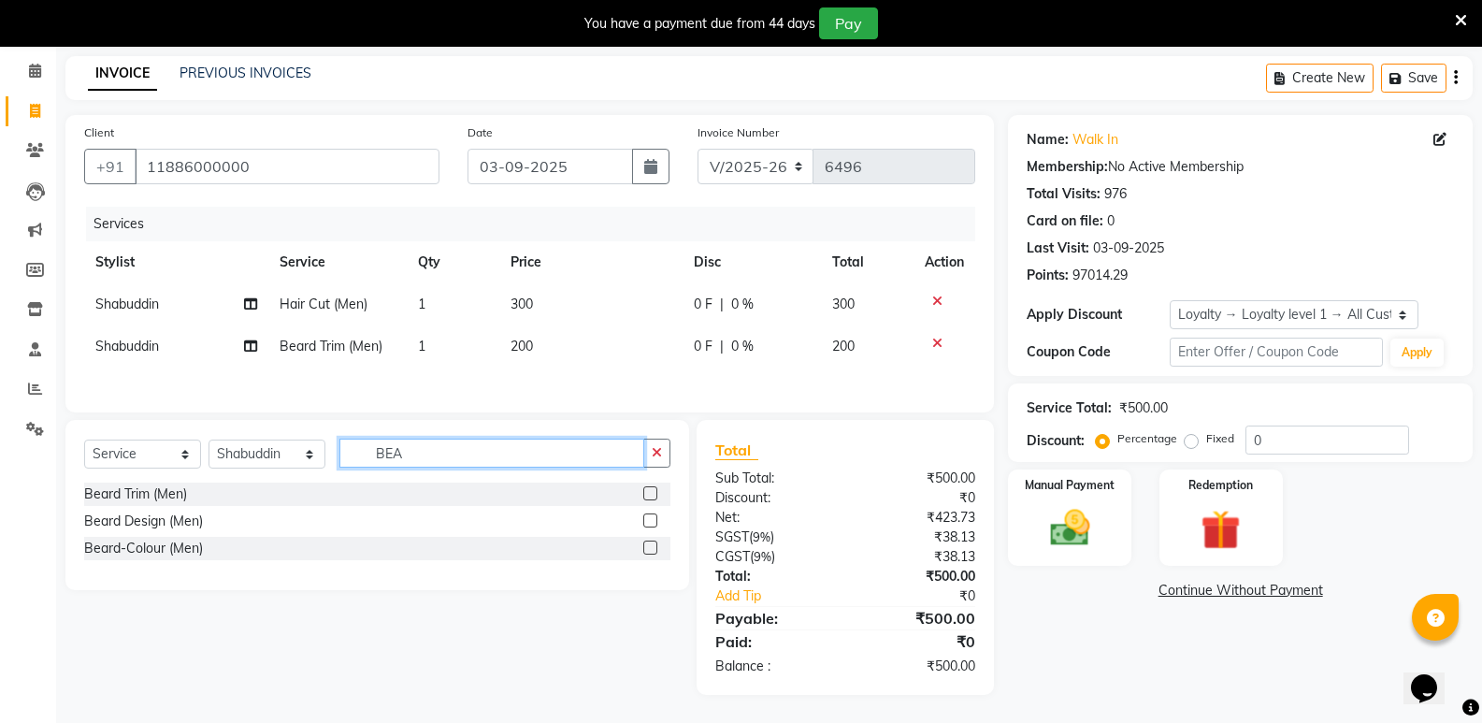
drag, startPoint x: 450, startPoint y: 453, endPoint x: 278, endPoint y: 471, distance: 172.9
click at [278, 471] on div "Select Service Product Membership Package Voucher Prepaid Gift Card Select Styl…" at bounding box center [377, 460] width 586 height 44
type input "EYE"
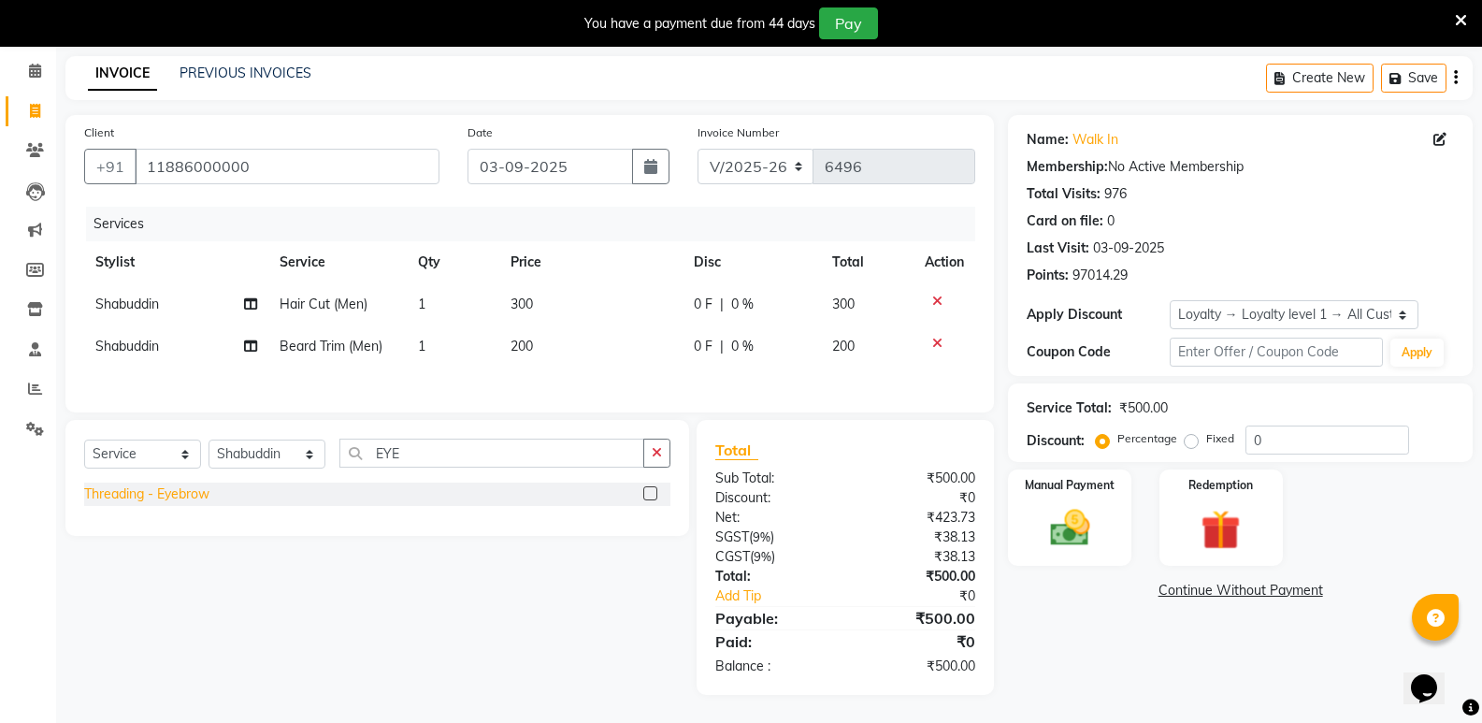
click at [181, 495] on div "Threading - Eyebrow" at bounding box center [146, 494] width 125 height 20
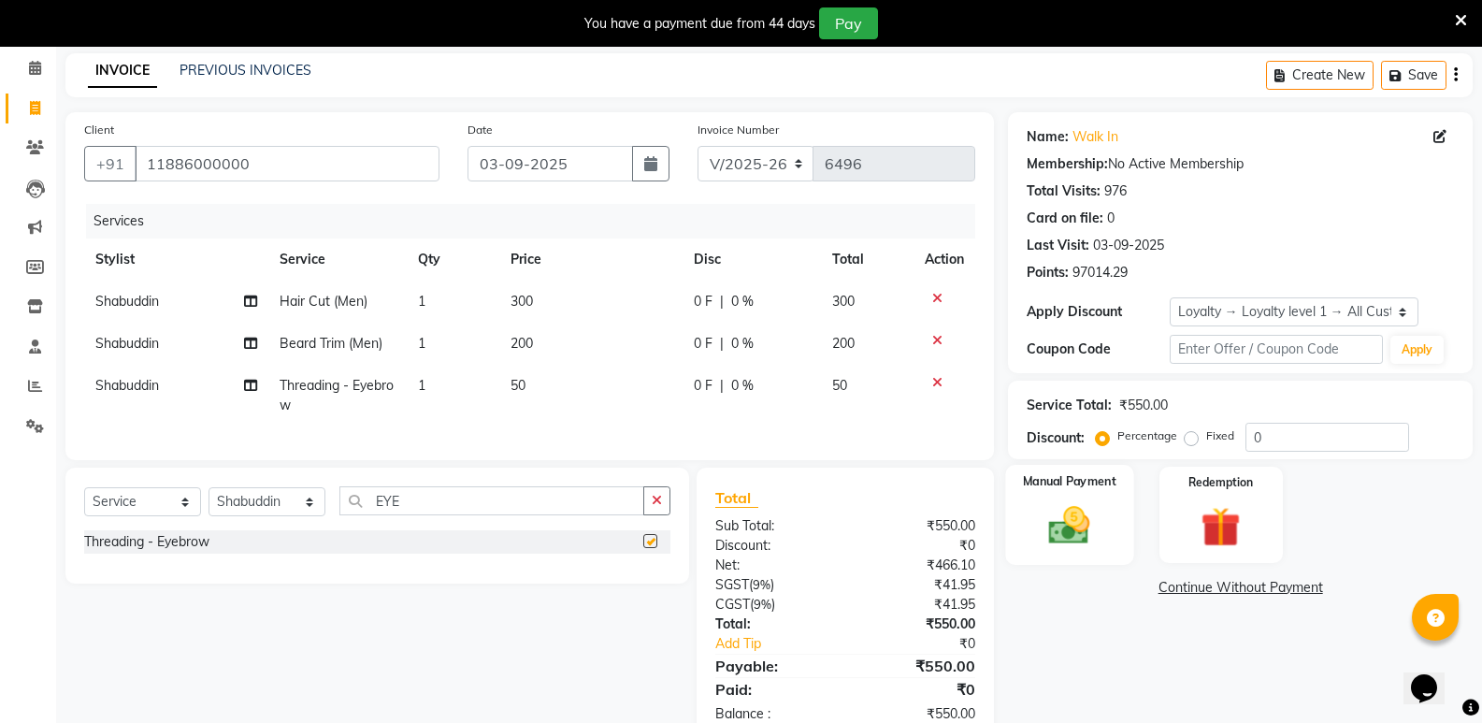
checkbox input "false"
click at [1072, 518] on img at bounding box center [1069, 525] width 66 height 48
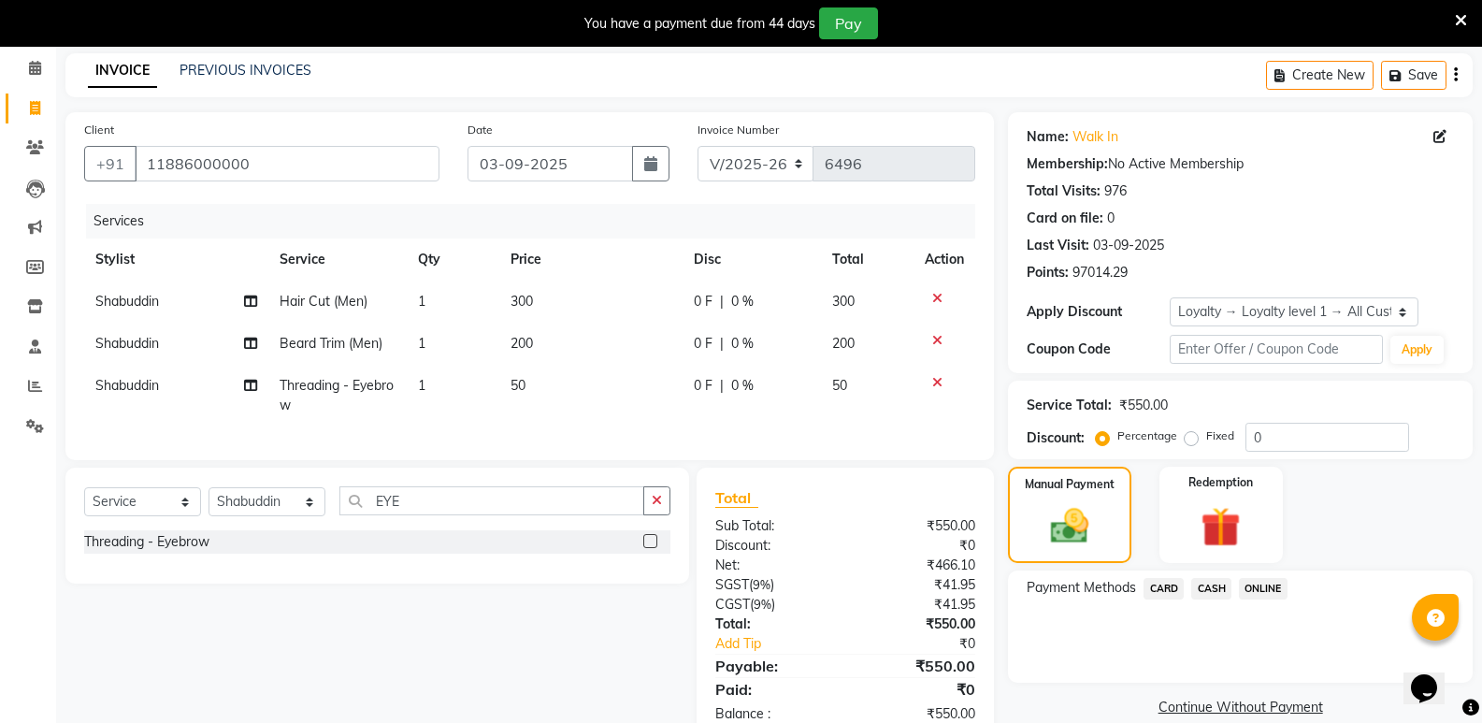
click at [1218, 589] on span "CASH" at bounding box center [1211, 588] width 40 height 21
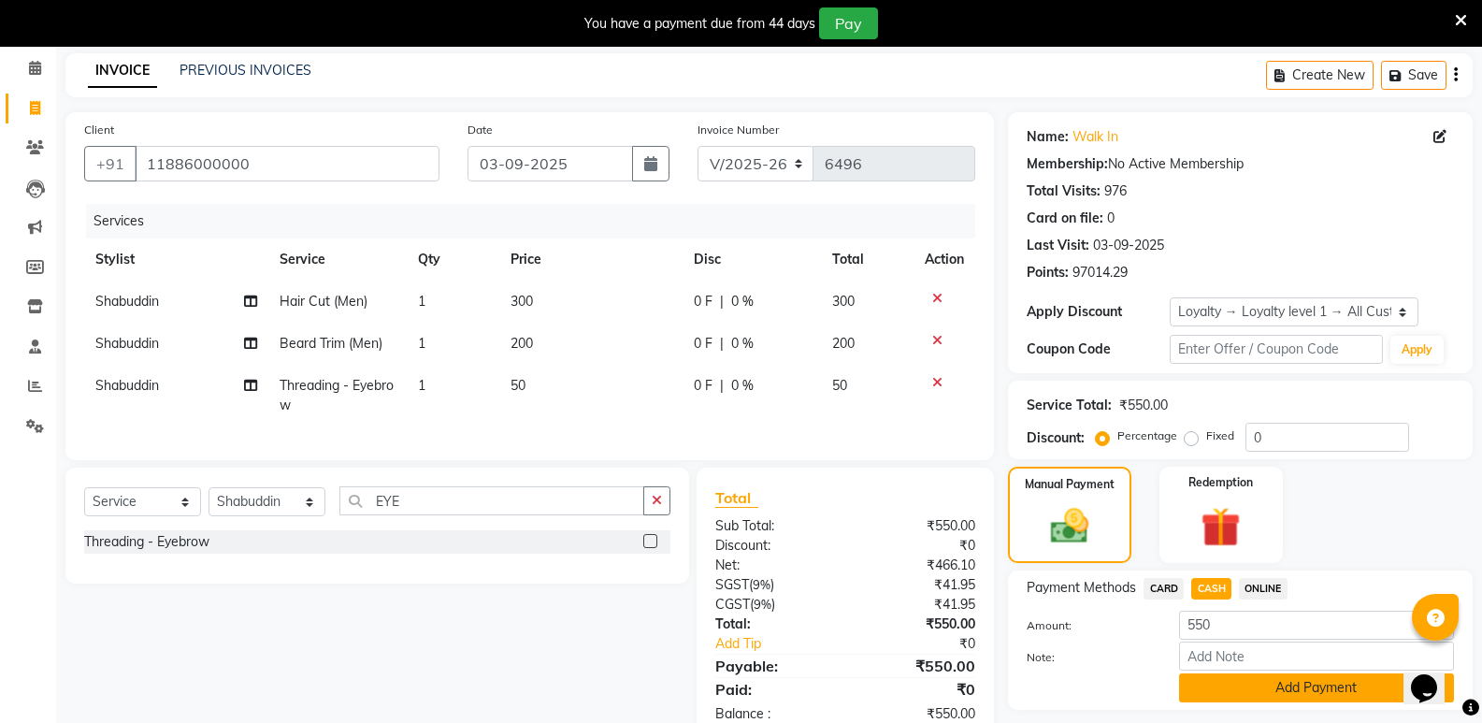
click at [1229, 686] on button "Add Payment" at bounding box center [1316, 687] width 275 height 29
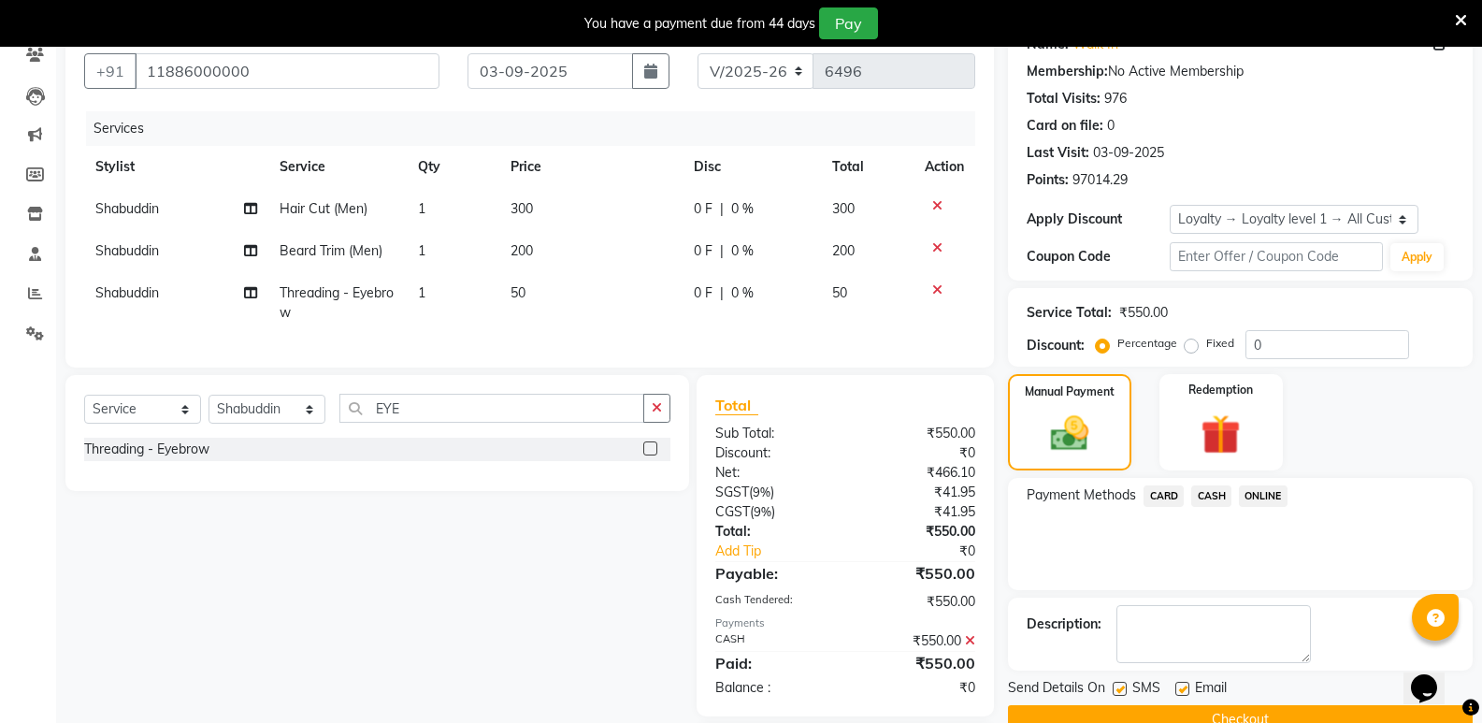
scroll to position [295, 0]
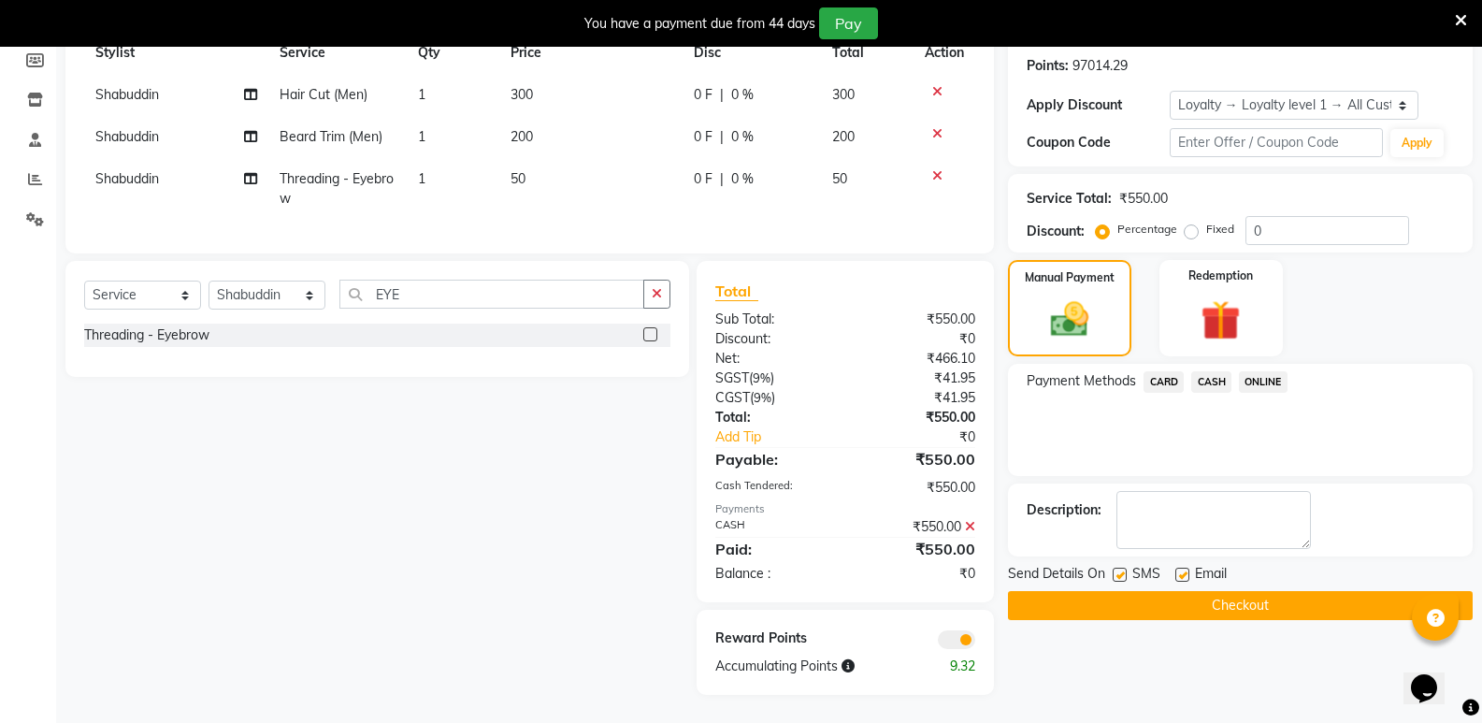
click at [1244, 594] on button "Checkout" at bounding box center [1240, 605] width 465 height 29
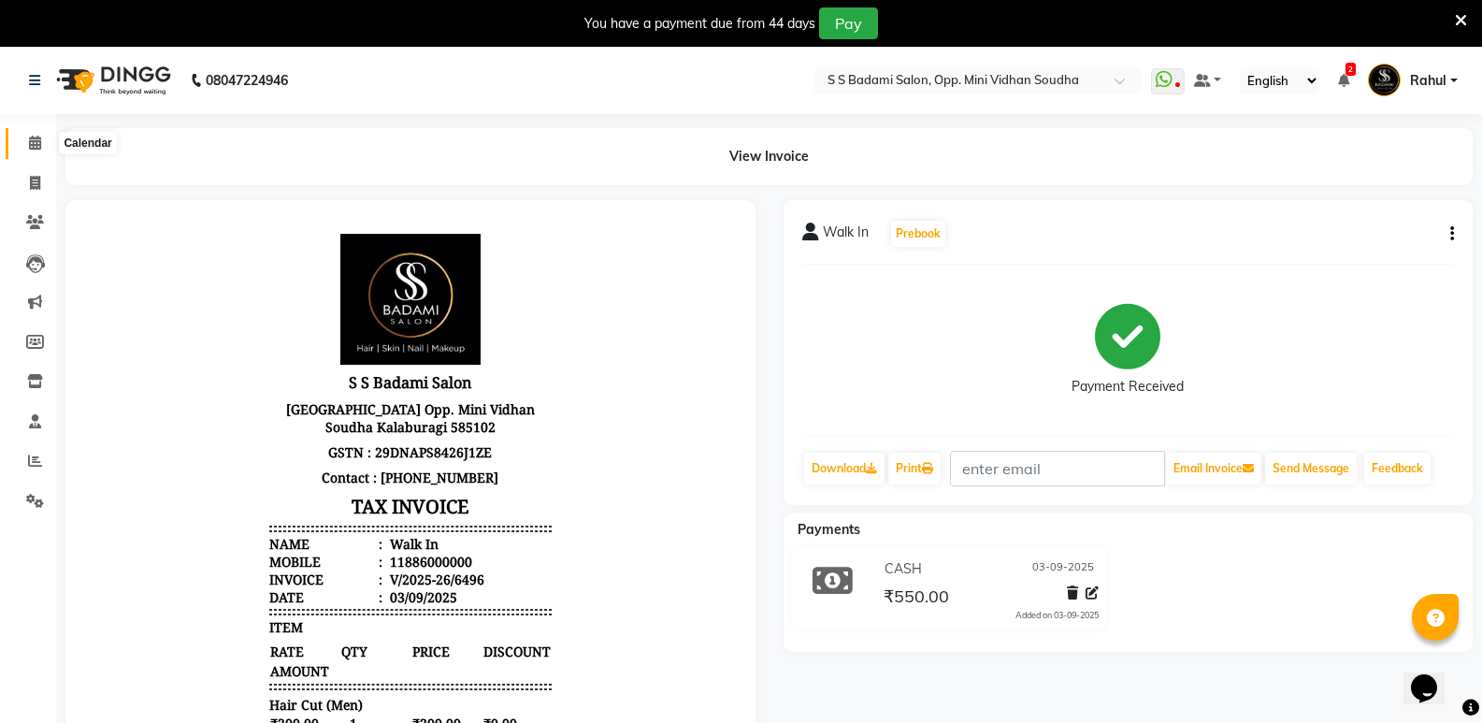
click at [25, 135] on span at bounding box center [35, 143] width 33 height 21
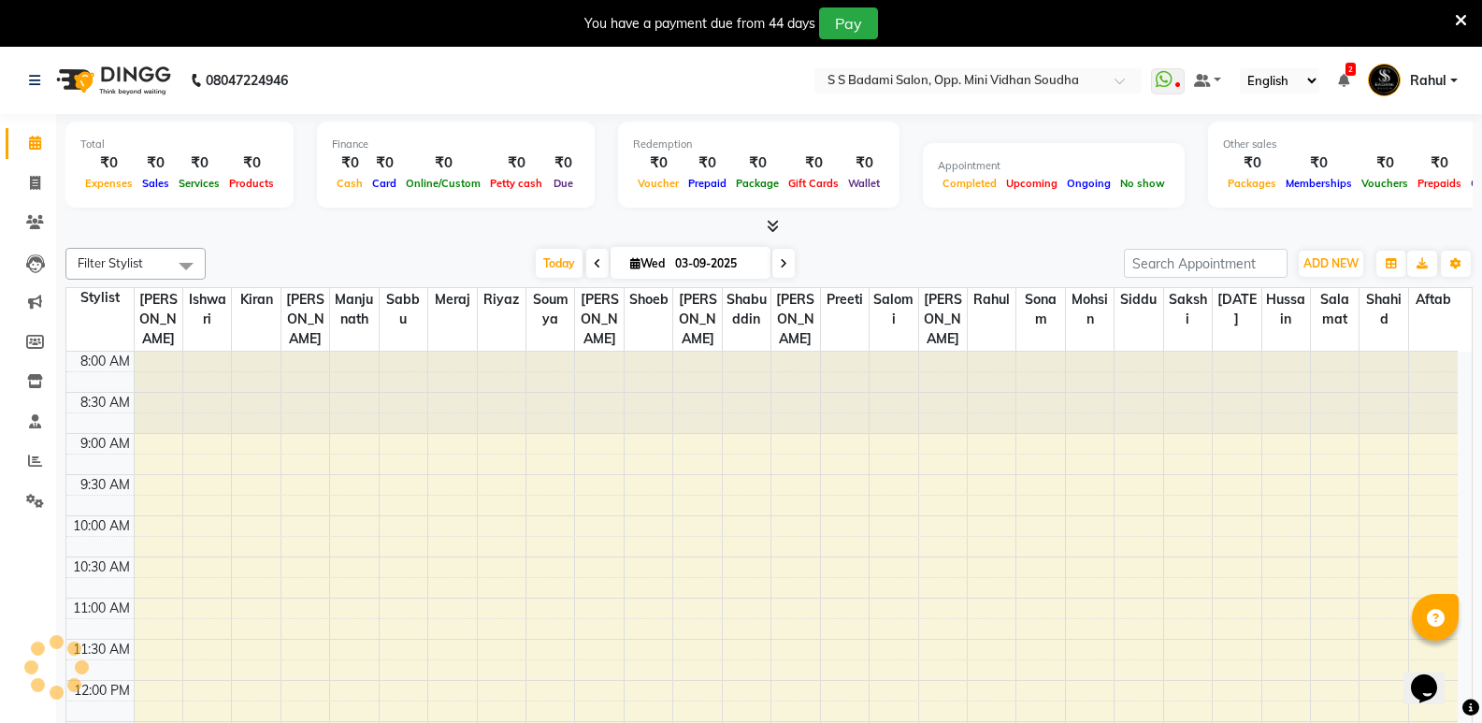
scroll to position [627, 0]
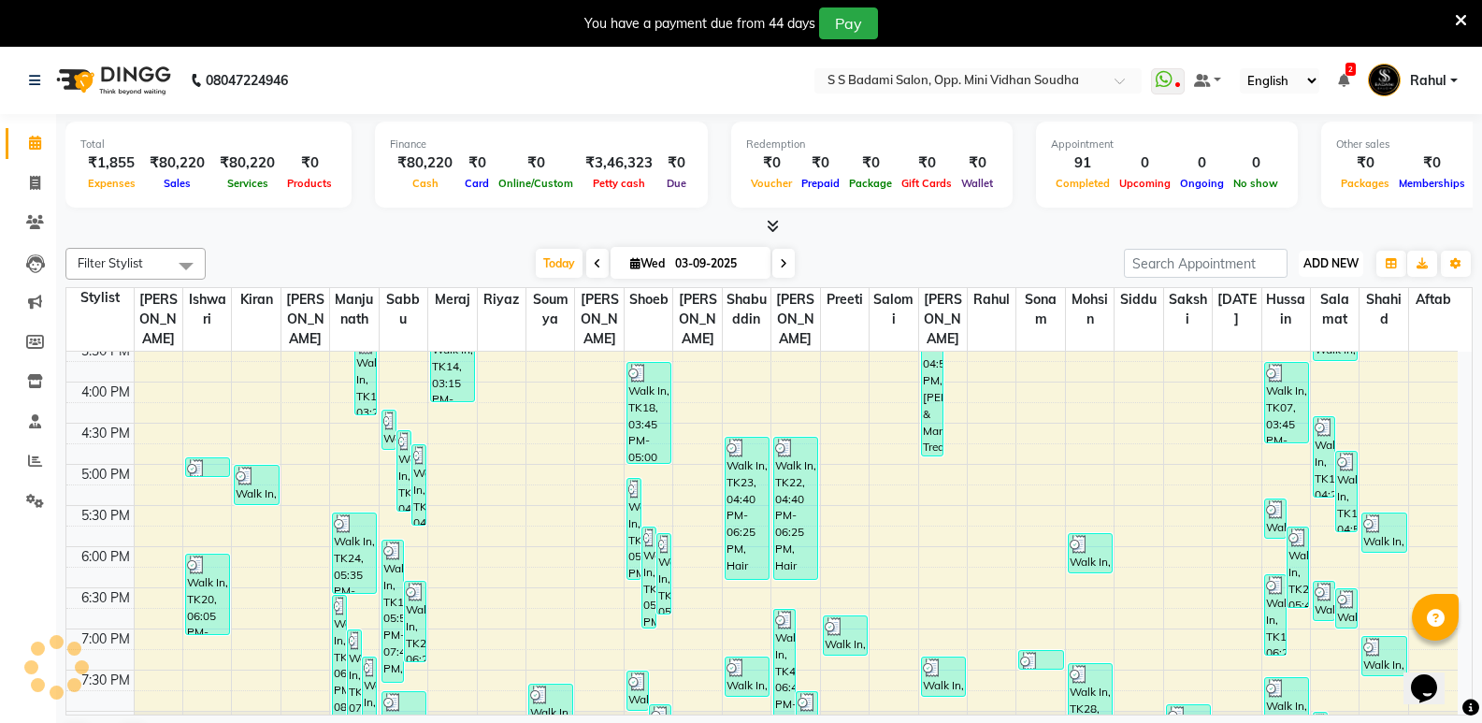
click at [1335, 265] on span "ADD NEW" at bounding box center [1330, 263] width 55 height 14
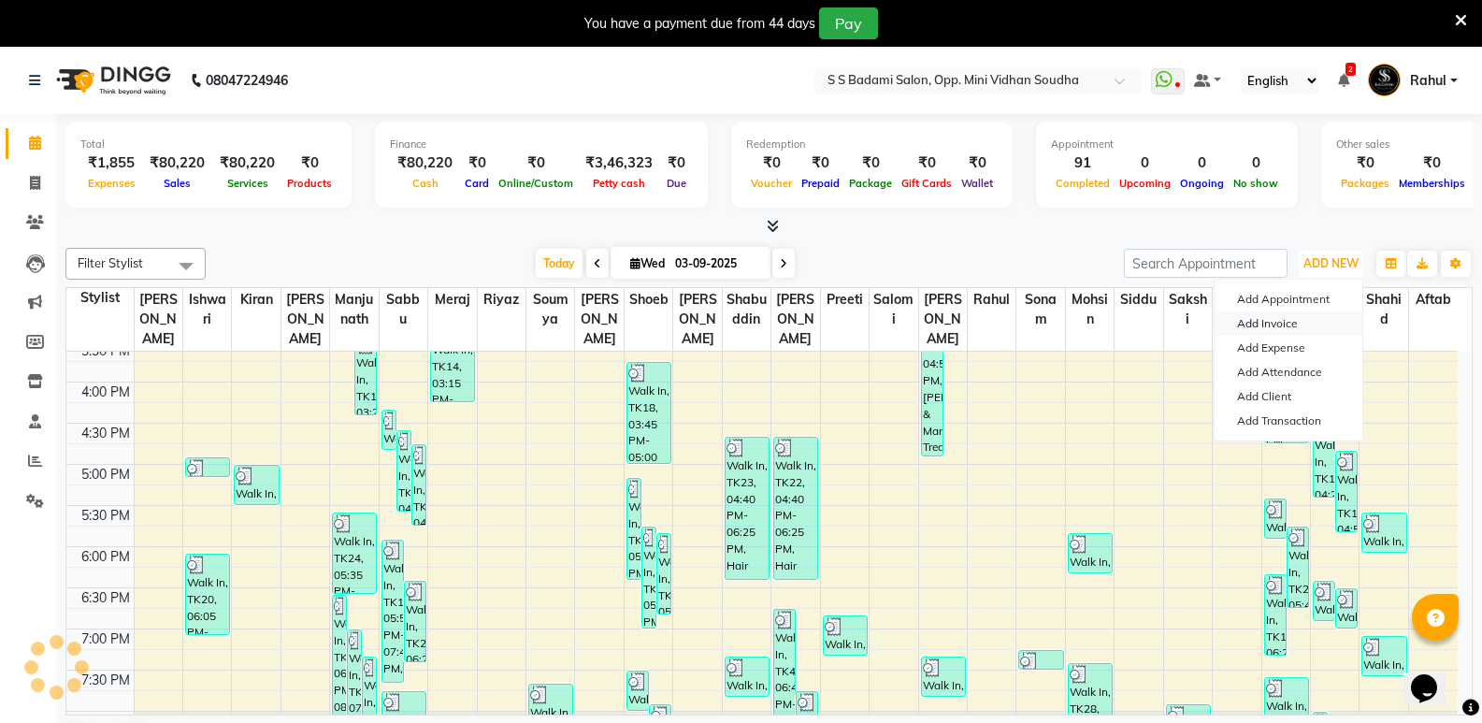
scroll to position [0, 0]
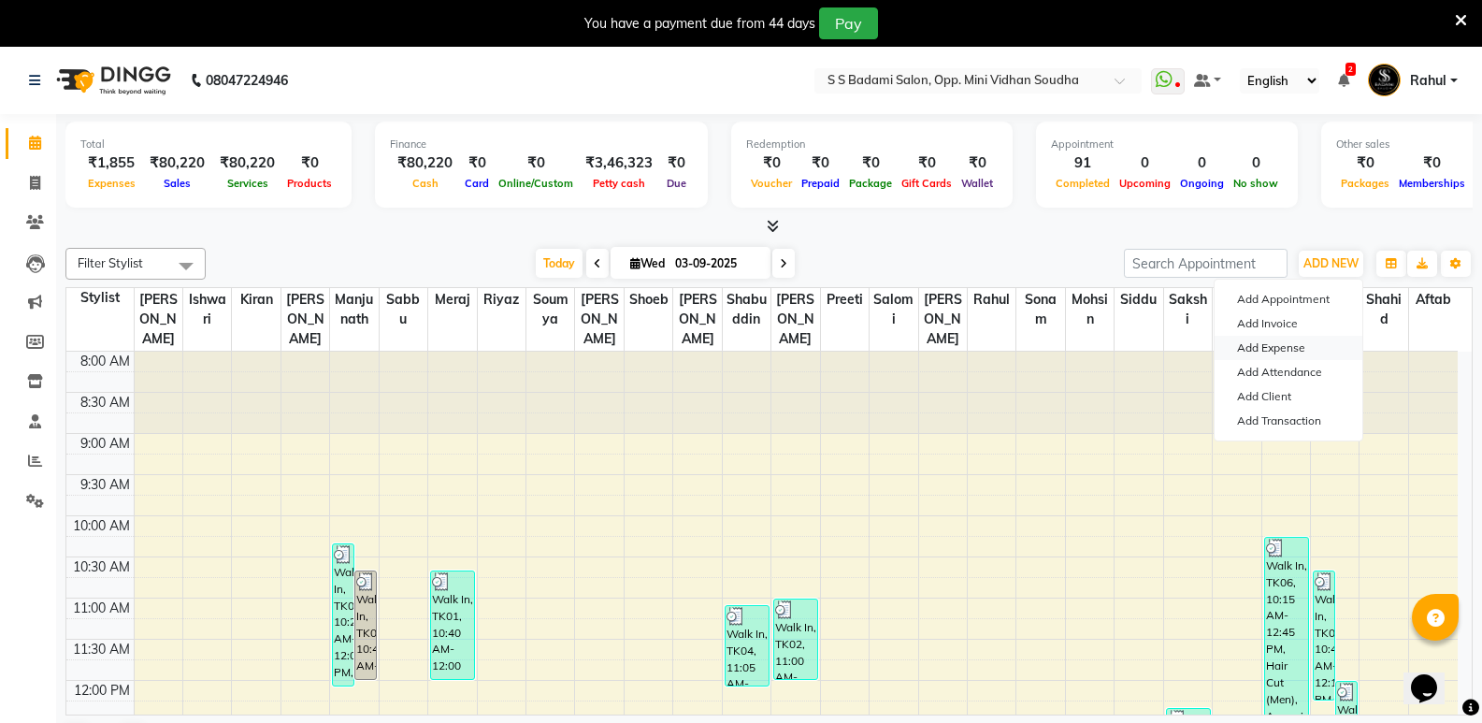
click at [1272, 342] on link "Add Expense" at bounding box center [1288, 348] width 148 height 24
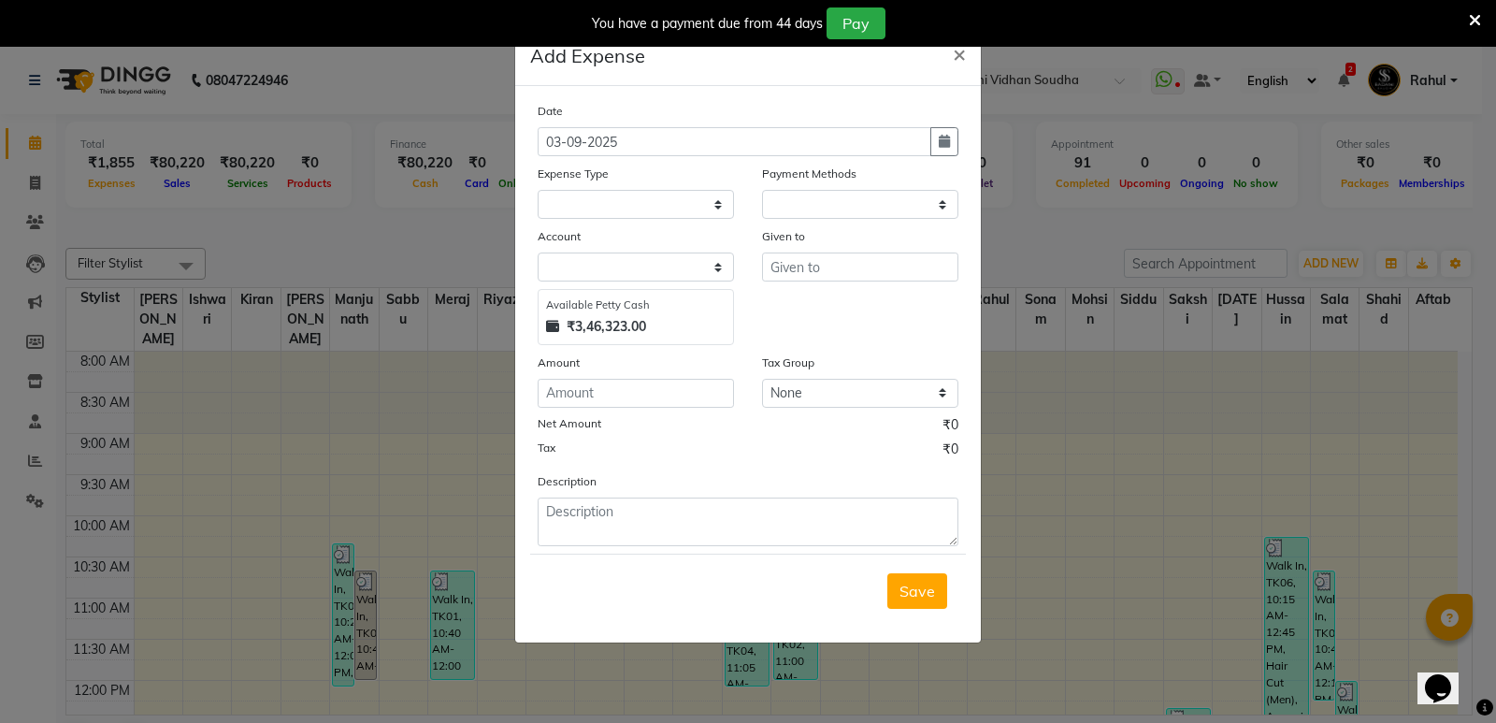
select select "1"
select select "3356"
click at [950, 139] on button "button" at bounding box center [944, 141] width 28 height 29
select select "9"
select select "2025"
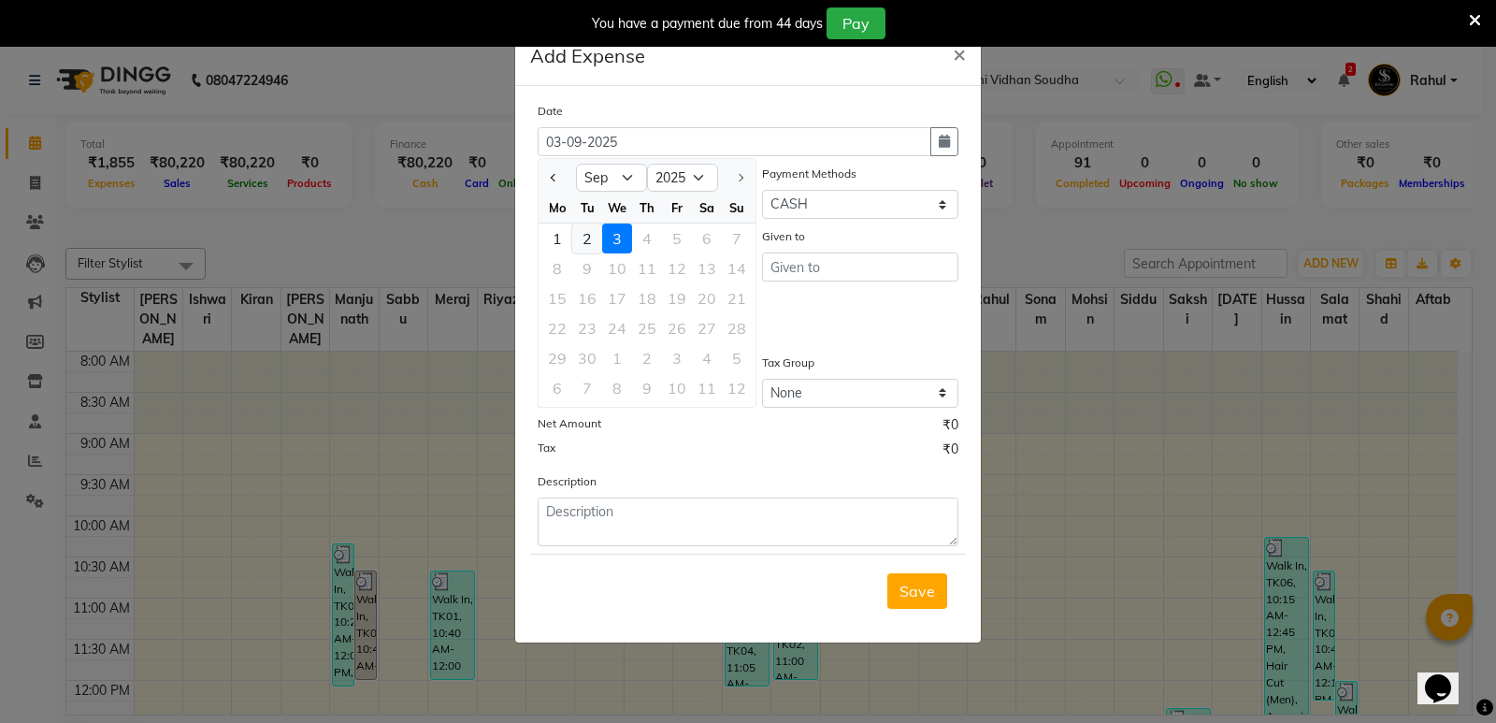
click at [585, 240] on div "2" at bounding box center [587, 238] width 30 height 30
type input "02-09-2025"
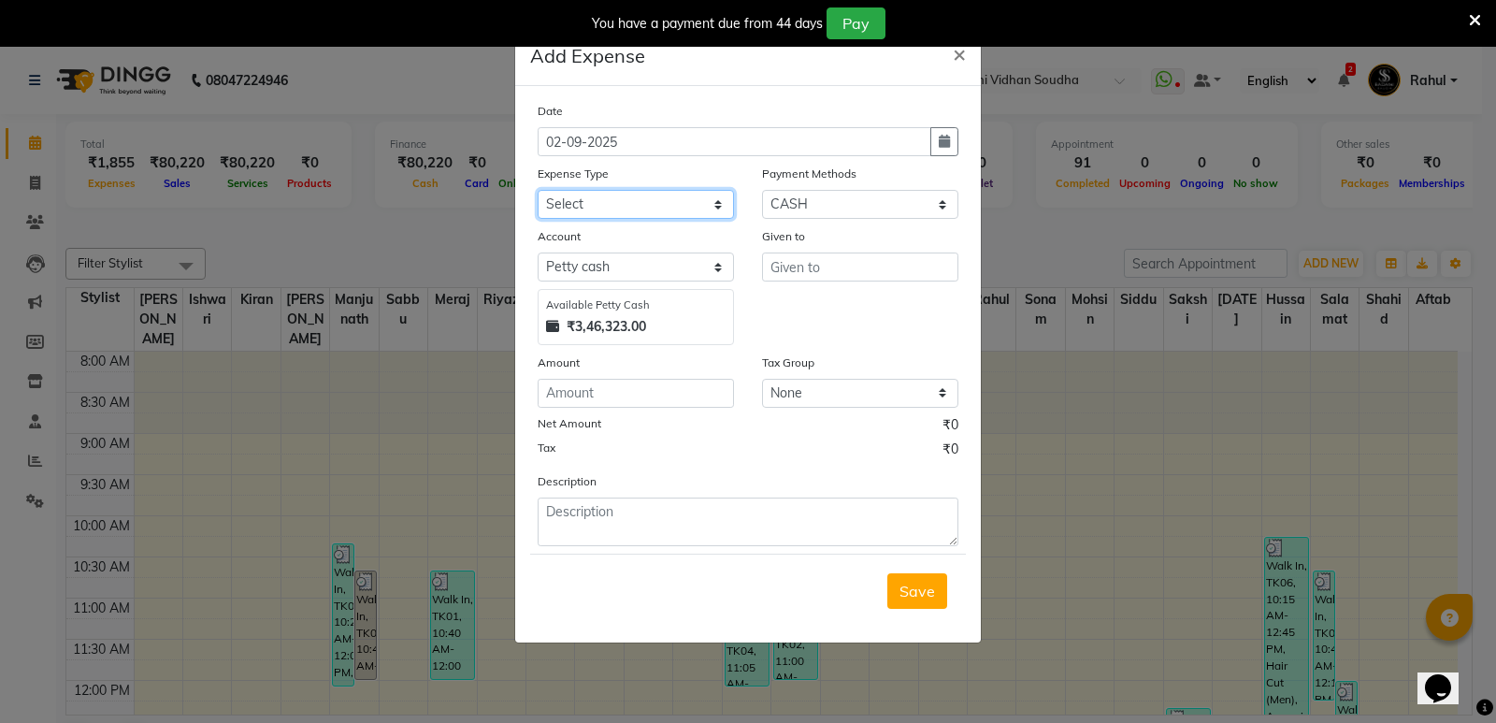
click at [607, 214] on select "Select Abhishek Gutedar AC Service Advance Salary [PERSON_NAME] Ambu Finance Am…" at bounding box center [635, 204] width 196 height 29
select select "13493"
click at [537, 190] on select "Select Abhishek Gutedar AC Service Advance Salary [PERSON_NAME] Ambu Finance Am…" at bounding box center [635, 204] width 196 height 29
type input "Shabuddin"
type input "5500"
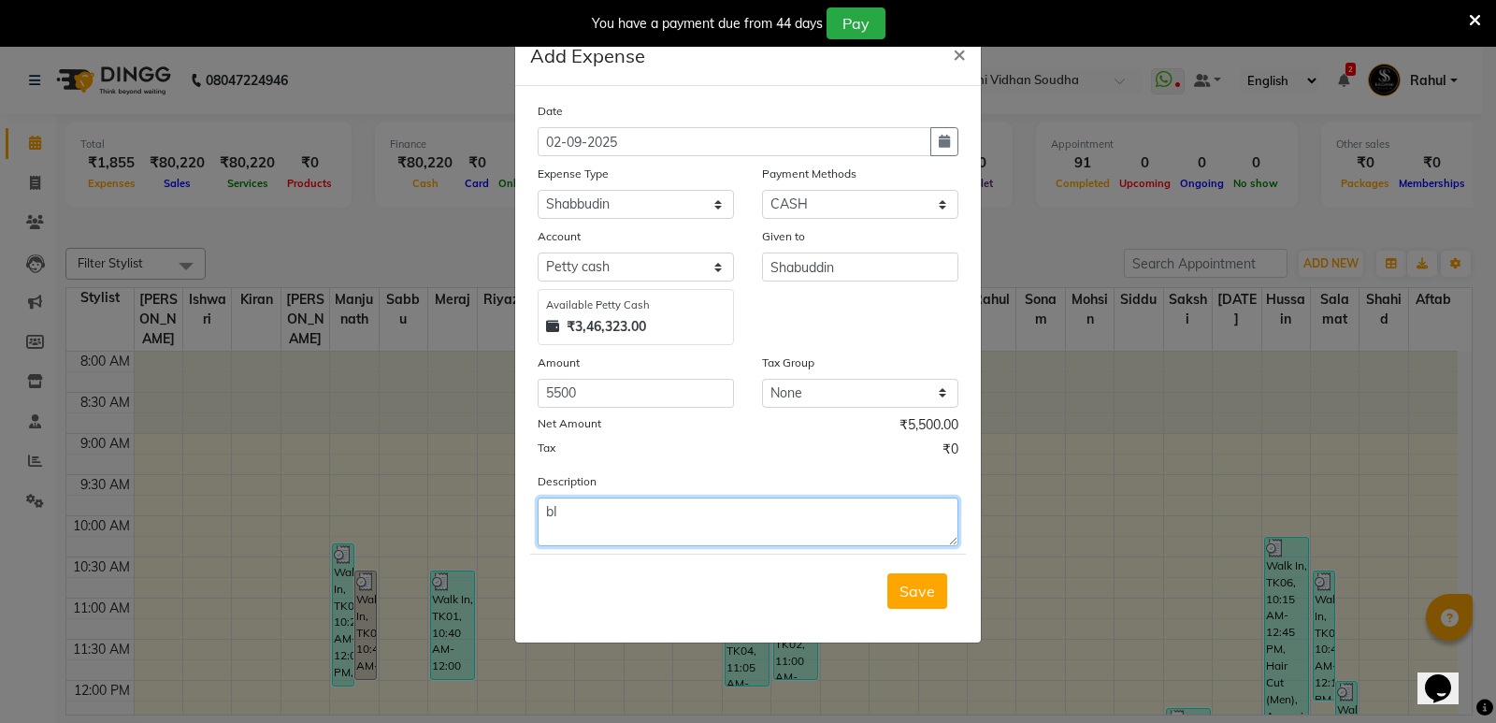
type textarea "b"
type textarea "Bike Emi payment"
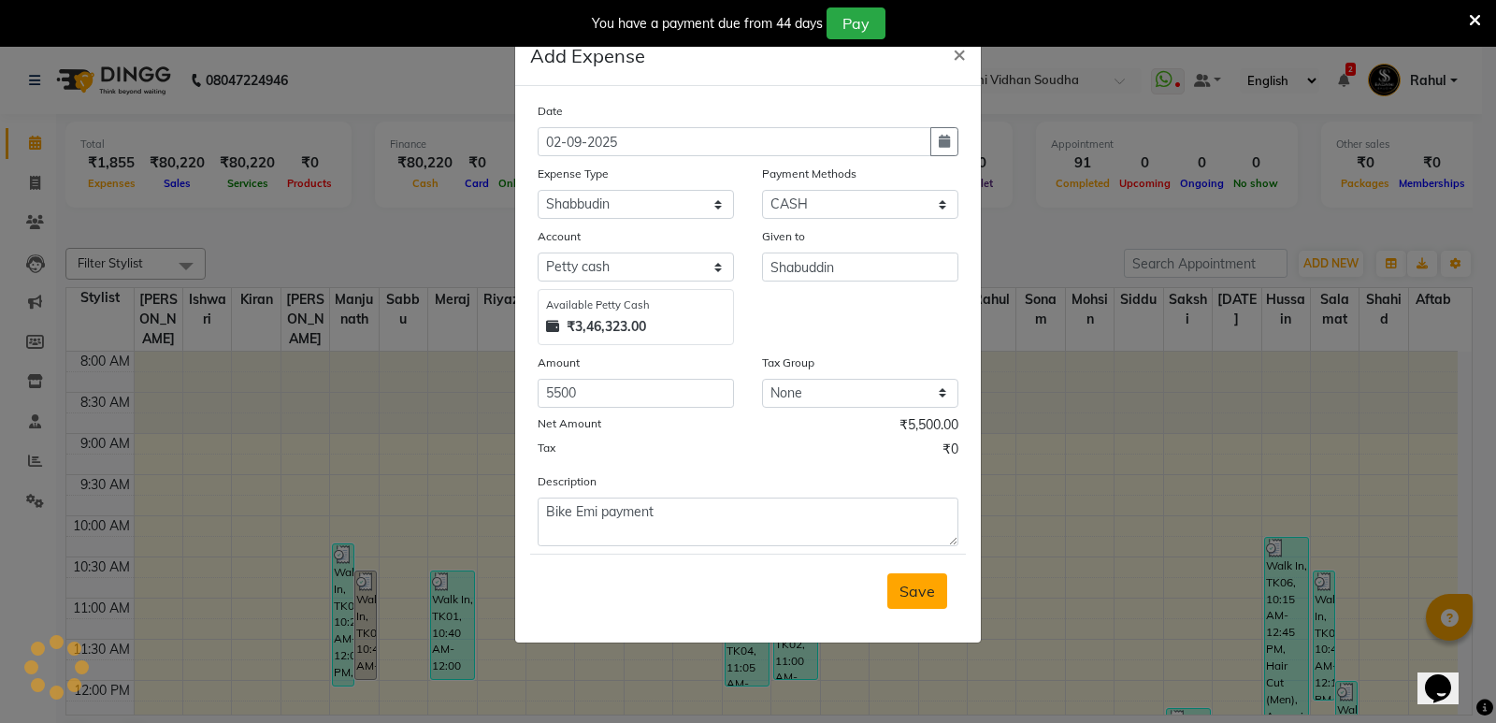
click at [940, 604] on button "Save" at bounding box center [917, 591] width 60 height 36
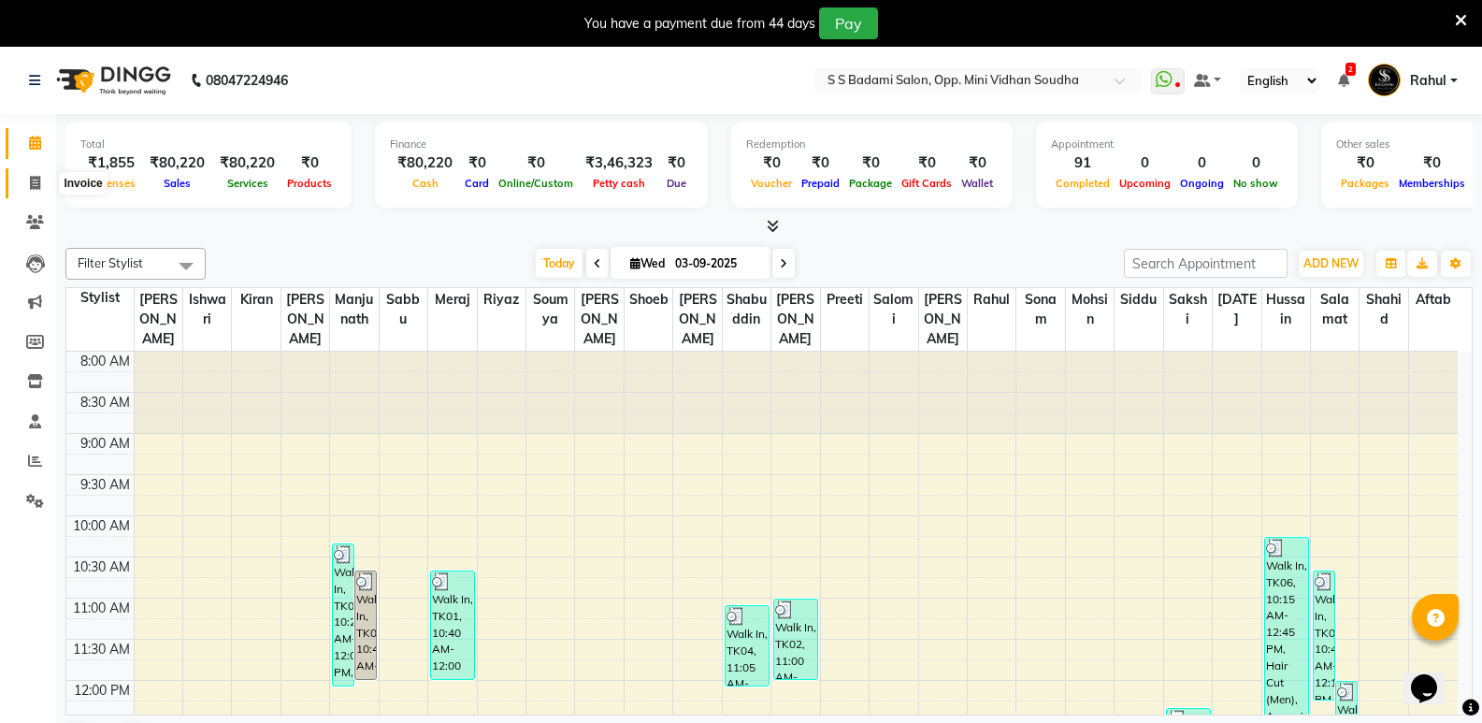
click at [26, 190] on span at bounding box center [35, 183] width 33 height 21
select select "service"
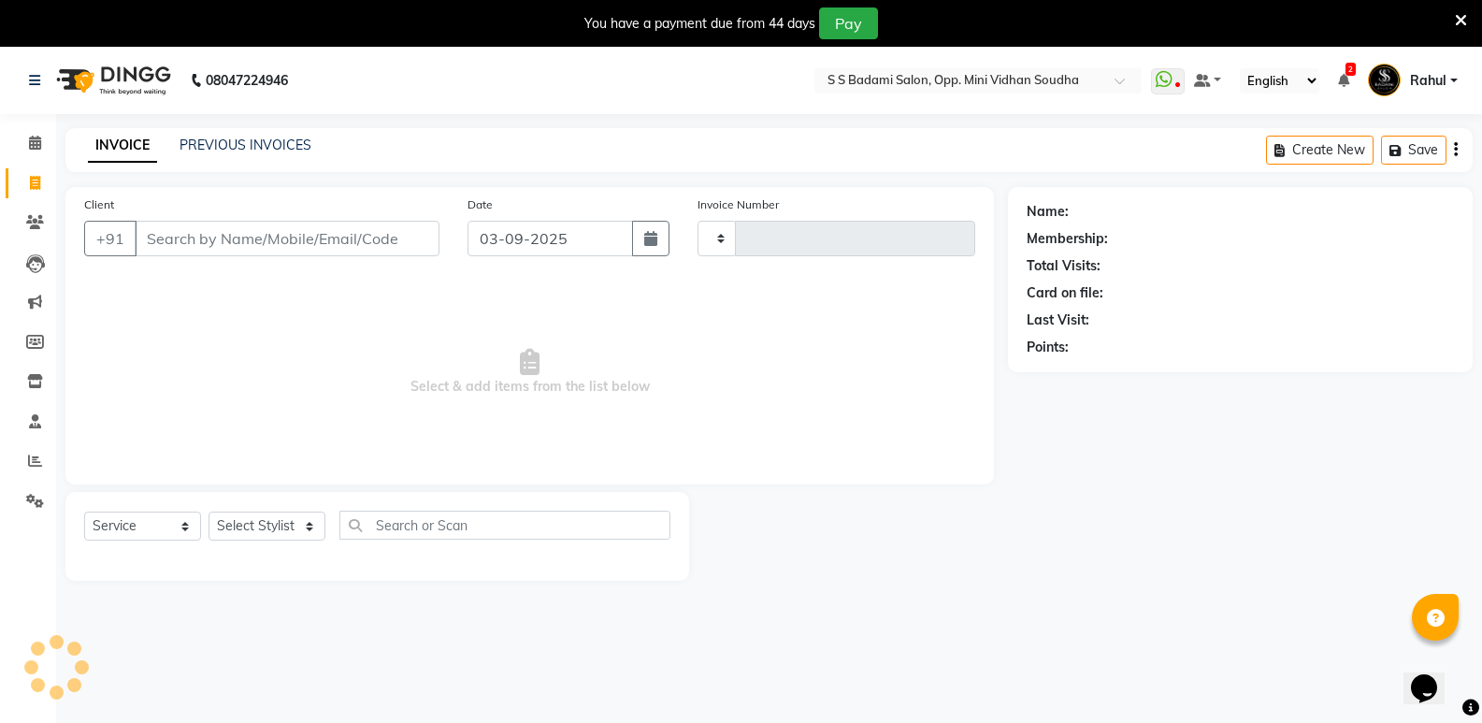
type input "6497"
select select "4533"
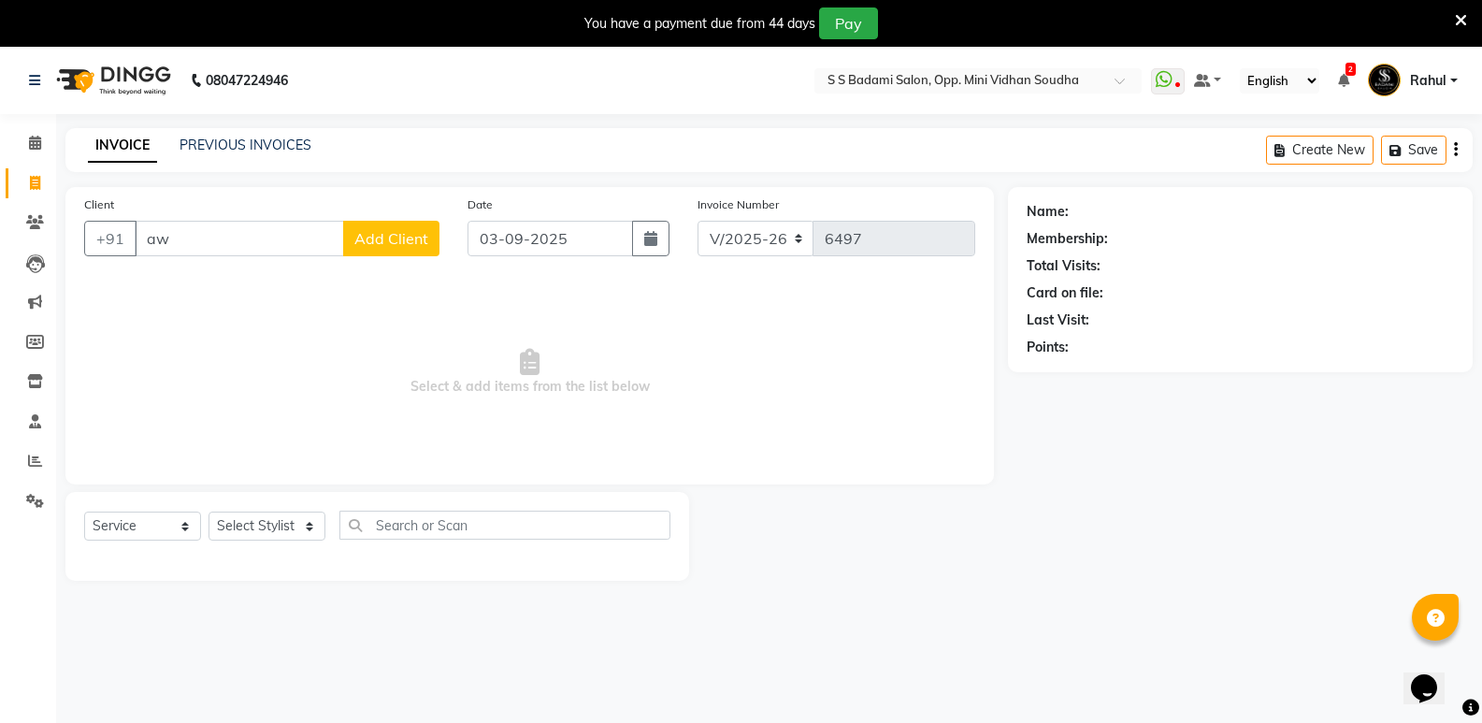
type input "a"
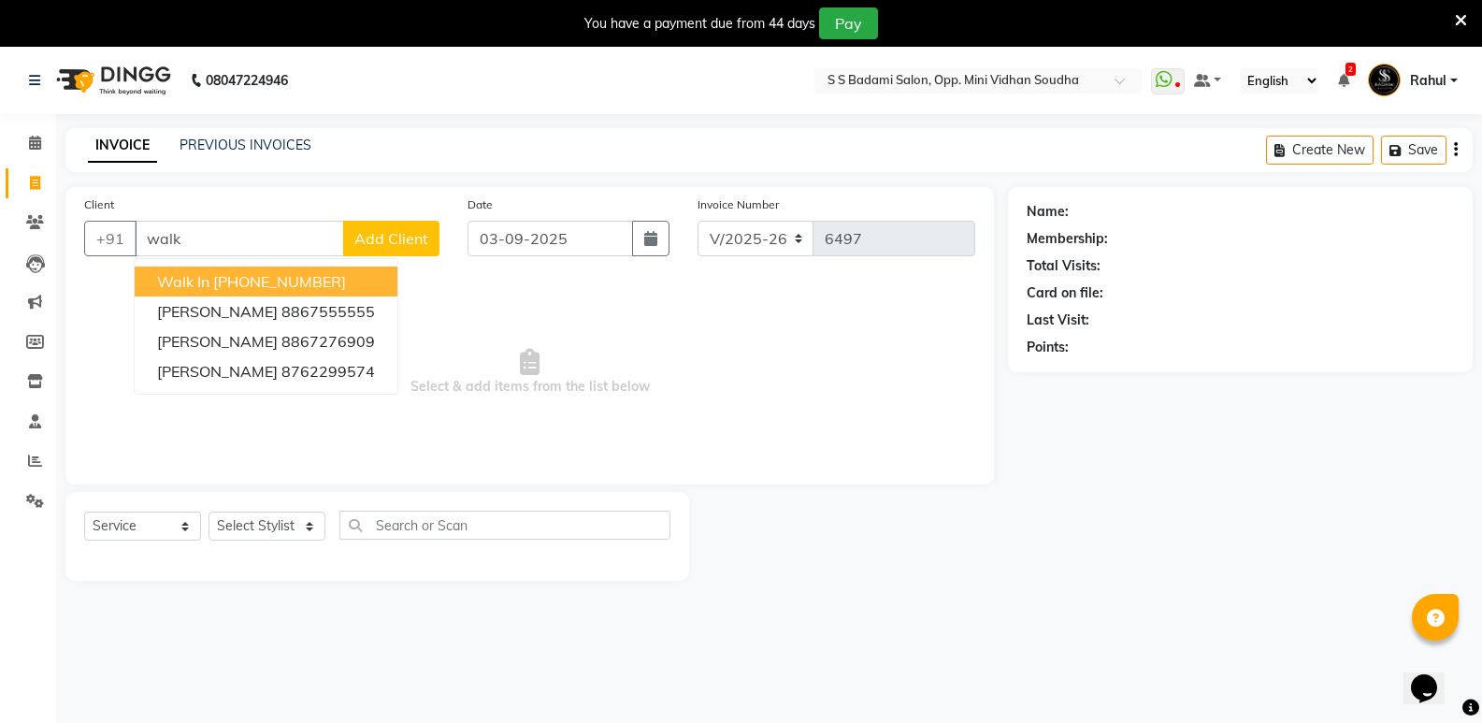
click at [283, 279] on ngb-highlight "[PHONE_NUMBER]" at bounding box center [279, 281] width 133 height 19
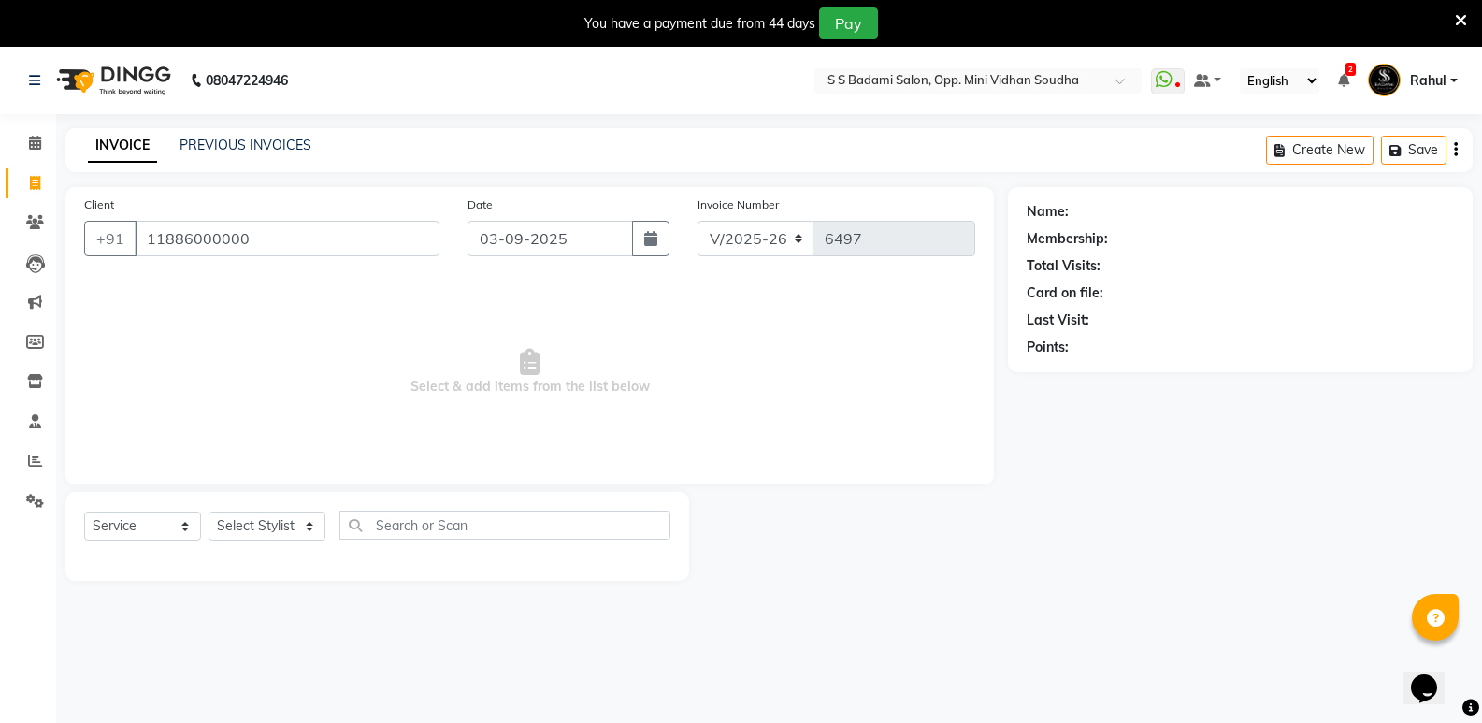
type input "11886000000"
select select "1: Object"
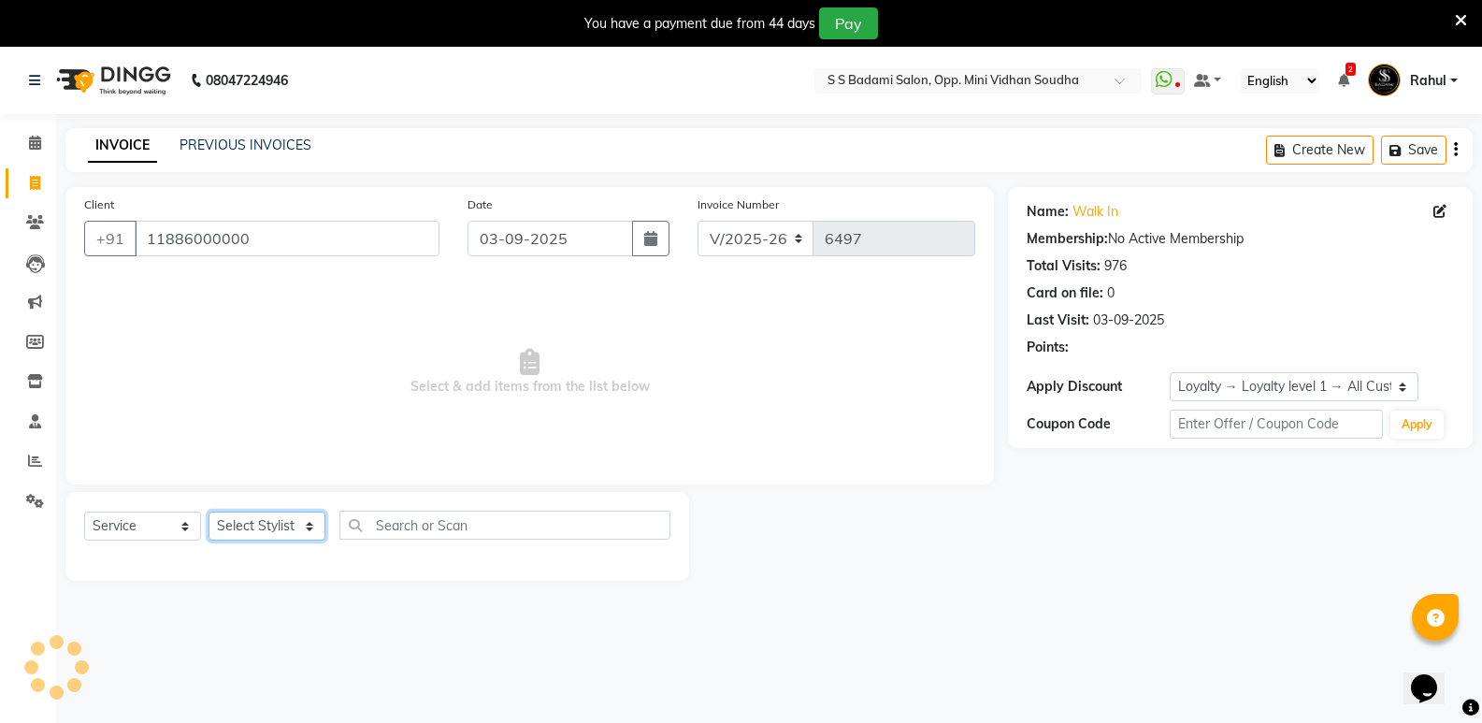
click at [274, 522] on select "Select Stylist [PERSON_NAME] [PERSON_NAME] [PERSON_NAME] Mallu [PERSON_NAME] [P…" at bounding box center [266, 525] width 117 height 29
select select "28117"
click at [208, 511] on select "Select Stylist [PERSON_NAME] [PERSON_NAME] [PERSON_NAME] Mallu [PERSON_NAME] [P…" at bounding box center [266, 525] width 117 height 29
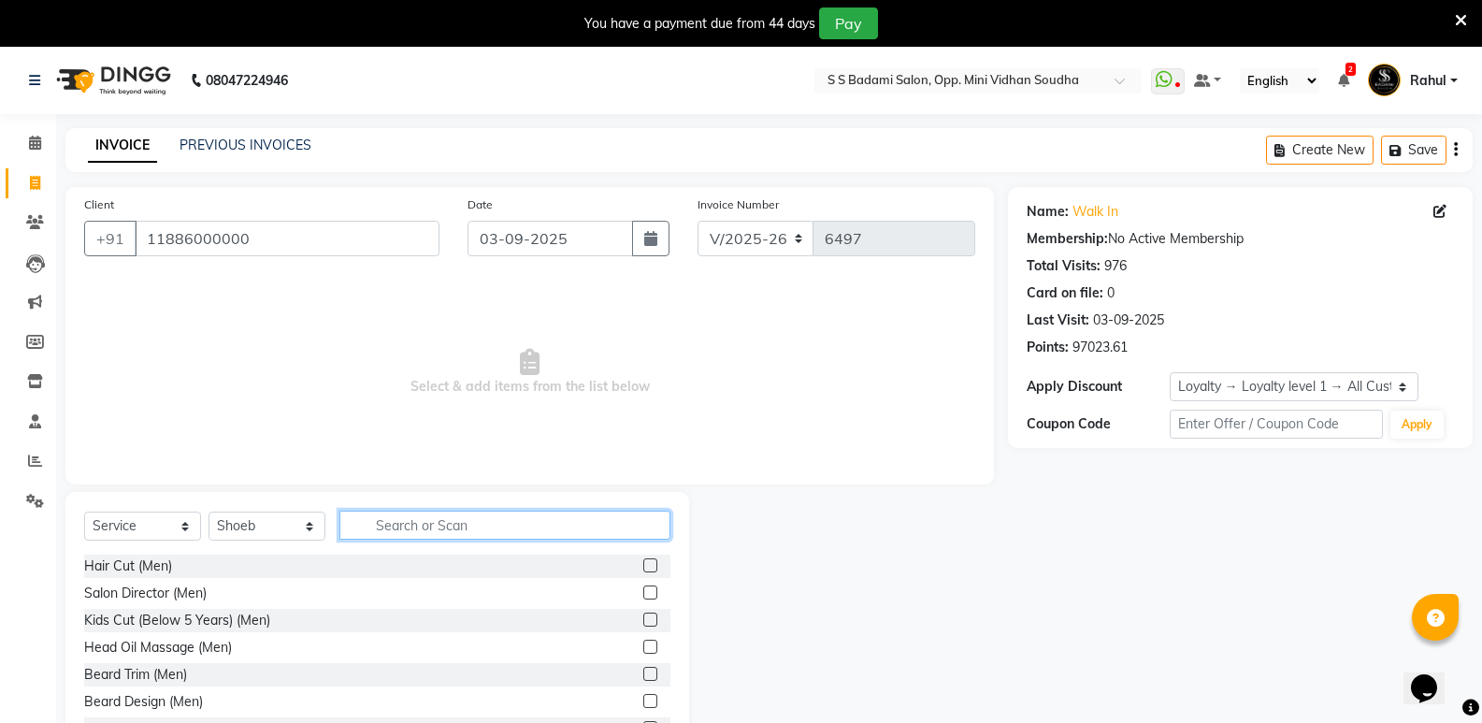
click at [533, 528] on input "text" at bounding box center [504, 524] width 331 height 29
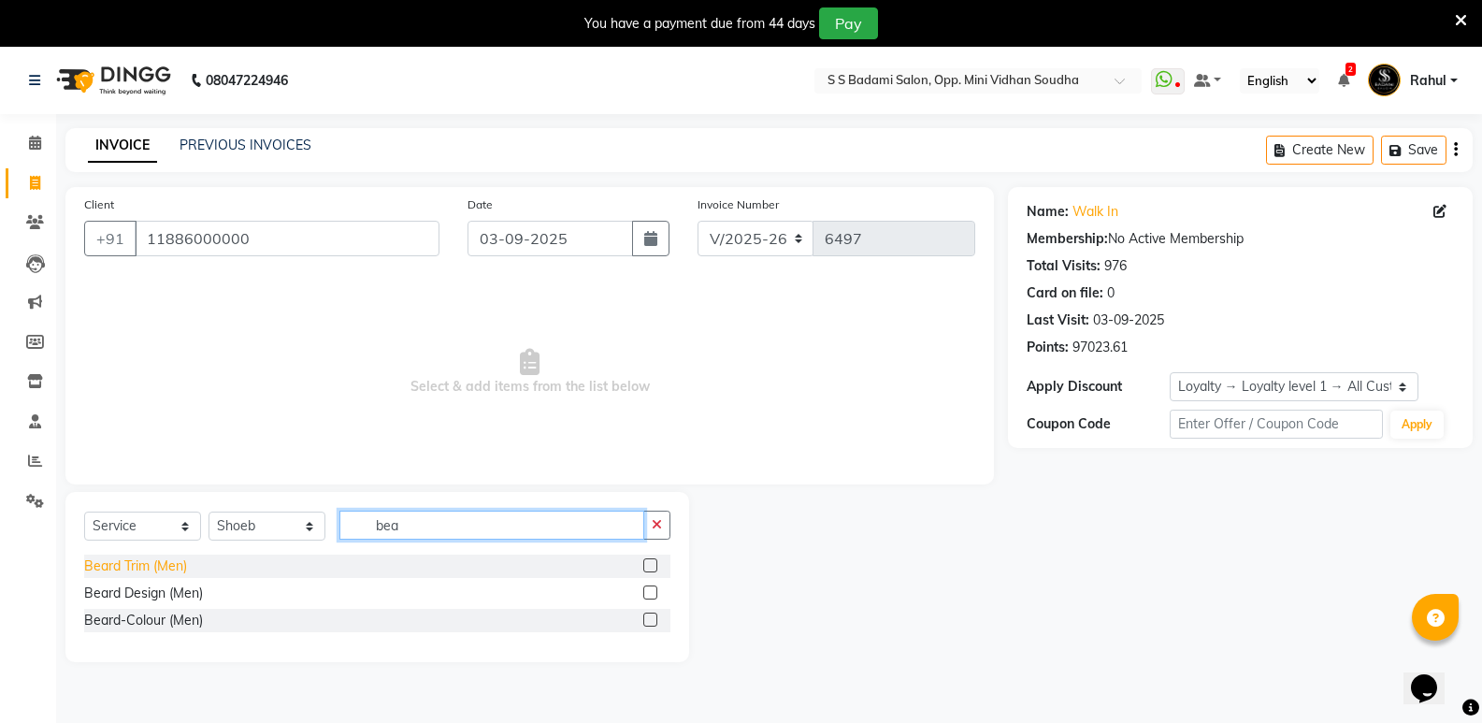
type input "bea"
click at [159, 560] on div "Beard Trim (Men)" at bounding box center [135, 566] width 103 height 20
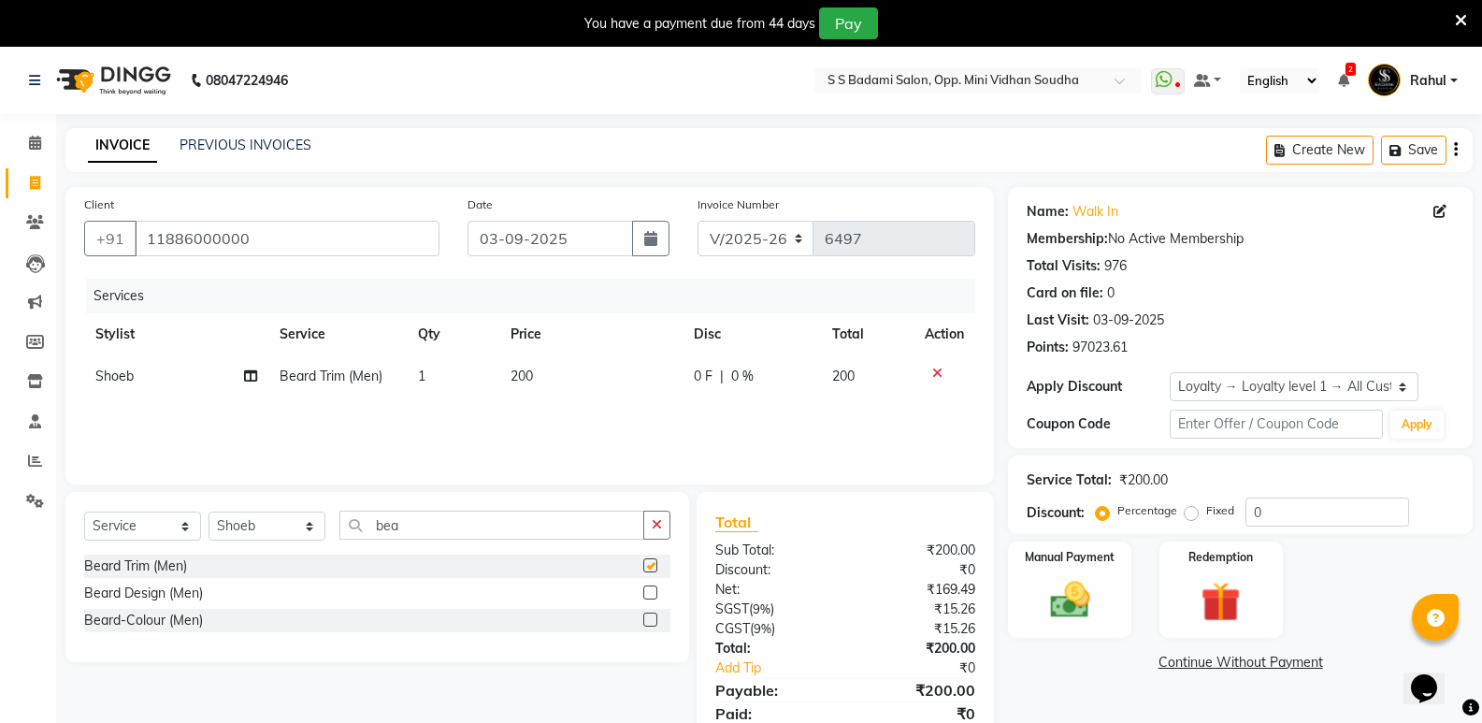
checkbox input "false"
drag, startPoint x: 407, startPoint y: 531, endPoint x: 329, endPoint y: 530, distance: 77.6
click at [329, 530] on div "Select Service Product Membership Package Voucher Prepaid Gift Card Select Styl…" at bounding box center [377, 532] width 586 height 44
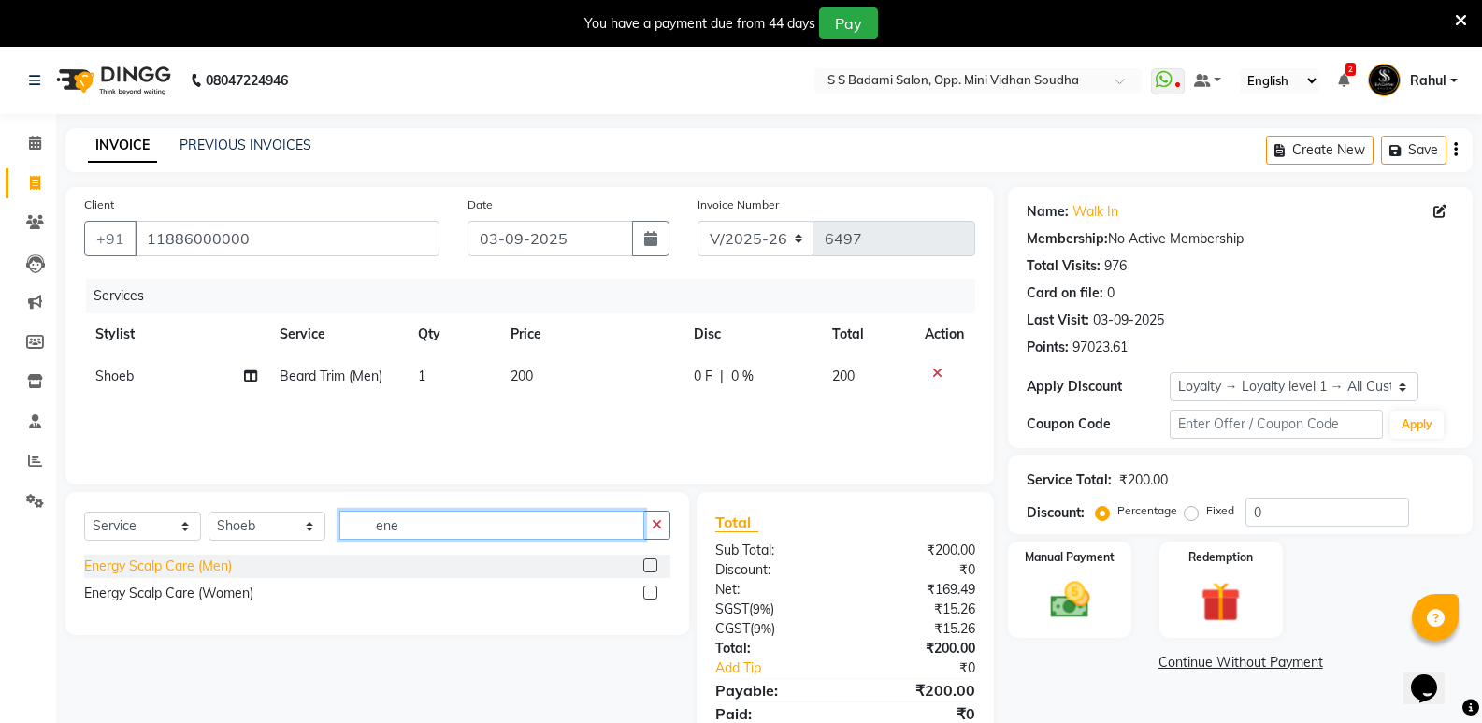
type input "ene"
click at [219, 566] on div "Energy Scalp Care (Men)" at bounding box center [158, 566] width 148 height 20
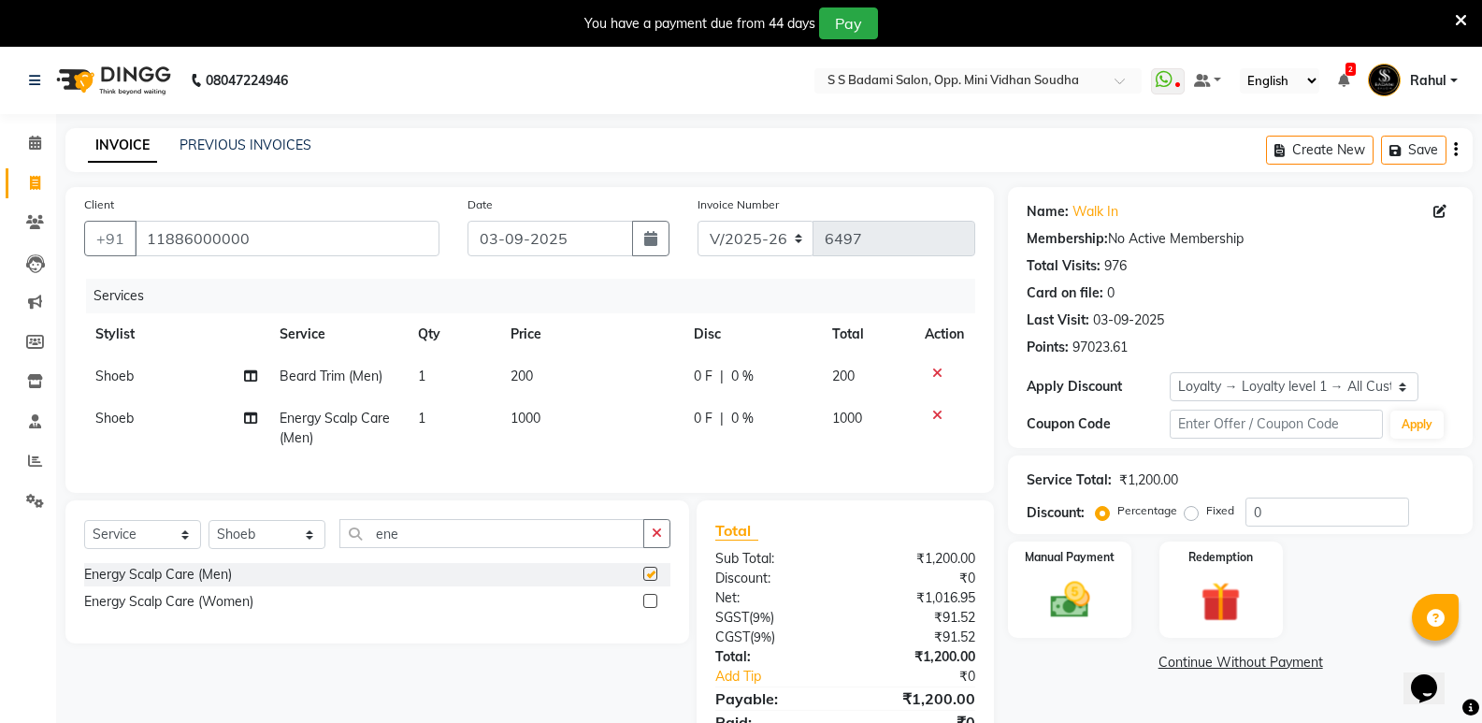
checkbox input "false"
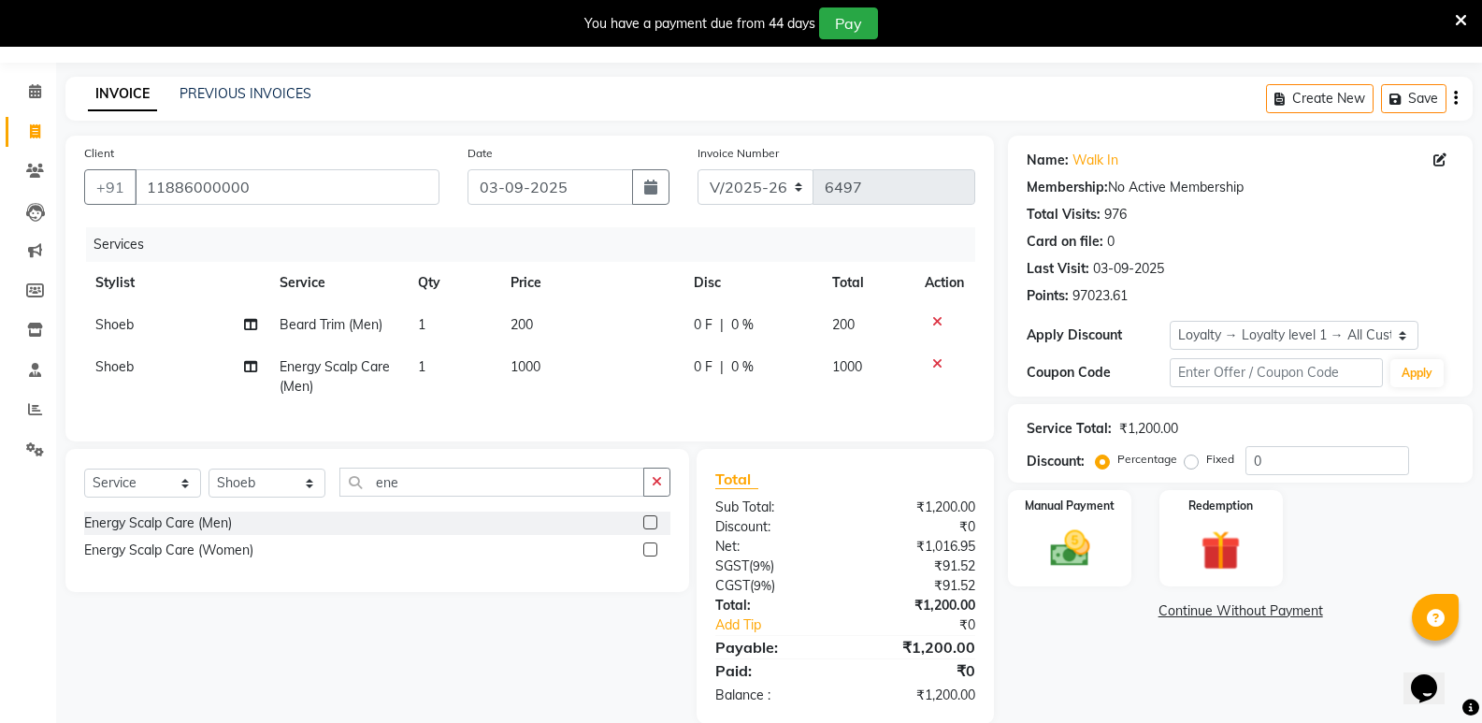
scroll to position [94, 0]
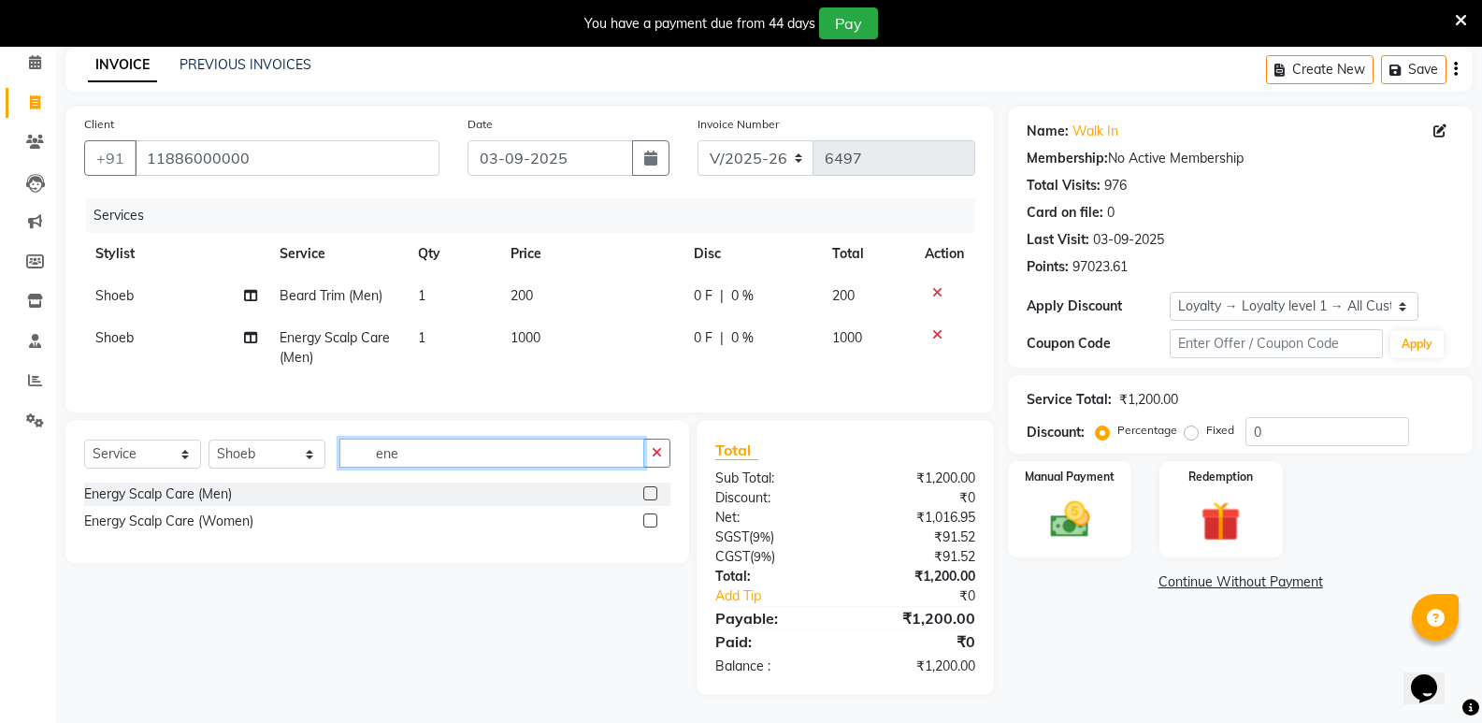
drag, startPoint x: 415, startPoint y: 462, endPoint x: 324, endPoint y: 470, distance: 91.1
click at [324, 470] on div "Select Service Product Membership Package Voucher Prepaid Gift Card Select Styl…" at bounding box center [377, 460] width 586 height 44
type input "clea"
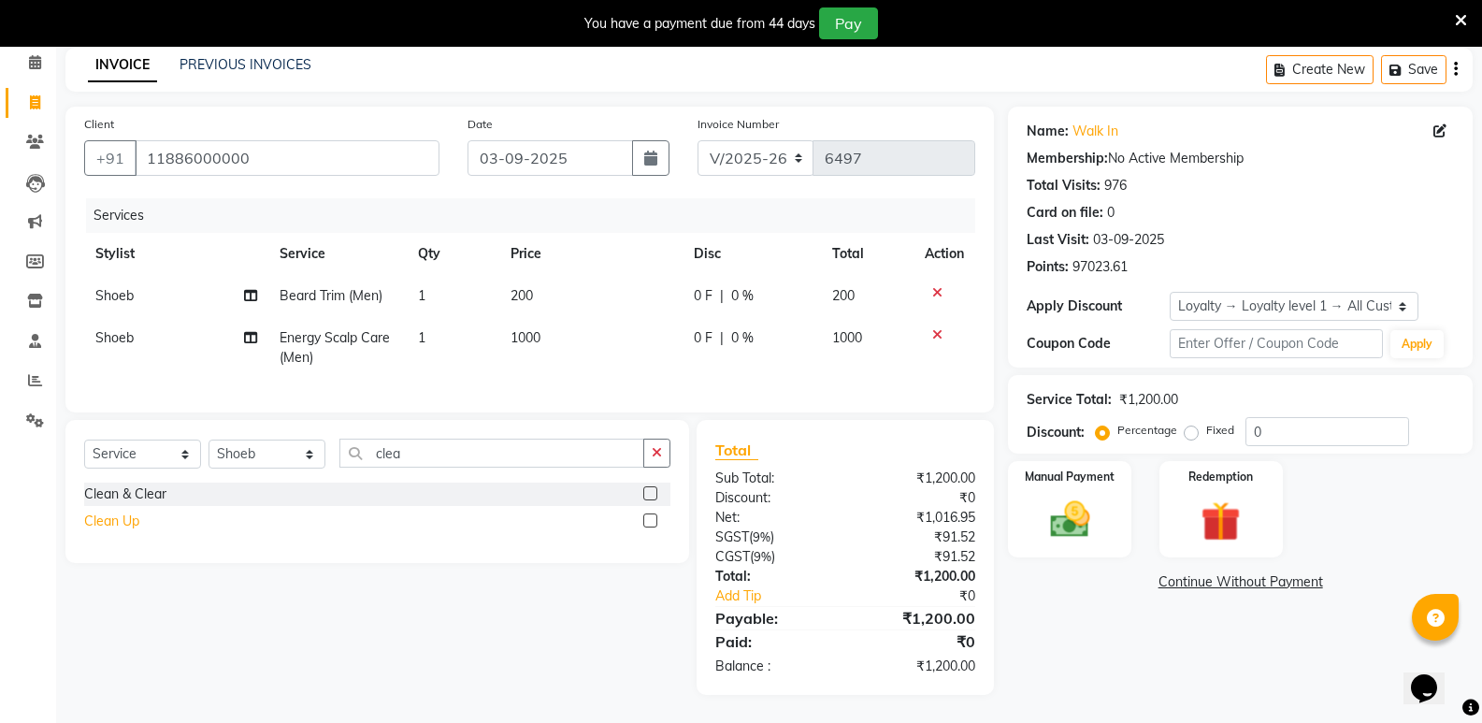
click at [111, 519] on div "Clean Up" at bounding box center [111, 521] width 55 height 20
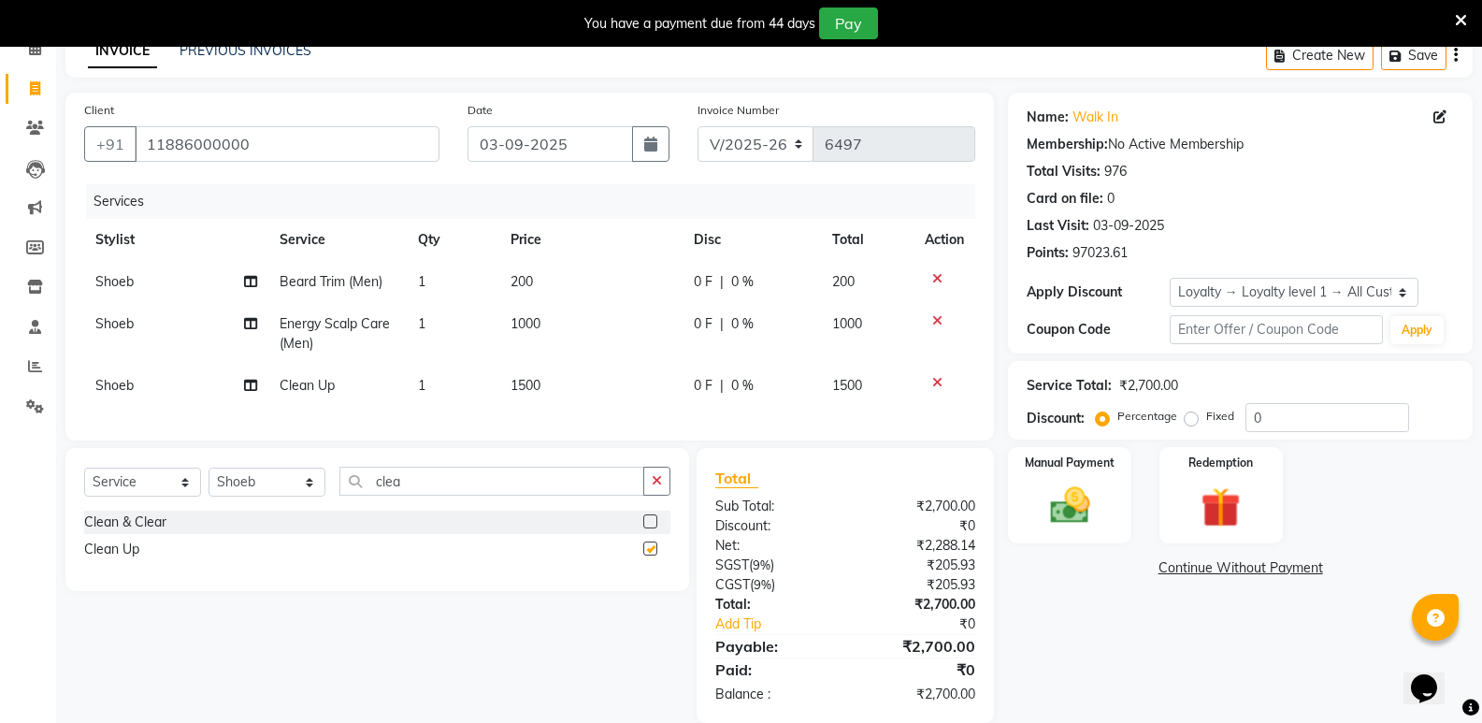
checkbox input "false"
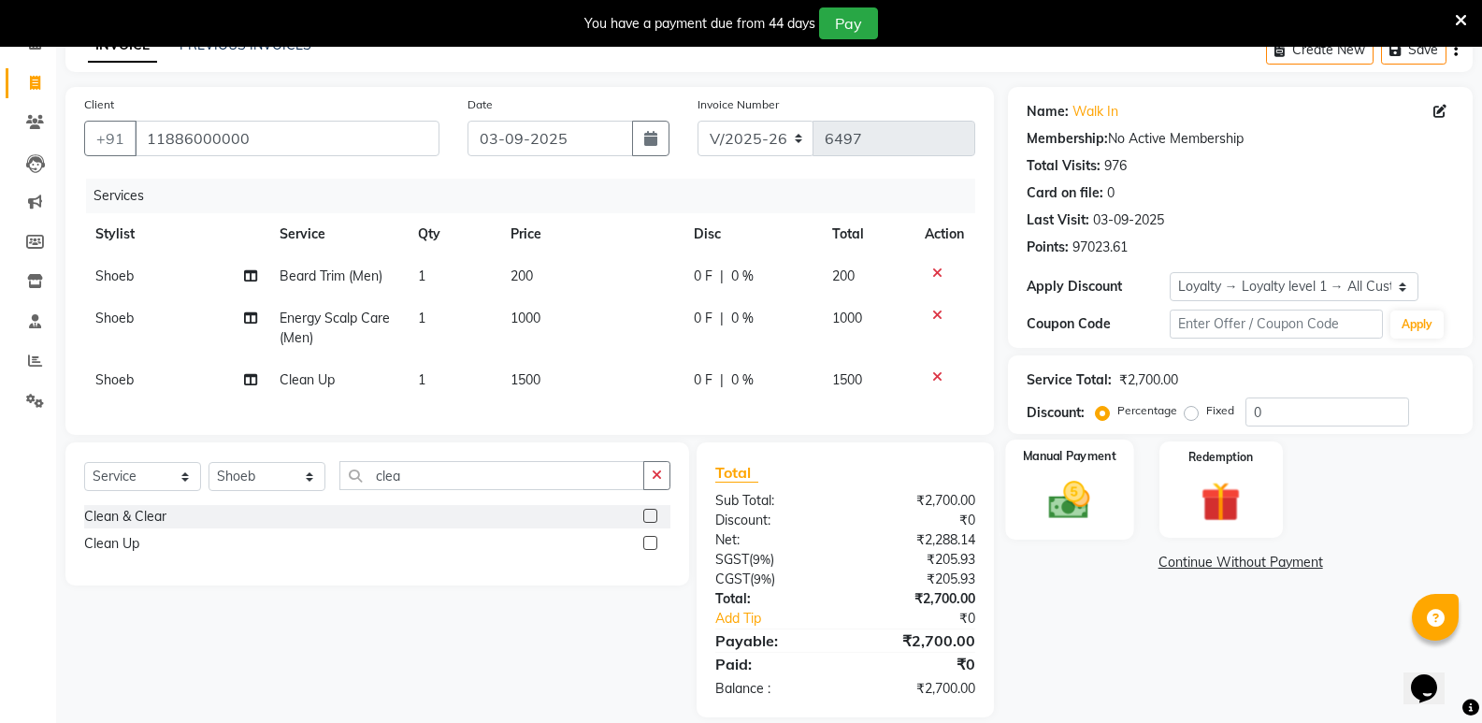
scroll to position [136, 0]
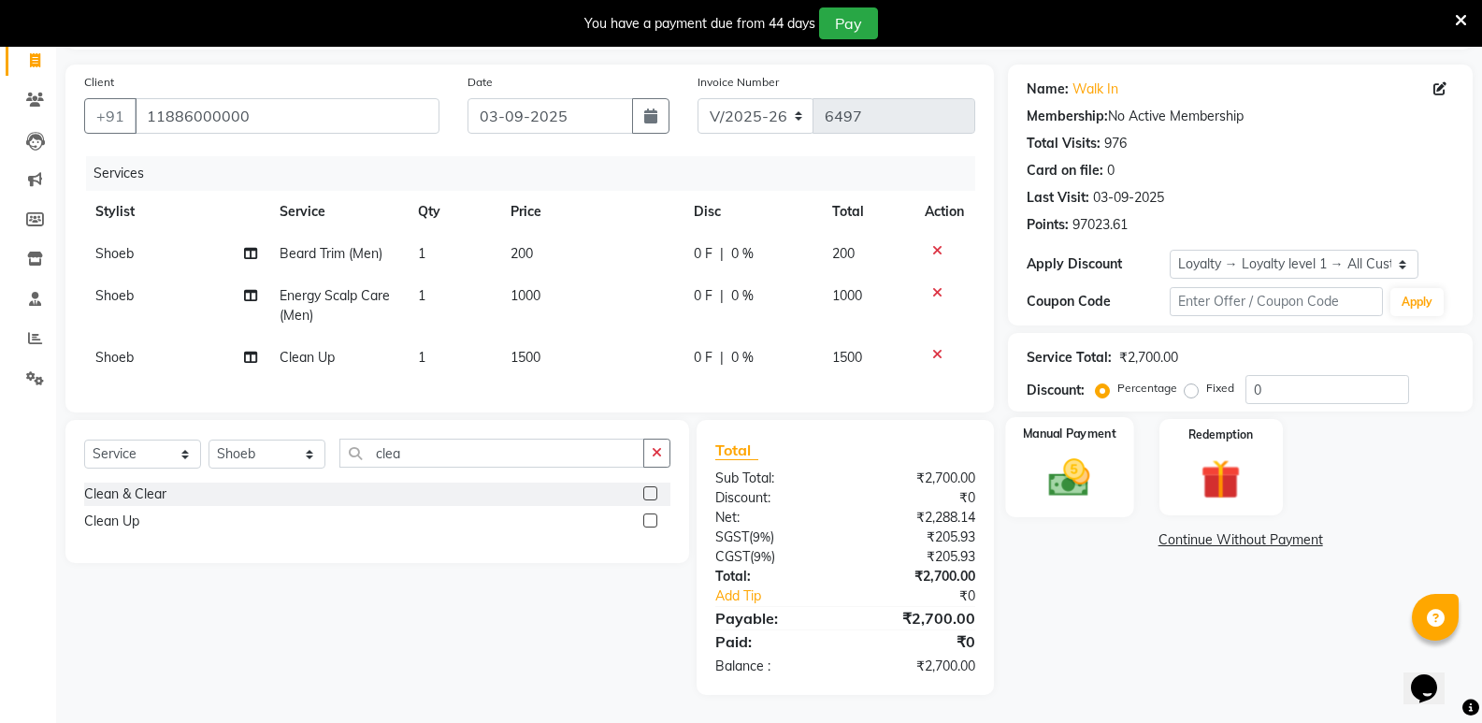
click at [1080, 453] on img at bounding box center [1069, 477] width 66 height 48
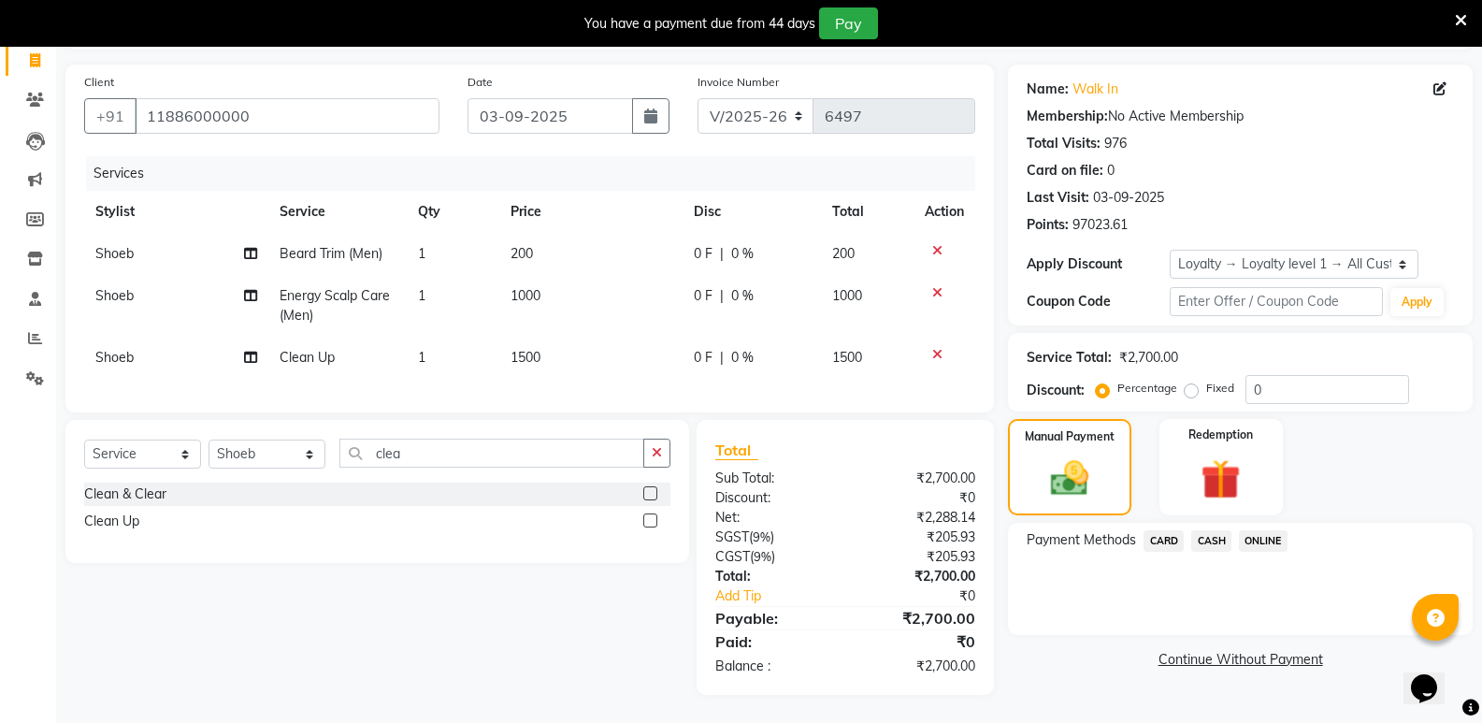
click at [1209, 530] on span "CASH" at bounding box center [1211, 540] width 40 height 21
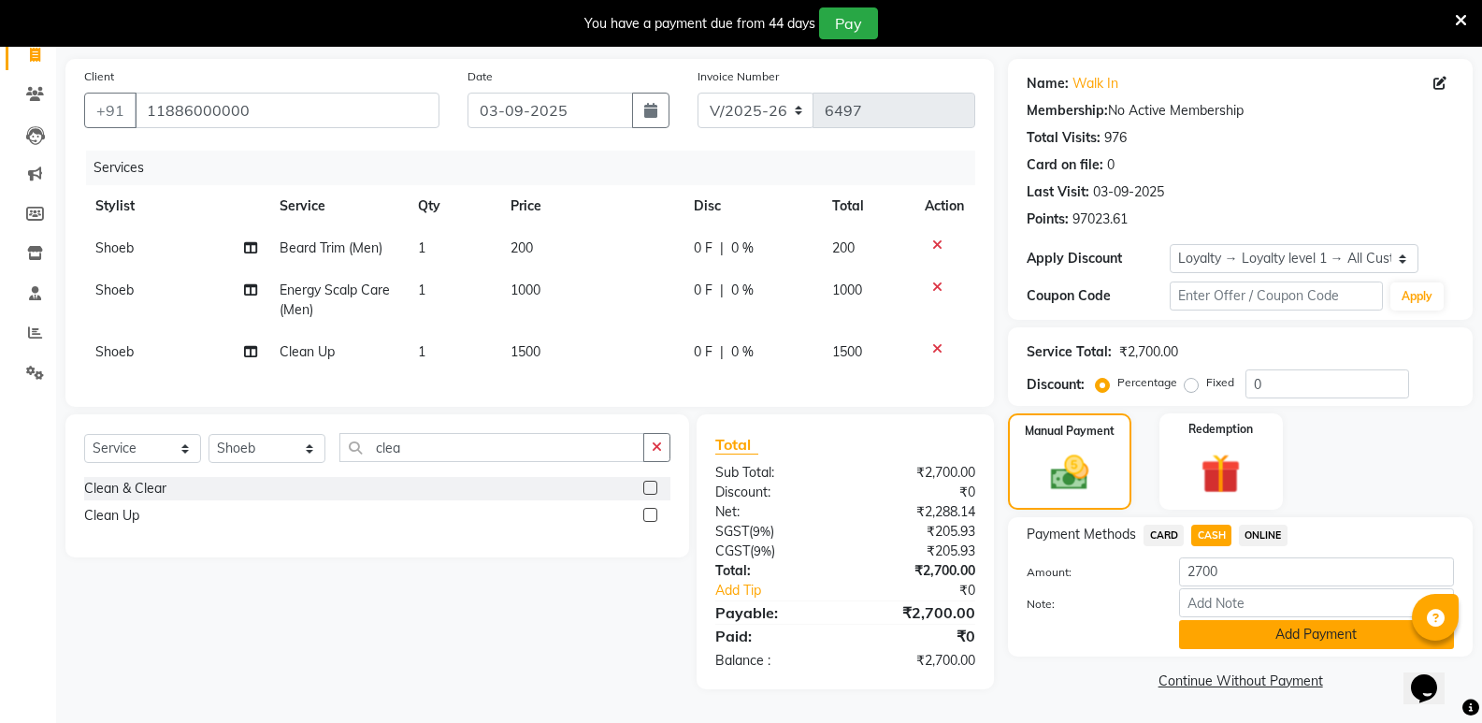
click at [1223, 626] on button "Add Payment" at bounding box center [1316, 634] width 275 height 29
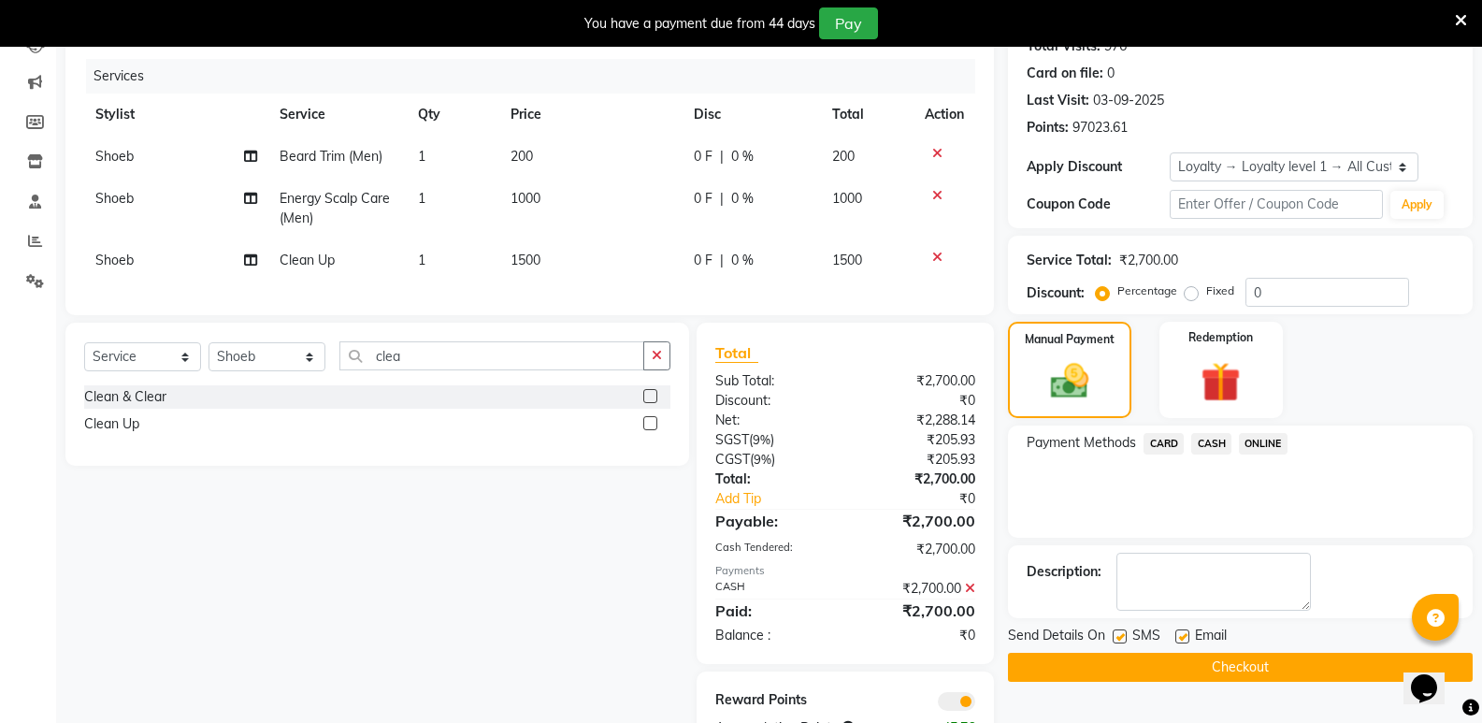
scroll to position [295, 0]
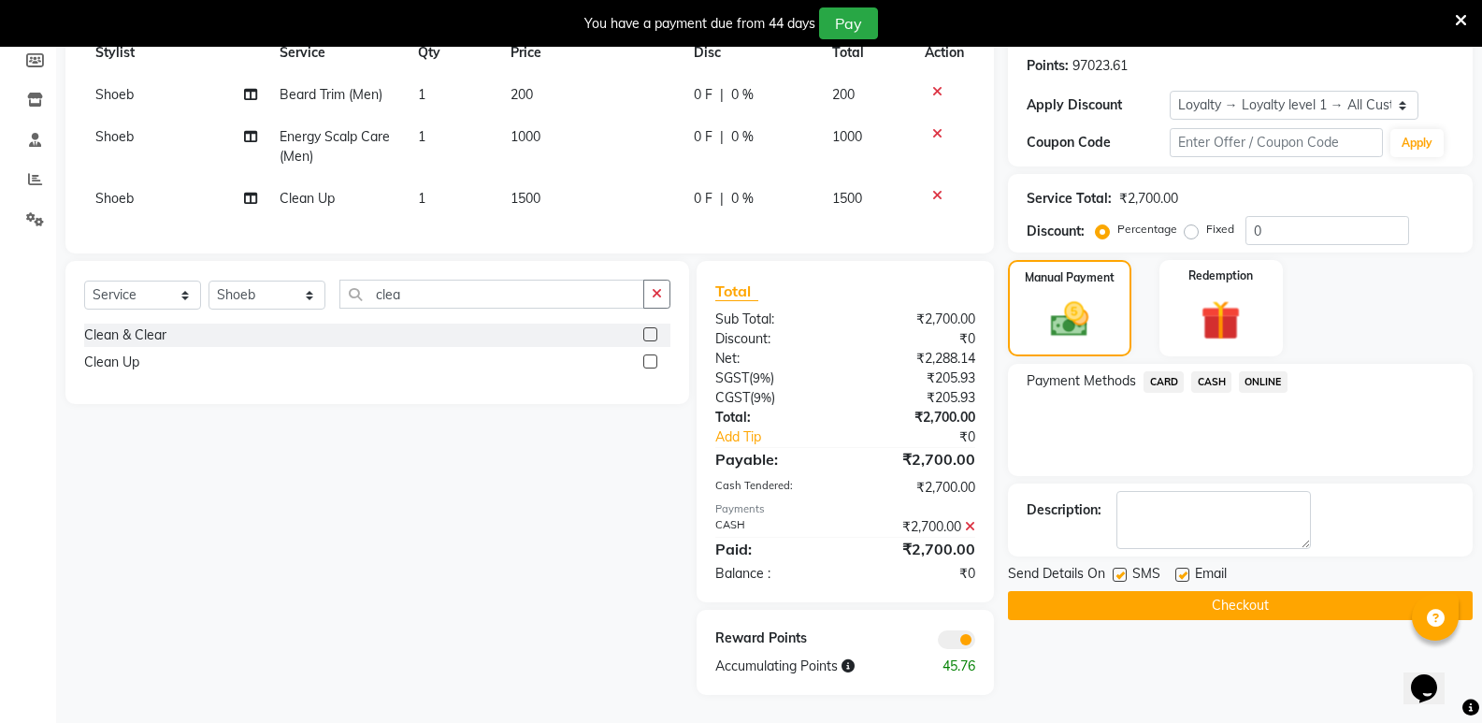
click at [1235, 594] on button "Checkout" at bounding box center [1240, 605] width 465 height 29
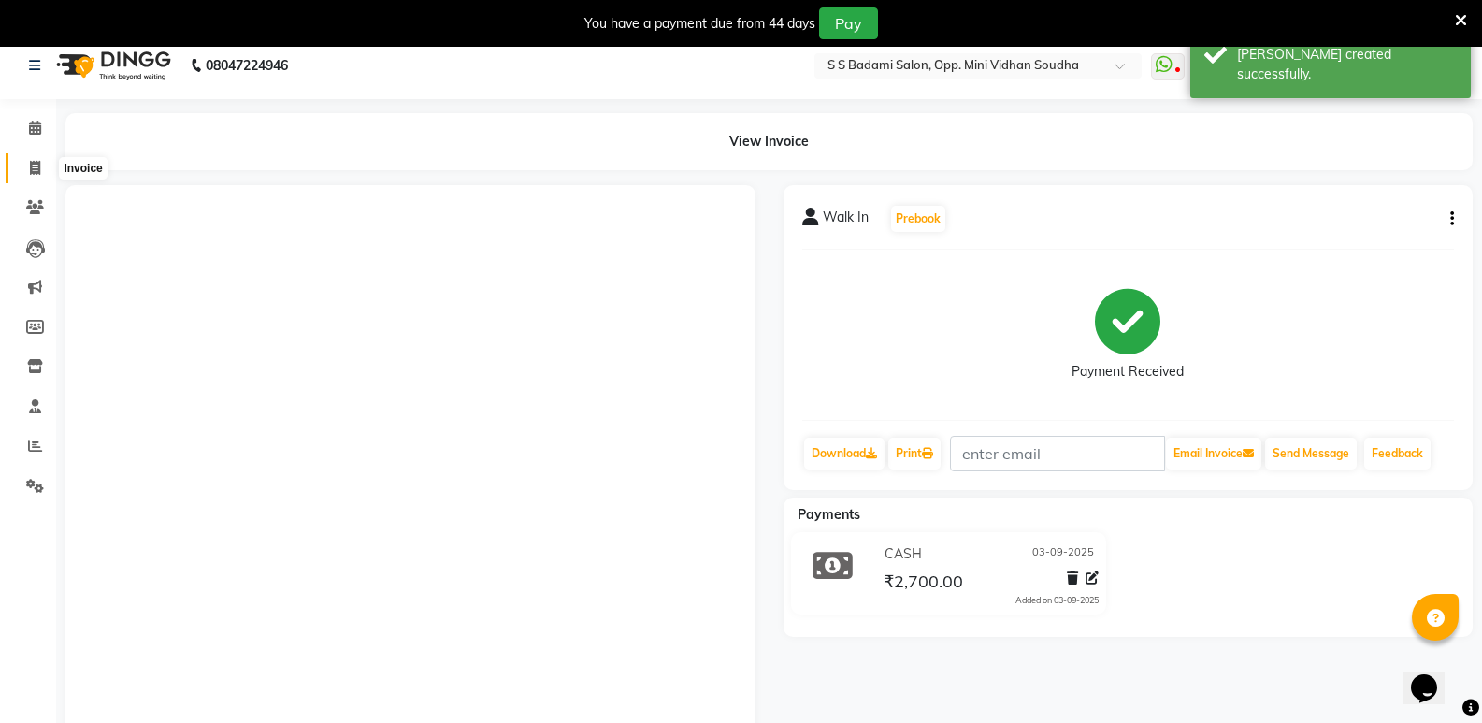
click at [30, 164] on icon at bounding box center [35, 168] width 10 height 14
select select "service"
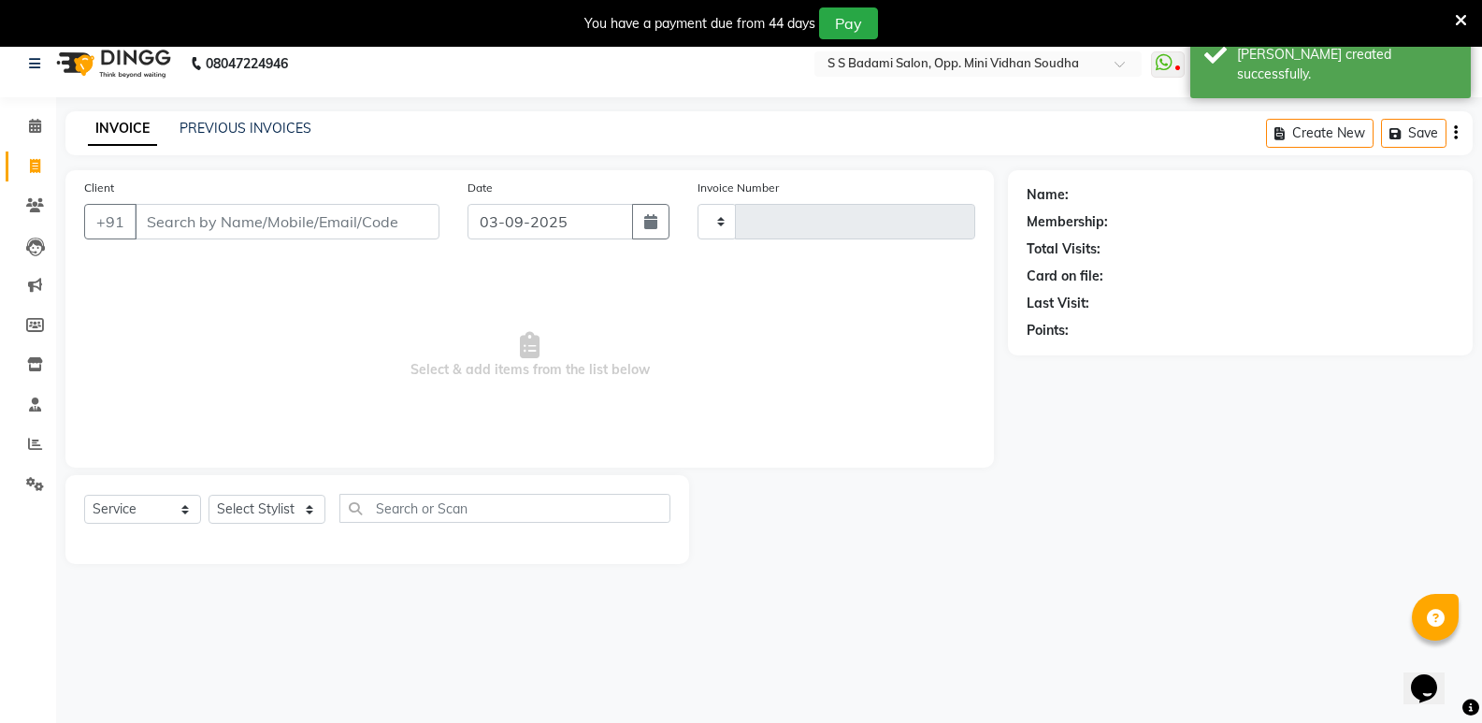
type input "6498"
select select "4533"
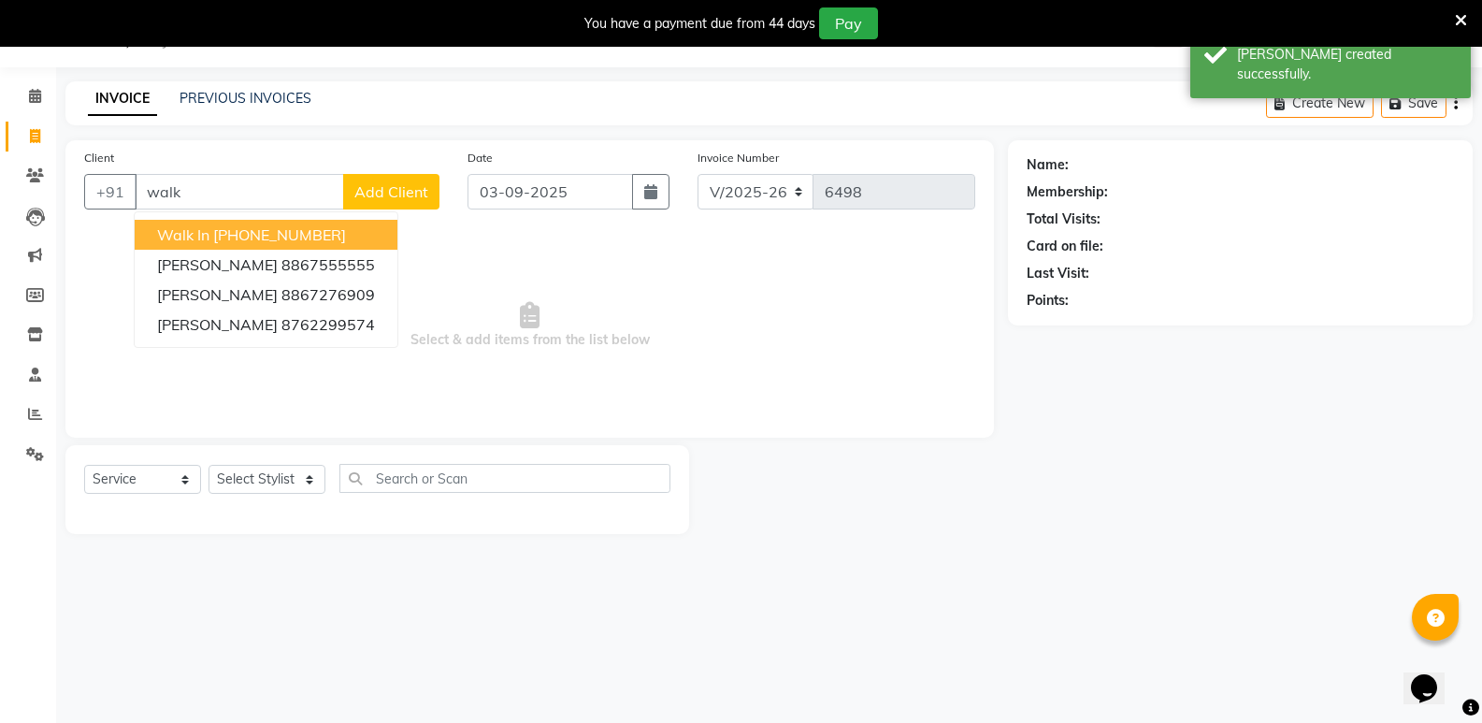
click at [252, 238] on ngb-highlight "[PHONE_NUMBER]" at bounding box center [279, 234] width 133 height 19
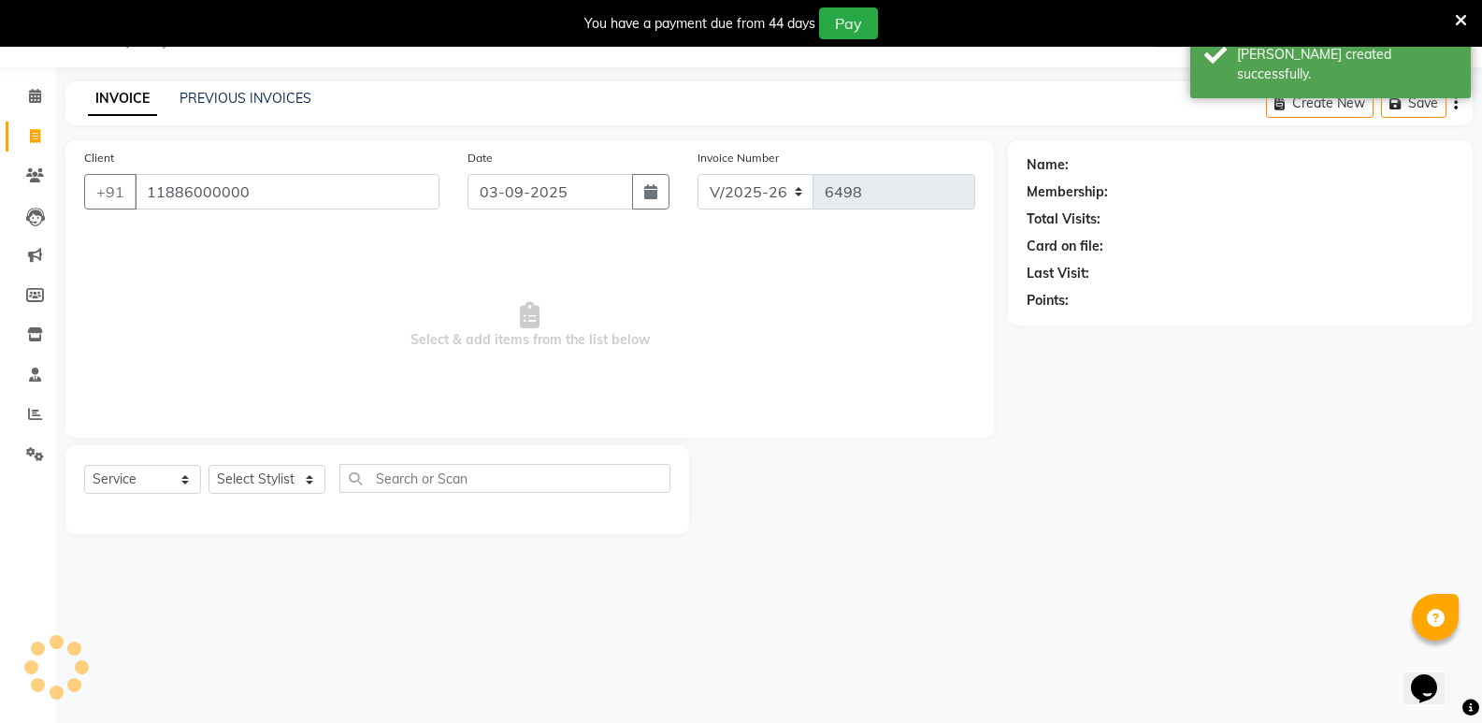
type input "11886000000"
select select "1: Object"
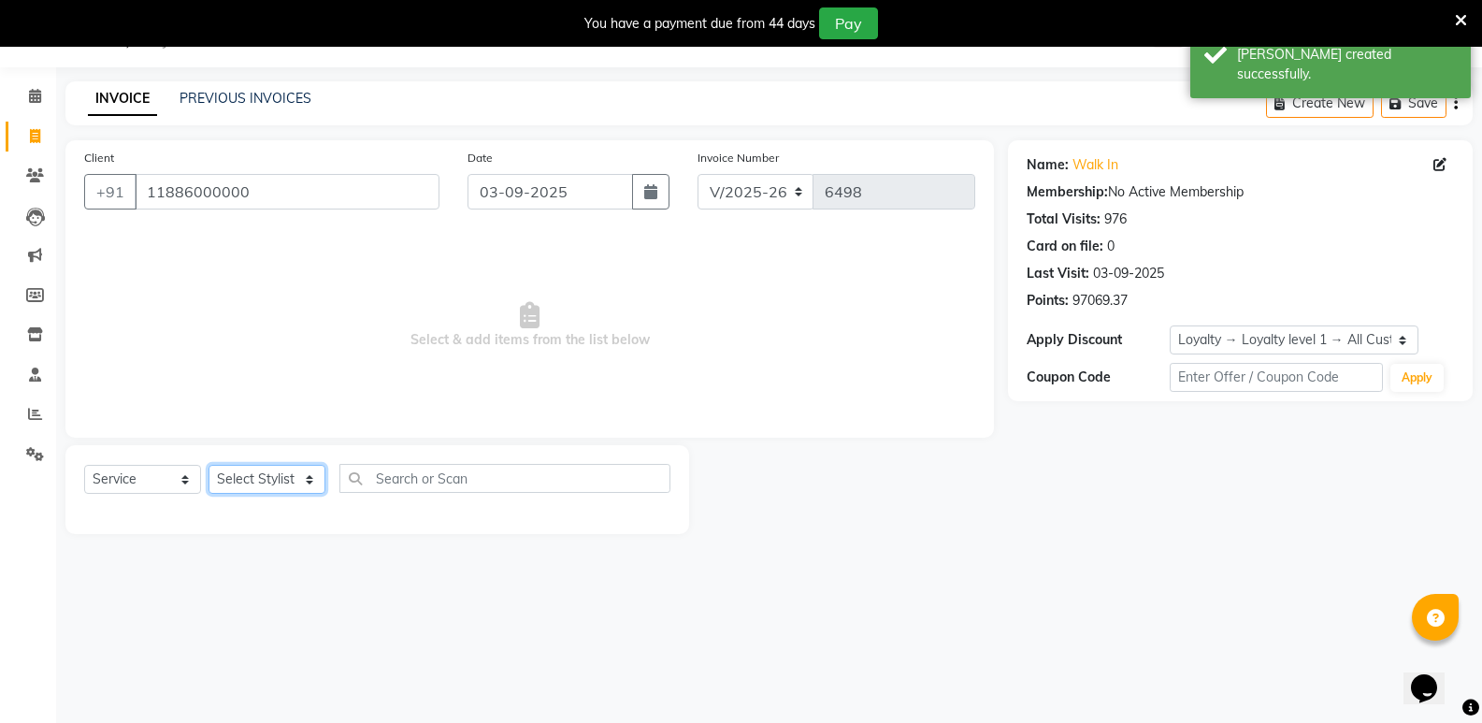
click at [284, 476] on select "Select Stylist [PERSON_NAME] [PERSON_NAME] [PERSON_NAME] Mallu [PERSON_NAME] [P…" at bounding box center [266, 479] width 117 height 29
select select "87807"
click at [208, 465] on select "Select Stylist [PERSON_NAME] [PERSON_NAME] [PERSON_NAME] Mallu [PERSON_NAME] [P…" at bounding box center [266, 479] width 117 height 29
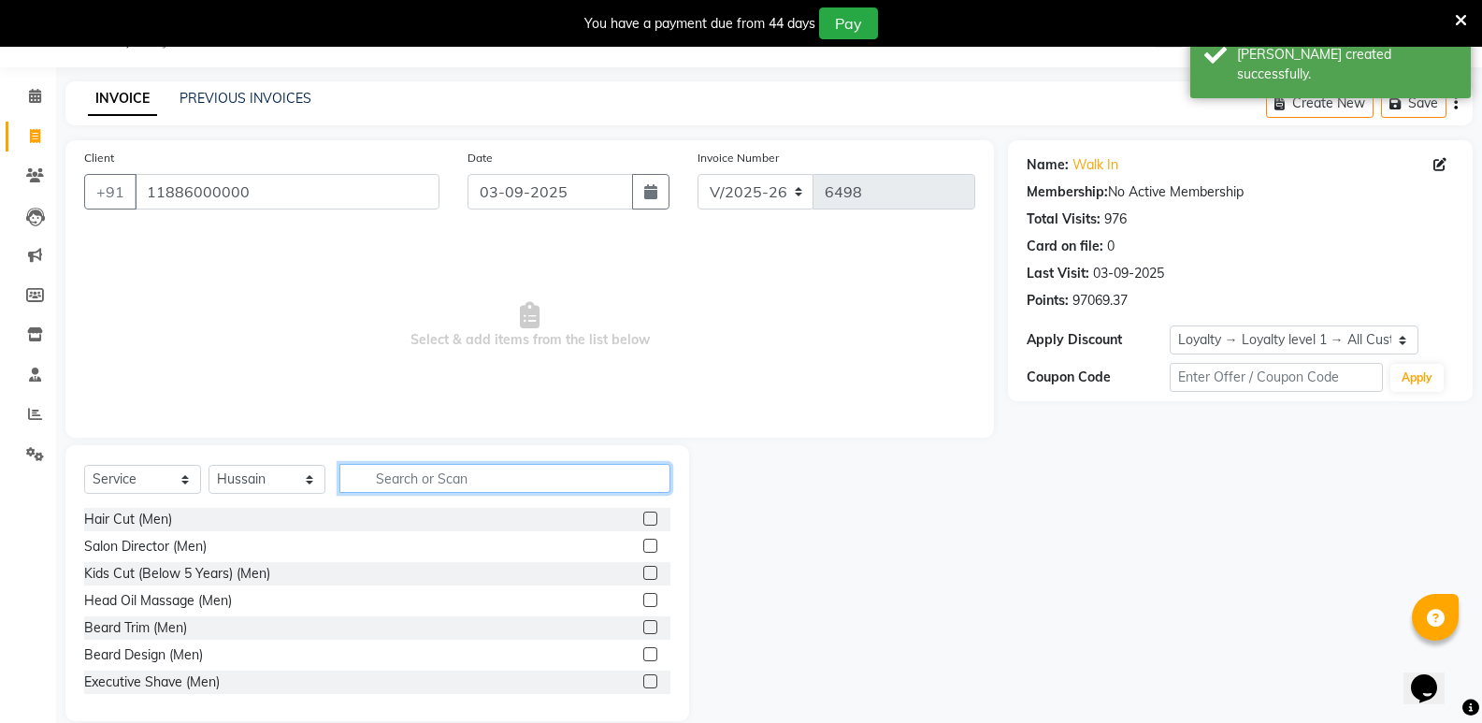
click at [500, 485] on input "text" at bounding box center [504, 478] width 331 height 29
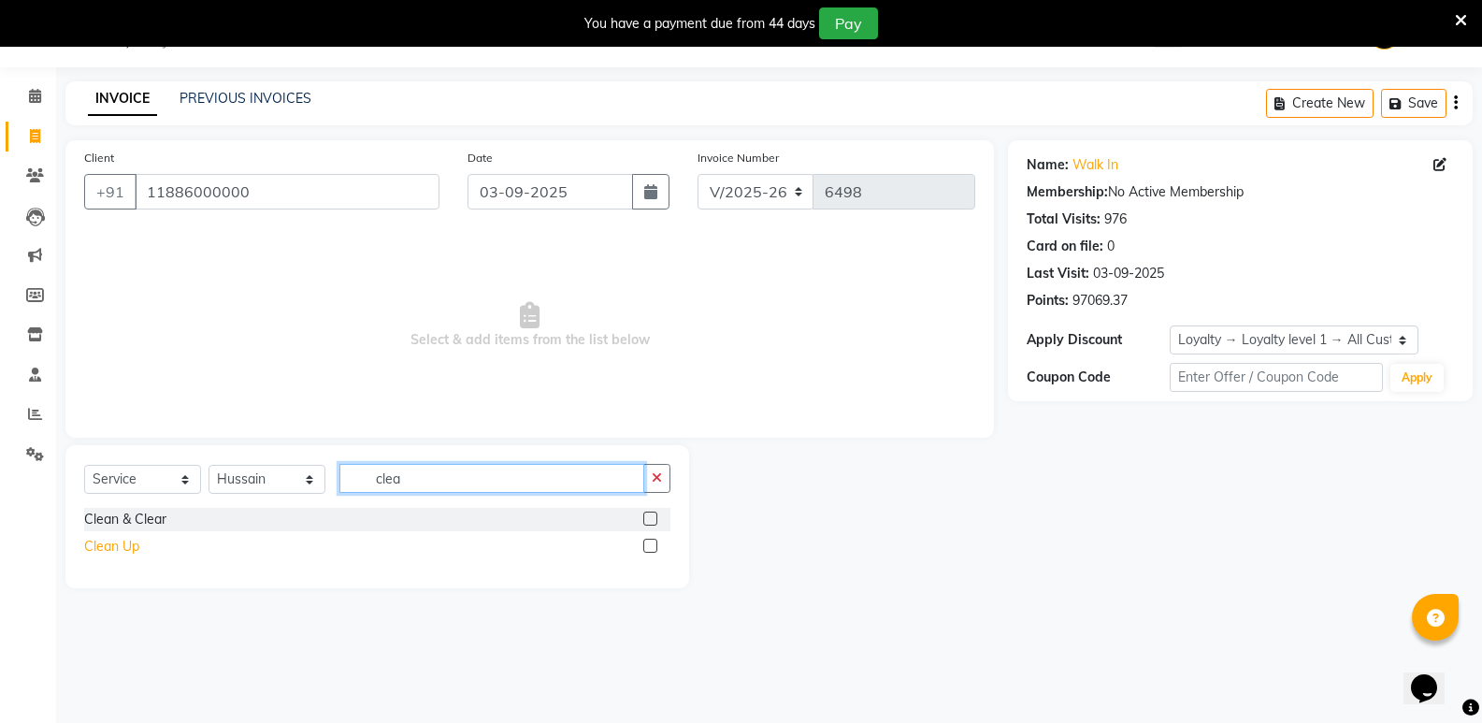
type input "clea"
click at [92, 543] on div "Clean Up" at bounding box center [111, 547] width 55 height 20
checkbox input "false"
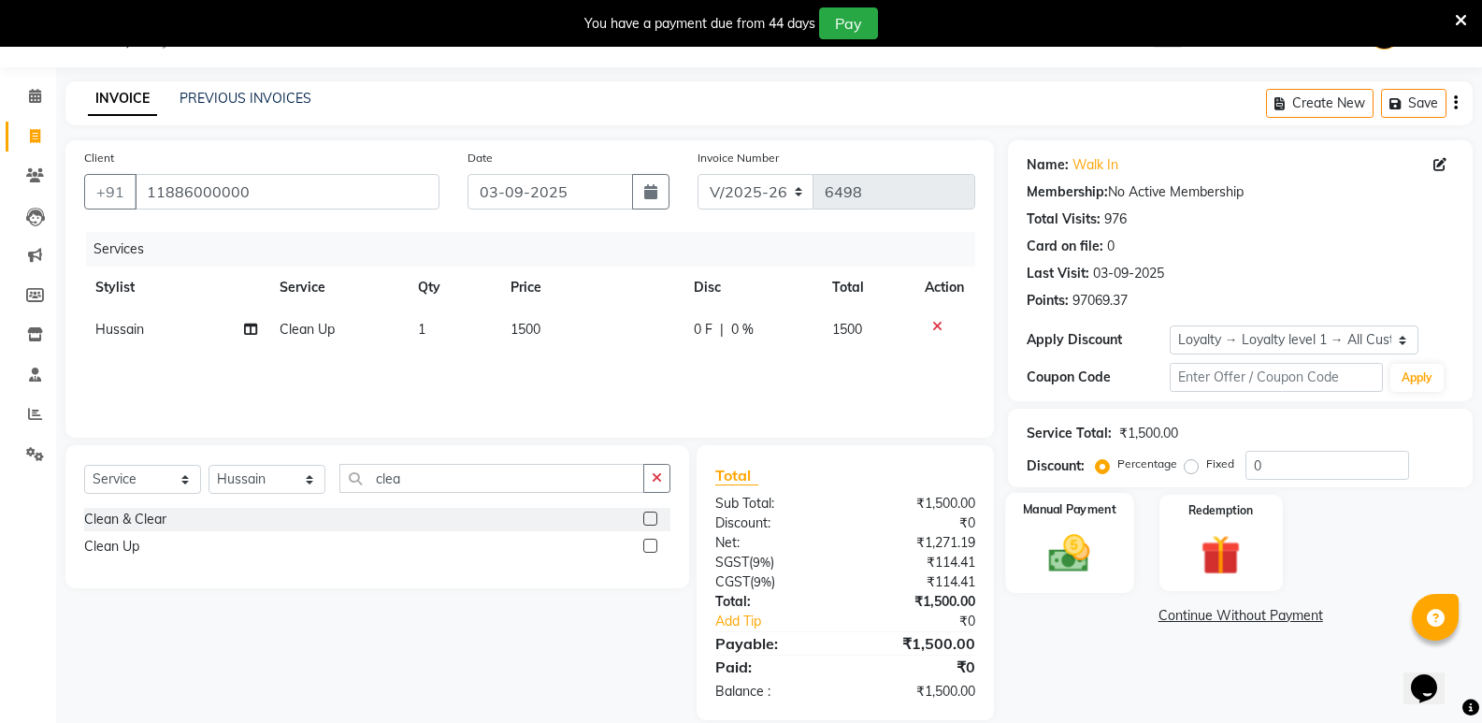
click at [1078, 562] on img at bounding box center [1069, 553] width 66 height 48
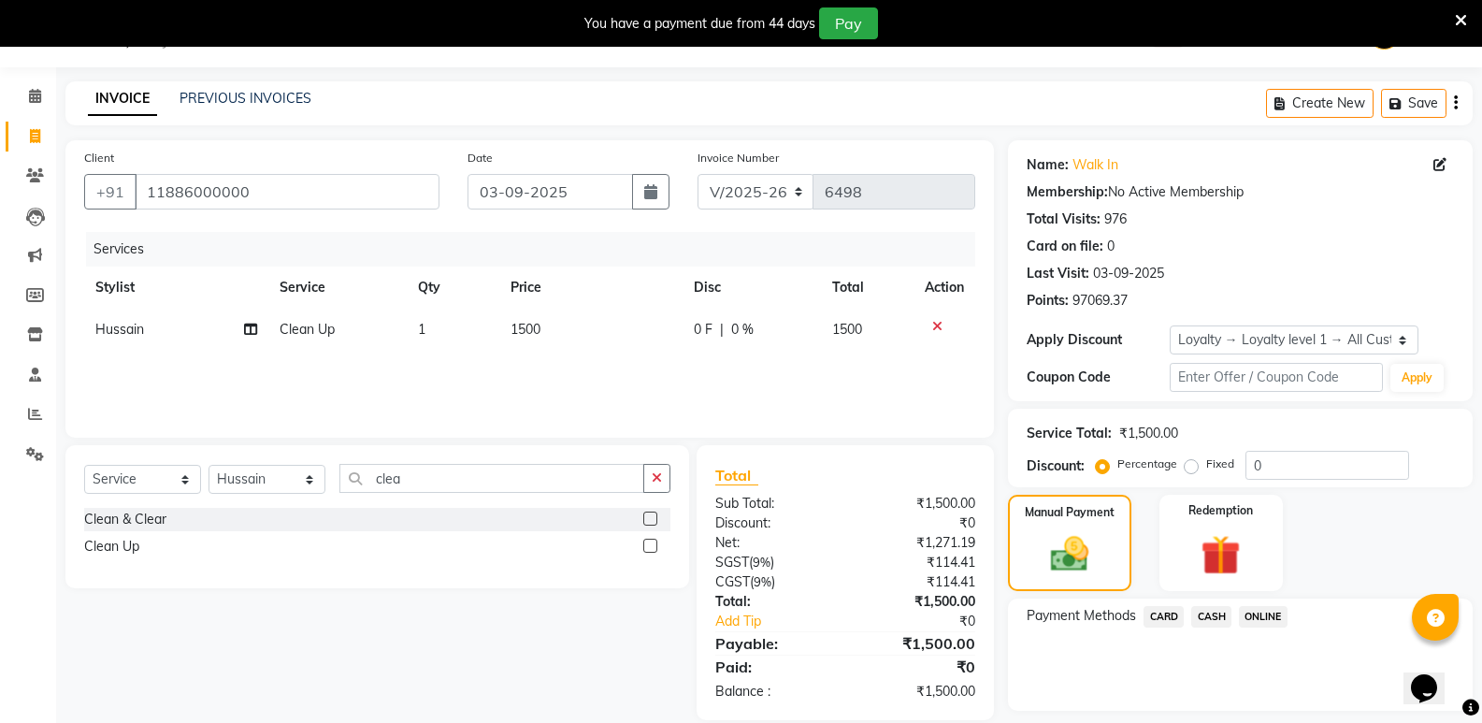
click at [1210, 613] on span "CASH" at bounding box center [1211, 616] width 40 height 21
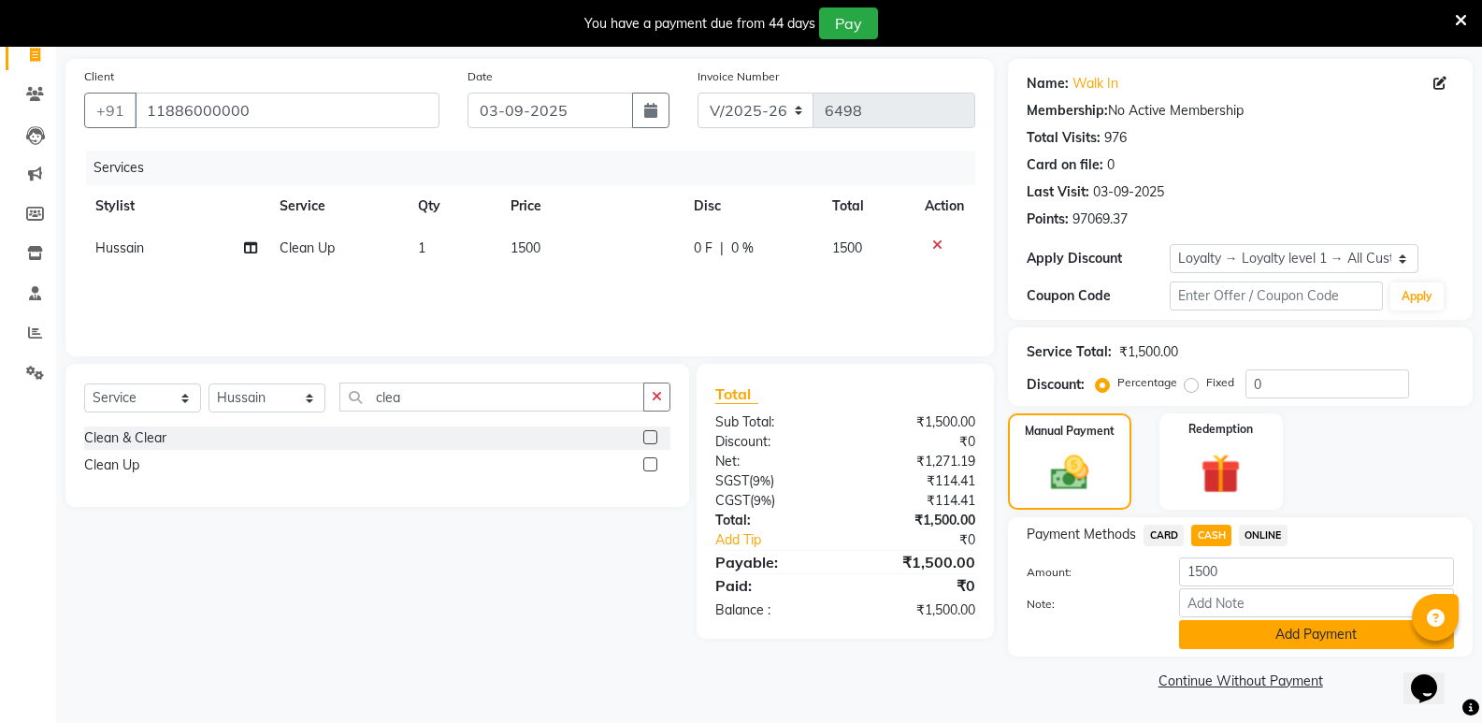
click at [1219, 639] on button "Add Payment" at bounding box center [1316, 634] width 275 height 29
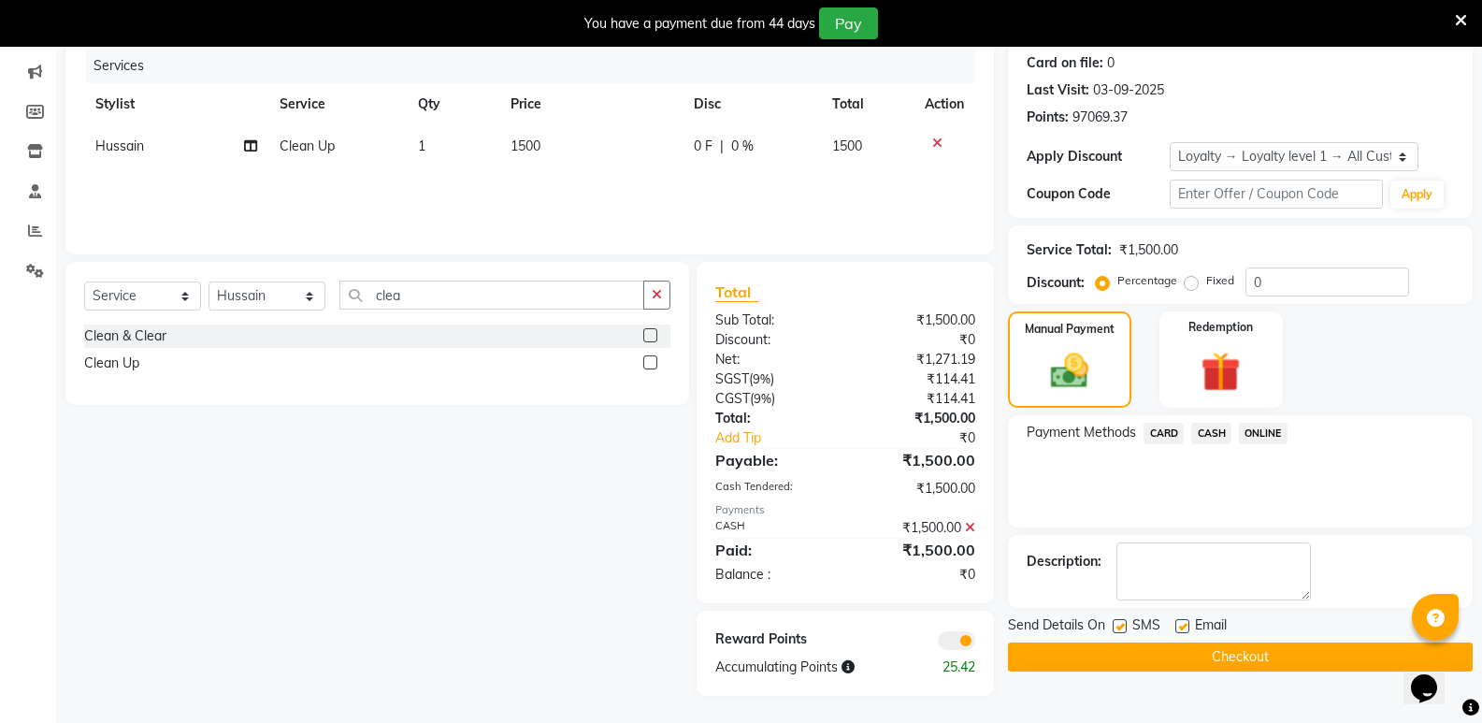
scroll to position [231, 0]
click at [1173, 663] on button "Checkout" at bounding box center [1240, 655] width 465 height 29
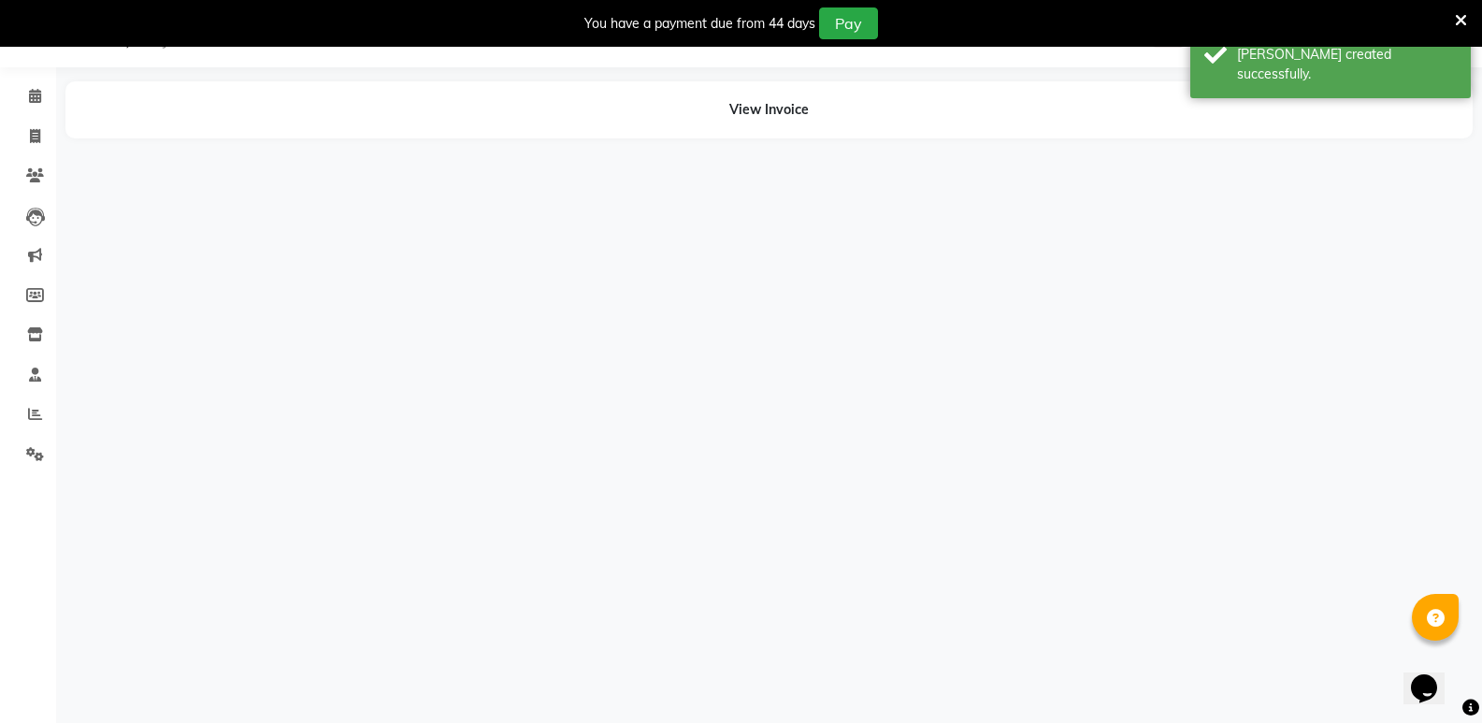
scroll to position [47, 0]
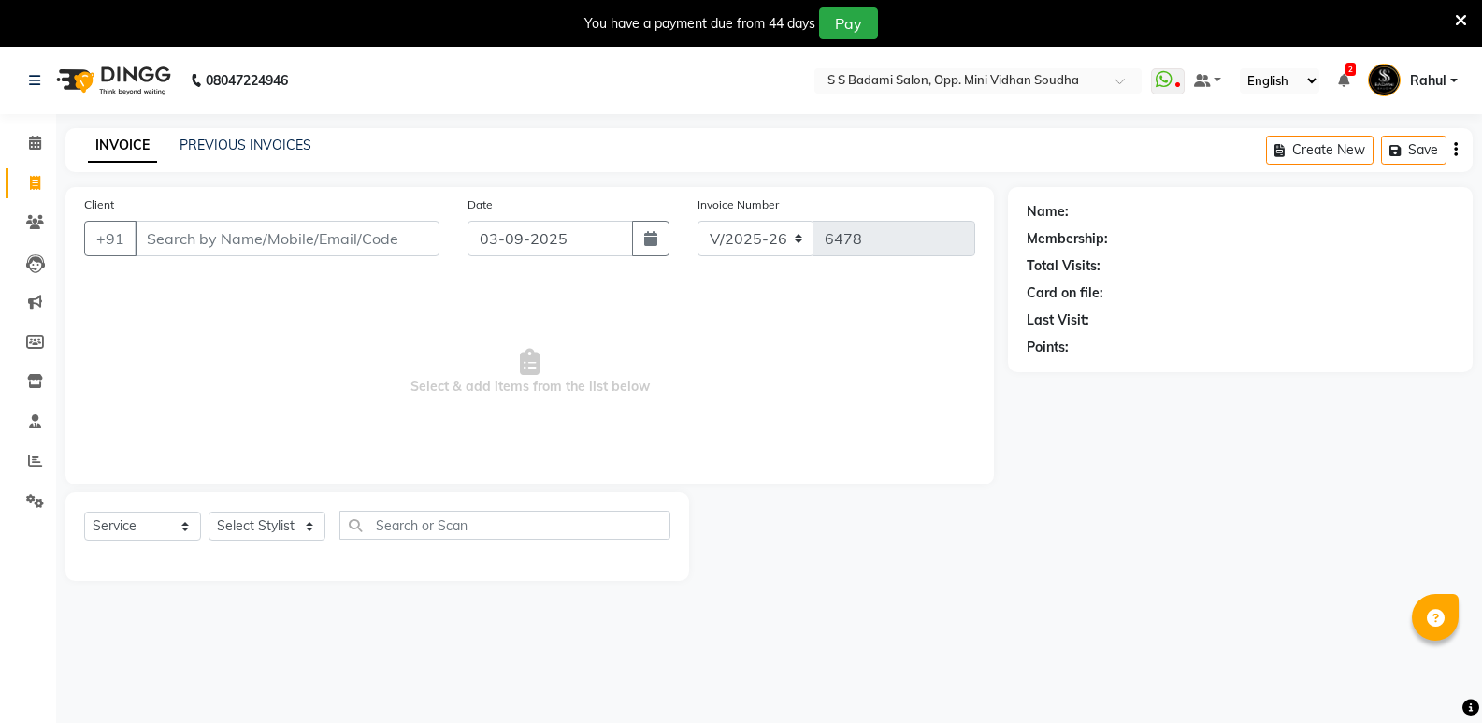
select select "4533"
select select "service"
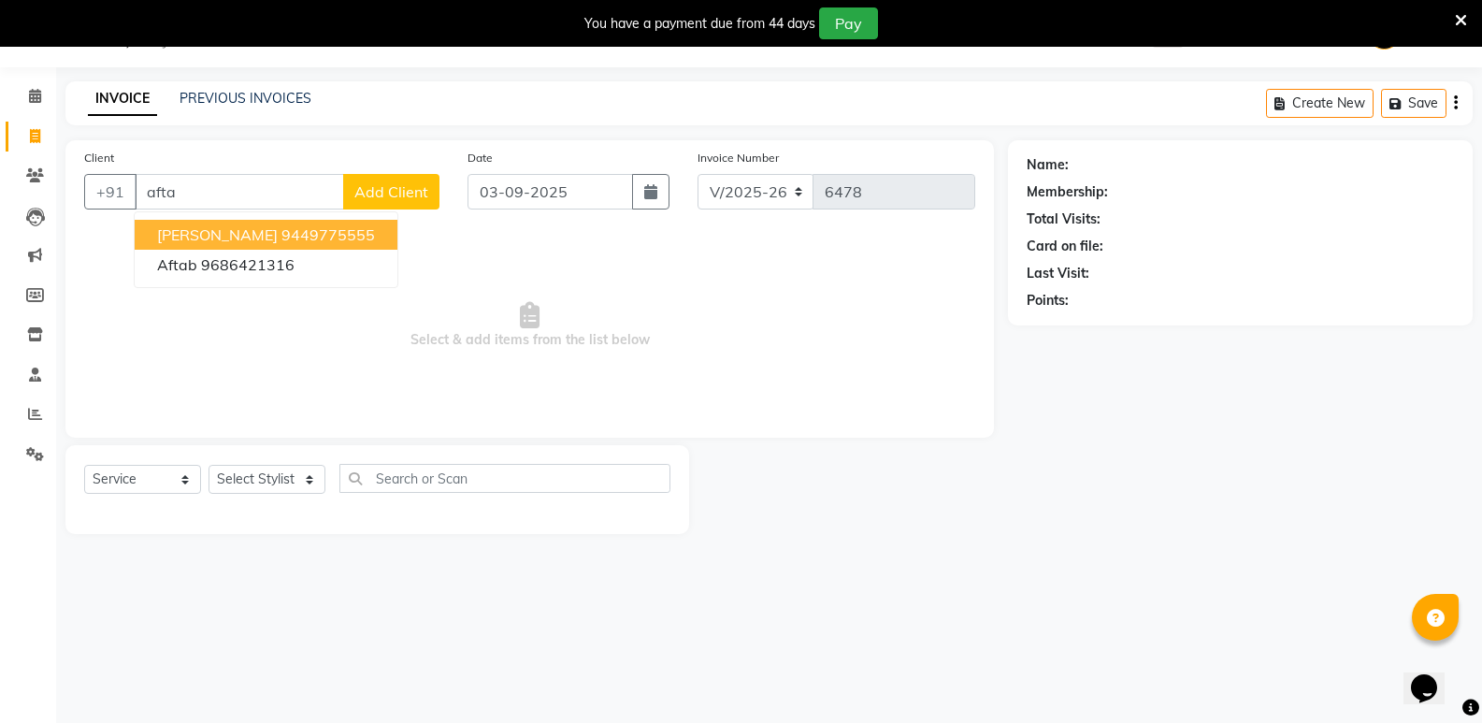
click at [294, 225] on ngb-highlight "9449775555" at bounding box center [327, 234] width 93 height 19
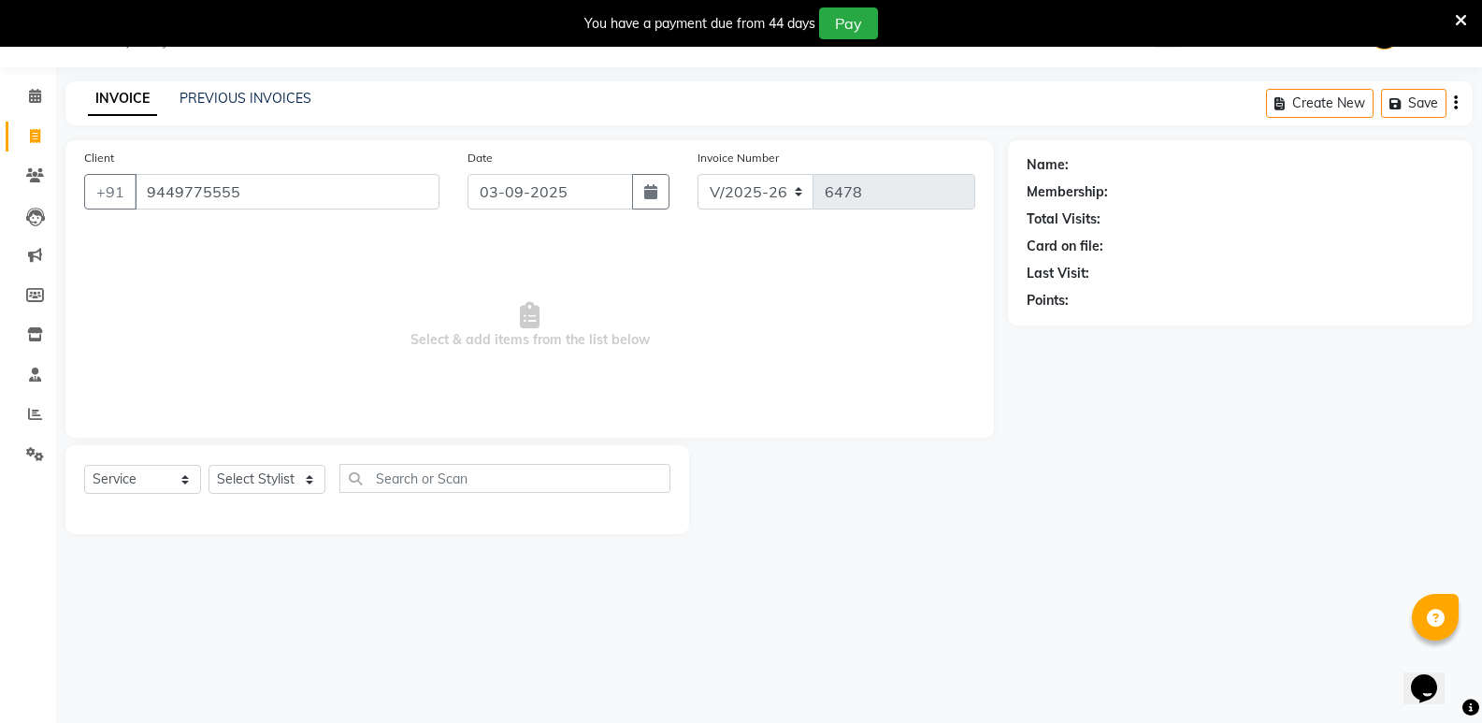
type input "9449775555"
select select "1: Object"
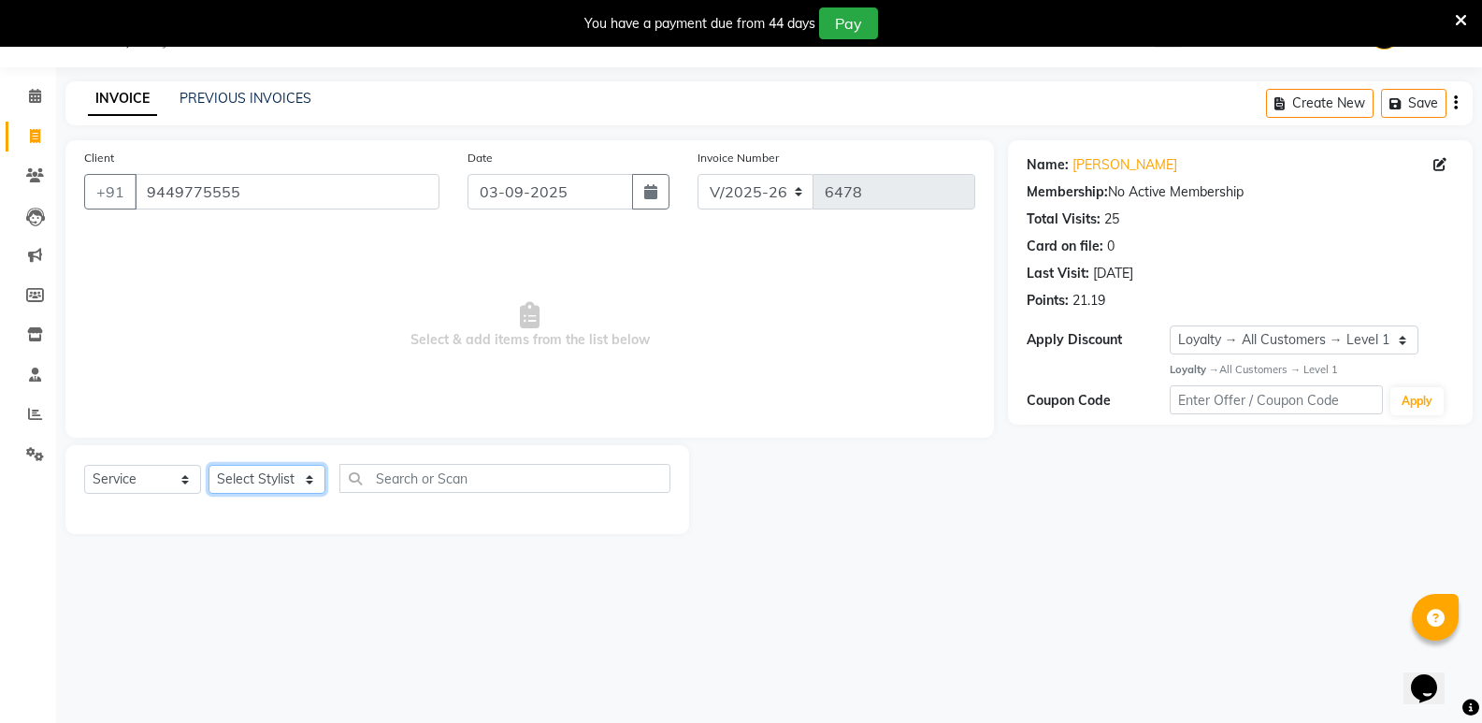
drag, startPoint x: 256, startPoint y: 481, endPoint x: 256, endPoint y: 470, distance: 11.2
click at [256, 481] on select "Select Stylist [PERSON_NAME] [PERSON_NAME] [PERSON_NAME] Mallu [PERSON_NAME] [P…" at bounding box center [266, 479] width 117 height 29
select select "25907"
click at [208, 465] on select "Select Stylist [PERSON_NAME] [PERSON_NAME] [PERSON_NAME] Mallu [PERSON_NAME] [P…" at bounding box center [266, 479] width 117 height 29
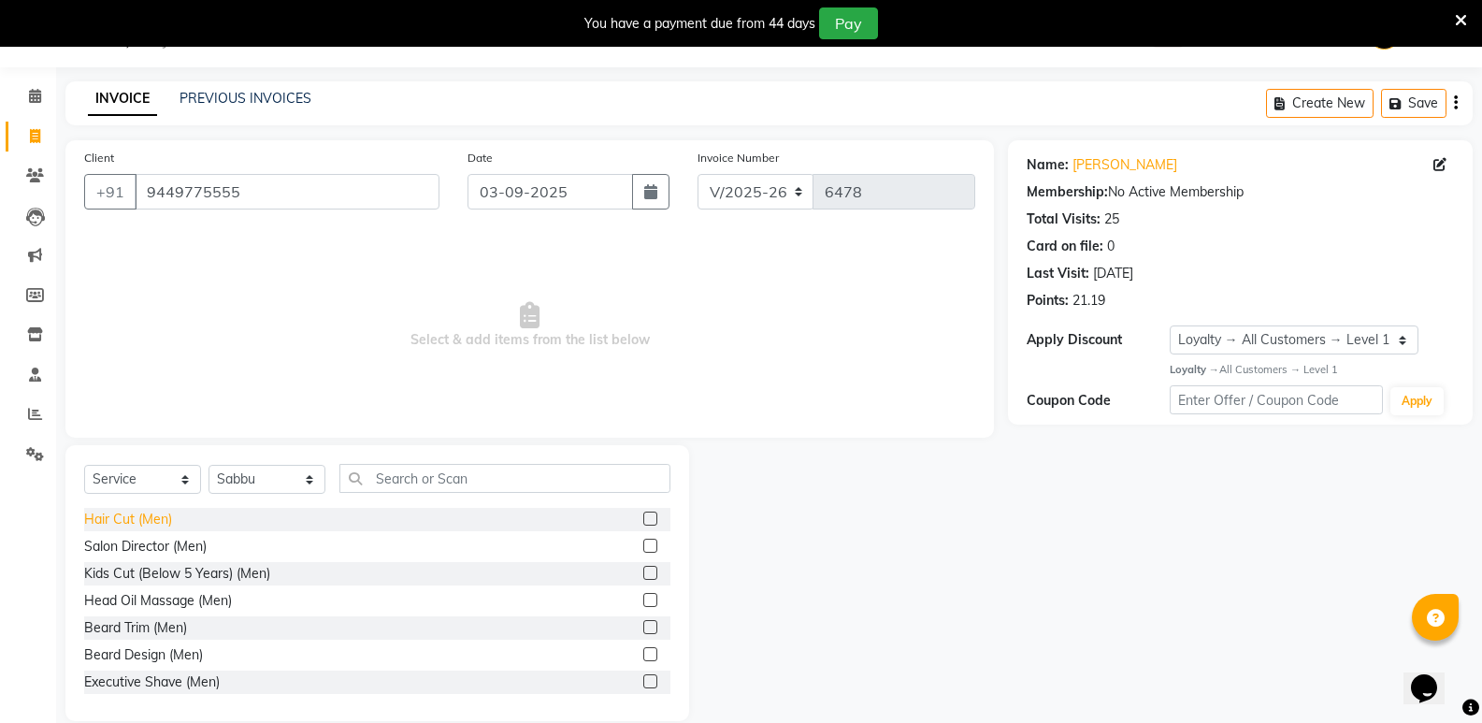
click at [136, 521] on div "Hair Cut (Men)" at bounding box center [128, 519] width 88 height 20
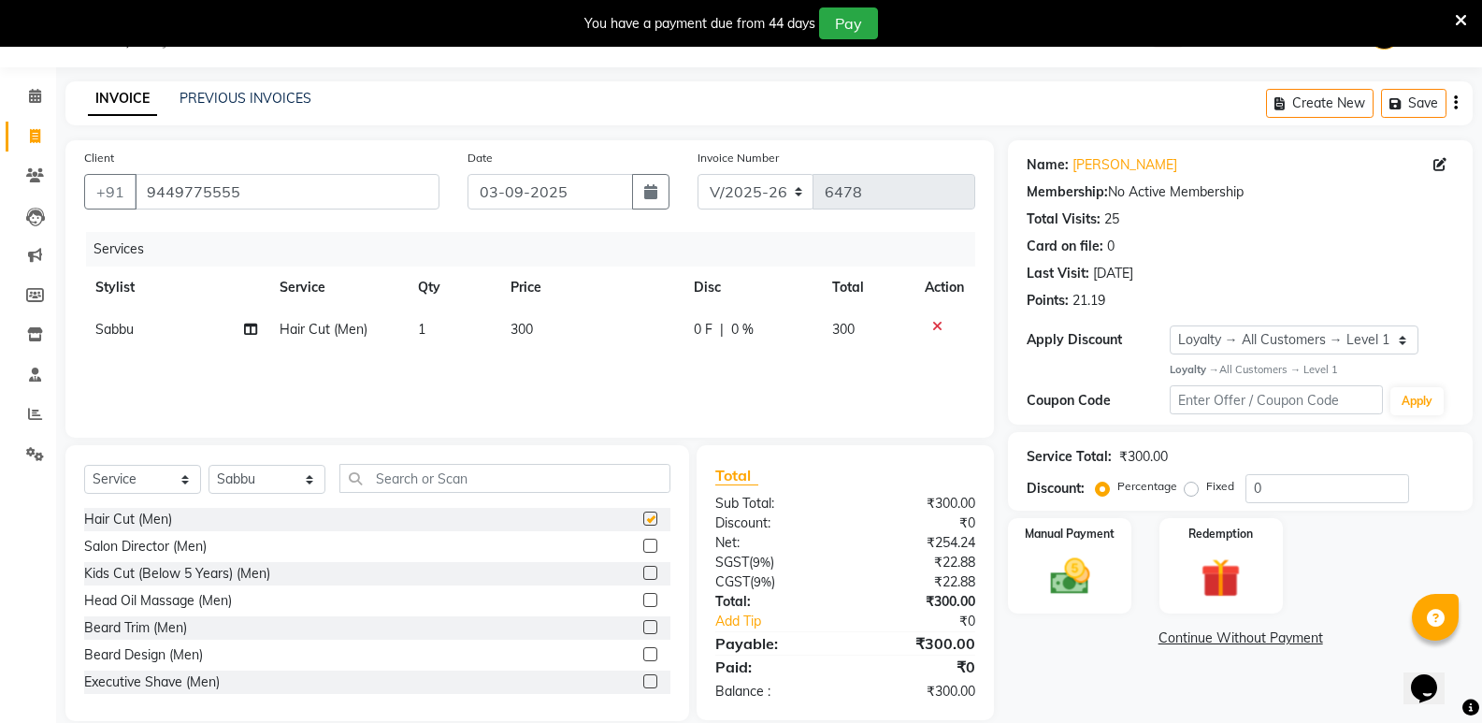
checkbox input "false"
click at [551, 486] on input "text" at bounding box center [504, 478] width 331 height 29
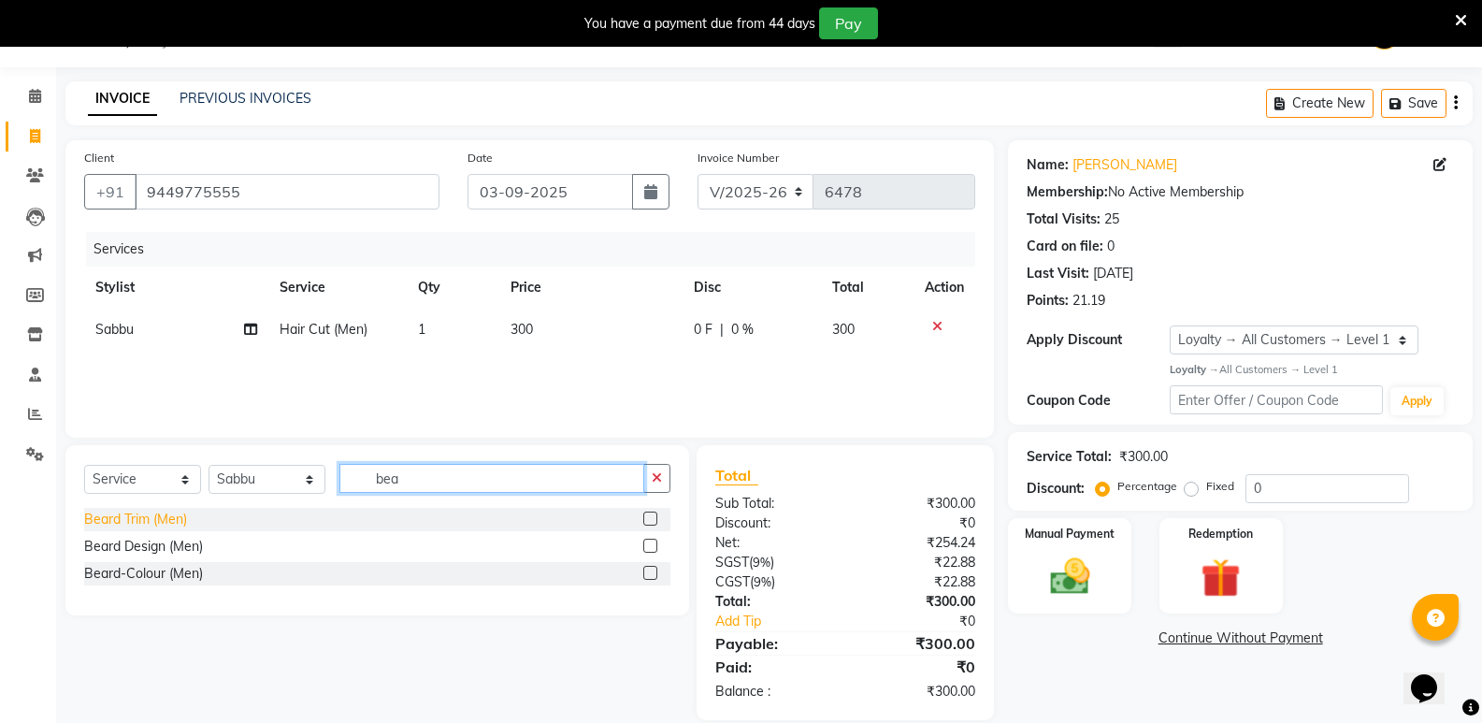
type input "bea"
click at [152, 511] on div "Beard Trim (Men)" at bounding box center [135, 519] width 103 height 20
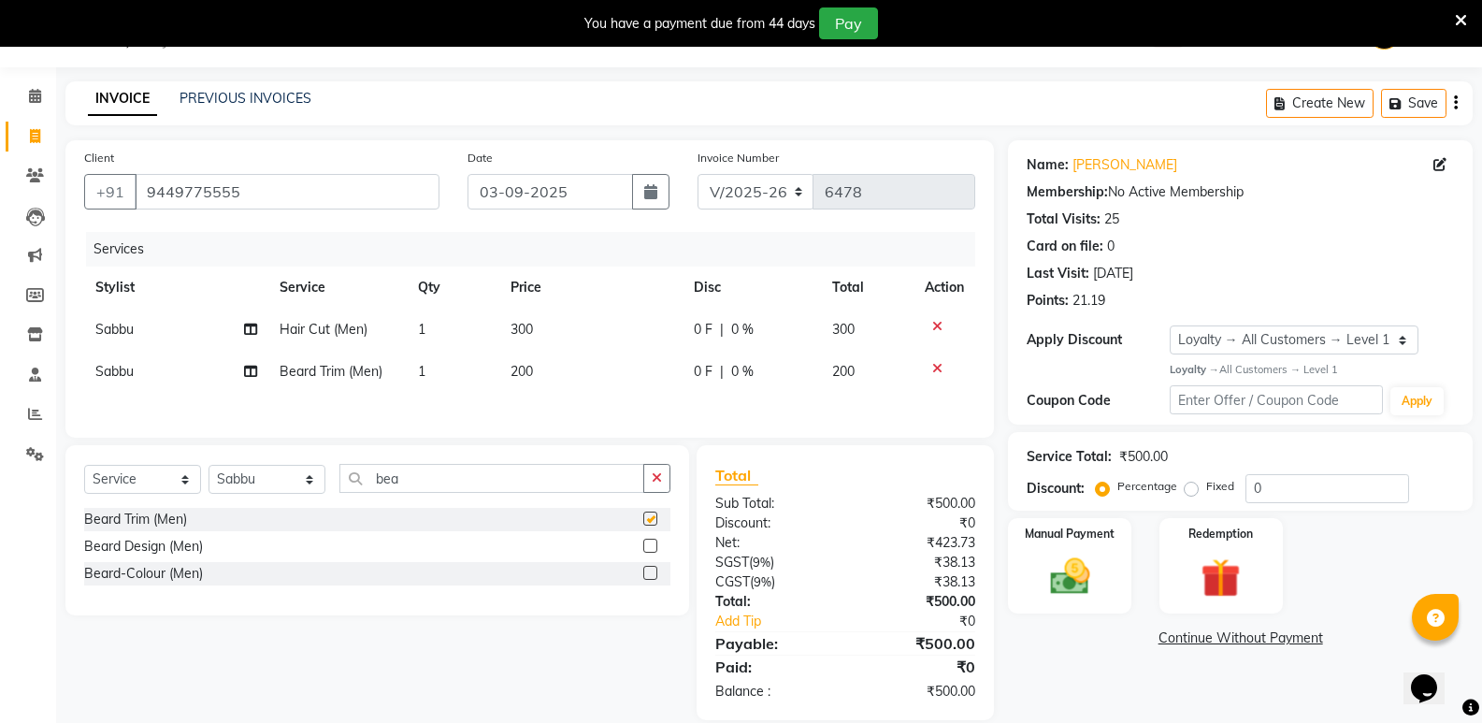
checkbox input "false"
click at [338, 486] on div "Select Service Product Membership Package Voucher Prepaid Gift Card Select Styl…" at bounding box center [377, 486] width 586 height 44
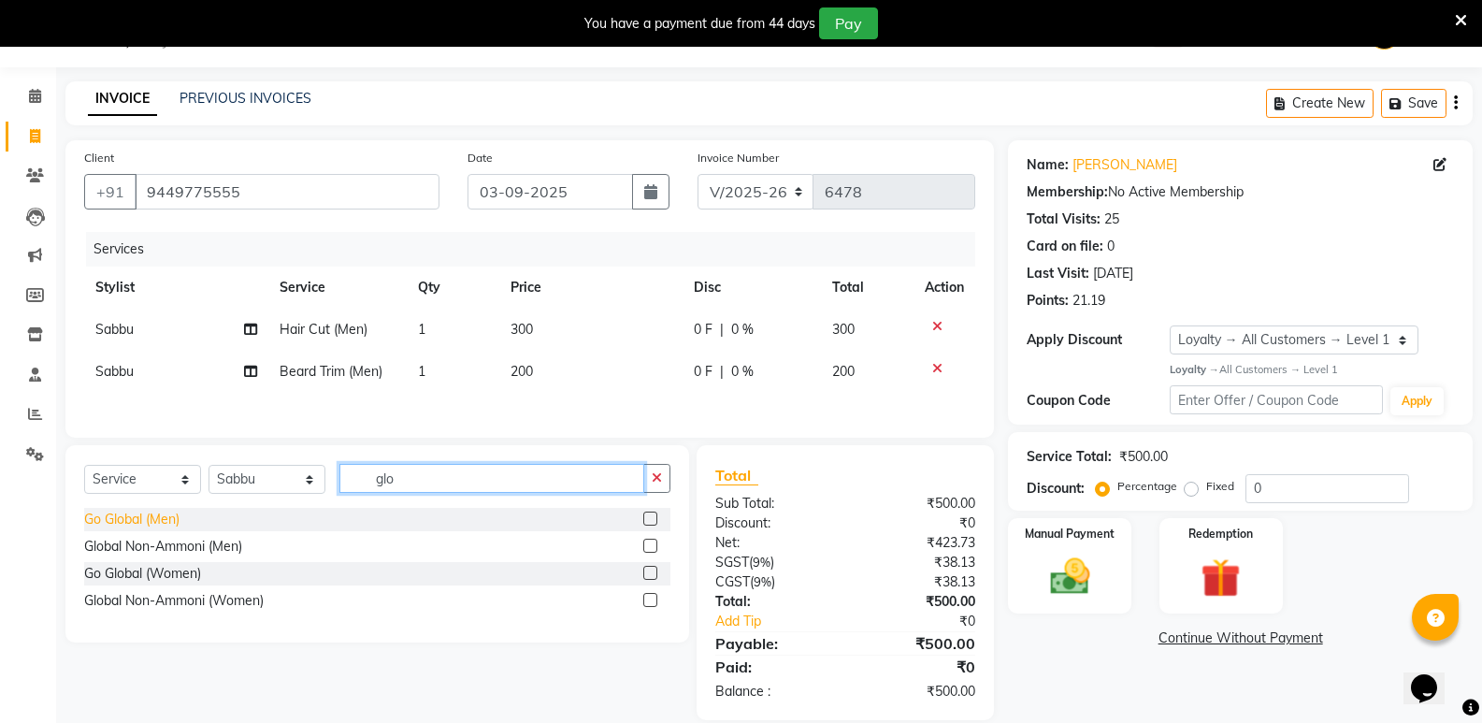
type input "glo"
click at [159, 519] on div "Go Global (Men)" at bounding box center [131, 519] width 95 height 20
checkbox input "false"
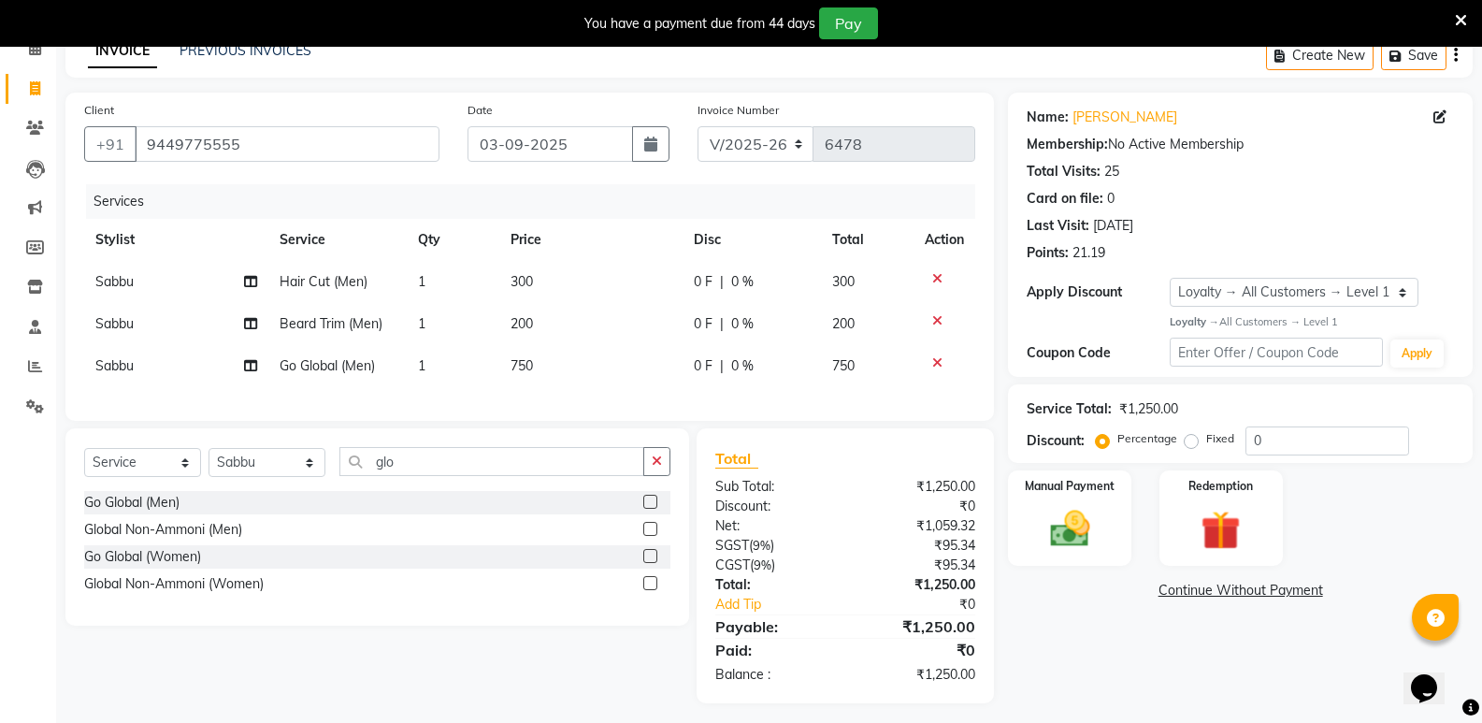
scroll to position [117, 0]
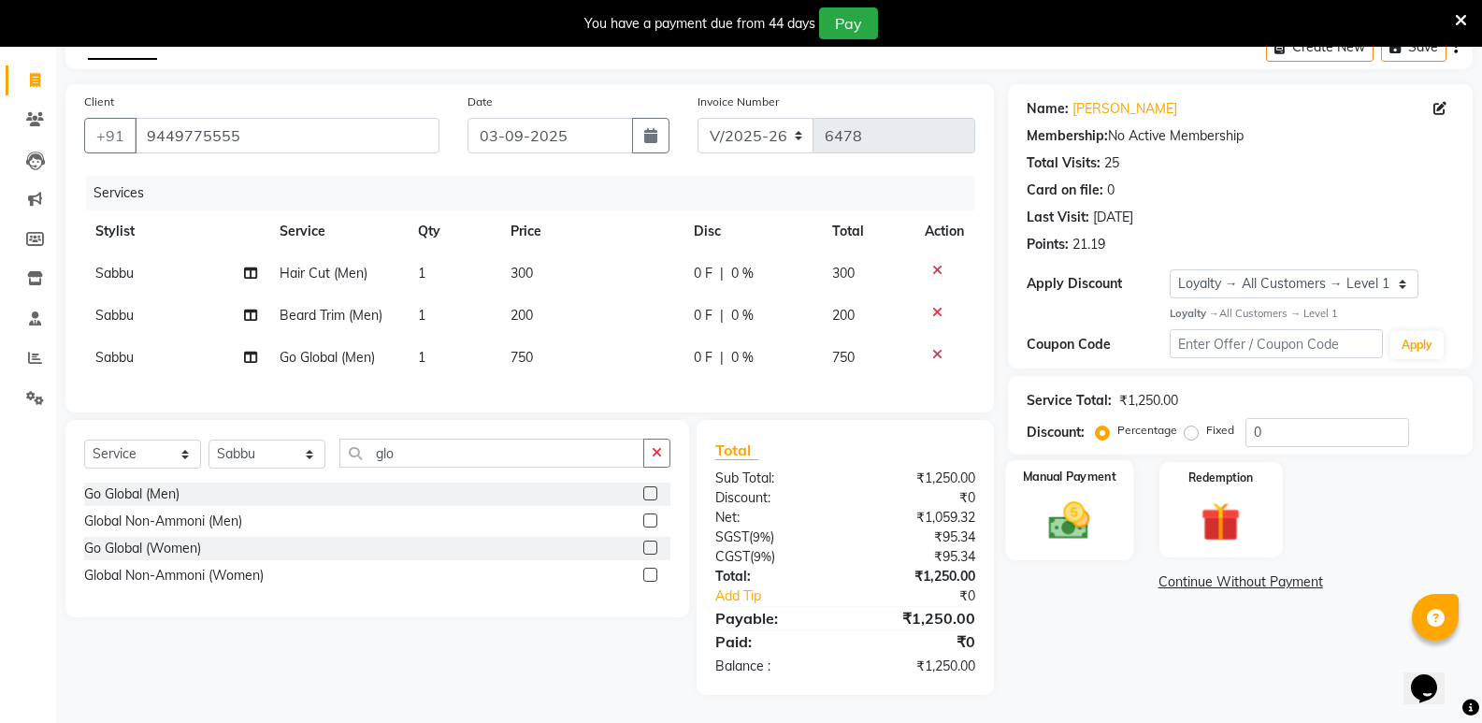
drag, startPoint x: 1068, startPoint y: 508, endPoint x: 1076, endPoint y: 523, distance: 16.7
click at [1067, 506] on img at bounding box center [1069, 520] width 66 height 48
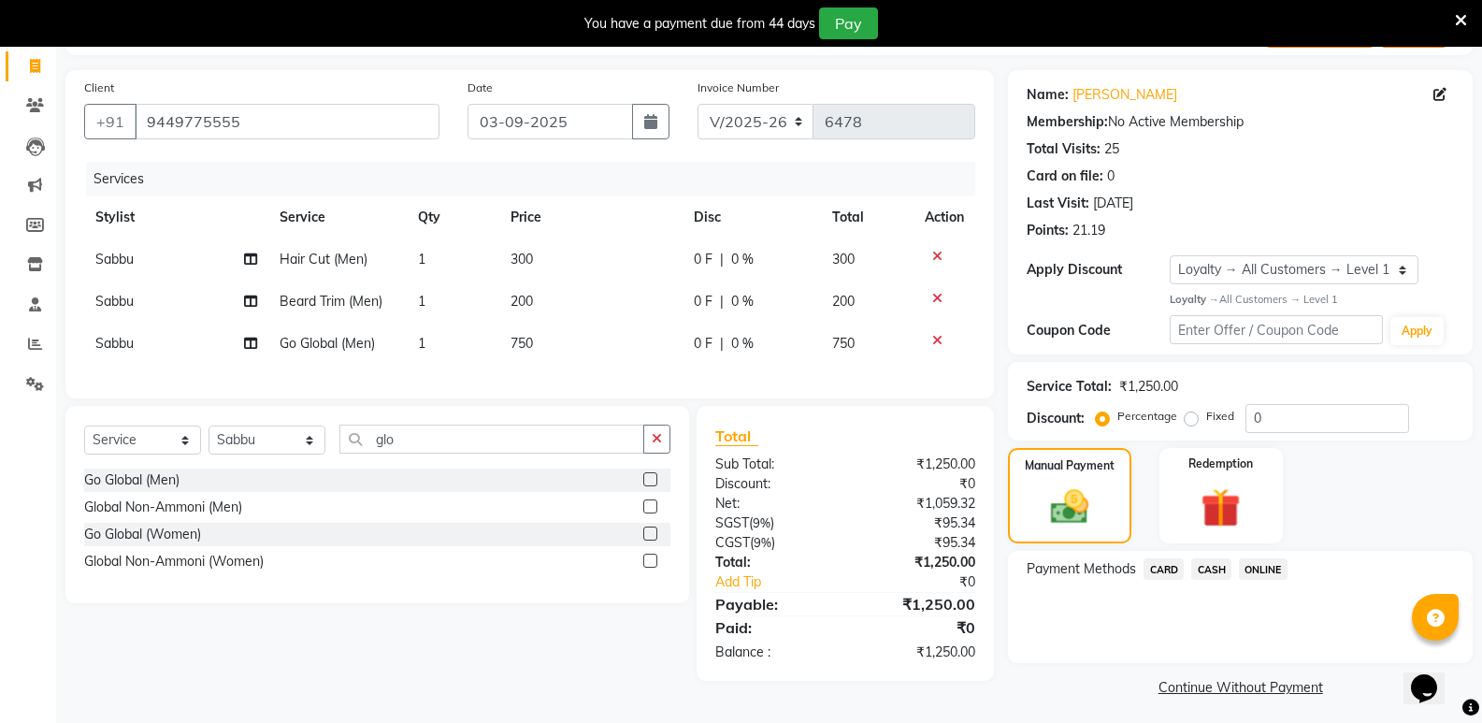
click at [1206, 570] on span "CASH" at bounding box center [1211, 568] width 40 height 21
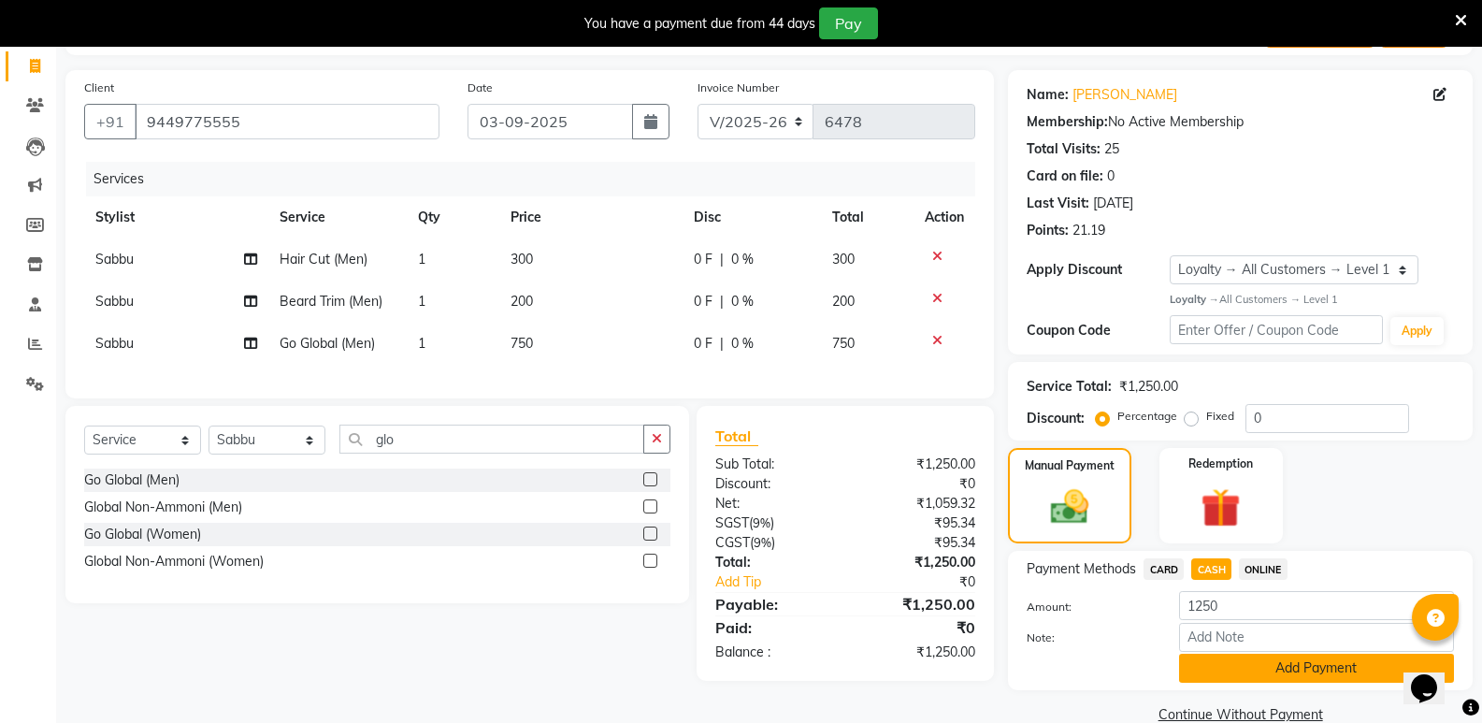
click at [1239, 661] on button "Add Payment" at bounding box center [1316, 667] width 275 height 29
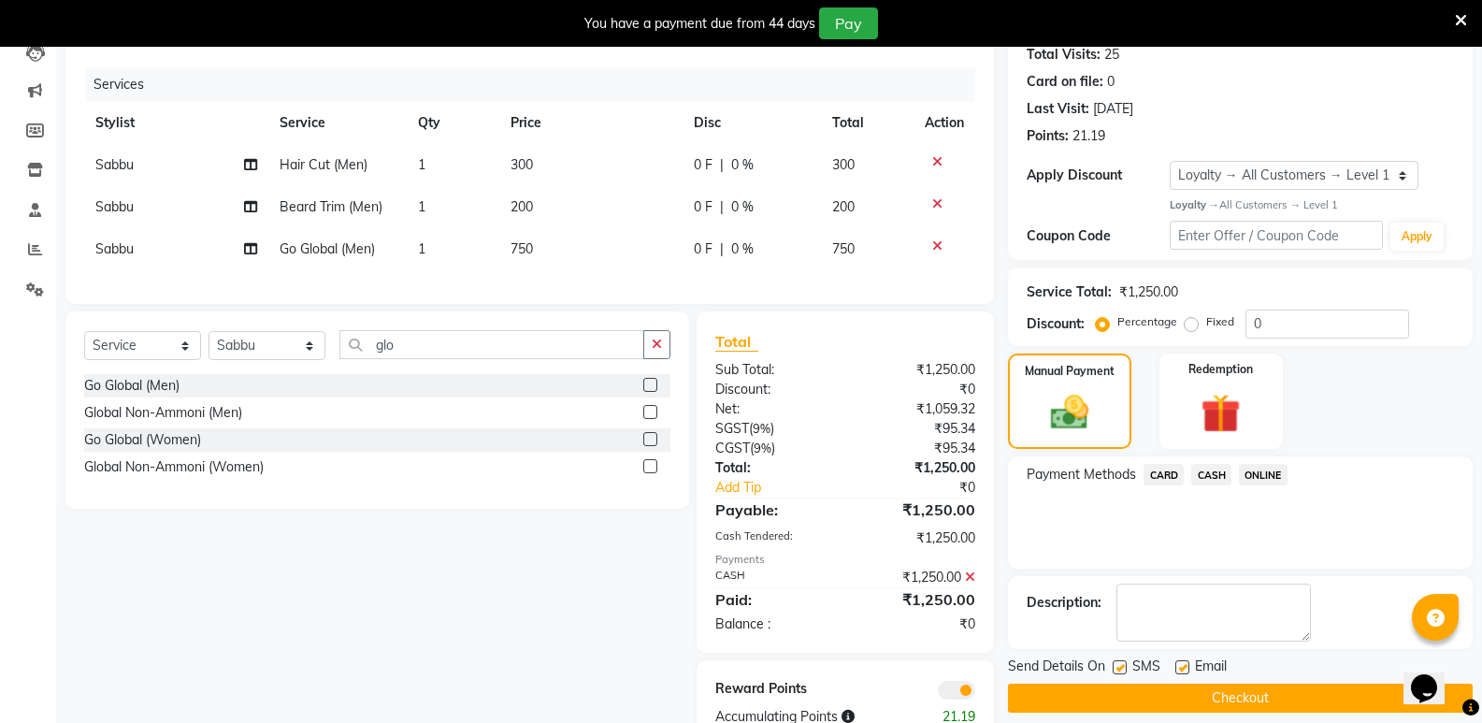
scroll to position [276, 0]
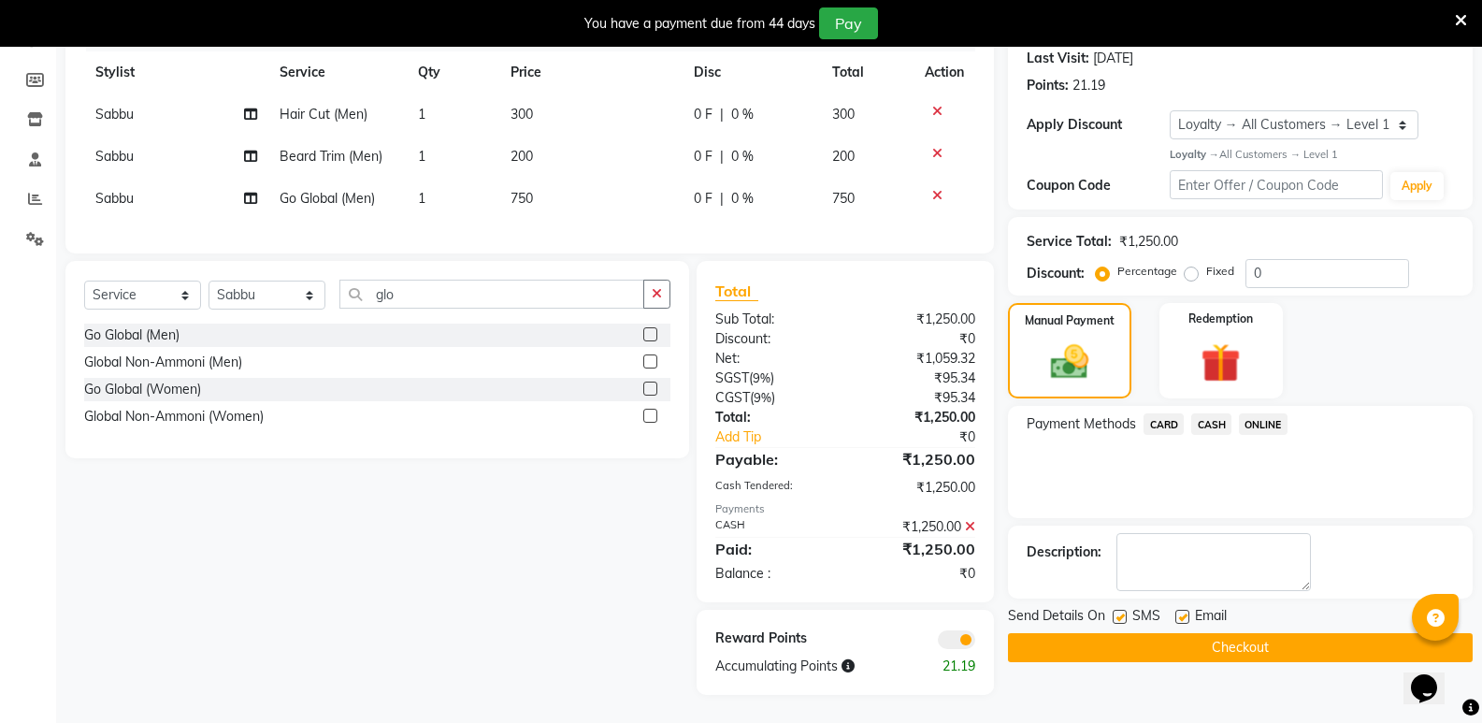
click at [1264, 633] on button "Checkout" at bounding box center [1240, 647] width 465 height 29
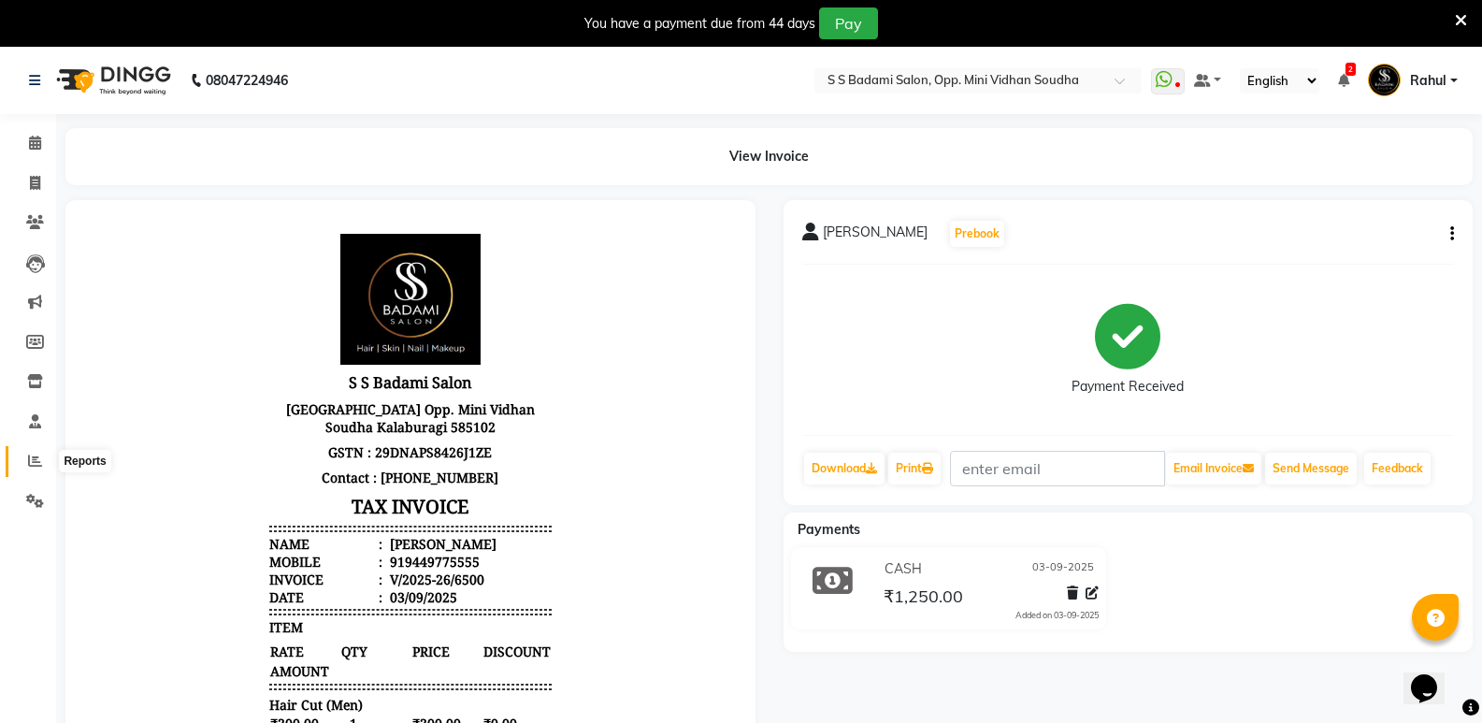
click at [40, 468] on span at bounding box center [35, 461] width 33 height 21
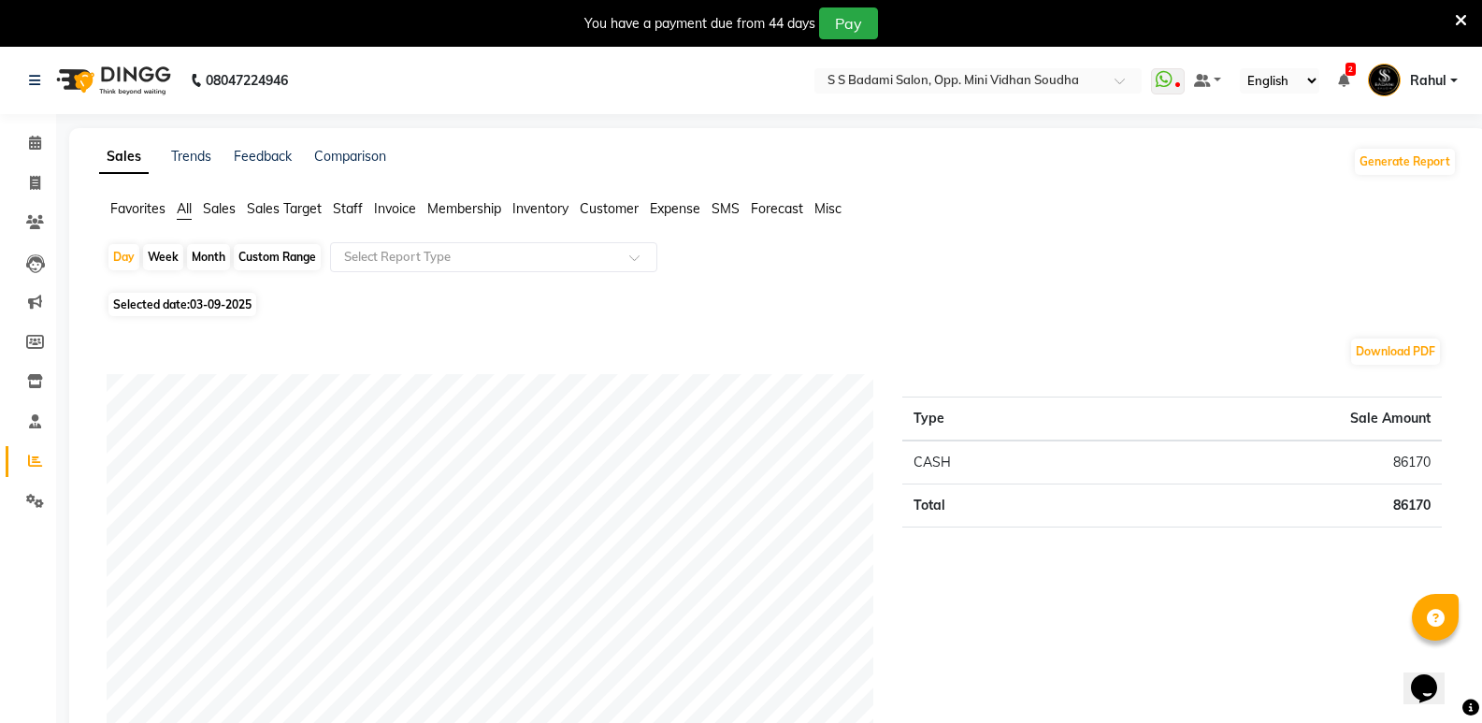
click at [351, 208] on span "Staff" at bounding box center [348, 208] width 30 height 17
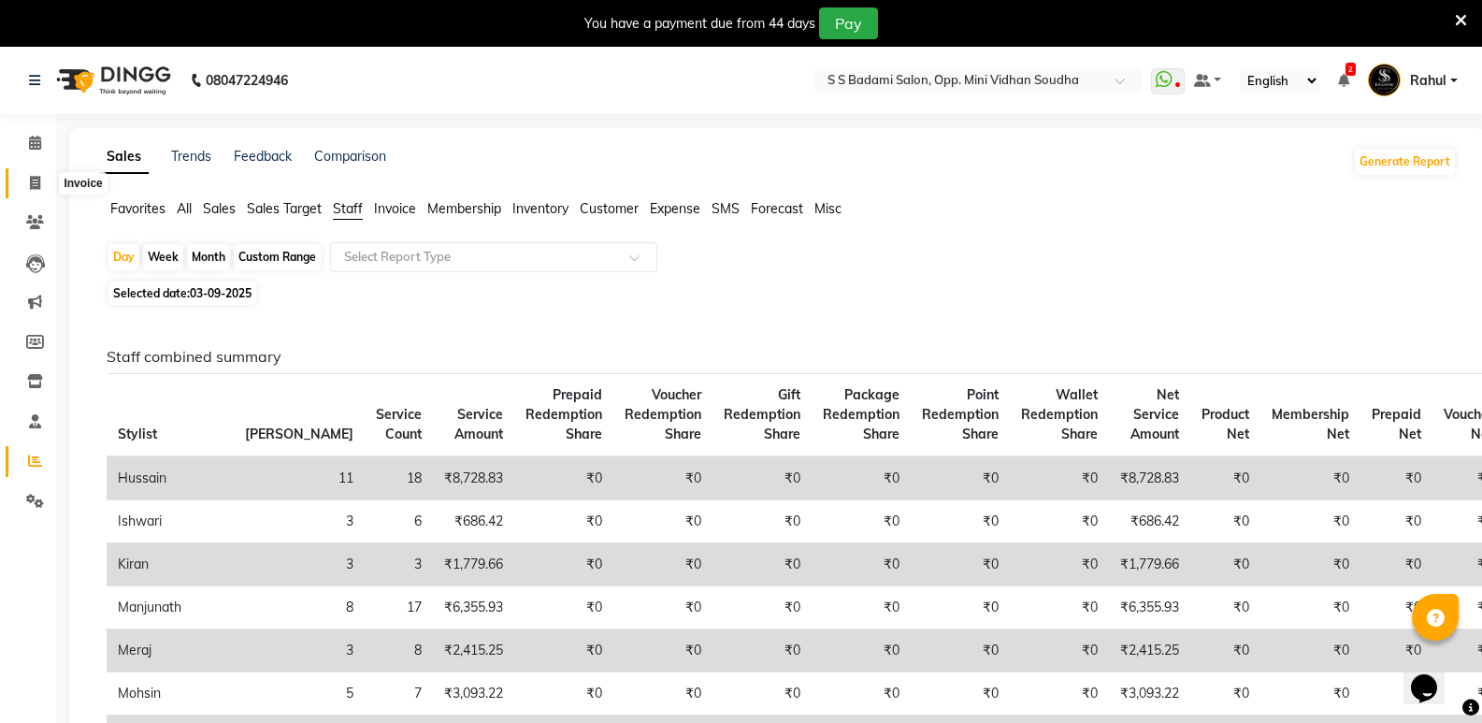
click at [35, 182] on icon at bounding box center [35, 183] width 10 height 14
select select "service"
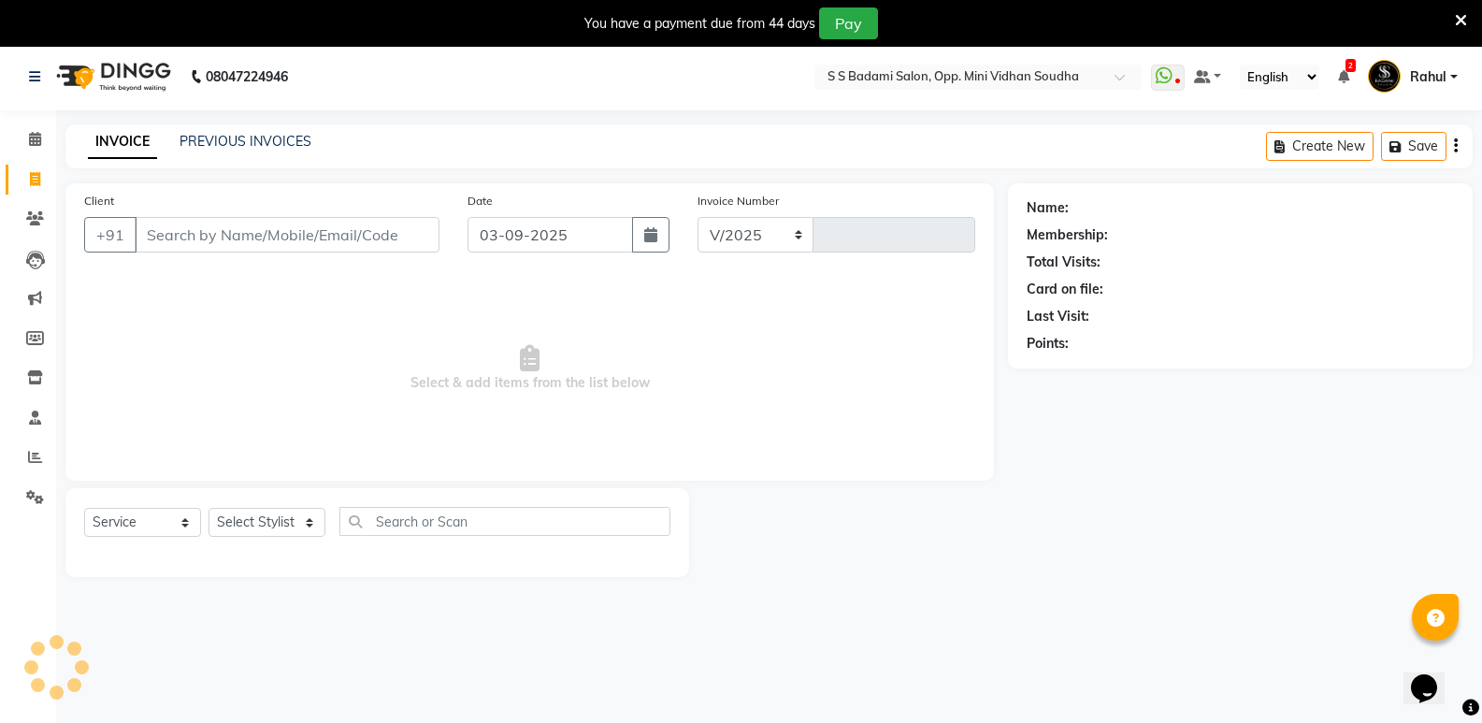
select select "4533"
type input "6501"
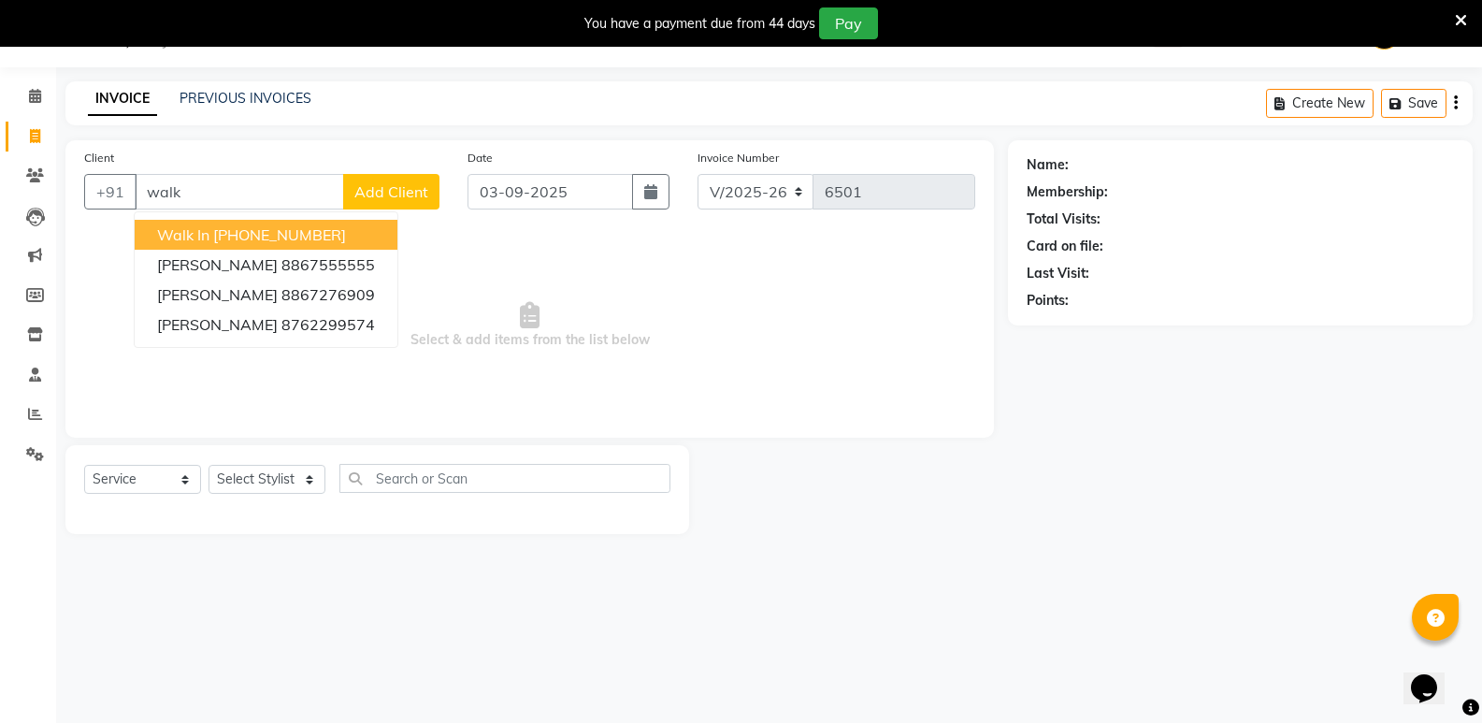
click at [245, 238] on ngb-highlight "[PHONE_NUMBER]" at bounding box center [279, 234] width 133 height 19
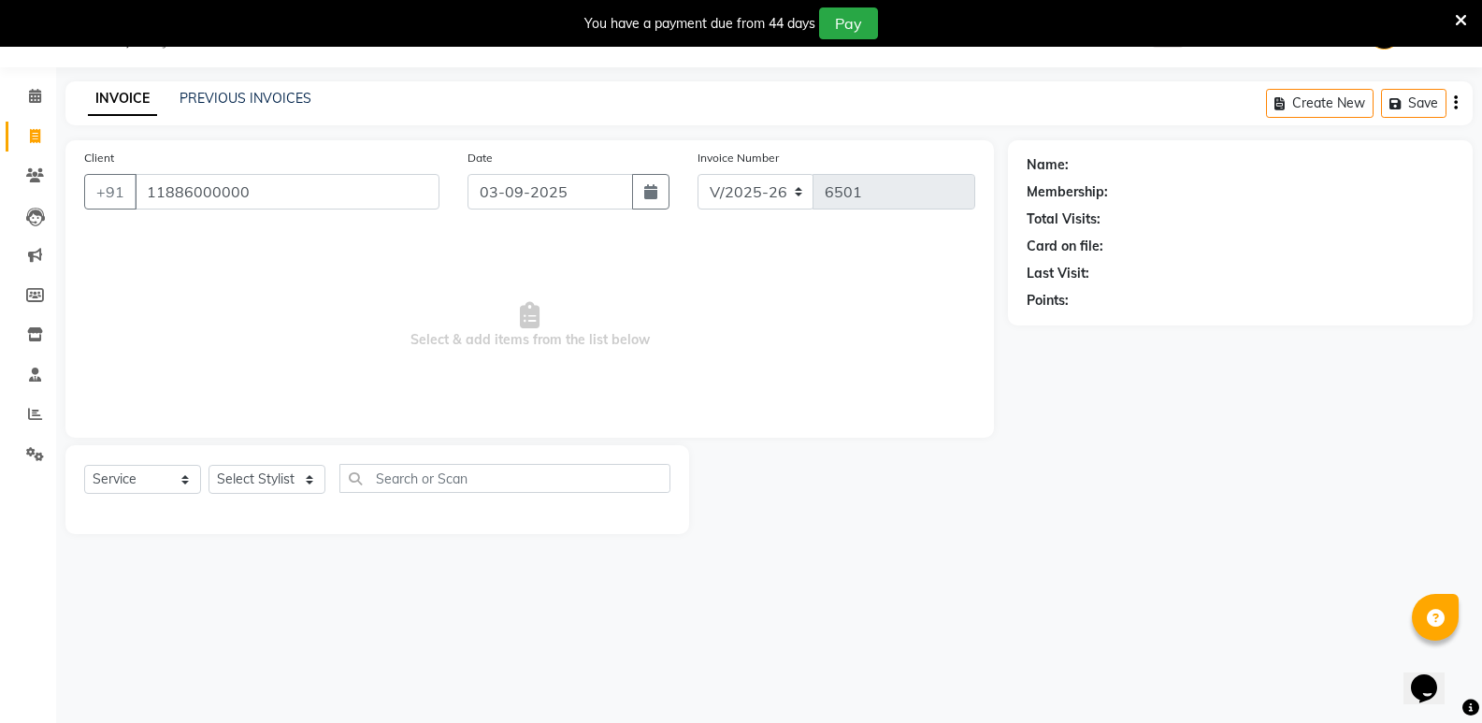
type input "11886000000"
select select "1: Object"
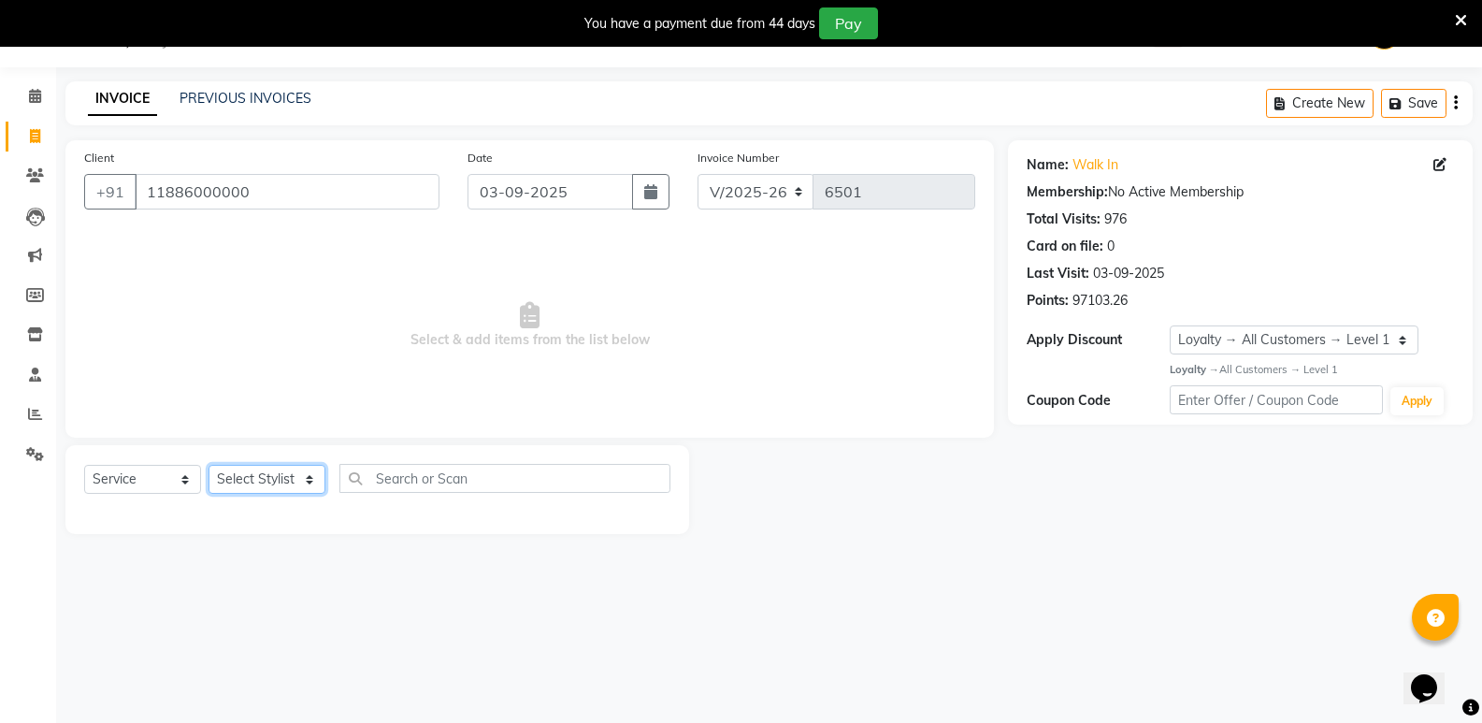
click at [262, 485] on select "Select Stylist [PERSON_NAME] [PERSON_NAME] [PERSON_NAME] Mallu [PERSON_NAME] [P…" at bounding box center [266, 479] width 117 height 29
click at [208, 465] on select "Select Stylist [PERSON_NAME] [PERSON_NAME] [PERSON_NAME] Mallu [PERSON_NAME] [P…" at bounding box center [266, 479] width 117 height 29
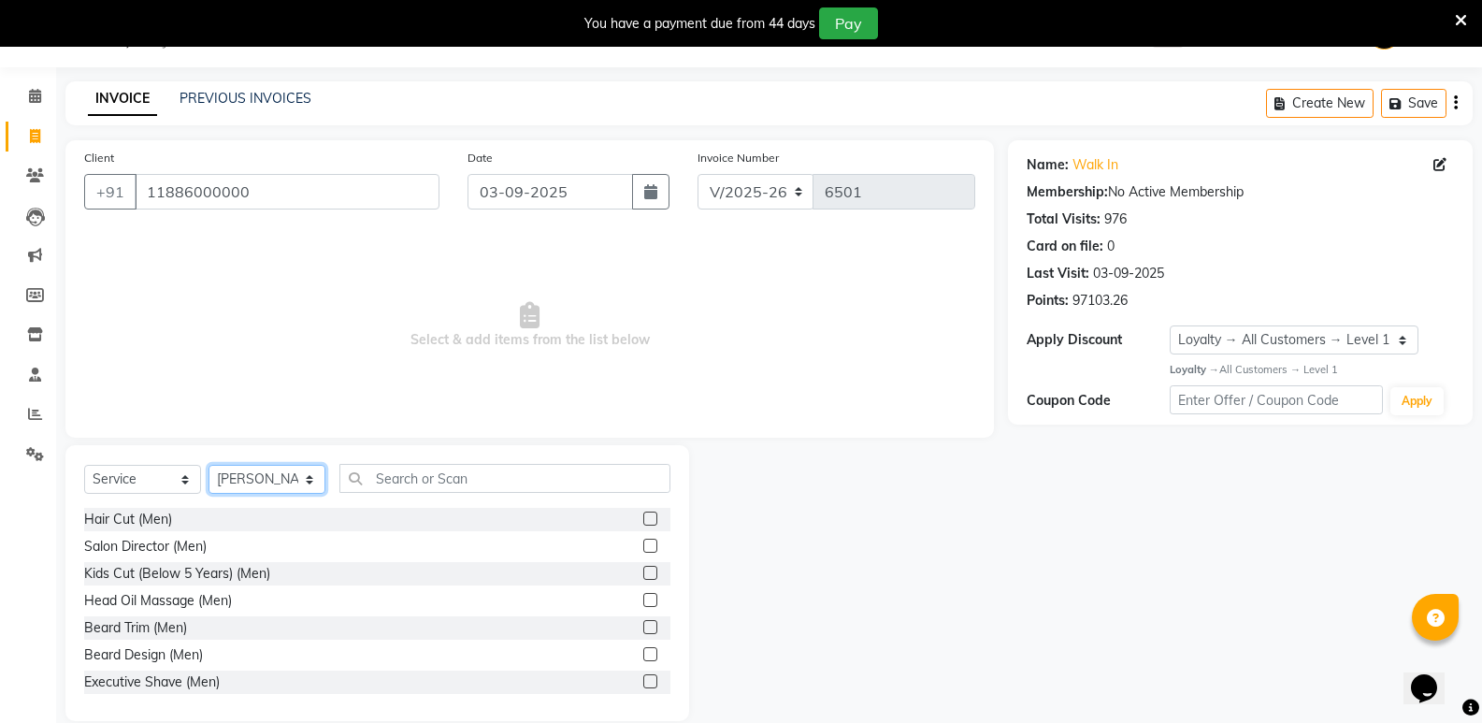
click at [292, 486] on select "Select Stylist [PERSON_NAME] [PERSON_NAME] [PERSON_NAME] Mallu [PERSON_NAME] [P…" at bounding box center [266, 479] width 117 height 29
click at [208, 465] on select "Select Stylist [PERSON_NAME] [PERSON_NAME] [PERSON_NAME] Mallu [PERSON_NAME] [P…" at bounding box center [266, 479] width 117 height 29
click at [347, 451] on div "Select Service Product Membership Package Voucher Prepaid Gift Card Select Styl…" at bounding box center [376, 583] width 623 height 276
click at [263, 477] on select "Select Stylist [PERSON_NAME] [PERSON_NAME] [PERSON_NAME] Mallu [PERSON_NAME] [P…" at bounding box center [266, 479] width 117 height 29
select select "25907"
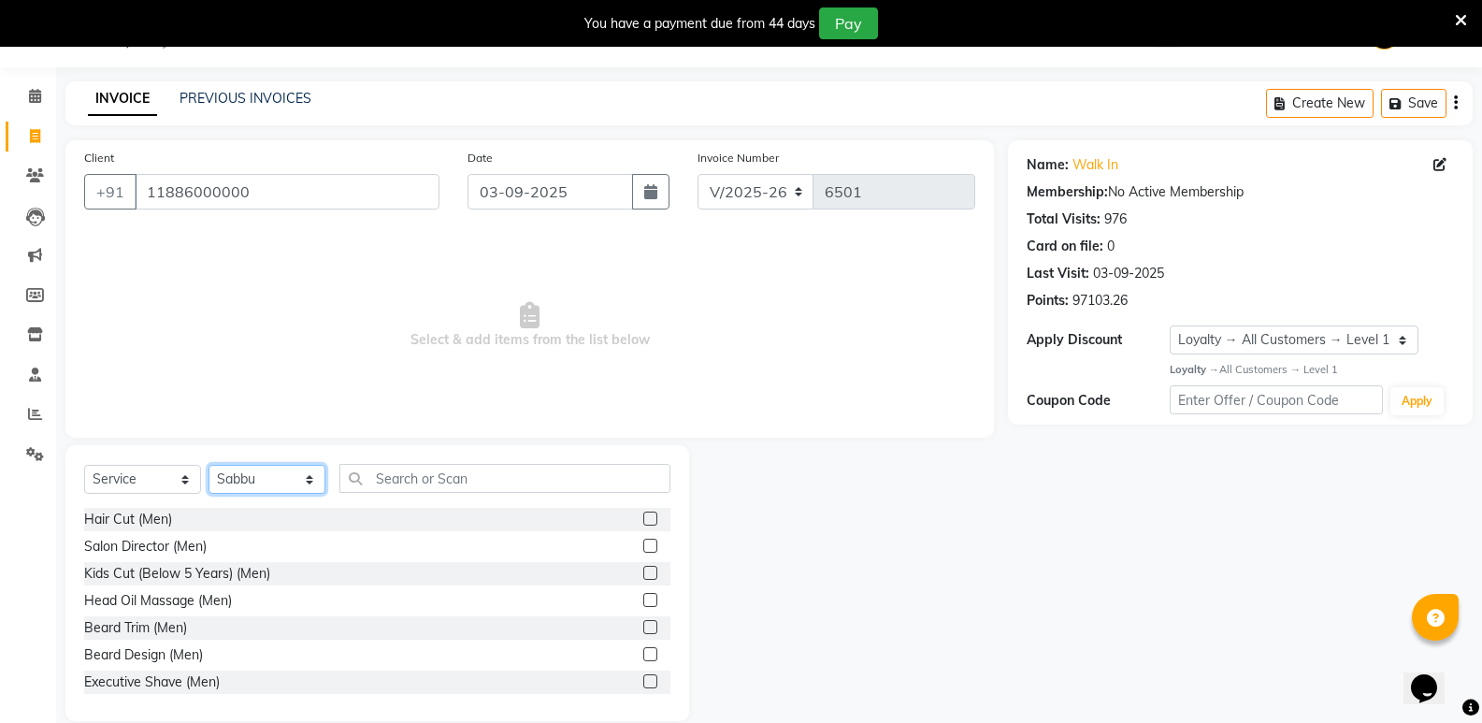
click at [208, 465] on select "Select Stylist [PERSON_NAME] [PERSON_NAME] [PERSON_NAME] Mallu [PERSON_NAME] [P…" at bounding box center [266, 479] width 117 height 29
click at [484, 481] on input "text" at bounding box center [504, 478] width 331 height 29
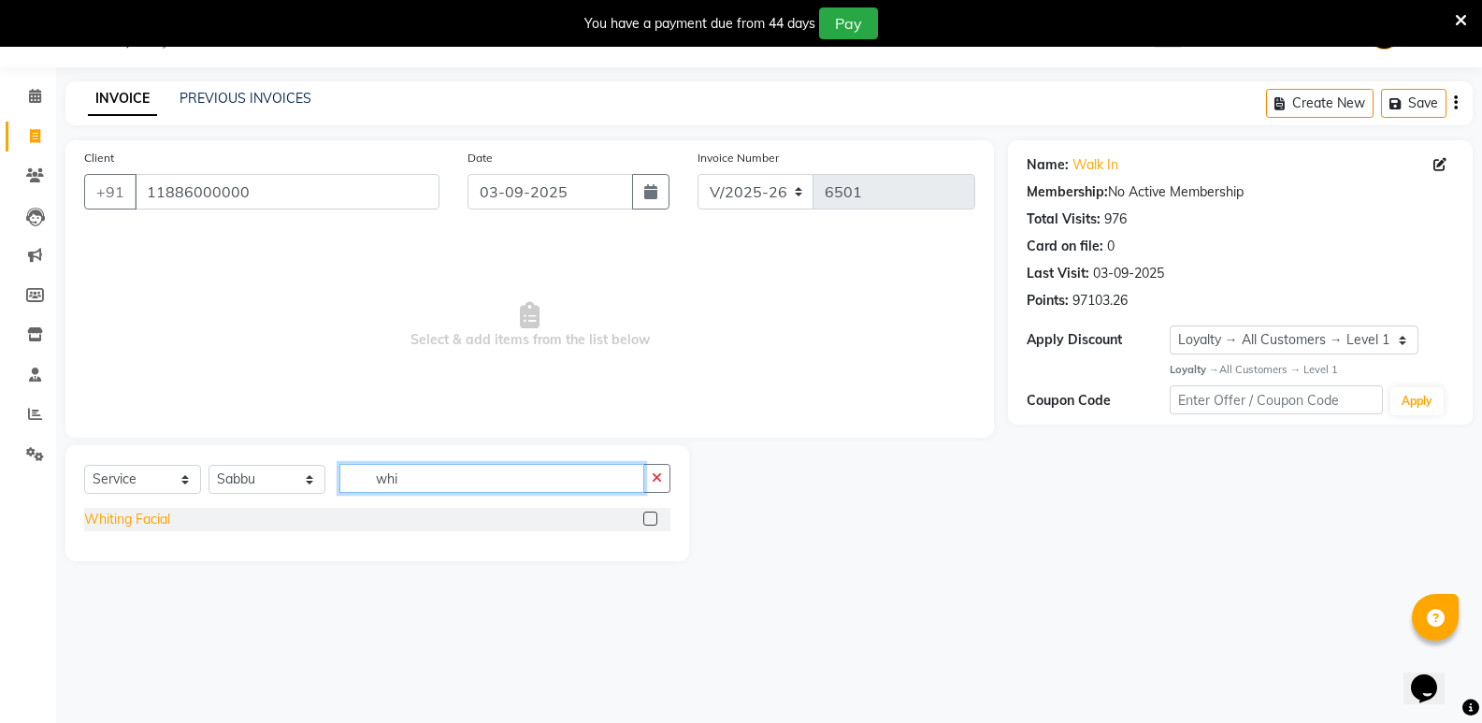
type input "whi"
click at [104, 511] on div "Whiting Facial" at bounding box center [127, 519] width 86 height 20
checkbox input "false"
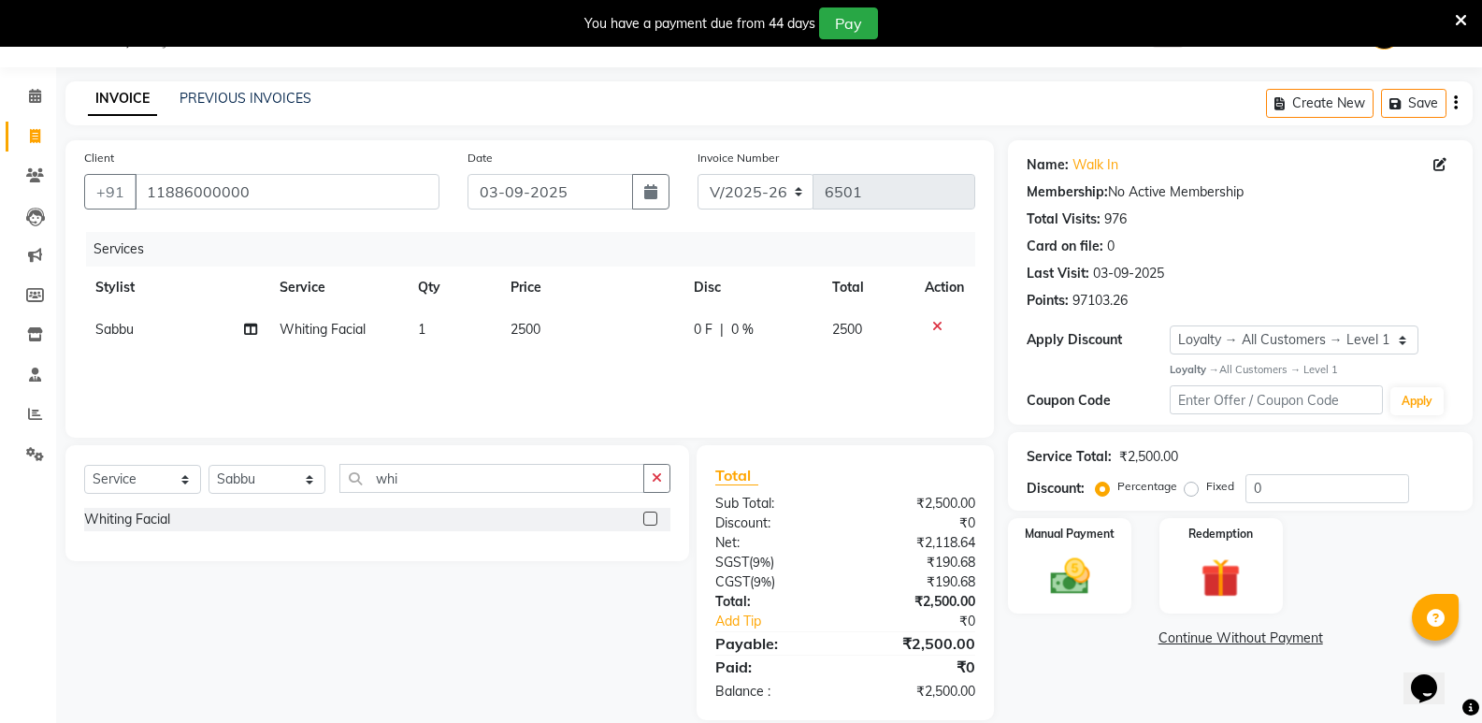
click at [538, 330] on span "2500" at bounding box center [525, 329] width 30 height 17
select select "25907"
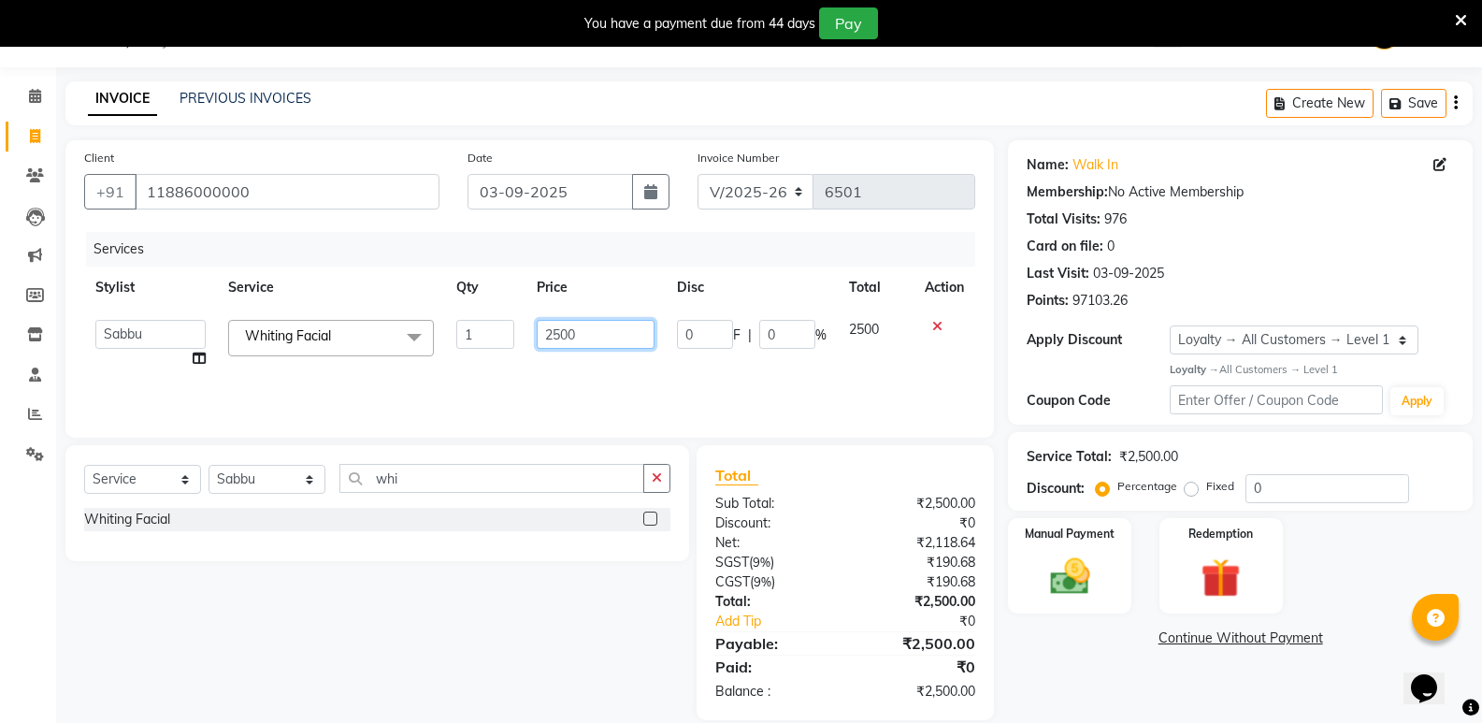
click at [558, 347] on input "2500" at bounding box center [595, 334] width 117 height 29
type input "2100"
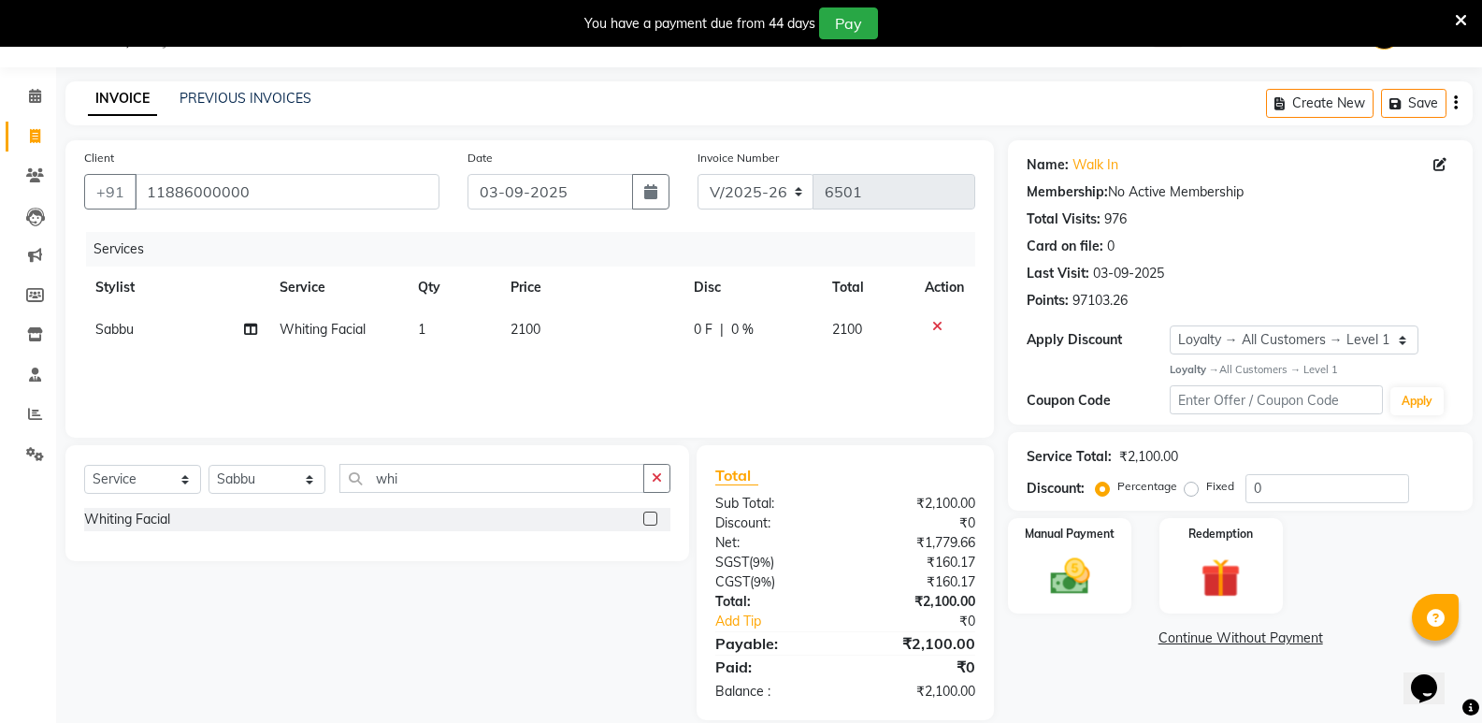
click at [1072, 678] on div "Name: Walk In Membership: No Active Membership Total Visits: 976 Card on file: …" at bounding box center [1247, 430] width 479 height 580
click at [1067, 595] on img at bounding box center [1069, 576] width 66 height 48
click at [1215, 637] on span "CASH" at bounding box center [1211, 638] width 40 height 21
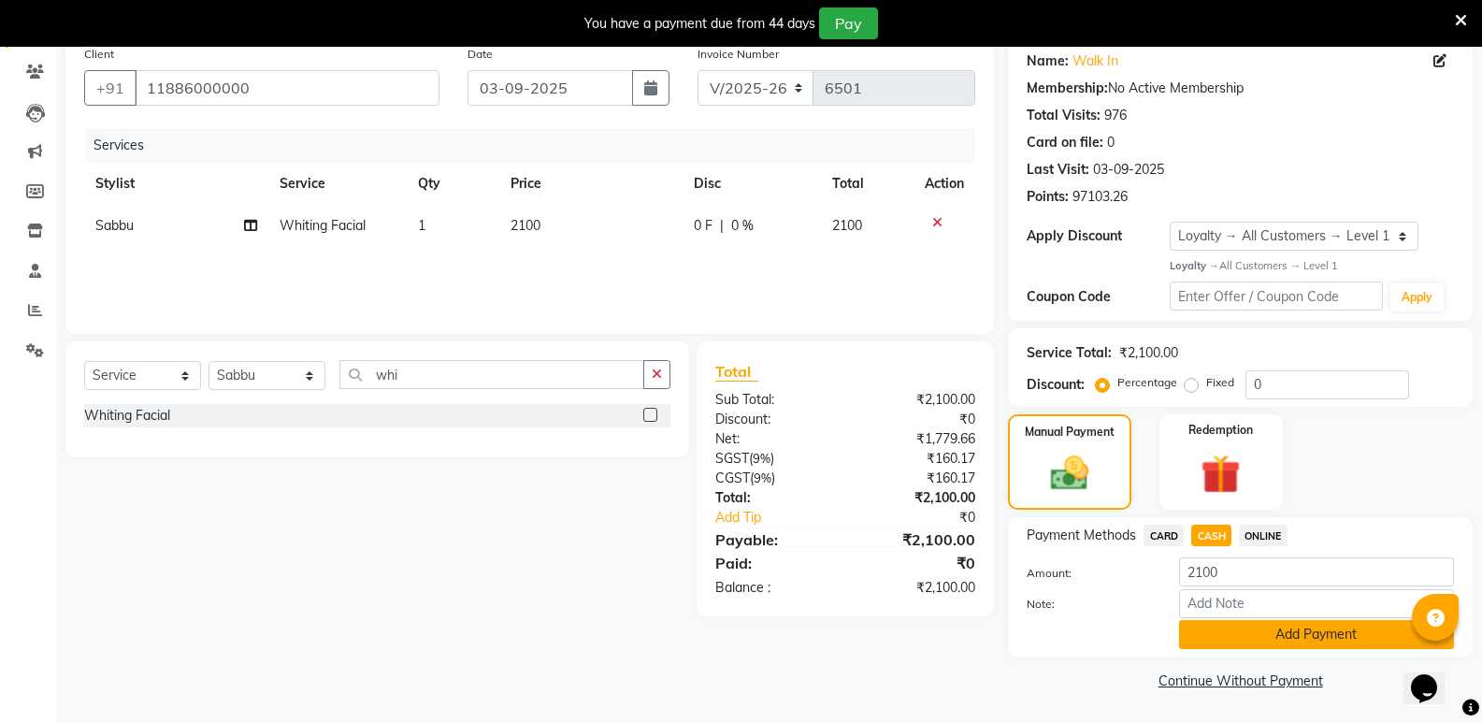
click at [1260, 630] on button "Add Payment" at bounding box center [1316, 634] width 275 height 29
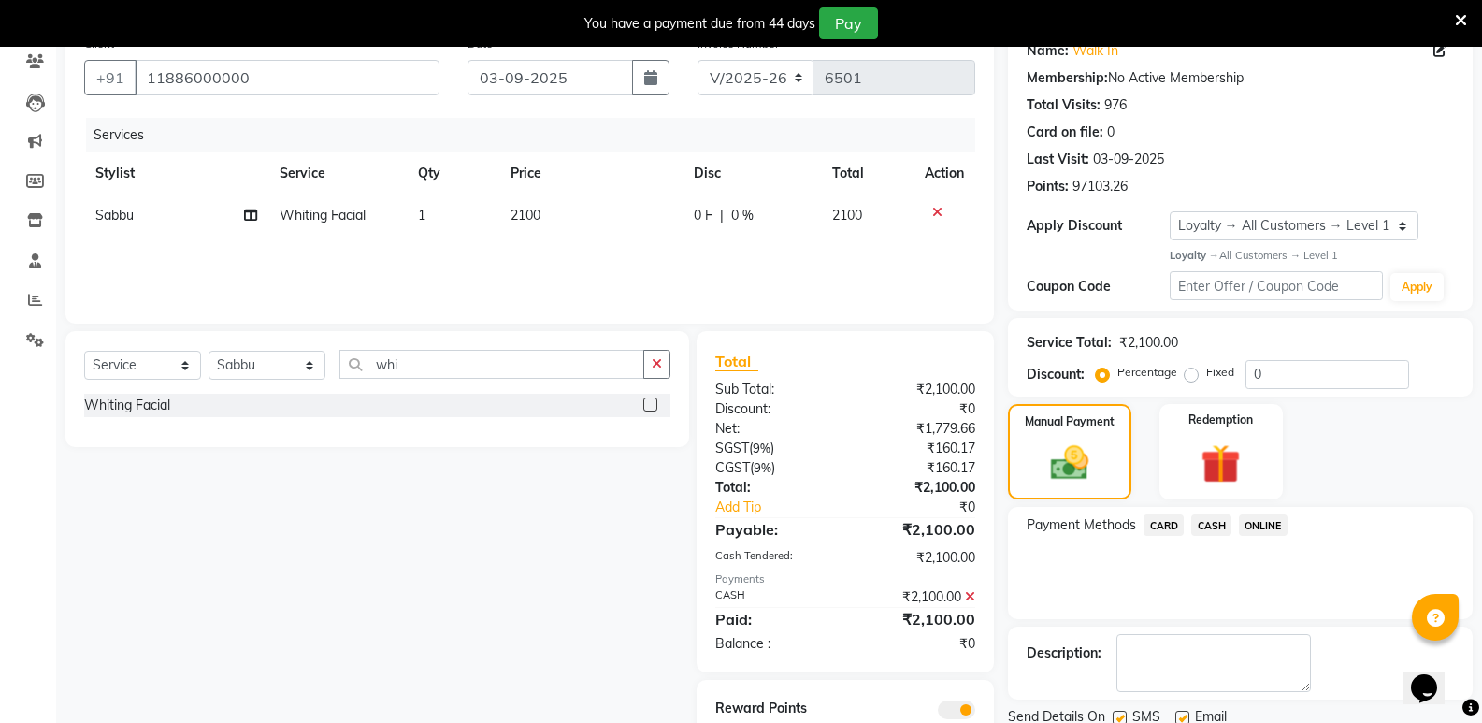
scroll to position [231, 0]
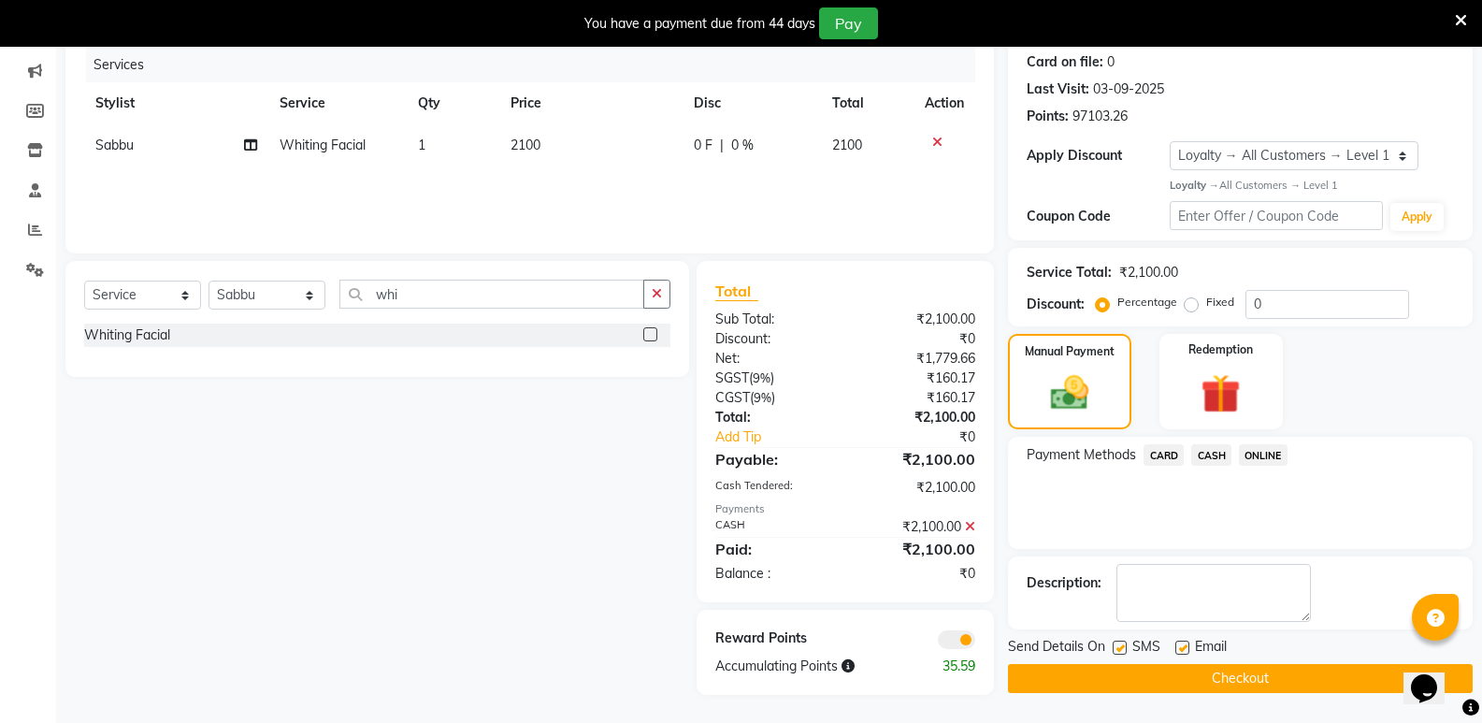
click at [1288, 665] on button "Checkout" at bounding box center [1240, 678] width 465 height 29
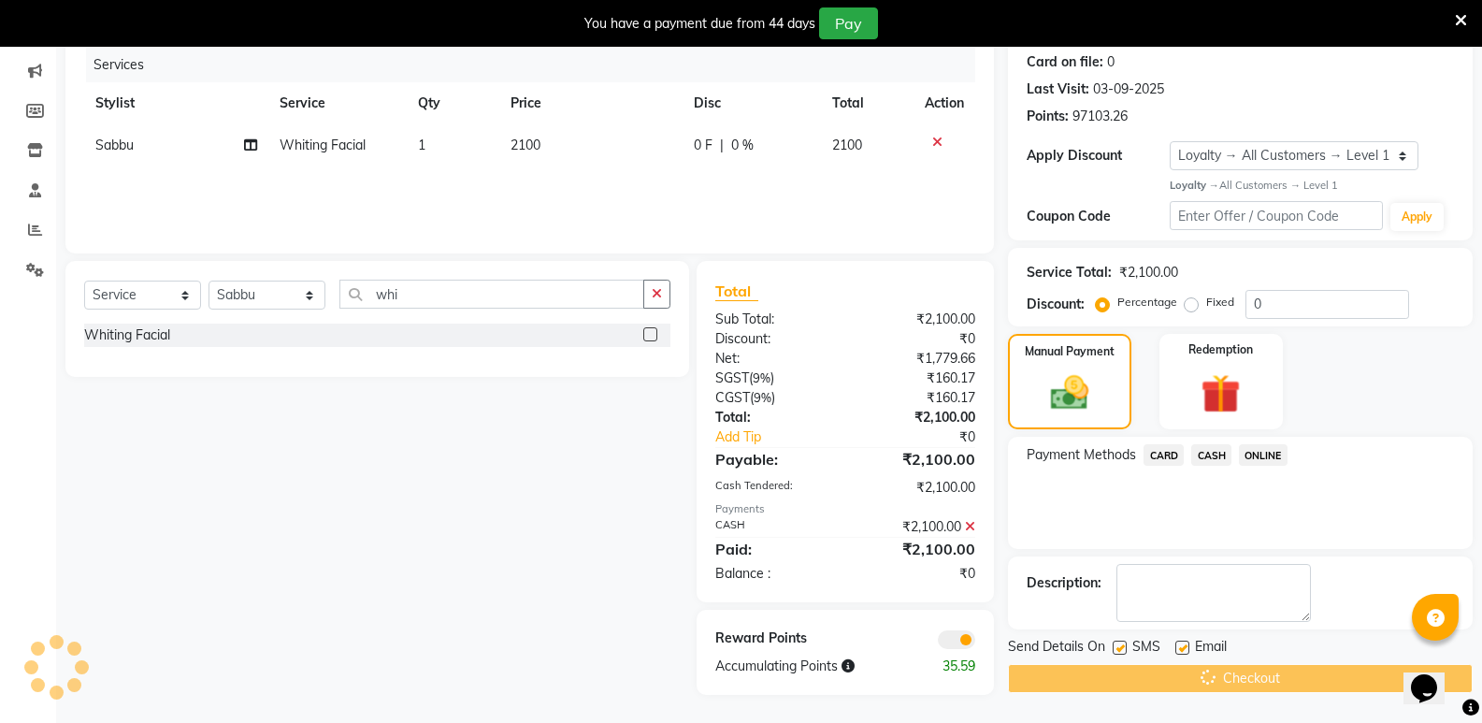
scroll to position [4, 0]
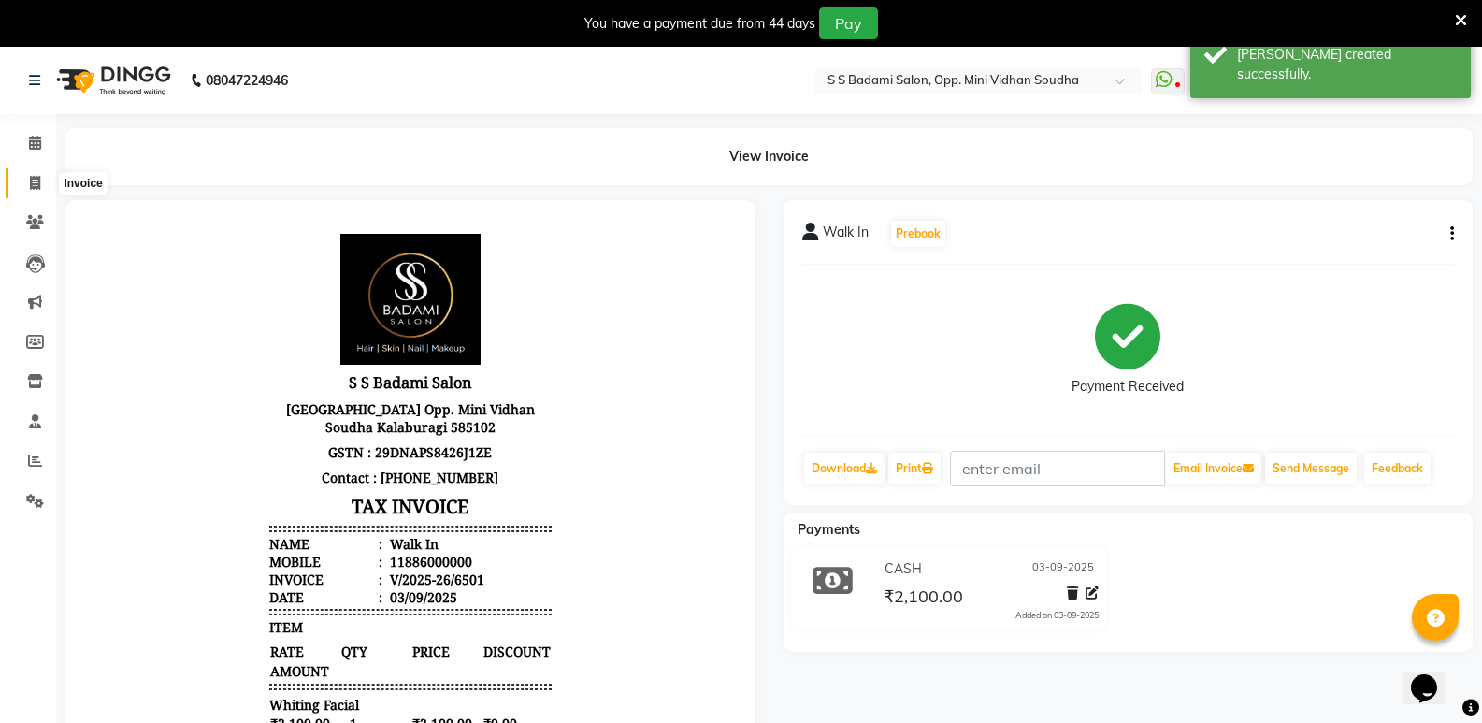
click at [27, 174] on span at bounding box center [35, 183] width 33 height 21
select select "service"
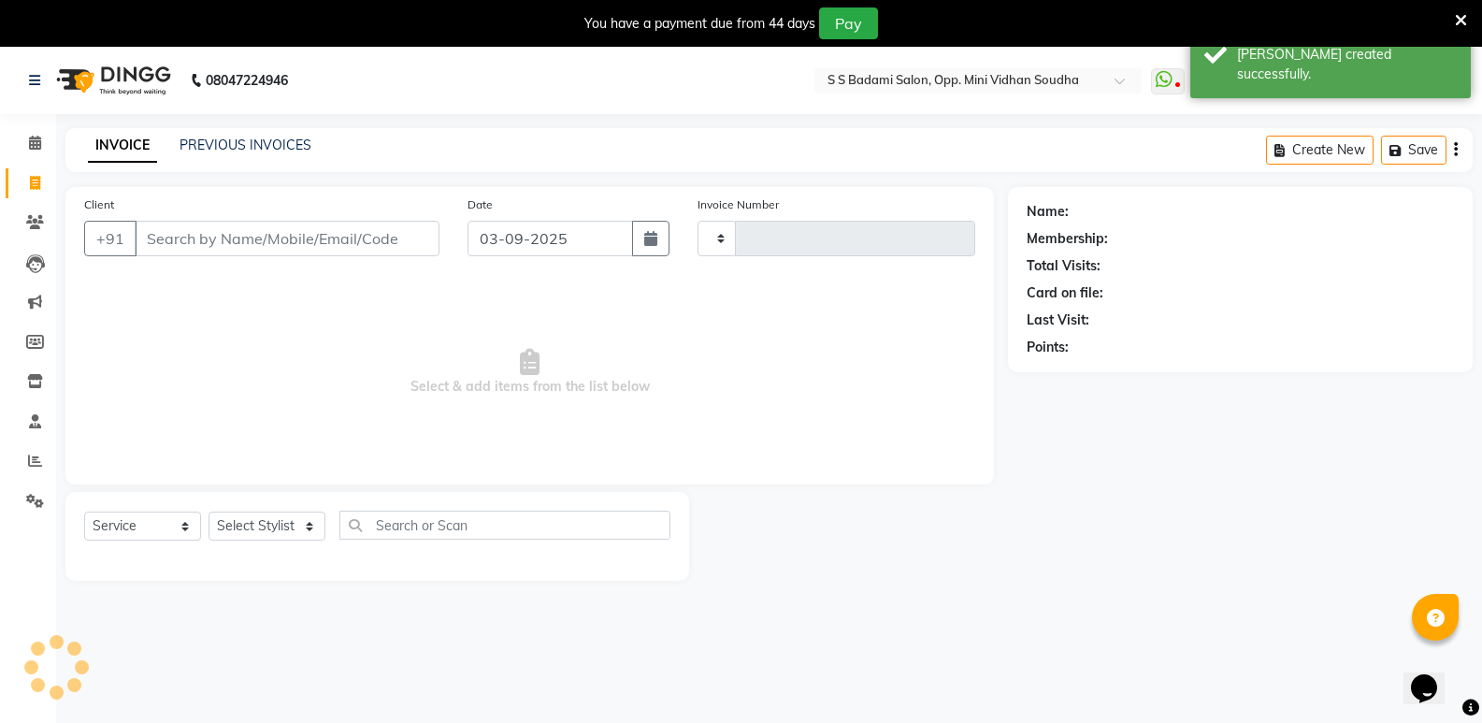
type input "6502"
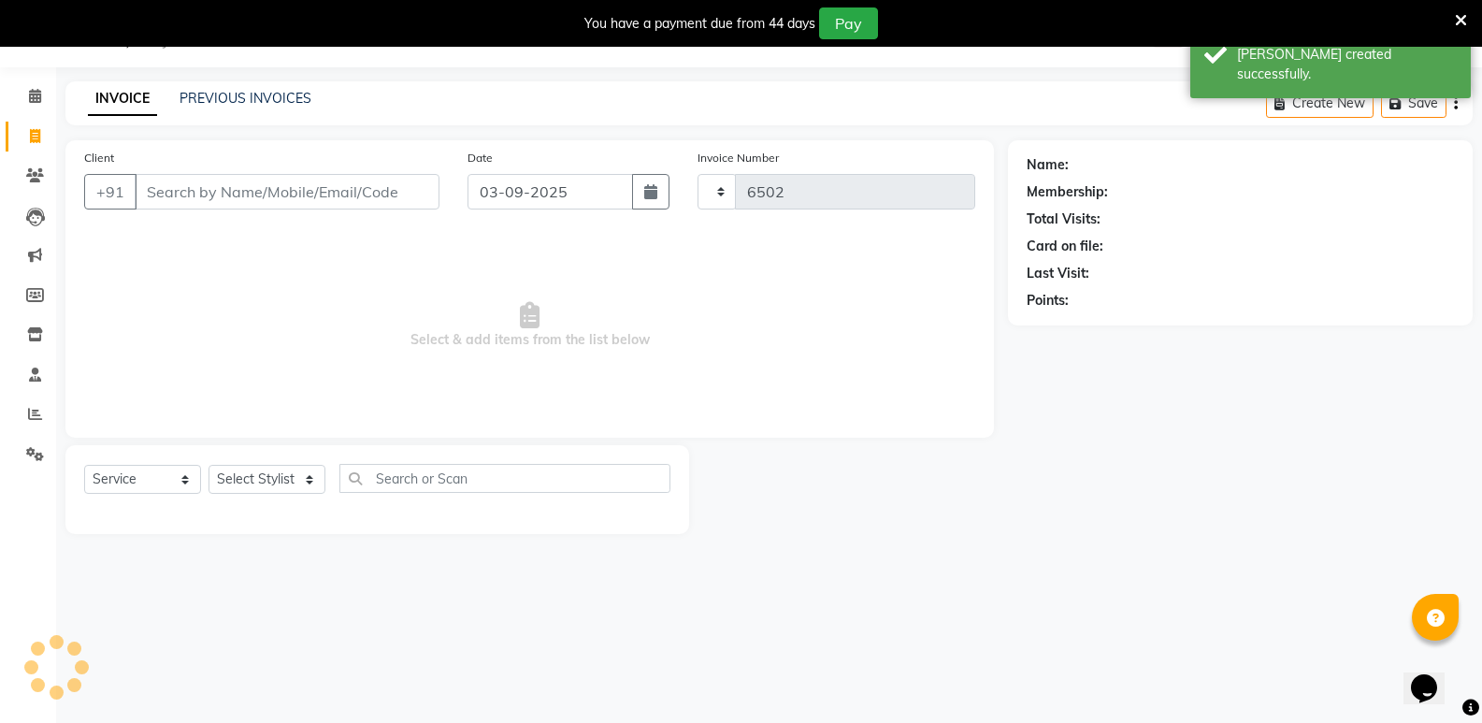
select select "4533"
click at [24, 92] on span at bounding box center [35, 96] width 33 height 21
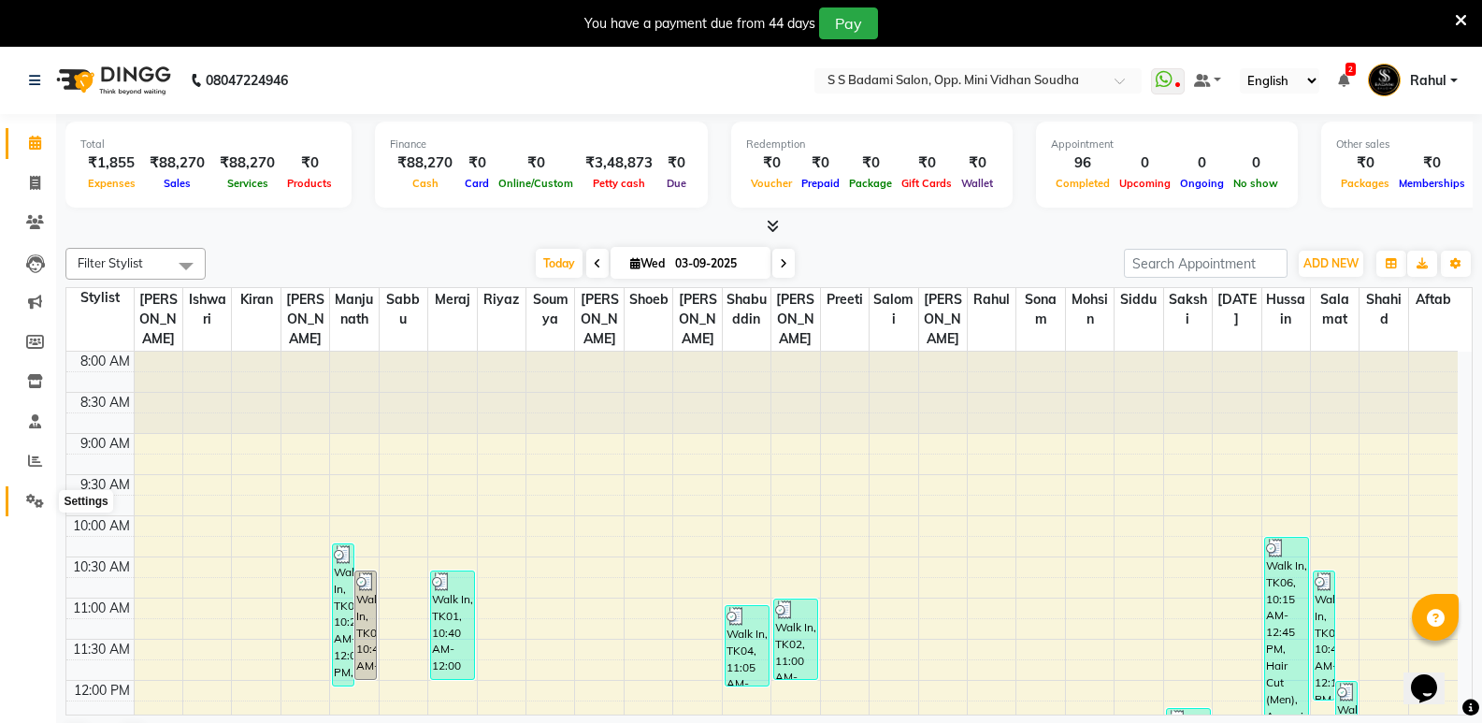
click at [34, 502] on icon at bounding box center [35, 501] width 18 height 14
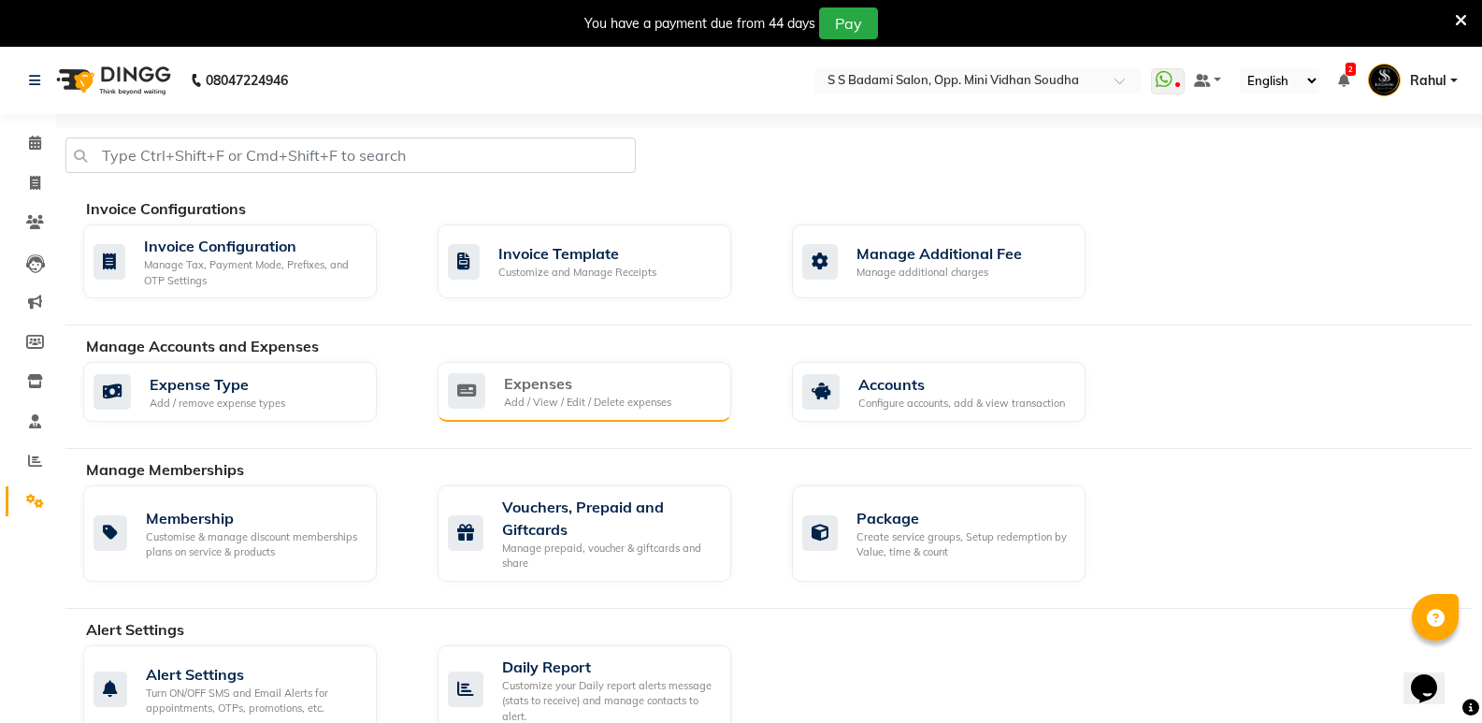
click at [617, 383] on div "Expenses" at bounding box center [587, 383] width 167 height 22
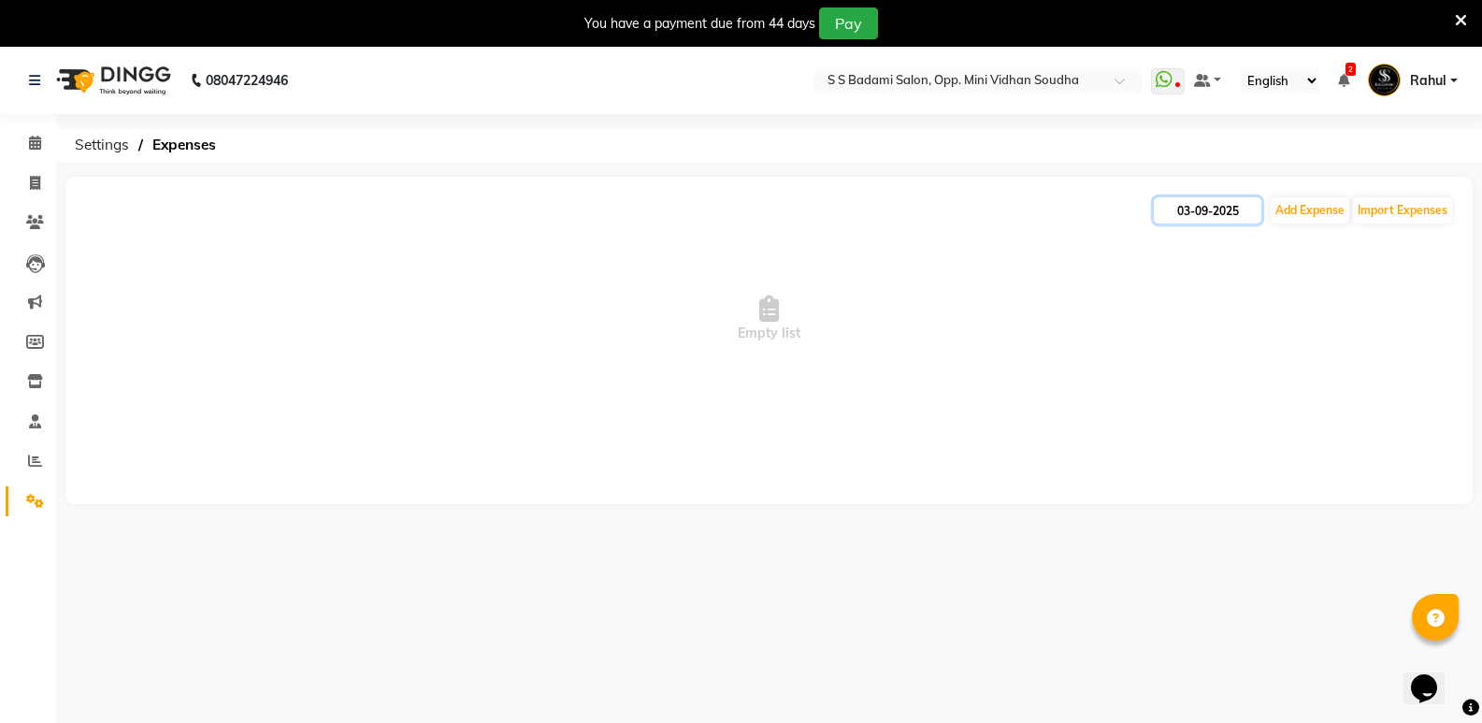
click at [1208, 213] on input "03-09-2025" at bounding box center [1206, 210] width 107 height 26
select select "9"
select select "2025"
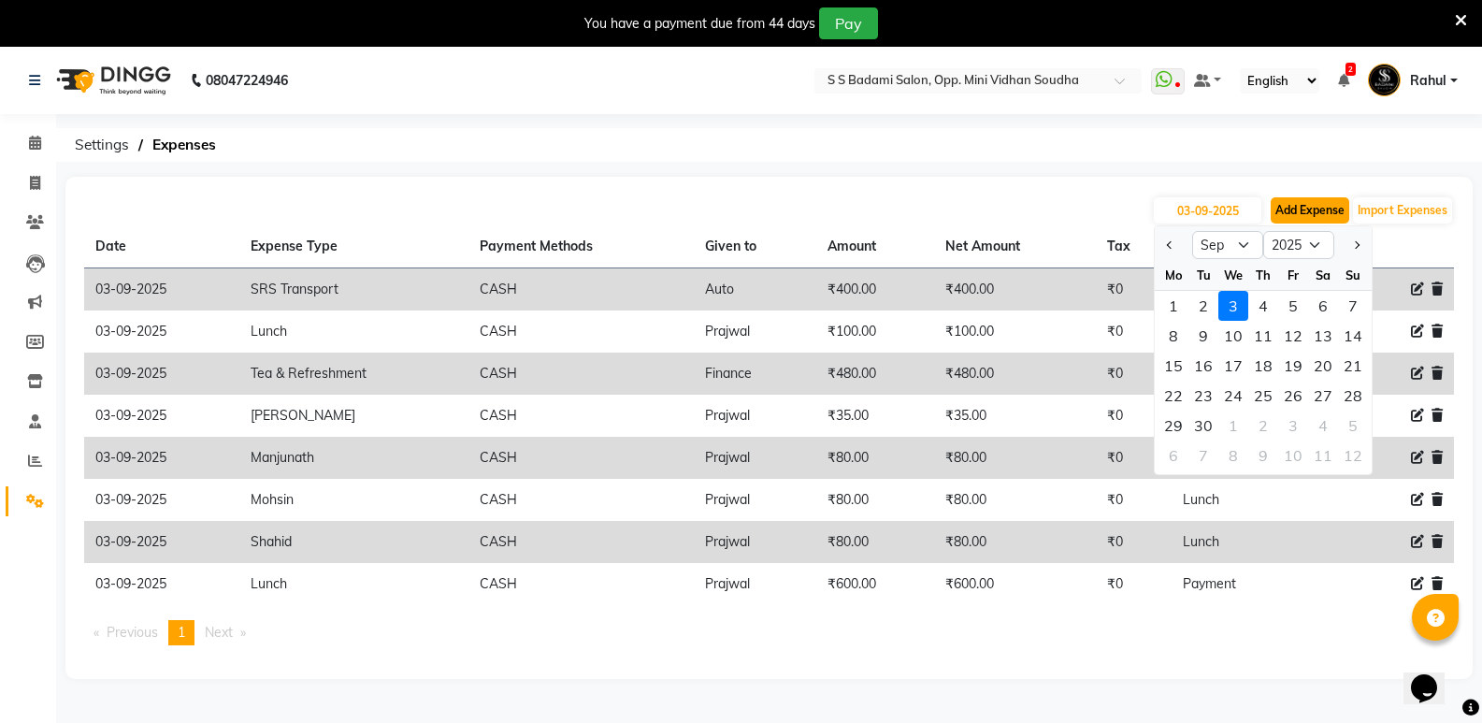
click at [1307, 210] on button "Add Expense" at bounding box center [1309, 210] width 79 height 26
select select "1"
select select "3356"
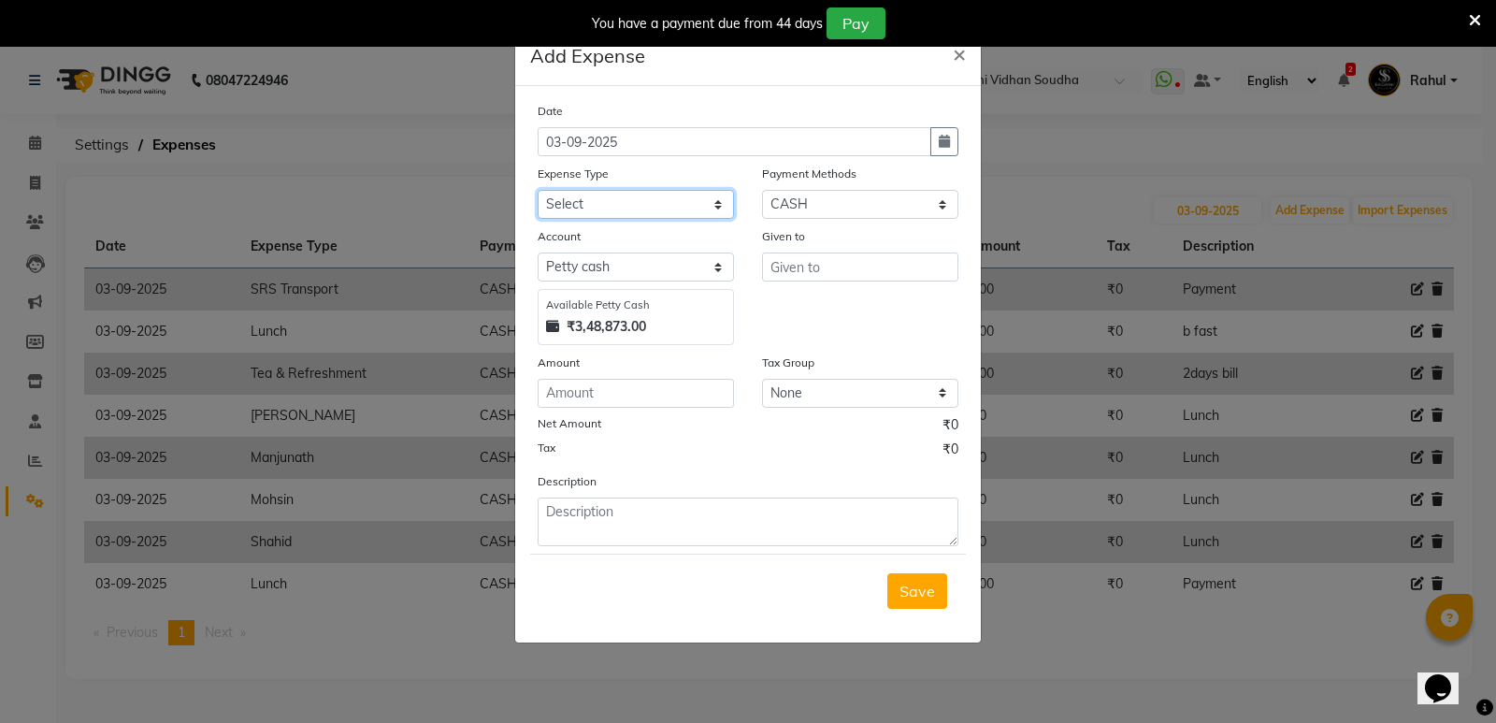
click at [640, 209] on select "Select Abhishek Gutedar AC Service Advance Salary Aftab Ambu Finance Amir Bank …" at bounding box center [635, 204] width 196 height 29
click at [1121, 181] on ngb-modal-window "Add Expense × Date 03-09-2025 Expense Type Select Abhishek Gutedar AC Service A…" at bounding box center [748, 361] width 1496 height 723
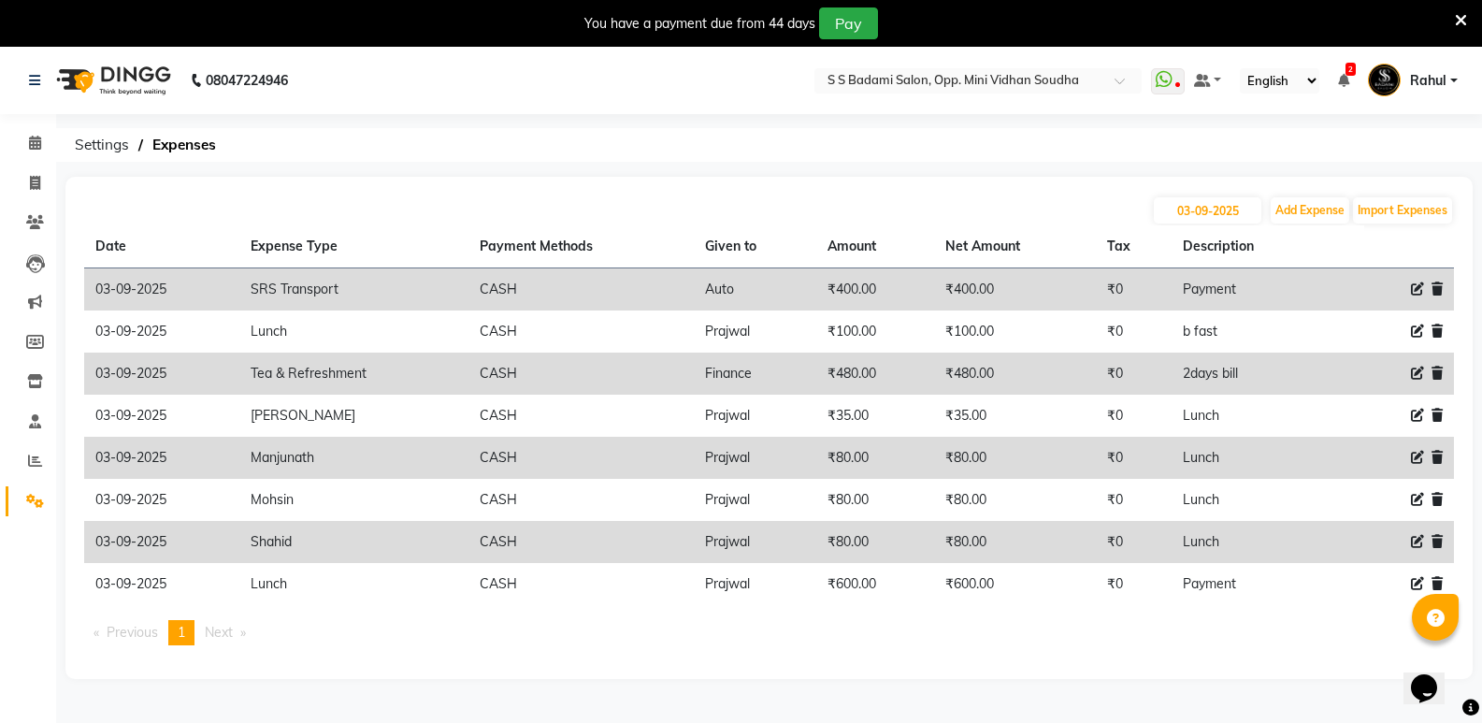
click at [1432, 82] on span "Rahul" at bounding box center [1428, 81] width 36 height 20
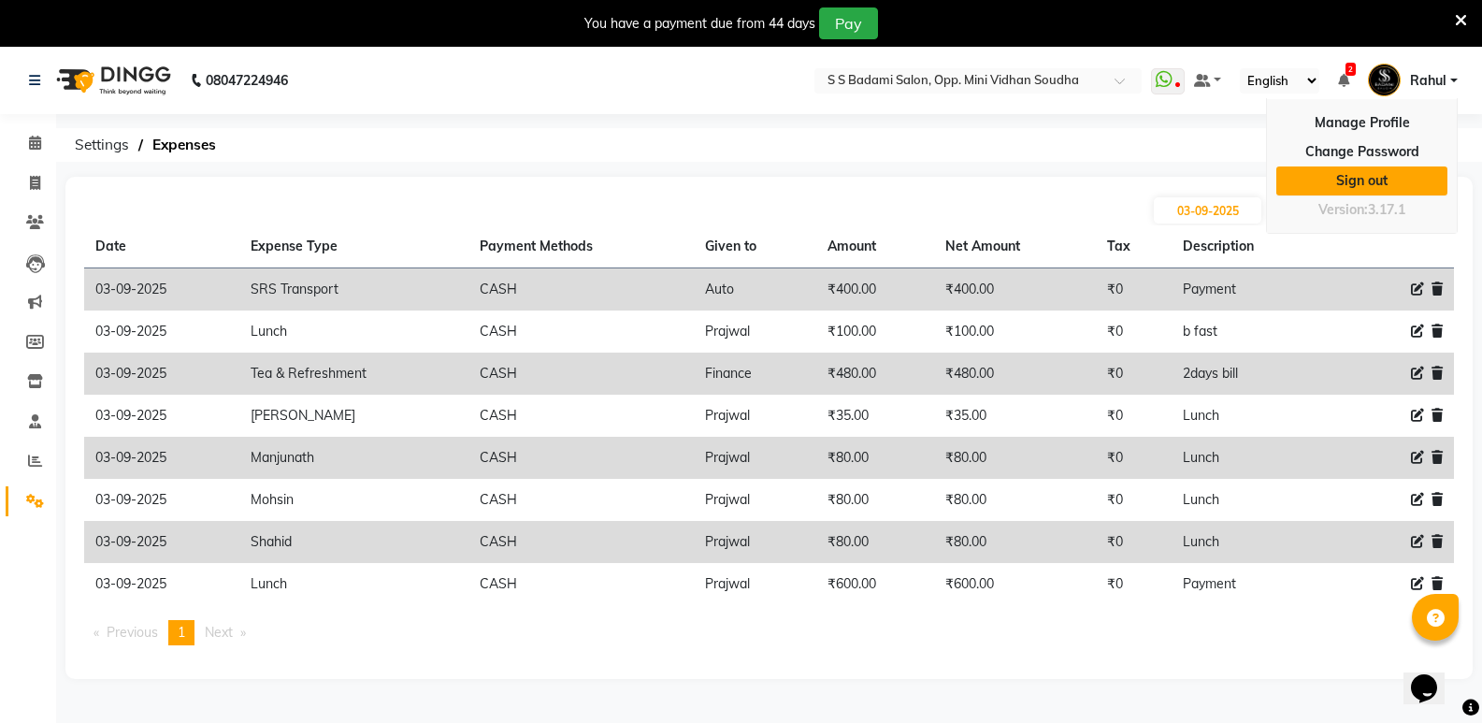
click at [1350, 186] on link "Sign out" at bounding box center [1361, 180] width 171 height 29
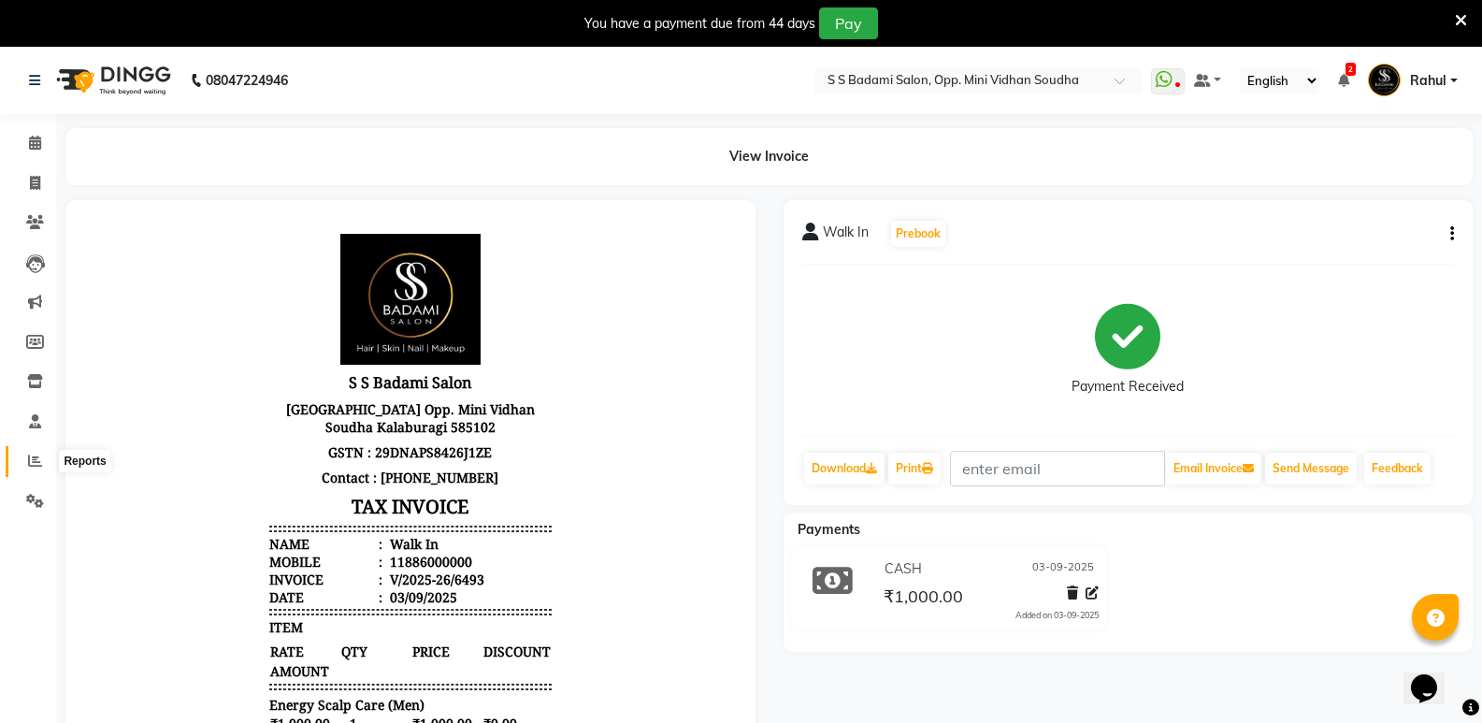
click at [36, 459] on icon at bounding box center [35, 460] width 14 height 14
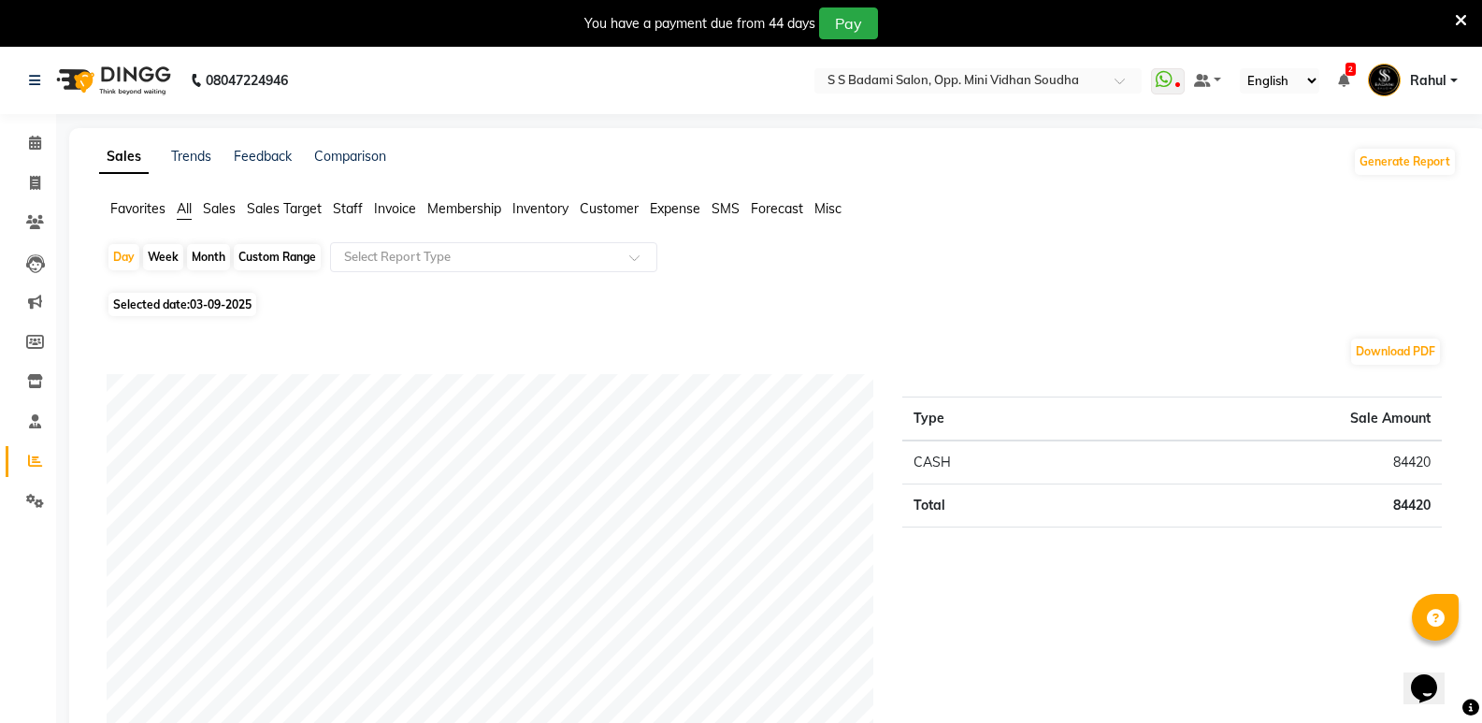
click at [360, 206] on span "Staff" at bounding box center [348, 208] width 30 height 17
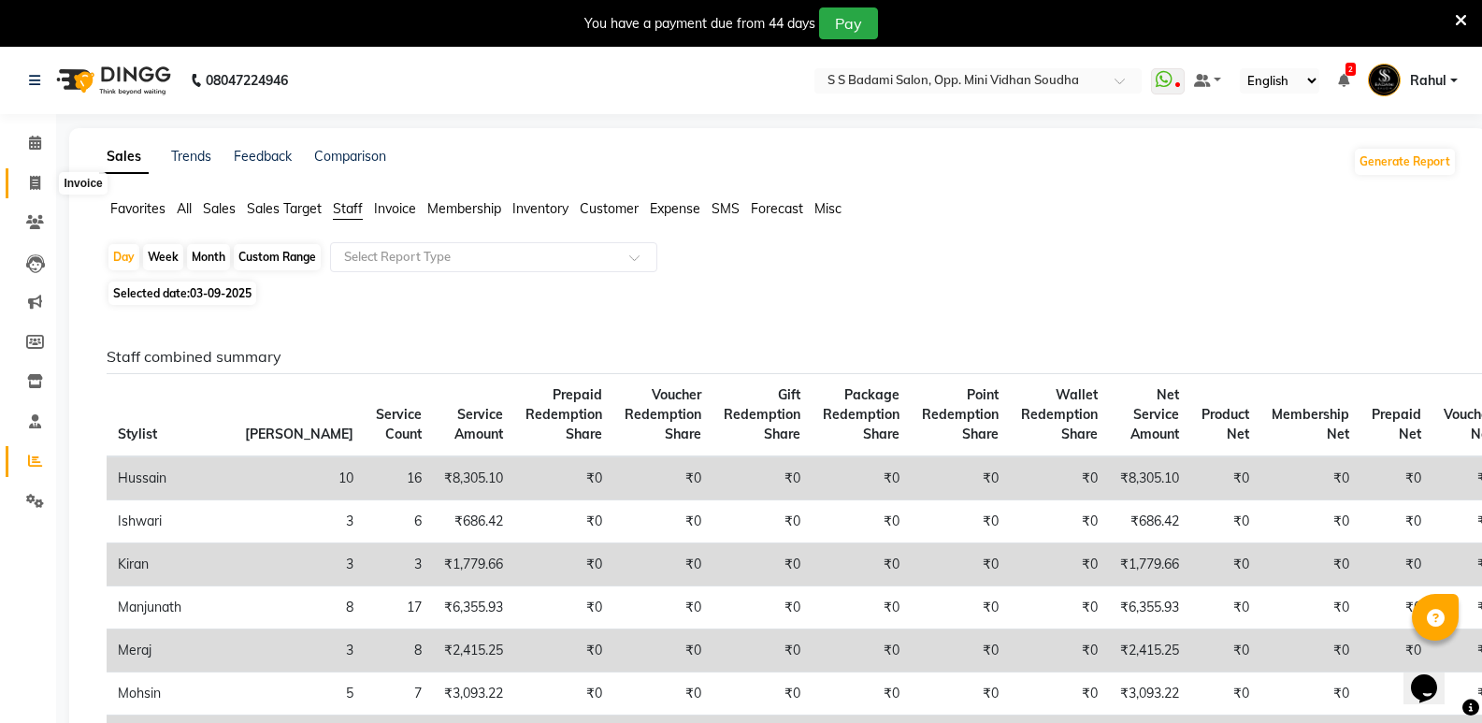
click at [36, 183] on icon at bounding box center [35, 183] width 10 height 14
select select "service"
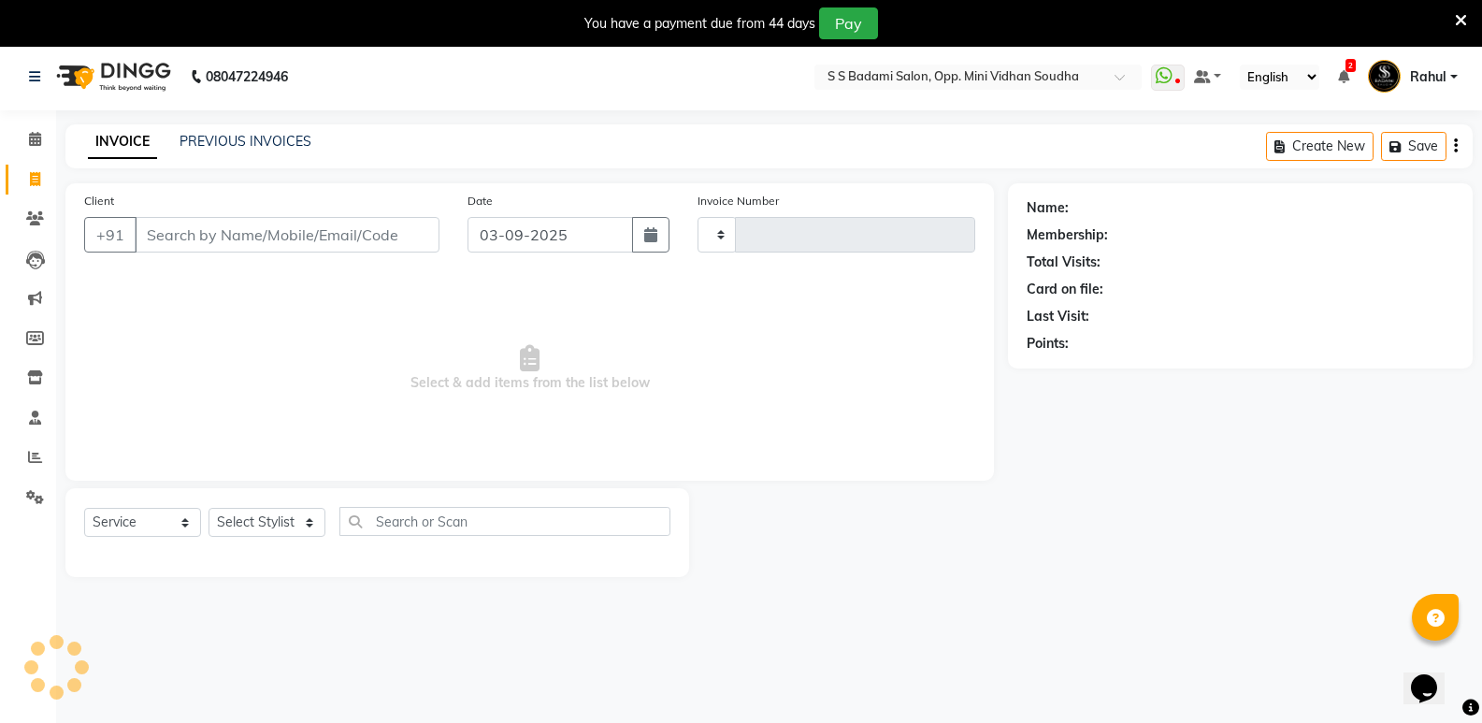
type input "6499"
select select "4533"
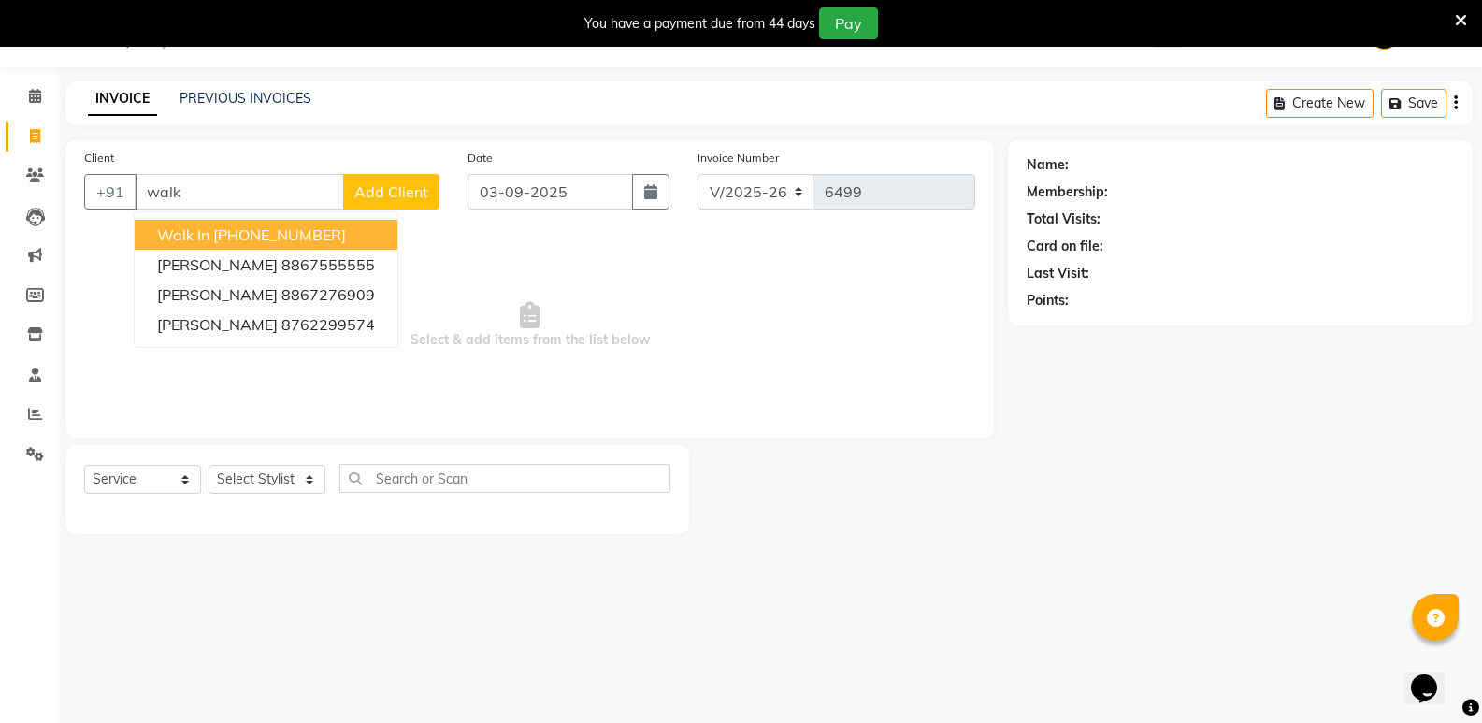
click at [230, 237] on ngb-highlight "[PHONE_NUMBER]" at bounding box center [279, 234] width 133 height 19
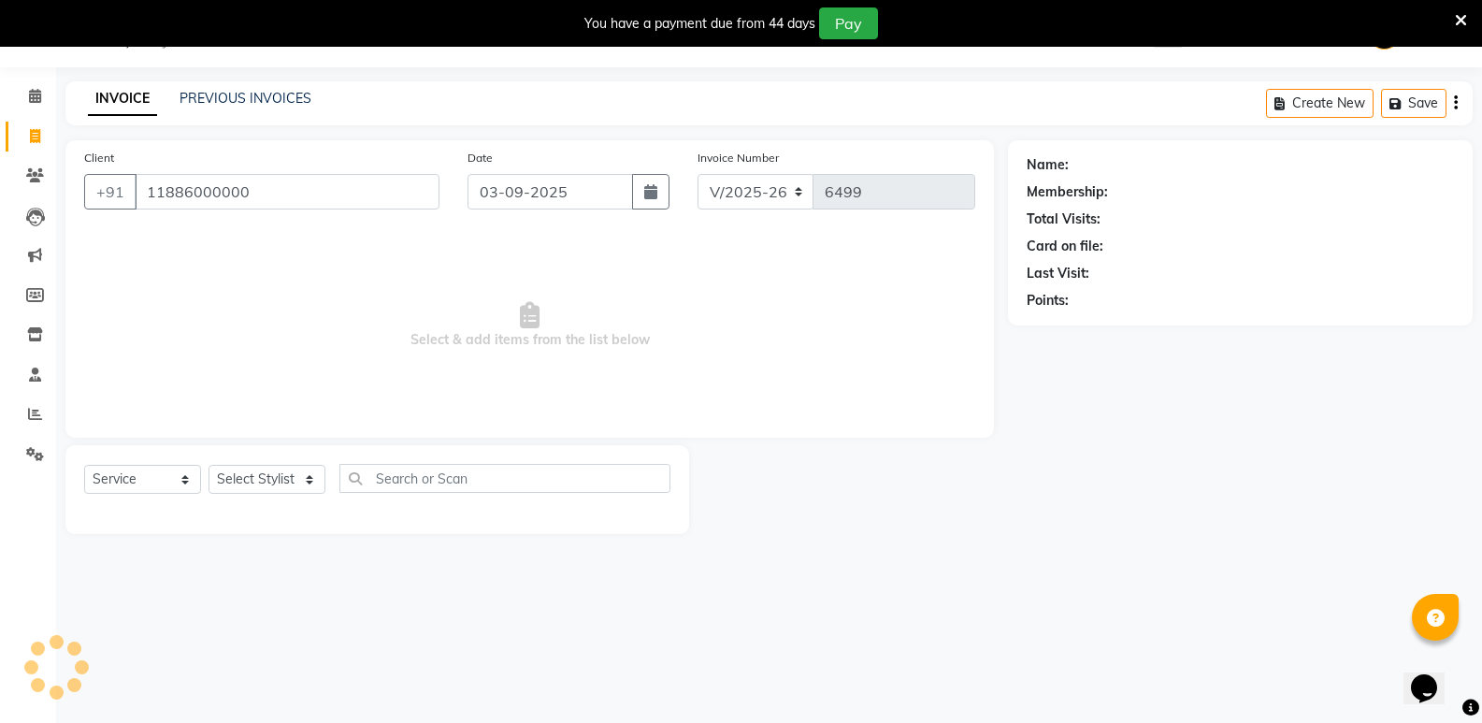
type input "11886000000"
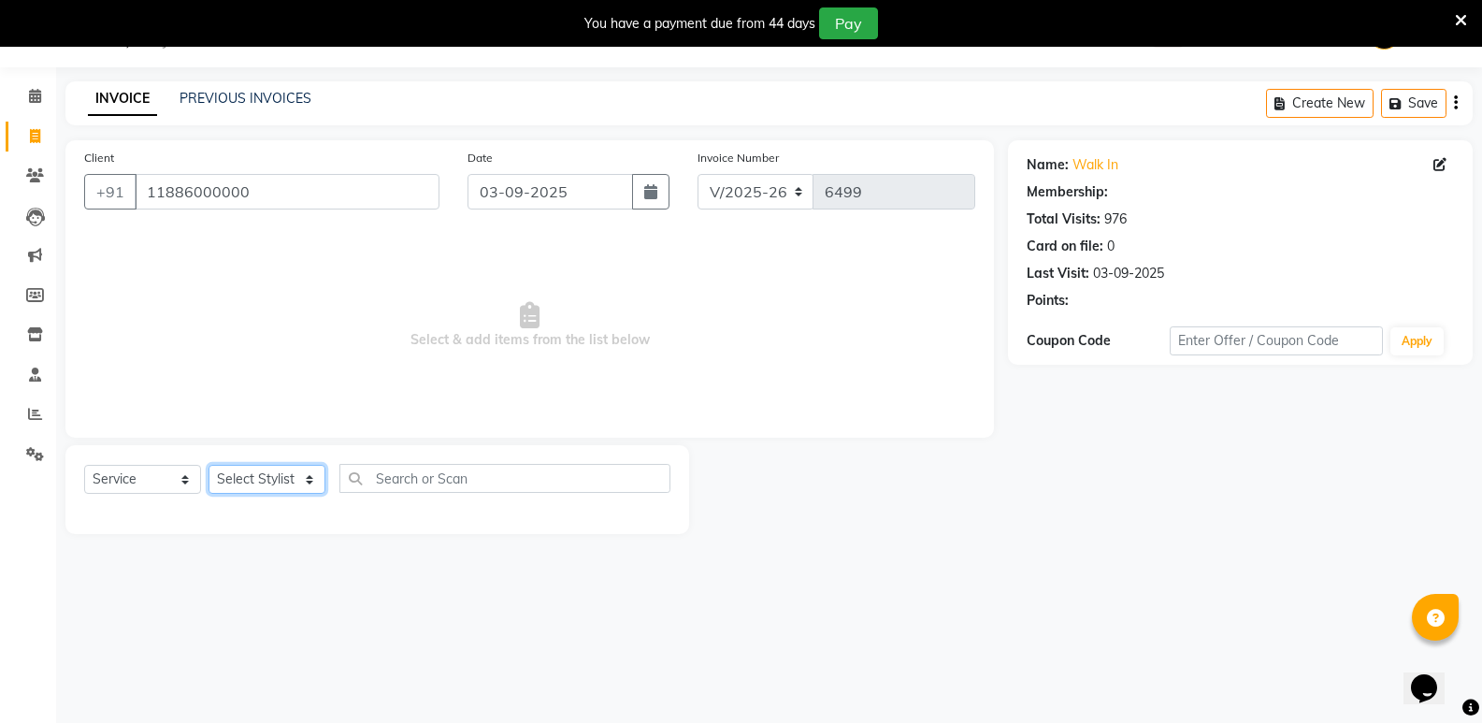
click at [259, 486] on select "Select Stylist [PERSON_NAME] [PERSON_NAME] [PERSON_NAME] Mallu [PERSON_NAME] [P…" at bounding box center [266, 479] width 117 height 29
select select "1: Object"
select select "87807"
click at [208, 465] on select "Select Stylist [PERSON_NAME] [PERSON_NAME] [PERSON_NAME] Mallu [PERSON_NAME] [P…" at bounding box center [266, 479] width 117 height 29
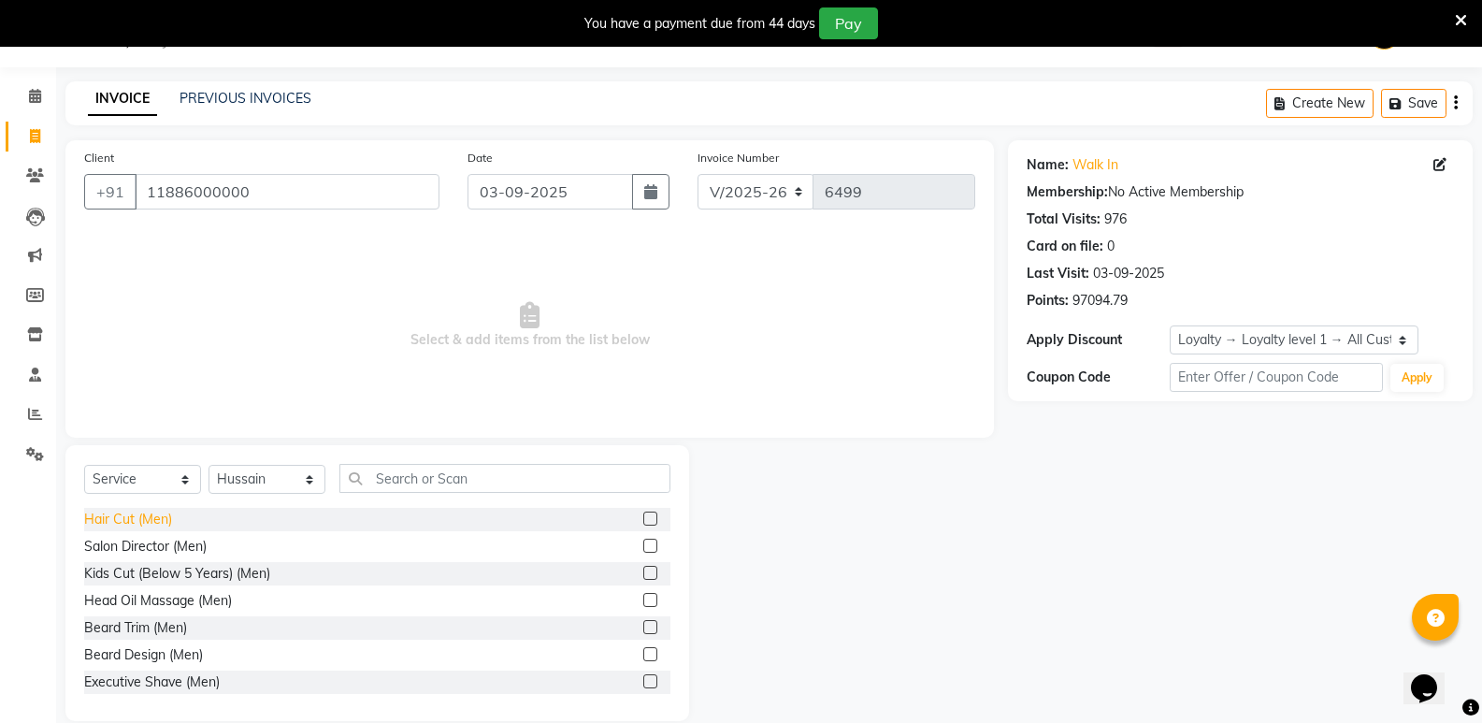
click at [146, 515] on div "Hair Cut (Men)" at bounding box center [128, 519] width 88 height 20
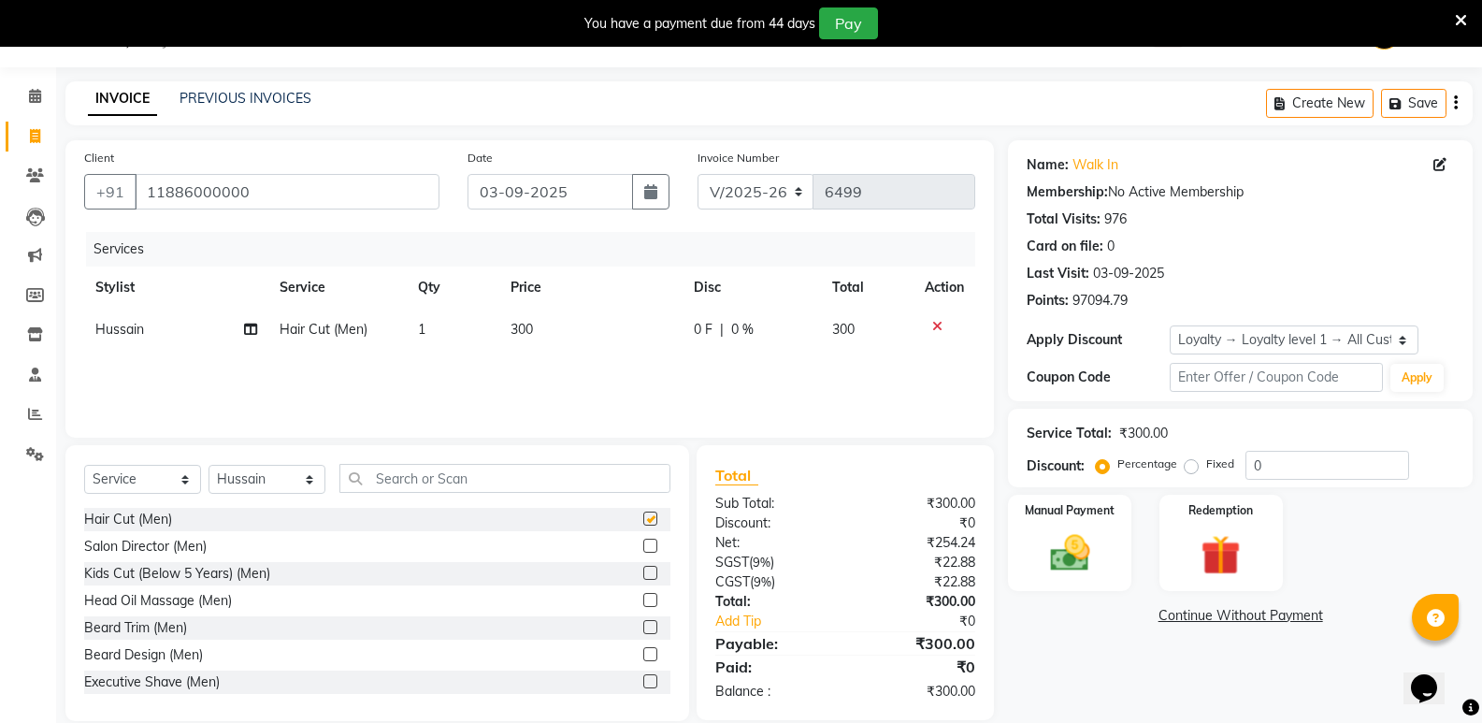
checkbox input "false"
click at [425, 486] on input "text" at bounding box center [504, 478] width 331 height 29
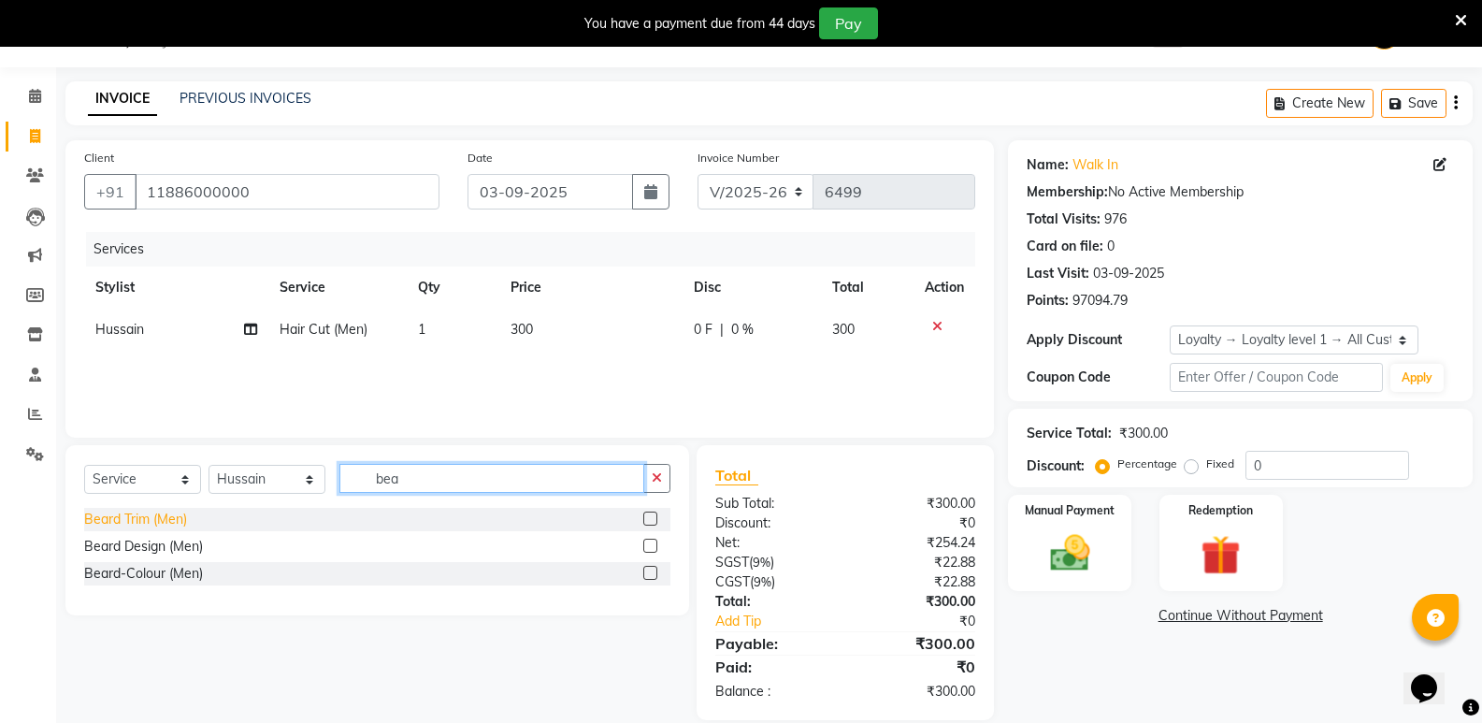
type input "bea"
click at [130, 521] on div "Beard Trim (Men)" at bounding box center [135, 519] width 103 height 20
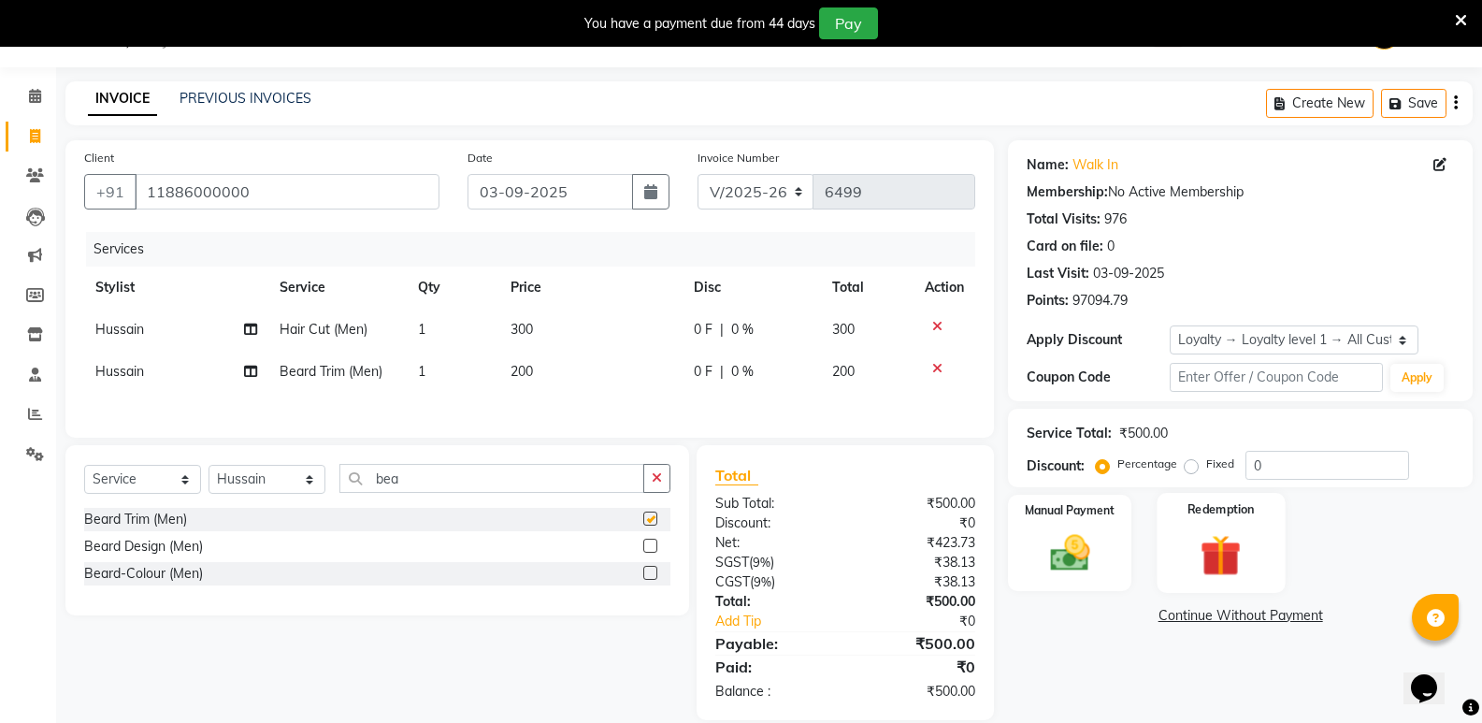
checkbox input "false"
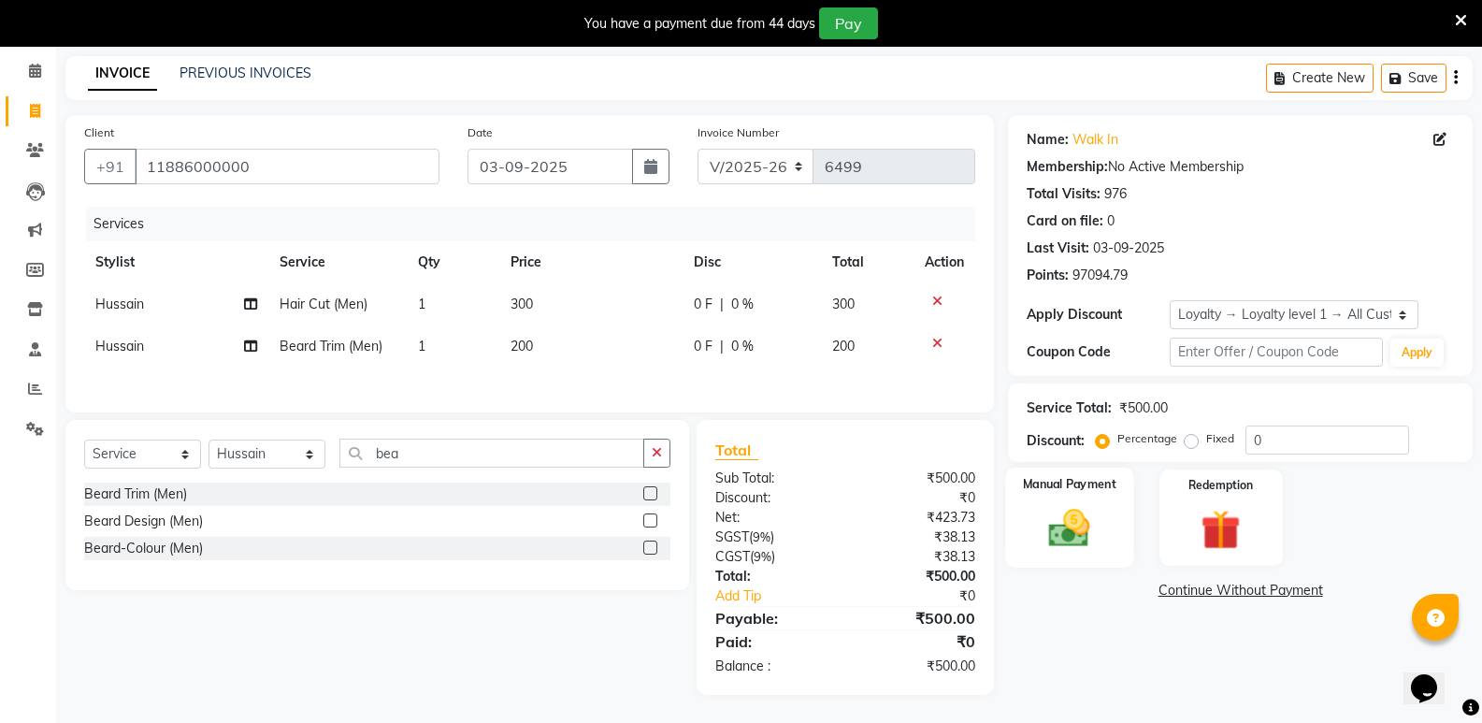
click at [1069, 535] on img at bounding box center [1069, 528] width 66 height 48
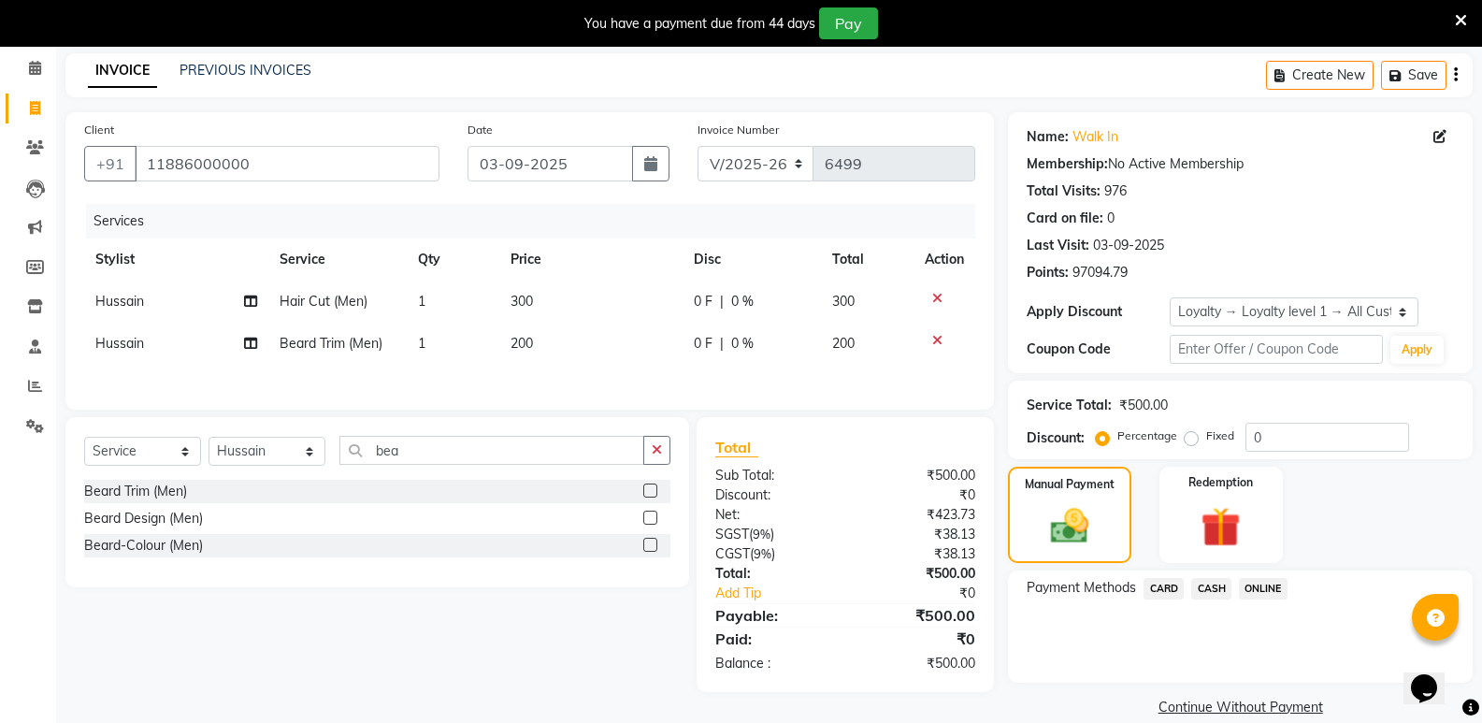
click at [1196, 584] on span "CASH" at bounding box center [1211, 588] width 40 height 21
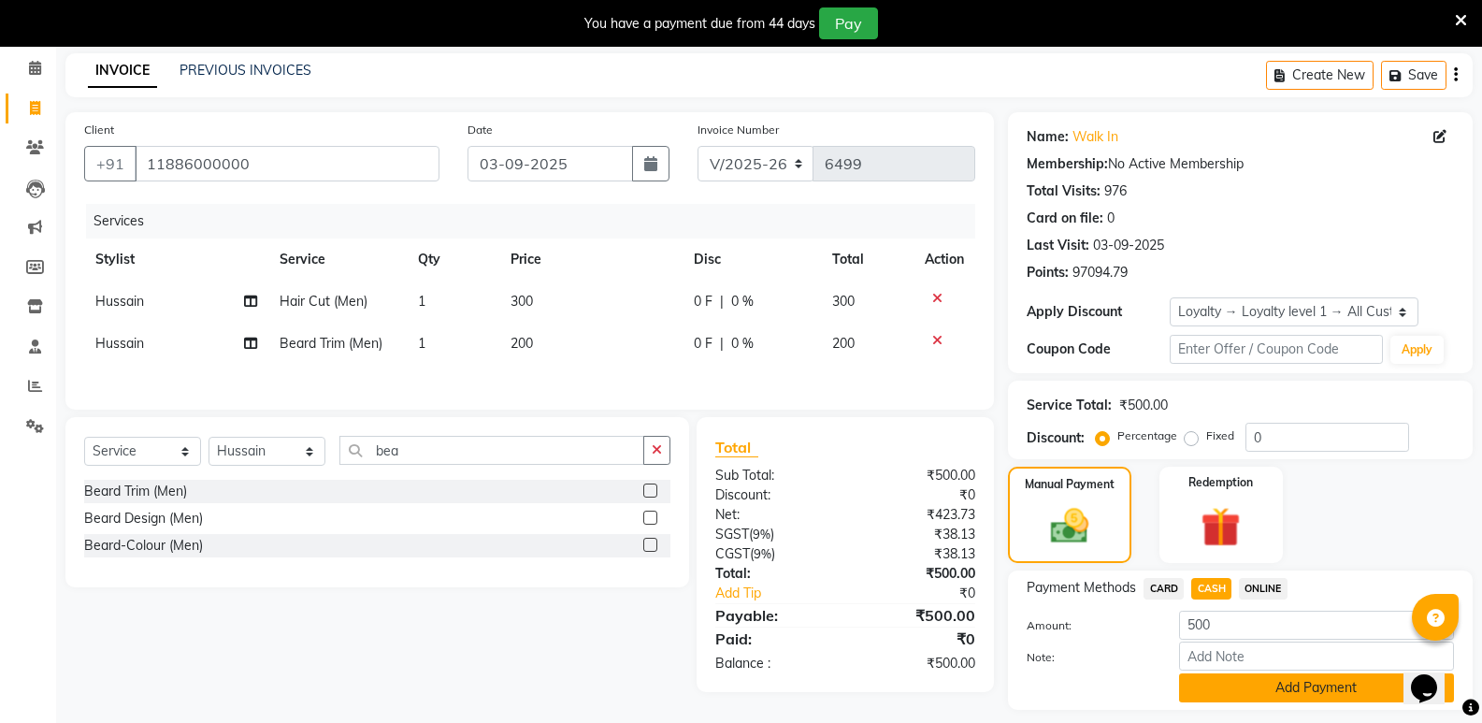
click at [1253, 685] on button "Add Payment" at bounding box center [1316, 687] width 275 height 29
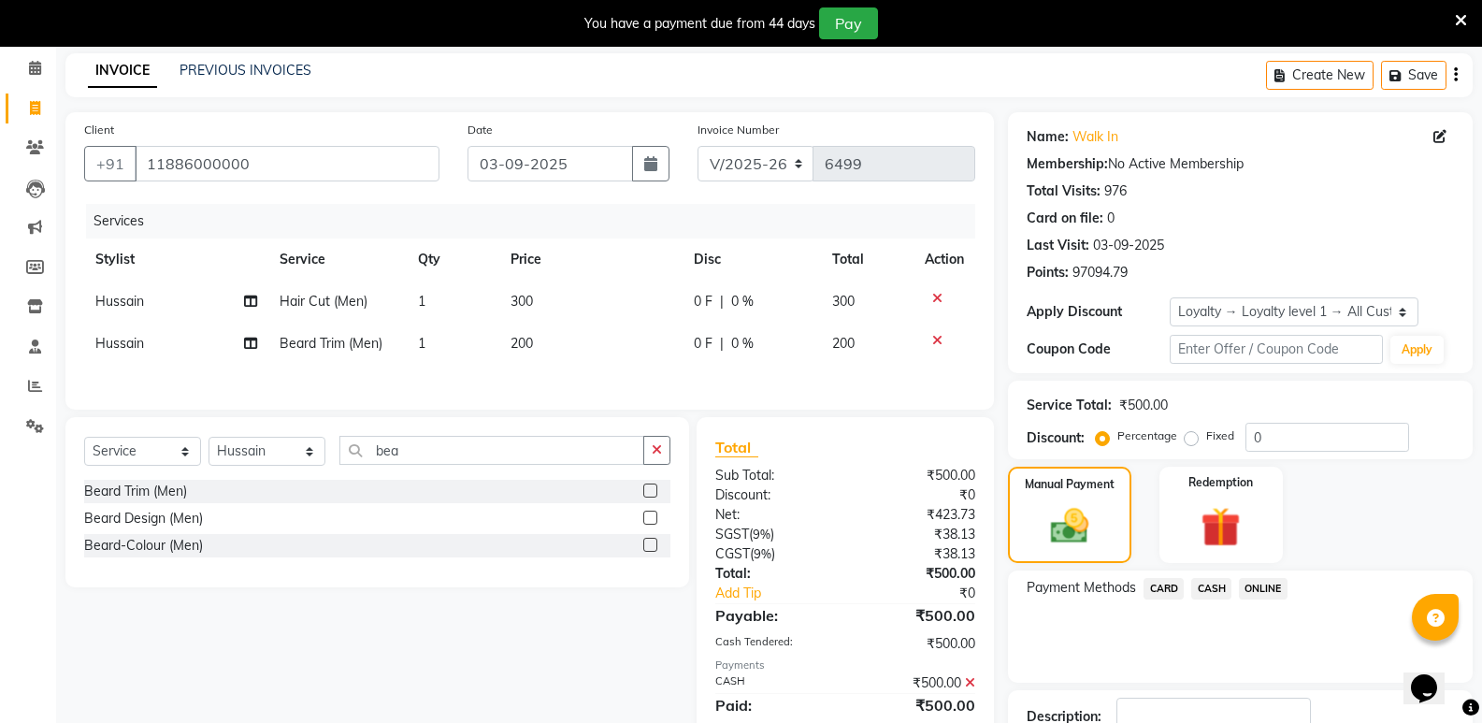
scroll to position [234, 0]
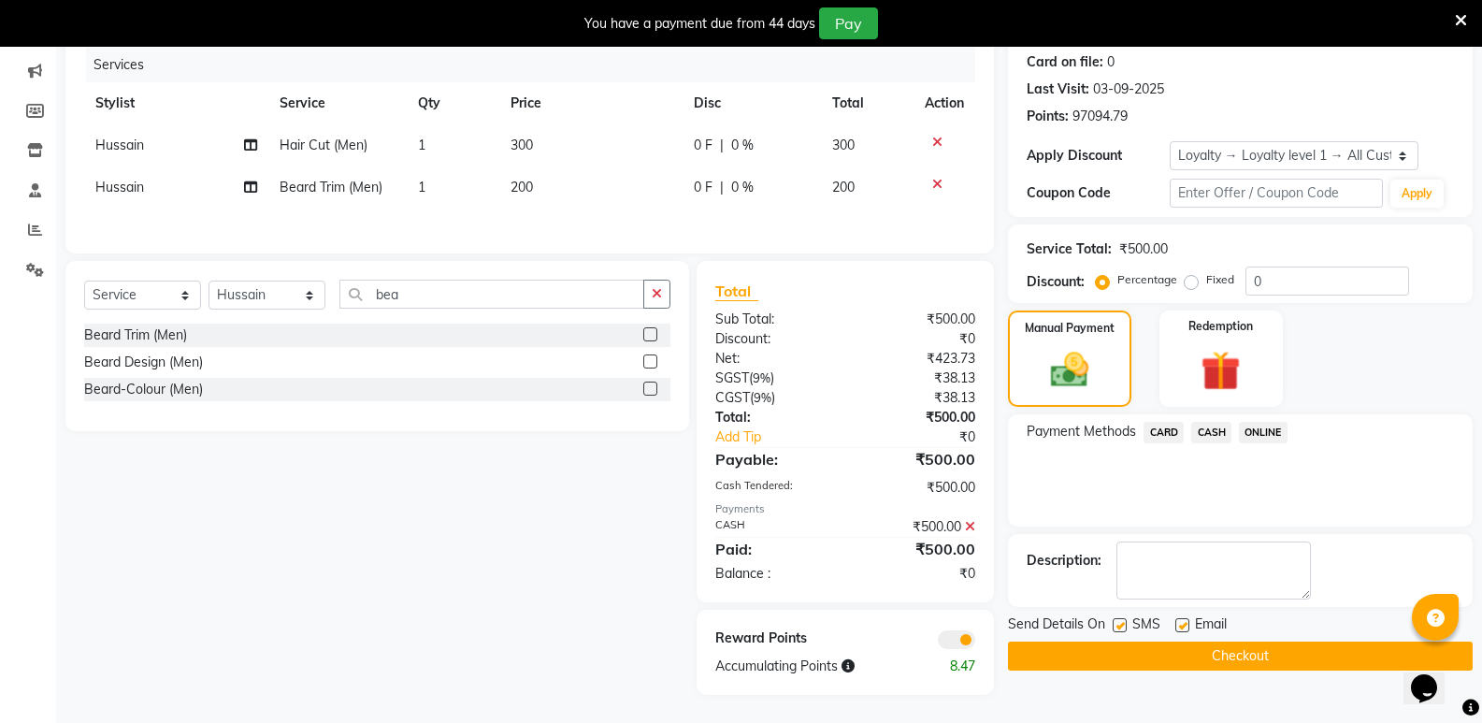
click at [1255, 659] on button "Checkout" at bounding box center [1240, 655] width 465 height 29
